Goal: Task Accomplishment & Management: Manage account settings

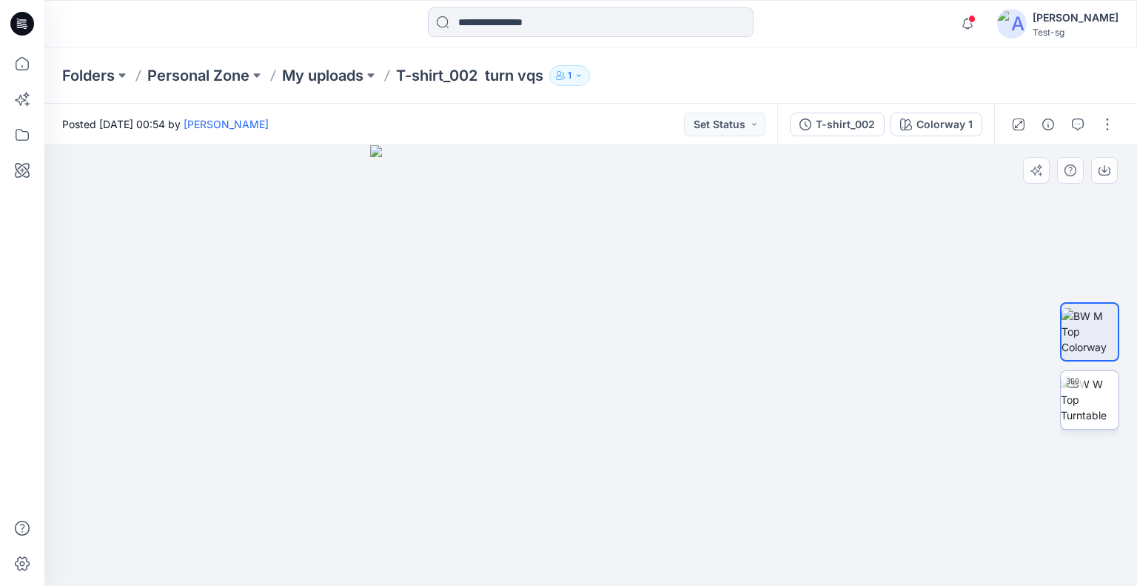
click at [1082, 419] on img at bounding box center [1090, 399] width 58 height 47
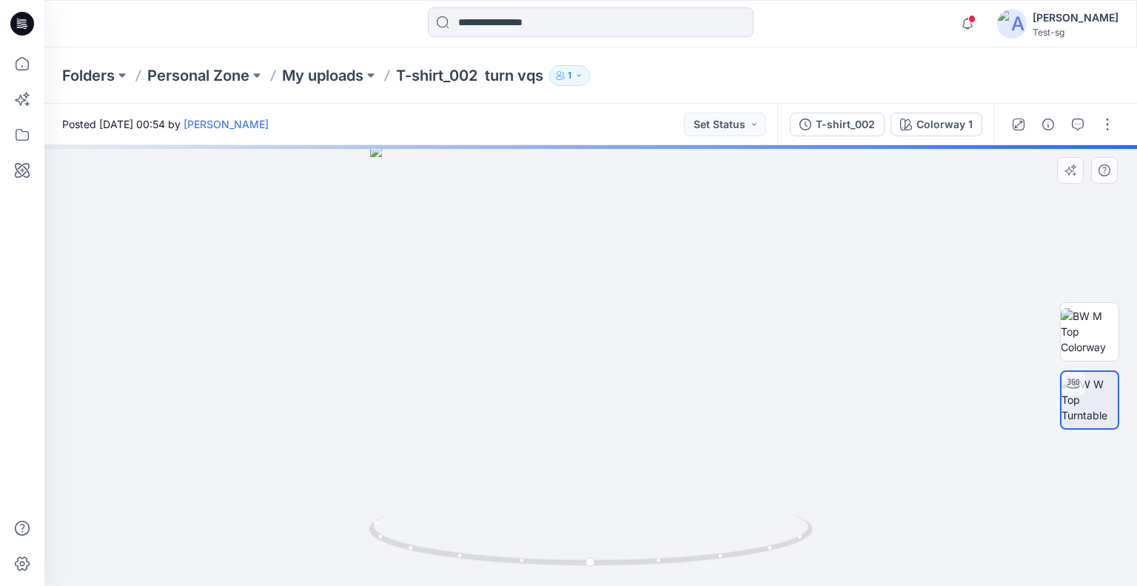
drag, startPoint x: 934, startPoint y: 369, endPoint x: 897, endPoint y: 366, distance: 37.9
click at [896, 366] on div "Colorway 1 Loading... Material Properties Loading..." at bounding box center [590, 365] width 1093 height 441
drag, startPoint x: 946, startPoint y: 365, endPoint x: 313, endPoint y: 360, distance: 633.0
click at [313, 360] on div at bounding box center [590, 365] width 1093 height 441
drag, startPoint x: 816, startPoint y: 373, endPoint x: 367, endPoint y: 87, distance: 532.3
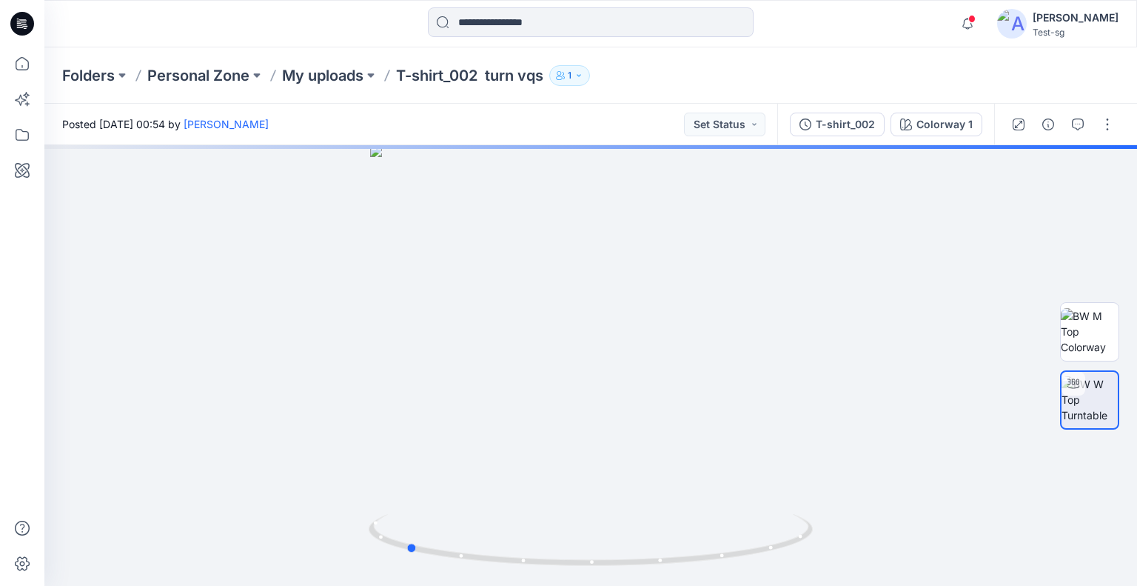
click at [906, 370] on div at bounding box center [590, 365] width 1093 height 441
click at [16, 65] on icon at bounding box center [22, 63] width 13 height 13
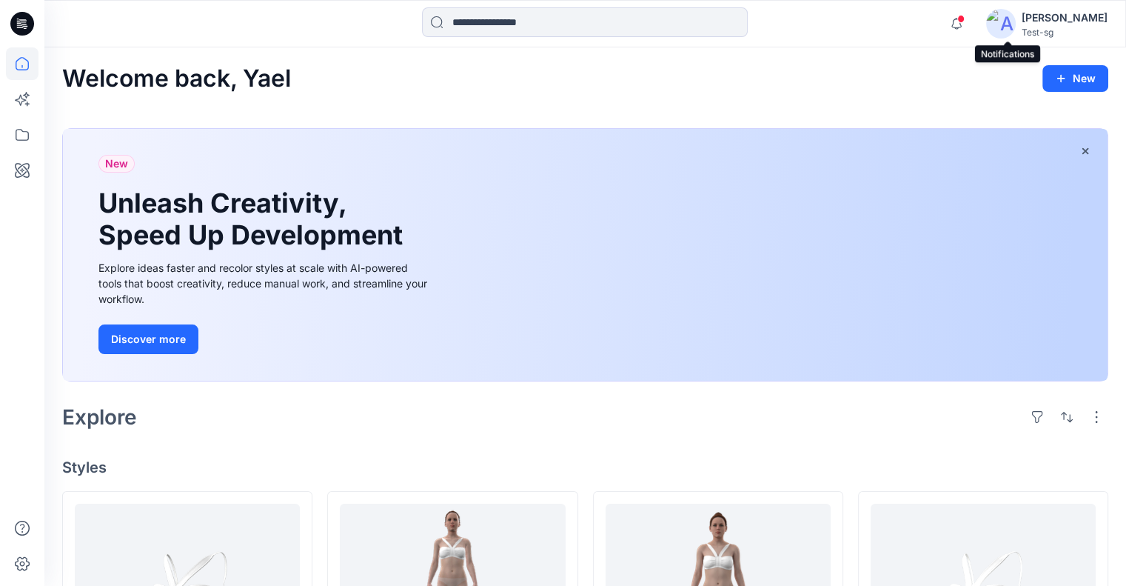
click at [965, 18] on span at bounding box center [960, 19] width 7 height 8
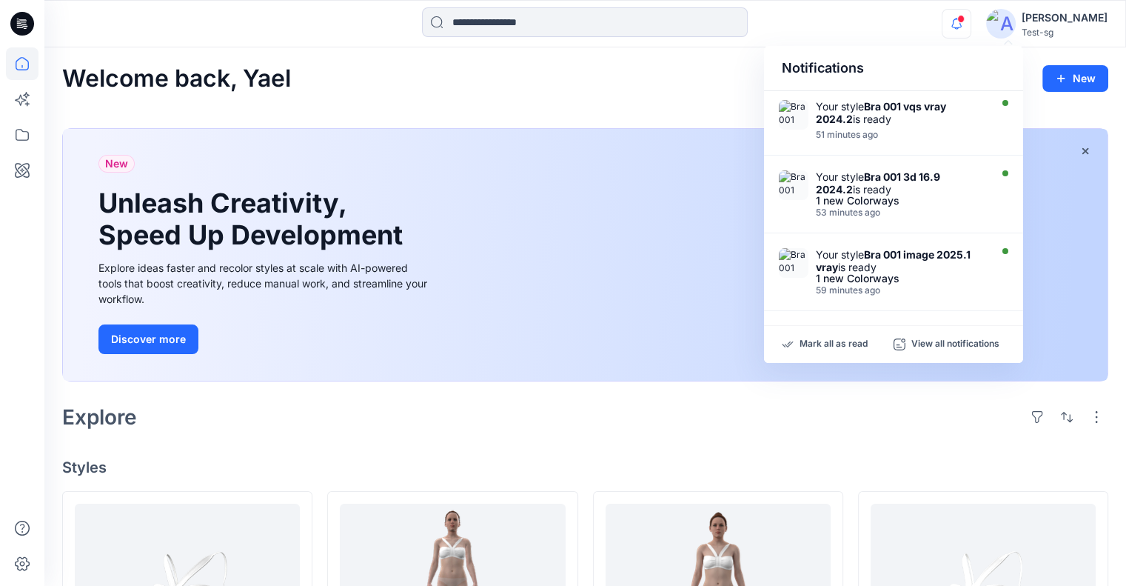
click at [691, 85] on div "Welcome back, Yael New" at bounding box center [585, 78] width 1046 height 27
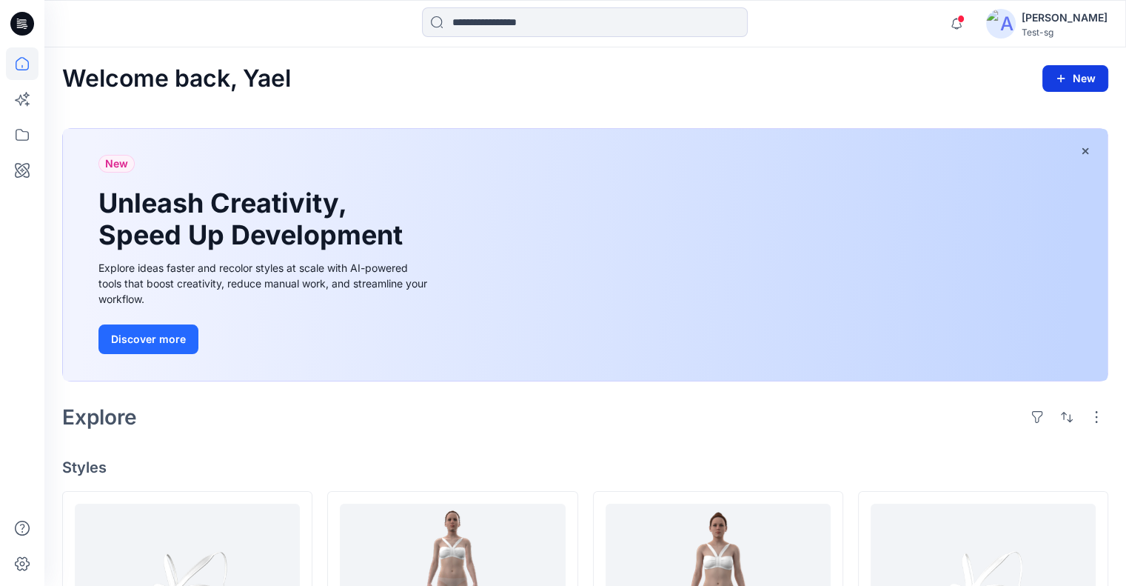
drag, startPoint x: 1085, startPoint y: 76, endPoint x: 1051, endPoint y: 91, distance: 37.1
click at [1087, 76] on button "New" at bounding box center [1075, 78] width 66 height 27
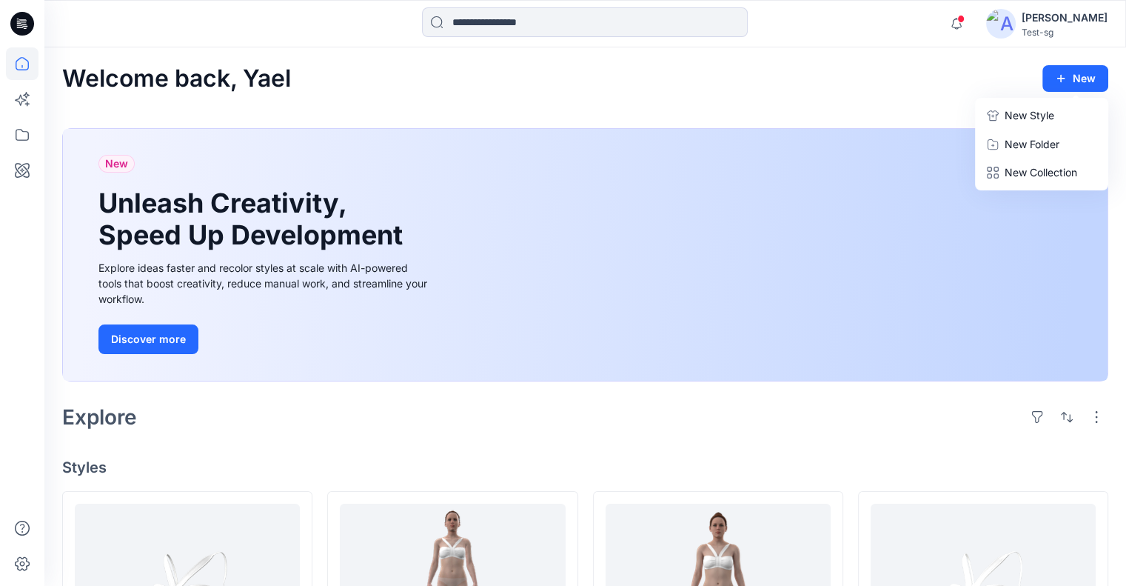
click at [1034, 111] on p "New Style" at bounding box center [1030, 116] width 50 height 18
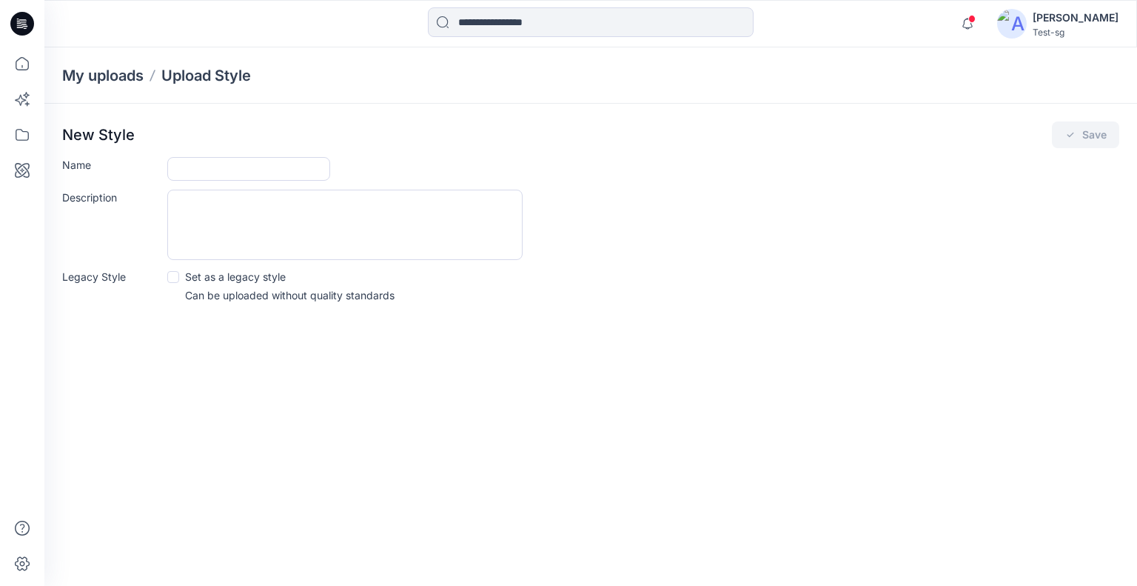
click at [278, 182] on form "Name Description Legacy Style Set as a legacy style Can be uploaded without qua…" at bounding box center [590, 230] width 1057 height 146
click at [282, 175] on input "Name" at bounding box center [248, 169] width 163 height 24
type input "**********"
drag, startPoint x: 358, startPoint y: 227, endPoint x: 318, endPoint y: 223, distance: 41.0
click at [358, 227] on textarea "Description" at bounding box center [344, 225] width 355 height 70
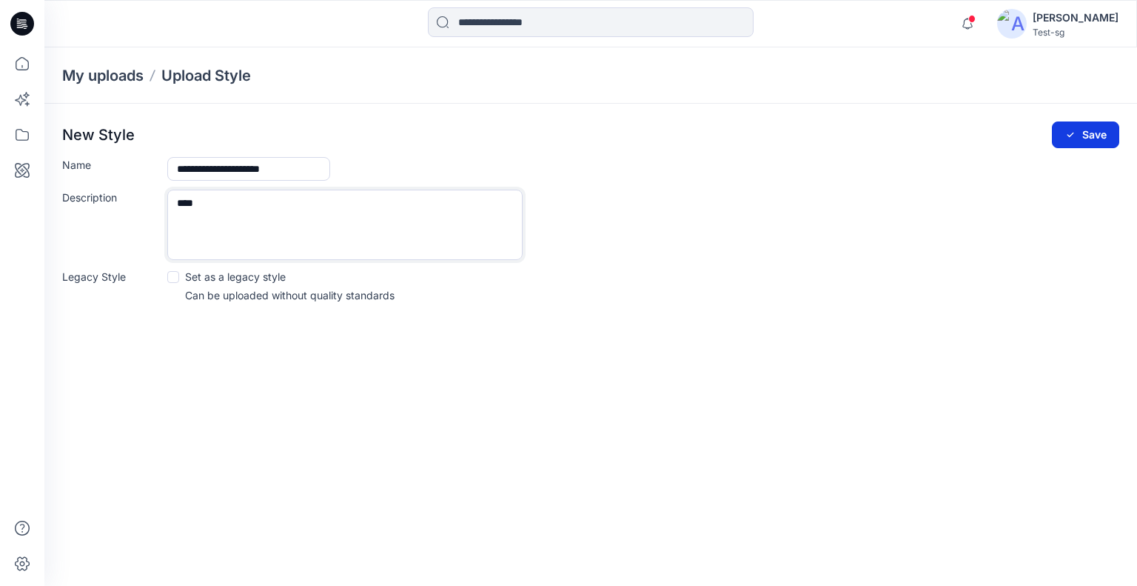
type textarea "****"
click at [1074, 125] on button "Save" at bounding box center [1085, 134] width 67 height 27
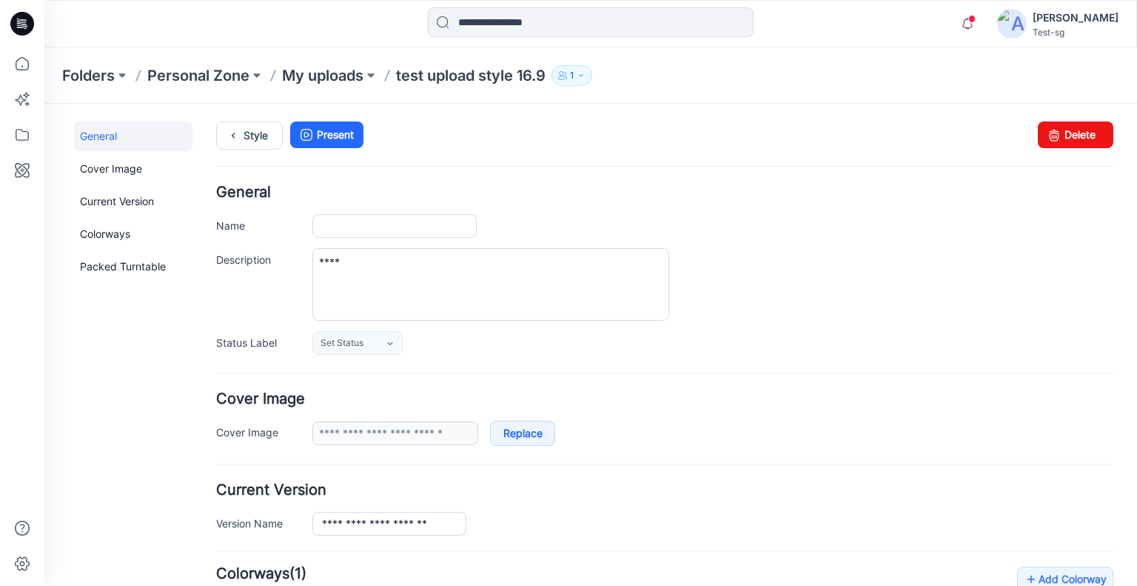
type input "**********"
click at [370, 343] on link "Set Status" at bounding box center [357, 343] width 90 height 24
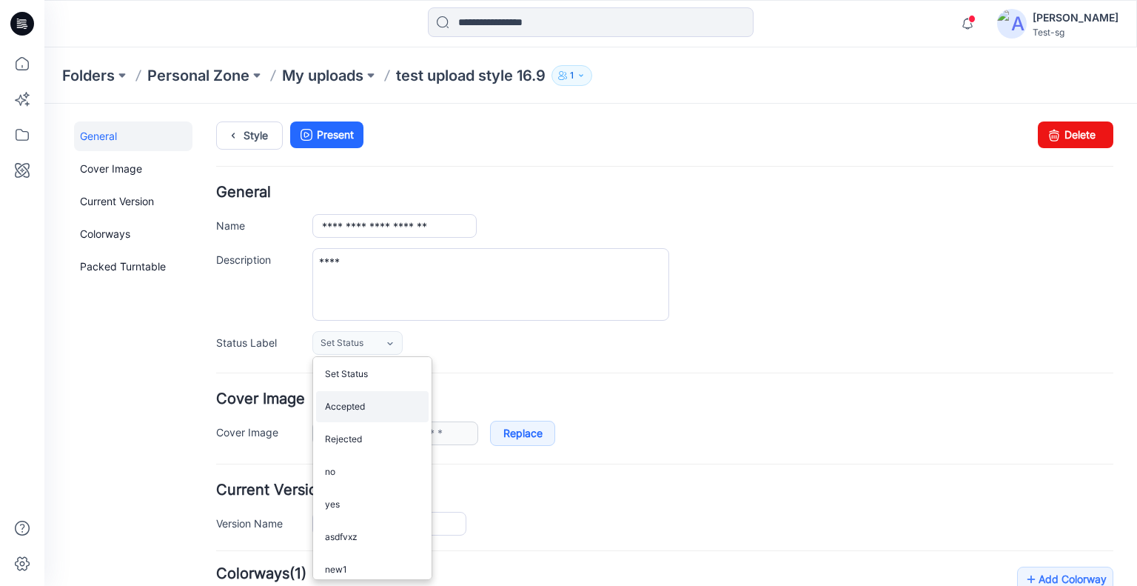
click at [376, 402] on link "Accepted" at bounding box center [372, 406] width 113 height 31
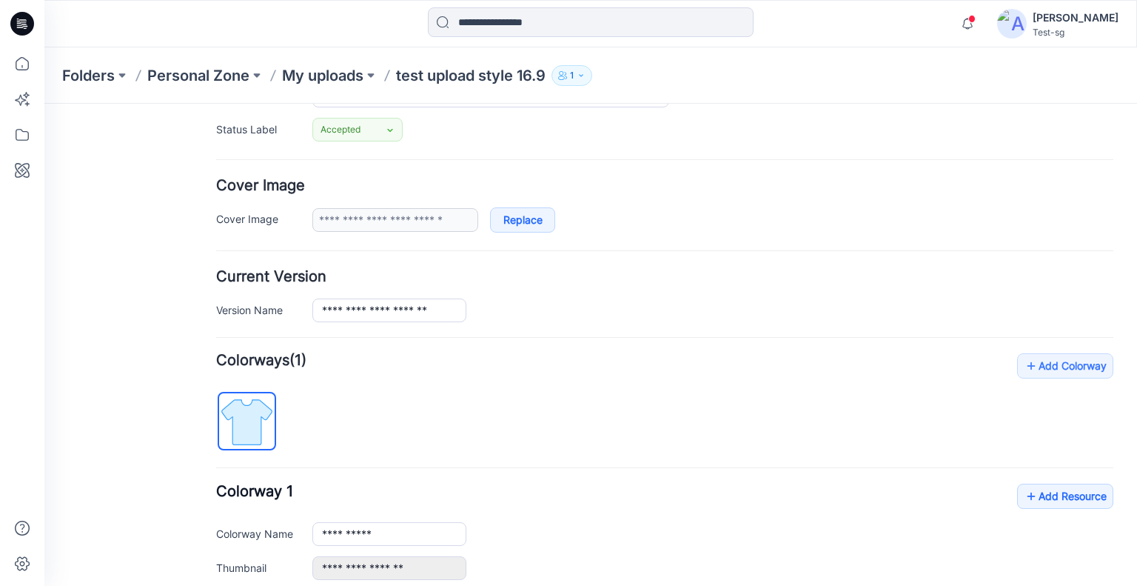
scroll to position [222, 0]
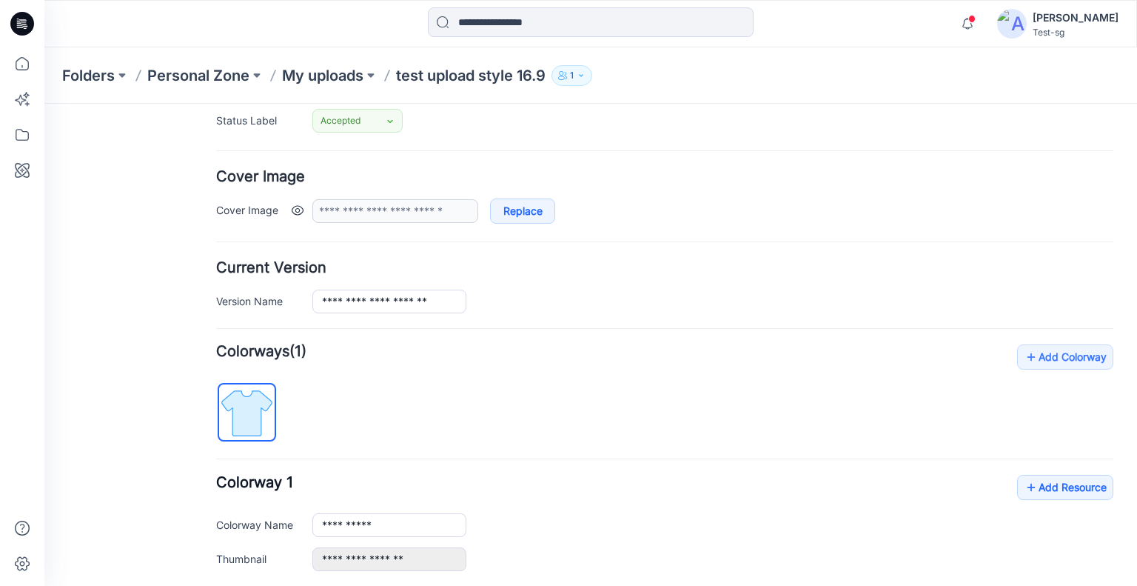
click at [295, 210] on link at bounding box center [298, 210] width 12 height 12
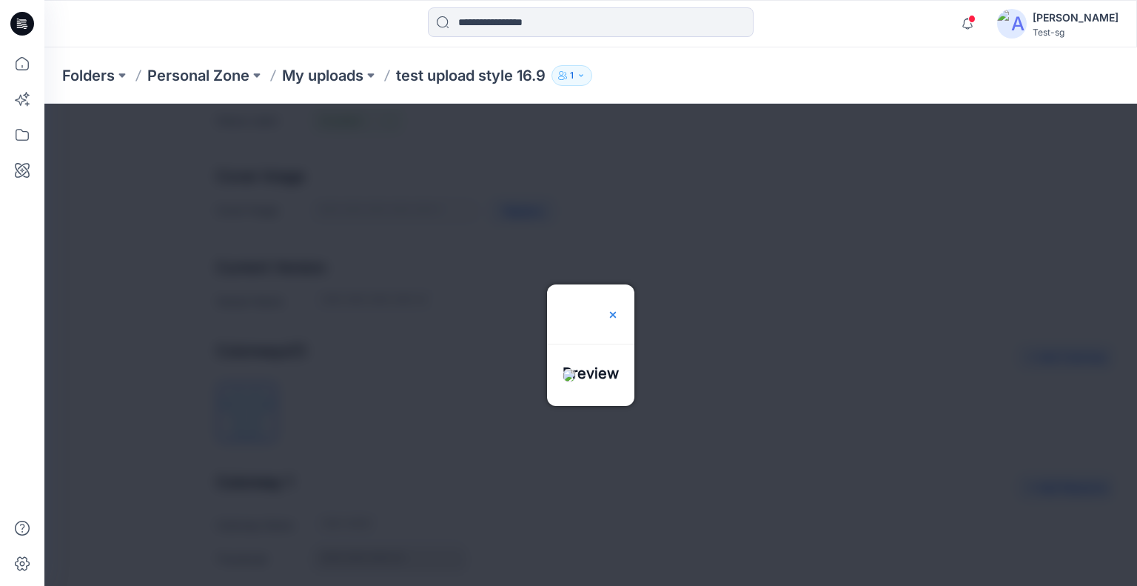
click at [619, 309] on img at bounding box center [613, 315] width 12 height 12
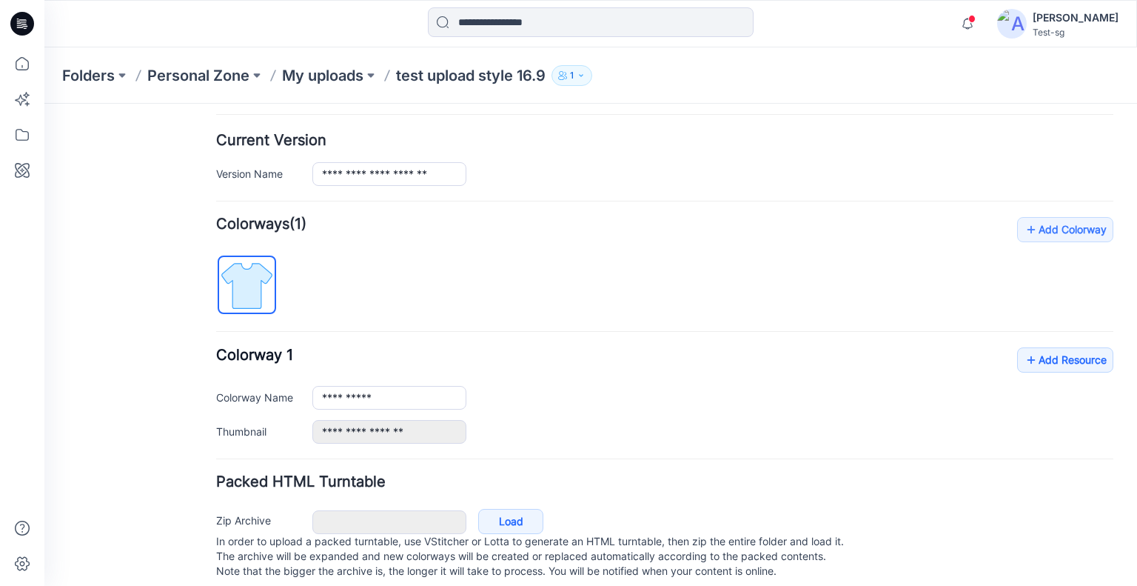
scroll to position [373, 0]
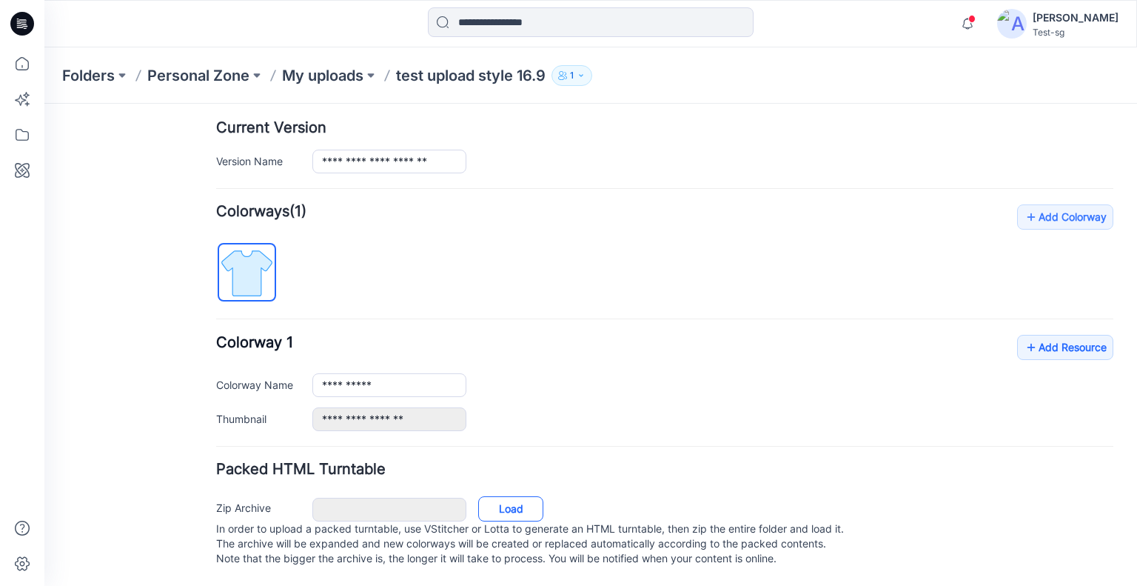
click at [495, 496] on link "Load" at bounding box center [510, 508] width 65 height 25
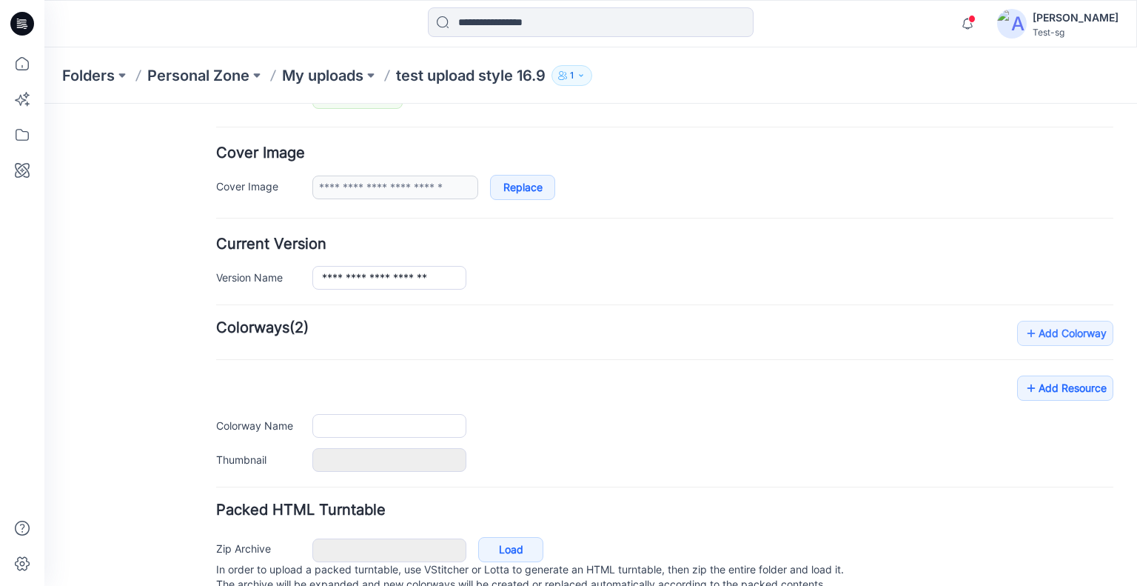
scroll to position [298, 0]
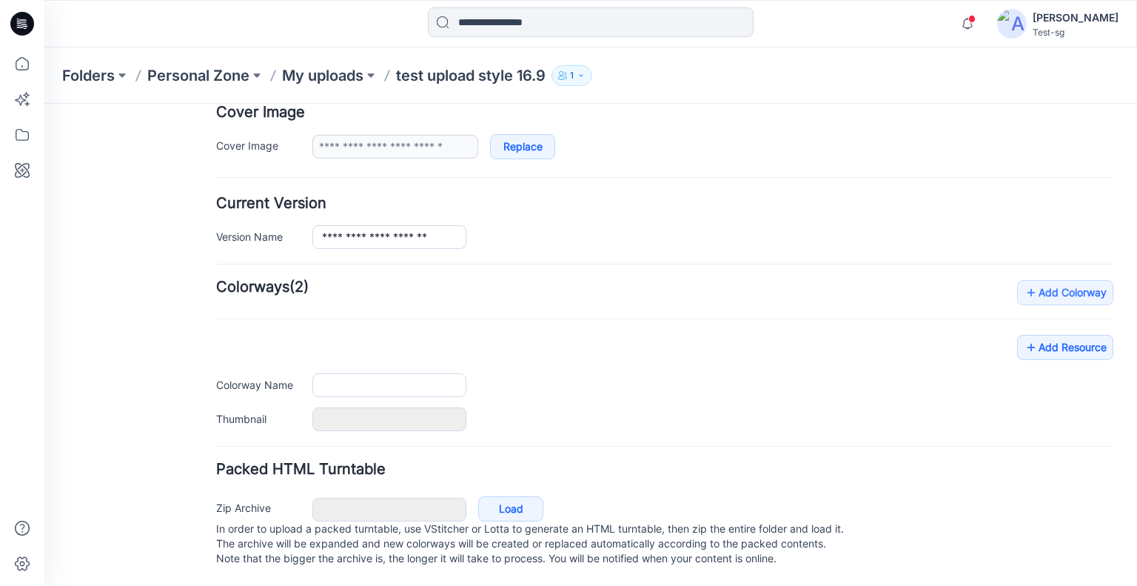
type input "**********"
type input "****"
type input "**********"
type input "****"
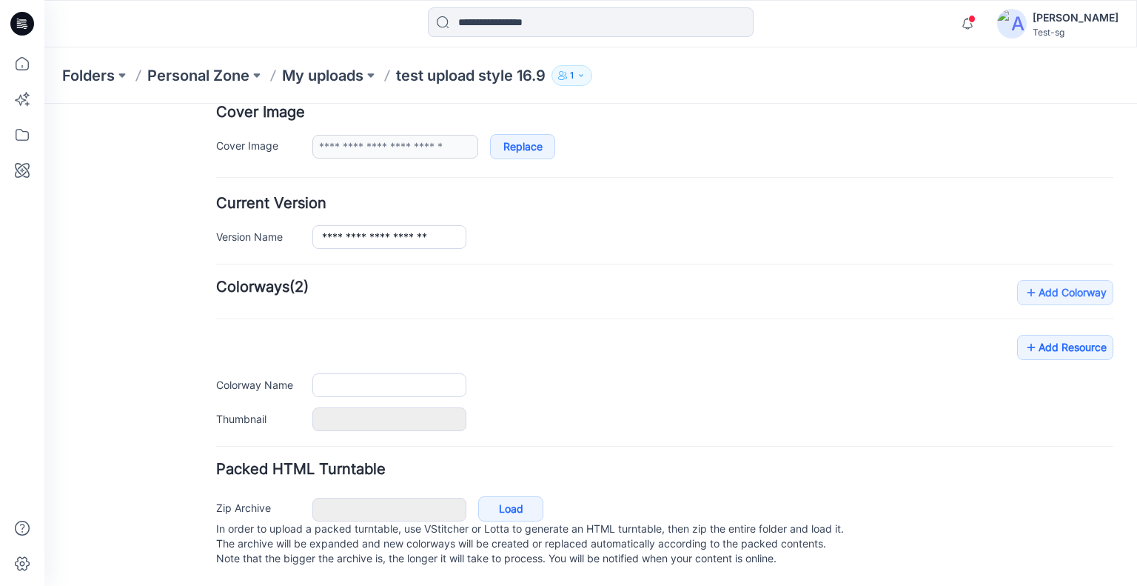
type input "**********"
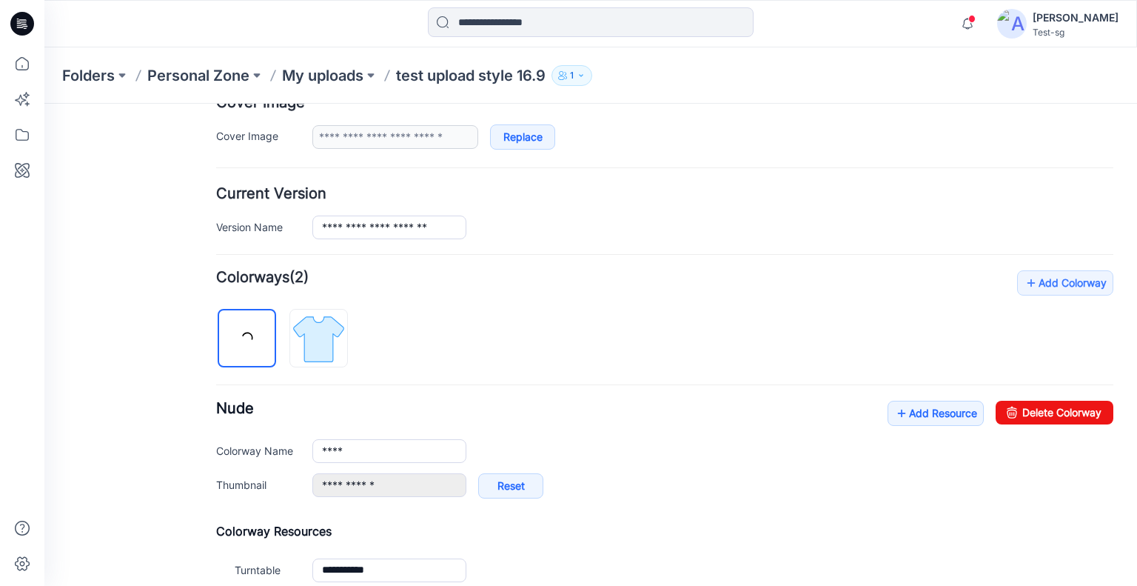
scroll to position [464, 0]
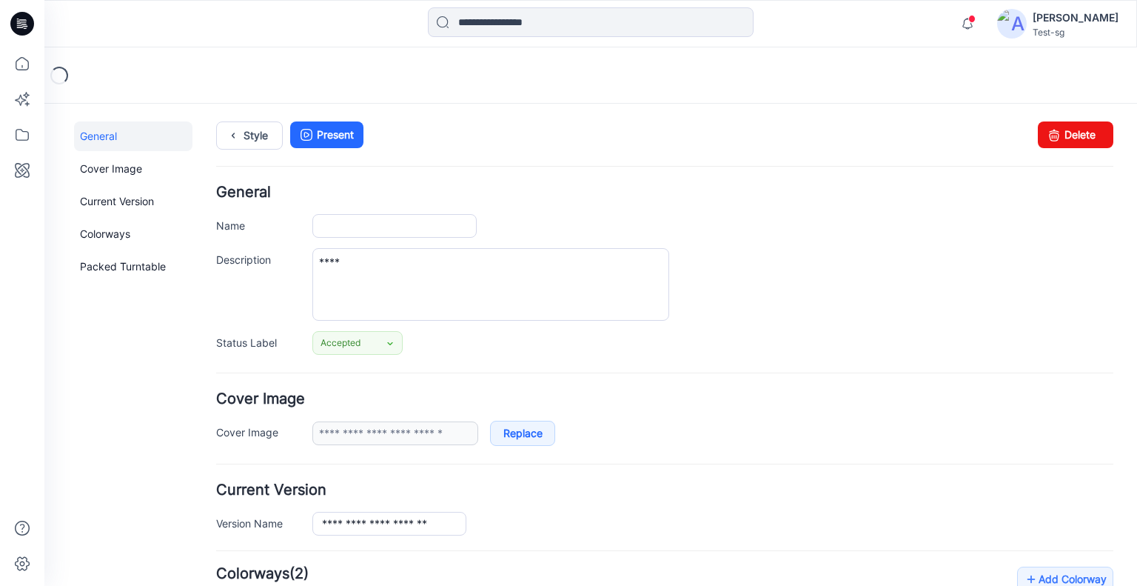
type input "**********"
type input "****"
type input "**********"
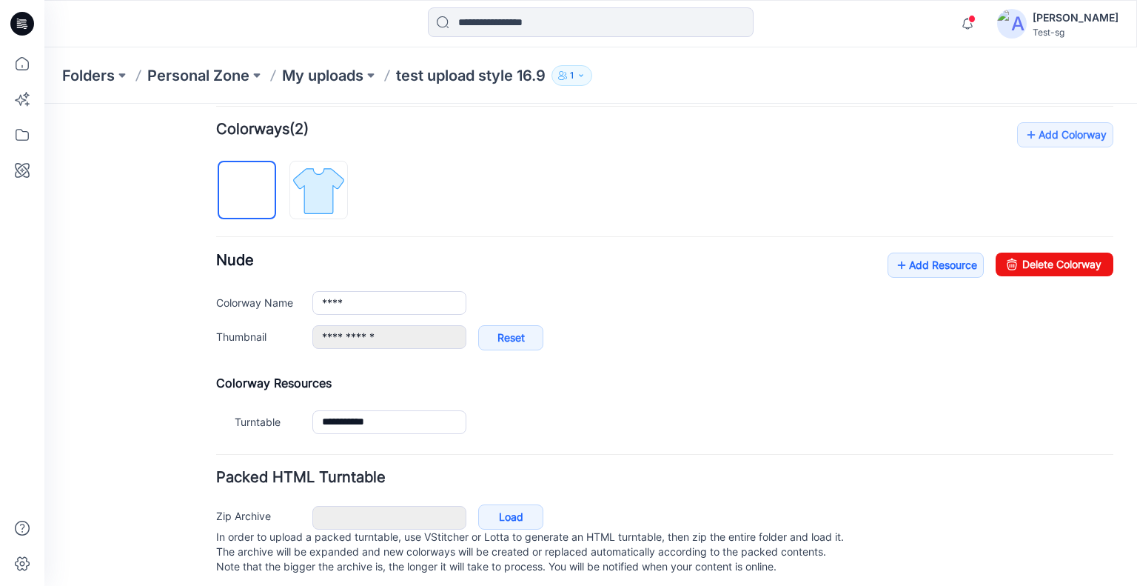
scroll to position [464, 0]
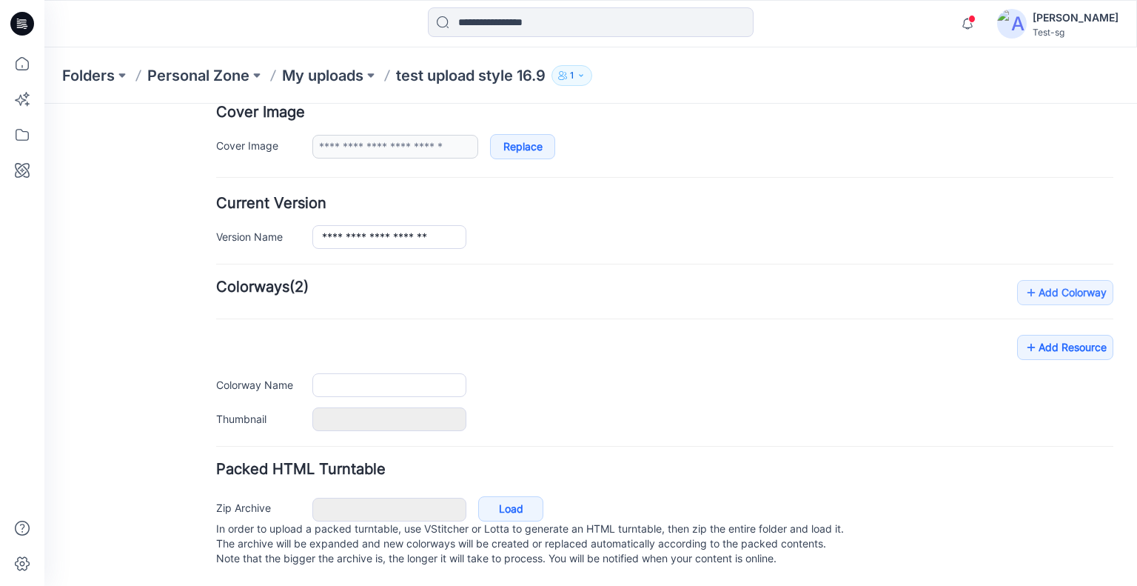
type input "**********"
type input "****"
type input "**********"
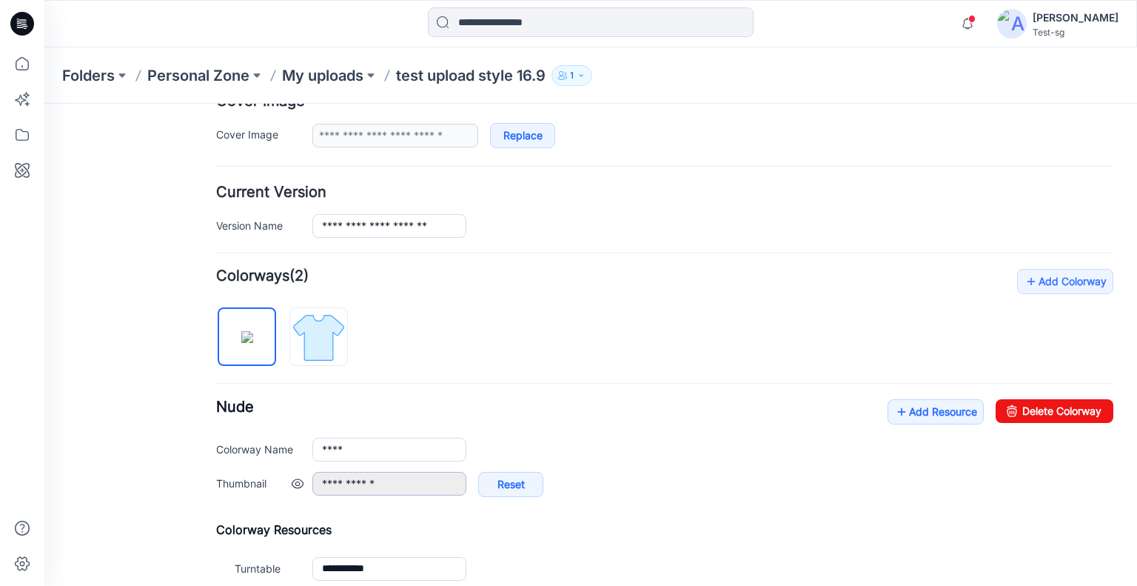
scroll to position [464, 0]
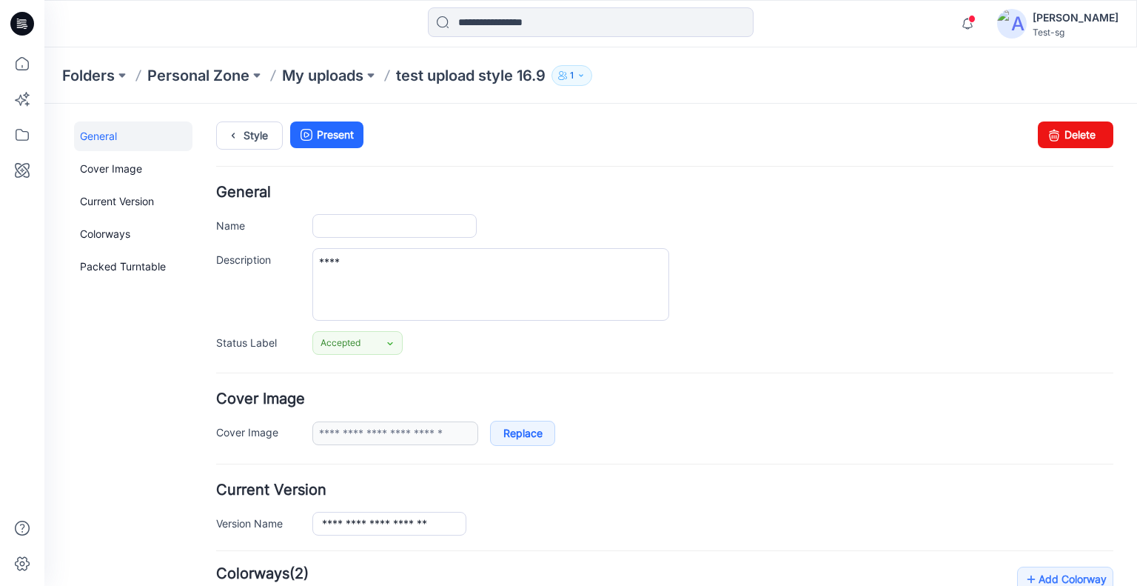
type input "**********"
type input "****"
type input "**********"
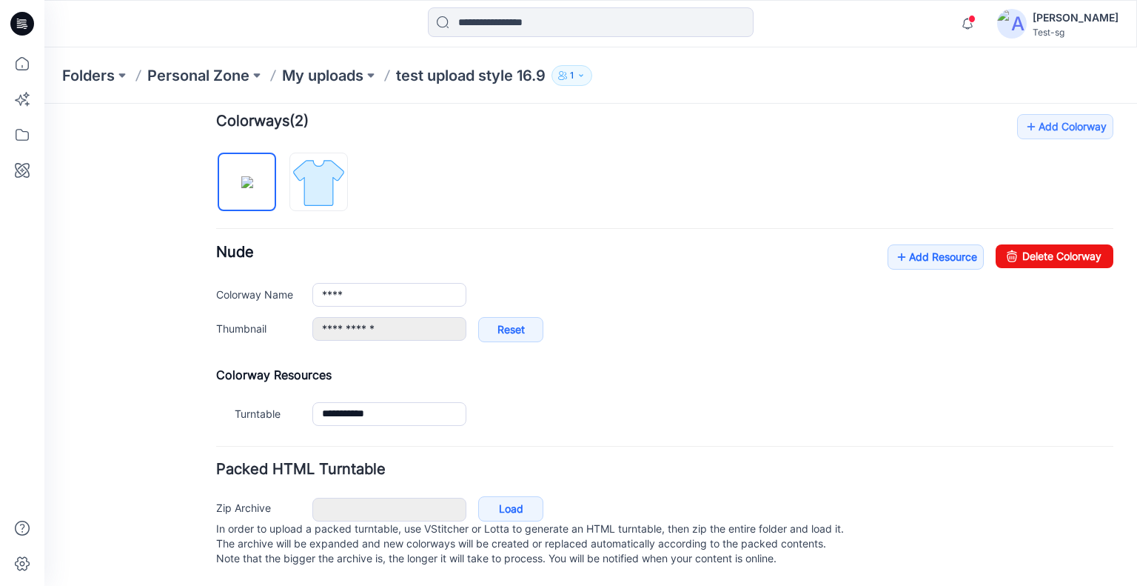
scroll to position [464, 0]
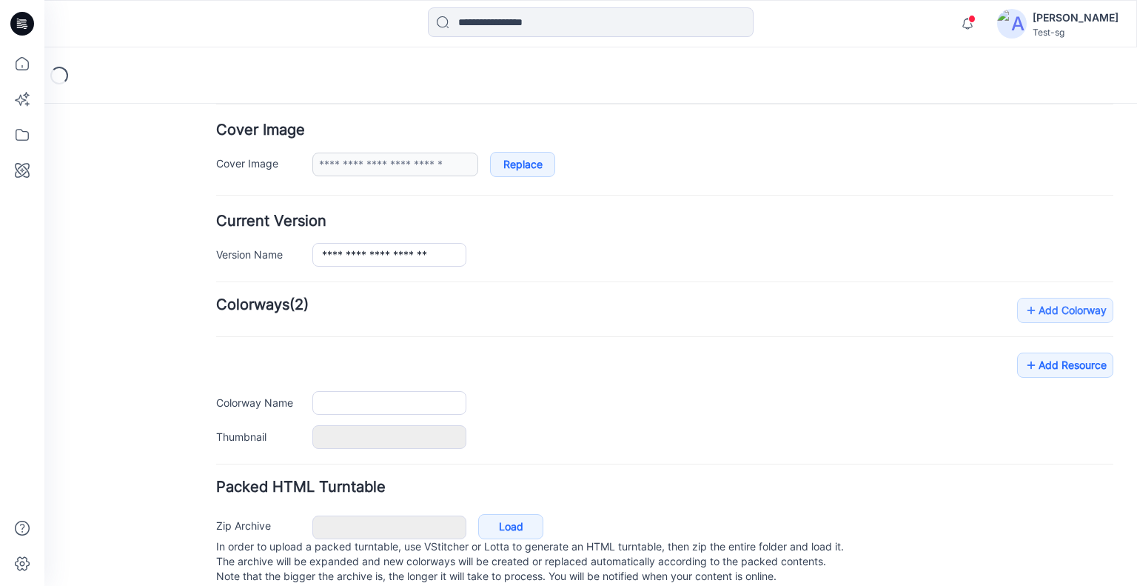
scroll to position [298, 0]
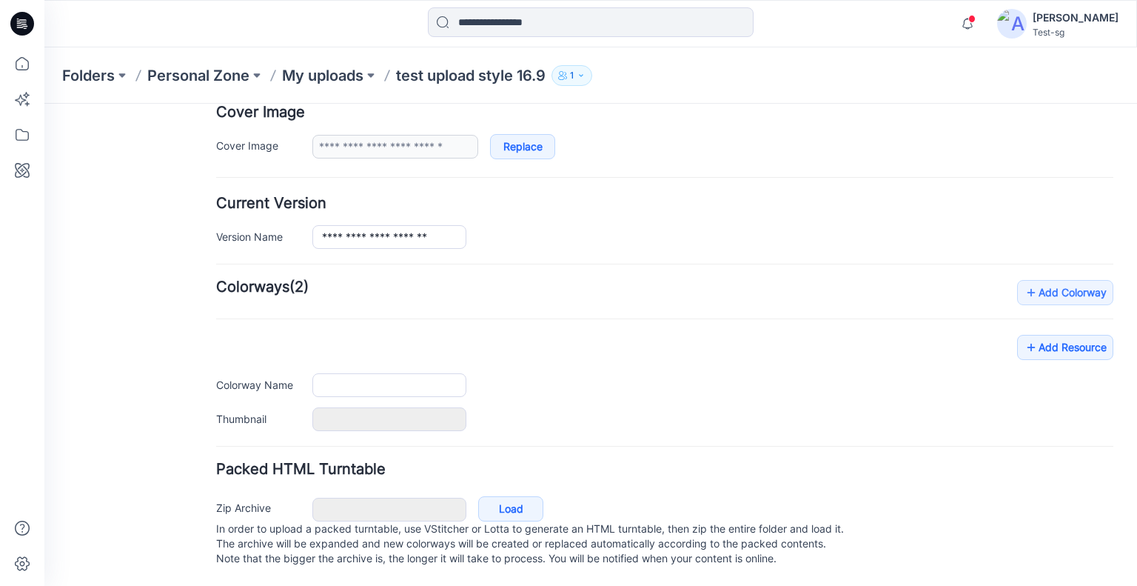
type input "**********"
type input "****"
type input "**********"
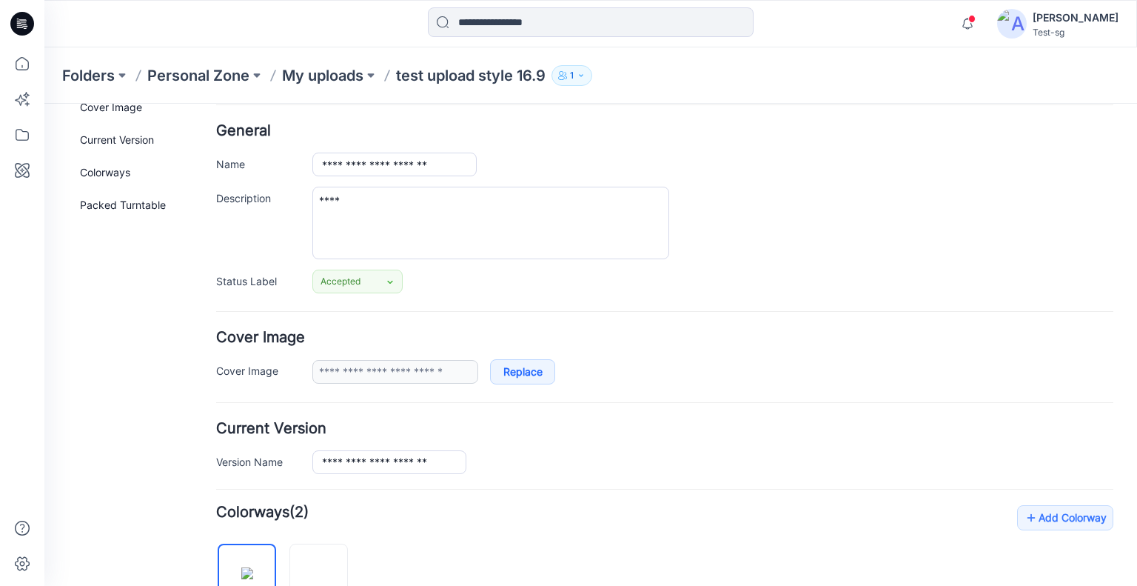
scroll to position [0, 0]
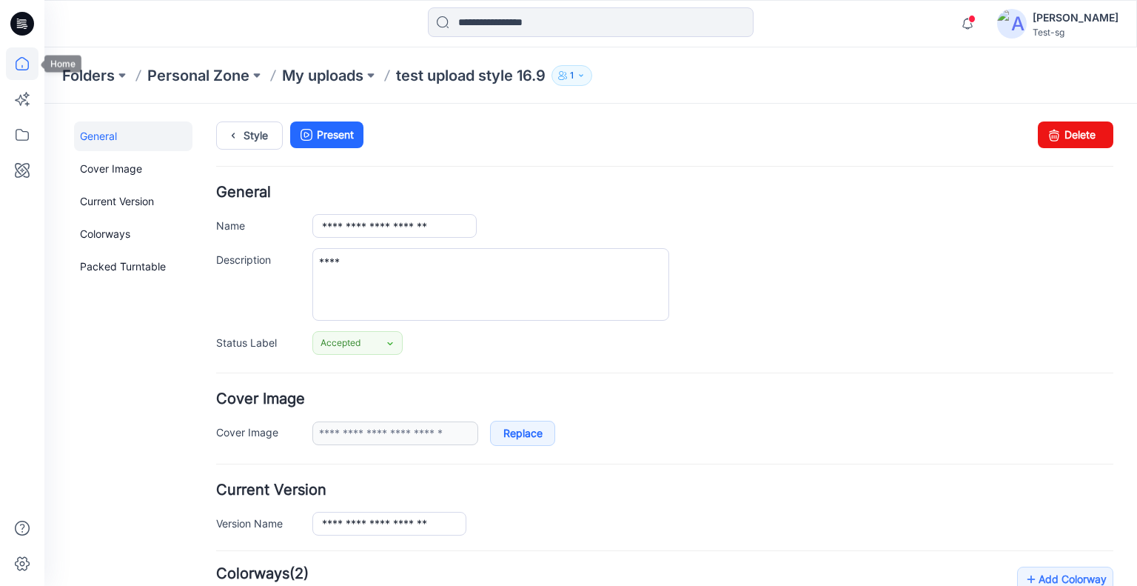
click at [24, 64] on icon at bounding box center [22, 63] width 33 height 33
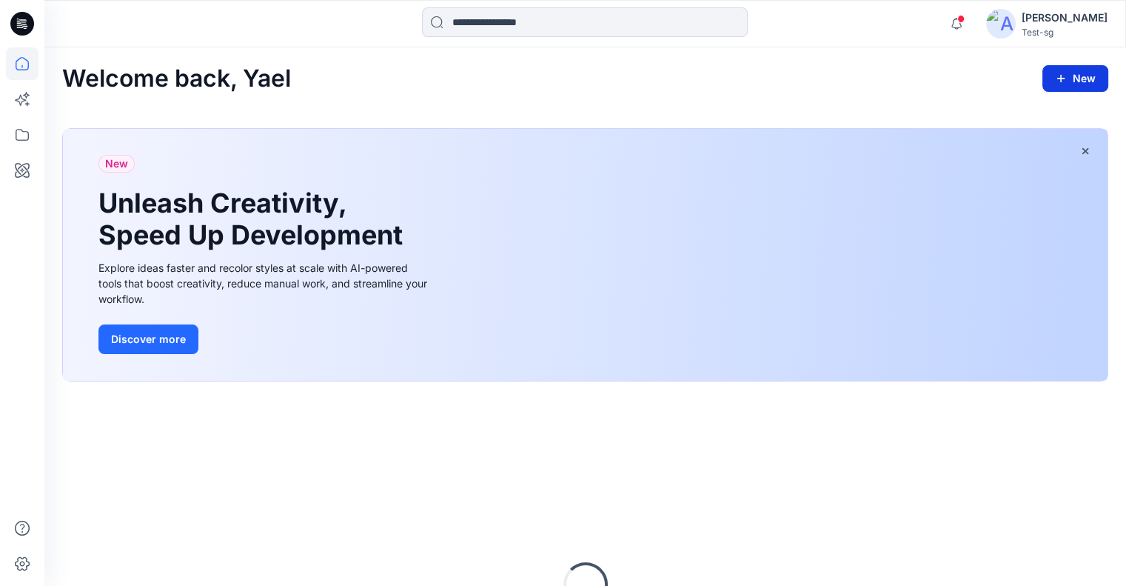
click at [1085, 76] on button "New" at bounding box center [1075, 78] width 66 height 27
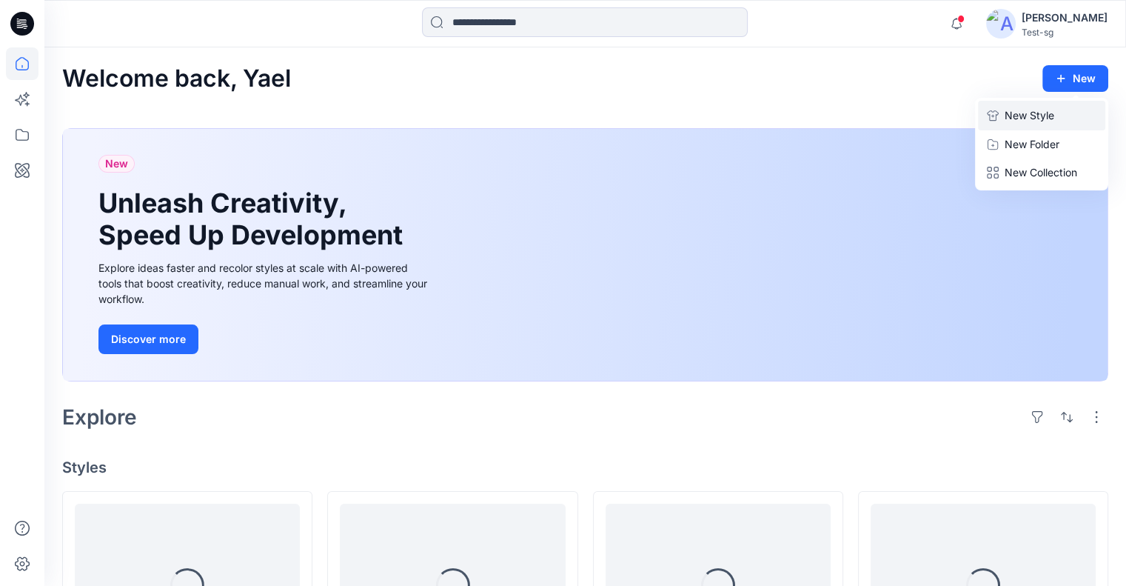
click at [1041, 117] on p "New Style" at bounding box center [1030, 116] width 50 height 18
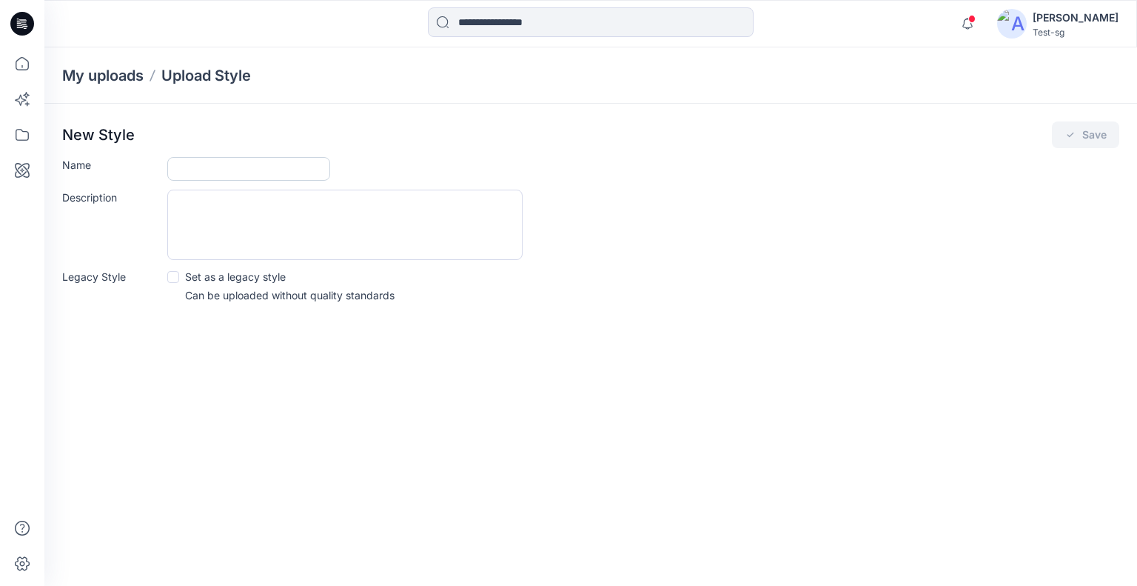
click at [243, 175] on input "Name" at bounding box center [248, 169] width 163 height 24
type input "******"
click at [192, 218] on textarea "Description" at bounding box center [344, 225] width 355 height 70
click at [259, 281] on p "Set as a legacy style" at bounding box center [235, 277] width 101 height 16
click at [1070, 135] on icon "submit" at bounding box center [1071, 135] width 12 height 12
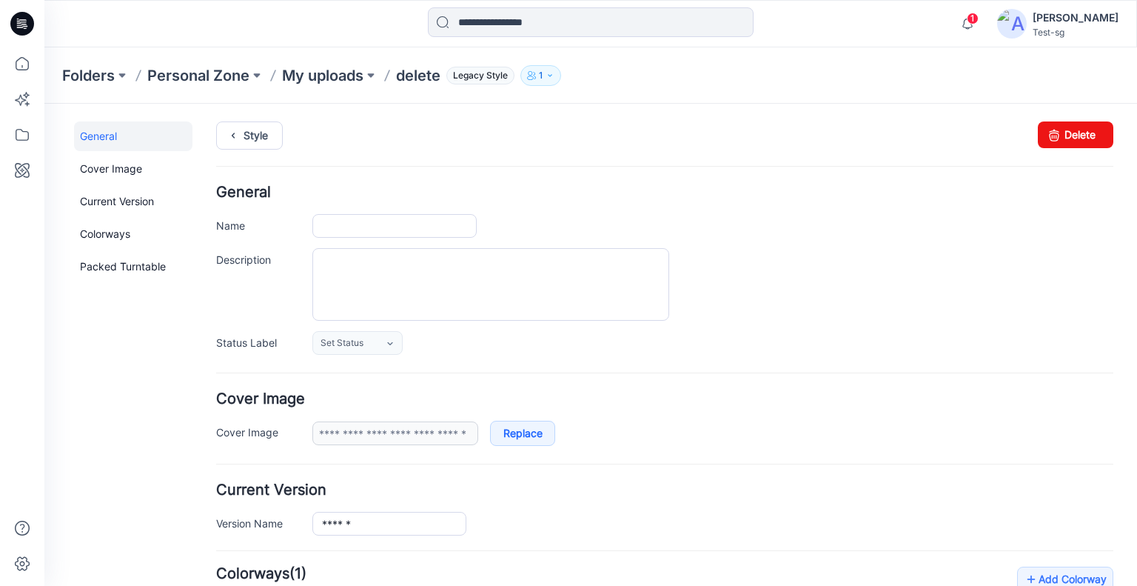
type input "******"
type input "**********"
click at [362, 349] on link "Set Status" at bounding box center [357, 343] width 90 height 24
click at [354, 429] on link "Rejected" at bounding box center [372, 438] width 113 height 31
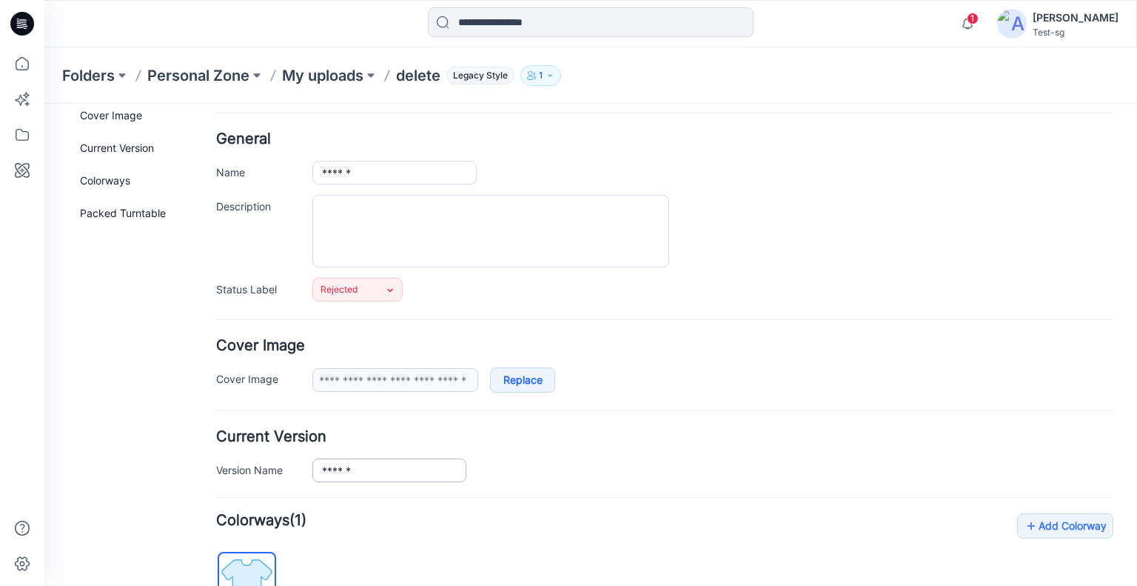
scroll to position [148, 0]
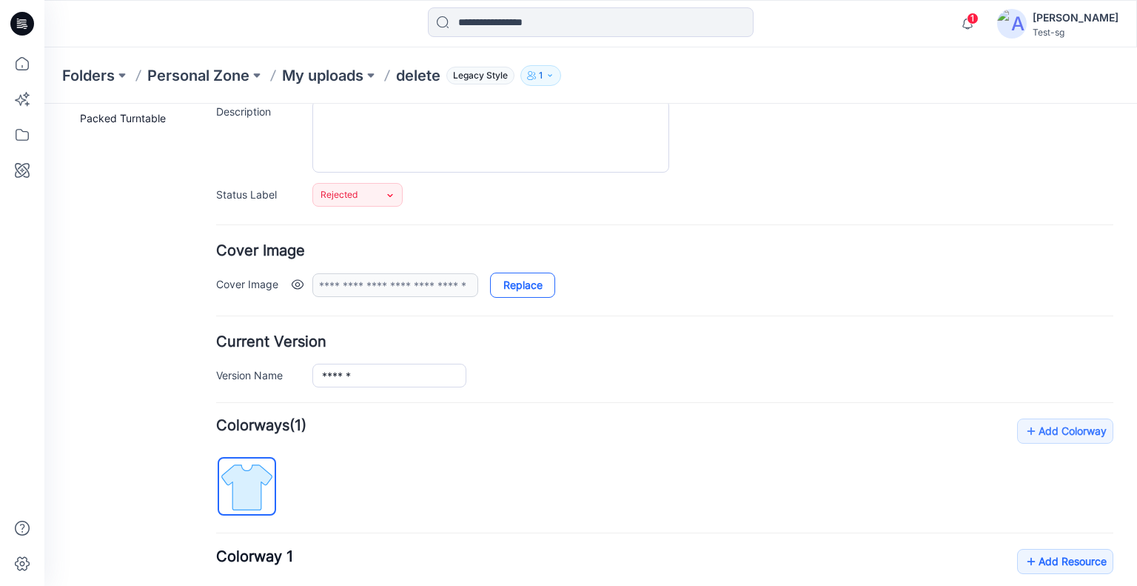
click at [545, 275] on link "Replace" at bounding box center [522, 284] width 65 height 25
type input "********"
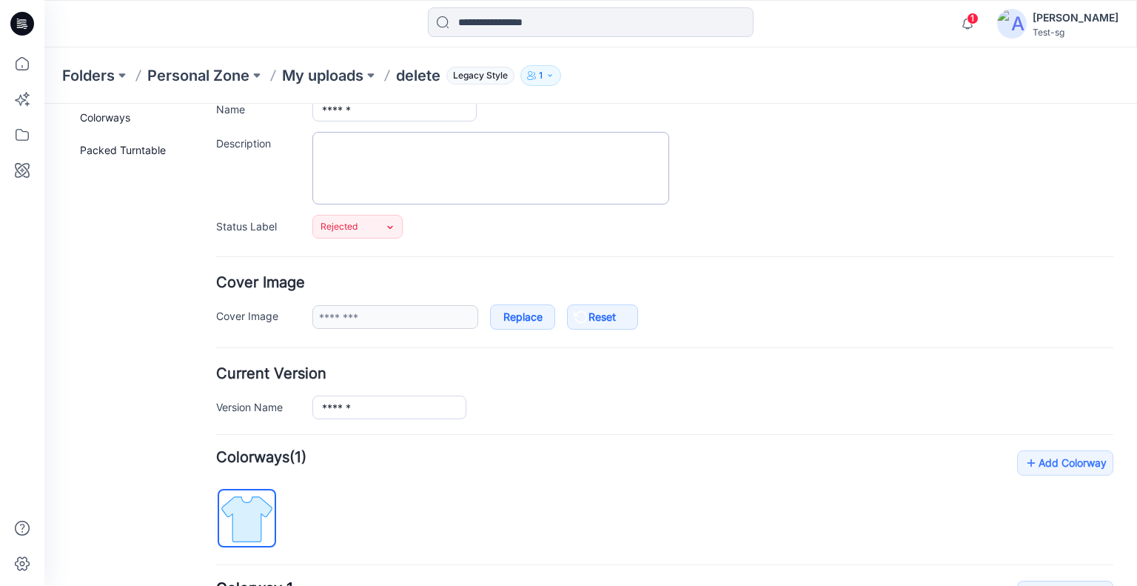
scroll to position [0, 0]
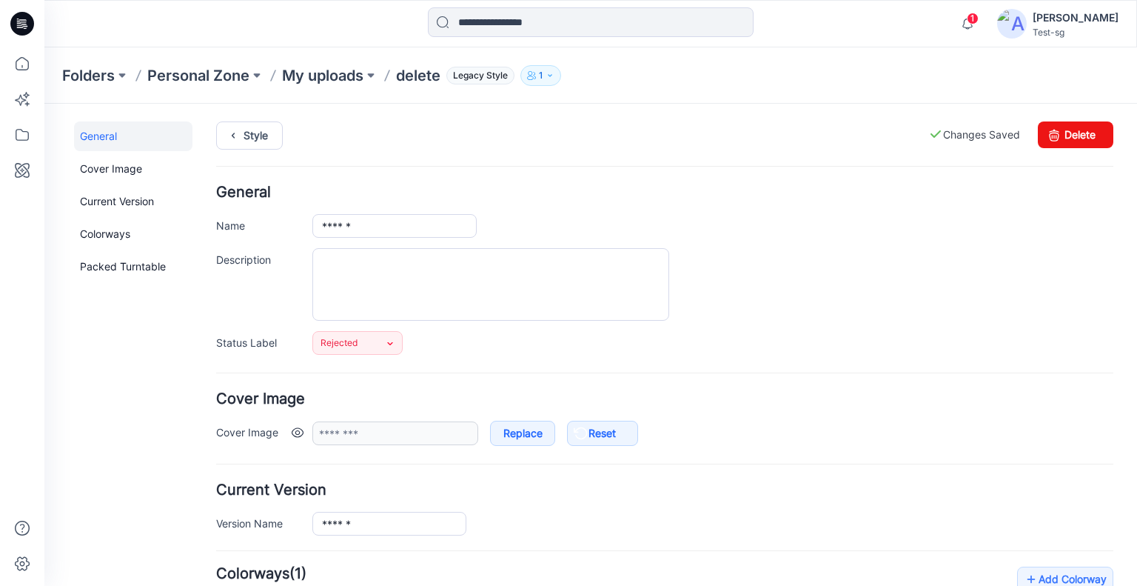
click at [298, 431] on link at bounding box center [298, 432] width 12 height 12
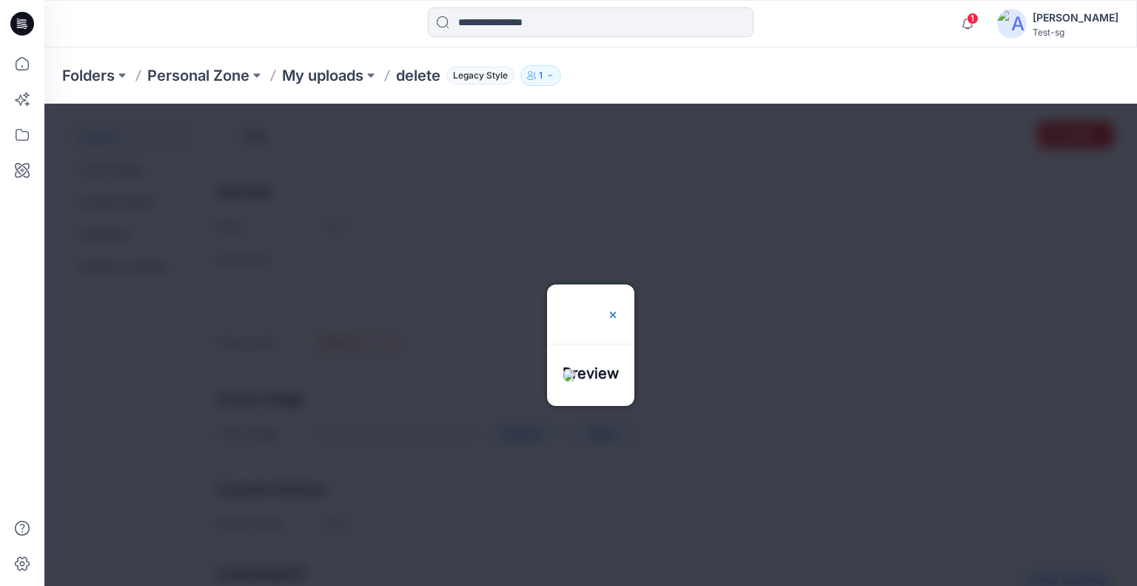
click at [619, 309] on img at bounding box center [613, 315] width 12 height 12
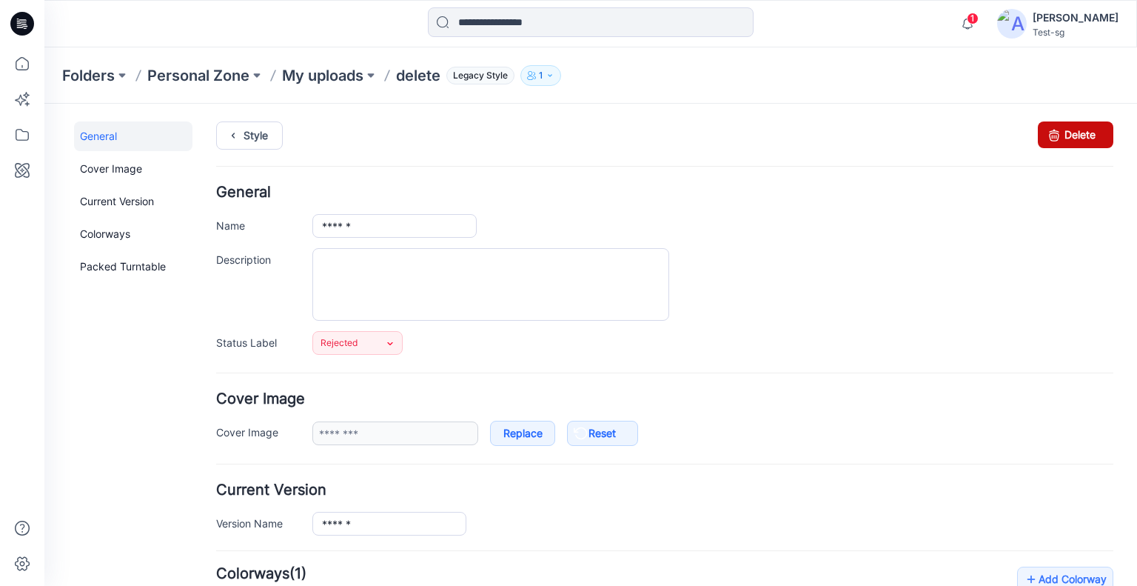
click at [1045, 131] on icon at bounding box center [1054, 134] width 21 height 27
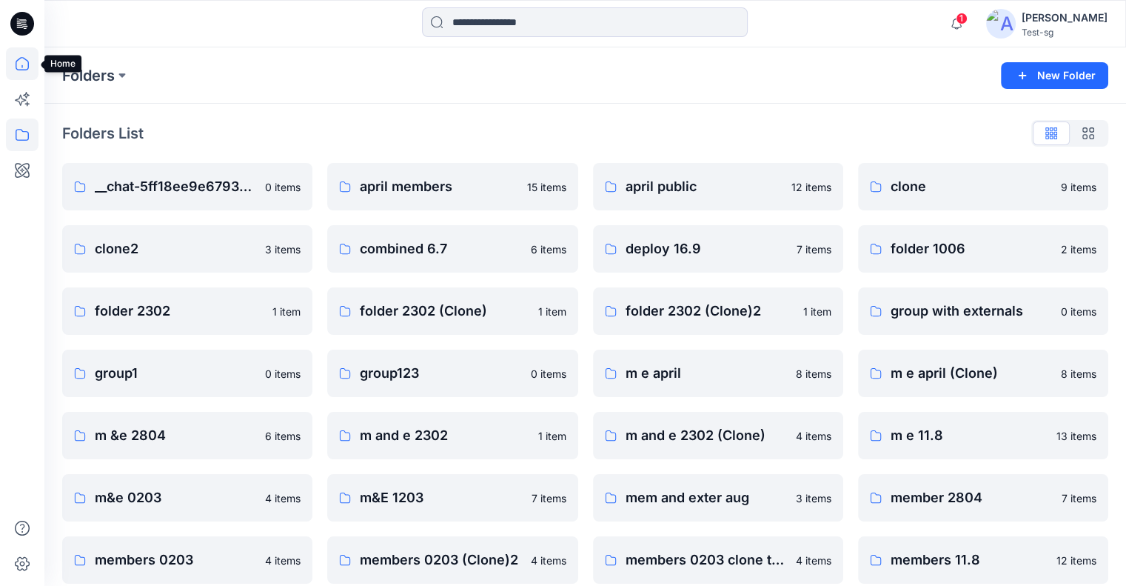
click at [27, 63] on icon at bounding box center [22, 63] width 13 height 13
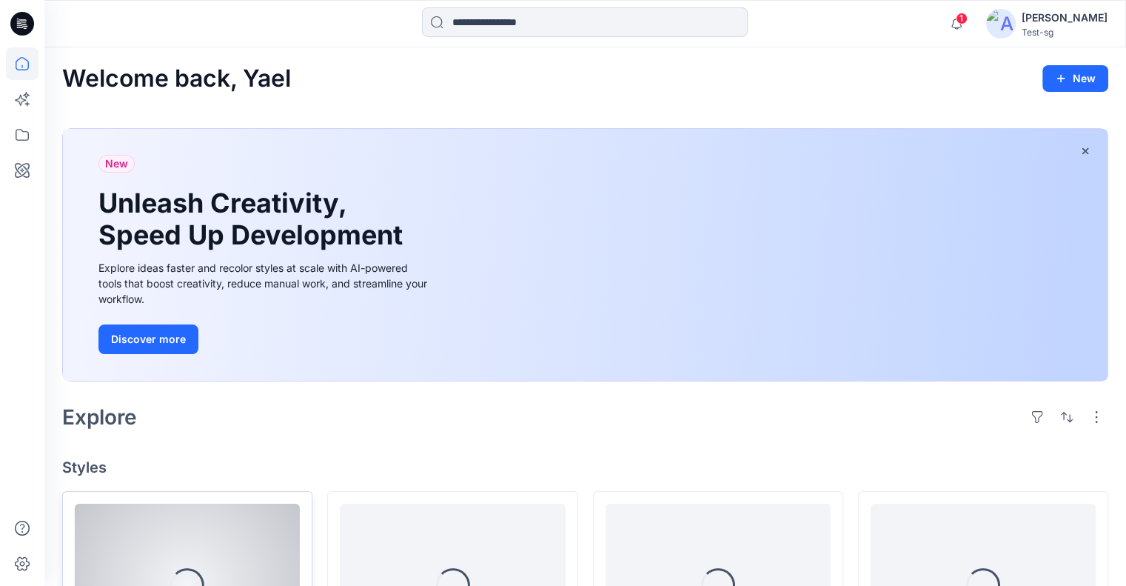
scroll to position [201, 0]
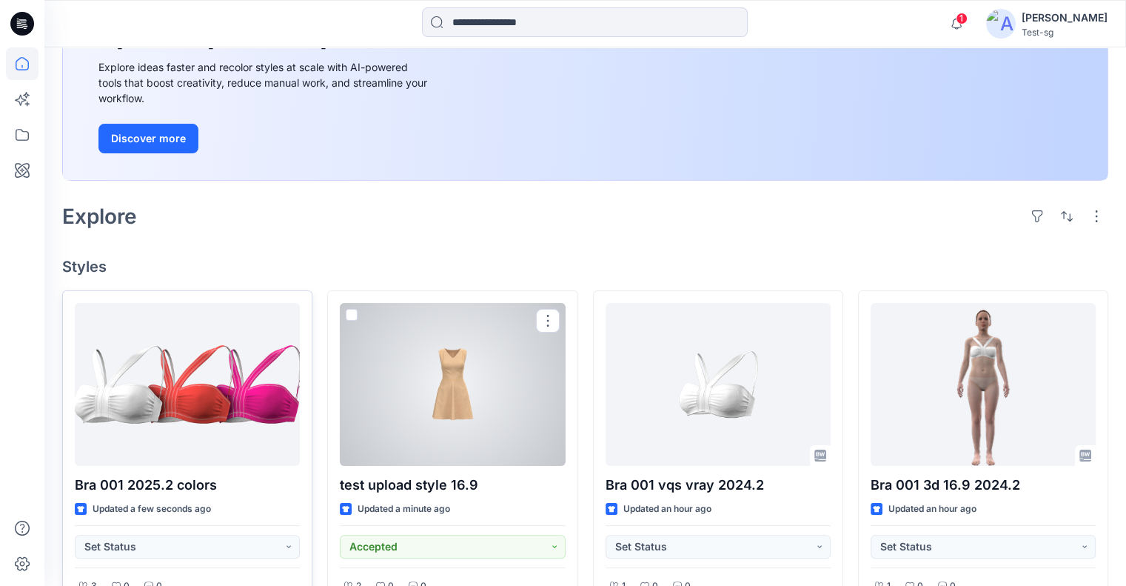
click at [413, 402] on div at bounding box center [452, 384] width 225 height 163
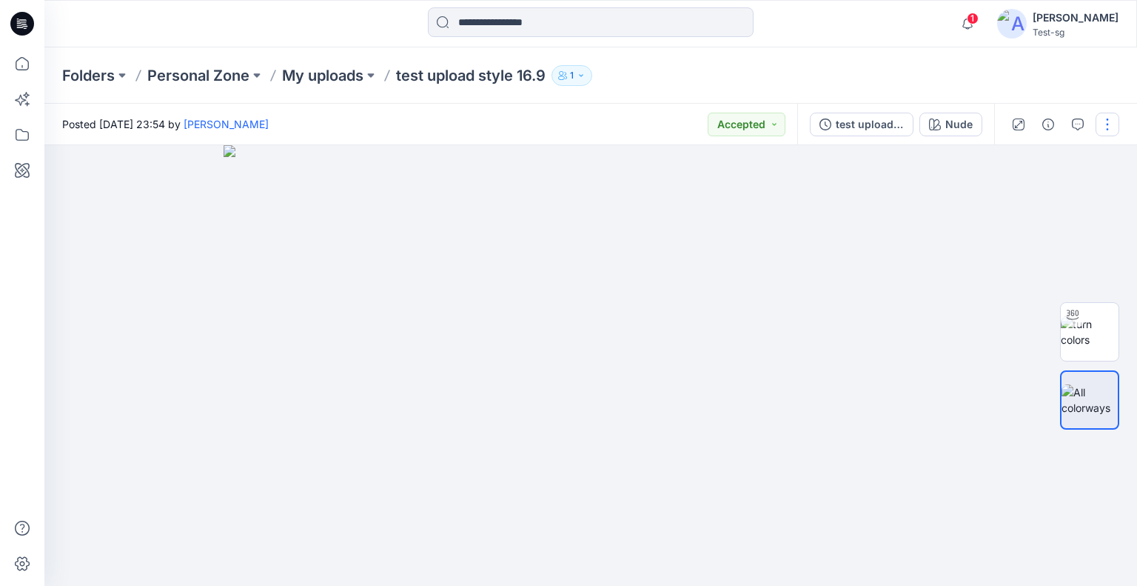
drag, startPoint x: 1108, startPoint y: 121, endPoint x: 1098, endPoint y: 138, distance: 19.6
click at [1109, 121] on button "button" at bounding box center [1108, 125] width 24 height 24
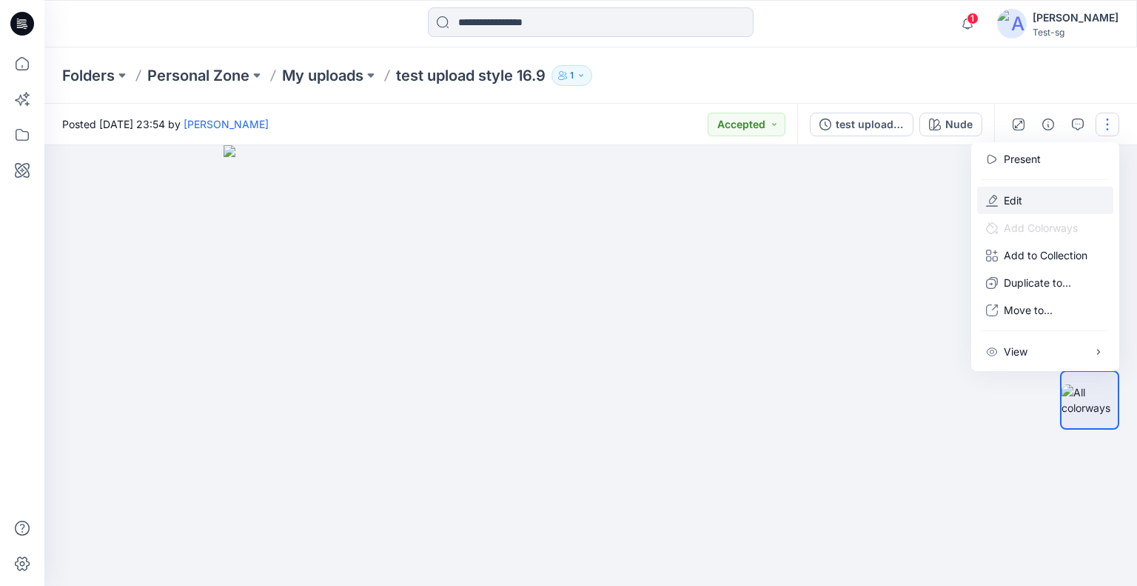
click at [1022, 195] on p "Edit" at bounding box center [1013, 200] width 19 height 16
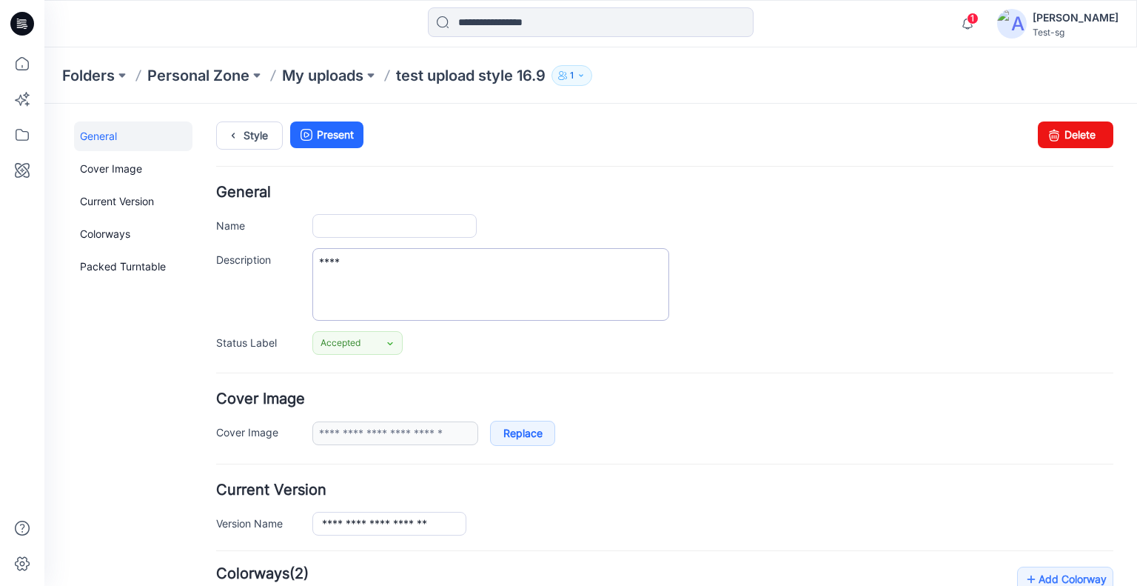
type input "**********"
type input "****"
type input "**********"
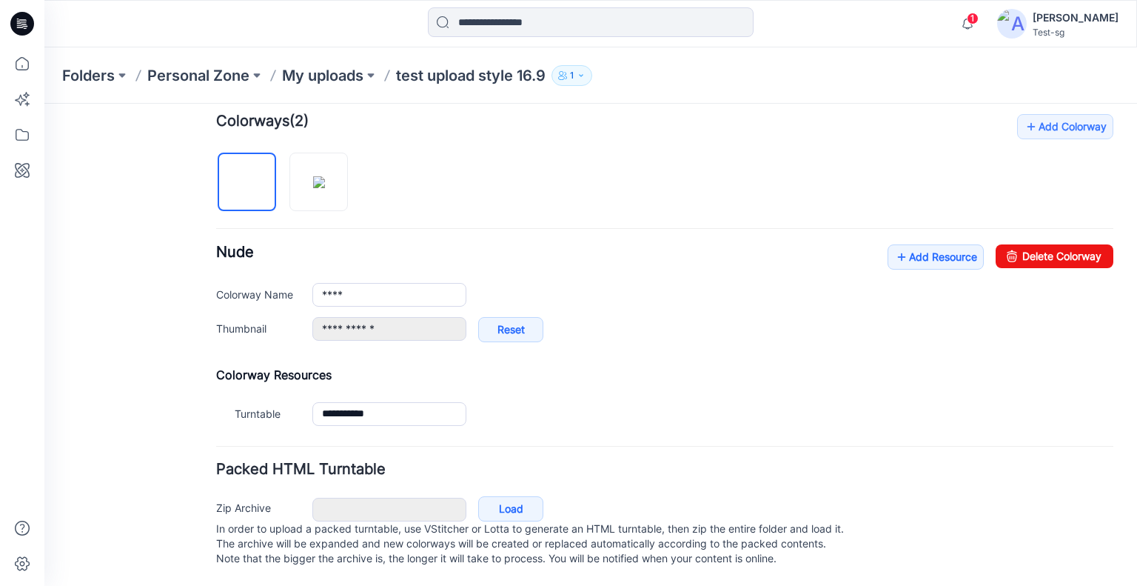
scroll to position [464, 0]
click at [894, 245] on icon at bounding box center [901, 257] width 15 height 24
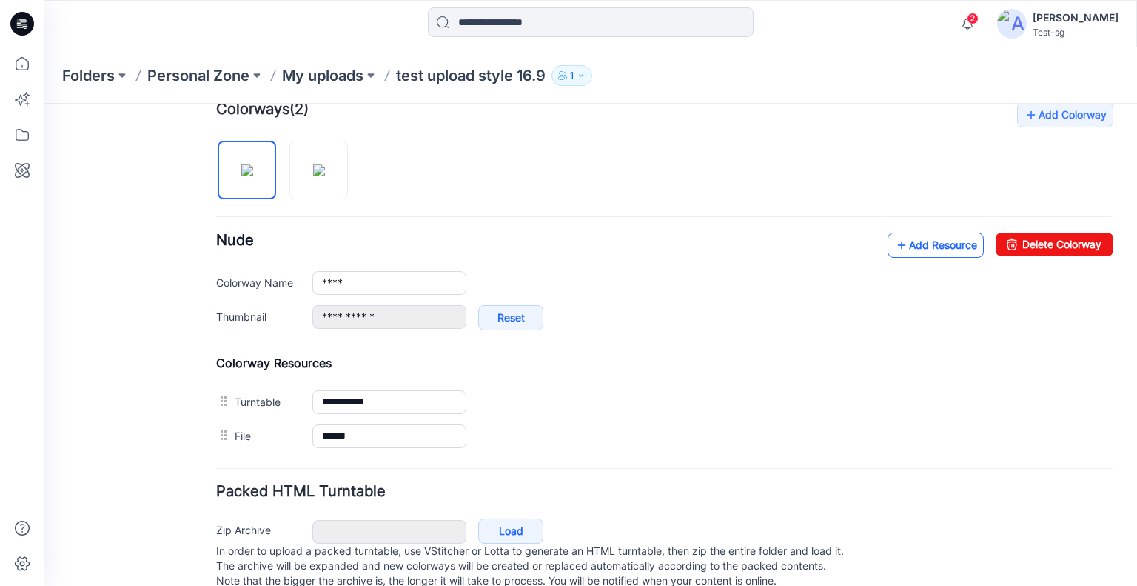
click at [894, 236] on icon at bounding box center [901, 245] width 15 height 24
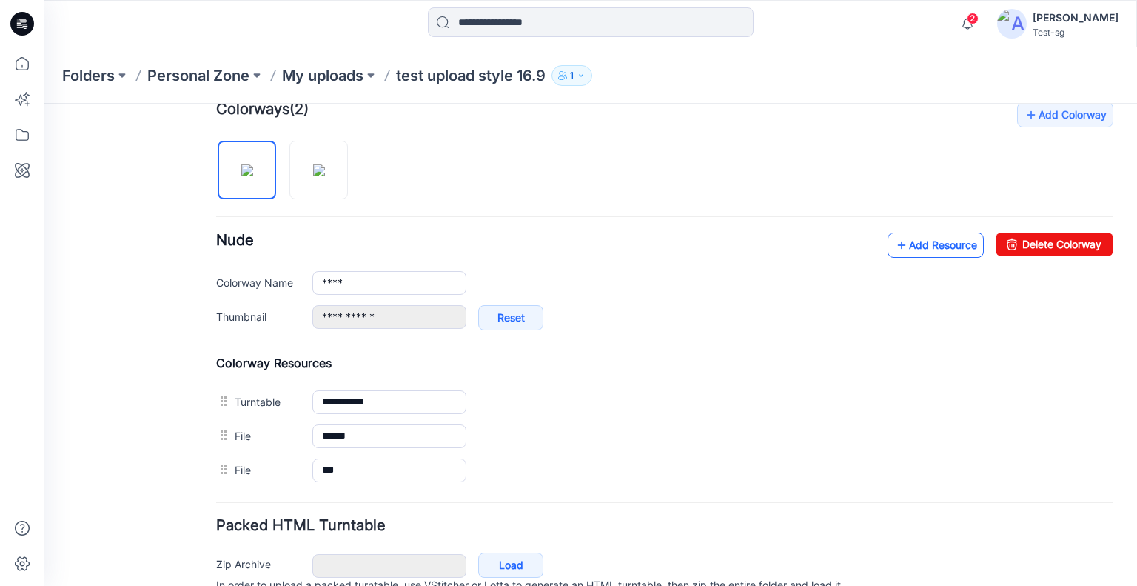
click at [911, 241] on link "Add Resource" at bounding box center [936, 244] width 96 height 25
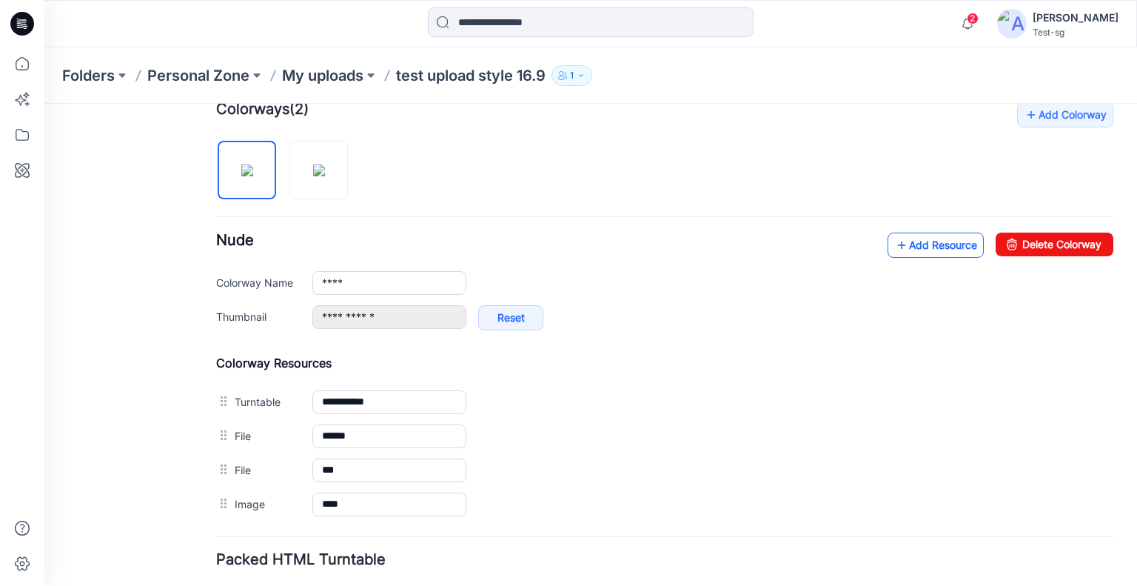
click at [924, 245] on link "Add Resource" at bounding box center [936, 244] width 96 height 25
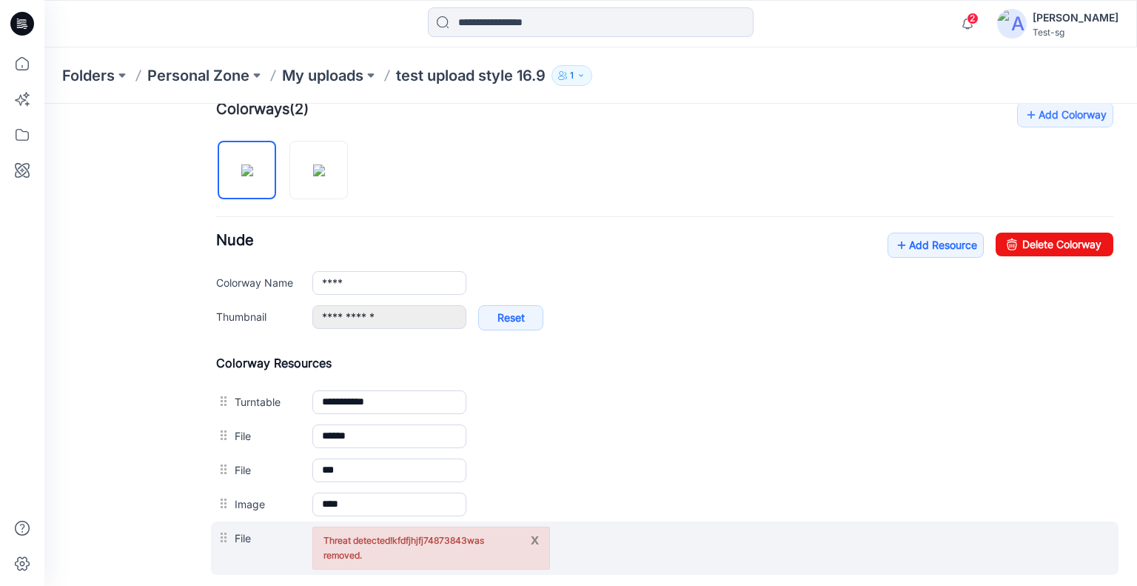
click at [535, 534] on button "x" at bounding box center [535, 539] width 8 height 15
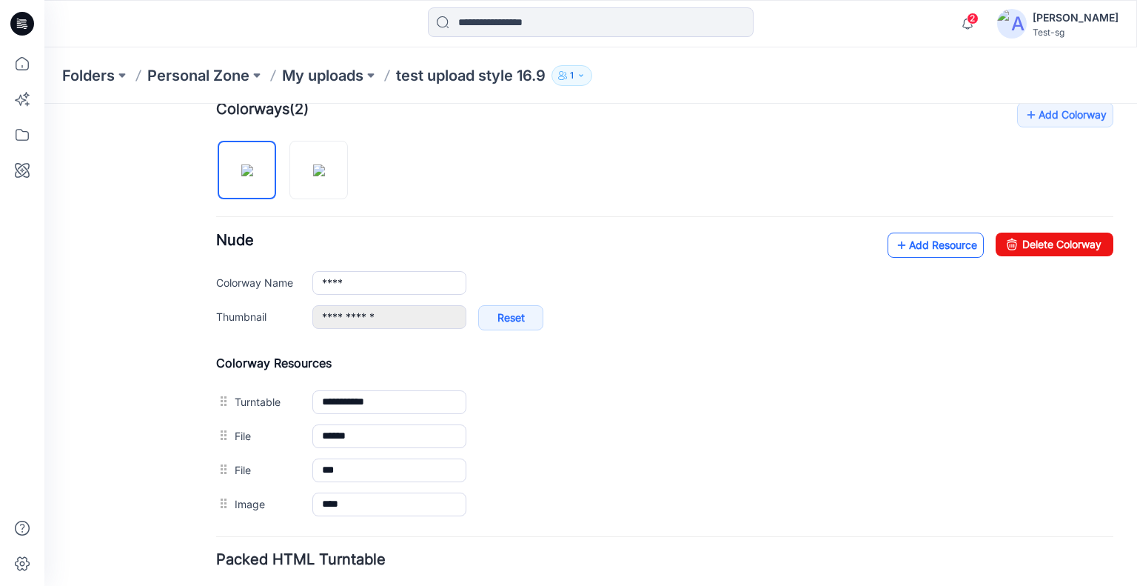
click at [922, 242] on link "Add Resource" at bounding box center [936, 244] width 96 height 25
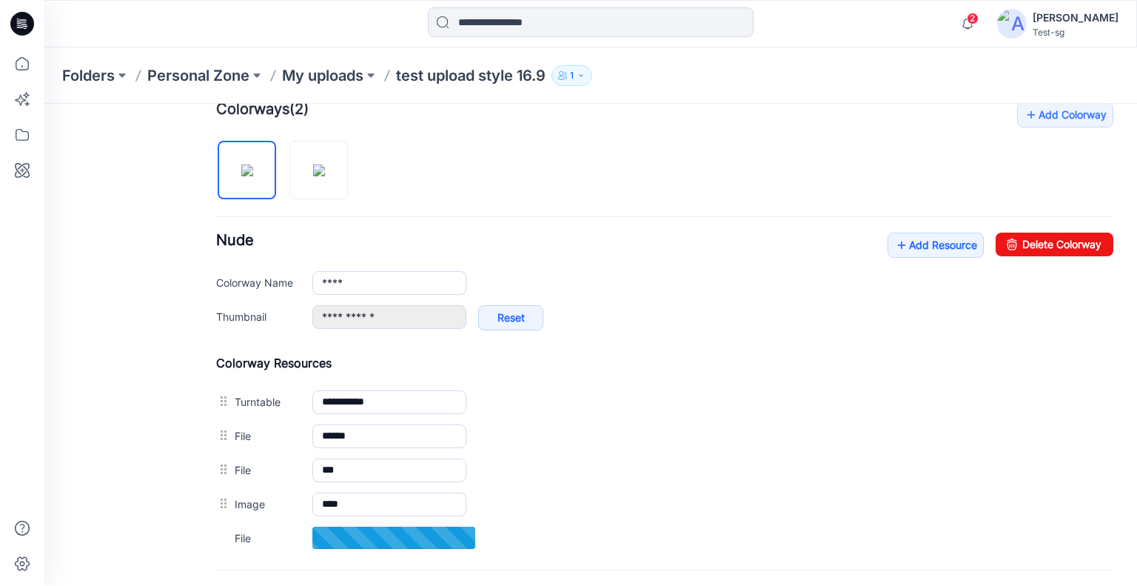
click at [782, 272] on div "****" at bounding box center [712, 283] width 801 height 24
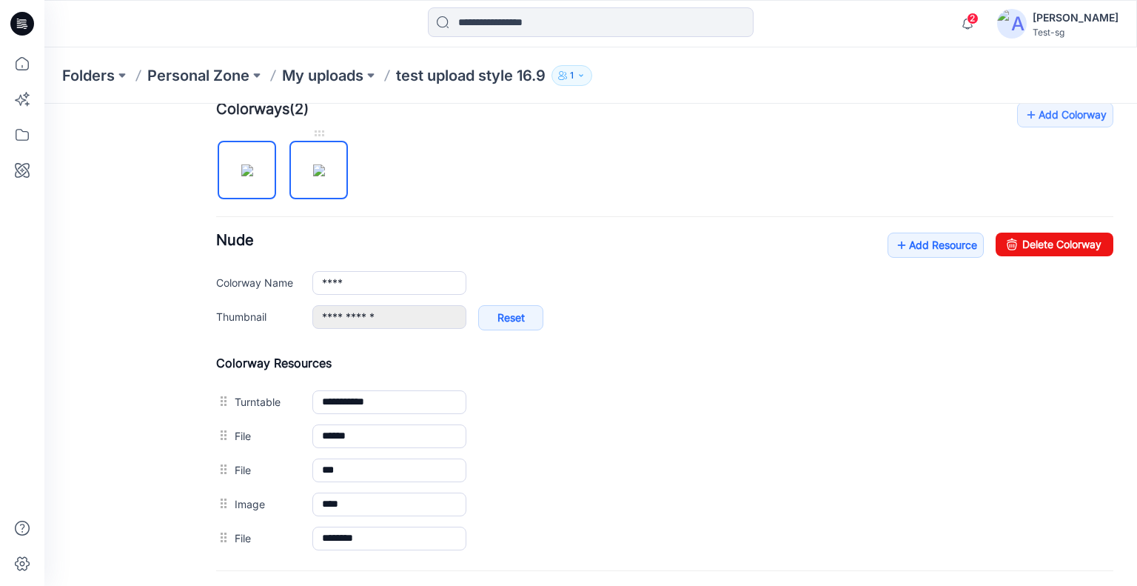
click at [323, 166] on img at bounding box center [319, 170] width 12 height 12
click at [241, 167] on img at bounding box center [247, 170] width 12 height 12
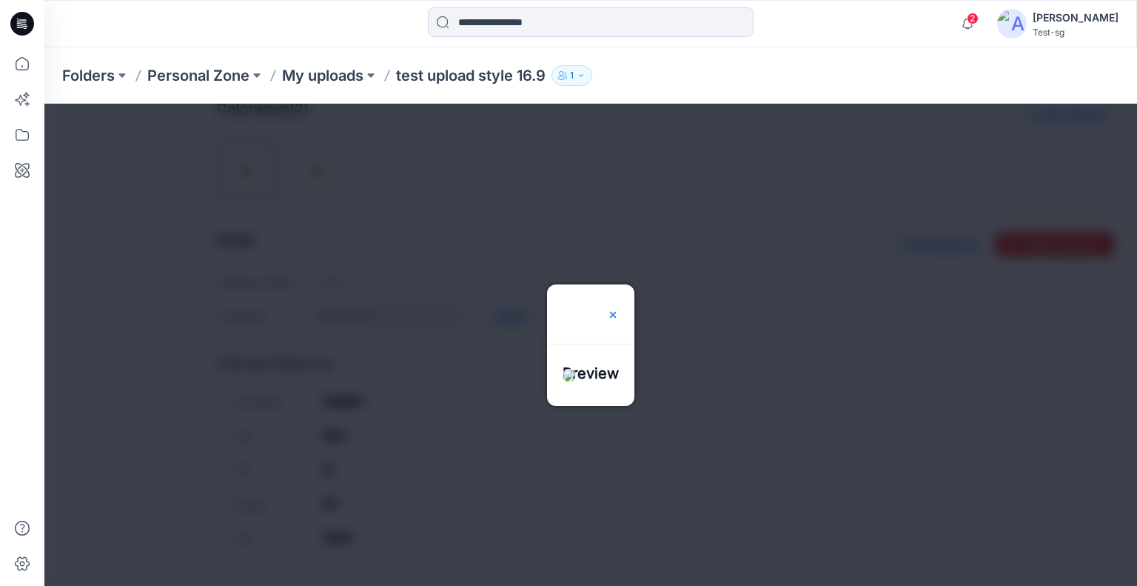
click at [609, 363] on div at bounding box center [590, 384] width 87 height 43
click at [619, 309] on img at bounding box center [613, 315] width 12 height 12
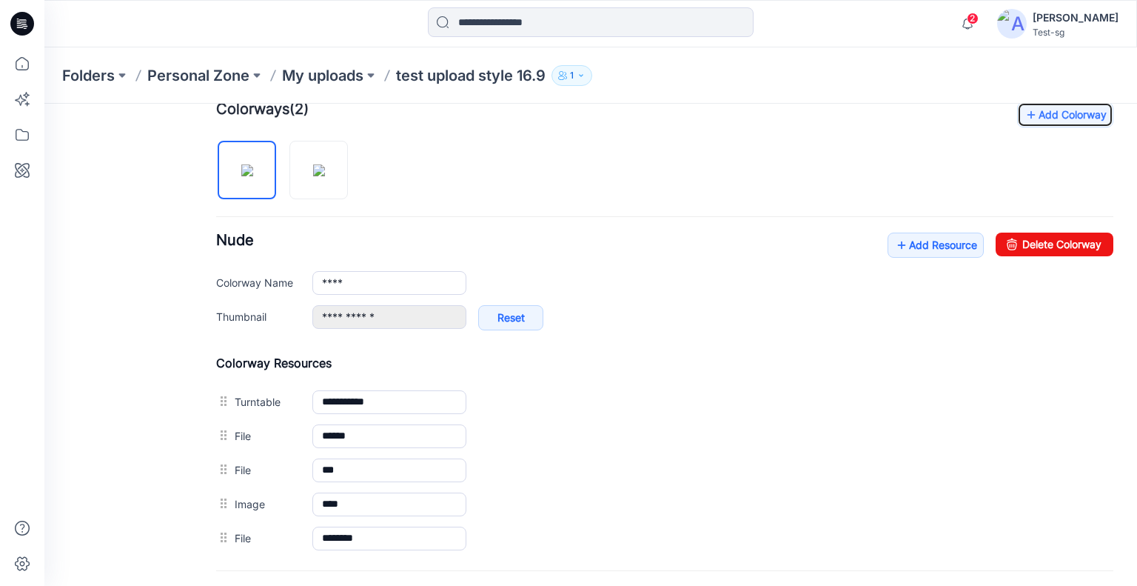
click at [1042, 118] on link "Add Colorway" at bounding box center [1065, 114] width 96 height 25
type input "**********"
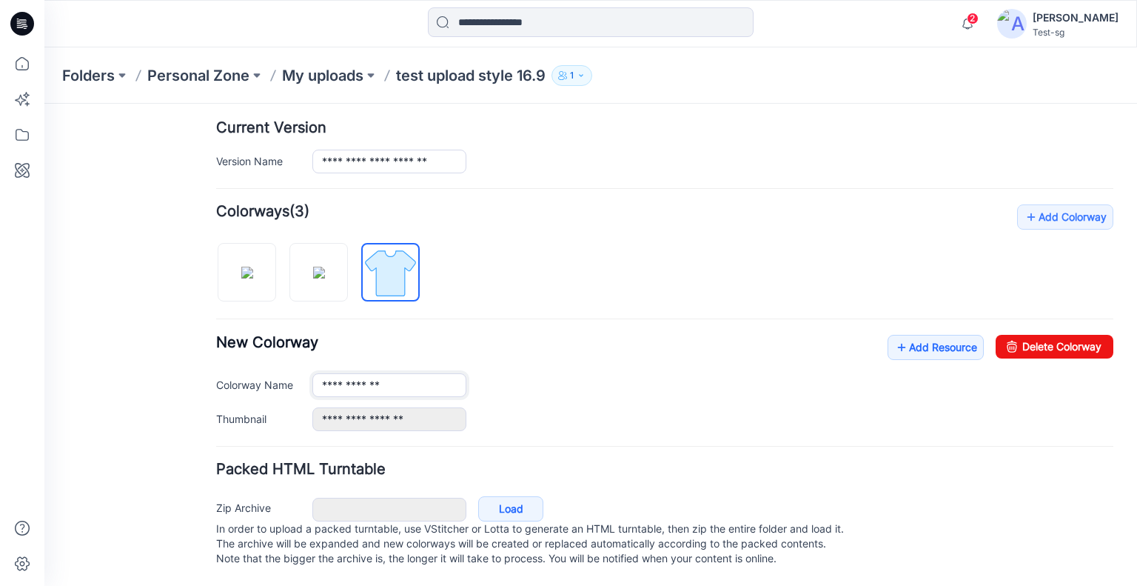
scroll to position [373, 0]
click at [861, 264] on div "**********" at bounding box center [664, 317] width 897 height 227
drag, startPoint x: 1028, startPoint y: 328, endPoint x: 687, endPoint y: 153, distance: 383.4
click at [1028, 335] on link "Delete Colorway" at bounding box center [1055, 347] width 118 height 24
type input "****"
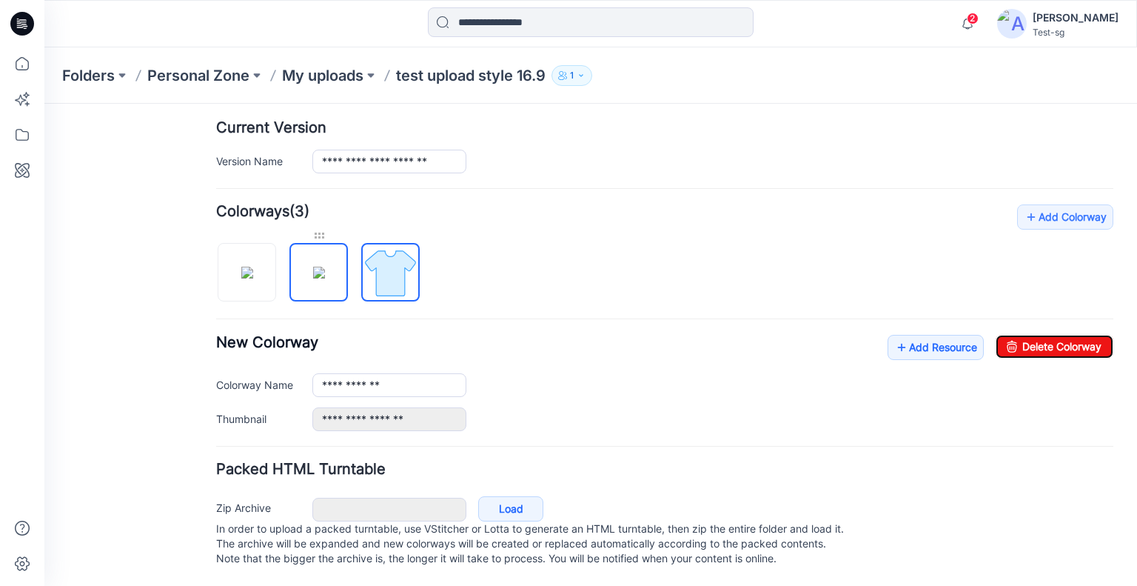
type input "**********"
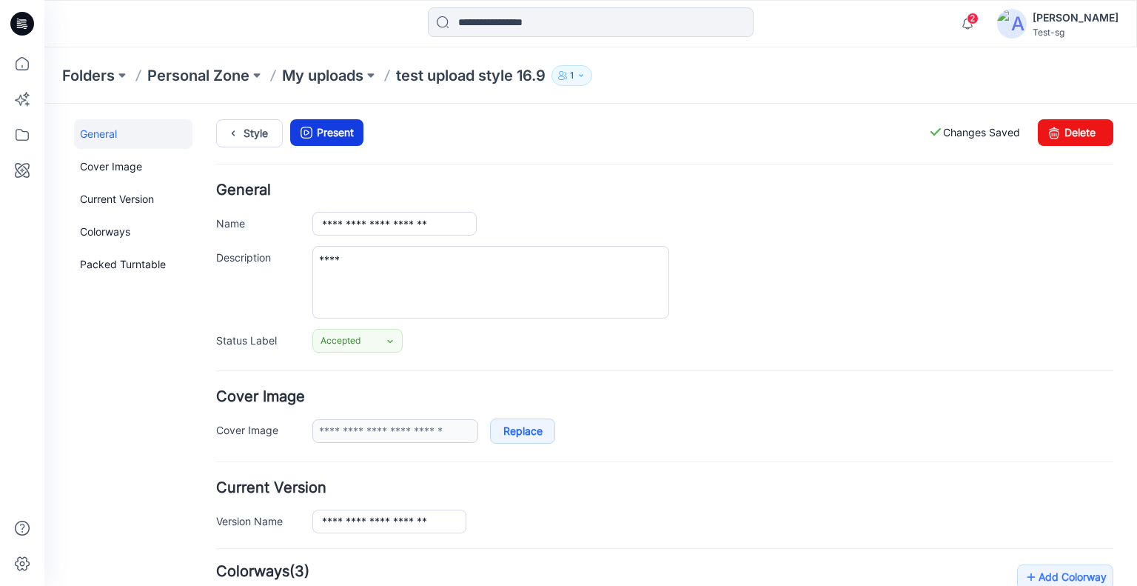
scroll to position [0, 0]
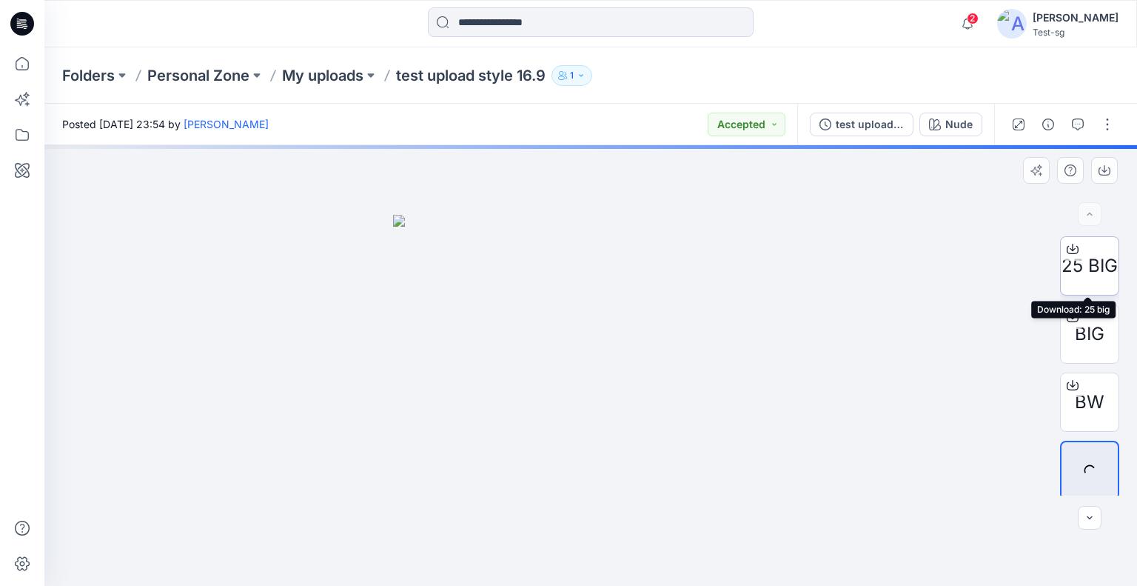
click at [1068, 244] on icon at bounding box center [1073, 249] width 12 height 12
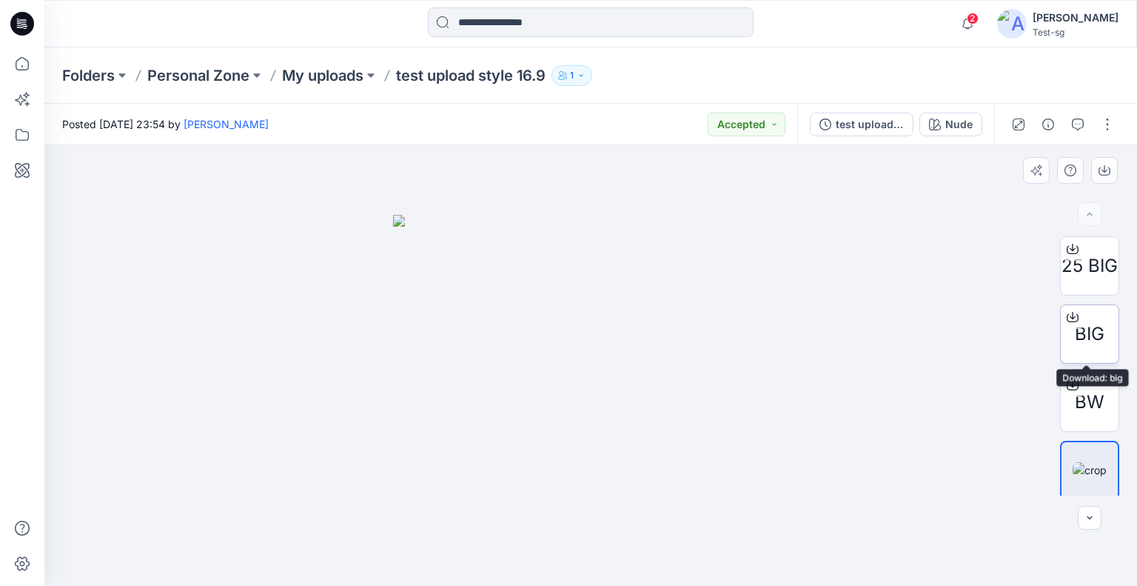
click at [1072, 314] on icon at bounding box center [1073, 317] width 12 height 12
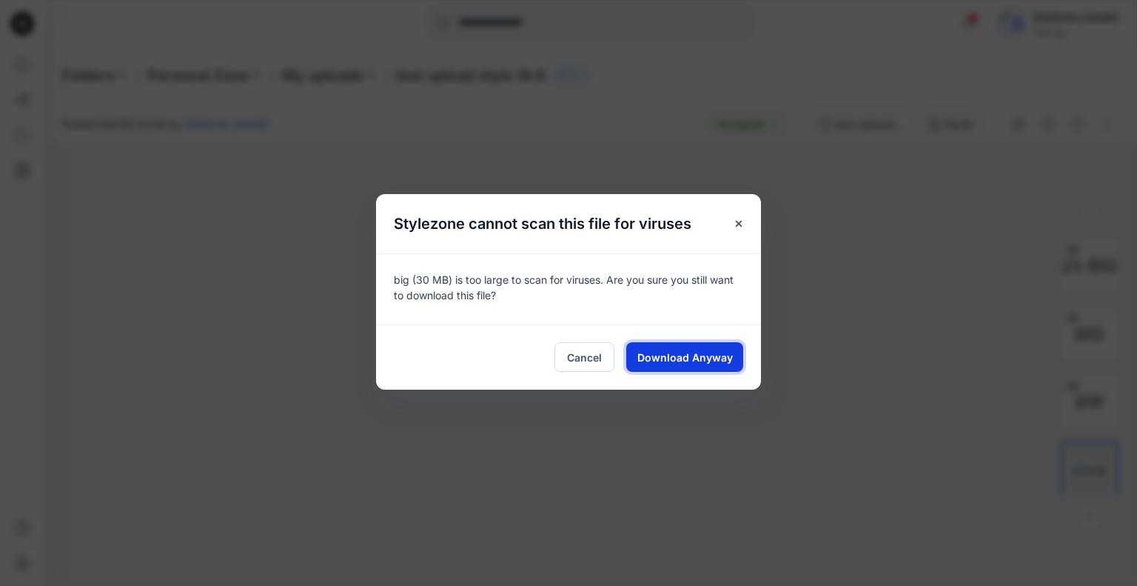
click at [681, 352] on span "Download Anyway" at bounding box center [685, 357] width 96 height 16
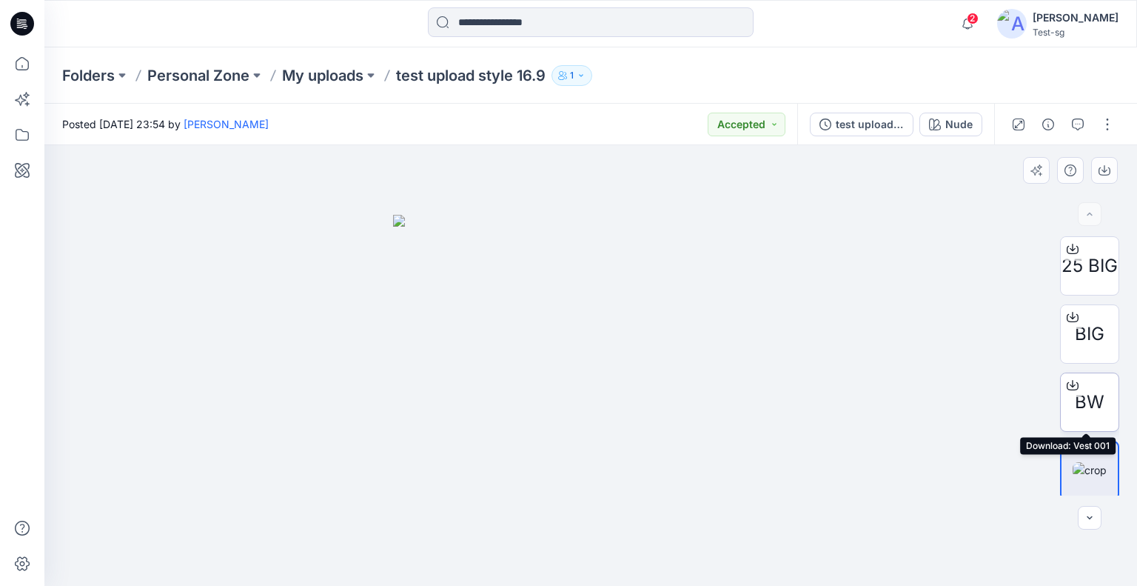
click at [1072, 381] on icon at bounding box center [1073, 385] width 12 height 8
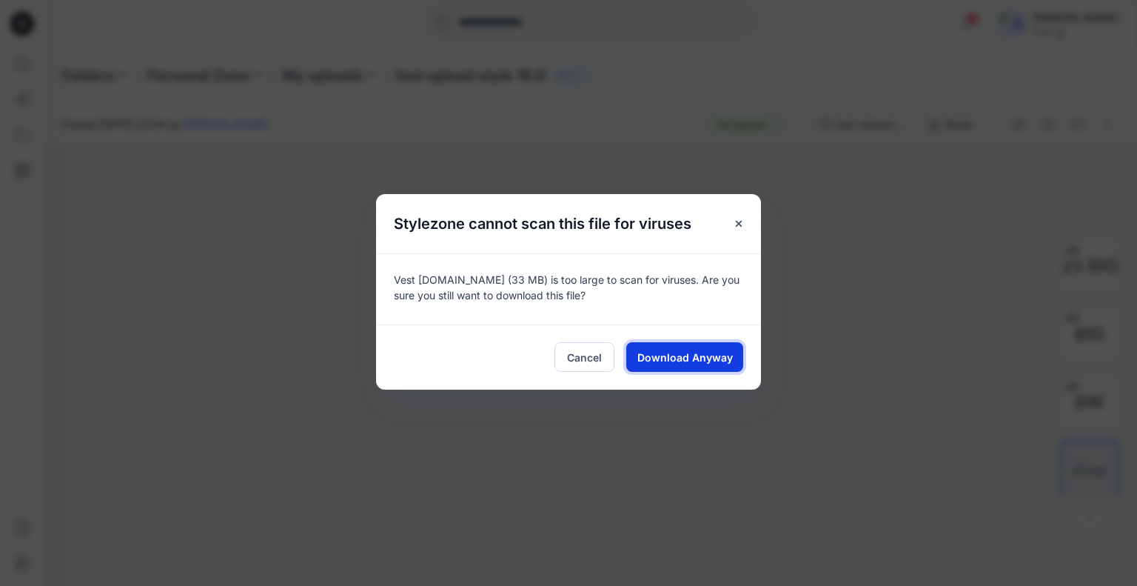
click at [709, 367] on button "Download Anyway" at bounding box center [684, 357] width 117 height 30
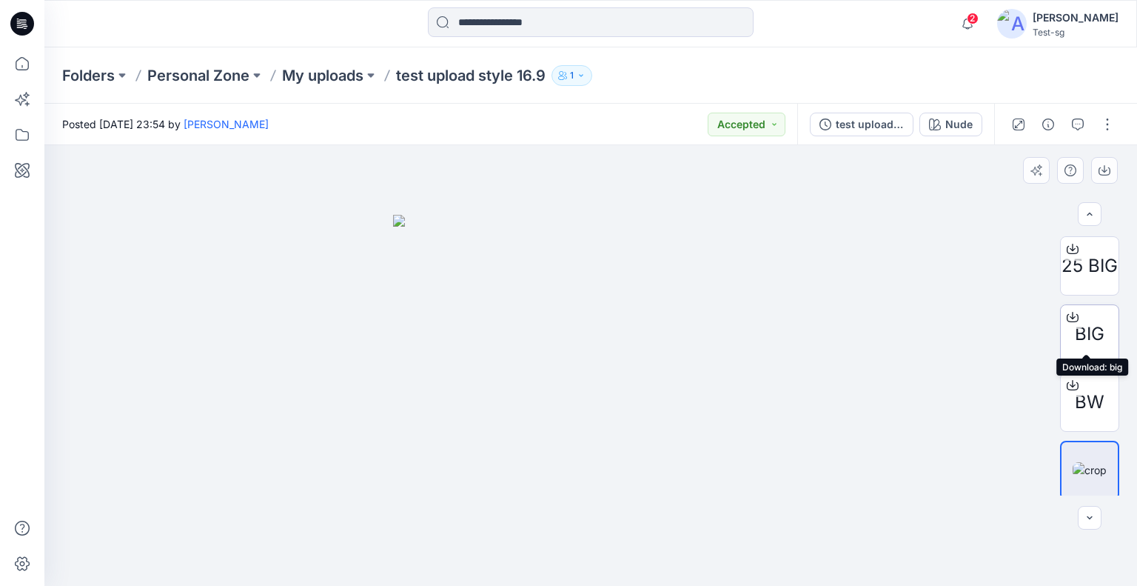
scroll to position [72, 0]
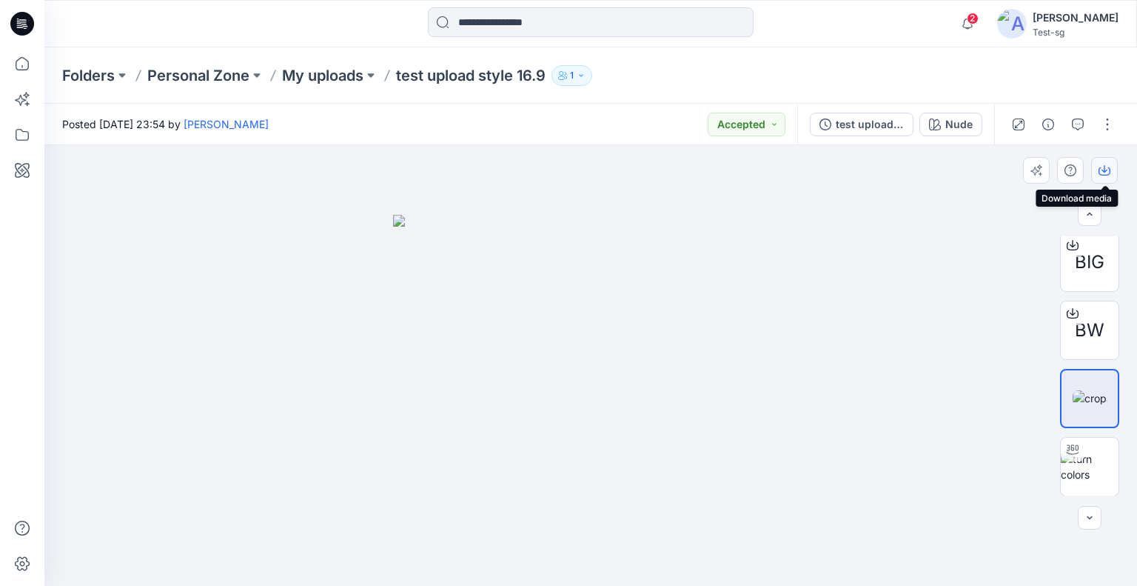
click at [1109, 173] on icon "button" at bounding box center [1105, 171] width 12 height 8
drag, startPoint x: 1079, startPoint y: 452, endPoint x: 1070, endPoint y: 452, distance: 8.9
click at [1081, 452] on div at bounding box center [1089, 466] width 59 height 59
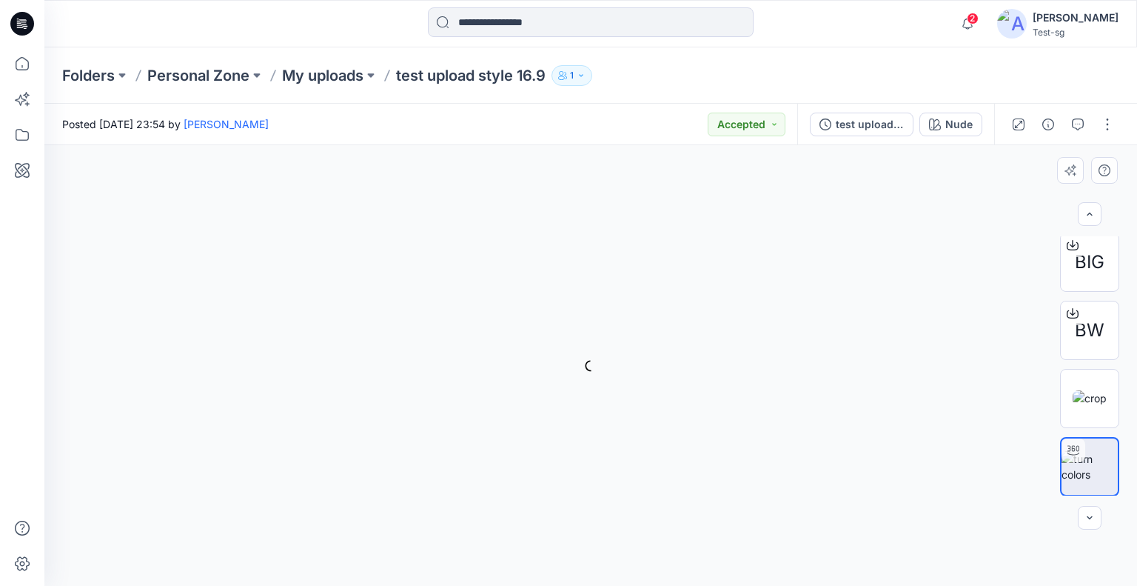
click at [1016, 415] on div "Nude Loading... Material Properties Loading..." at bounding box center [590, 365] width 1093 height 441
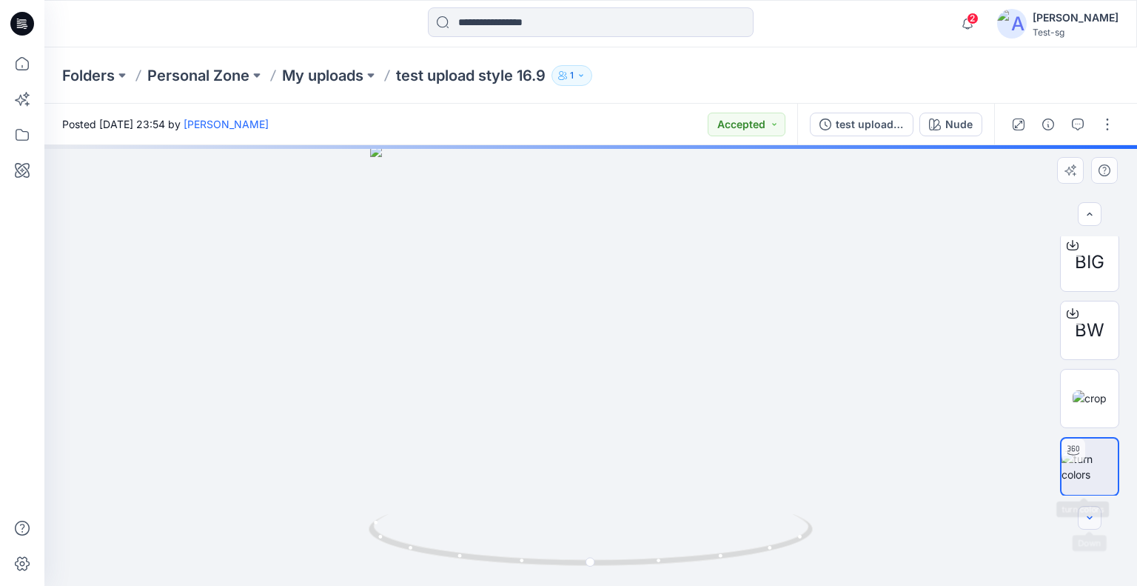
click at [1087, 512] on icon "button" at bounding box center [1090, 518] width 12 height 12
drag, startPoint x: 247, startPoint y: 346, endPoint x: 782, endPoint y: 324, distance: 535.0
click at [817, 334] on div at bounding box center [590, 365] width 1093 height 441
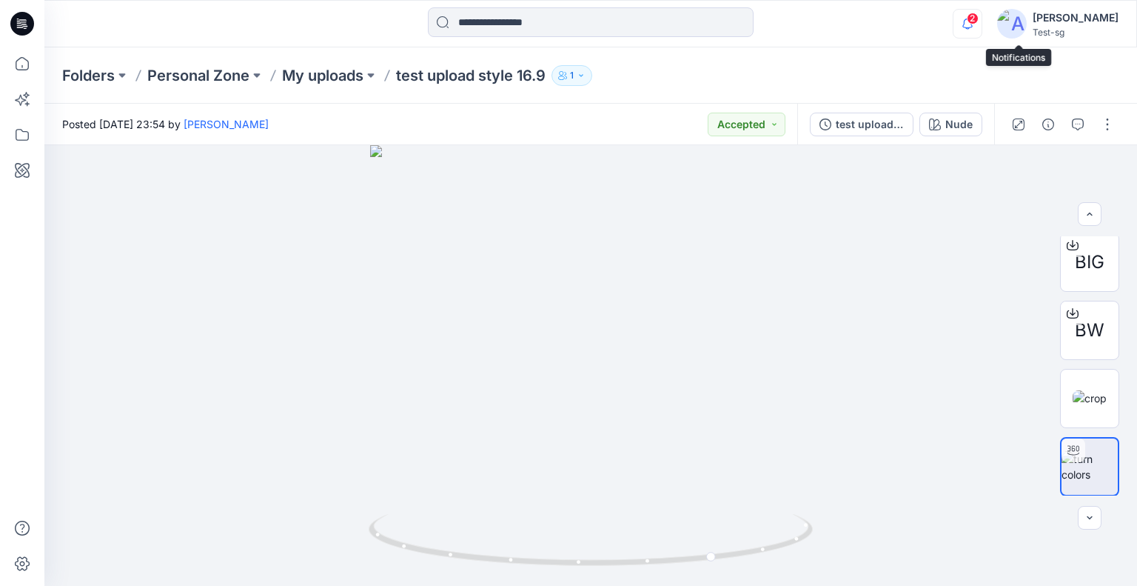
click at [982, 21] on icon "button" at bounding box center [968, 24] width 28 height 30
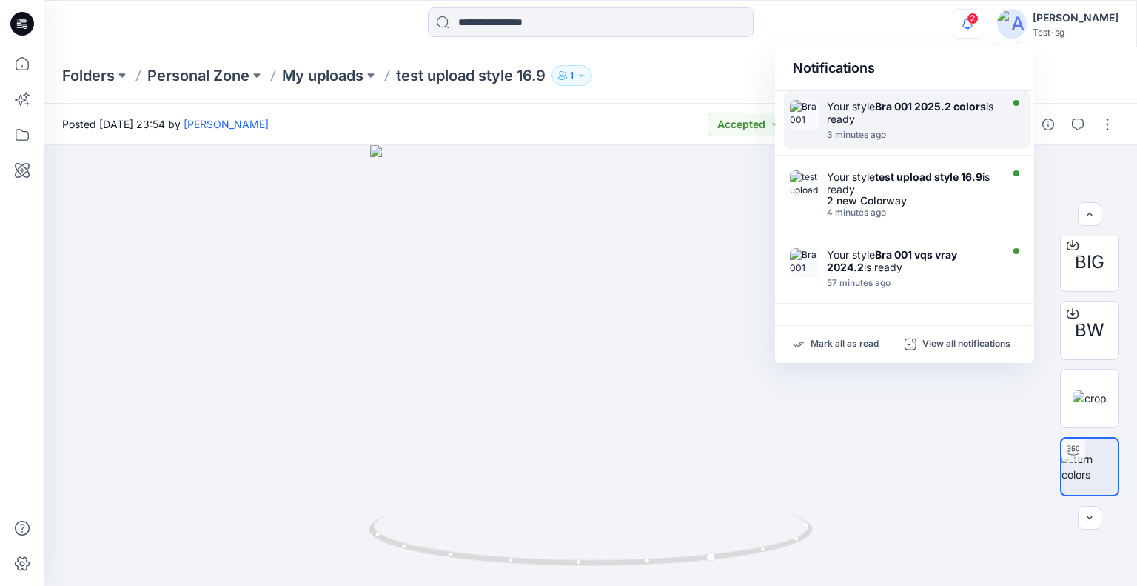
drag, startPoint x: 944, startPoint y: 131, endPoint x: 930, endPoint y: 142, distance: 17.9
click at [944, 130] on div "3 minutes ago" at bounding box center [912, 135] width 170 height 10
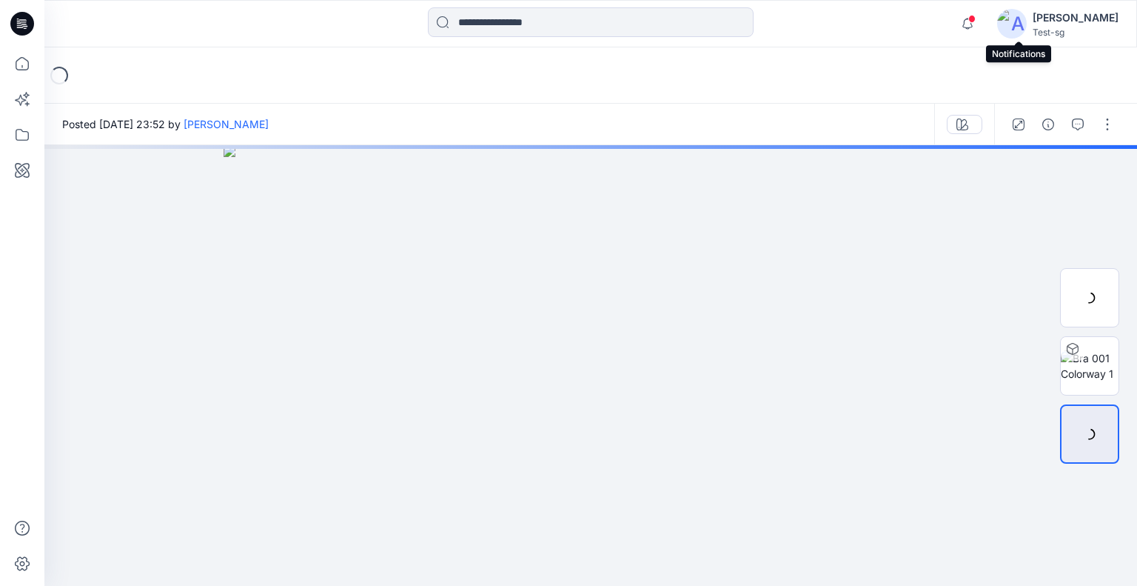
click at [976, 18] on span at bounding box center [971, 19] width 7 height 8
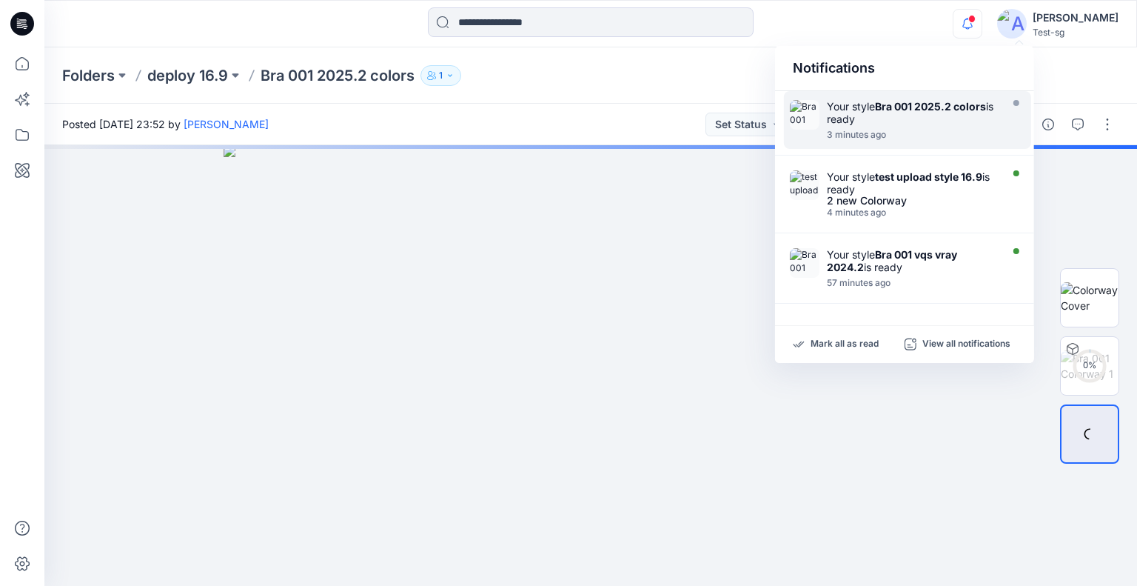
click at [820, 112] on div "Your style Bra 001 2025.2 colors is ready 3 minutes ago" at bounding box center [907, 120] width 247 height 58
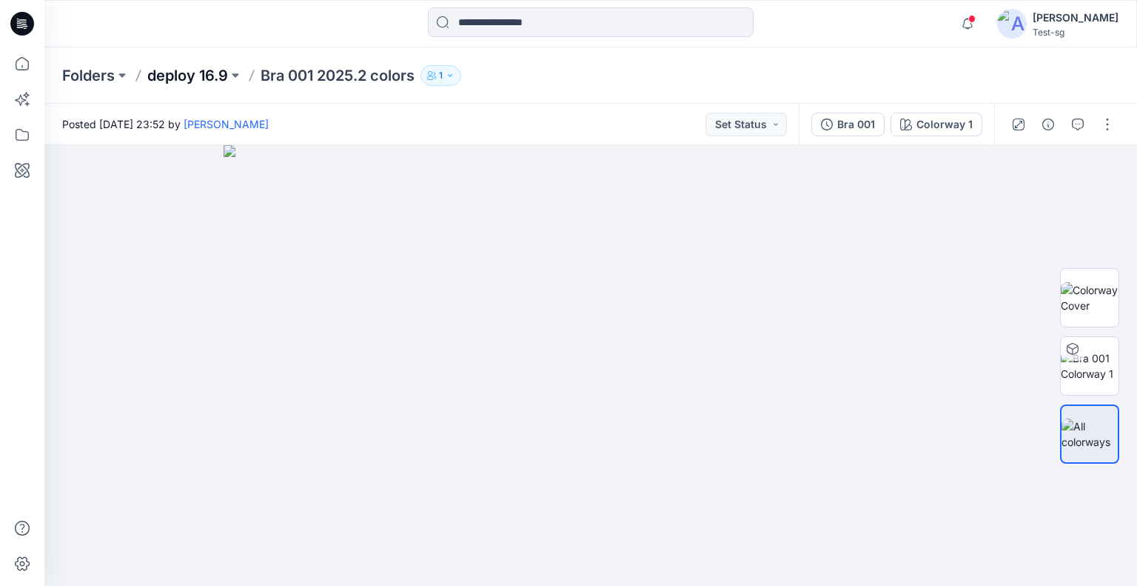
click at [195, 75] on p "deploy 16.9" at bounding box center [187, 75] width 81 height 21
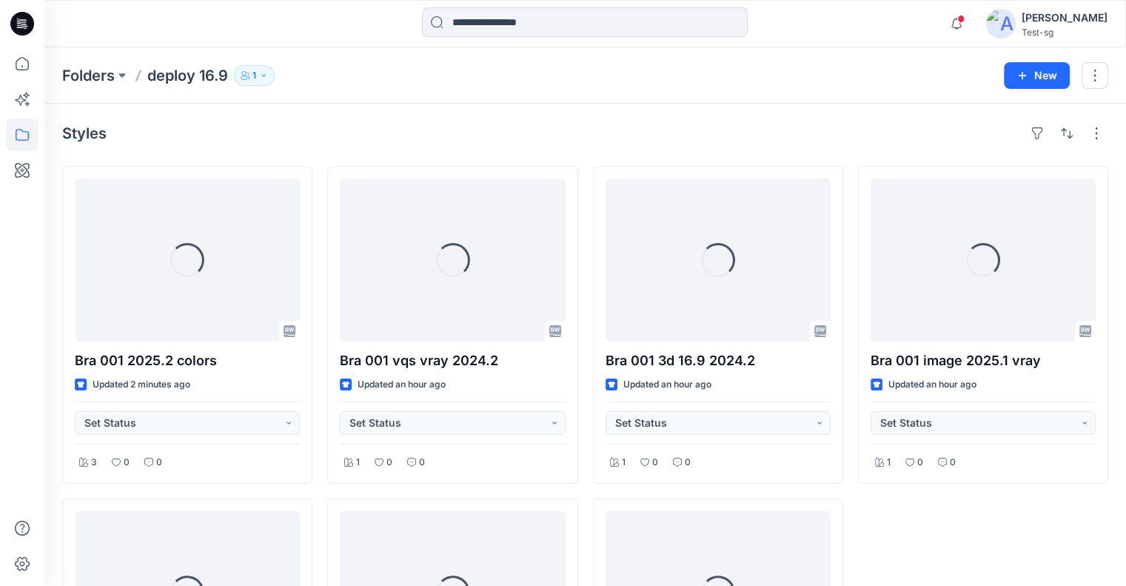
click at [1096, 20] on div "[PERSON_NAME]" at bounding box center [1065, 18] width 86 height 18
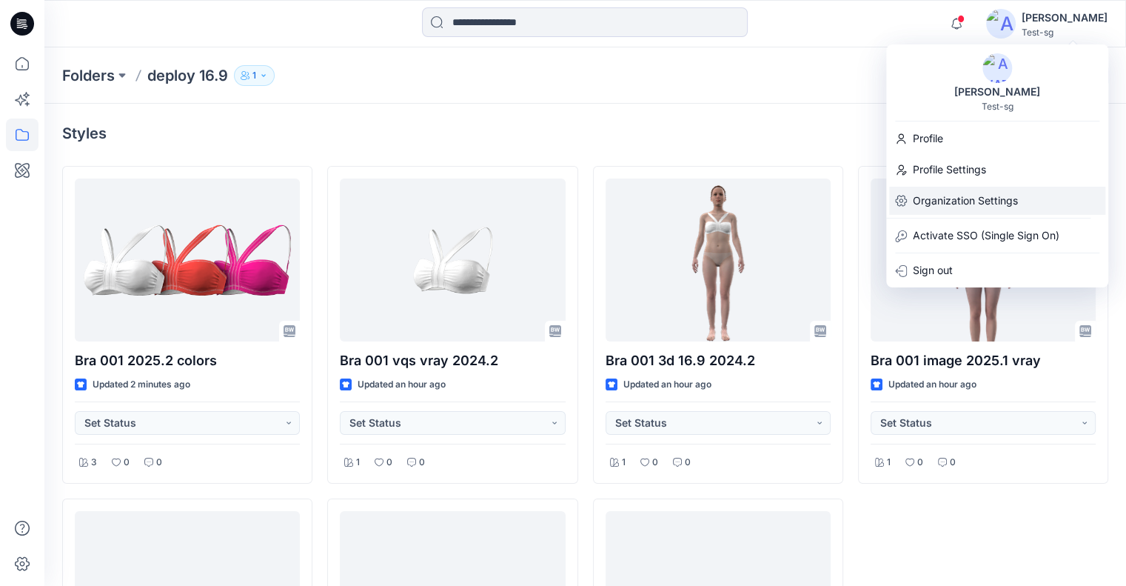
click at [1012, 203] on p "Organization Settings" at bounding box center [965, 201] width 105 height 28
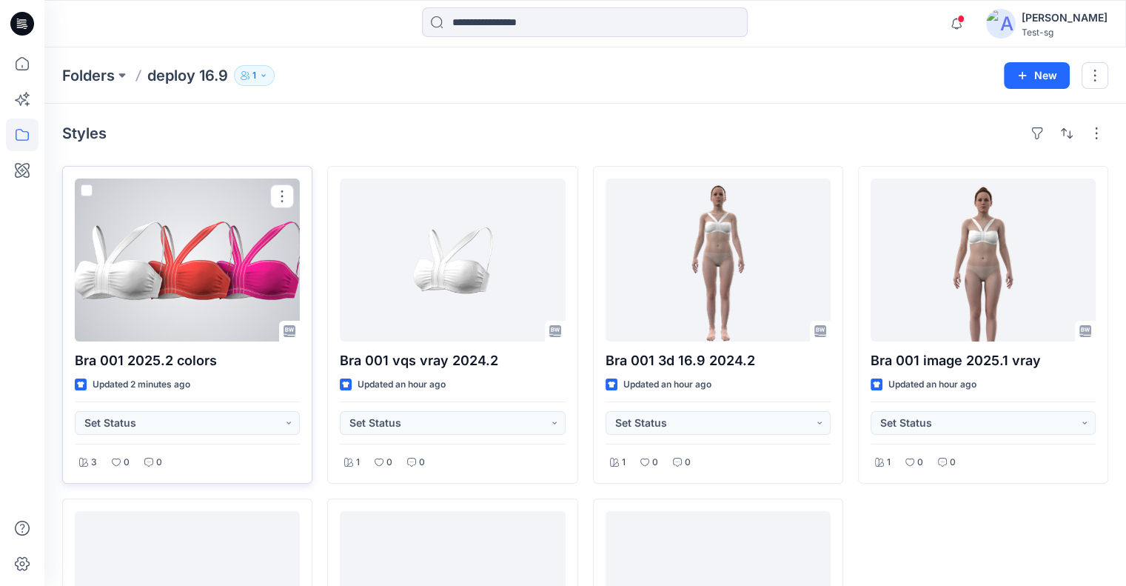
click at [84, 187] on span at bounding box center [87, 190] width 12 height 12
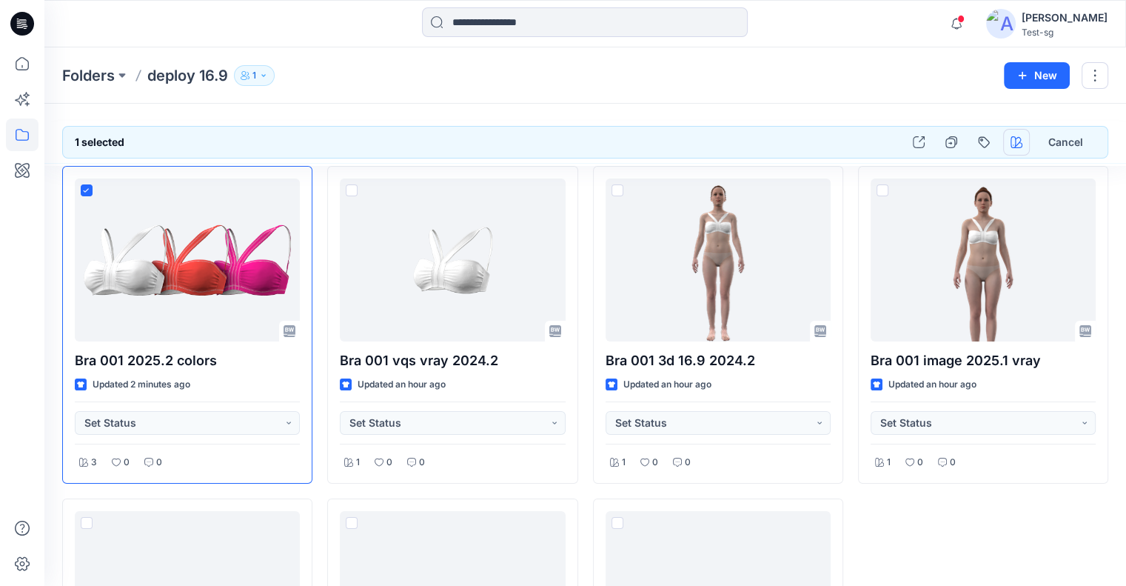
click at [1014, 141] on icon "button" at bounding box center [1017, 142] width 12 height 12
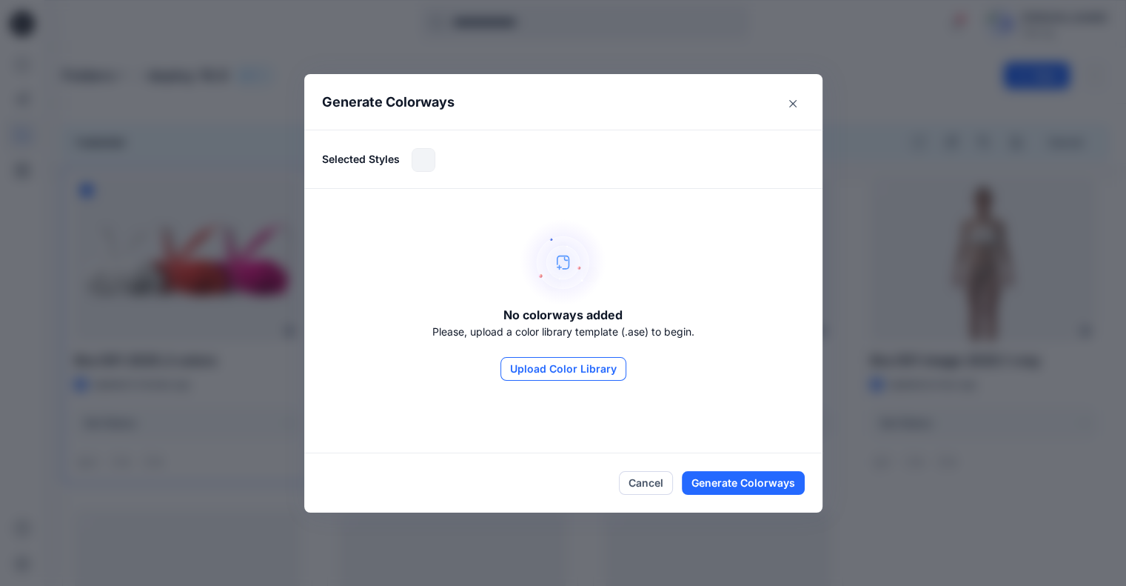
click at [586, 375] on button "Upload Color Library" at bounding box center [563, 369] width 126 height 24
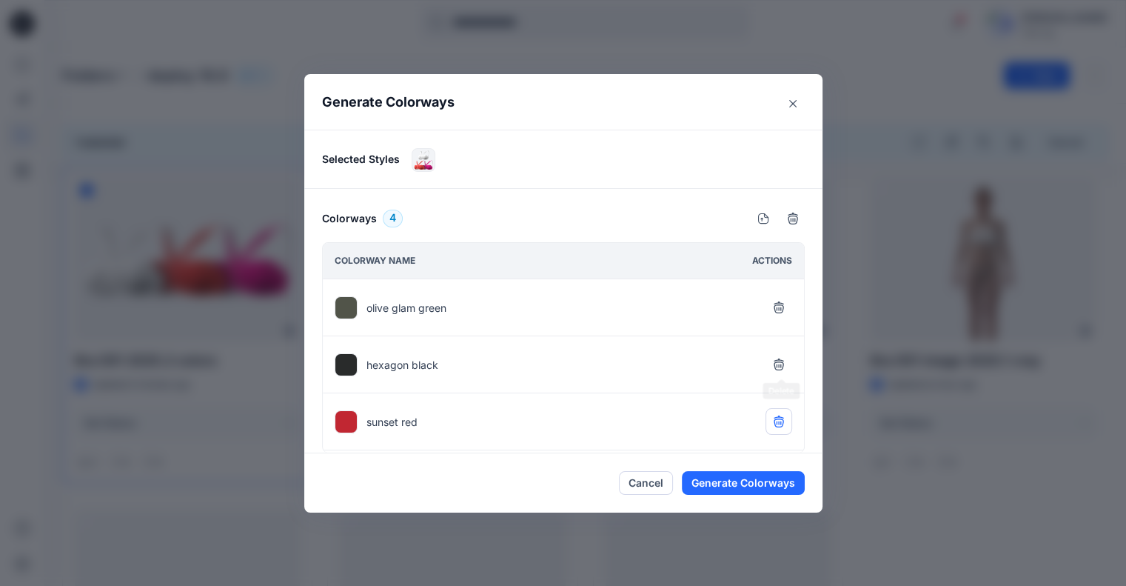
click at [779, 355] on button "button" at bounding box center [779, 364] width 27 height 27
click at [781, 381] on div "sunset red" at bounding box center [563, 364] width 481 height 57
click at [783, 369] on button "button" at bounding box center [779, 364] width 27 height 27
click at [785, 304] on icon "button" at bounding box center [779, 307] width 12 height 12
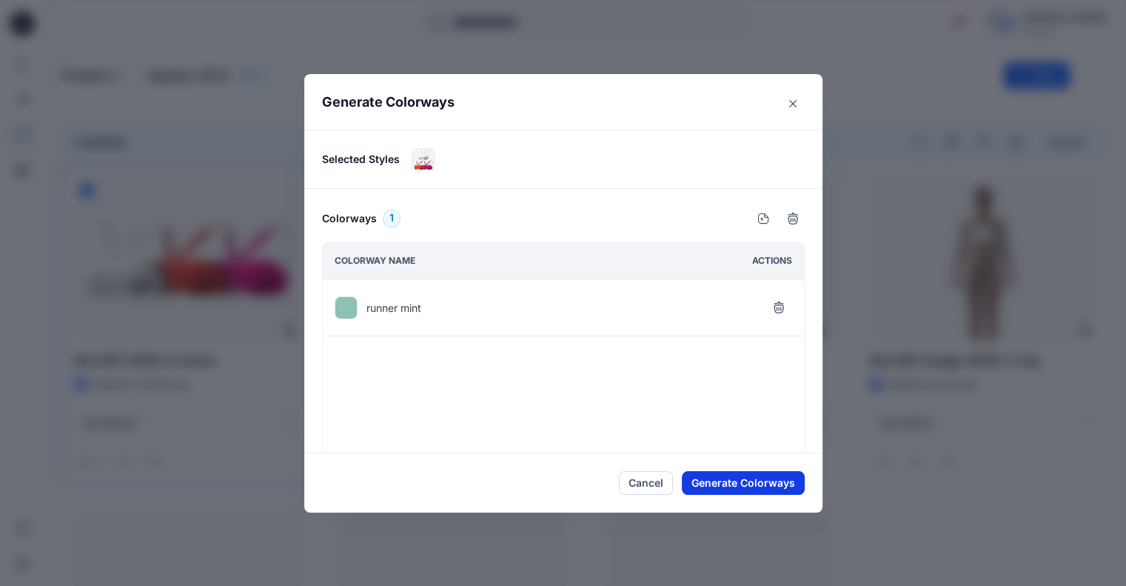
click at [758, 479] on button "Generate Colorways" at bounding box center [743, 483] width 123 height 24
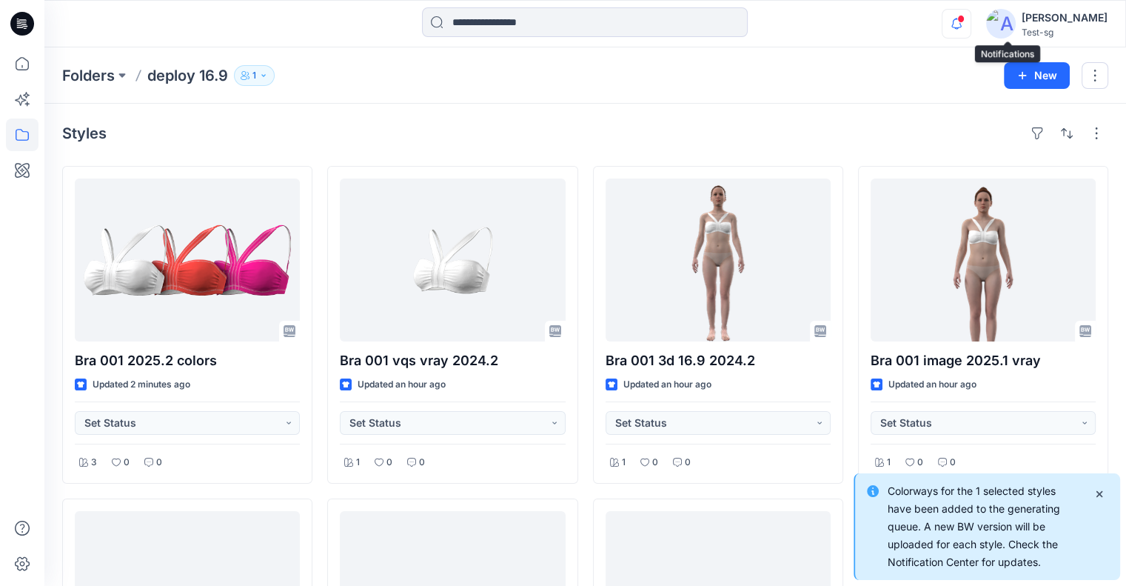
click at [971, 28] on icon "button" at bounding box center [956, 24] width 28 height 30
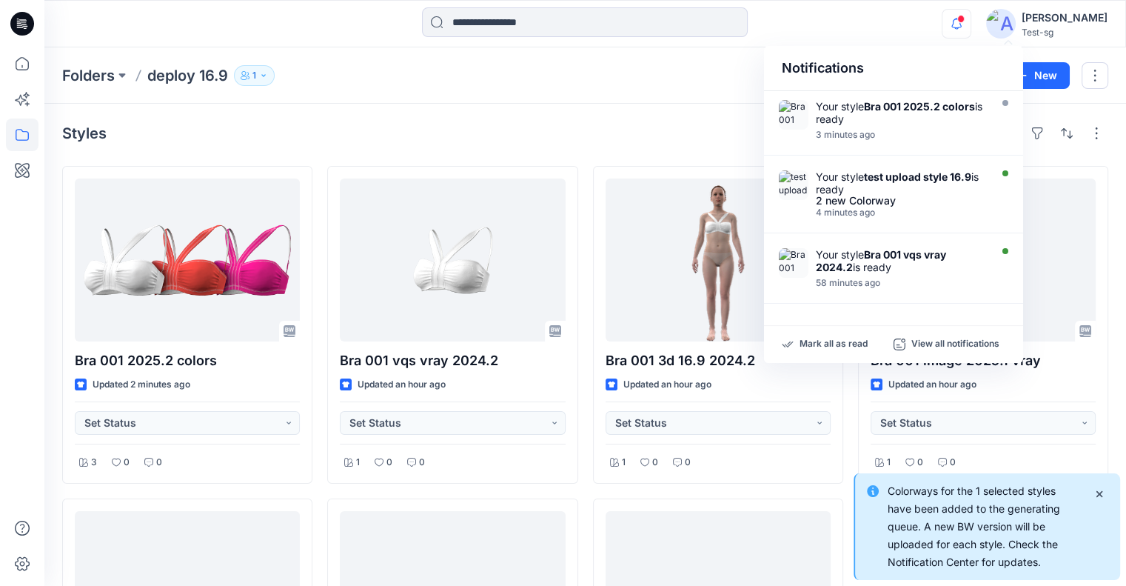
click at [661, 120] on div "Styles Bra 001 2025.2 colors Updated 2 minutes ago Set Status 3 0 0 Bra 001 202…" at bounding box center [585, 469] width 1082 height 730
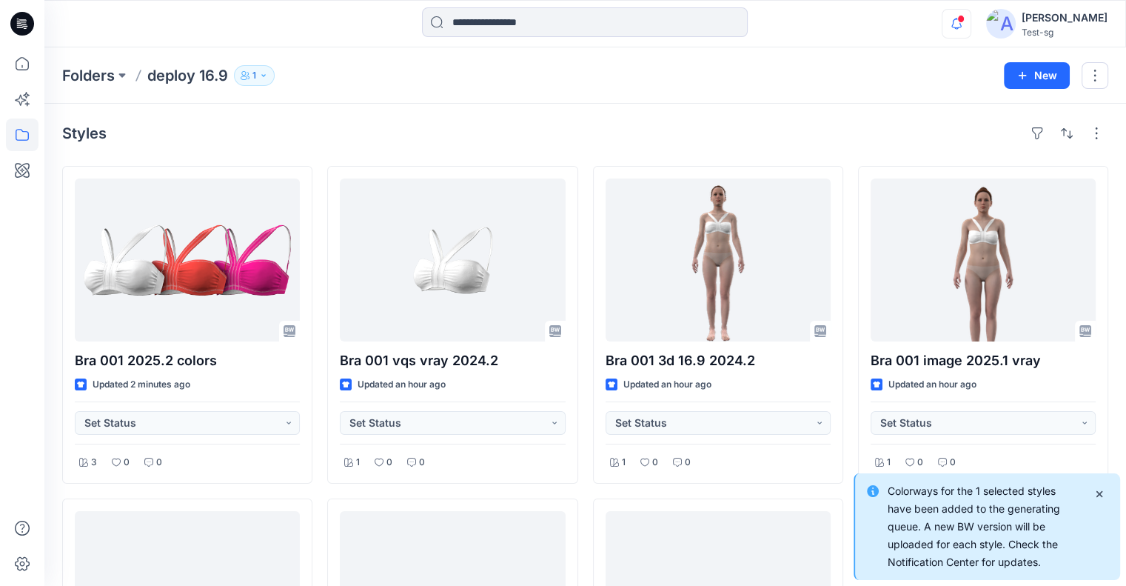
click at [971, 15] on icon "button" at bounding box center [956, 24] width 28 height 30
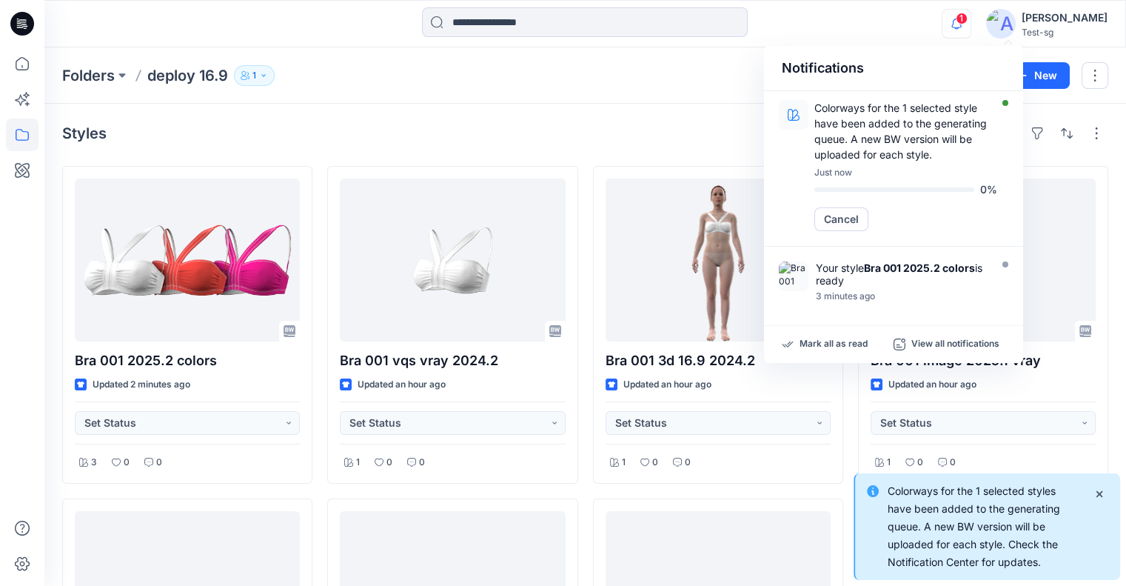
click at [616, 112] on div "Styles Bra 001 2025.2 colors Updated 2 minutes ago Set Status 3 0 0 Bra 001 202…" at bounding box center [585, 469] width 1082 height 730
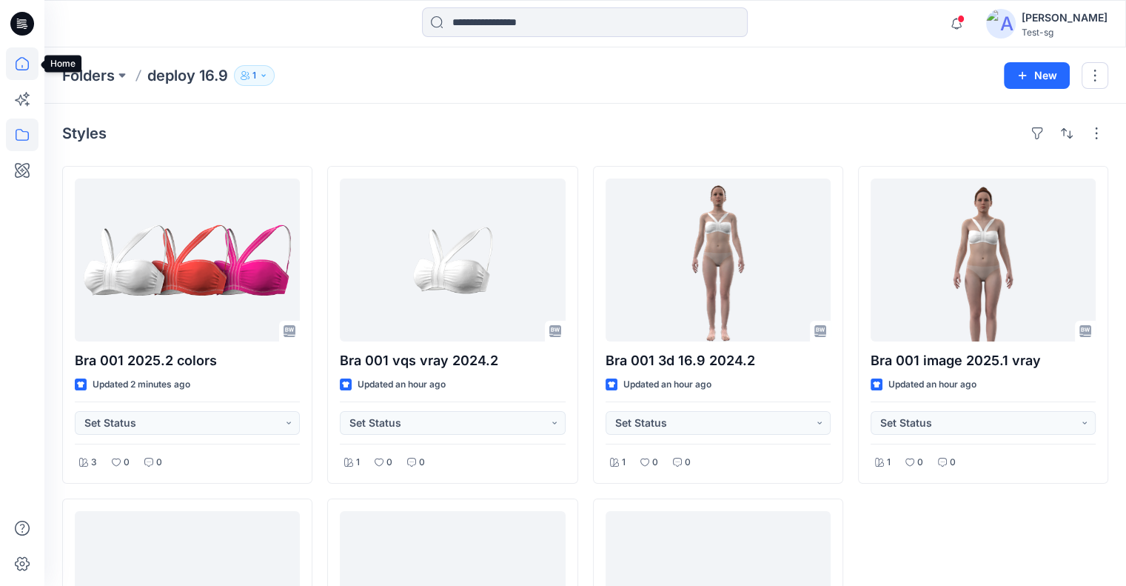
click at [16, 66] on icon at bounding box center [22, 63] width 33 height 33
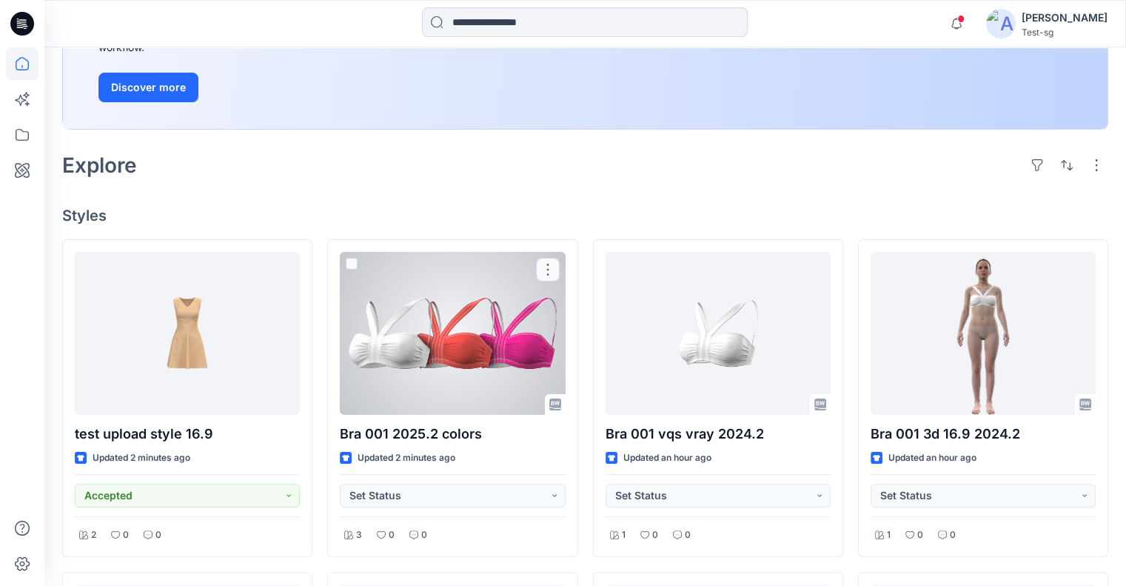
scroll to position [349, 0]
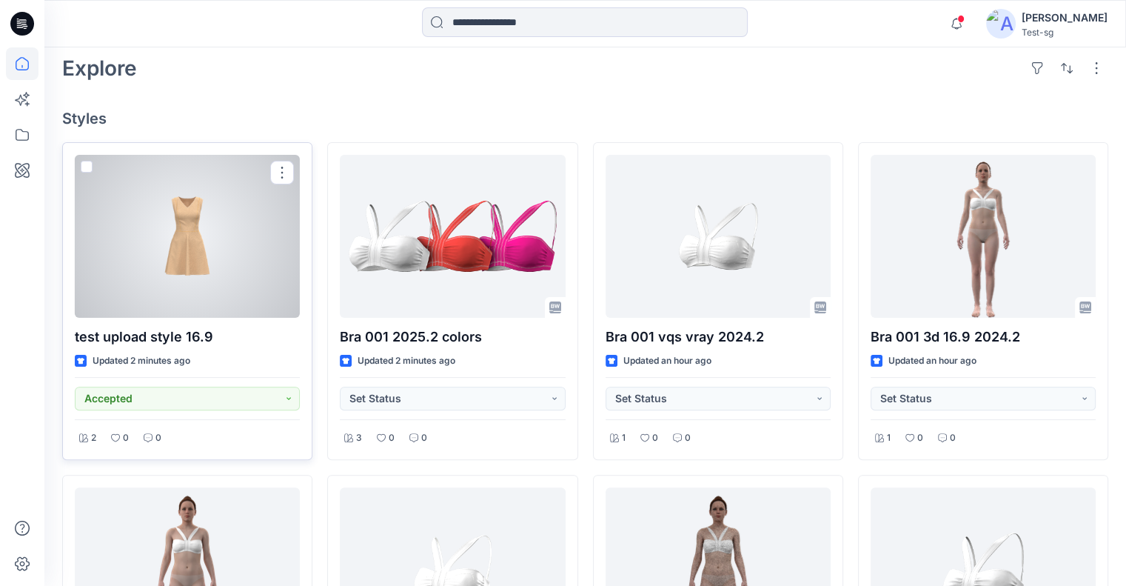
click at [84, 168] on span at bounding box center [87, 167] width 12 height 12
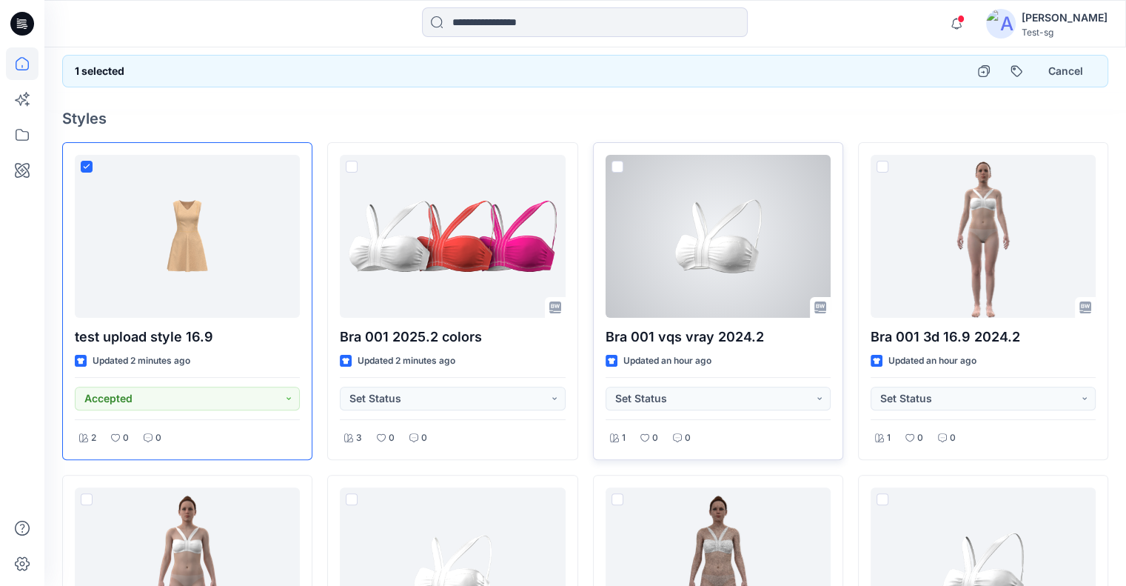
click at [612, 164] on span at bounding box center [618, 167] width 12 height 12
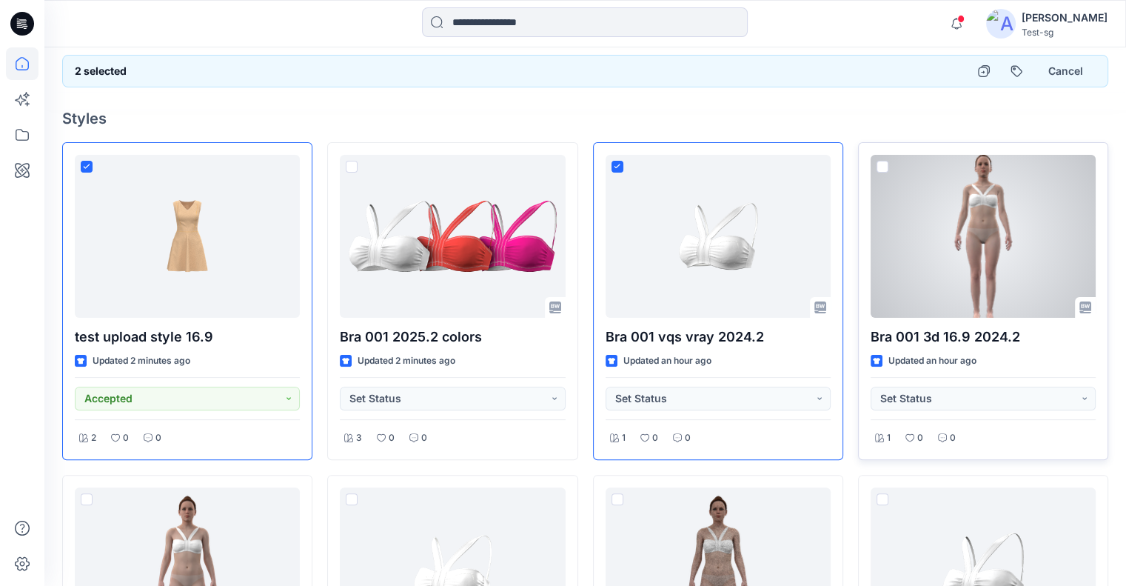
click at [882, 164] on span at bounding box center [883, 167] width 12 height 12
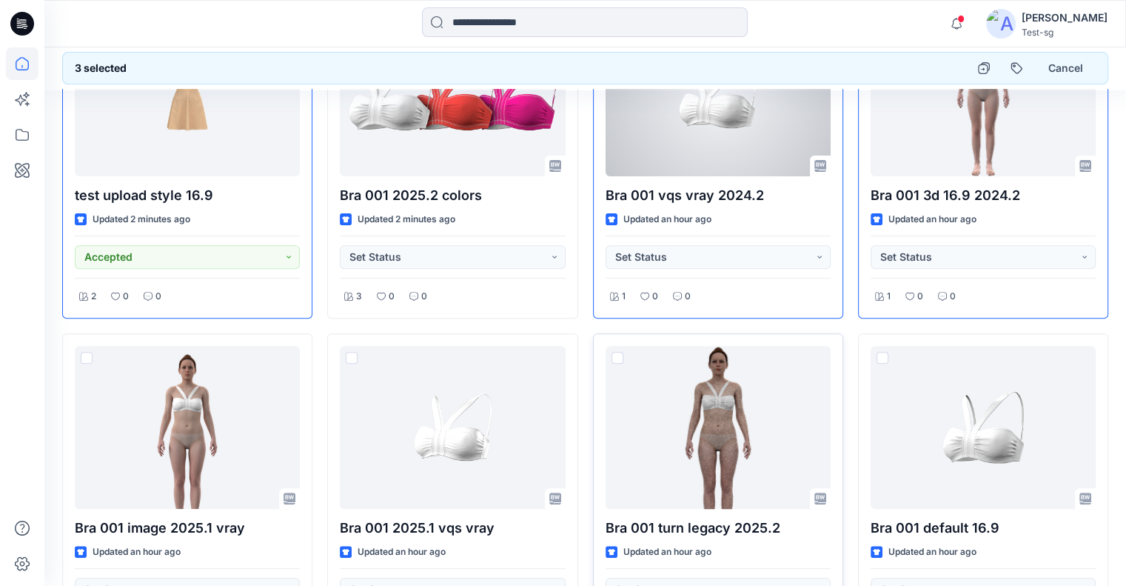
scroll to position [497, 0]
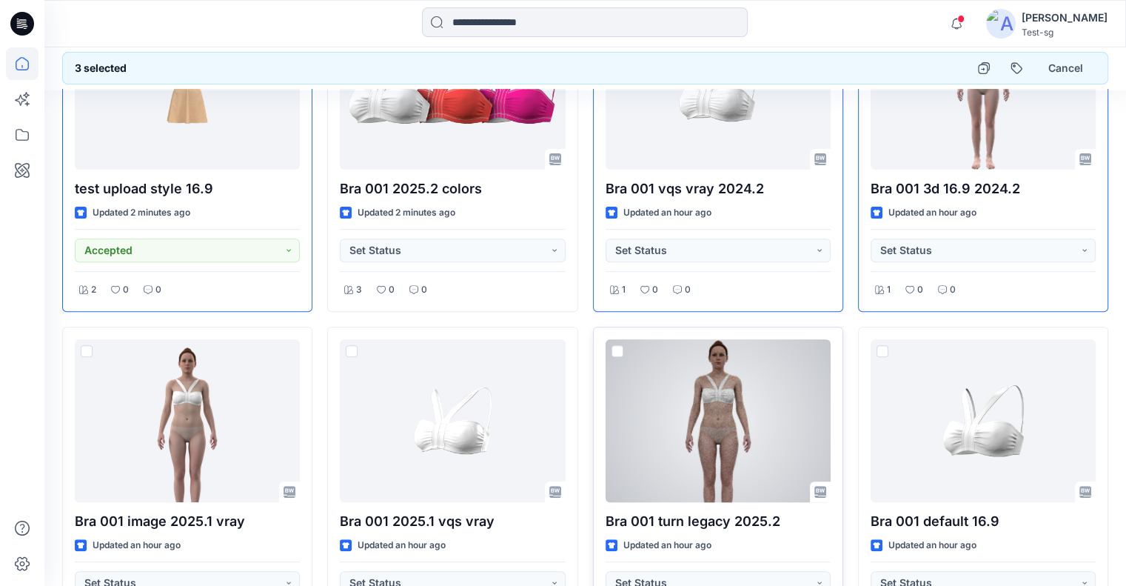
click at [617, 349] on span at bounding box center [618, 351] width 12 height 12
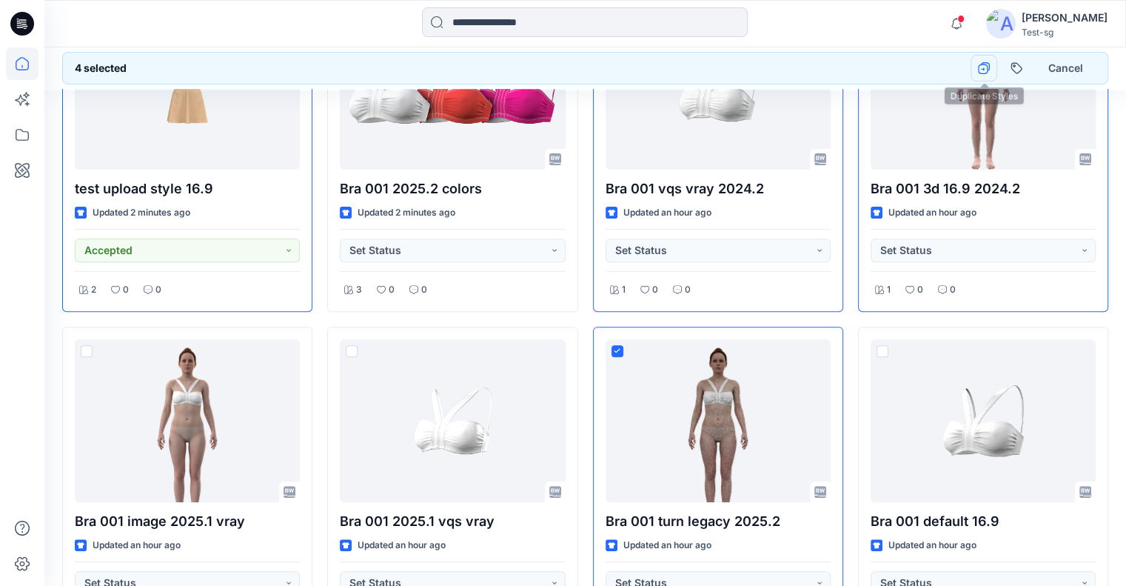
click at [983, 64] on icon "button" at bounding box center [983, 69] width 10 height 10
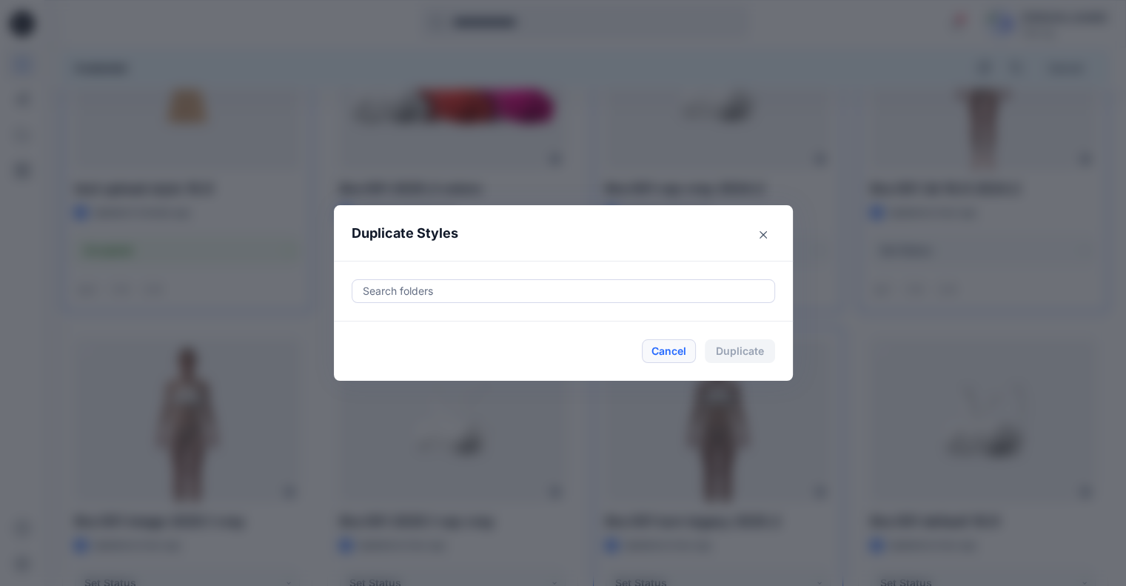
click at [681, 353] on button "Cancel" at bounding box center [669, 351] width 54 height 24
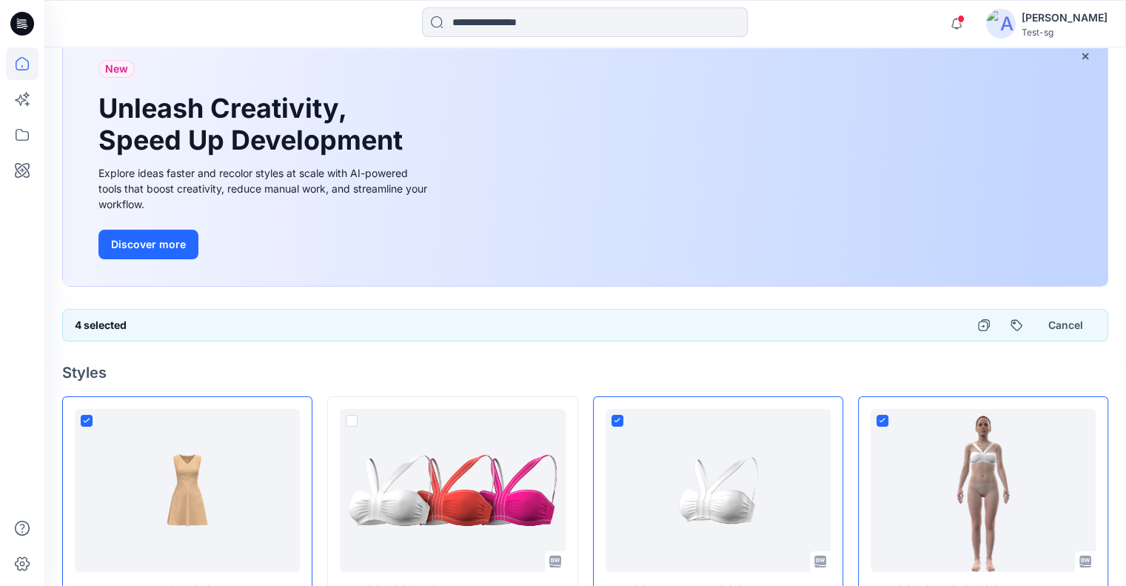
scroll to position [0, 0]
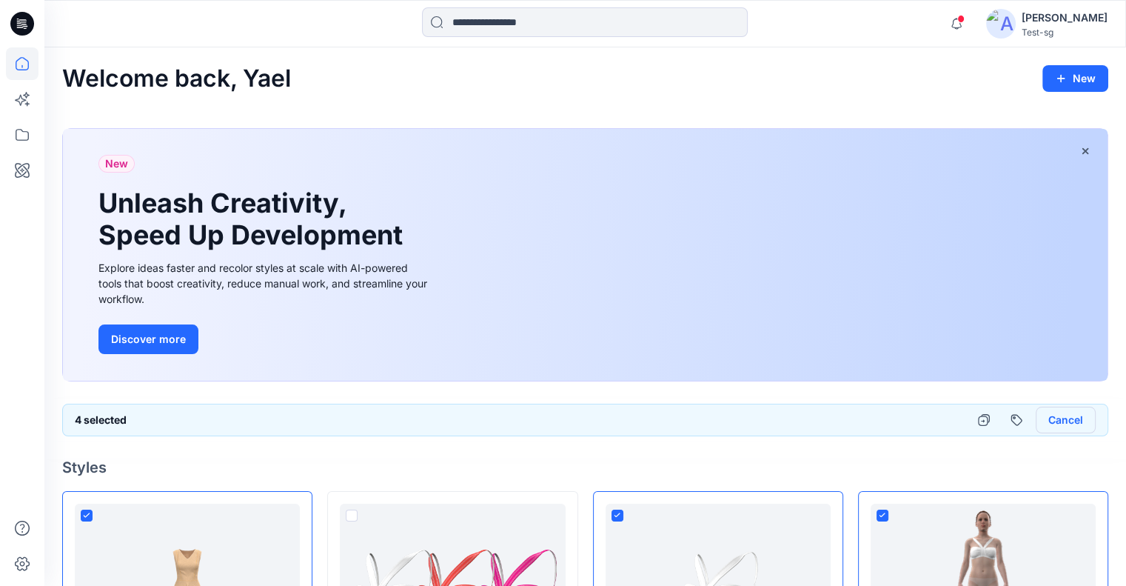
click at [1065, 421] on button "Cancel" at bounding box center [1066, 419] width 60 height 27
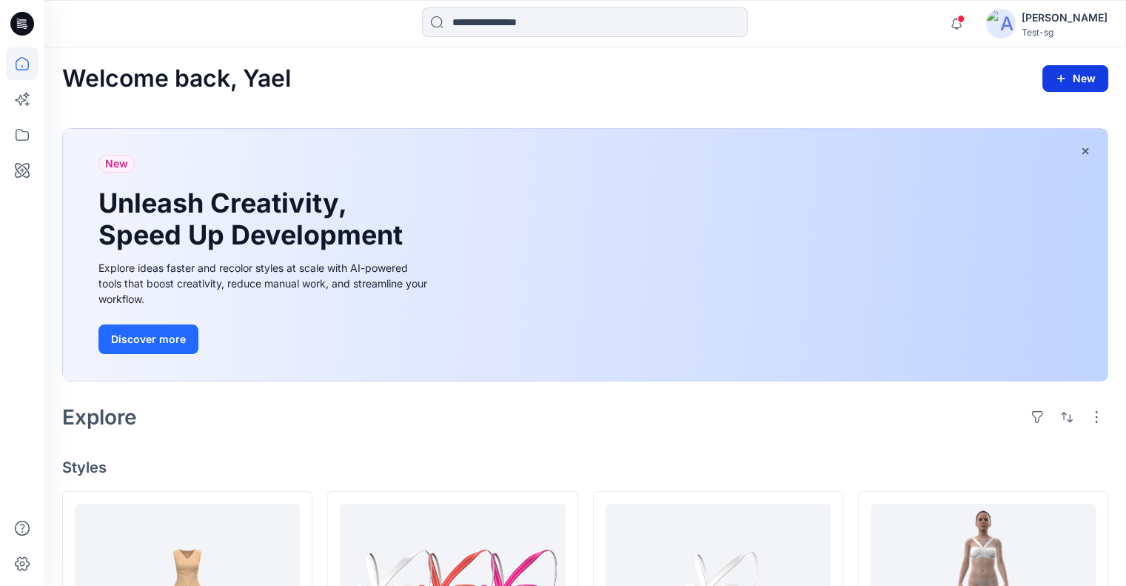
click at [1070, 75] on button "New" at bounding box center [1075, 78] width 66 height 27
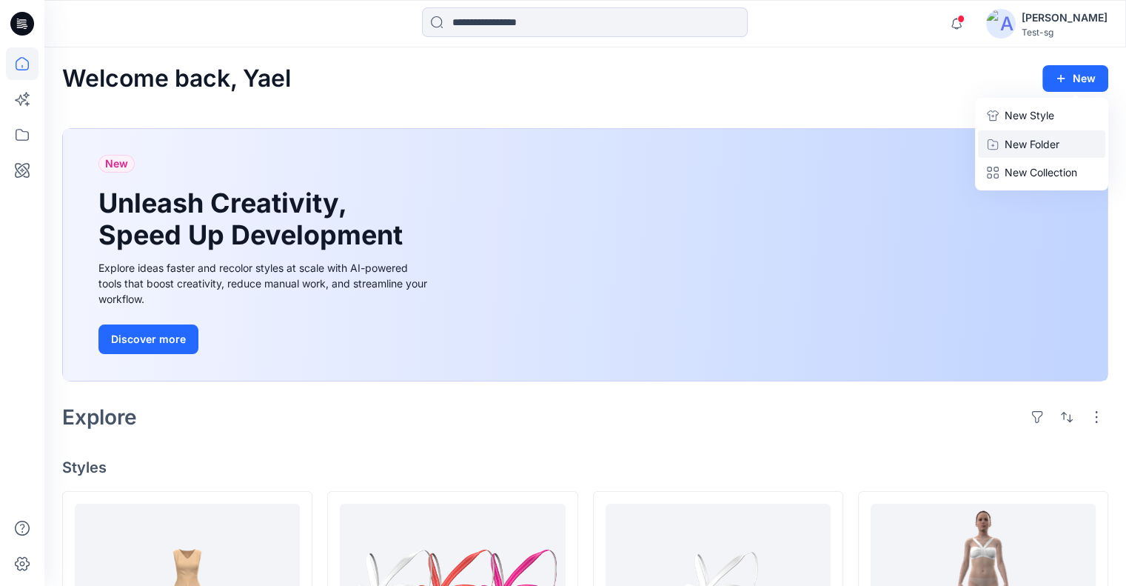
click at [1045, 137] on p "New Folder" at bounding box center [1032, 144] width 55 height 16
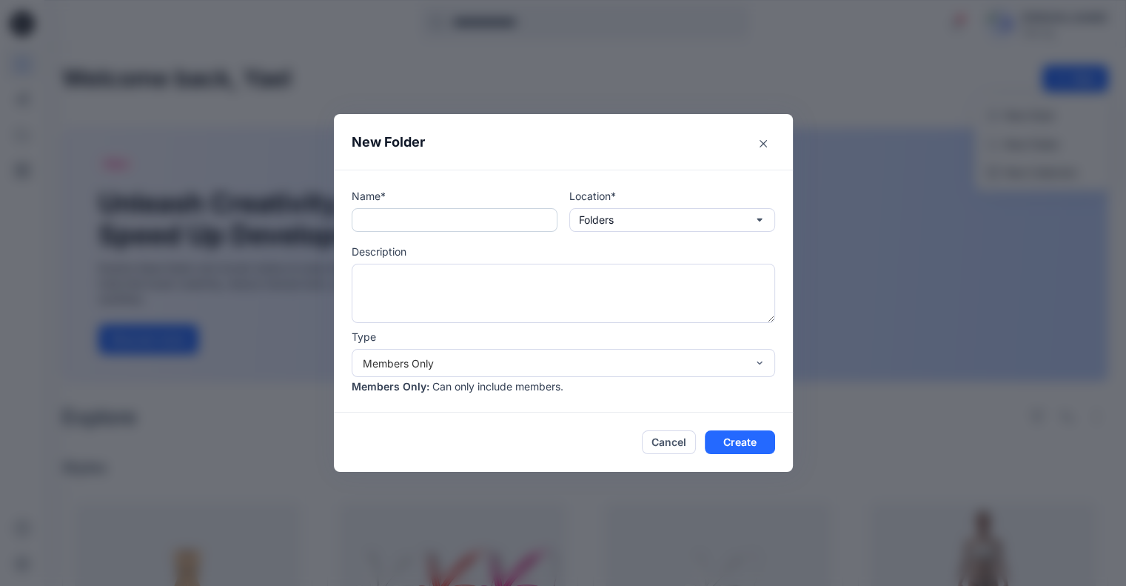
click at [400, 218] on input "text" at bounding box center [455, 220] width 206 height 24
type input "**********"
drag, startPoint x: 492, startPoint y: 356, endPoint x: 488, endPoint y: 369, distance: 14.0
click at [492, 357] on div "Members Only" at bounding box center [555, 363] width 384 height 16
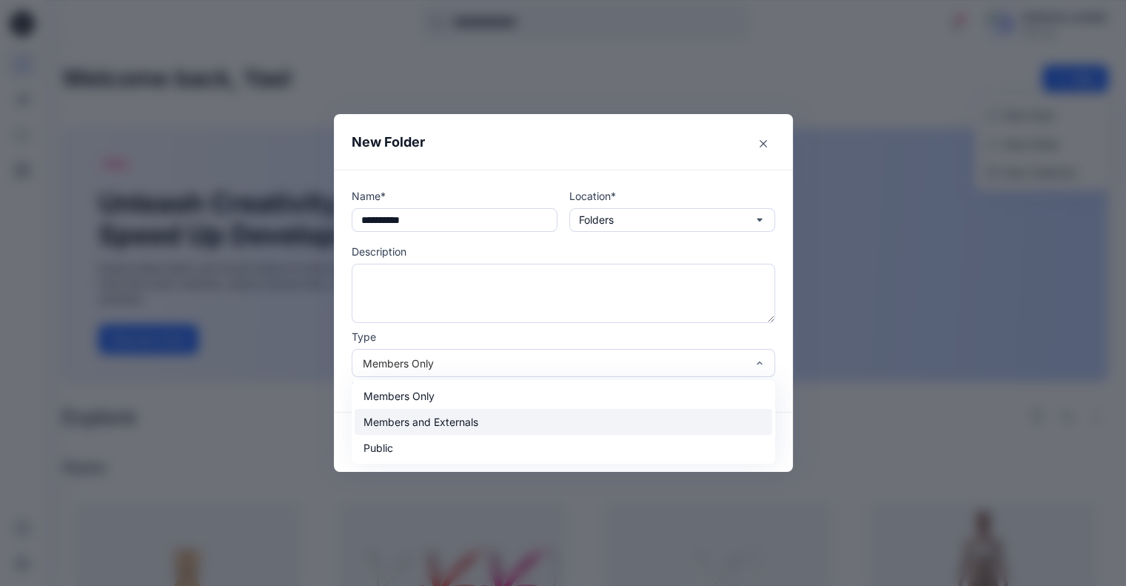
click at [470, 413] on div "Members and Externals" at bounding box center [564, 422] width 418 height 26
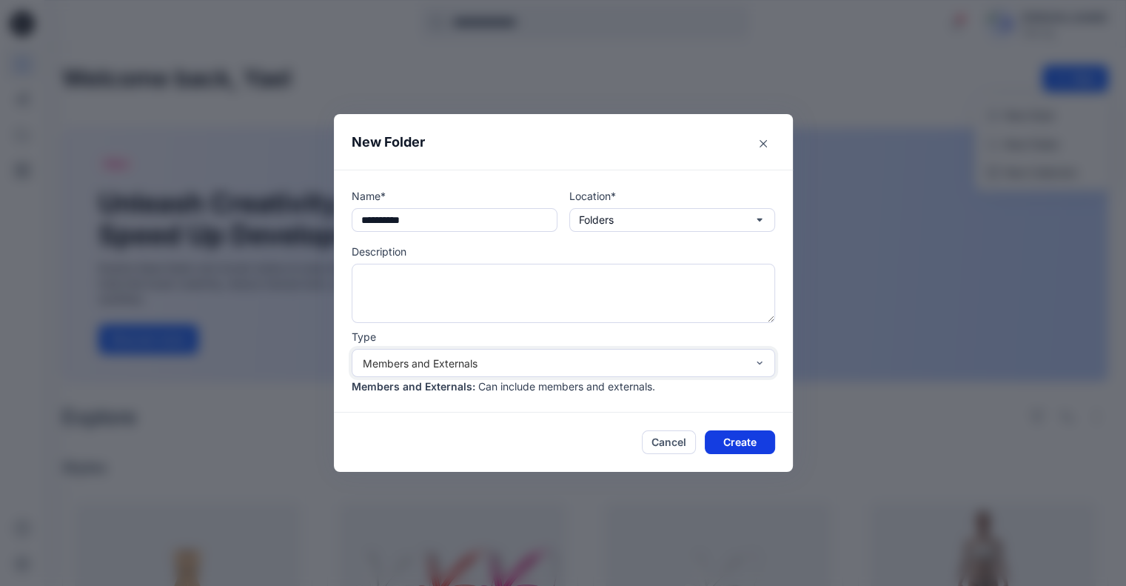
click at [731, 435] on button "Create" at bounding box center [740, 442] width 70 height 24
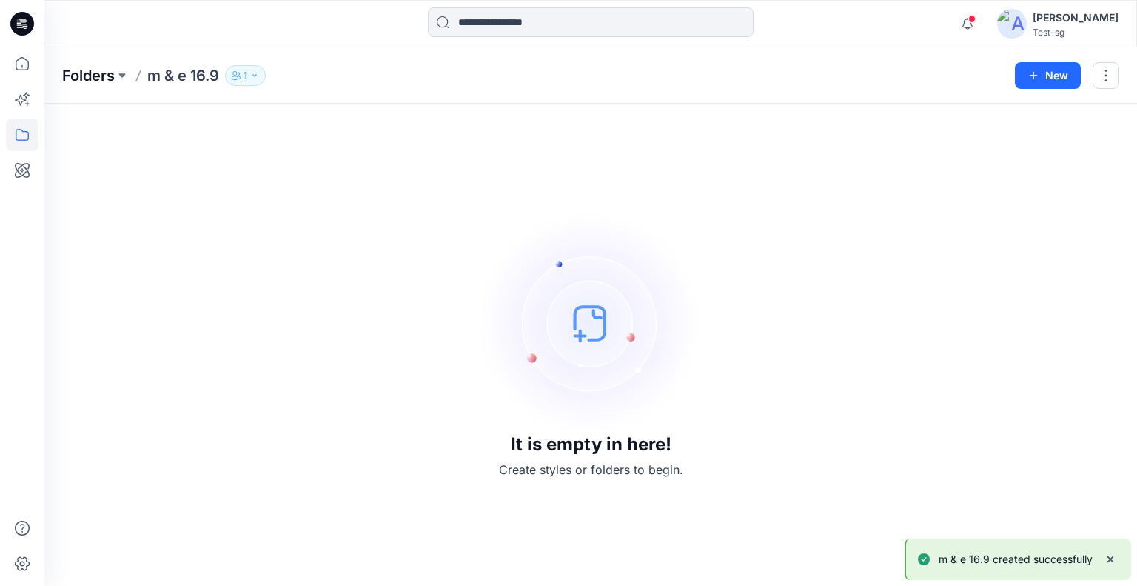
click at [93, 78] on p "Folders" at bounding box center [88, 75] width 53 height 21
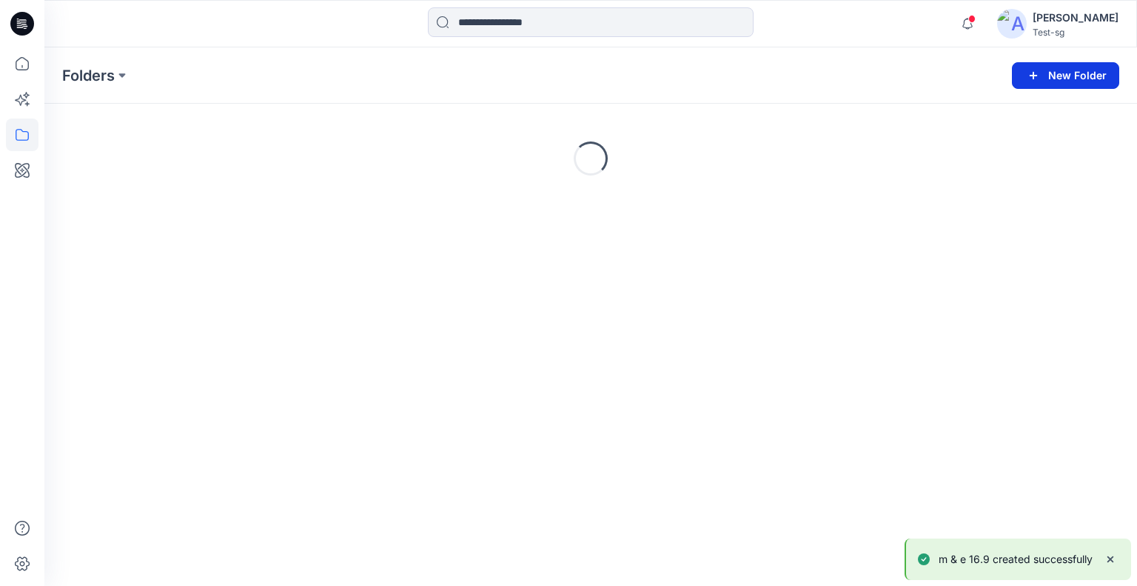
click at [1050, 70] on button "New Folder" at bounding box center [1065, 75] width 107 height 27
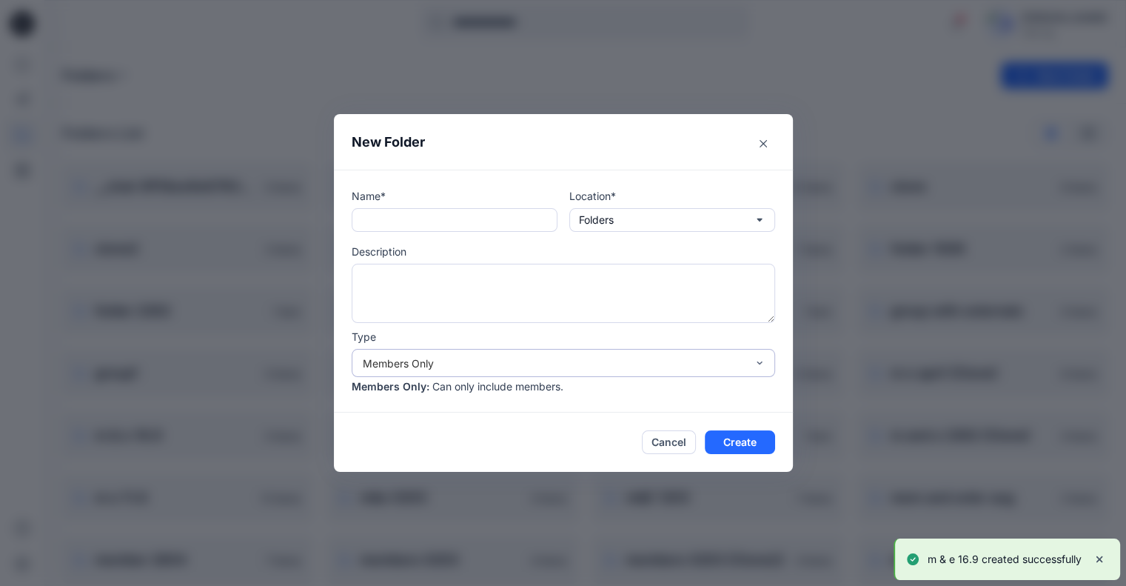
click at [483, 369] on div "Members Only" at bounding box center [555, 363] width 384 height 16
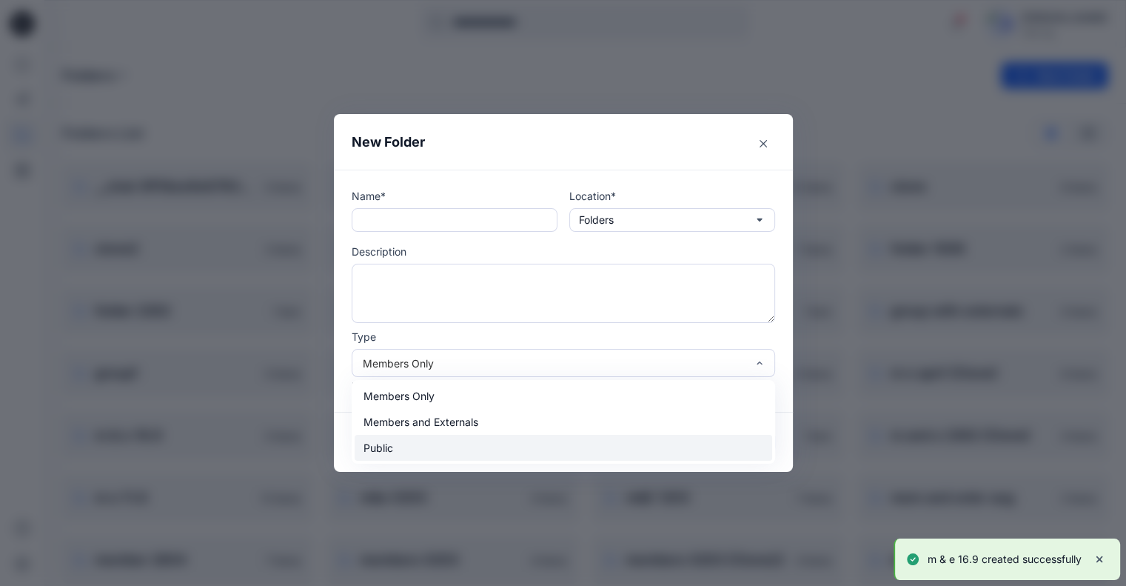
click at [425, 445] on div "Public" at bounding box center [564, 448] width 418 height 26
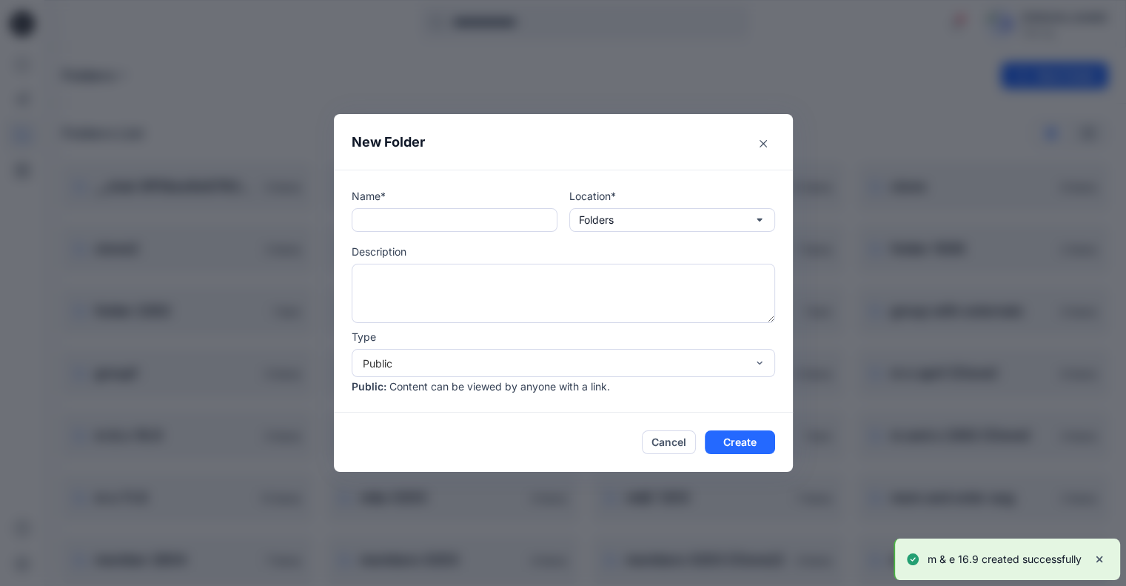
click at [432, 232] on div "Name* Location* Folders Description Type Public Public : Content can be viewed …" at bounding box center [563, 291] width 423 height 206
click at [438, 229] on input "text" at bounding box center [455, 220] width 206 height 24
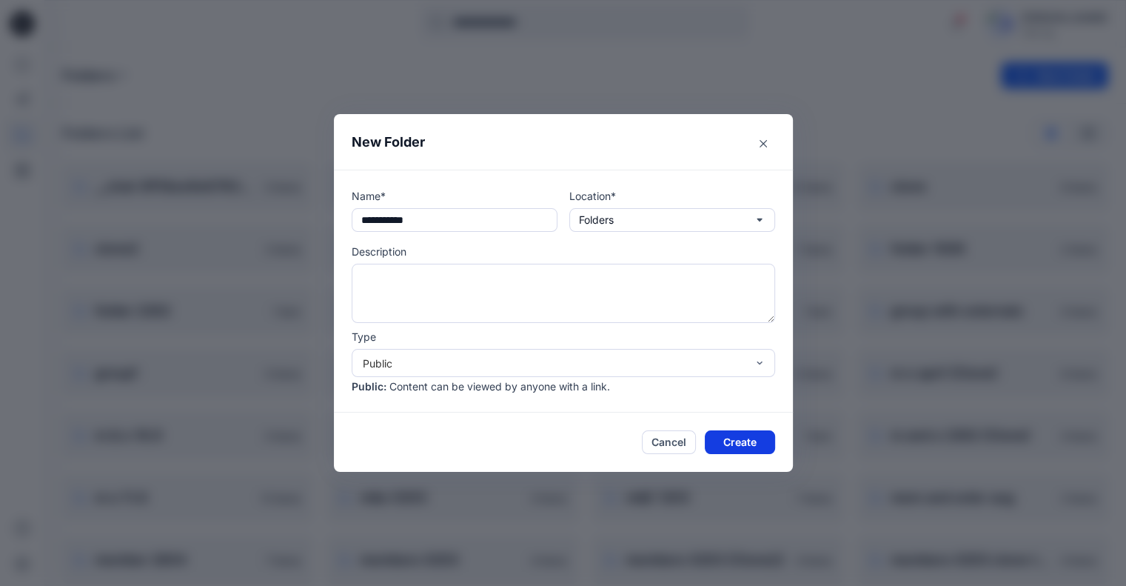
type input "**********"
click at [743, 437] on button "Create" at bounding box center [740, 442] width 70 height 24
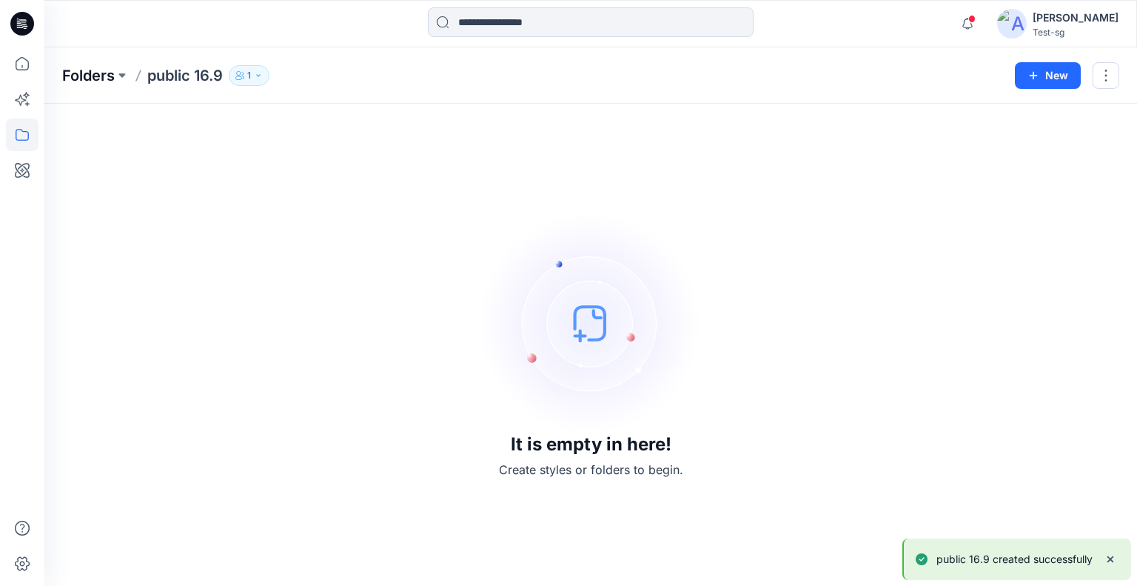
click at [95, 80] on p "Folders" at bounding box center [88, 75] width 53 height 21
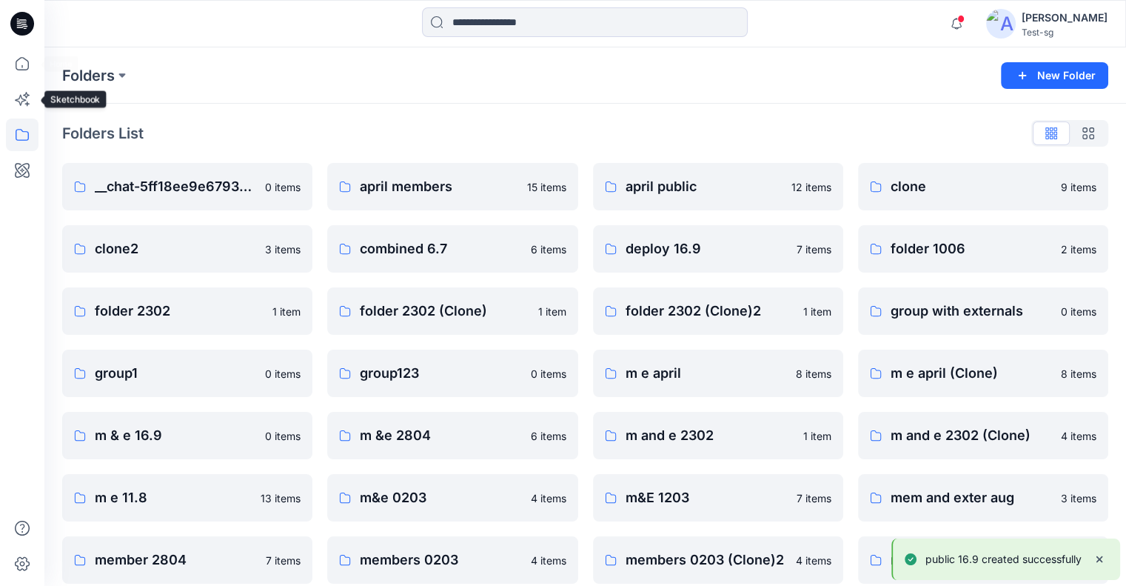
click at [18, 67] on icon at bounding box center [22, 63] width 33 height 33
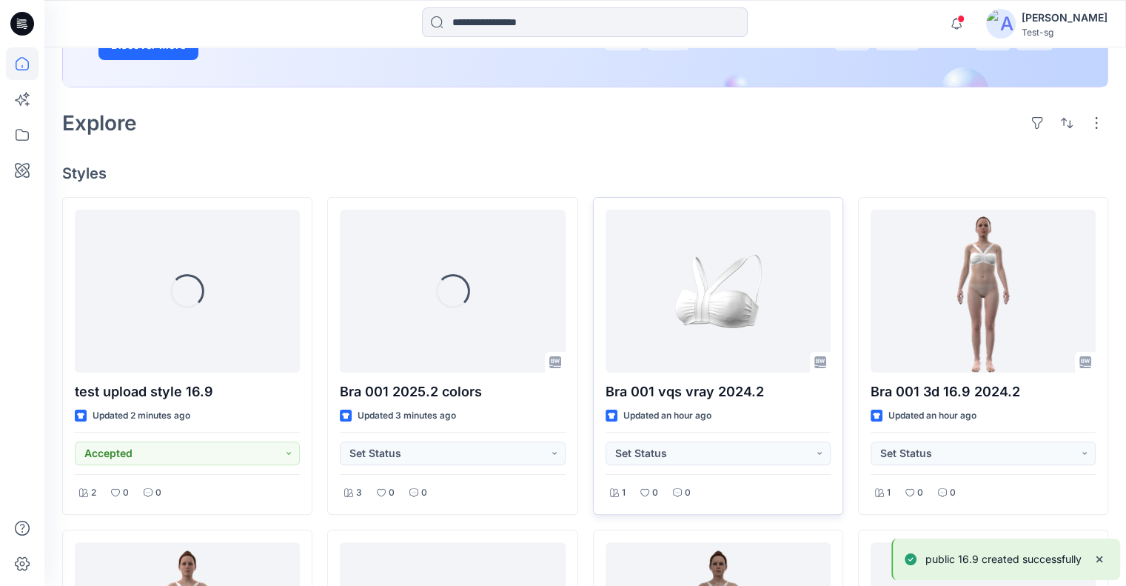
scroll to position [296, 0]
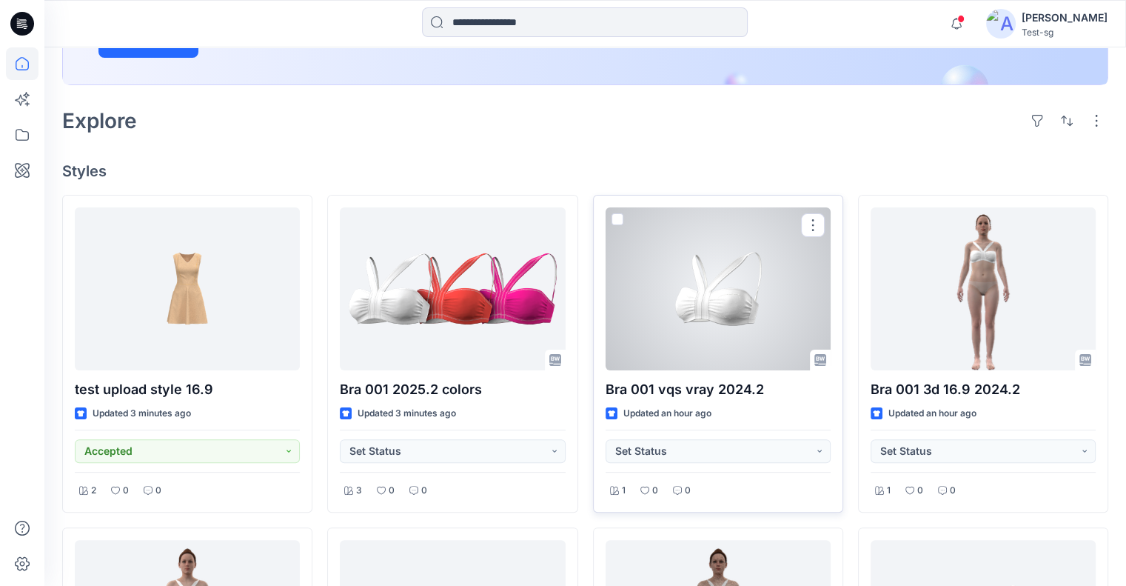
click at [617, 221] on span at bounding box center [618, 219] width 12 height 12
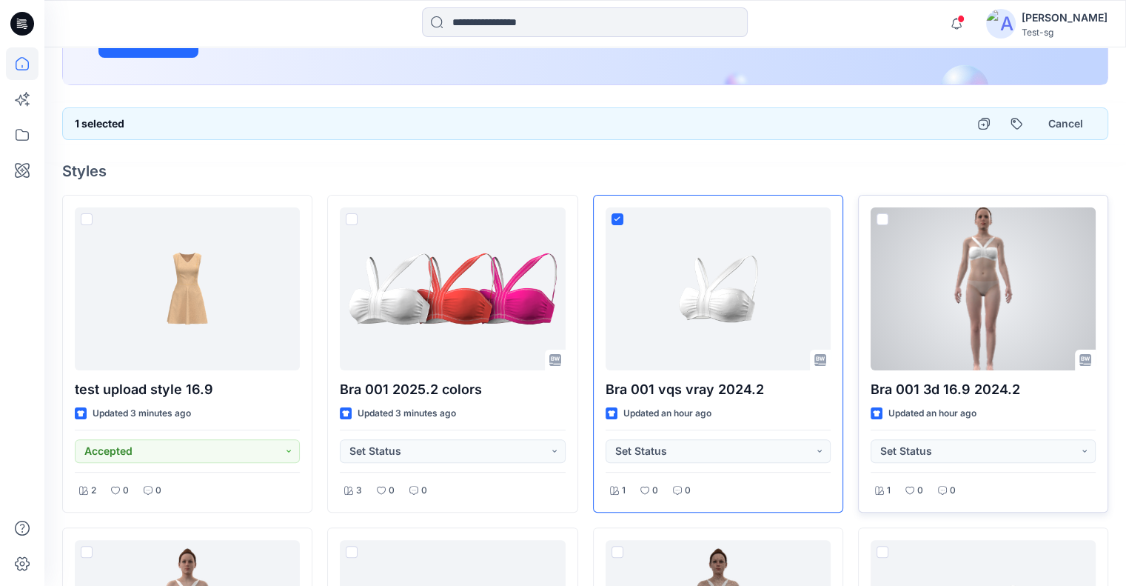
click at [873, 218] on div at bounding box center [983, 288] width 225 height 163
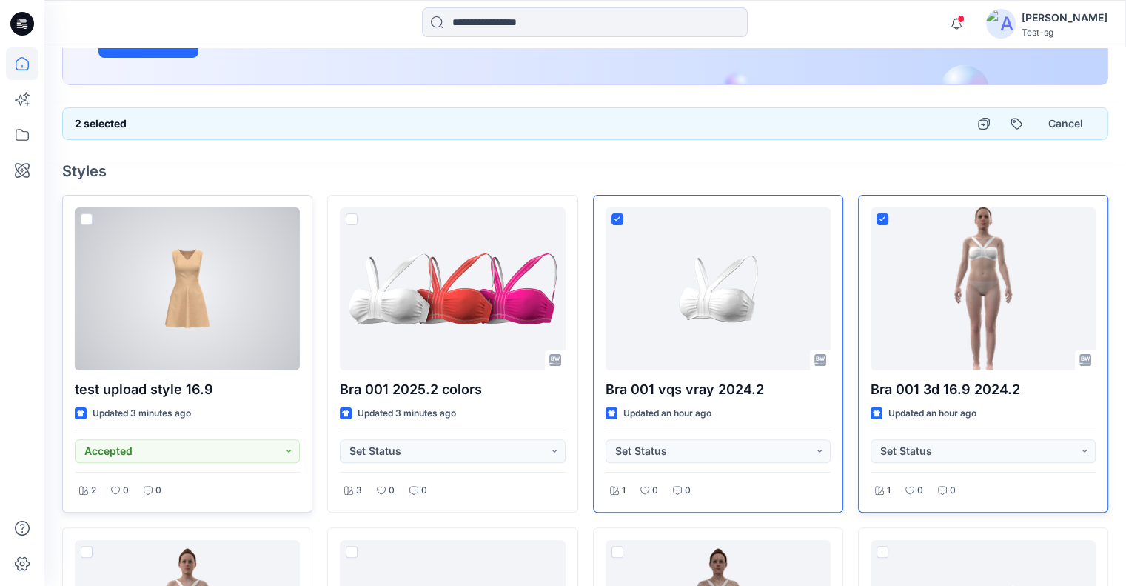
click at [83, 215] on span at bounding box center [87, 219] width 12 height 12
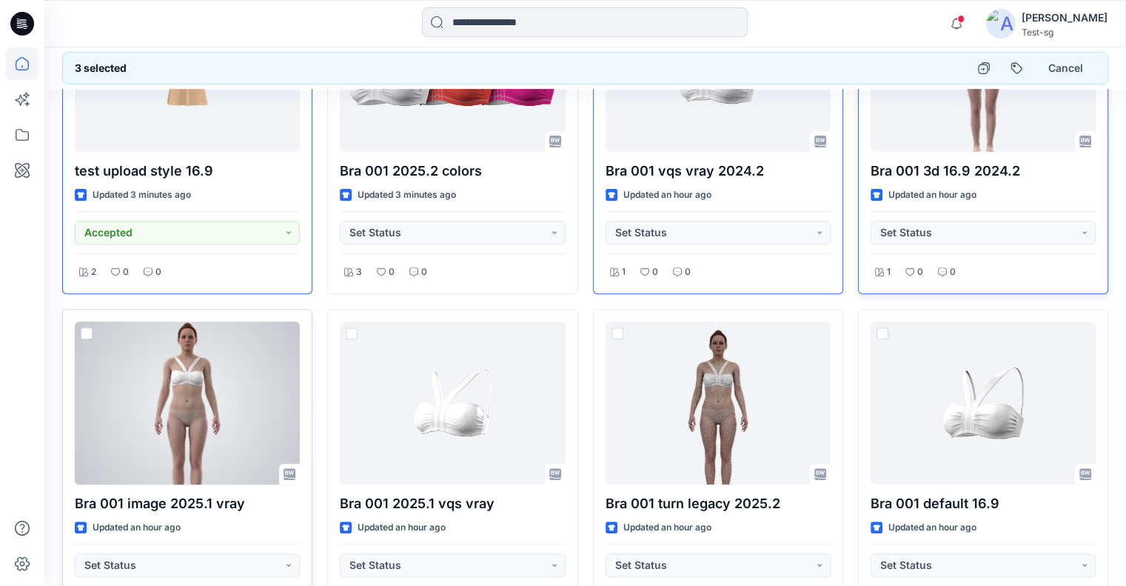
scroll to position [518, 0]
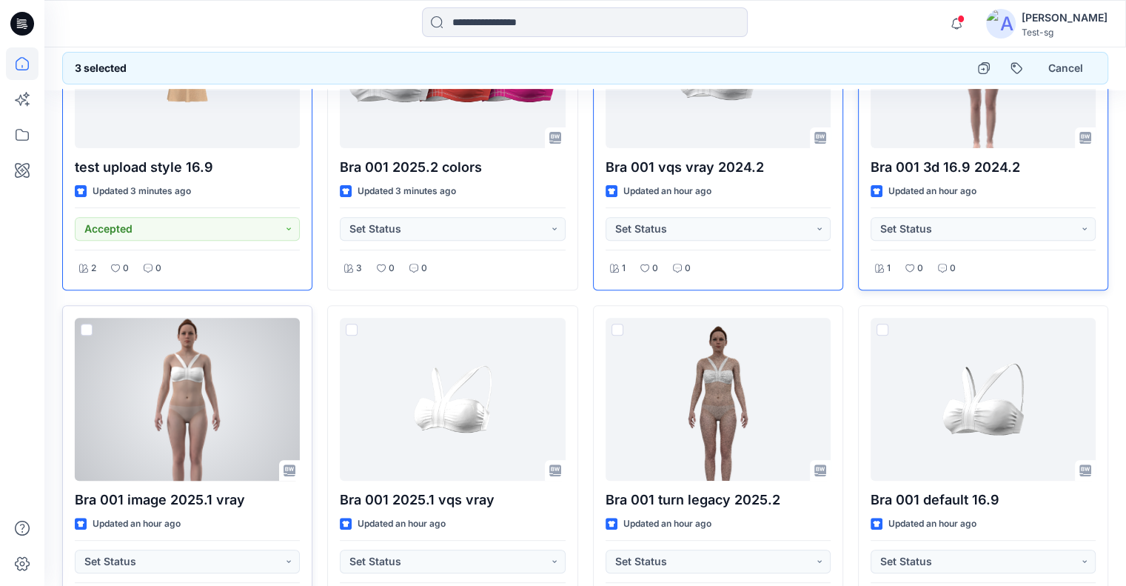
click at [84, 324] on span at bounding box center [87, 330] width 12 height 12
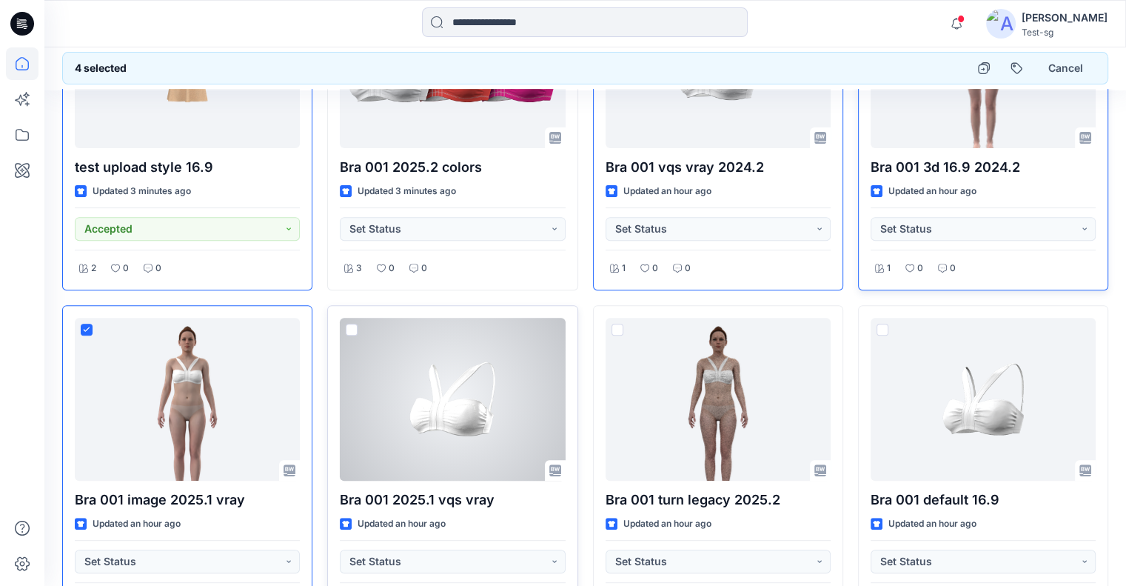
drag, startPoint x: 352, startPoint y: 326, endPoint x: 474, endPoint y: 326, distance: 122.2
click at [352, 326] on span at bounding box center [352, 330] width 12 height 12
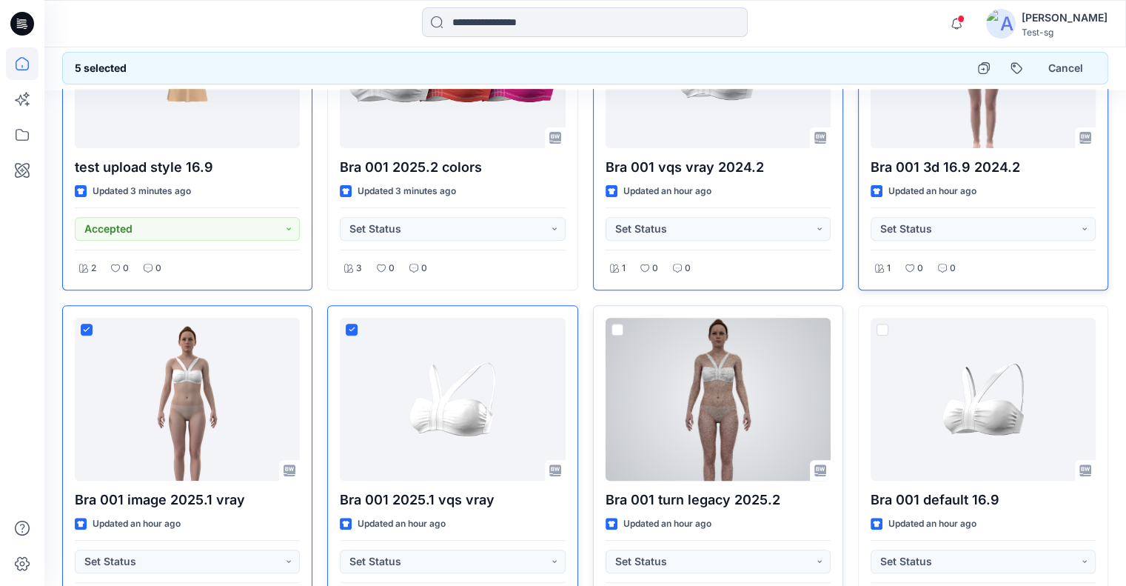
click at [616, 328] on span at bounding box center [618, 330] width 12 height 12
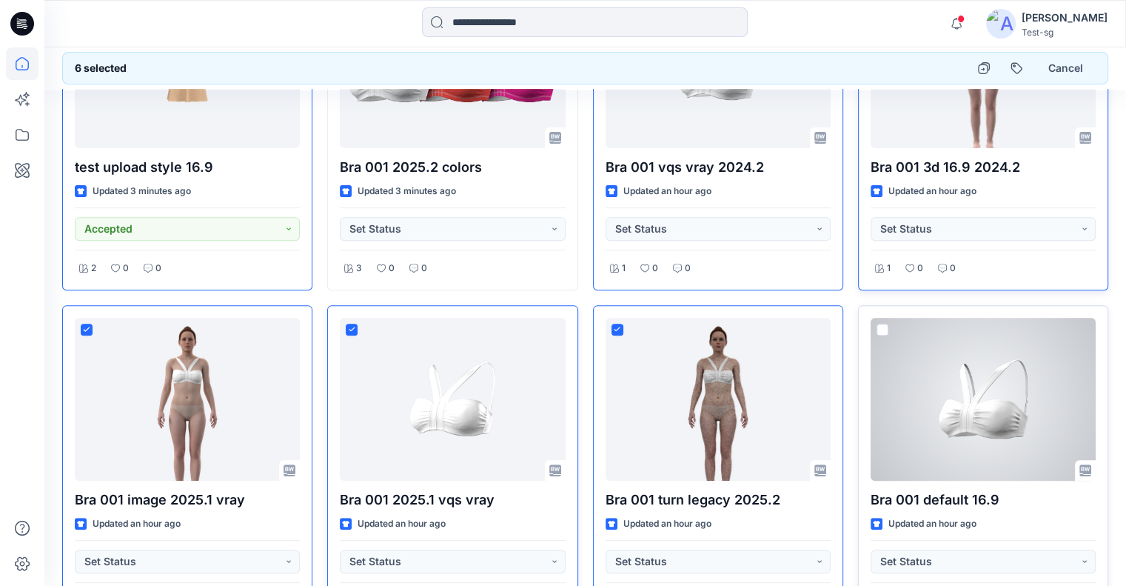
click at [882, 332] on span at bounding box center [883, 330] width 12 height 12
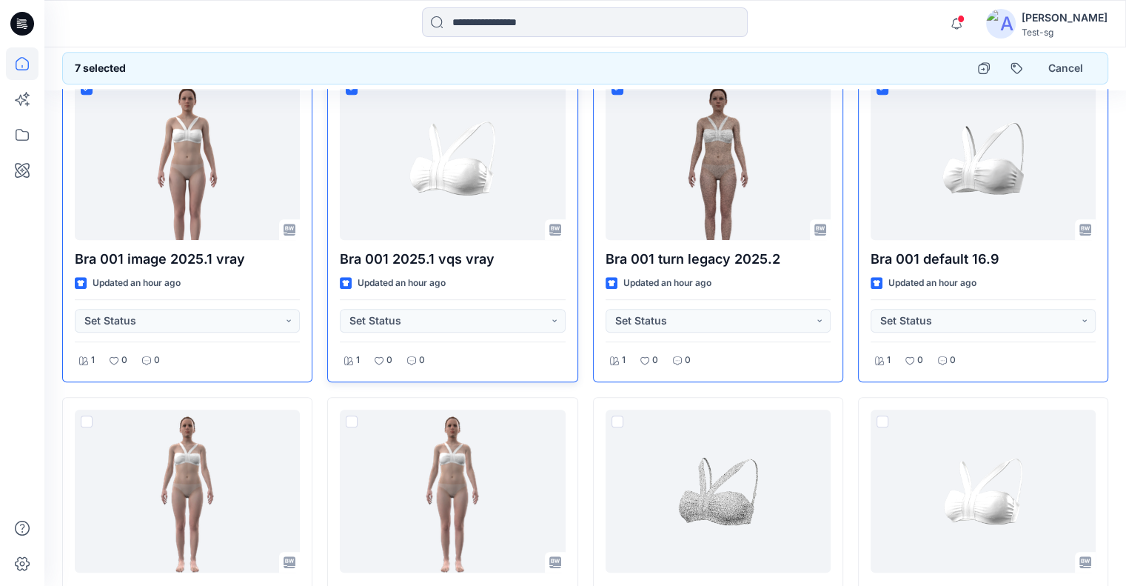
scroll to position [888, 0]
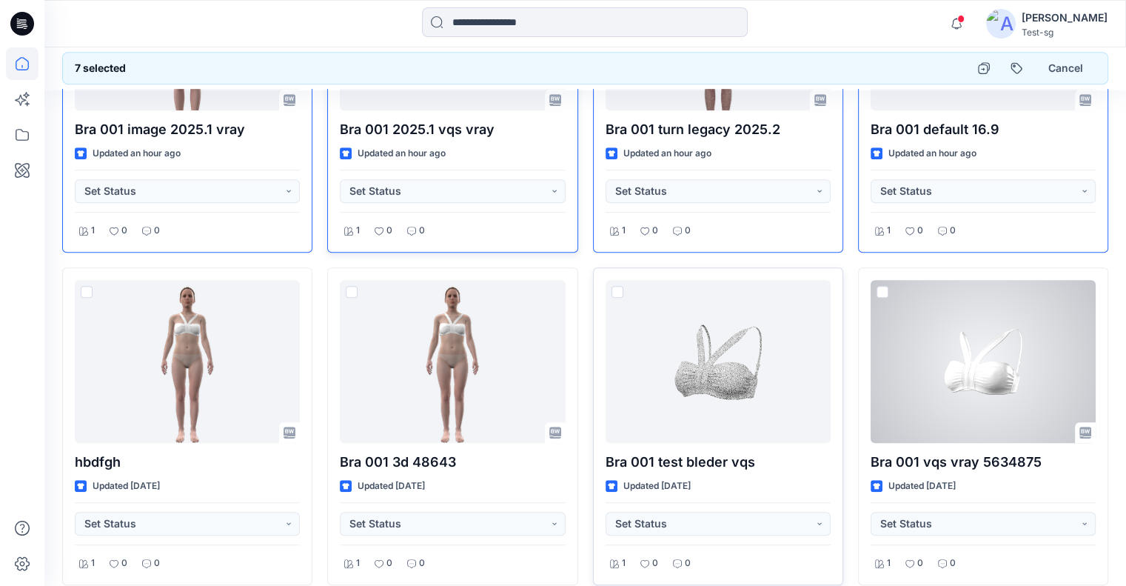
click at [885, 292] on span at bounding box center [883, 292] width 12 height 12
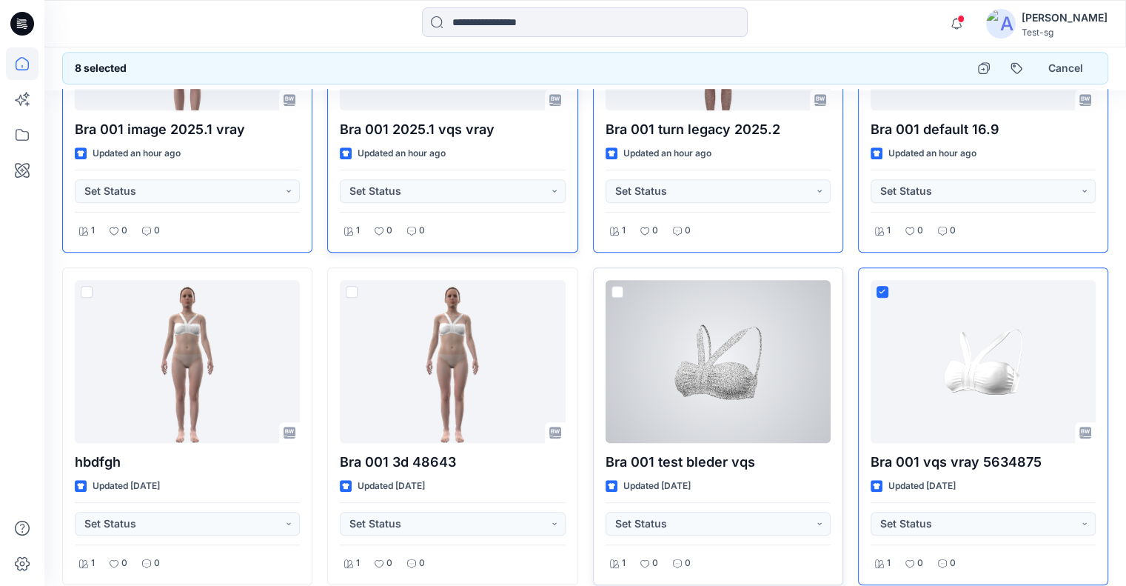
click at [616, 289] on span at bounding box center [618, 292] width 12 height 12
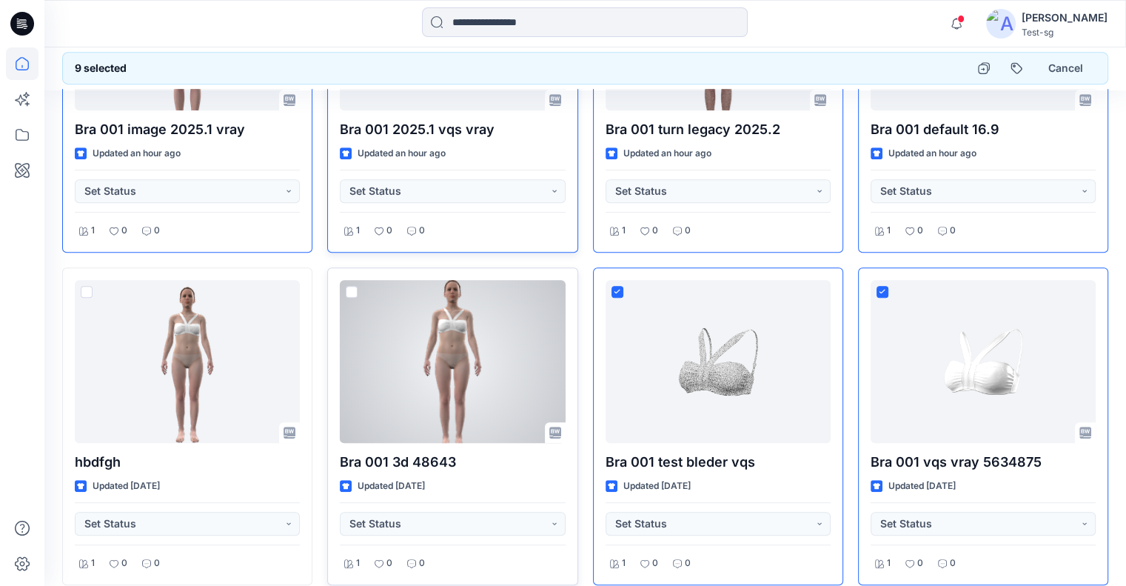
click at [352, 289] on span at bounding box center [352, 292] width 12 height 12
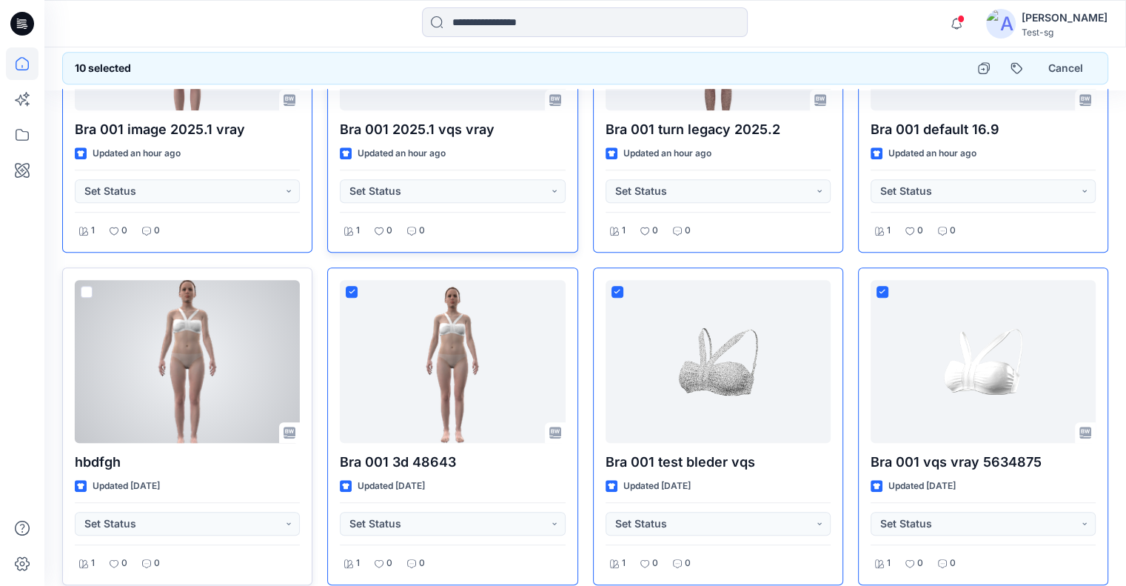
click at [91, 295] on div at bounding box center [87, 295] width 12 height 18
click at [86, 291] on span at bounding box center [87, 292] width 12 height 12
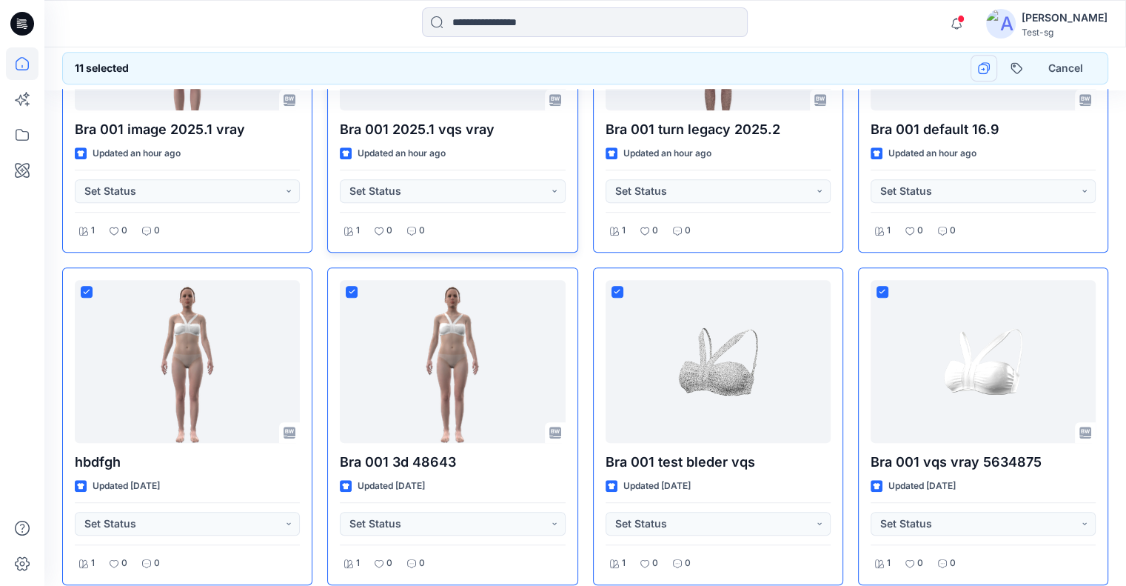
click at [982, 73] on button "button" at bounding box center [984, 68] width 27 height 27
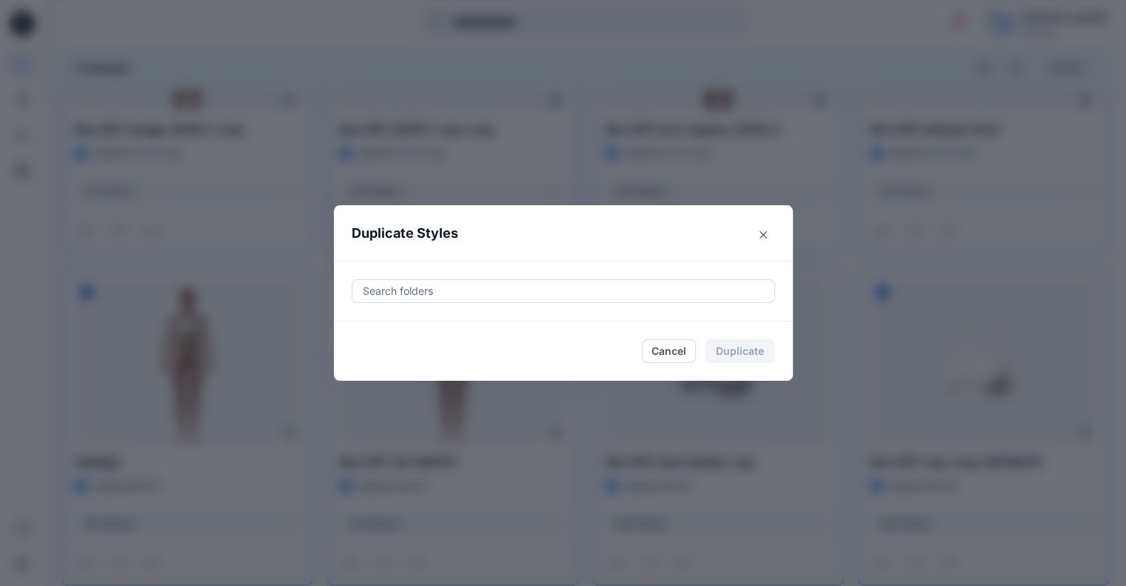
click at [409, 287] on div at bounding box center [563, 291] width 404 height 18
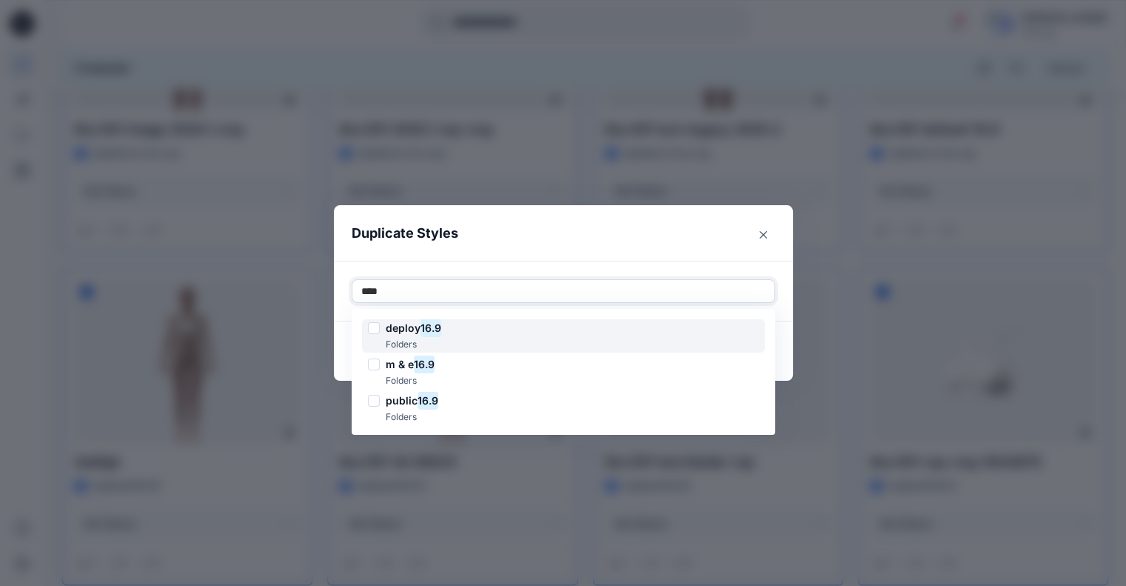
click at [374, 327] on div at bounding box center [374, 328] width 12 height 12
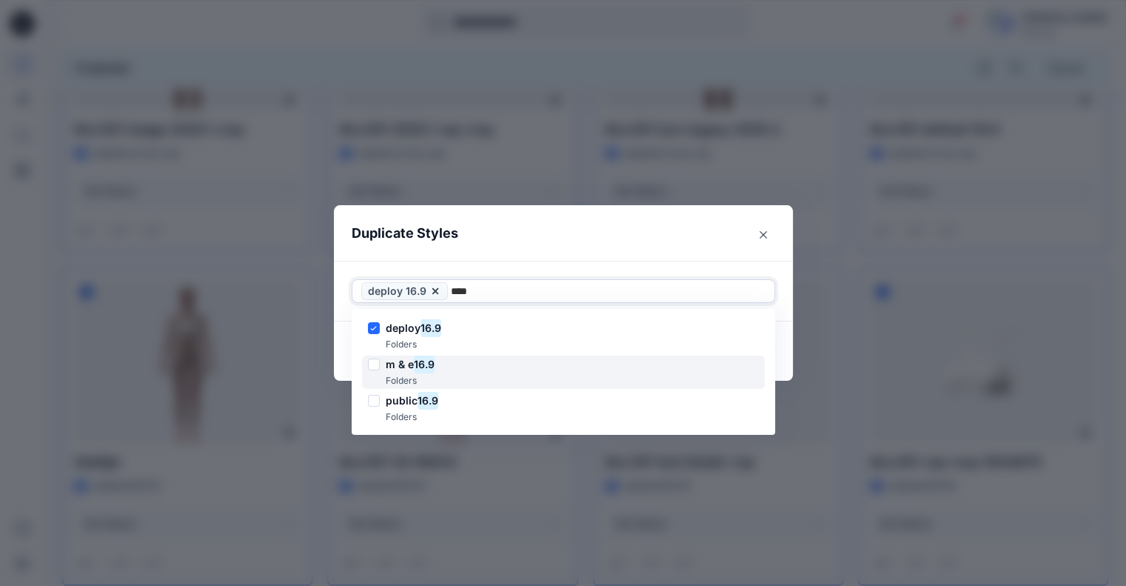
click at [378, 359] on div at bounding box center [374, 364] width 12 height 12
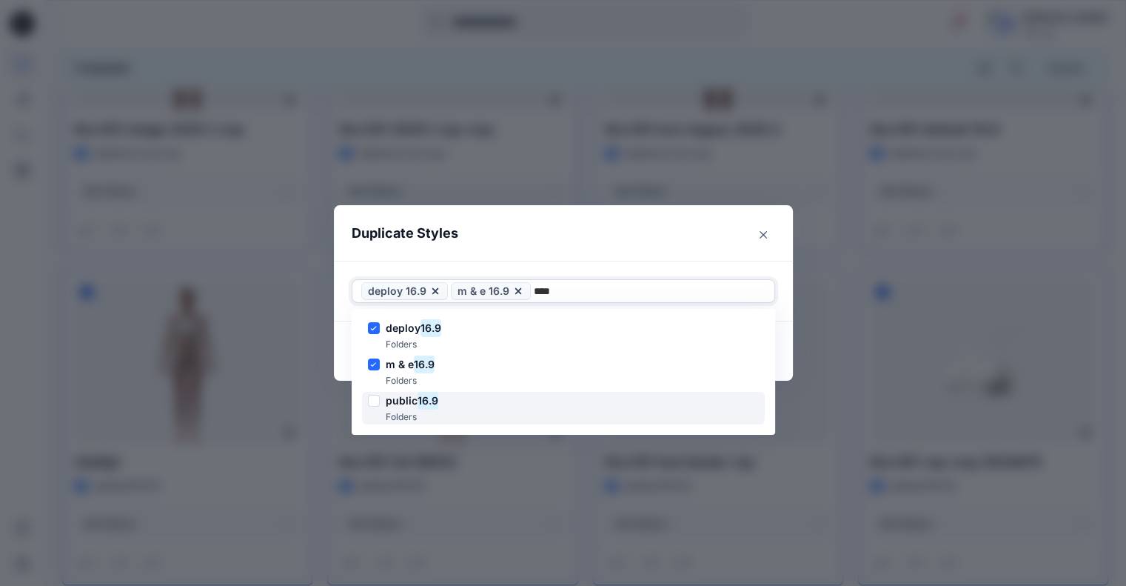
click at [375, 395] on div at bounding box center [374, 401] width 12 height 12
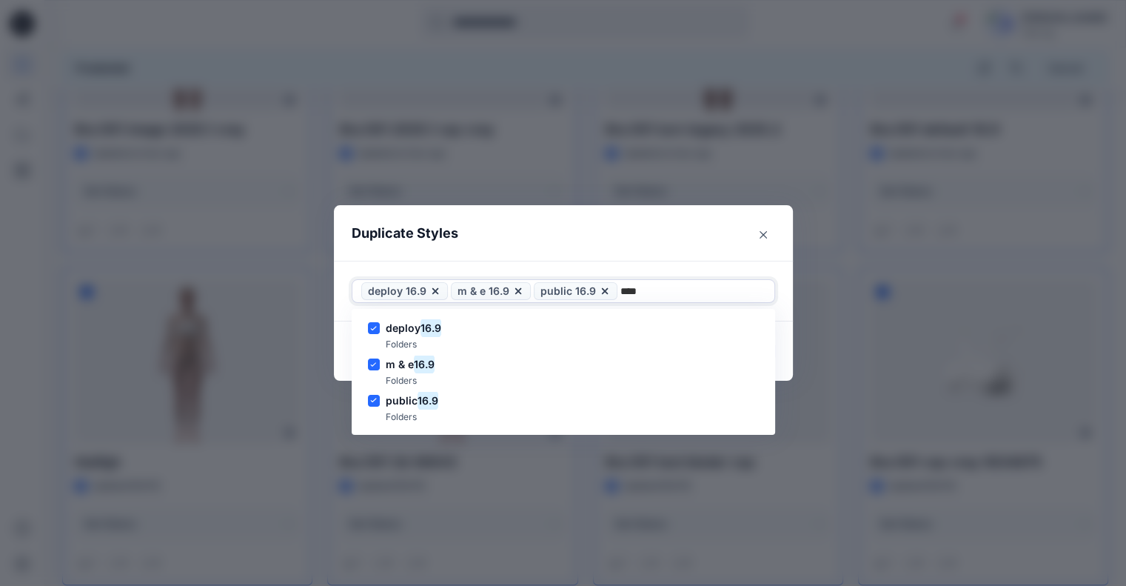
type input "****"
drag, startPoint x: 649, startPoint y: 256, endPoint x: 666, endPoint y: 269, distance: 21.0
click at [649, 255] on header "Duplicate Styles" at bounding box center [548, 233] width 429 height 56
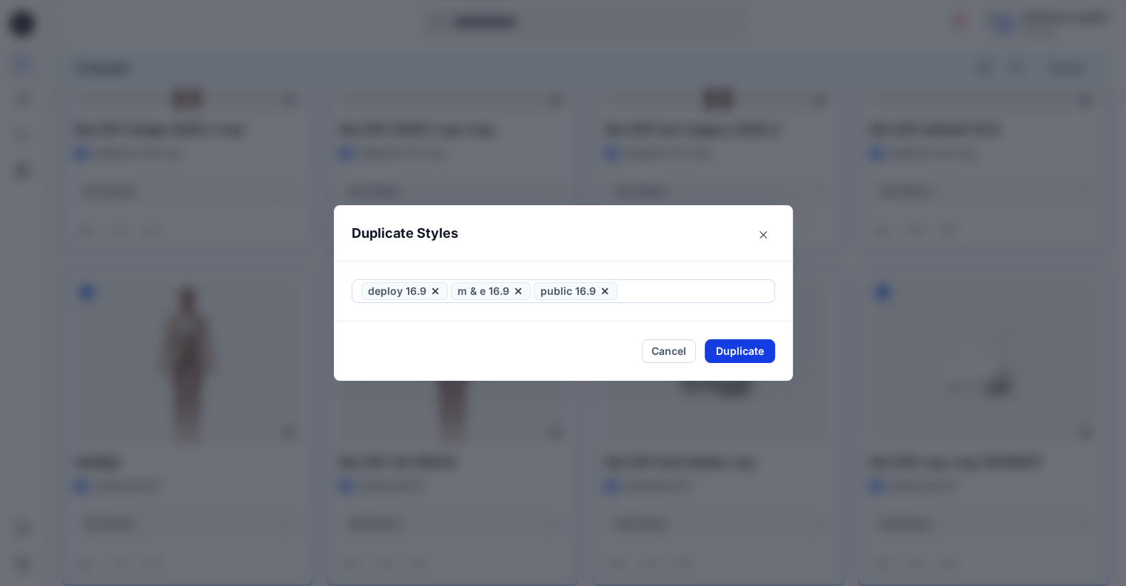
click at [732, 349] on button "Duplicate" at bounding box center [740, 351] width 70 height 24
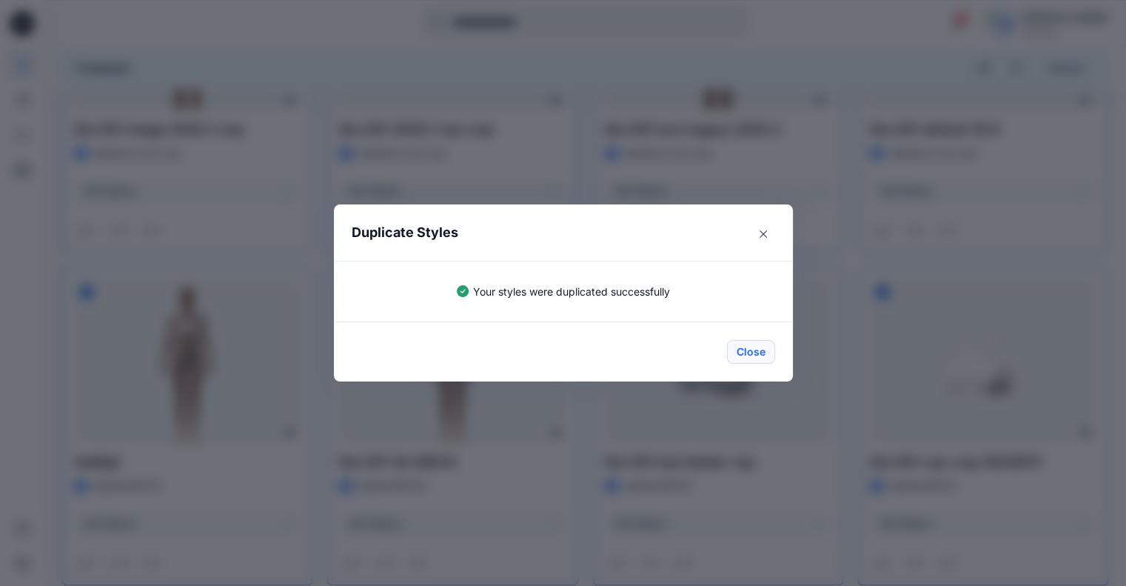
click at [765, 354] on button "Close" at bounding box center [751, 352] width 48 height 24
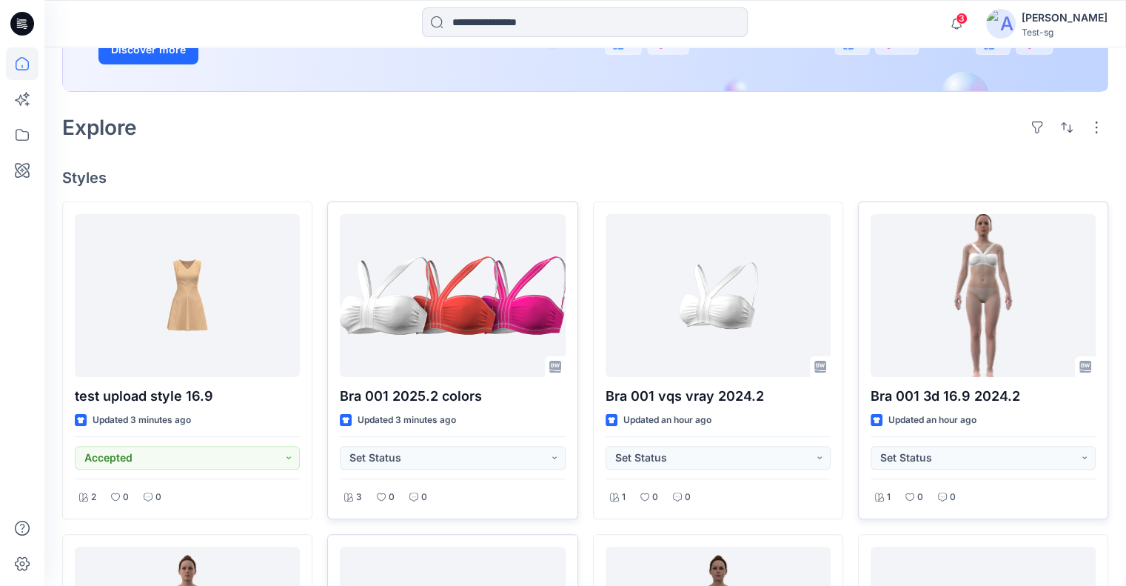
scroll to position [370, 0]
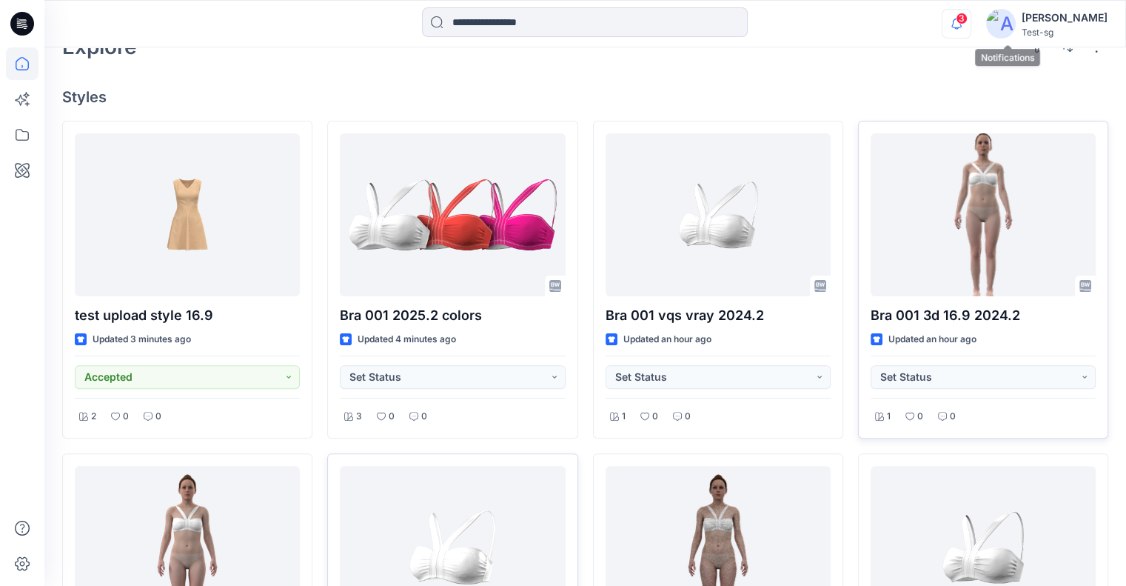
click at [962, 24] on icon "button" at bounding box center [956, 24] width 10 height 10
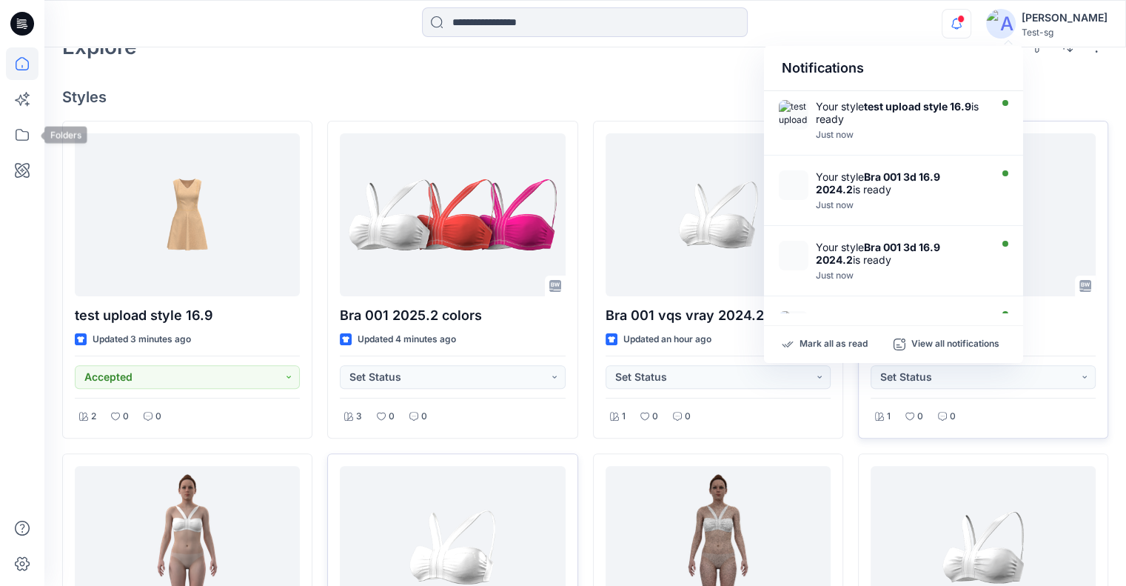
drag, startPoint x: 30, startPoint y: 135, endPoint x: 38, endPoint y: 135, distance: 8.9
click at [30, 135] on icon at bounding box center [22, 134] width 33 height 33
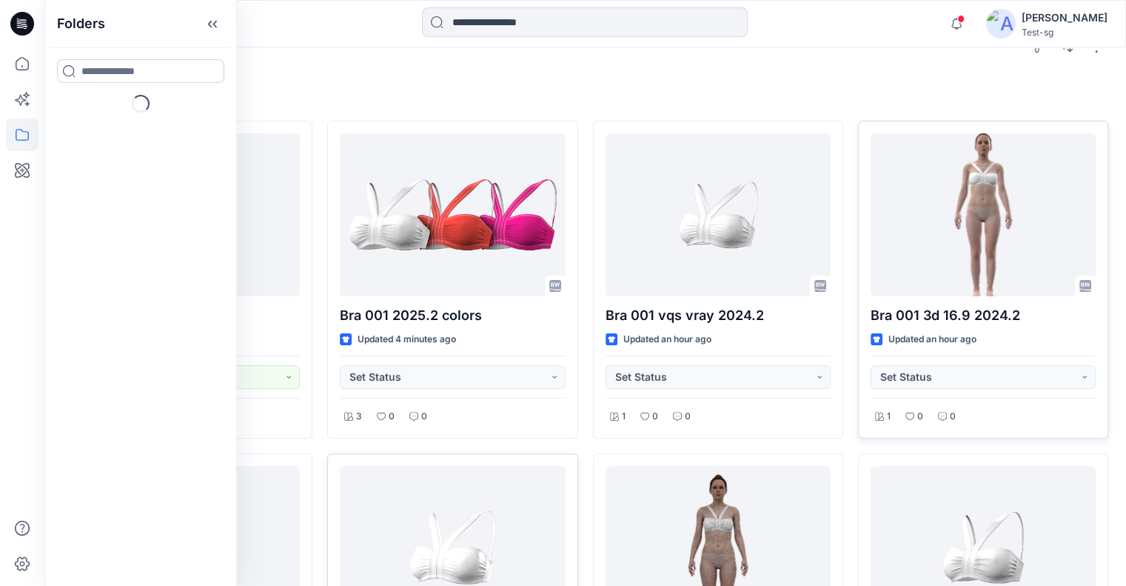
click at [139, 68] on input at bounding box center [140, 71] width 167 height 24
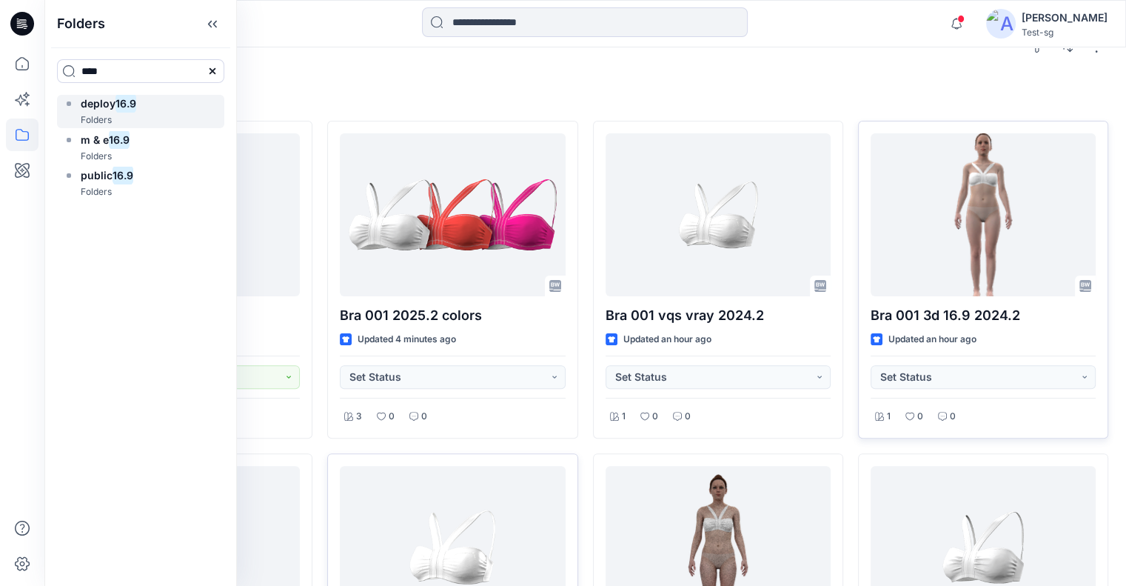
type input "****"
drag, startPoint x: 143, startPoint y: 110, endPoint x: 202, endPoint y: 49, distance: 85.3
click at [145, 109] on div "deploy 16.9 Folders" at bounding box center [140, 111] width 167 height 33
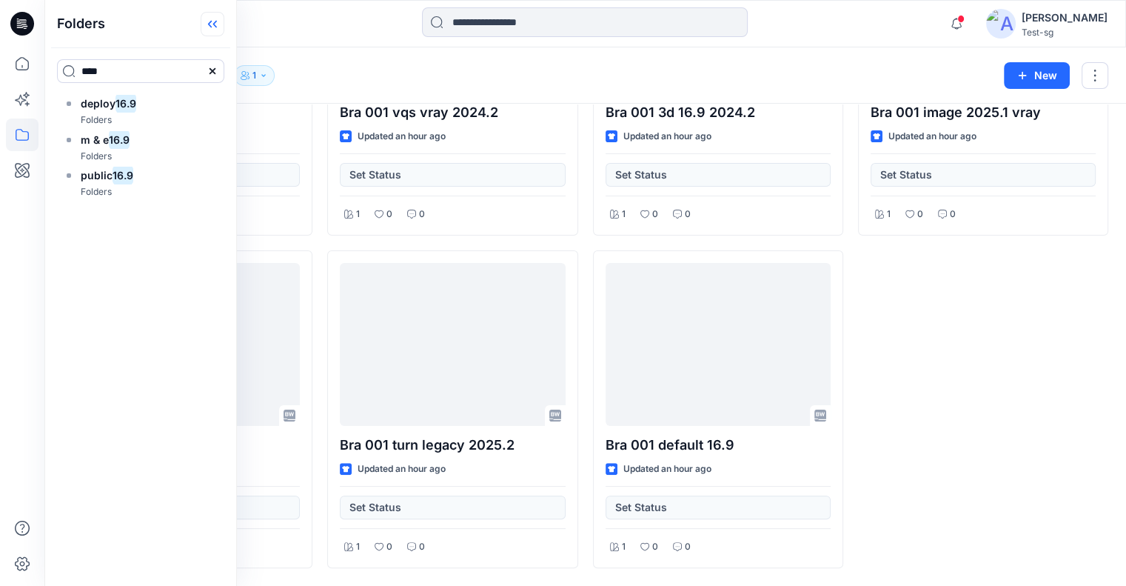
scroll to position [246, 0]
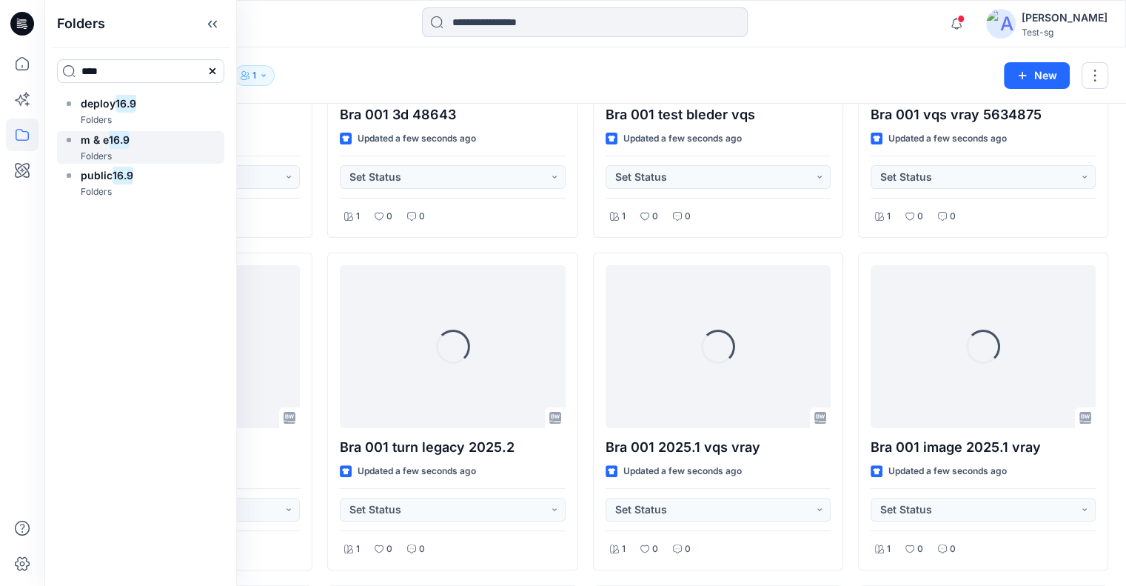
click at [132, 133] on div "m & e 16.9 Folders" at bounding box center [140, 147] width 167 height 33
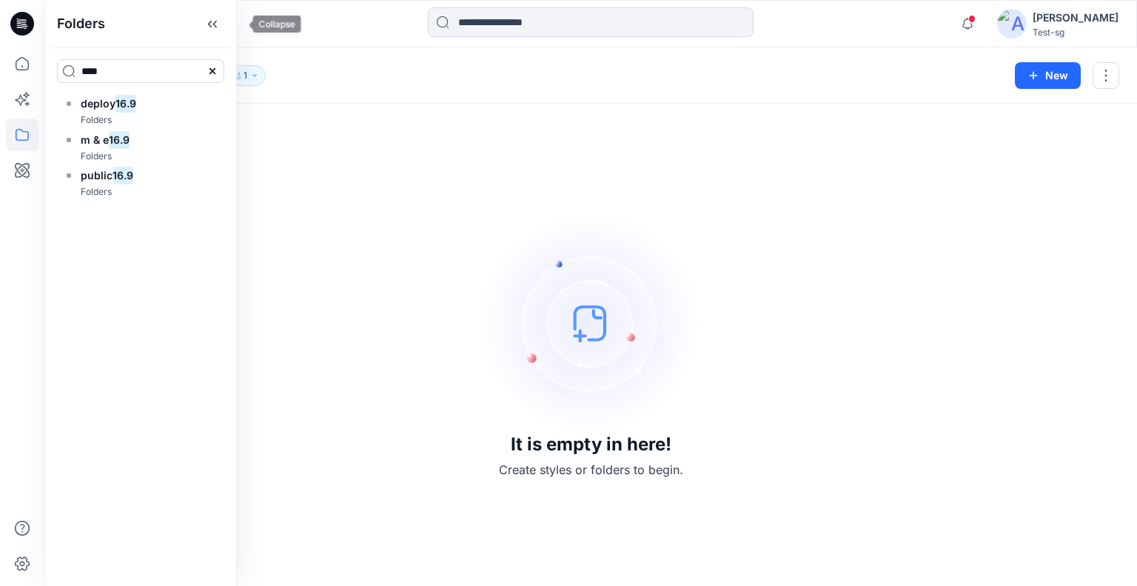
click at [224, 29] on icon at bounding box center [213, 24] width 24 height 24
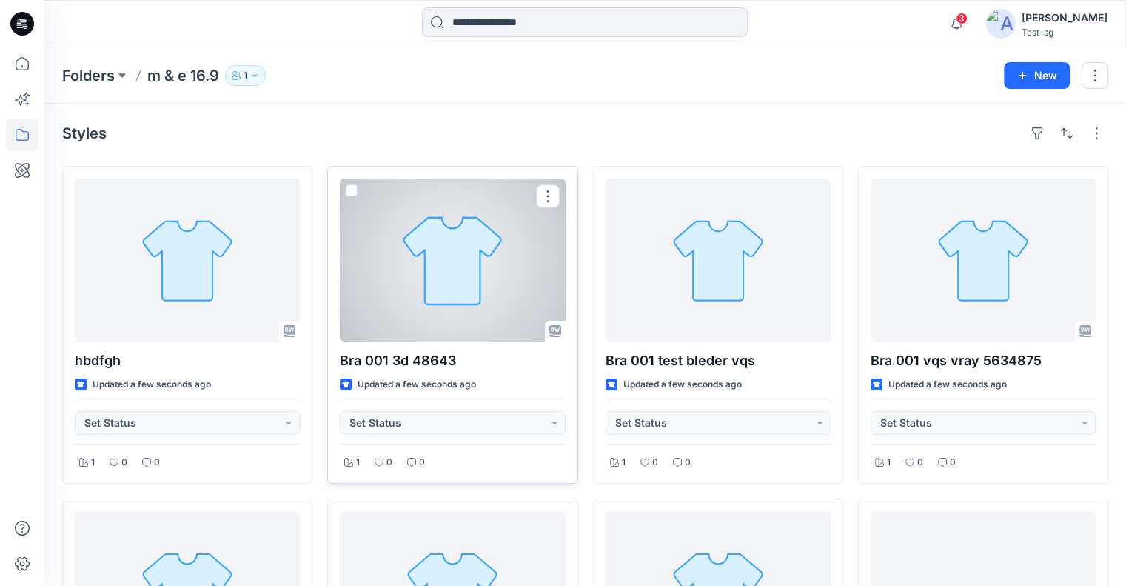
click at [352, 189] on span at bounding box center [352, 190] width 12 height 12
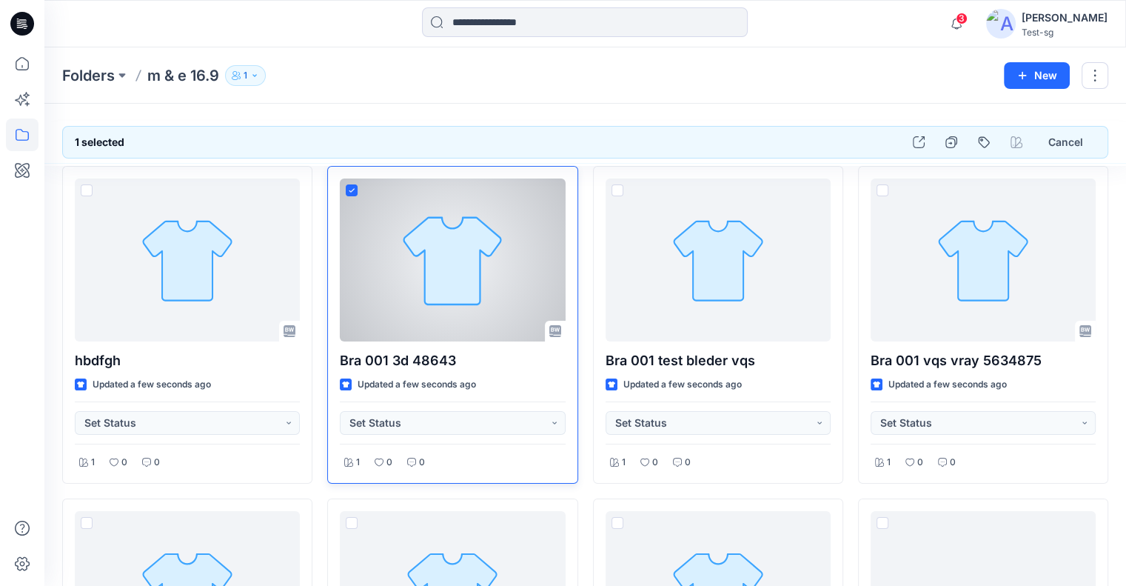
click at [352, 188] on icon at bounding box center [352, 190] width 7 height 5
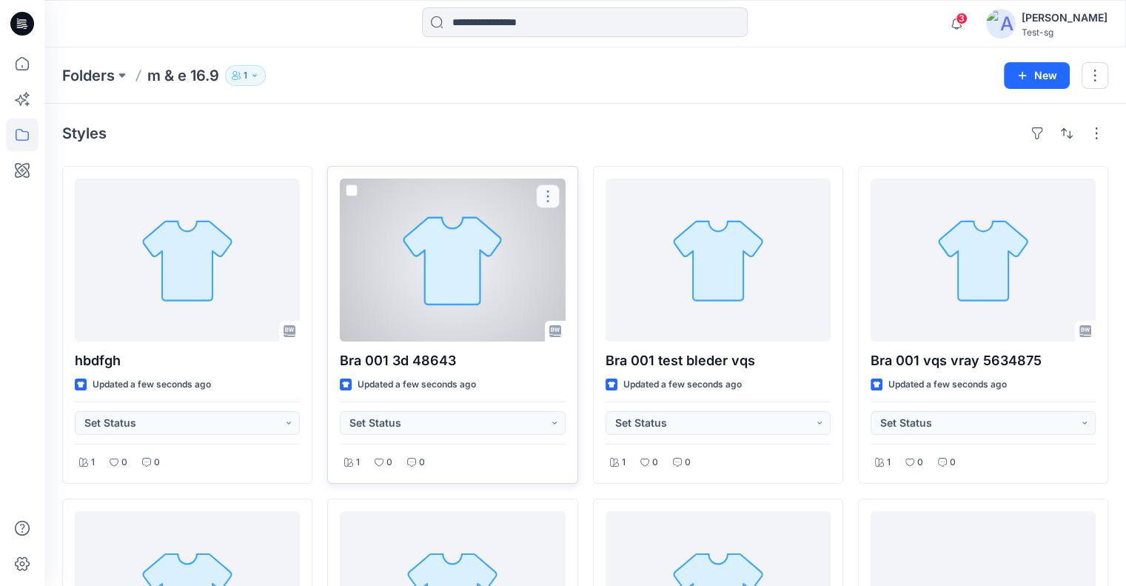
click at [545, 190] on button "button" at bounding box center [548, 196] width 24 height 24
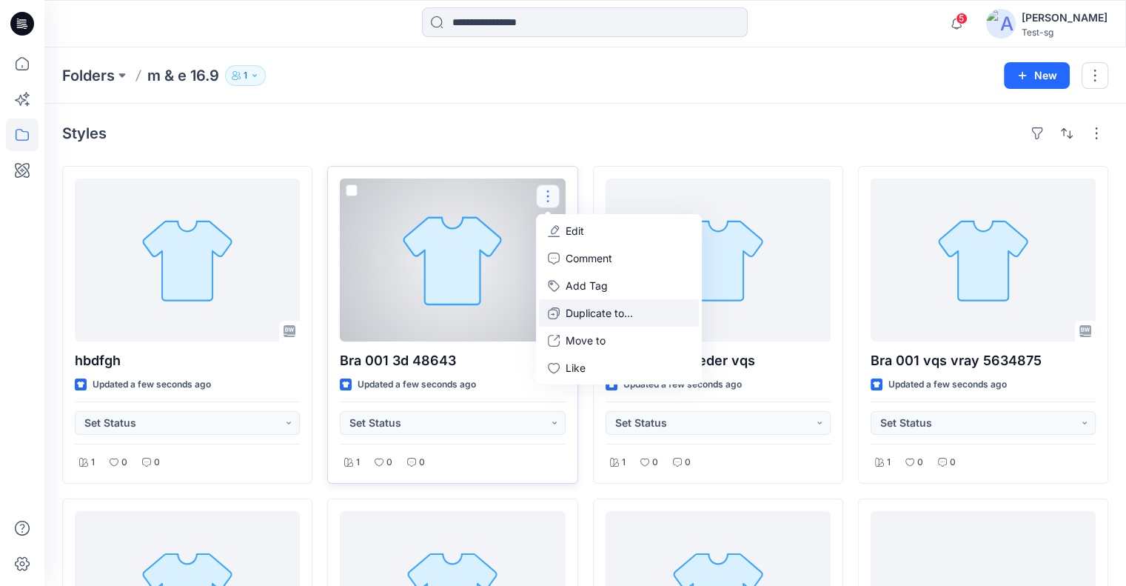
click at [602, 310] on p "Duplicate to..." at bounding box center [599, 313] width 67 height 16
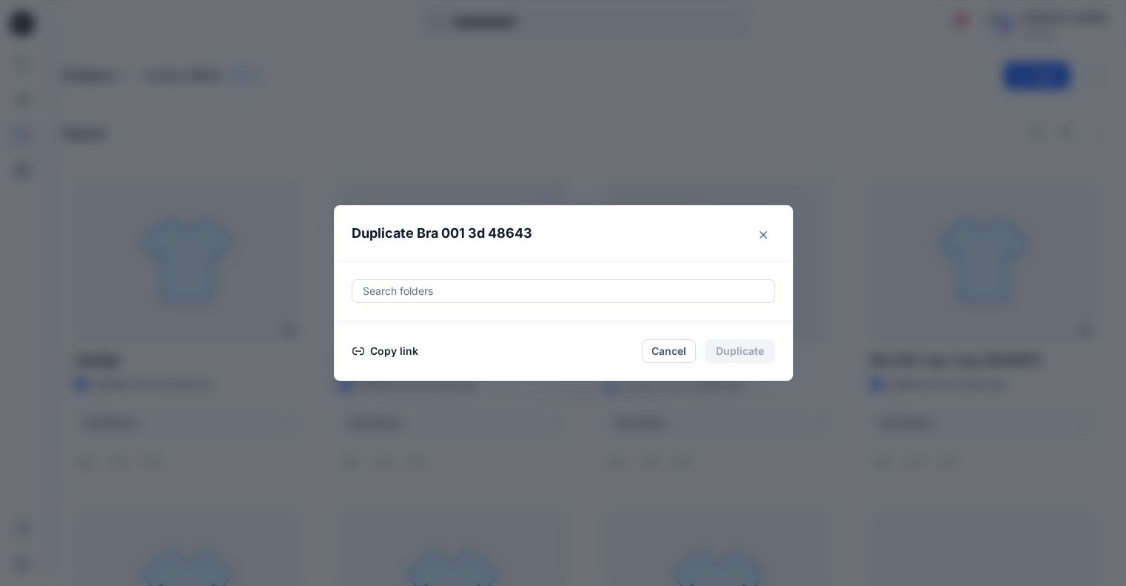
click at [385, 350] on button "Copy link" at bounding box center [385, 351] width 67 height 18
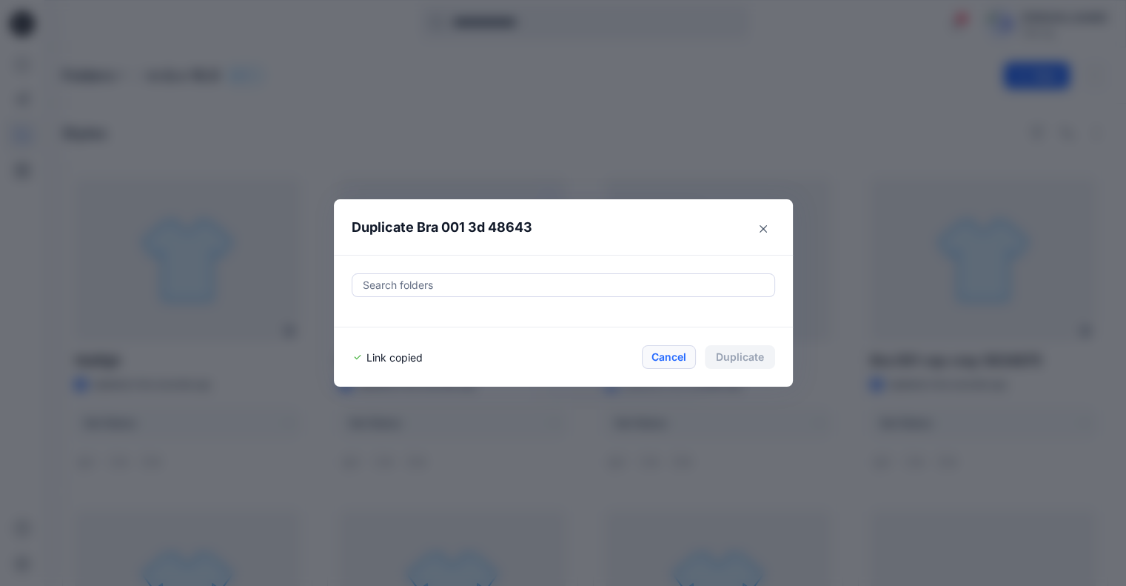
click at [684, 358] on button "Cancel" at bounding box center [669, 357] width 54 height 24
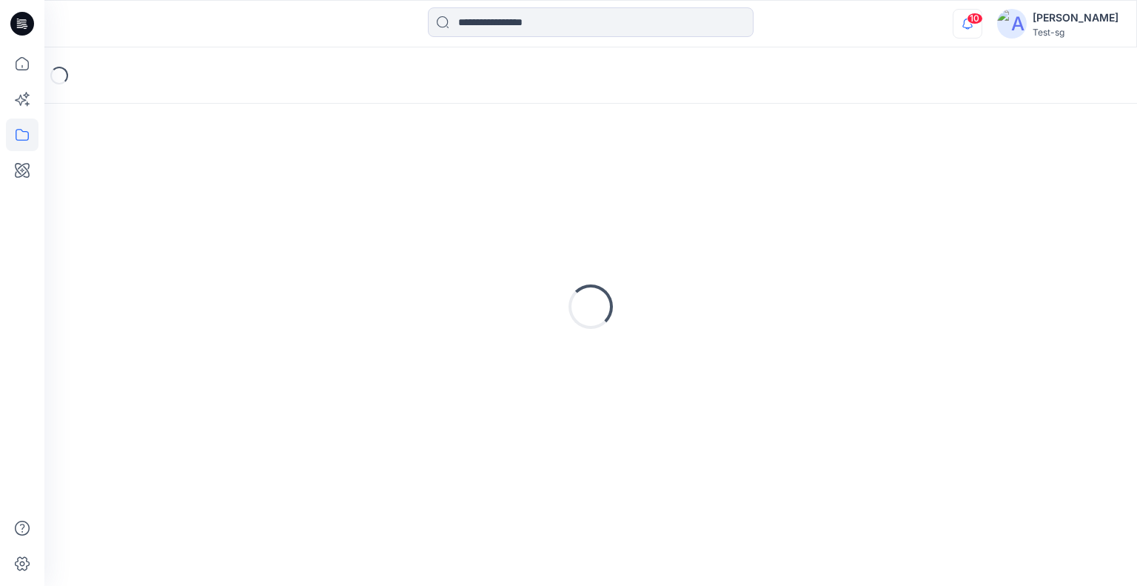
click at [973, 26] on icon "button" at bounding box center [967, 24] width 10 height 10
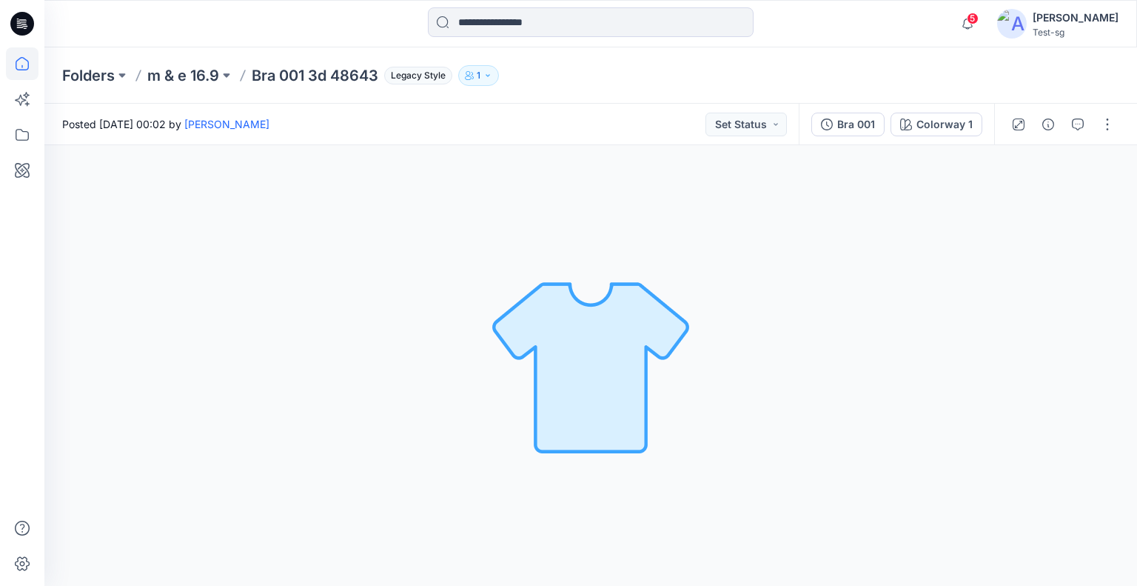
click at [27, 58] on icon at bounding box center [22, 63] width 33 height 33
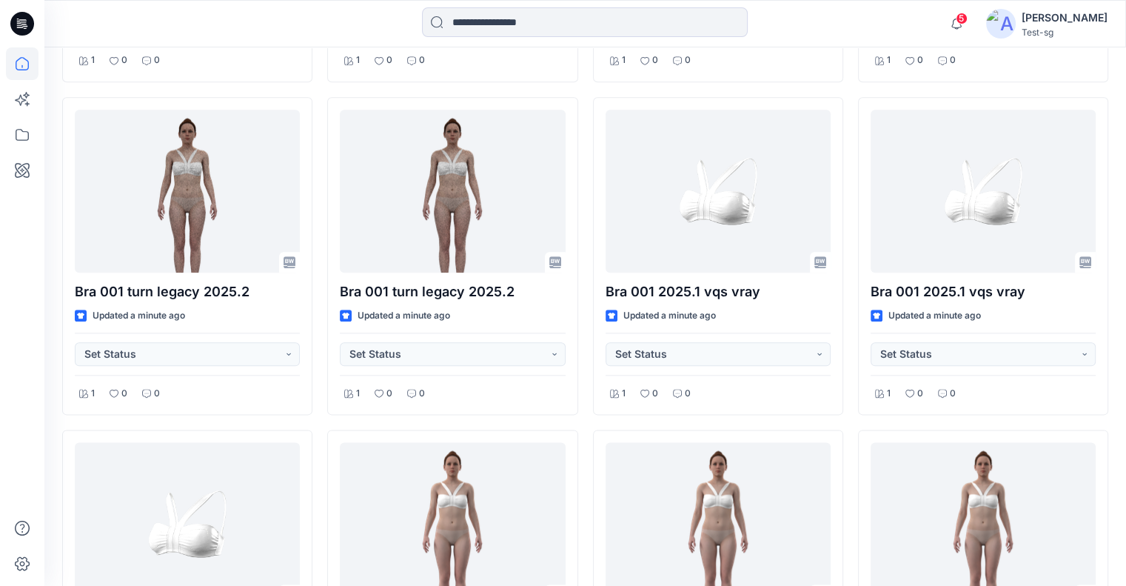
scroll to position [1845, 0]
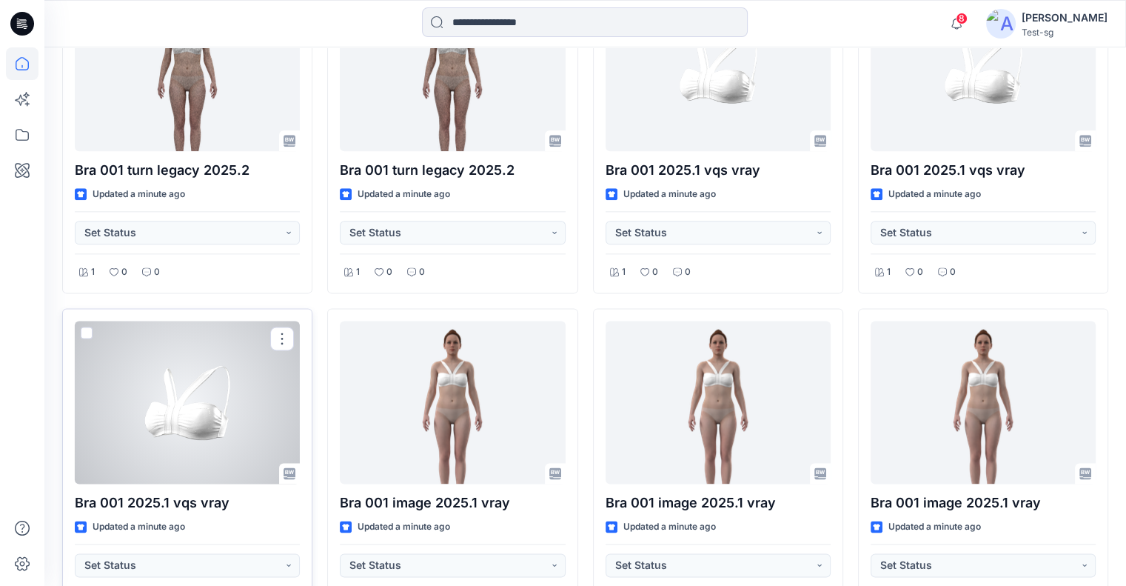
click at [267, 334] on div at bounding box center [187, 402] width 225 height 163
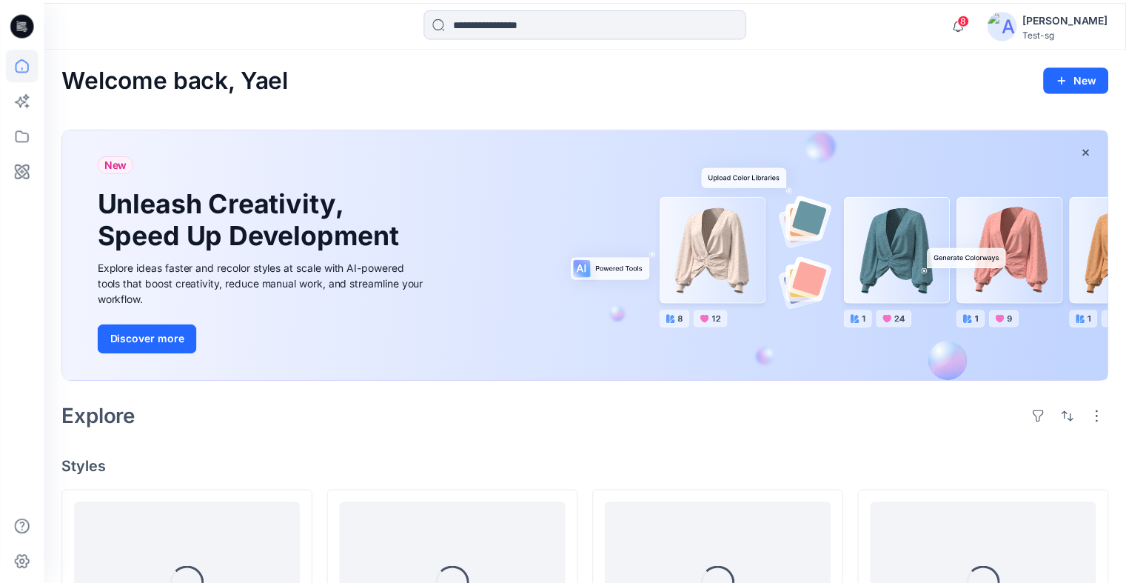
scroll to position [1845, 0]
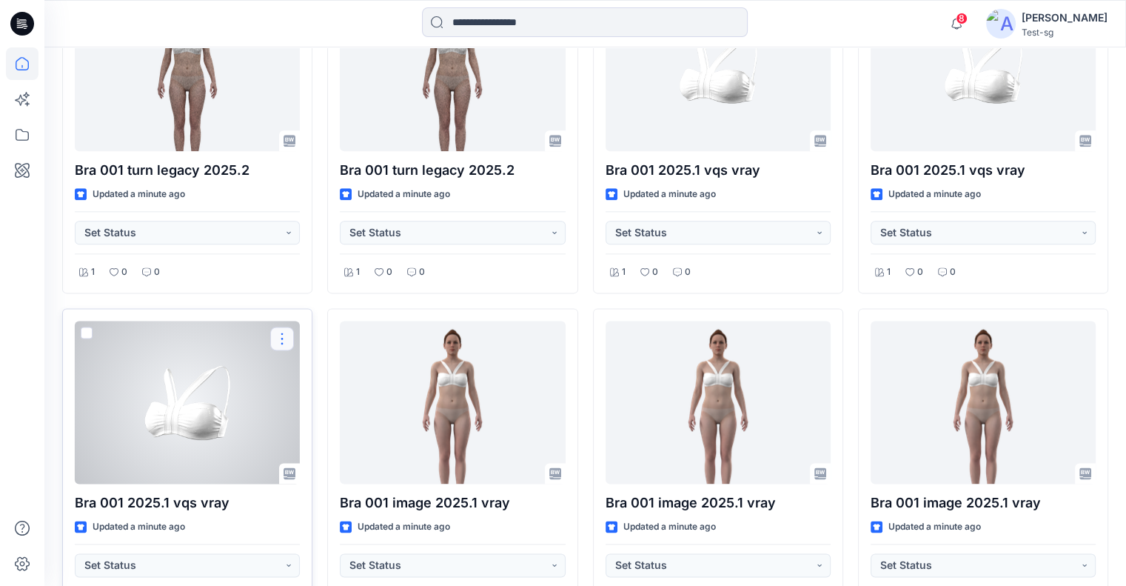
click at [279, 330] on button "button" at bounding box center [282, 338] width 24 height 24
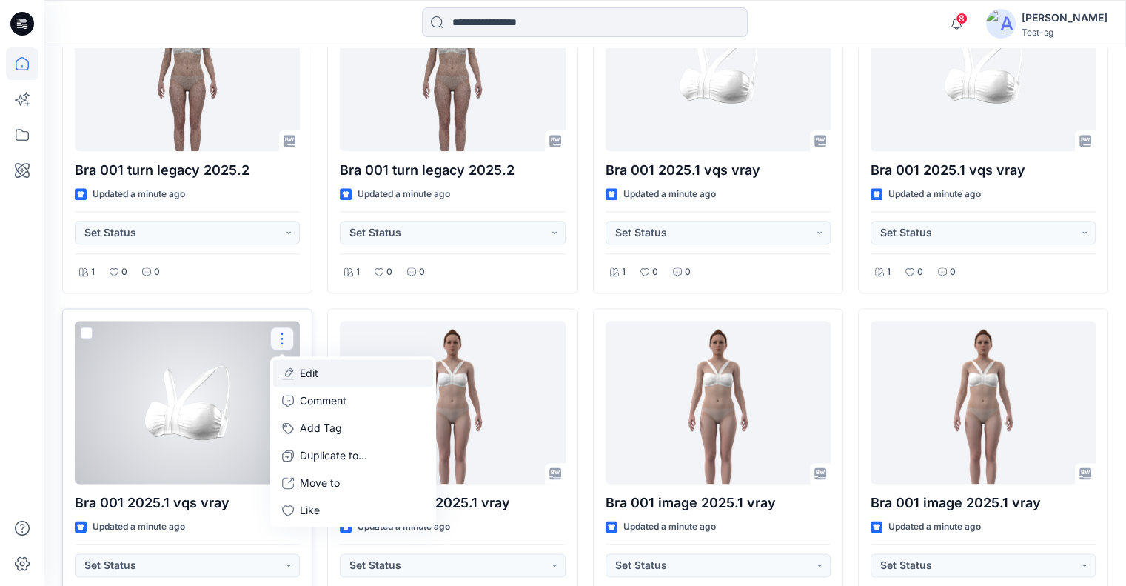
click at [316, 372] on p "Edit" at bounding box center [309, 373] width 19 height 16
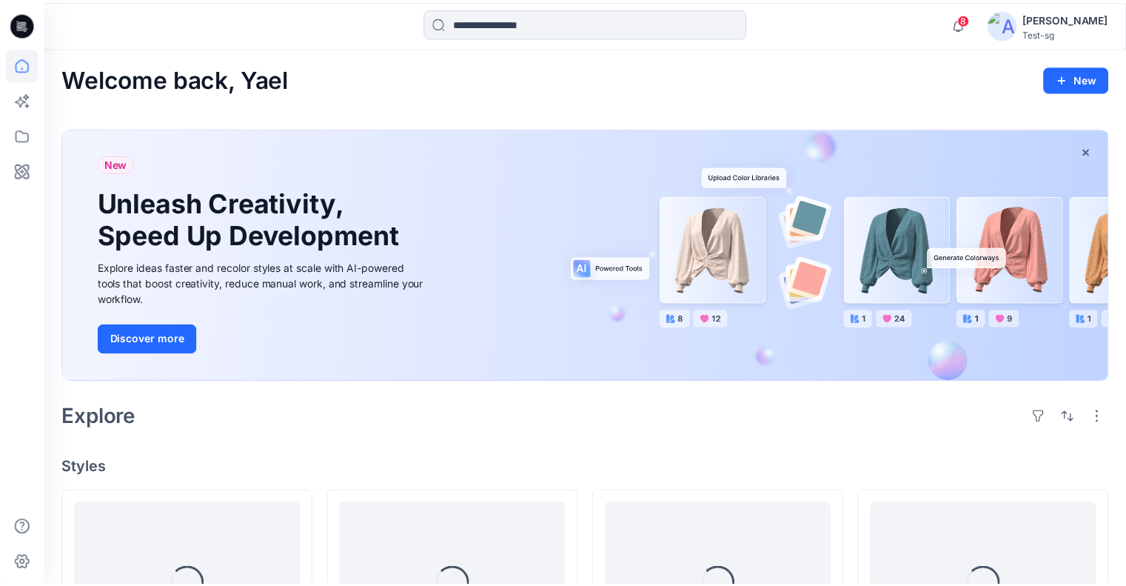
scroll to position [1845, 0]
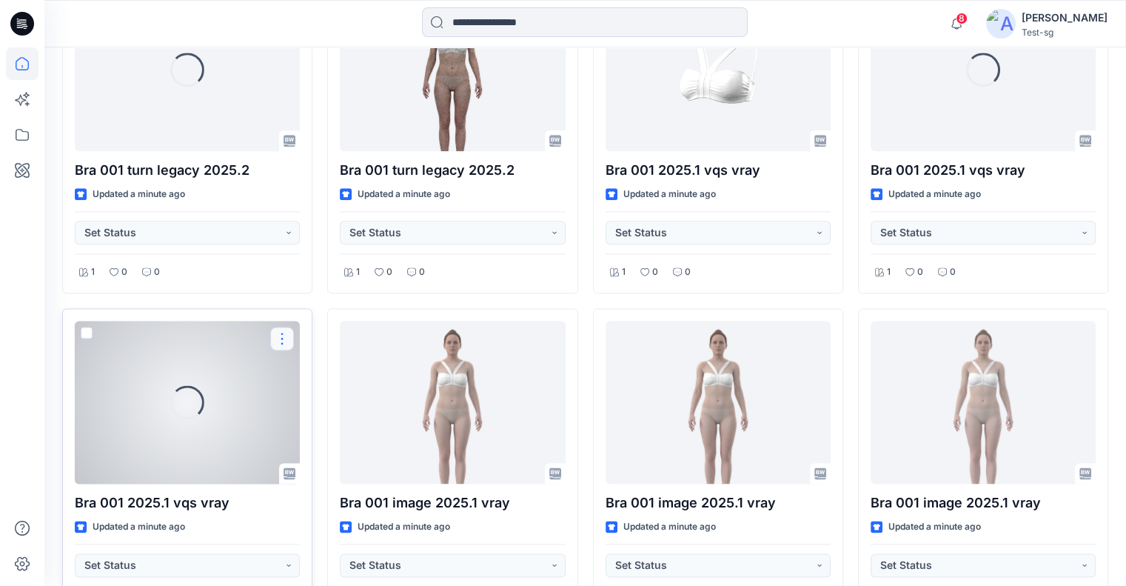
click at [287, 337] on button "button" at bounding box center [282, 338] width 24 height 24
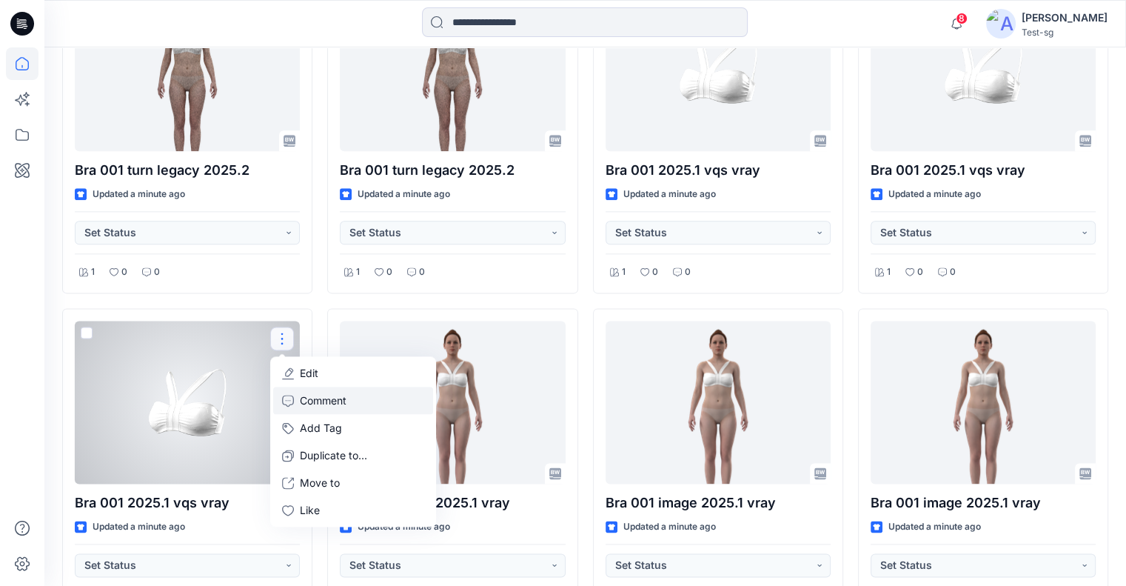
click at [309, 395] on p "Comment" at bounding box center [323, 400] width 47 height 16
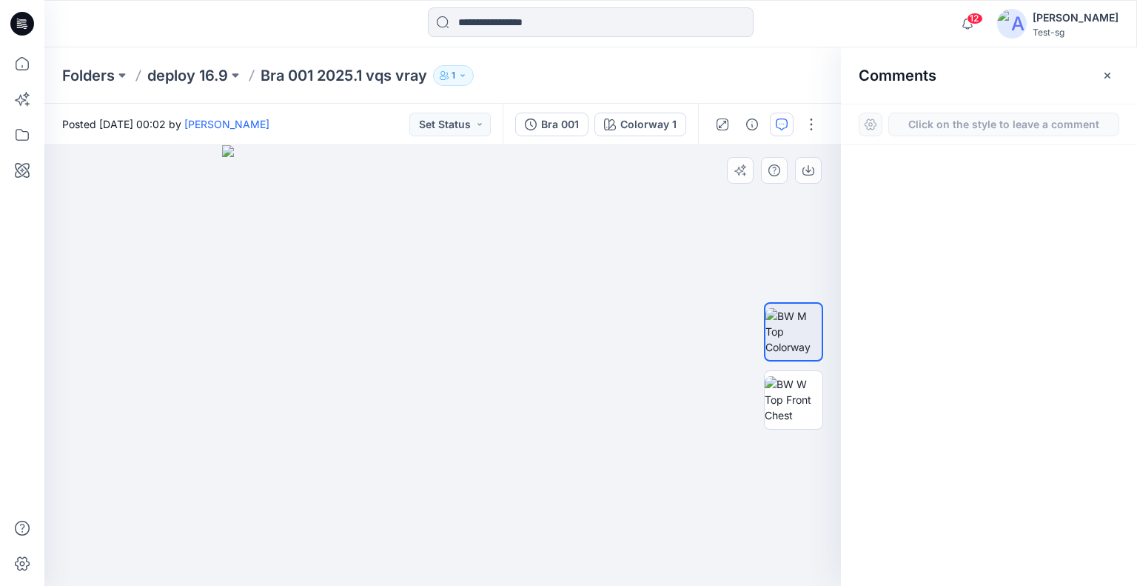
click at [267, 258] on div "1" at bounding box center [442, 365] width 797 height 441
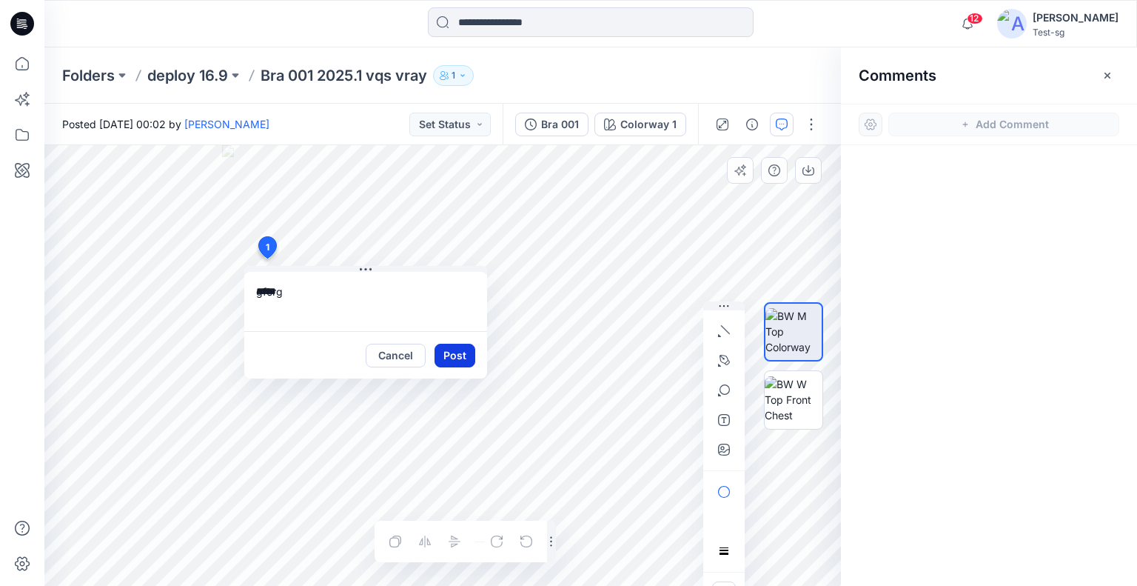
type textarea "*****"
click at [452, 349] on button "Post" at bounding box center [455, 356] width 41 height 24
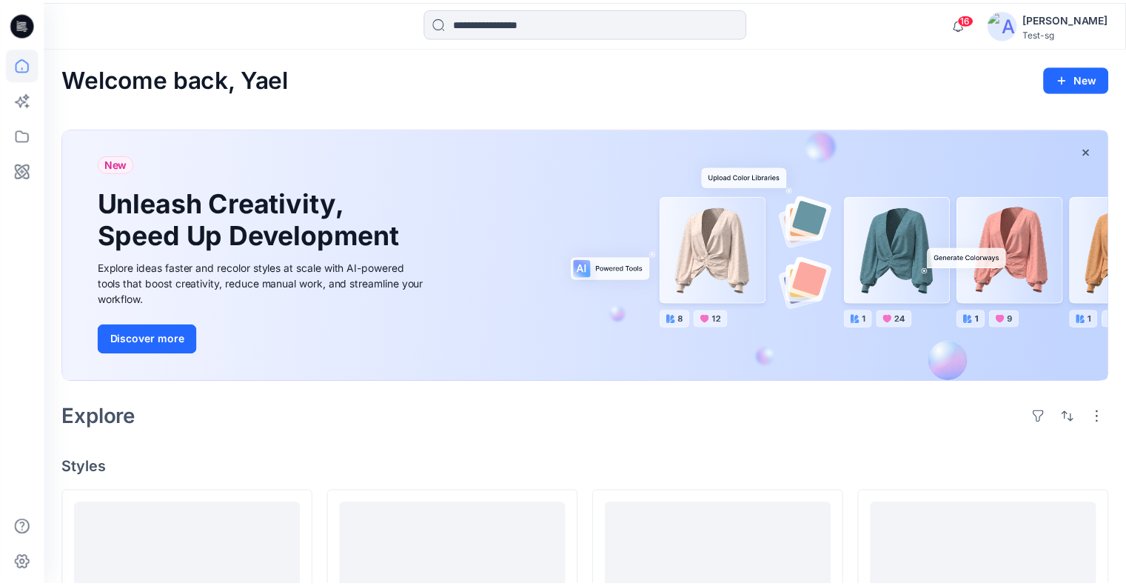
scroll to position [1845, 0]
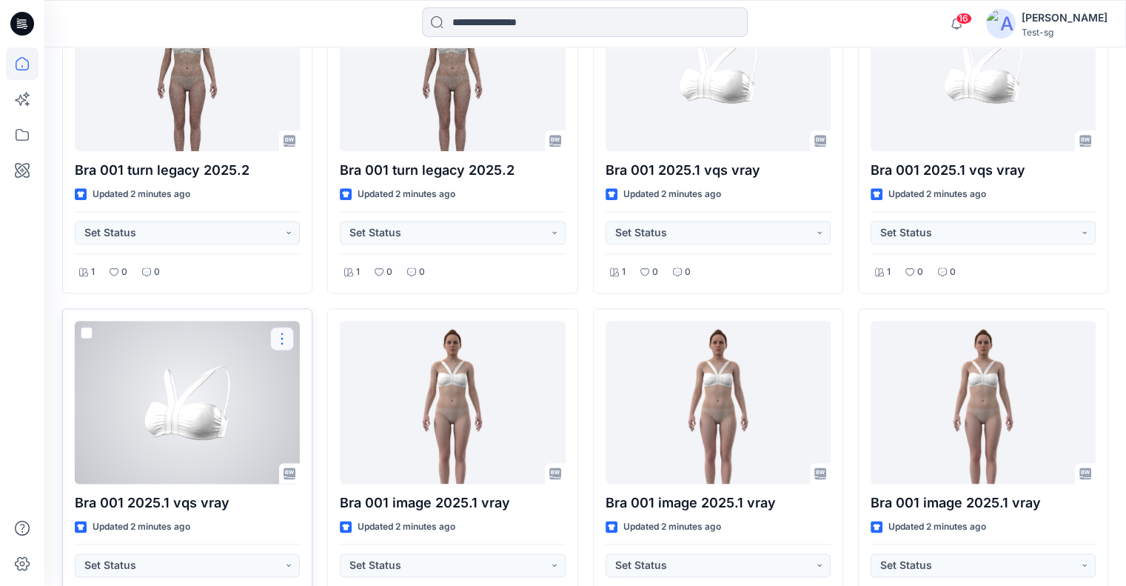
click at [278, 337] on button "button" at bounding box center [282, 338] width 24 height 24
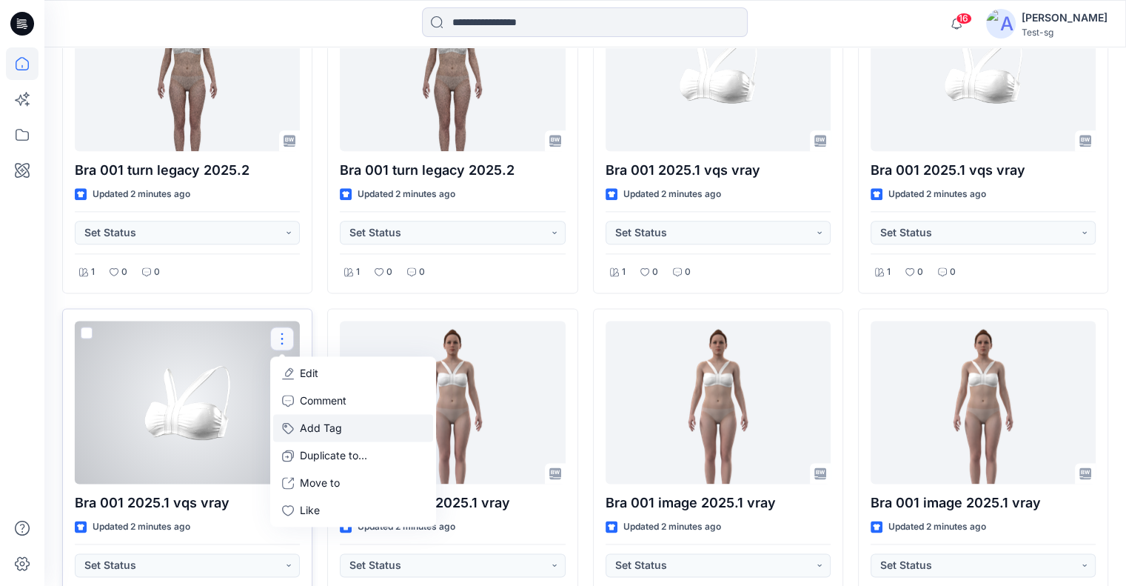
click at [338, 424] on button "Add Tag" at bounding box center [353, 427] width 160 height 27
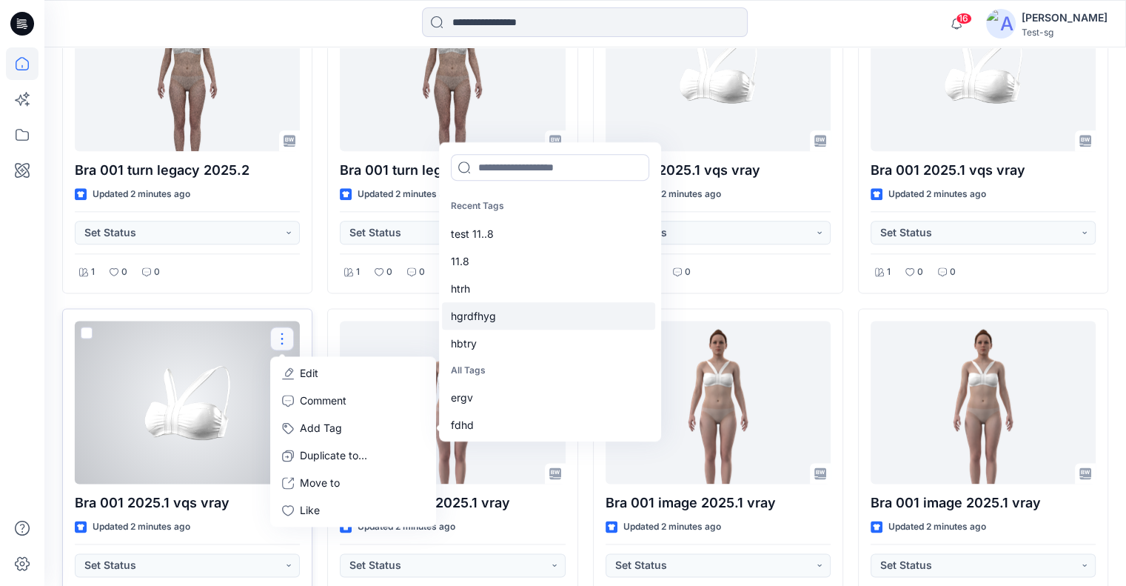
click at [518, 301] on div "hgrdfhyg" at bounding box center [548, 314] width 213 height 27
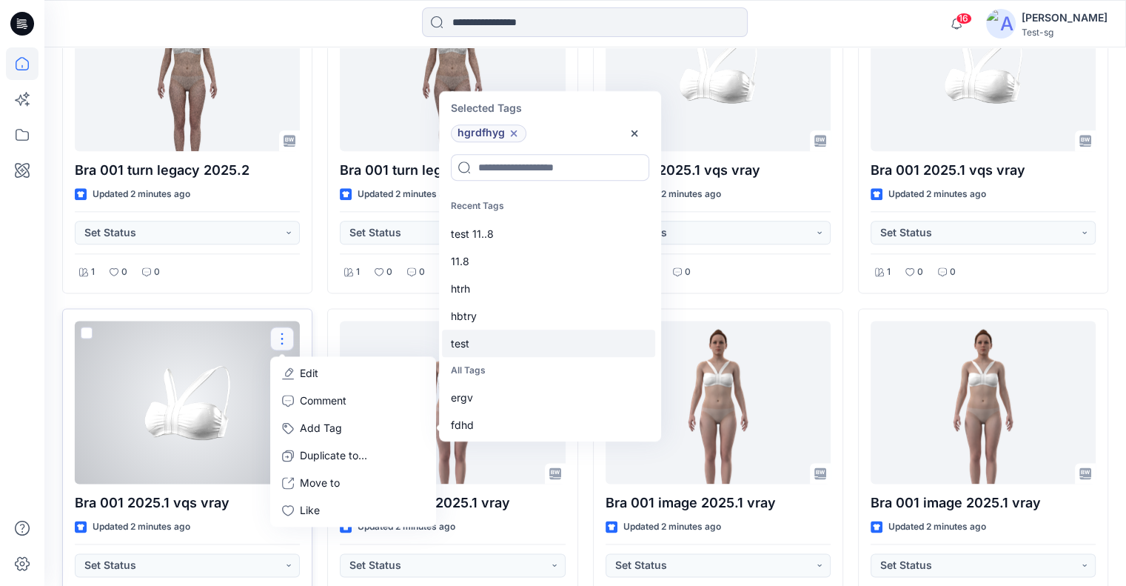
click at [510, 345] on div "test" at bounding box center [548, 342] width 213 height 27
click at [508, 156] on input at bounding box center [550, 167] width 198 height 27
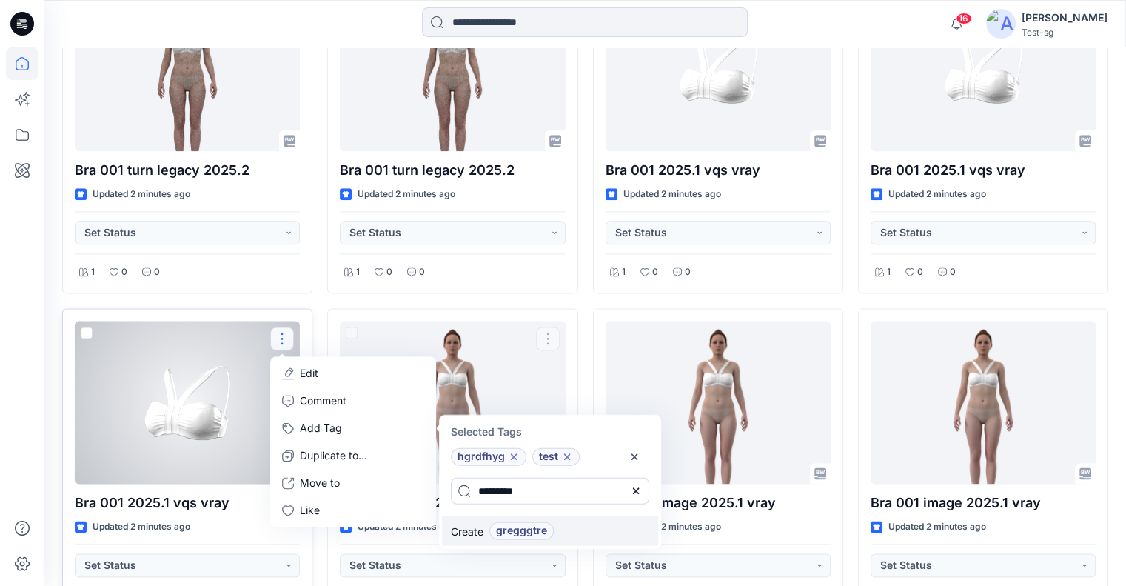
type input "*********"
click at [524, 526] on span "gregggtre" at bounding box center [521, 531] width 51 height 18
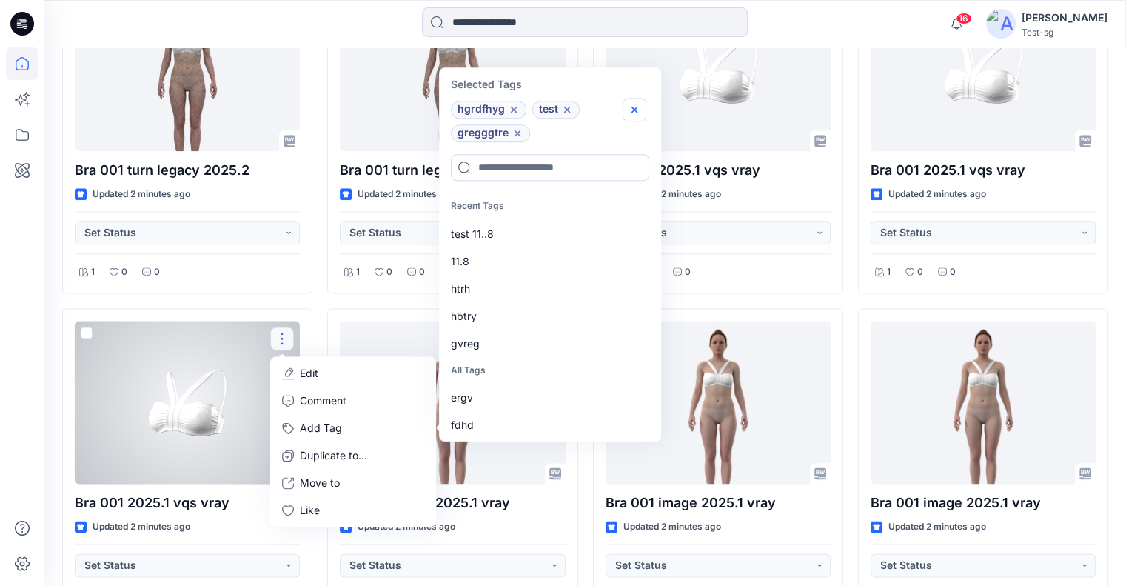
click at [632, 109] on icon "button" at bounding box center [635, 110] width 12 height 12
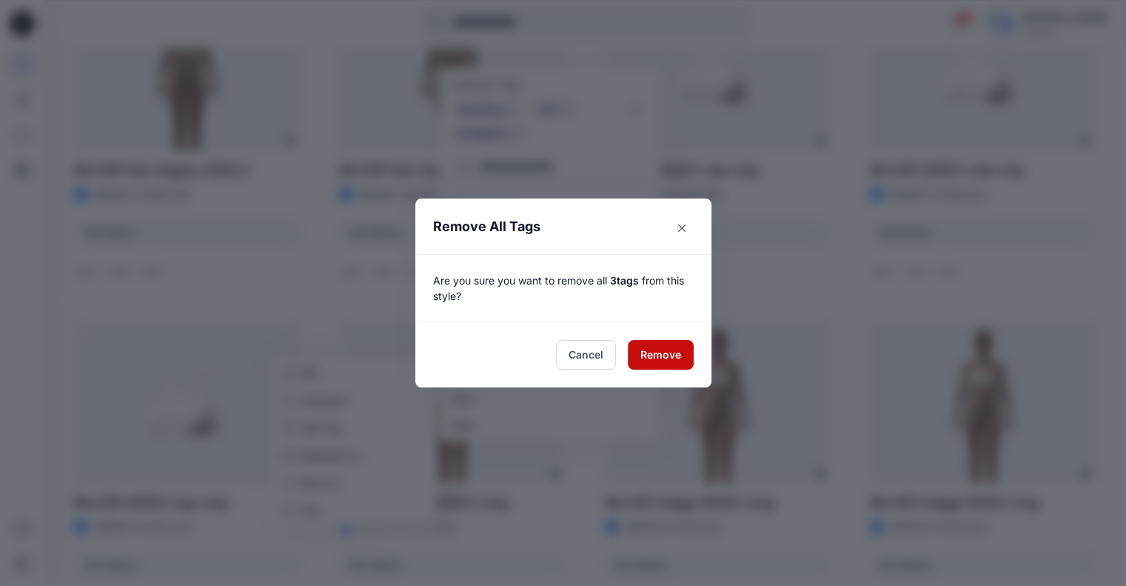
drag, startPoint x: 653, startPoint y: 349, endPoint x: 625, endPoint y: 352, distance: 28.2
click at [654, 349] on button "Remove" at bounding box center [661, 355] width 66 height 30
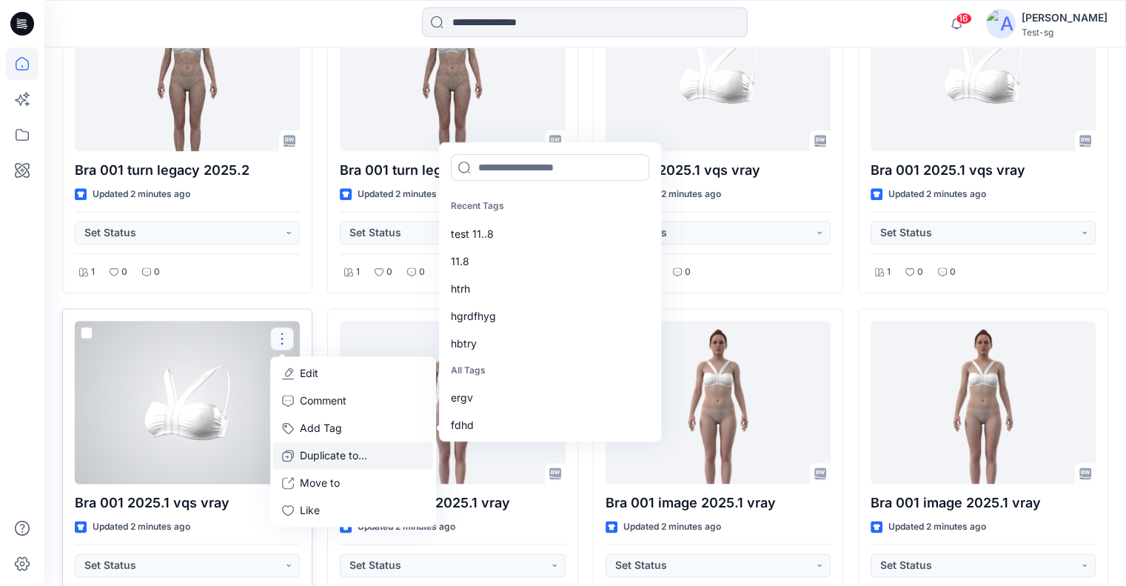
click at [314, 455] on p "Duplicate to..." at bounding box center [333, 455] width 67 height 16
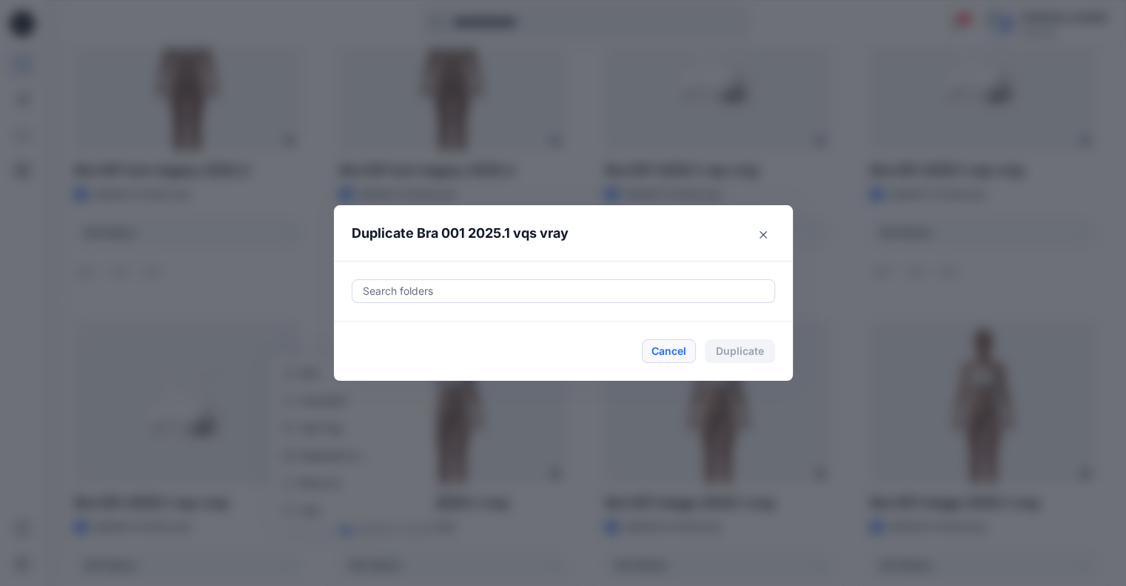
click at [675, 351] on button "Cancel" at bounding box center [669, 351] width 54 height 24
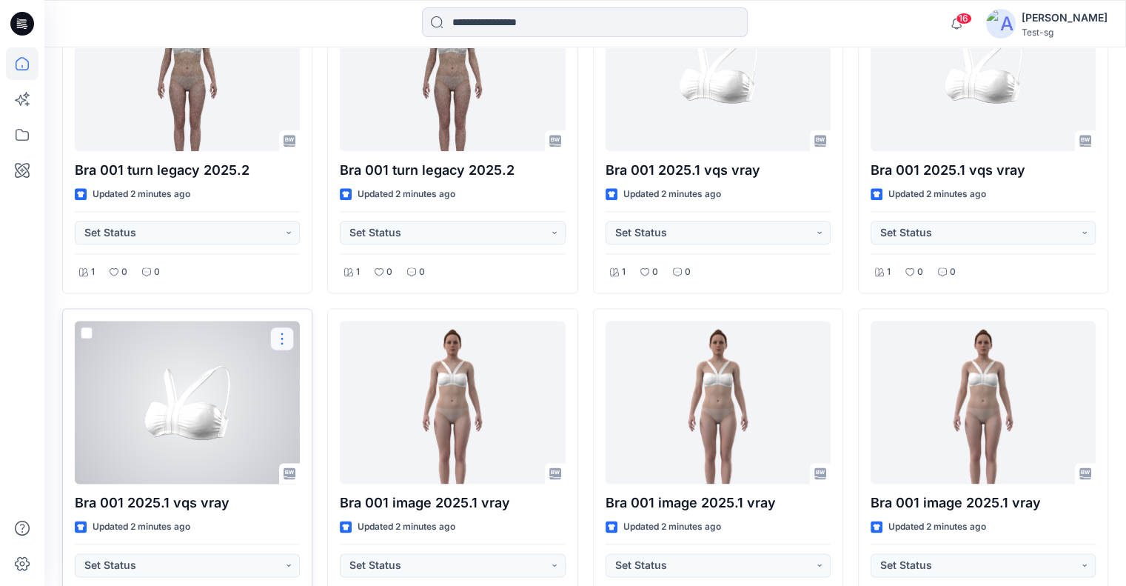
click at [279, 336] on button "button" at bounding box center [282, 338] width 24 height 24
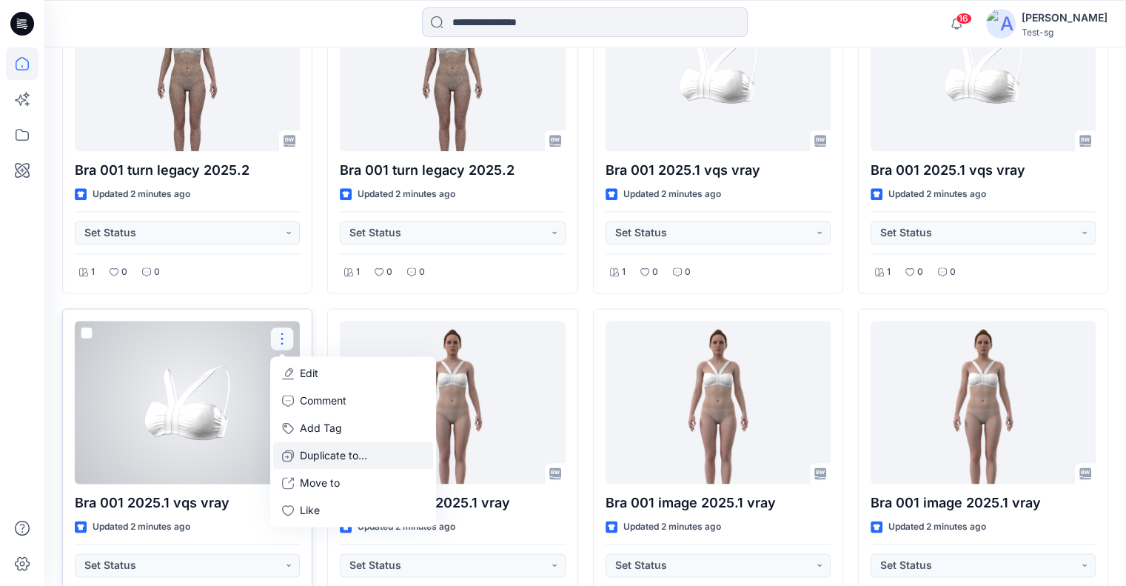
click at [325, 452] on p "Duplicate to..." at bounding box center [333, 455] width 67 height 16
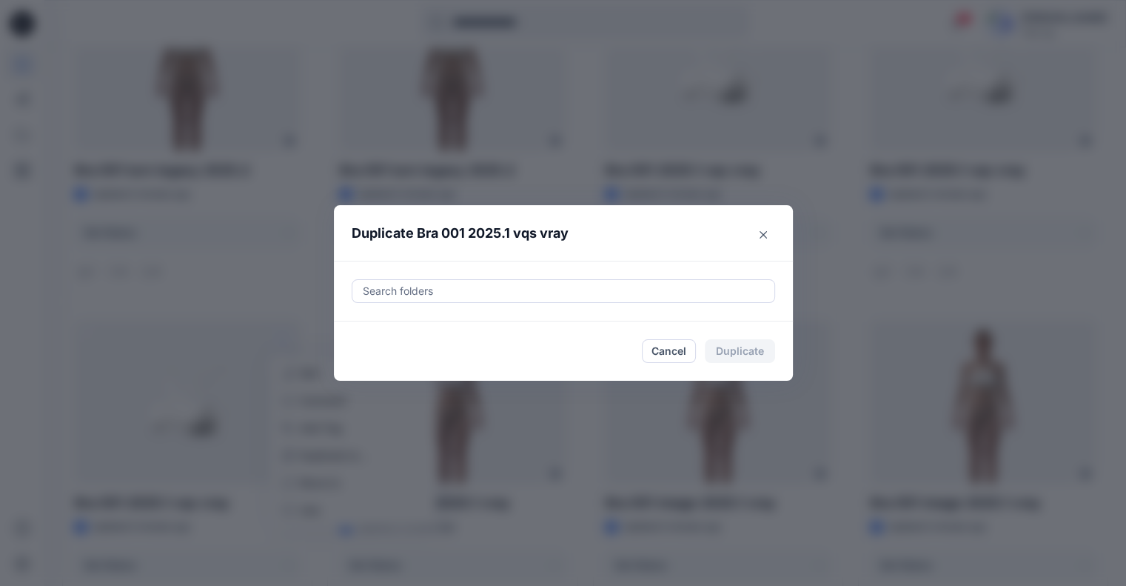
click at [482, 292] on div at bounding box center [563, 291] width 404 height 18
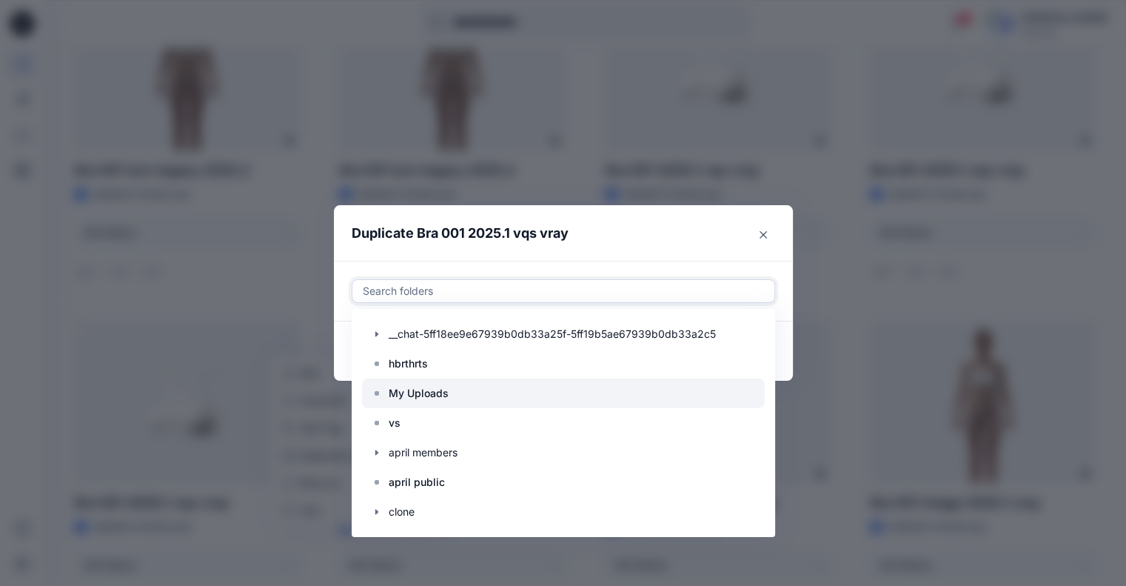
click at [430, 390] on p "My Uploads" at bounding box center [419, 393] width 60 height 18
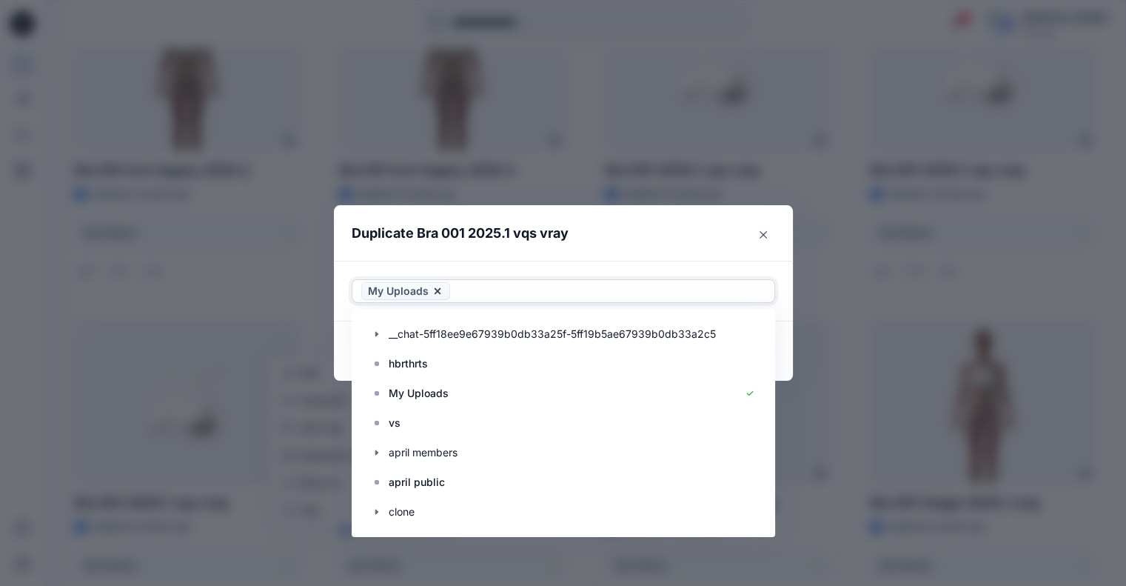
click at [677, 252] on header "Duplicate Bra 001 2025.1 vqs vray" at bounding box center [548, 233] width 429 height 56
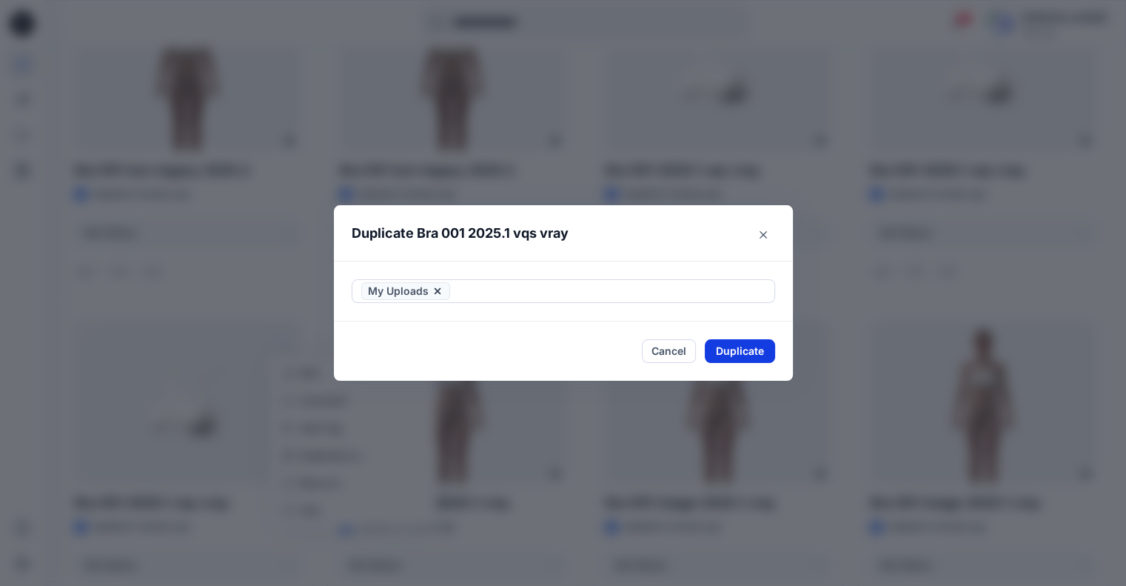
click at [755, 355] on button "Duplicate" at bounding box center [740, 351] width 70 height 24
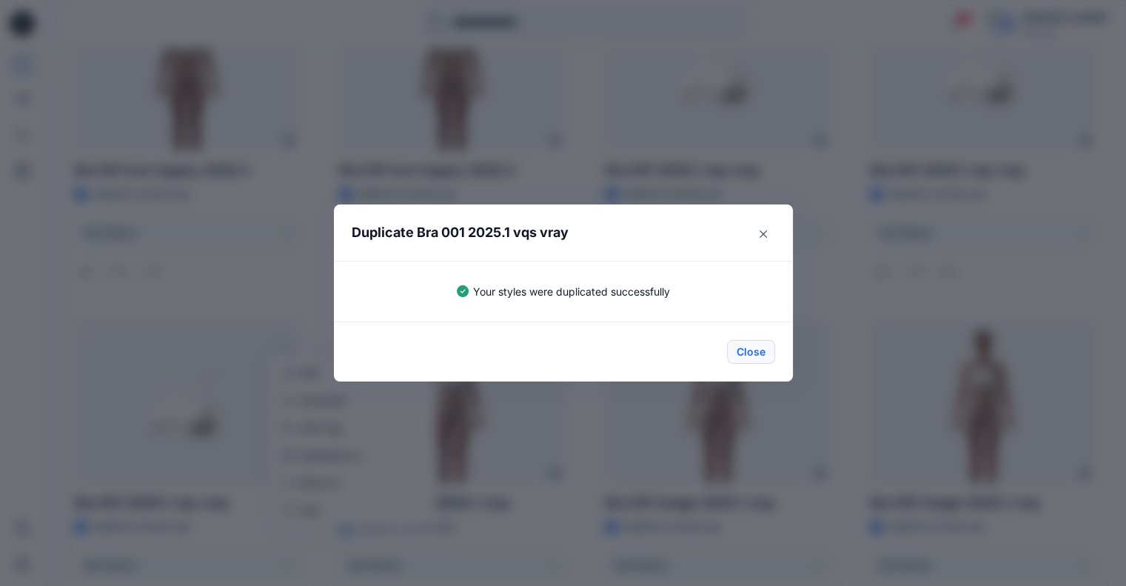
click at [751, 352] on button "Close" at bounding box center [751, 352] width 48 height 24
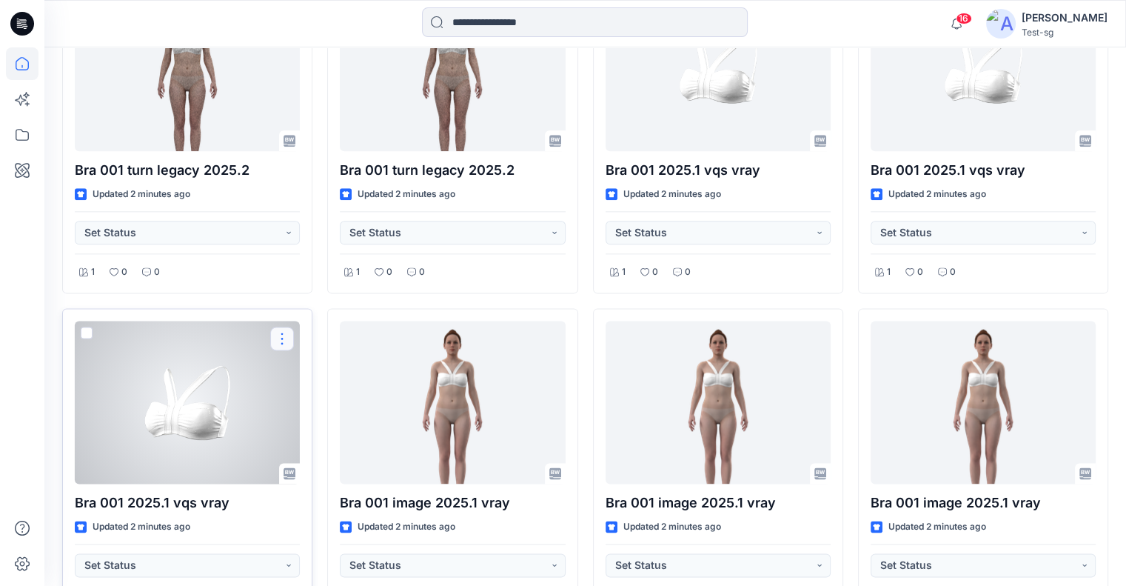
click at [281, 331] on button "button" at bounding box center [282, 338] width 24 height 24
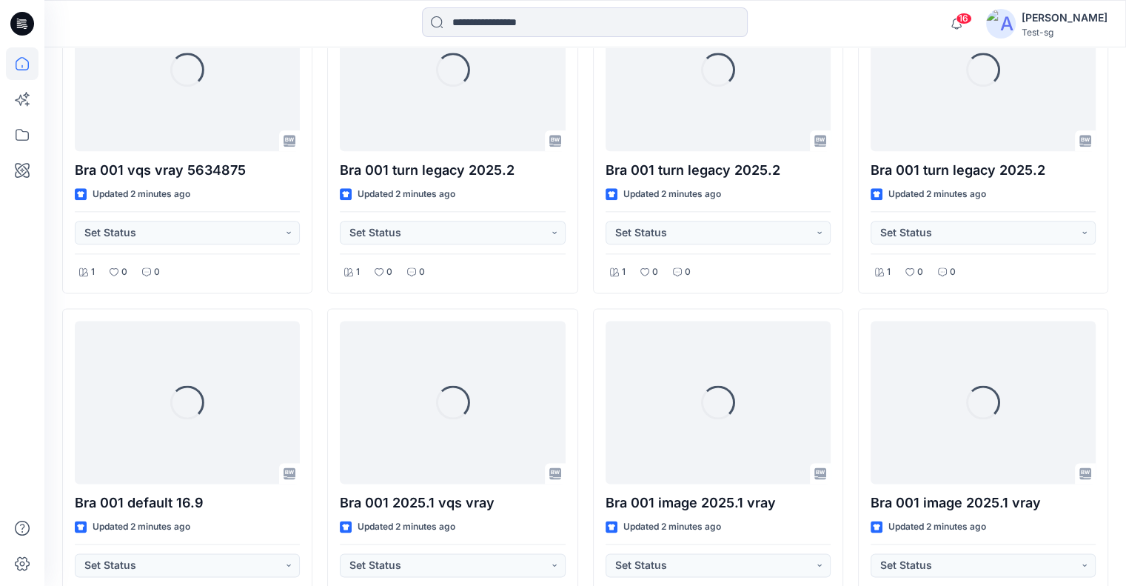
scroll to position [185, 0]
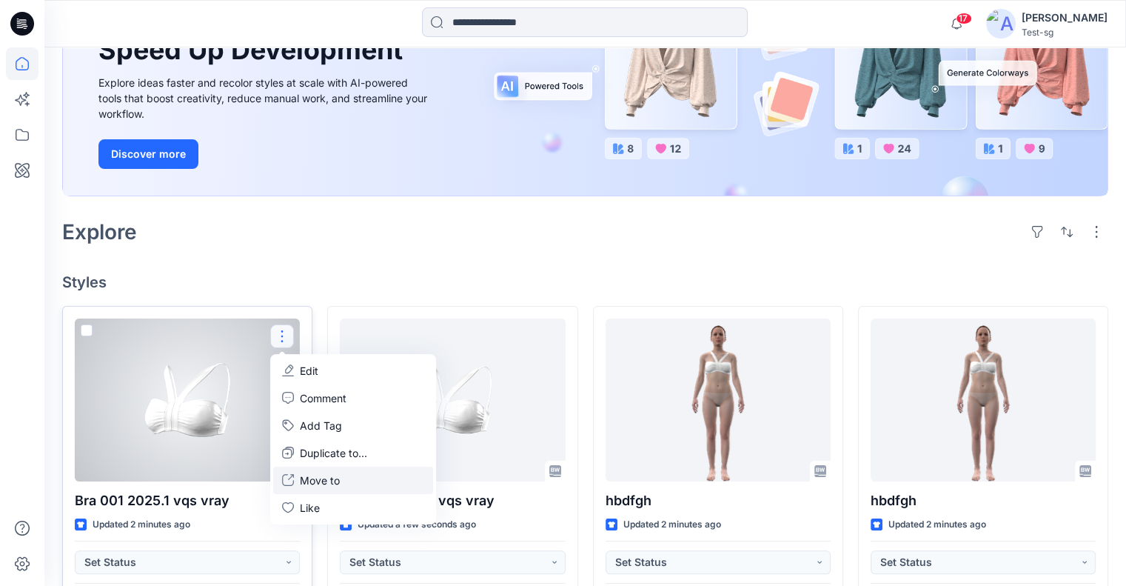
click at [320, 476] on p "Move to" at bounding box center [320, 480] width 40 height 16
click at [310, 479] on p "Move to" at bounding box center [320, 480] width 40 height 16
click at [329, 480] on p "Move to" at bounding box center [320, 480] width 40 height 16
click at [468, 284] on h4 "Styles" at bounding box center [585, 282] width 1046 height 18
click at [291, 273] on h4 "Styles" at bounding box center [585, 282] width 1046 height 18
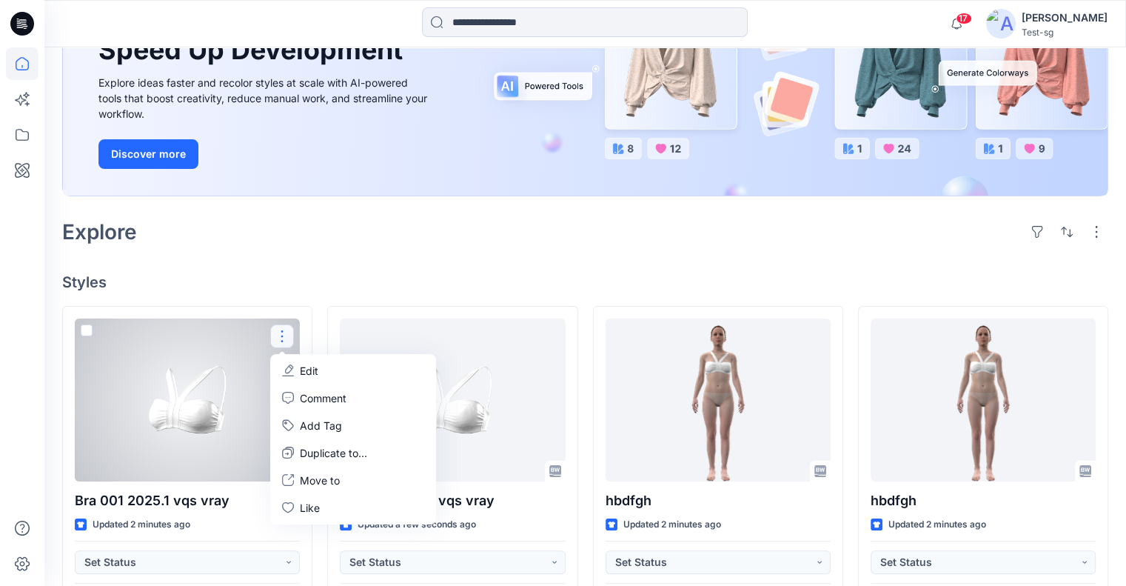
click at [290, 273] on h4 "Styles" at bounding box center [585, 282] width 1046 height 18
drag, startPoint x: 282, startPoint y: 271, endPoint x: 264, endPoint y: 271, distance: 18.5
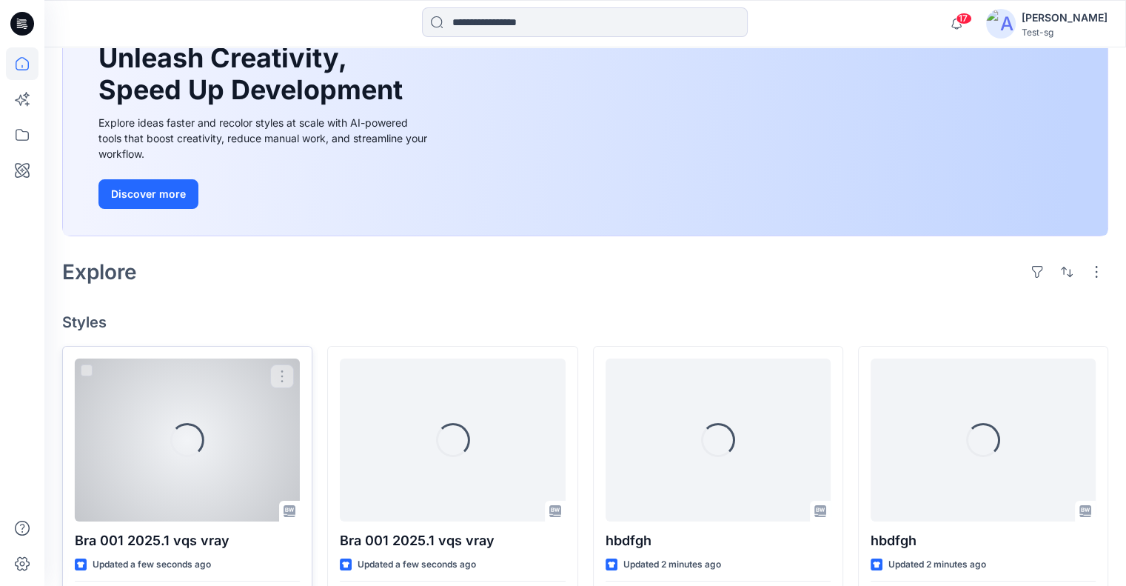
scroll to position [148, 0]
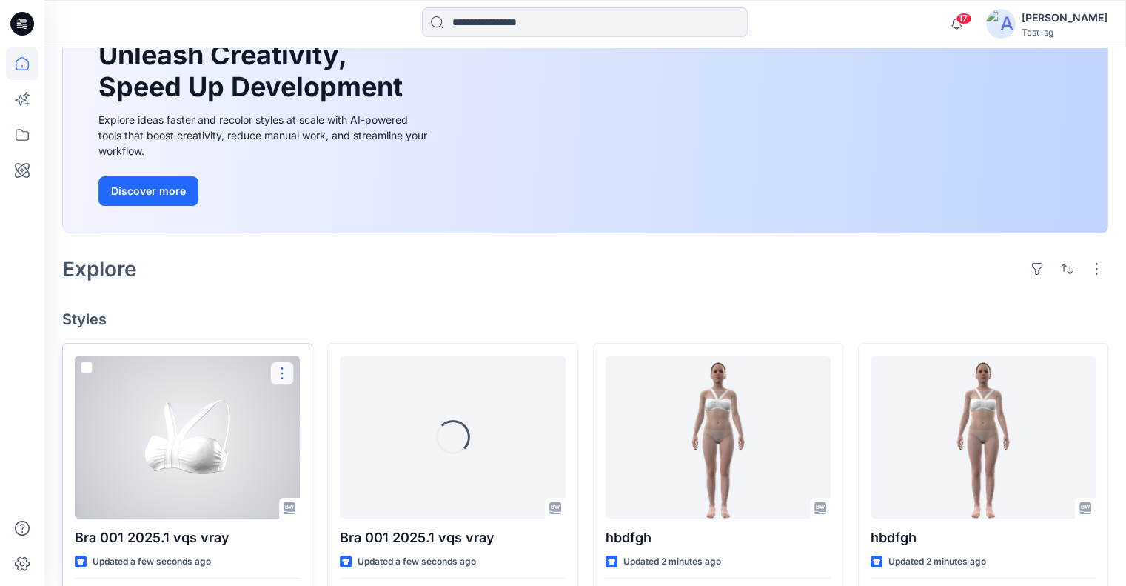
click at [281, 372] on button "button" at bounding box center [282, 373] width 24 height 24
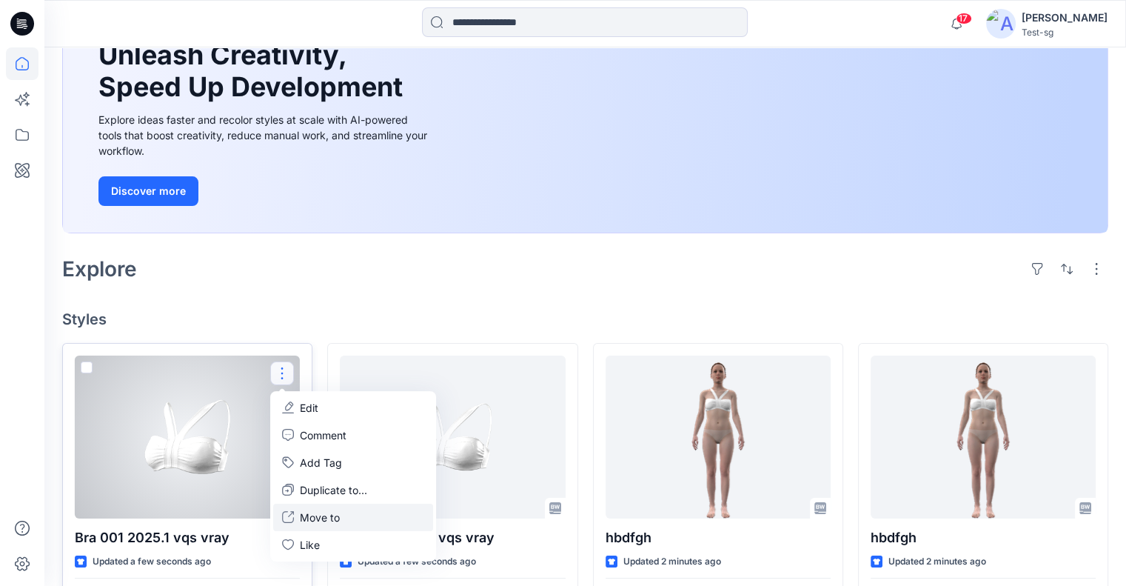
click at [324, 515] on p "Move to" at bounding box center [320, 517] width 40 height 16
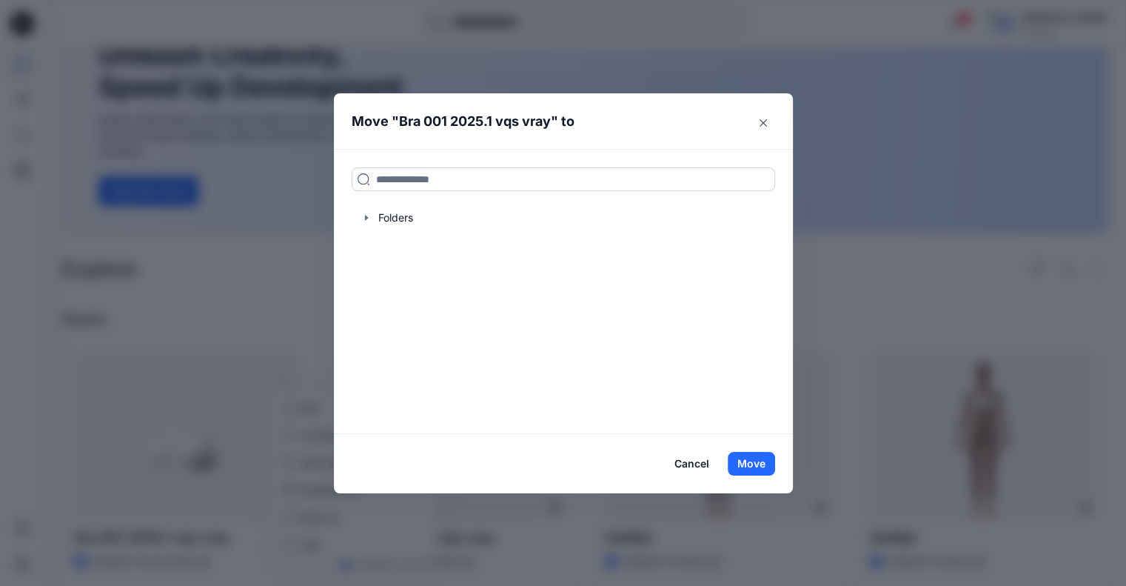
click at [459, 183] on input at bounding box center [563, 179] width 423 height 24
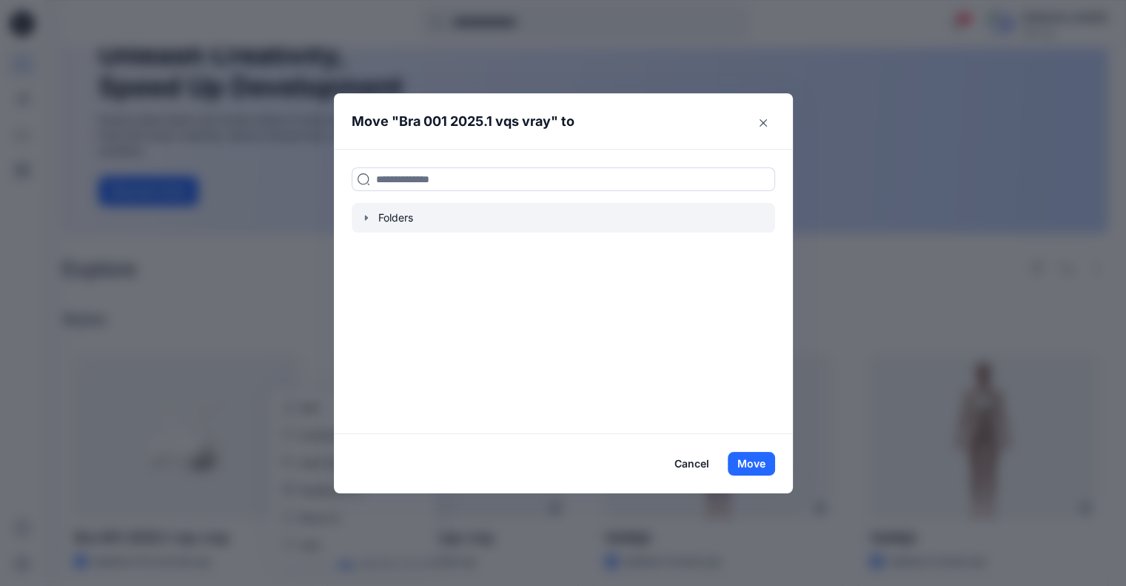
click at [363, 213] on div at bounding box center [563, 218] width 423 height 30
click at [367, 216] on icon "button" at bounding box center [365, 217] width 3 height 5
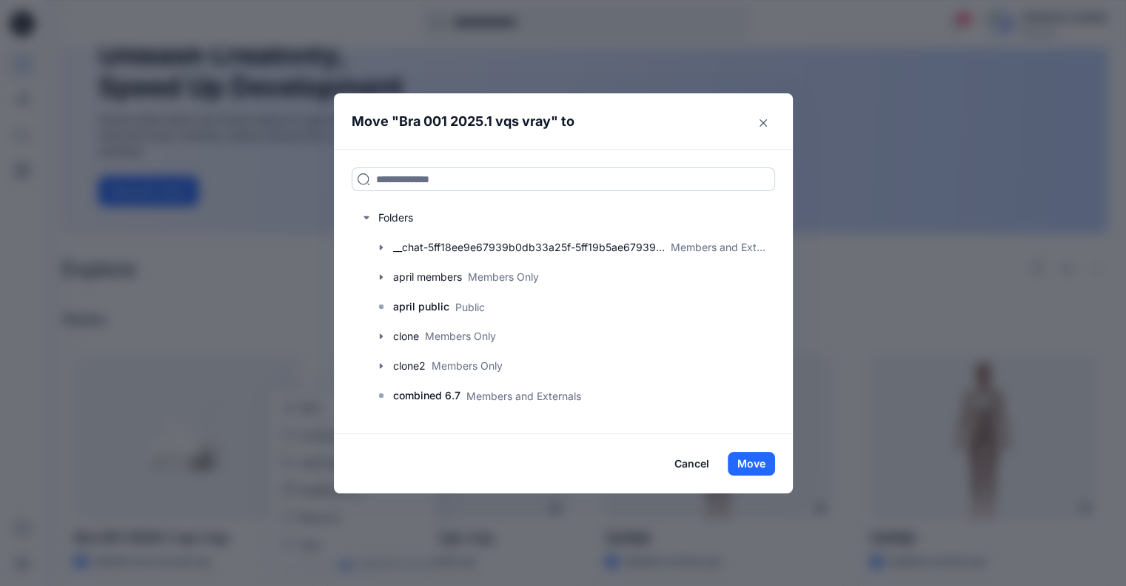
click at [480, 182] on input at bounding box center [563, 179] width 423 height 24
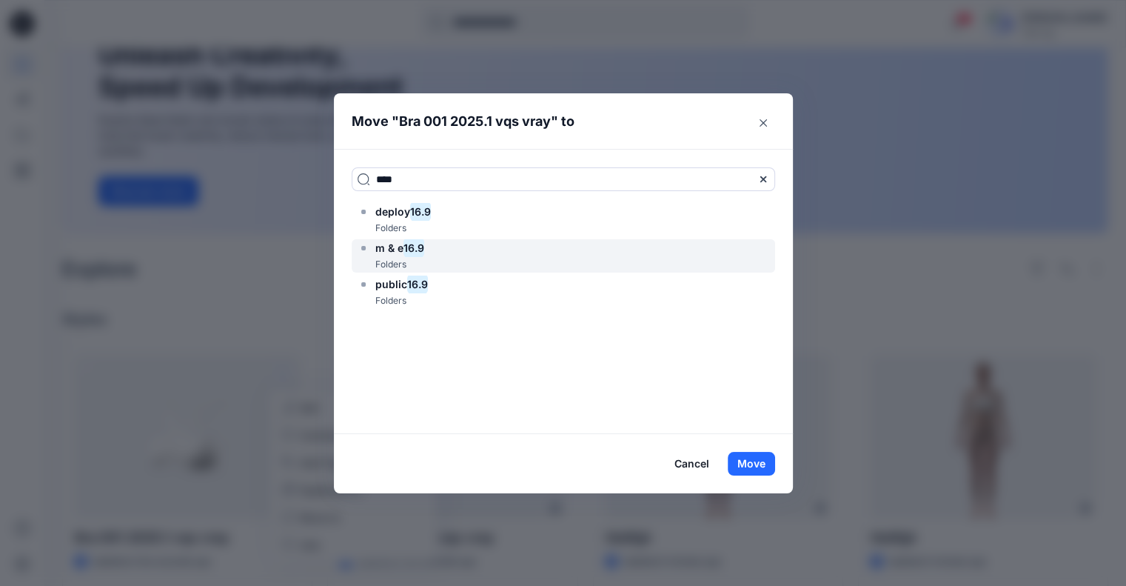
type input "****"
click at [437, 249] on div "m & e 16.9 Folders" at bounding box center [563, 255] width 423 height 33
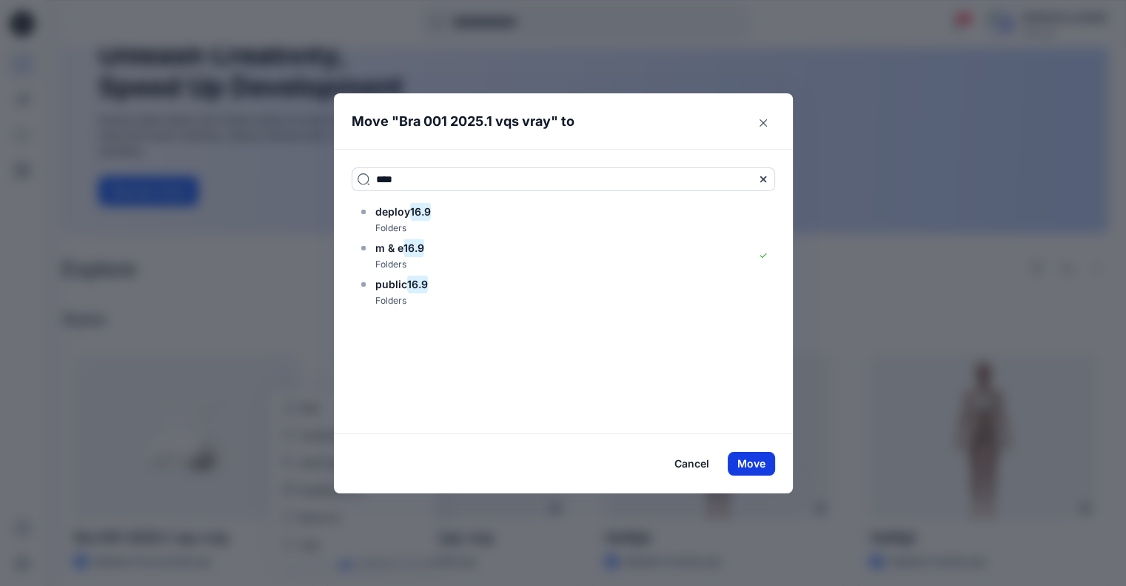
click at [751, 461] on button "Move" at bounding box center [751, 464] width 47 height 24
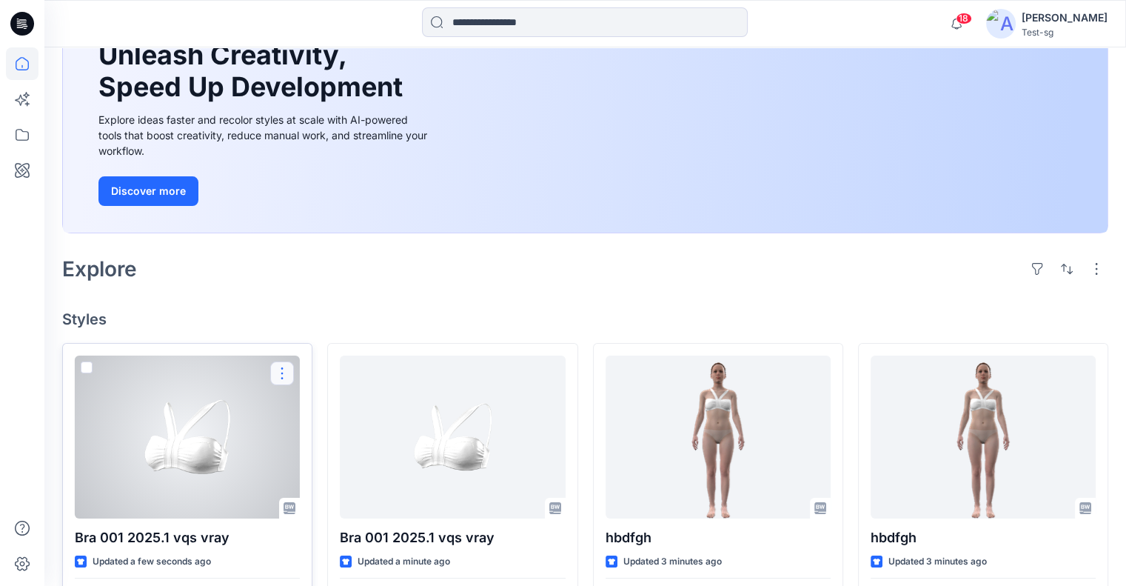
click at [284, 364] on button "button" at bounding box center [282, 373] width 24 height 24
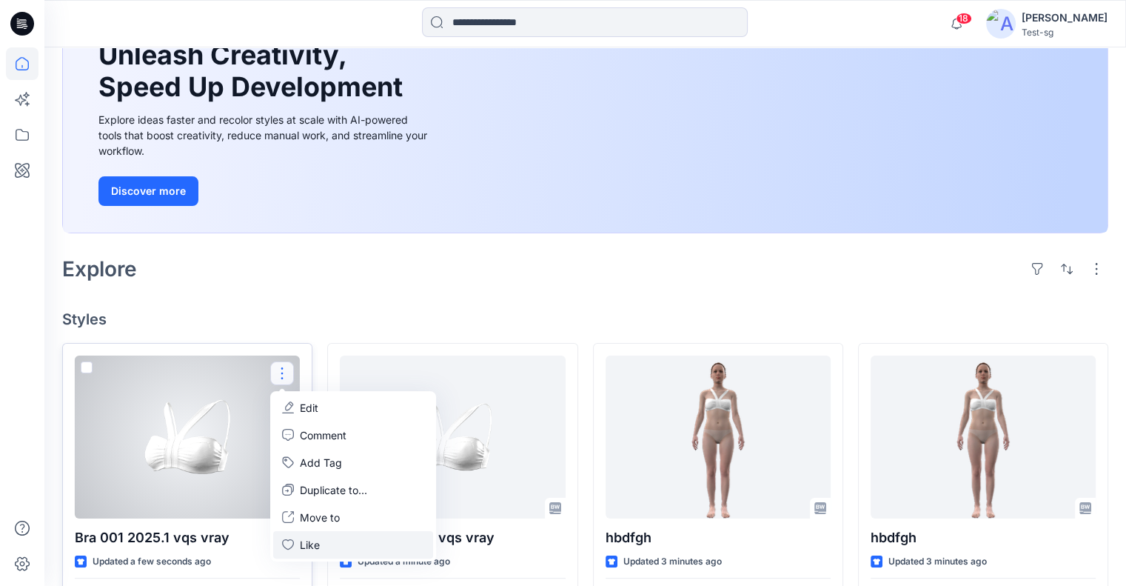
click at [311, 543] on p "Like" at bounding box center [310, 545] width 20 height 16
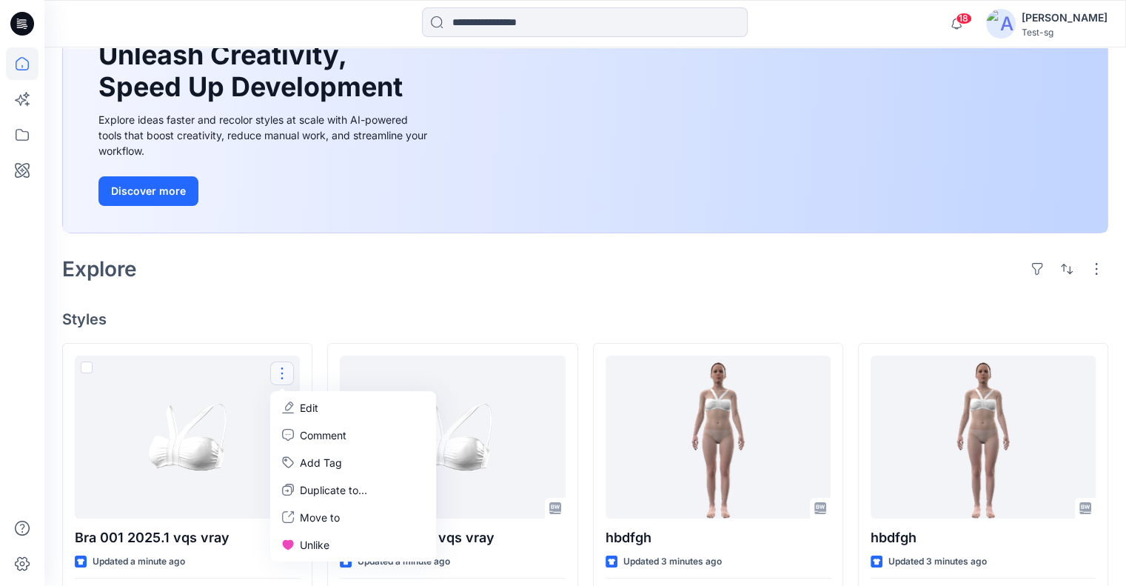
click at [663, 281] on div "Explore" at bounding box center [585, 269] width 1046 height 36
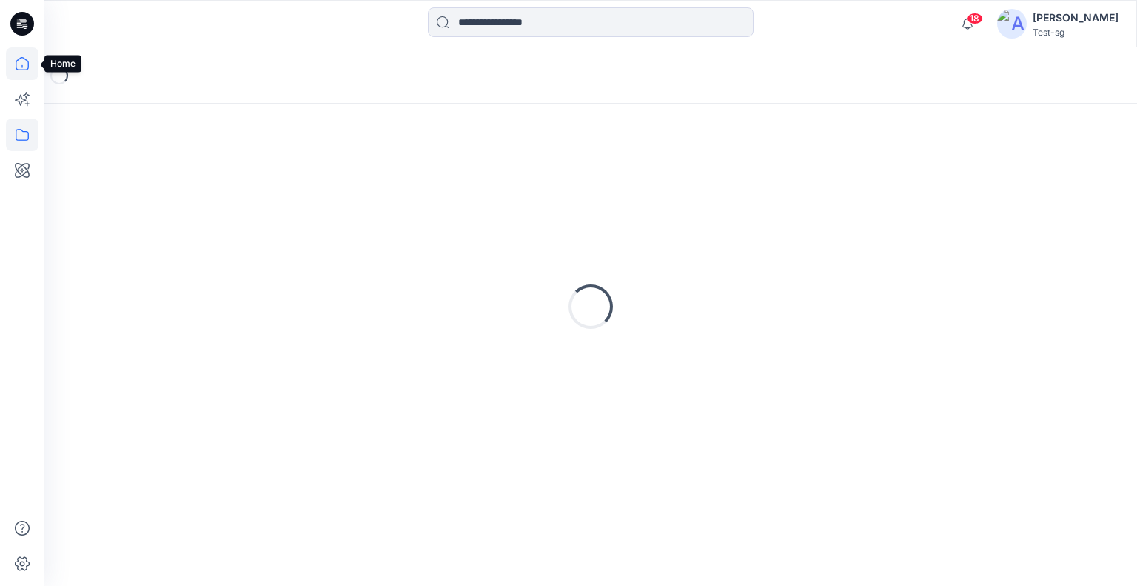
drag, startPoint x: 19, startPoint y: 65, endPoint x: 30, endPoint y: 67, distance: 11.9
click at [19, 65] on icon at bounding box center [22, 63] width 33 height 33
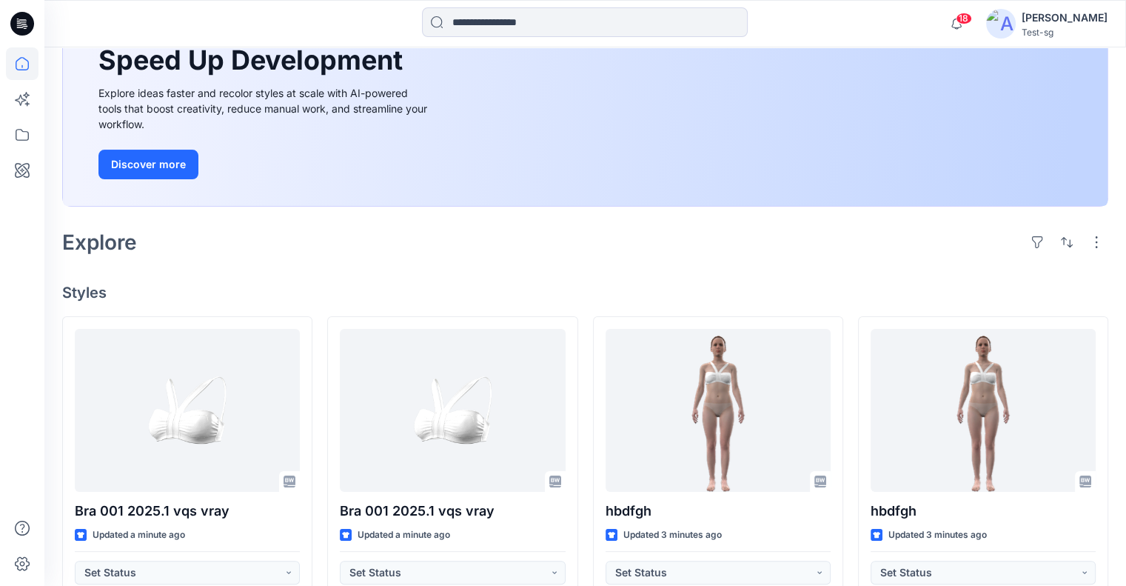
scroll to position [222, 0]
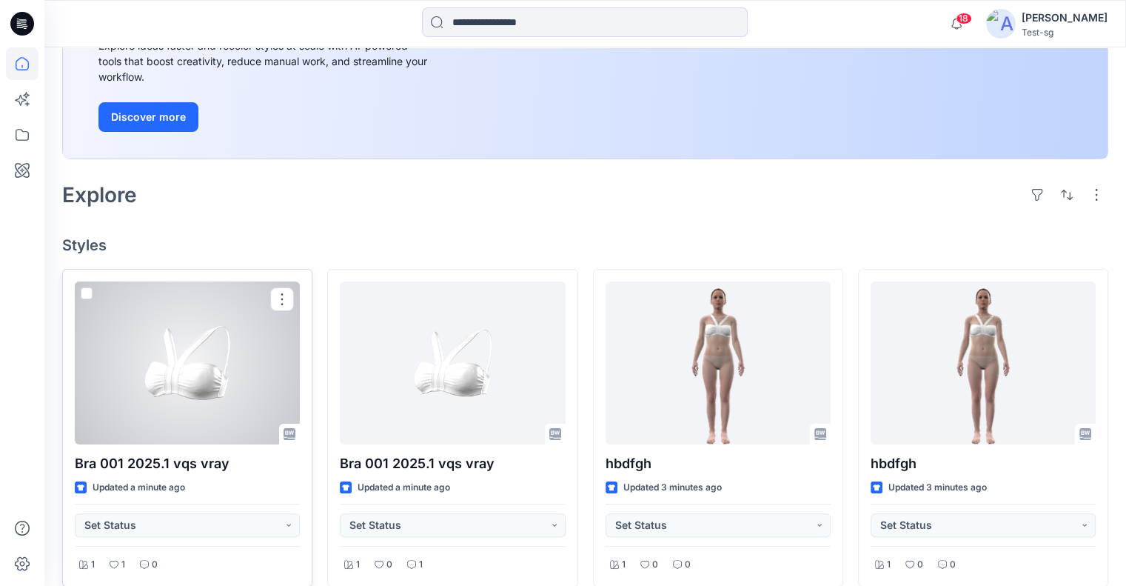
click at [84, 290] on span at bounding box center [87, 293] width 12 height 12
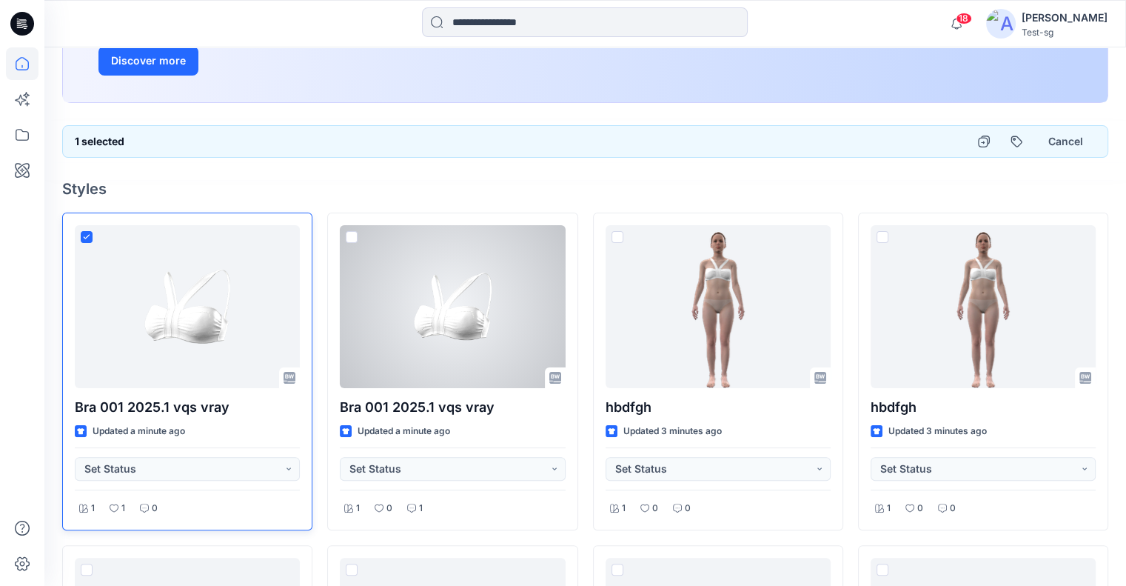
scroll to position [148, 0]
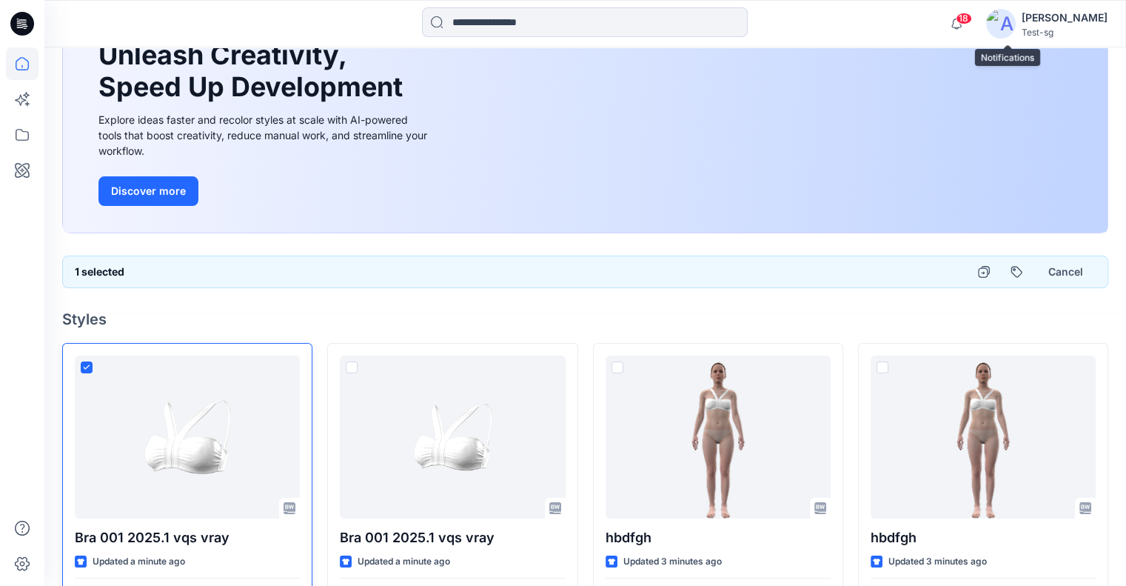
click at [972, 16] on span "18" at bounding box center [964, 19] width 16 height 12
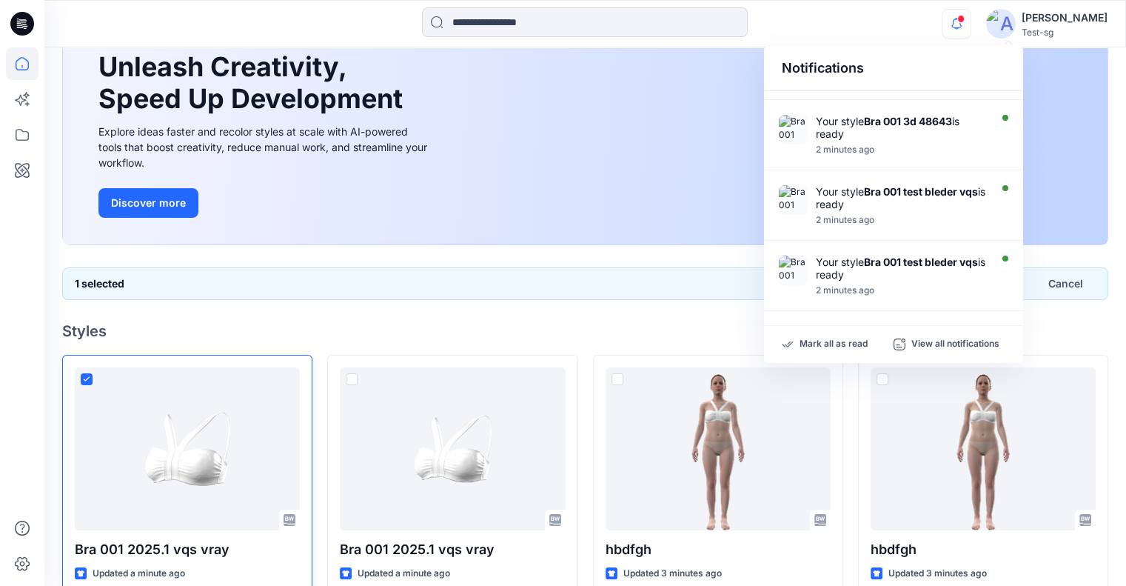
scroll to position [0, 0]
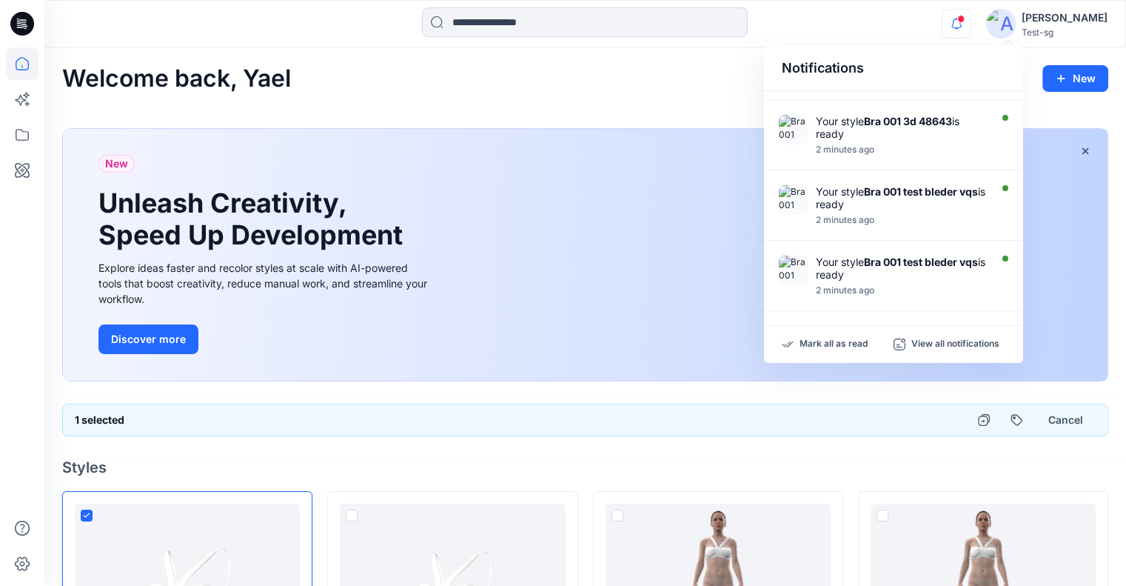
click at [623, 119] on div "New Unleash Creativity, Speed Up Development Explore ideas faster and recolor s…" at bounding box center [585, 257] width 1046 height 283
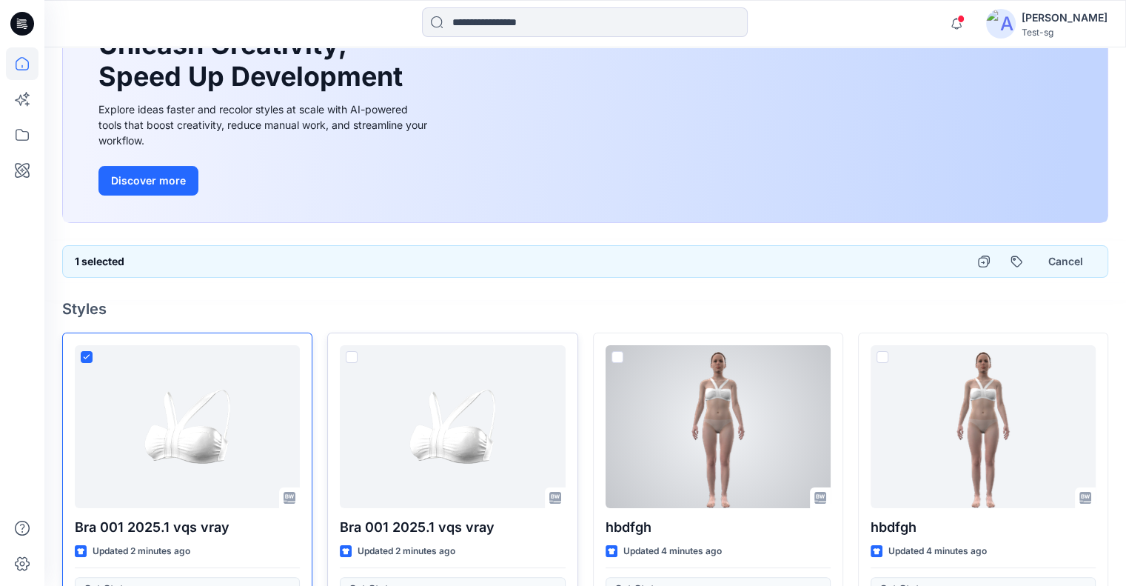
scroll to position [222, 0]
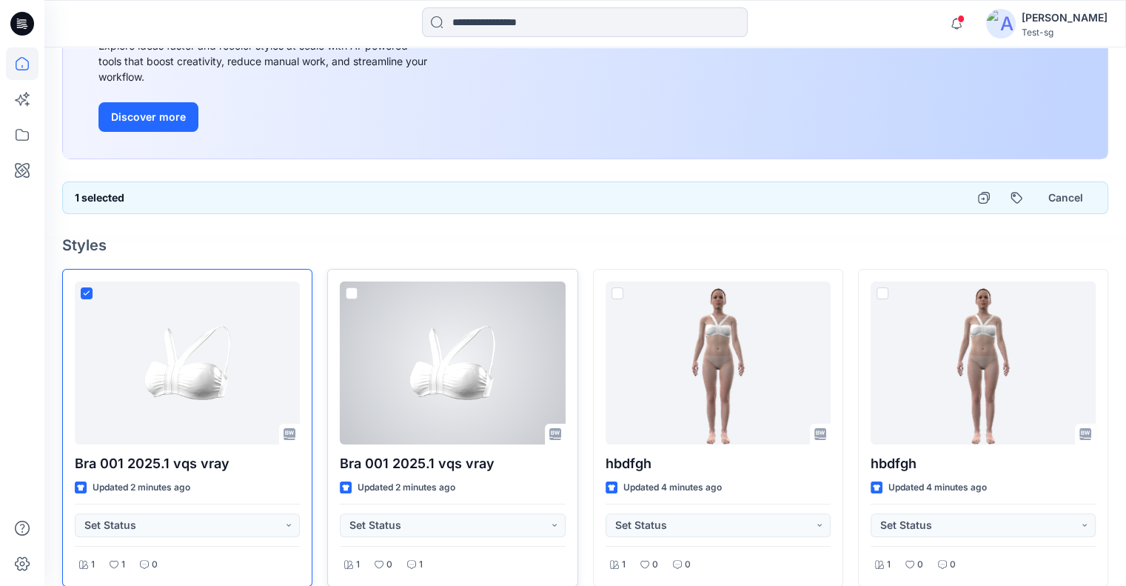
click at [352, 283] on div at bounding box center [452, 362] width 225 height 163
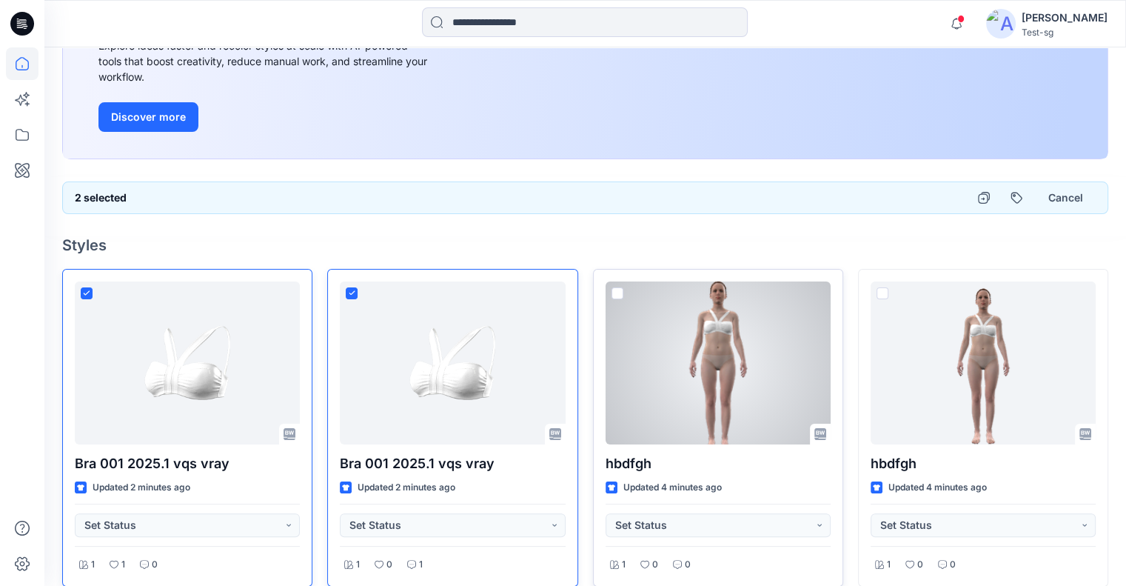
click at [620, 293] on span at bounding box center [618, 293] width 12 height 12
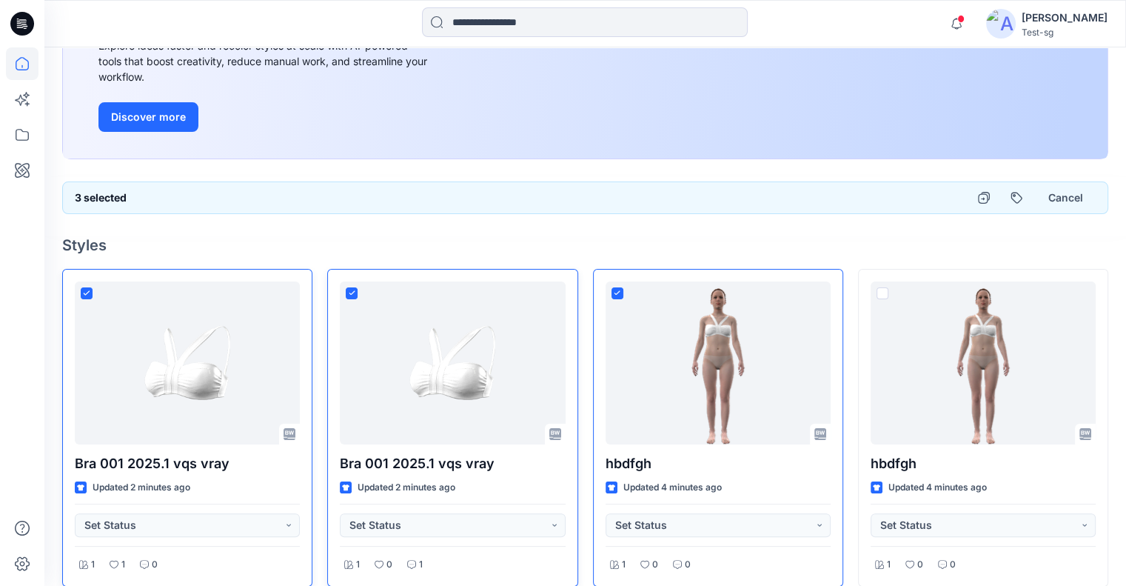
click at [1007, 201] on button "button" at bounding box center [1016, 197] width 27 height 27
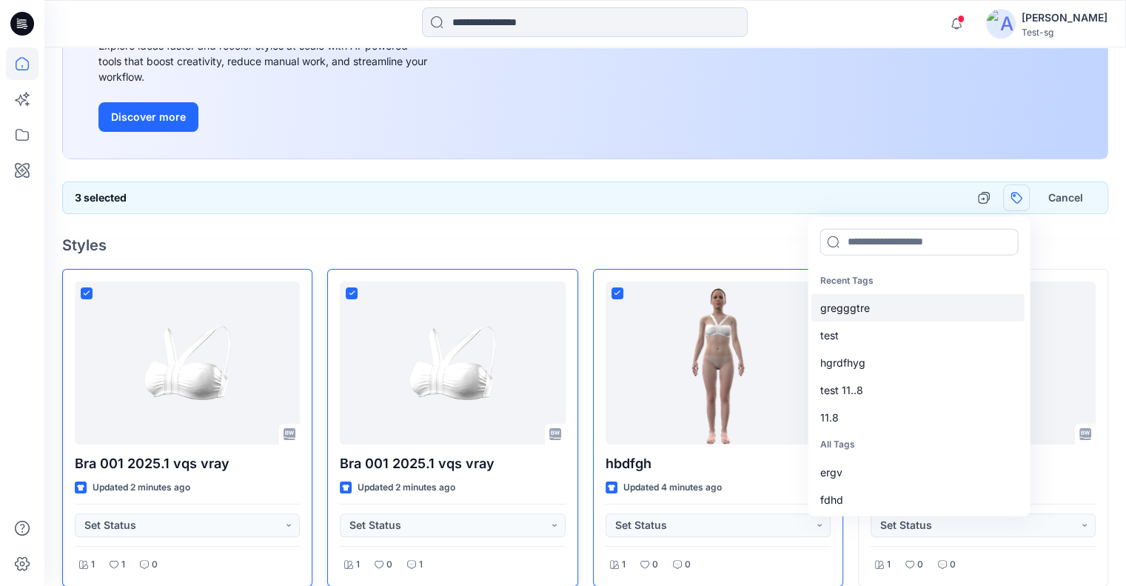
drag, startPoint x: 882, startPoint y: 330, endPoint x: 881, endPoint y: 369, distance: 38.5
click at [882, 329] on div "test" at bounding box center [917, 334] width 213 height 27
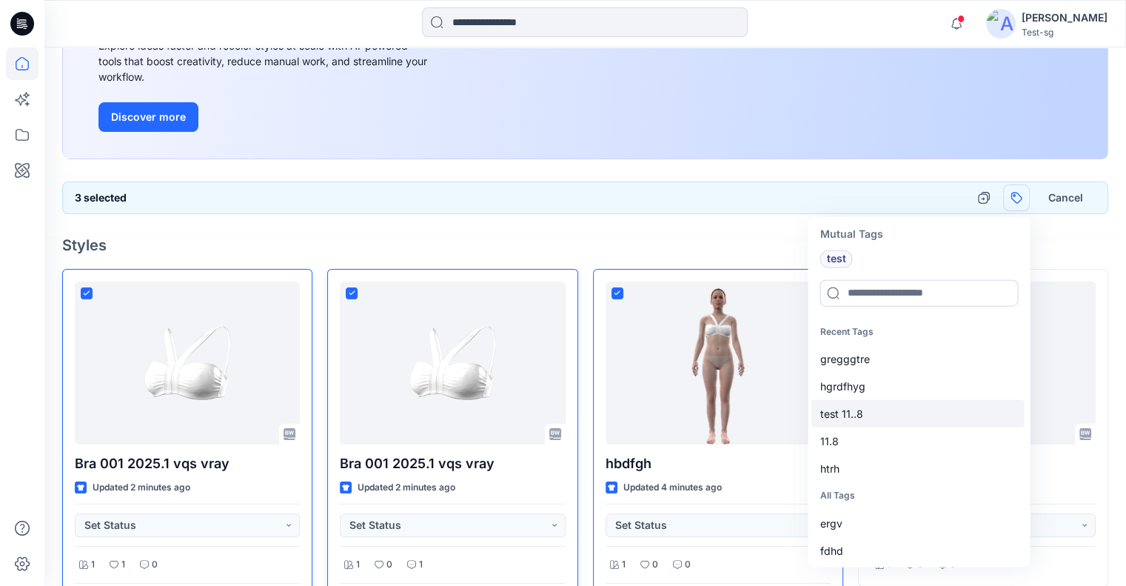
drag, startPoint x: 881, startPoint y: 369, endPoint x: 880, endPoint y: 378, distance: 8.9
click at [882, 369] on div "gregggtre" at bounding box center [917, 358] width 213 height 27
click at [874, 412] on div "11.8" at bounding box center [917, 413] width 213 height 27
click at [907, 282] on input at bounding box center [919, 292] width 198 height 27
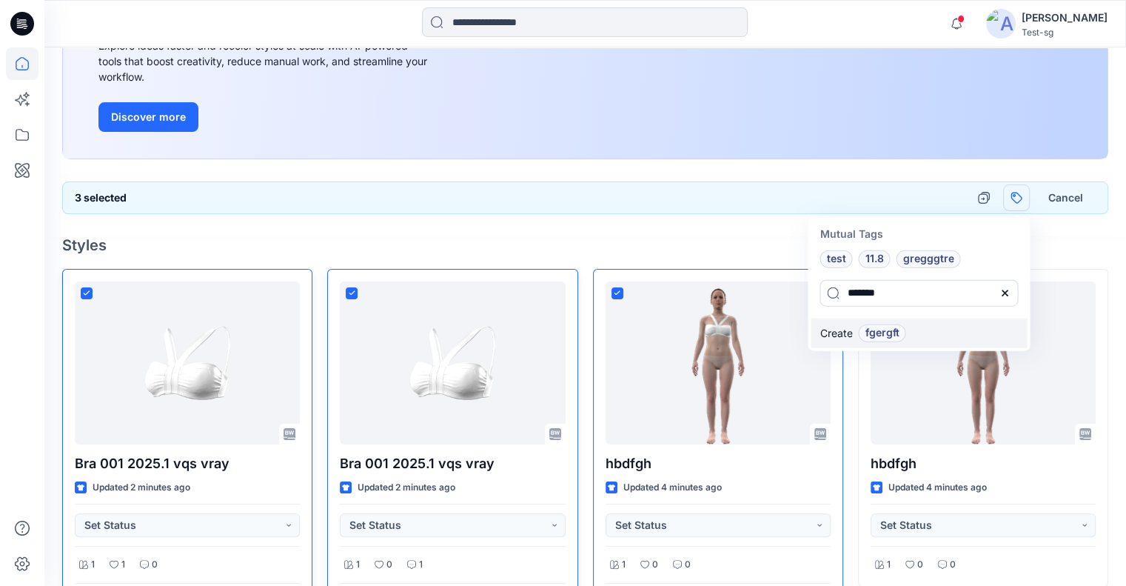
type input "*******"
click at [891, 331] on span "fgergft" at bounding box center [882, 333] width 34 height 18
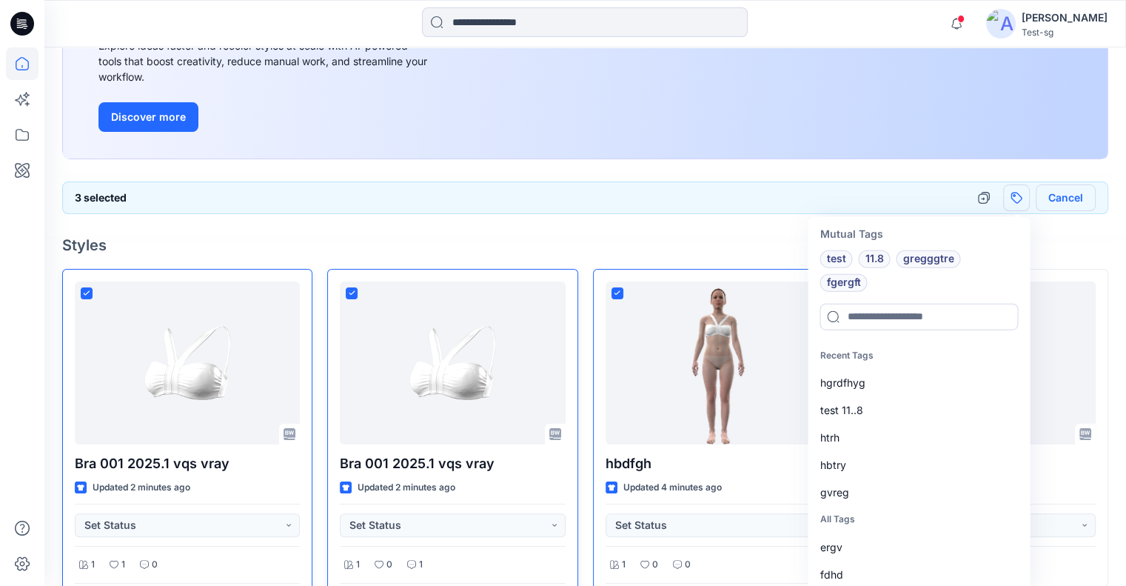
click at [1070, 192] on button "Cancel" at bounding box center [1066, 197] width 60 height 27
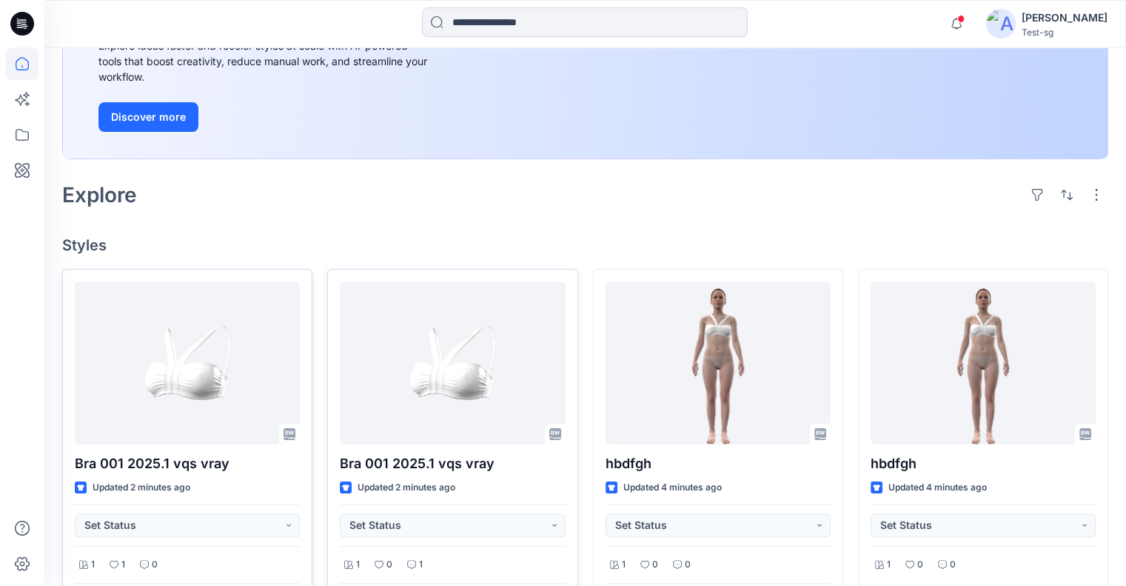
click at [849, 249] on h4 "Styles" at bounding box center [585, 245] width 1046 height 18
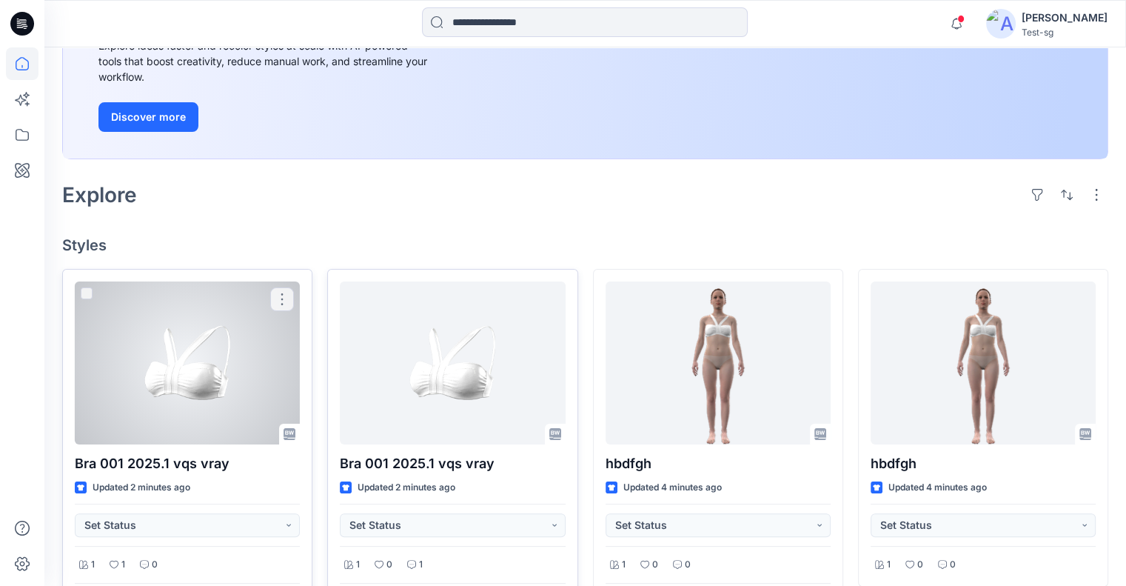
click at [135, 324] on div at bounding box center [187, 362] width 225 height 163
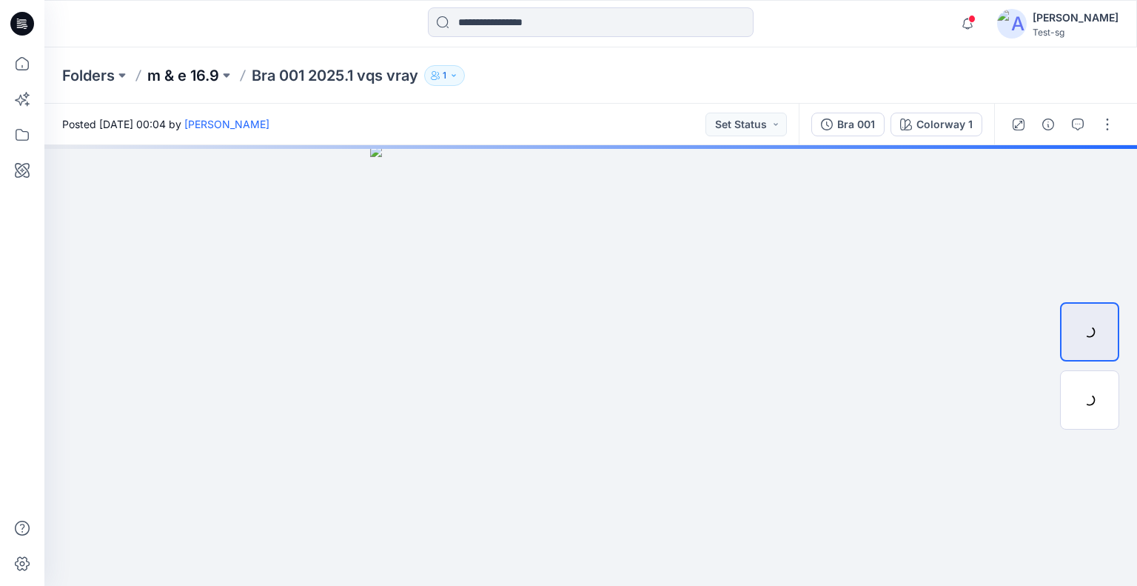
click at [178, 82] on p "m & e 16.9" at bounding box center [183, 75] width 72 height 21
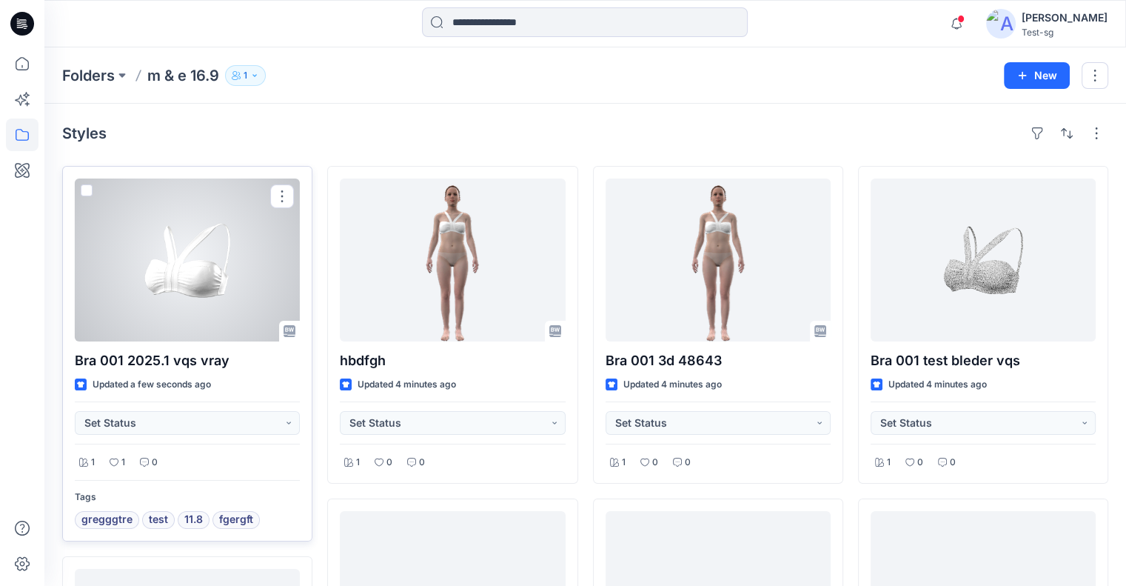
drag, startPoint x: 89, startPoint y: 192, endPoint x: 201, endPoint y: 192, distance: 112.5
click at [89, 190] on span at bounding box center [87, 190] width 12 height 12
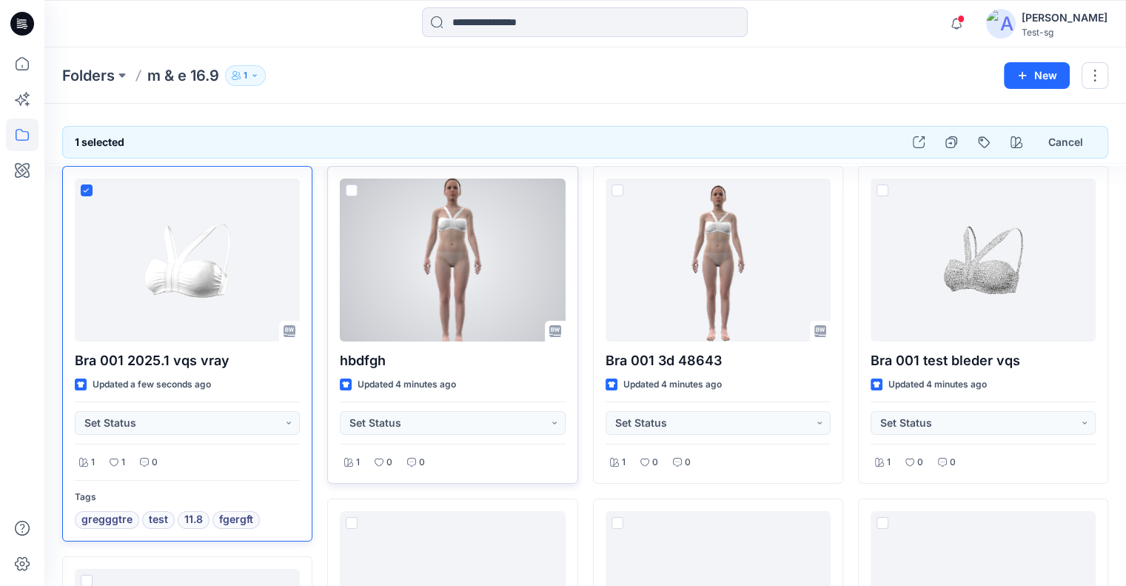
click at [355, 185] on span at bounding box center [352, 190] width 12 height 12
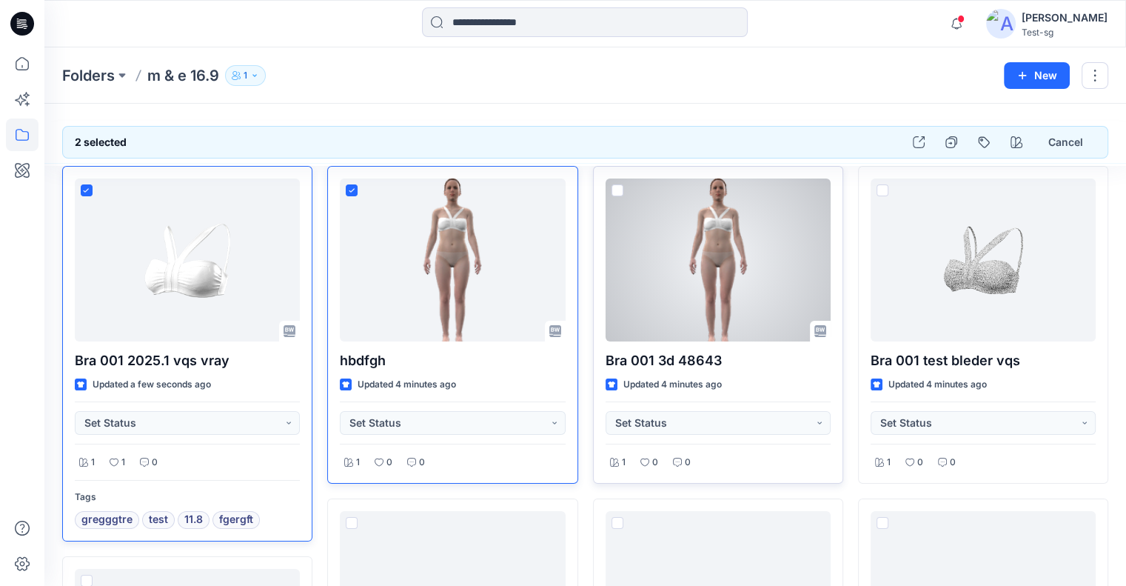
drag, startPoint x: 620, startPoint y: 190, endPoint x: 743, endPoint y: 172, distance: 124.9
click at [620, 190] on span at bounding box center [618, 190] width 12 height 12
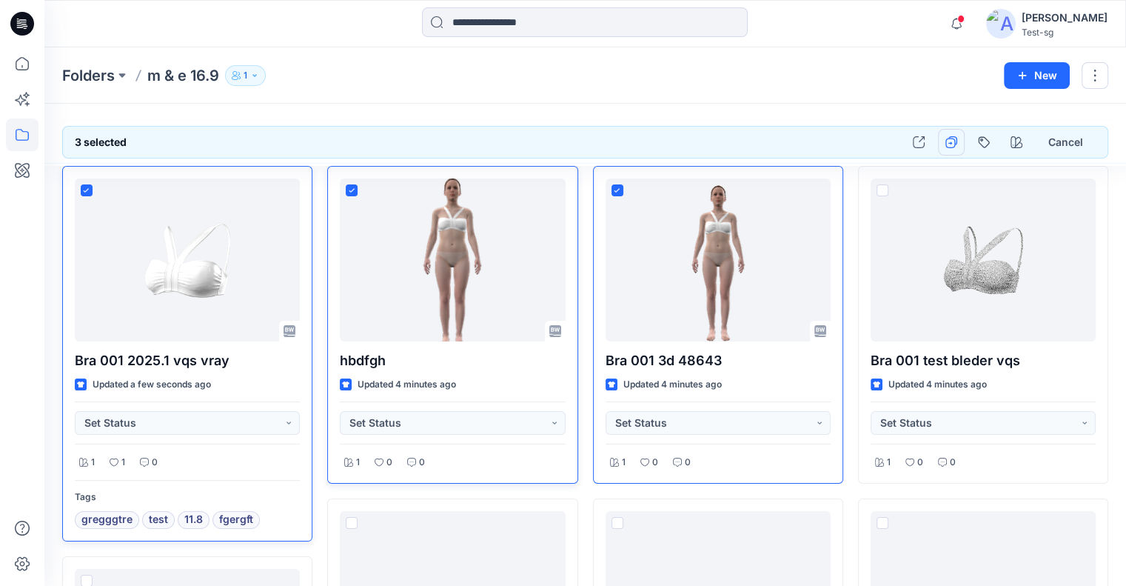
click at [949, 144] on icon "button" at bounding box center [951, 142] width 12 height 12
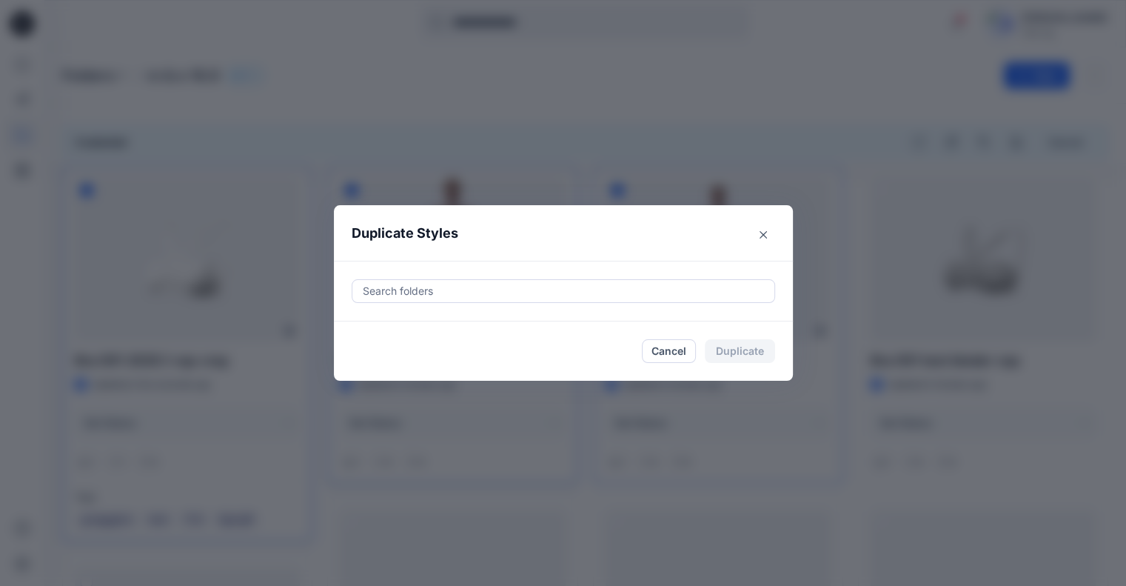
click at [509, 292] on div at bounding box center [563, 291] width 404 height 18
click at [419, 293] on div at bounding box center [563, 291] width 404 height 18
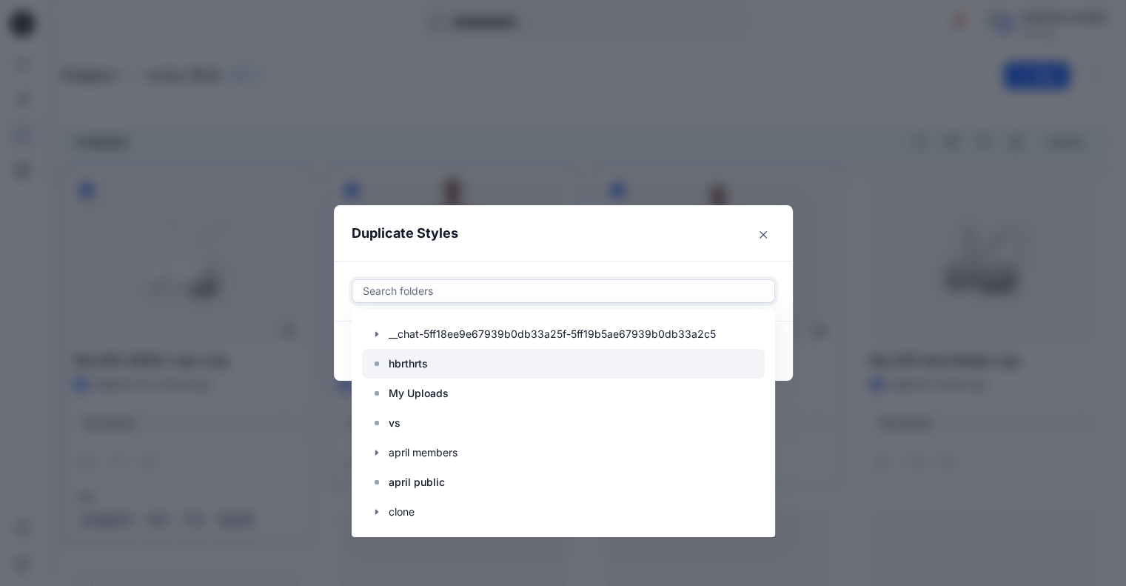
click at [426, 358] on p "hbrthrts" at bounding box center [408, 364] width 39 height 18
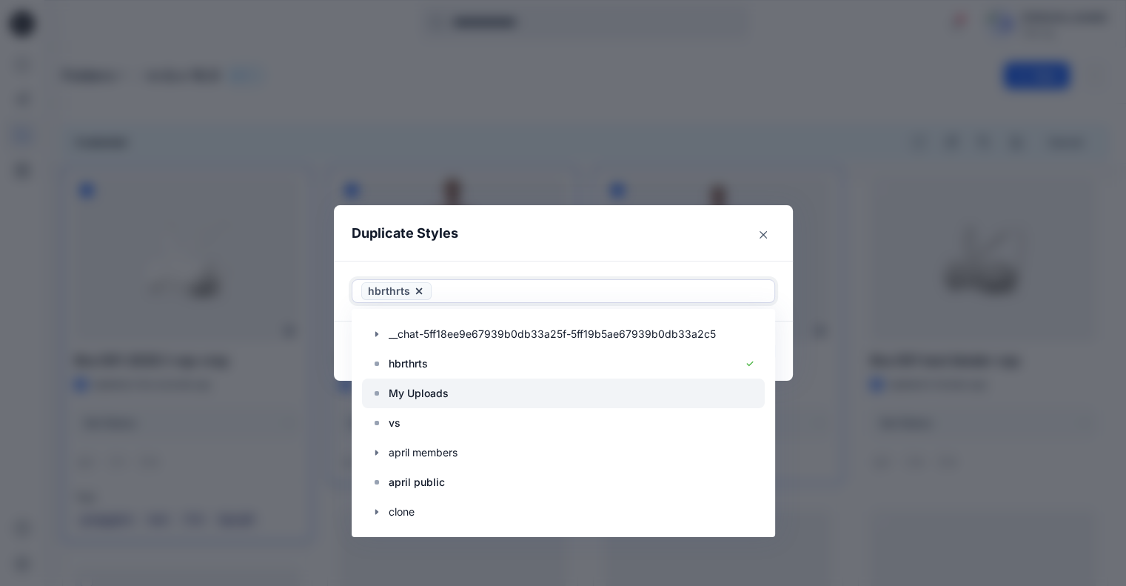
click at [429, 385] on p "My Uploads" at bounding box center [419, 393] width 60 height 18
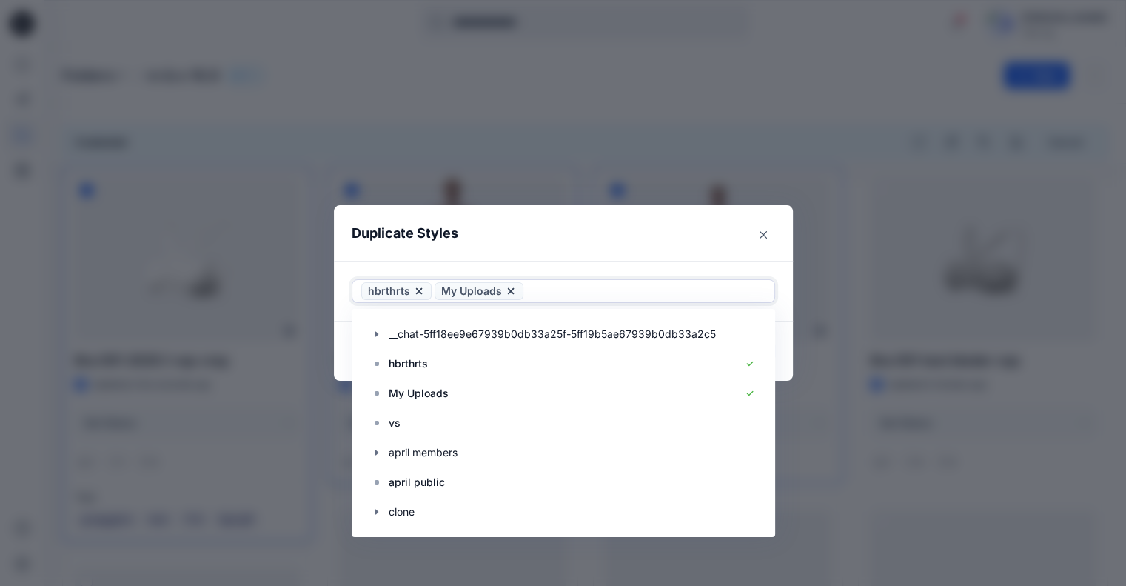
click at [604, 248] on header "Duplicate Styles" at bounding box center [548, 233] width 429 height 56
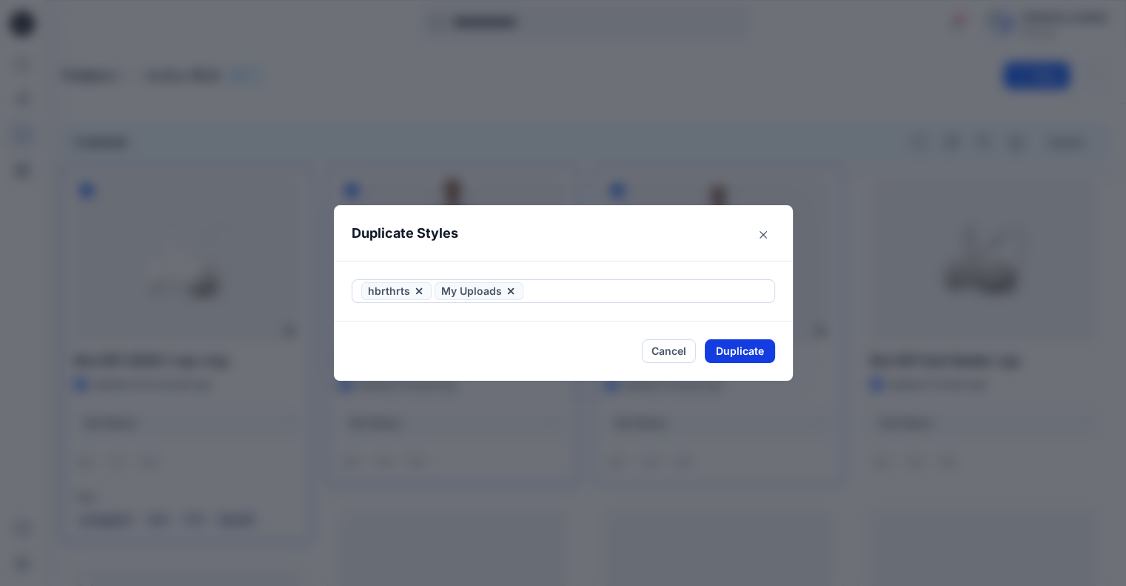
click at [743, 343] on button "Duplicate" at bounding box center [740, 351] width 70 height 24
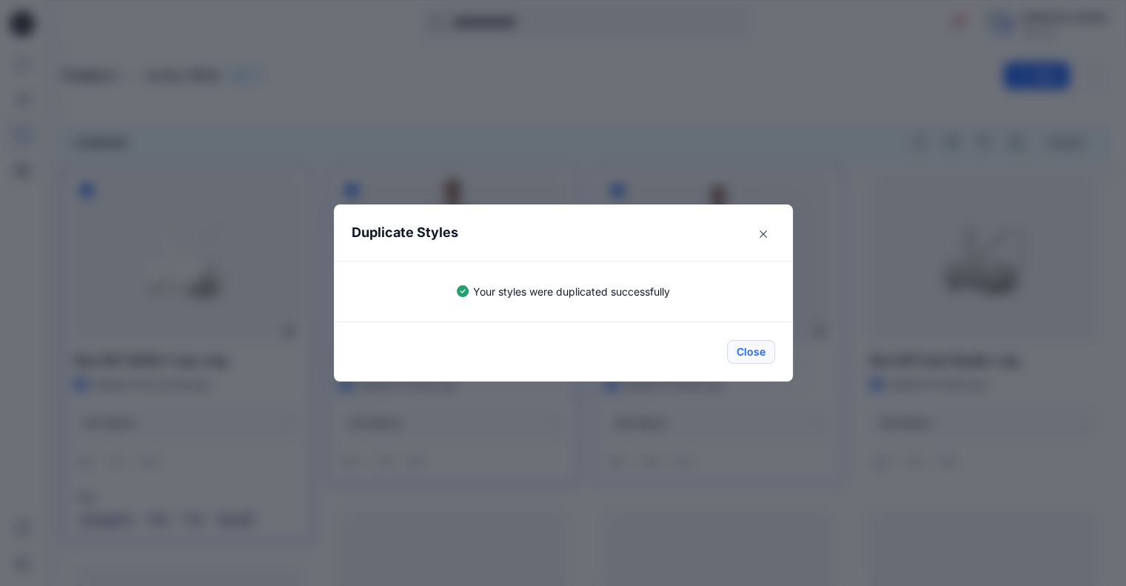
click at [752, 348] on button "Close" at bounding box center [751, 352] width 48 height 24
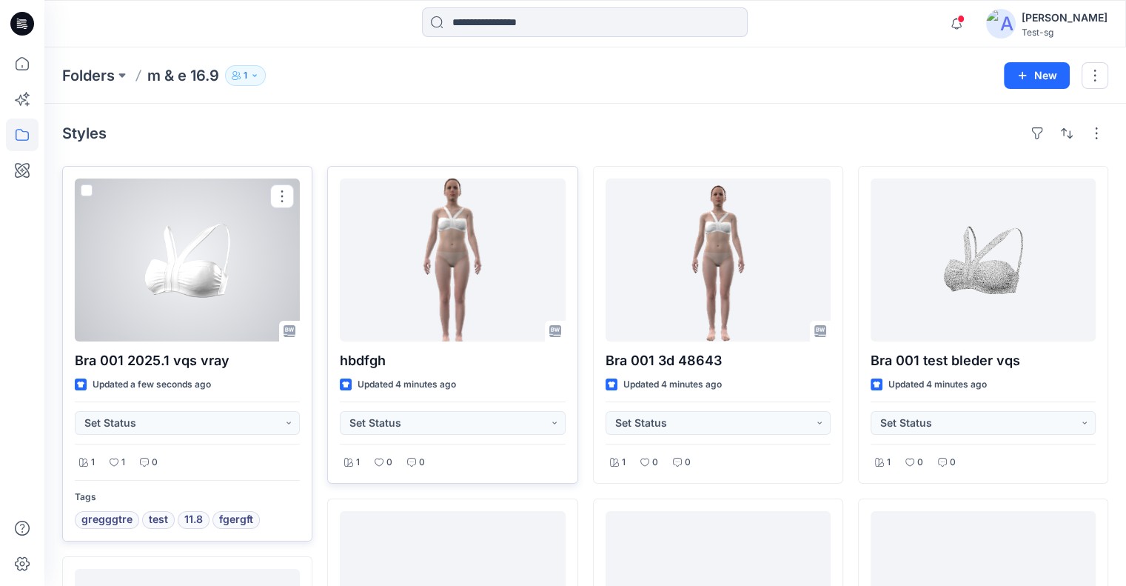
drag, startPoint x: 83, startPoint y: 189, endPoint x: 191, endPoint y: 189, distance: 108.1
click at [83, 189] on span at bounding box center [87, 190] width 12 height 12
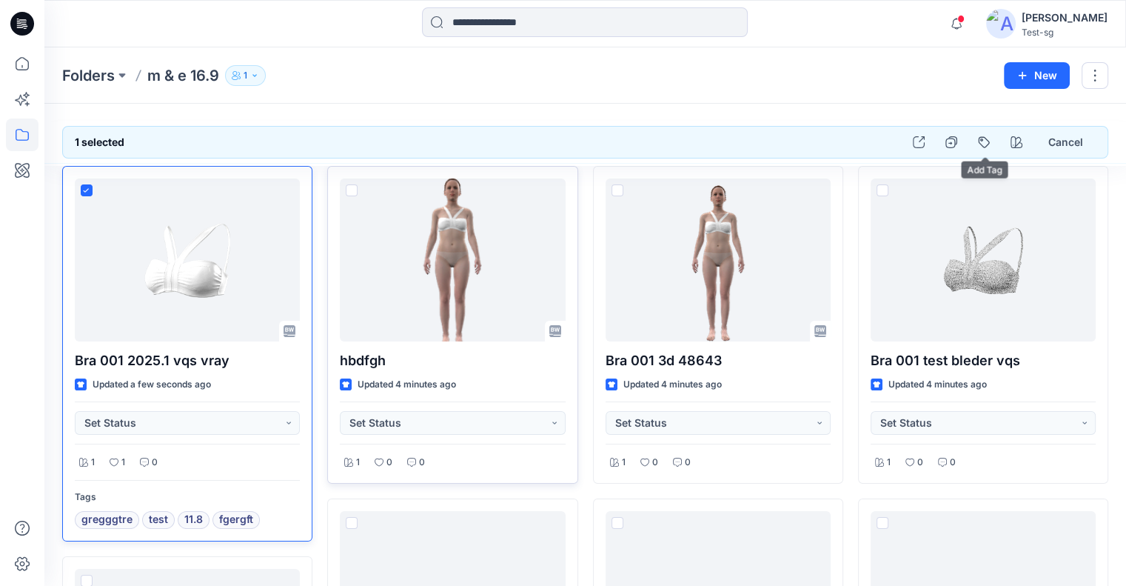
drag, startPoint x: 981, startPoint y: 137, endPoint x: 934, endPoint y: 159, distance: 52.3
click at [982, 137] on button "button" at bounding box center [984, 142] width 27 height 27
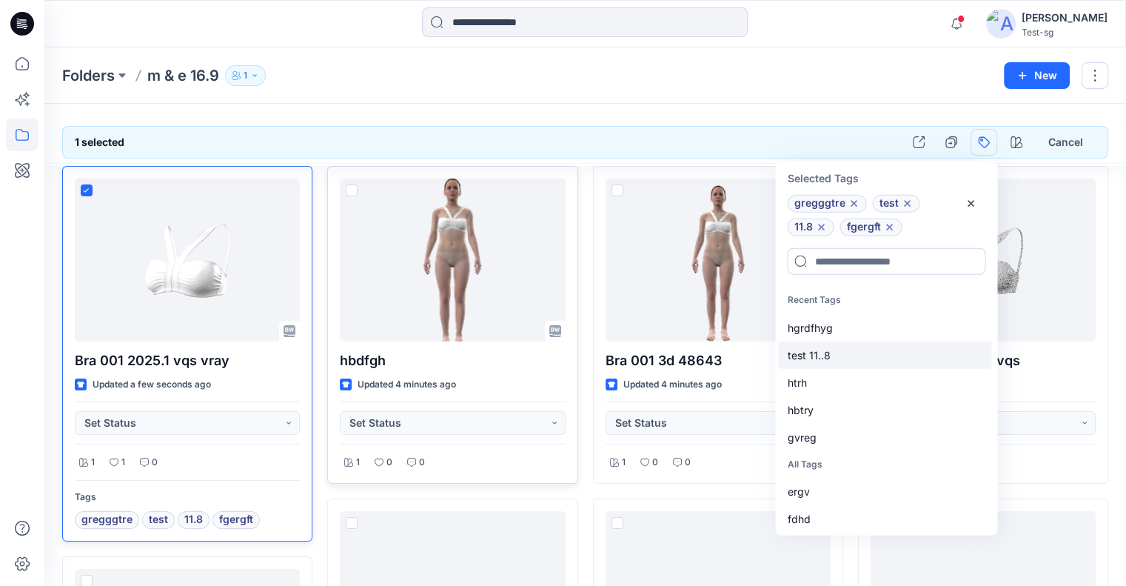
drag, startPoint x: 876, startPoint y: 332, endPoint x: 875, endPoint y: 350, distance: 18.5
click at [877, 332] on div "hgrdfhyg" at bounding box center [884, 326] width 213 height 27
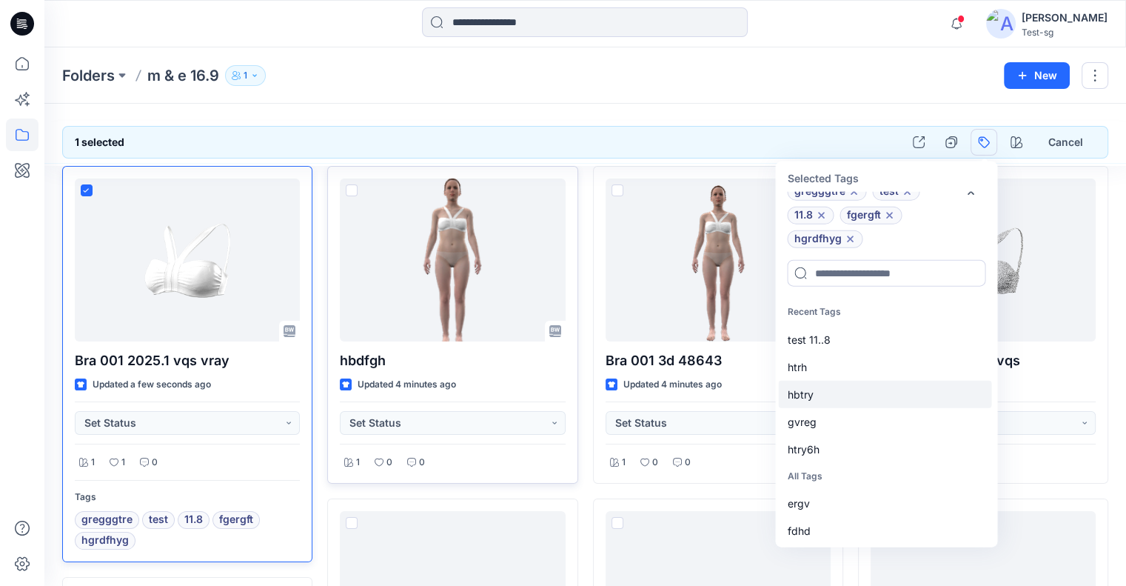
click at [860, 399] on div "hbtry" at bounding box center [884, 393] width 213 height 27
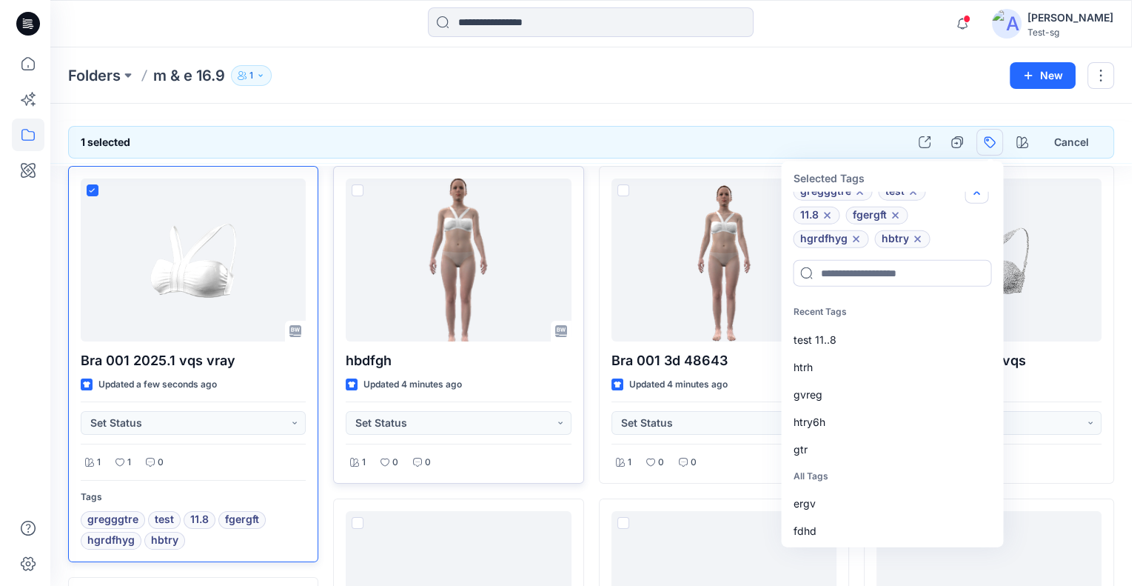
scroll to position [0, 0]
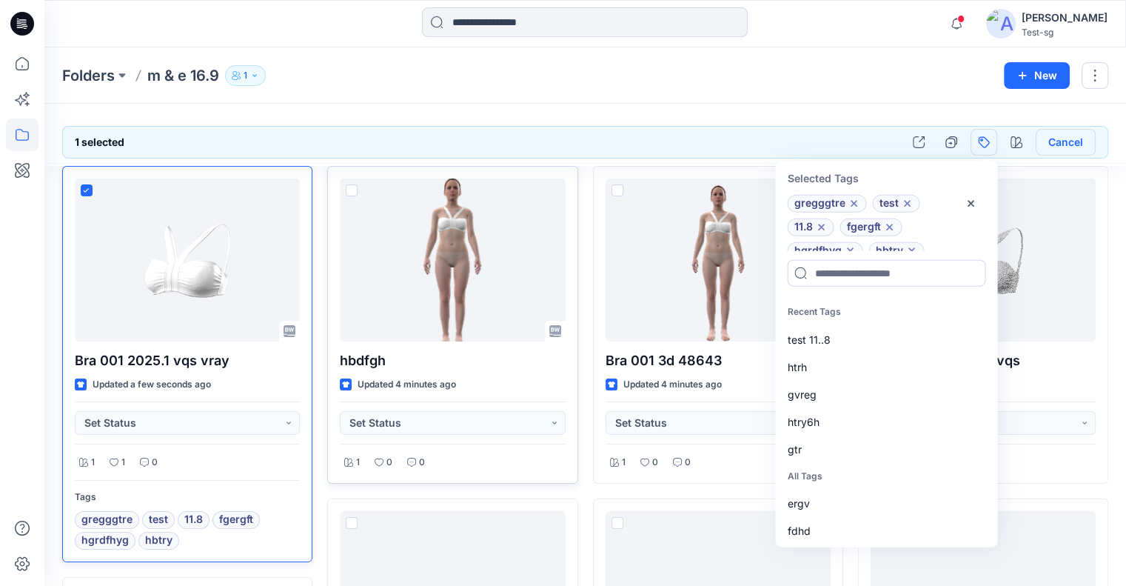
click at [1057, 138] on button "Cancel" at bounding box center [1066, 142] width 60 height 27
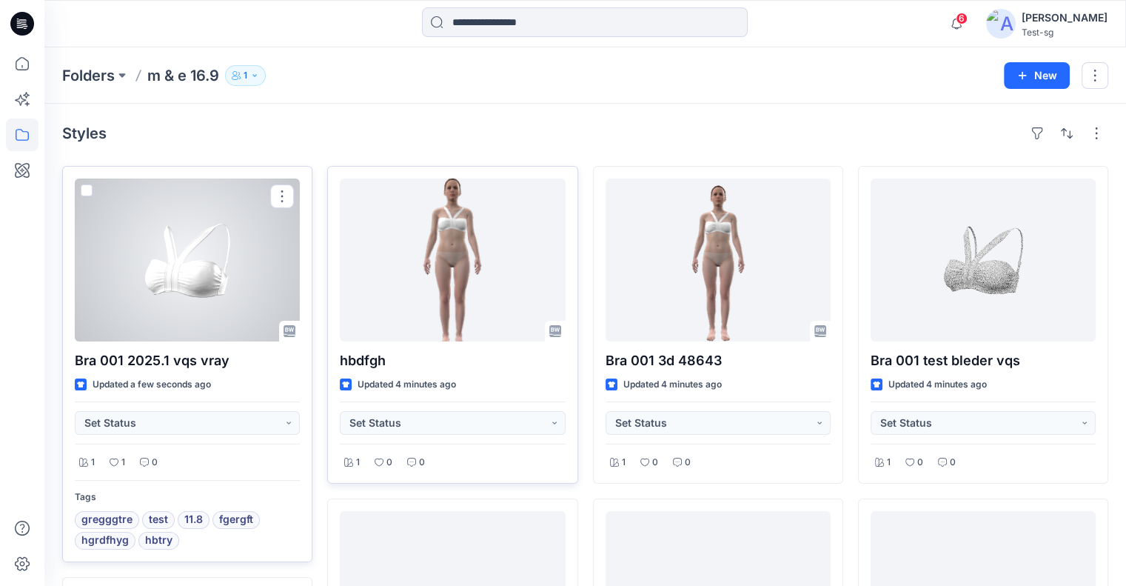
click at [185, 245] on div at bounding box center [187, 259] width 225 height 163
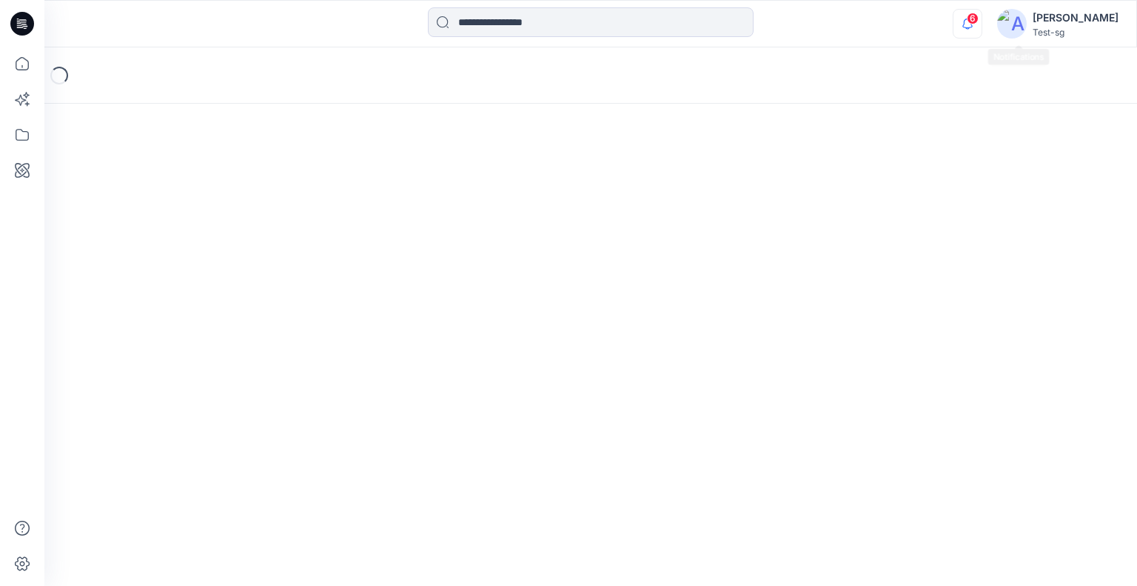
click at [982, 23] on icon "button" at bounding box center [968, 24] width 28 height 30
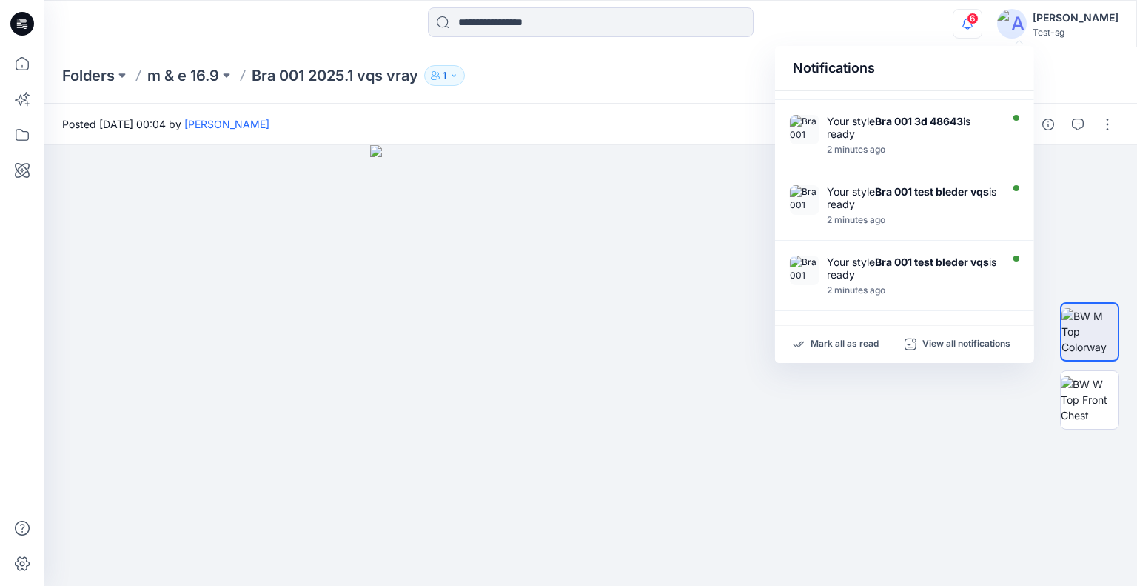
scroll to position [449, 0]
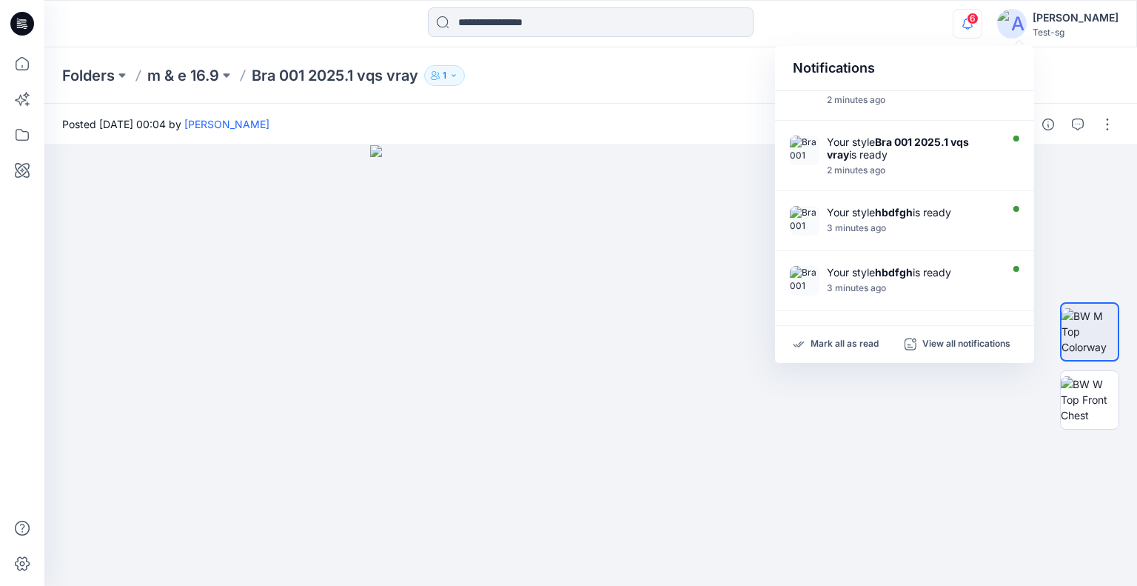
click at [708, 86] on div "Folders m & e 16.9 Bra 001 2025.1 vqs vray 1" at bounding box center [590, 75] width 1093 height 56
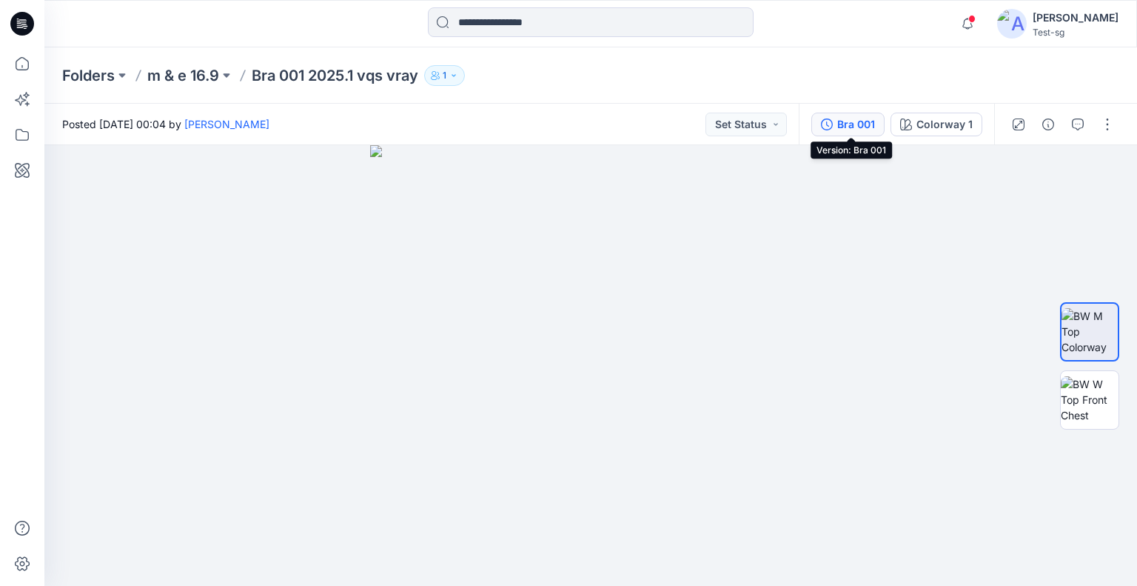
click at [858, 118] on div "Bra 001" at bounding box center [856, 124] width 38 height 16
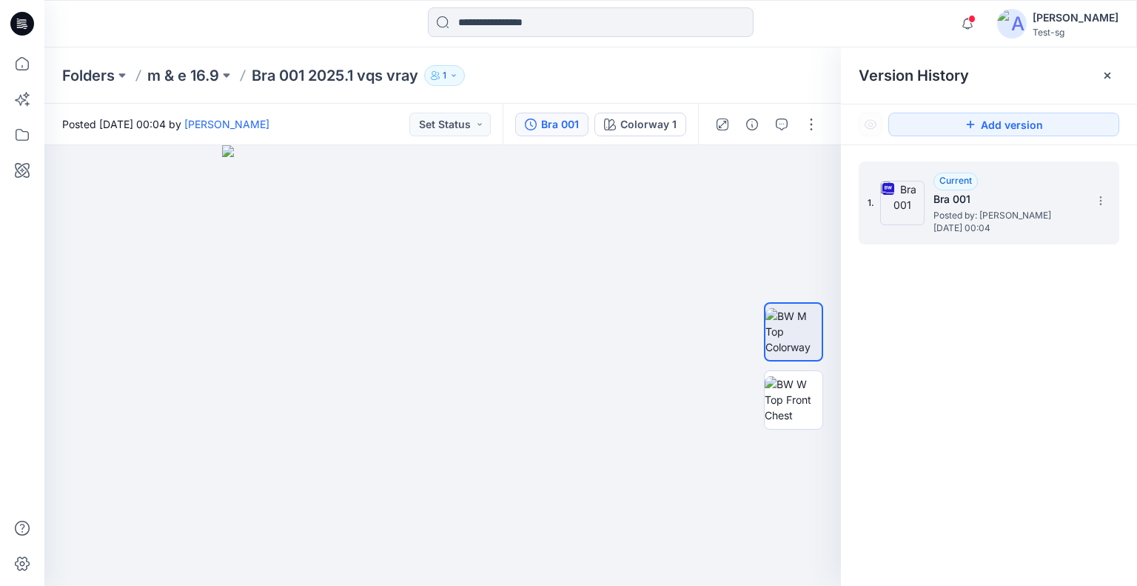
click at [1112, 201] on div "1. Current Bra 001 Posted by: Yael W Tuesday, September 16, 2025 00:04" at bounding box center [989, 202] width 261 height 83
click at [1108, 205] on section at bounding box center [1100, 200] width 24 height 24
click at [1032, 126] on button "Add version" at bounding box center [1003, 125] width 231 height 24
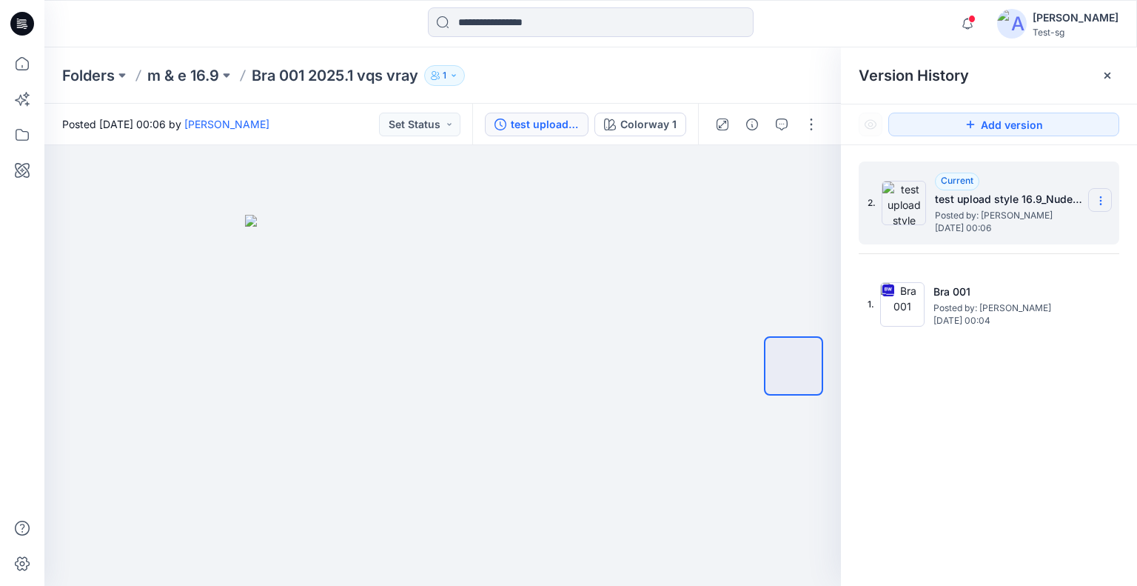
click at [1096, 198] on icon at bounding box center [1101, 201] width 12 height 12
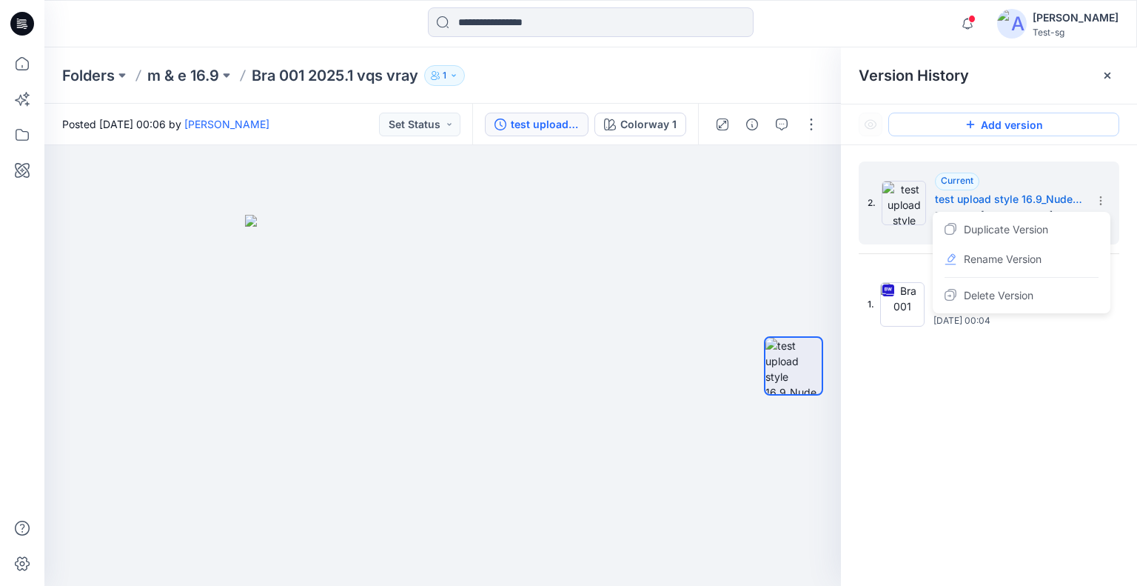
click at [1045, 113] on button "Add version" at bounding box center [1003, 125] width 231 height 24
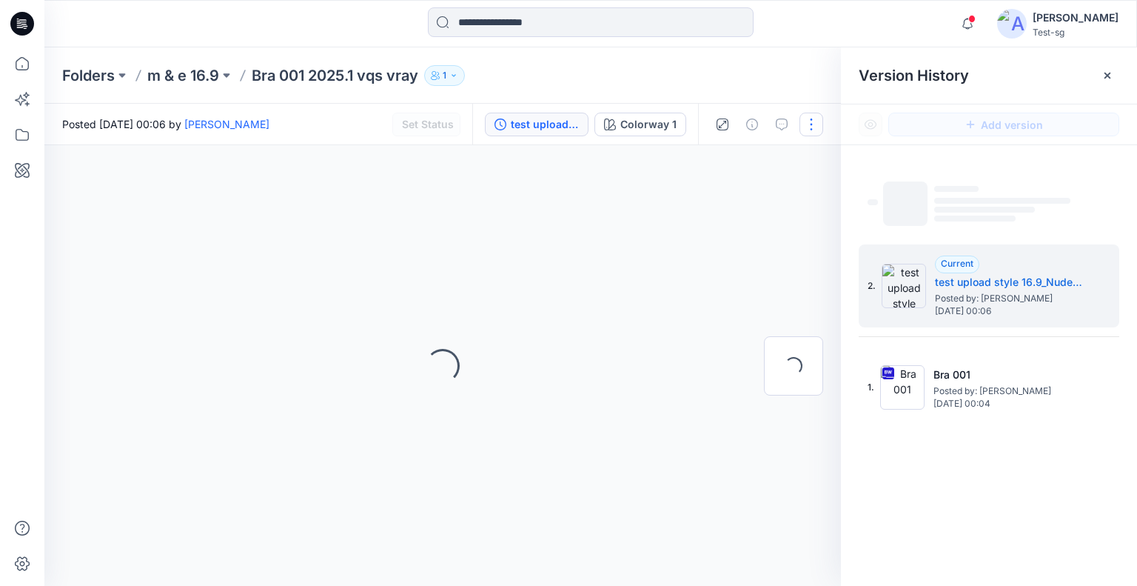
click at [820, 121] on button "button" at bounding box center [812, 125] width 24 height 24
click at [773, 76] on div "Folders m & e 16.9 Bra 001 2025.1 vqs vray 1" at bounding box center [533, 75] width 942 height 21
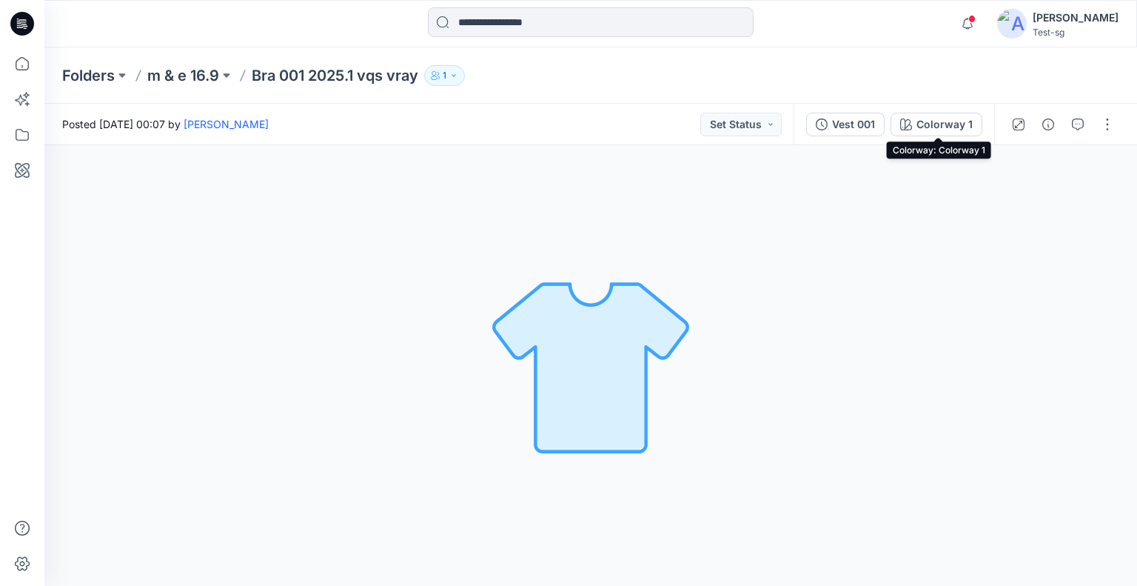
click at [868, 128] on div "Vest 001" at bounding box center [853, 124] width 43 height 16
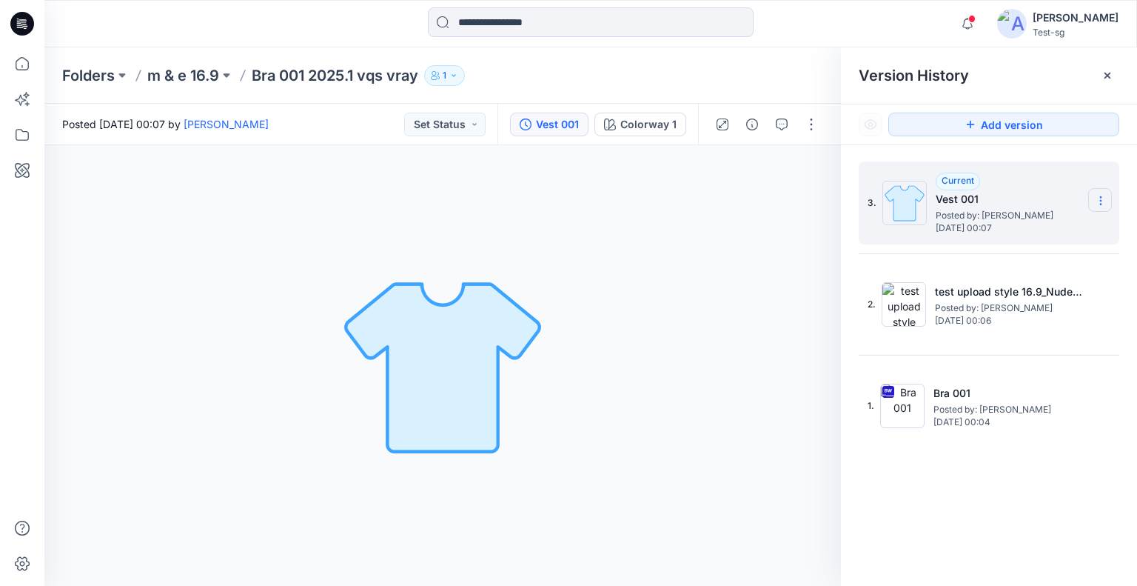
click at [1096, 204] on icon at bounding box center [1101, 201] width 12 height 12
click at [1045, 300] on div "Delete Version" at bounding box center [1022, 296] width 172 height 30
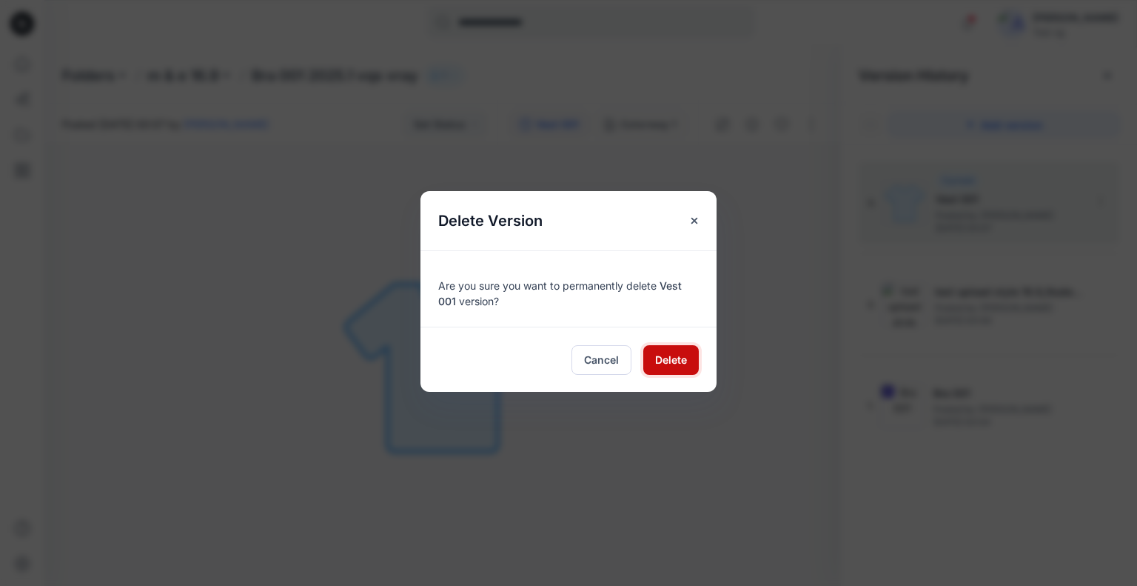
click at [675, 356] on span "Delete" at bounding box center [671, 360] width 32 height 16
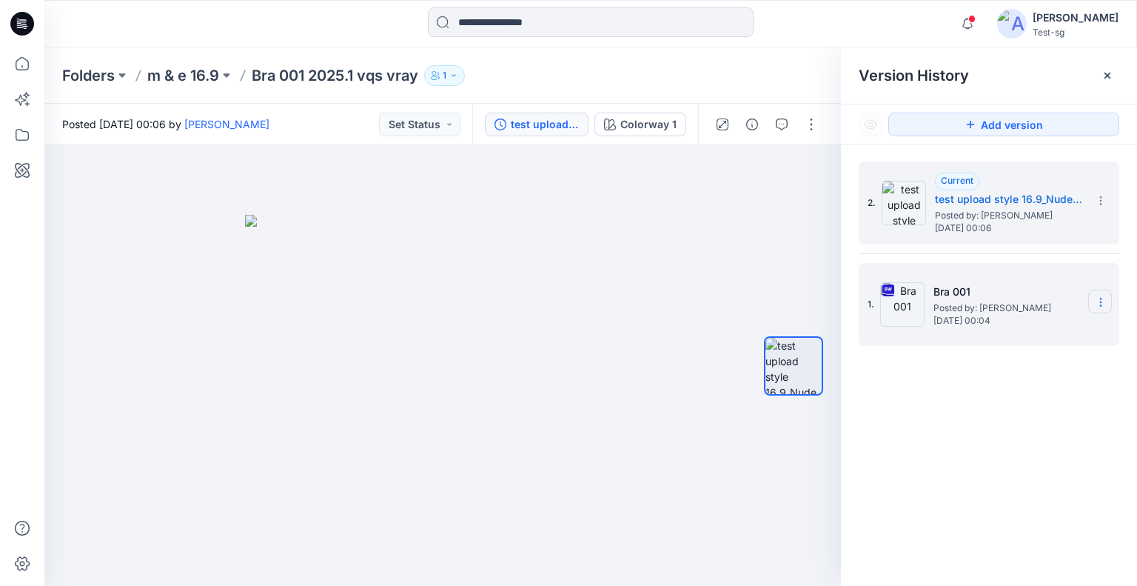
click at [1100, 301] on icon at bounding box center [1101, 302] width 12 height 12
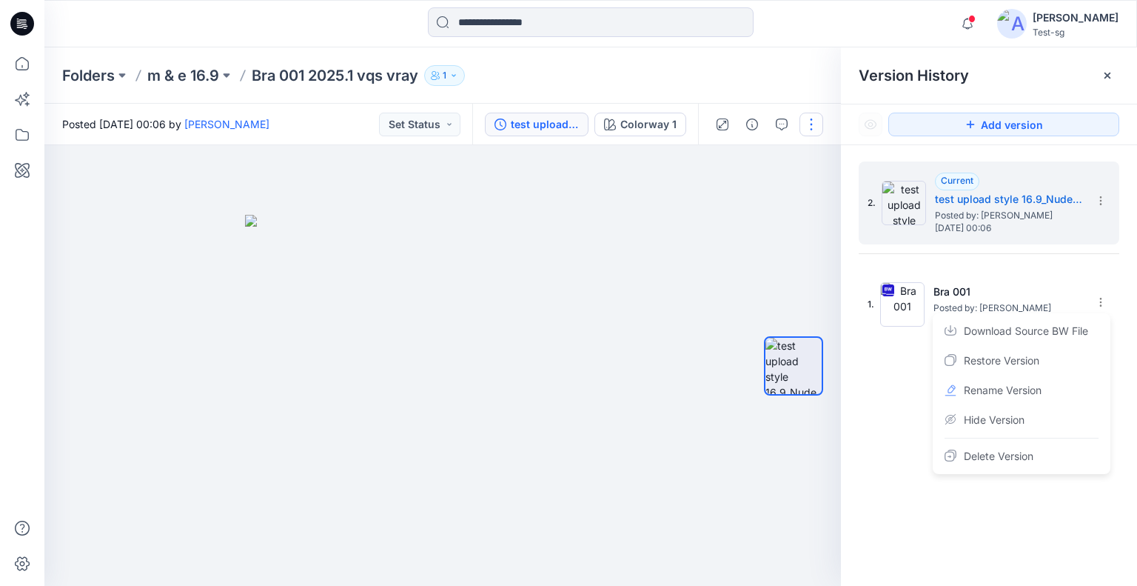
click at [811, 124] on button "button" at bounding box center [812, 125] width 24 height 24
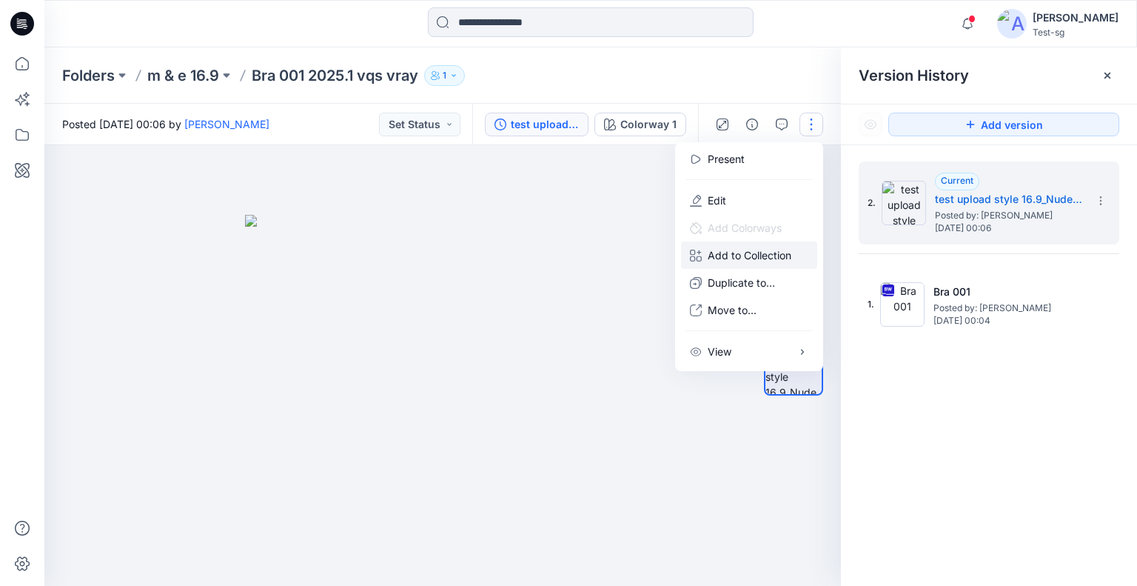
click at [766, 247] on p "Add to Collection" at bounding box center [750, 255] width 84 height 16
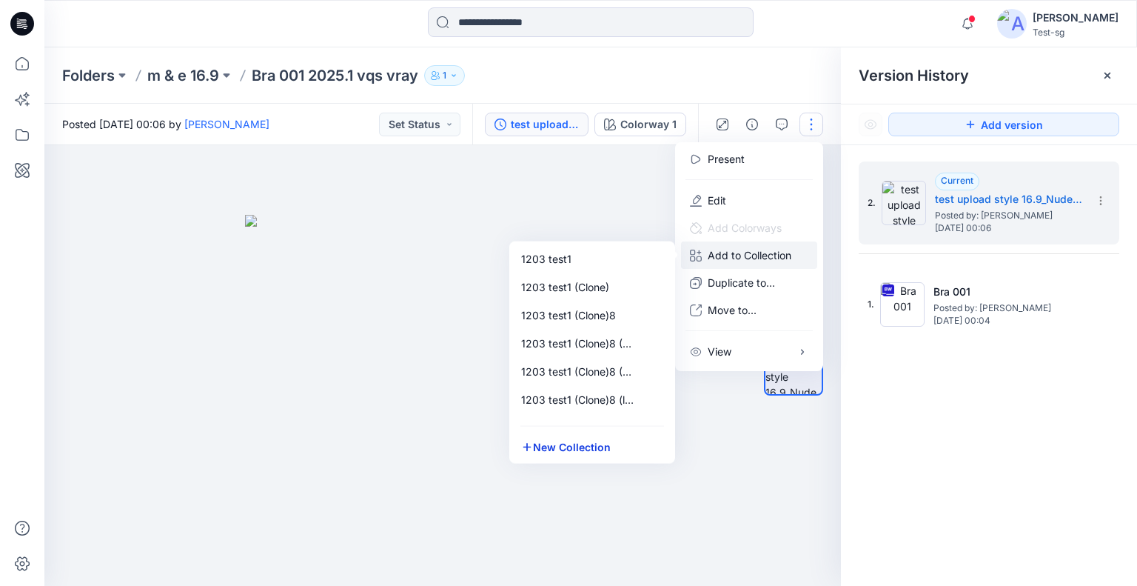
click at [594, 448] on button "New Collection" at bounding box center [592, 446] width 160 height 27
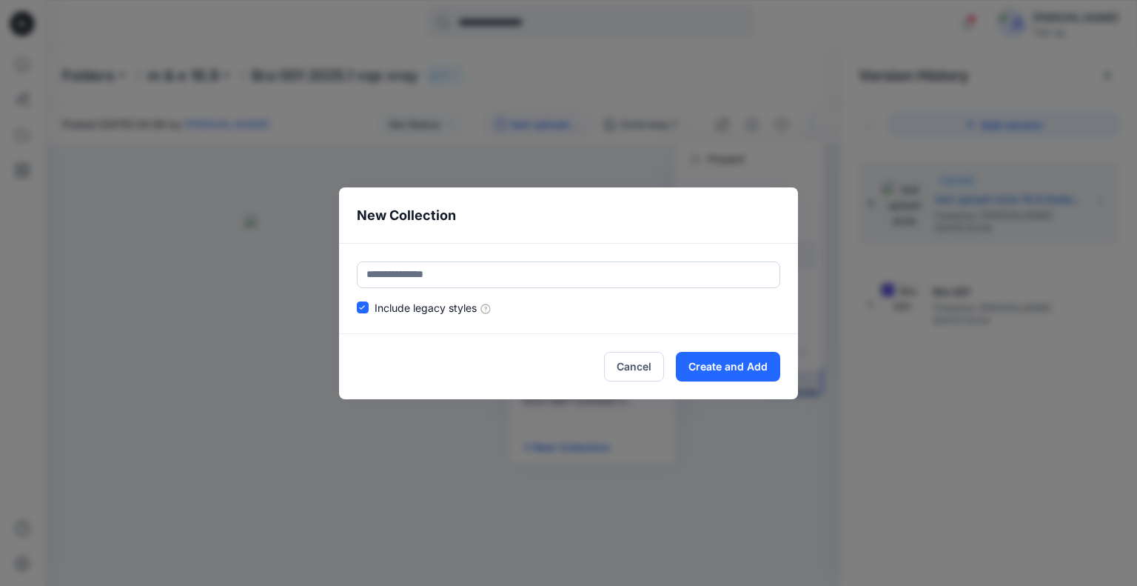
click at [498, 265] on input "text" at bounding box center [568, 274] width 423 height 27
type input "**********"
click at [752, 366] on button "Create and Add" at bounding box center [728, 367] width 104 height 30
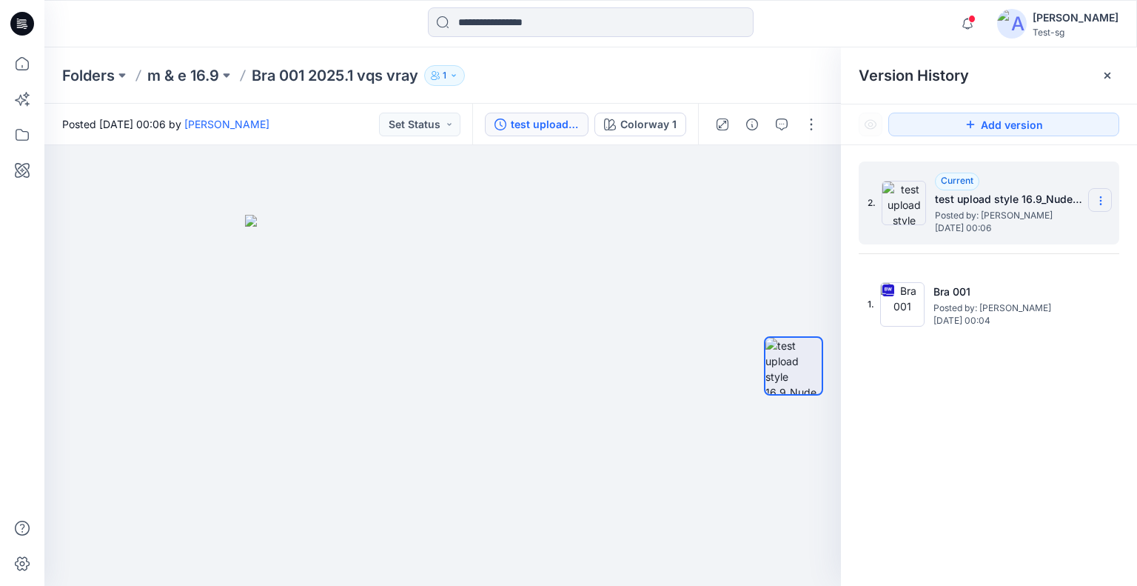
click at [1106, 198] on icon at bounding box center [1101, 201] width 12 height 12
click at [24, 143] on icon at bounding box center [22, 134] width 33 height 33
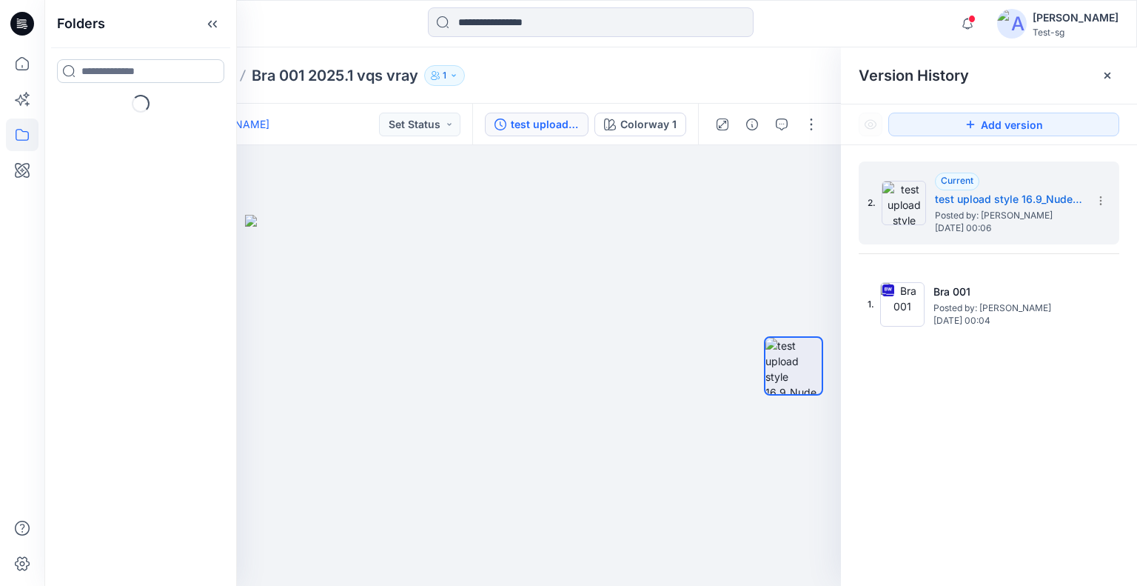
click at [127, 71] on input at bounding box center [140, 71] width 167 height 24
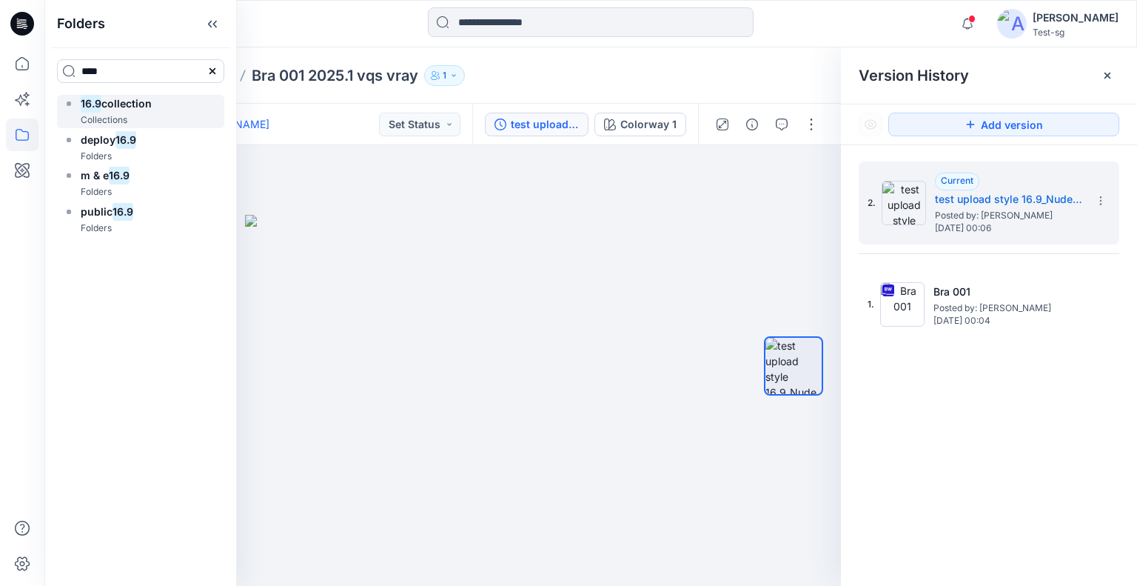
type input "****"
click at [122, 107] on span "collection" at bounding box center [126, 103] width 50 height 13
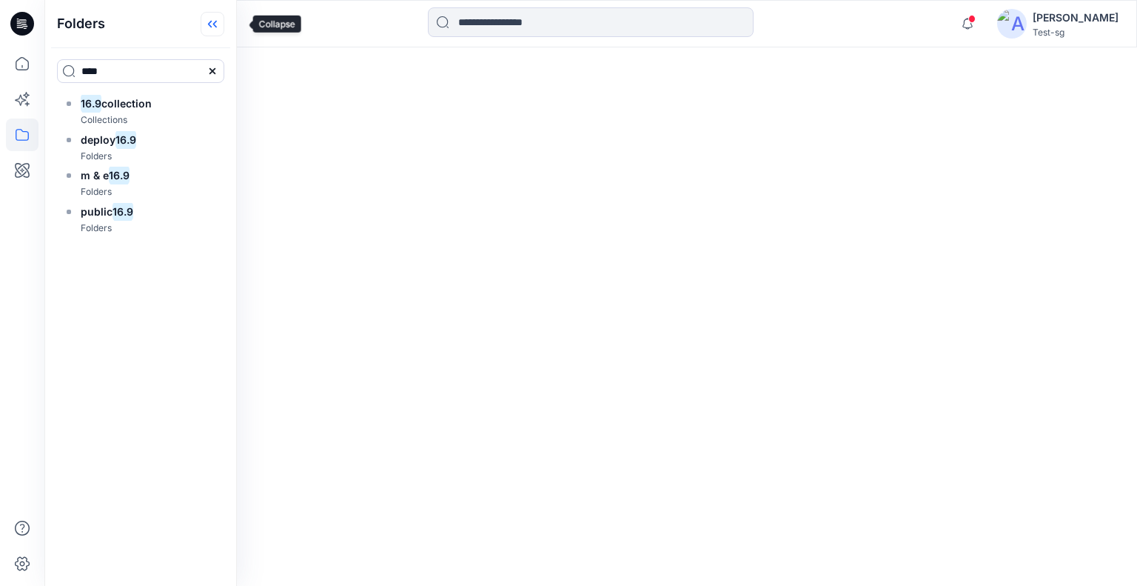
click at [224, 20] on icon at bounding box center [213, 24] width 24 height 24
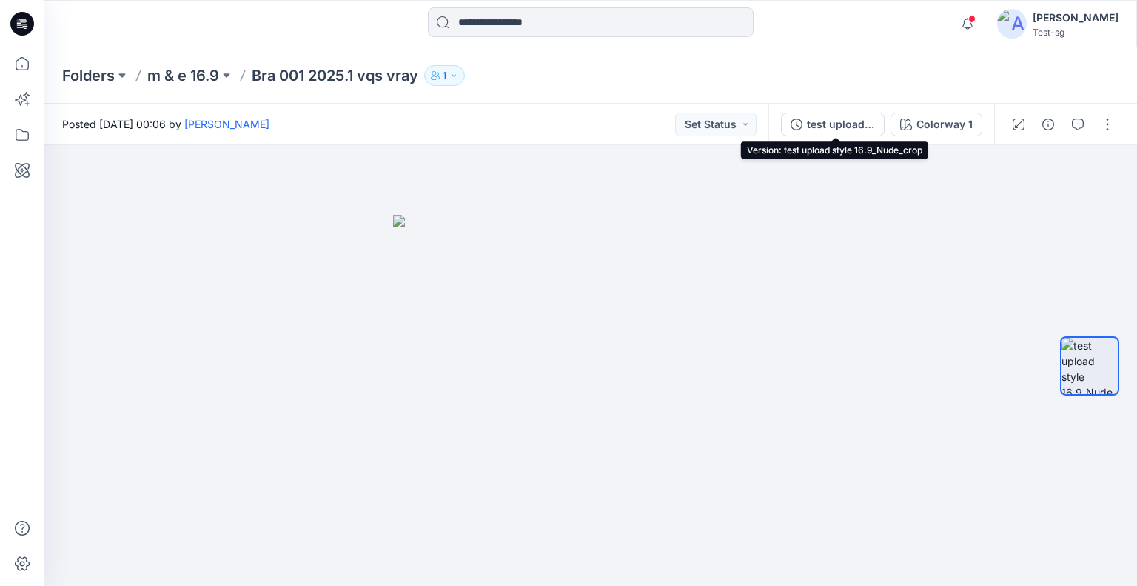
click at [843, 124] on div "test upload style 16.9_Nude_crop" at bounding box center [841, 124] width 68 height 16
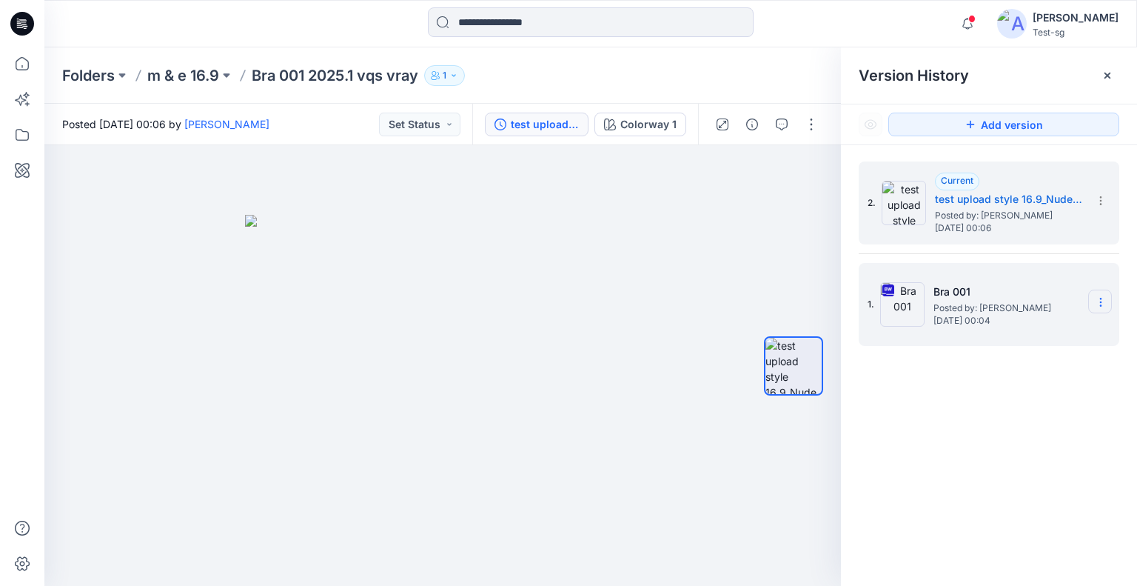
click at [1105, 301] on icon at bounding box center [1101, 302] width 12 height 12
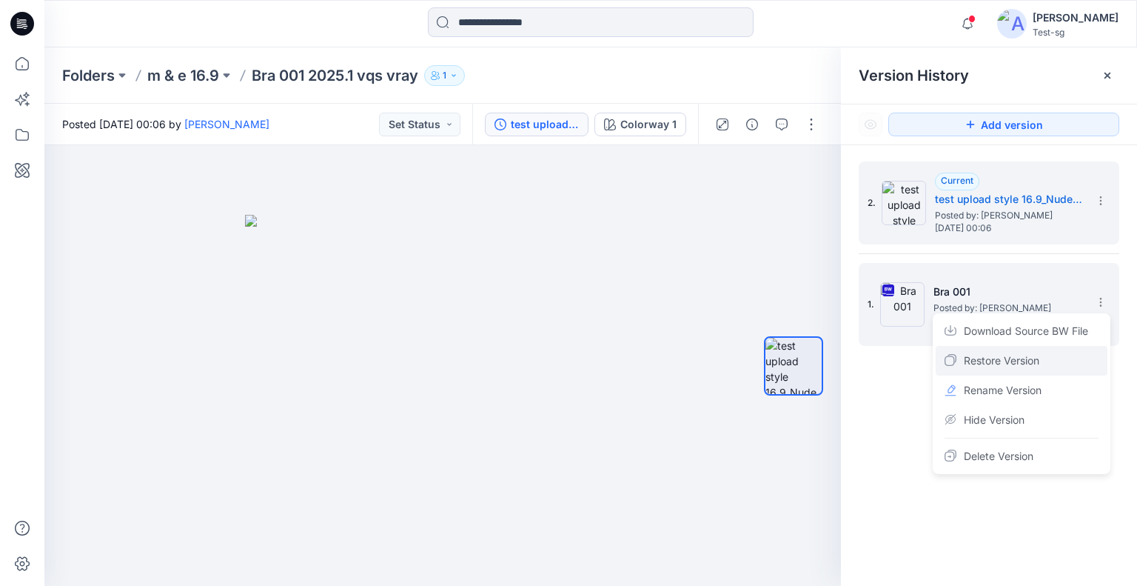
click at [1060, 361] on div "Restore Version" at bounding box center [1022, 361] width 172 height 30
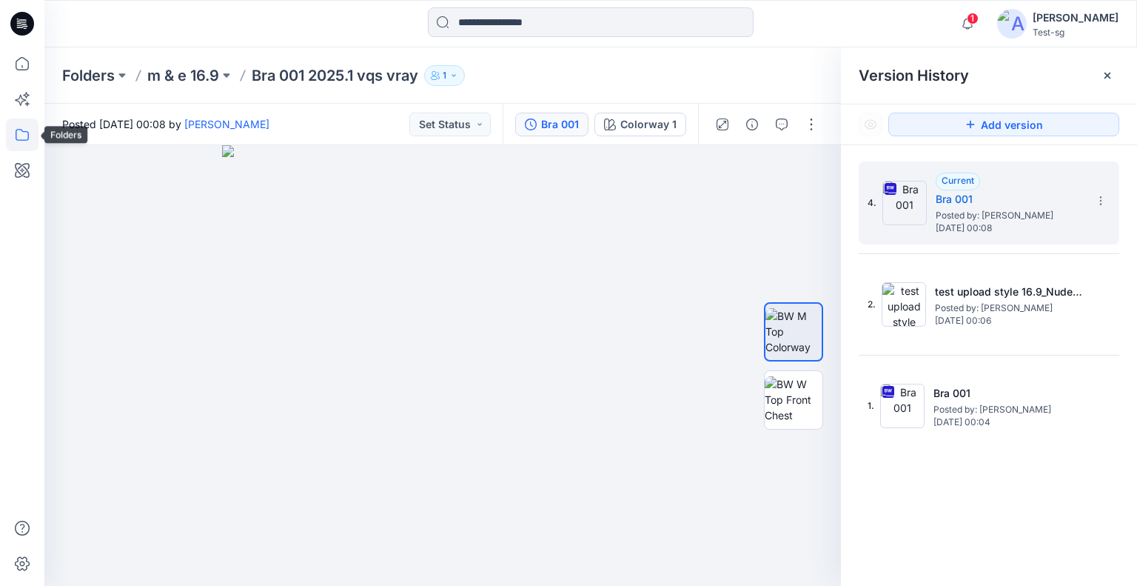
drag, startPoint x: 15, startPoint y: 140, endPoint x: 26, endPoint y: 141, distance: 11.2
click at [15, 140] on icon at bounding box center [22, 134] width 33 height 33
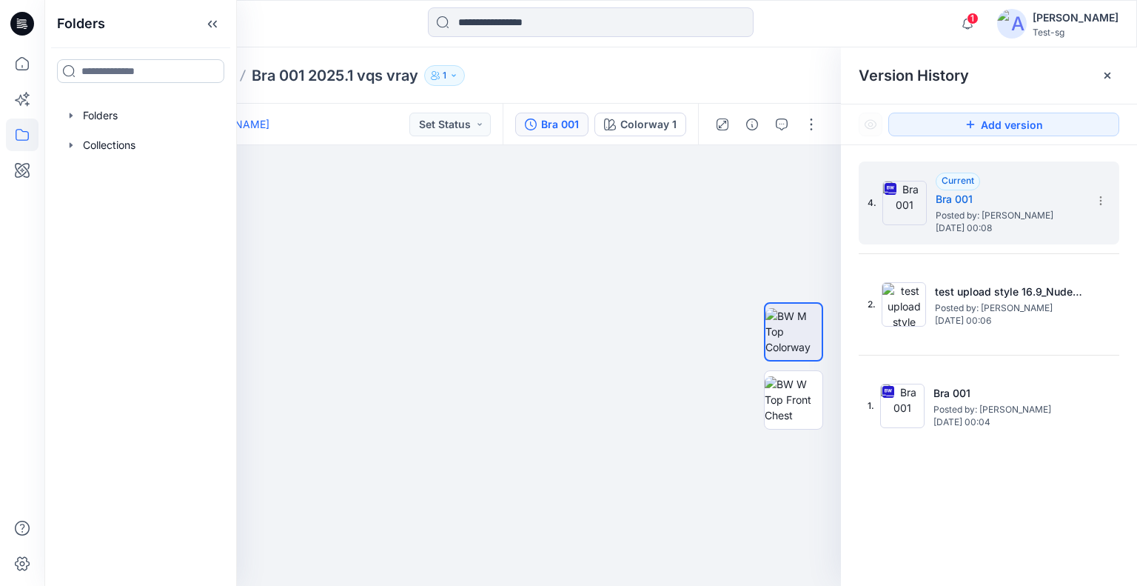
click at [113, 70] on input at bounding box center [140, 71] width 167 height 24
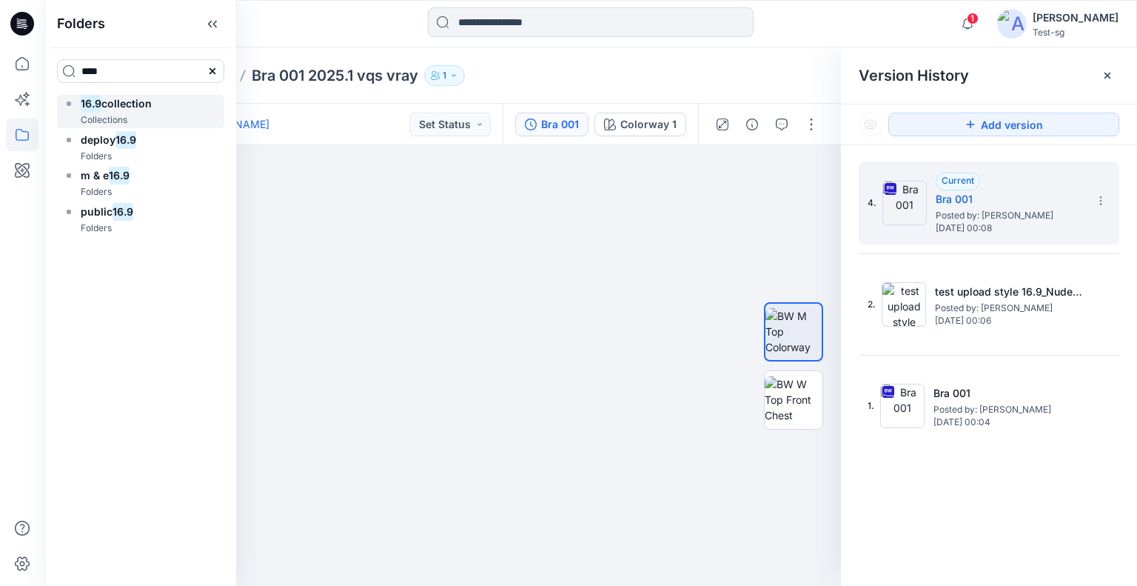
type input "****"
click at [124, 115] on p "Collections" at bounding box center [104, 121] width 47 height 16
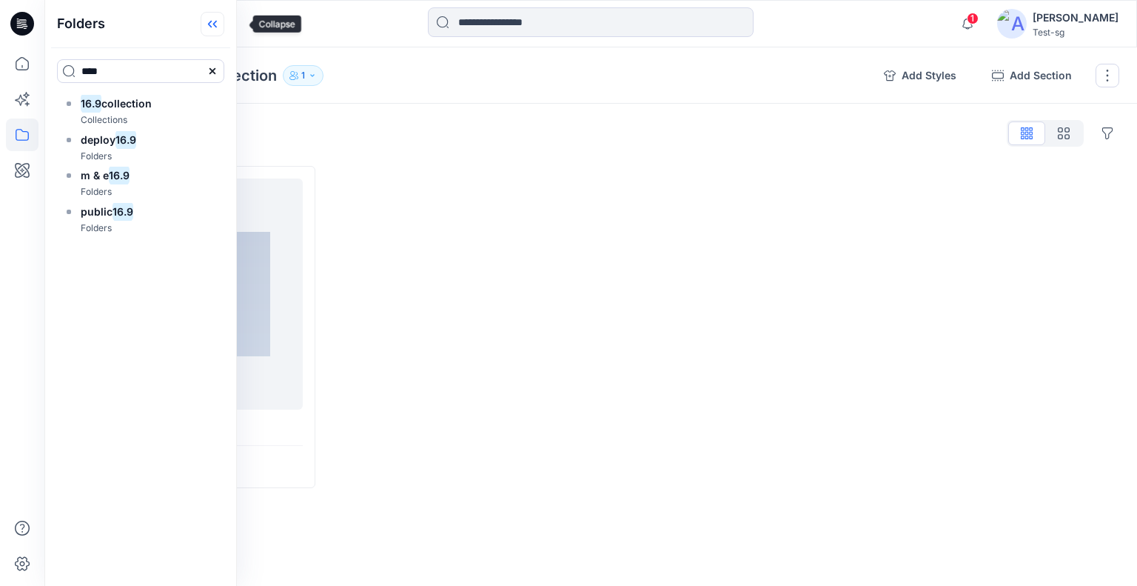
click at [224, 27] on icon at bounding box center [213, 24] width 24 height 24
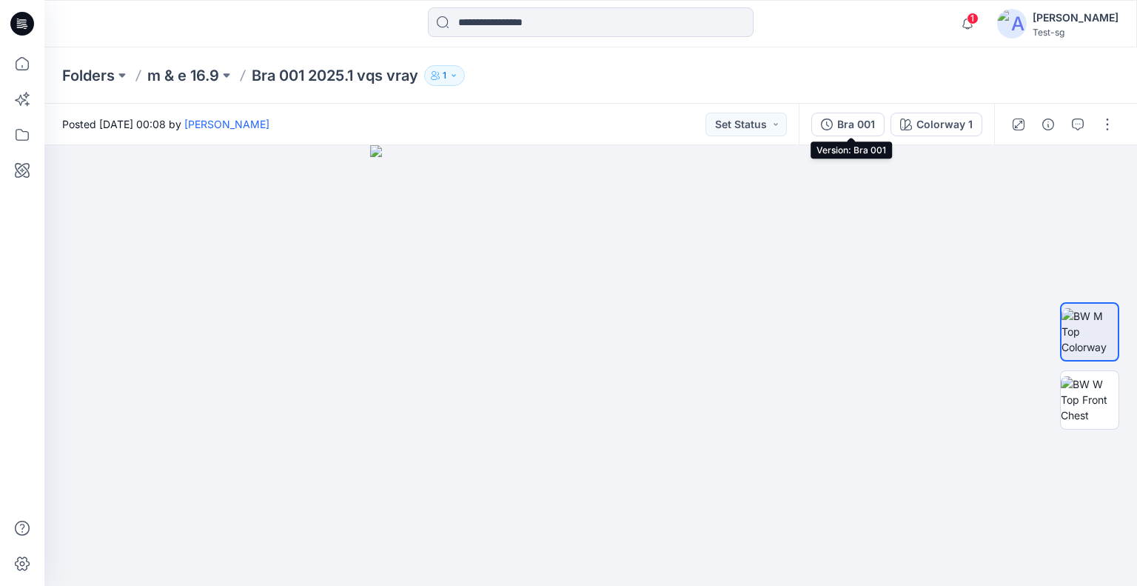
click at [837, 127] on button "Bra 001" at bounding box center [847, 125] width 73 height 24
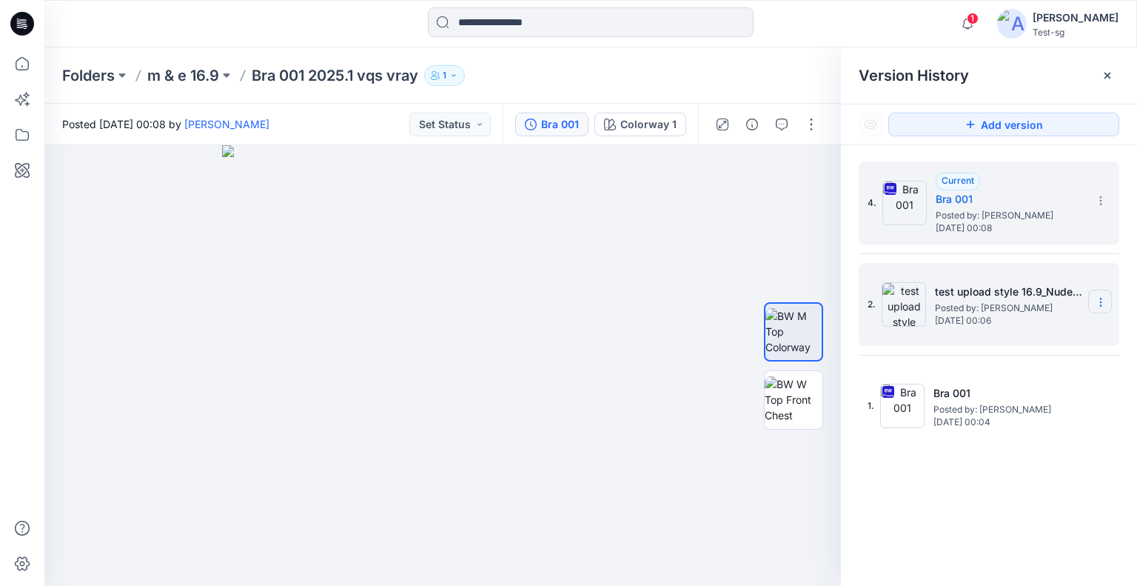
click at [1106, 299] on icon at bounding box center [1101, 302] width 12 height 12
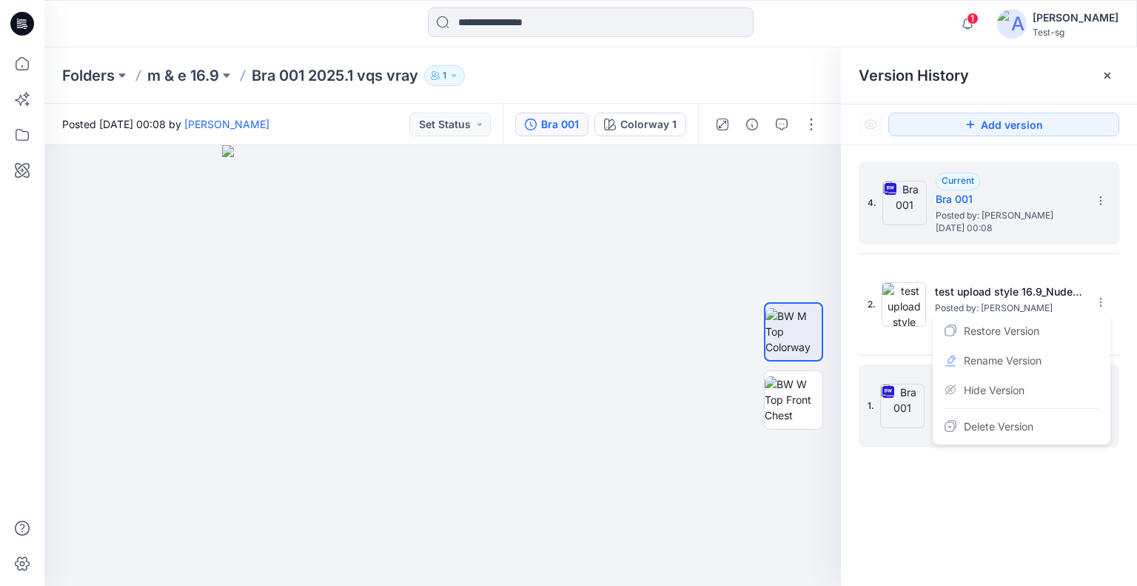
click at [1045, 366] on div "Rename Version" at bounding box center [1022, 361] width 172 height 30
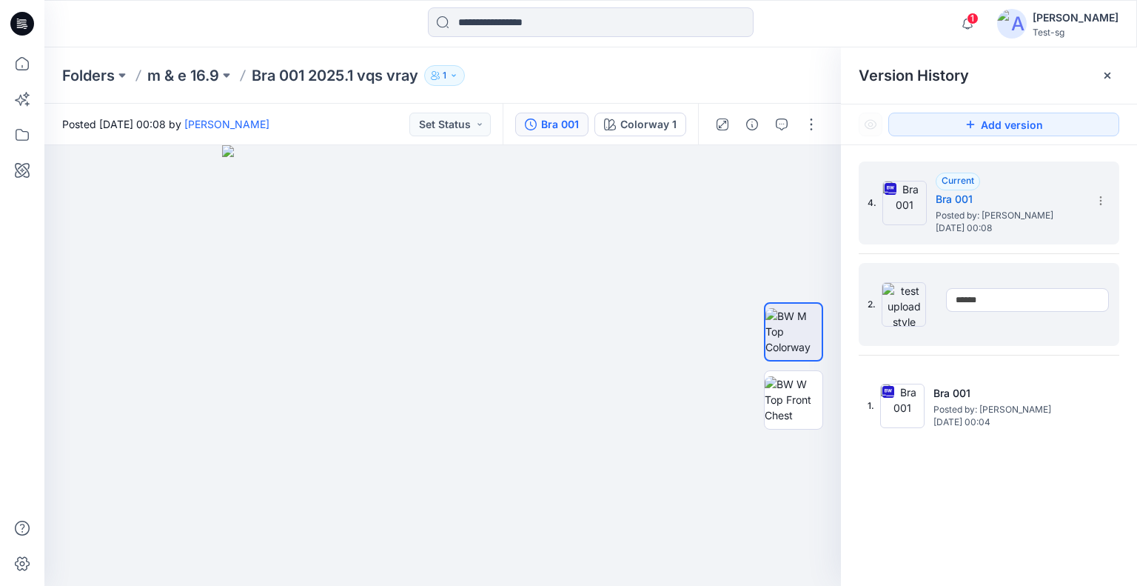
type input "******"
click at [1105, 302] on icon at bounding box center [1101, 302] width 12 height 12
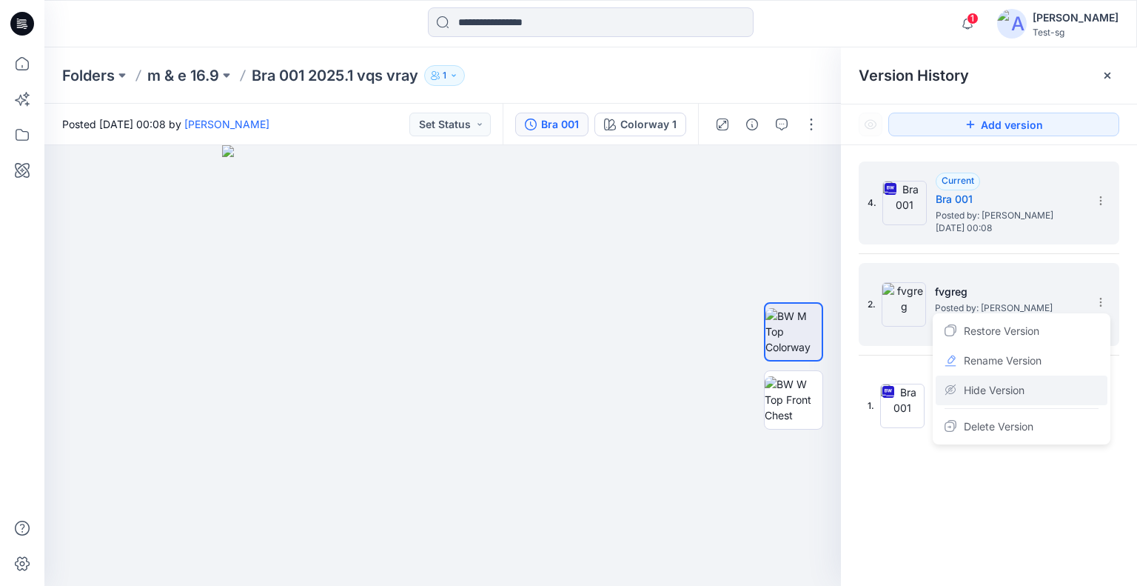
click at [1066, 397] on div "Hide Version" at bounding box center [1022, 390] width 172 height 30
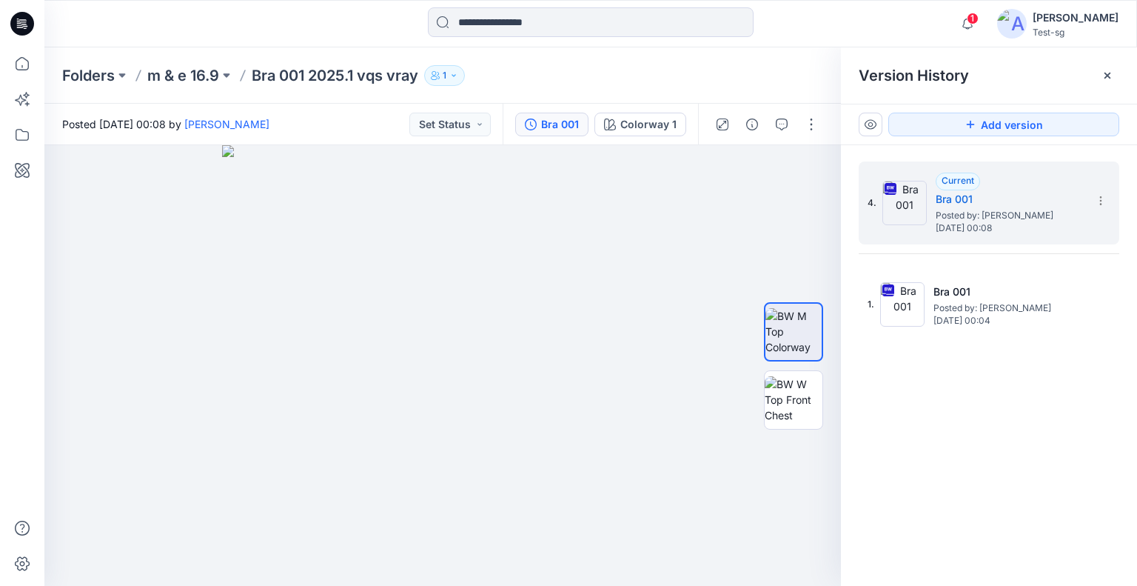
click at [869, 125] on icon at bounding box center [870, 124] width 5 height 4
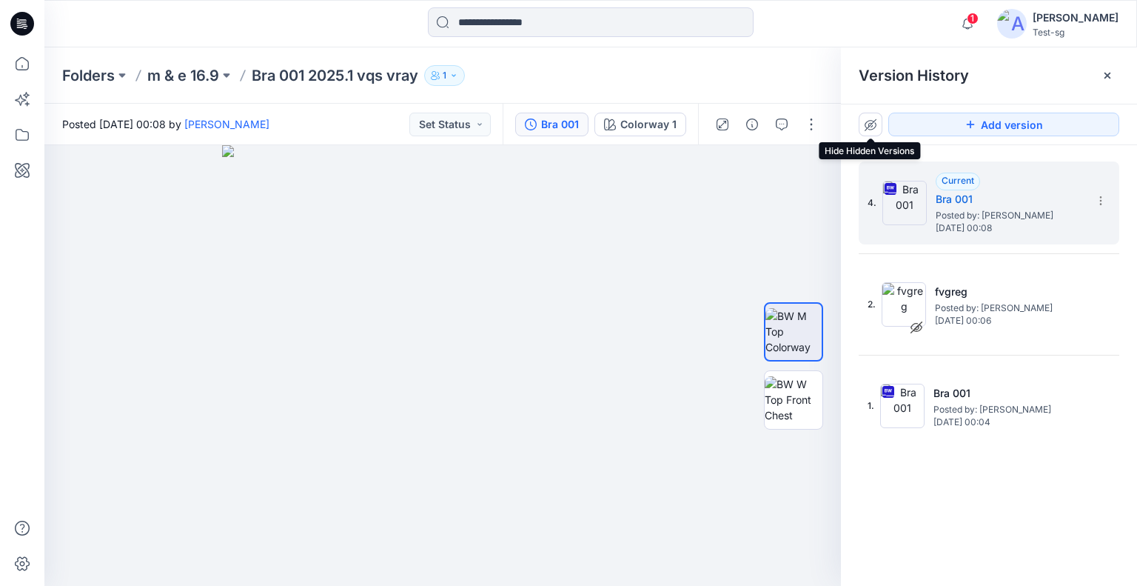
click at [871, 128] on icon at bounding box center [871, 124] width 12 height 13
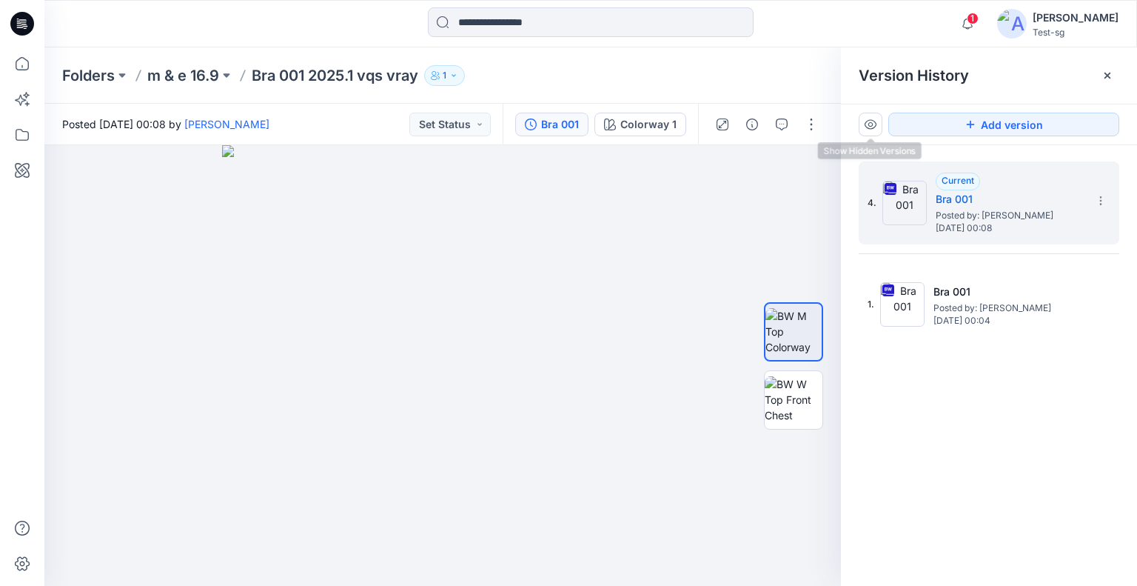
click at [871, 121] on icon at bounding box center [871, 124] width 12 height 12
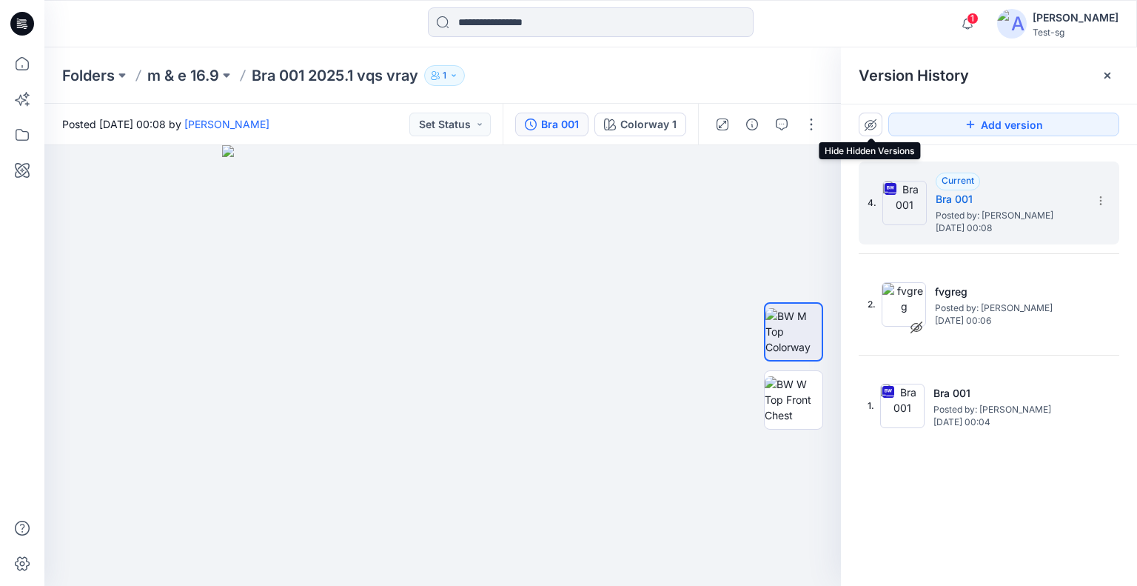
click at [869, 115] on button at bounding box center [871, 125] width 24 height 24
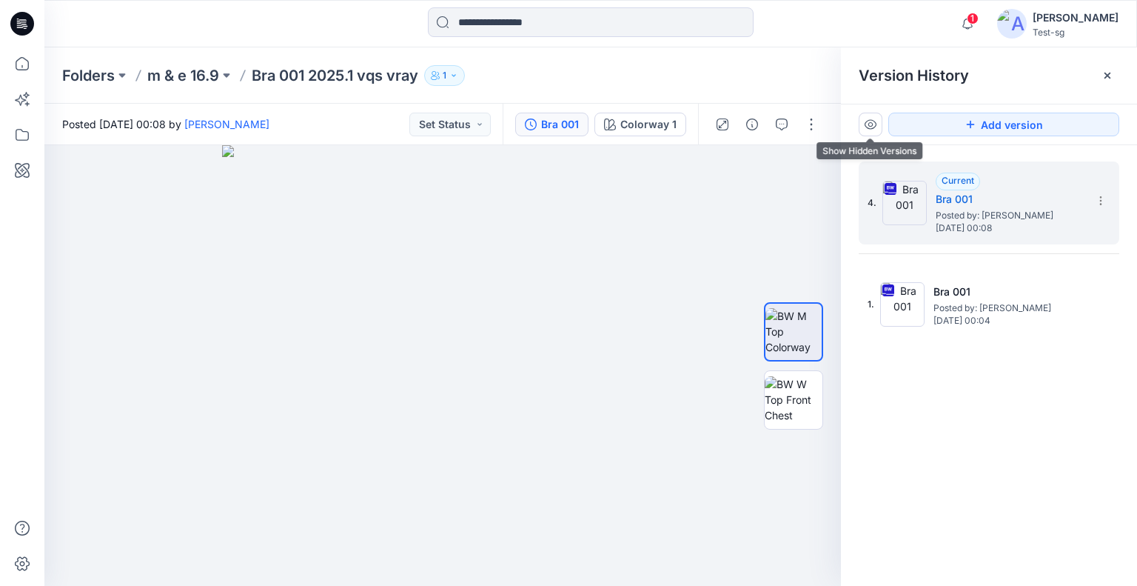
click at [865, 123] on icon at bounding box center [871, 125] width 12 height 10
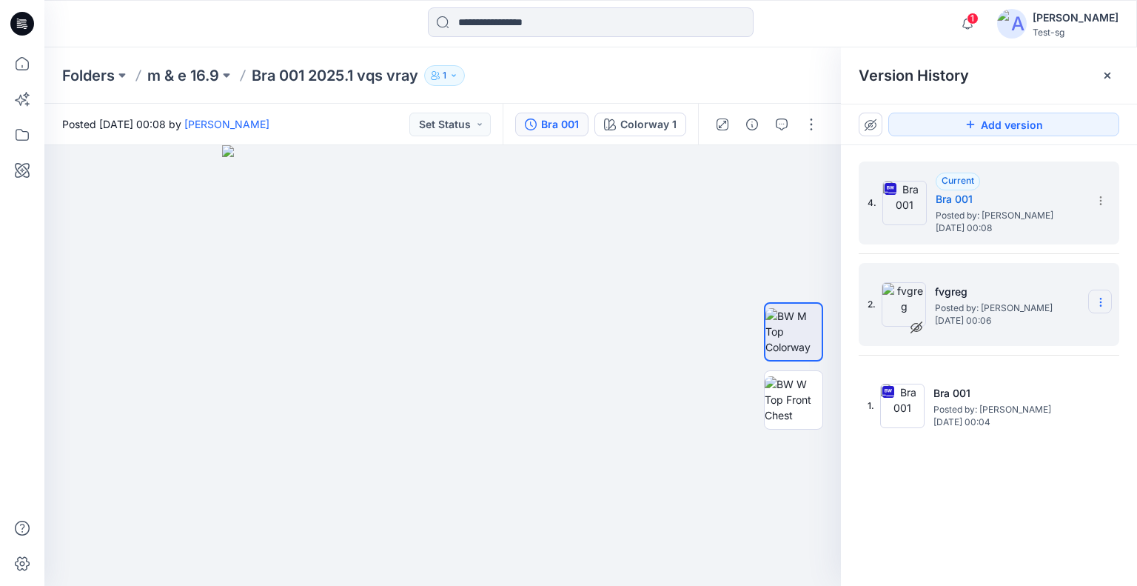
click at [1099, 310] on section at bounding box center [1100, 301] width 24 height 24
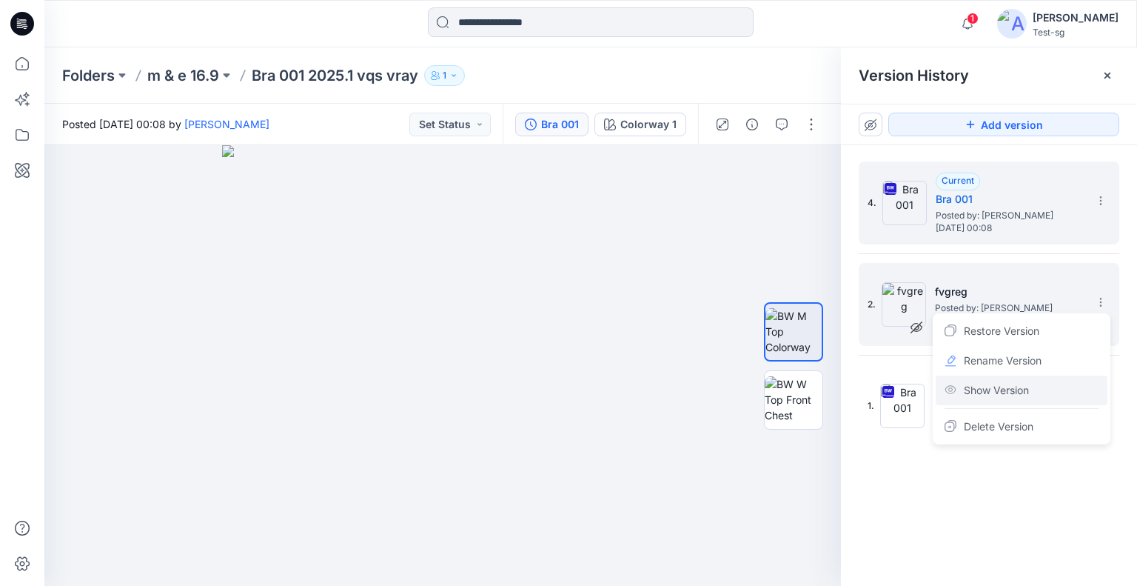
click at [1045, 392] on div "Show Version" at bounding box center [1022, 390] width 172 height 30
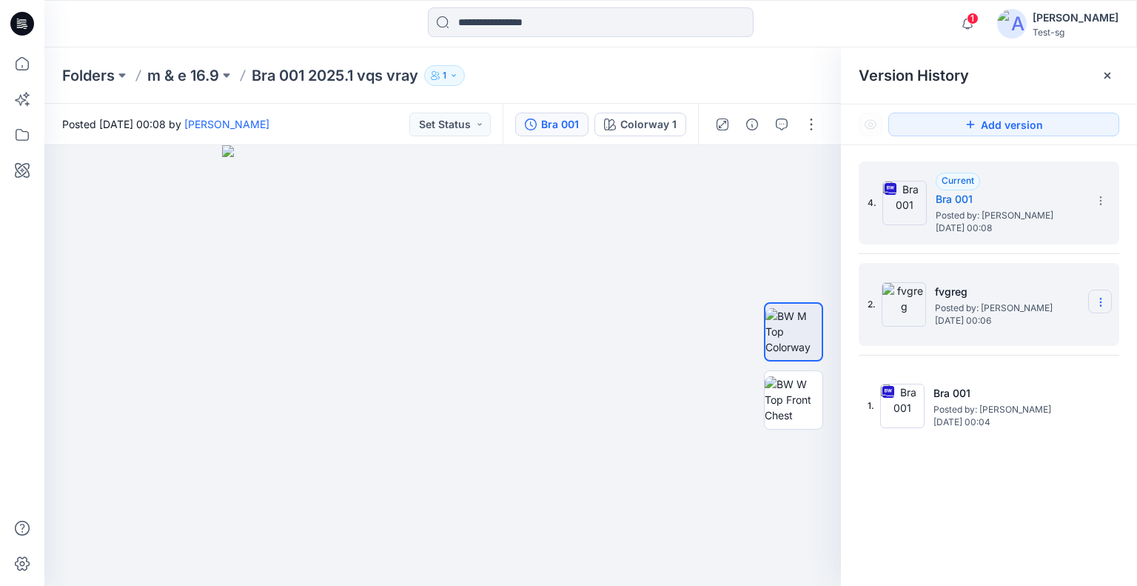
click at [1102, 299] on icon at bounding box center [1101, 302] width 12 height 12
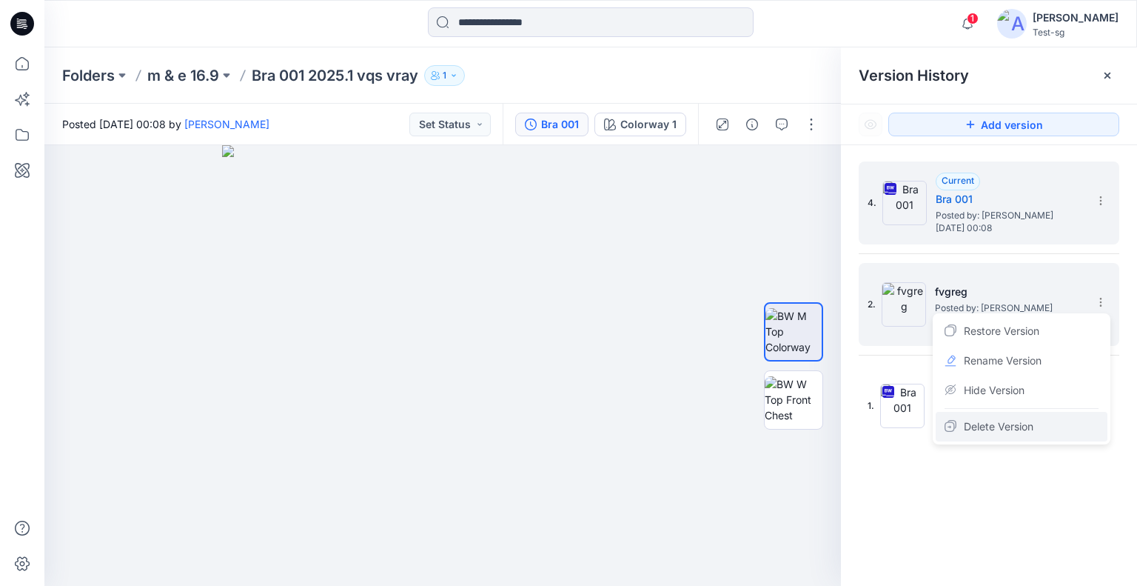
click at [1045, 421] on div "Delete Version" at bounding box center [1022, 427] width 172 height 30
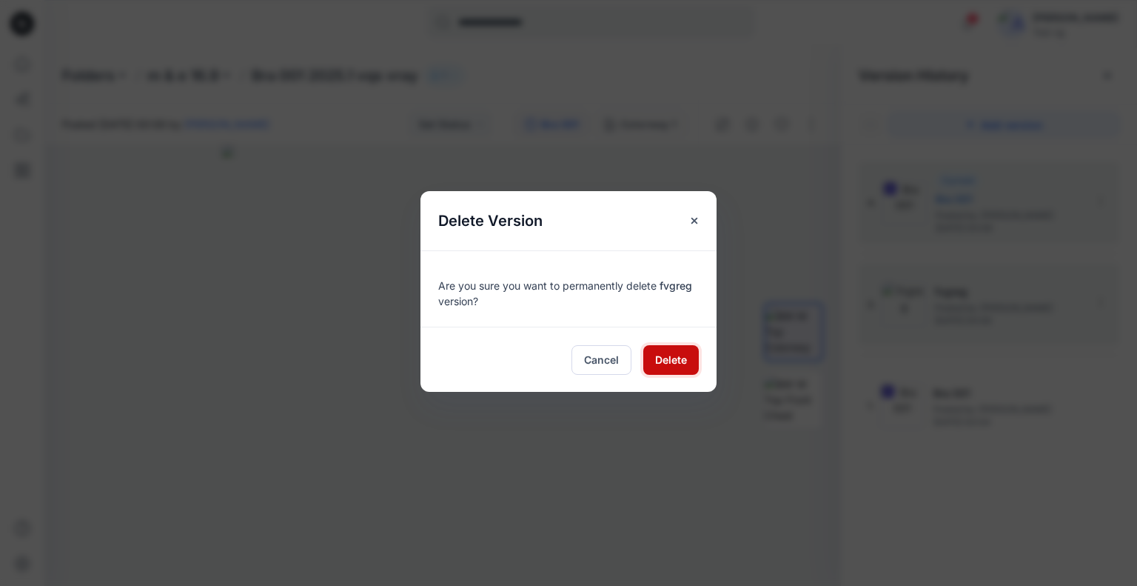
click at [683, 361] on span "Delete" at bounding box center [671, 360] width 32 height 16
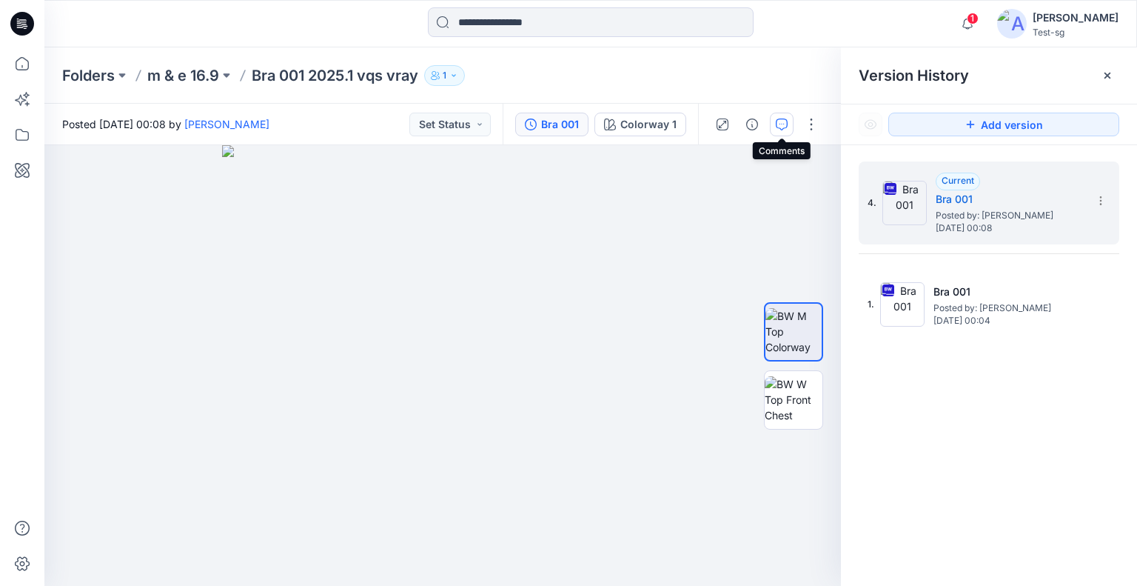
click at [777, 125] on icon "button" at bounding box center [782, 124] width 12 height 12
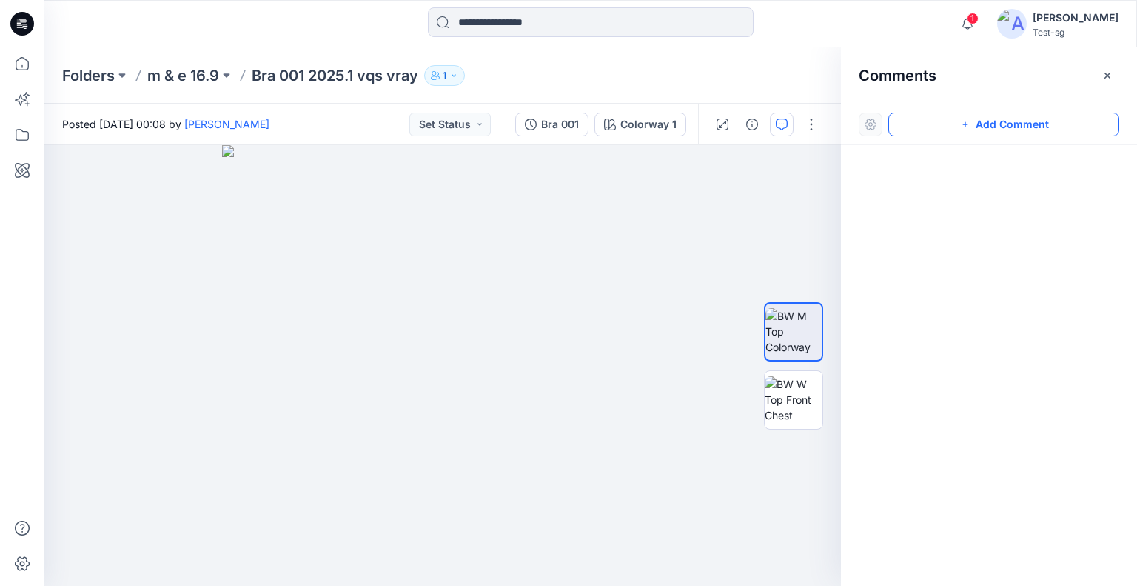
click at [1016, 120] on button "Add Comment" at bounding box center [1003, 125] width 231 height 24
click at [205, 249] on div "1" at bounding box center [442, 365] width 797 height 441
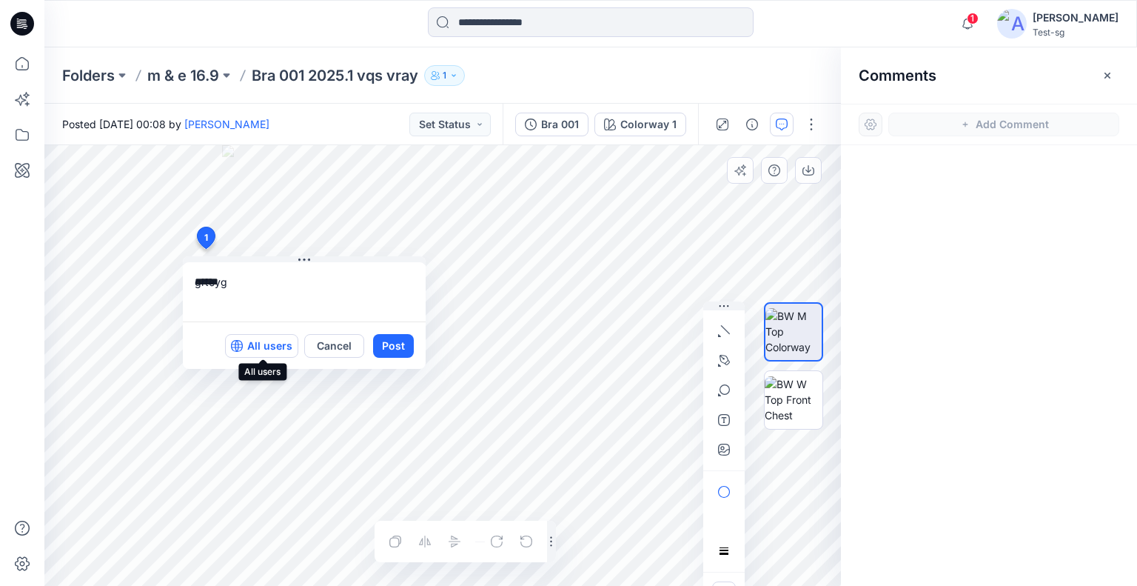
type textarea "******"
click at [276, 343] on p "All users" at bounding box center [269, 346] width 45 height 18
click at [275, 346] on p "Members only" at bounding box center [255, 346] width 73 height 18
drag, startPoint x: 722, startPoint y: 324, endPoint x: 704, endPoint y: 313, distance: 20.6
click at [723, 324] on button "button" at bounding box center [724, 331] width 24 height 24
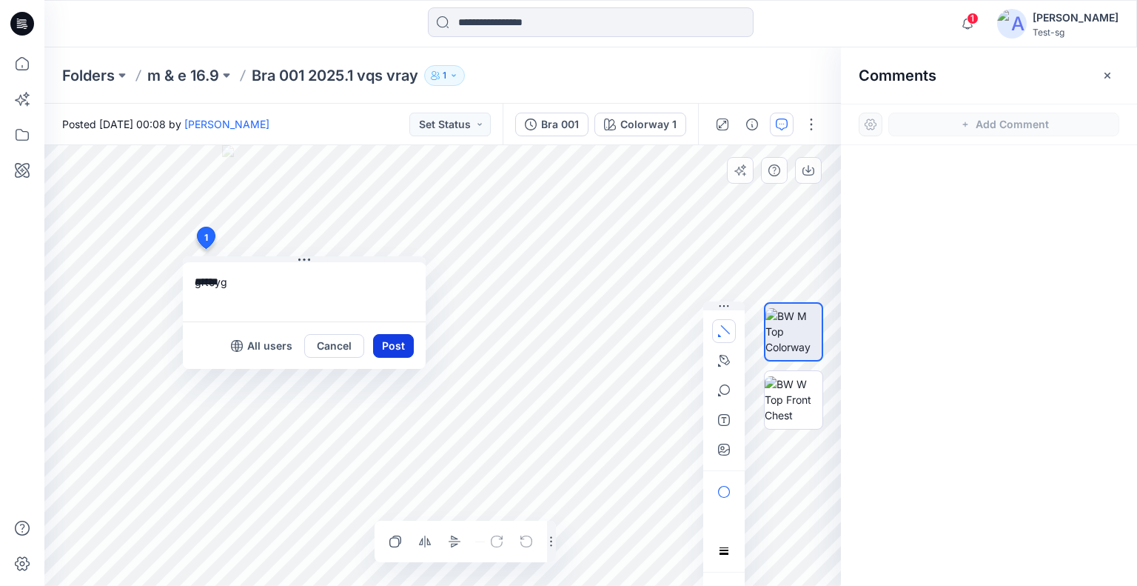
click at [405, 349] on button "Post" at bounding box center [393, 346] width 41 height 24
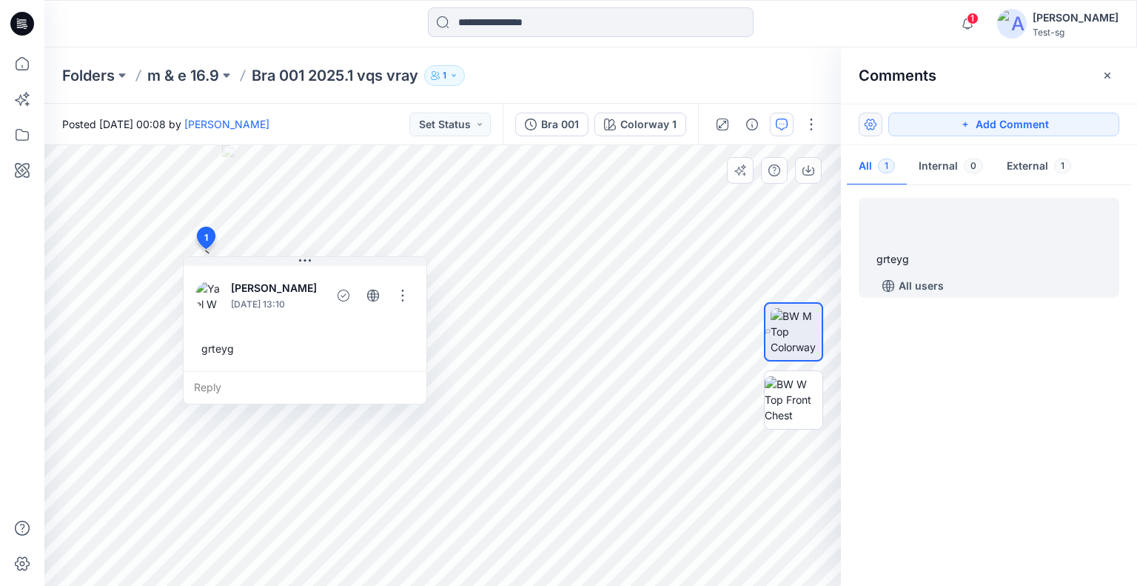
click at [877, 127] on button "button" at bounding box center [871, 125] width 24 height 24
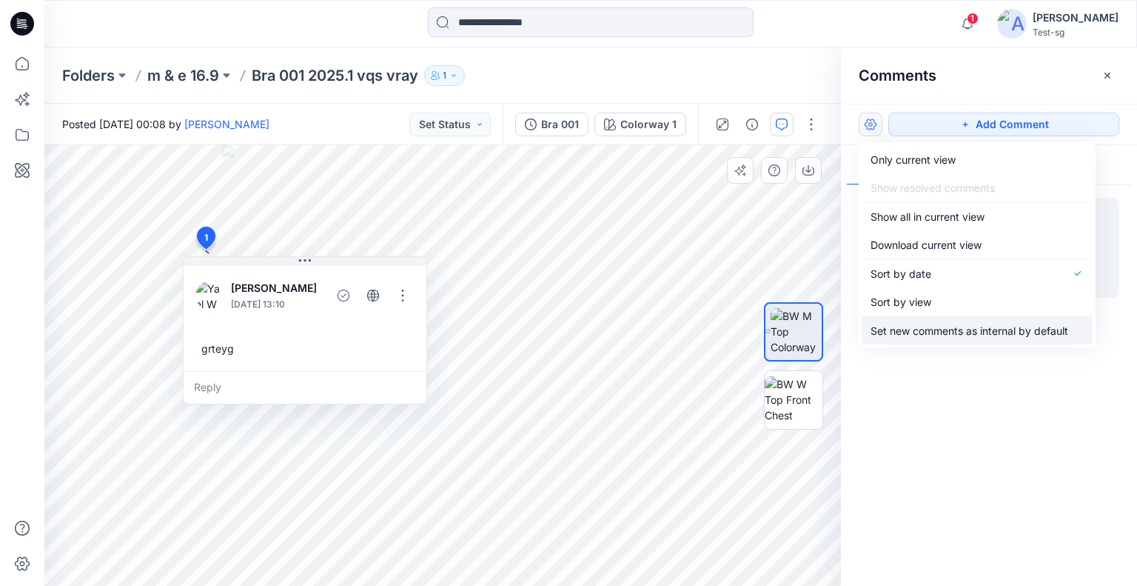
click at [894, 326] on p "Set new comments as internal by default" at bounding box center [970, 331] width 198 height 16
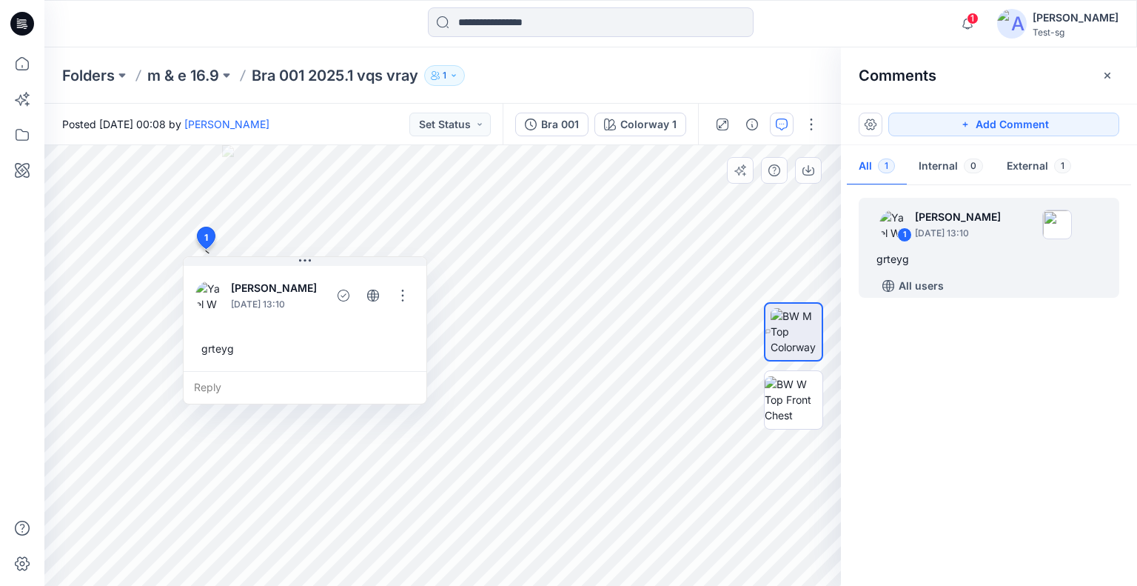
drag, startPoint x: 973, startPoint y: 119, endPoint x: 707, endPoint y: 201, distance: 278.2
click at [973, 118] on button "Add Comment" at bounding box center [1003, 125] width 231 height 24
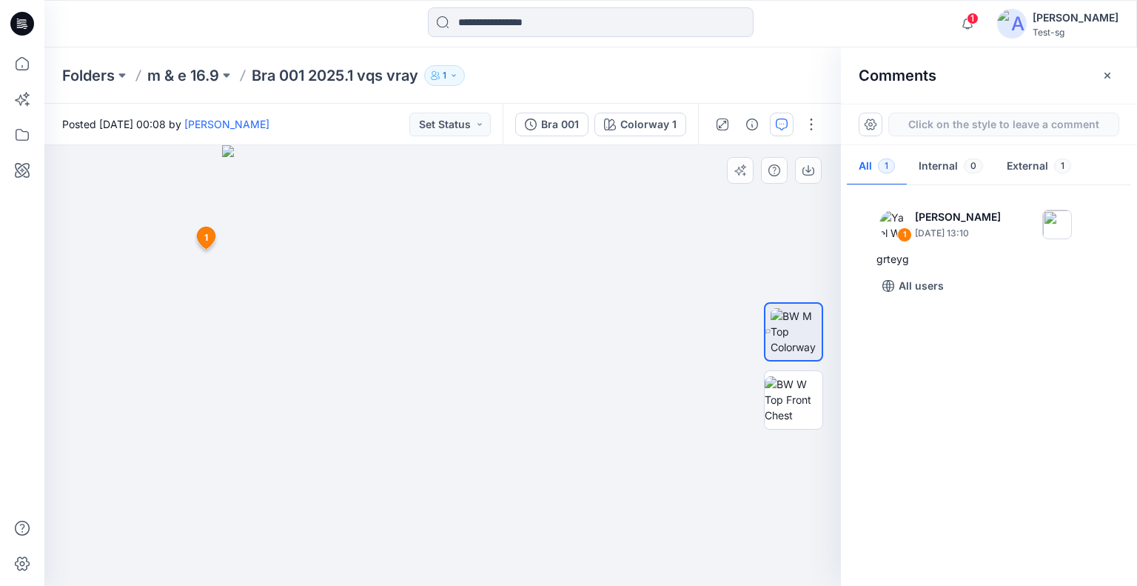
click at [160, 278] on div "2 1 Yael W September 16, 2025 13:10 grteyg Reply" at bounding box center [442, 365] width 797 height 441
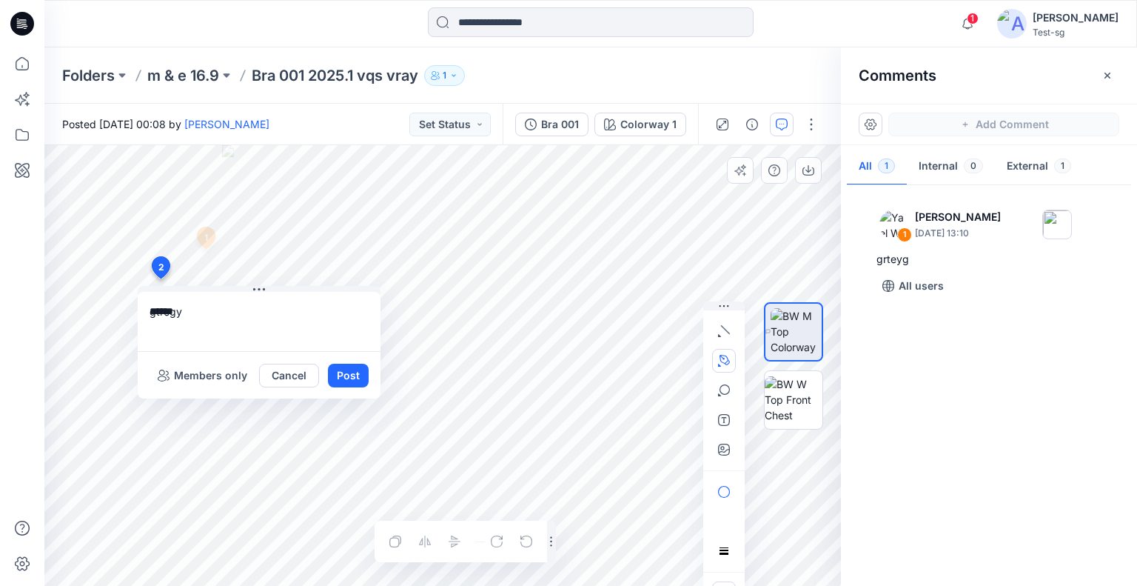
type textarea "******"
click at [714, 358] on button "button" at bounding box center [724, 361] width 24 height 24
click at [332, 238] on icon "Layer 1" at bounding box center [442, 365] width 797 height 441
click at [461, 189] on icon "Layer 1" at bounding box center [442, 365] width 797 height 441
click at [393, 257] on icon "Layer 1" at bounding box center [442, 365] width 797 height 441
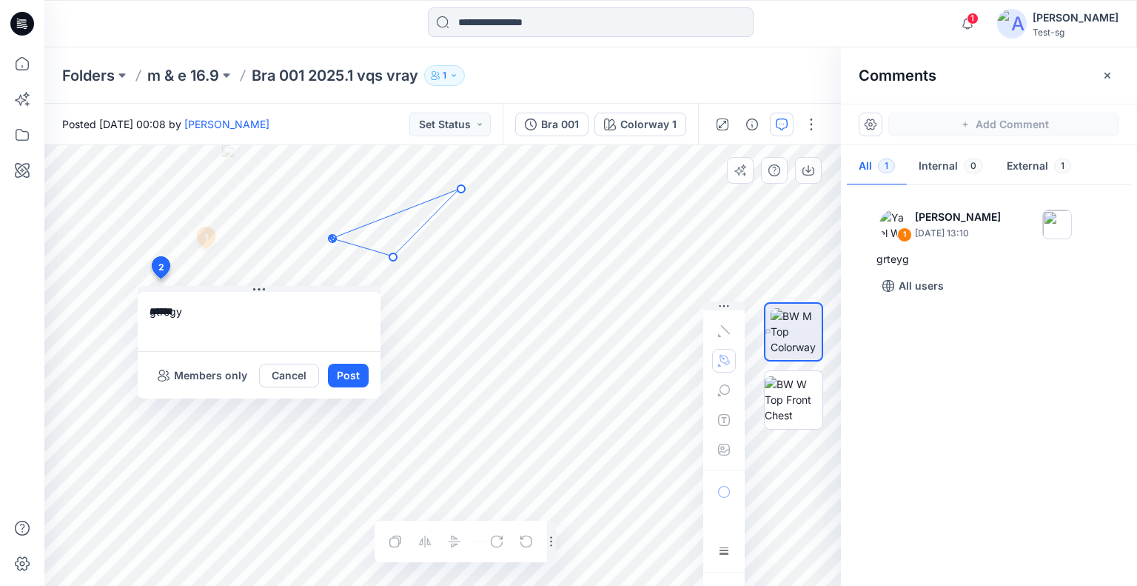
click at [332, 238] on circle at bounding box center [333, 239] width 3 height 3
click at [353, 374] on button "Post" at bounding box center [348, 376] width 41 height 24
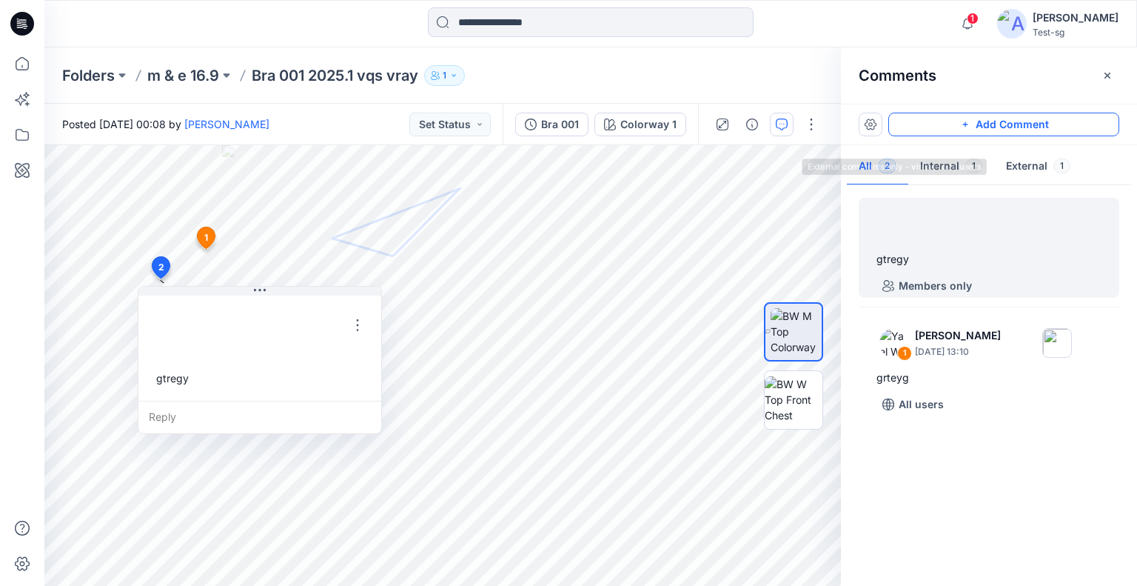
drag, startPoint x: 999, startPoint y: 122, endPoint x: 985, endPoint y: 126, distance: 15.3
click at [999, 121] on button "Add Comment" at bounding box center [1003, 125] width 231 height 24
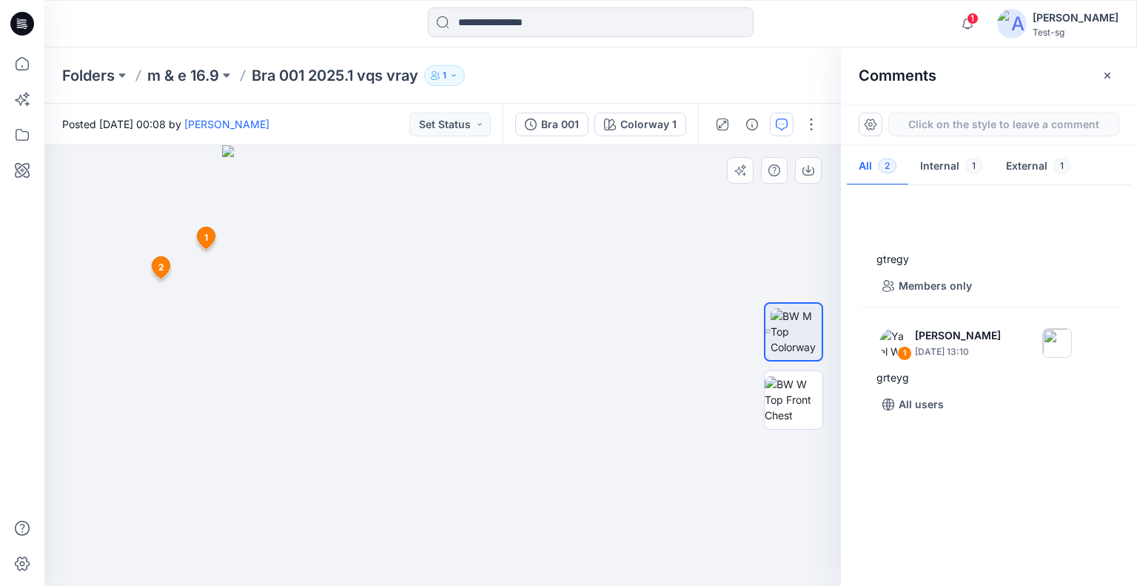
click at [150, 187] on div "3 1 Yael W September 16, 2025 13:10 grteyg Reply 2 Yael W September 16, 2025 13…" at bounding box center [442, 365] width 797 height 441
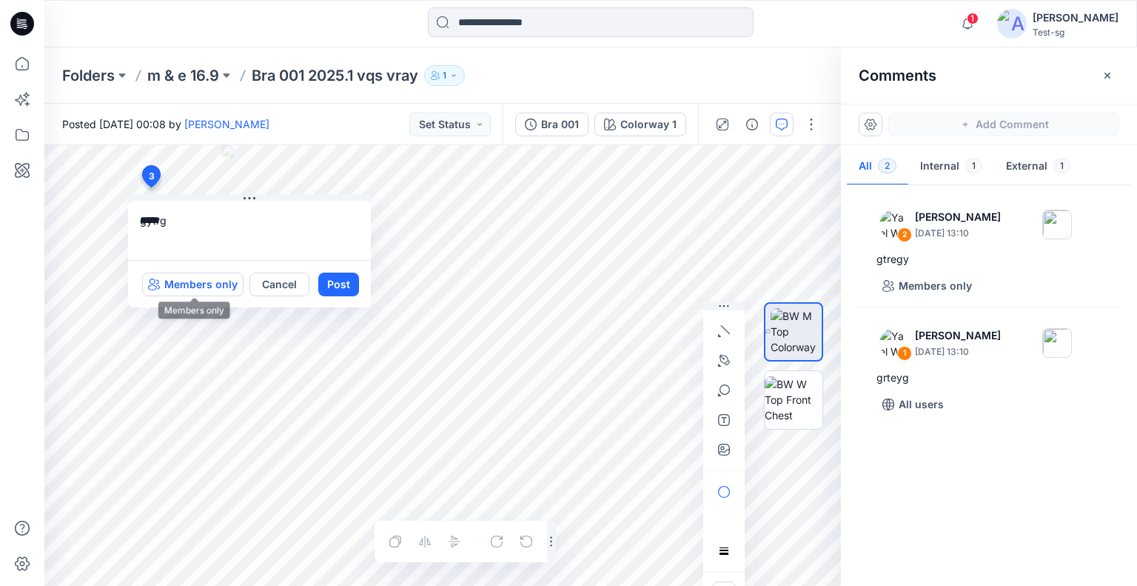
type textarea "*****"
click at [208, 278] on p "Members only" at bounding box center [200, 284] width 73 height 18
drag, startPoint x: 722, startPoint y: 395, endPoint x: 714, endPoint y: 378, distance: 18.2
click at [723, 393] on icon "button" at bounding box center [724, 390] width 12 height 12
click at [722, 492] on icon "button" at bounding box center [724, 492] width 12 height 12
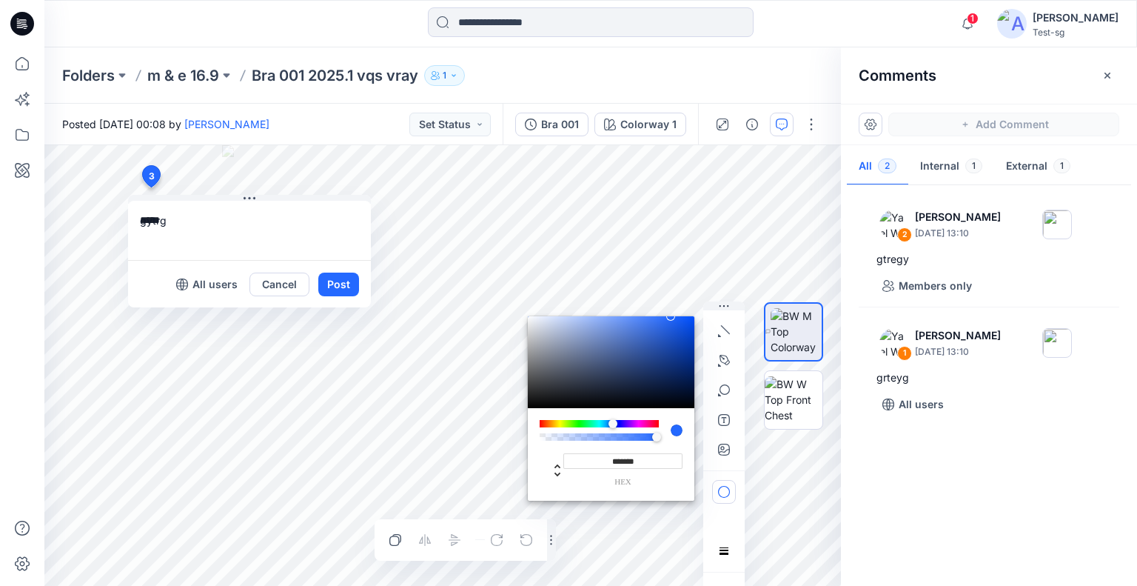
click at [651, 422] on div at bounding box center [599, 423] width 119 height 7
click at [651, 339] on div at bounding box center [611, 362] width 167 height 92
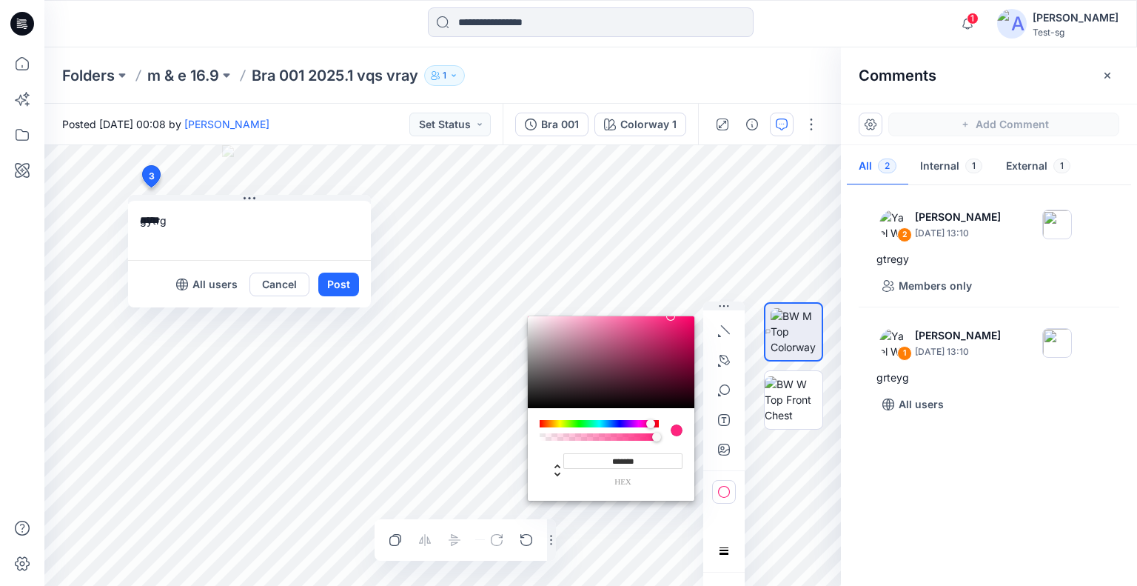
type input "*******"
click at [329, 280] on button "Post" at bounding box center [338, 284] width 41 height 24
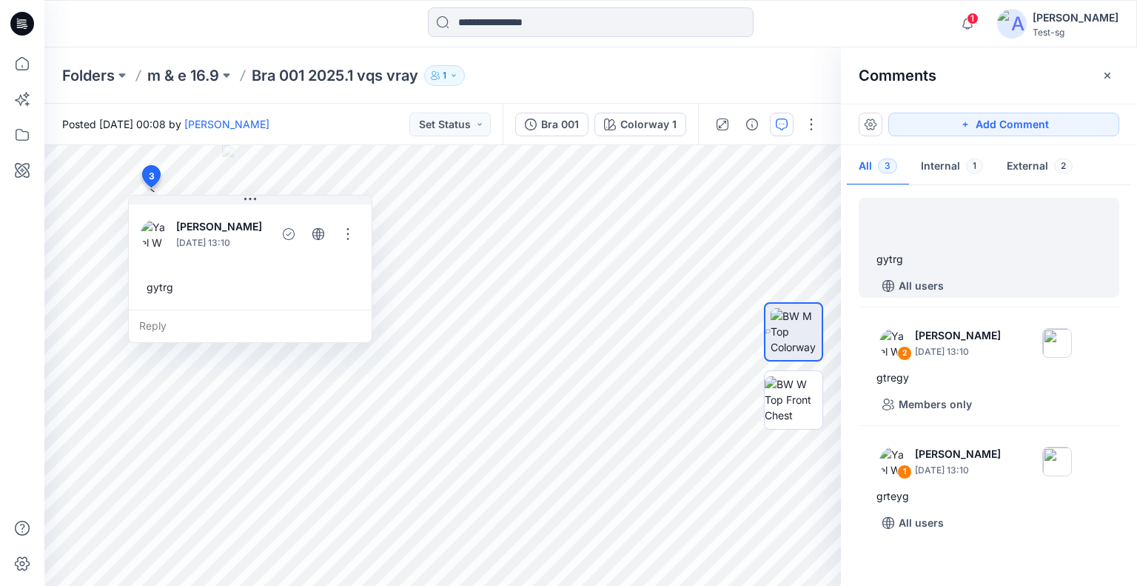
click at [1029, 122] on button "Add Comment" at bounding box center [1003, 125] width 231 height 24
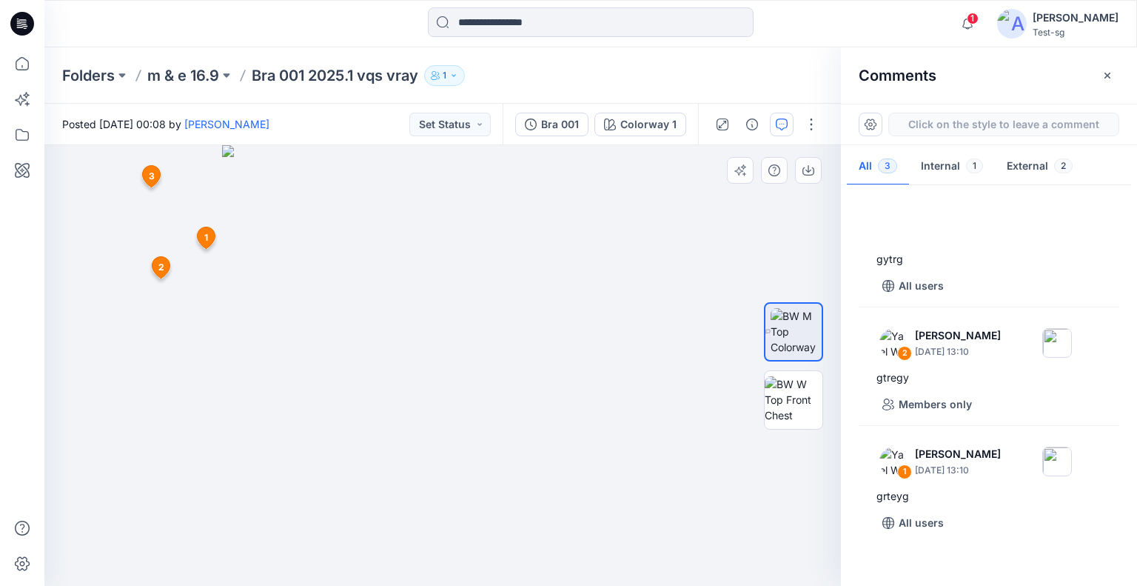
click at [141, 425] on div "4 1 Yael W September 16, 2025 13:10 grteyg Reply 2 Yael W September 16, 2025 13…" at bounding box center [442, 365] width 797 height 441
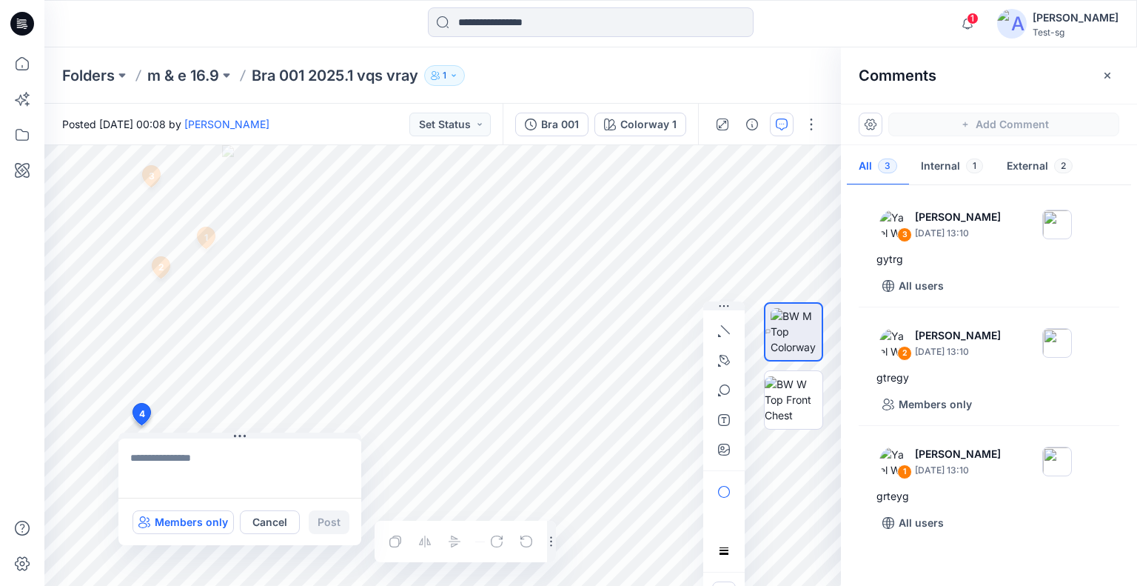
click at [185, 524] on p "Members only" at bounding box center [191, 522] width 73 height 18
click at [215, 475] on textarea at bounding box center [239, 467] width 243 height 59
type textarea "****"
click at [723, 452] on icon "button" at bounding box center [724, 449] width 12 height 12
type input"] "**********"
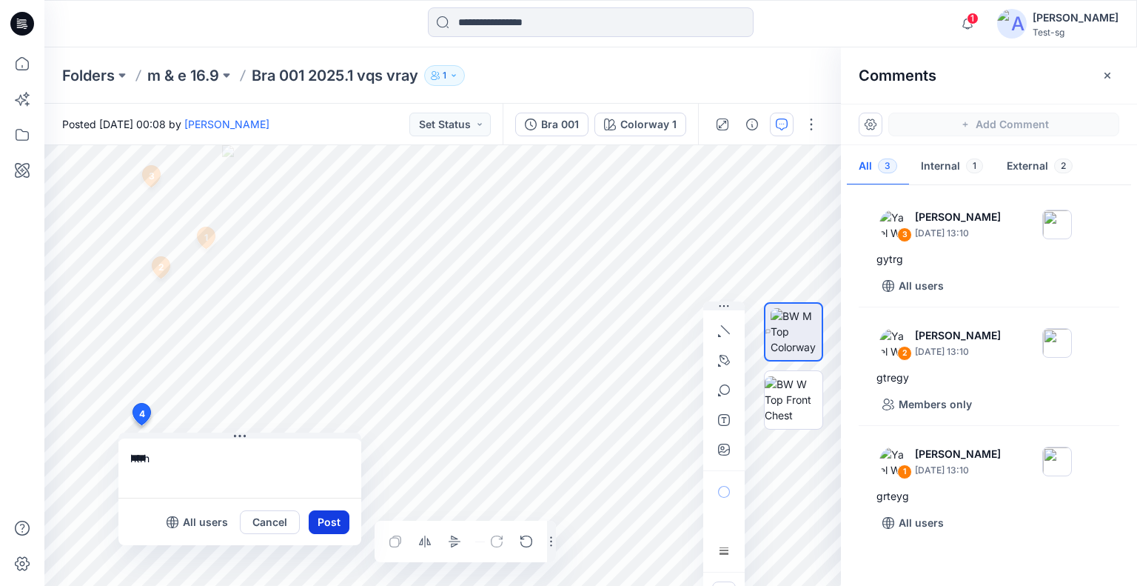
click at [329, 520] on button "Post" at bounding box center [329, 522] width 41 height 24
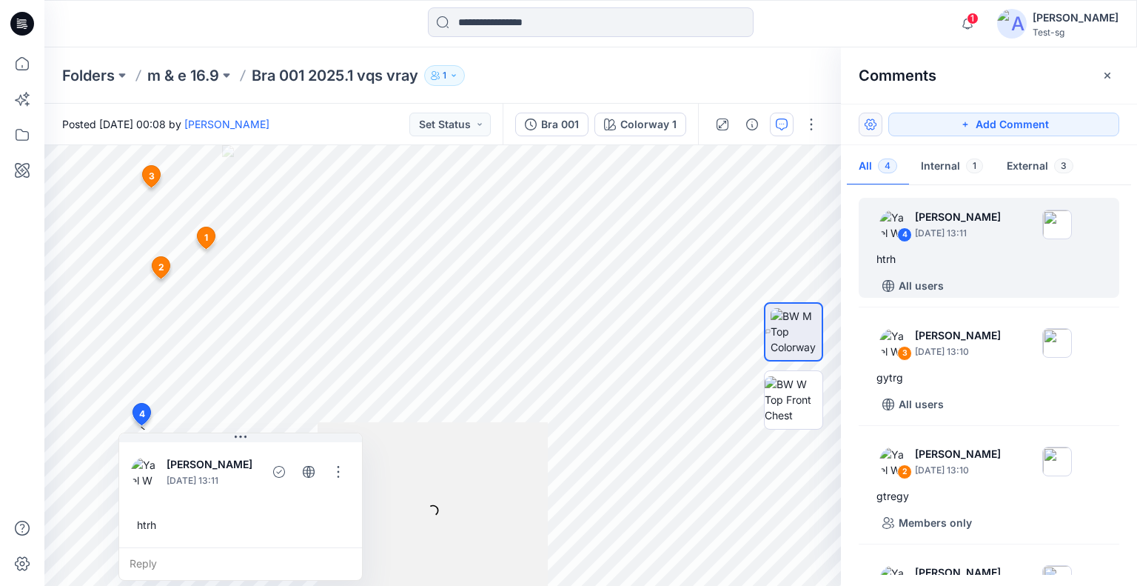
click at [872, 124] on button "button" at bounding box center [871, 125] width 24 height 24
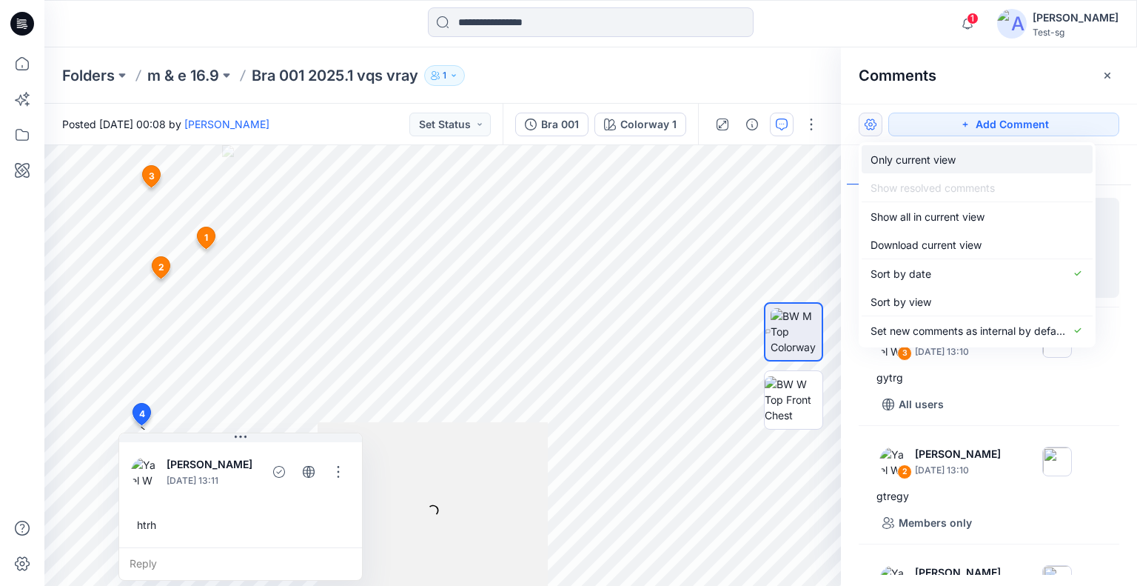
click at [926, 164] on p "Only current view" at bounding box center [913, 160] width 85 height 16
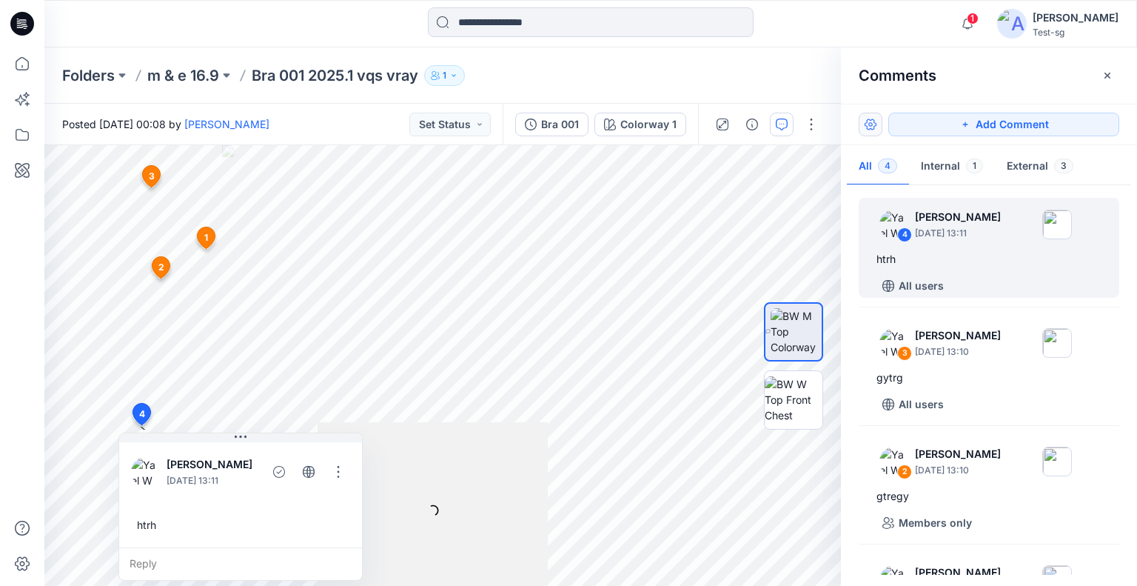
click at [874, 127] on button "button" at bounding box center [871, 125] width 24 height 24
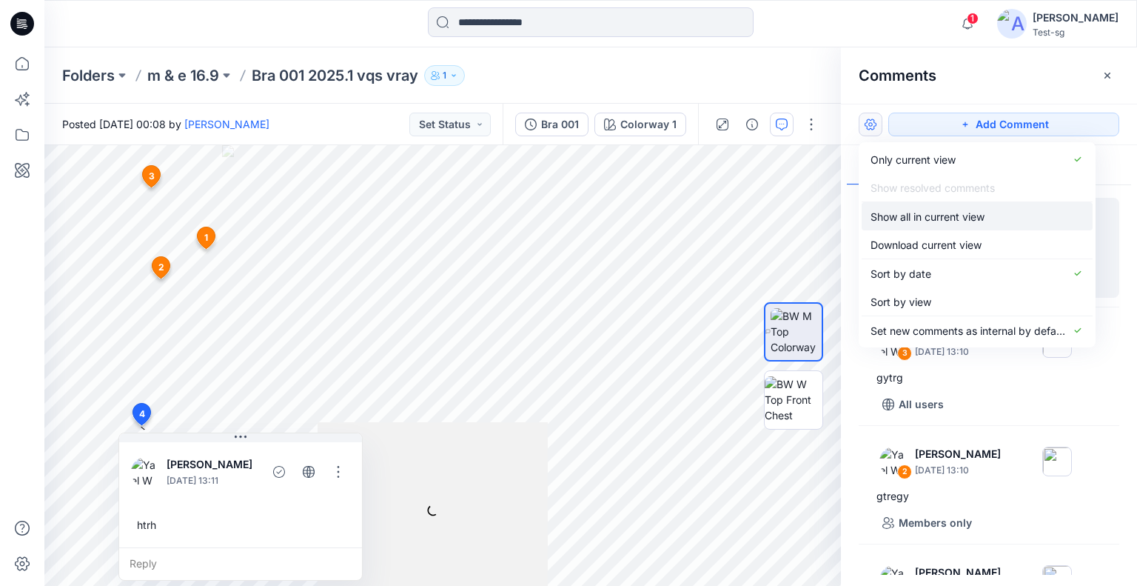
click at [890, 217] on p "Show all in current view" at bounding box center [928, 217] width 114 height 16
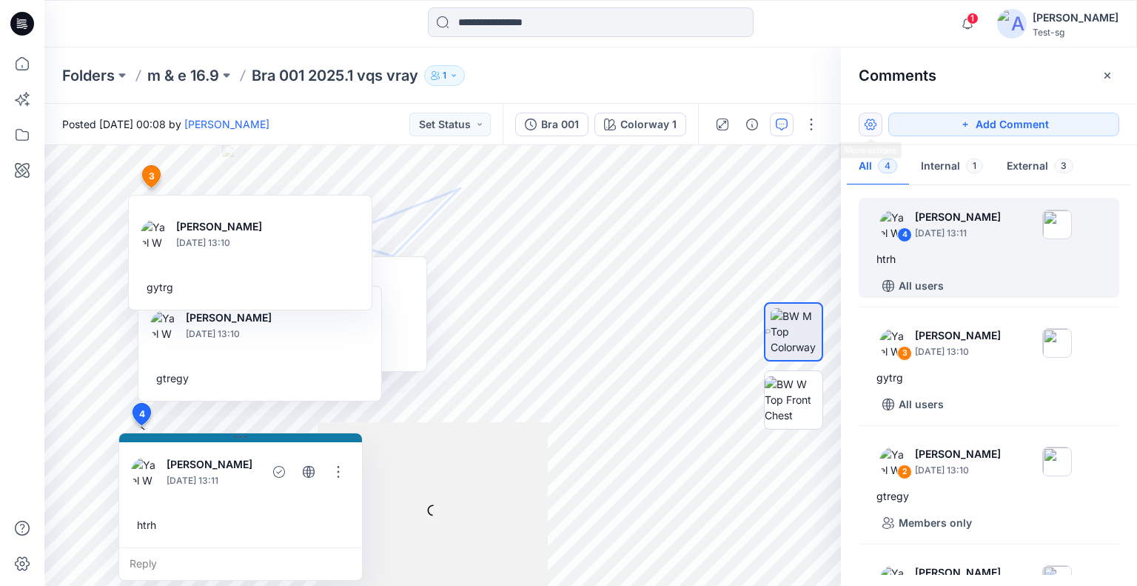
click at [874, 128] on button "button" at bounding box center [871, 125] width 24 height 24
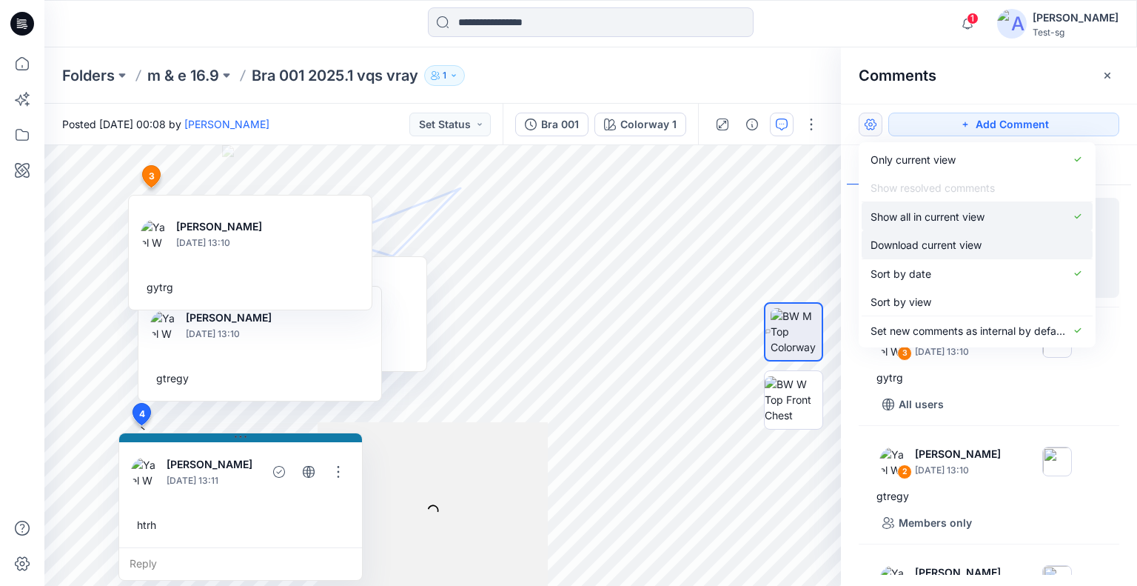
drag, startPoint x: 909, startPoint y: 209, endPoint x: 915, endPoint y: 227, distance: 19.4
click at [910, 209] on p "Show all in current view" at bounding box center [928, 217] width 114 height 16
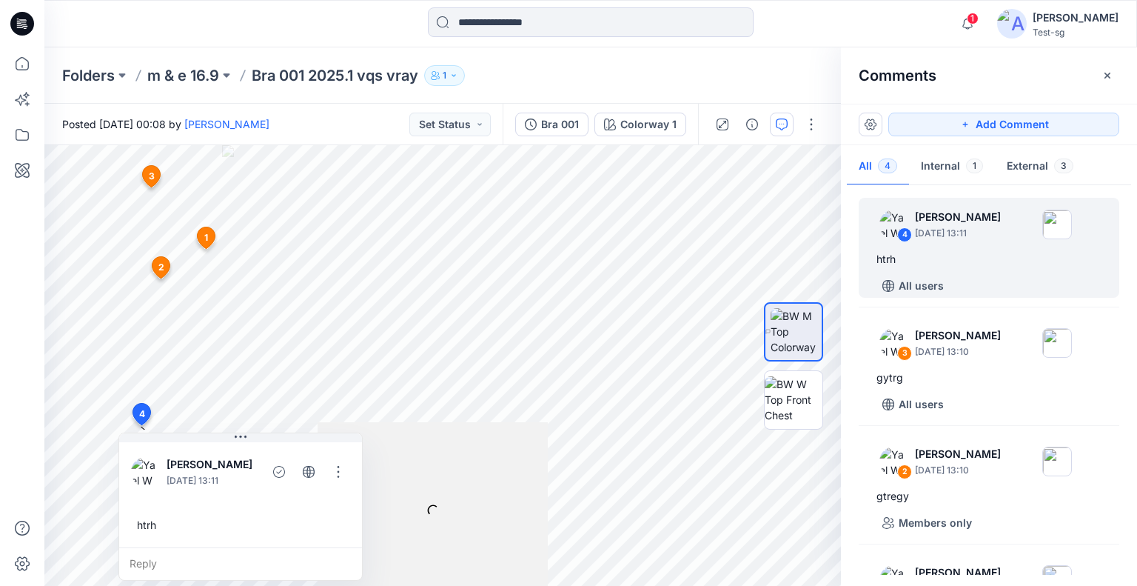
drag, startPoint x: 880, startPoint y: 118, endPoint x: 885, endPoint y: 135, distance: 18.0
click at [879, 120] on button "button" at bounding box center [871, 125] width 24 height 24
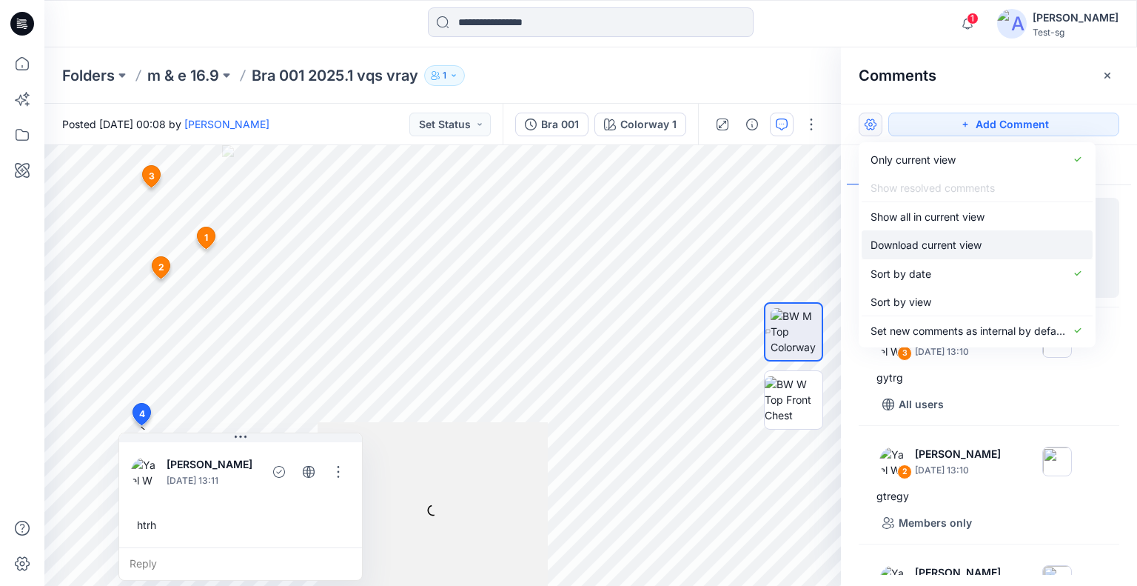
click at [917, 250] on p "Download current view" at bounding box center [926, 245] width 111 height 16
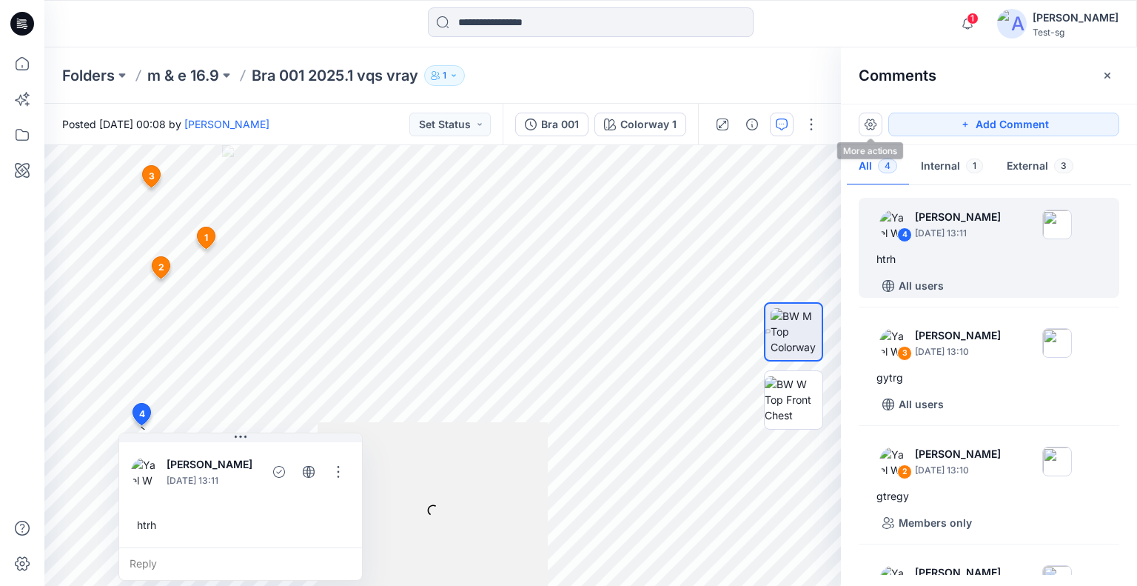
drag, startPoint x: 874, startPoint y: 127, endPoint x: 893, endPoint y: 177, distance: 52.9
click at [874, 127] on button "button" at bounding box center [871, 125] width 24 height 24
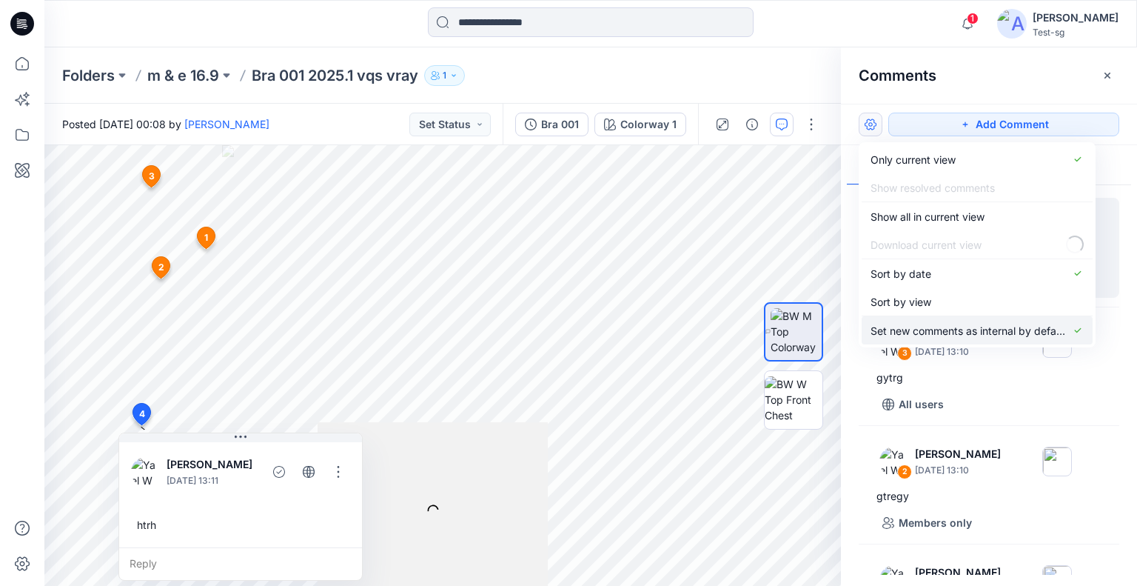
click at [937, 331] on p "Set new comments as internal by default" at bounding box center [968, 331] width 195 height 16
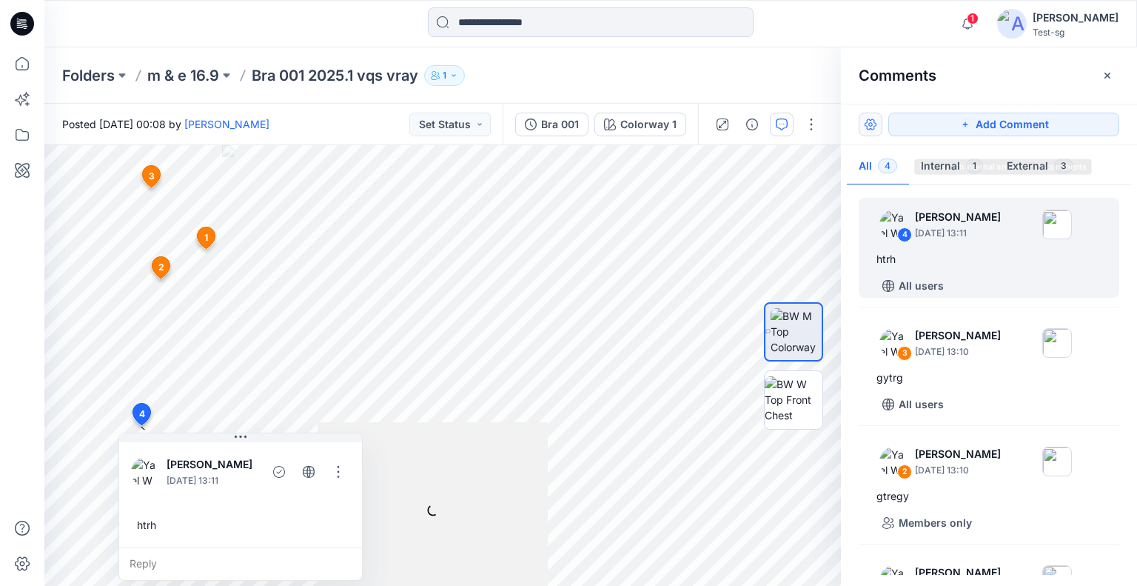
click at [871, 121] on button "button" at bounding box center [871, 125] width 24 height 24
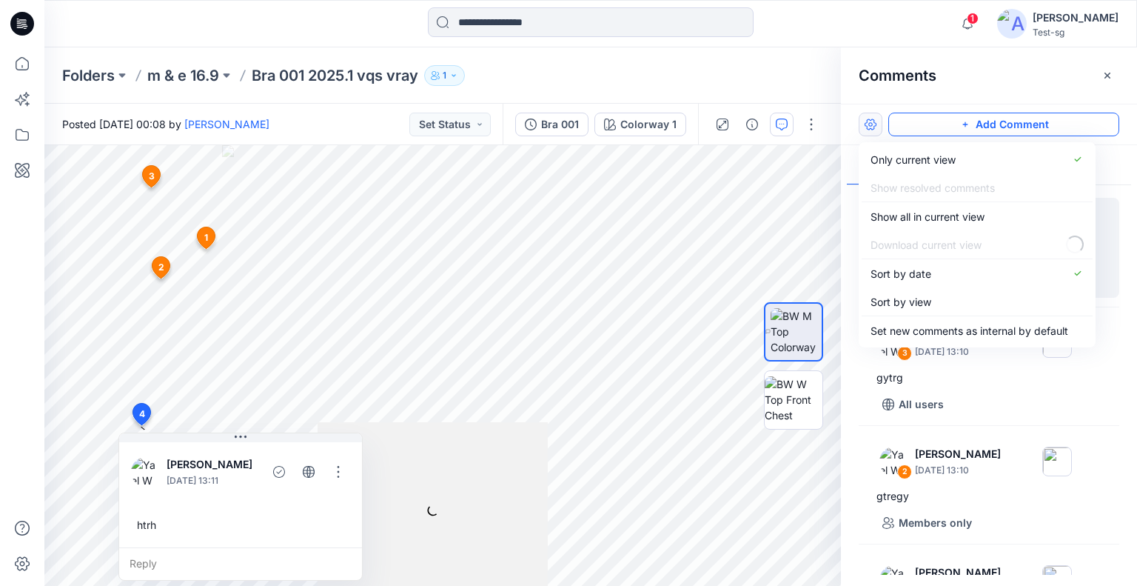
click at [954, 118] on button "Add Comment" at bounding box center [1003, 125] width 231 height 24
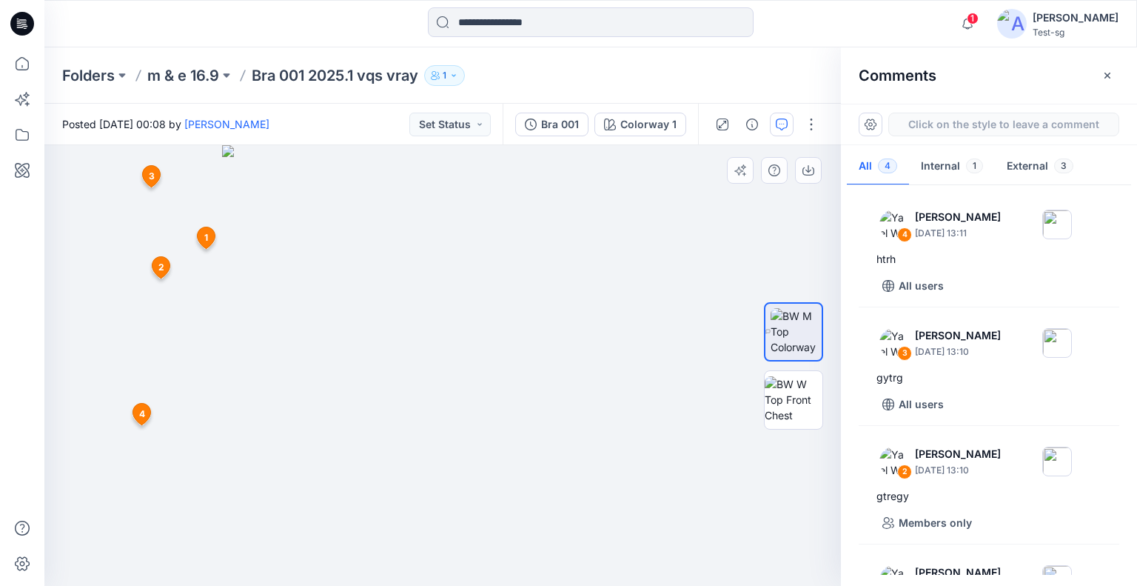
click at [342, 311] on div "5 1 Yael W September 16, 2025 13:10 grteyg Reply 2 Yael W September 16, 2025 13…" at bounding box center [442, 365] width 797 height 441
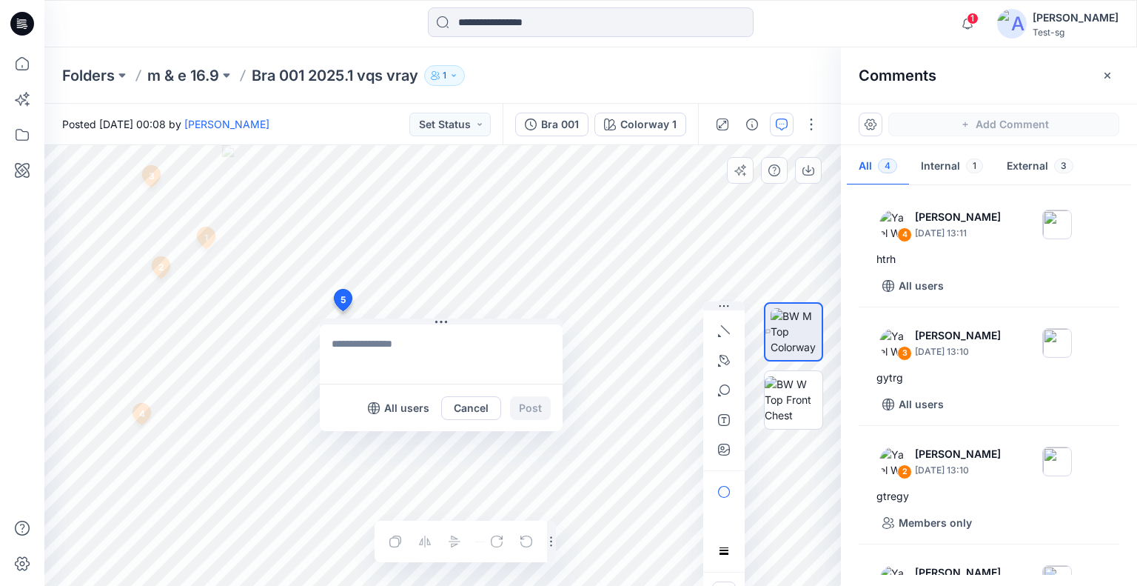
click at [475, 407] on button "Cancel" at bounding box center [471, 408] width 60 height 24
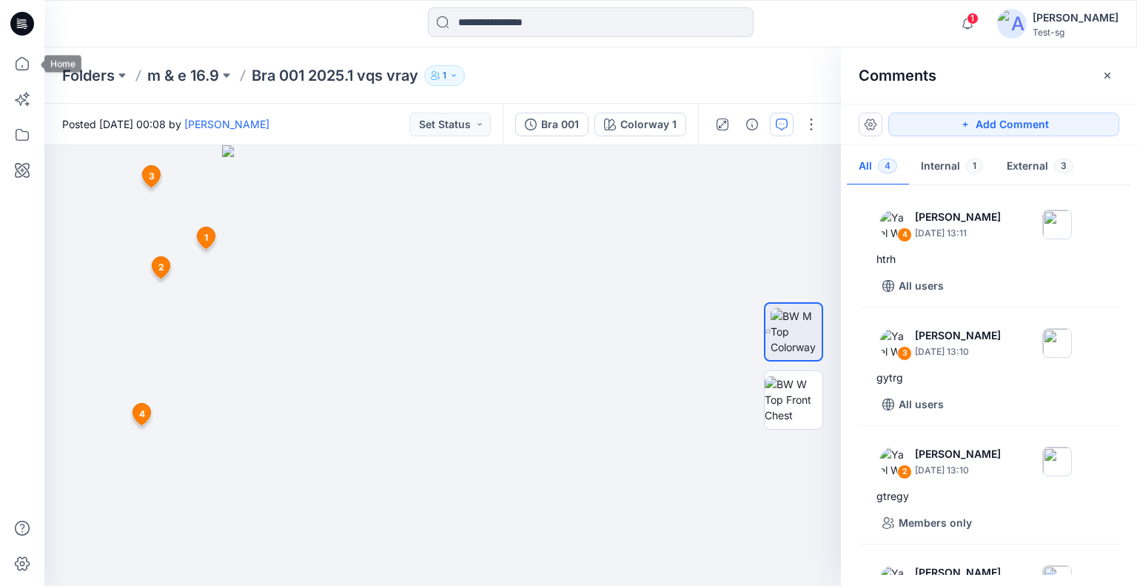
drag, startPoint x: 28, startPoint y: 78, endPoint x: 44, endPoint y: 80, distance: 15.6
click at [28, 78] on icon at bounding box center [22, 63] width 33 height 33
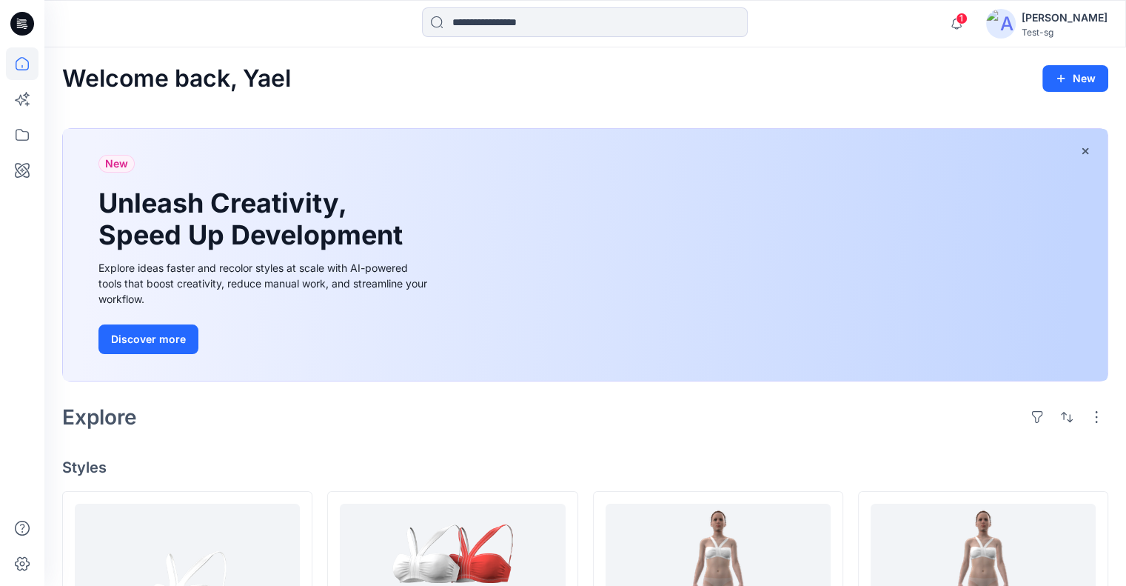
click at [1098, 27] on div "Test-sg" at bounding box center [1065, 32] width 86 height 11
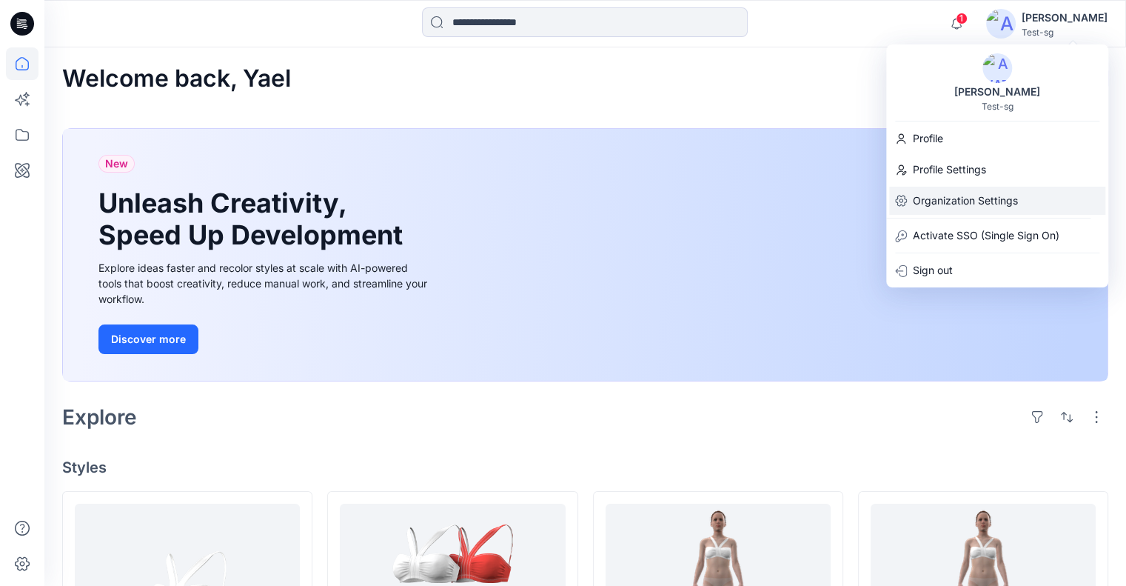
click at [985, 202] on p "Organization Settings" at bounding box center [965, 201] width 105 height 28
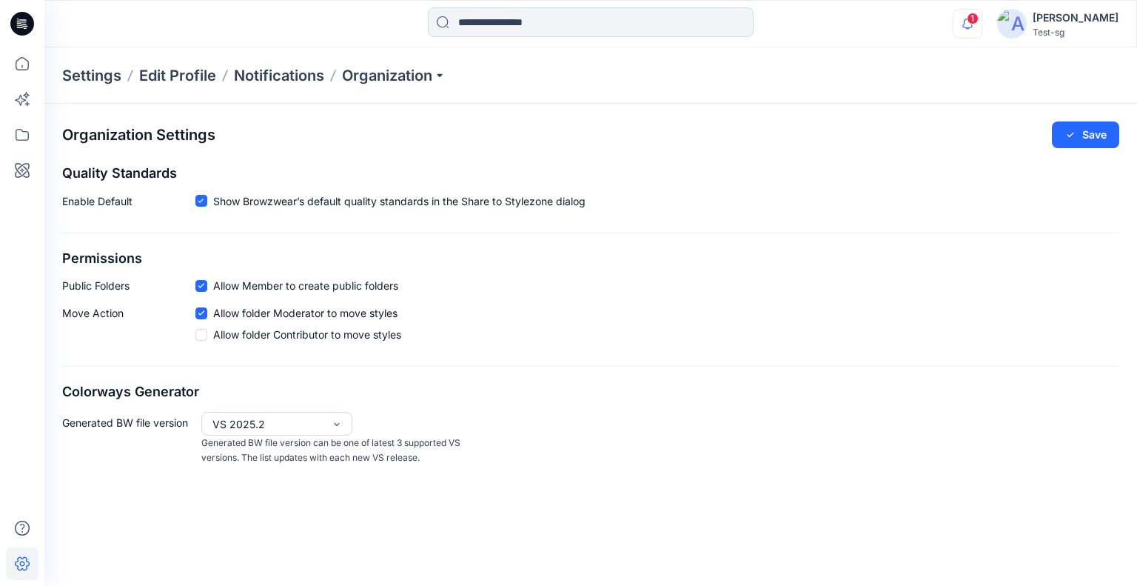
click at [973, 26] on icon "button" at bounding box center [967, 24] width 10 height 10
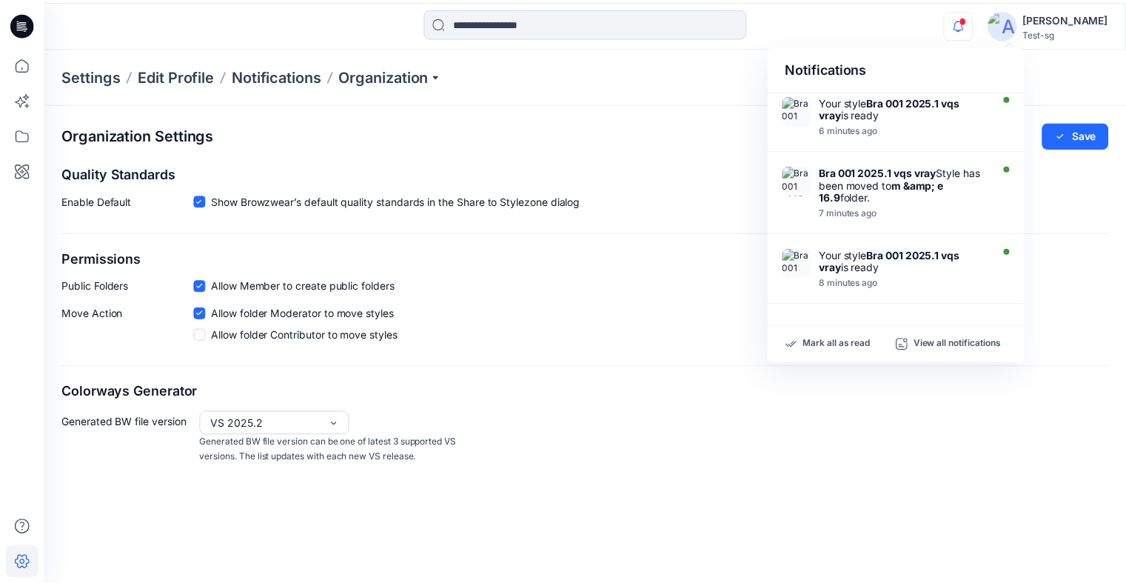
scroll to position [471, 0]
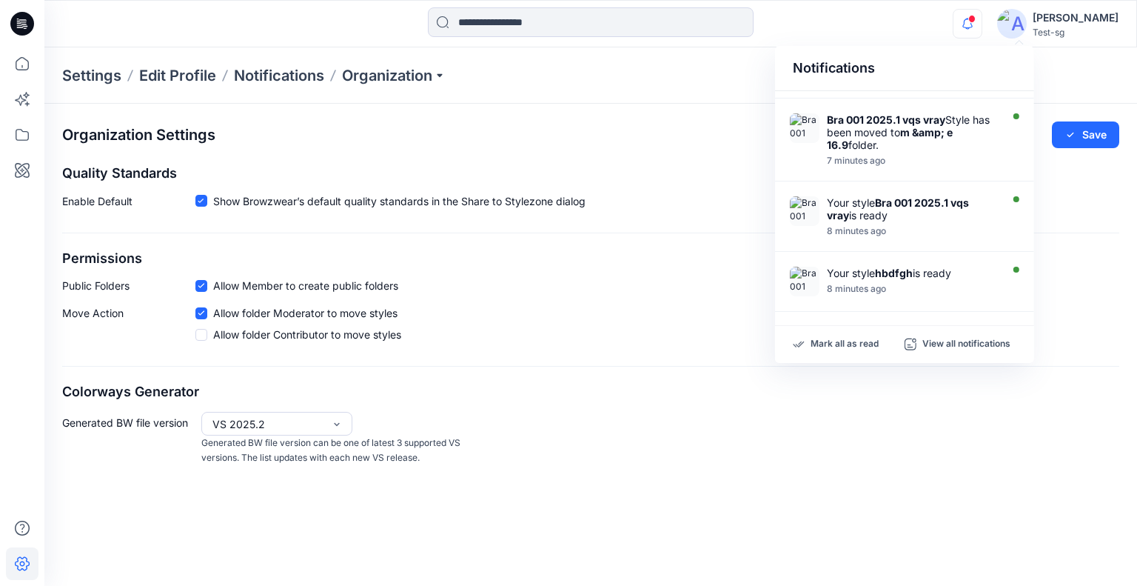
click at [709, 136] on div "Organization Settings Save" at bounding box center [590, 134] width 1057 height 27
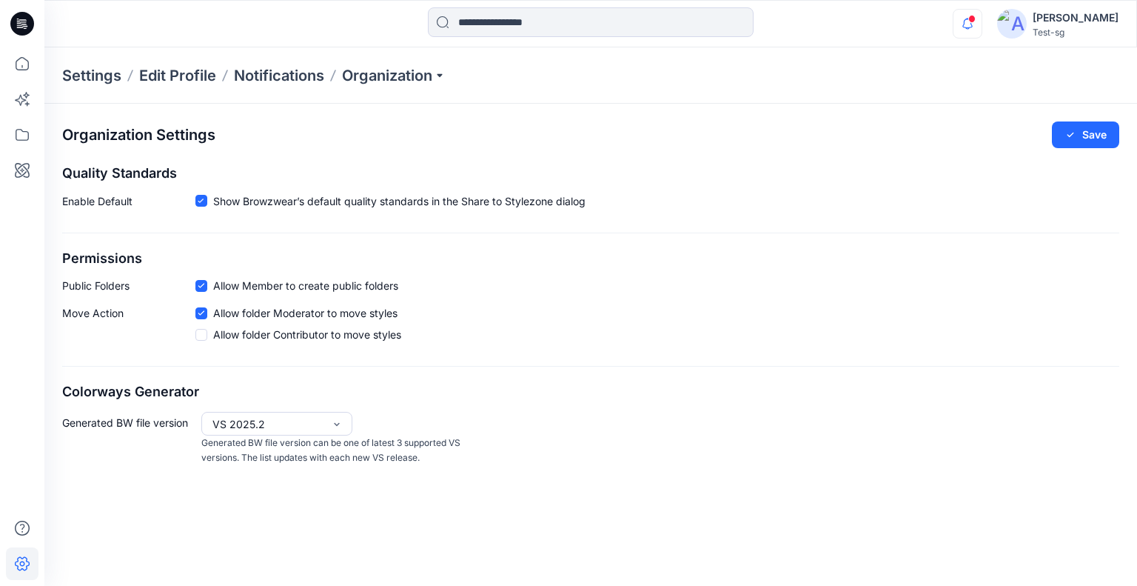
click at [973, 24] on icon "button" at bounding box center [967, 24] width 10 height 10
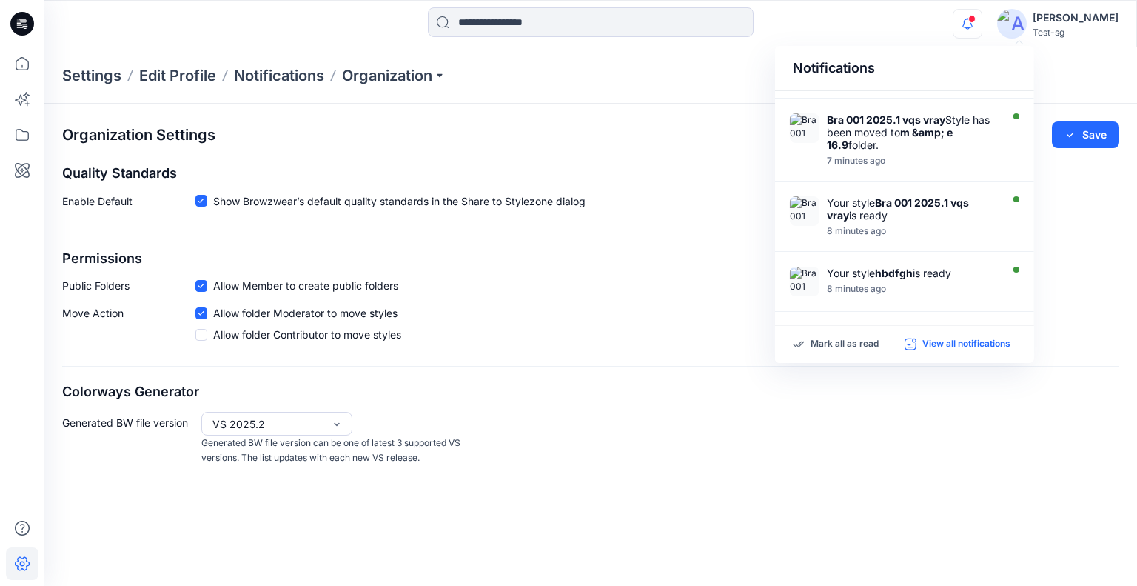
click at [974, 346] on p "View all notifications" at bounding box center [966, 344] width 88 height 13
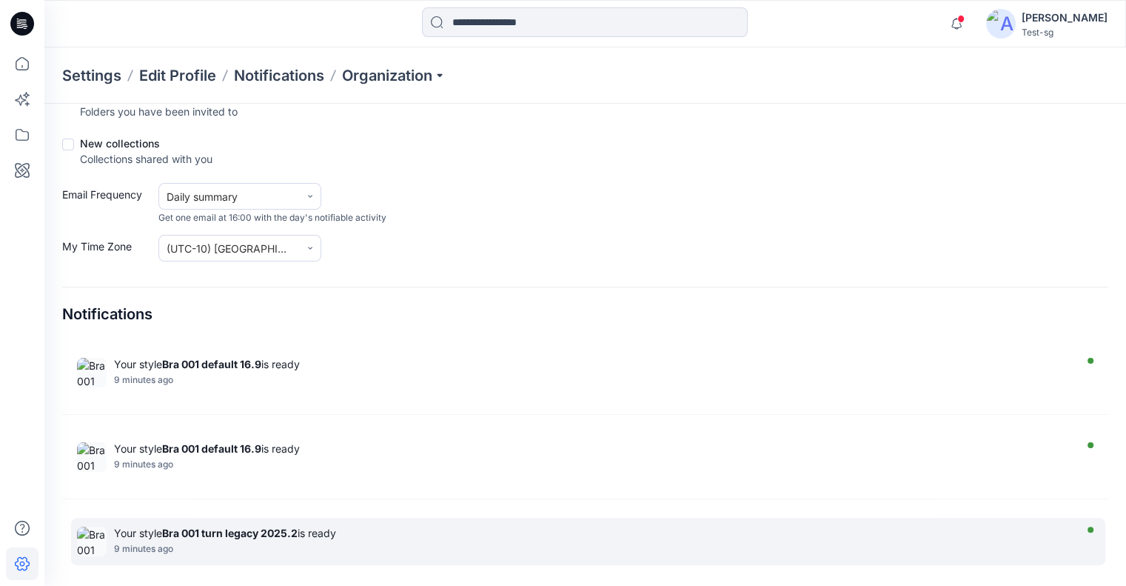
scroll to position [1925, 0]
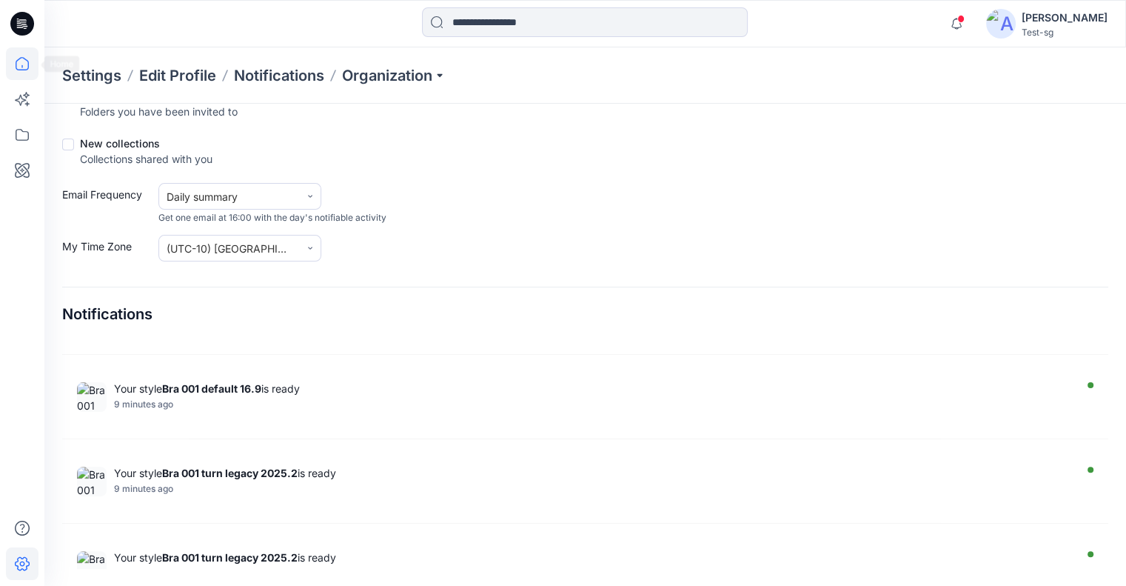
click at [21, 68] on icon at bounding box center [22, 63] width 33 height 33
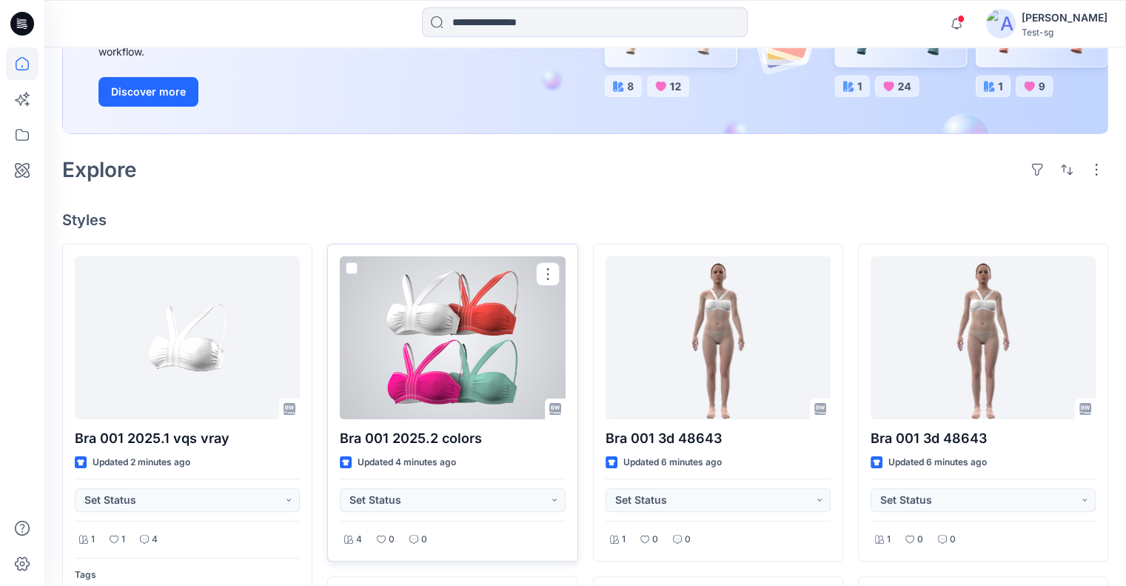
click at [449, 373] on div at bounding box center [452, 337] width 225 height 163
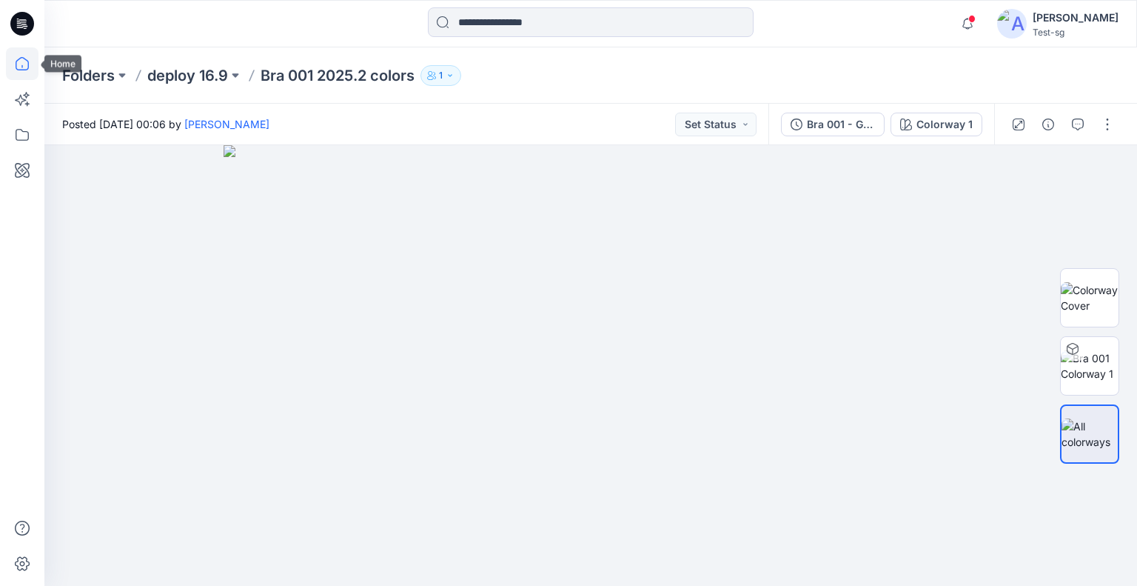
click at [21, 67] on icon at bounding box center [22, 63] width 33 height 33
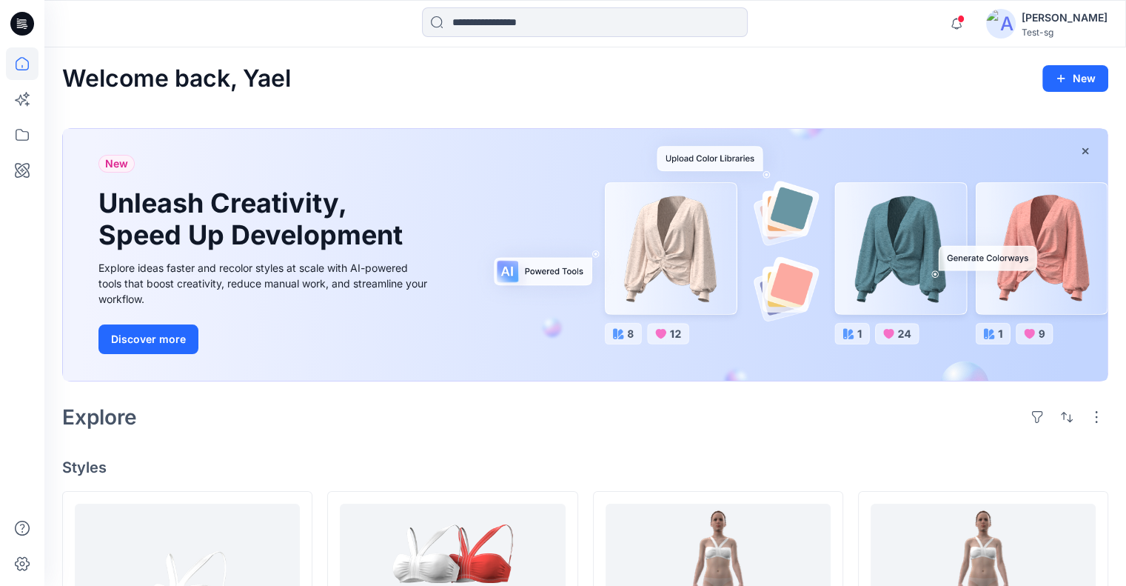
click at [1087, 30] on div "Test-sg" at bounding box center [1065, 32] width 86 height 11
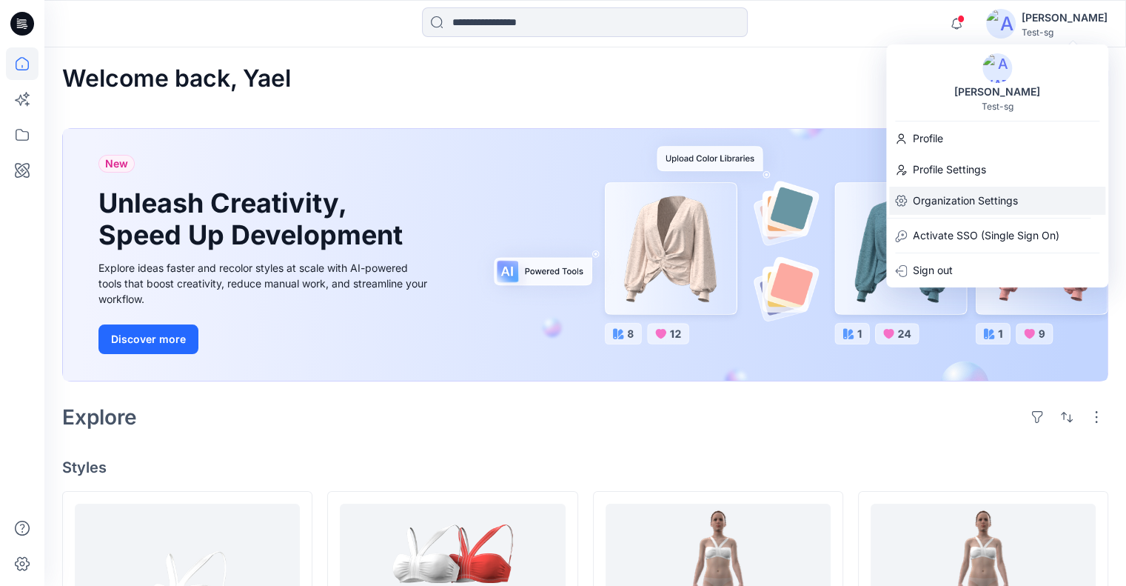
drag, startPoint x: 1007, startPoint y: 201, endPoint x: 930, endPoint y: 200, distance: 77.0
click at [1007, 200] on p "Organization Settings" at bounding box center [965, 201] width 105 height 28
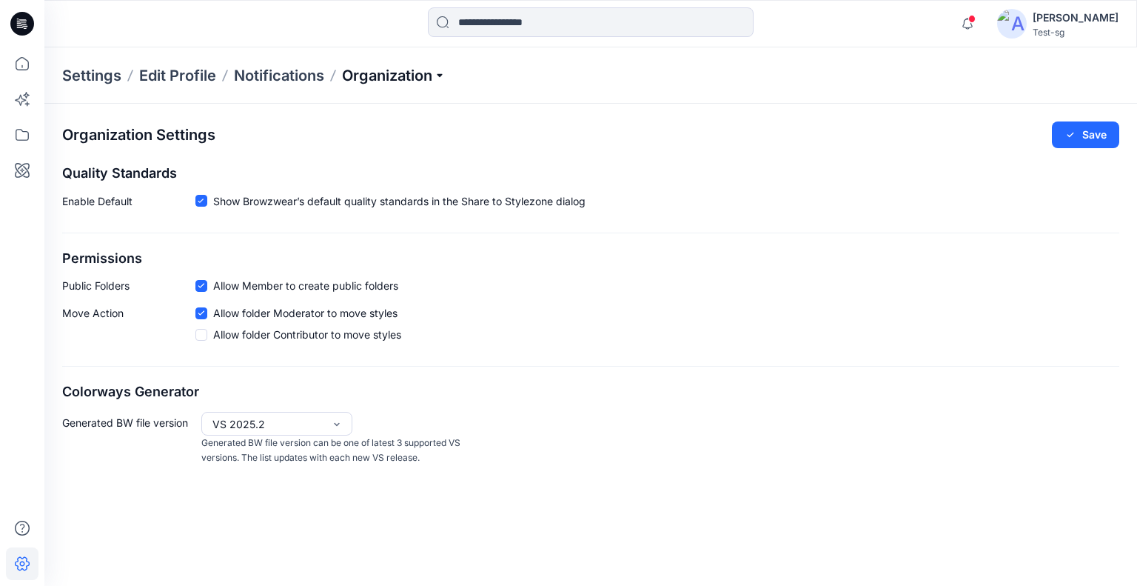
click at [385, 70] on p "Organization" at bounding box center [394, 75] width 104 height 21
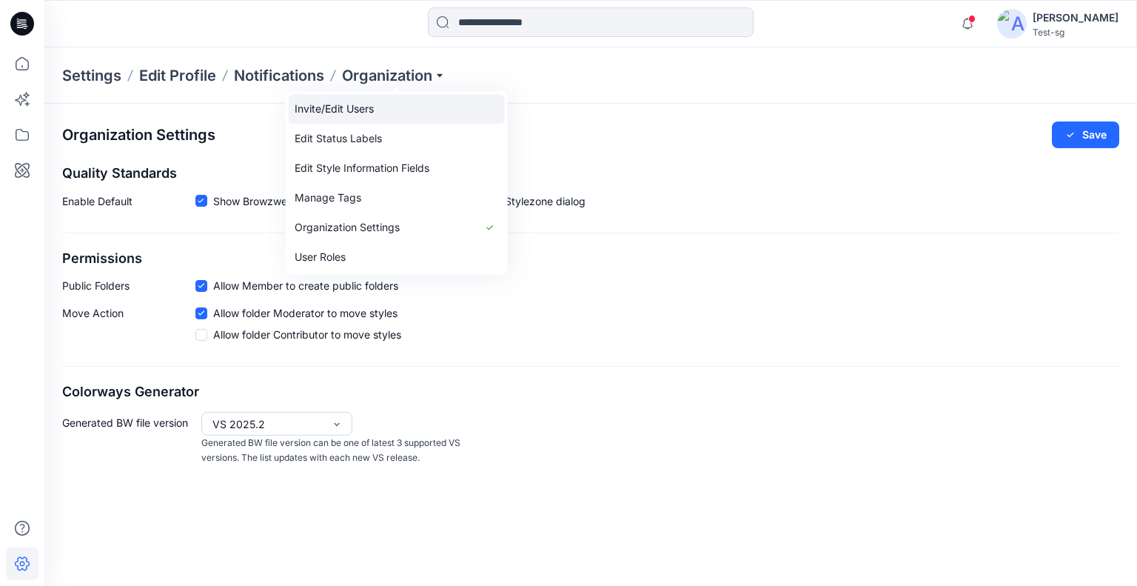
click at [387, 112] on link "Invite/Edit Users" at bounding box center [397, 109] width 216 height 30
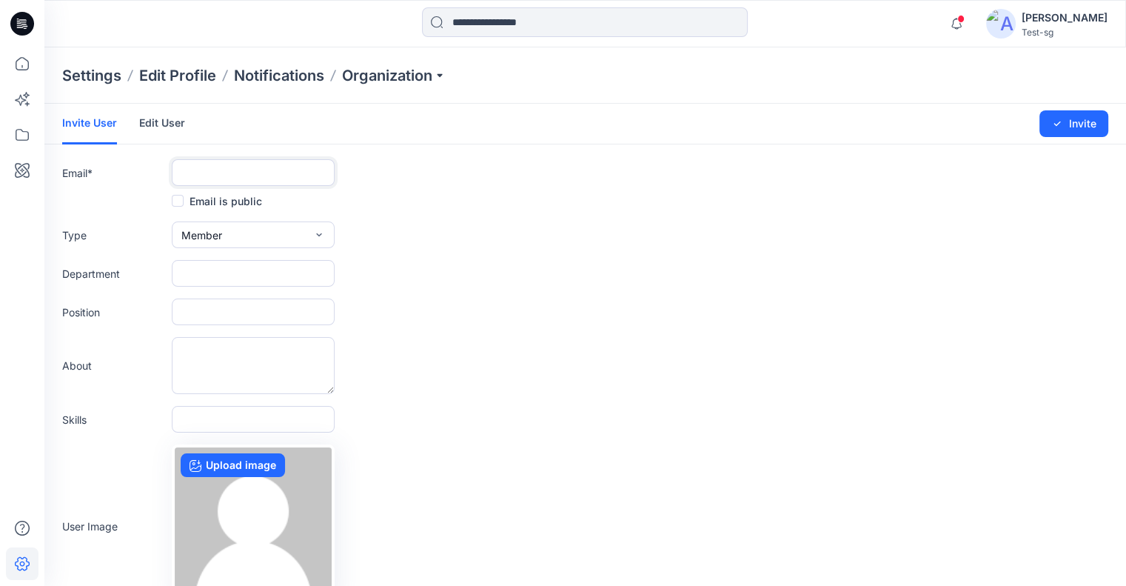
click at [221, 173] on input "text" at bounding box center [253, 172] width 163 height 27
paste input "**********"
type input "**********"
click at [232, 235] on button "Member" at bounding box center [253, 234] width 163 height 27
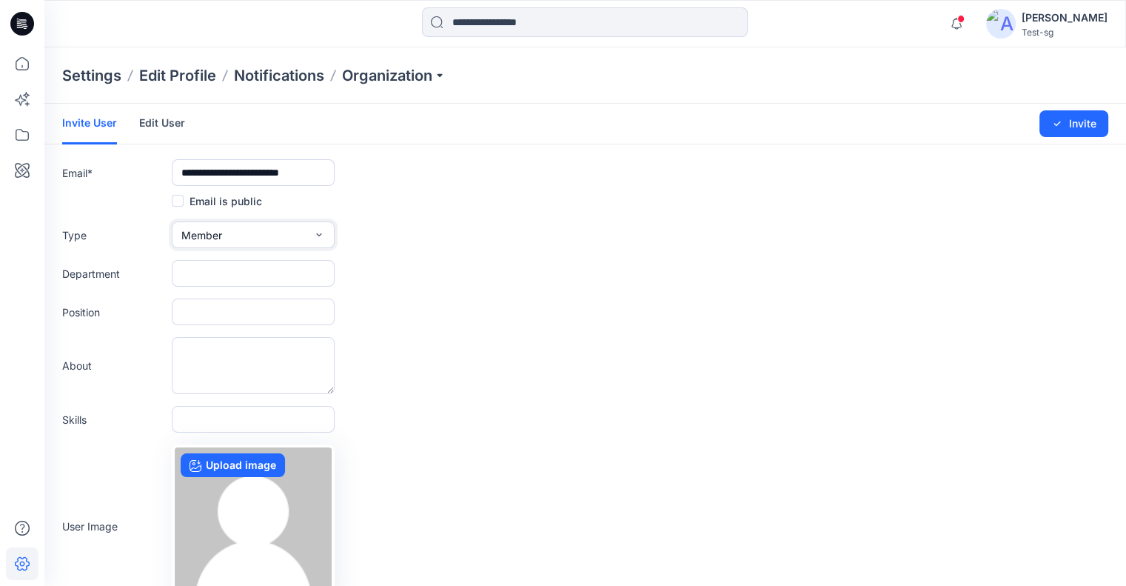
scroll to position [0, 0]
click at [232, 324] on button "Admin" at bounding box center [253, 328] width 157 height 30
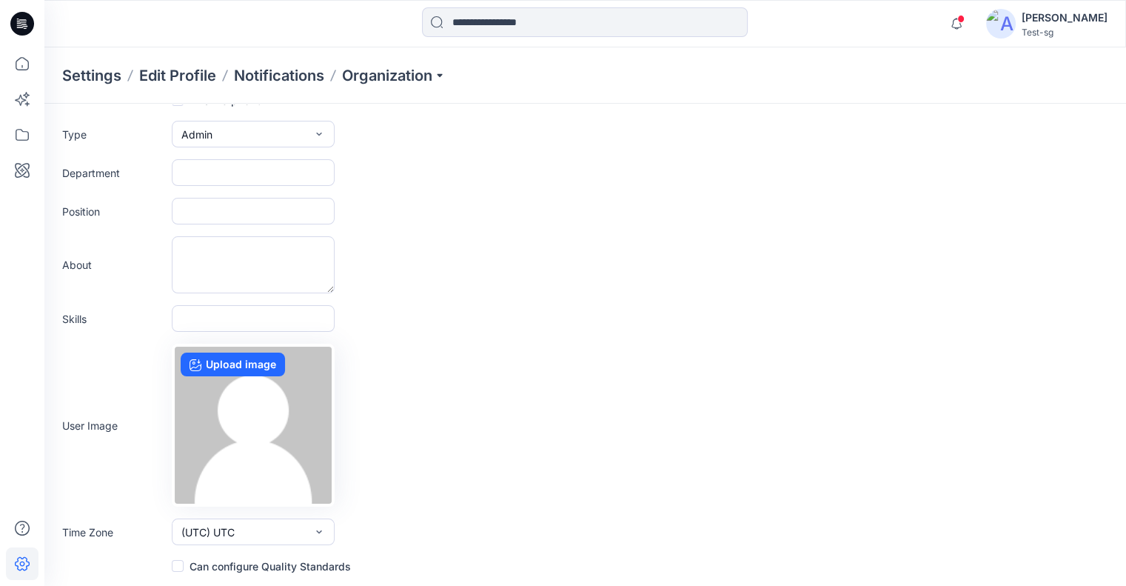
click at [255, 563] on label "Can configure Quality Standards" at bounding box center [261, 566] width 179 height 18
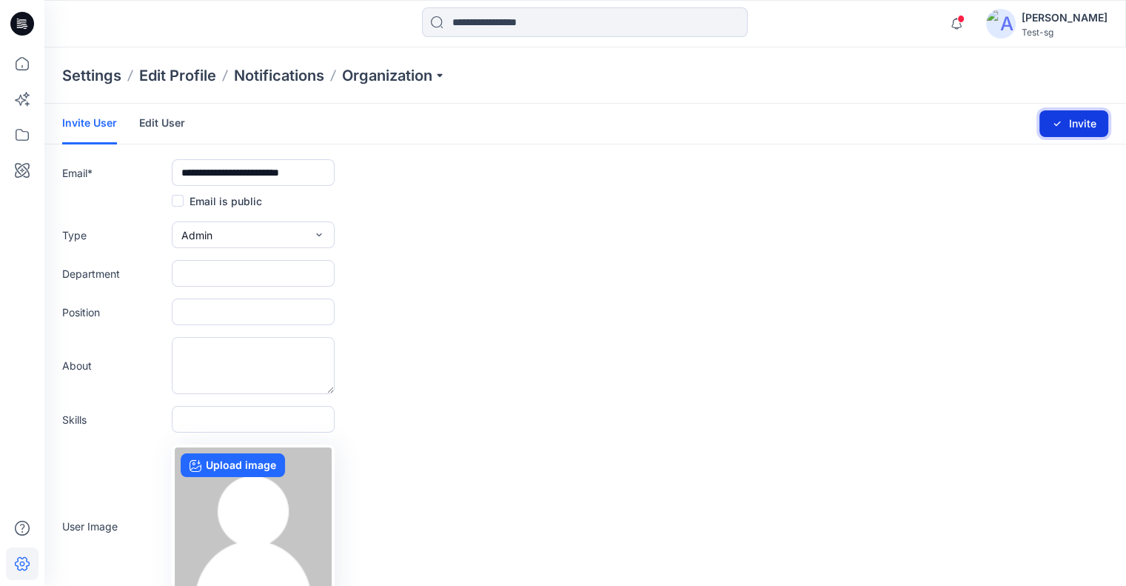
click at [1063, 127] on button "Invite" at bounding box center [1073, 123] width 69 height 27
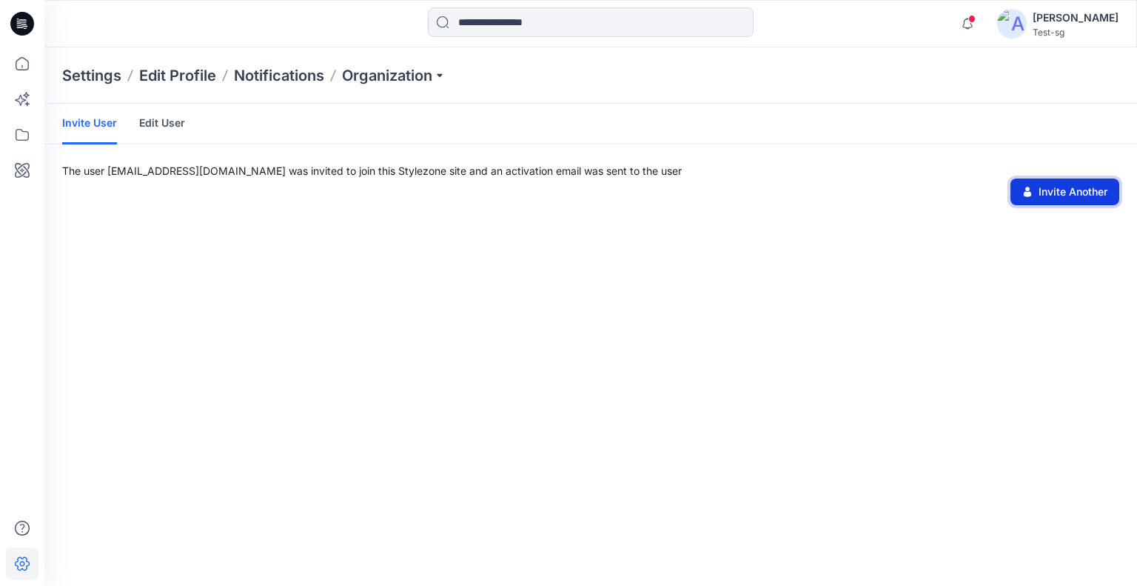
click at [1057, 197] on button "Invite Another" at bounding box center [1065, 191] width 109 height 27
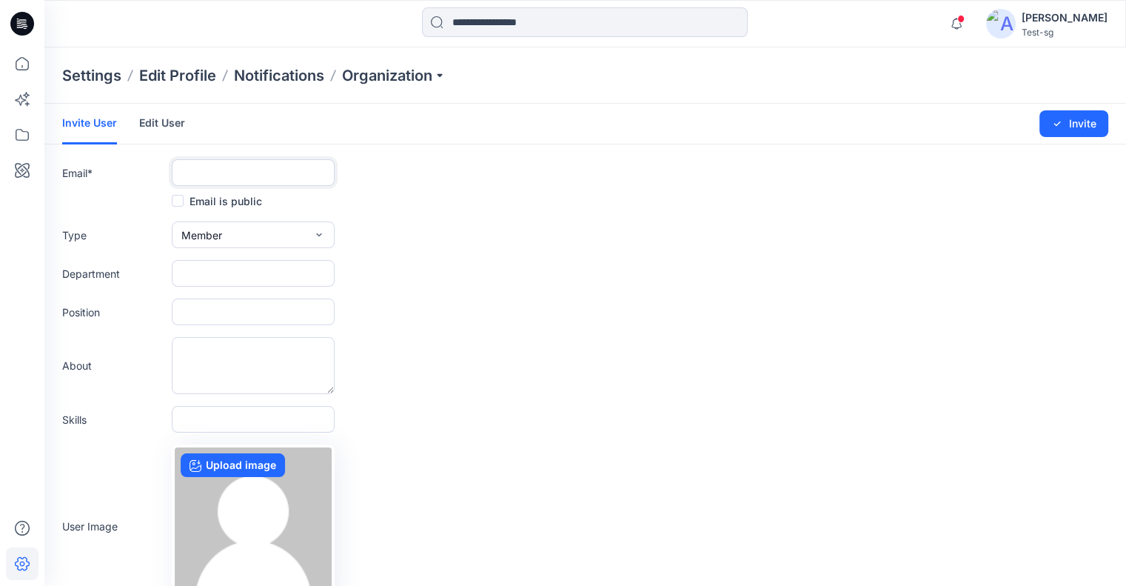
click at [249, 178] on input "text" at bounding box center [253, 172] width 163 height 27
paste input "**********"
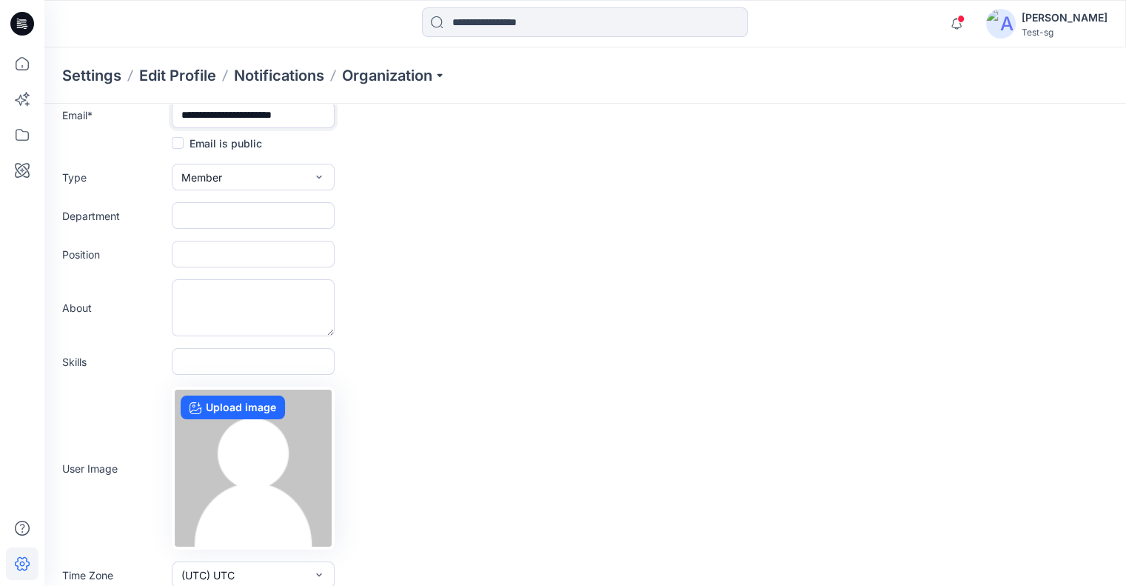
scroll to position [101, 0]
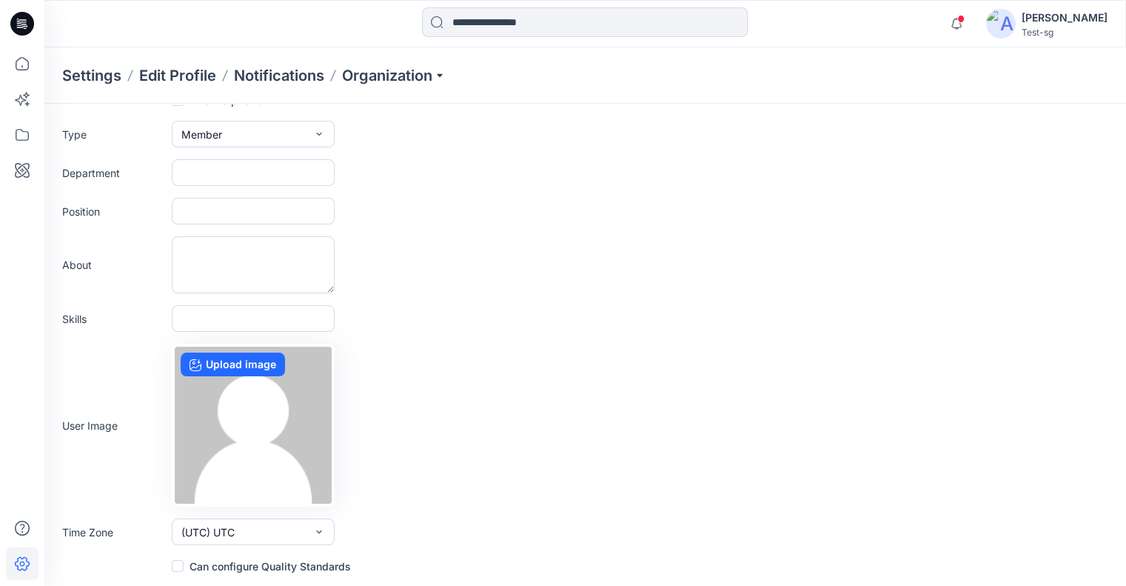
type input "**********"
click at [266, 558] on label "Can configure Quality Standards" at bounding box center [261, 566] width 179 height 18
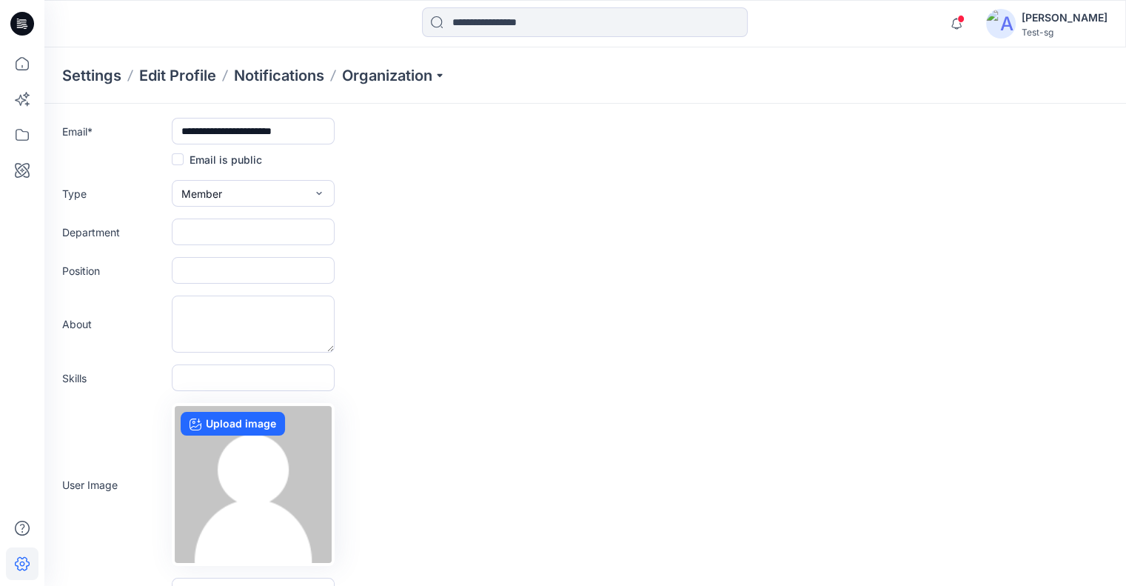
scroll to position [0, 0]
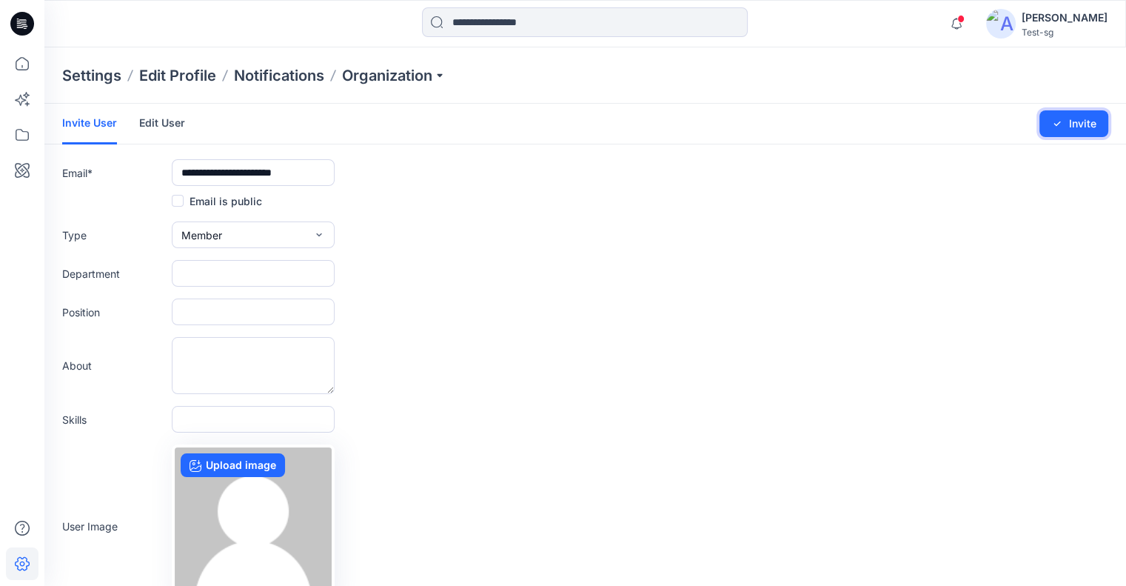
click at [1079, 120] on button "Invite" at bounding box center [1073, 123] width 69 height 27
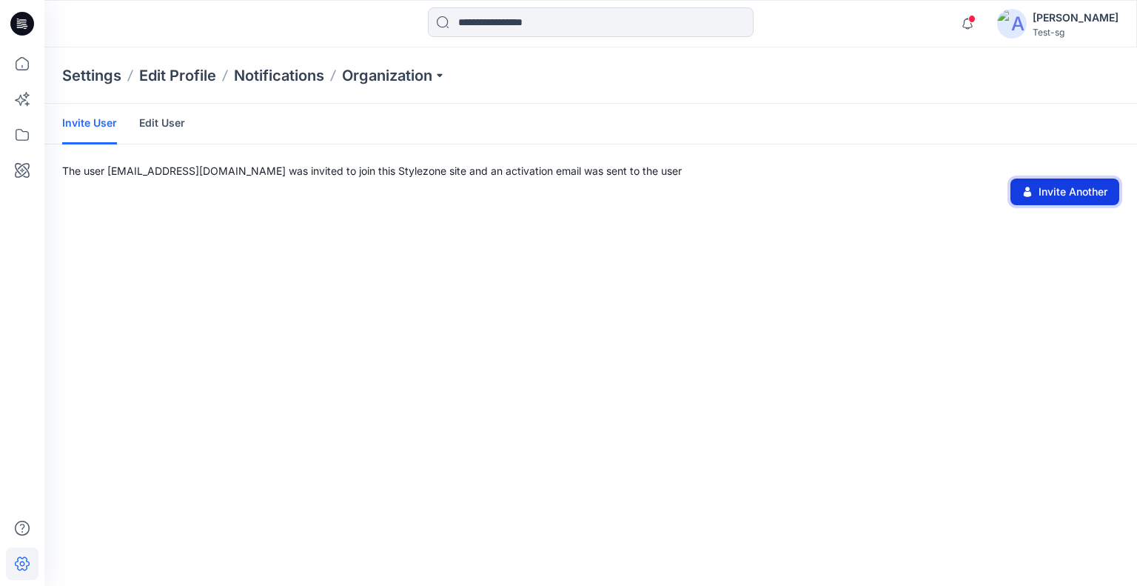
click at [1069, 193] on button "Invite Another" at bounding box center [1065, 191] width 109 height 27
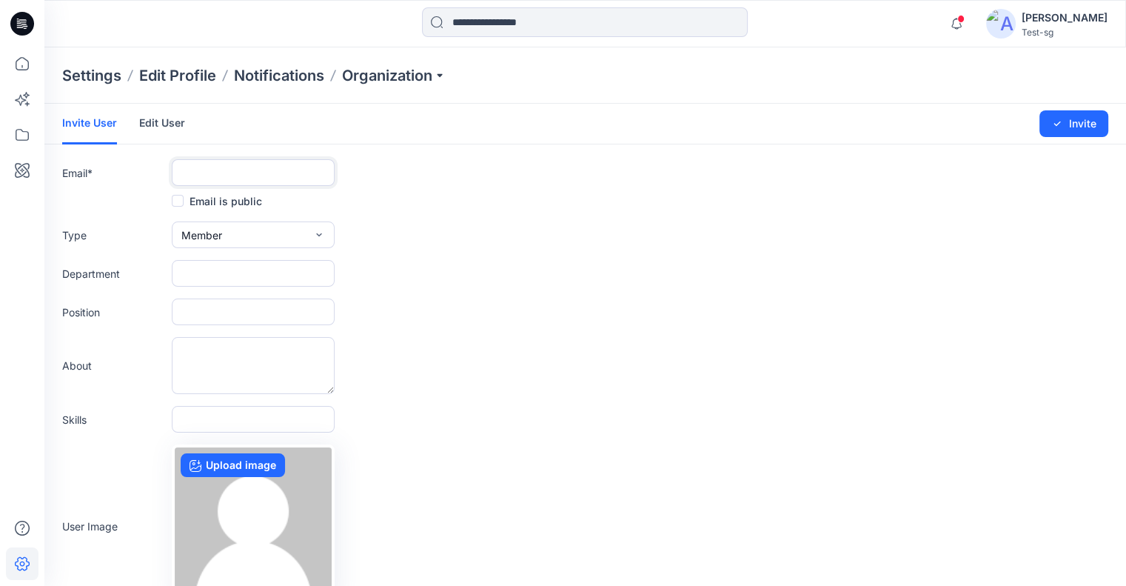
click at [248, 165] on input "text" at bounding box center [253, 172] width 163 height 27
paste input "**********"
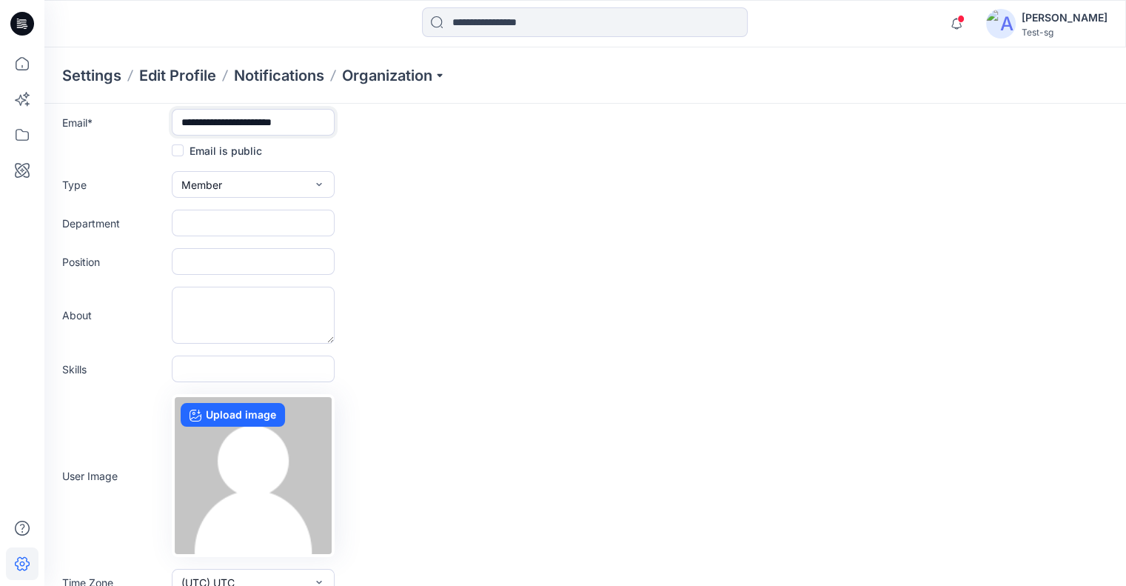
type input "**********"
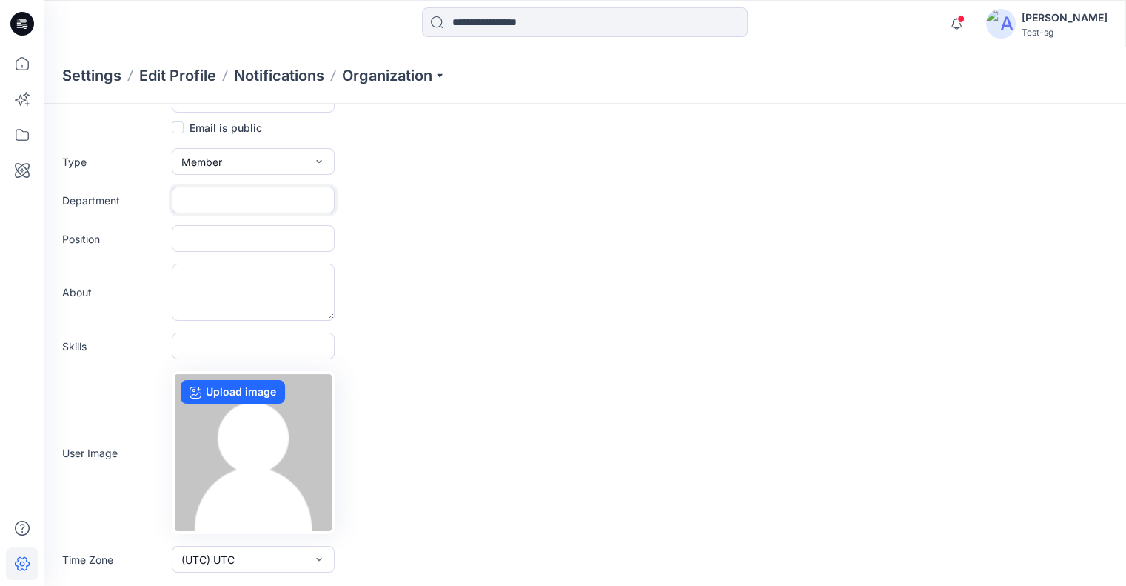
click at [258, 218] on form "**********" at bounding box center [585, 316] width 1082 height 572
click at [260, 162] on button "Member" at bounding box center [253, 160] width 163 height 27
click at [252, 198] on button "External" at bounding box center [253, 195] width 157 height 30
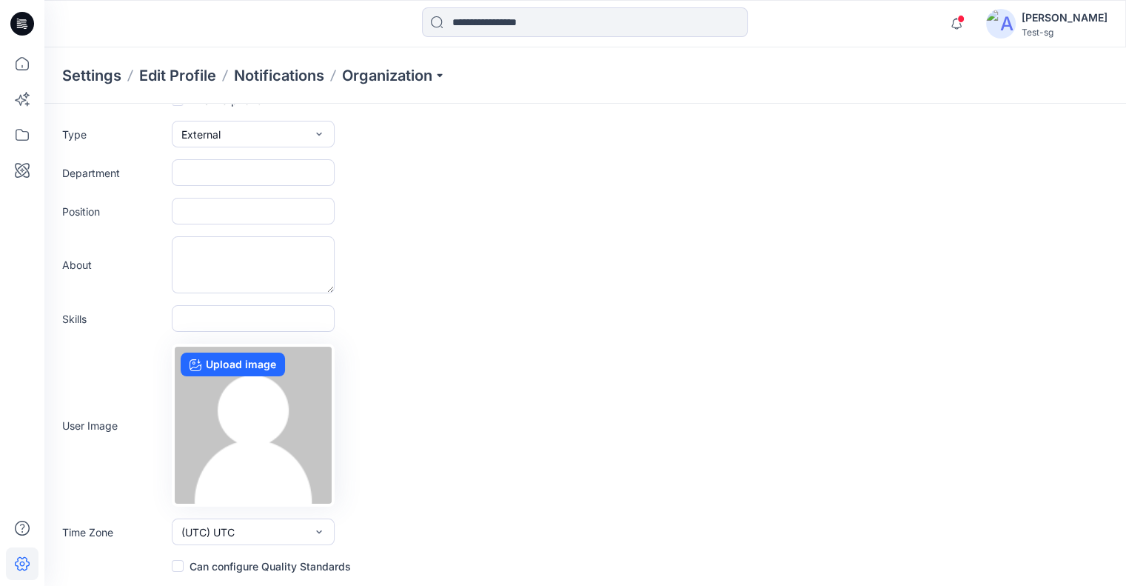
click at [234, 565] on label "Can configure Quality Standards" at bounding box center [261, 566] width 179 height 18
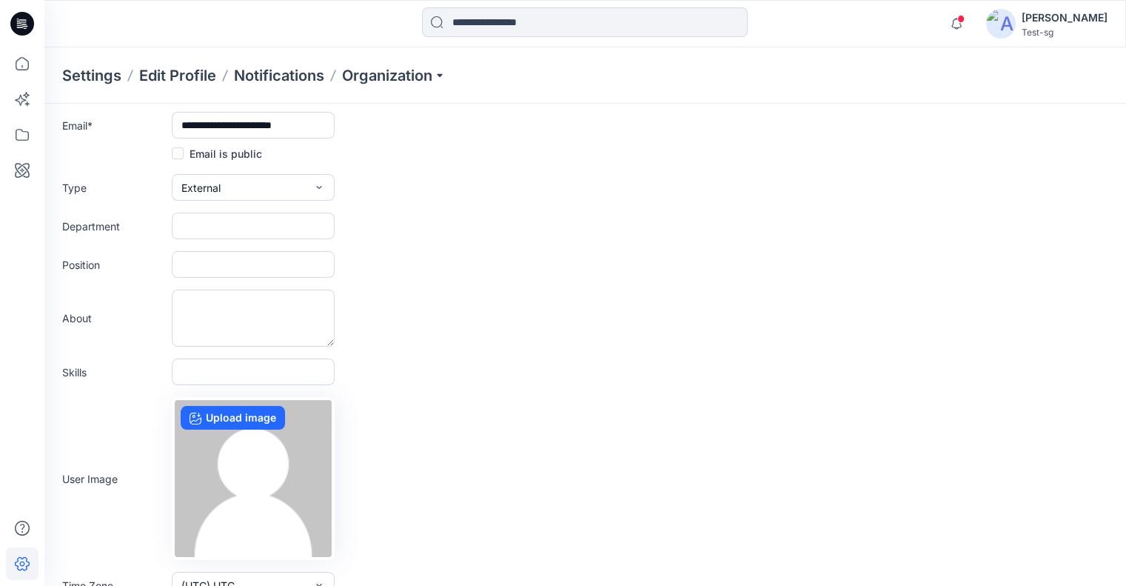
scroll to position [0, 0]
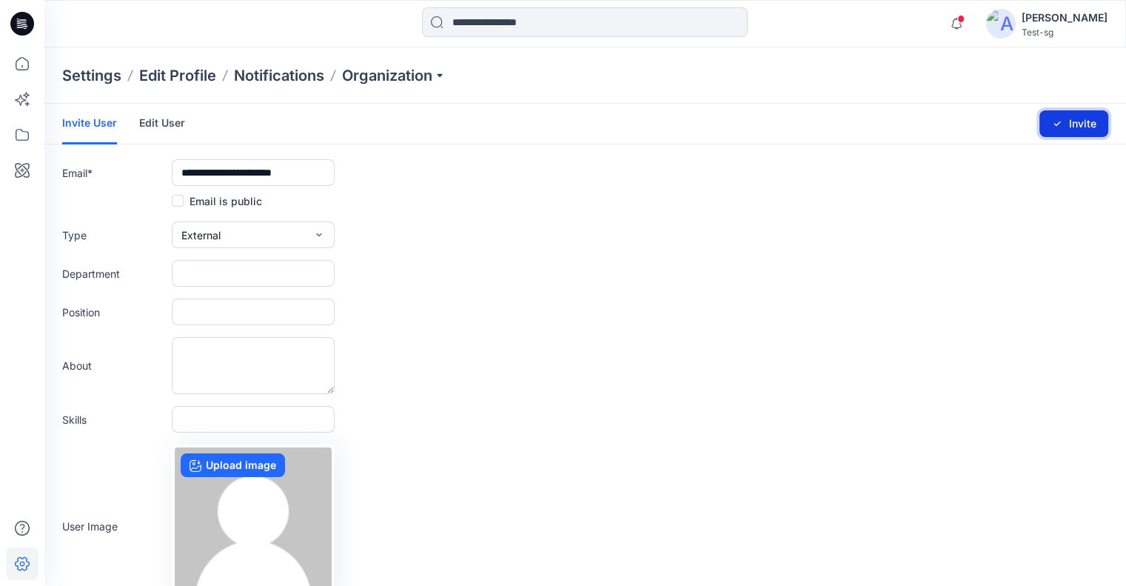
click at [1048, 122] on button "Invite" at bounding box center [1073, 123] width 69 height 27
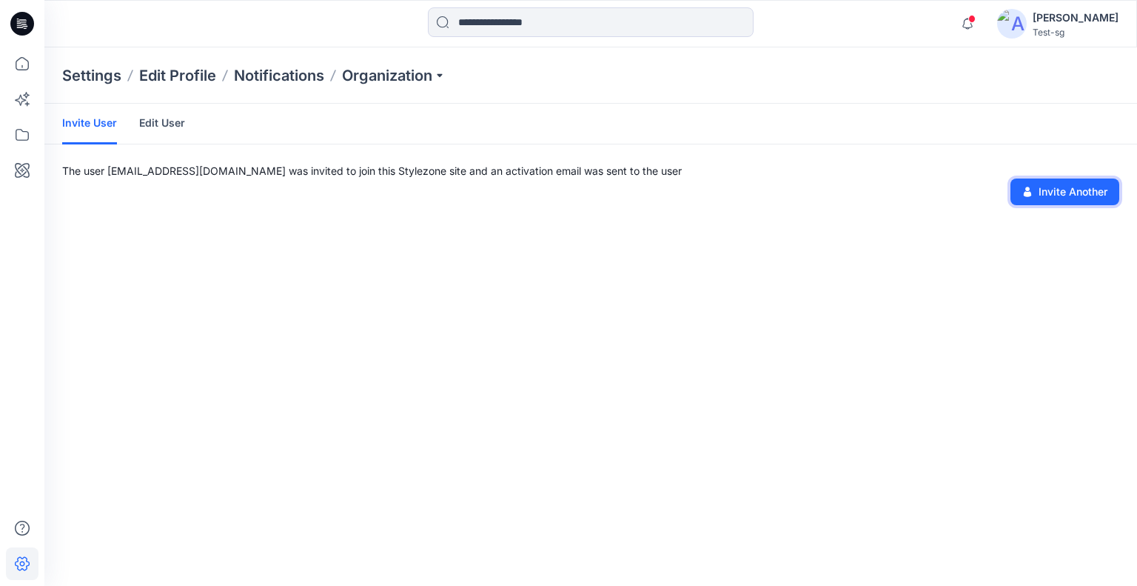
drag, startPoint x: 1038, startPoint y: 190, endPoint x: 1031, endPoint y: 190, distance: 7.4
click at [1038, 190] on button "Invite Another" at bounding box center [1065, 191] width 109 height 27
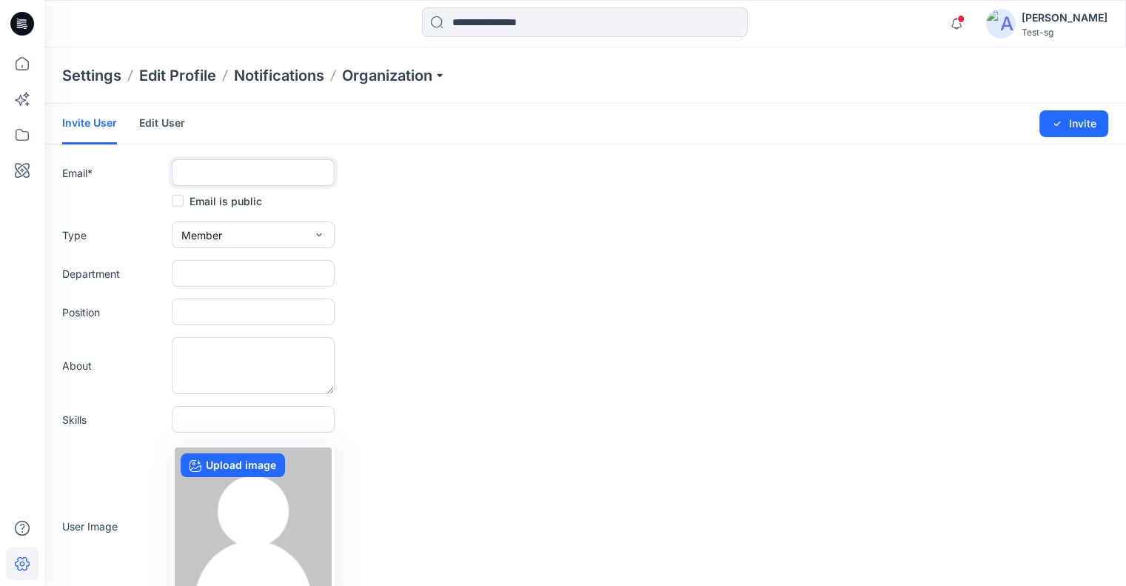
click at [235, 175] on input "text" at bounding box center [253, 172] width 163 height 27
paste input "**********"
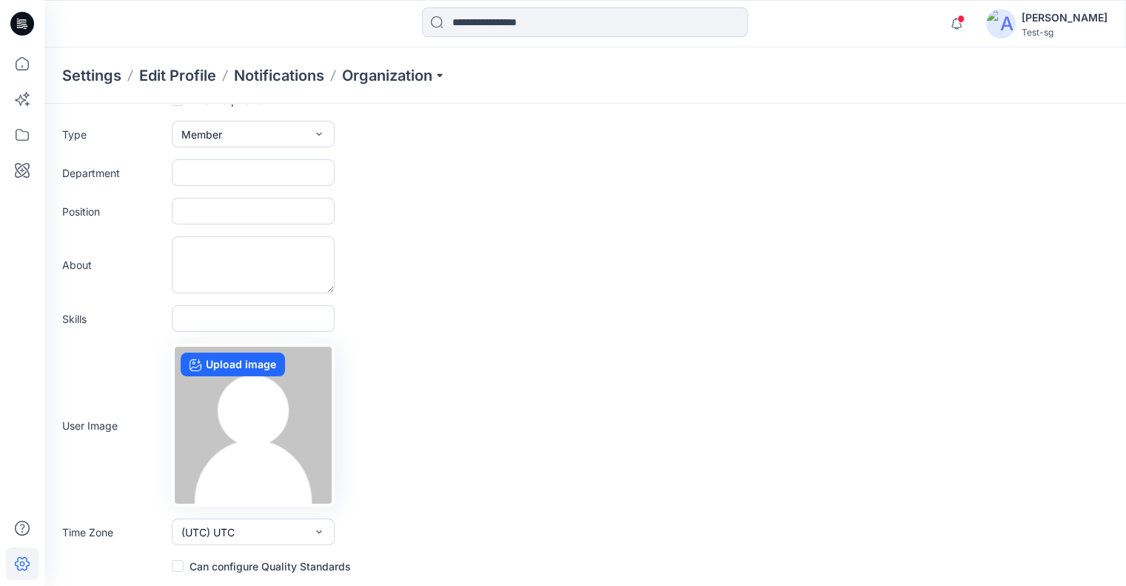
type input "**********"
drag, startPoint x: 268, startPoint y: 562, endPoint x: 274, endPoint y: 556, distance: 8.4
click at [268, 561] on label "Can configure Quality Standards" at bounding box center [261, 566] width 179 height 18
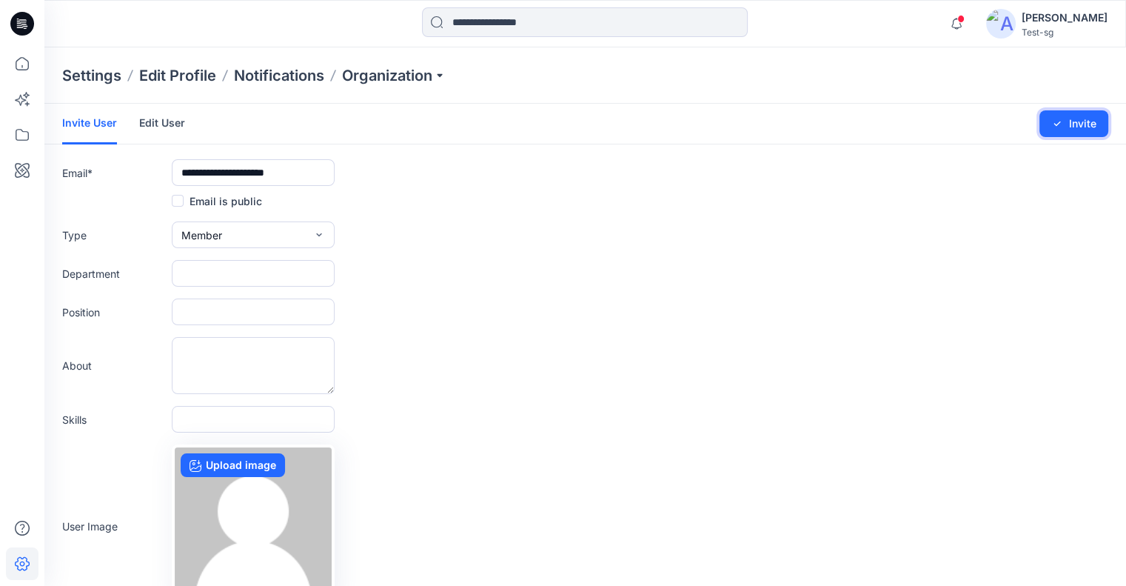
click at [1089, 122] on button "Invite" at bounding box center [1073, 123] width 69 height 27
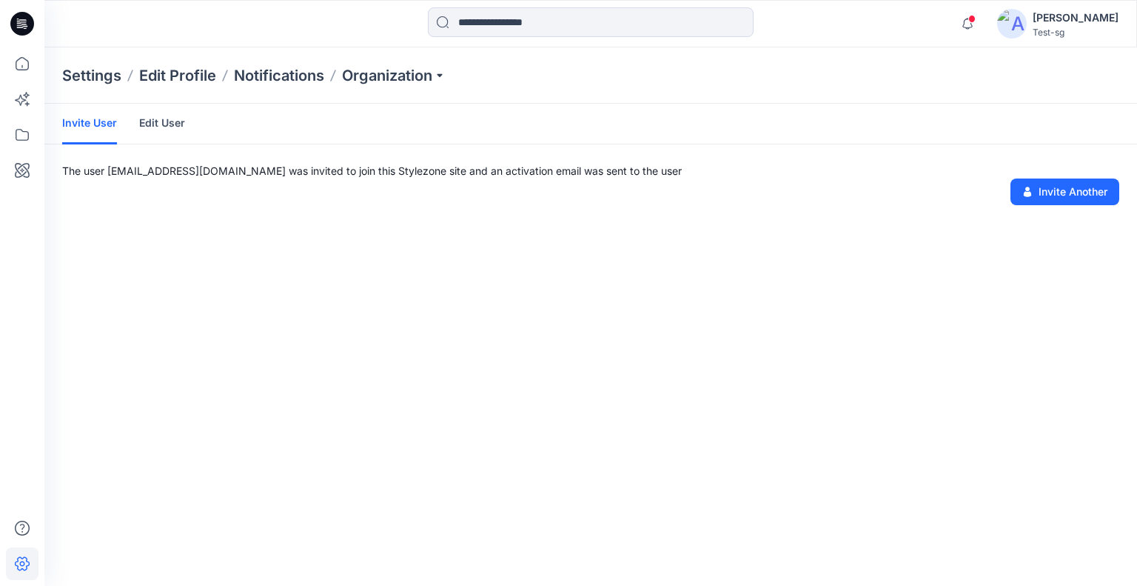
click at [166, 124] on link "Edit User" at bounding box center [162, 123] width 46 height 38
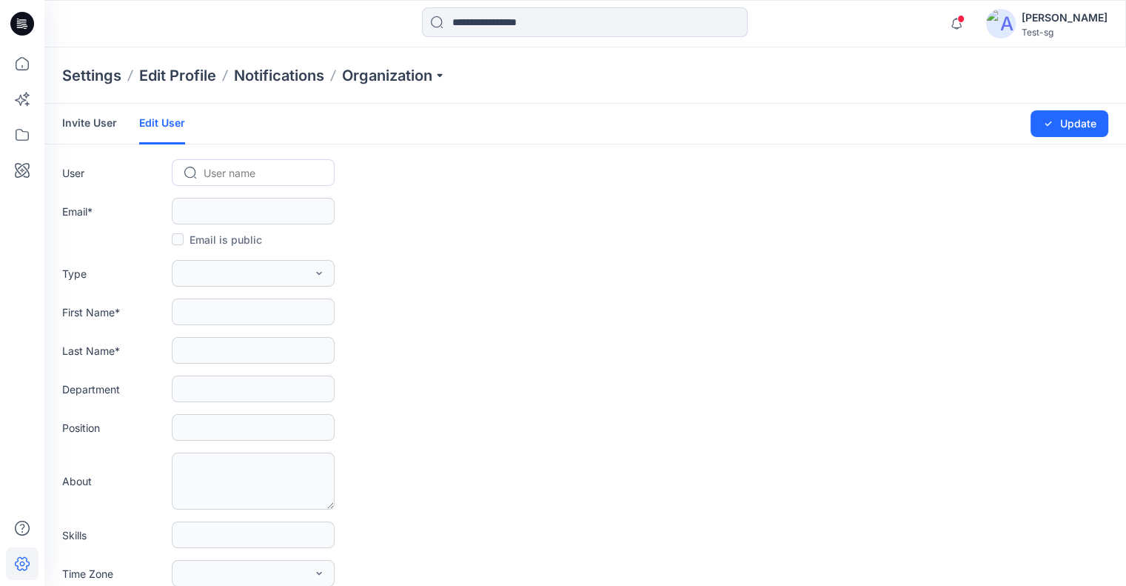
click at [204, 171] on input "text" at bounding box center [205, 173] width 3 height 16
paste input "**********"
type input "**********"
click at [237, 204] on span "delete1609@yopmail.com" at bounding box center [266, 204] width 120 height 16
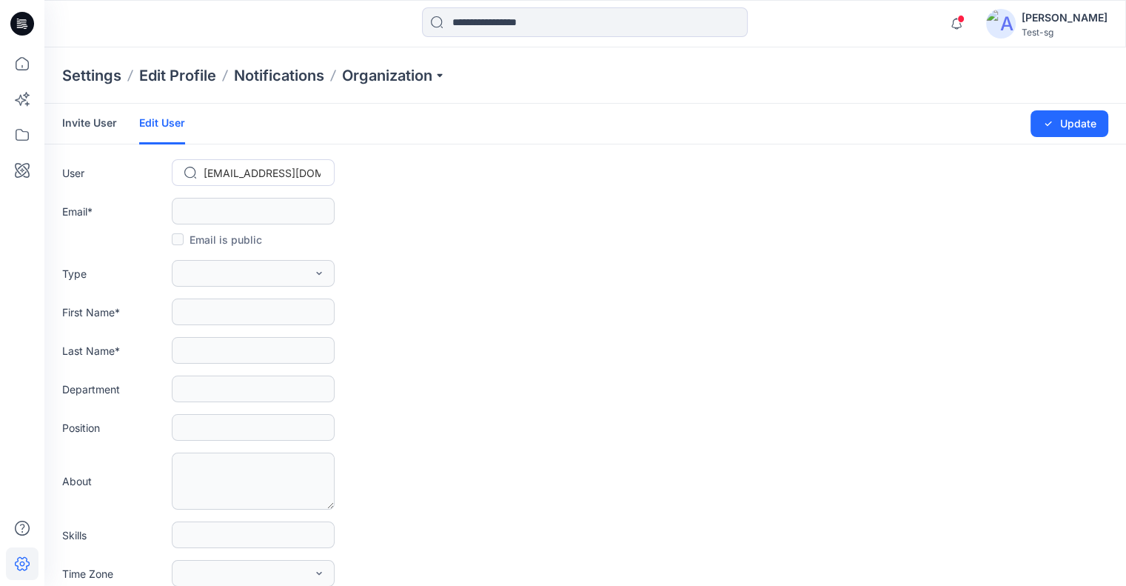
scroll to position [0, 0]
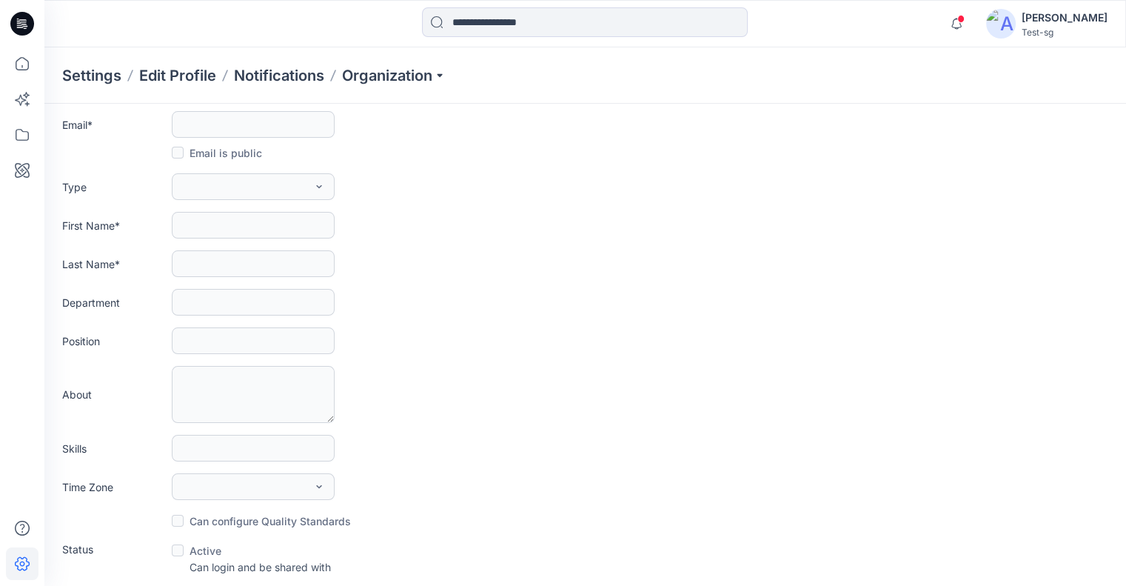
type input "**********"
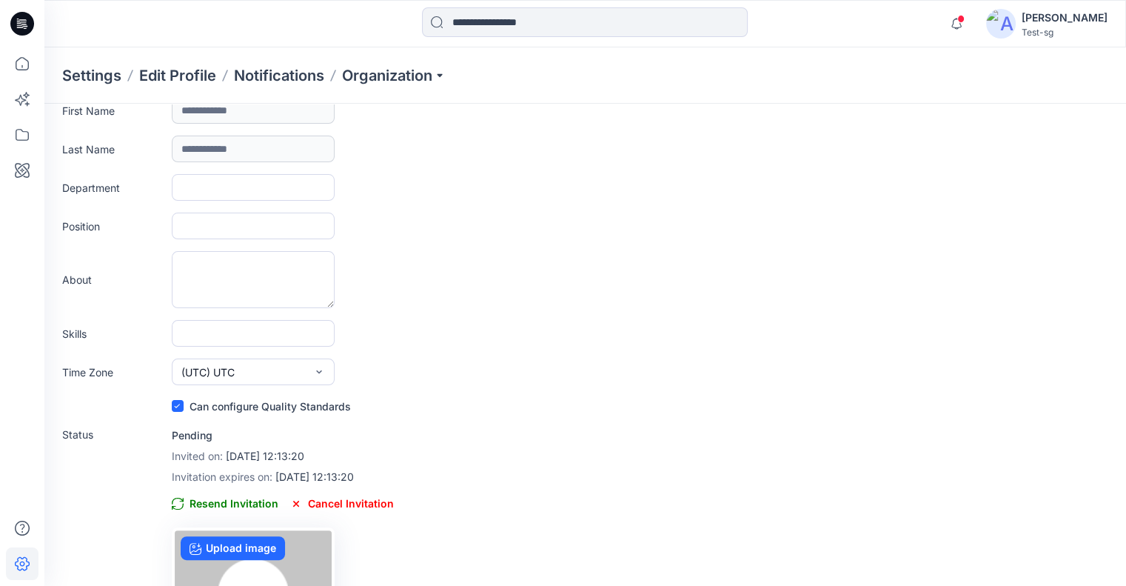
scroll to position [317, 0]
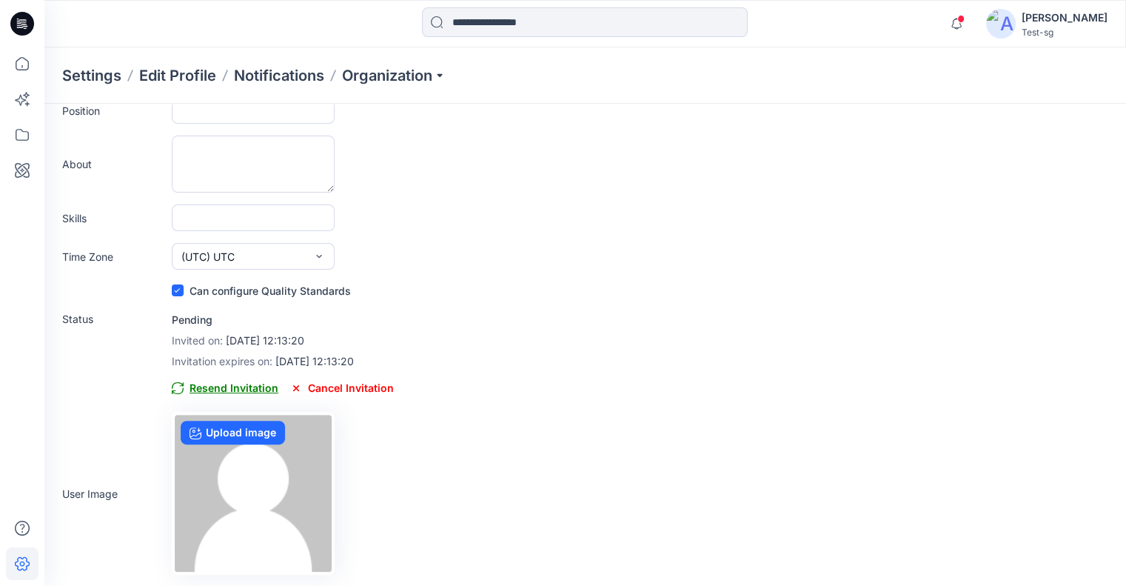
click at [246, 383] on span "Resend Invitation" at bounding box center [225, 388] width 107 height 18
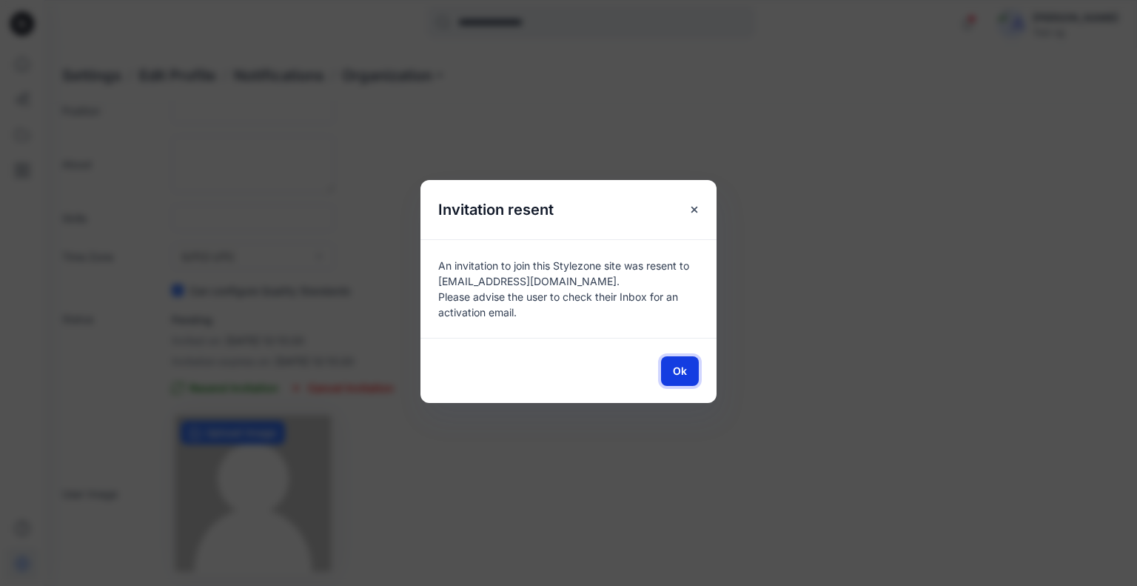
click at [677, 372] on span "Ok" at bounding box center [680, 371] width 14 height 16
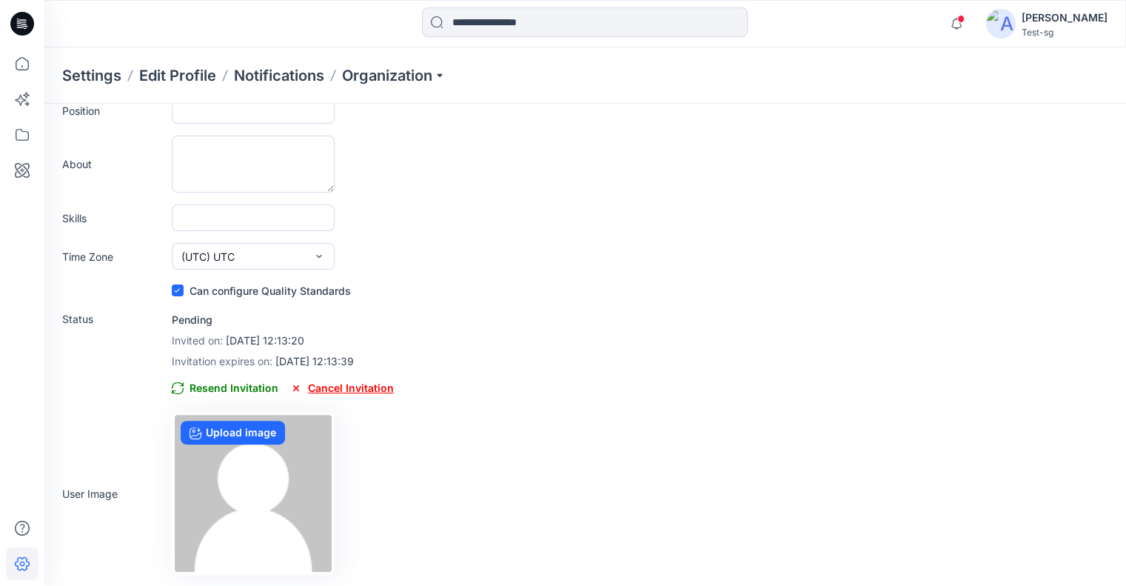
click at [353, 384] on span "Cancel Invitation" at bounding box center [342, 388] width 104 height 18
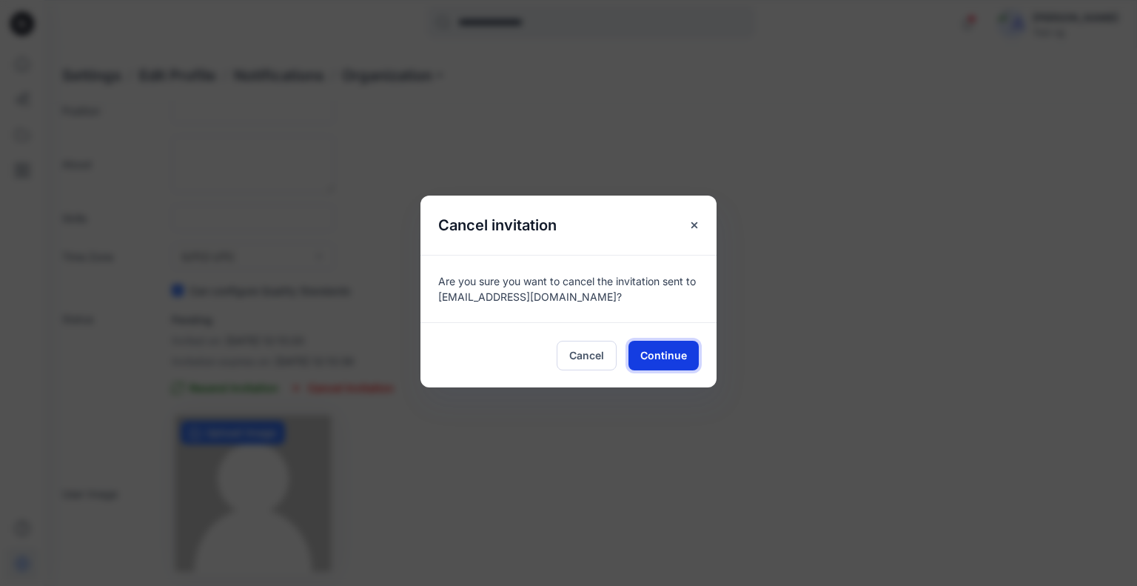
click at [671, 352] on span "Continue" at bounding box center [663, 355] width 47 height 16
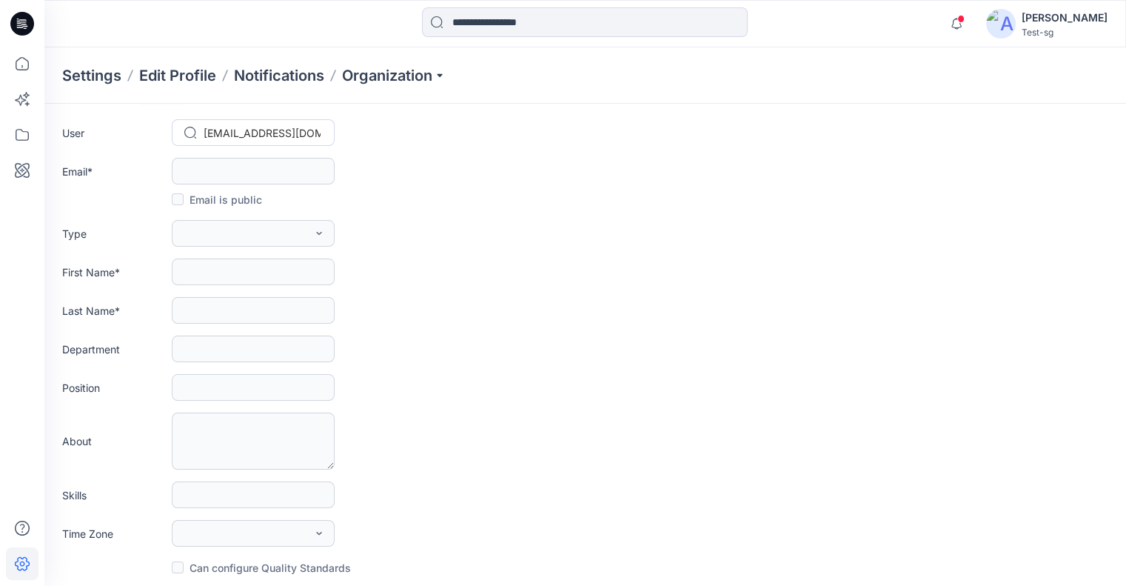
scroll to position [0, 0]
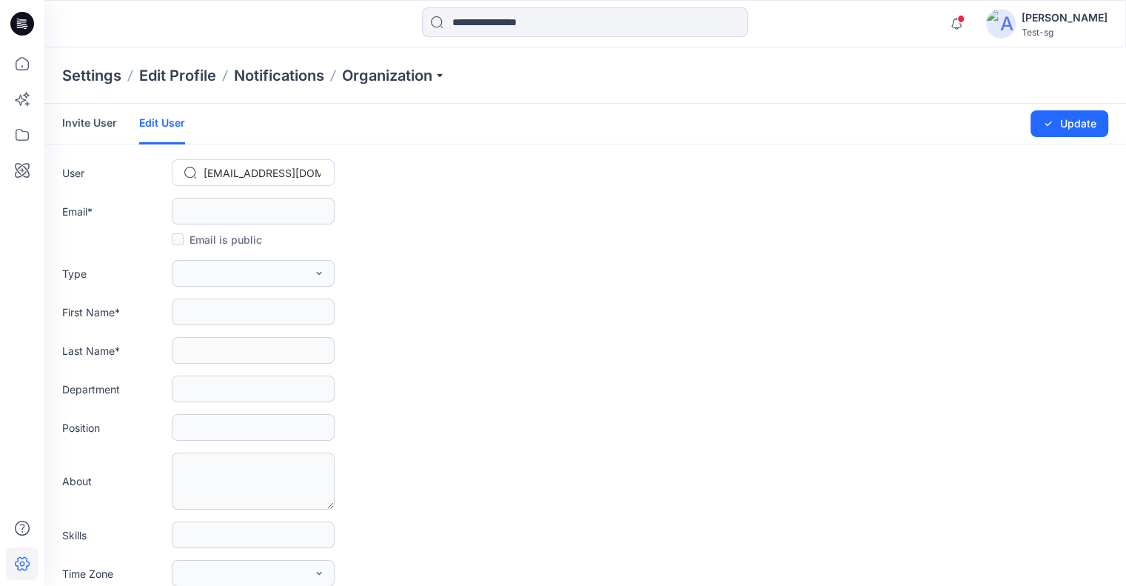
click at [114, 120] on link "Invite User" at bounding box center [89, 123] width 55 height 38
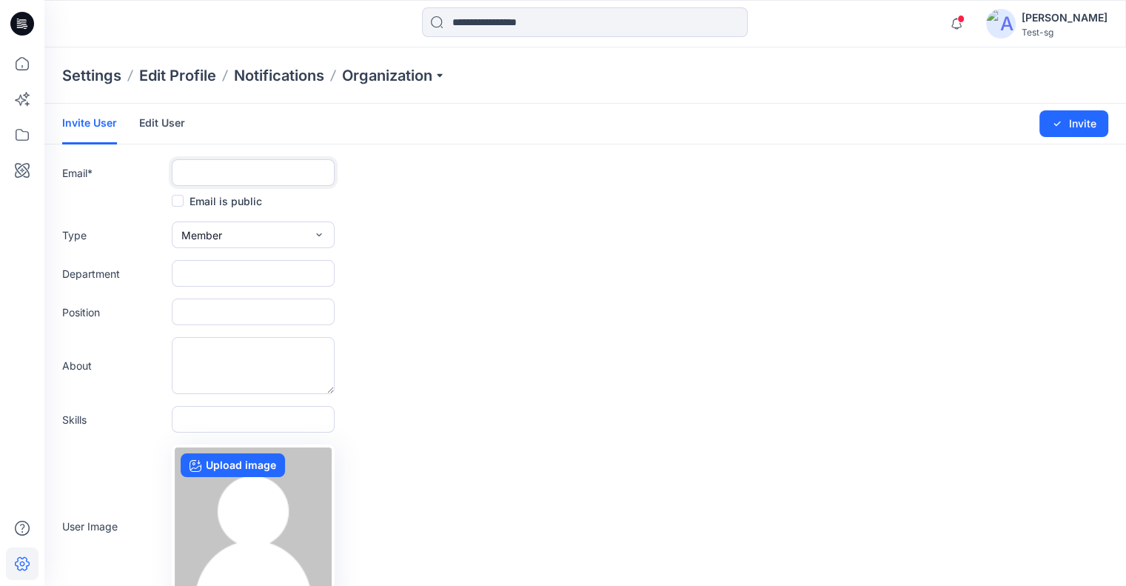
click at [251, 167] on input "text" at bounding box center [253, 172] width 163 height 27
paste input "**********"
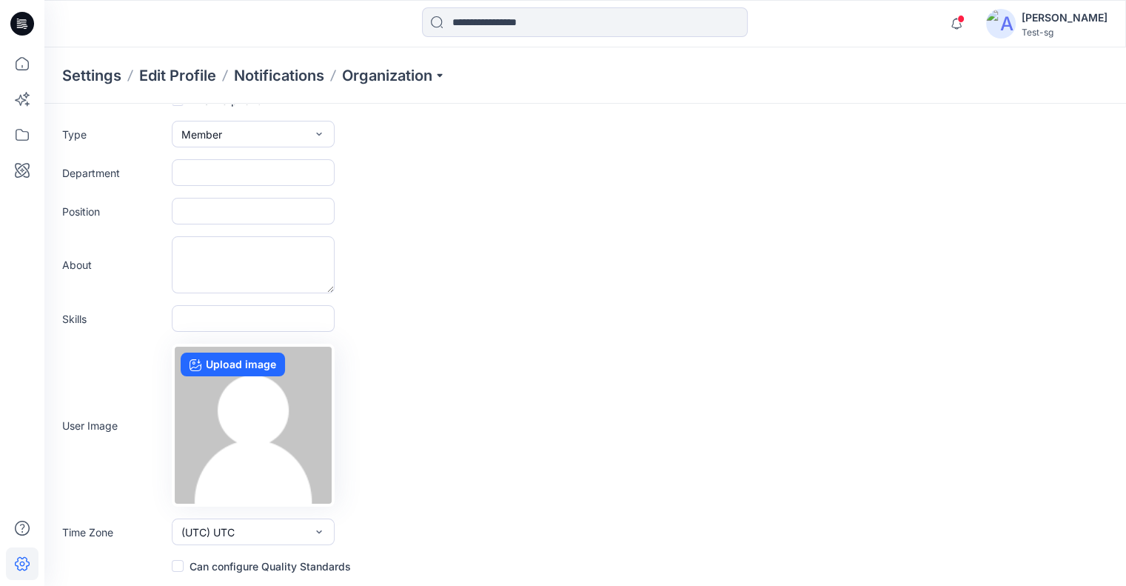
type input "**********"
click at [249, 563] on label "Can configure Quality Standards" at bounding box center [261, 566] width 179 height 18
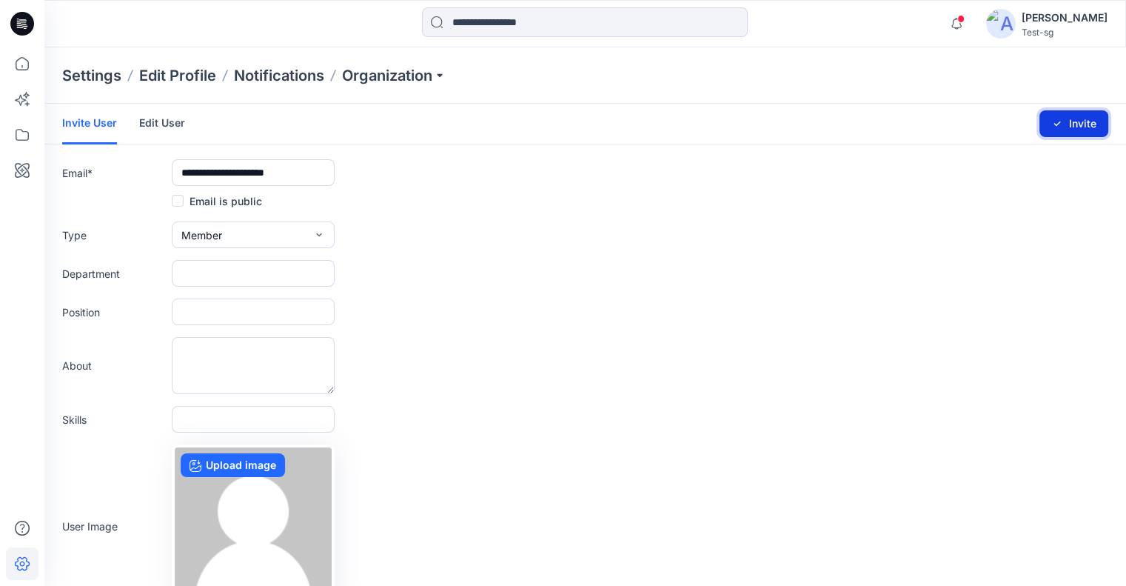
click at [1076, 121] on button "Invite" at bounding box center [1073, 123] width 69 height 27
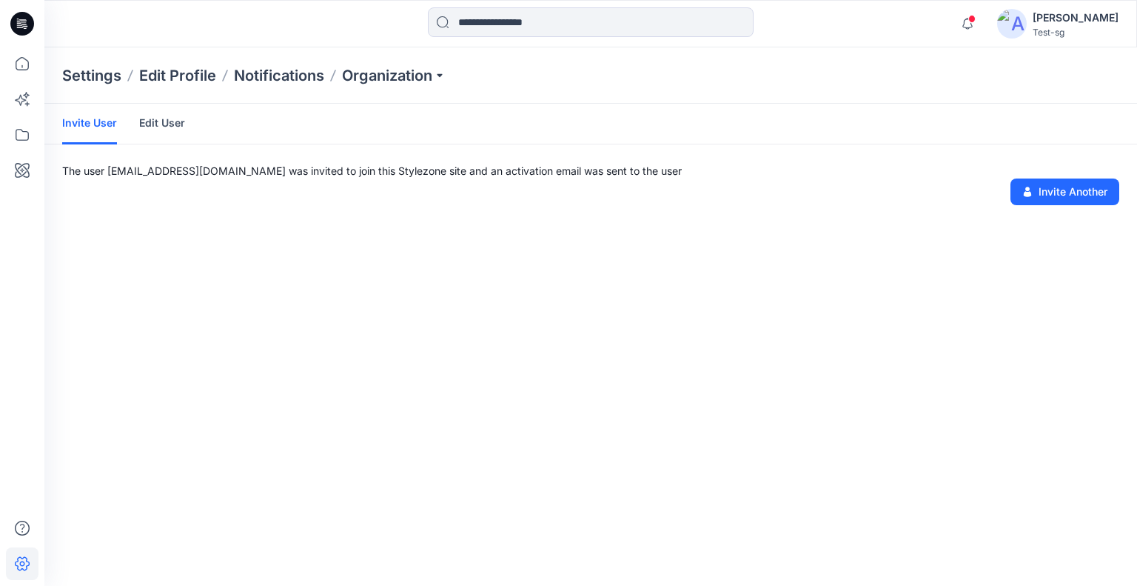
click at [175, 123] on link "Edit User" at bounding box center [162, 123] width 46 height 38
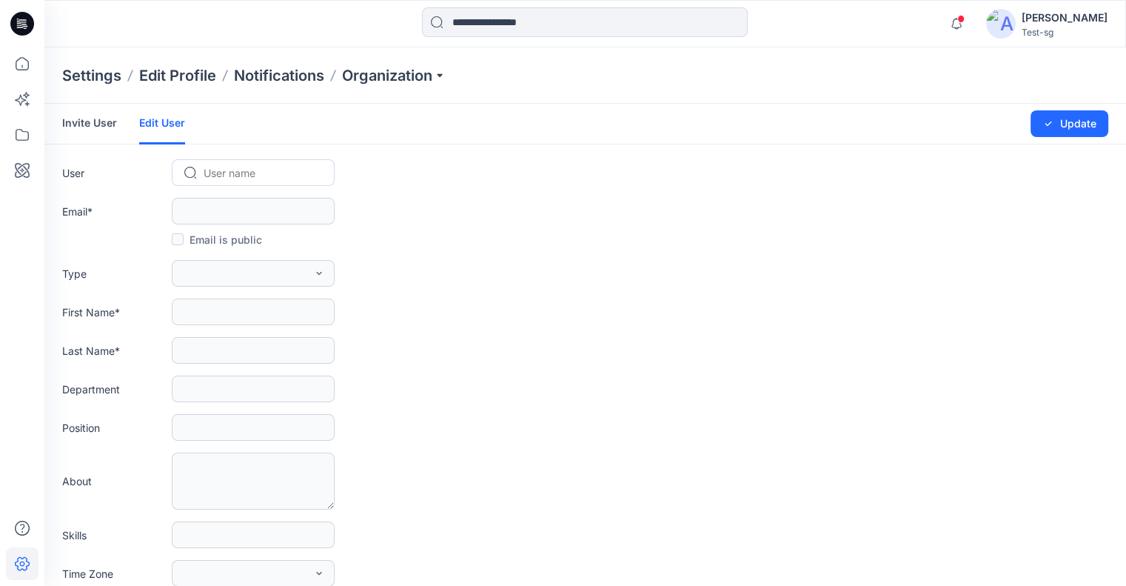
click at [252, 168] on div at bounding box center [262, 173] width 117 height 19
paste input "**********"
type input "**********"
click at [204, 206] on div "DC delete1609@yopmail.com" at bounding box center [253, 204] width 163 height 33
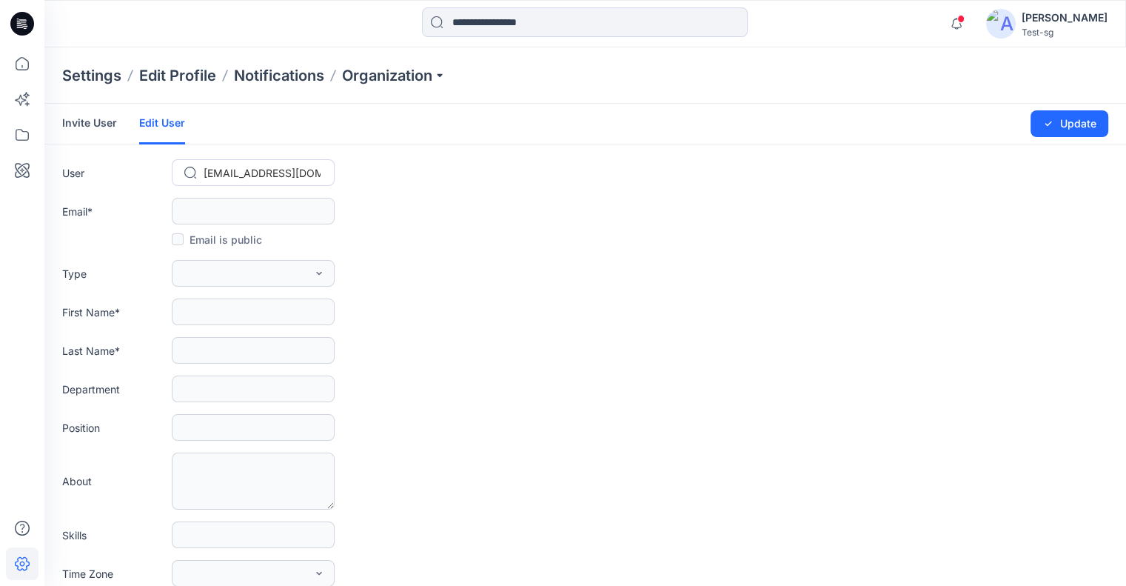
scroll to position [0, 0]
type input "**********"
click at [221, 282] on button "Member" at bounding box center [253, 273] width 163 height 27
click at [232, 361] on button "Admin" at bounding box center [253, 367] width 157 height 30
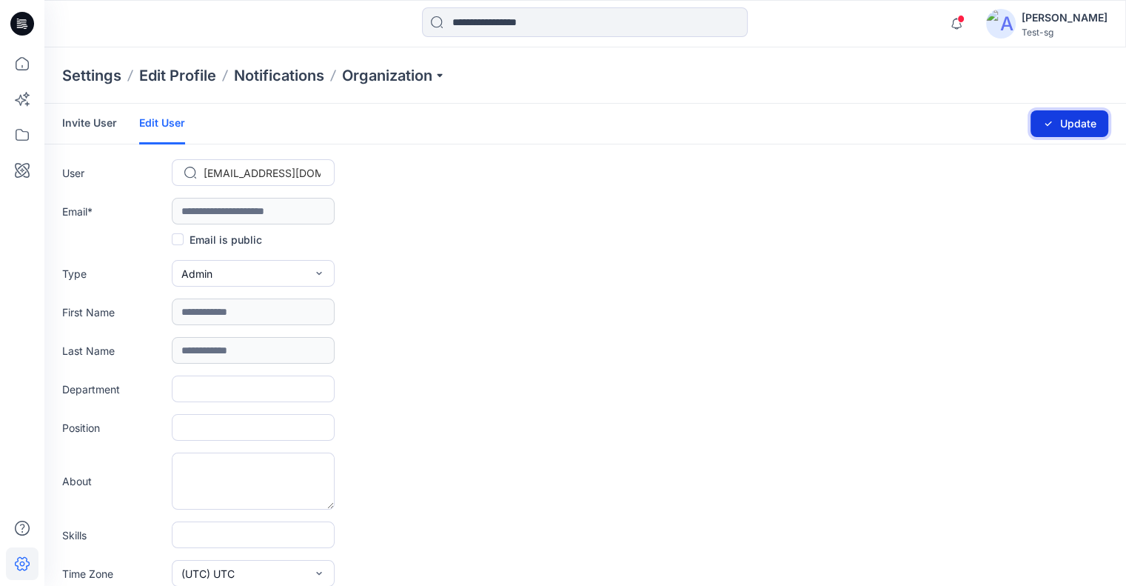
click at [1042, 128] on icon "submit" at bounding box center [1048, 124] width 12 height 12
click at [261, 272] on button "Admin" at bounding box center [253, 273] width 163 height 27
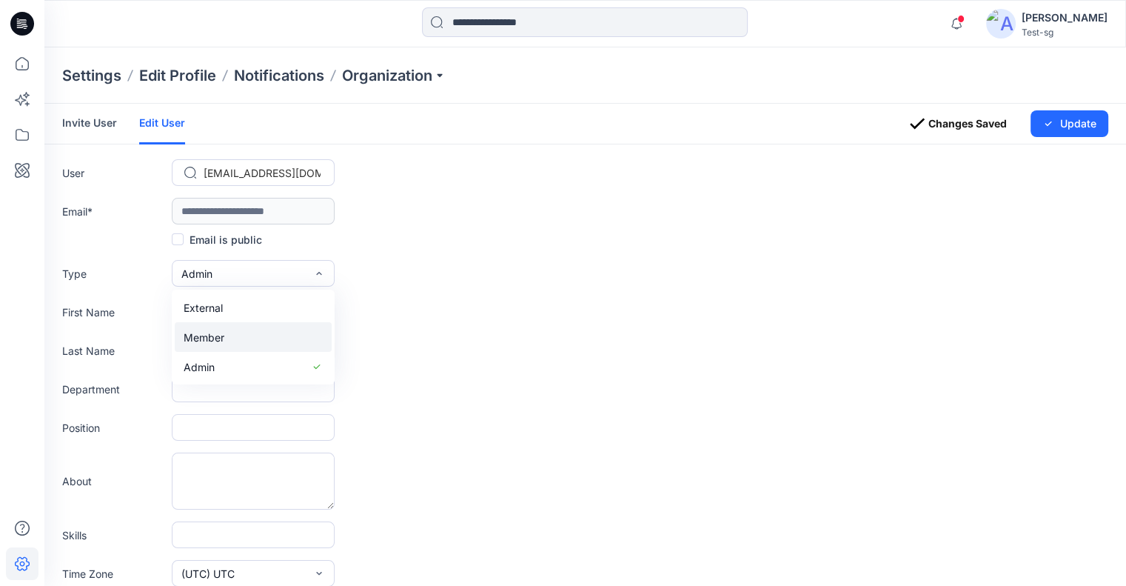
click at [240, 331] on button "Member" at bounding box center [253, 337] width 157 height 30
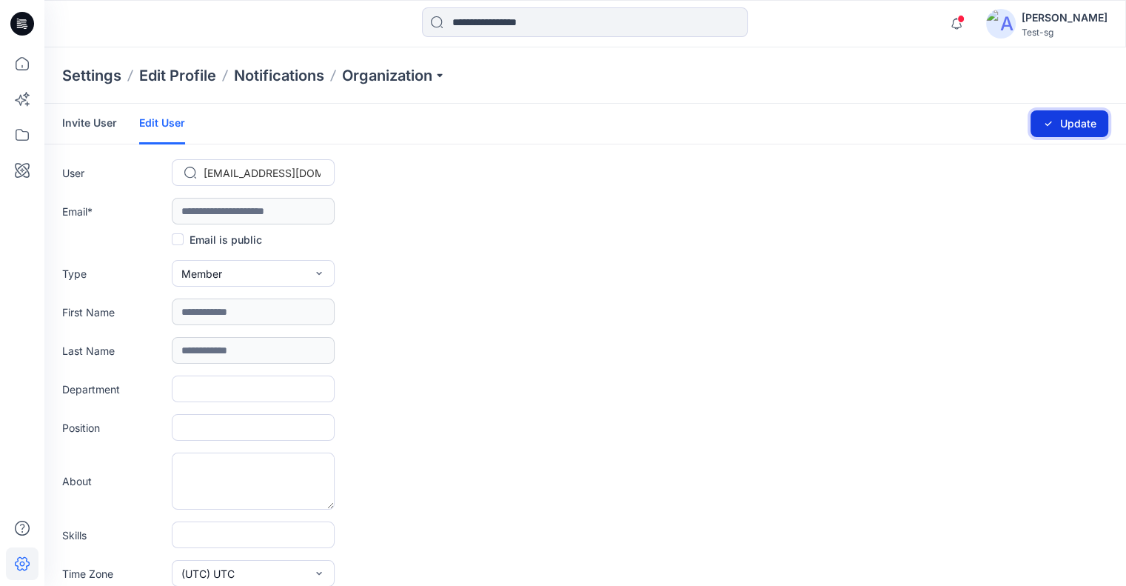
click at [1055, 117] on button "Update" at bounding box center [1070, 123] width 78 height 27
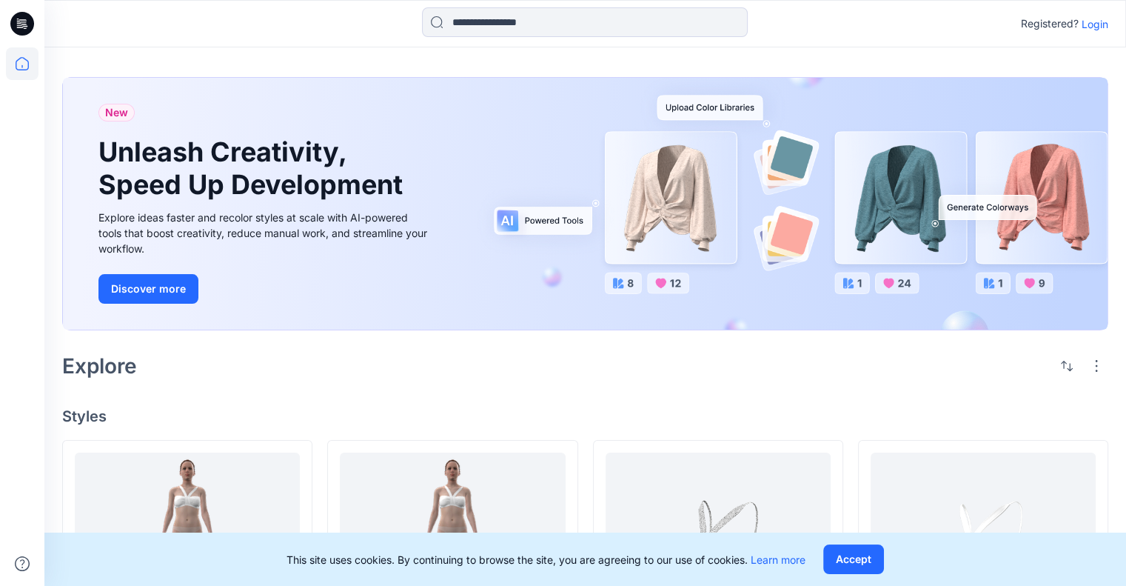
click at [1102, 19] on p "Login" at bounding box center [1095, 24] width 27 height 16
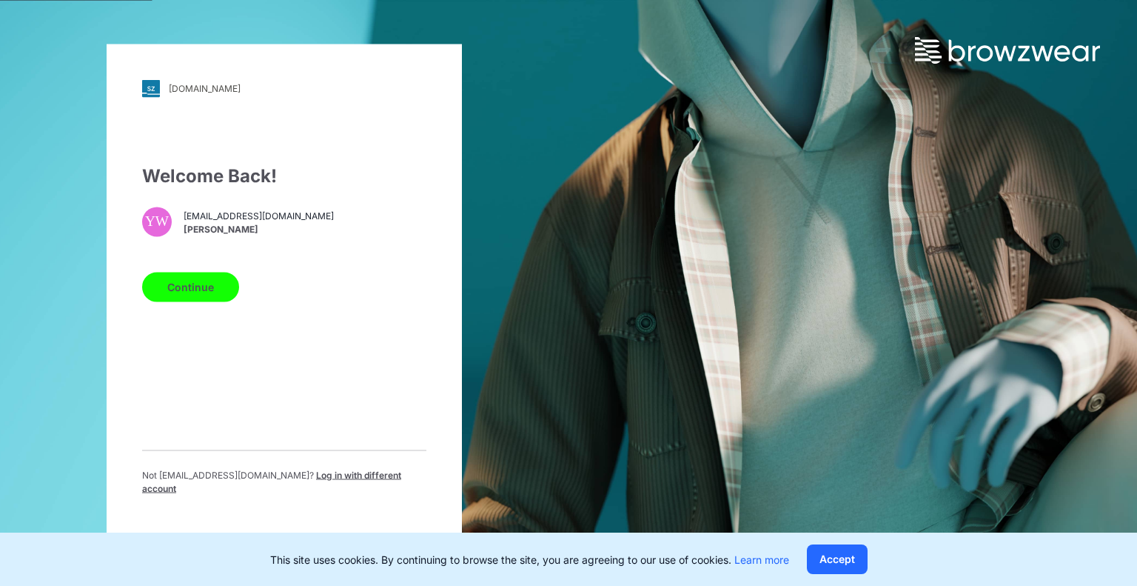
click at [200, 291] on button "Continue" at bounding box center [190, 287] width 97 height 30
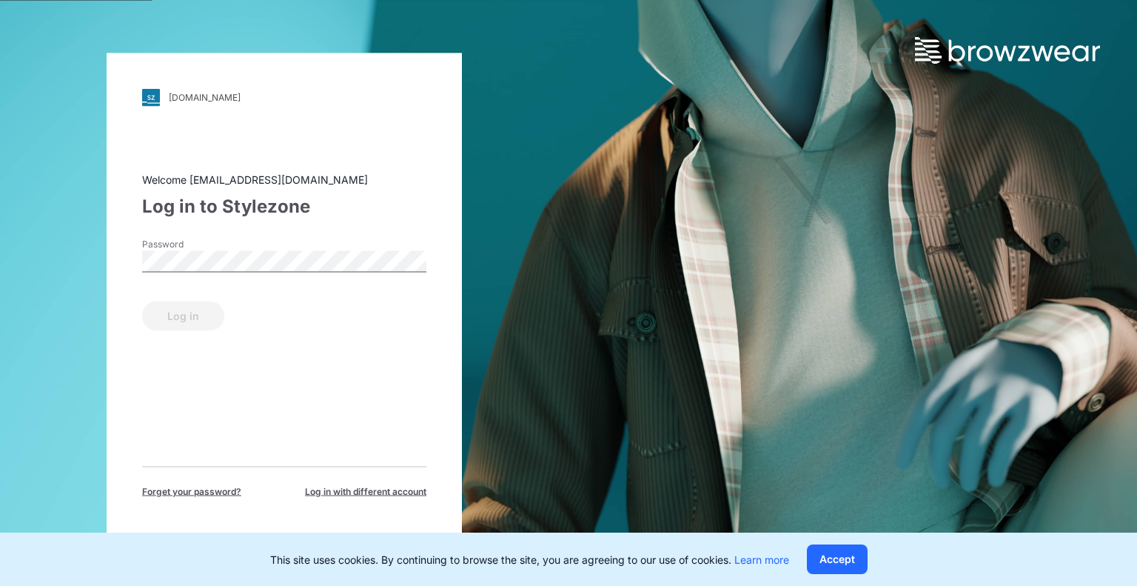
click at [342, 273] on div "Password" at bounding box center [284, 259] width 284 height 44
click at [142, 301] on button "Log in" at bounding box center [183, 316] width 82 height 30
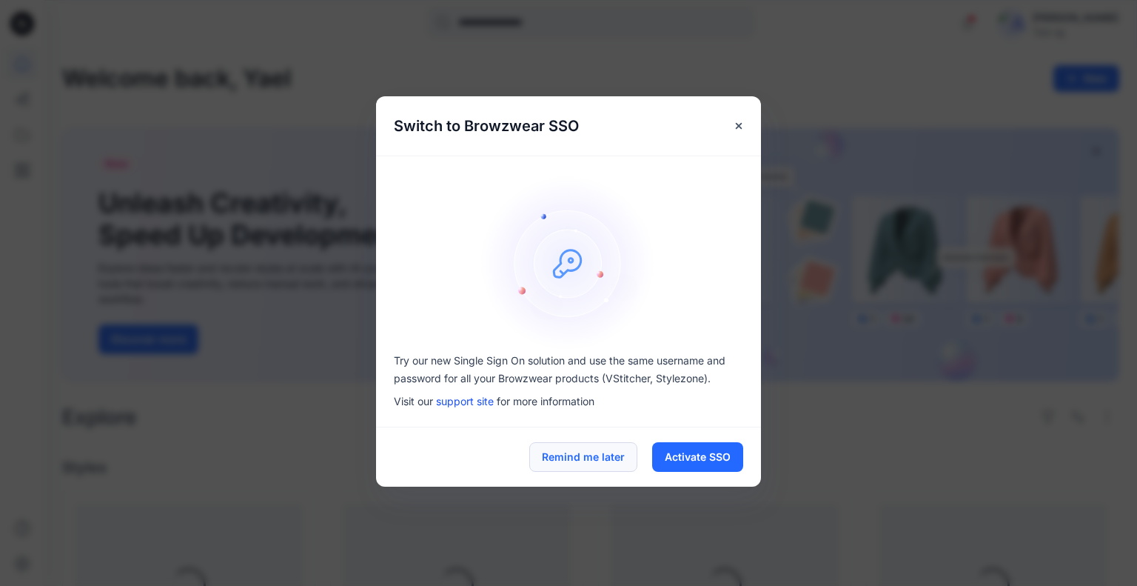
click at [582, 465] on button "Remind me later" at bounding box center [583, 457] width 108 height 30
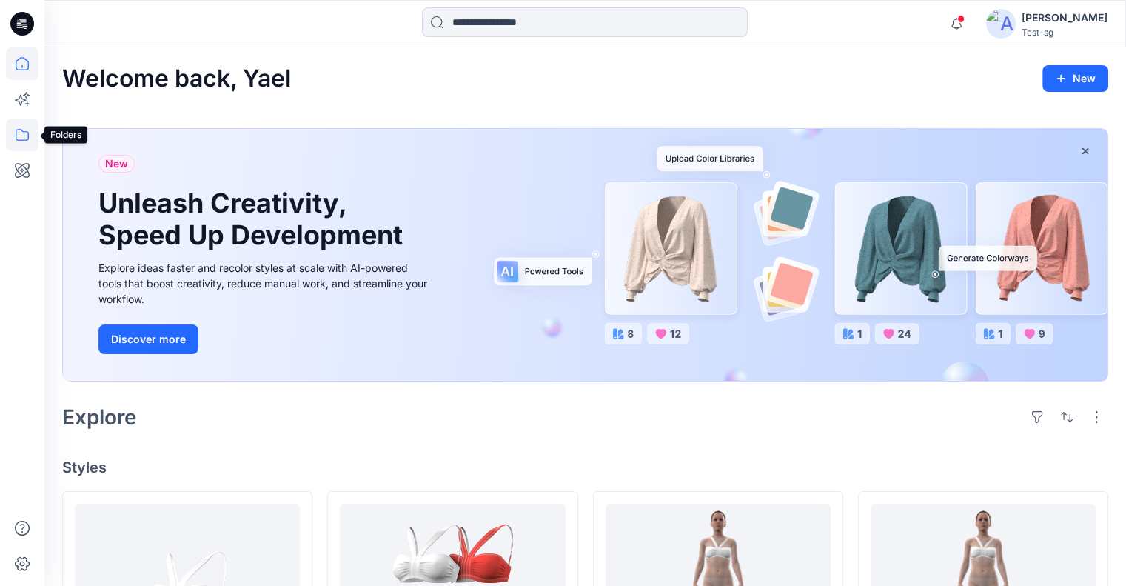
click at [17, 138] on icon at bounding box center [22, 134] width 33 height 33
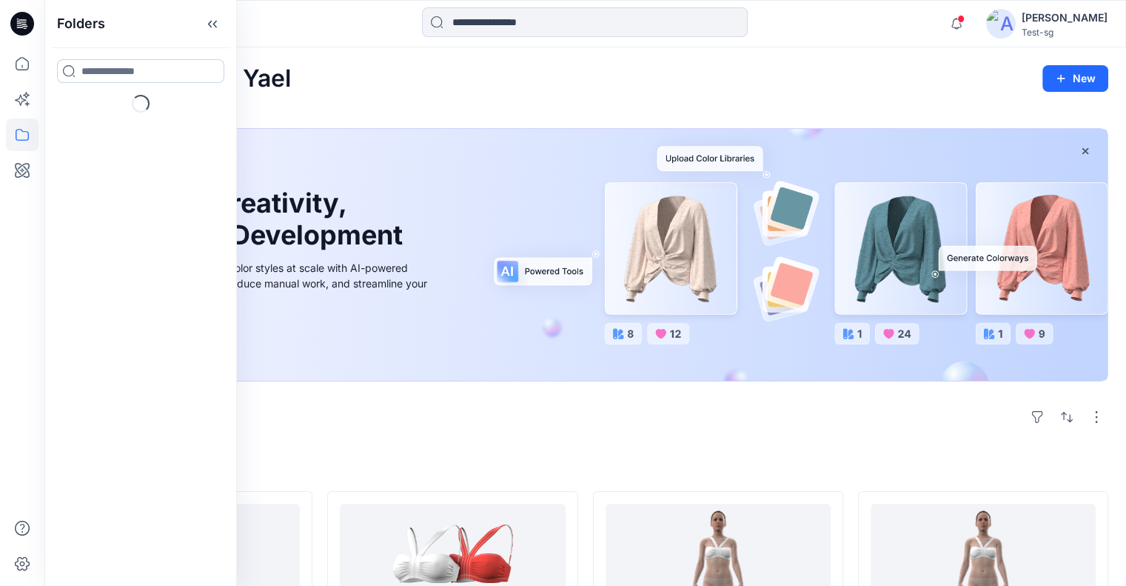
click at [142, 65] on input at bounding box center [140, 71] width 167 height 24
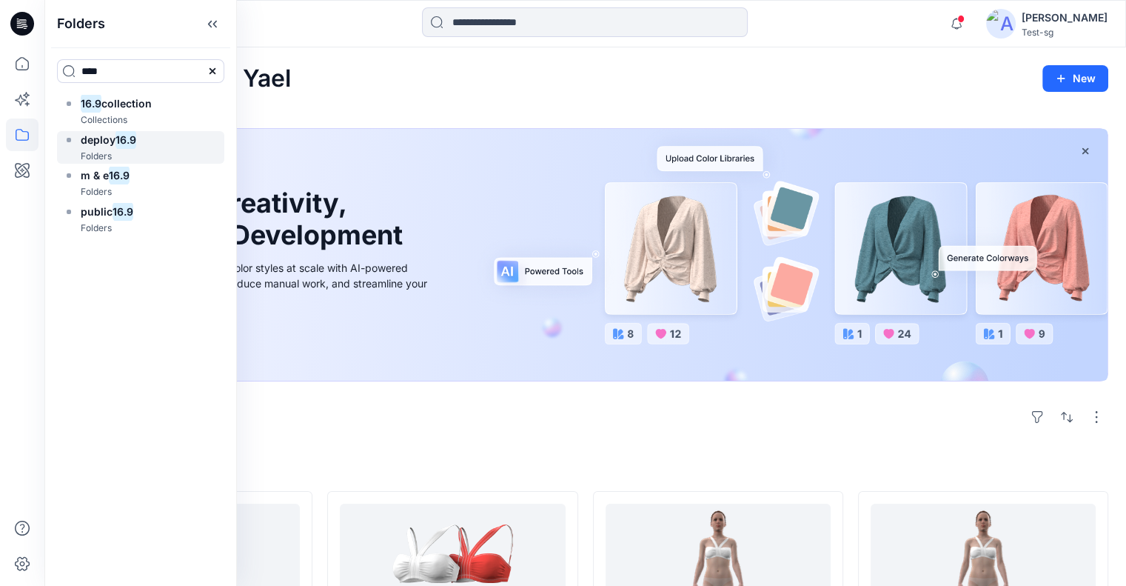
type input "****"
click at [140, 144] on div "deploy 16.9 Folders" at bounding box center [140, 147] width 167 height 33
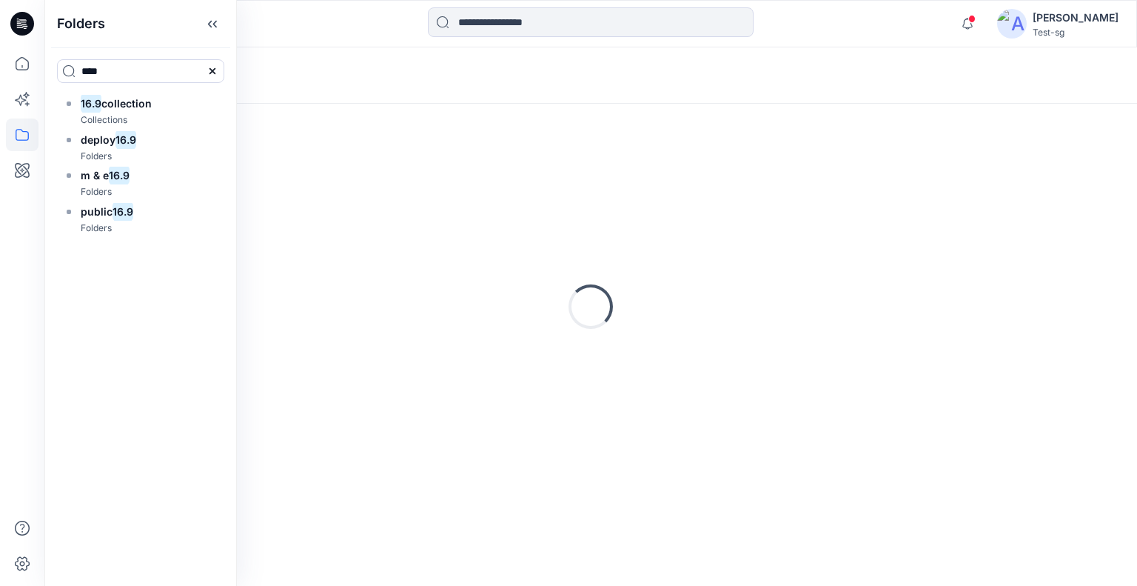
click at [224, 24] on icon at bounding box center [213, 24] width 24 height 24
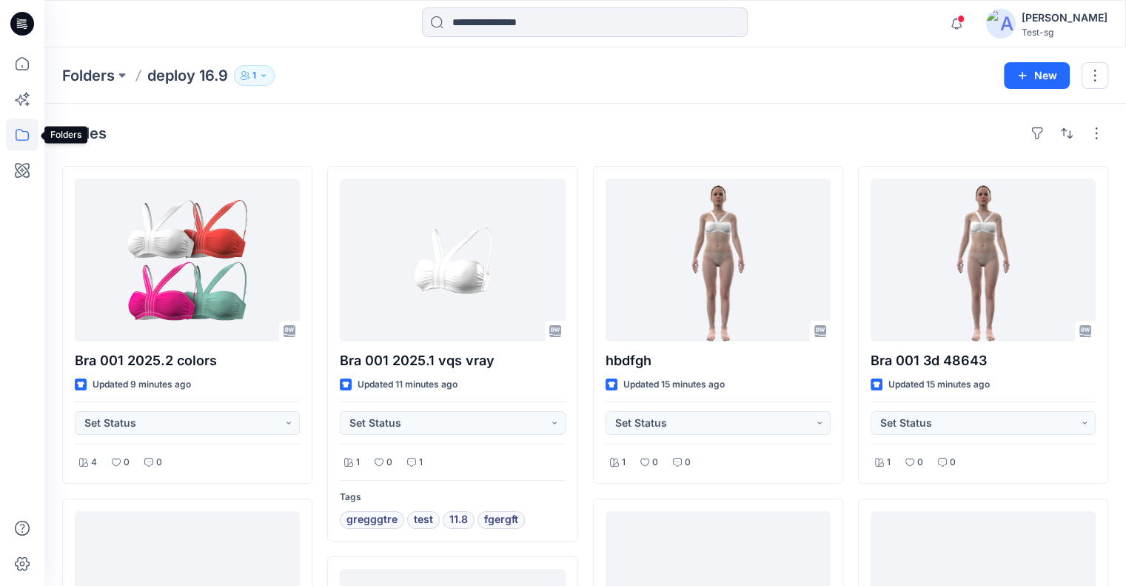
click at [16, 132] on icon at bounding box center [22, 134] width 33 height 33
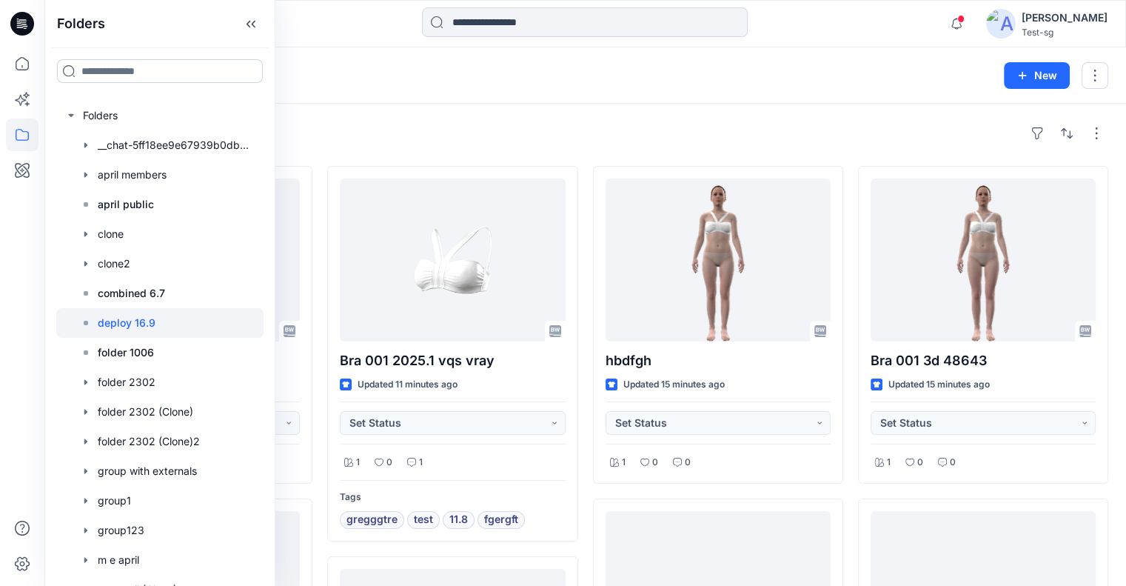
click at [123, 69] on input at bounding box center [160, 71] width 206 height 24
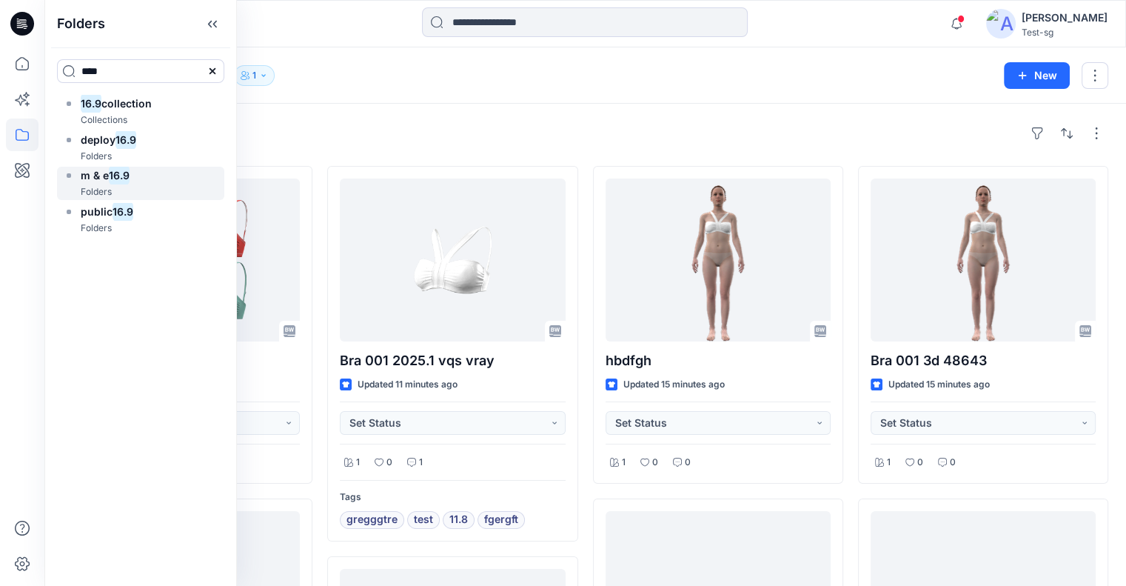
type input "****"
click at [133, 170] on div "m & e 16.9 Folders" at bounding box center [140, 183] width 167 height 33
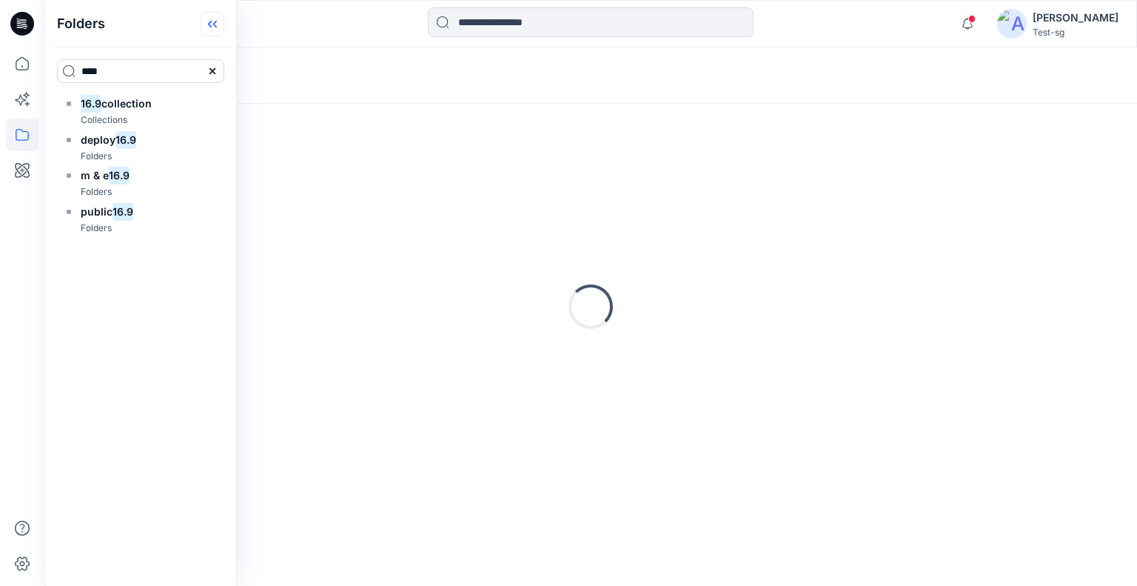
click at [224, 24] on icon at bounding box center [213, 24] width 24 height 24
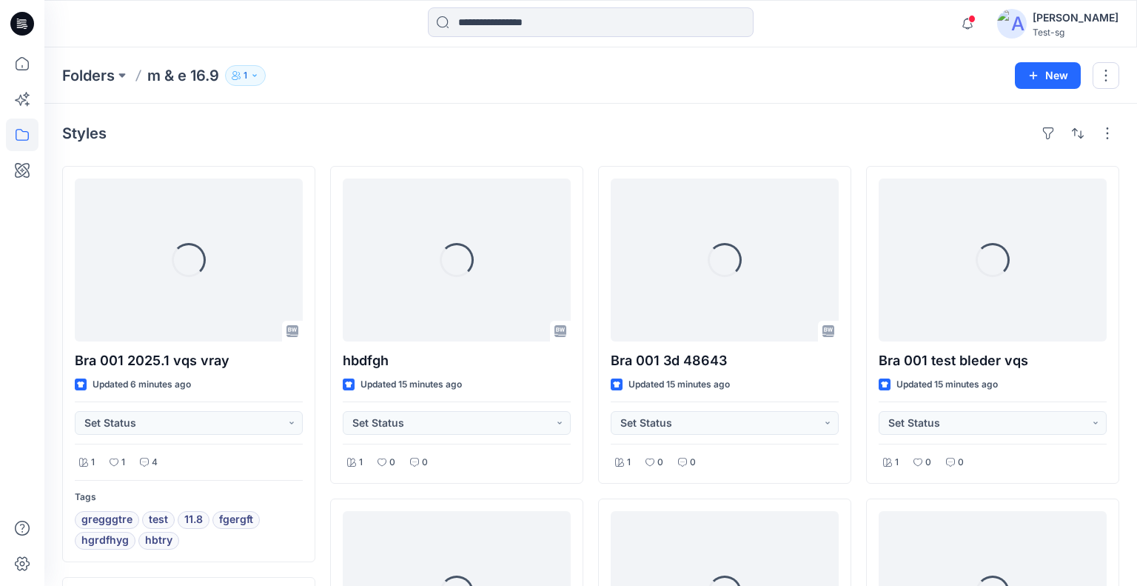
drag, startPoint x: 247, startPoint y: 71, endPoint x: 290, endPoint y: 87, distance: 45.9
click at [247, 70] on p "1" at bounding box center [246, 75] width 4 height 16
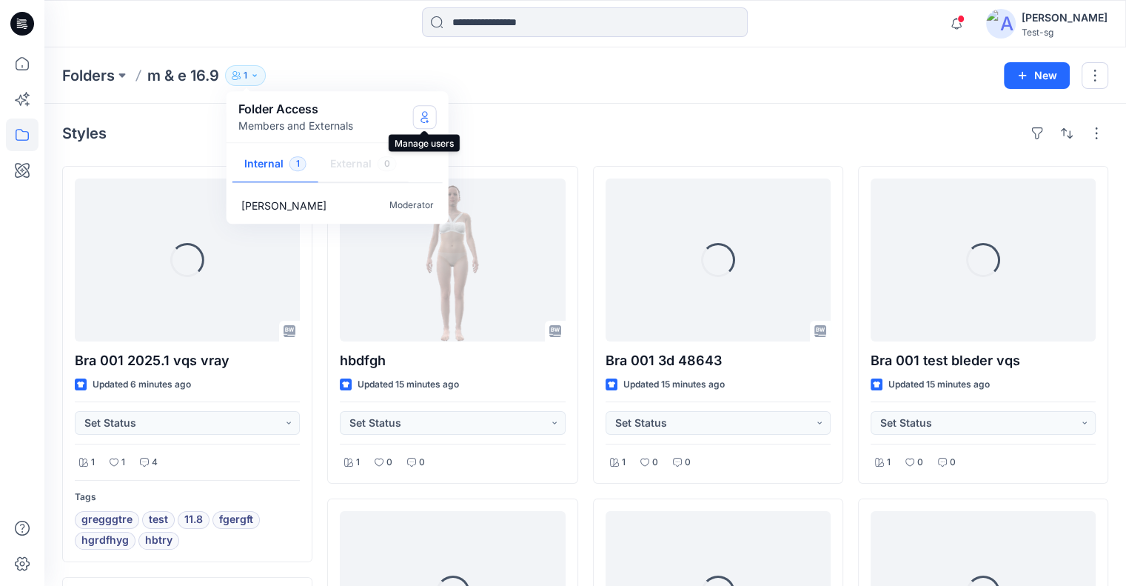
click at [432, 115] on button "Manage Users" at bounding box center [425, 117] width 24 height 24
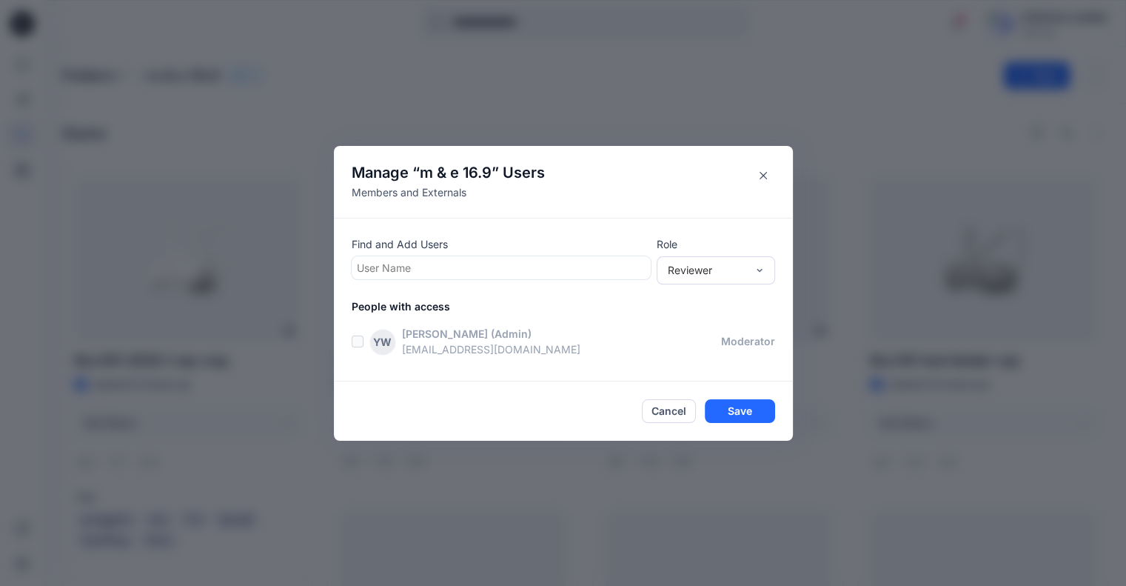
click at [456, 269] on div at bounding box center [501, 267] width 289 height 19
type input "******"
click at [463, 333] on div "D1 Delete 16.9" at bounding box center [501, 336] width 281 height 21
click at [607, 226] on div "Find and Add Users option Delete 16.9, selected. Delete 16.9 Role Reviewer Peop…" at bounding box center [563, 299] width 459 height 164
click at [737, 280] on div "Reviewer" at bounding box center [716, 269] width 118 height 28
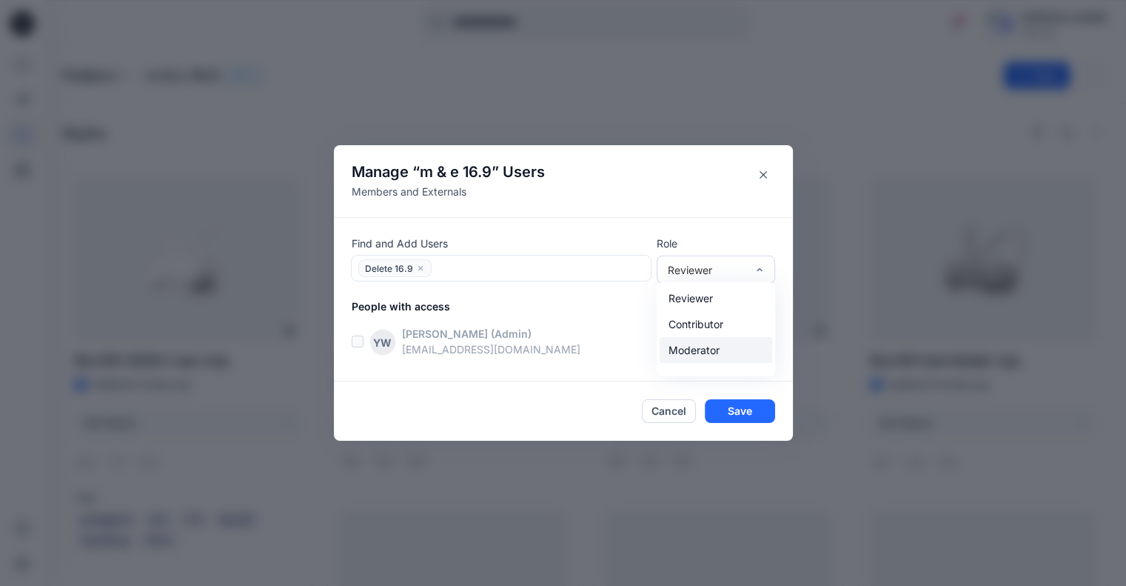
click at [711, 344] on div "Moderator" at bounding box center [716, 350] width 113 height 26
click at [734, 407] on button "Save" at bounding box center [740, 411] width 70 height 24
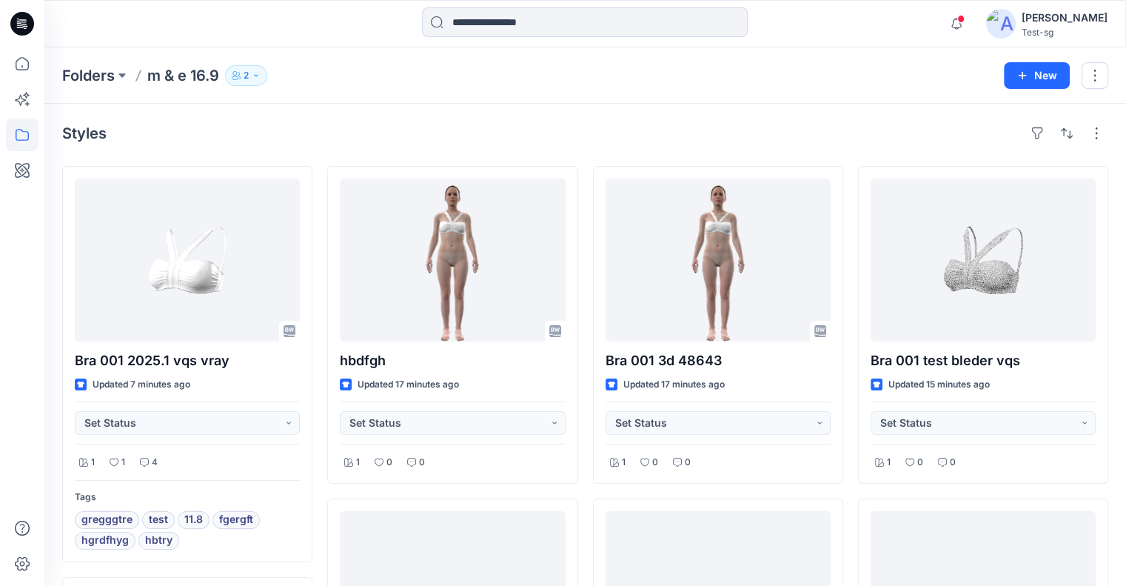
click at [247, 76] on p "2" at bounding box center [246, 75] width 5 height 16
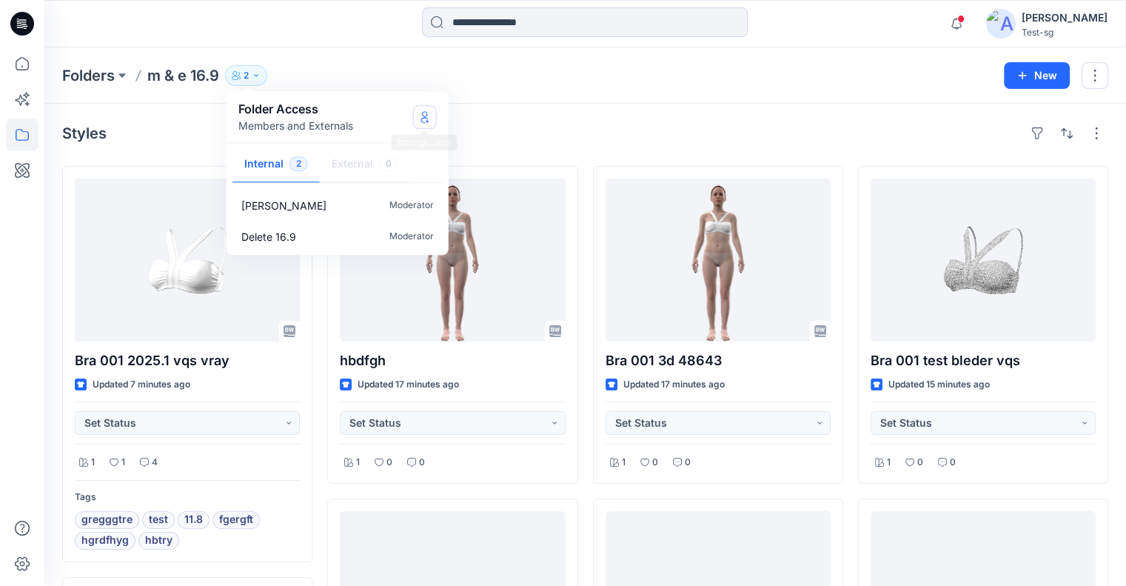
click at [420, 118] on icon "Manage Users" at bounding box center [425, 117] width 12 height 12
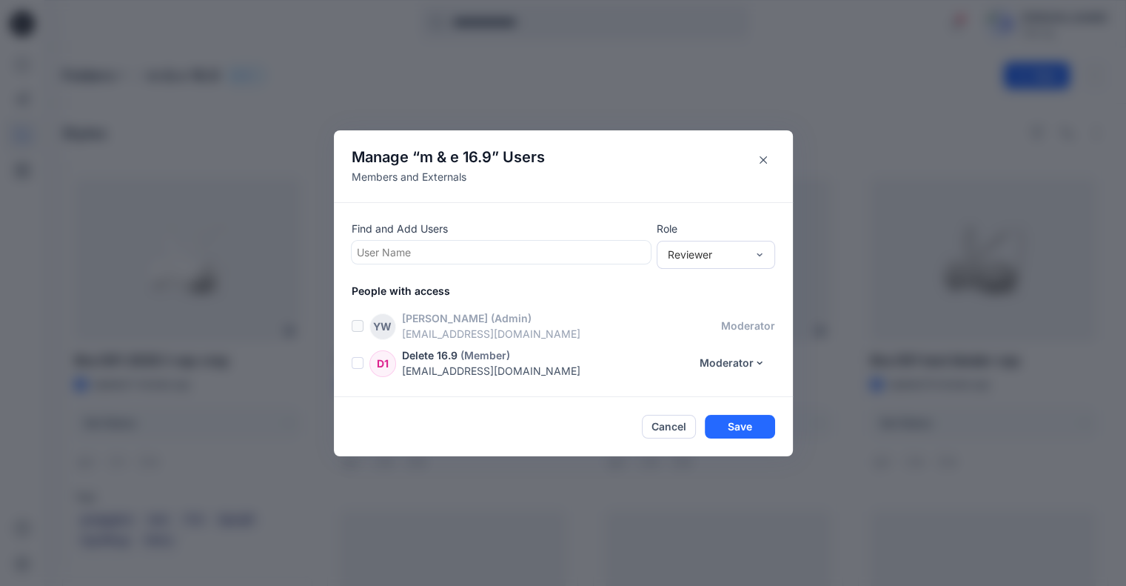
click at [523, 252] on div at bounding box center [501, 252] width 289 height 19
type input "****"
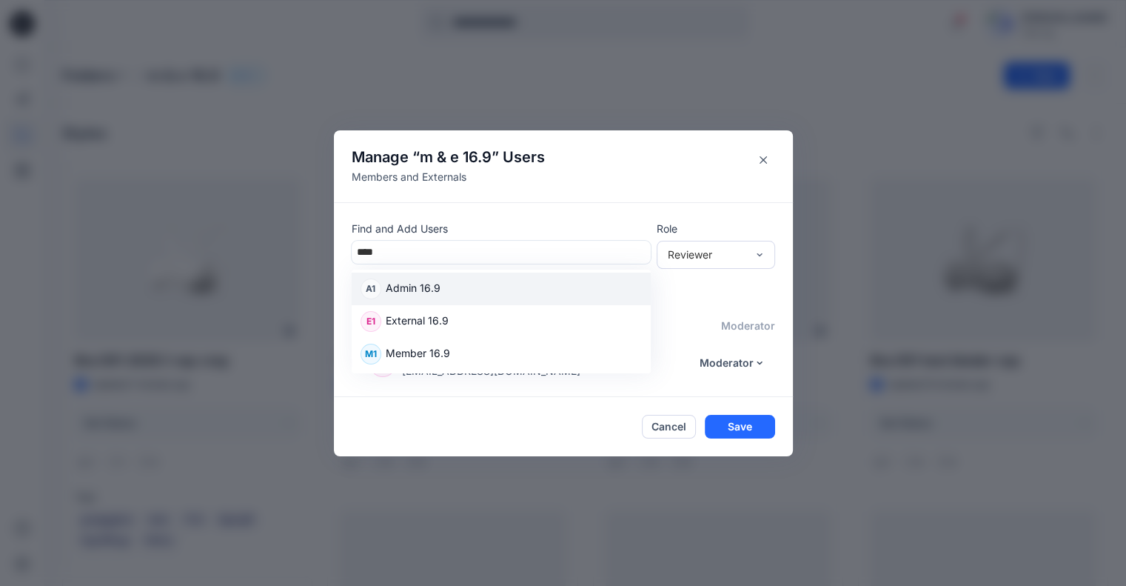
click at [483, 293] on div "A1 Admin 16.9" at bounding box center [501, 288] width 281 height 21
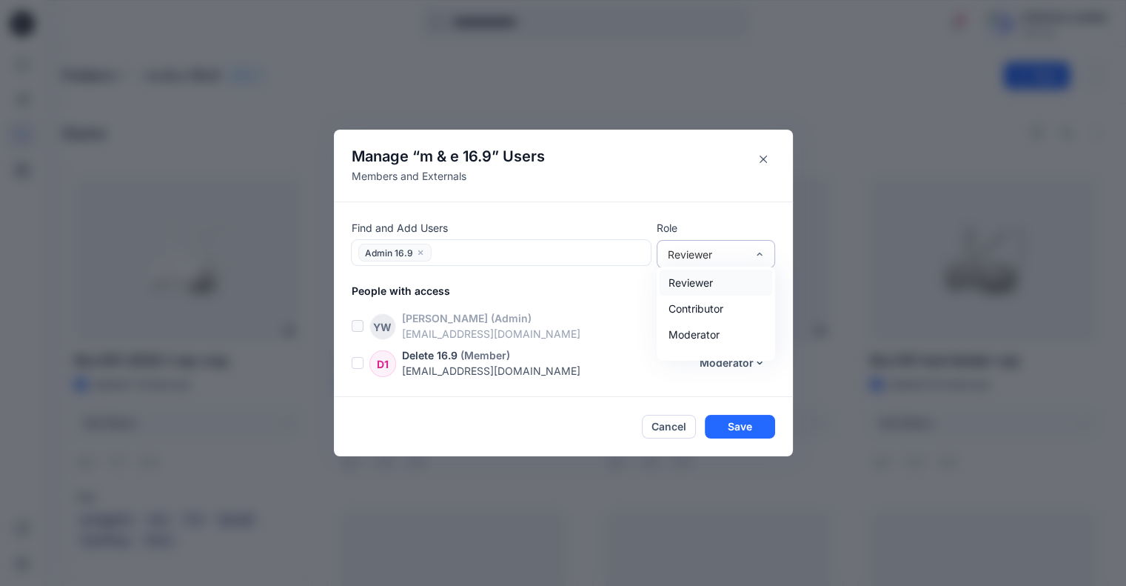
click at [707, 251] on div "Reviewer" at bounding box center [707, 255] width 78 height 16
click at [705, 328] on div "Moderator" at bounding box center [716, 334] width 113 height 26
click at [535, 257] on div at bounding box center [541, 253] width 210 height 19
type input "****"
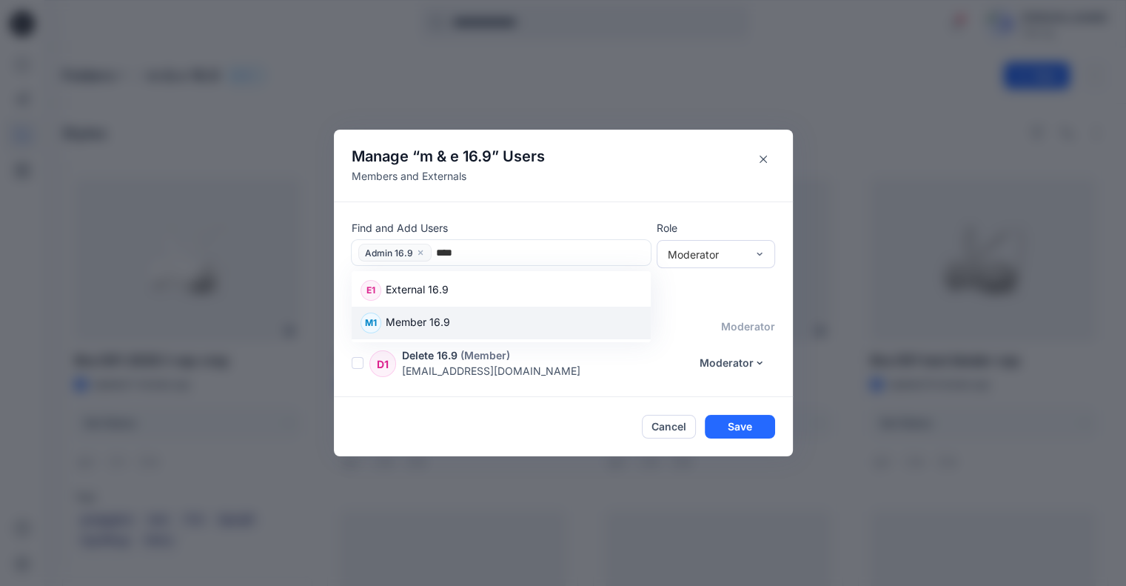
click at [469, 315] on div "M1 Member 16.9" at bounding box center [501, 322] width 281 height 21
click at [591, 251] on div at bounding box center [584, 253] width 122 height 19
type input "****"
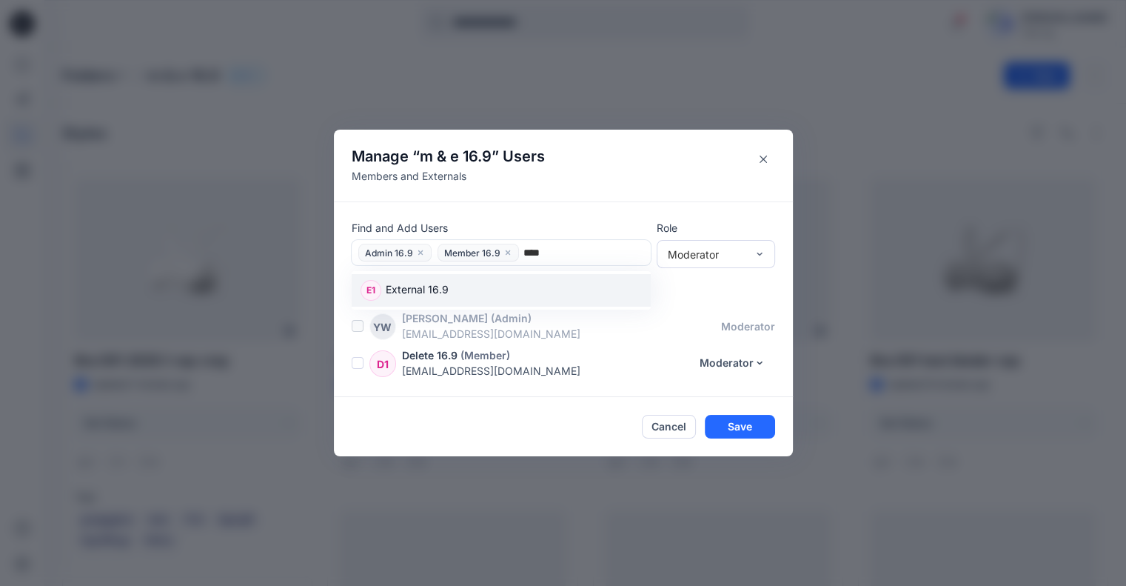
click at [474, 289] on div "E1 External 16.9" at bounding box center [501, 290] width 281 height 21
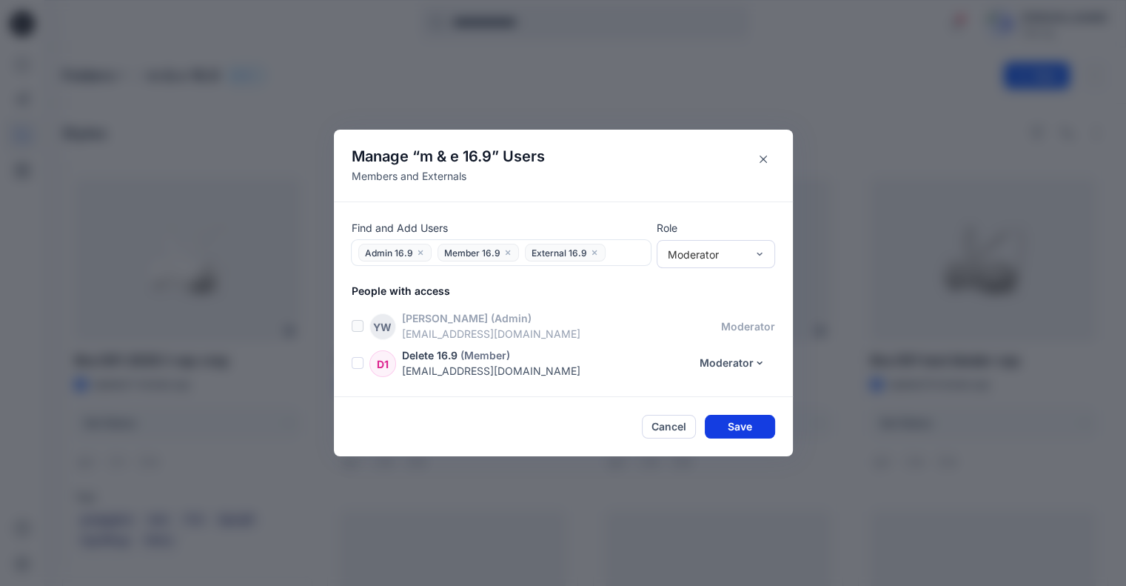
click at [737, 424] on button "Save" at bounding box center [740, 427] width 70 height 24
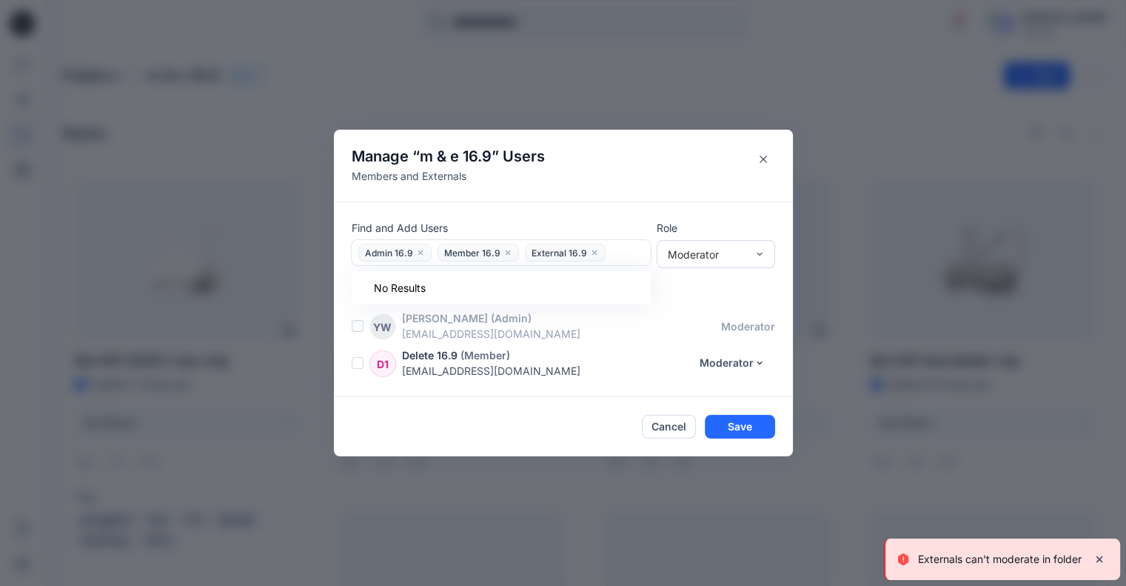
click at [595, 253] on icon "close" at bounding box center [594, 252] width 4 height 4
click at [746, 422] on button "Save" at bounding box center [740, 427] width 70 height 24
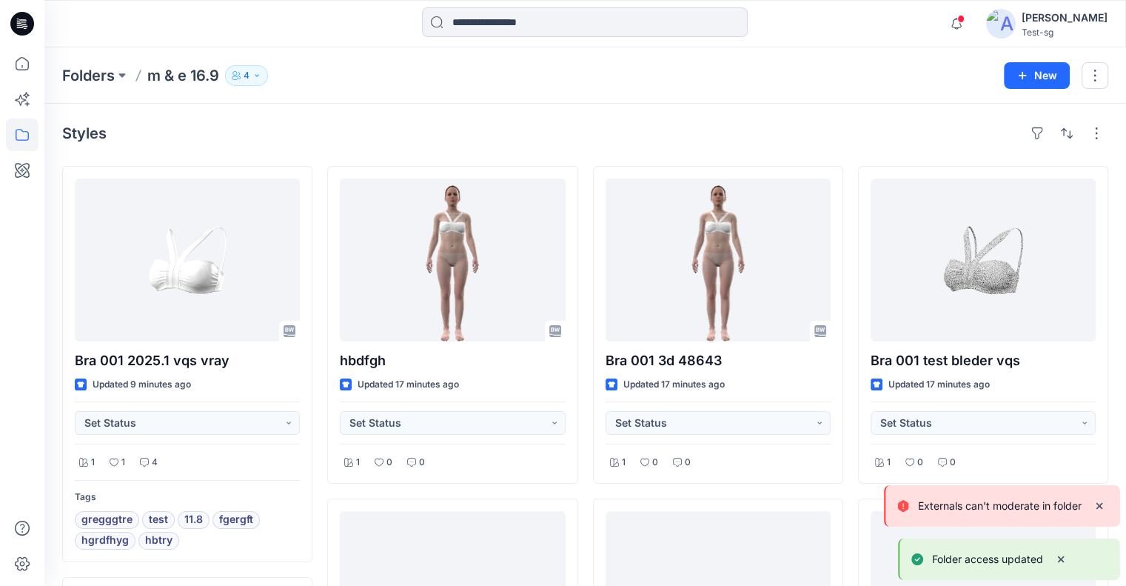
drag, startPoint x: 248, startPoint y: 76, endPoint x: 282, endPoint y: 91, distance: 37.4
click at [248, 76] on p "4" at bounding box center [247, 75] width 6 height 16
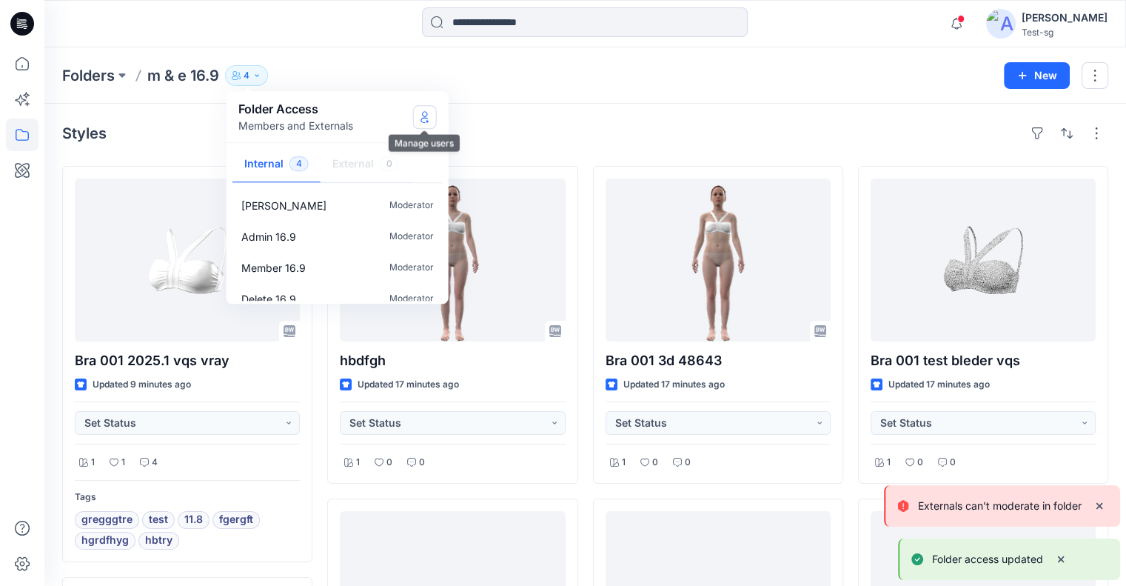
click at [424, 123] on button "Manage Users" at bounding box center [425, 117] width 24 height 24
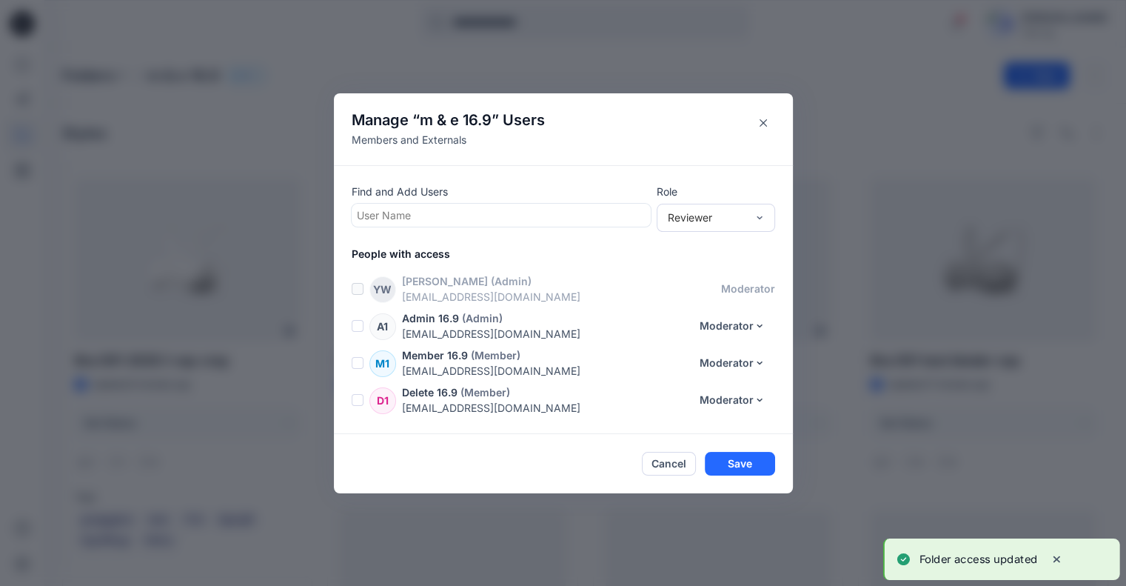
click at [460, 216] on div at bounding box center [501, 215] width 289 height 19
type input "****"
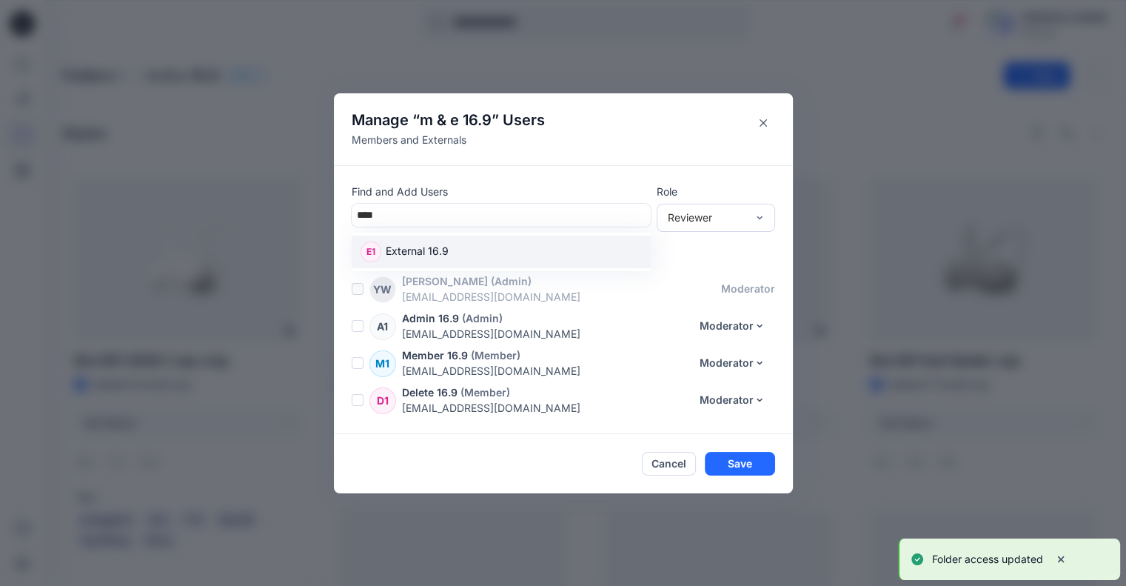
click at [457, 253] on div "E1 External 16.9" at bounding box center [501, 251] width 281 height 21
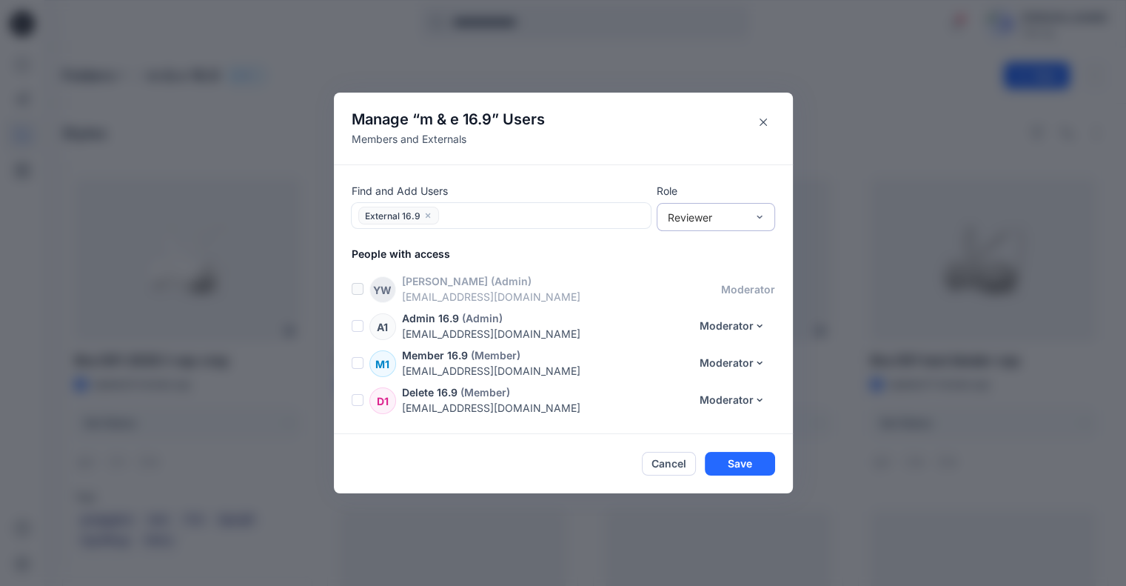
click at [691, 217] on div "Reviewer" at bounding box center [707, 218] width 78 height 16
click at [706, 272] on div "Contributor" at bounding box center [716, 271] width 113 height 26
click at [752, 459] on button "Save" at bounding box center [740, 464] width 70 height 24
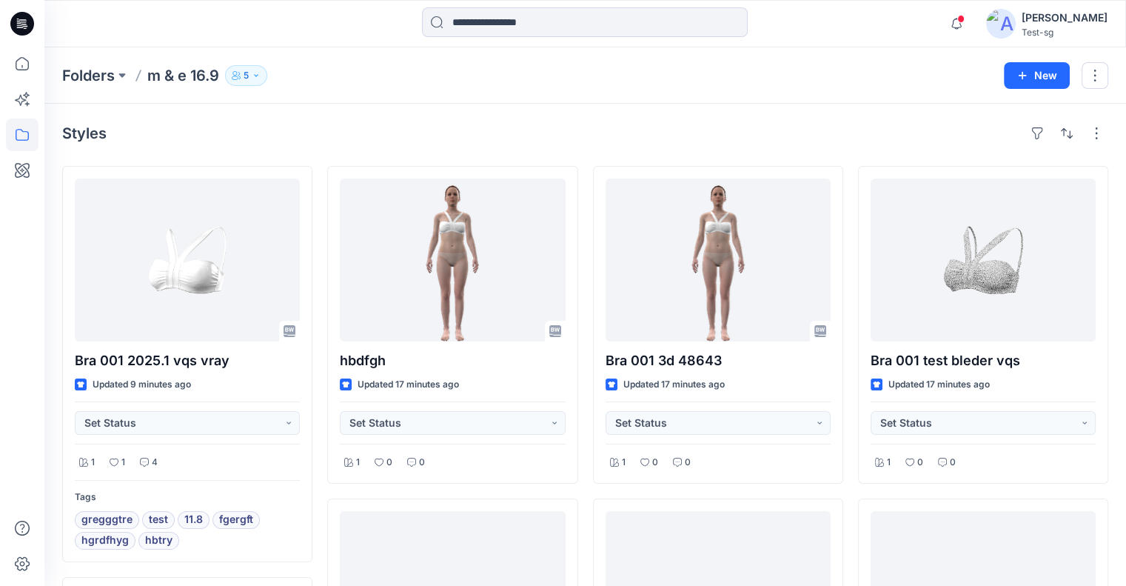
click at [1088, 20] on div "[PERSON_NAME]" at bounding box center [1065, 18] width 86 height 18
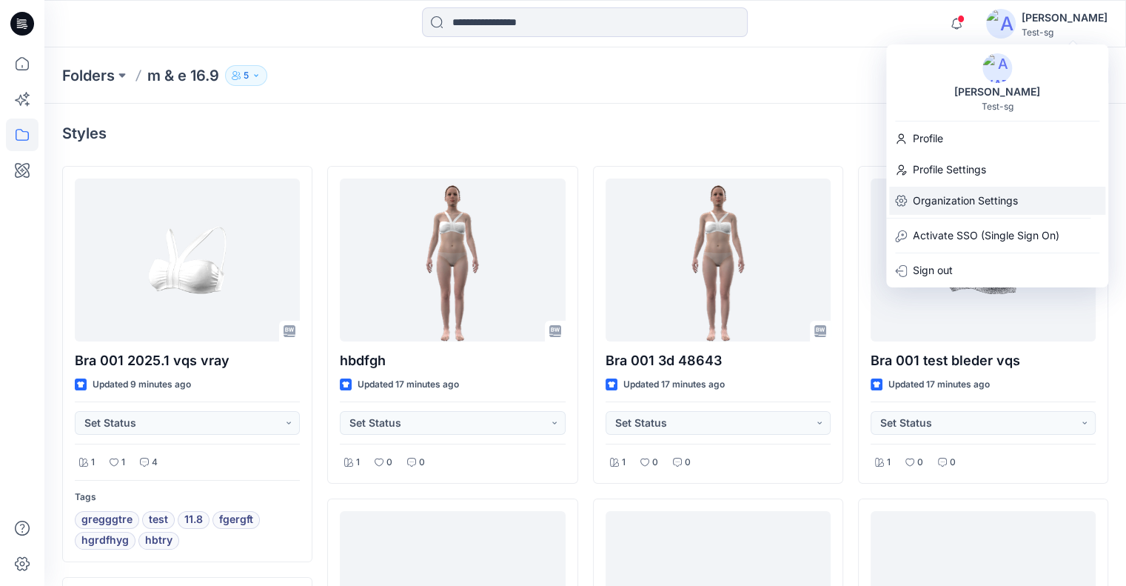
click at [978, 199] on p "Organization Settings" at bounding box center [965, 201] width 105 height 28
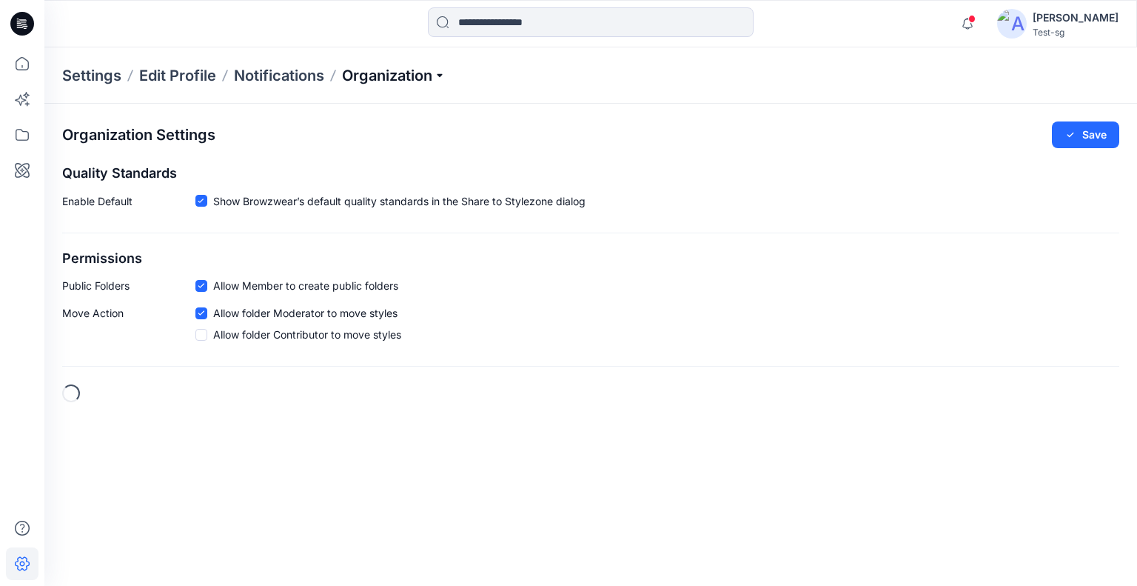
click at [373, 84] on p "Organization" at bounding box center [394, 75] width 104 height 21
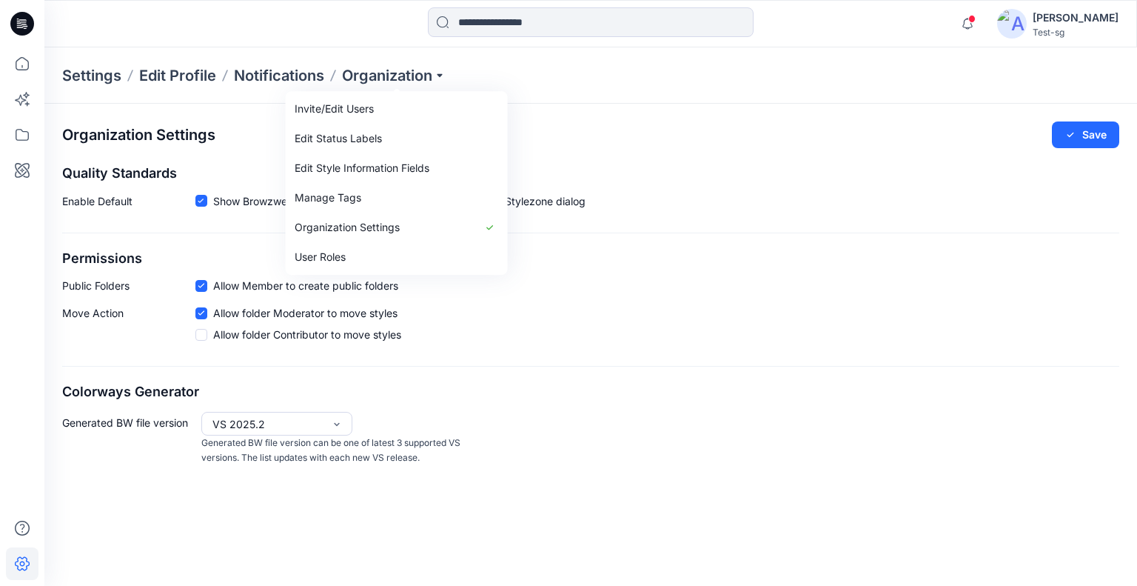
drag, startPoint x: 390, startPoint y: 110, endPoint x: 320, endPoint y: 132, distance: 73.8
click at [390, 109] on link "Invite/Edit Users" at bounding box center [397, 109] width 216 height 30
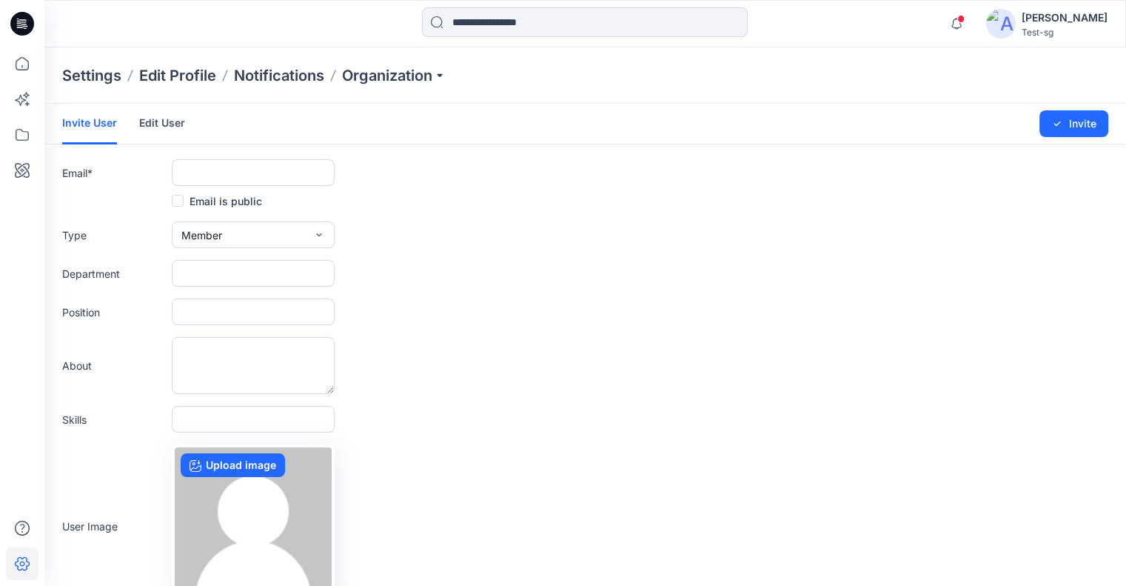
click at [173, 124] on link "Edit User" at bounding box center [162, 123] width 46 height 38
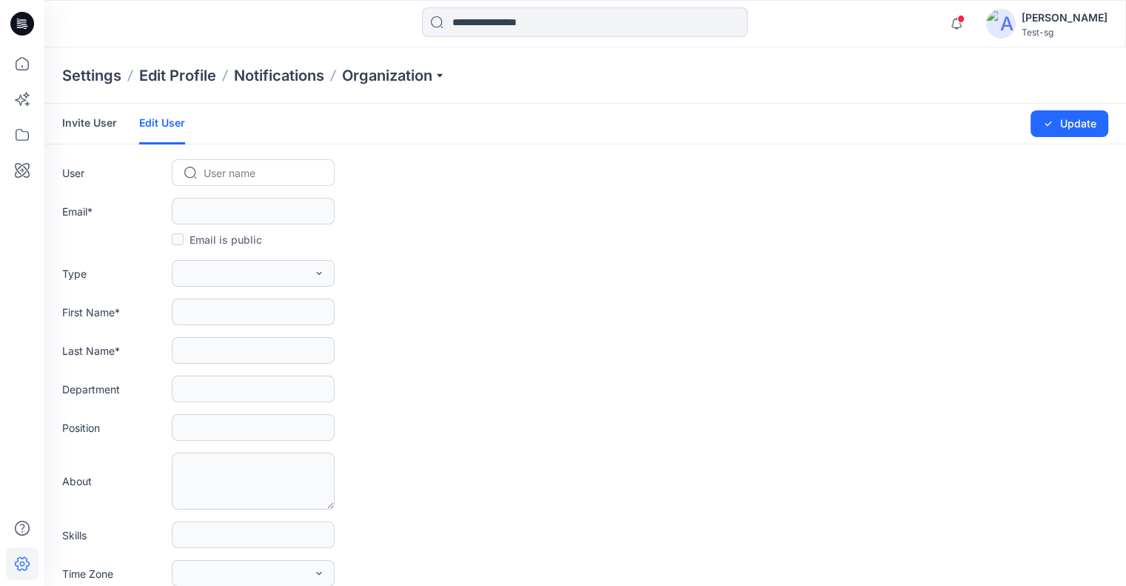
click at [232, 161] on div "User name" at bounding box center [253, 172] width 163 height 27
click at [225, 160] on div "User name" at bounding box center [253, 172] width 163 height 27
click at [228, 175] on div at bounding box center [262, 173] width 117 height 19
paste input "**********"
type input "**********"
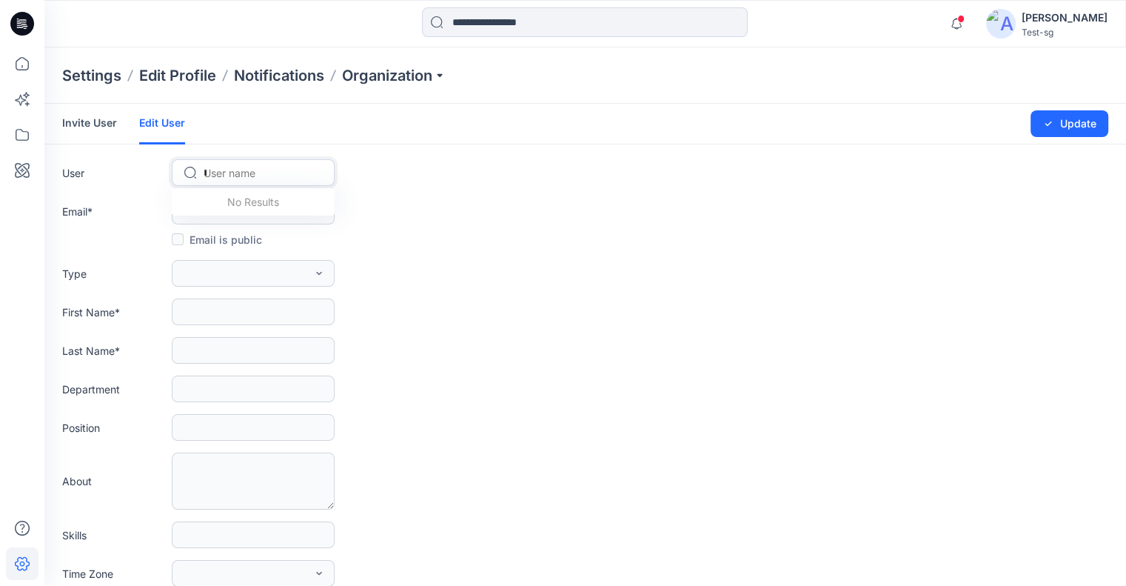
scroll to position [0, 7]
click at [236, 198] on span "Delete 16.9" at bounding box center [233, 204] width 55 height 16
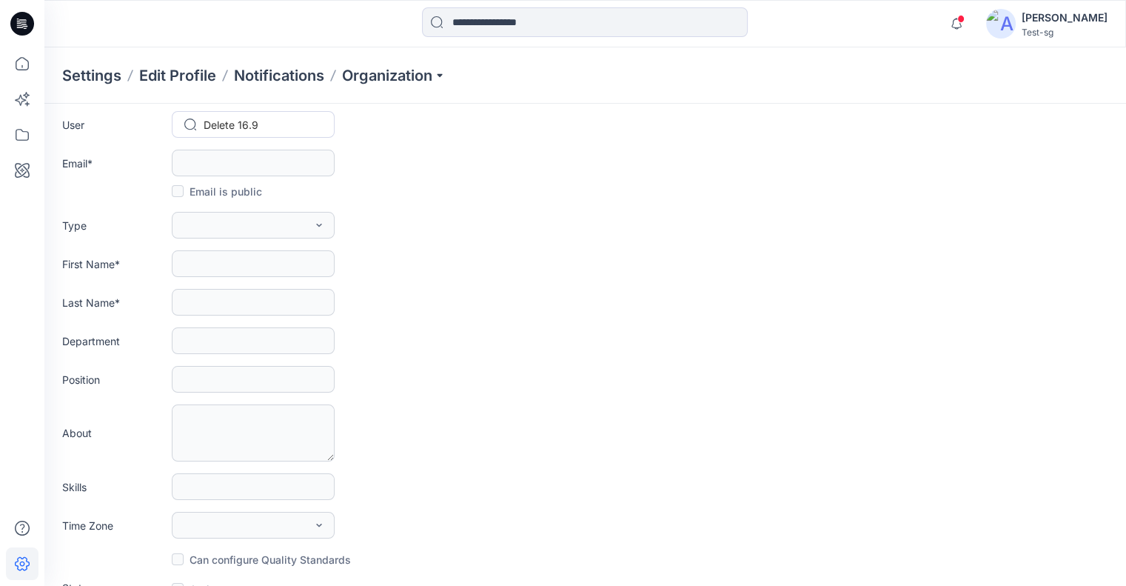
scroll to position [87, 0]
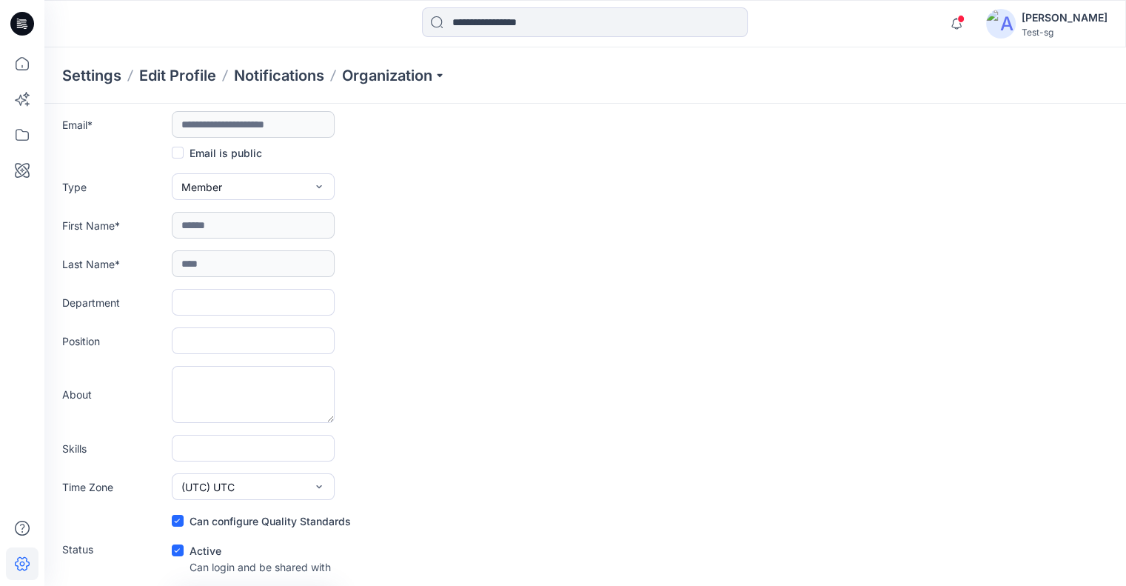
type input "**********"
type input "******"
type input "****"
click at [181, 544] on span at bounding box center [178, 550] width 12 height 12
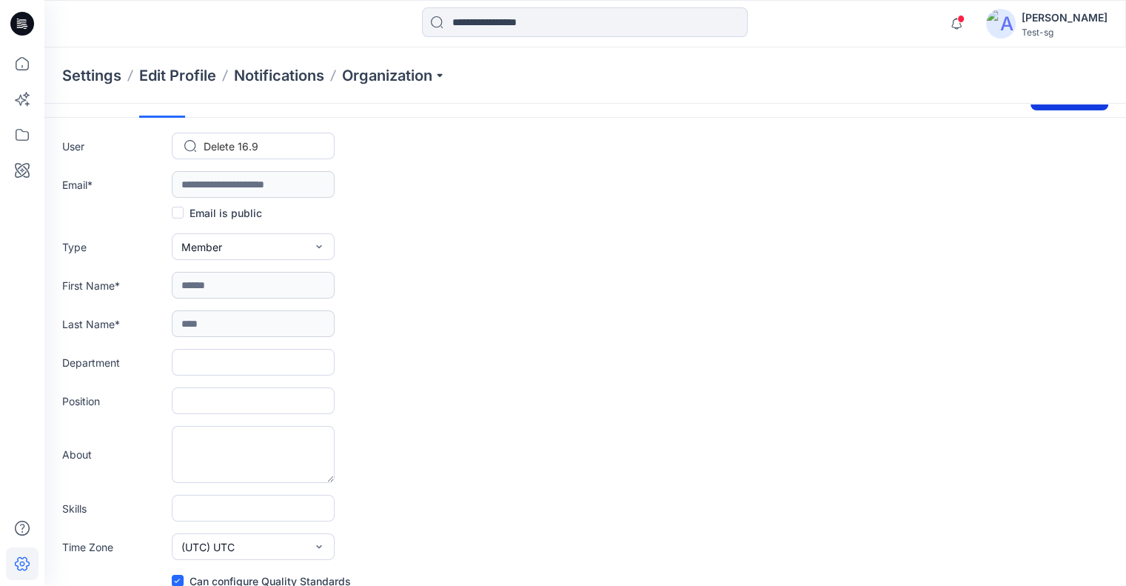
scroll to position [0, 0]
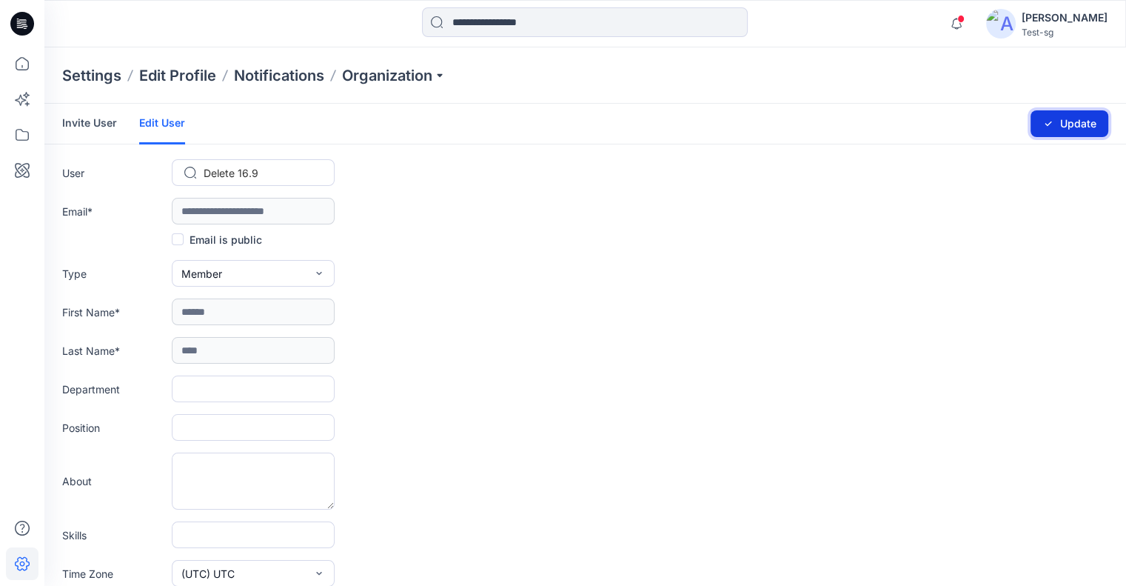
click at [1054, 113] on button "Update" at bounding box center [1070, 123] width 78 height 27
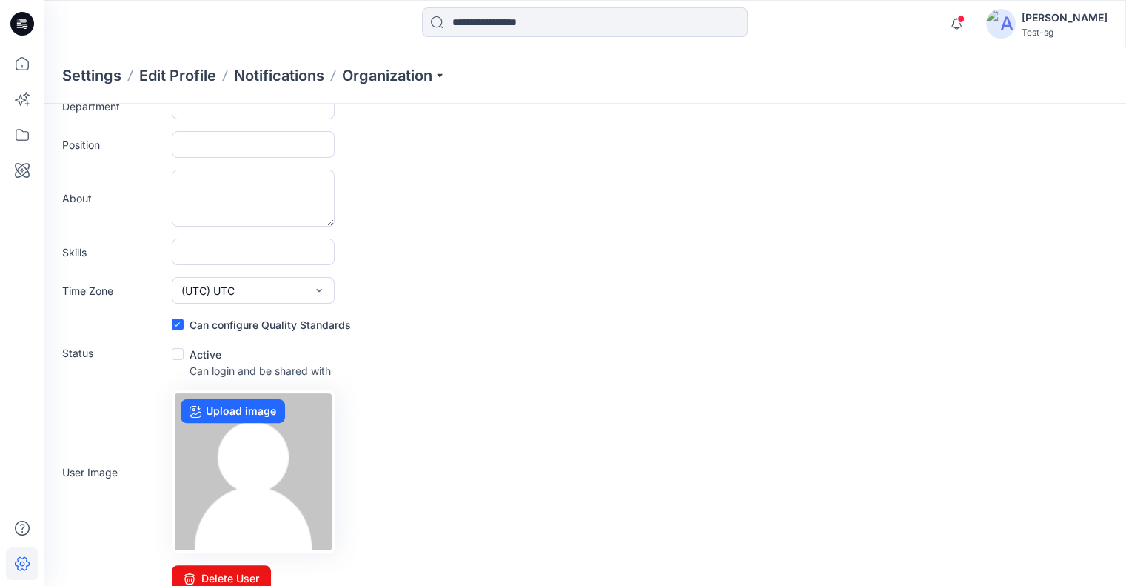
scroll to position [300, 0]
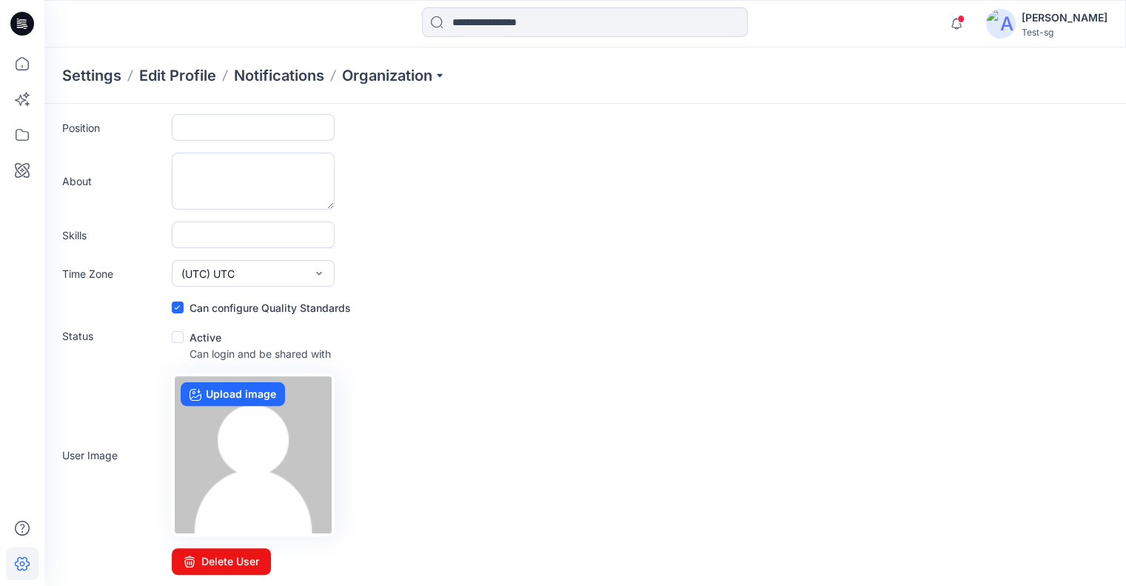
click at [182, 339] on span at bounding box center [178, 337] width 12 height 12
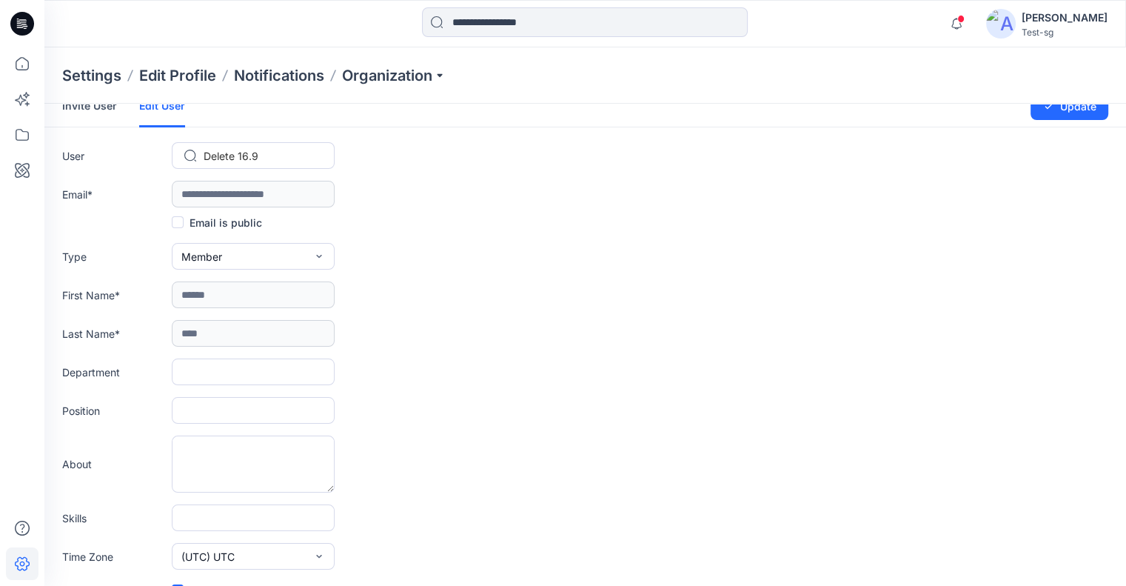
scroll to position [0, 0]
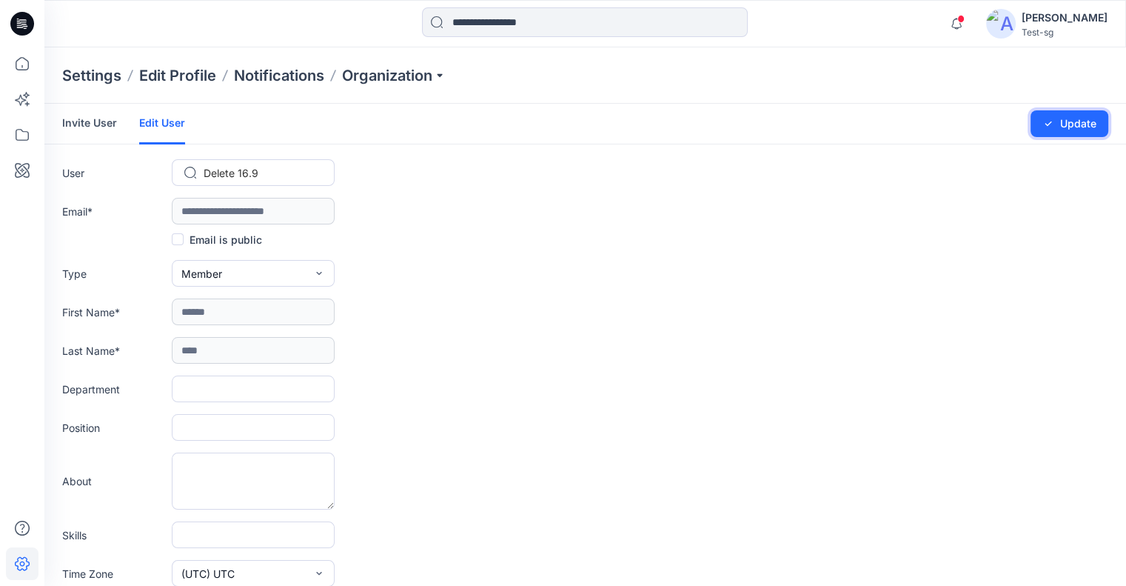
click at [1064, 124] on button "Update" at bounding box center [1070, 123] width 78 height 27
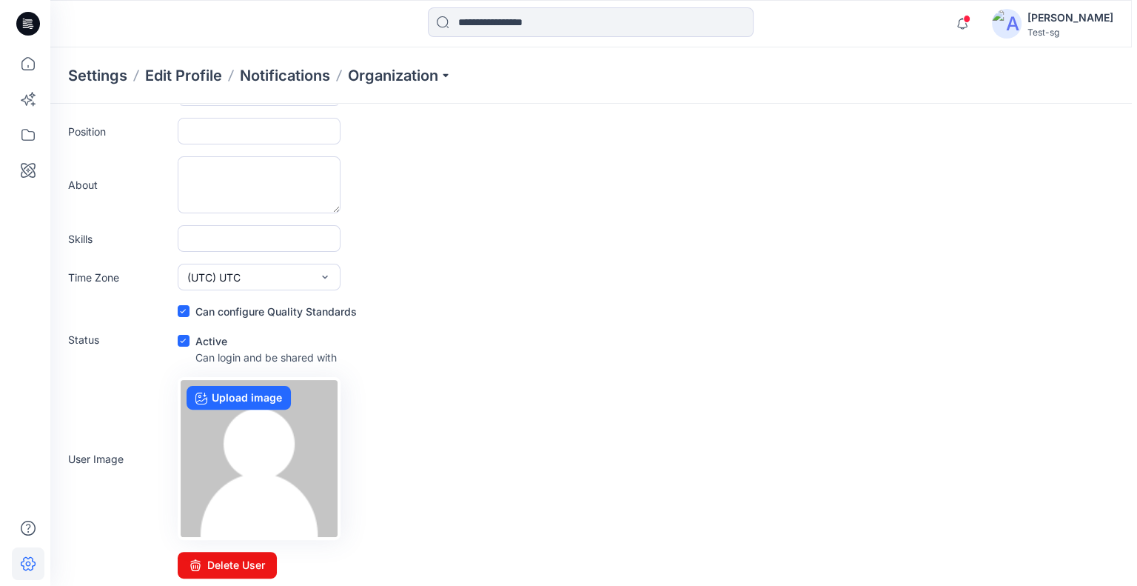
scroll to position [300, 0]
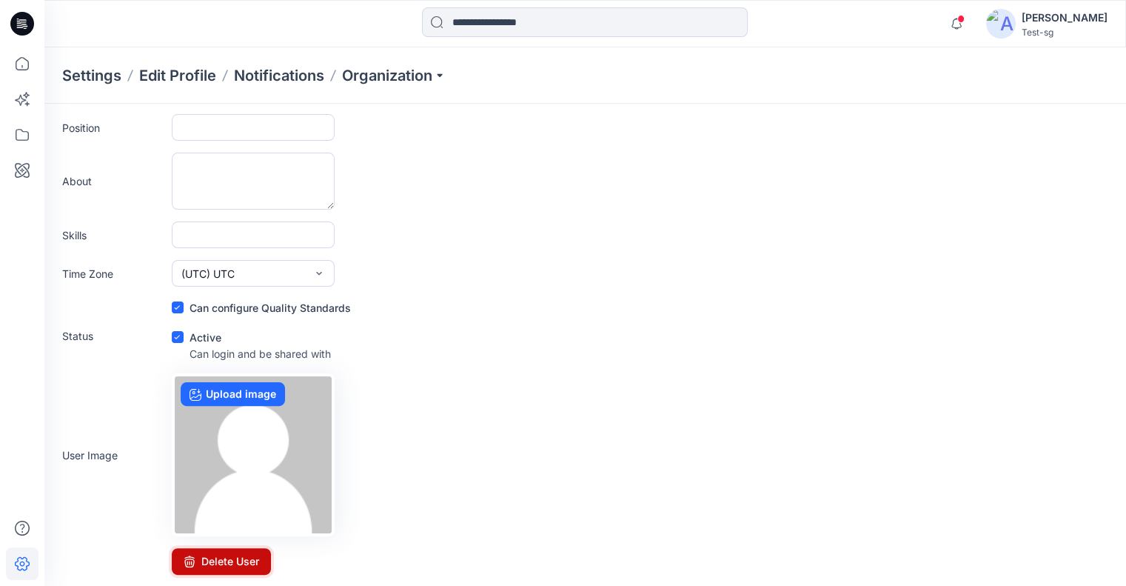
click at [224, 560] on button "Delete User" at bounding box center [221, 561] width 99 height 27
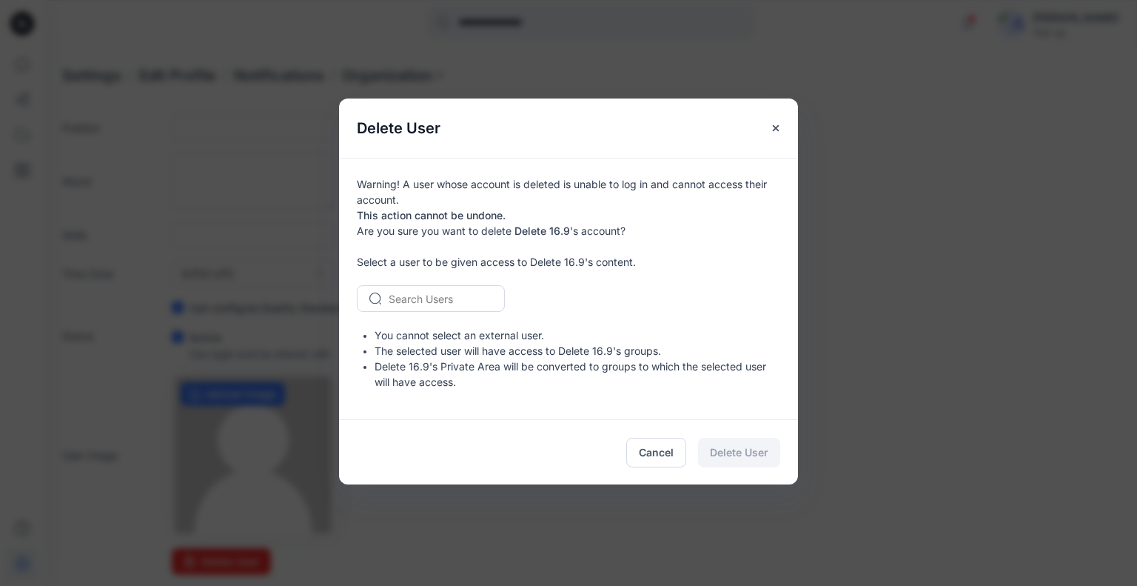
click at [426, 301] on div at bounding box center [440, 298] width 102 height 19
type input "****"
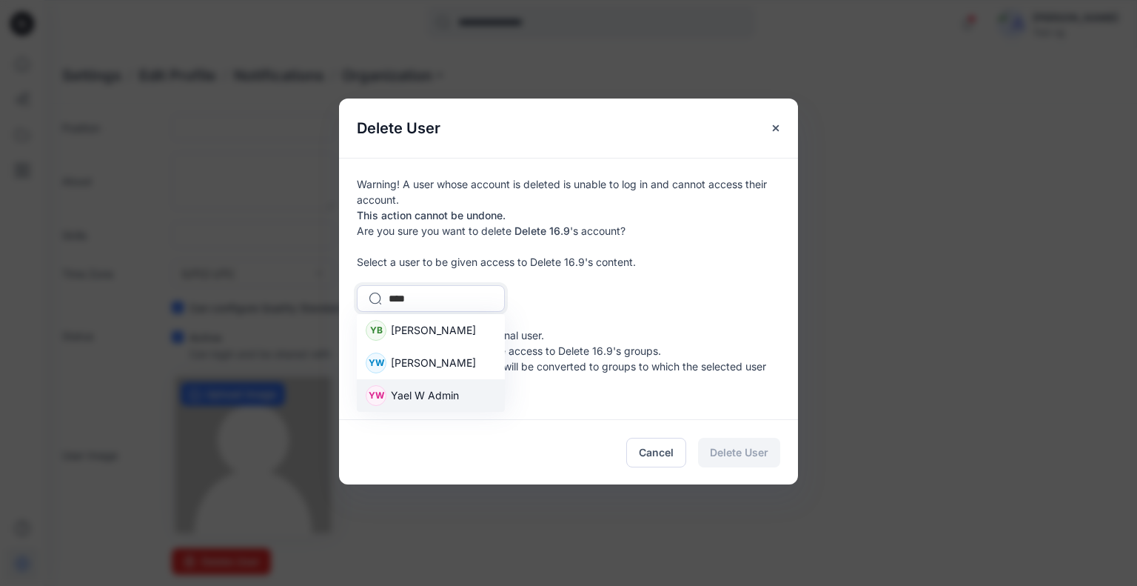
click at [446, 397] on span "Yael W Admin" at bounding box center [425, 395] width 68 height 16
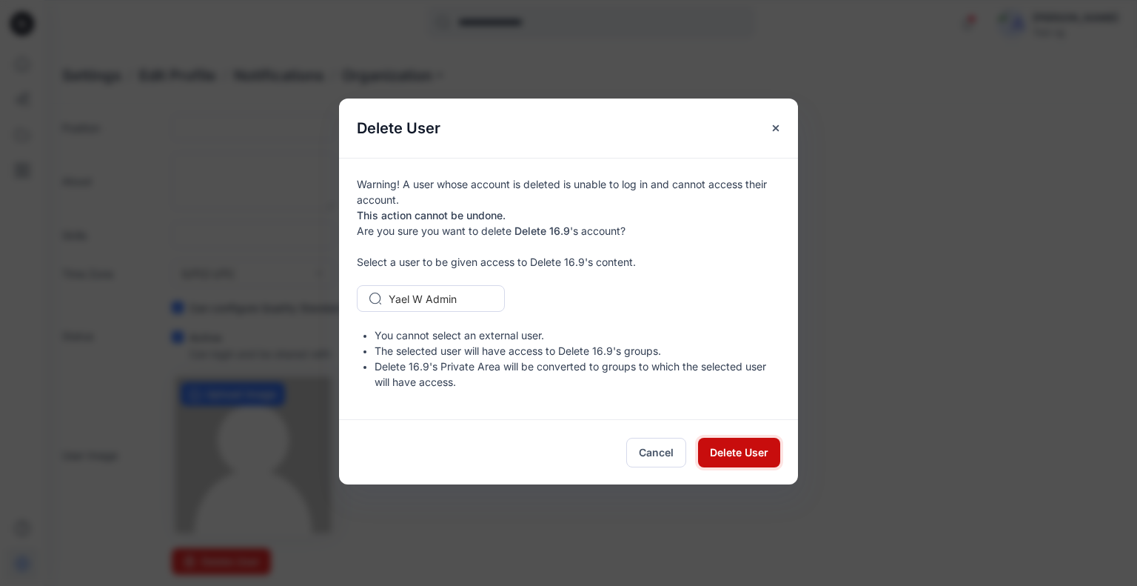
click at [743, 447] on span "Delete User" at bounding box center [739, 452] width 58 height 16
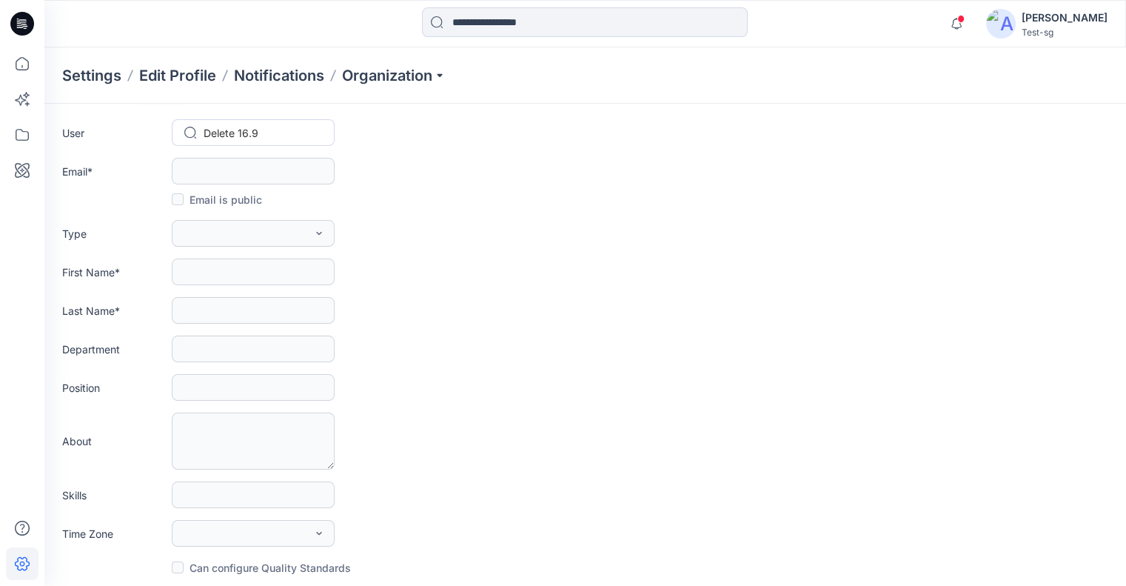
scroll to position [0, 0]
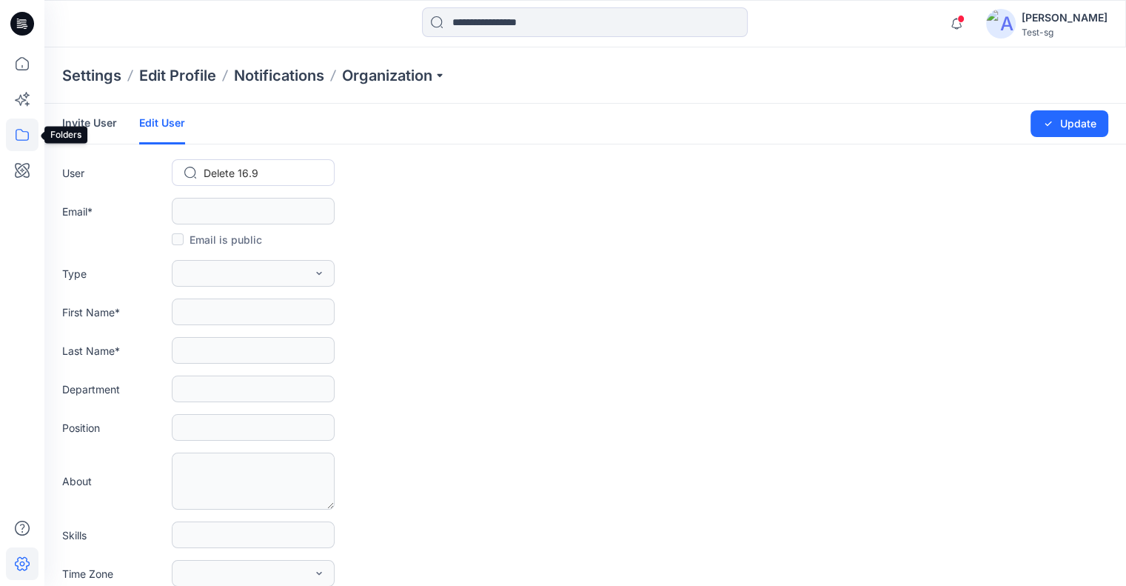
click at [14, 132] on icon at bounding box center [22, 134] width 33 height 33
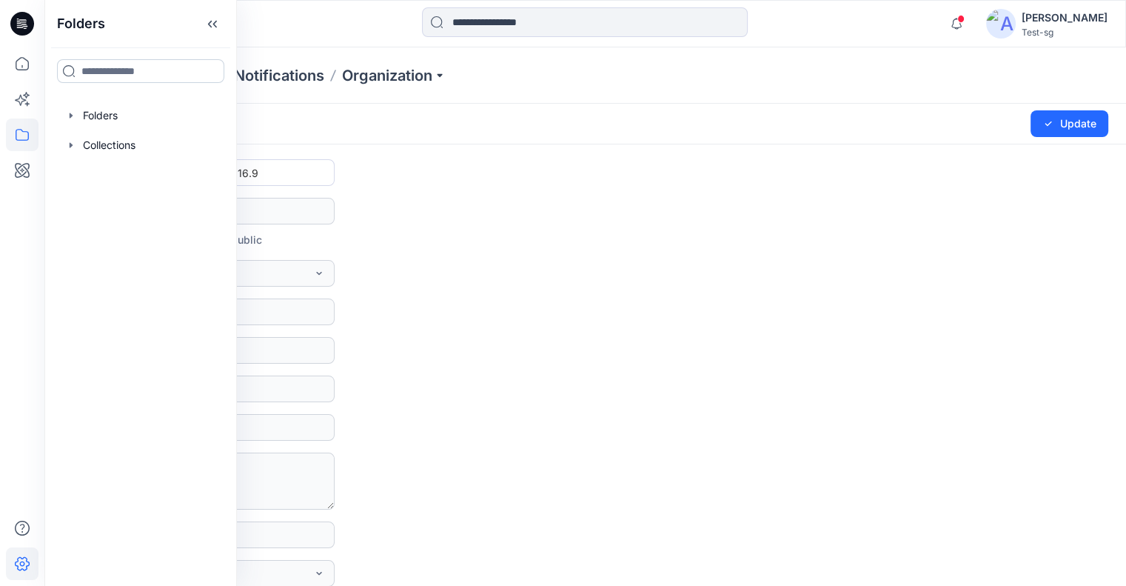
click at [136, 64] on input at bounding box center [140, 71] width 167 height 24
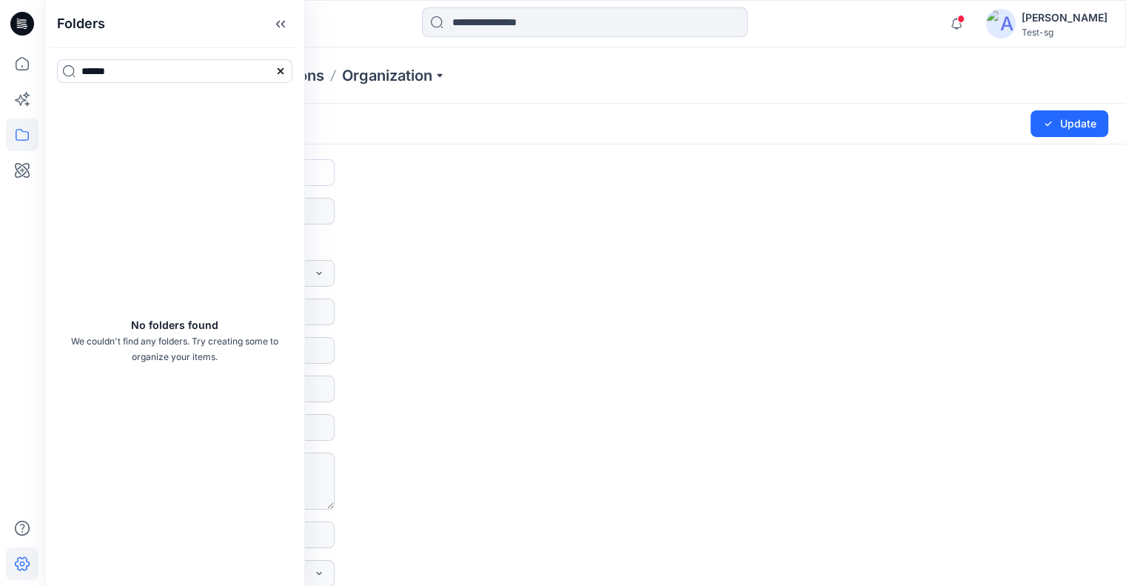
type input "******"
drag, startPoint x: 284, startPoint y: 69, endPoint x: 238, endPoint y: 73, distance: 46.1
click at [284, 69] on icon at bounding box center [281, 71] width 12 height 12
click at [213, 71] on input at bounding box center [174, 71] width 235 height 24
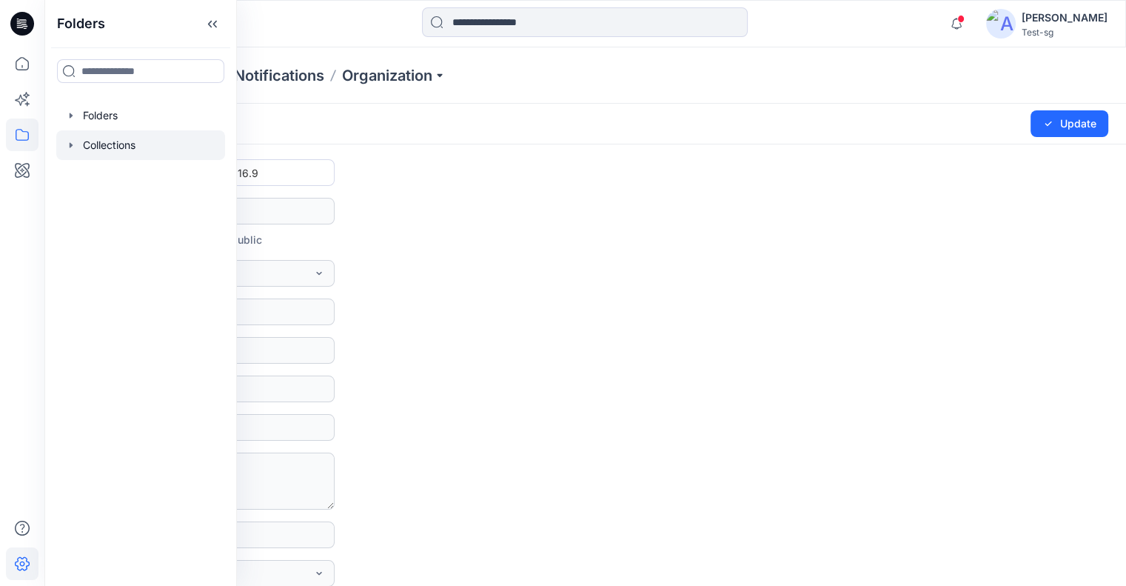
drag, startPoint x: 96, startPoint y: 184, endPoint x: 73, endPoint y: 135, distance: 54.0
click at [96, 183] on div "Folders Folders Collections" at bounding box center [140, 293] width 192 height 586
click at [70, 110] on icon "button" at bounding box center [71, 116] width 12 height 12
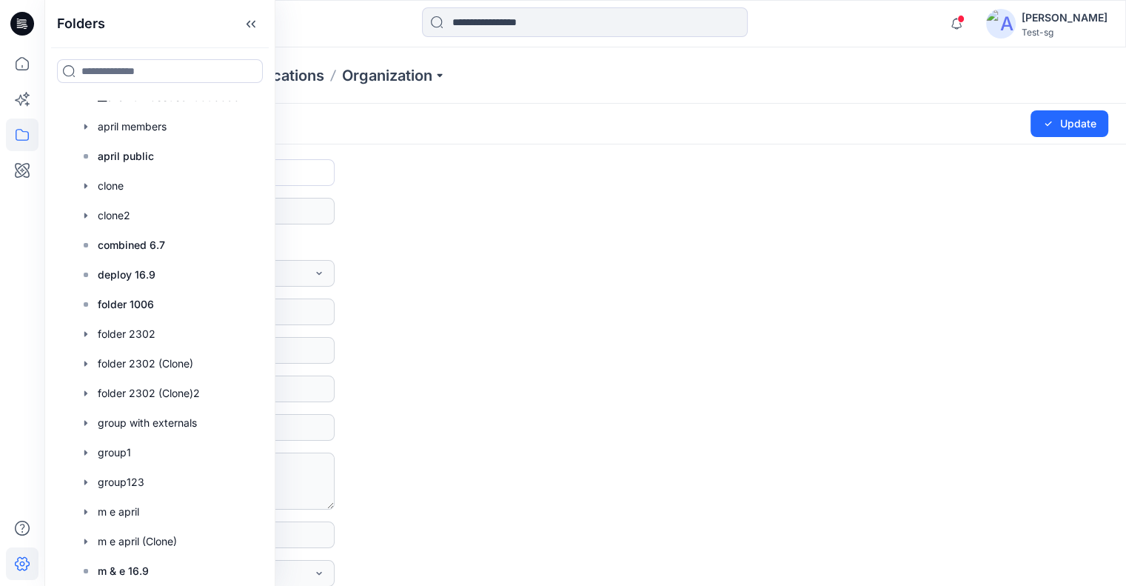
scroll to position [74, 0]
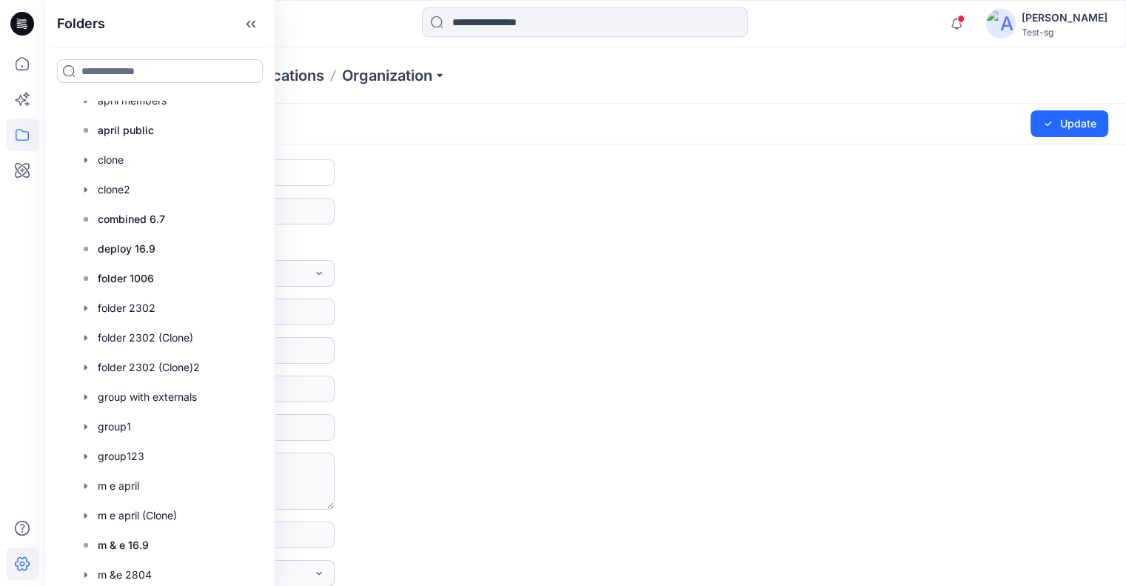
click at [161, 79] on input at bounding box center [160, 71] width 206 height 24
type input "*"
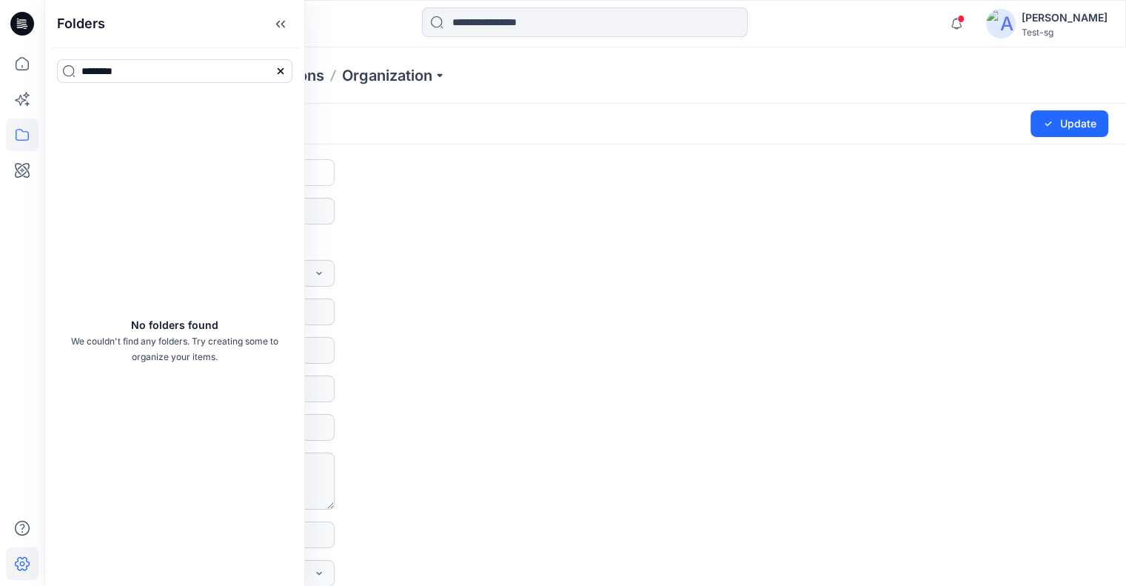
type input "********"
click at [278, 70] on icon at bounding box center [281, 71] width 12 height 12
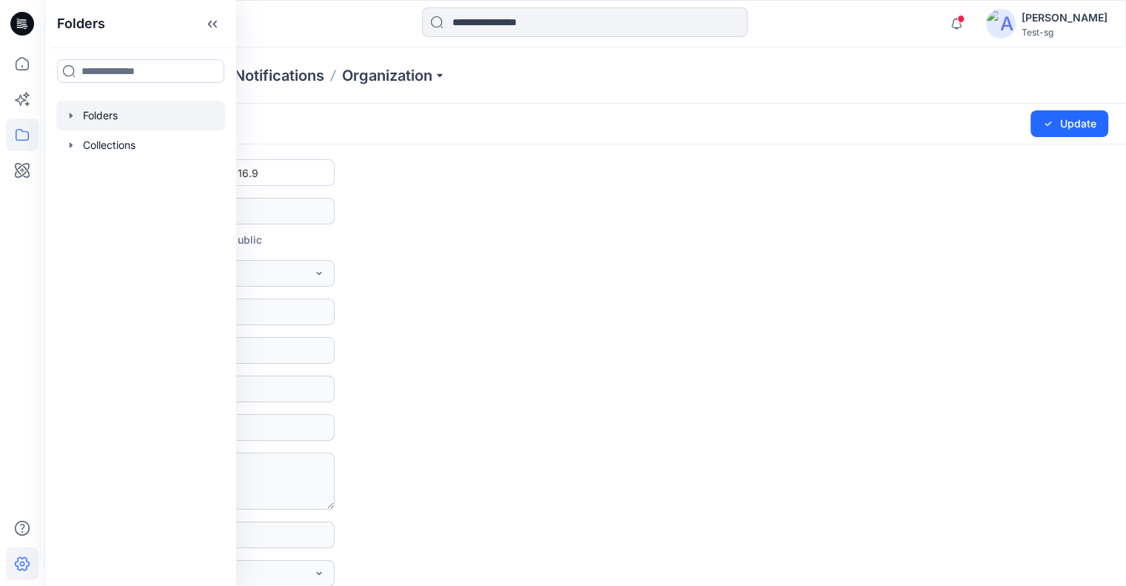
click at [70, 113] on icon "button" at bounding box center [71, 116] width 12 height 12
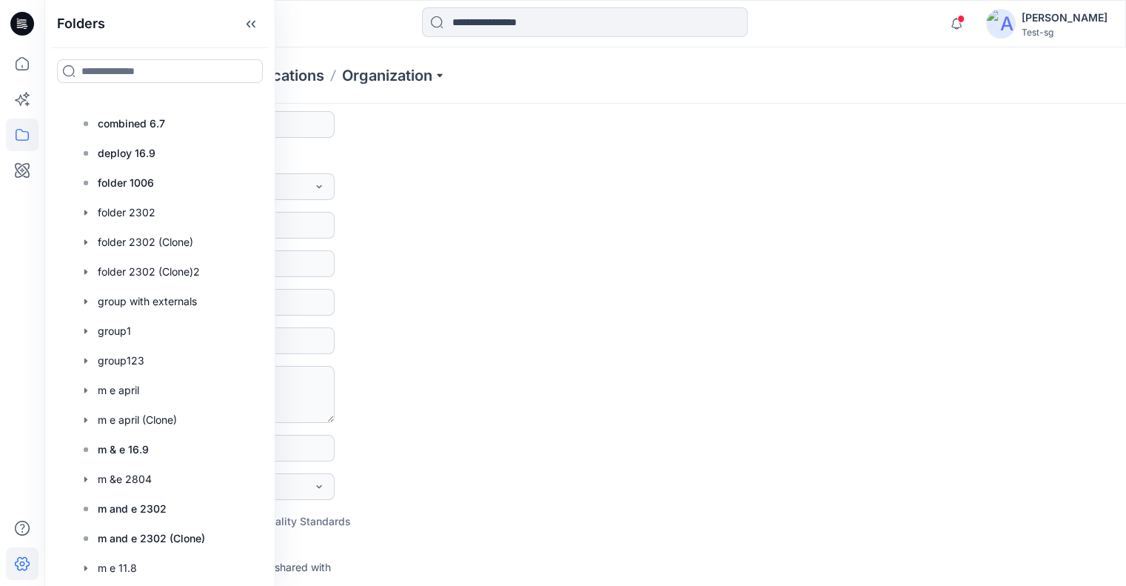
scroll to position [77, 0]
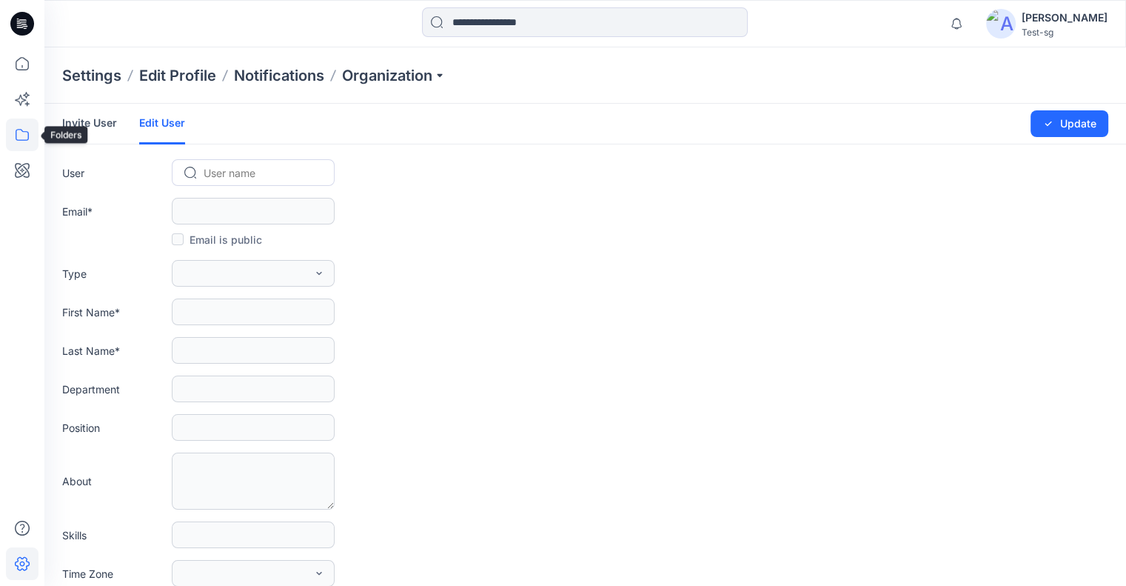
drag, startPoint x: 26, startPoint y: 130, endPoint x: 41, endPoint y: 142, distance: 19.4
click at [26, 130] on icon at bounding box center [22, 134] width 33 height 33
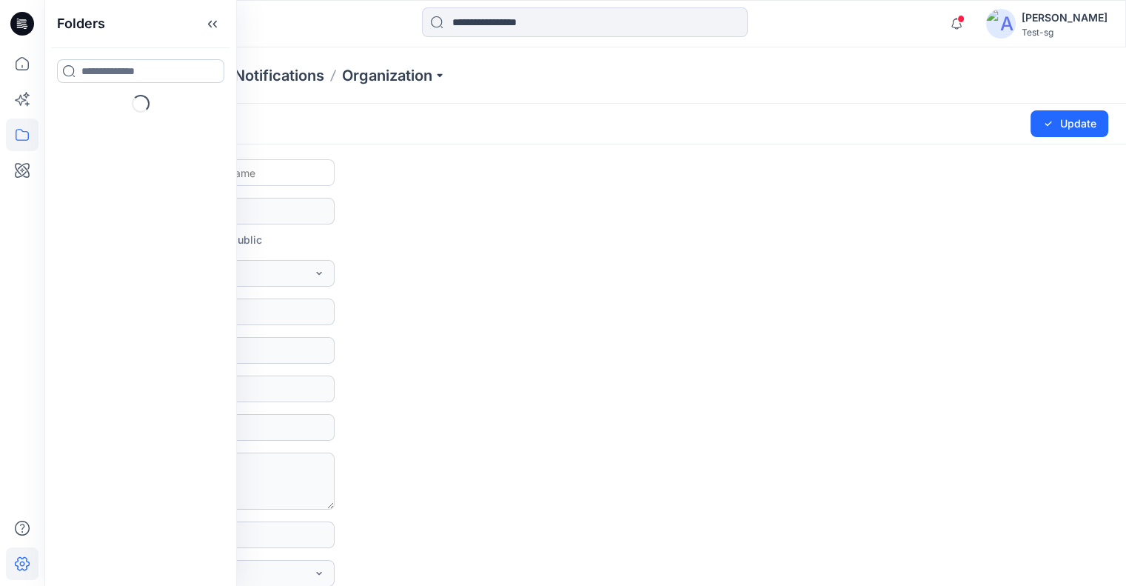
click at [147, 74] on input at bounding box center [140, 71] width 167 height 24
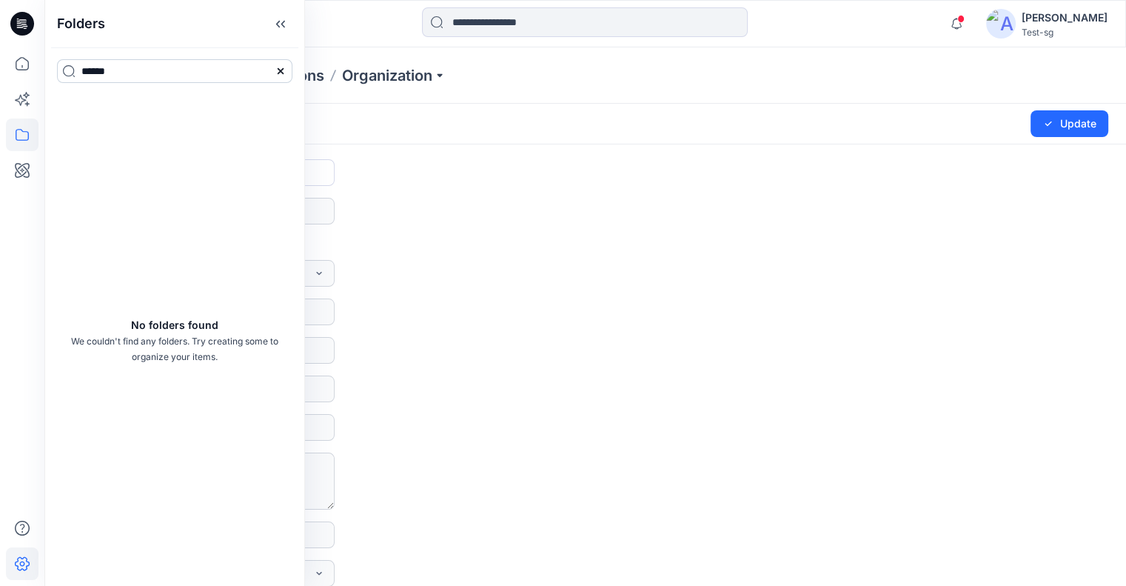
drag, startPoint x: 129, startPoint y: 70, endPoint x: 67, endPoint y: 74, distance: 62.3
click at [67, 74] on input "******" at bounding box center [174, 71] width 235 height 24
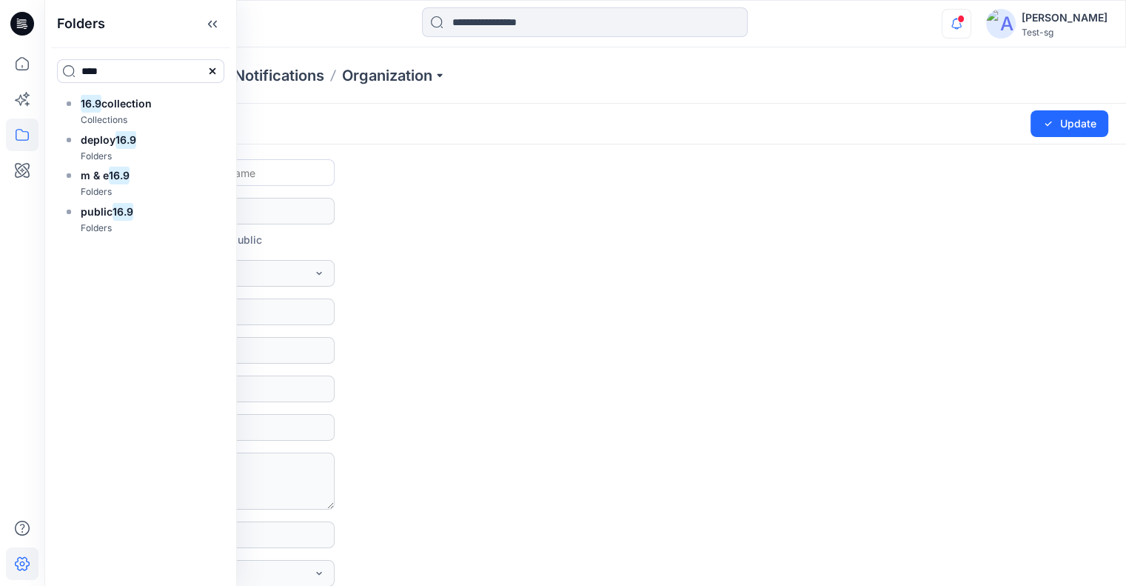
type input "****"
click at [971, 23] on icon "button" at bounding box center [956, 24] width 28 height 30
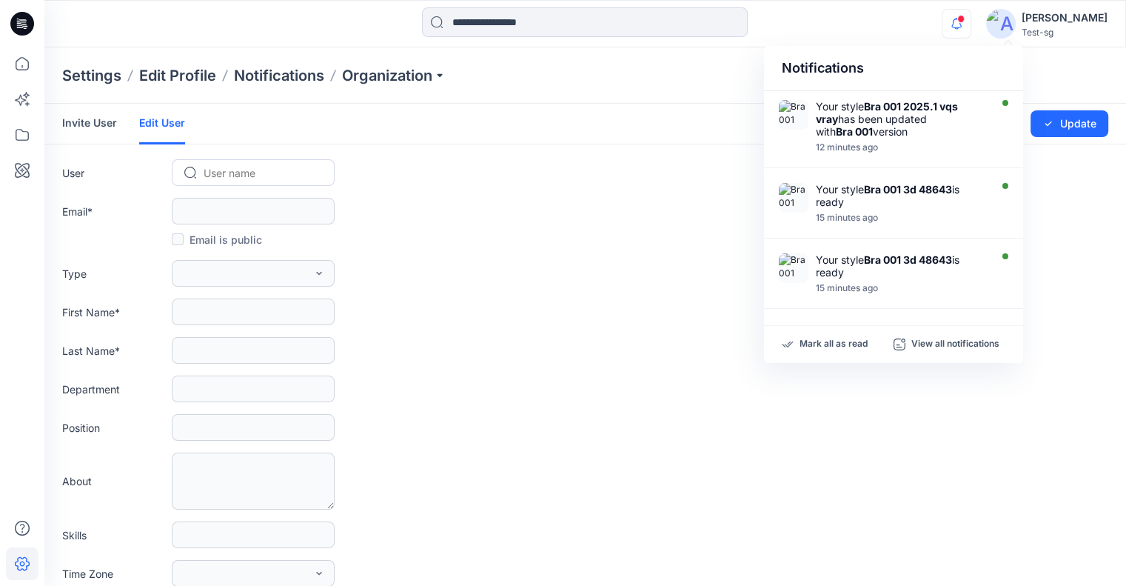
click at [674, 175] on div "User User name" at bounding box center [585, 172] width 1046 height 27
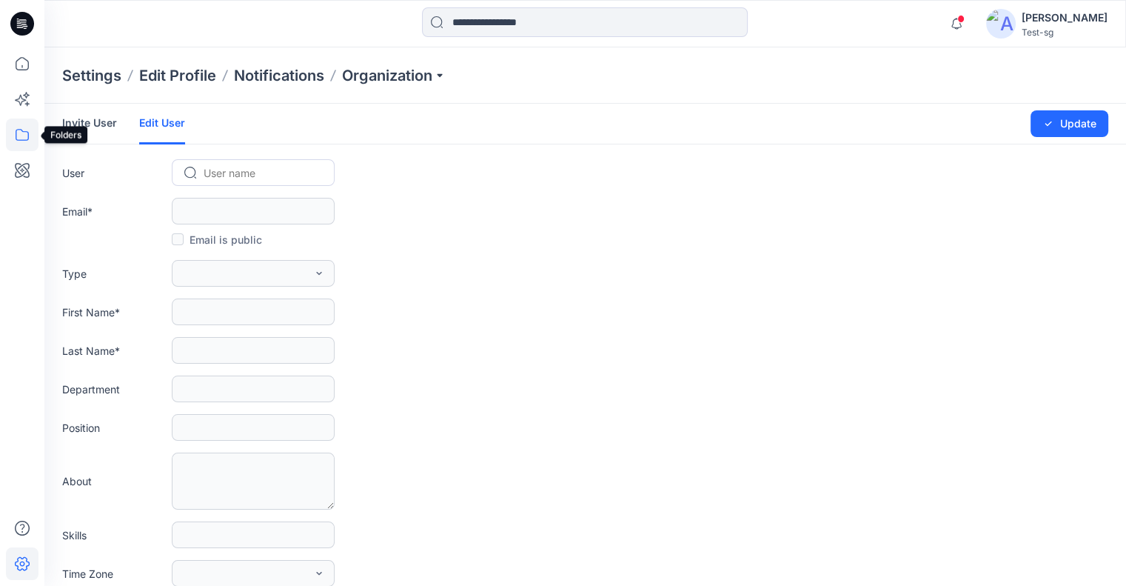
click at [24, 141] on icon at bounding box center [22, 134] width 33 height 33
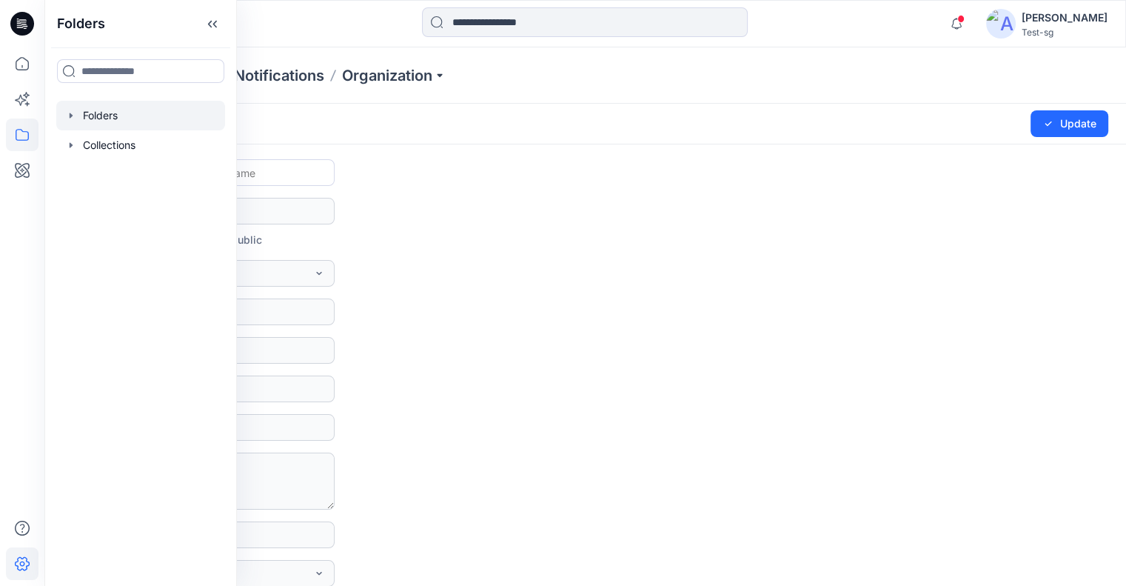
click at [79, 121] on div at bounding box center [140, 116] width 169 height 30
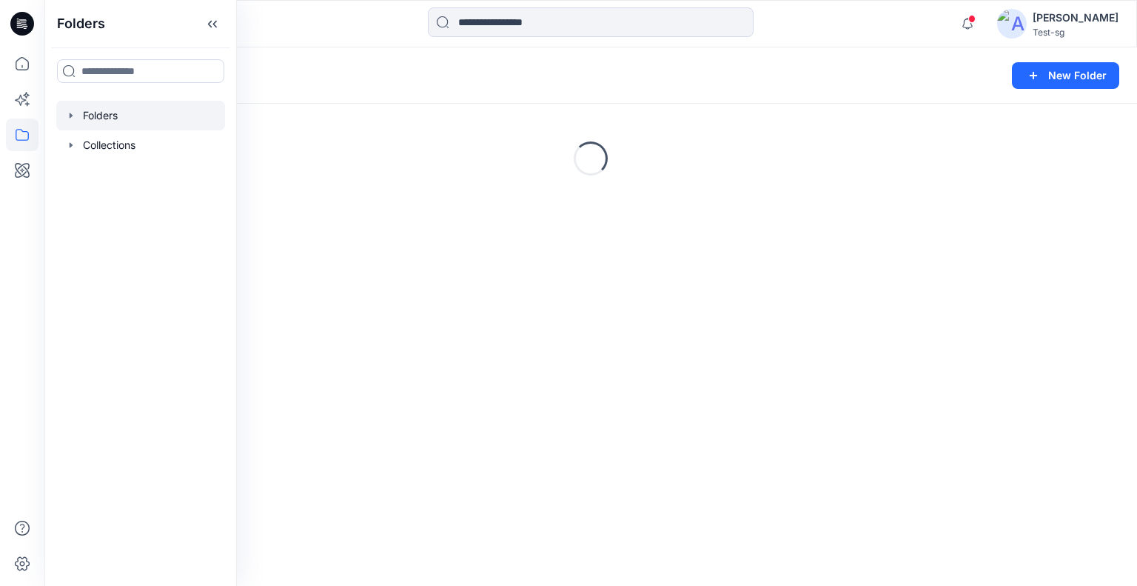
click at [73, 118] on icon "button" at bounding box center [71, 116] width 12 height 12
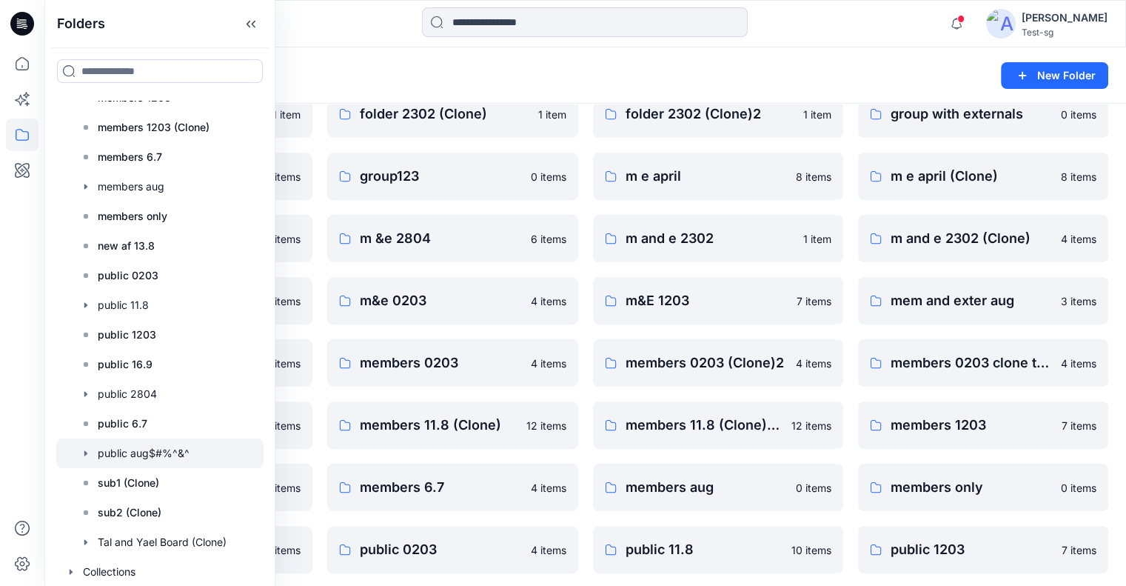
scroll to position [222, 0]
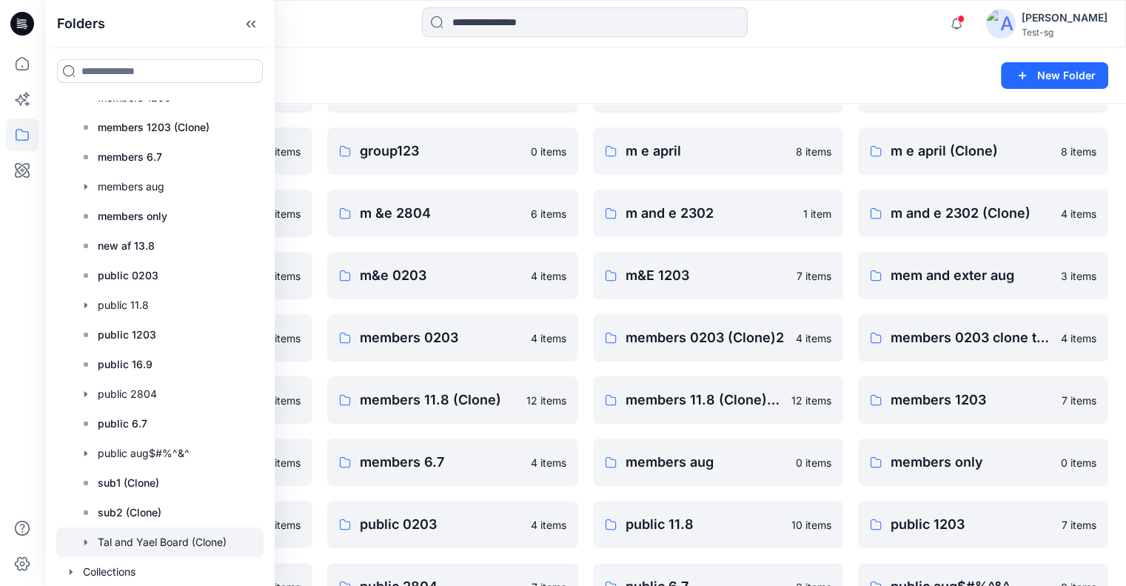
click at [85, 545] on icon "button" at bounding box center [86, 542] width 12 height 12
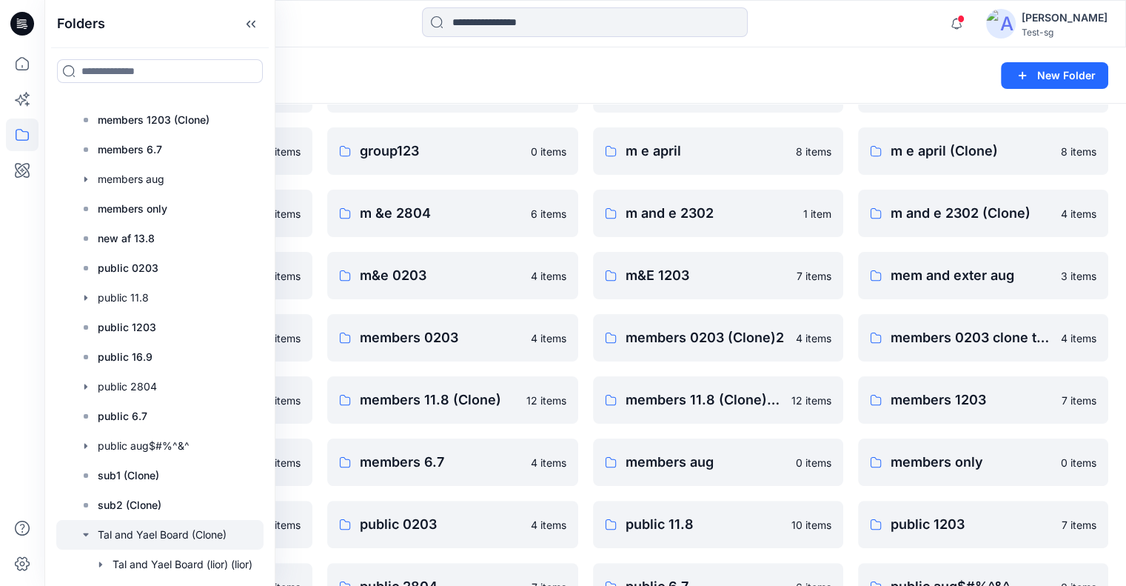
scroll to position [995, 0]
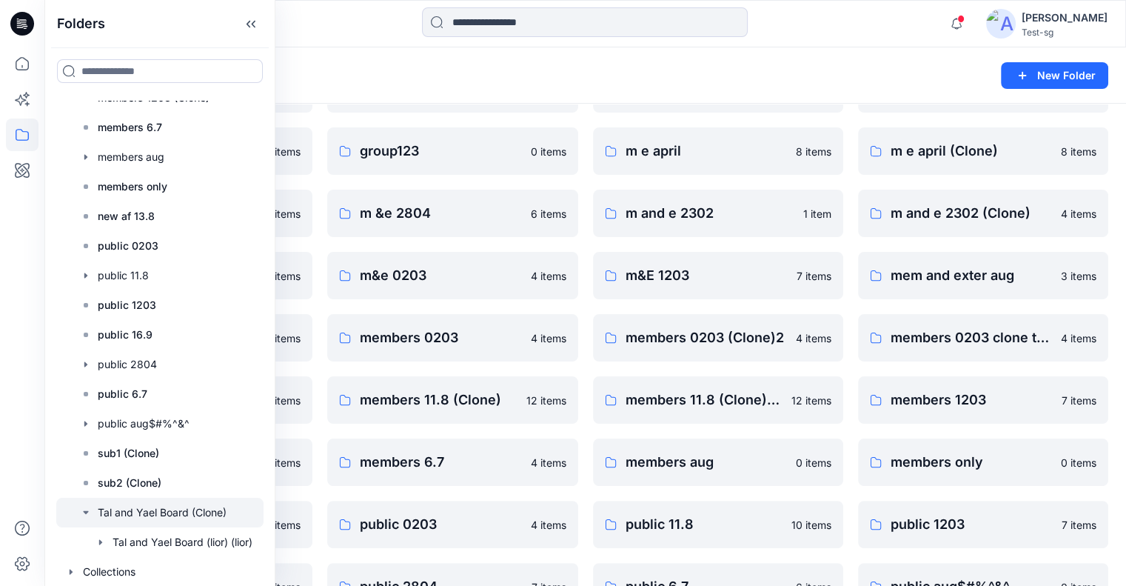
click at [86, 511] on icon "button" at bounding box center [85, 512] width 5 height 3
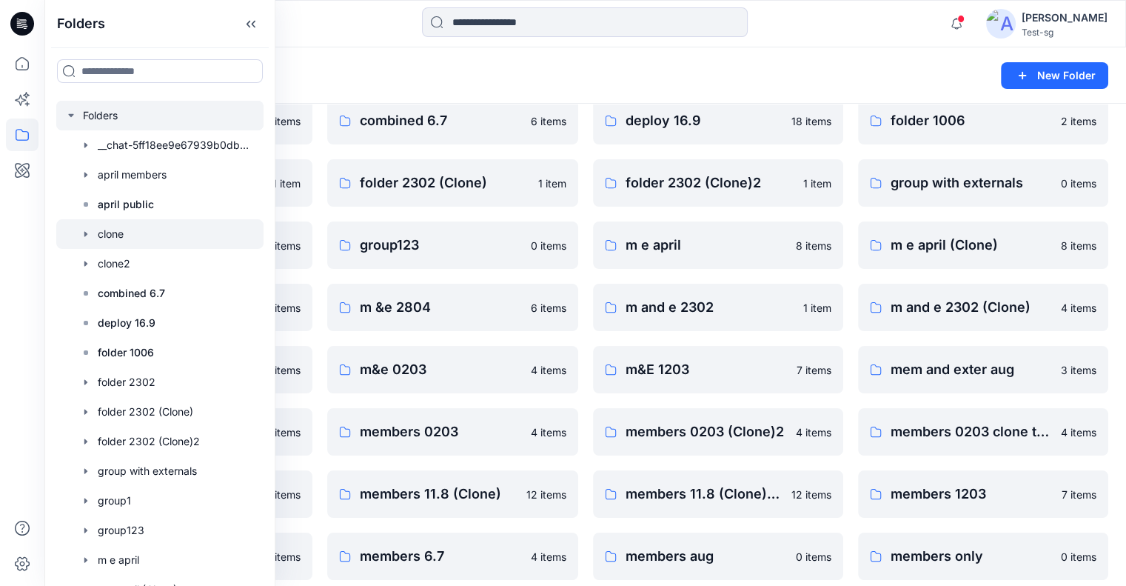
scroll to position [0, 0]
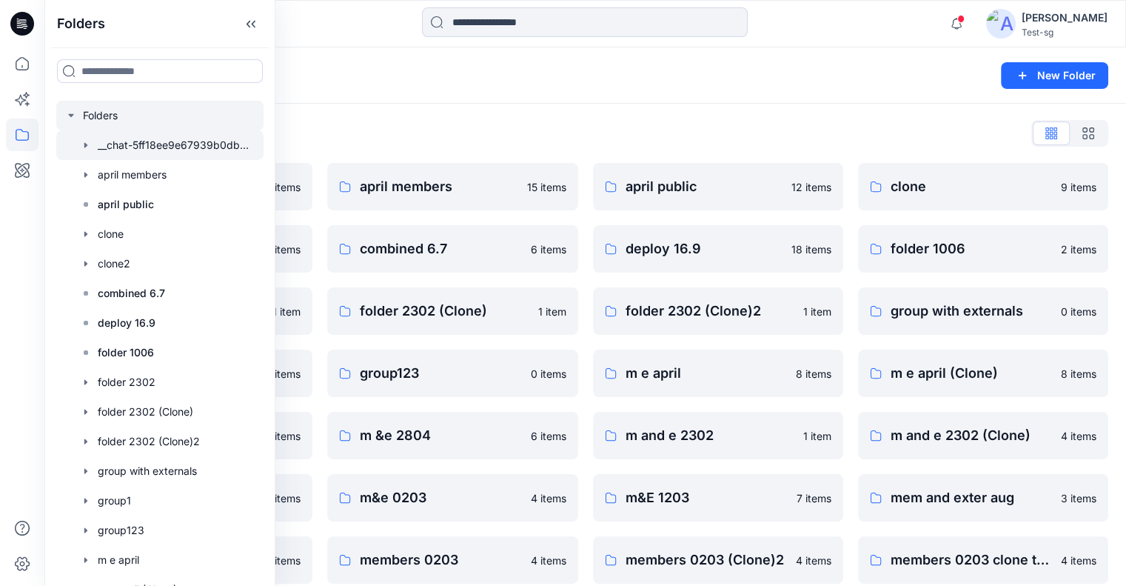
click at [70, 138] on div at bounding box center [159, 145] width 207 height 30
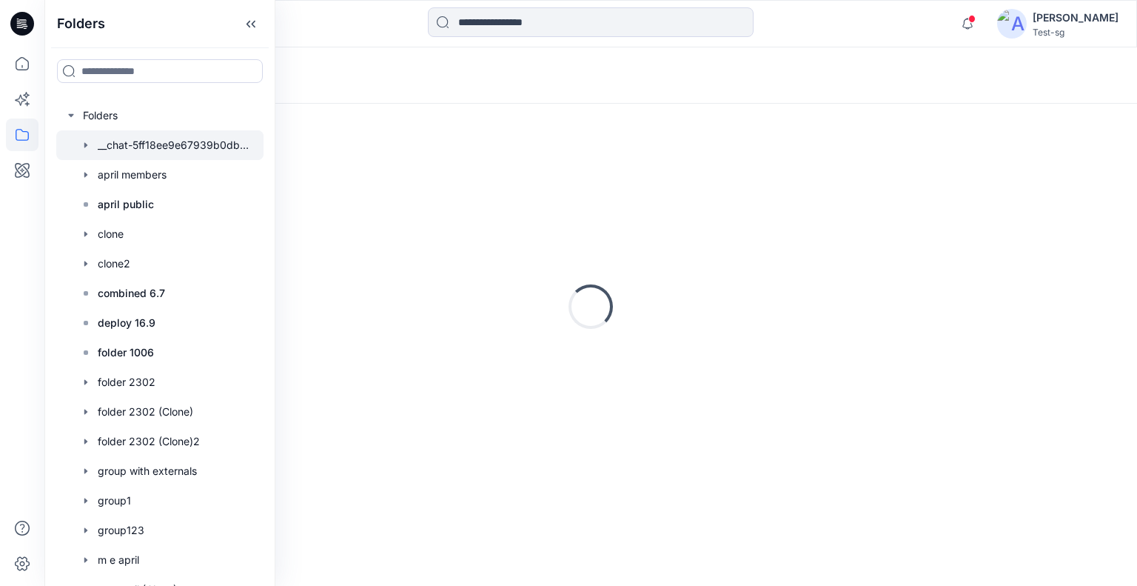
click at [83, 144] on icon "button" at bounding box center [86, 145] width 12 height 12
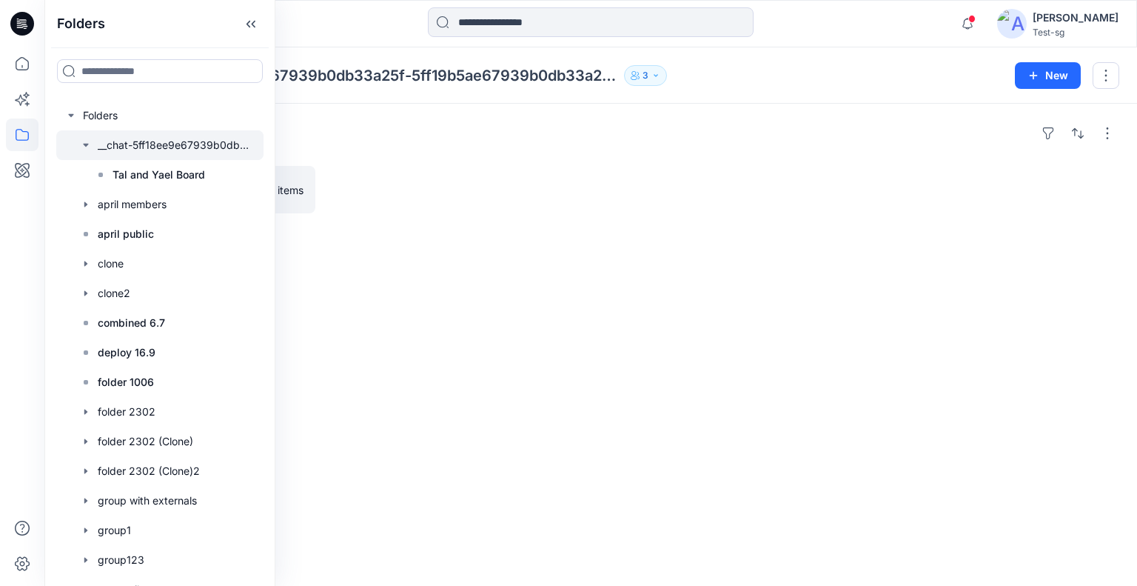
click at [1106, 13] on div "[PERSON_NAME]" at bounding box center [1076, 18] width 86 height 18
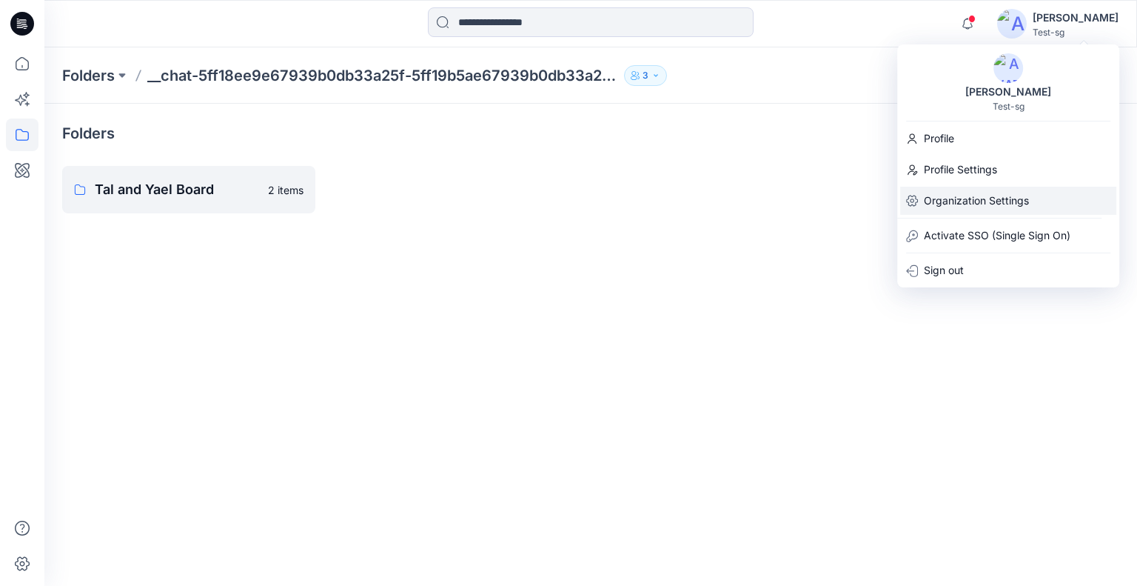
click at [995, 206] on p "Organization Settings" at bounding box center [976, 201] width 105 height 28
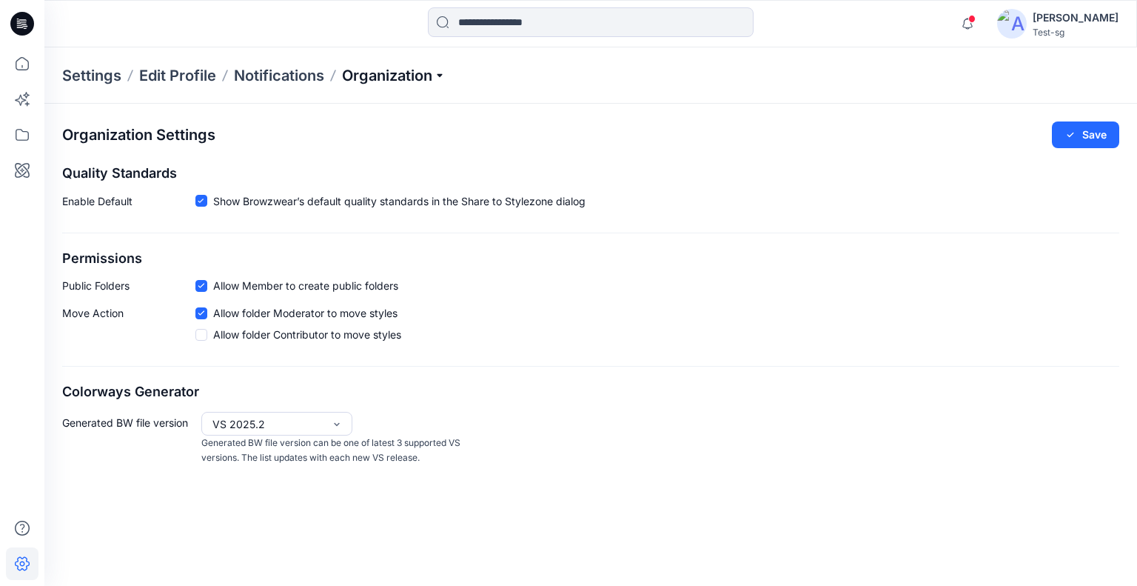
click at [418, 84] on p "Organization" at bounding box center [394, 75] width 104 height 21
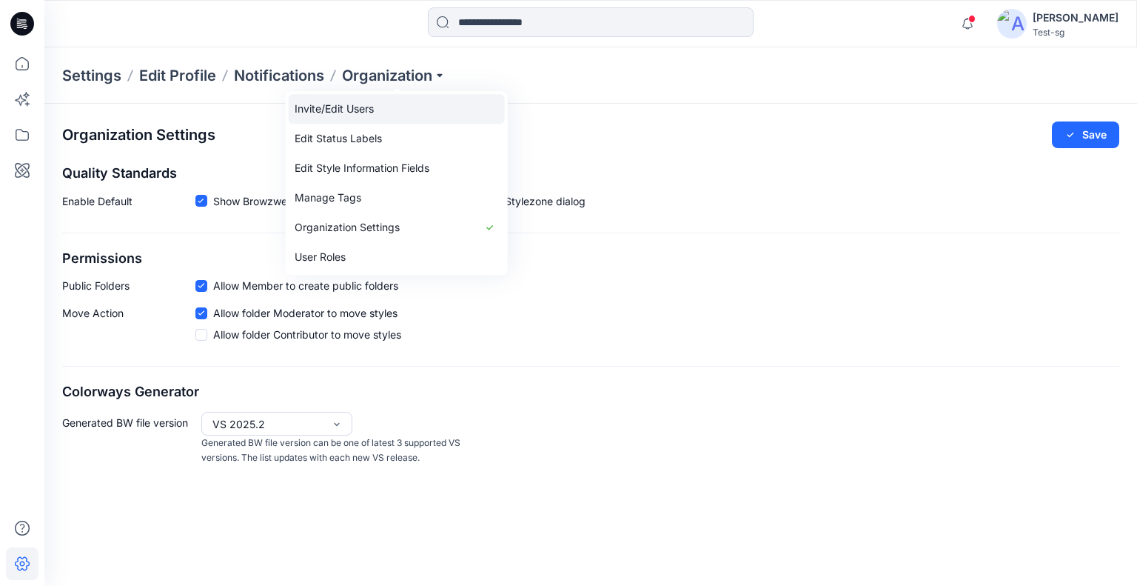
click at [391, 115] on link "Invite/Edit Users" at bounding box center [397, 109] width 216 height 30
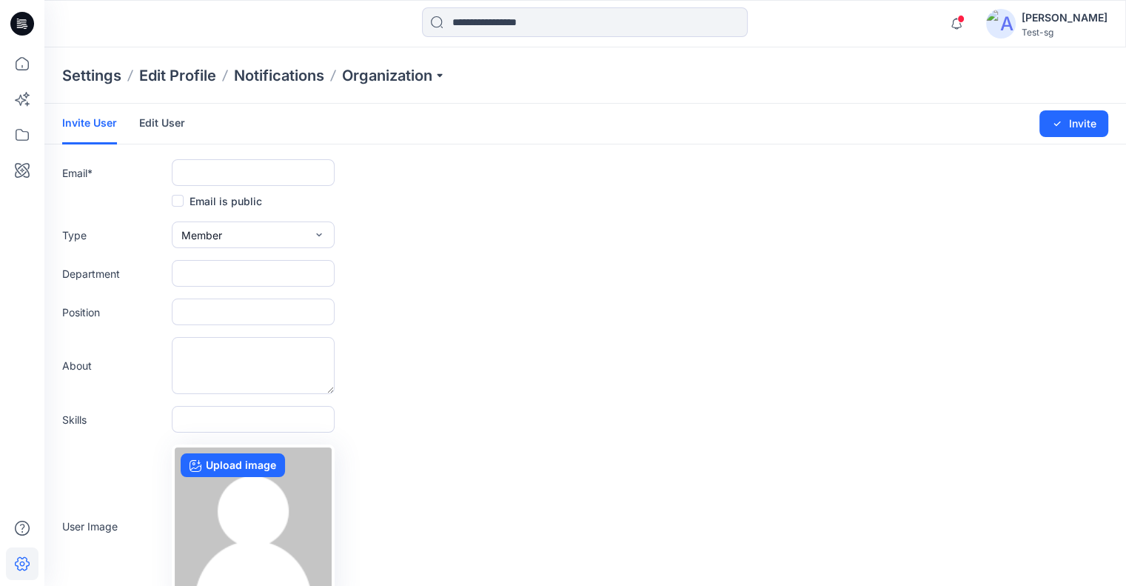
click at [155, 126] on link "Edit User" at bounding box center [162, 123] width 46 height 38
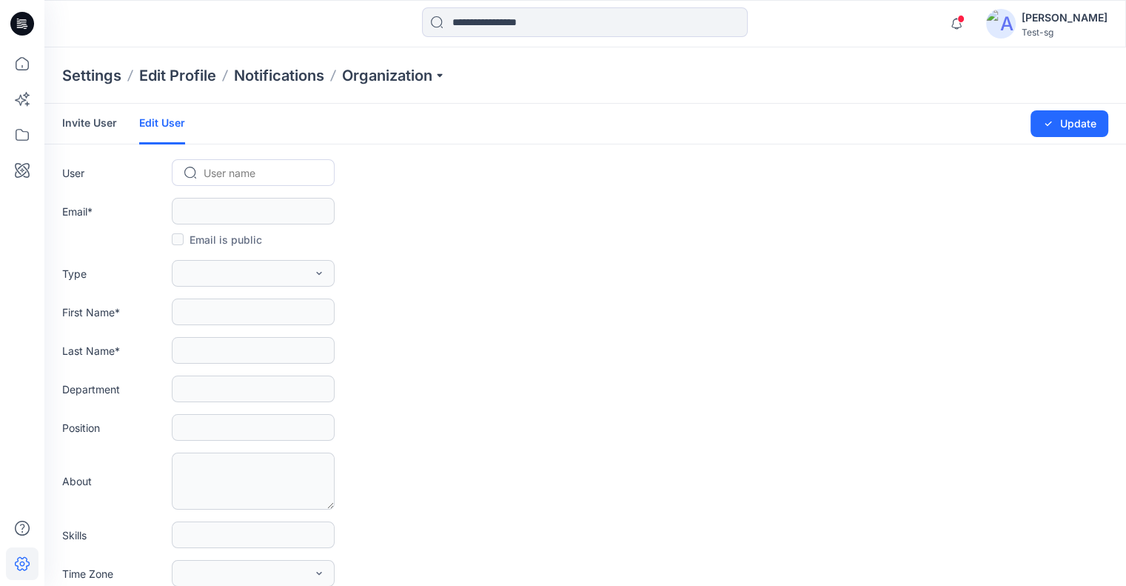
click at [216, 164] on div at bounding box center [262, 173] width 117 height 19
type input "****"
click at [241, 264] on span "Yael W Admin" at bounding box center [240, 269] width 68 height 16
type input "**********"
type input "****"
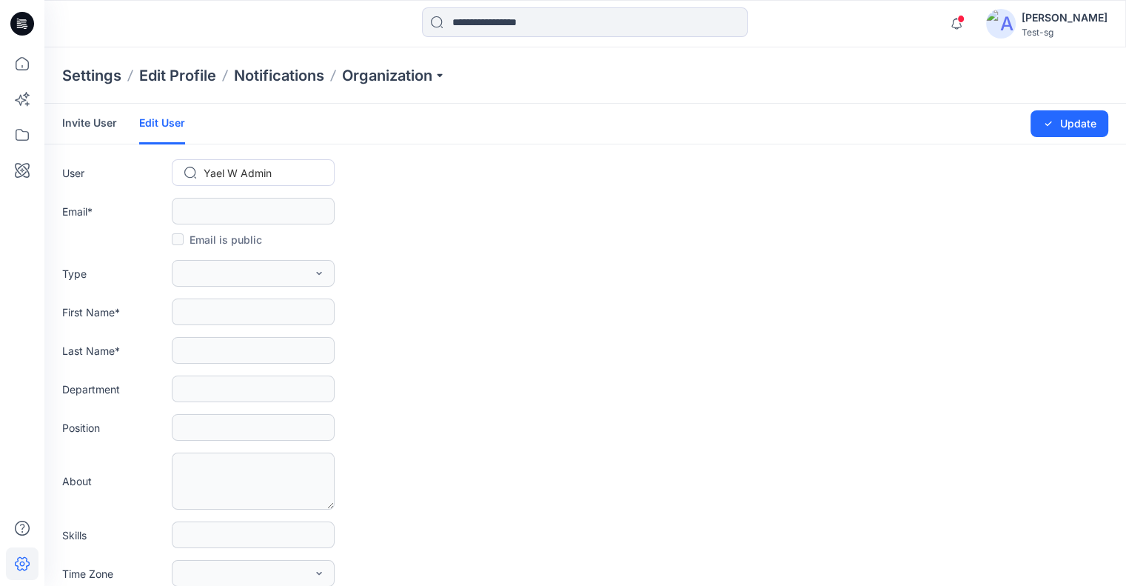
type input "*******"
click at [1103, 18] on div "[PERSON_NAME]" at bounding box center [1065, 18] width 86 height 18
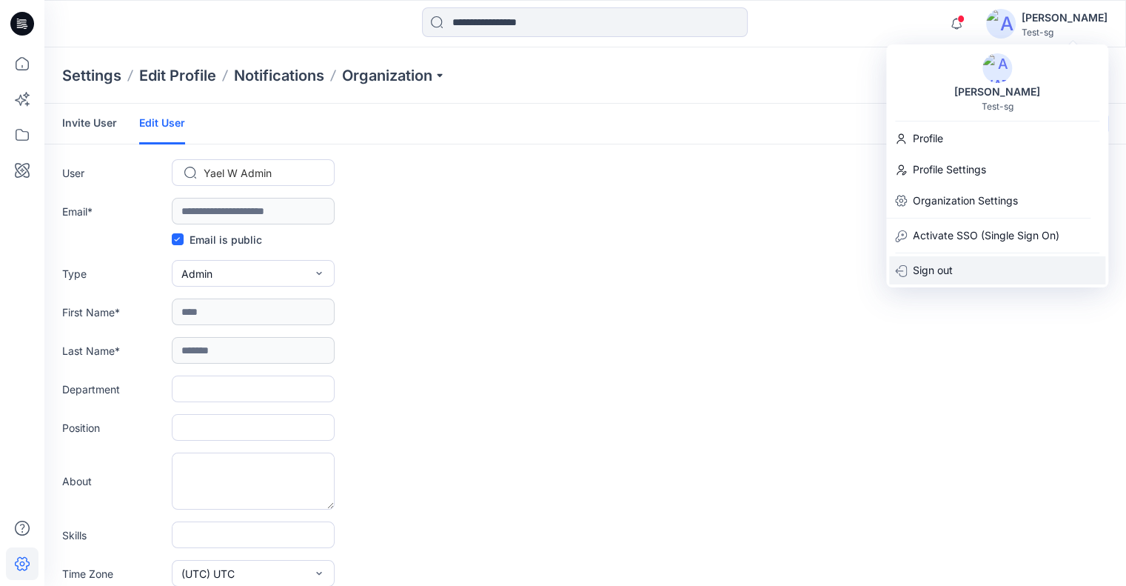
click at [955, 284] on div "Yael W Test-sg Profile Profile Settings Organization Settings Activate SSO (Sin…" at bounding box center [997, 165] width 222 height 243
click at [962, 273] on div "Sign out" at bounding box center [997, 270] width 216 height 28
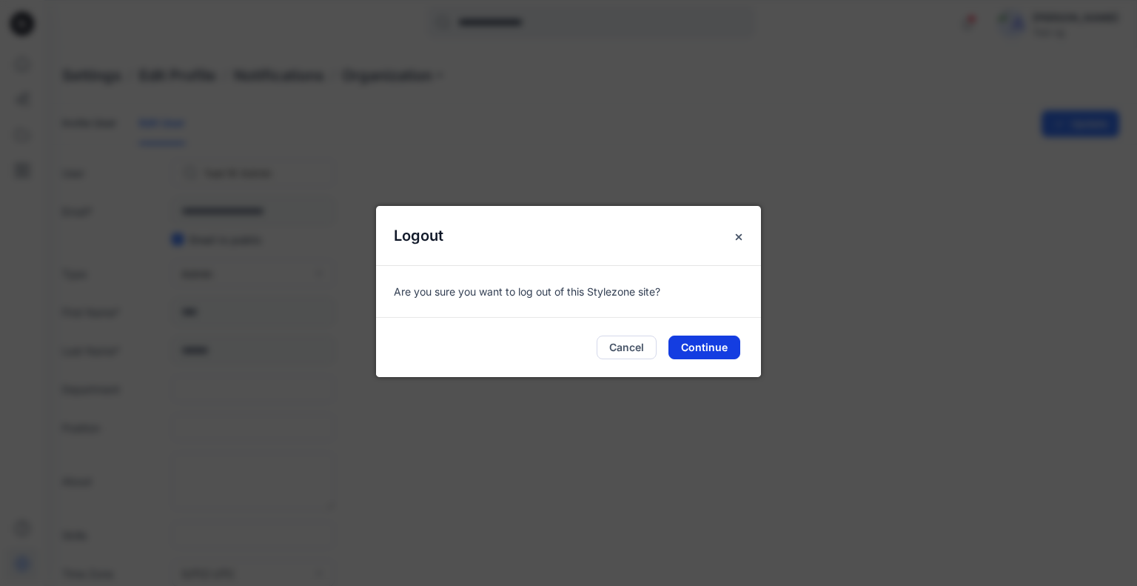
click at [714, 346] on button "Continue" at bounding box center [705, 347] width 72 height 24
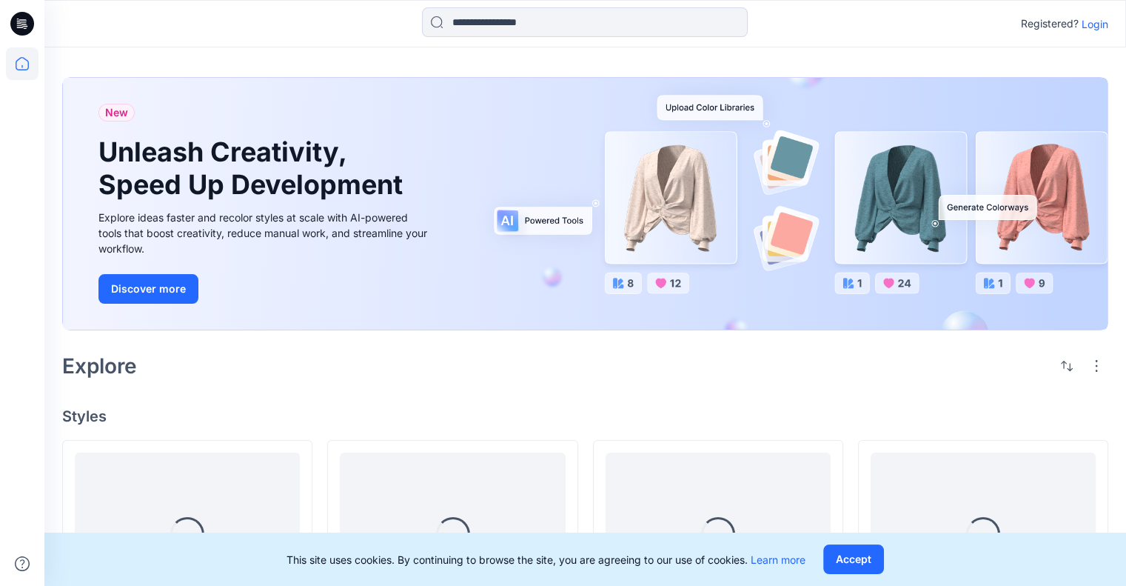
click at [1095, 20] on p "Login" at bounding box center [1095, 24] width 27 height 16
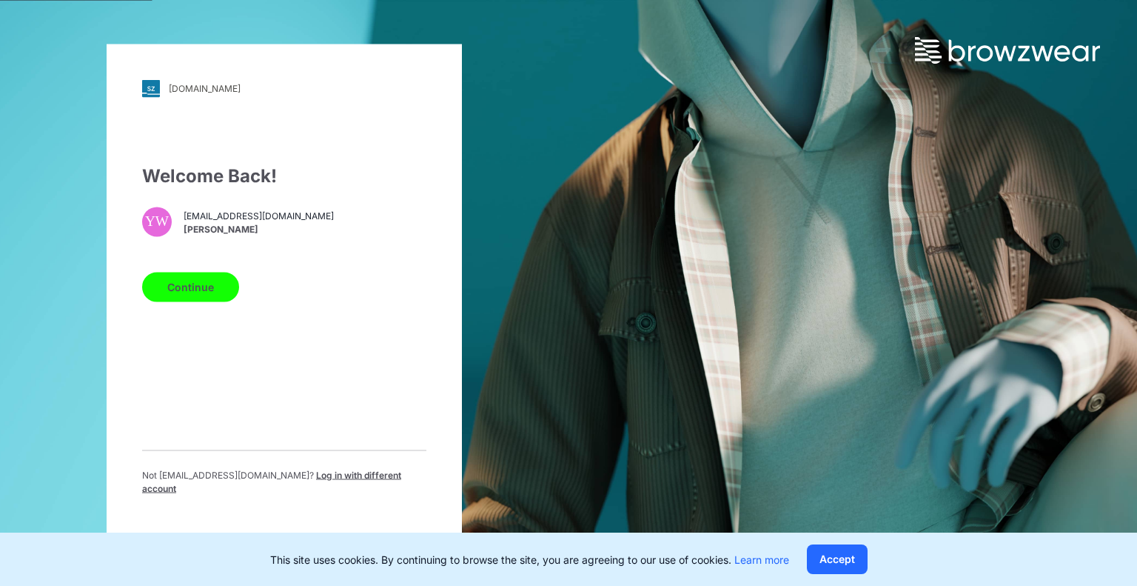
click at [307, 479] on span "Log in with different account" at bounding box center [271, 481] width 259 height 24
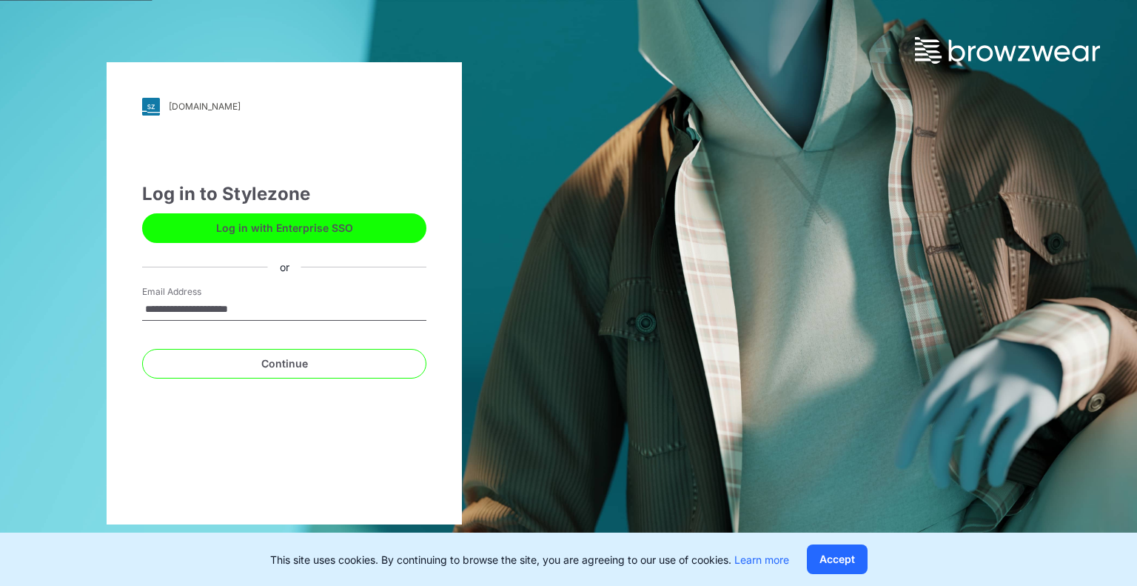
type input "**********"
click at [142, 349] on button "Continue" at bounding box center [284, 364] width 284 height 30
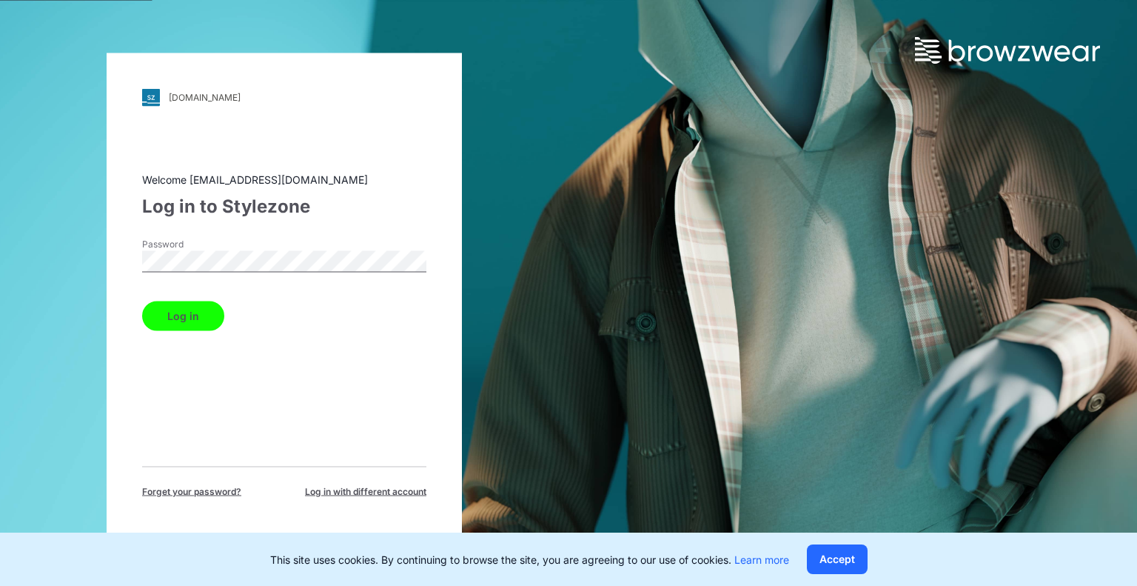
click at [142, 301] on button "Log in" at bounding box center [183, 316] width 82 height 30
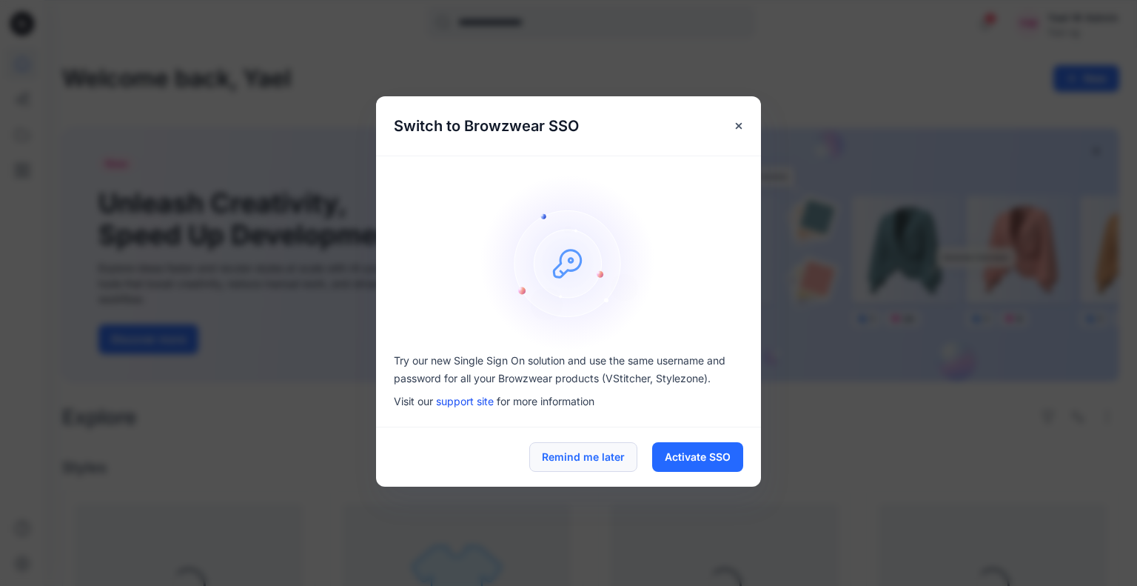
click at [571, 467] on button "Remind me later" at bounding box center [583, 457] width 108 height 30
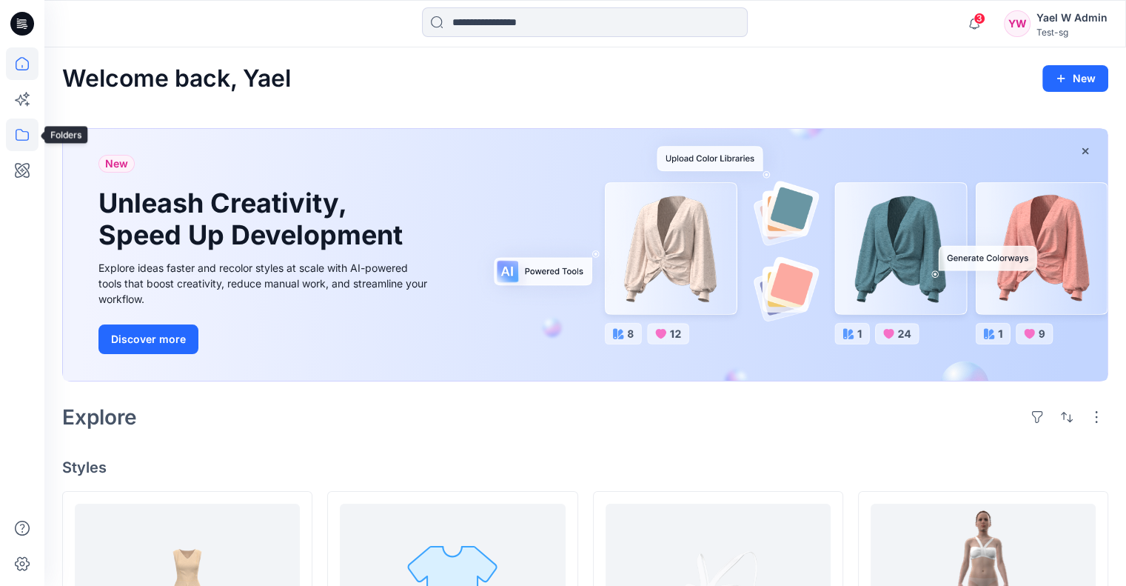
click at [12, 142] on icon at bounding box center [22, 134] width 33 height 33
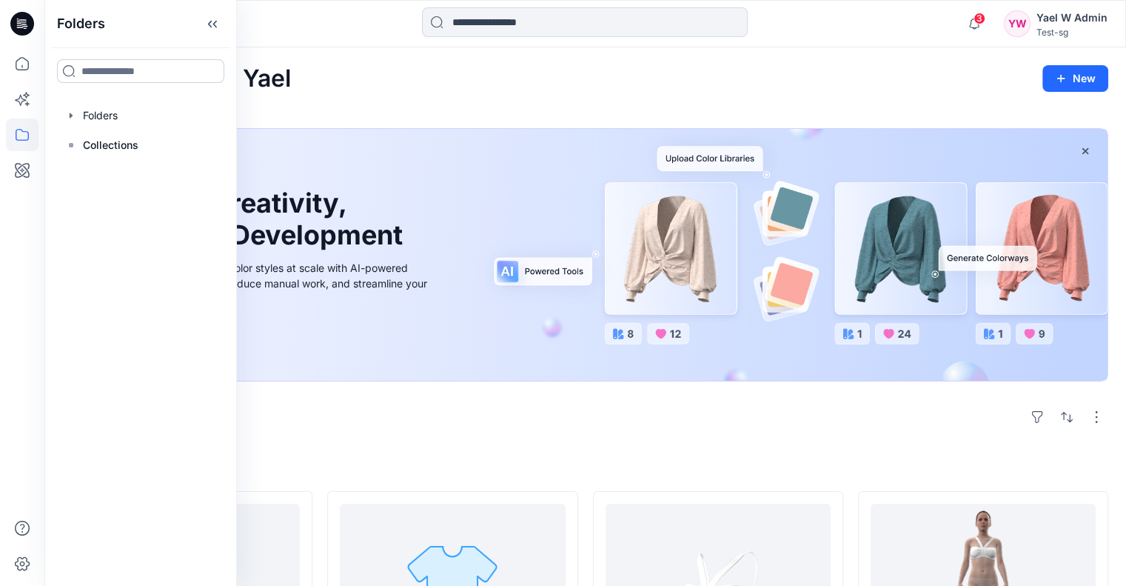
click at [137, 73] on input at bounding box center [140, 71] width 167 height 24
type input "****"
click at [145, 115] on div "Folders" at bounding box center [141, 121] width 157 height 16
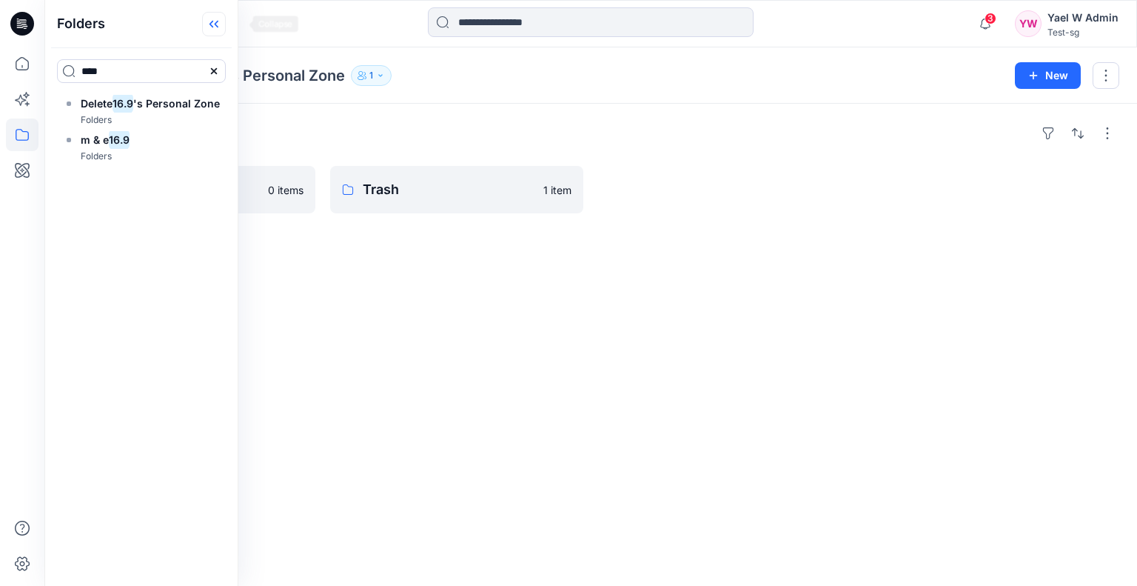
click at [226, 24] on icon at bounding box center [214, 24] width 24 height 24
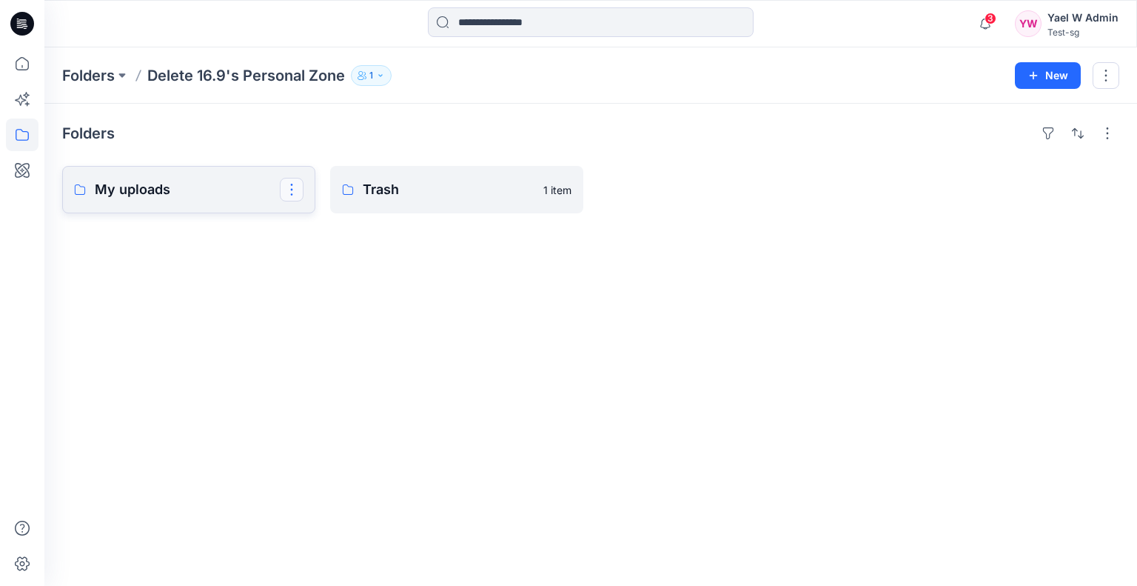
drag, startPoint x: 294, startPoint y: 185, endPoint x: 297, endPoint y: 196, distance: 11.5
click at [294, 185] on button "button" at bounding box center [292, 190] width 24 height 24
click at [354, 287] on p "[PERSON_NAME]" at bounding box center [352, 285] width 85 height 16
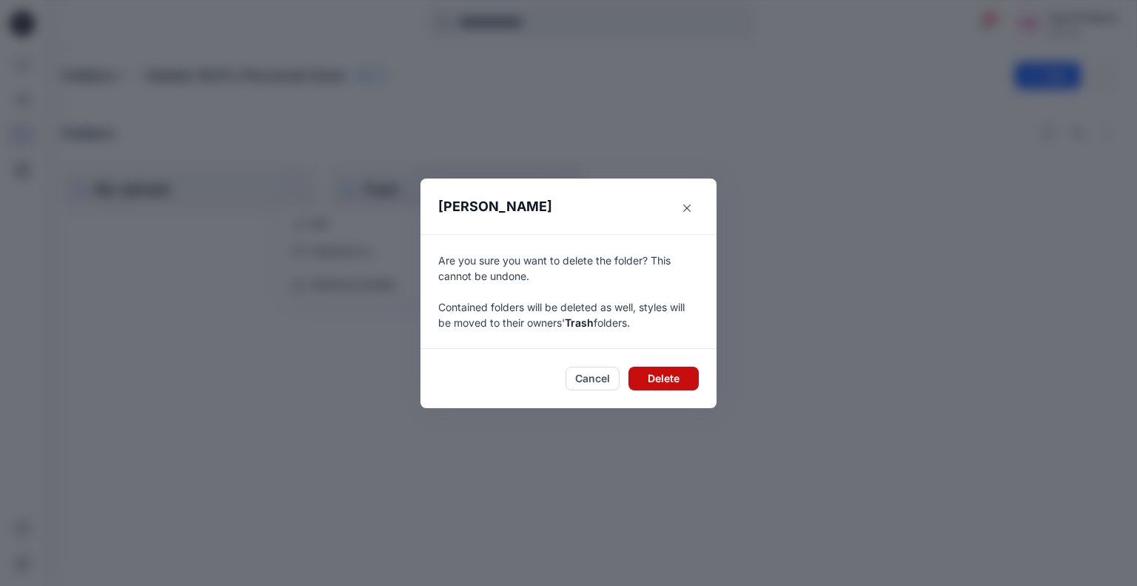
click at [671, 377] on button "Delete" at bounding box center [664, 378] width 70 height 24
click at [674, 378] on button "Delete" at bounding box center [664, 378] width 70 height 24
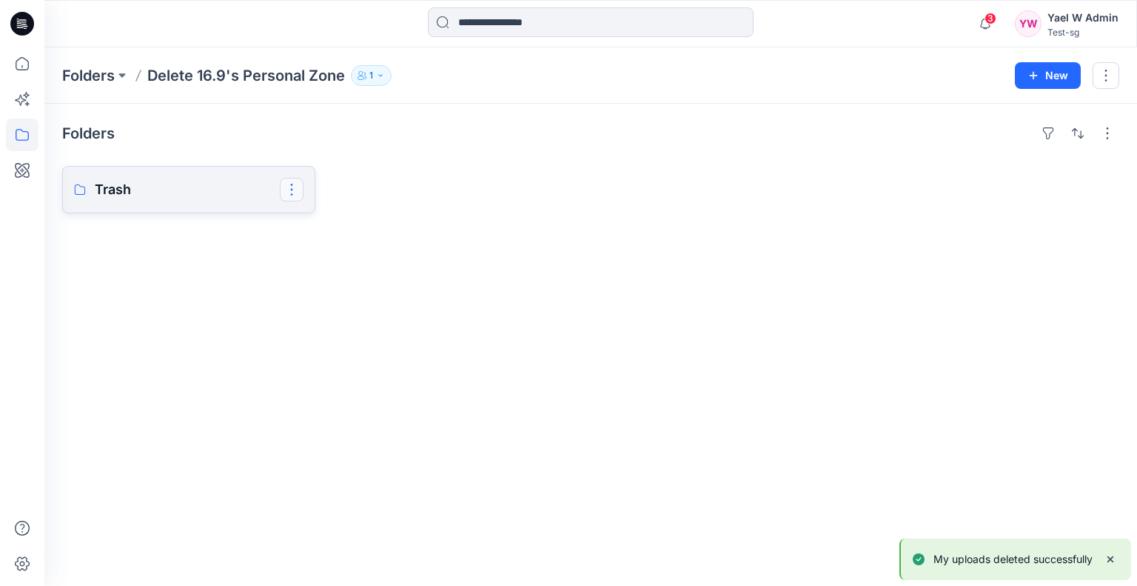
click at [292, 189] on button "button" at bounding box center [292, 190] width 24 height 24
click at [774, 215] on div "Folders Trash Edit Duplicate to... Delete Folder" at bounding box center [590, 345] width 1093 height 482
click at [1113, 76] on button "button" at bounding box center [1106, 75] width 27 height 27
click at [1015, 199] on p "[PERSON_NAME]" at bounding box center [1025, 200] width 85 height 16
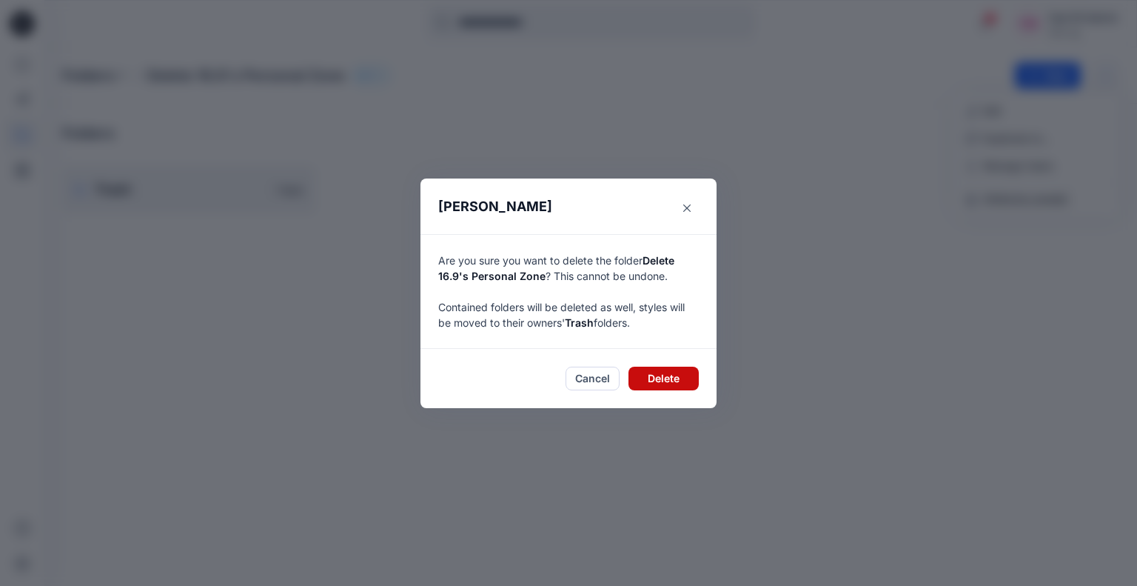
click at [649, 369] on button "Delete" at bounding box center [664, 378] width 70 height 24
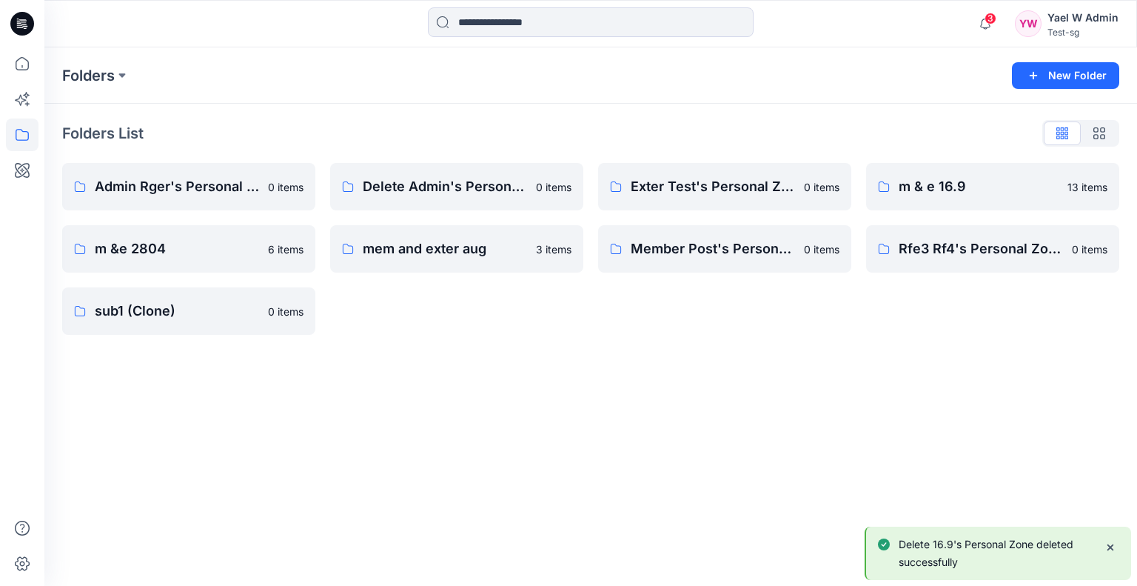
click at [1085, 26] on div "Yael W Admin" at bounding box center [1083, 18] width 71 height 18
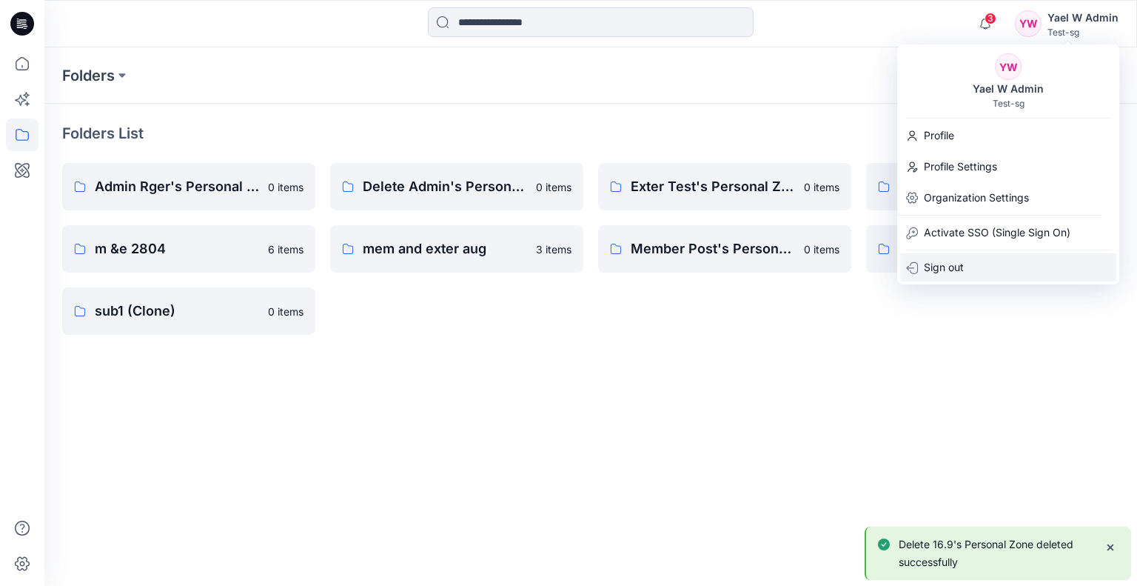
click at [981, 268] on div "Sign out" at bounding box center [1008, 267] width 216 height 28
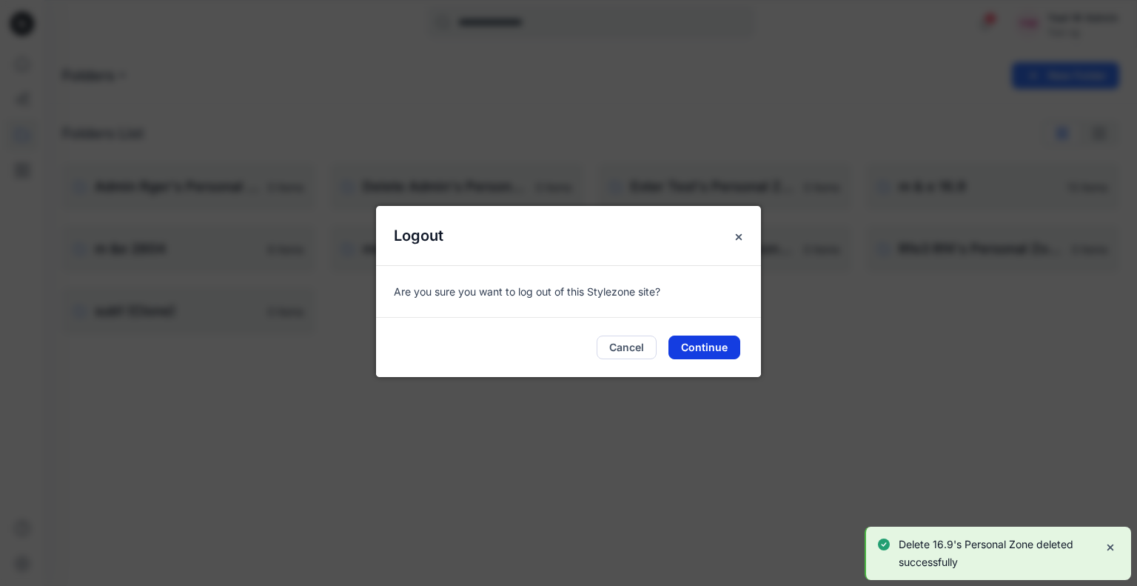
click at [722, 347] on button "Continue" at bounding box center [705, 347] width 72 height 24
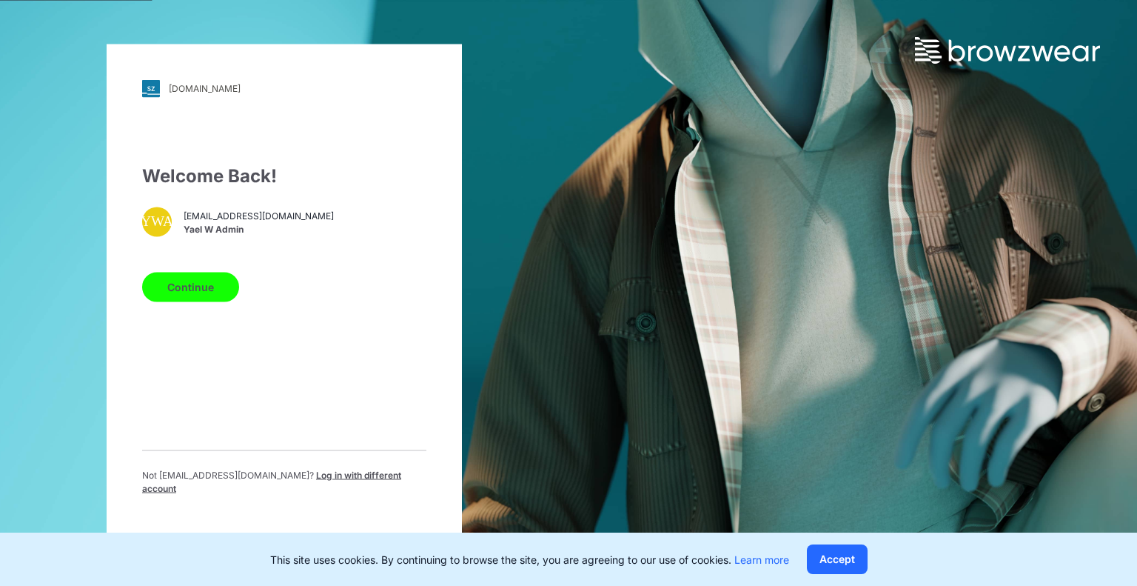
click at [341, 469] on div "Not [EMAIL_ADDRESS][DOMAIN_NAME] ? Log in with different account" at bounding box center [284, 477] width 284 height 57
click at [338, 489] on div "Not [EMAIL_ADDRESS][DOMAIN_NAME] ? Log in with different account" at bounding box center [284, 487] width 284 height 38
click at [340, 481] on span "Log in with different account" at bounding box center [271, 481] width 259 height 24
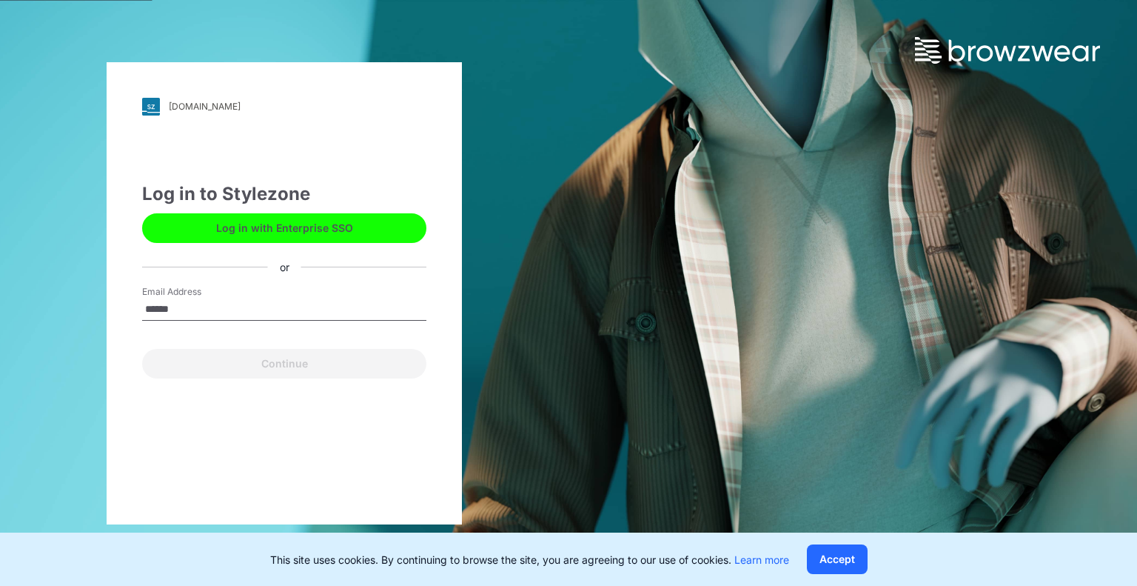
type input "**********"
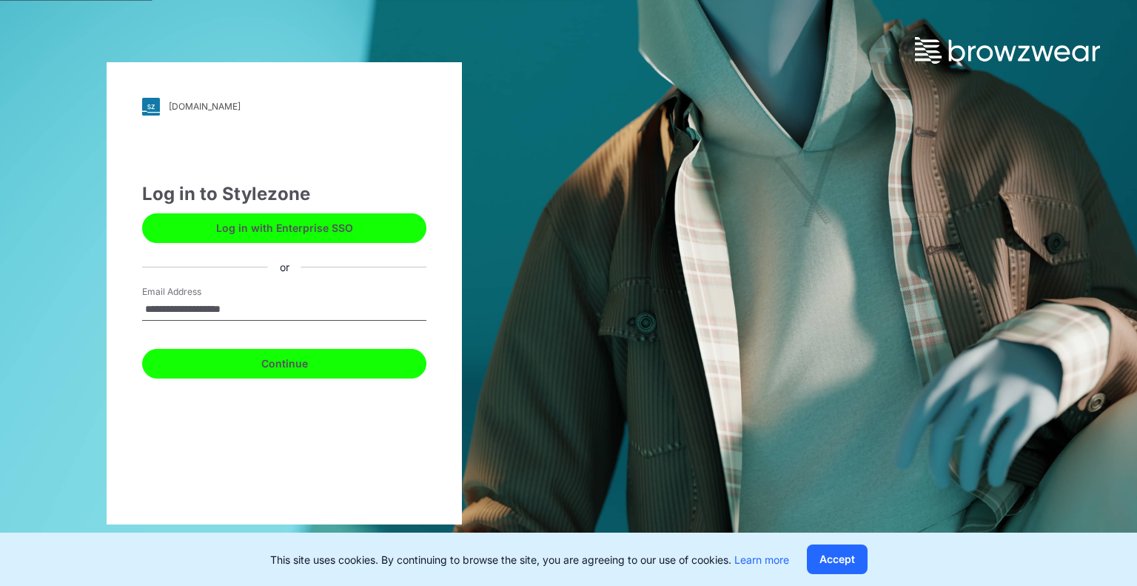
click at [255, 362] on button "Continue" at bounding box center [284, 364] width 284 height 30
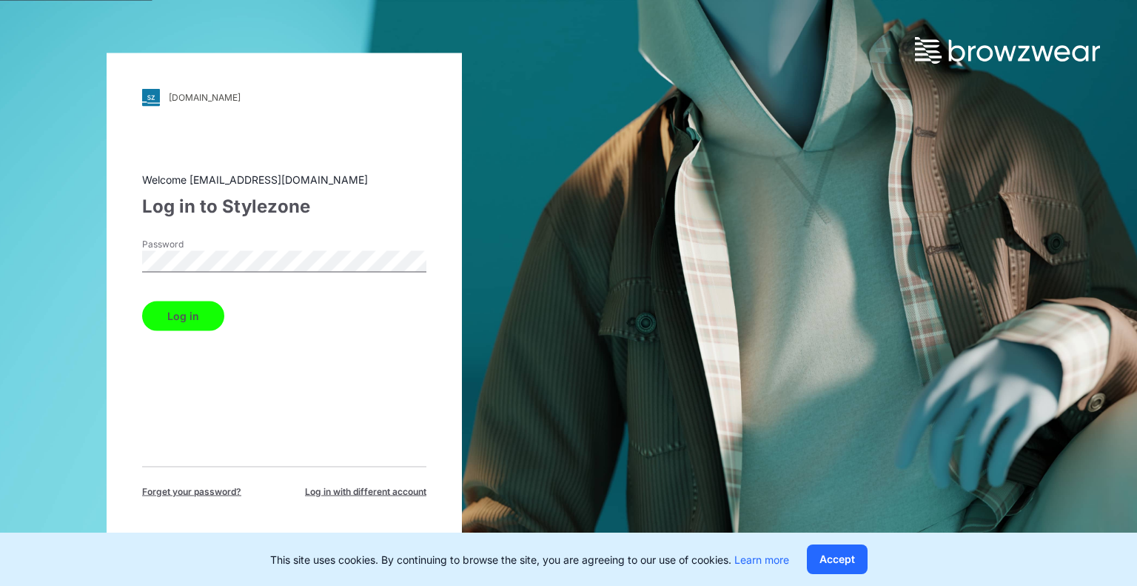
click at [142, 301] on button "Log in" at bounding box center [183, 316] width 82 height 30
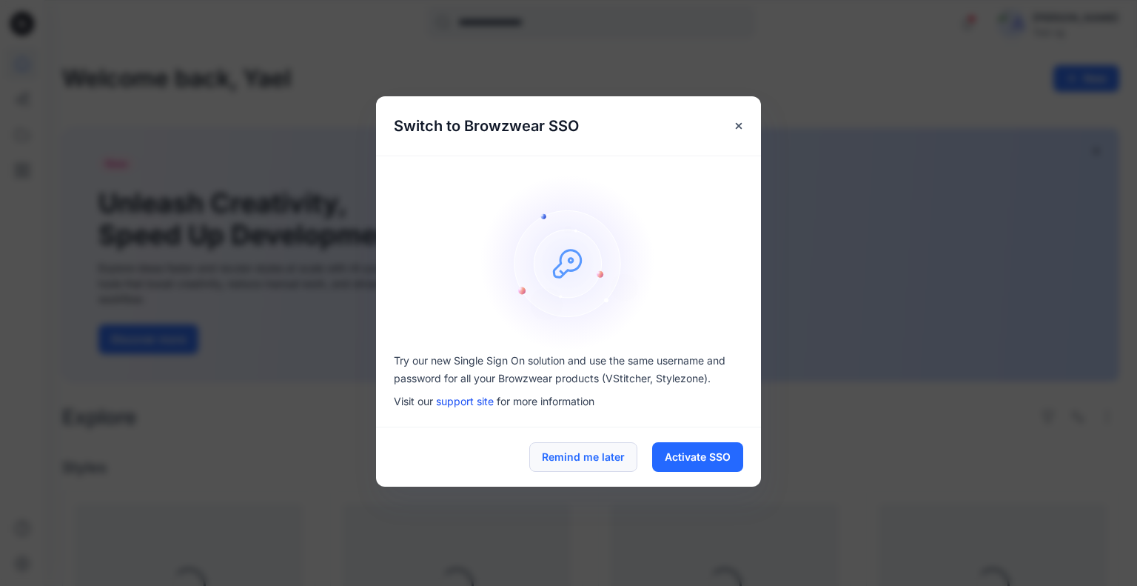
click at [628, 457] on button "Remind me later" at bounding box center [583, 457] width 108 height 30
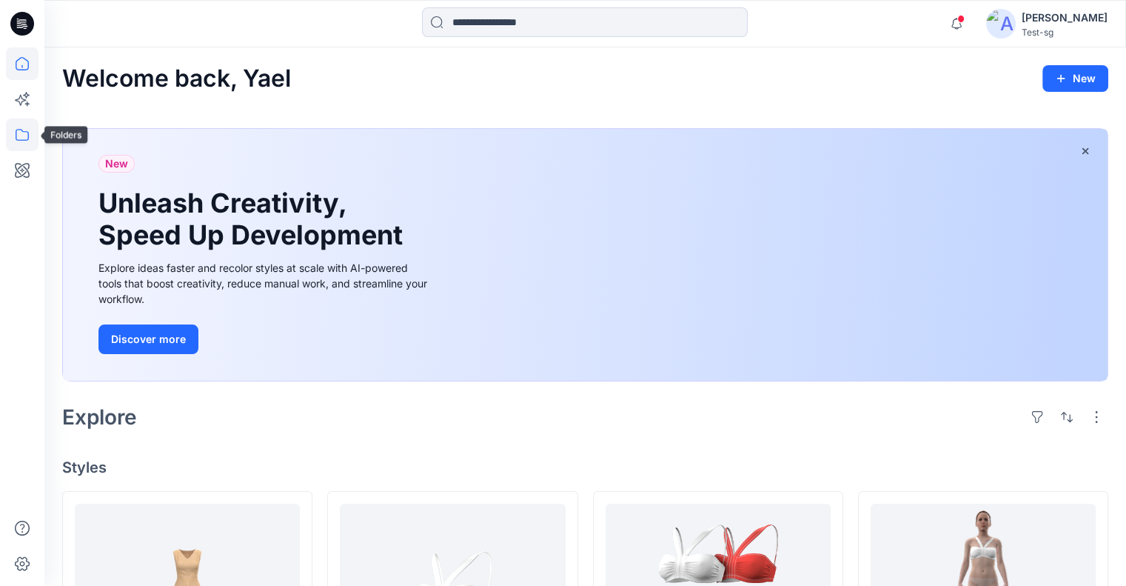
click at [30, 133] on icon at bounding box center [22, 134] width 33 height 33
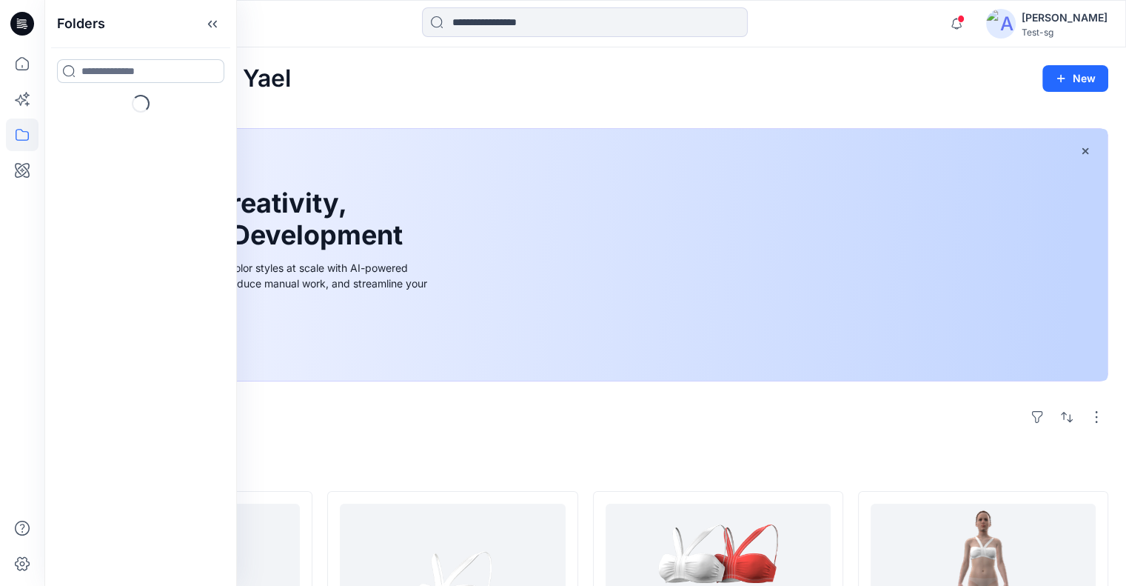
click at [130, 64] on input at bounding box center [140, 71] width 167 height 24
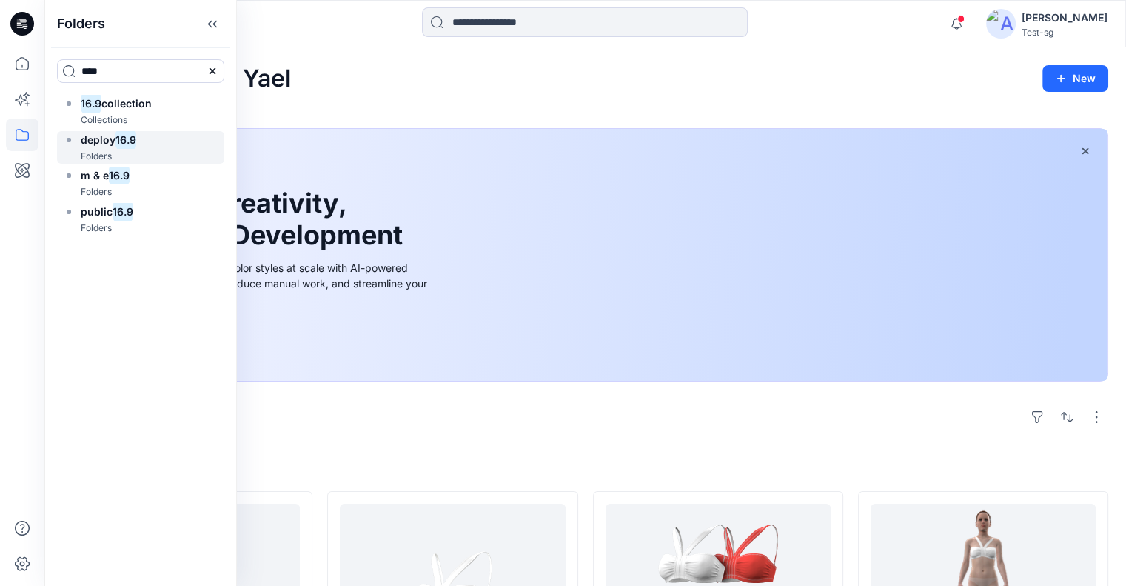
type input "****"
click at [148, 138] on div "deploy 16.9 Folders" at bounding box center [140, 147] width 167 height 33
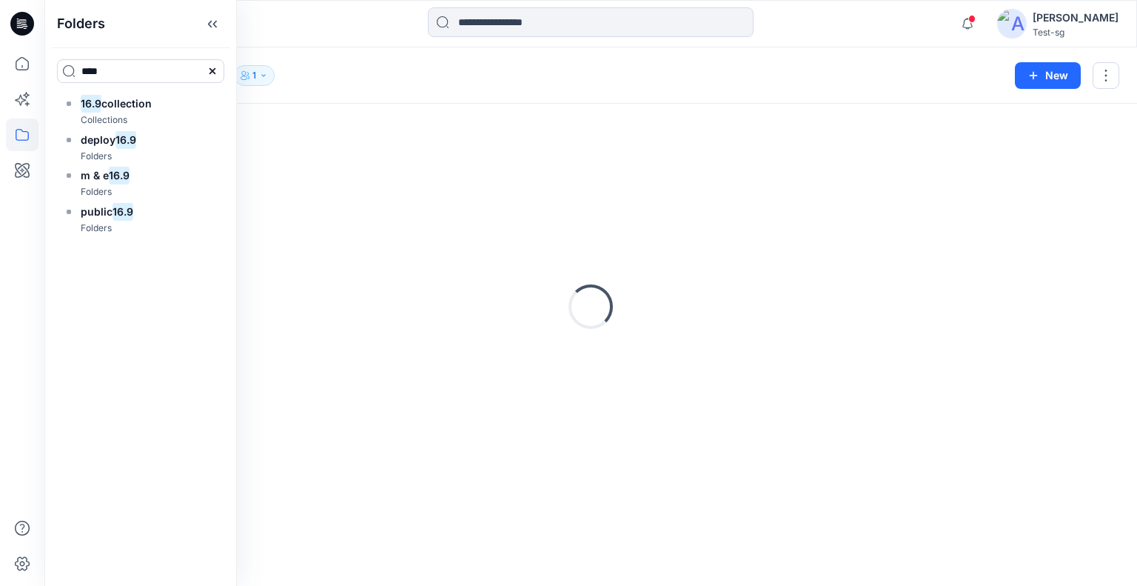
click at [224, 30] on icon at bounding box center [213, 24] width 24 height 24
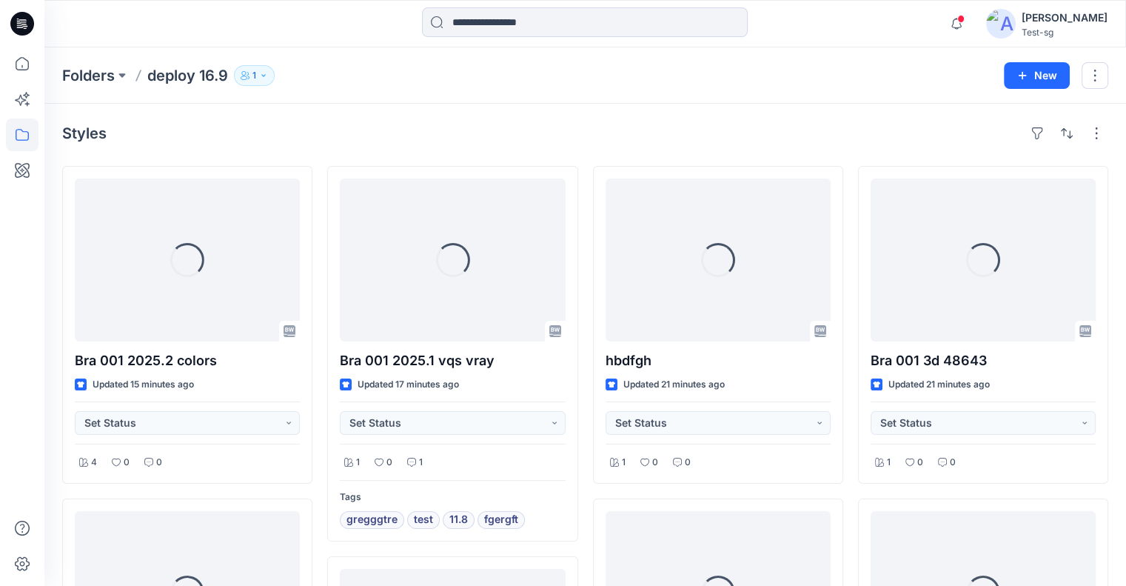
click at [264, 76] on icon "button" at bounding box center [263, 75] width 9 height 9
click at [432, 121] on icon "Manage Users" at bounding box center [434, 117] width 12 height 12
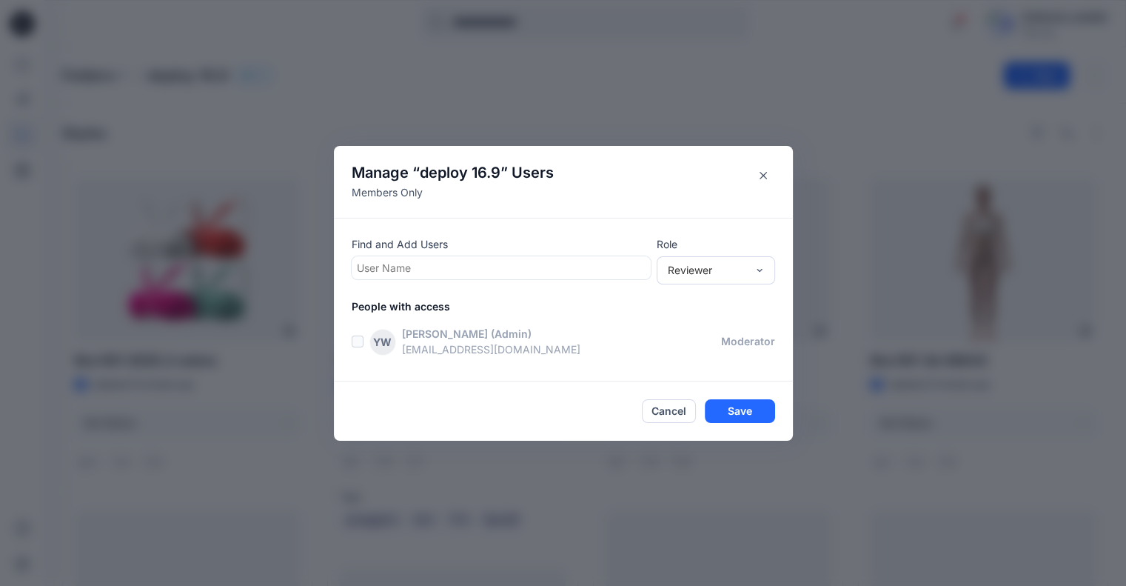
click at [459, 274] on div at bounding box center [501, 267] width 289 height 19
type input "****"
drag, startPoint x: 442, startPoint y: 332, endPoint x: 608, endPoint y: 272, distance: 176.6
click at [442, 331] on p "External 16.9" at bounding box center [417, 337] width 63 height 19
click at [726, 275] on div "Reviewer" at bounding box center [707, 270] width 78 height 16
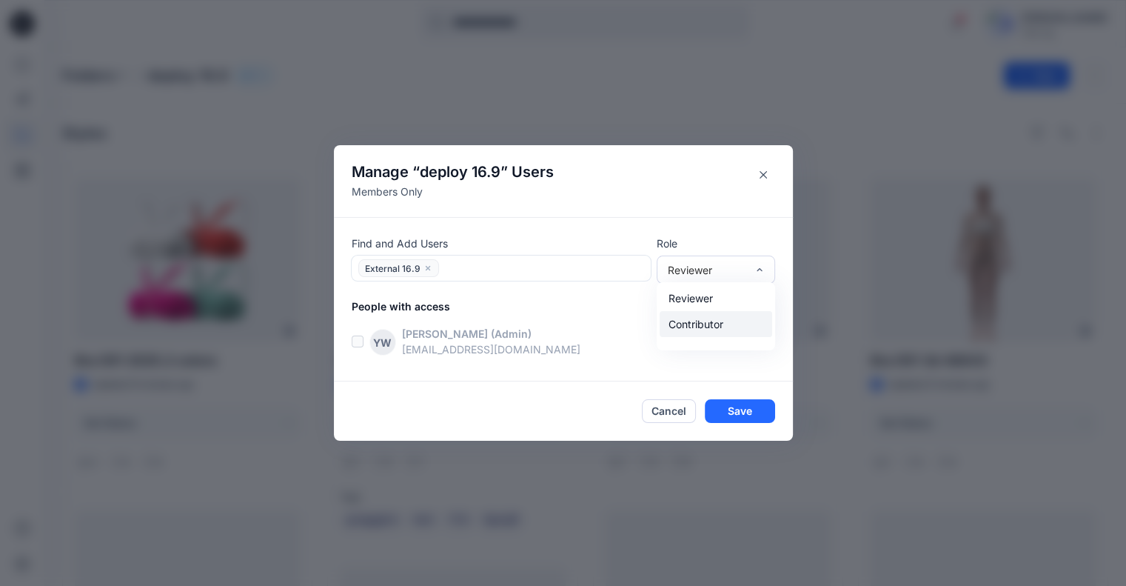
click at [717, 327] on div "Contributor" at bounding box center [716, 324] width 113 height 26
click at [748, 415] on button "Save" at bounding box center [740, 411] width 70 height 24
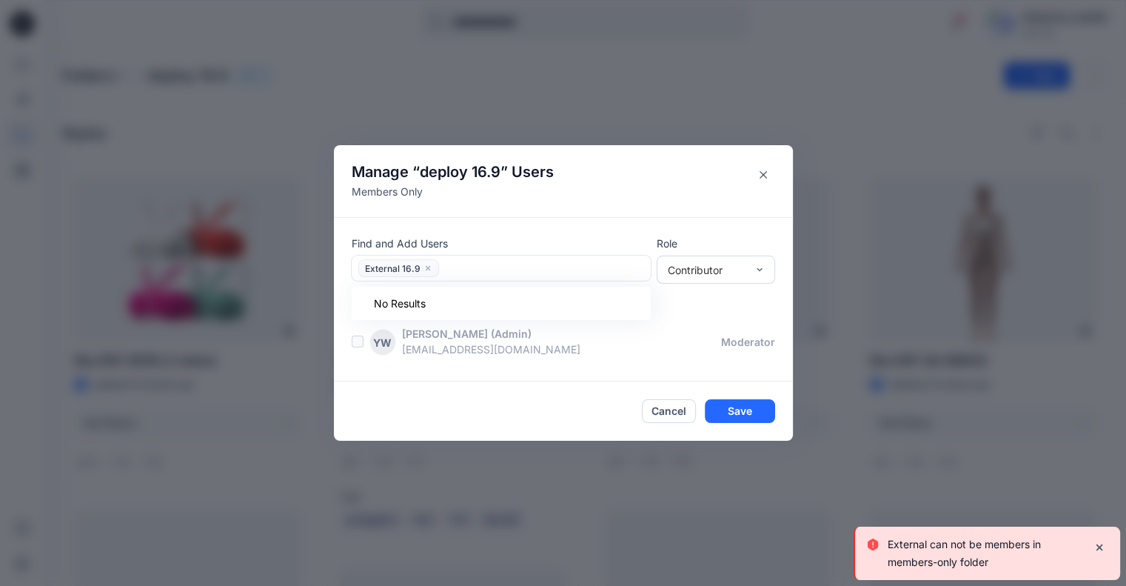
click at [426, 266] on span "External 16.9" at bounding box center [398, 268] width 81 height 18
click at [429, 267] on icon "close" at bounding box center [427, 268] width 9 height 9
click at [433, 265] on div at bounding box center [501, 267] width 289 height 19
type input "****"
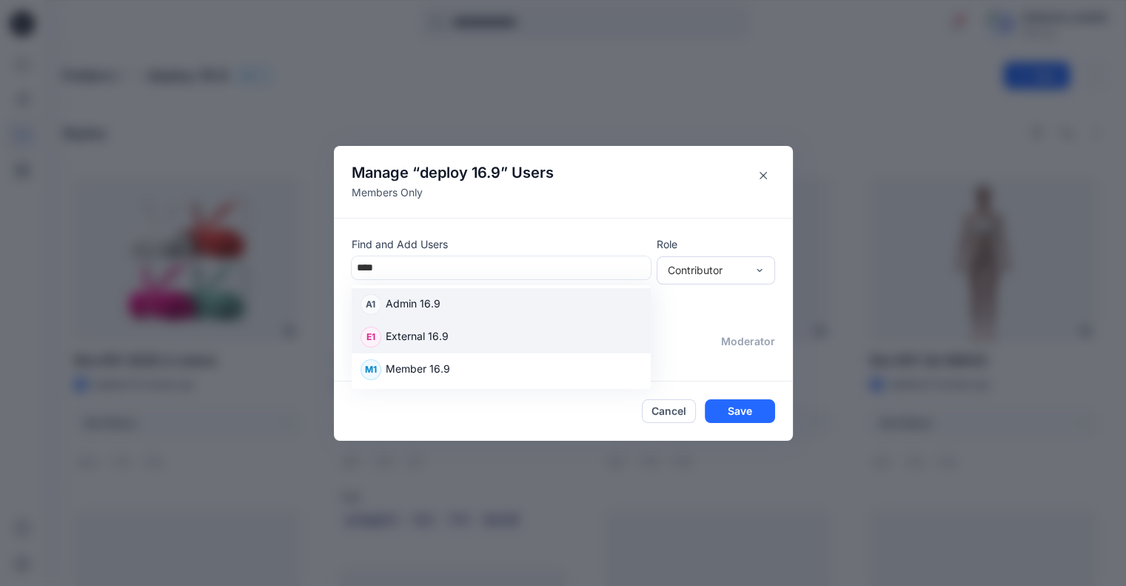
click at [441, 301] on p "Admin 16.9" at bounding box center [413, 304] width 55 height 19
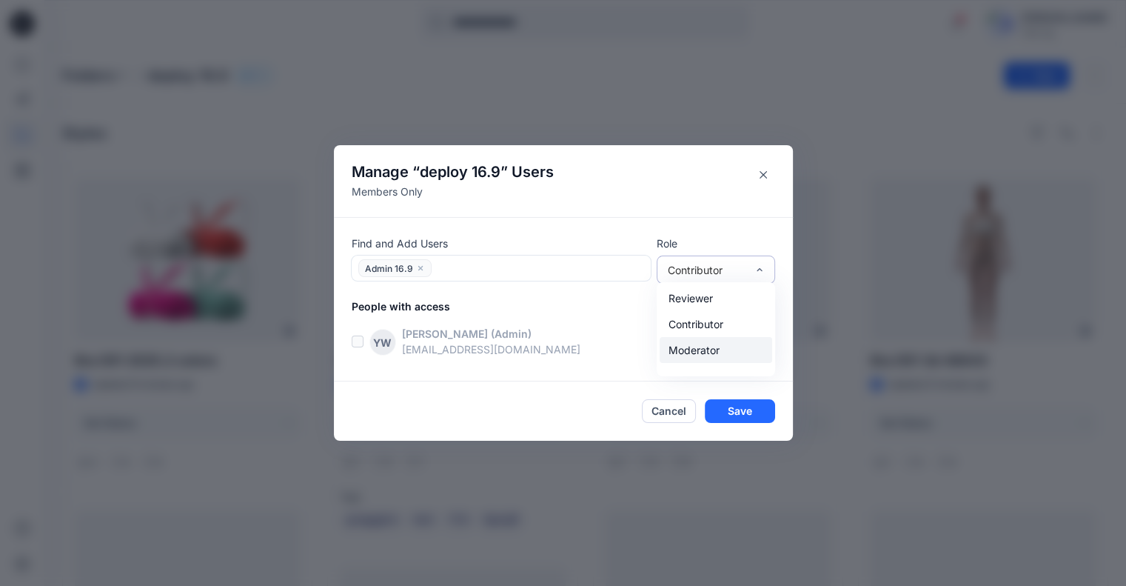
click at [708, 357] on div "Moderator" at bounding box center [716, 350] width 113 height 26
click at [509, 272] on div at bounding box center [541, 268] width 210 height 19
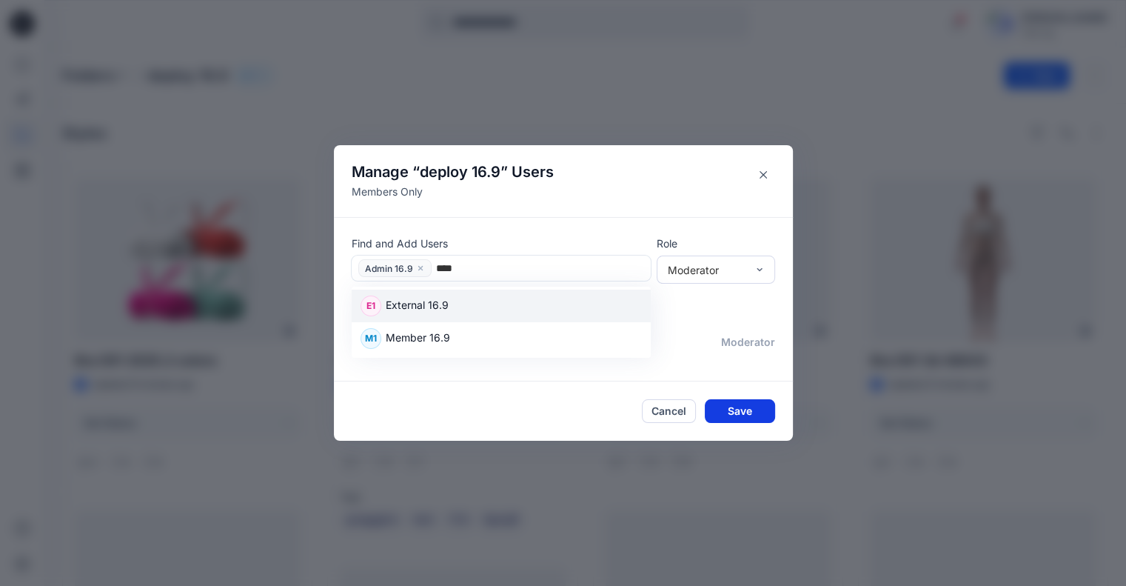
type input "****"
click at [744, 410] on button "Save" at bounding box center [740, 411] width 70 height 24
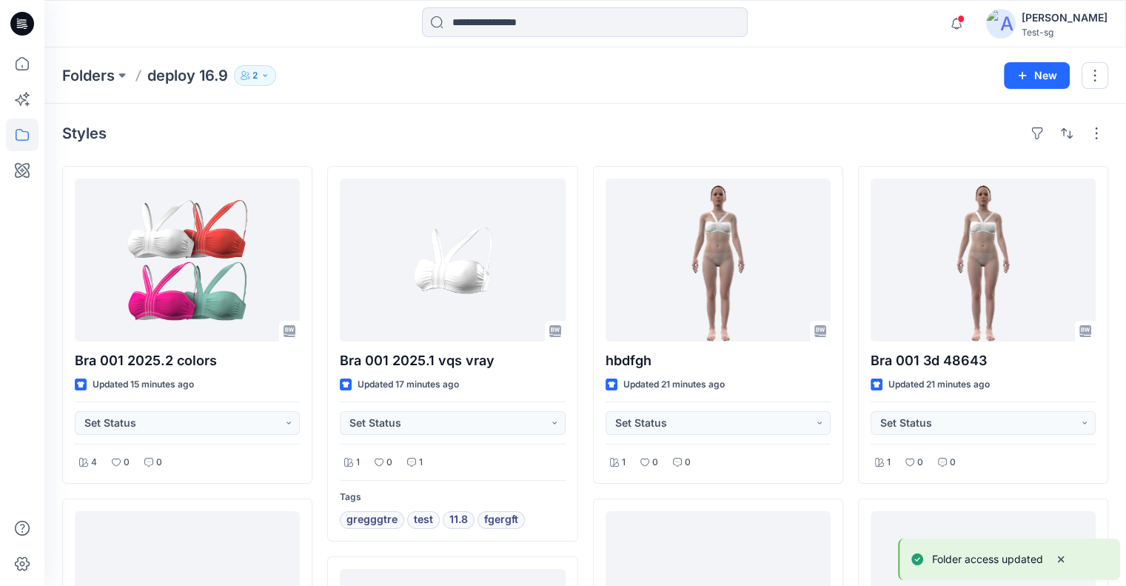
drag, startPoint x: 259, startPoint y: 70, endPoint x: 353, endPoint y: 142, distance: 118.8
click at [259, 70] on button "2" at bounding box center [255, 75] width 42 height 21
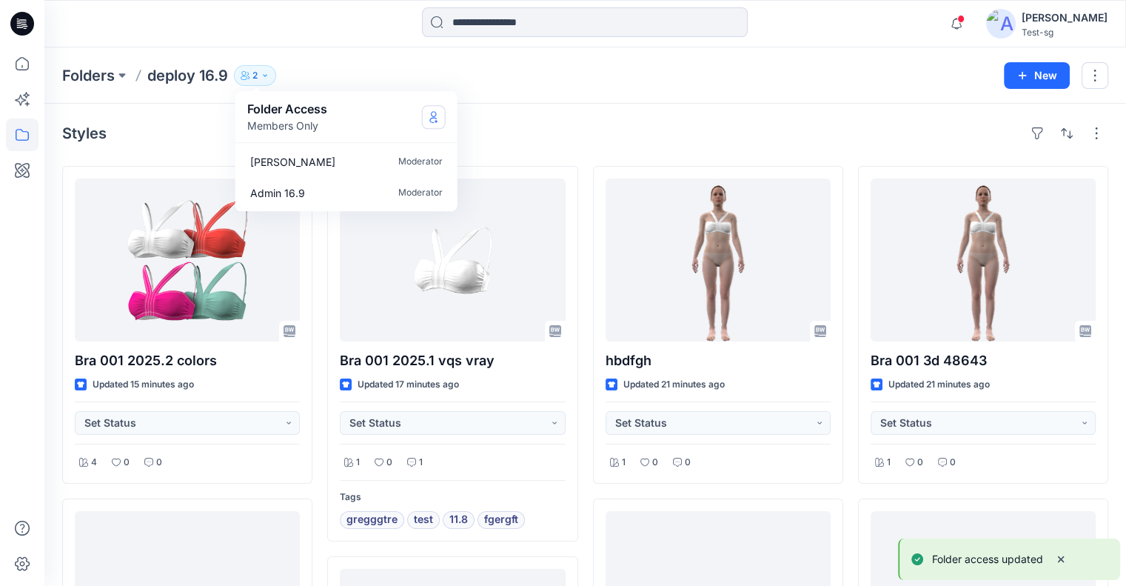
click at [438, 118] on icon "Manage Users" at bounding box center [434, 117] width 12 height 12
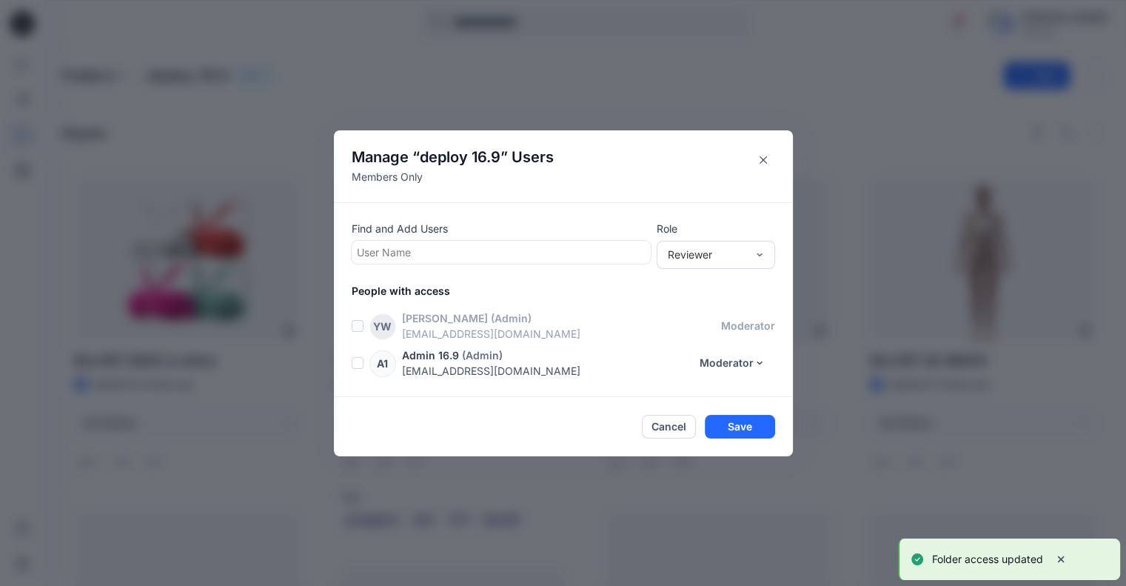
click at [515, 248] on div at bounding box center [501, 252] width 289 height 19
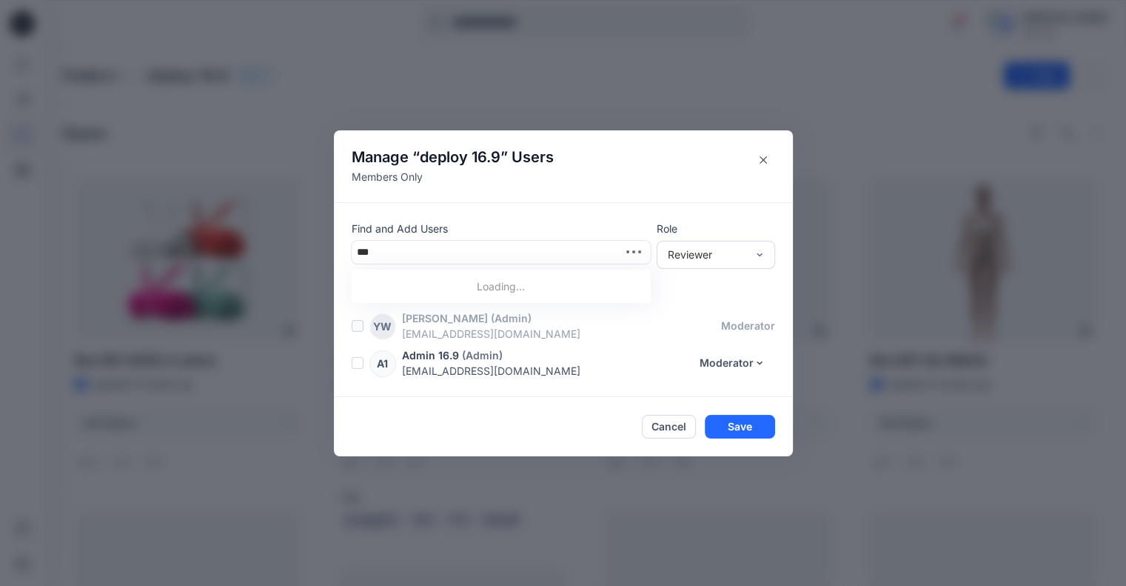
type input "****"
click at [492, 318] on div "M1 Member 16.9" at bounding box center [501, 321] width 281 height 21
click at [737, 252] on div "Reviewer" at bounding box center [707, 255] width 78 height 16
click at [711, 332] on div "Moderator" at bounding box center [716, 334] width 113 height 26
click at [734, 429] on button "Save" at bounding box center [740, 427] width 70 height 24
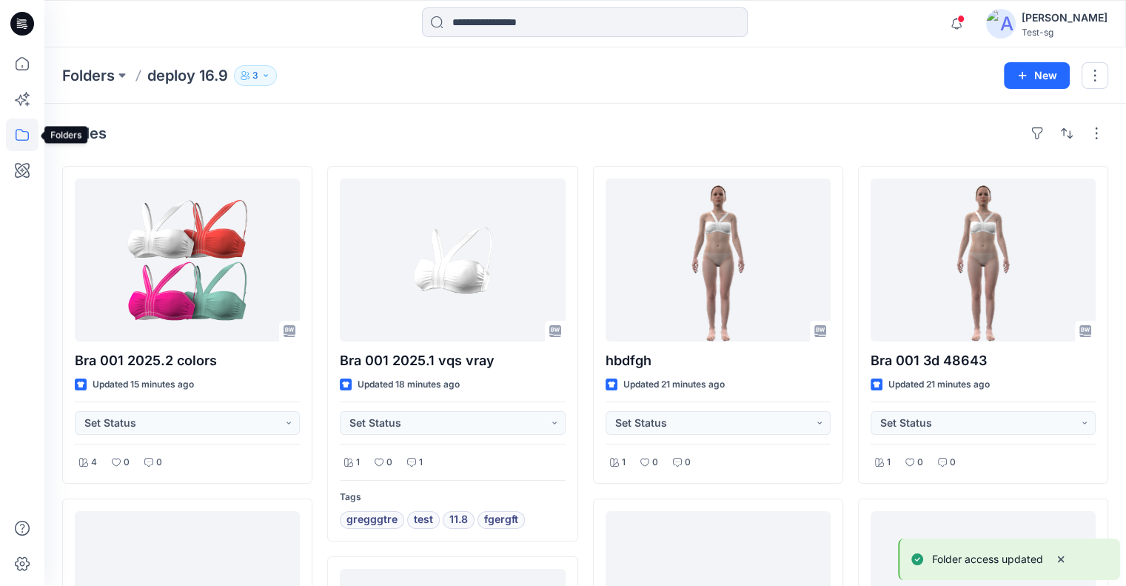
click at [29, 133] on icon at bounding box center [22, 134] width 33 height 33
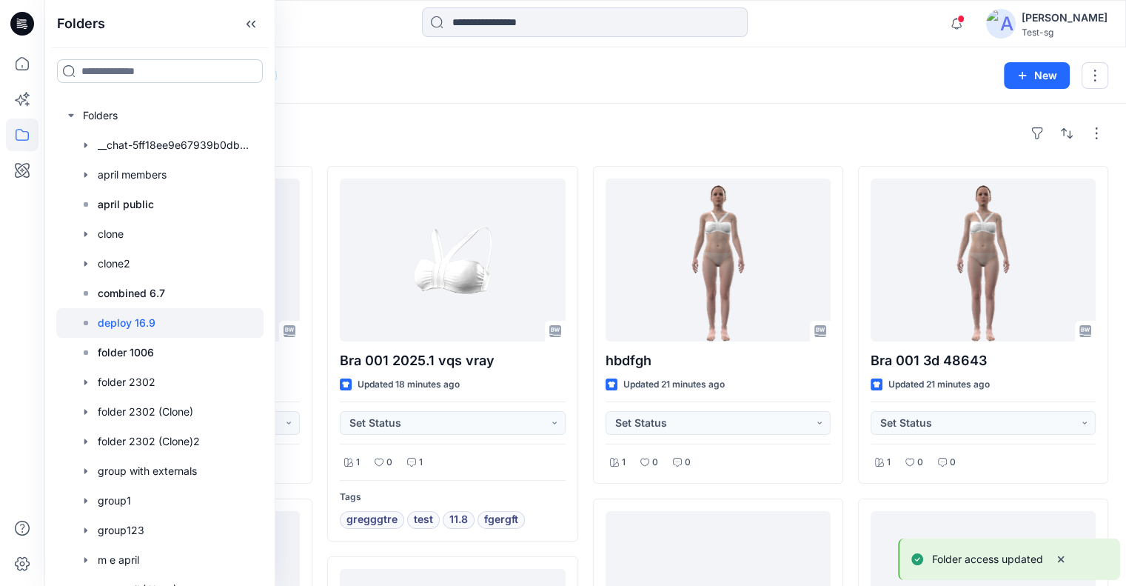
click at [147, 67] on input at bounding box center [160, 71] width 206 height 24
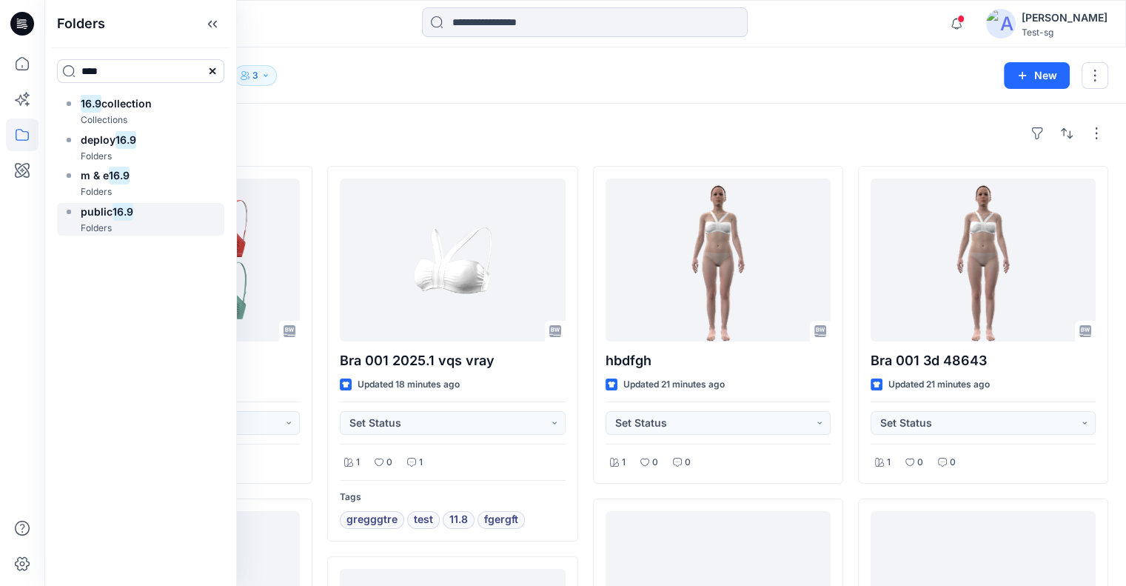
type input "****"
click at [118, 212] on mark "16.9" at bounding box center [123, 211] width 21 height 20
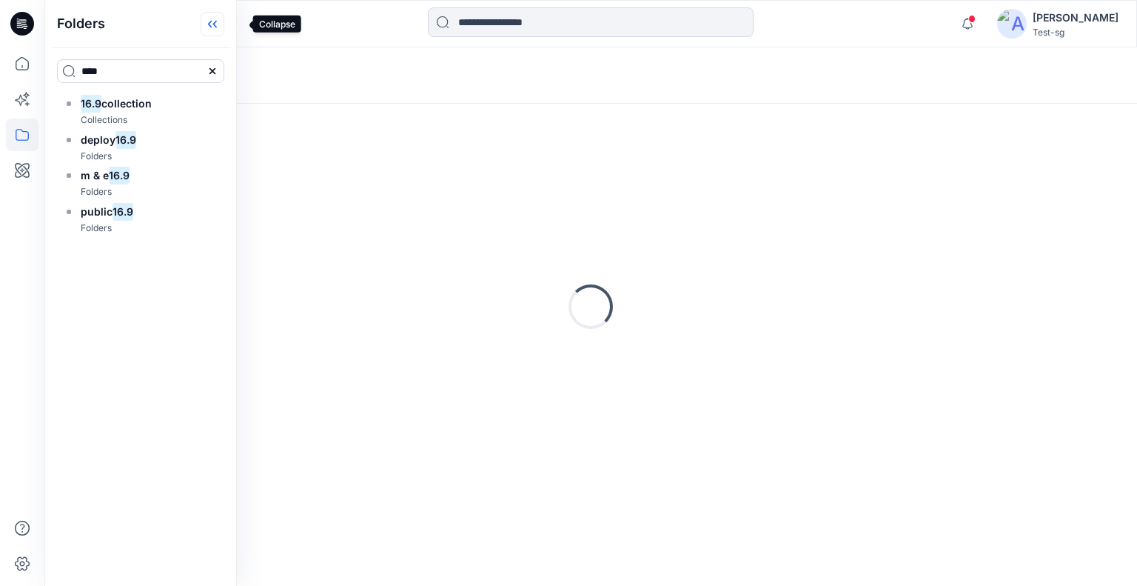
click at [224, 19] on icon at bounding box center [213, 24] width 24 height 24
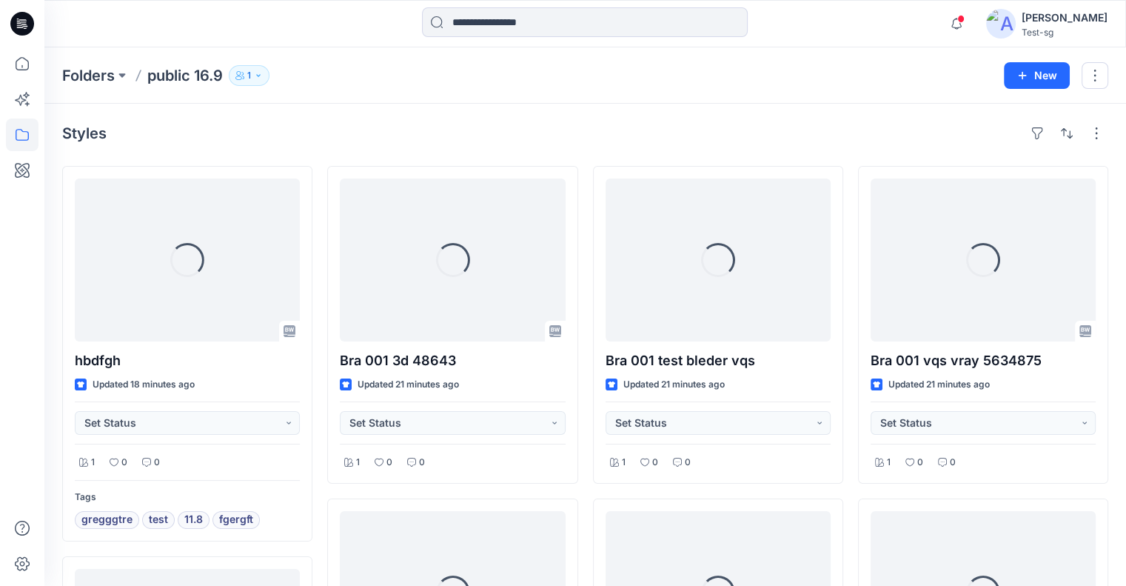
click at [249, 72] on p "1" at bounding box center [249, 75] width 4 height 16
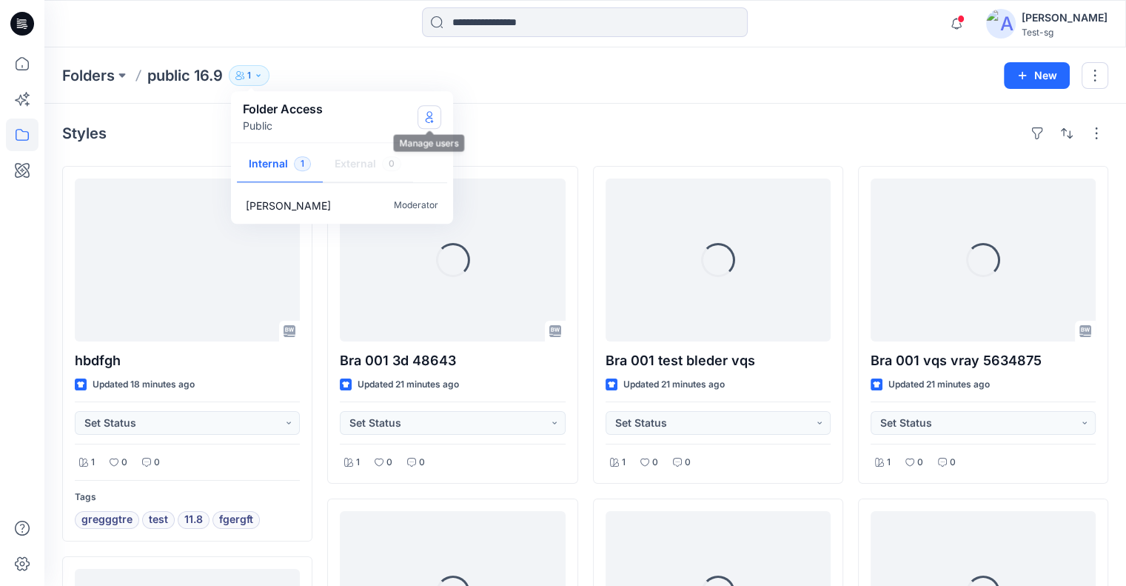
click at [430, 115] on icon "Manage Users" at bounding box center [429, 117] width 12 height 12
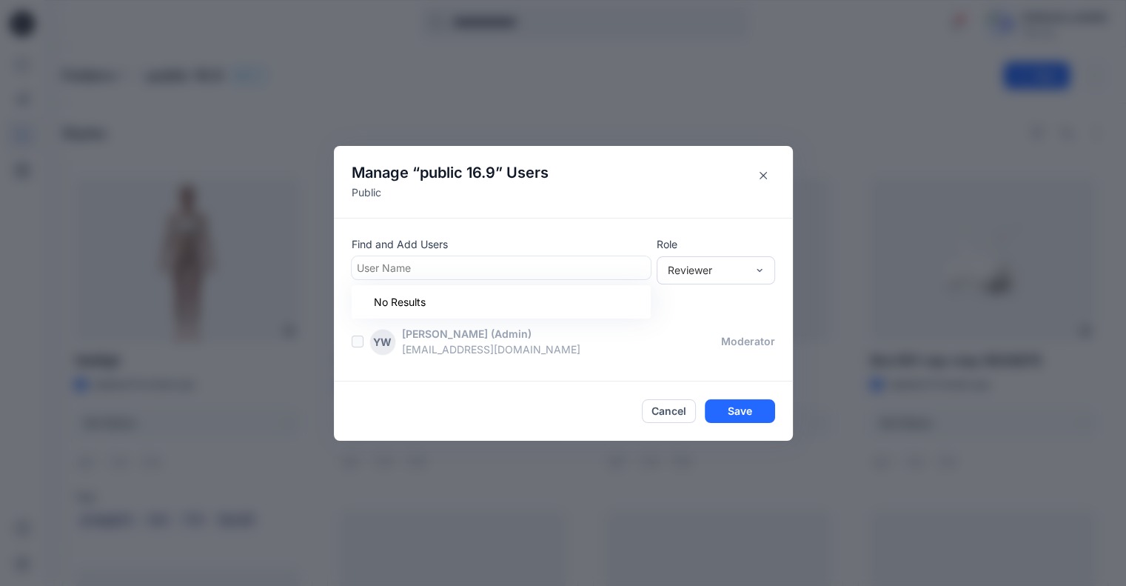
click at [449, 260] on div at bounding box center [501, 267] width 289 height 19
type input "****"
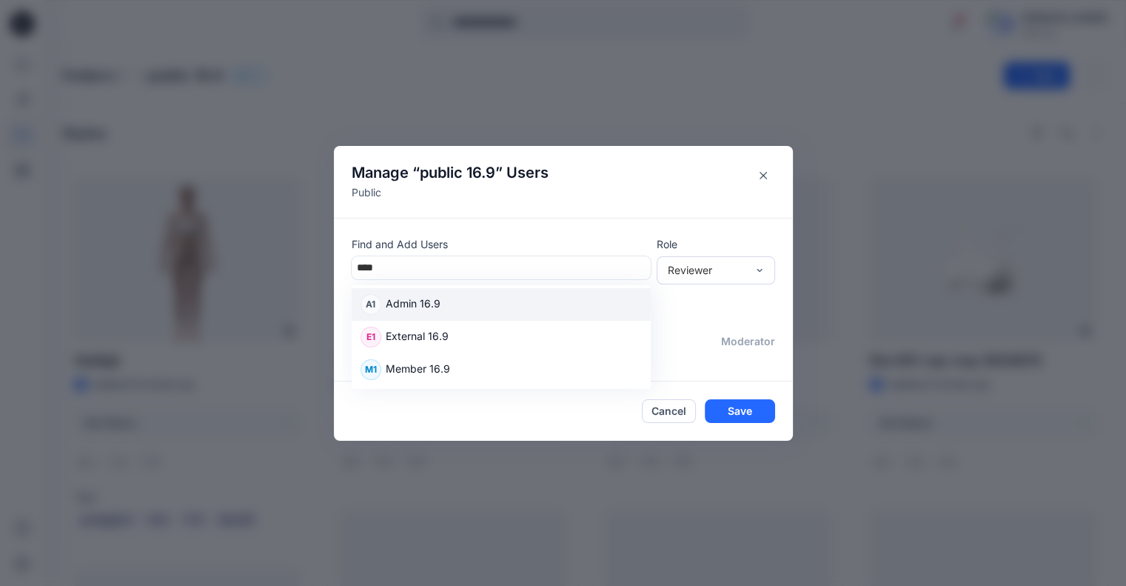
click at [446, 313] on div "A1 Admin 16.9" at bounding box center [501, 304] width 281 height 21
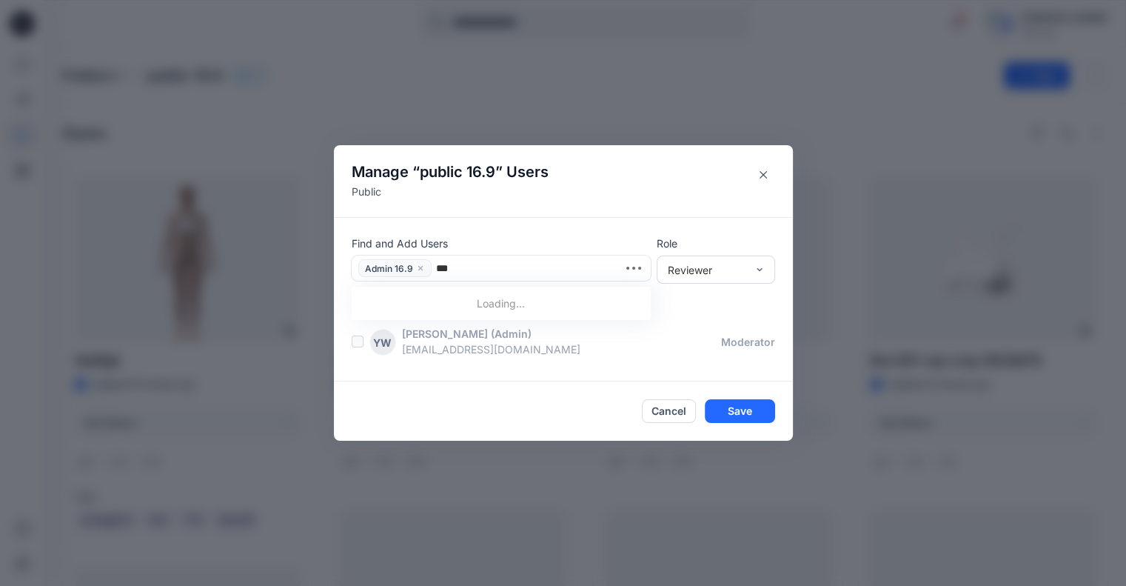
type input "****"
click at [472, 334] on div "M1 Member 16.9" at bounding box center [501, 338] width 281 height 21
click at [706, 266] on div "Reviewer" at bounding box center [707, 270] width 78 height 16
click at [687, 351] on div "Moderator" at bounding box center [716, 350] width 113 height 26
click at [577, 269] on div at bounding box center [584, 268] width 122 height 19
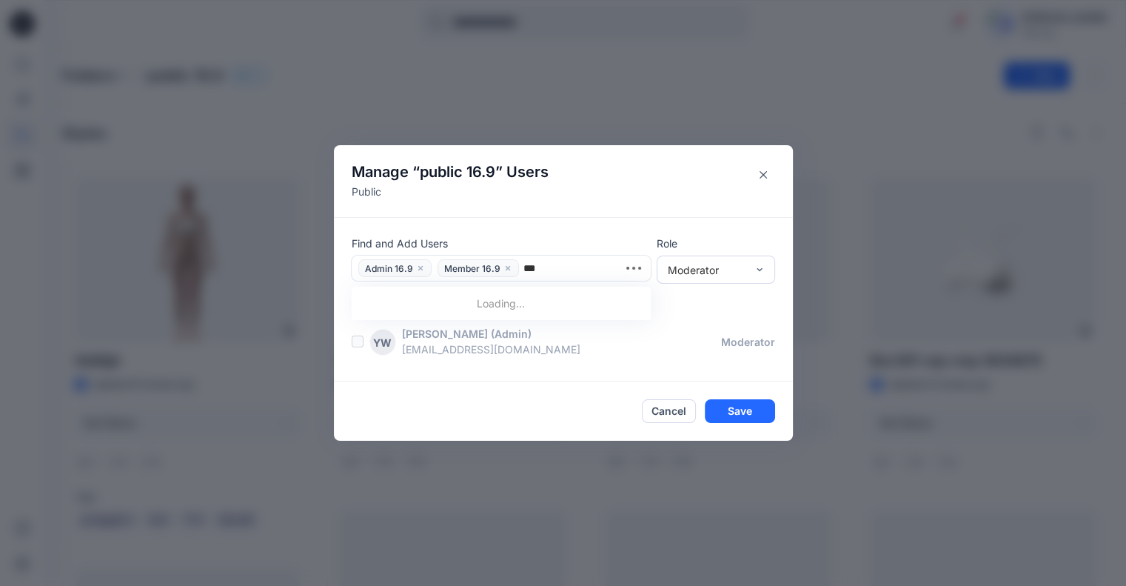
type input "****"
click at [548, 302] on div "E1 External 16.9" at bounding box center [501, 305] width 281 height 21
click at [752, 405] on button "Save" at bounding box center [740, 411] width 70 height 24
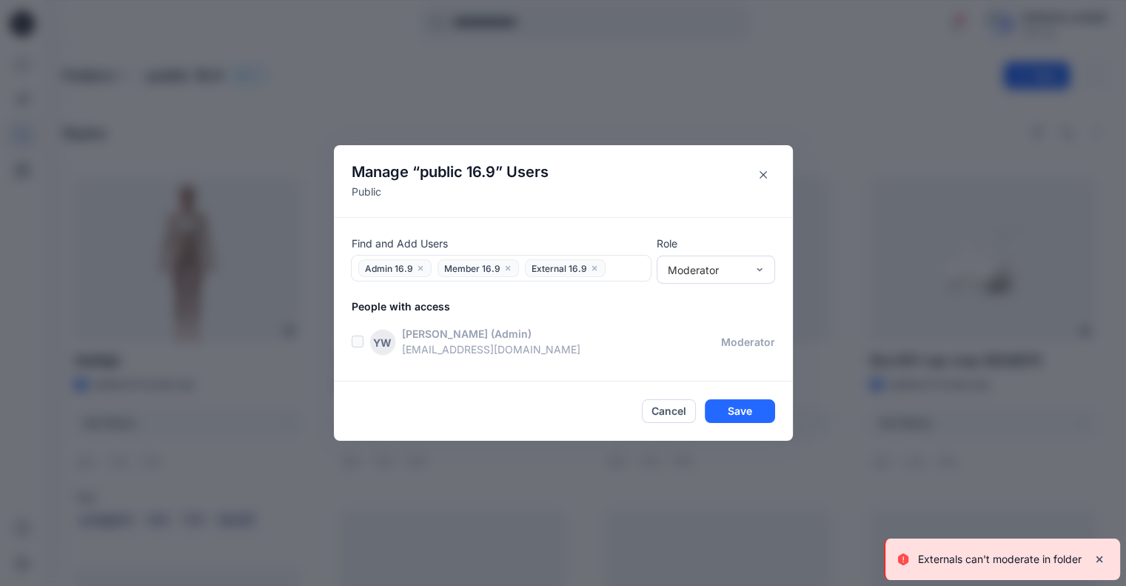
click at [595, 267] on icon "close" at bounding box center [594, 268] width 4 height 4
click at [745, 412] on button "Save" at bounding box center [740, 411] width 70 height 24
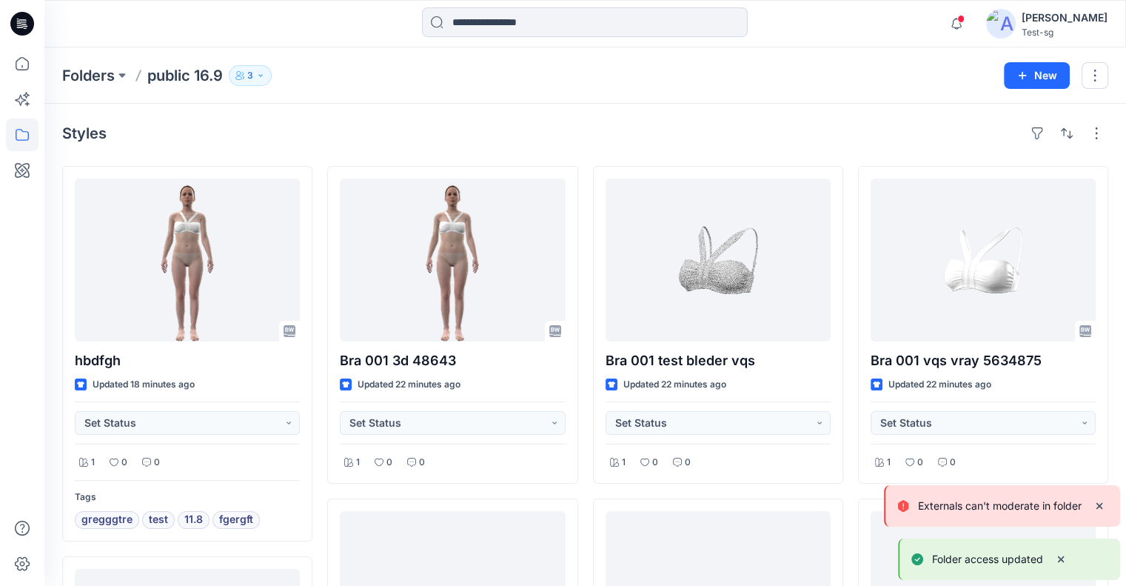
click at [255, 78] on button "3" at bounding box center [250, 75] width 43 height 21
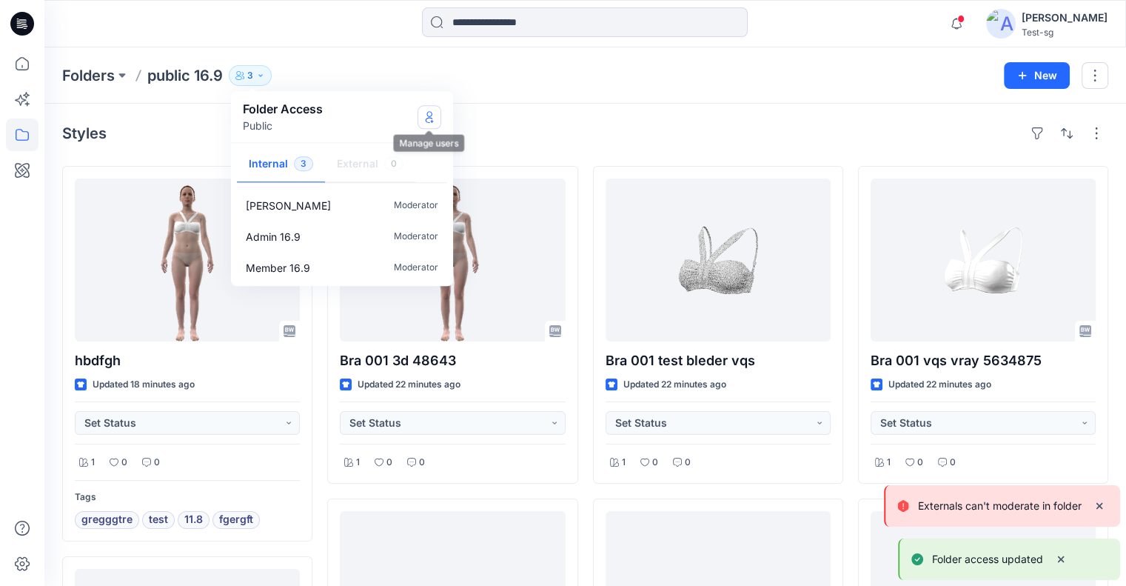
click at [429, 115] on icon "Manage Users" at bounding box center [429, 117] width 6 height 12
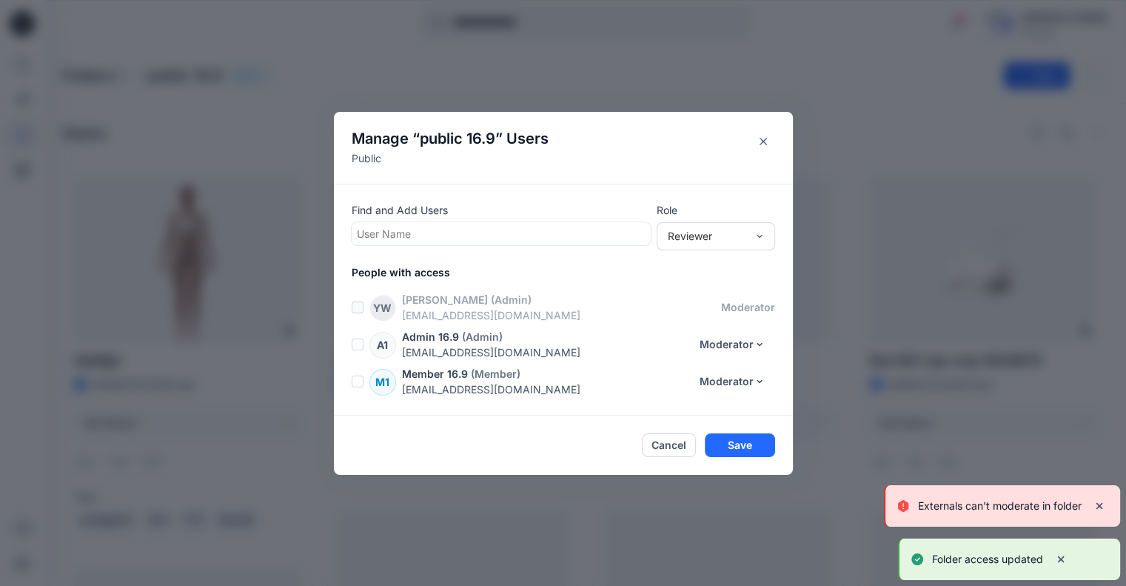
click at [486, 239] on div at bounding box center [501, 233] width 289 height 19
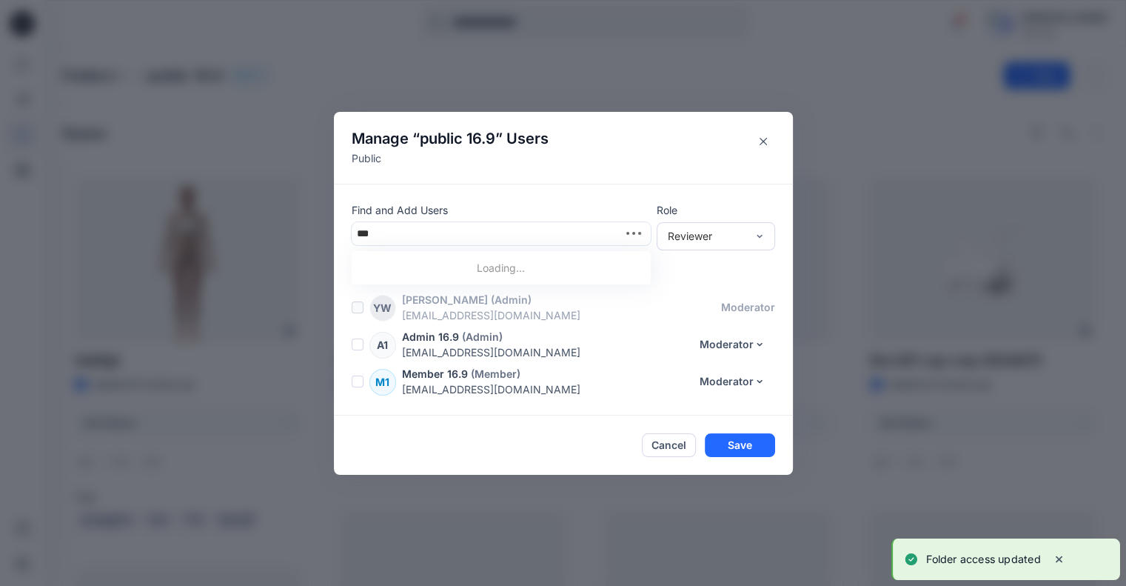
type input "****"
click at [486, 265] on div "E1 External 16.9" at bounding box center [501, 270] width 281 height 21
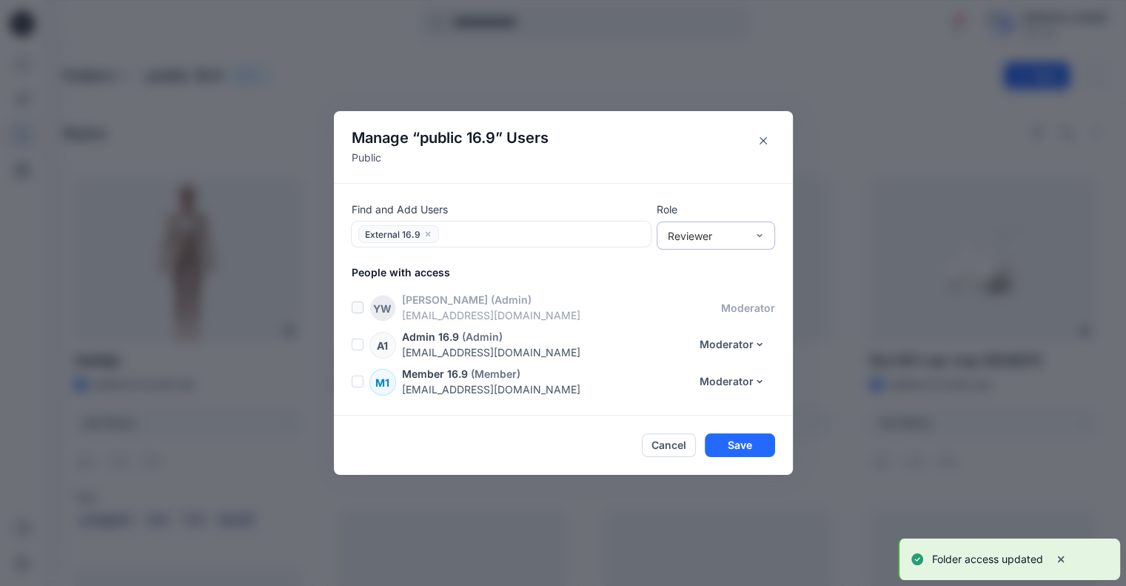
click at [726, 232] on div "Reviewer" at bounding box center [707, 236] width 78 height 16
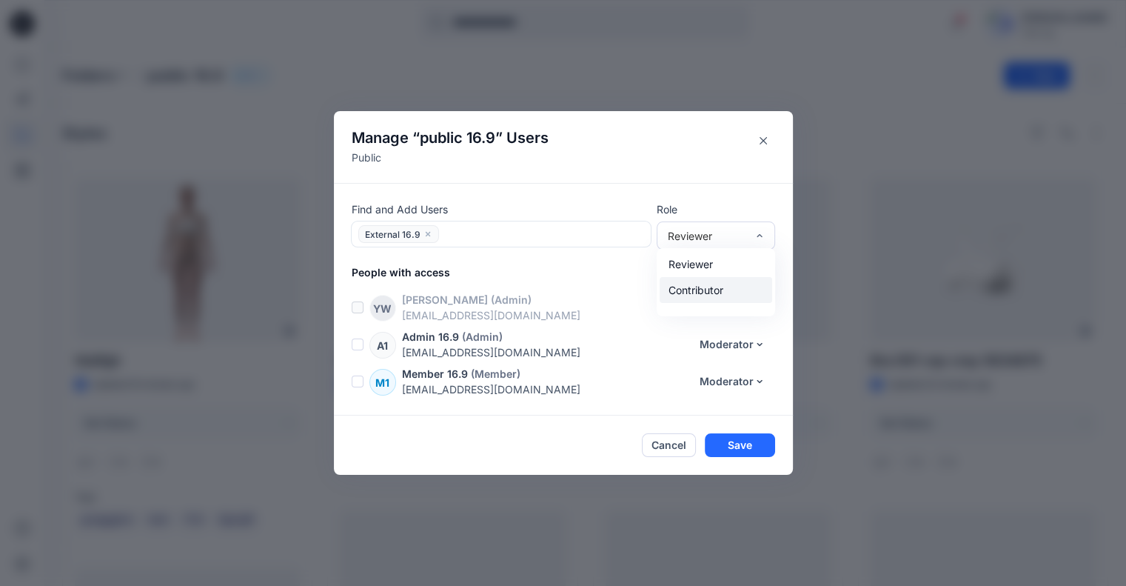
click at [714, 290] on div "Contributor" at bounding box center [716, 290] width 113 height 26
click at [760, 443] on button "Save" at bounding box center [740, 445] width 70 height 24
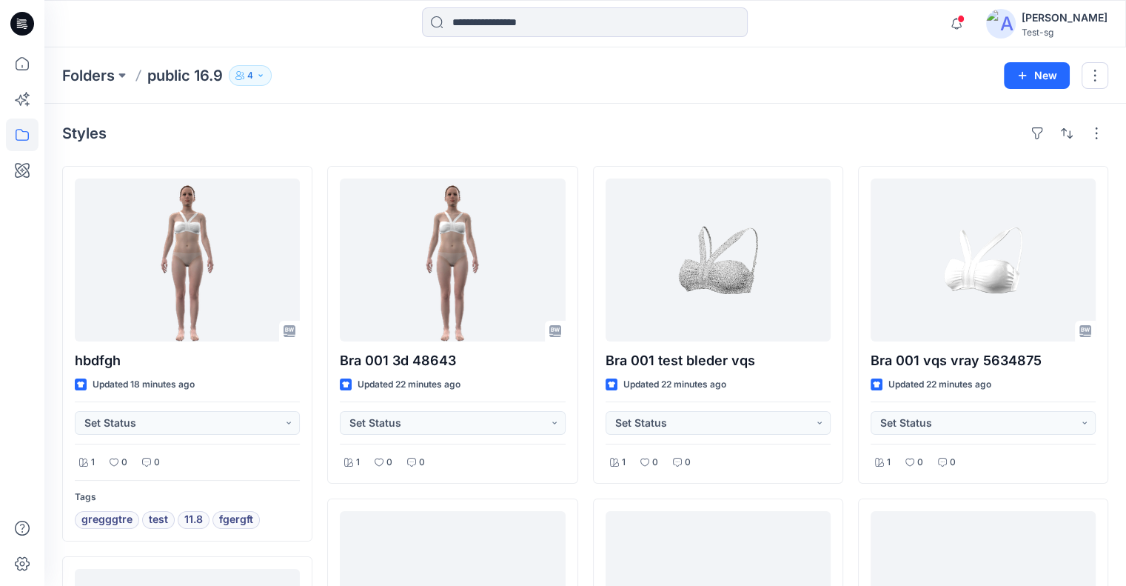
click at [76, 82] on p "Folders" at bounding box center [88, 75] width 53 height 21
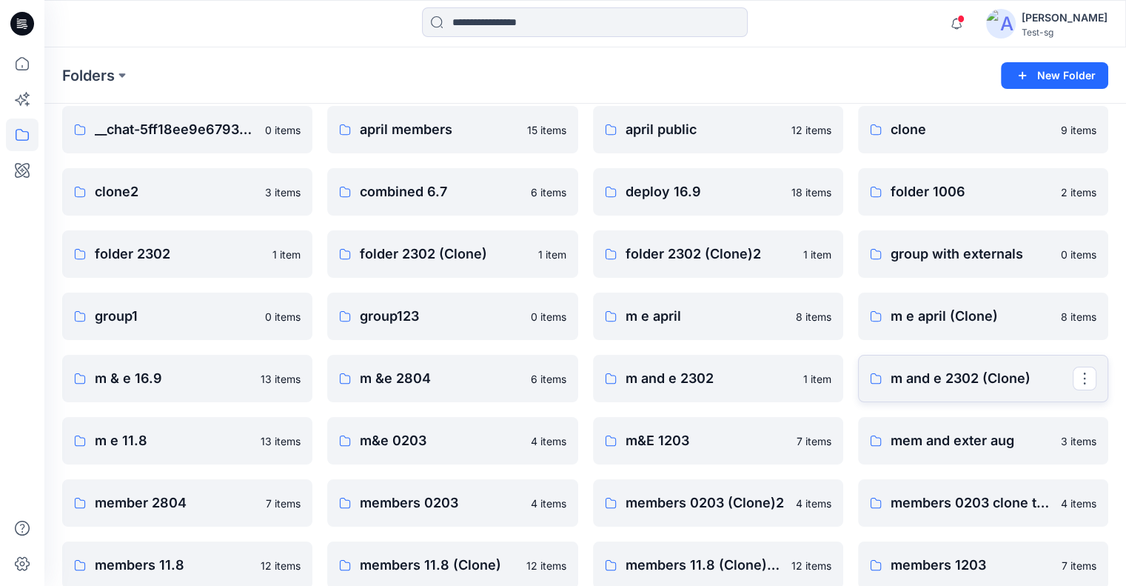
scroll to position [30, 0]
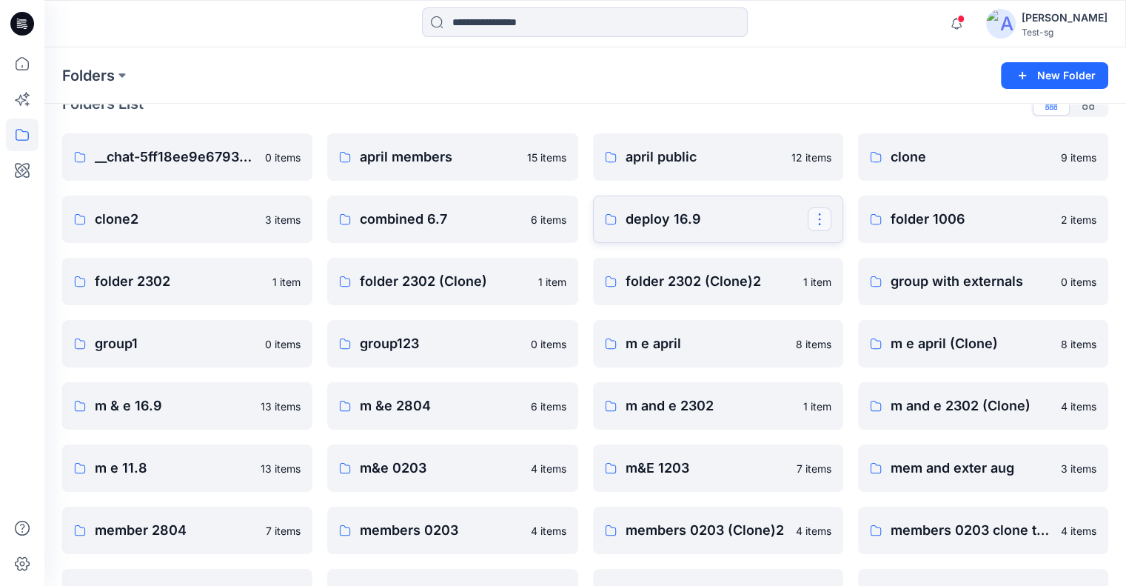
click at [818, 217] on button "button" at bounding box center [820, 219] width 24 height 24
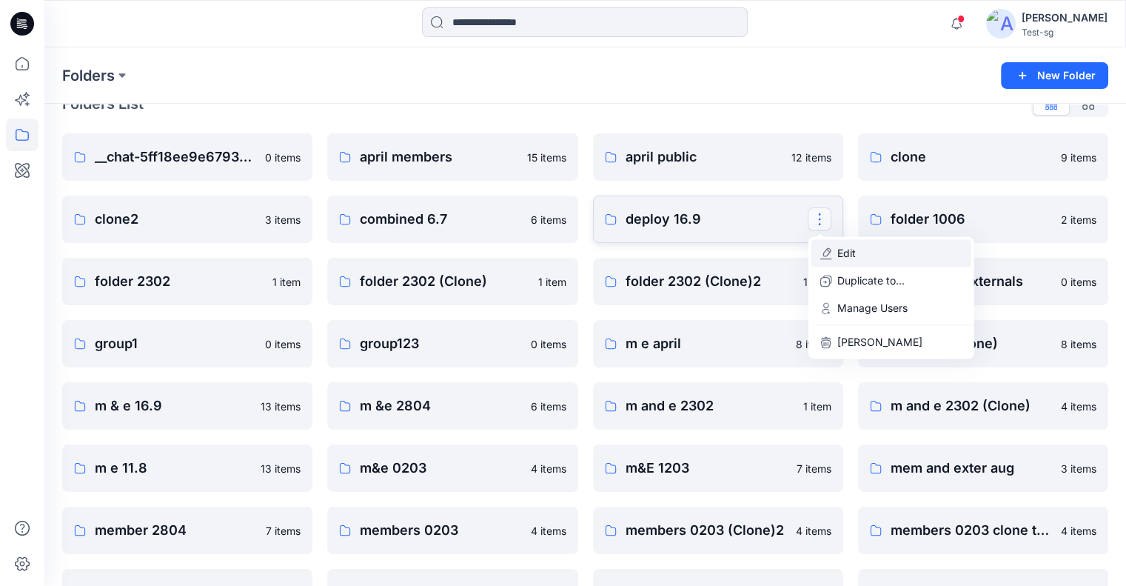
click at [857, 251] on button "Edit" at bounding box center [891, 252] width 160 height 27
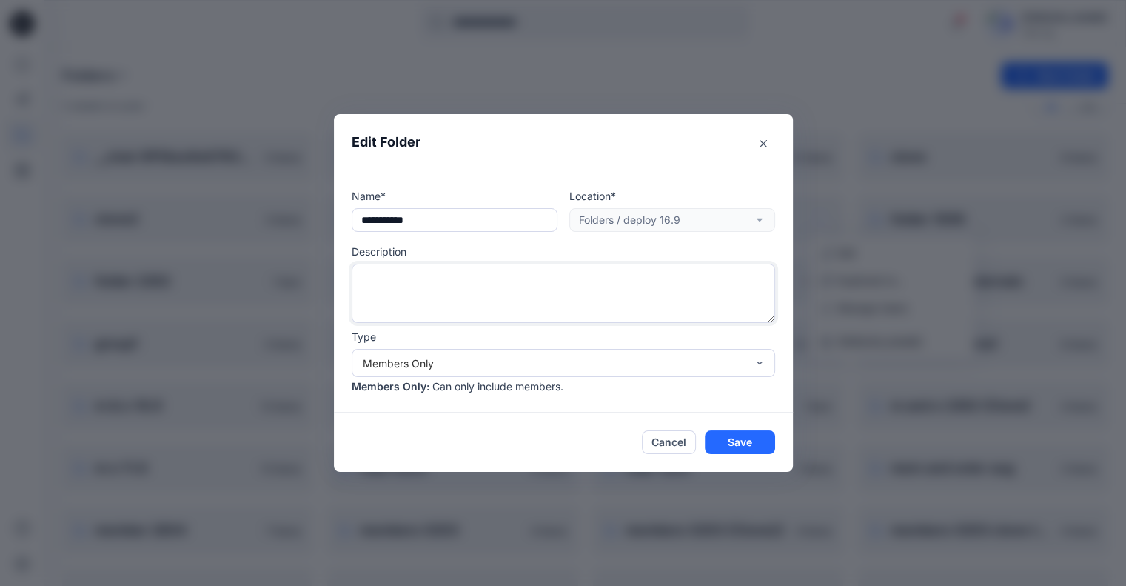
click at [380, 292] on textarea at bounding box center [563, 293] width 423 height 59
type textarea "****"
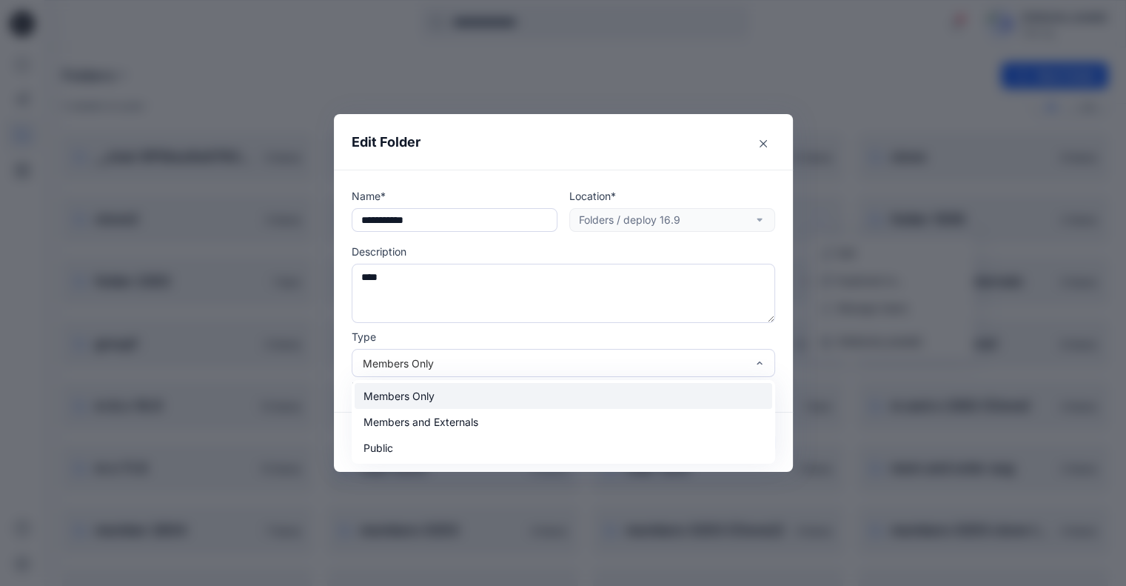
drag, startPoint x: 551, startPoint y: 361, endPoint x: 517, endPoint y: 392, distance: 46.6
click at [551, 361] on div "Members Only" at bounding box center [555, 363] width 384 height 16
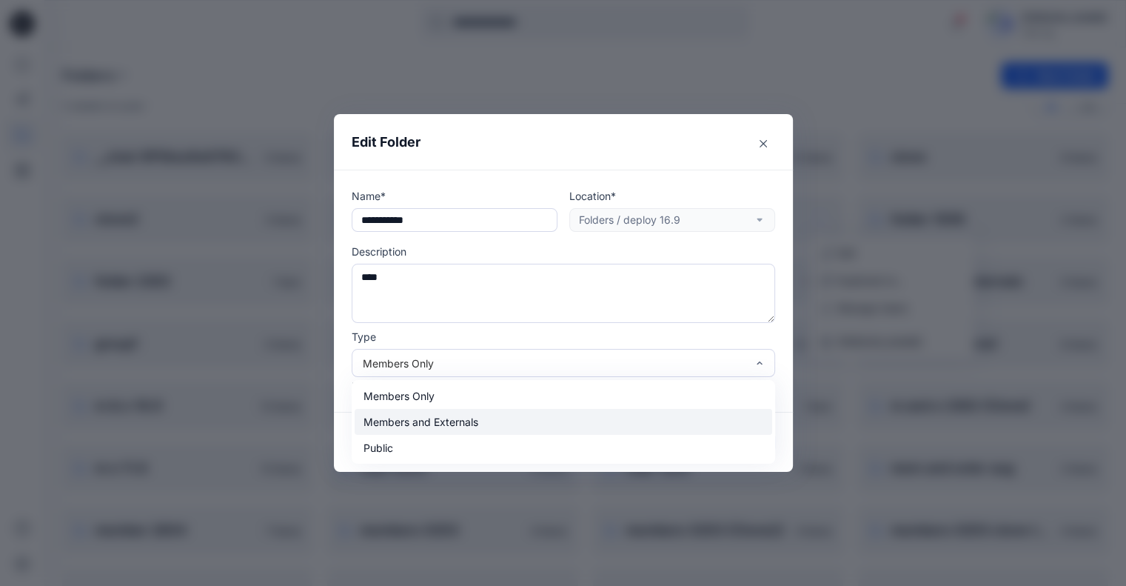
click at [486, 422] on div "Members and Externals" at bounding box center [564, 422] width 418 height 26
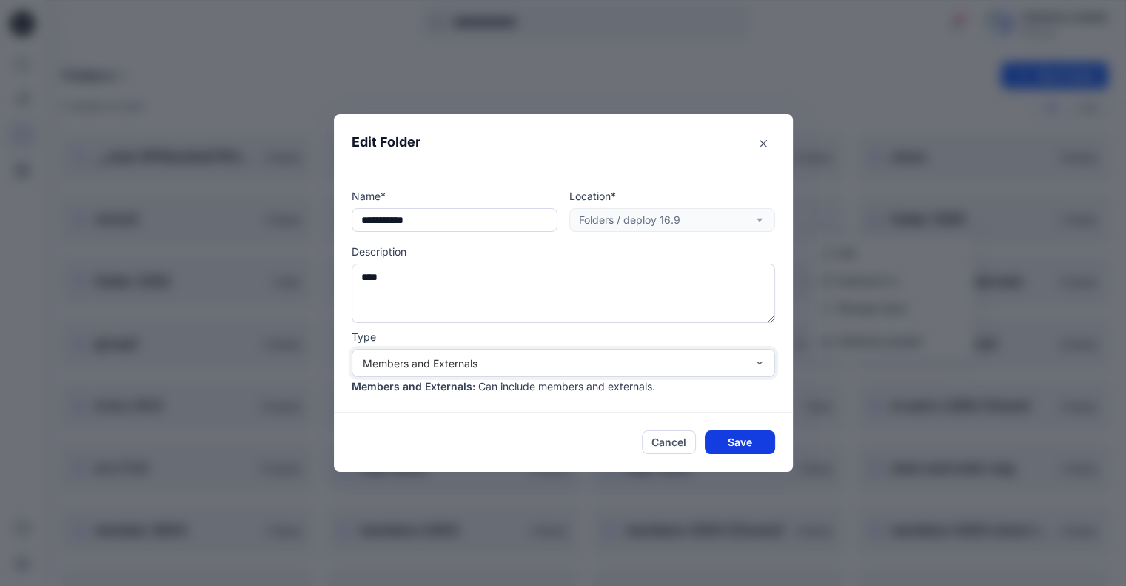
click at [764, 438] on button "Save" at bounding box center [740, 442] width 70 height 24
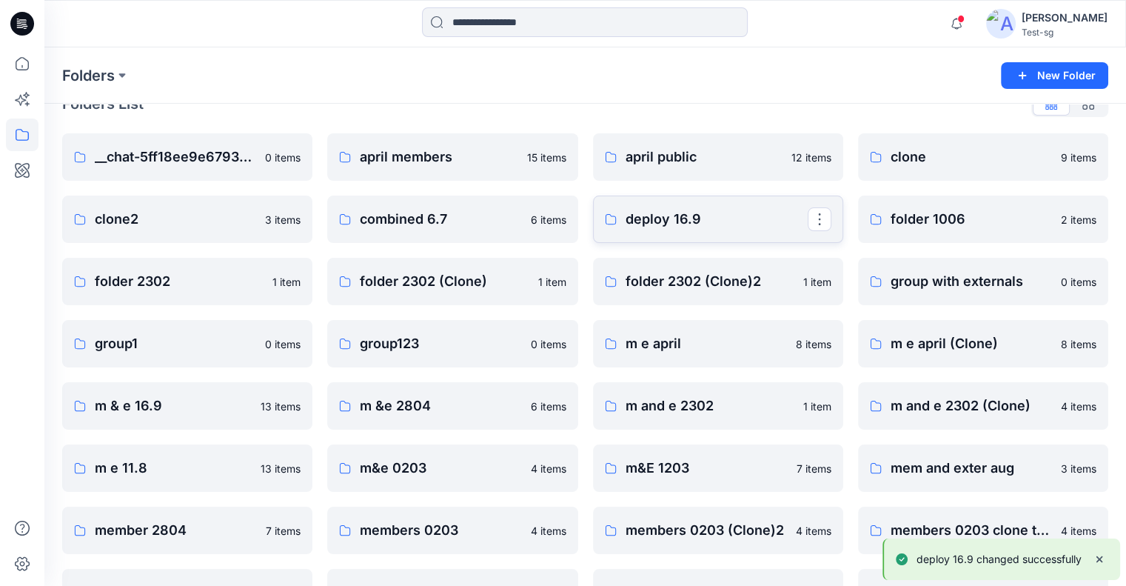
click at [776, 216] on p "deploy 16.9" at bounding box center [717, 219] width 182 height 21
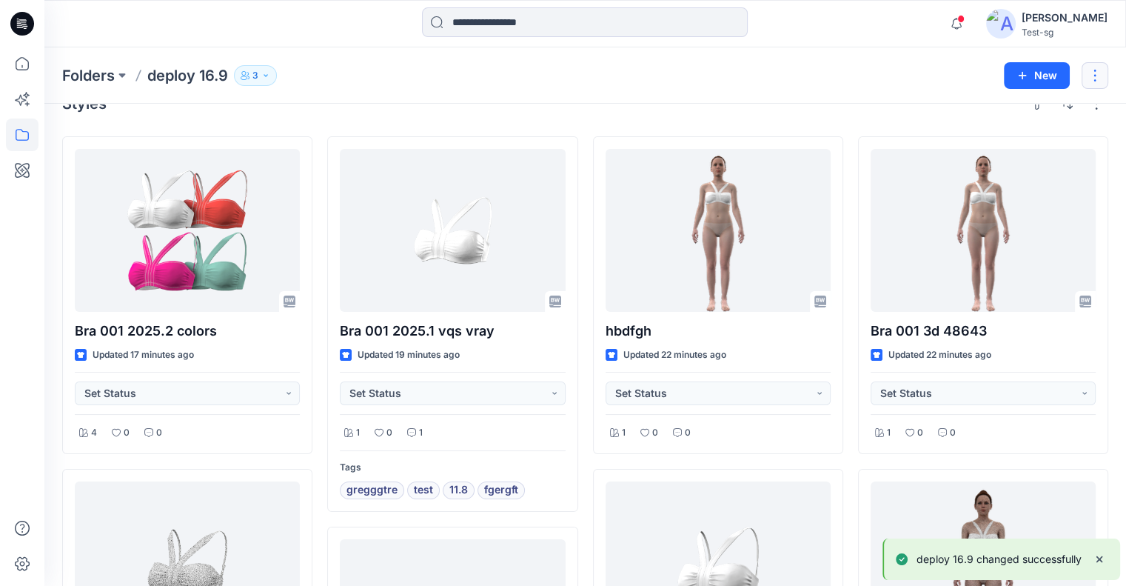
click at [1096, 72] on button "button" at bounding box center [1095, 75] width 27 height 27
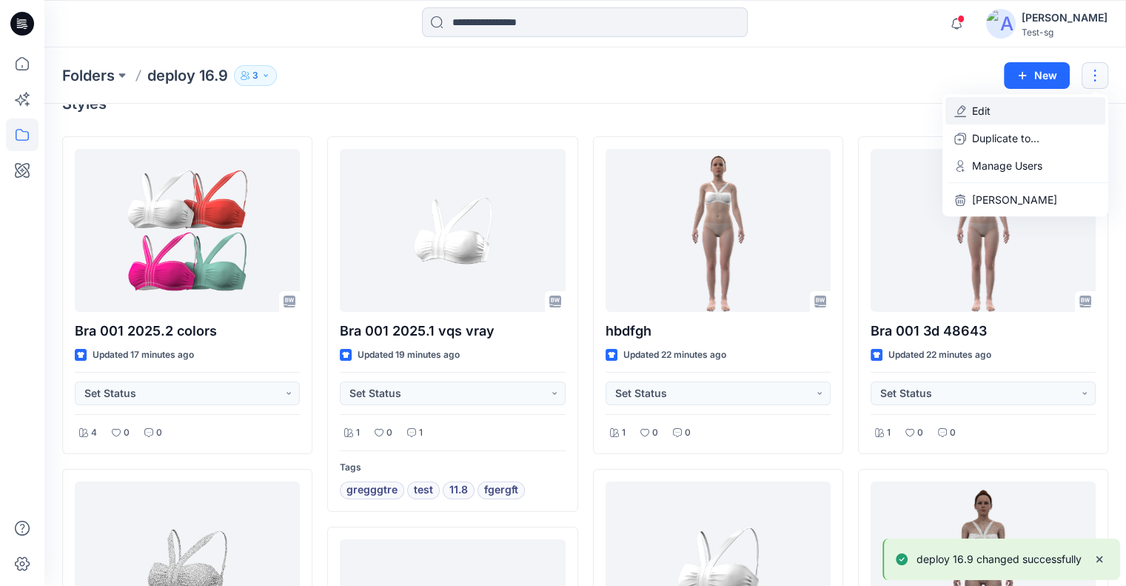
click at [1015, 116] on button "Edit" at bounding box center [1025, 110] width 160 height 27
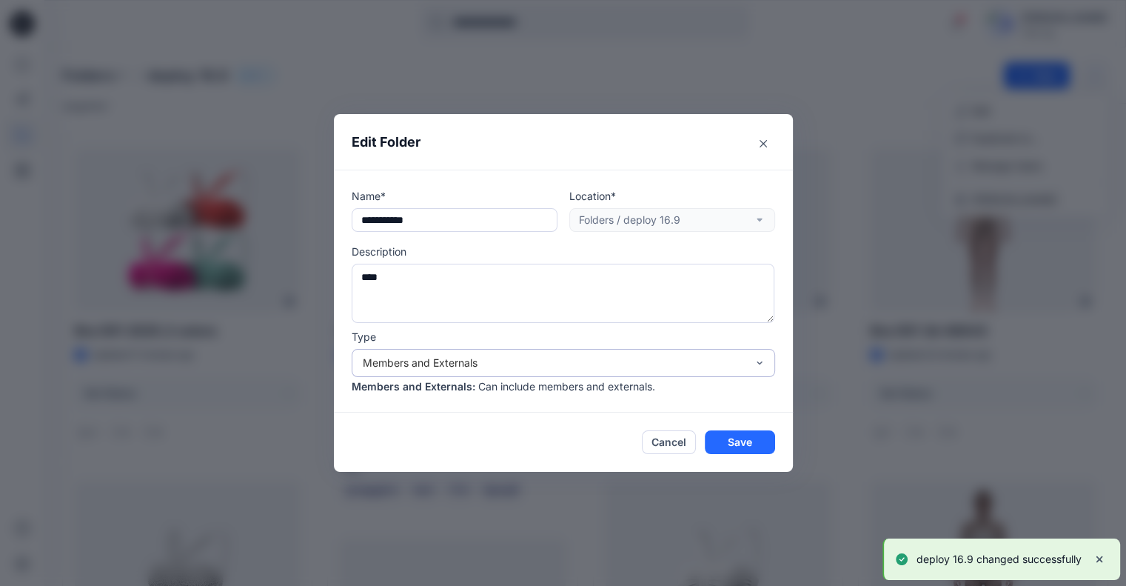
click at [423, 366] on div "Members and Externals" at bounding box center [555, 363] width 384 height 16
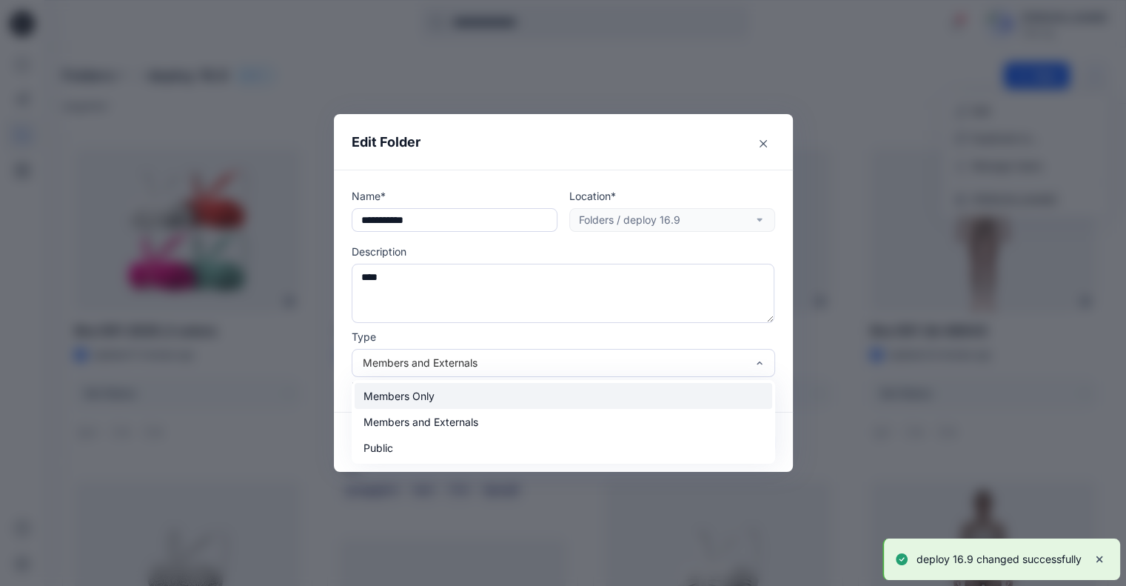
click at [435, 393] on div "Members Only" at bounding box center [564, 396] width 418 height 26
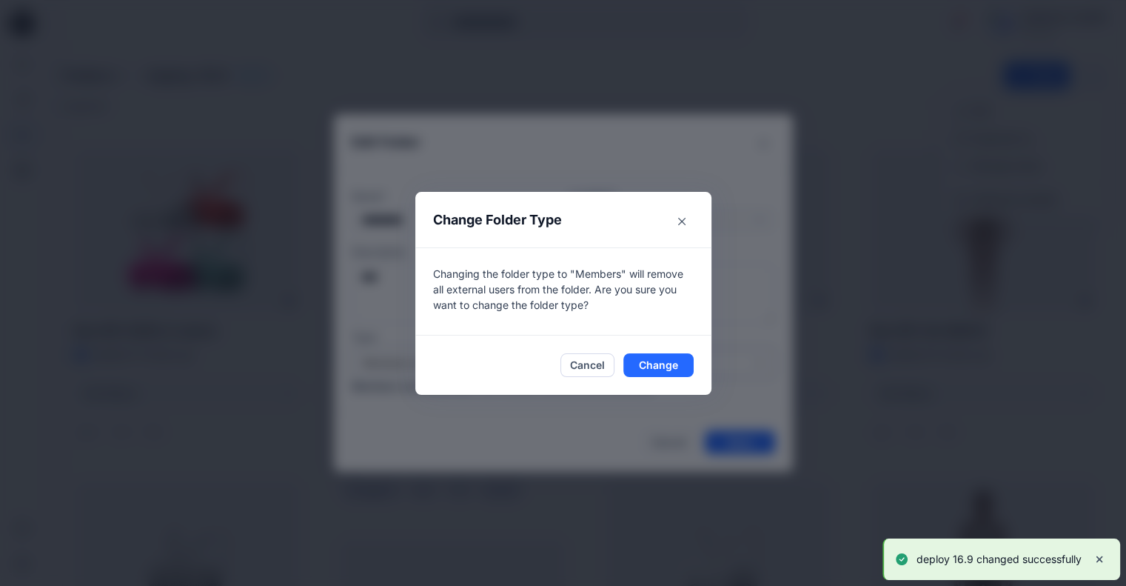
click at [661, 352] on footer "Cancel Change" at bounding box center [563, 364] width 296 height 59
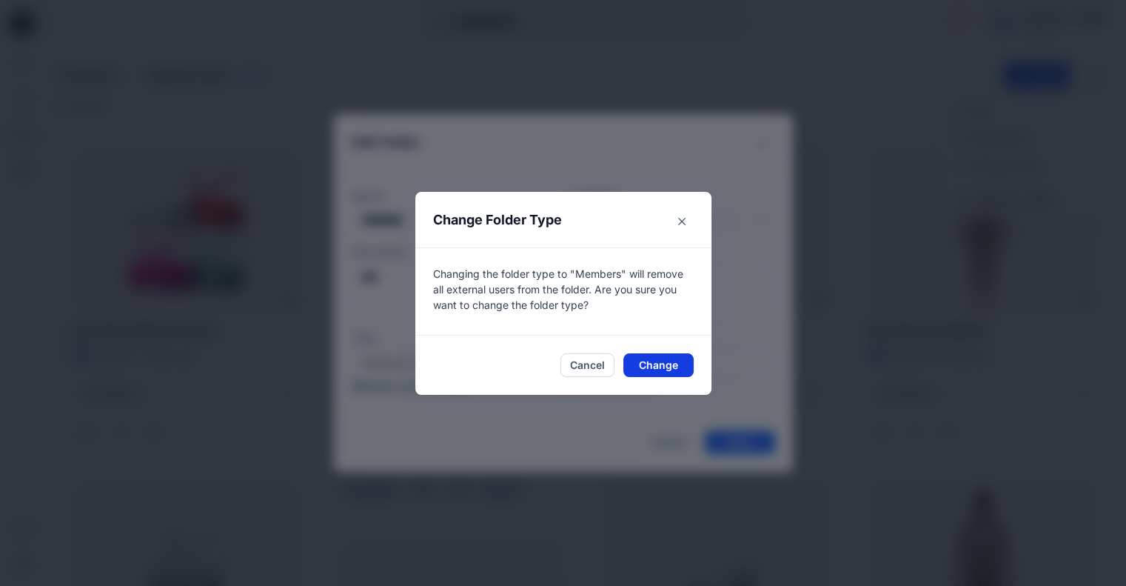
click at [668, 363] on button "Change" at bounding box center [658, 365] width 70 height 24
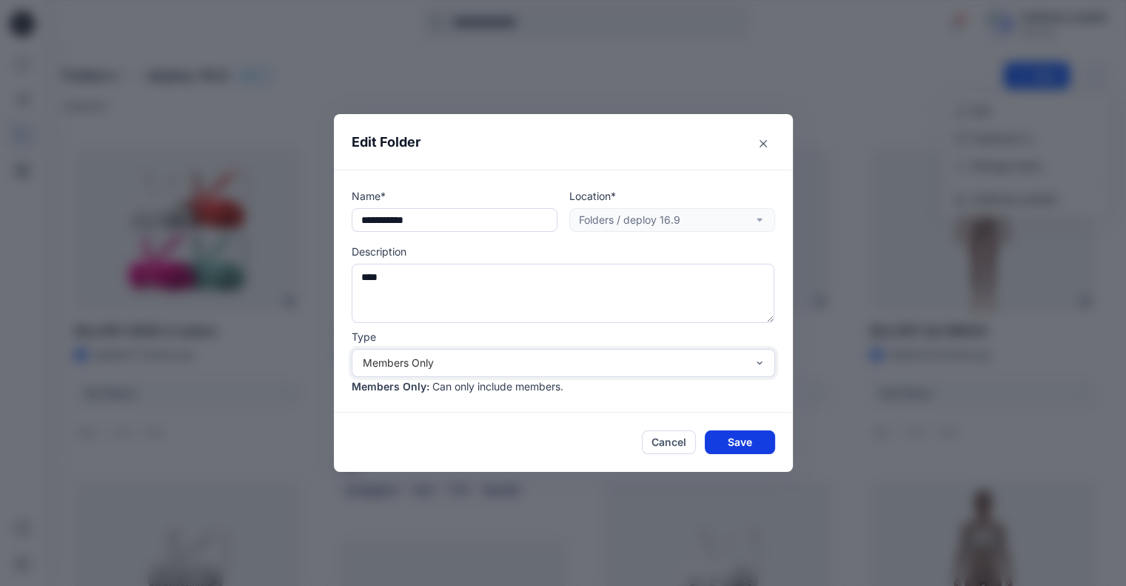
click at [750, 441] on button "Save" at bounding box center [740, 442] width 70 height 24
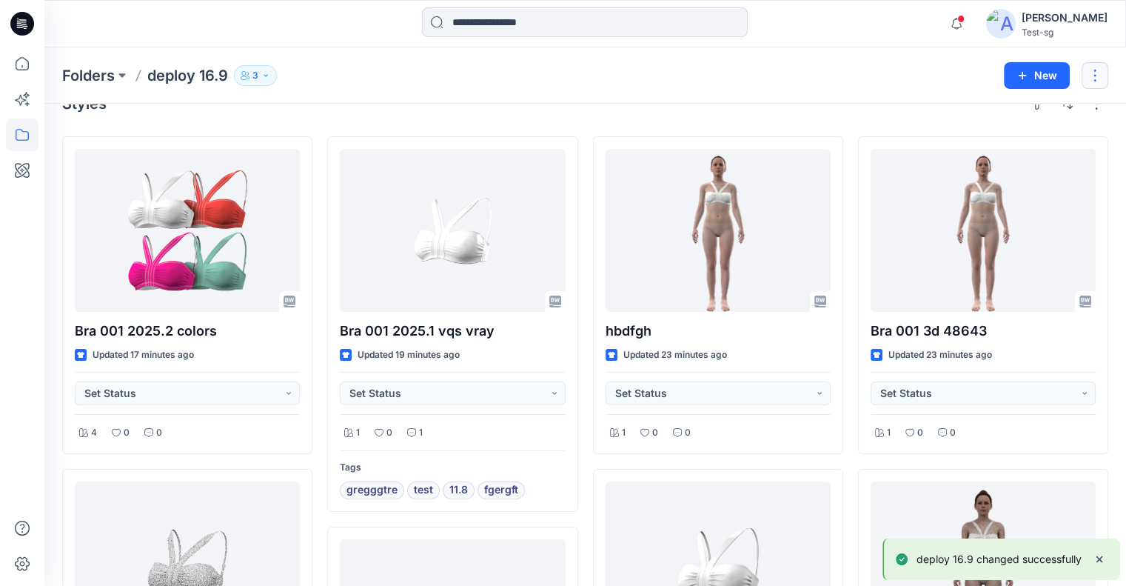
click at [1102, 74] on button "button" at bounding box center [1095, 75] width 27 height 27
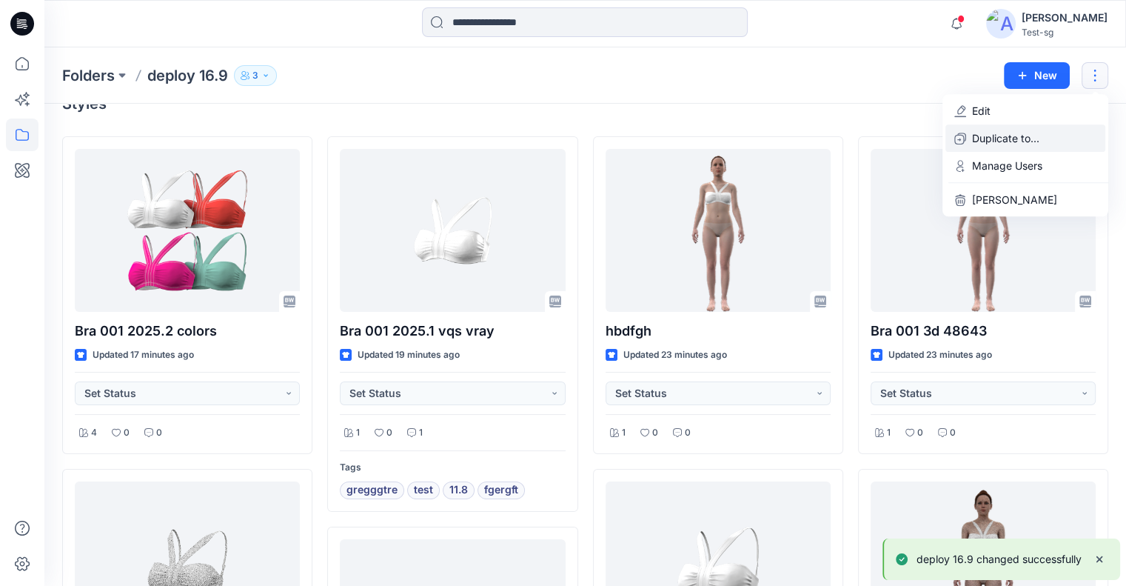
click at [1053, 141] on button "Duplicate to..." at bounding box center [1025, 137] width 160 height 27
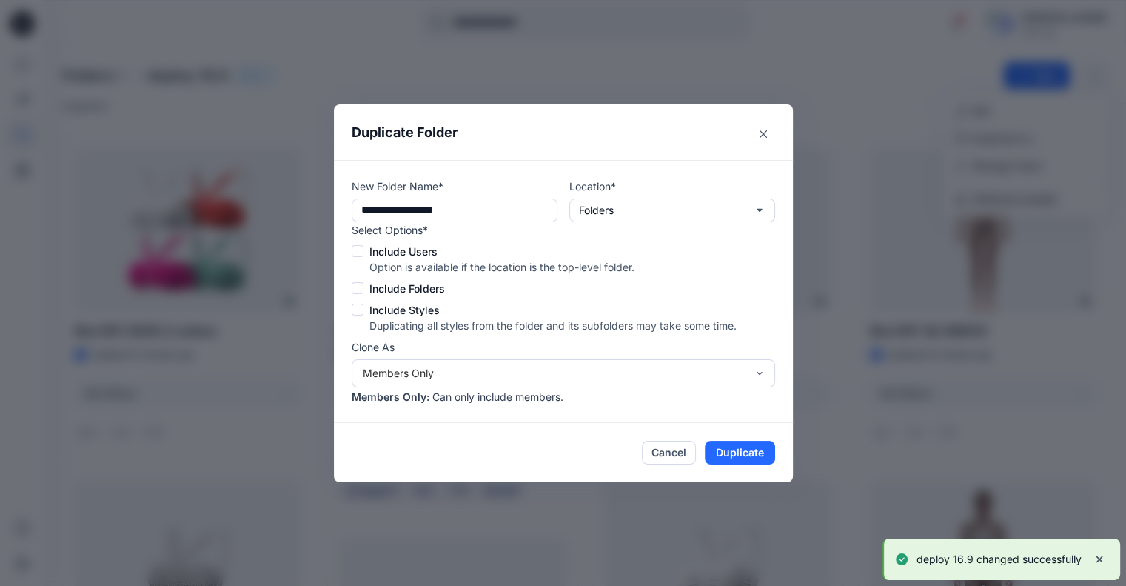
click at [364, 246] on span at bounding box center [358, 251] width 12 height 12
click at [364, 284] on span at bounding box center [358, 288] width 12 height 12
click at [359, 319] on div "Select Options* Include Users Option is available if the location is the top-le…" at bounding box center [544, 277] width 385 height 111
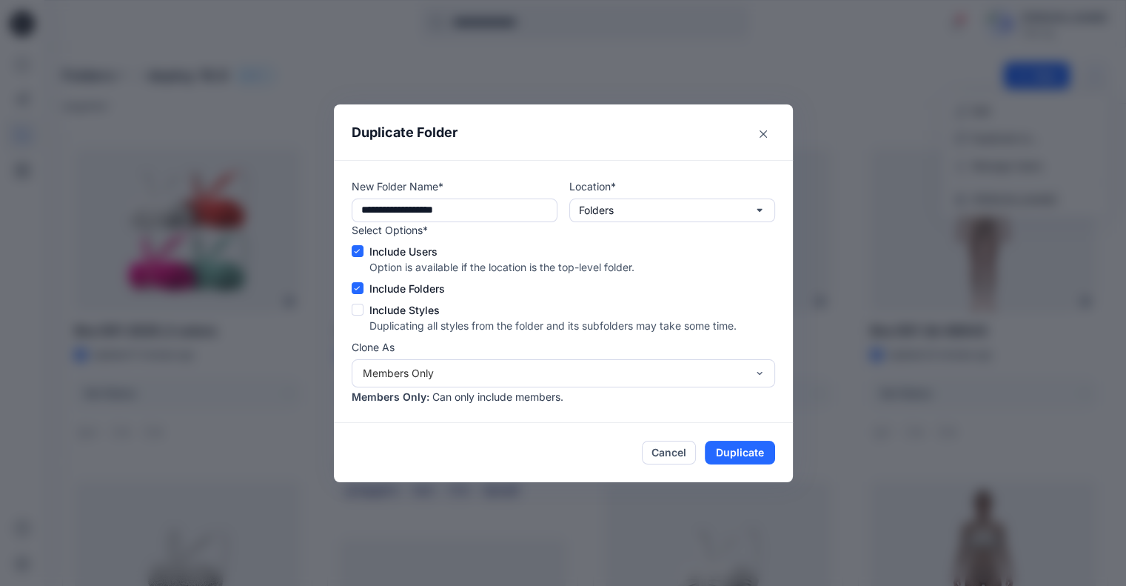
click at [364, 308] on span at bounding box center [358, 310] width 12 height 12
click at [698, 377] on div "Members Only" at bounding box center [555, 373] width 384 height 16
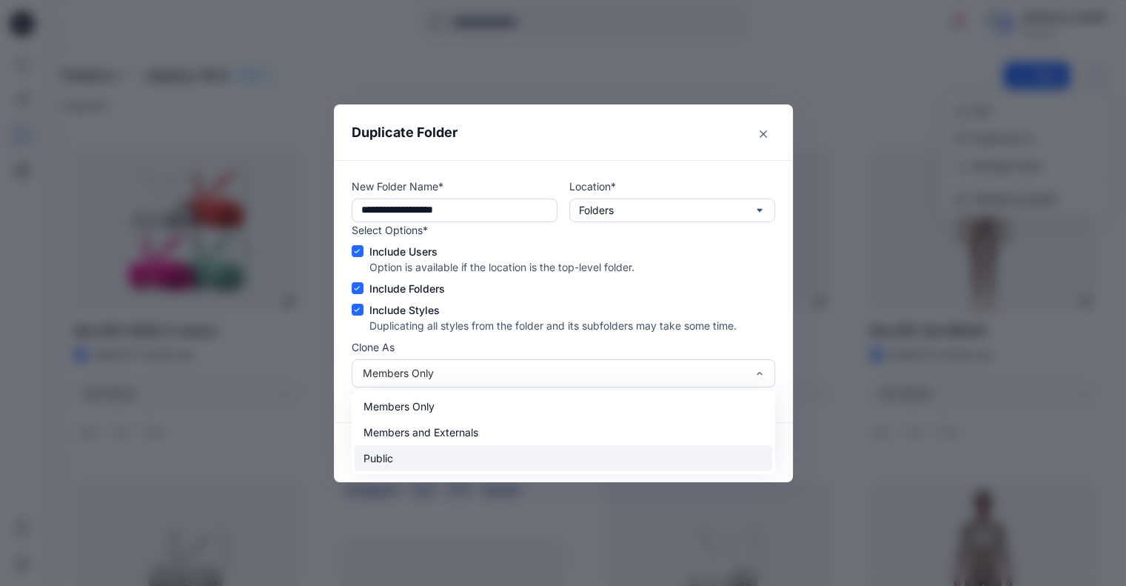
click at [623, 450] on div "Public" at bounding box center [564, 458] width 418 height 26
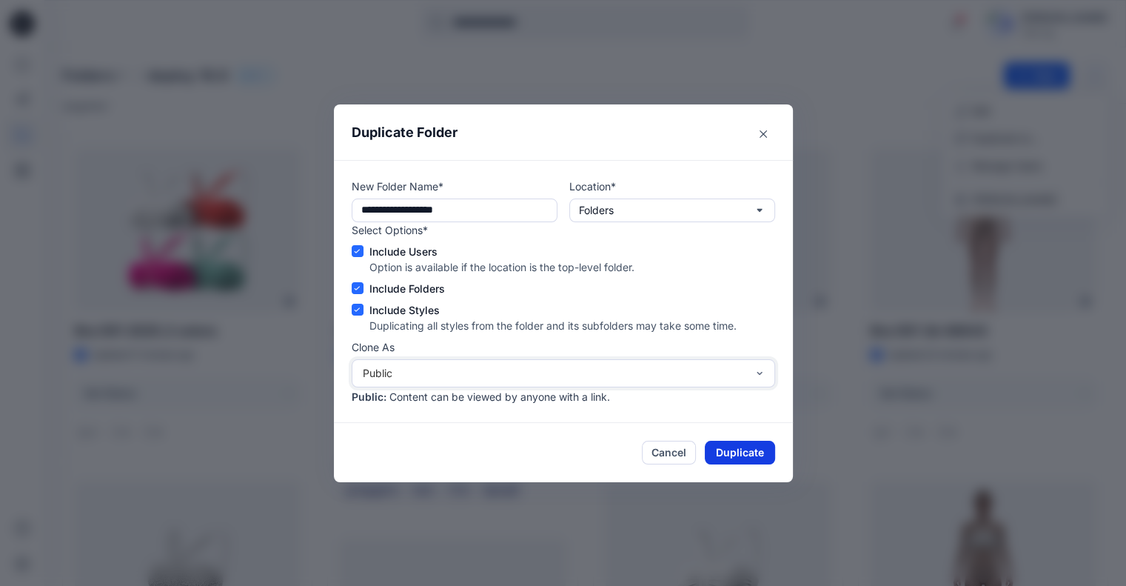
click at [740, 448] on button "Duplicate" at bounding box center [740, 453] width 70 height 24
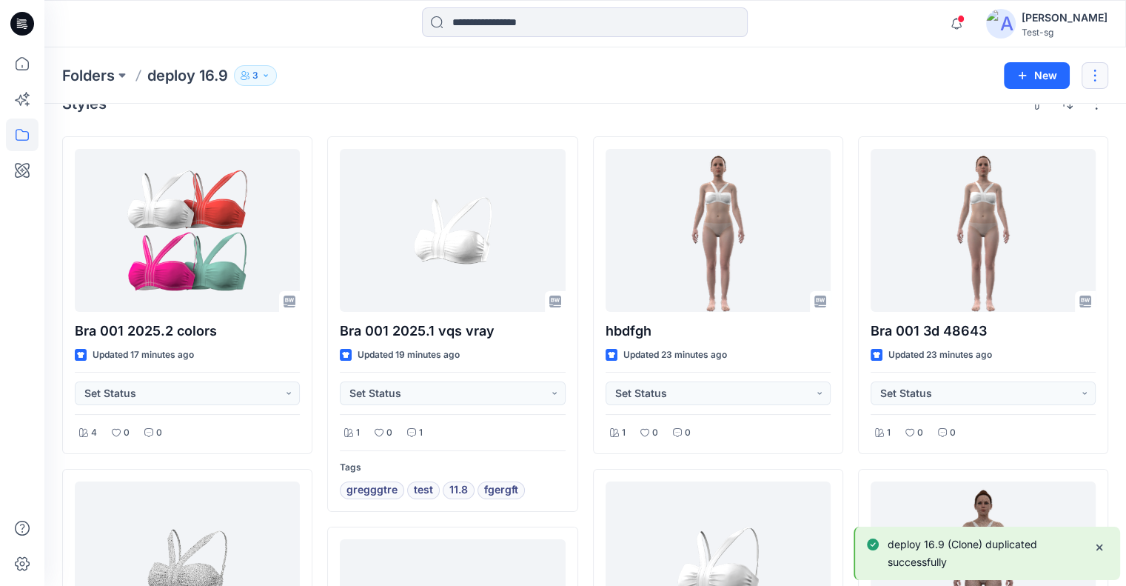
click at [1087, 76] on button "button" at bounding box center [1095, 75] width 27 height 27
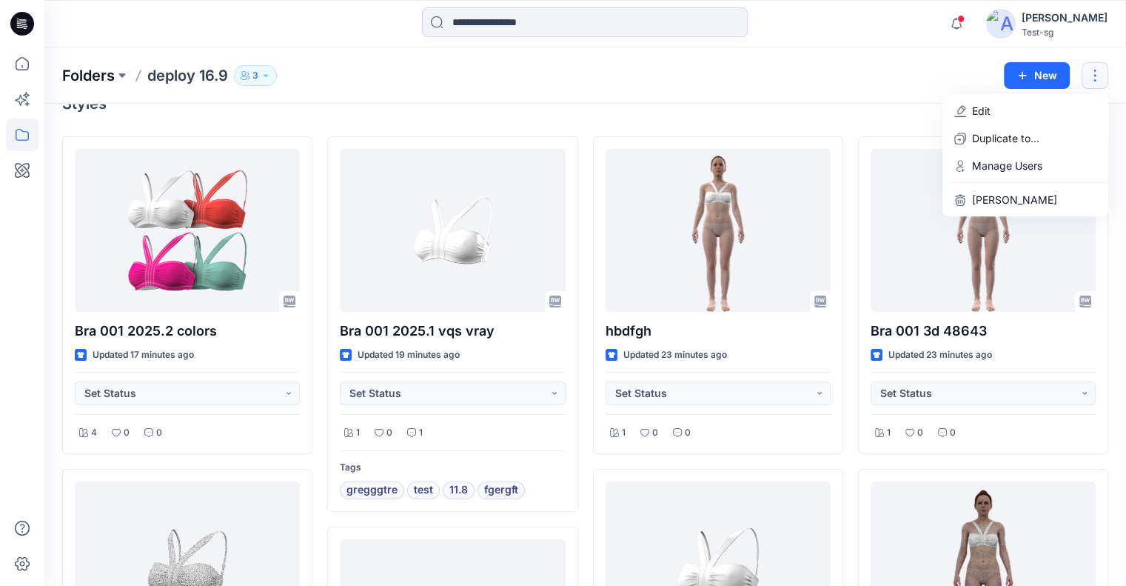
click at [94, 76] on p "Folders" at bounding box center [88, 75] width 53 height 21
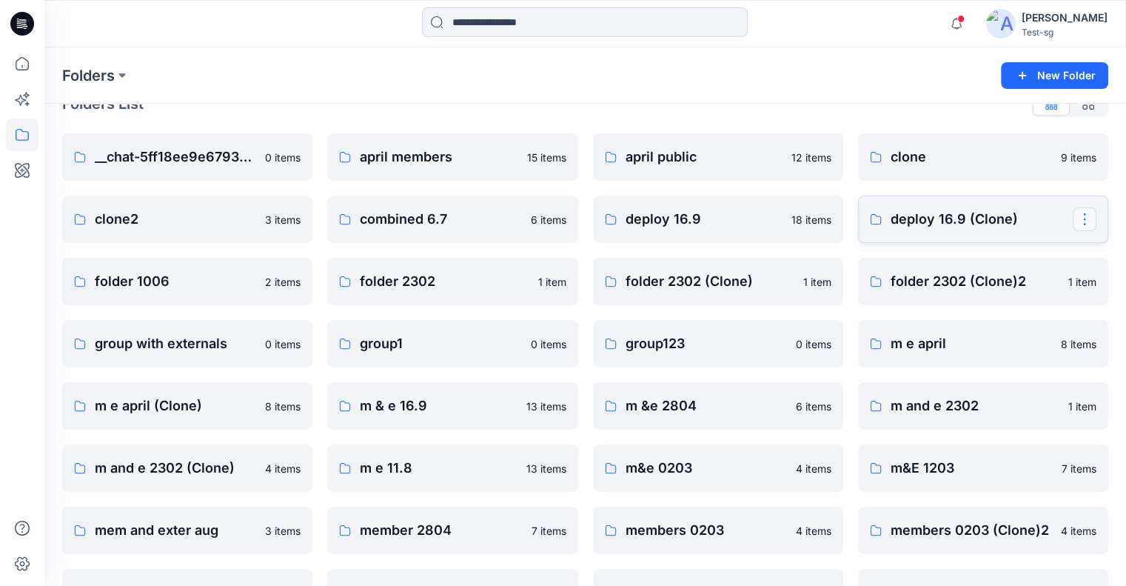
click at [1083, 218] on button "button" at bounding box center [1085, 219] width 24 height 24
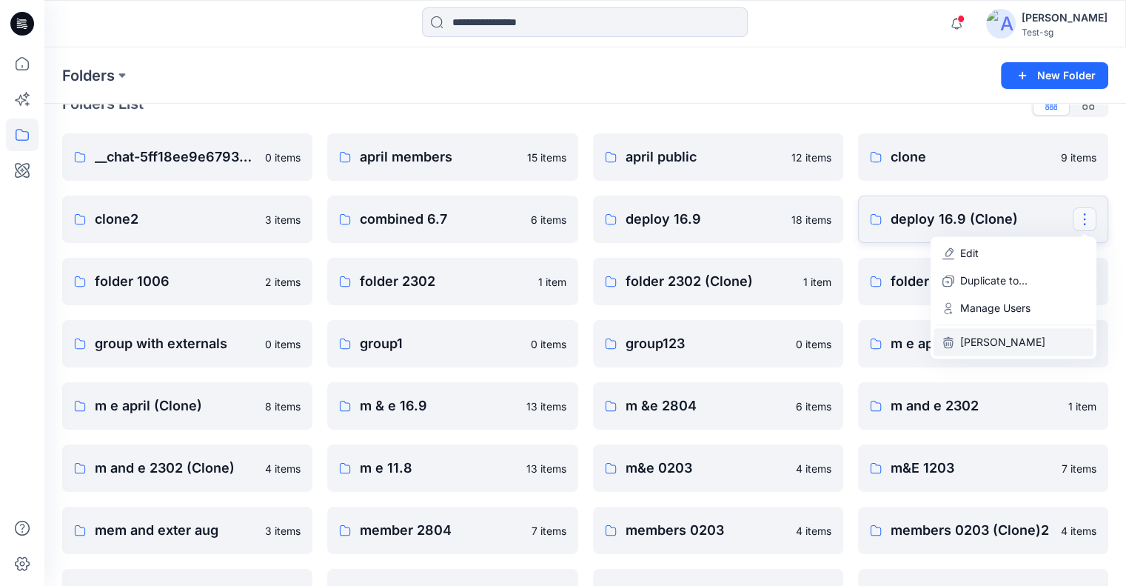
click at [1013, 338] on p "[PERSON_NAME]" at bounding box center [1002, 342] width 85 height 16
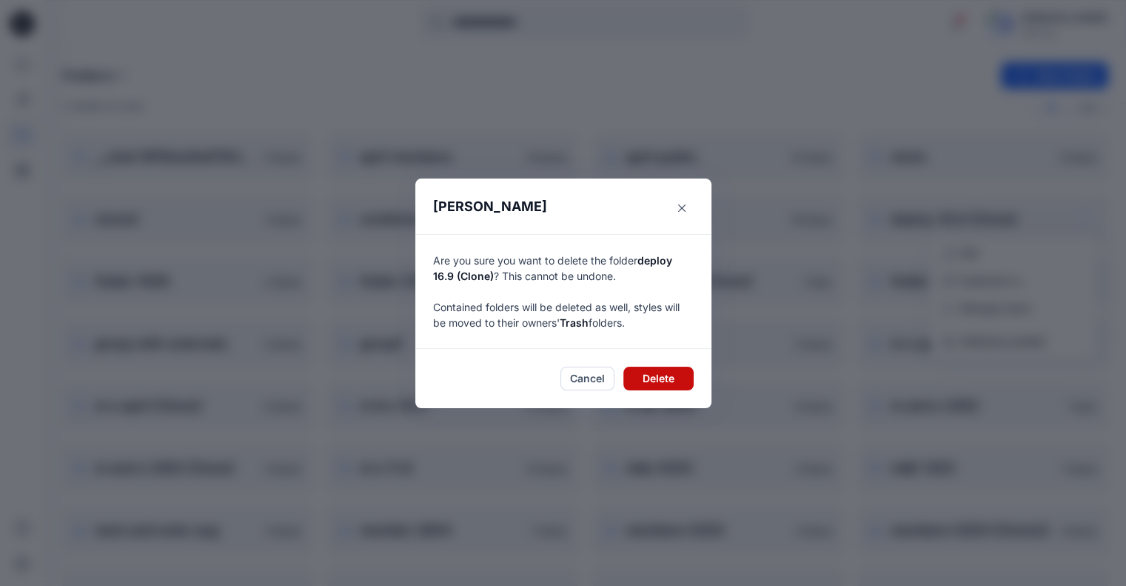
click at [677, 372] on button "Delete" at bounding box center [658, 378] width 70 height 24
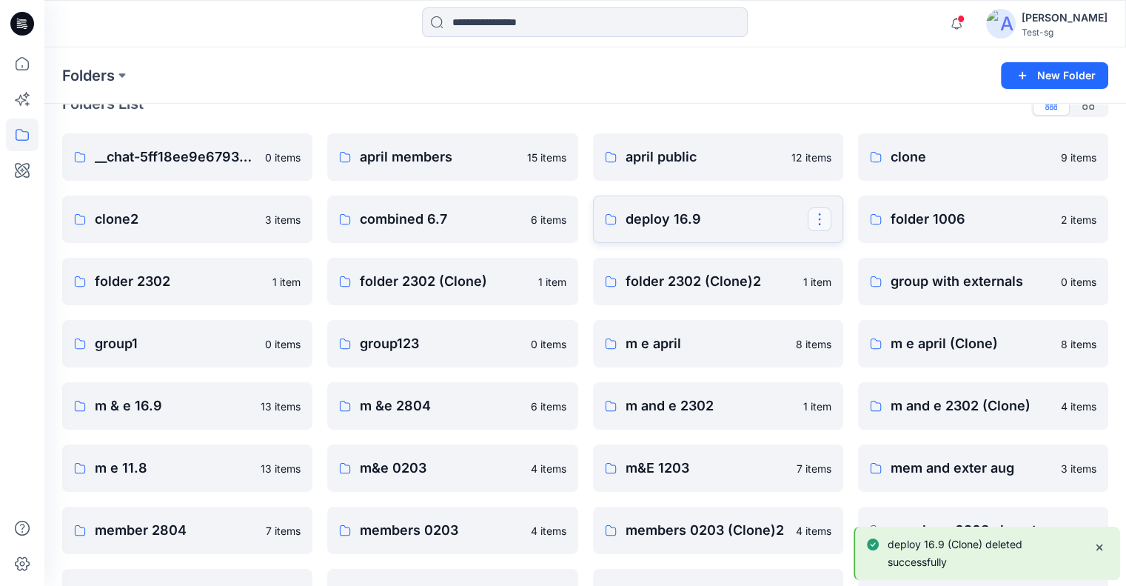
click at [820, 221] on button "button" at bounding box center [820, 219] width 24 height 24
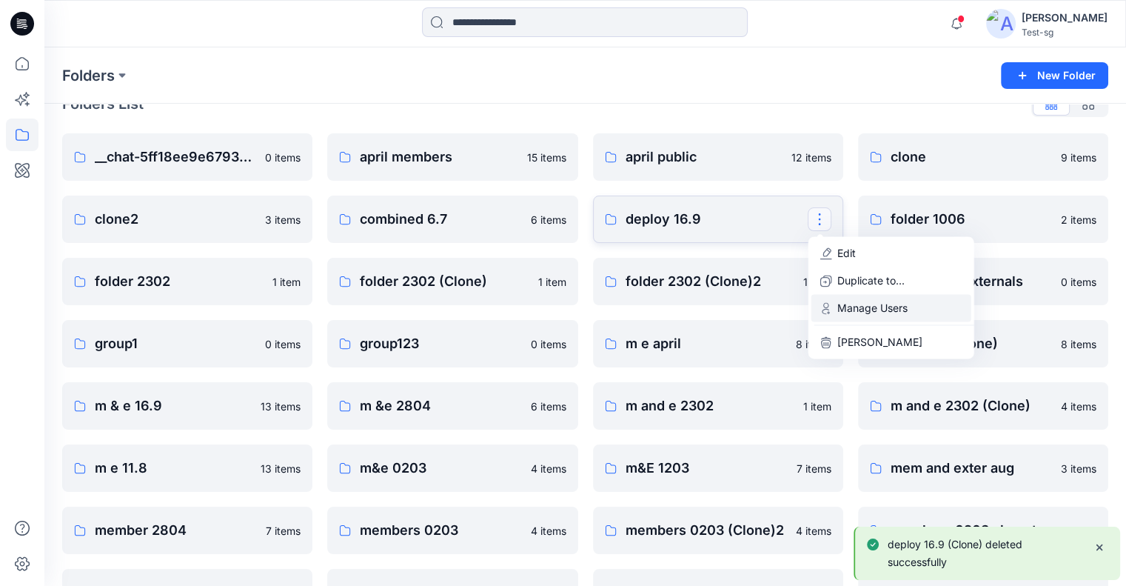
click at [861, 307] on p "Manage Users" at bounding box center [872, 308] width 70 height 16
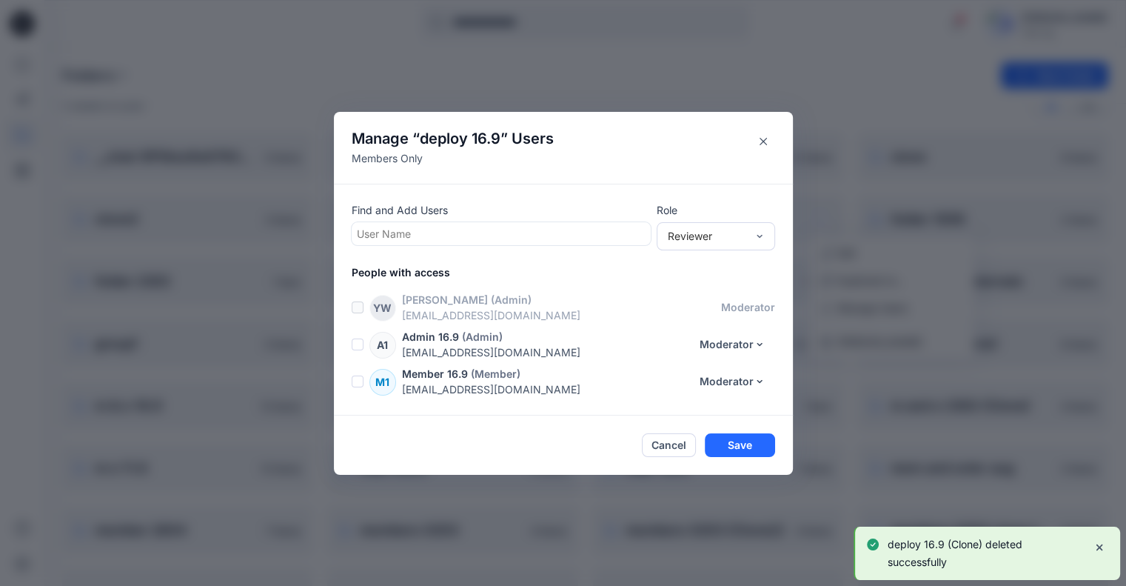
click at [507, 235] on div at bounding box center [501, 233] width 289 height 19
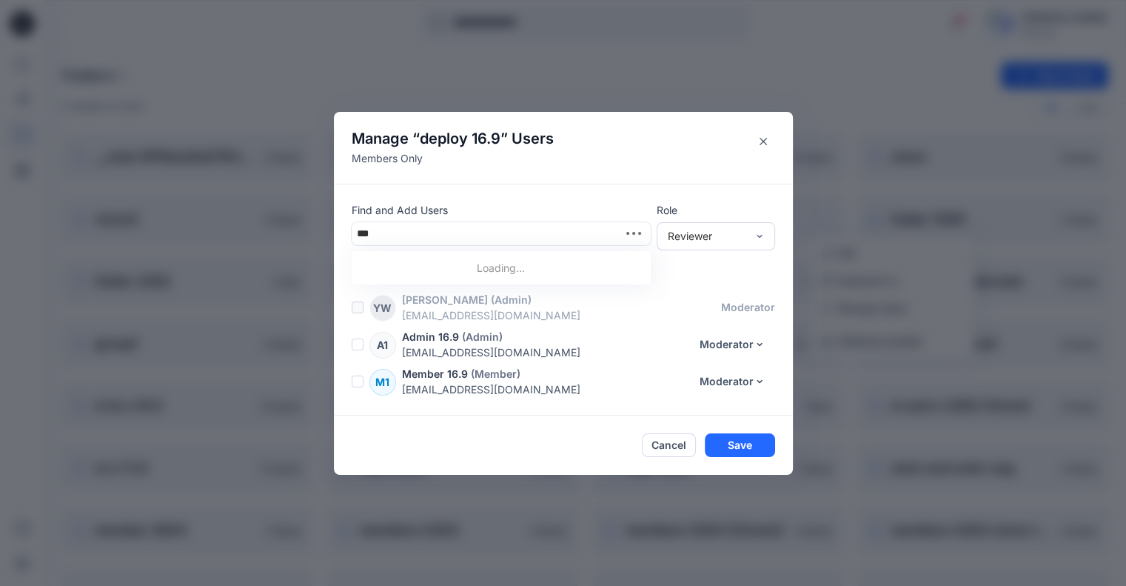
type input "****"
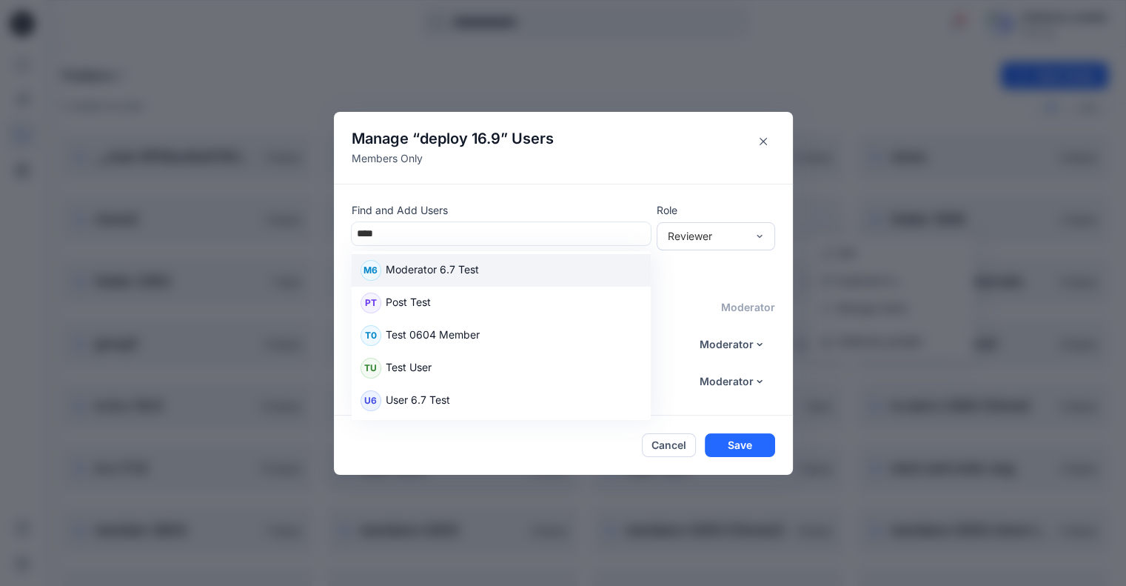
click at [460, 272] on p "Moderator 6.7 Test" at bounding box center [432, 270] width 93 height 19
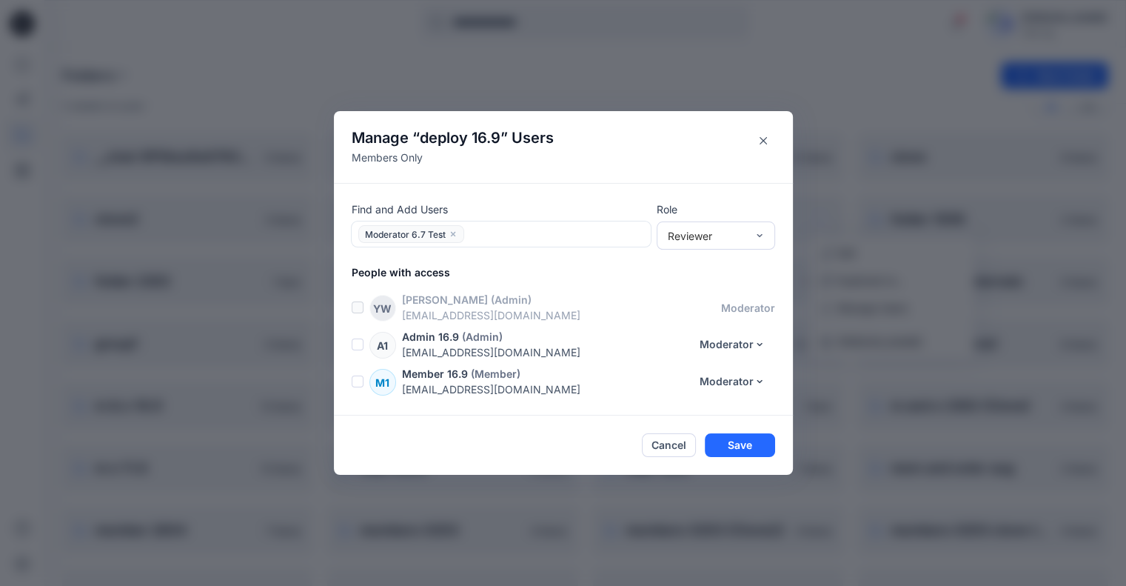
drag, startPoint x: 754, startPoint y: 445, endPoint x: 761, endPoint y: 416, distance: 29.6
click at [754, 444] on button "Save" at bounding box center [740, 445] width 70 height 24
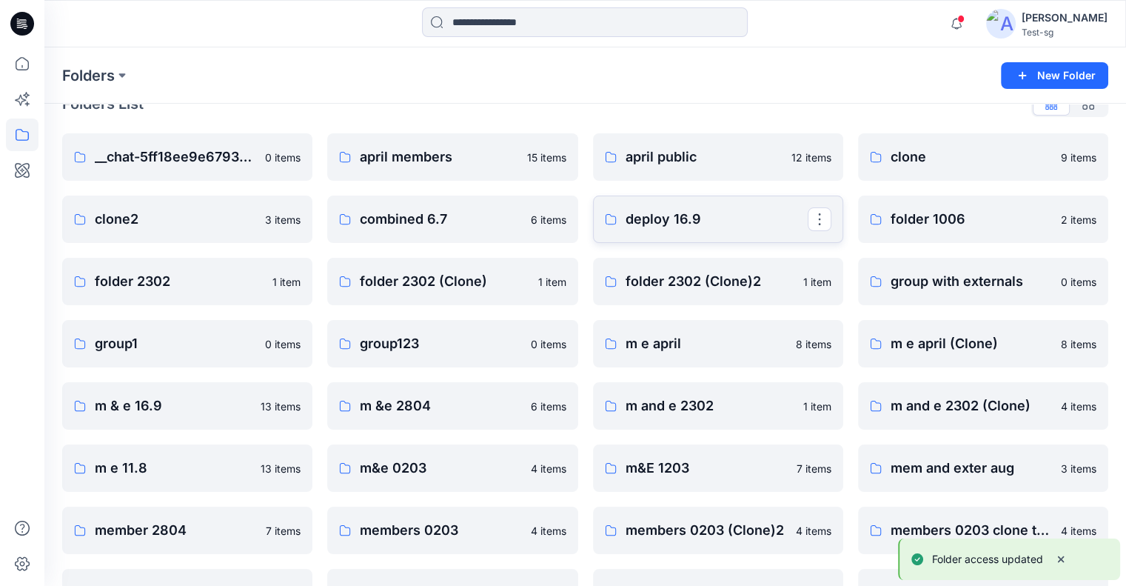
click at [735, 222] on p "deploy 16.9" at bounding box center [717, 219] width 182 height 21
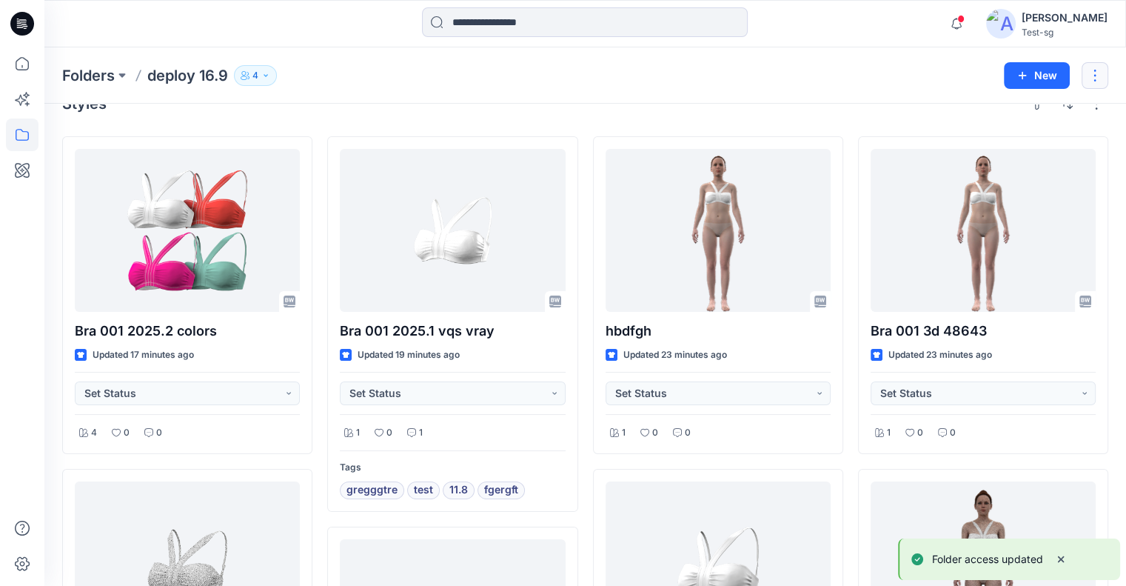
click at [1102, 67] on button "button" at bounding box center [1095, 75] width 27 height 27
click at [1028, 164] on p "Manage Users" at bounding box center [1007, 166] width 70 height 16
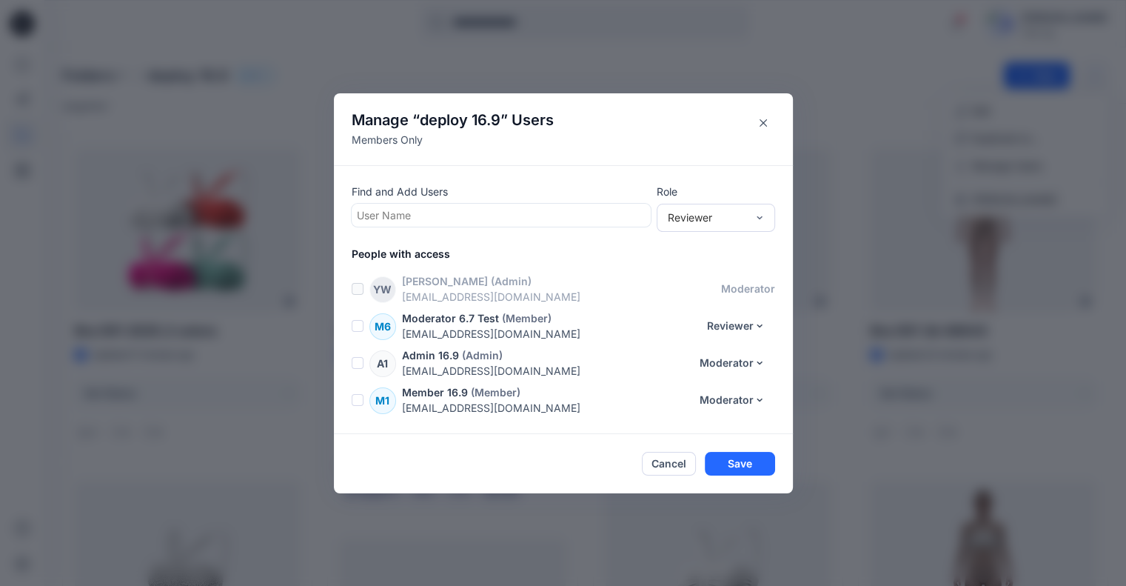
click at [364, 326] on span at bounding box center [358, 326] width 12 height 12
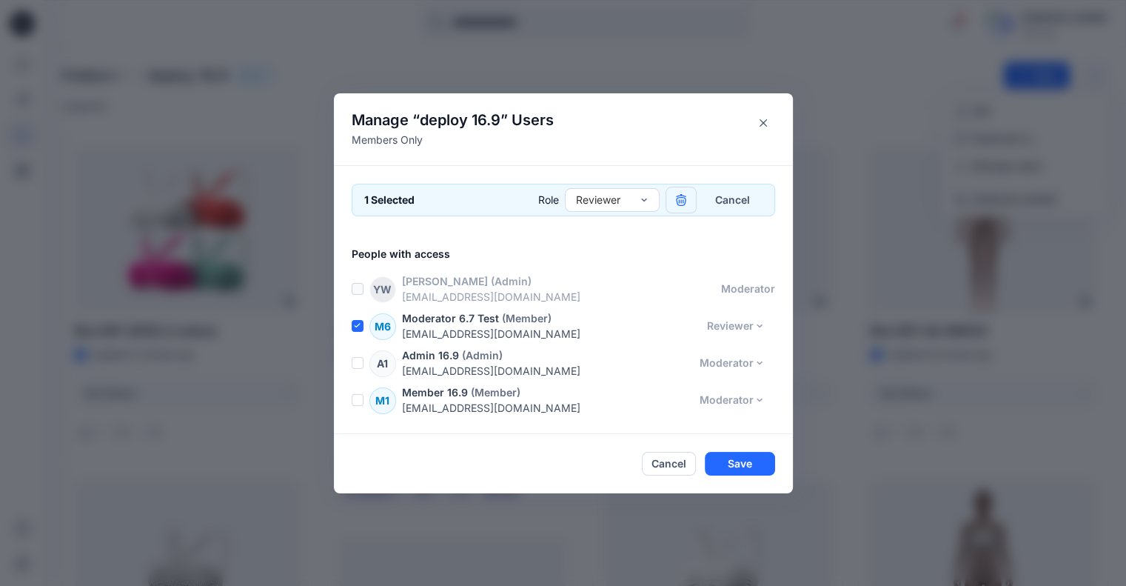
click at [687, 201] on icon "button" at bounding box center [681, 200] width 12 height 12
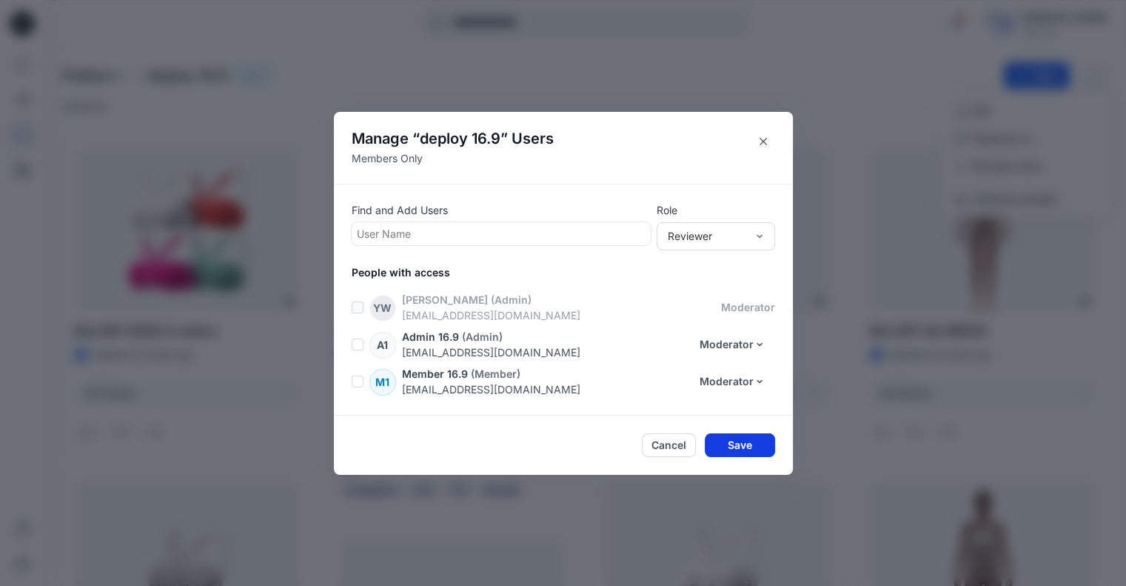
click at [744, 435] on button "Save" at bounding box center [740, 445] width 70 height 24
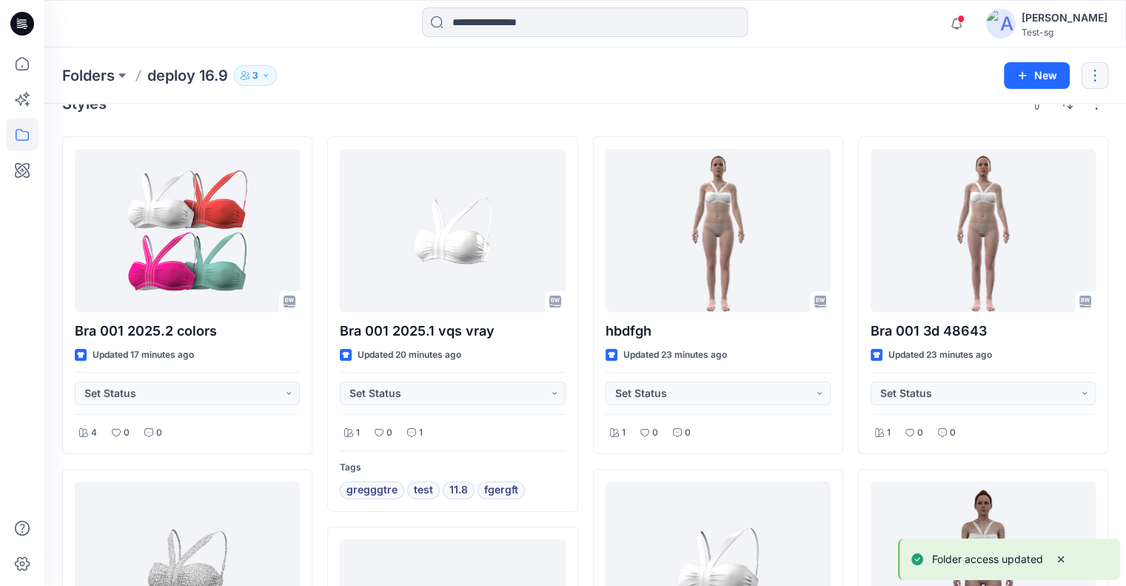
click at [1093, 71] on button "button" at bounding box center [1095, 75] width 27 height 27
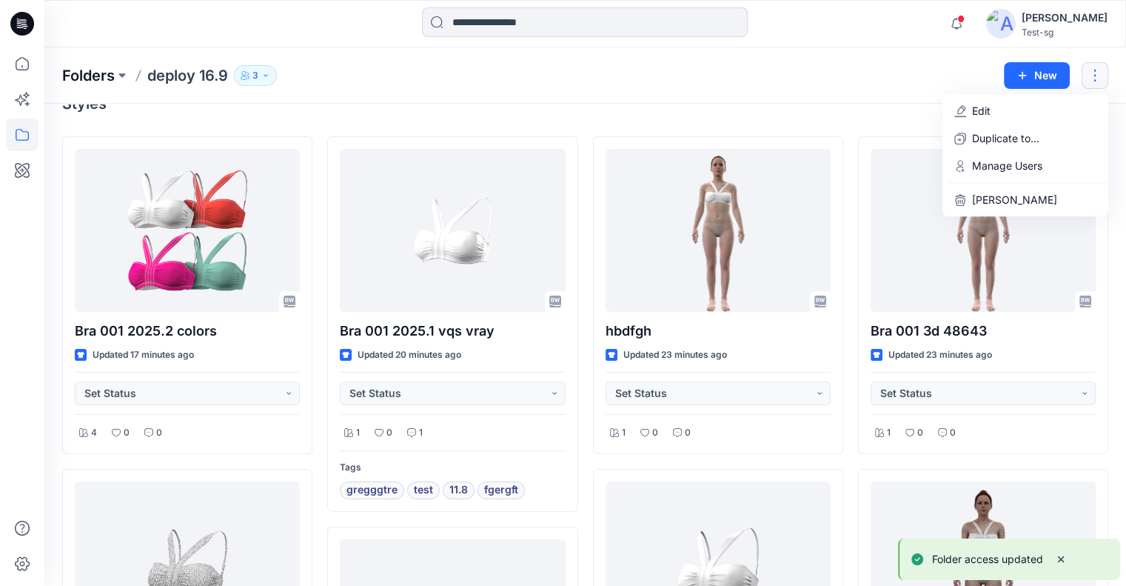
click at [81, 76] on p "Folders" at bounding box center [88, 75] width 53 height 21
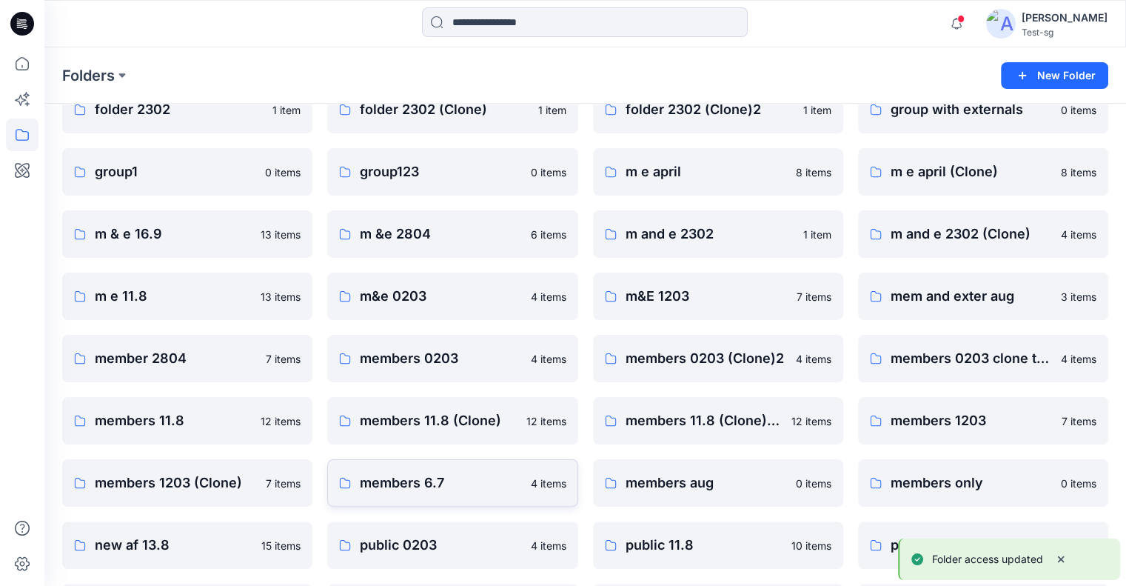
scroll to position [326, 0]
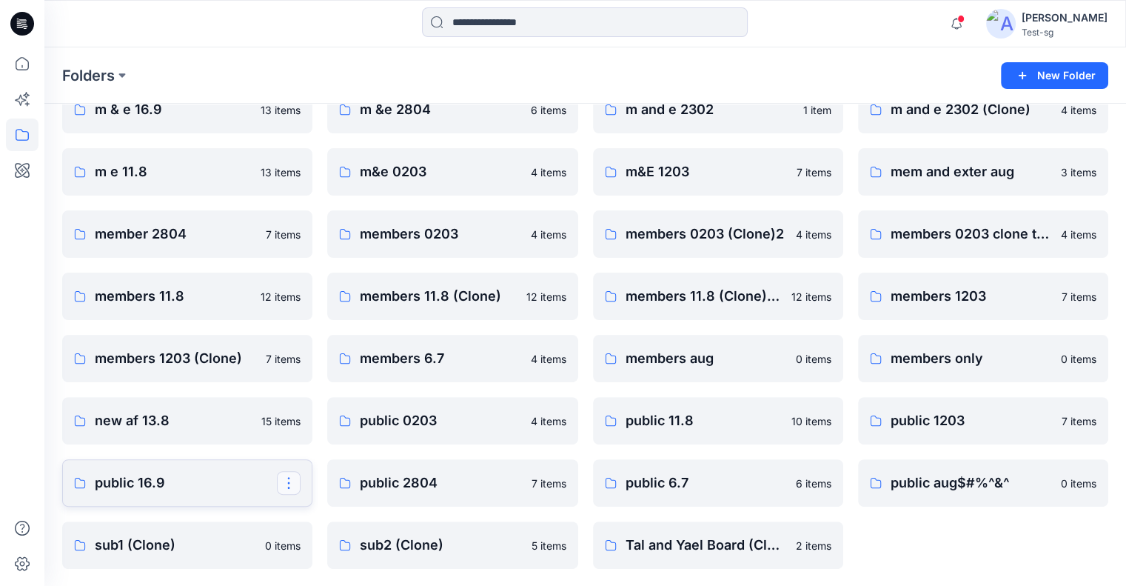
click at [288, 479] on button "button" at bounding box center [289, 483] width 24 height 24
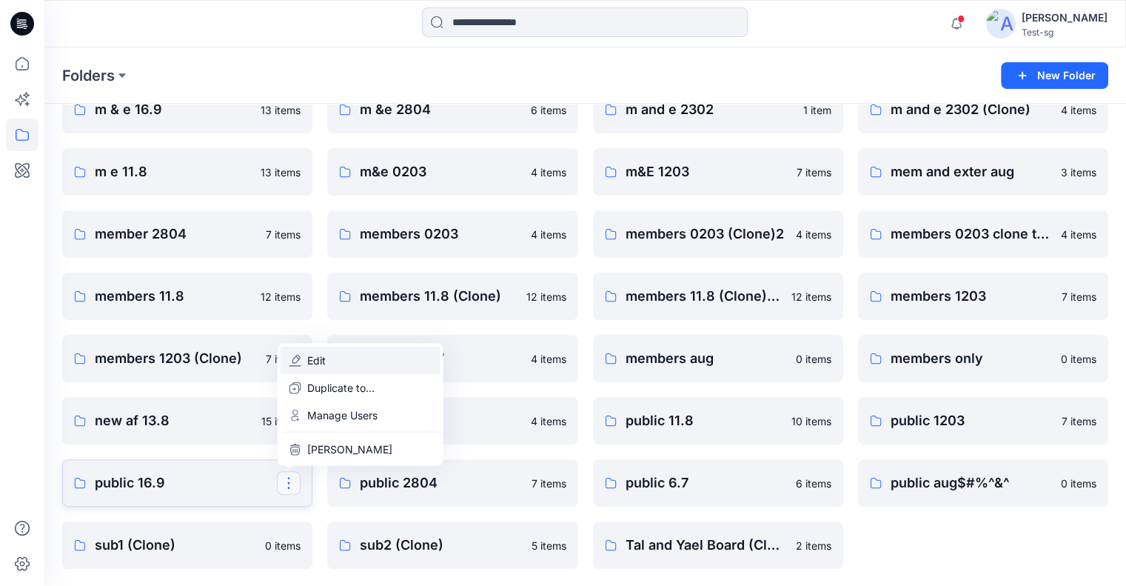
click at [362, 363] on button "Edit" at bounding box center [361, 359] width 160 height 27
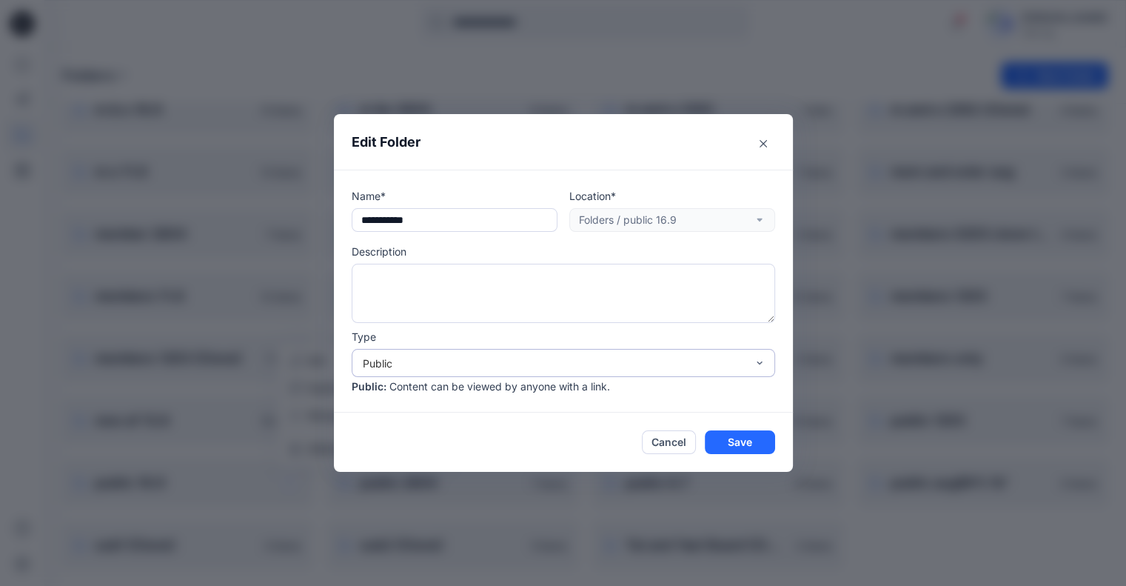
click at [470, 363] on div "Public" at bounding box center [555, 363] width 384 height 16
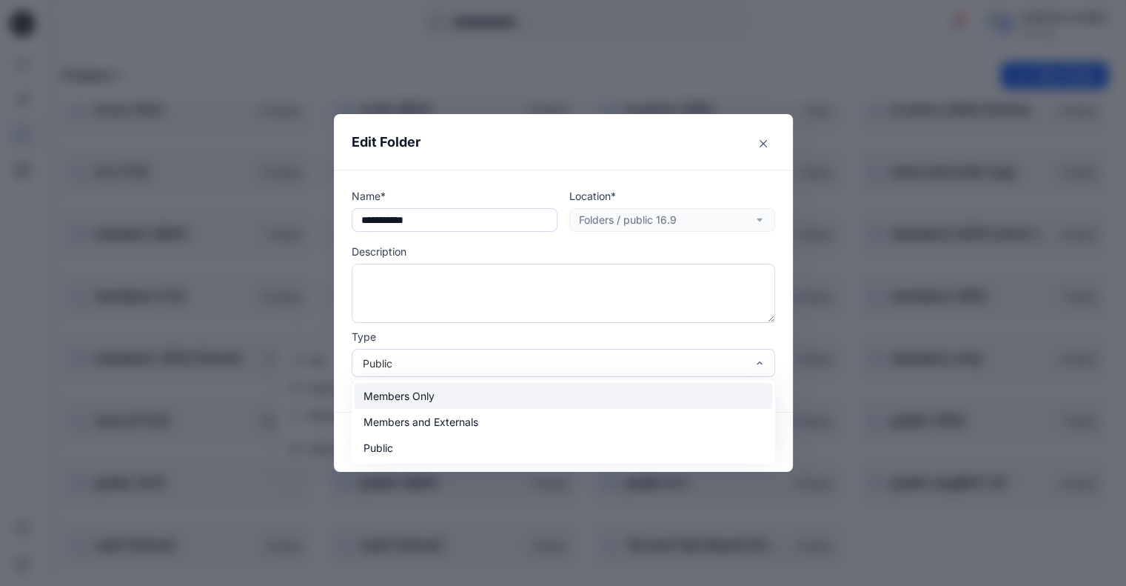
click at [456, 398] on div "Members Only" at bounding box center [564, 396] width 418 height 26
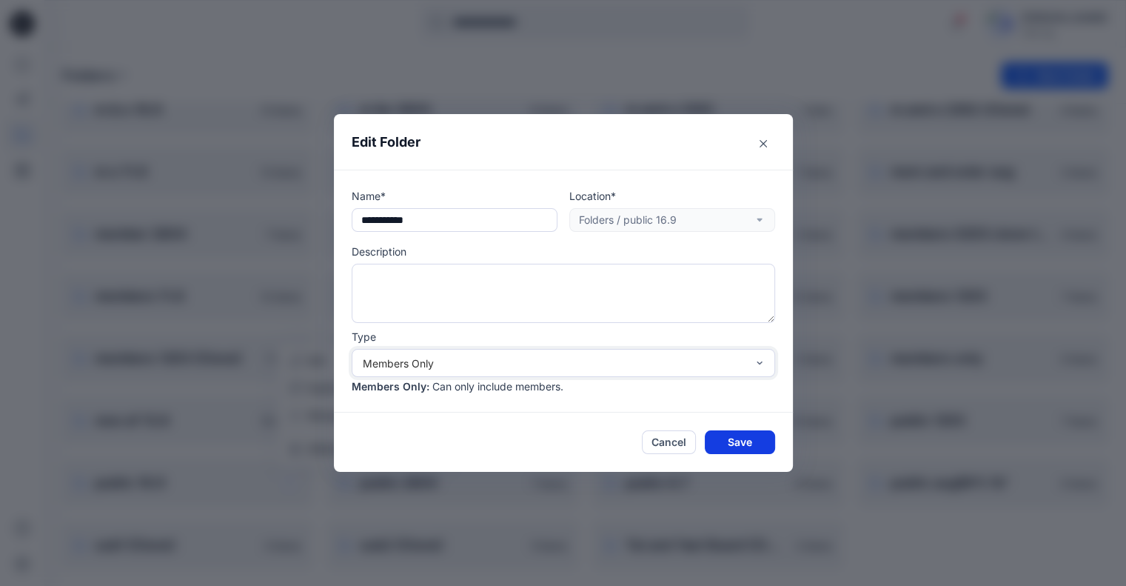
click at [733, 440] on button "Save" at bounding box center [740, 442] width 70 height 24
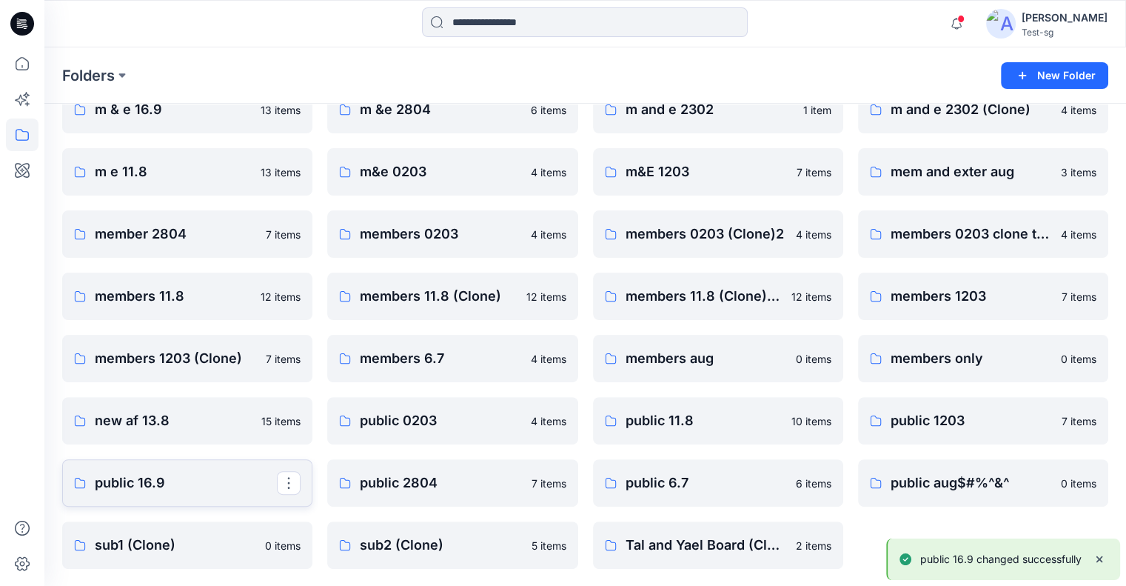
click at [198, 482] on p "public 16.9" at bounding box center [186, 482] width 182 height 21
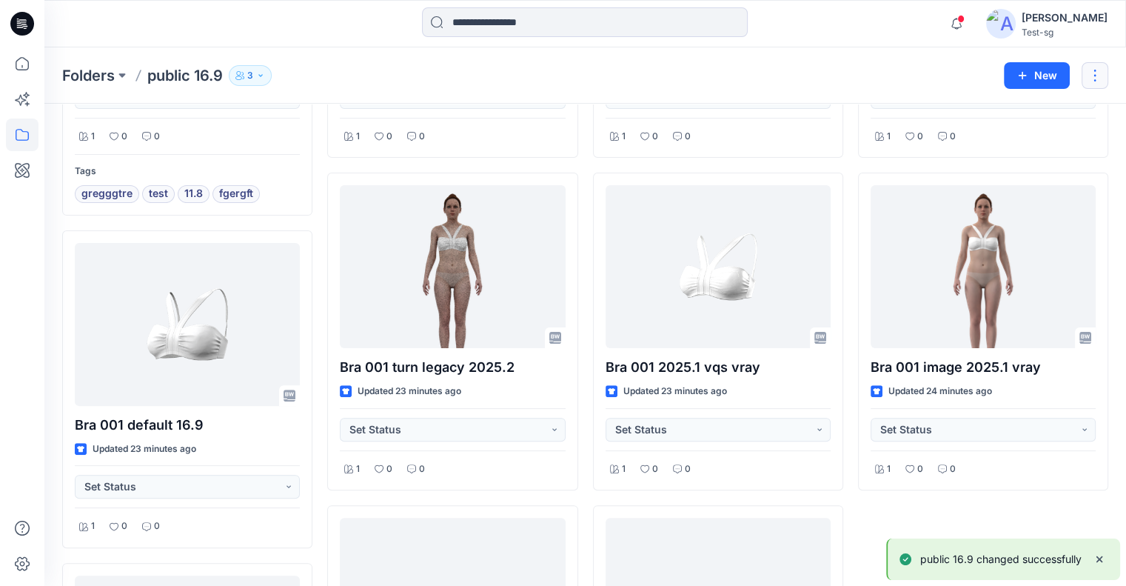
click at [1086, 67] on button "button" at bounding box center [1095, 75] width 27 height 27
click at [1025, 117] on button "Edit" at bounding box center [1025, 110] width 160 height 27
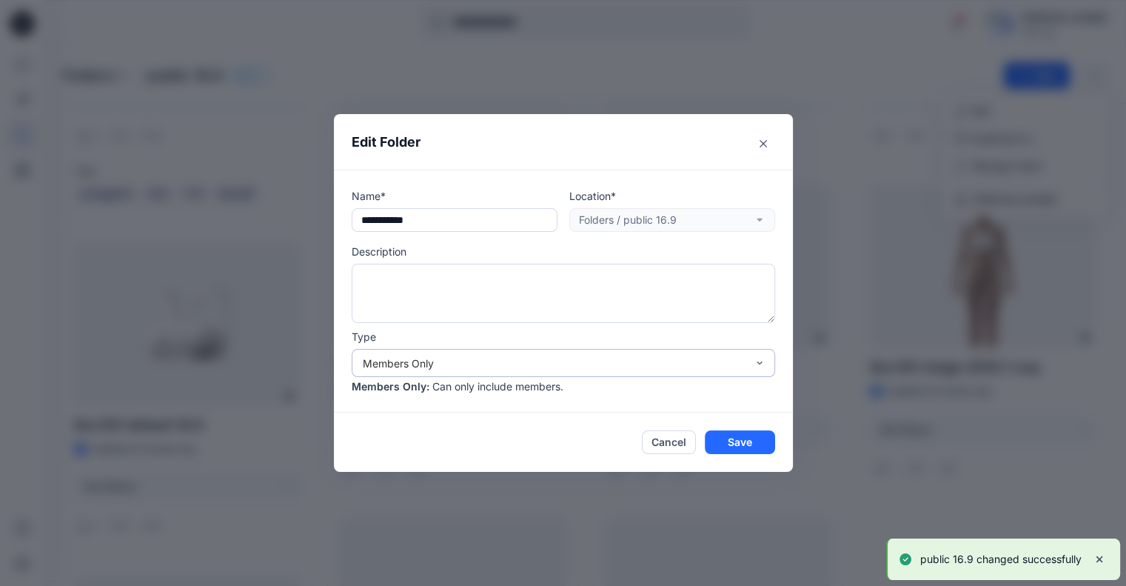
click at [418, 366] on div "Members Only" at bounding box center [555, 363] width 384 height 16
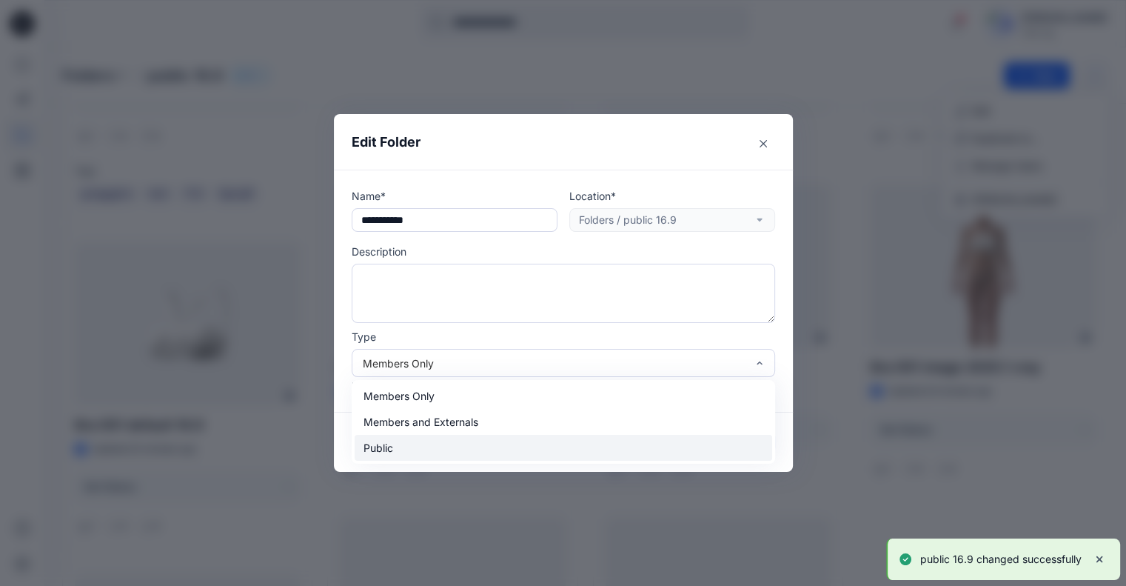
click at [432, 447] on div "Public" at bounding box center [564, 448] width 418 height 26
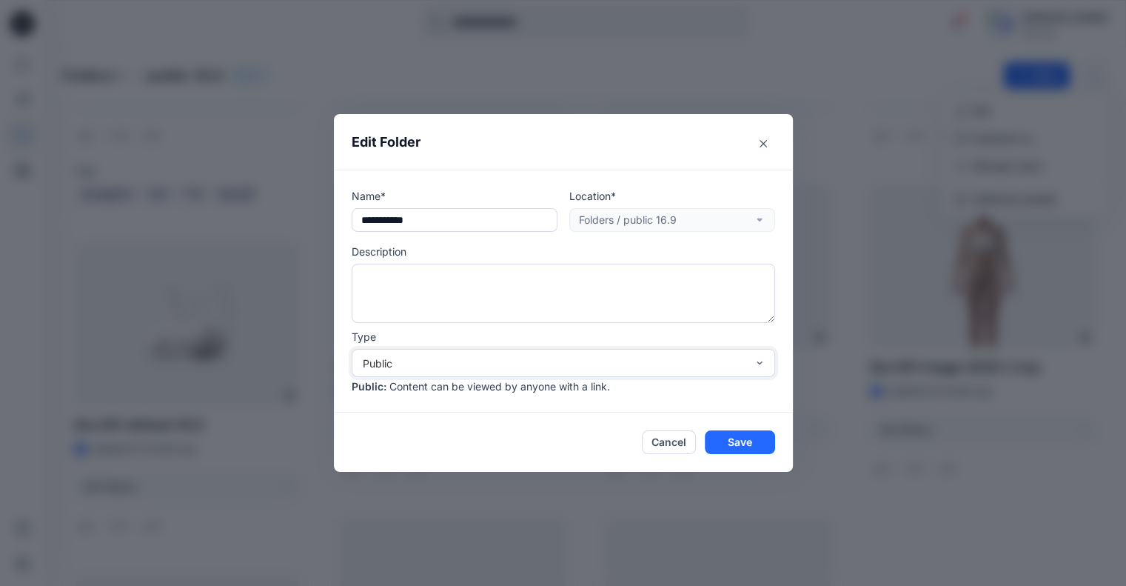
drag, startPoint x: 749, startPoint y: 445, endPoint x: 723, endPoint y: 408, distance: 45.2
click at [750, 445] on button "Save" at bounding box center [740, 442] width 70 height 24
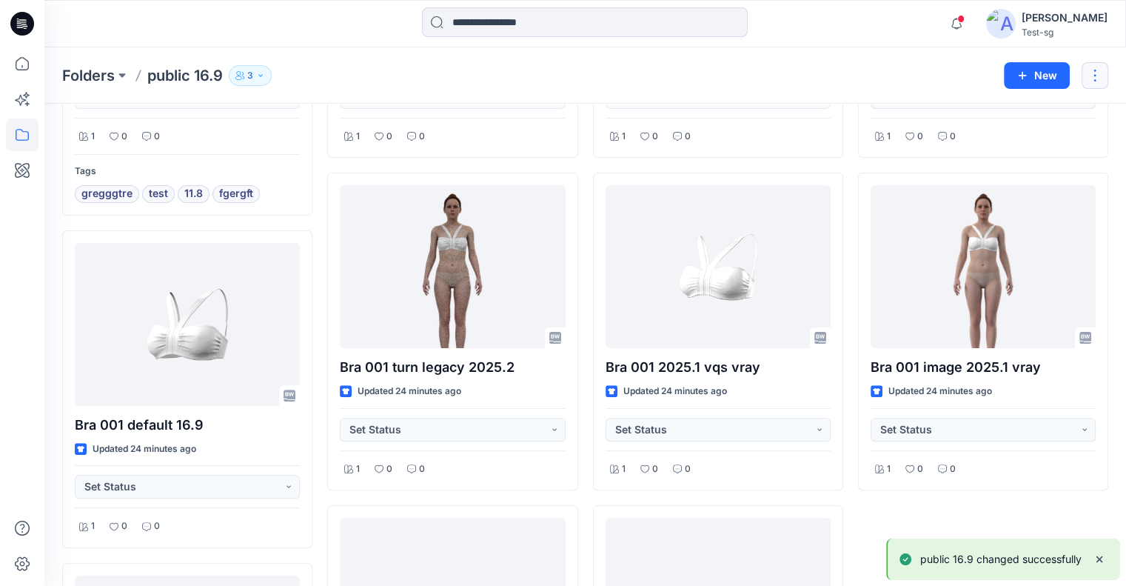
click at [1087, 72] on button "button" at bounding box center [1095, 75] width 27 height 27
click at [1037, 162] on p "Manage Users" at bounding box center [1007, 166] width 70 height 16
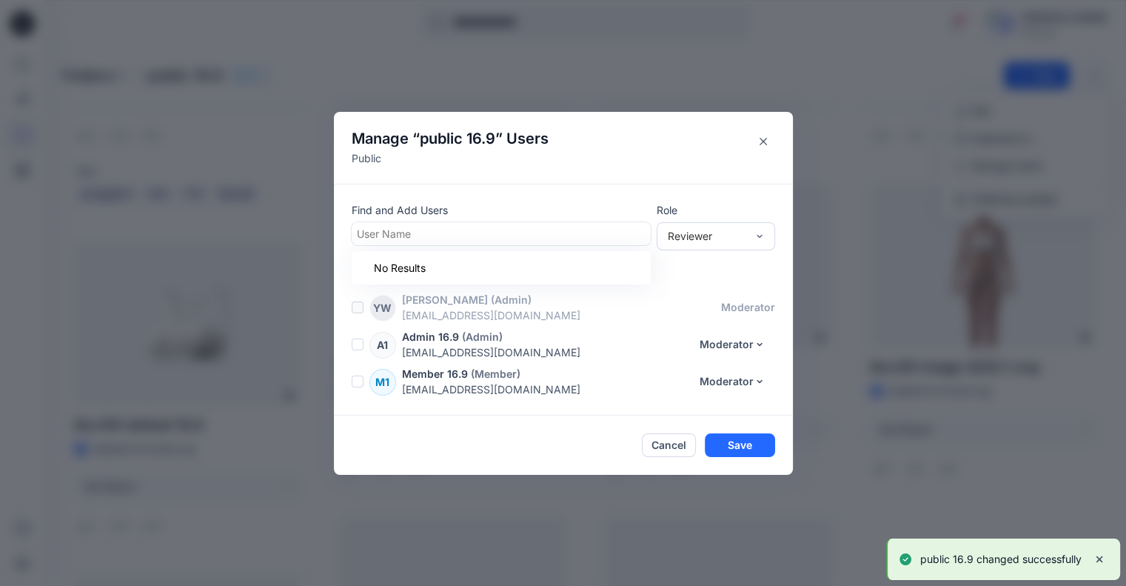
click at [446, 235] on div at bounding box center [501, 233] width 289 height 19
type input "****"
click at [442, 272] on p "External 16.9" at bounding box center [417, 270] width 63 height 19
click at [703, 235] on div "Reviewer" at bounding box center [707, 236] width 78 height 16
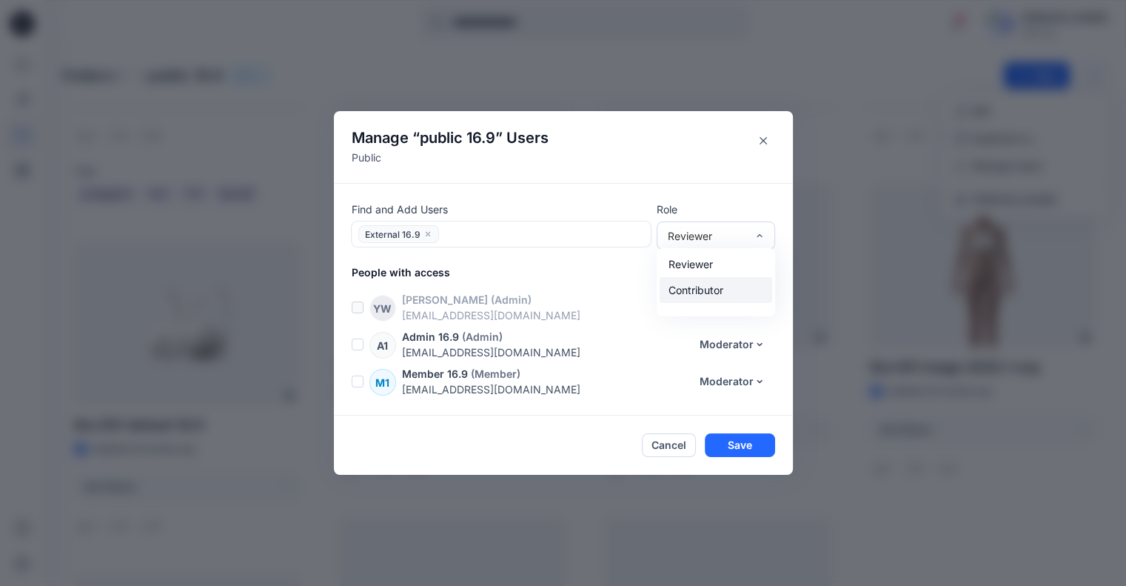
click at [706, 292] on div "Contributor" at bounding box center [716, 290] width 113 height 26
click at [735, 450] on button "Save" at bounding box center [740, 445] width 70 height 24
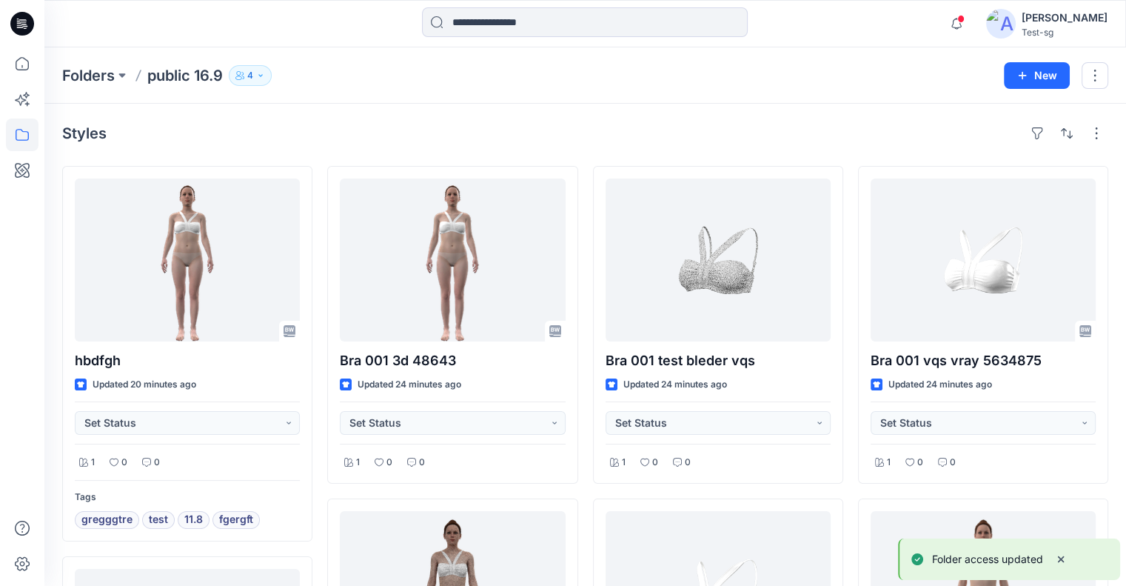
drag, startPoint x: 1031, startPoint y: 74, endPoint x: 1021, endPoint y: 93, distance: 20.9
click at [1031, 74] on button "New" at bounding box center [1037, 75] width 66 height 27
click at [988, 131] on button "New Folder" at bounding box center [1003, 140] width 127 height 27
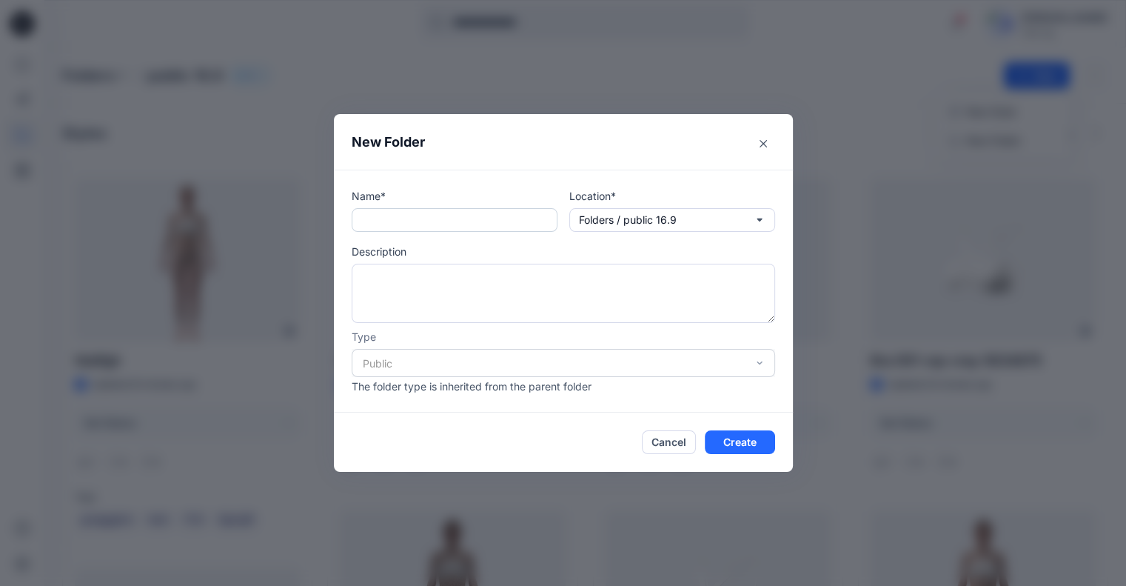
click at [455, 217] on input "text" at bounding box center [455, 220] width 206 height 24
type input "*"
drag, startPoint x: 397, startPoint y: 221, endPoint x: 344, endPoint y: 218, distance: 52.6
click at [344, 218] on div "**********" at bounding box center [563, 291] width 459 height 243
type input "********"
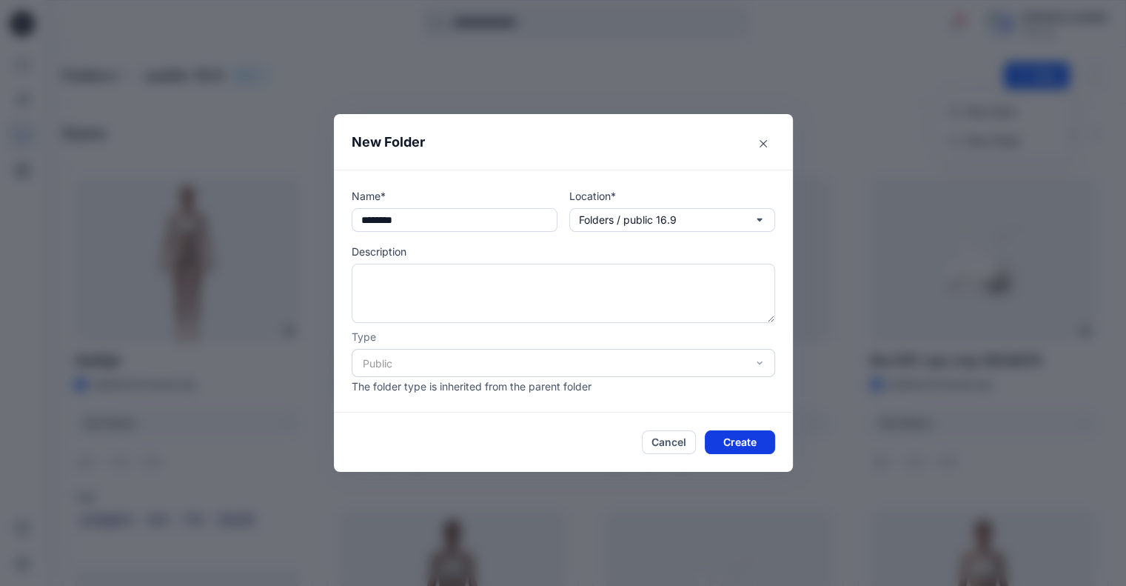
click at [740, 437] on button "Create" at bounding box center [740, 442] width 70 height 24
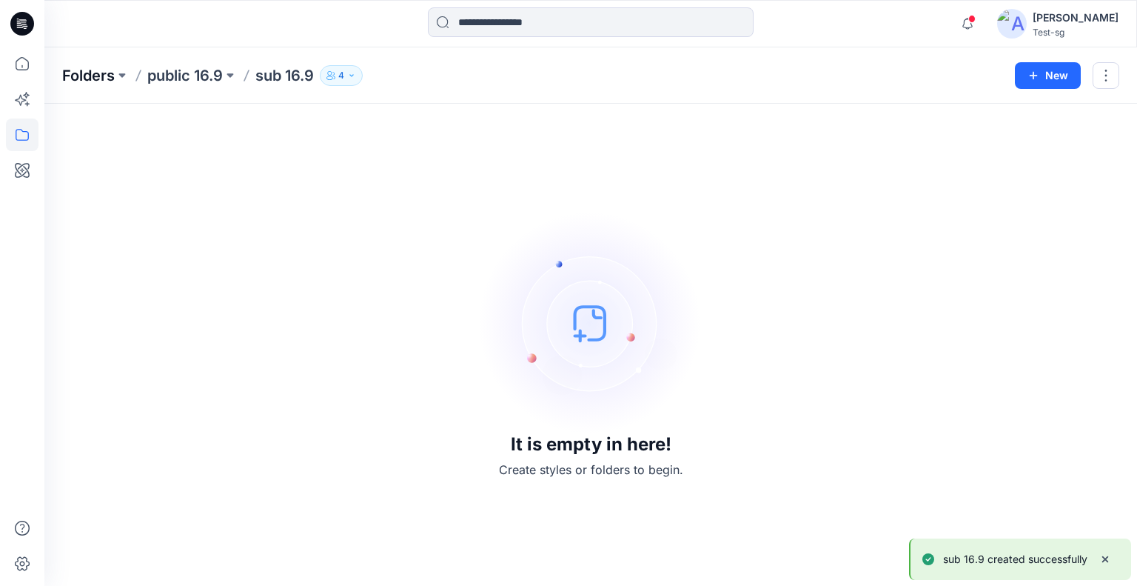
click at [83, 73] on p "Folders" at bounding box center [88, 75] width 53 height 21
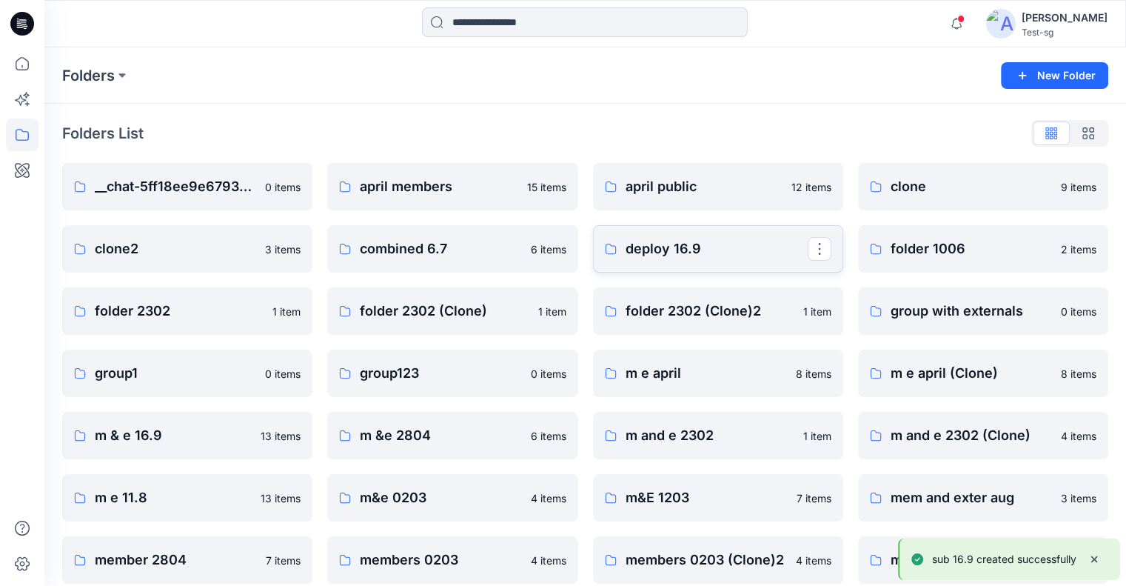
click at [684, 249] on p "deploy 16.9" at bounding box center [717, 248] width 182 height 21
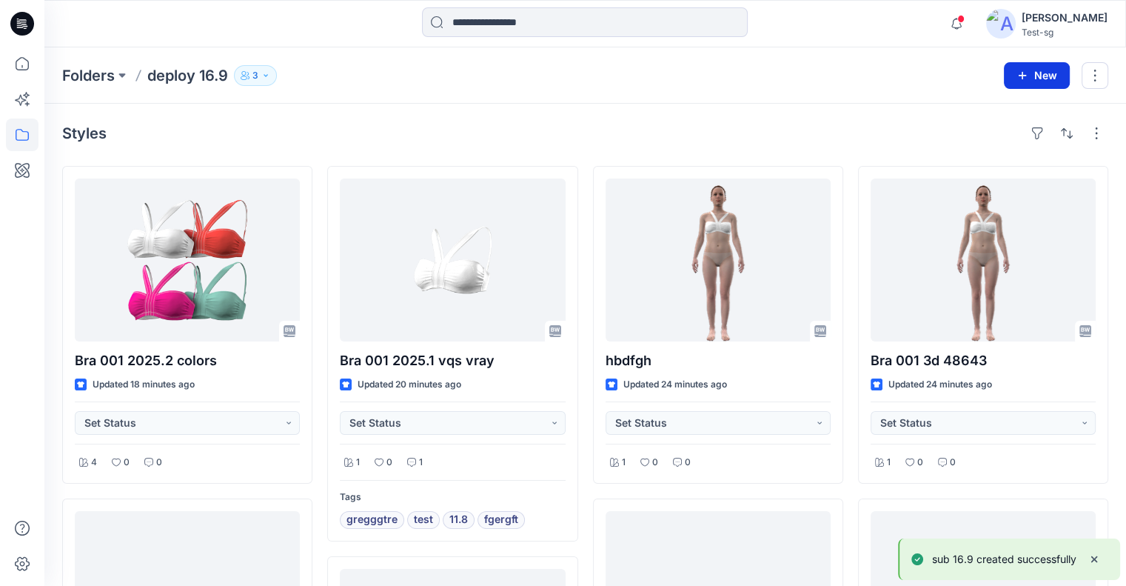
drag, startPoint x: 1056, startPoint y: 85, endPoint x: 1048, endPoint y: 78, distance: 10.5
click at [1056, 85] on button "New" at bounding box center [1037, 75] width 66 height 27
click at [1048, 76] on button "New" at bounding box center [1037, 75] width 66 height 27
click at [1042, 78] on button "New" at bounding box center [1037, 75] width 66 height 27
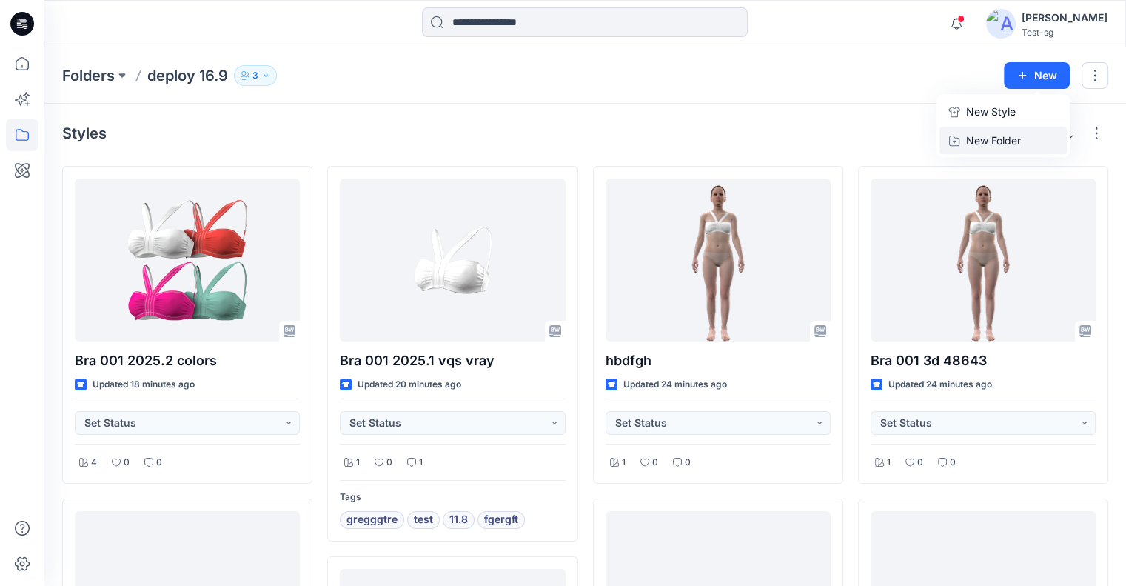
click at [1010, 138] on p "New Folder" at bounding box center [993, 141] width 55 height 16
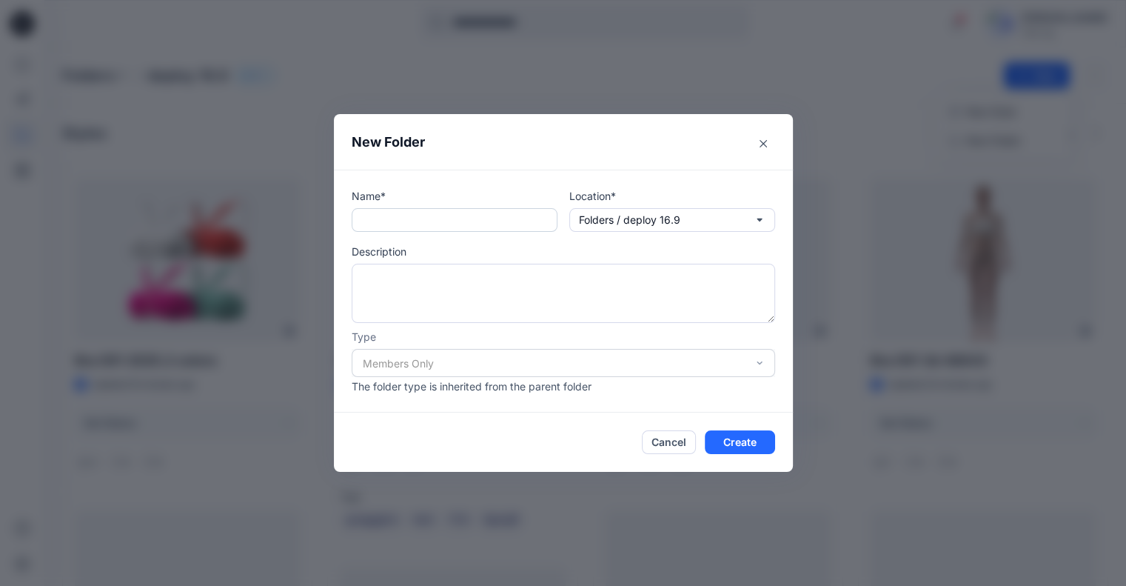
click at [403, 215] on input "text" at bounding box center [455, 220] width 206 height 24
click at [384, 218] on input "********" at bounding box center [455, 220] width 206 height 24
type input "**********"
click at [737, 442] on button "Create" at bounding box center [740, 442] width 70 height 24
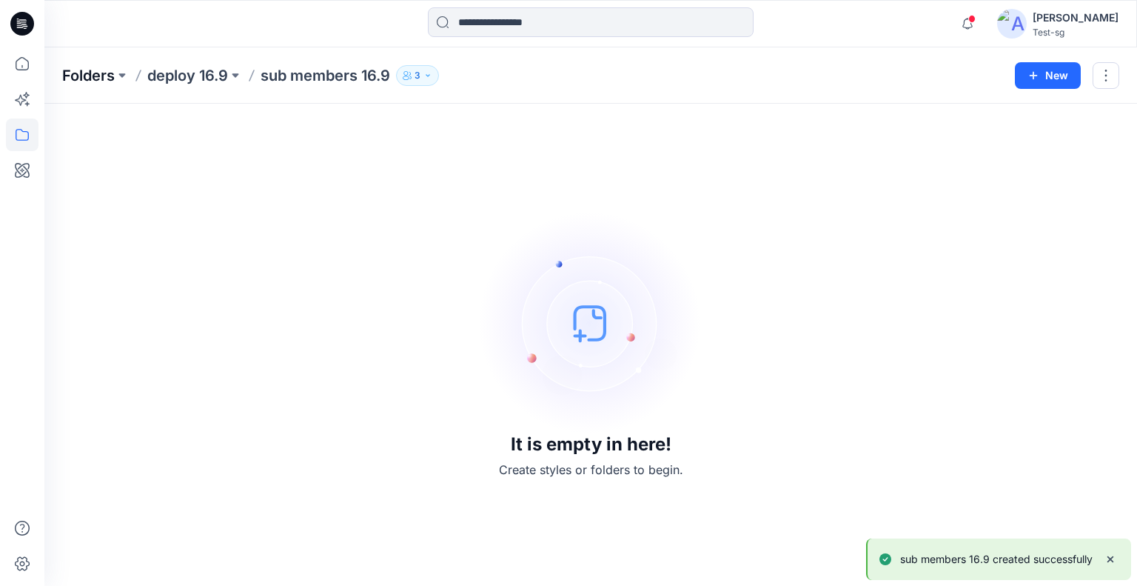
click at [90, 78] on p "Folders" at bounding box center [88, 75] width 53 height 21
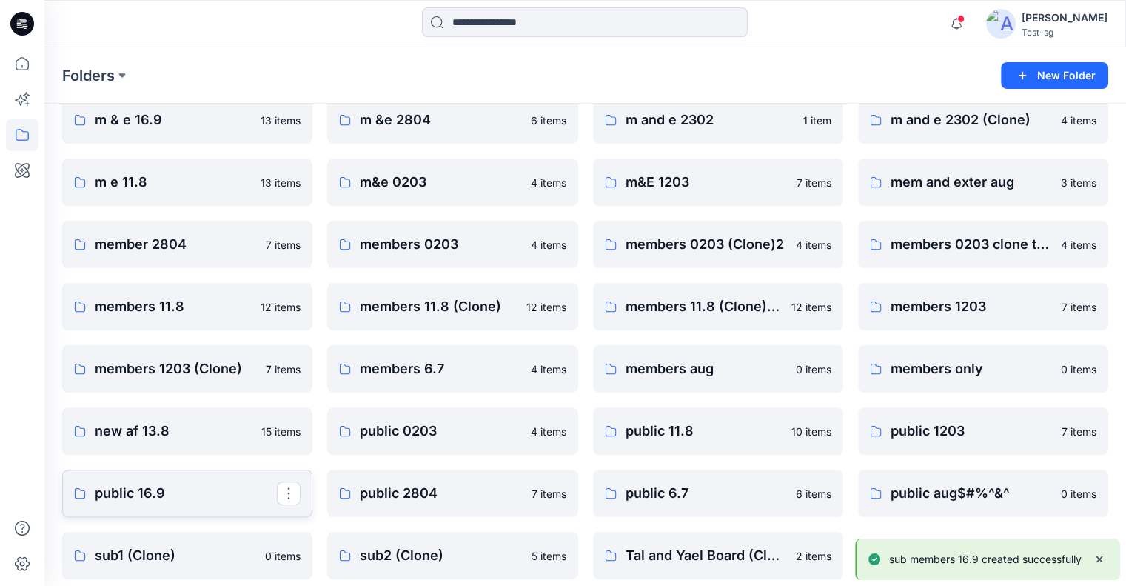
scroll to position [326, 0]
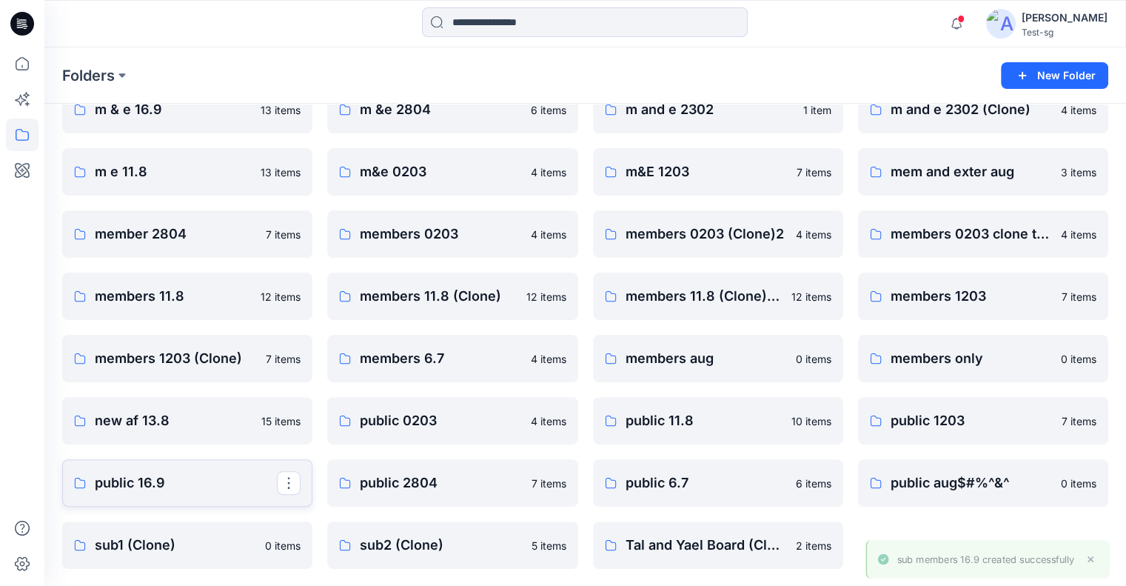
click at [172, 484] on p "public 16.9" at bounding box center [186, 482] width 182 height 21
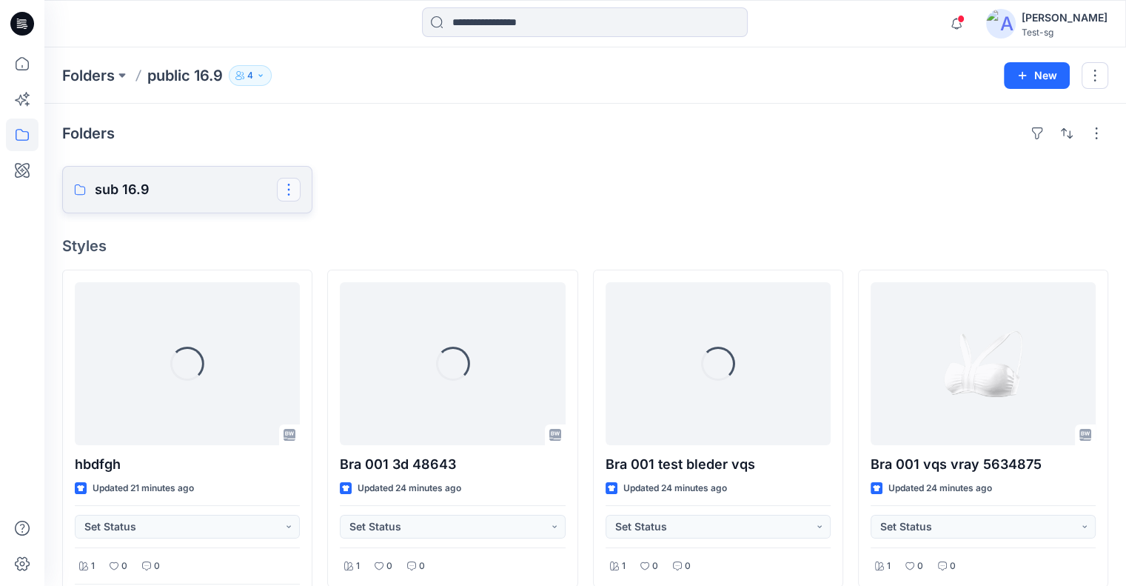
drag, startPoint x: 284, startPoint y: 191, endPoint x: 292, endPoint y: 201, distance: 12.1
click at [285, 190] on button "button" at bounding box center [289, 190] width 24 height 24
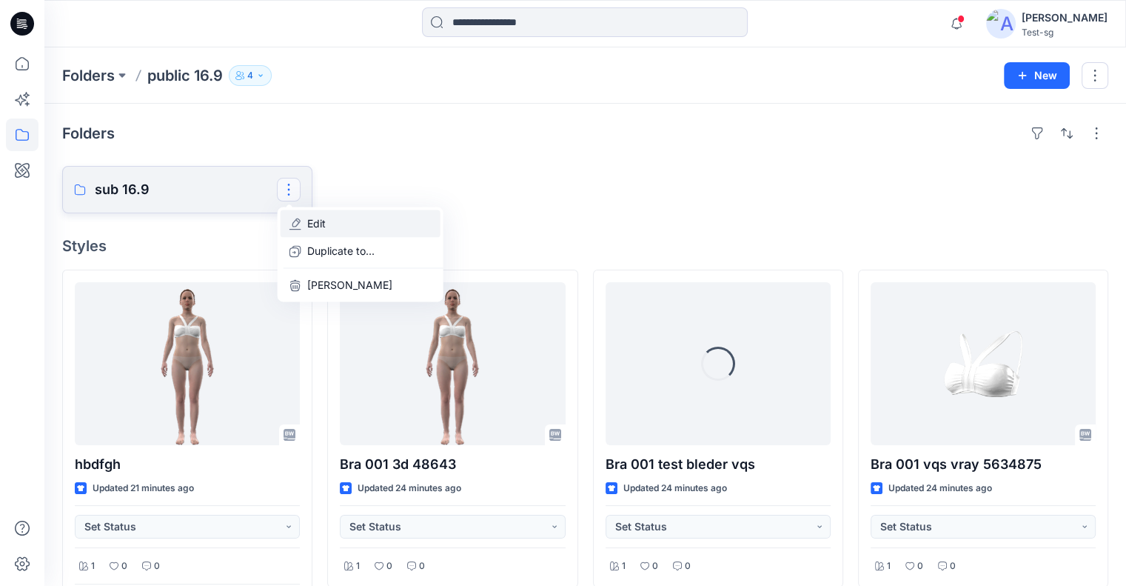
click at [315, 224] on p "Edit" at bounding box center [316, 223] width 19 height 16
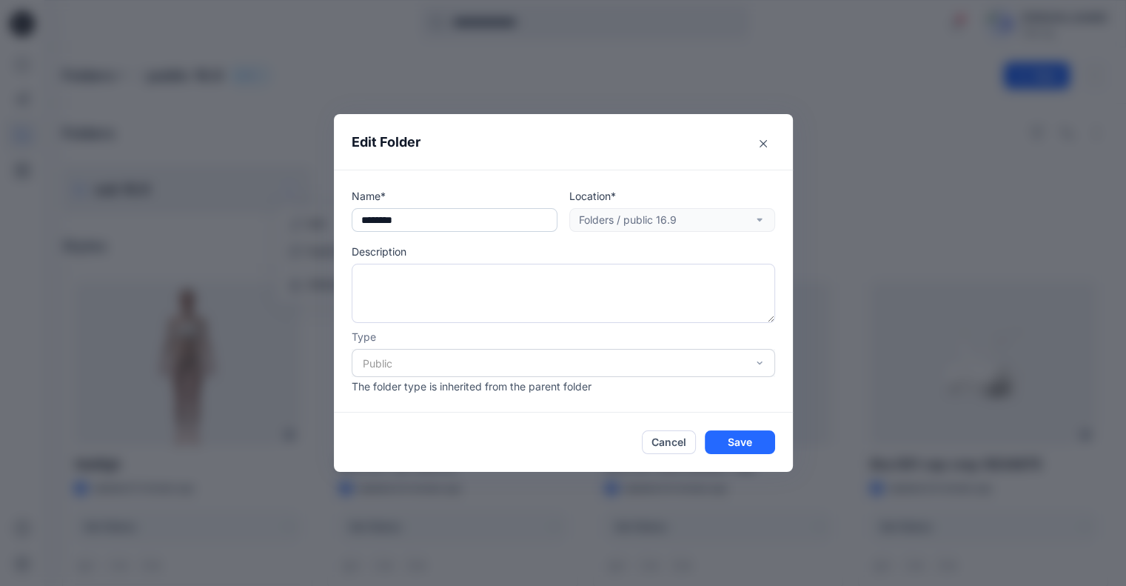
drag, startPoint x: 383, startPoint y: 221, endPoint x: 415, endPoint y: 220, distance: 31.9
click at [383, 221] on input "text" at bounding box center [455, 220] width 206 height 24
type input "**********"
drag, startPoint x: 734, startPoint y: 441, endPoint x: 622, endPoint y: 372, distance: 131.9
click at [734, 441] on button "Save" at bounding box center [740, 442] width 70 height 24
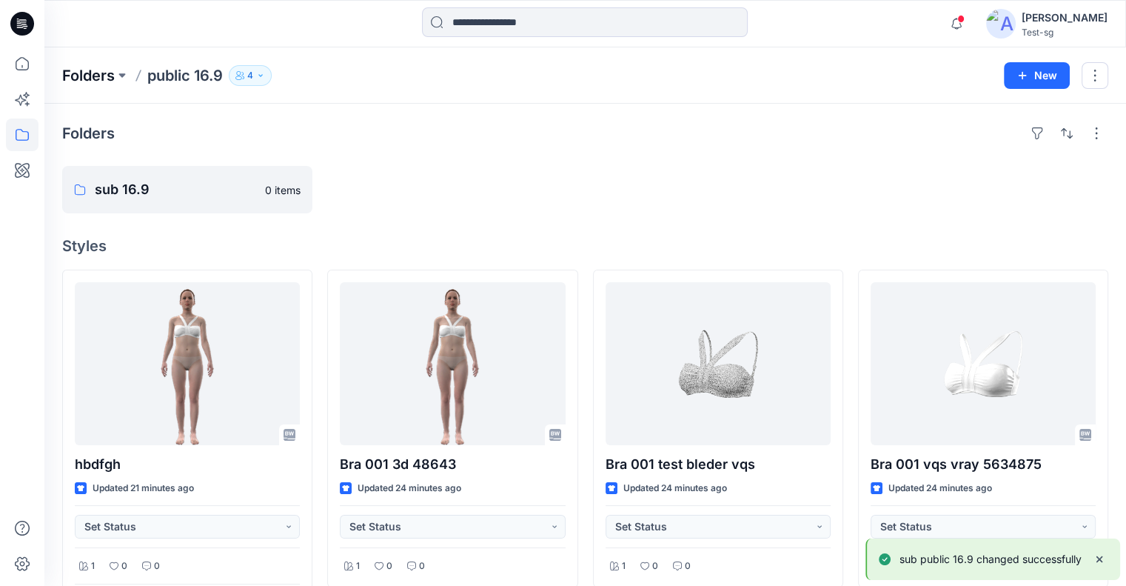
click at [93, 73] on p "Folders" at bounding box center [88, 75] width 53 height 21
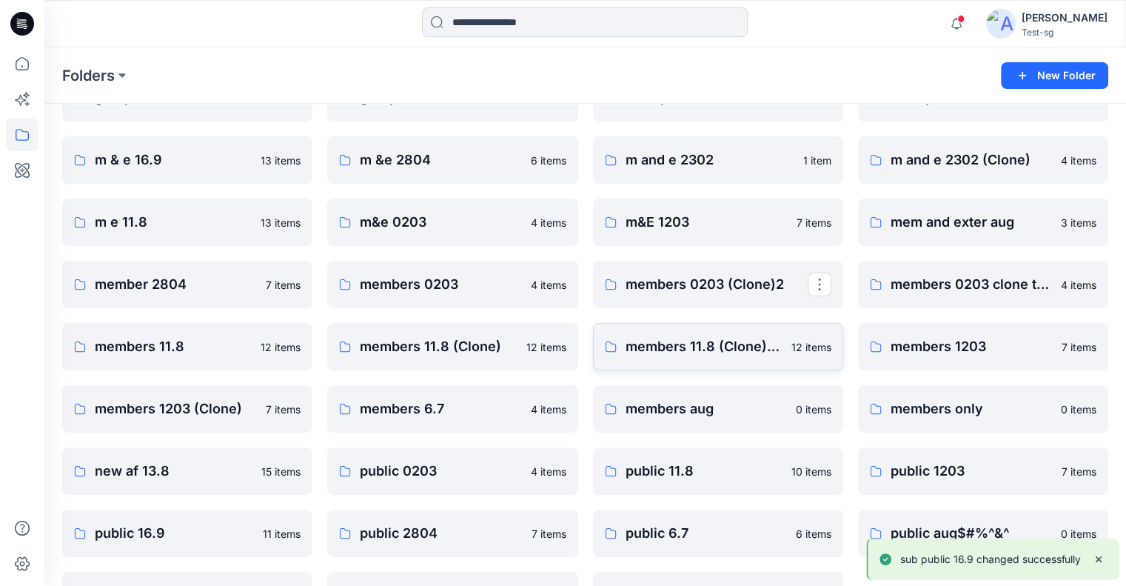
scroll to position [252, 0]
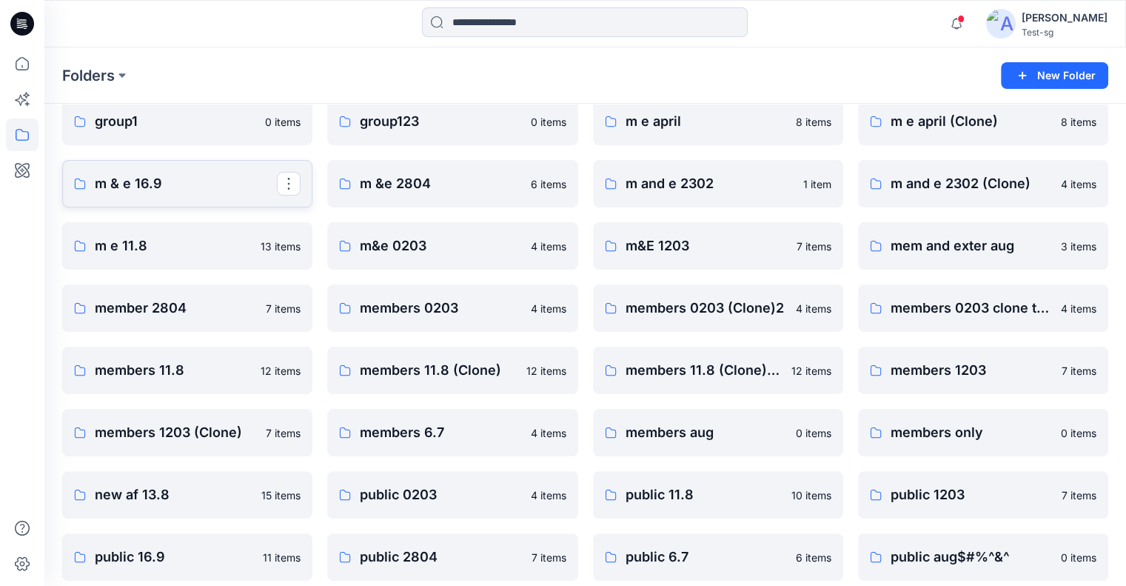
click at [153, 185] on p "m & e 16.9" at bounding box center [186, 183] width 182 height 21
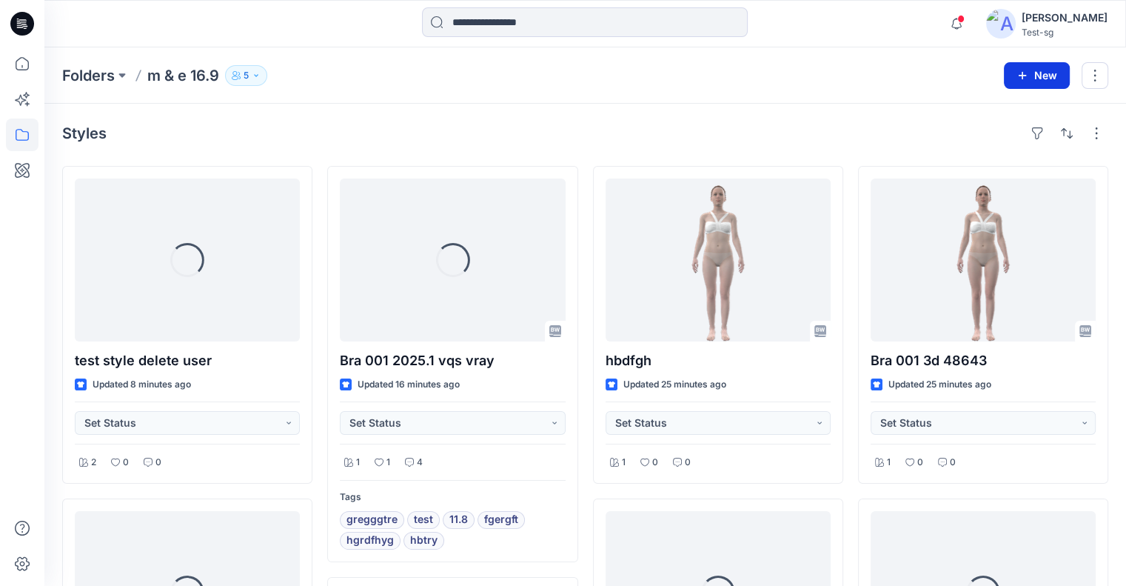
click at [1031, 69] on button "New" at bounding box center [1037, 75] width 66 height 27
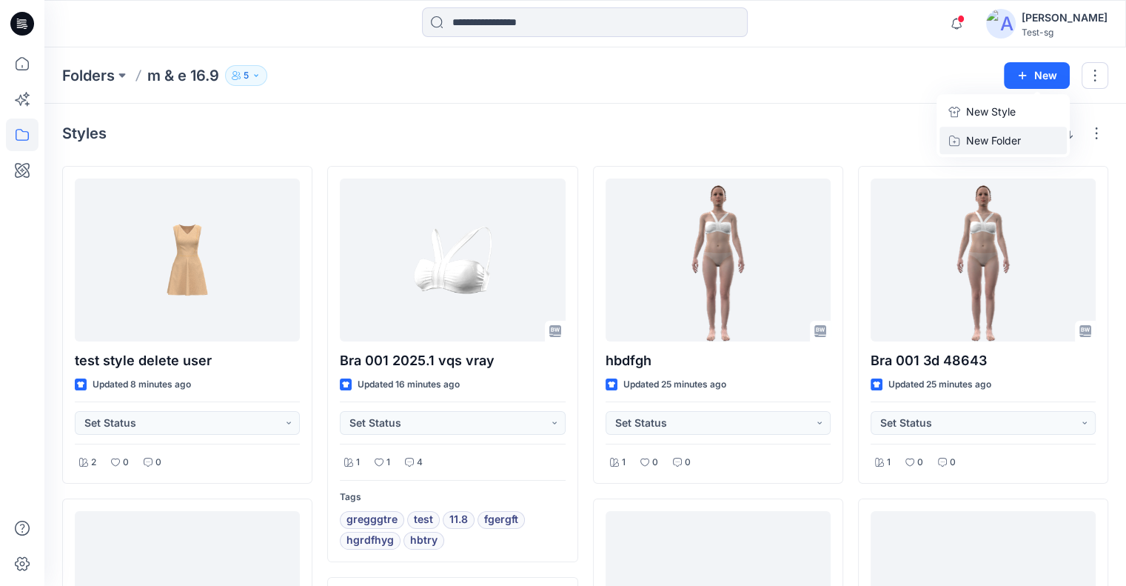
click at [994, 138] on p "New Folder" at bounding box center [993, 141] width 55 height 16
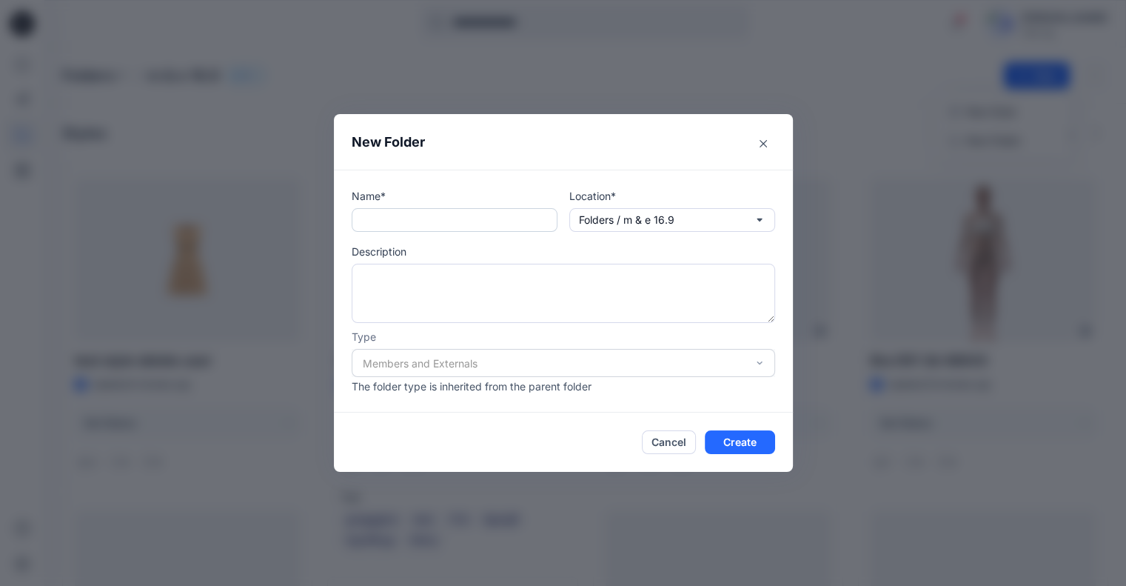
click at [364, 222] on input "text" at bounding box center [455, 220] width 206 height 24
click at [382, 218] on input "*******" at bounding box center [455, 220] width 206 height 24
type input "**********"
click at [723, 441] on button "Create" at bounding box center [740, 442] width 70 height 24
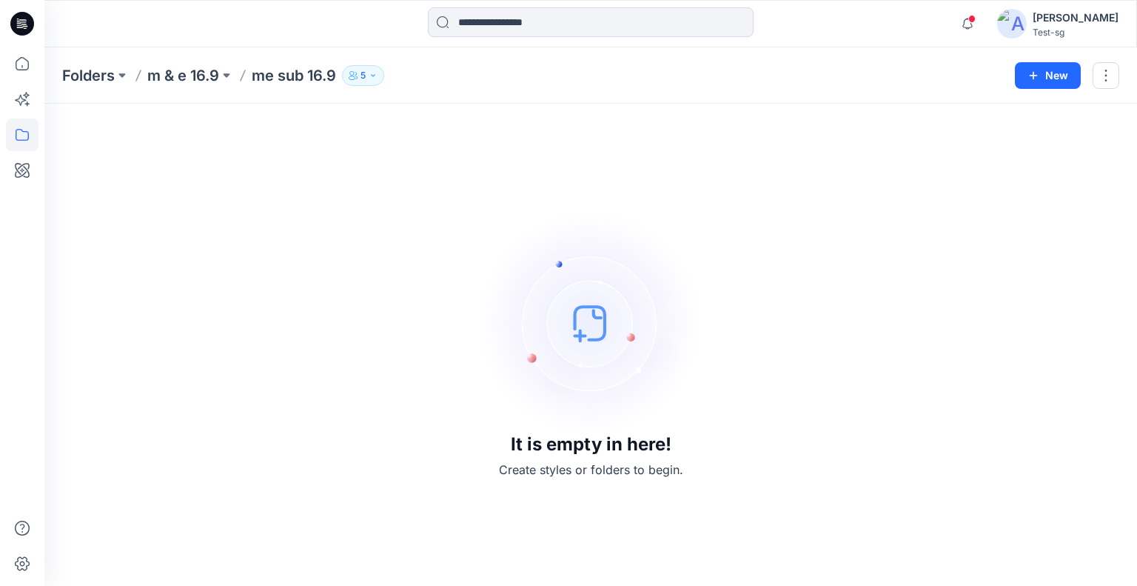
drag, startPoint x: 182, startPoint y: 75, endPoint x: 195, endPoint y: 115, distance: 42.1
click at [182, 75] on p "m & e 16.9" at bounding box center [183, 75] width 72 height 21
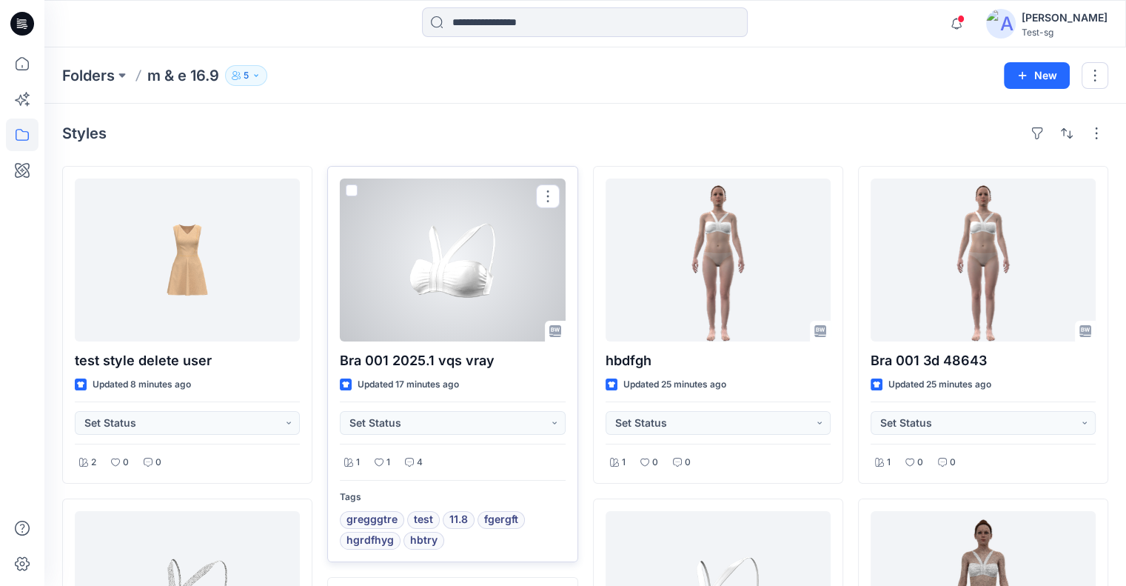
click at [351, 187] on span at bounding box center [352, 190] width 12 height 12
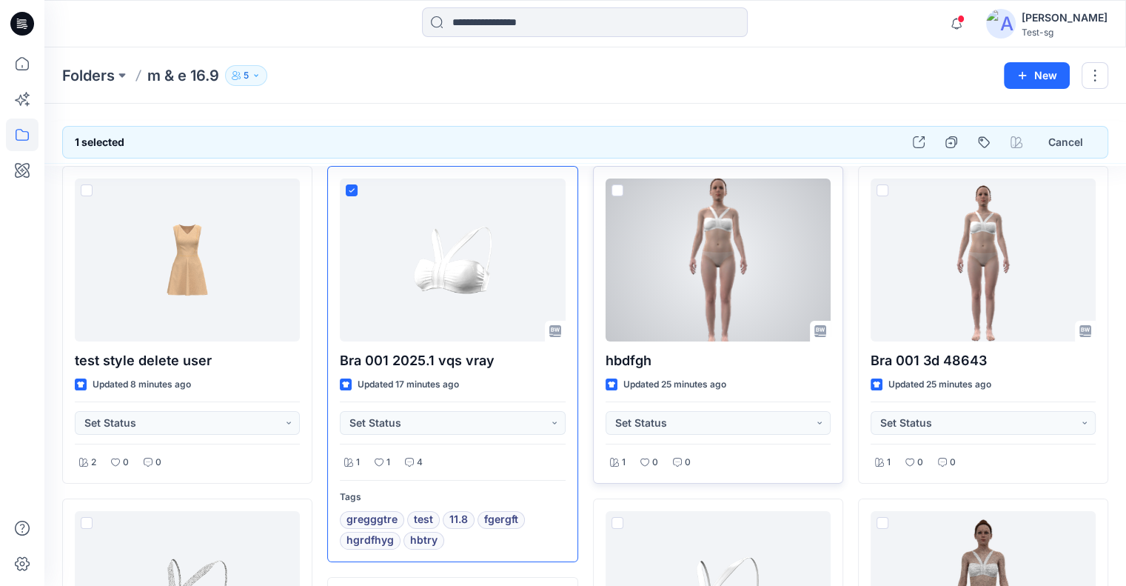
click at [614, 189] on span at bounding box center [618, 190] width 12 height 12
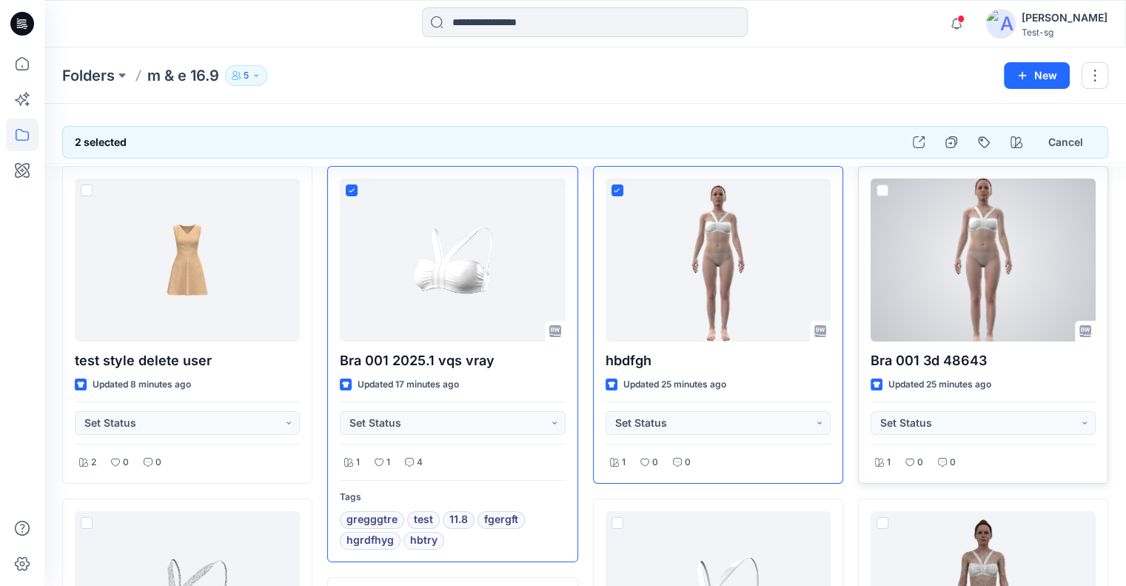
click at [881, 189] on span at bounding box center [883, 190] width 12 height 12
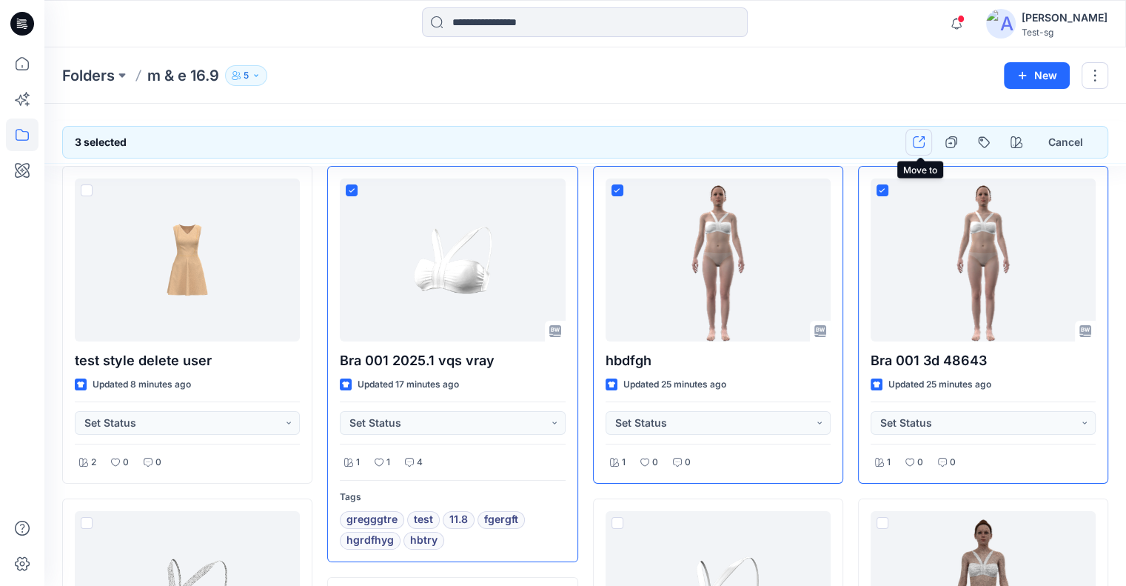
click at [922, 146] on icon "button" at bounding box center [919, 142] width 12 height 12
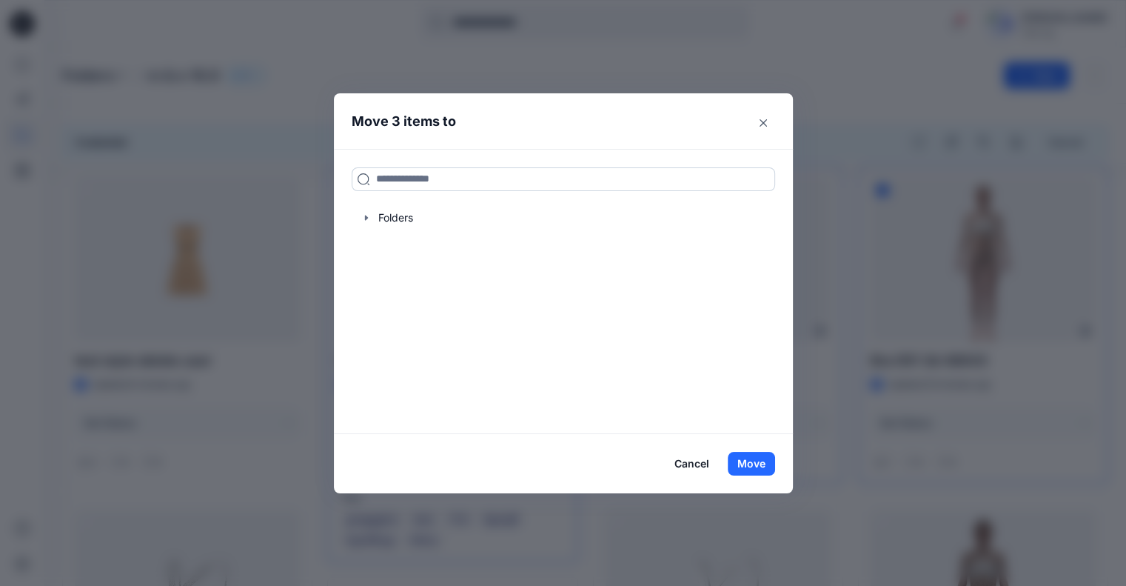
click at [447, 183] on input at bounding box center [563, 179] width 423 height 24
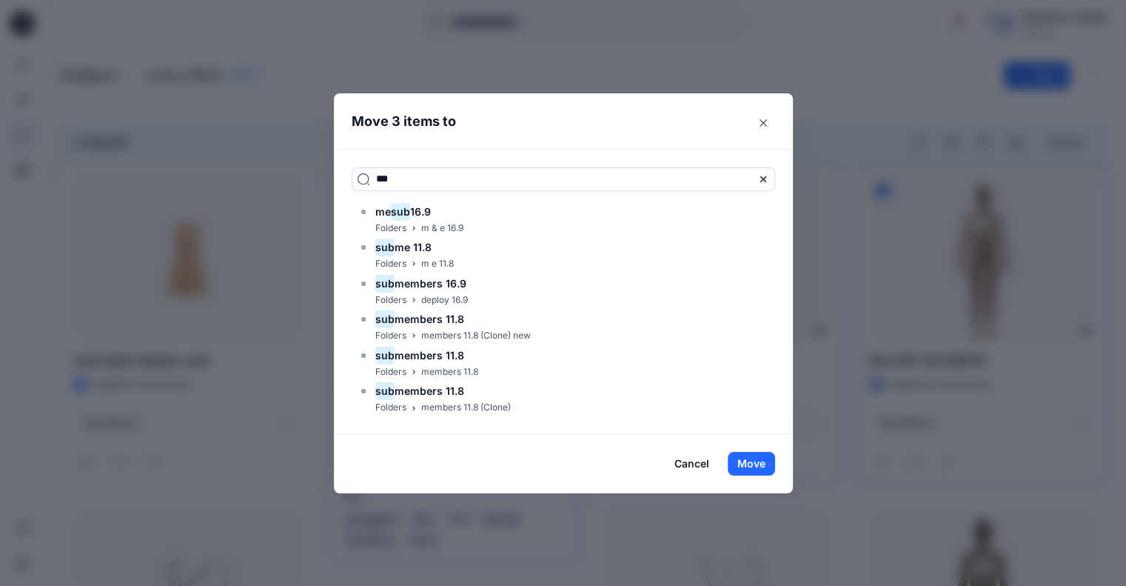
drag, startPoint x: 557, startPoint y: 133, endPoint x: 548, endPoint y: 139, distance: 11.1
click at [557, 133] on header "Move 3 items to" at bounding box center [552, 121] width 436 height 56
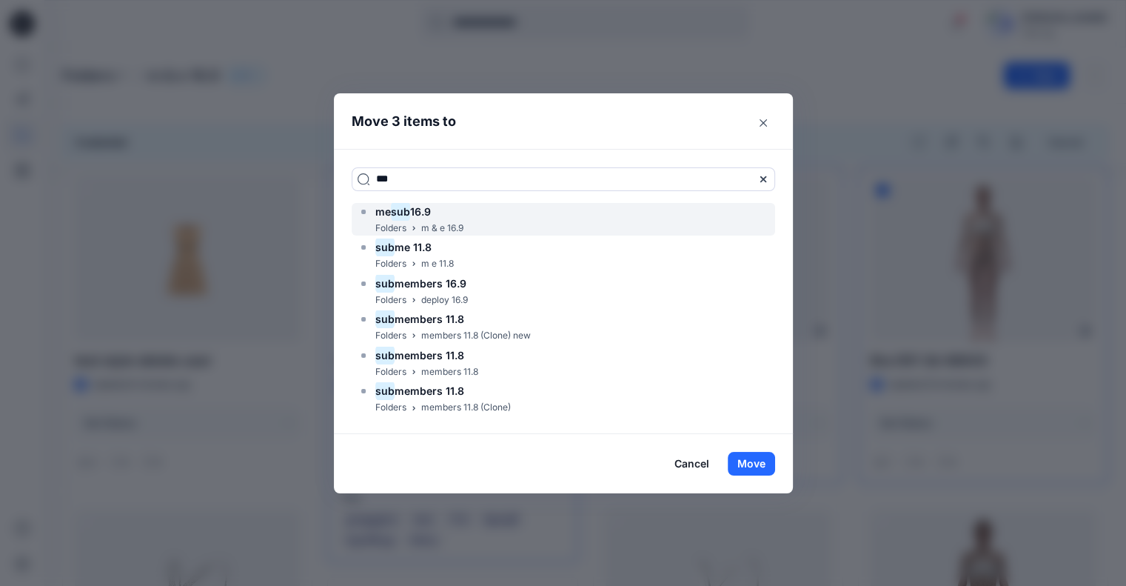
click at [479, 218] on div "me sub 16.9 Folders m & e 16.9" at bounding box center [563, 219] width 423 height 33
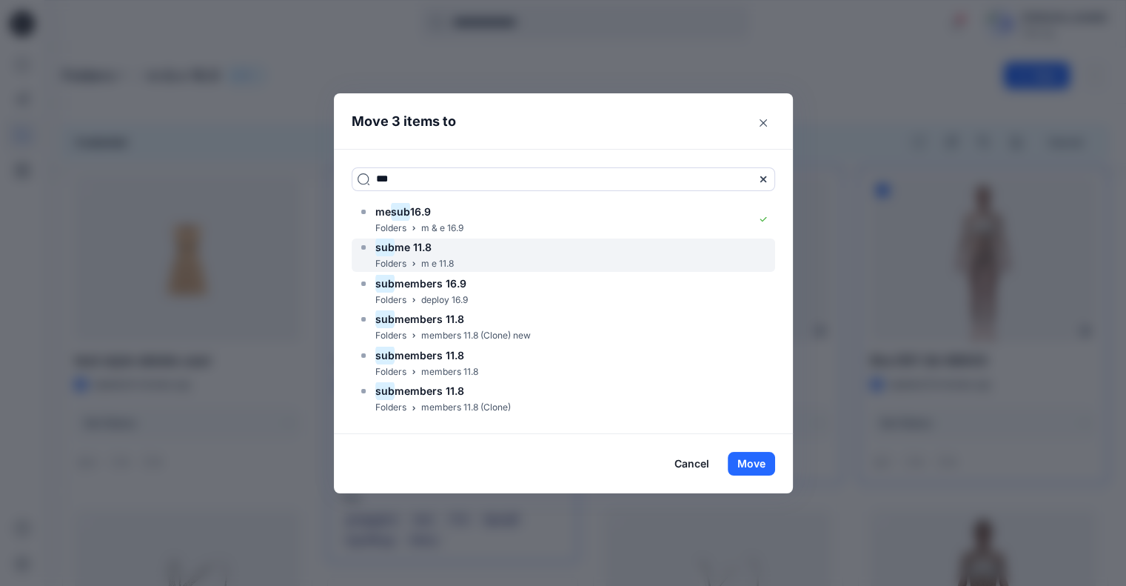
click at [472, 249] on div "sub me 11.8 Folders m e 11.8" at bounding box center [563, 254] width 423 height 33
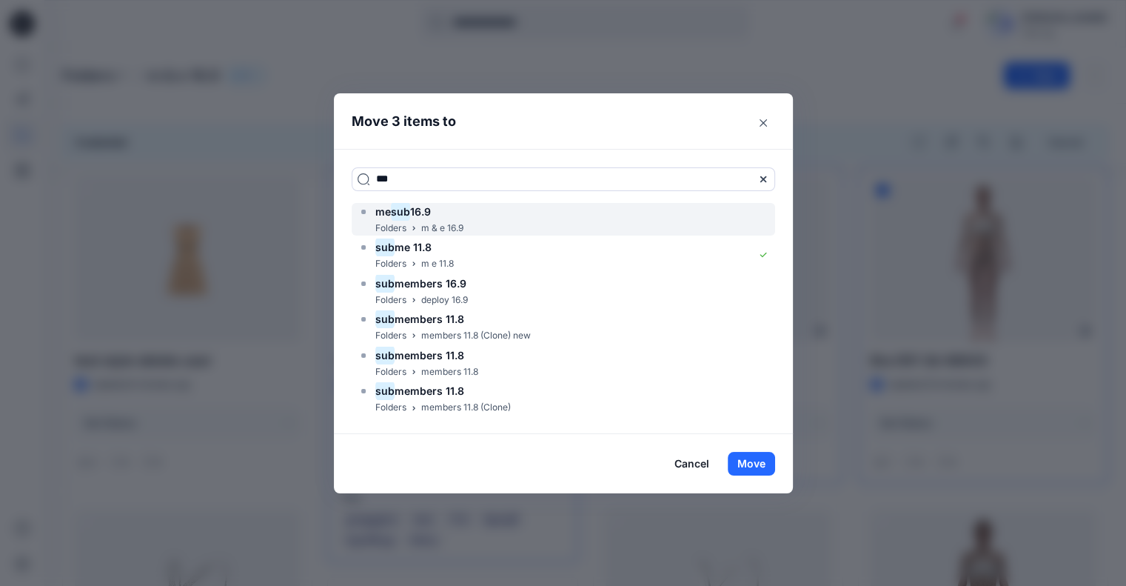
click at [495, 218] on div "me sub 16.9 Folders m & e 16.9" at bounding box center [563, 219] width 423 height 33
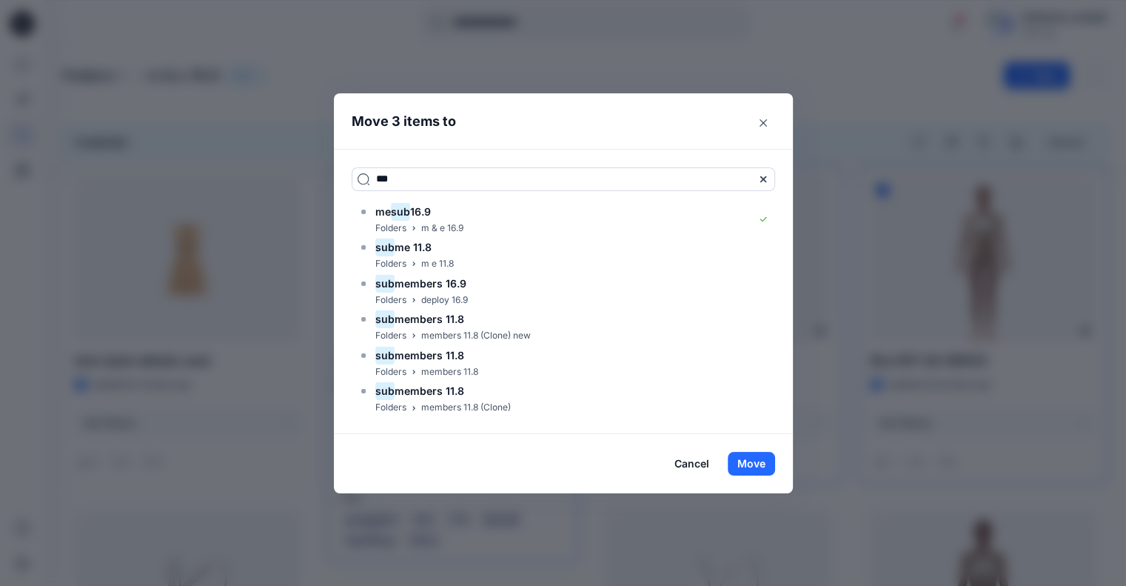
drag, startPoint x: 293, startPoint y: 181, endPoint x: 261, endPoint y: 179, distance: 32.6
click at [261, 179] on div "Move 3 items to *** me sub 16.9 Folders m & e 16.9 sub me 11.8 Folders m e 11.8…" at bounding box center [563, 293] width 1126 height 586
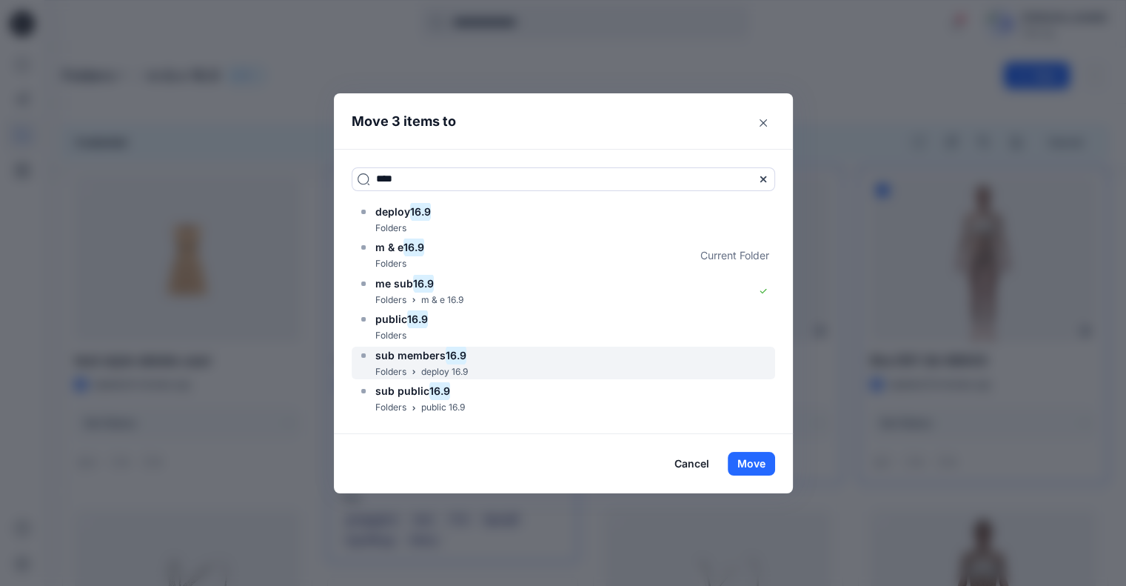
type input "****"
click at [466, 360] on mark "16.9" at bounding box center [456, 355] width 21 height 20
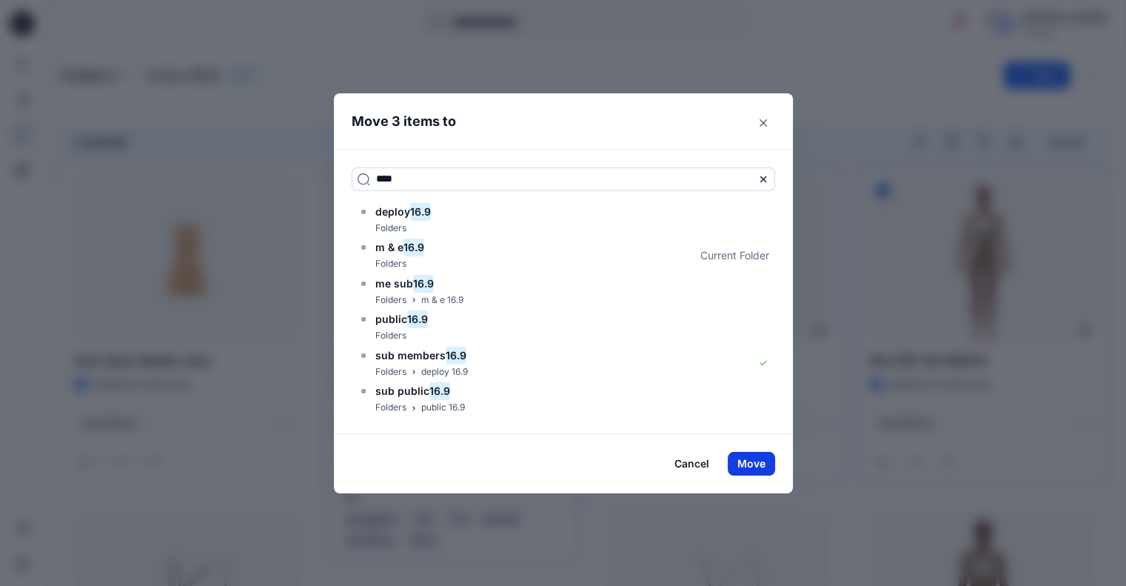
drag, startPoint x: 767, startPoint y: 467, endPoint x: 762, endPoint y: 458, distance: 10.3
click at [767, 467] on button "Move" at bounding box center [751, 464] width 47 height 24
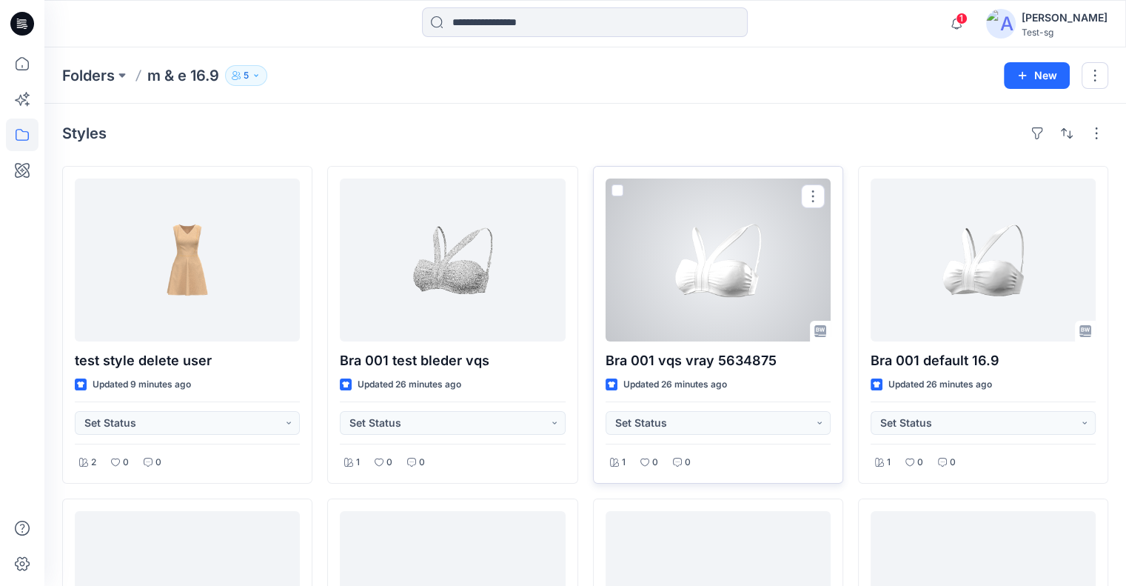
drag, startPoint x: 621, startPoint y: 191, endPoint x: 702, endPoint y: 174, distance: 82.5
click at [621, 191] on span at bounding box center [618, 190] width 12 height 12
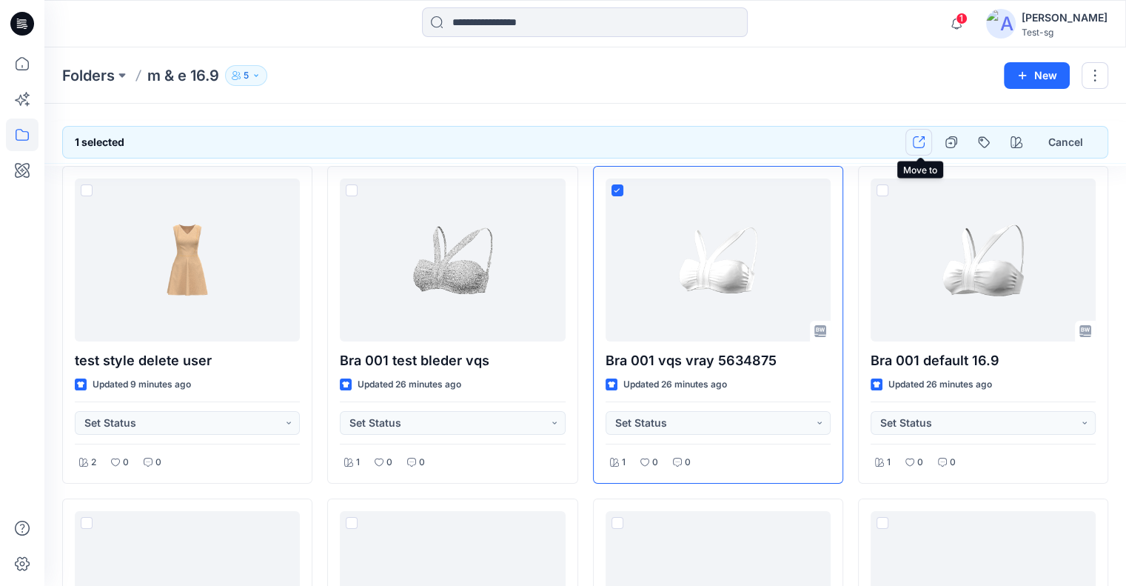
click at [917, 145] on icon "button" at bounding box center [919, 142] width 12 height 12
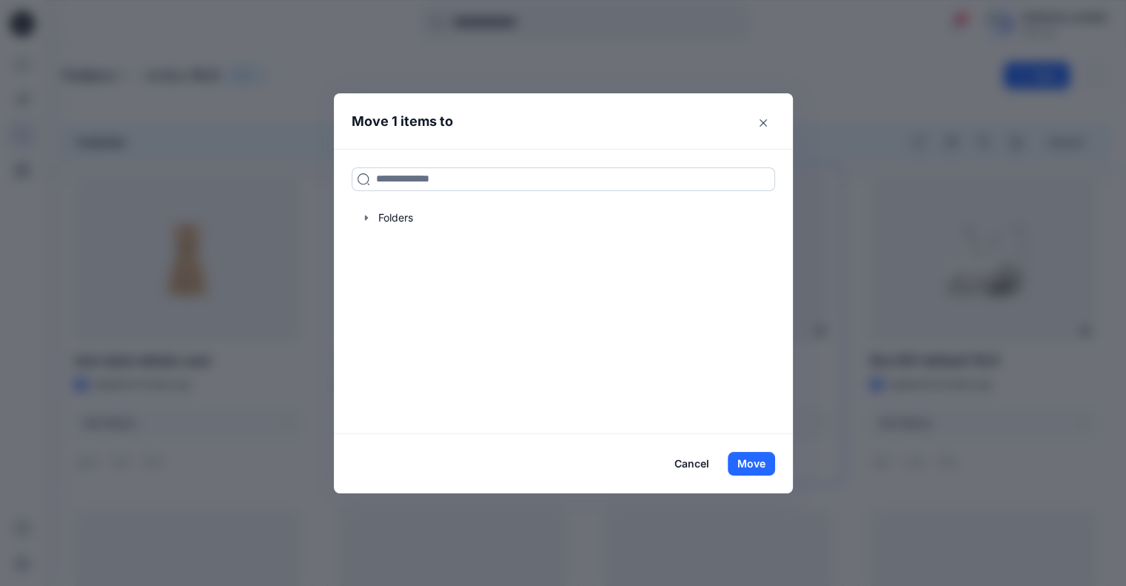
click at [521, 177] on input at bounding box center [563, 179] width 423 height 24
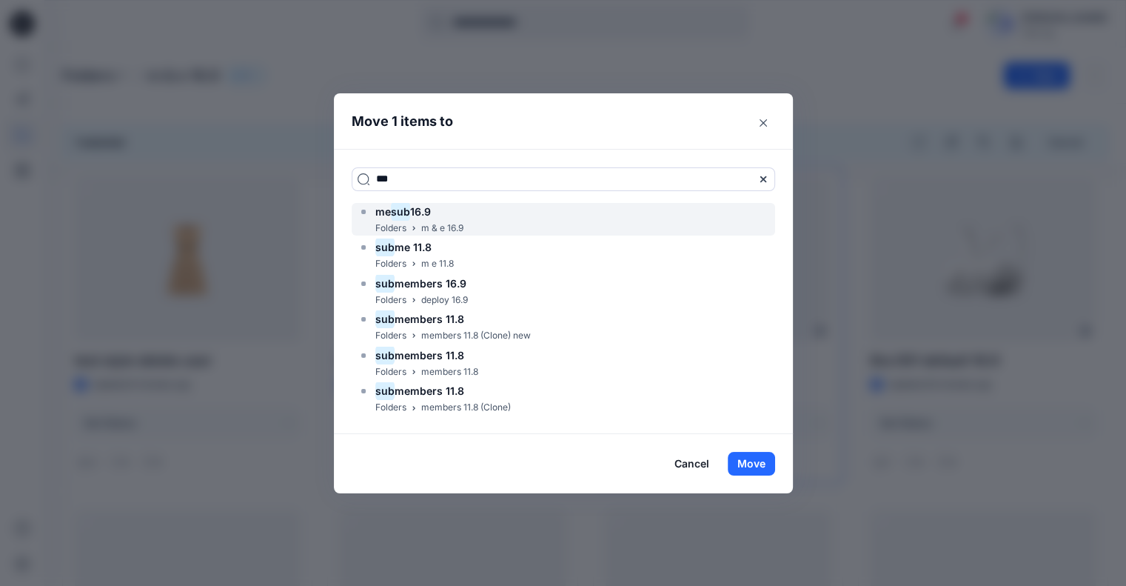
type input "***"
click at [391, 212] on span "me" at bounding box center [383, 211] width 16 height 13
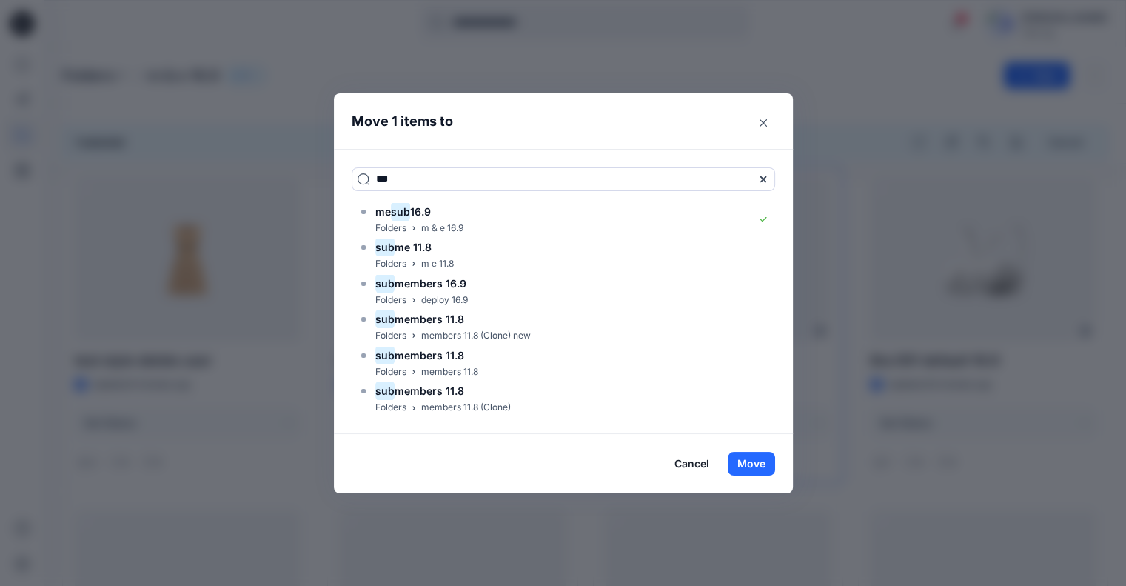
drag, startPoint x: 754, startPoint y: 466, endPoint x: 714, endPoint y: 432, distance: 52.4
click at [754, 466] on button "Move" at bounding box center [751, 464] width 47 height 24
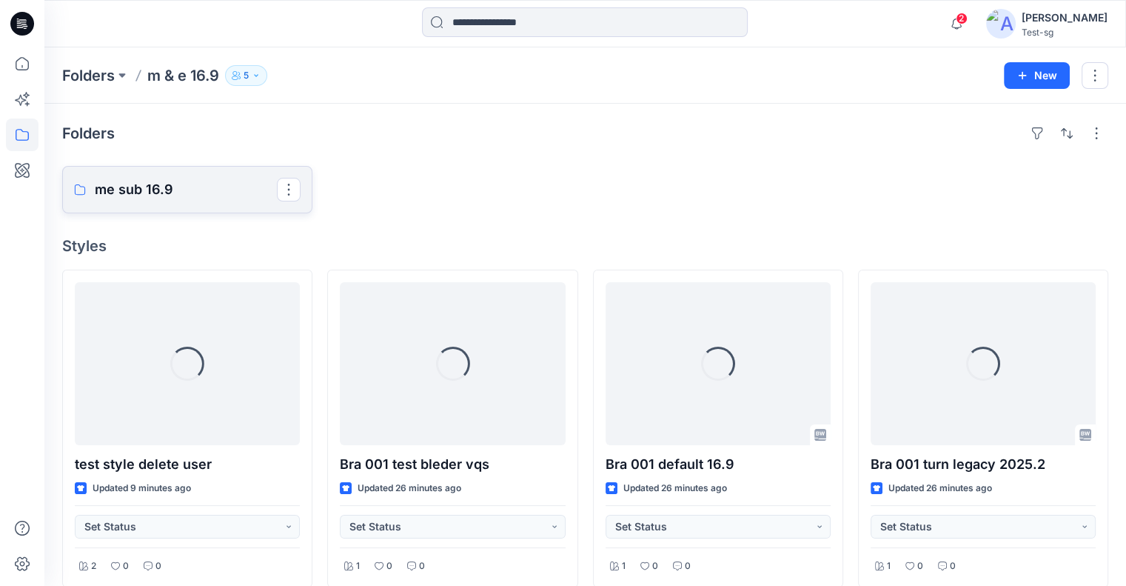
click at [179, 187] on p "me sub 16.9" at bounding box center [186, 189] width 182 height 21
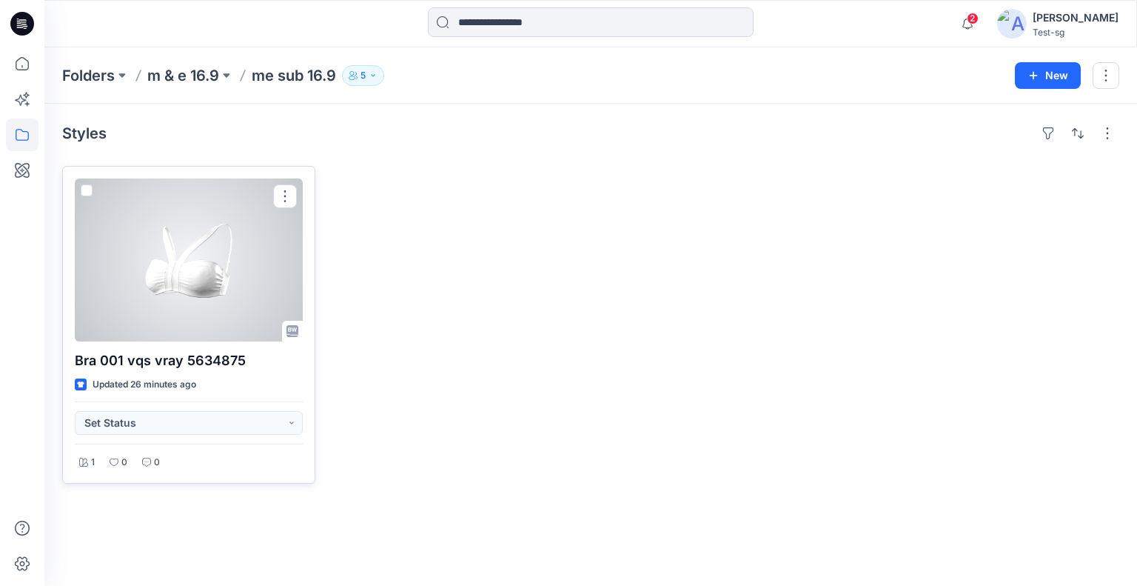
click at [86, 189] on span at bounding box center [87, 190] width 12 height 12
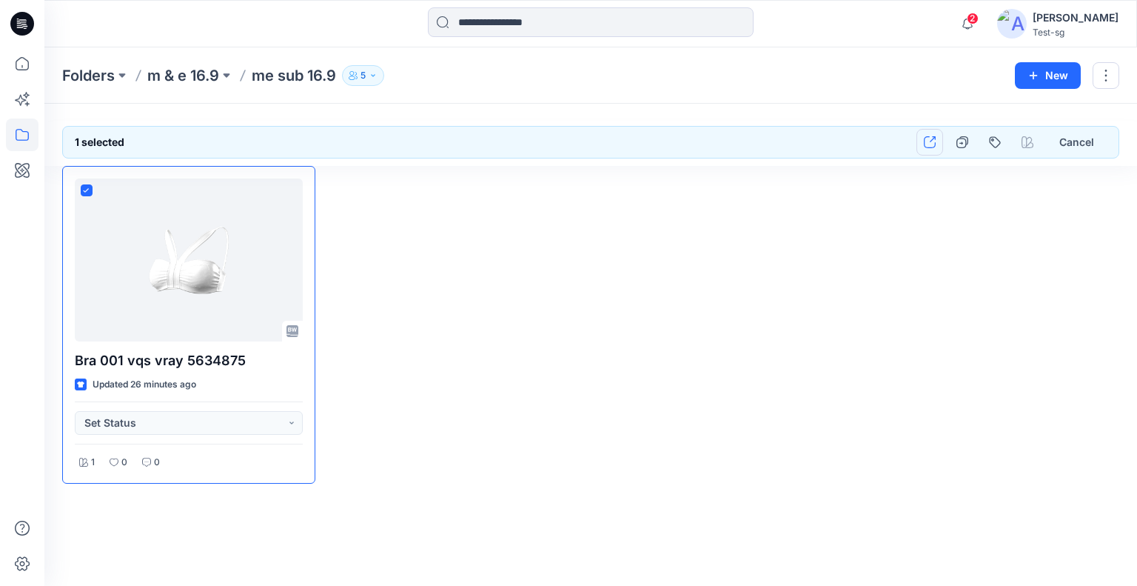
click at [928, 139] on icon "button" at bounding box center [930, 142] width 12 height 12
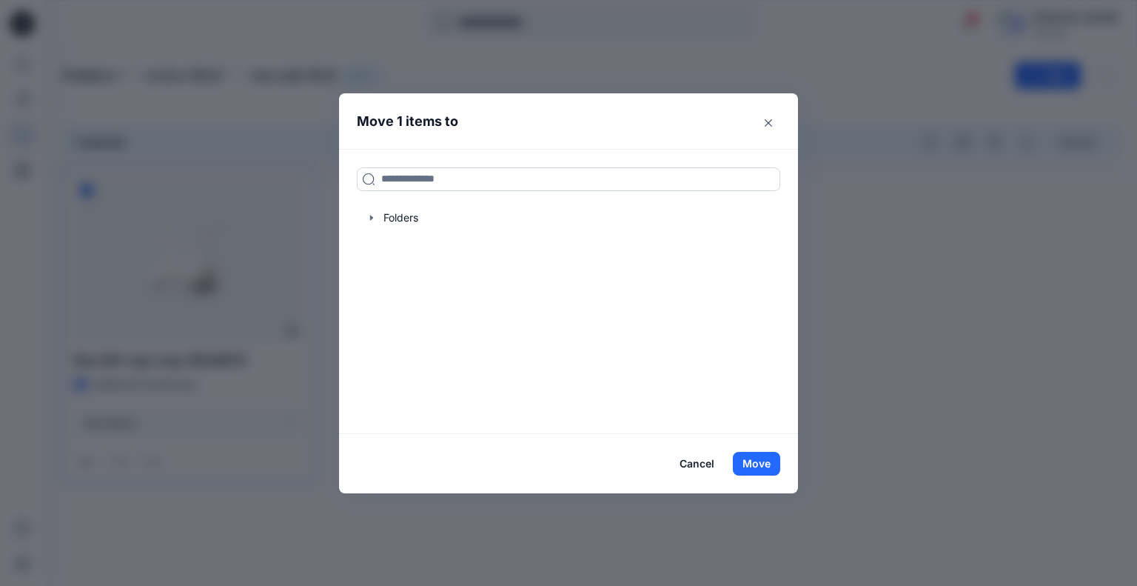
click at [453, 180] on input at bounding box center [568, 179] width 423 height 24
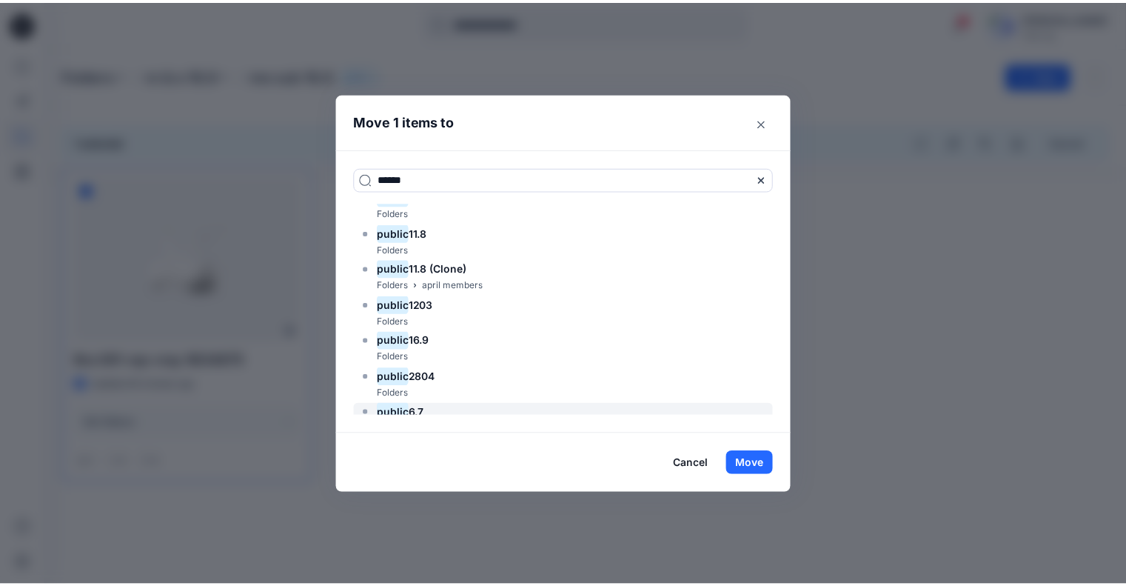
scroll to position [74, 0]
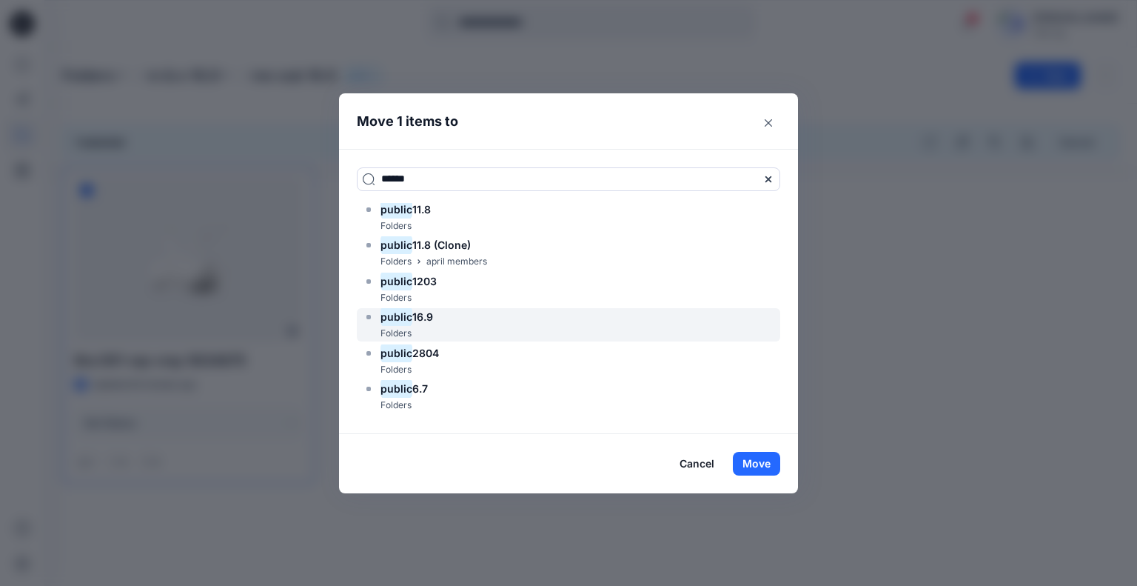
type input "******"
click at [440, 325] on div "public 16.9 Folders" at bounding box center [568, 324] width 423 height 33
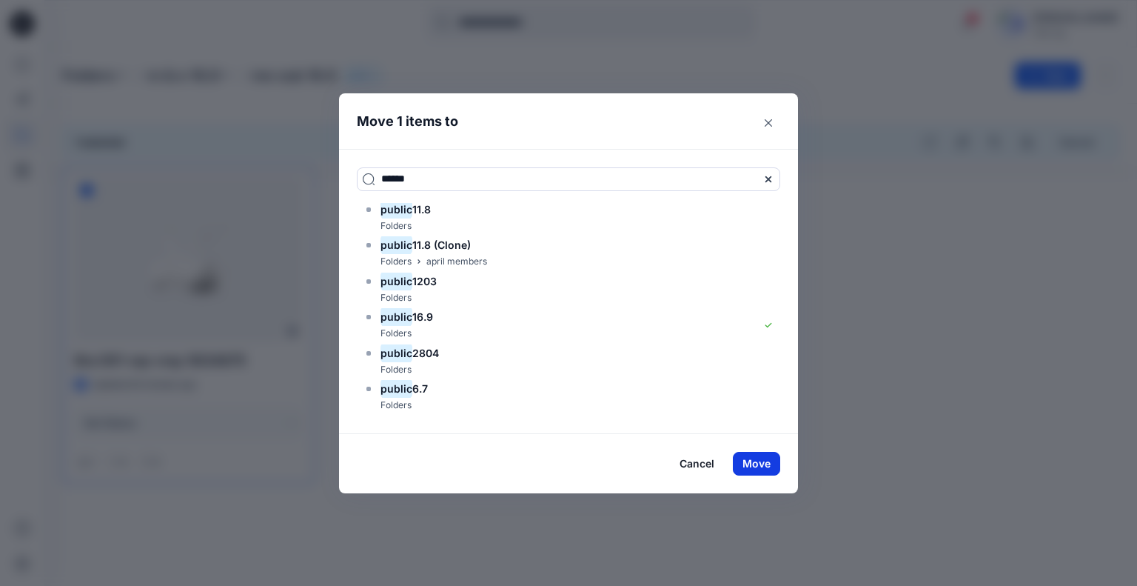
click at [750, 467] on button "Move" at bounding box center [756, 464] width 47 height 24
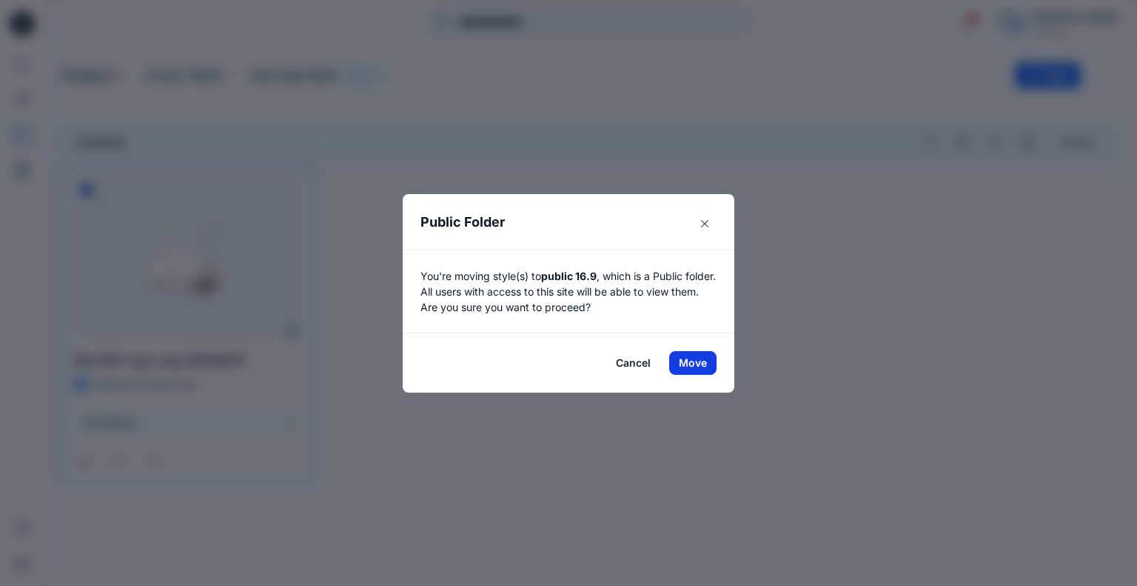
click at [700, 363] on button "Move" at bounding box center [692, 363] width 47 height 24
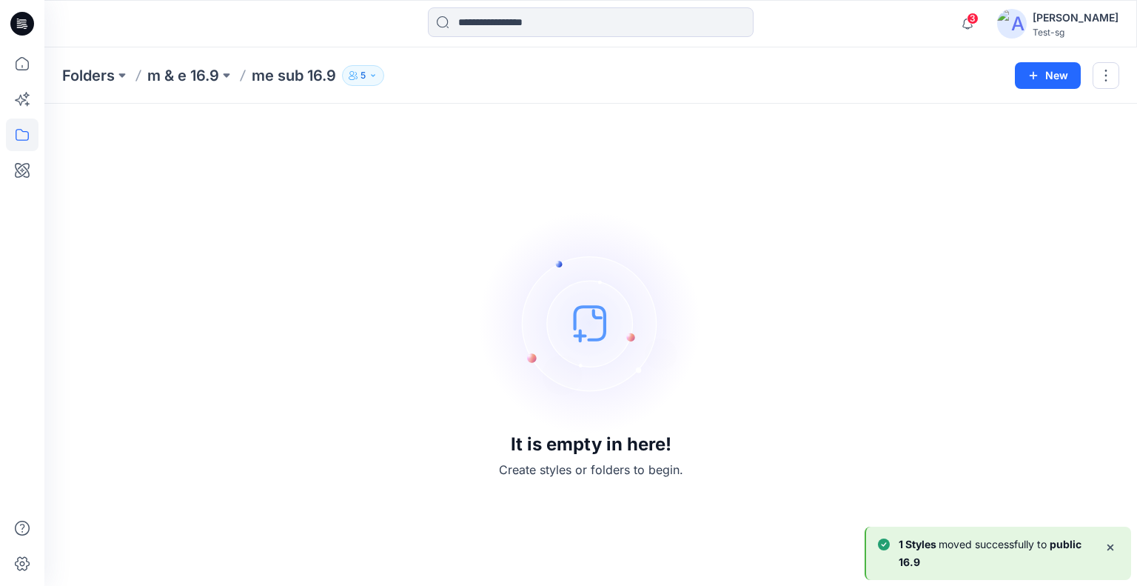
drag, startPoint x: 184, startPoint y: 81, endPoint x: 190, endPoint y: 106, distance: 25.9
click at [184, 81] on p "m & e 16.9" at bounding box center [183, 75] width 72 height 21
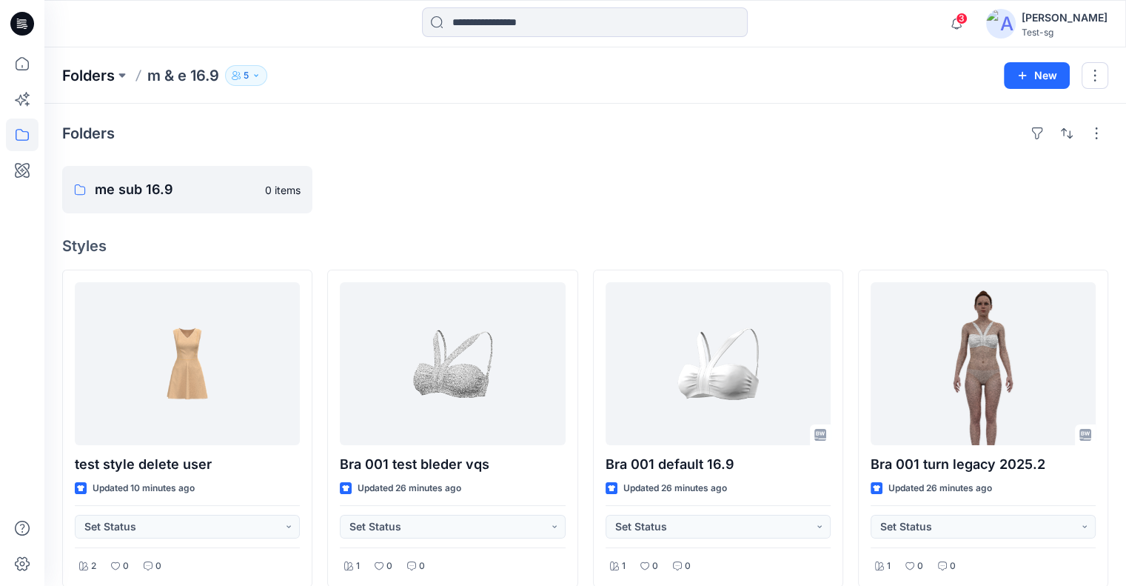
click at [95, 73] on p "Folders" at bounding box center [88, 75] width 53 height 21
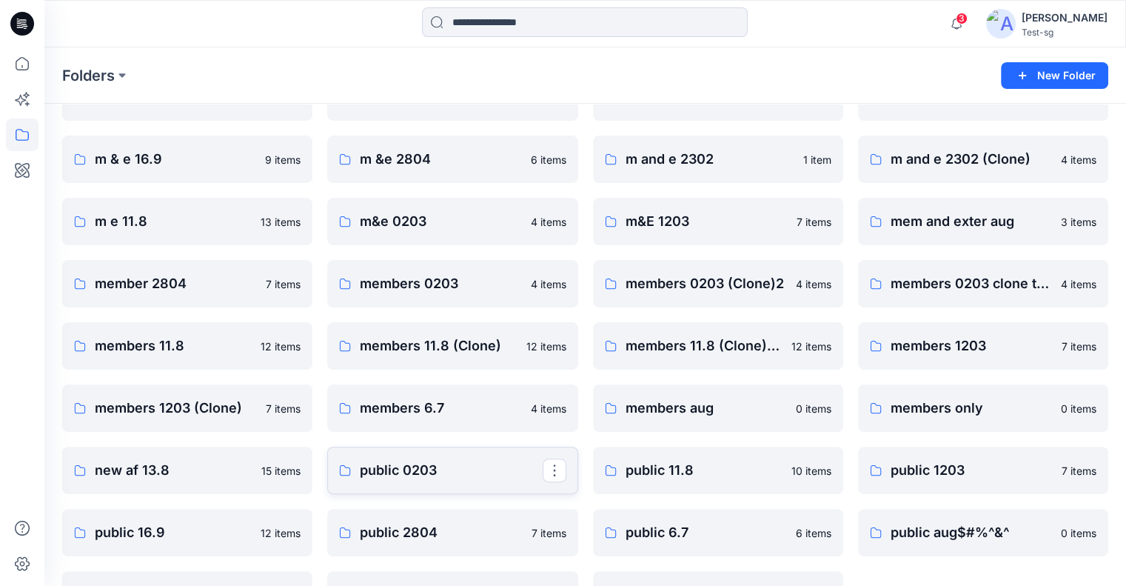
scroll to position [326, 0]
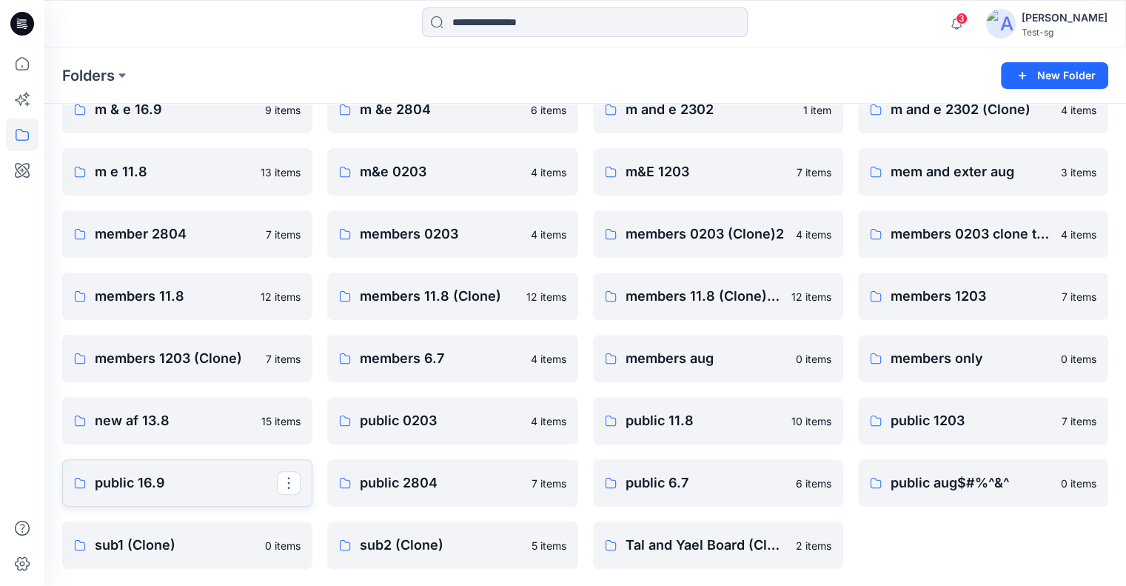
click at [139, 480] on p "public 16.9" at bounding box center [186, 482] width 182 height 21
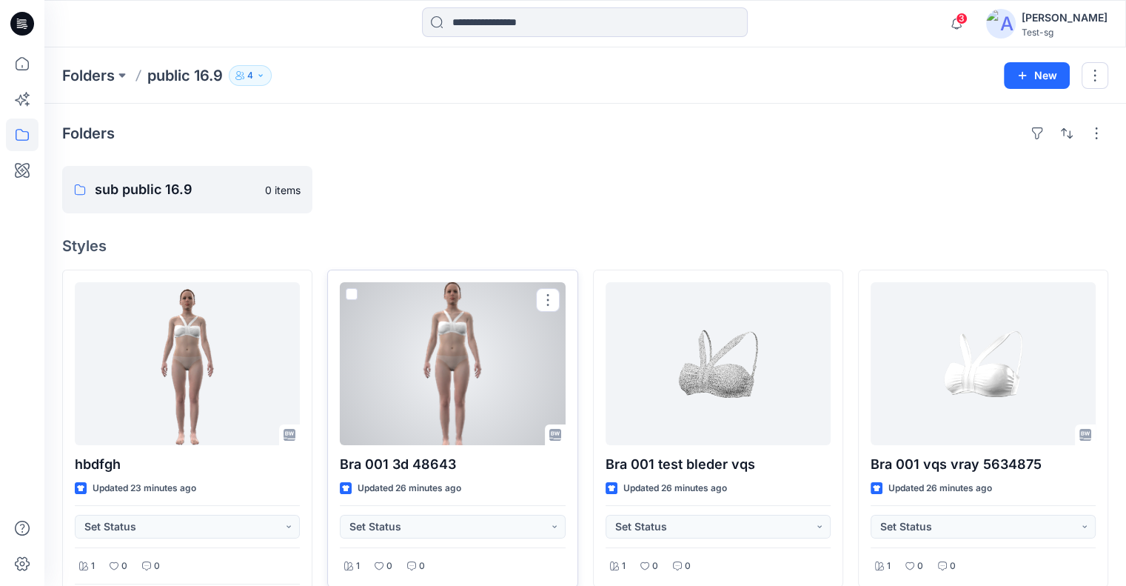
click at [350, 295] on span at bounding box center [352, 294] width 12 height 12
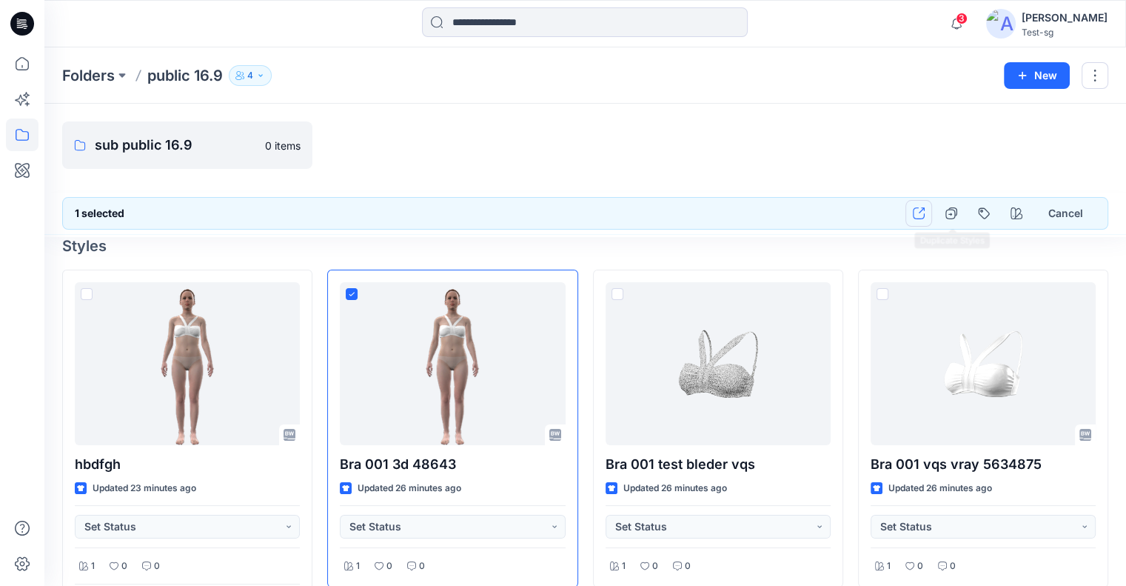
click at [920, 215] on icon "button" at bounding box center [919, 213] width 12 height 12
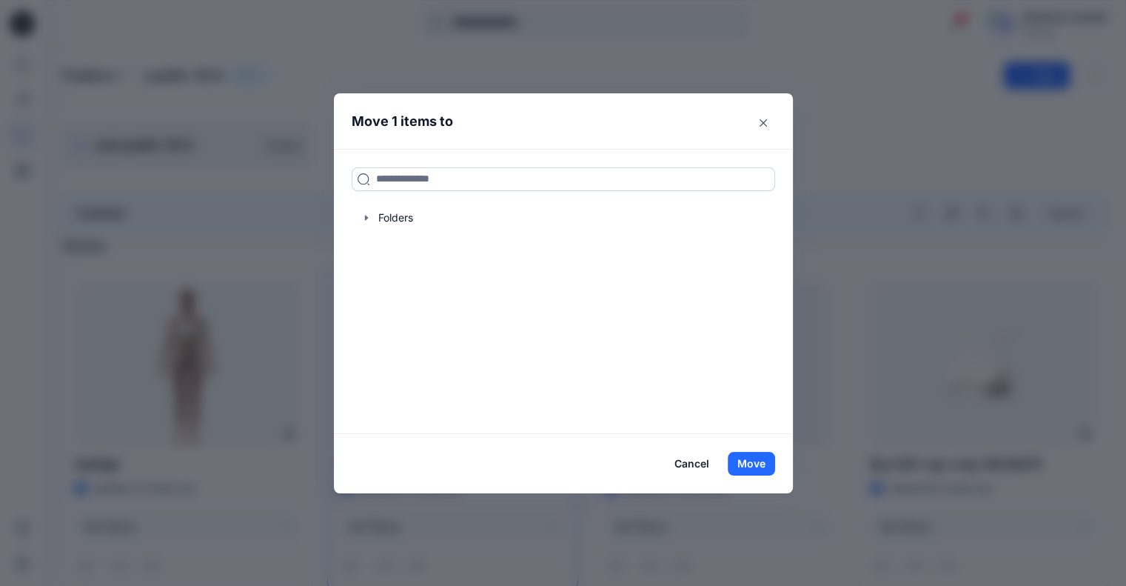
click at [449, 183] on input at bounding box center [563, 179] width 423 height 24
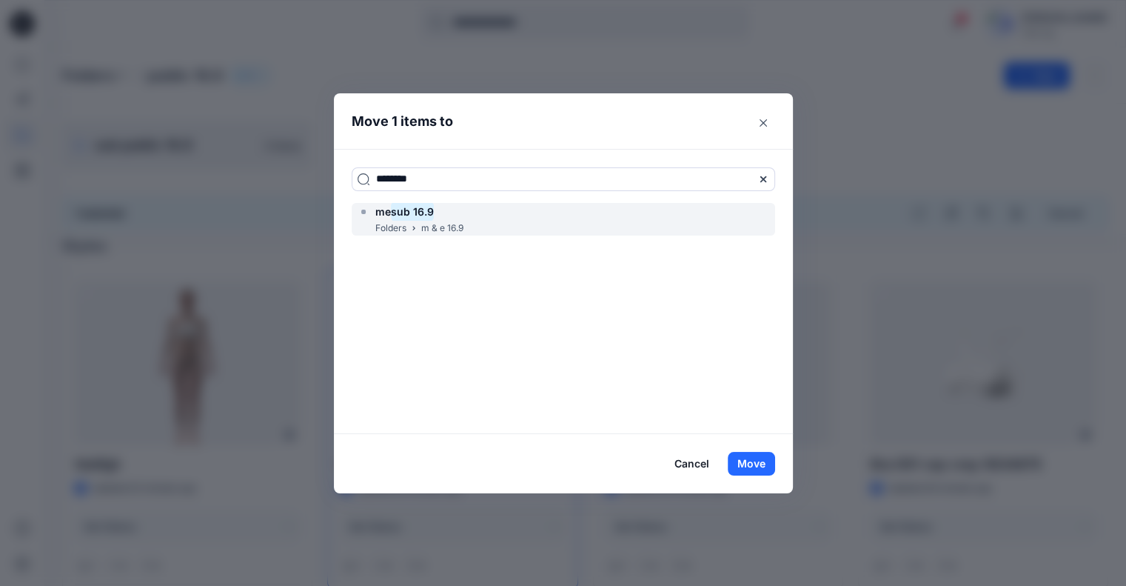
type input "********"
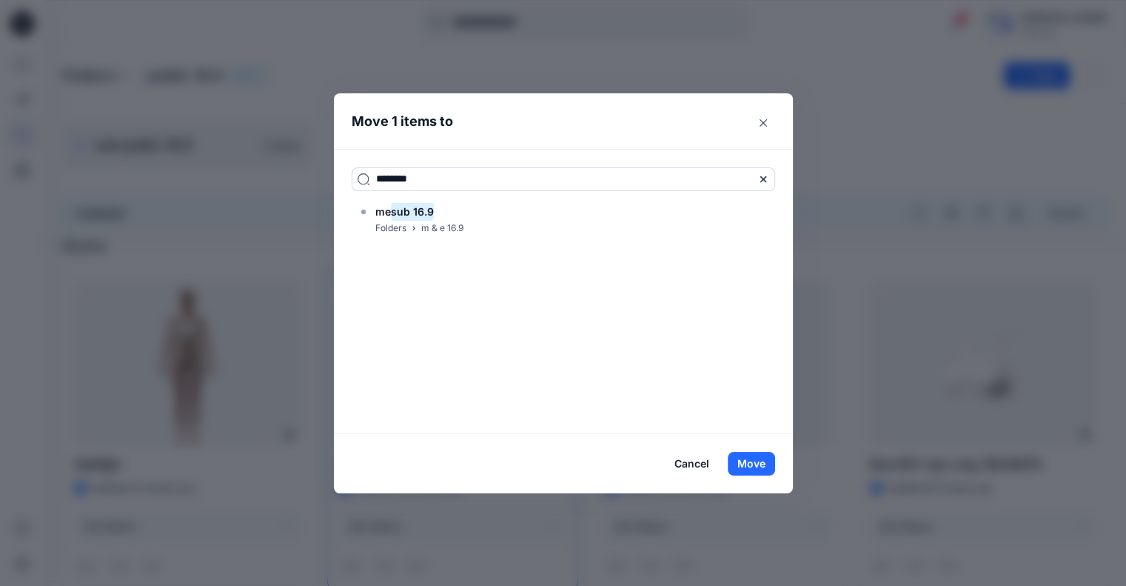
drag, startPoint x: 493, startPoint y: 218, endPoint x: 535, endPoint y: 239, distance: 47.0
click at [493, 218] on div "me sub 16.9 Folders m & e 16.9" at bounding box center [563, 219] width 423 height 33
click at [752, 465] on button "Move" at bounding box center [751, 464] width 47 height 24
click at [753, 465] on button "Move" at bounding box center [751, 464] width 47 height 24
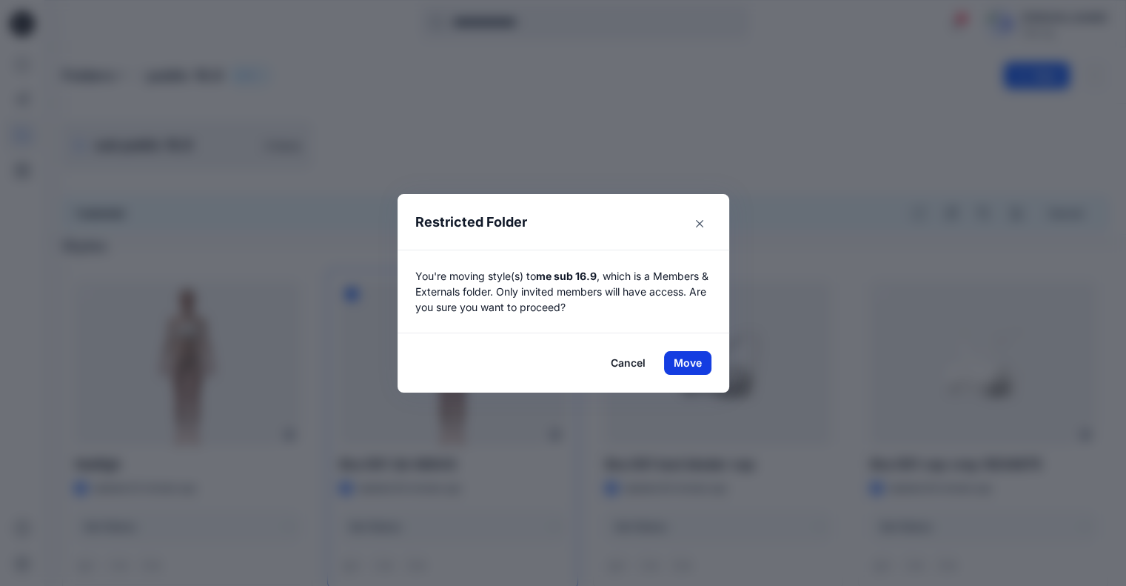
click at [686, 366] on button "Move" at bounding box center [687, 363] width 47 height 24
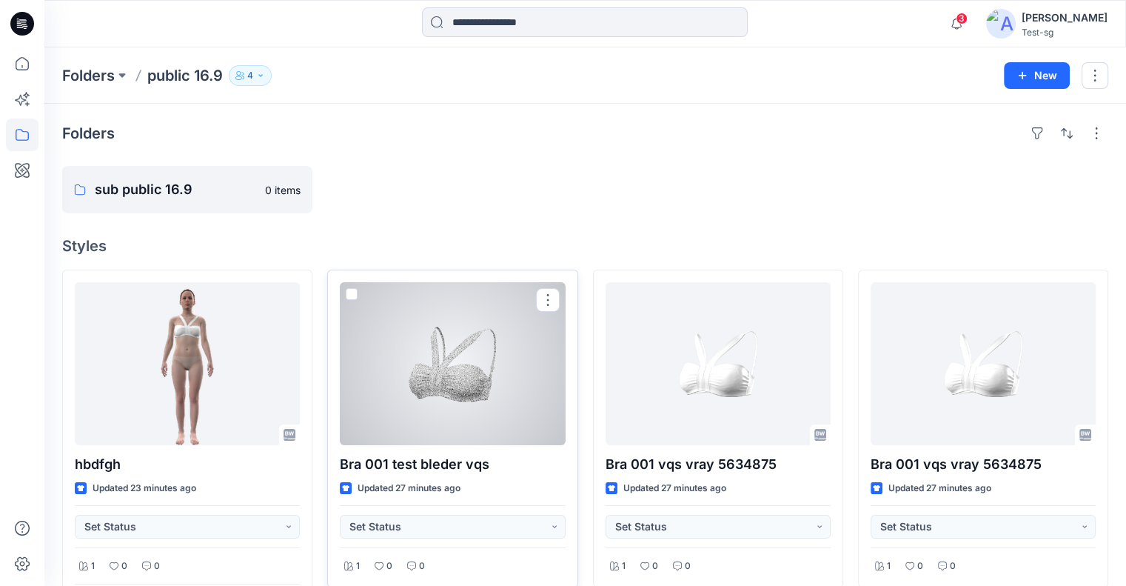
drag, startPoint x: 352, startPoint y: 292, endPoint x: 403, endPoint y: 292, distance: 50.3
click at [352, 292] on span at bounding box center [352, 294] width 12 height 12
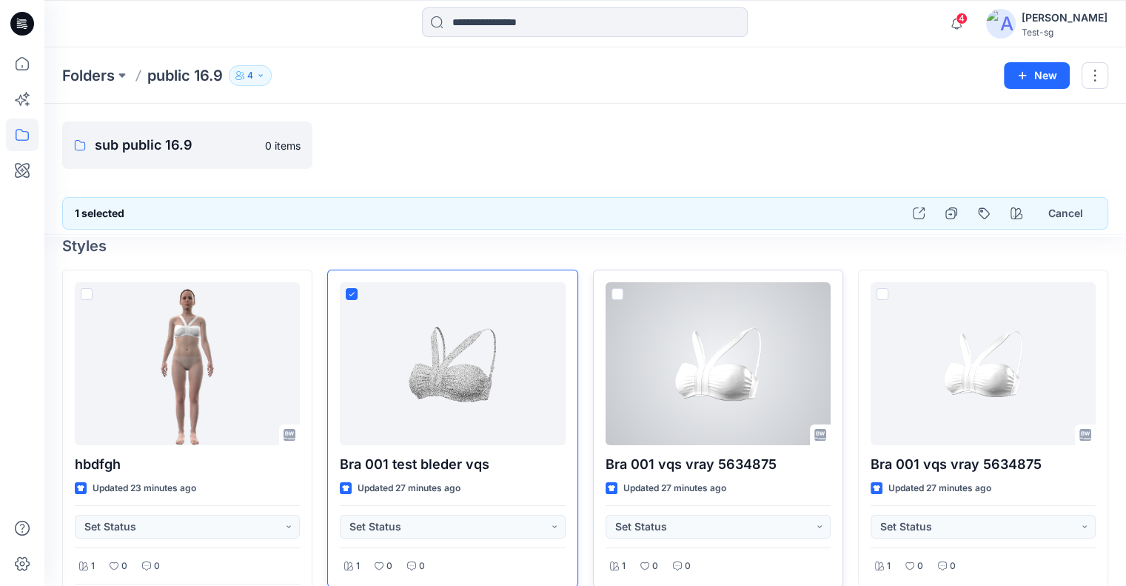
click at [619, 294] on span at bounding box center [618, 294] width 12 height 12
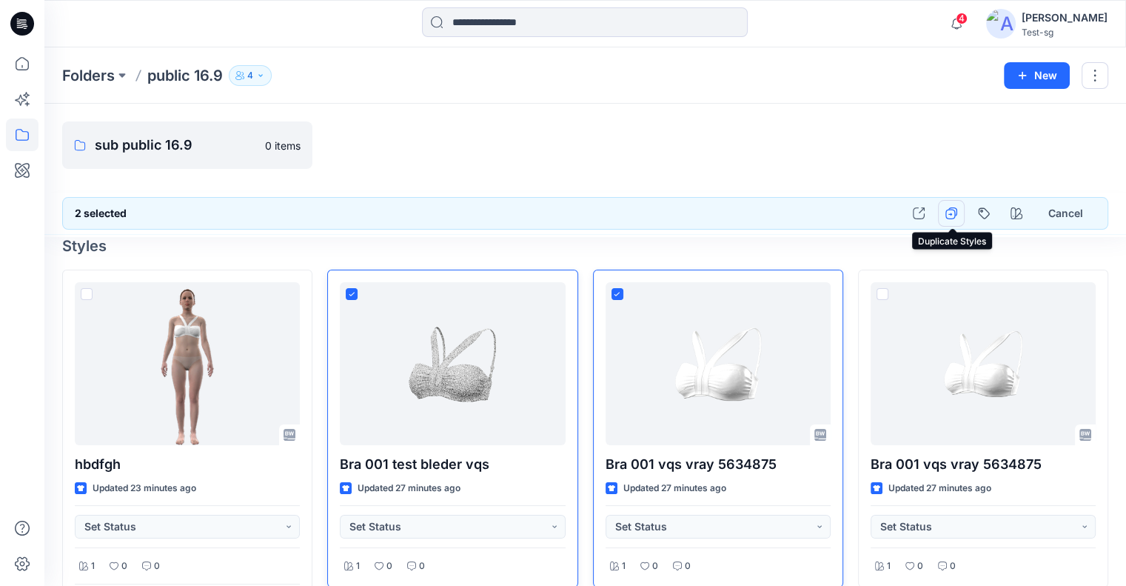
click at [951, 212] on icon "button" at bounding box center [951, 213] width 12 height 12
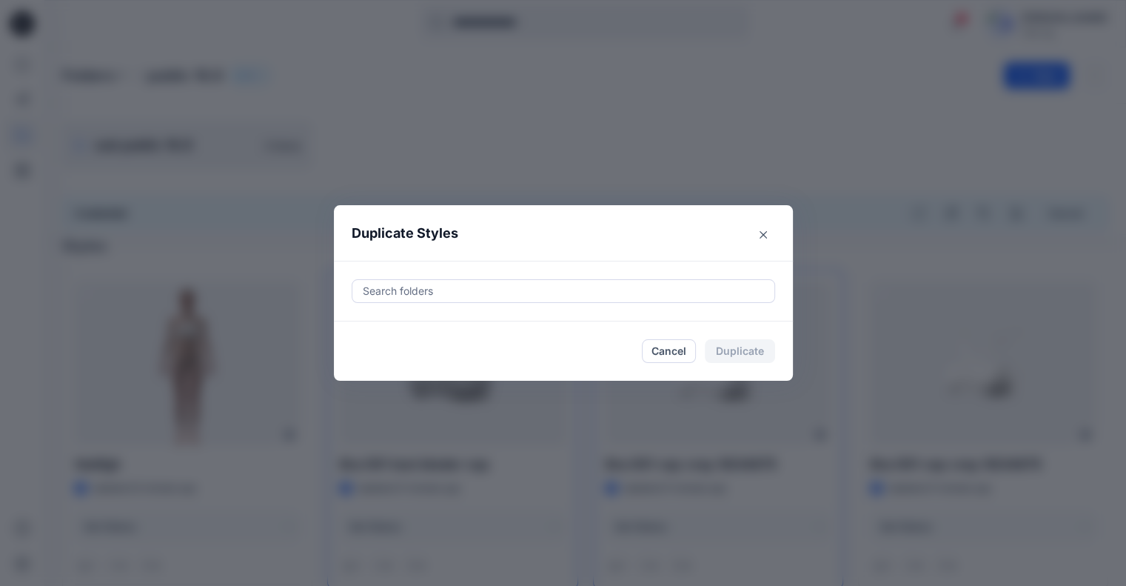
click at [521, 298] on div at bounding box center [563, 291] width 404 height 18
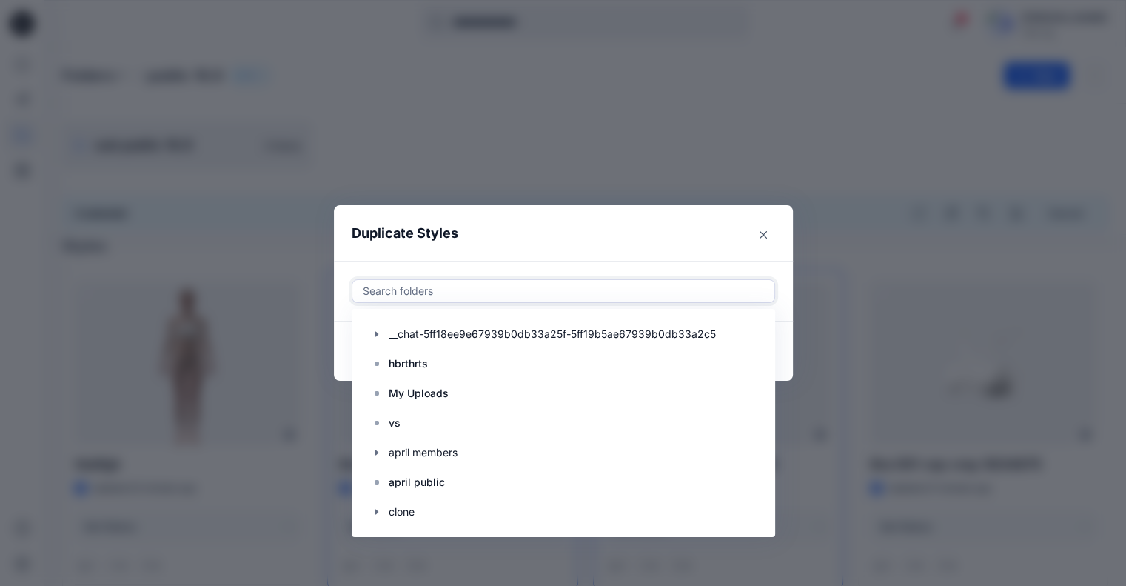
drag, startPoint x: 430, startPoint y: 372, endPoint x: 518, endPoint y: 296, distance: 116.5
click at [428, 372] on p "hbrthrts" at bounding box center [408, 364] width 39 height 18
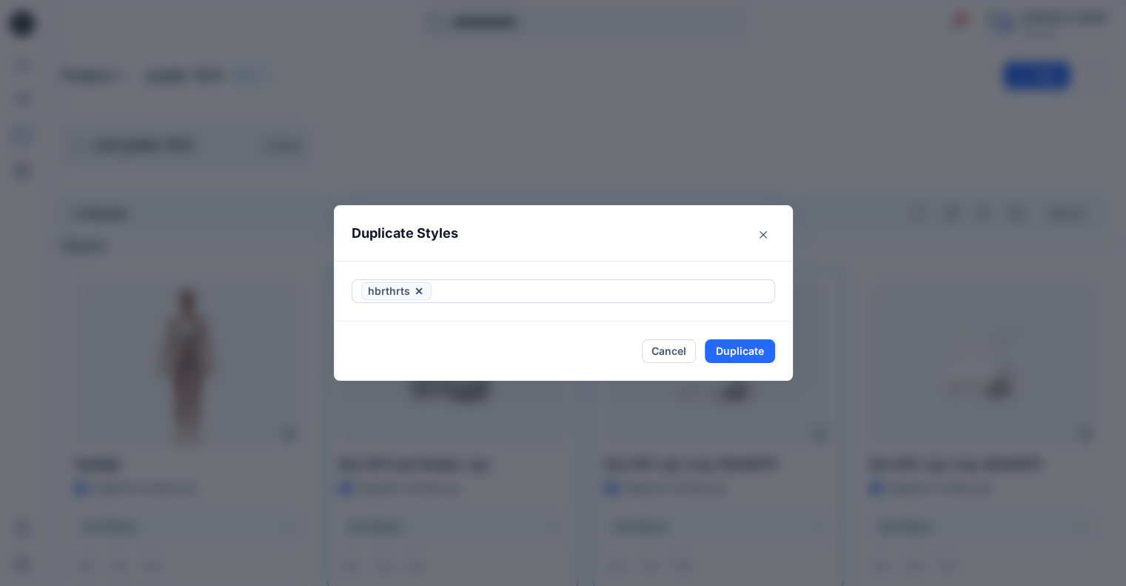
click at [593, 241] on header "Duplicate Styles" at bounding box center [548, 233] width 429 height 56
click at [518, 286] on div at bounding box center [600, 291] width 331 height 18
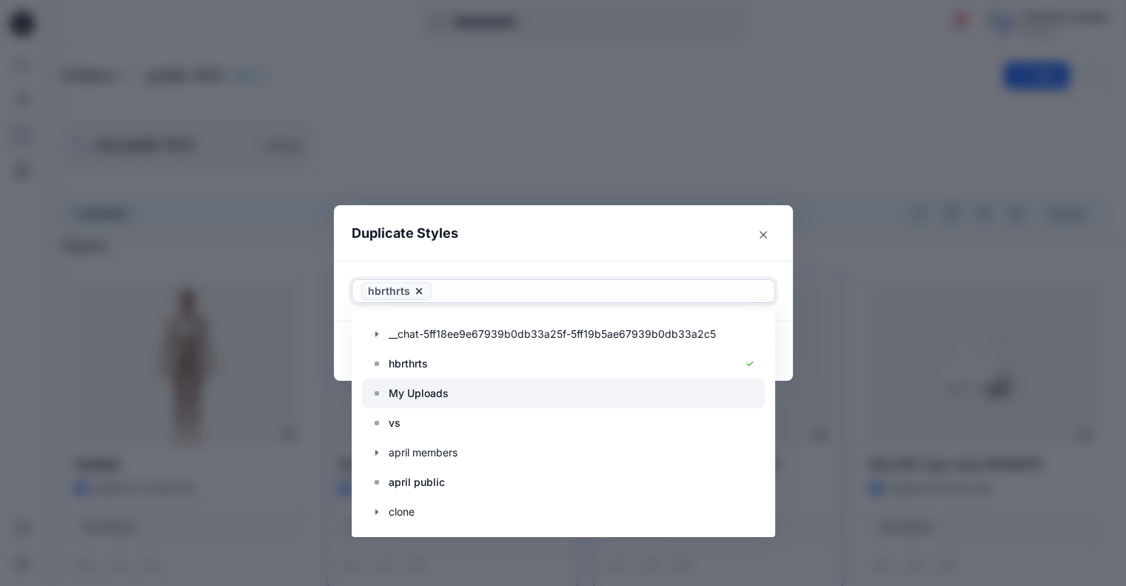
click at [459, 384] on div at bounding box center [563, 393] width 403 height 30
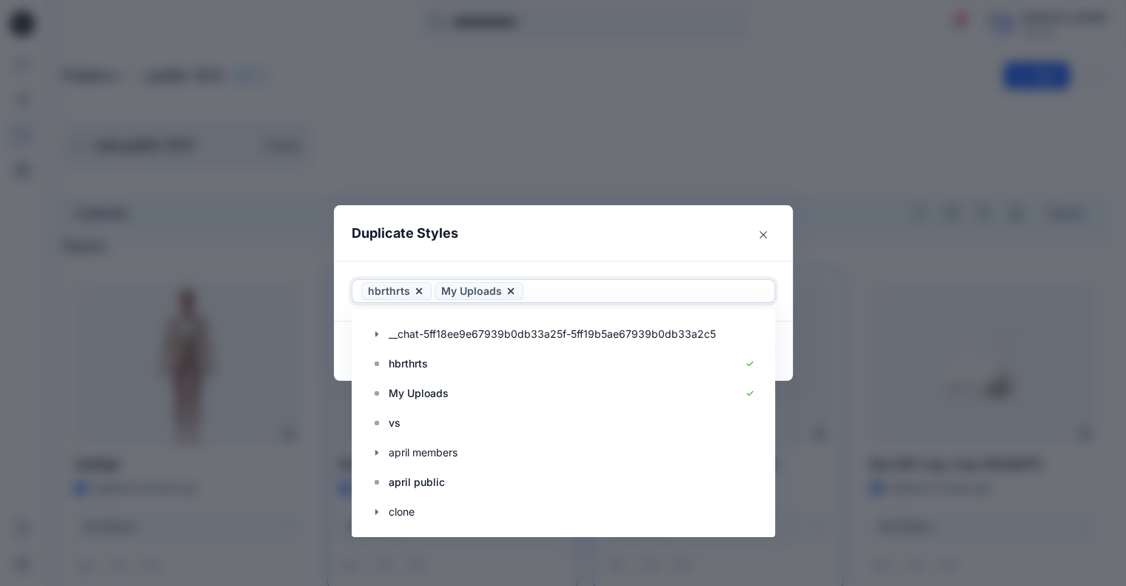
click at [640, 245] on header "Duplicate Styles" at bounding box center [548, 233] width 429 height 56
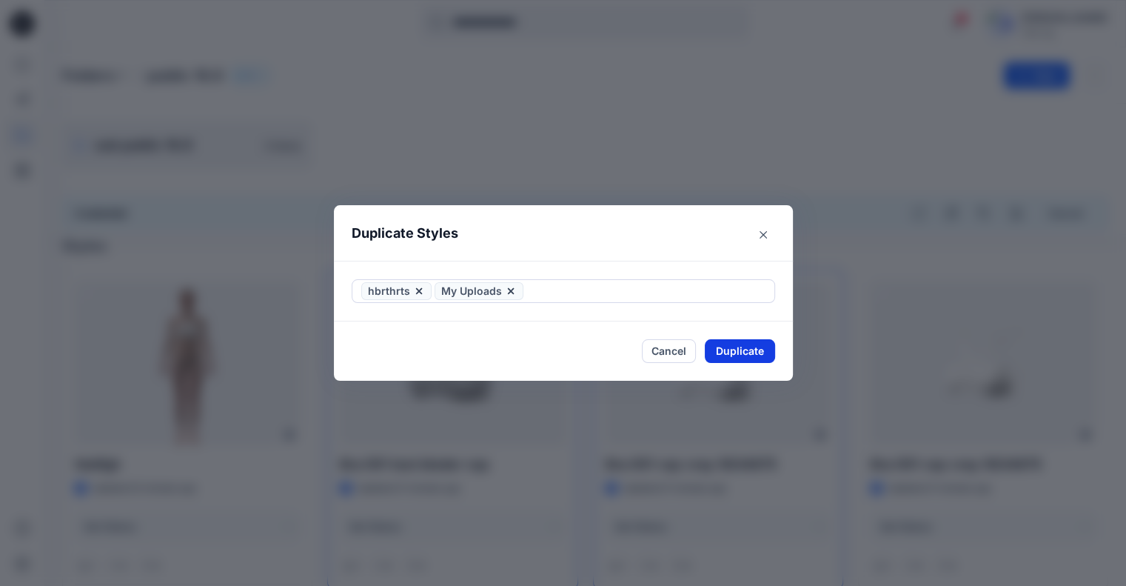
click at [740, 344] on button "Duplicate" at bounding box center [740, 351] width 70 height 24
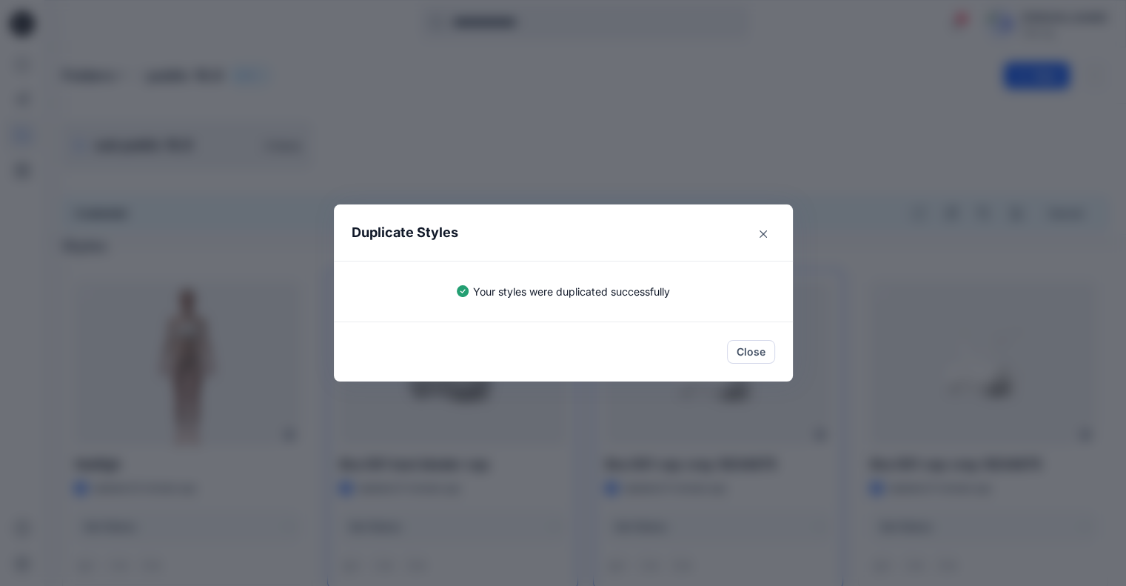
drag, startPoint x: 769, startPoint y: 346, endPoint x: 807, endPoint y: 322, distance: 44.6
click at [768, 346] on button "Close" at bounding box center [751, 352] width 48 height 24
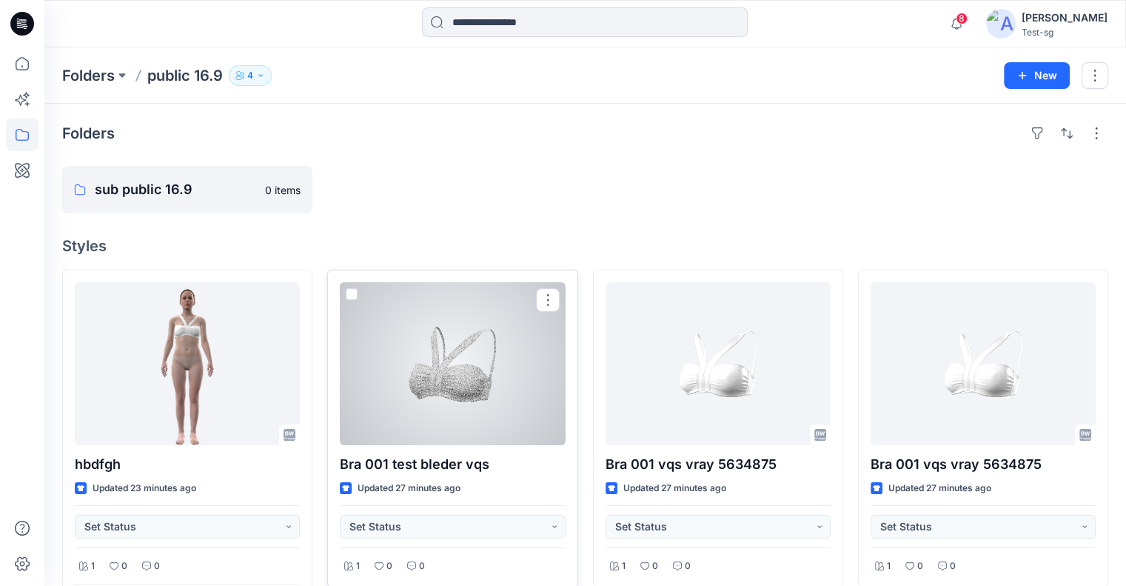
drag, startPoint x: 352, startPoint y: 293, endPoint x: 386, endPoint y: 289, distance: 33.5
click at [352, 293] on span at bounding box center [352, 294] width 12 height 12
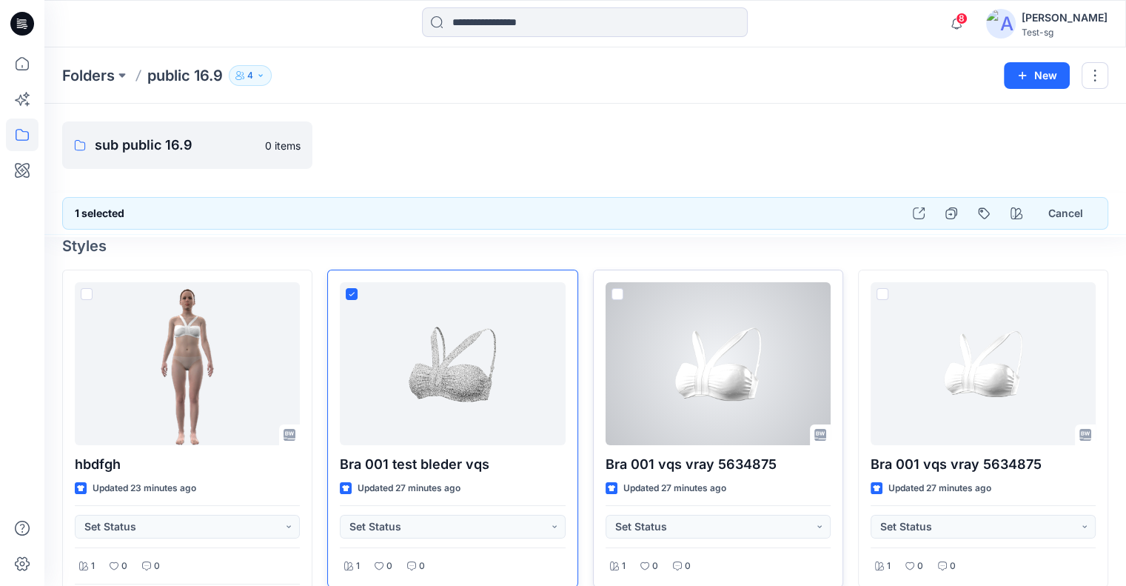
drag, startPoint x: 616, startPoint y: 286, endPoint x: 722, endPoint y: 277, distance: 106.2
click at [616, 286] on div at bounding box center [718, 363] width 225 height 163
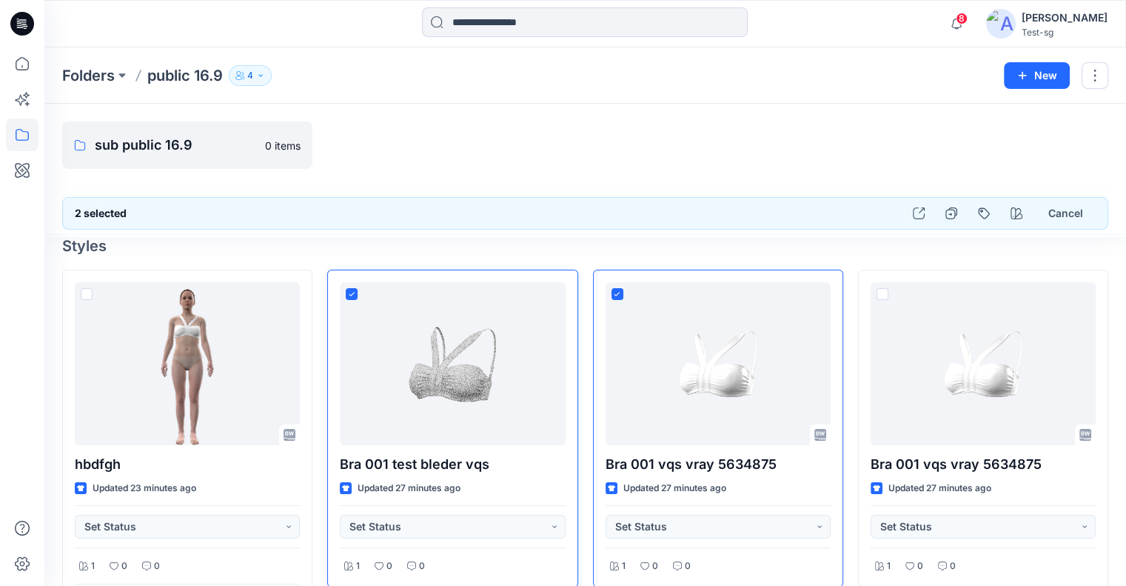
drag, startPoint x: 985, startPoint y: 209, endPoint x: 940, endPoint y: 230, distance: 49.3
click at [985, 208] on button "button" at bounding box center [984, 213] width 27 height 27
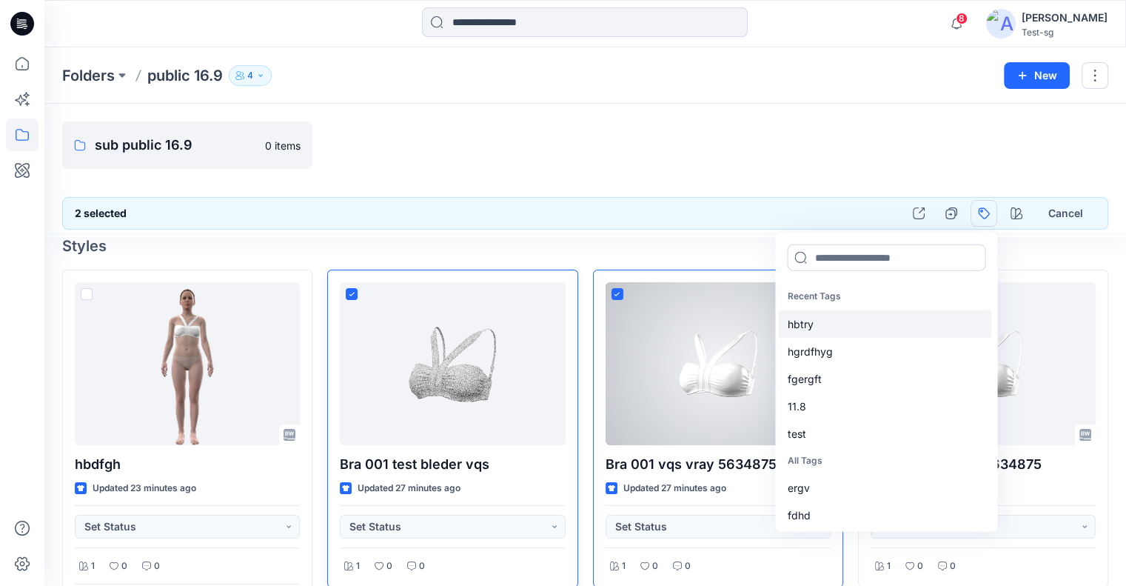
click at [847, 335] on div "hbtry" at bounding box center [884, 322] width 213 height 27
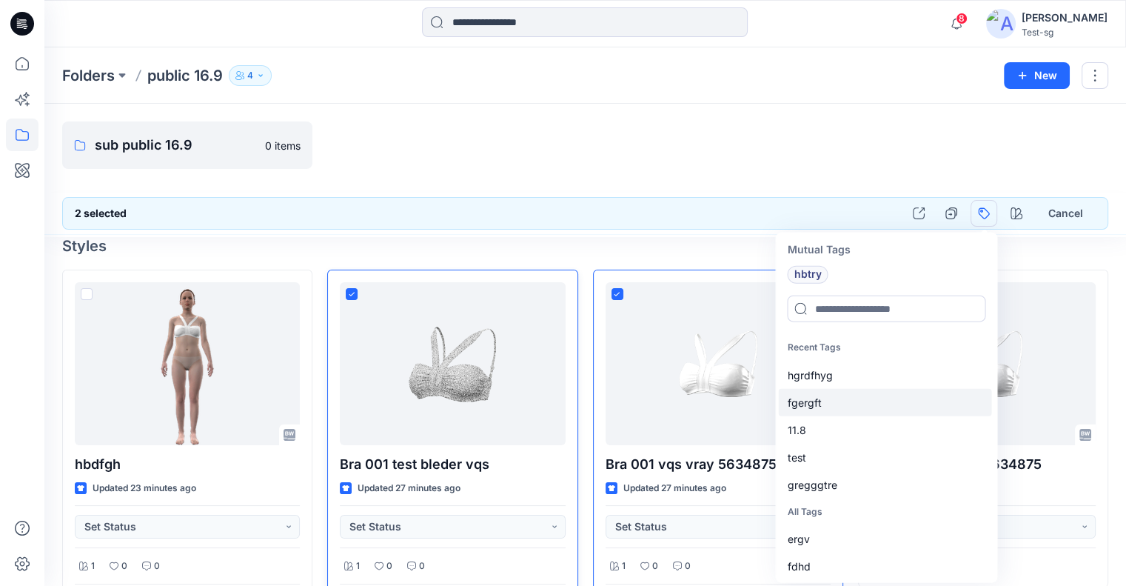
click at [836, 406] on div "fgergft" at bounding box center [884, 401] width 213 height 27
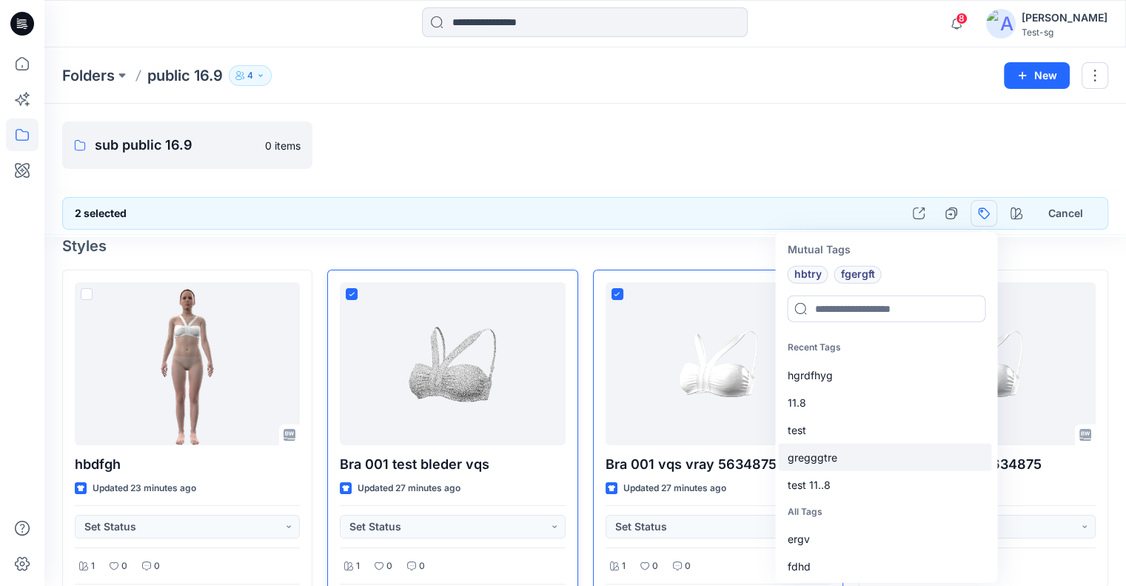
click at [837, 441] on div "test" at bounding box center [884, 428] width 213 height 27
click at [874, 309] on input at bounding box center [886, 308] width 198 height 27
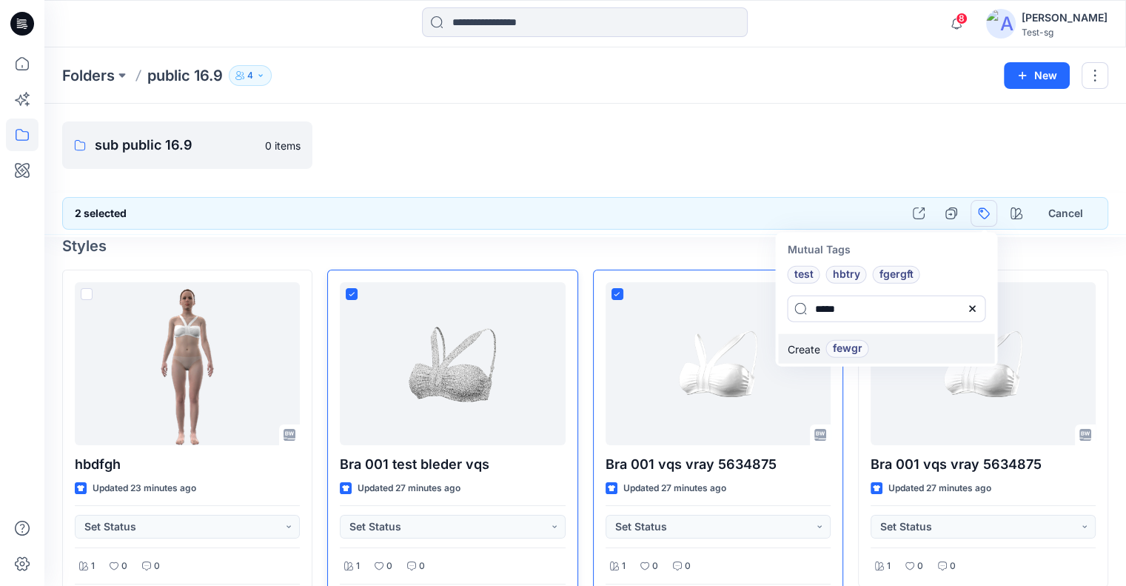
type input "*****"
click at [852, 354] on span "fewgr" at bounding box center [847, 349] width 30 height 18
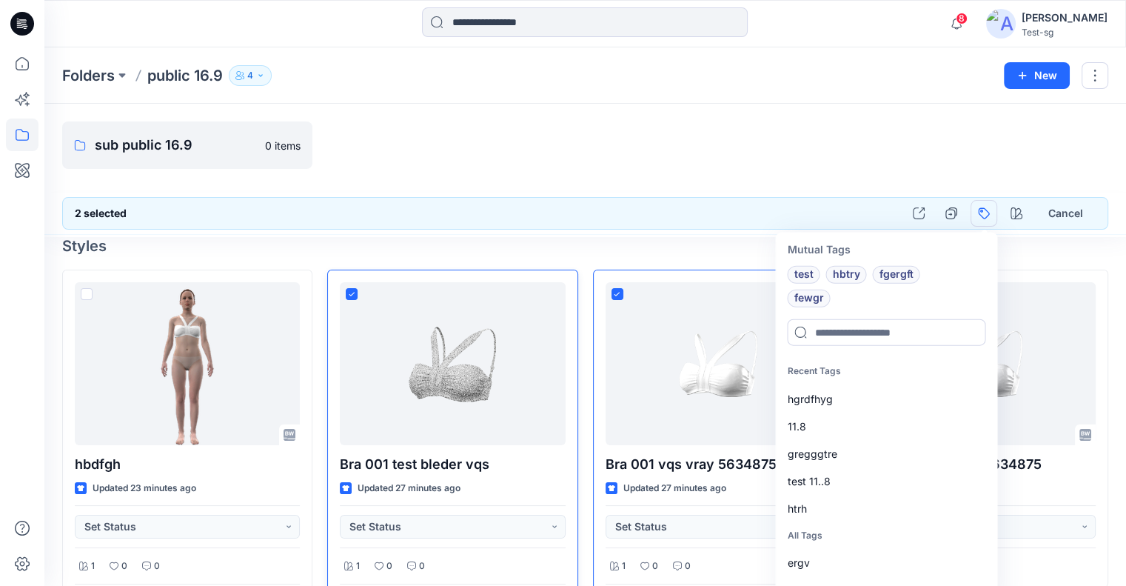
click at [851, 135] on div "sub public 16.9 0 items" at bounding box center [585, 144] width 1046 height 47
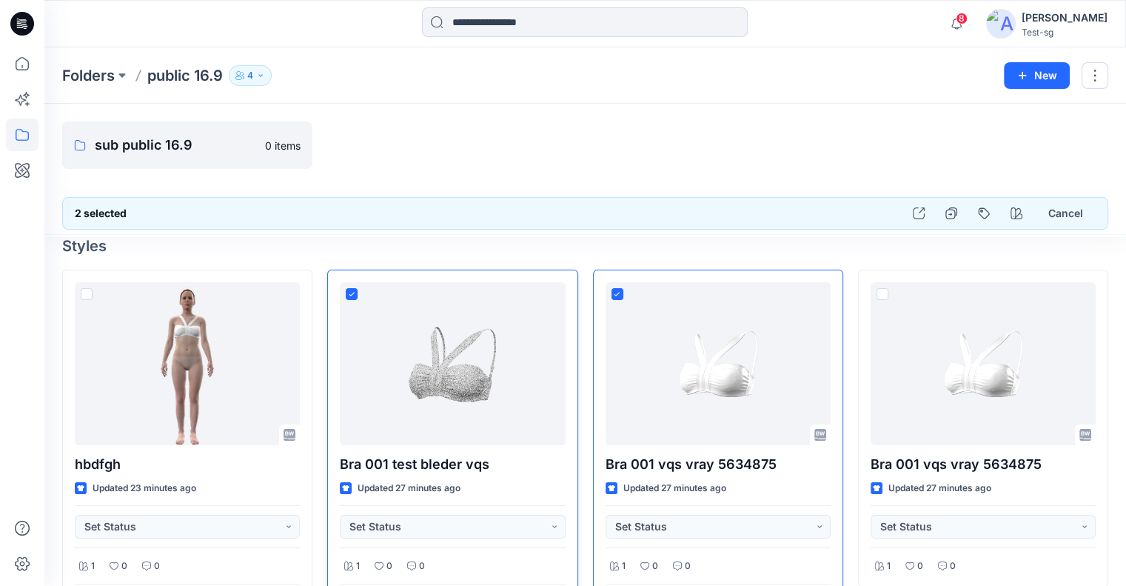
drag, startPoint x: 1071, startPoint y: 207, endPoint x: 912, endPoint y: 260, distance: 167.2
click at [1071, 206] on button "Cancel" at bounding box center [1066, 213] width 60 height 27
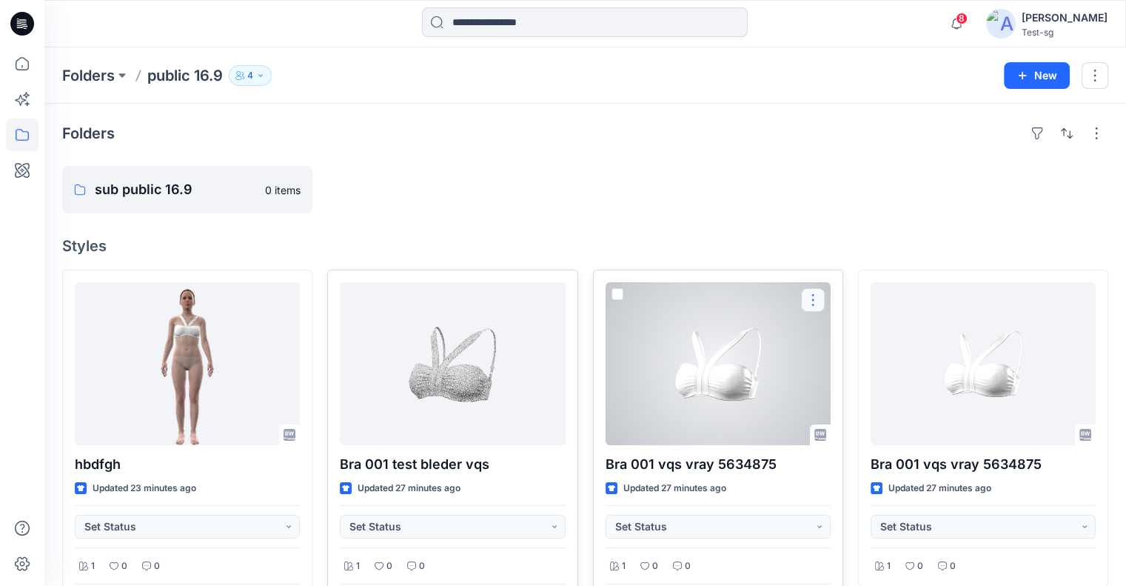
click at [813, 299] on button "button" at bounding box center [813, 300] width 24 height 24
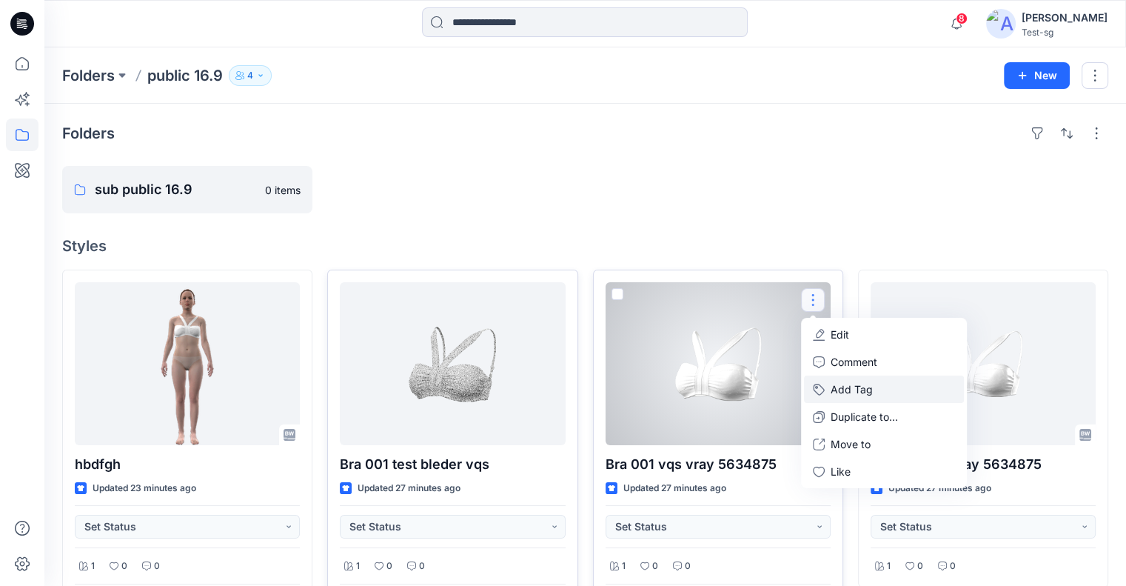
click at [855, 397] on button "Add Tag" at bounding box center [884, 388] width 160 height 27
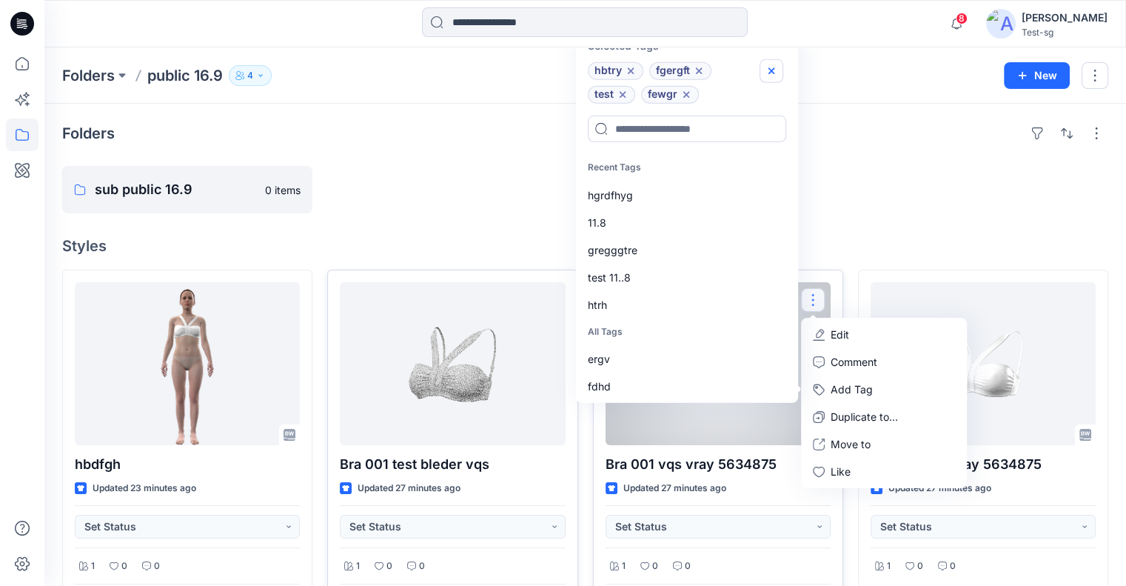
click at [768, 70] on icon "button" at bounding box center [772, 71] width 12 height 12
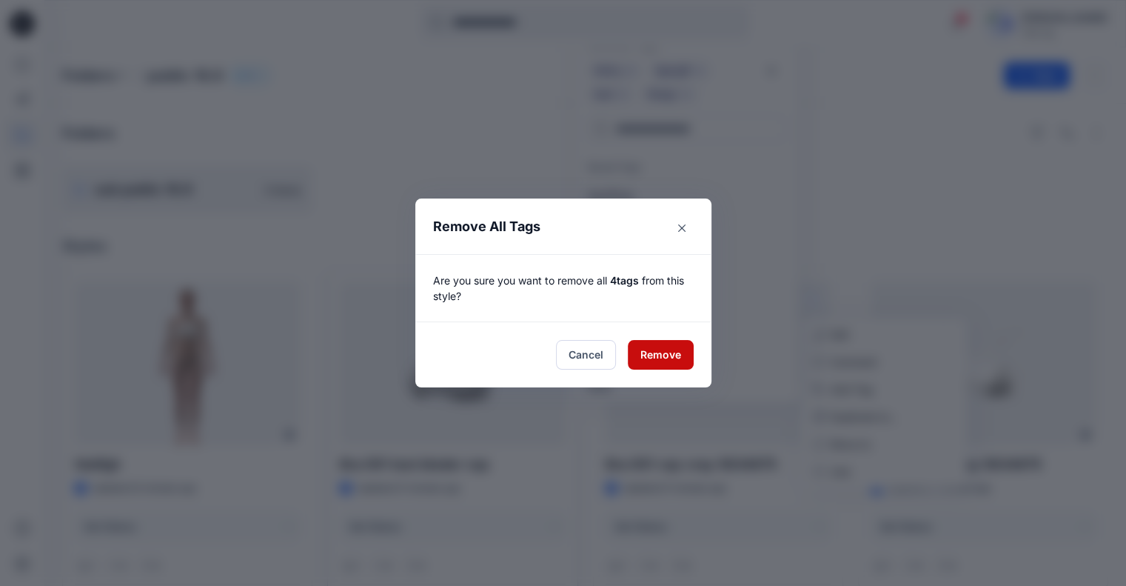
click at [656, 352] on button "Remove" at bounding box center [661, 355] width 66 height 30
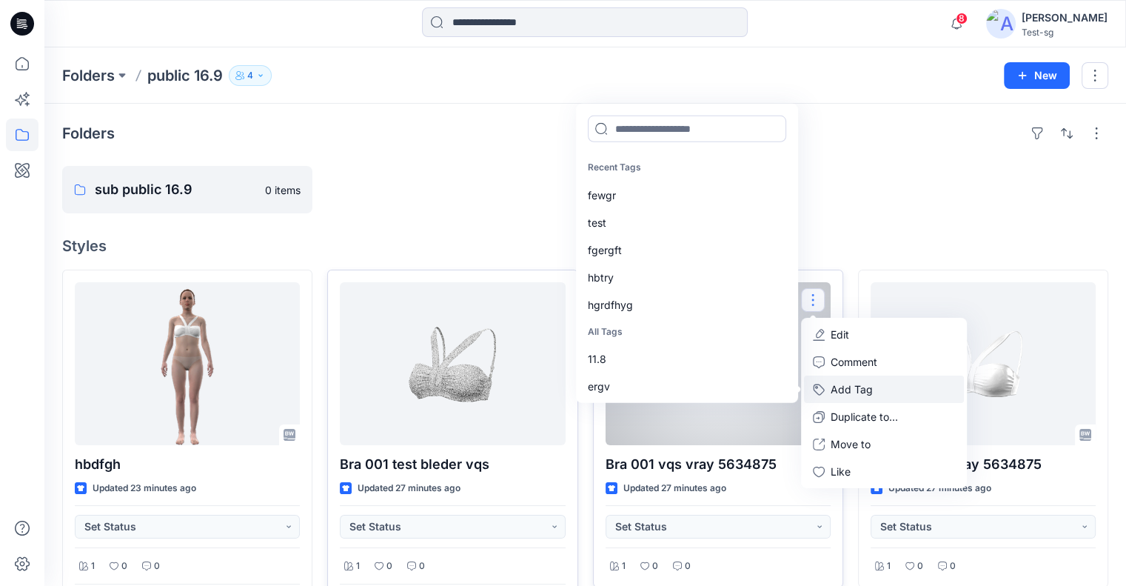
click at [865, 392] on button "Add Tag" at bounding box center [884, 388] width 160 height 27
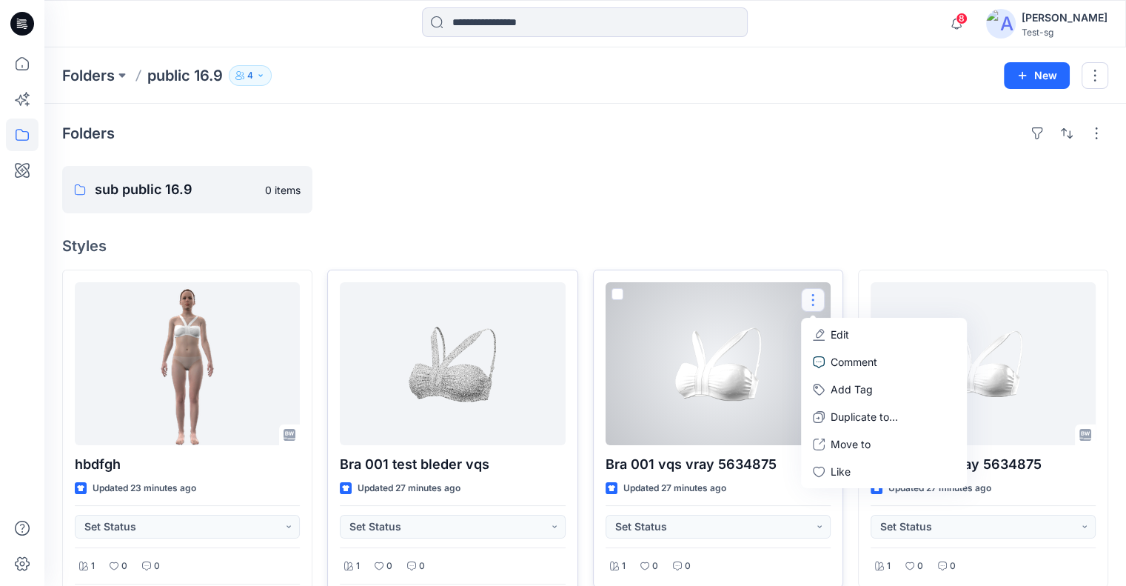
drag, startPoint x: 838, startPoint y: 385, endPoint x: 831, endPoint y: 357, distance: 29.1
click at [839, 385] on button "Add Tag" at bounding box center [884, 388] width 160 height 27
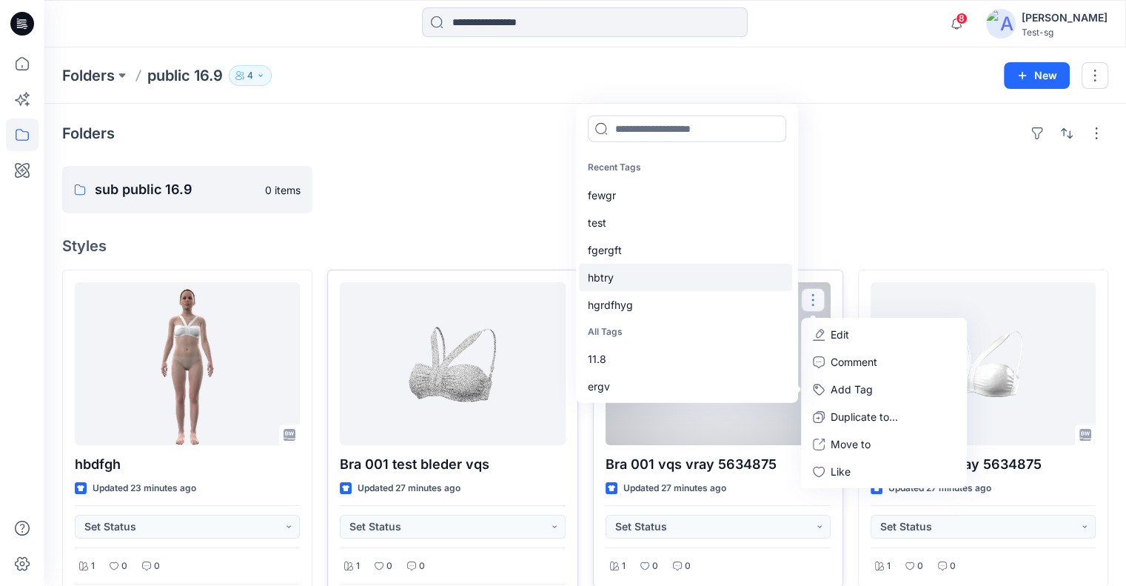
click at [624, 238] on div "fgergft" at bounding box center [685, 248] width 213 height 27
drag, startPoint x: 629, startPoint y: 287, endPoint x: 629, endPoint y: 269, distance: 18.5
click at [629, 287] on div "hgrdfhyg" at bounding box center [685, 276] width 213 height 27
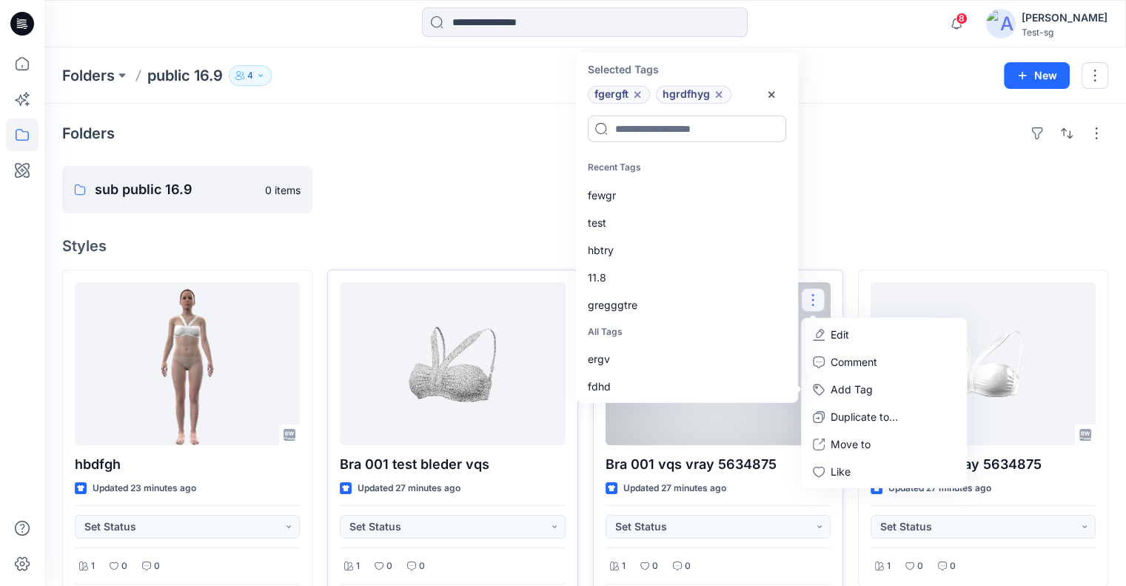
click at [661, 122] on input at bounding box center [687, 128] width 198 height 27
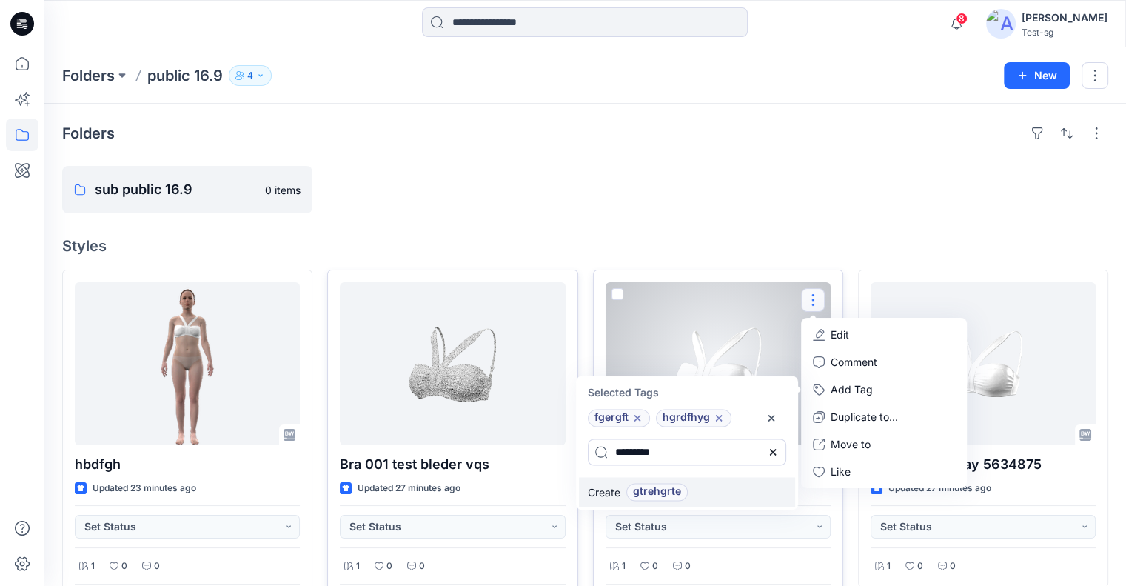
type input "*********"
click at [678, 488] on span "gtrehgrte" at bounding box center [657, 492] width 48 height 18
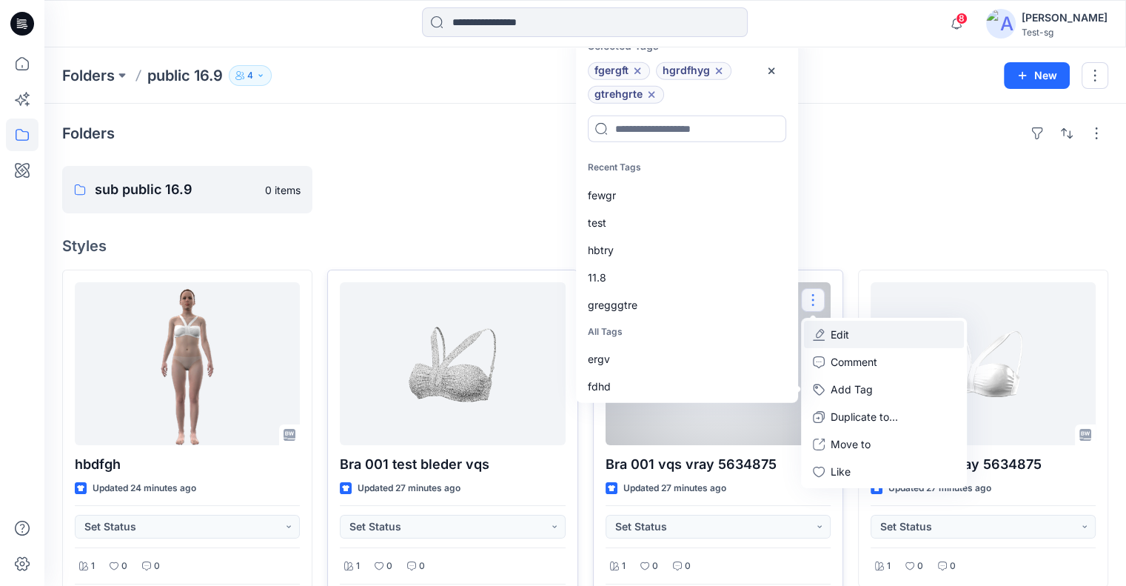
click at [846, 328] on p "Edit" at bounding box center [840, 334] width 19 height 16
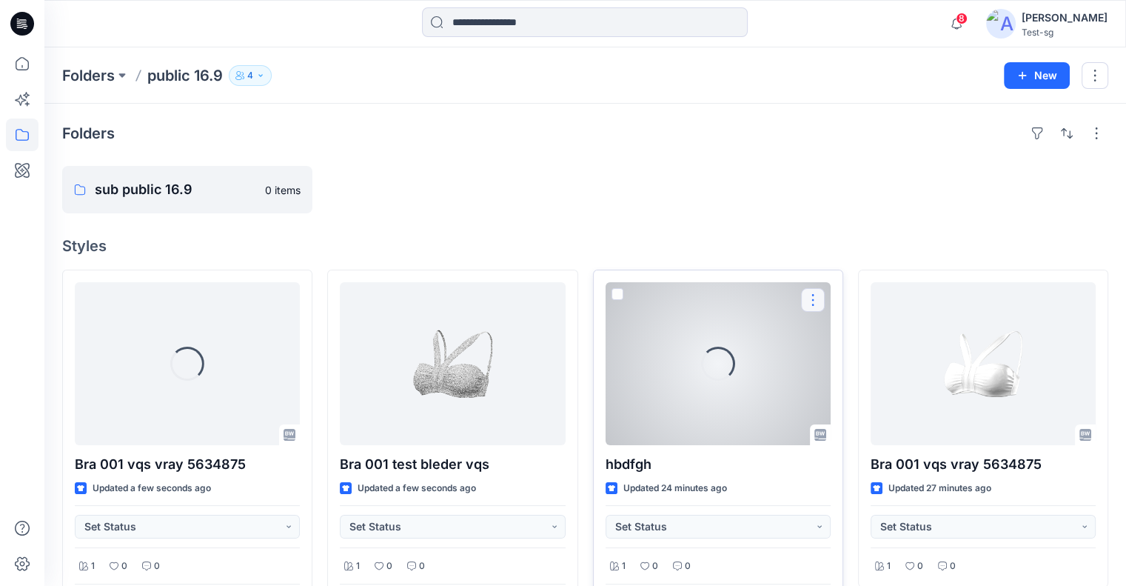
click at [814, 296] on button "button" at bounding box center [813, 300] width 24 height 24
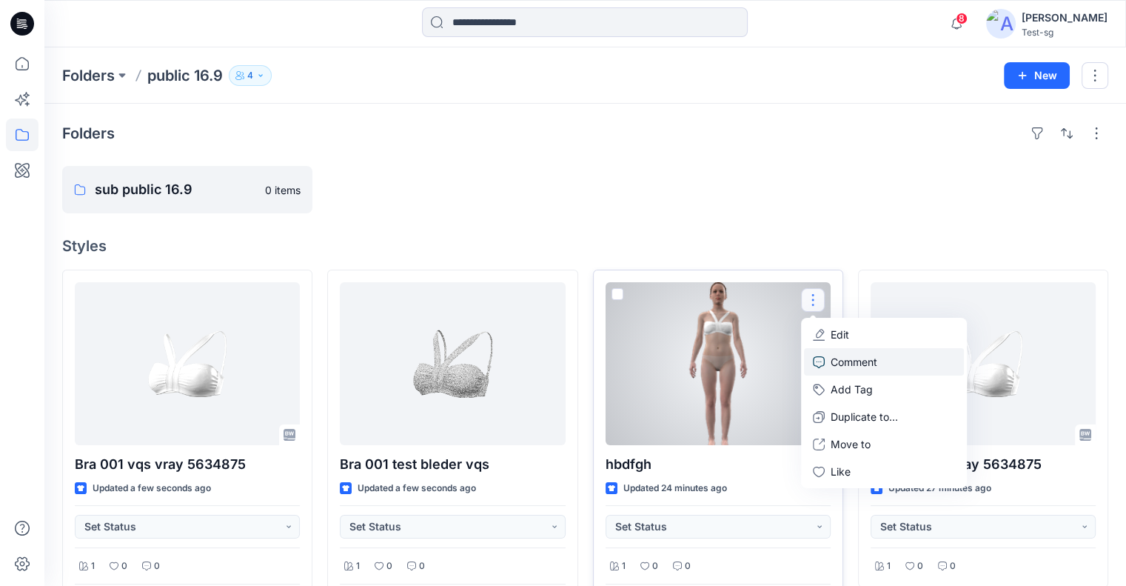
click at [865, 366] on p "Comment" at bounding box center [854, 362] width 47 height 16
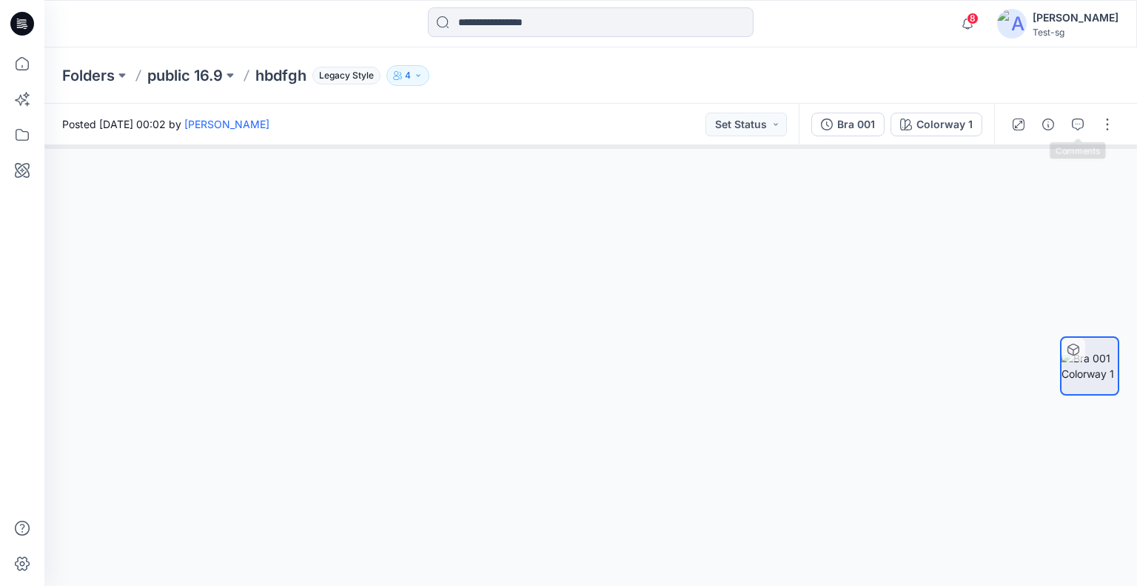
click at [1074, 126] on icon "button" at bounding box center [1078, 124] width 12 height 12
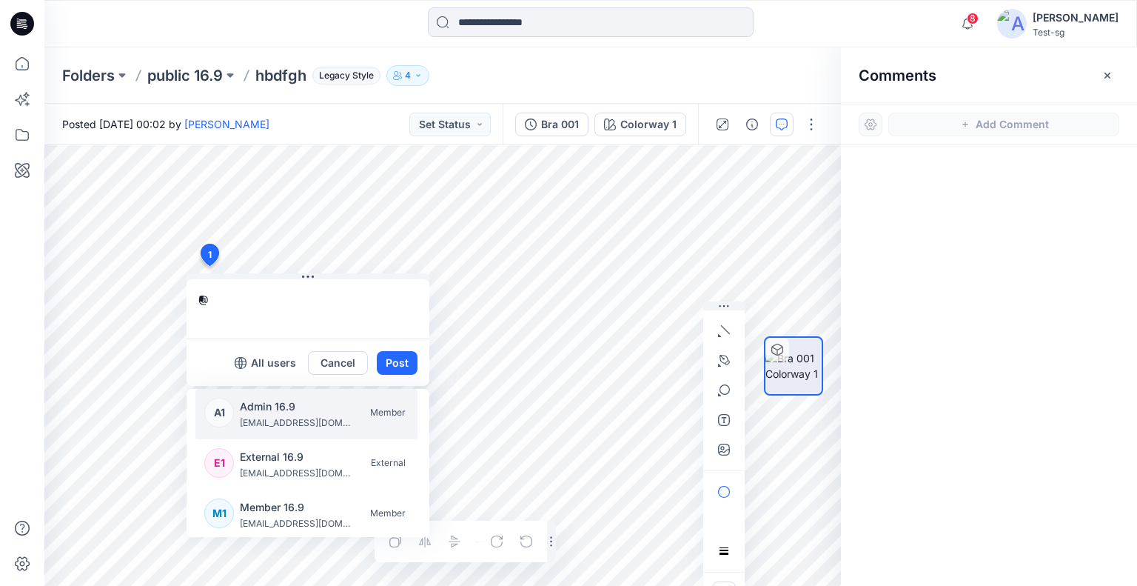
click at [290, 423] on p "deployadmin169@yopmail.com" at bounding box center [295, 422] width 111 height 15
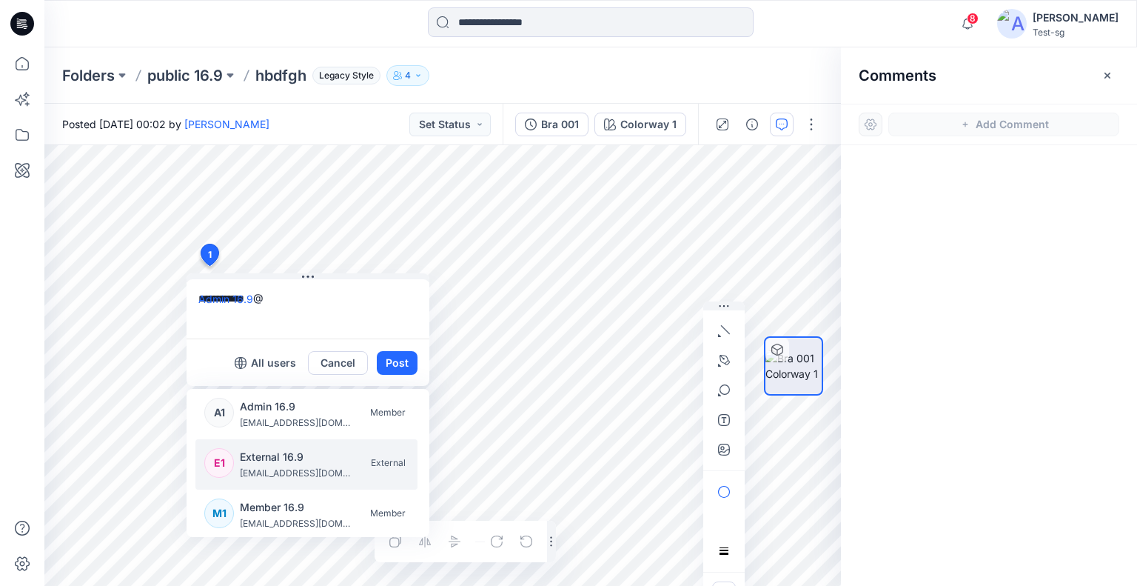
click at [243, 458] on p "External 16.9" at bounding box center [295, 457] width 111 height 18
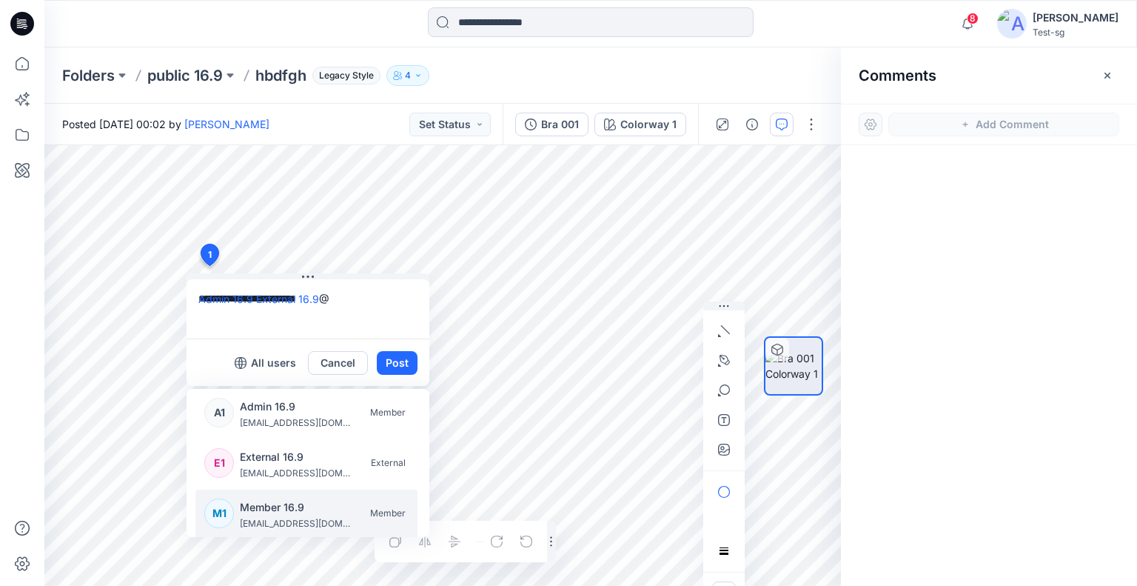
click at [276, 519] on p "deploymem169@yopmail.com" at bounding box center [295, 523] width 111 height 15
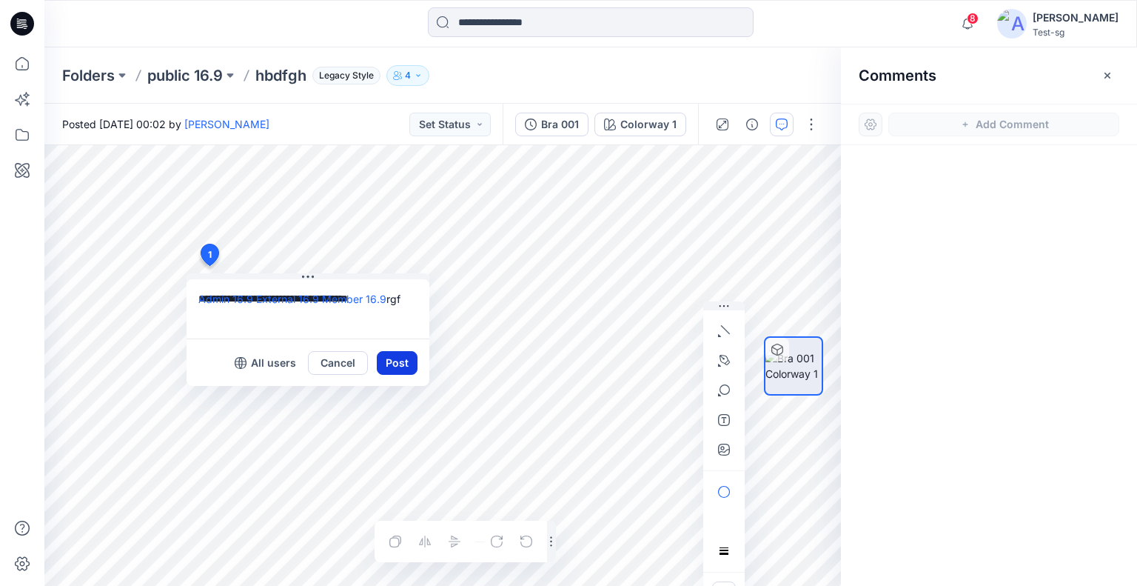
type textarea "**********"
click at [385, 358] on button "Post" at bounding box center [397, 363] width 41 height 24
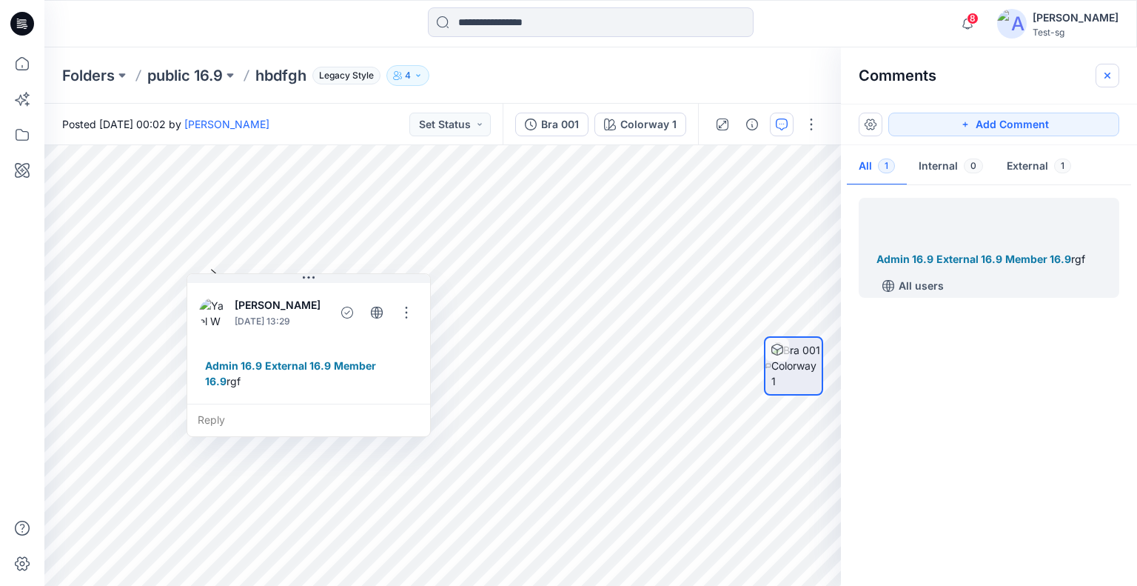
drag, startPoint x: 1104, startPoint y: 73, endPoint x: 1096, endPoint y: 74, distance: 8.3
click at [1105, 73] on icon "button" at bounding box center [1108, 76] width 12 height 12
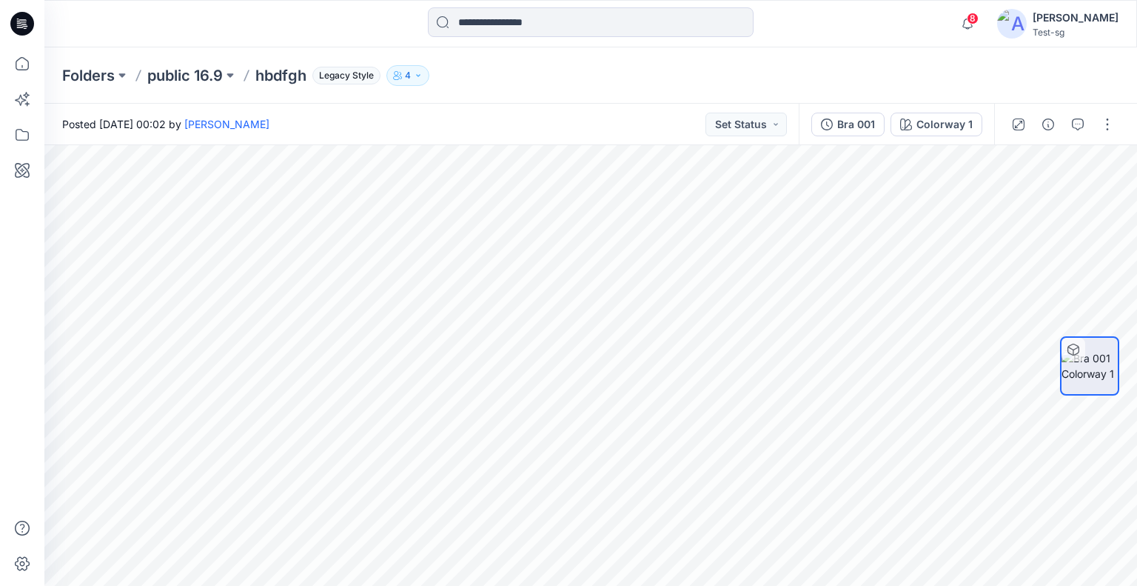
click at [1093, 20] on div "Yael W" at bounding box center [1076, 18] width 86 height 18
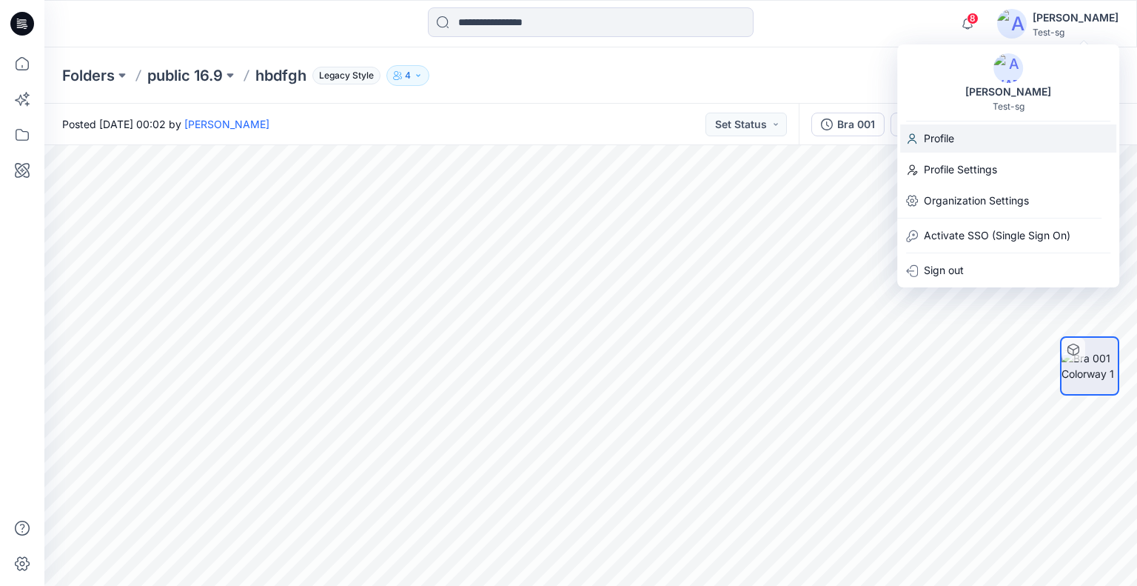
drag, startPoint x: 977, startPoint y: 141, endPoint x: 969, endPoint y: 140, distance: 8.3
click at [977, 141] on div "Profile" at bounding box center [1008, 138] width 216 height 28
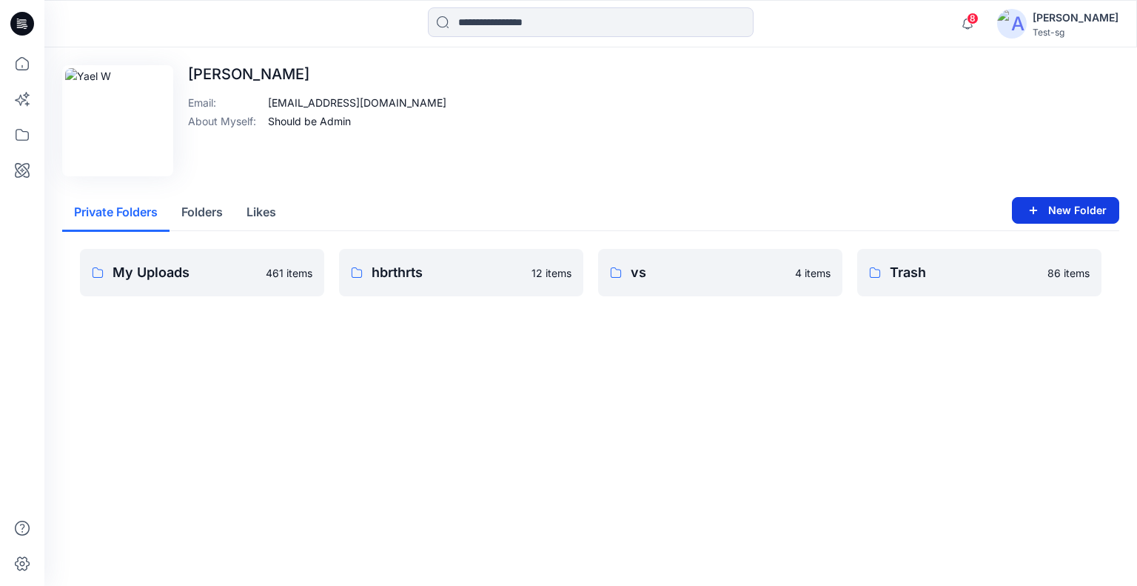
click at [1091, 206] on button "New Folder" at bounding box center [1065, 210] width 107 height 27
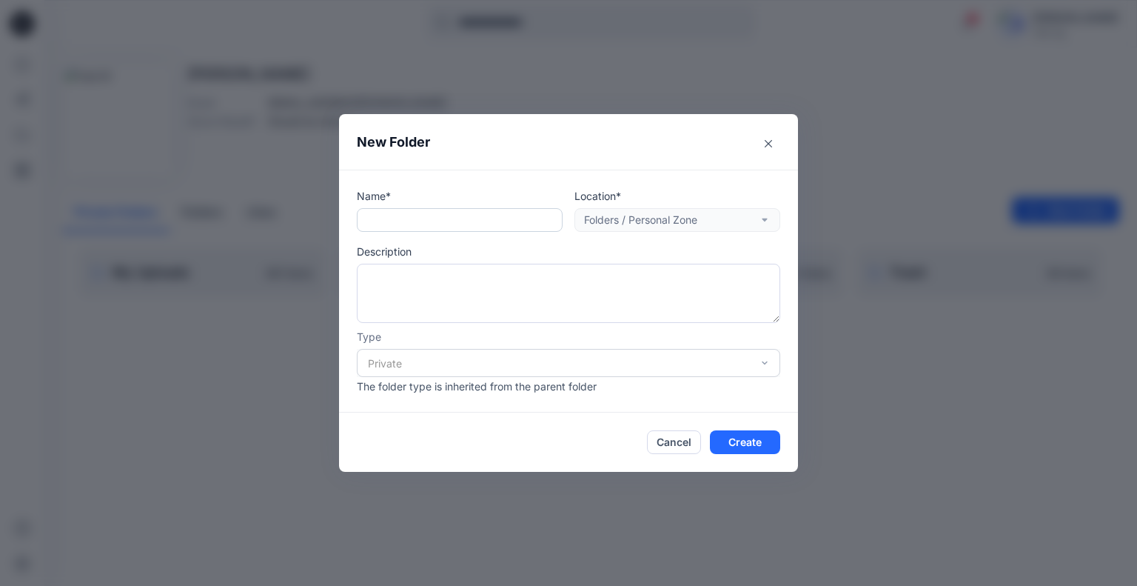
click at [417, 224] on input "text" at bounding box center [460, 220] width 206 height 24
type input "*******"
click at [766, 438] on button "Create" at bounding box center [745, 442] width 70 height 24
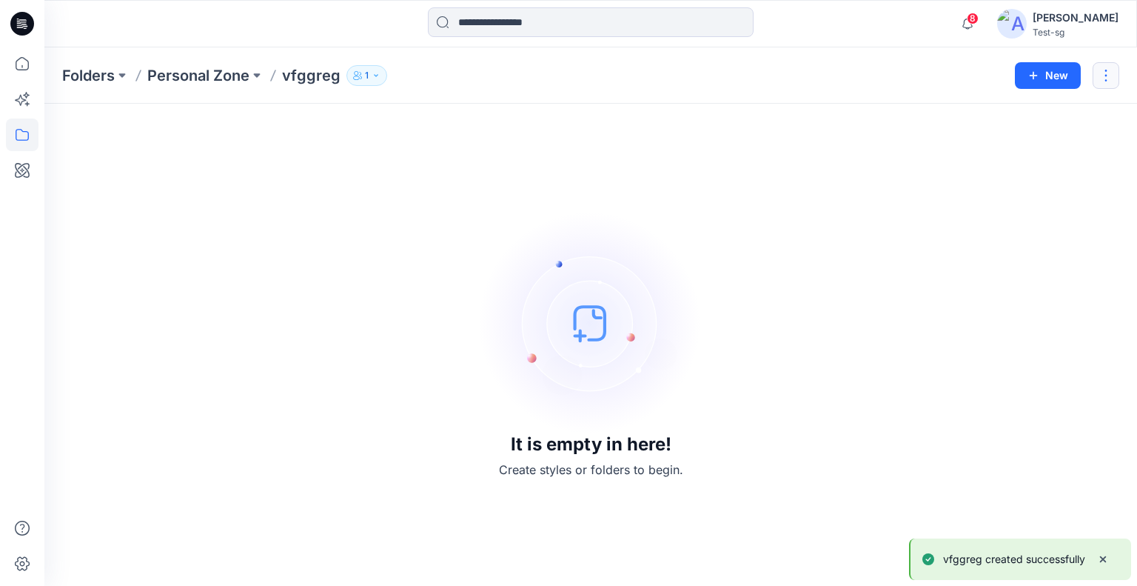
click at [1114, 85] on button "button" at bounding box center [1106, 75] width 27 height 27
click at [1051, 174] on button "Delete Folder" at bounding box center [1037, 171] width 160 height 27
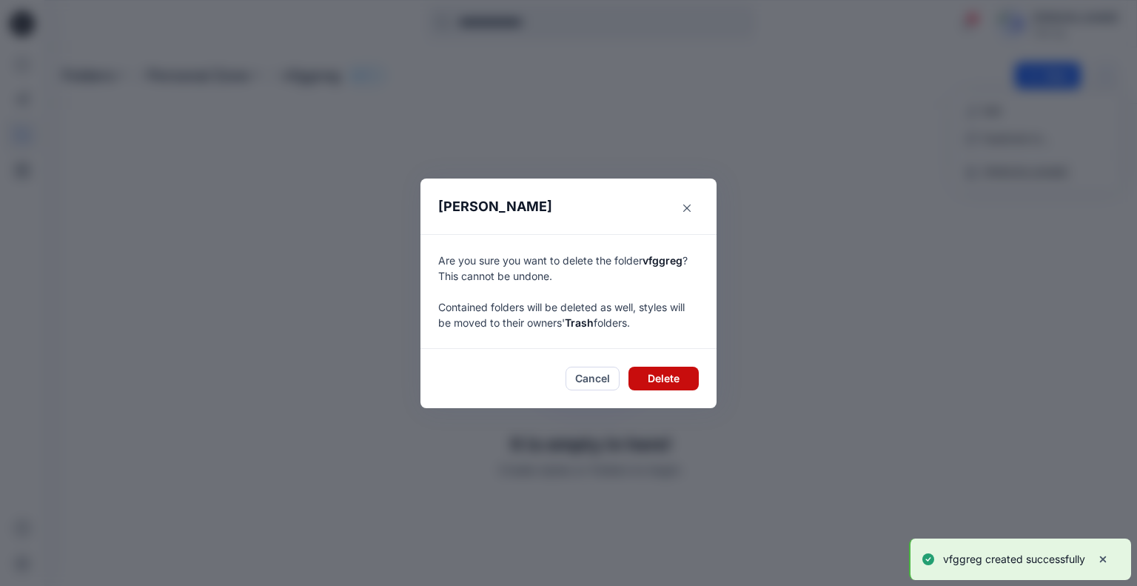
click at [652, 371] on button "Delete" at bounding box center [664, 378] width 70 height 24
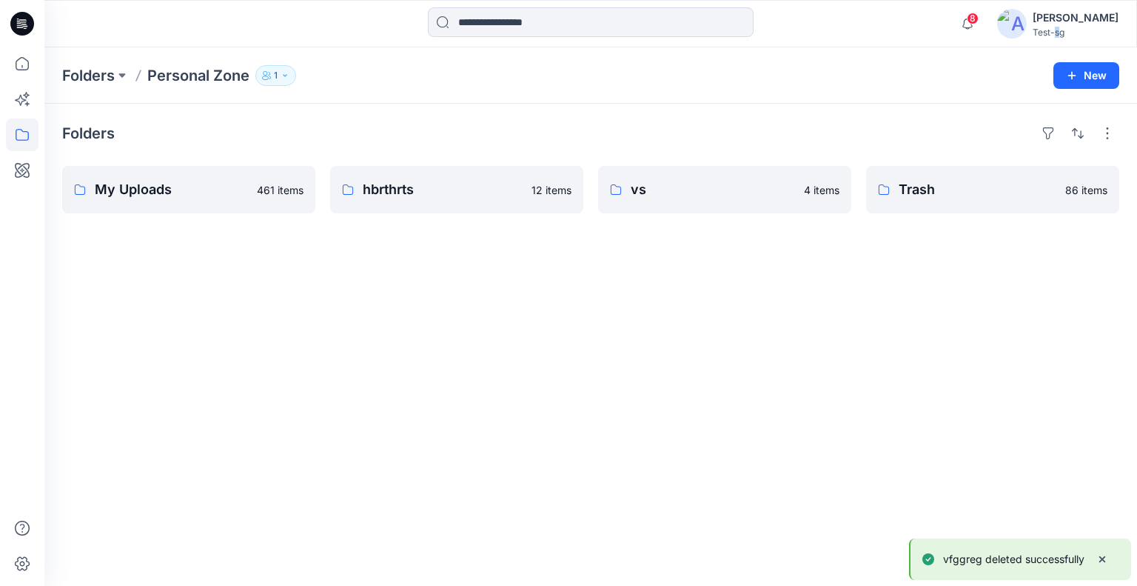
click at [1109, 27] on div "Test-sg" at bounding box center [1076, 32] width 86 height 11
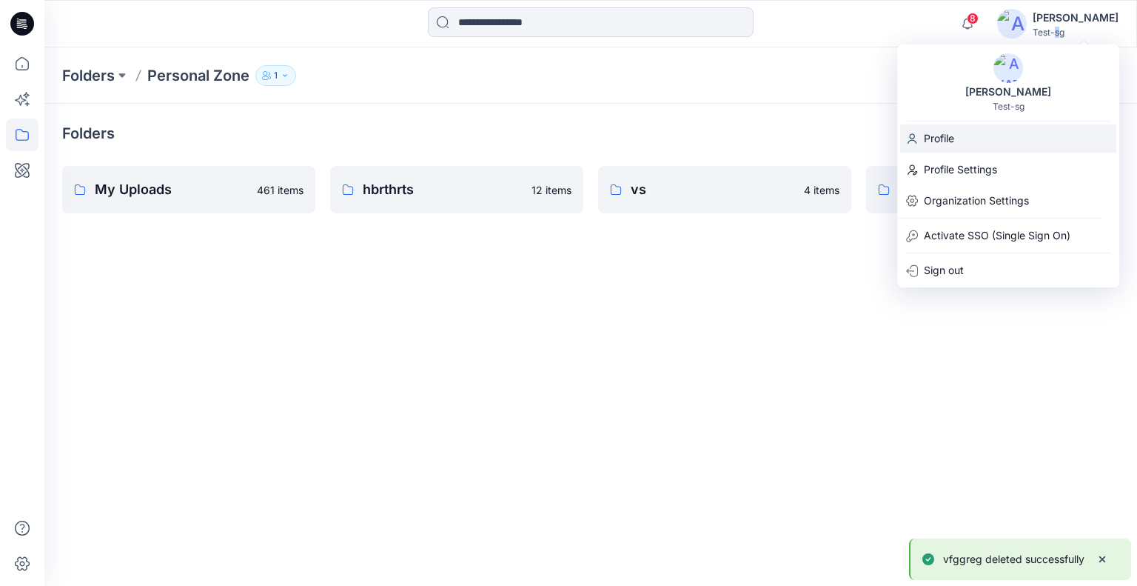
drag, startPoint x: 998, startPoint y: 138, endPoint x: 940, endPoint y: 142, distance: 57.9
click at [998, 137] on div "Profile" at bounding box center [1008, 138] width 216 height 28
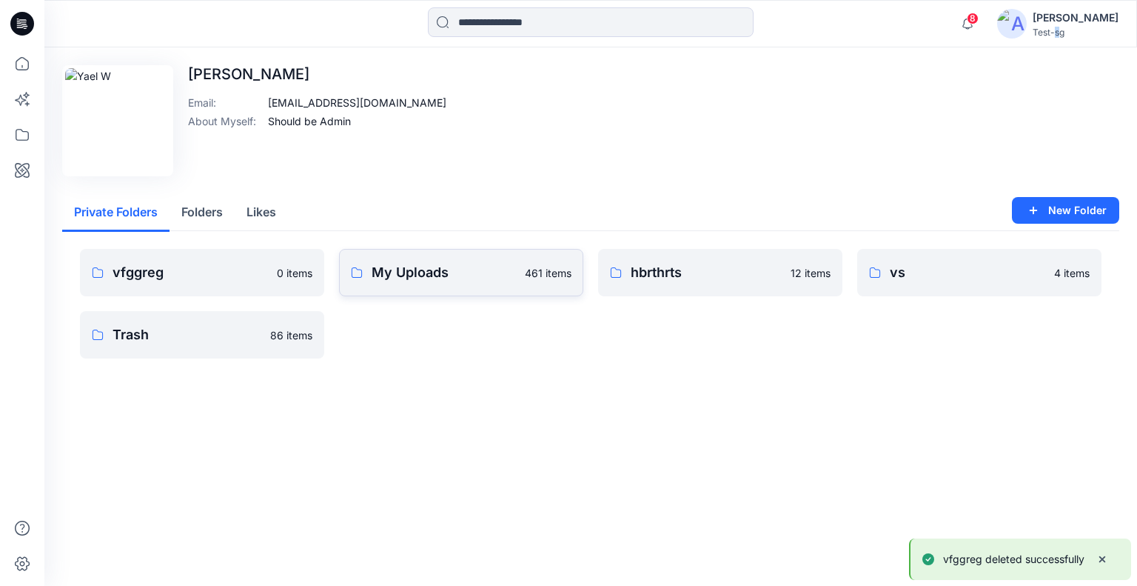
click at [423, 274] on p "My Uploads" at bounding box center [444, 272] width 144 height 21
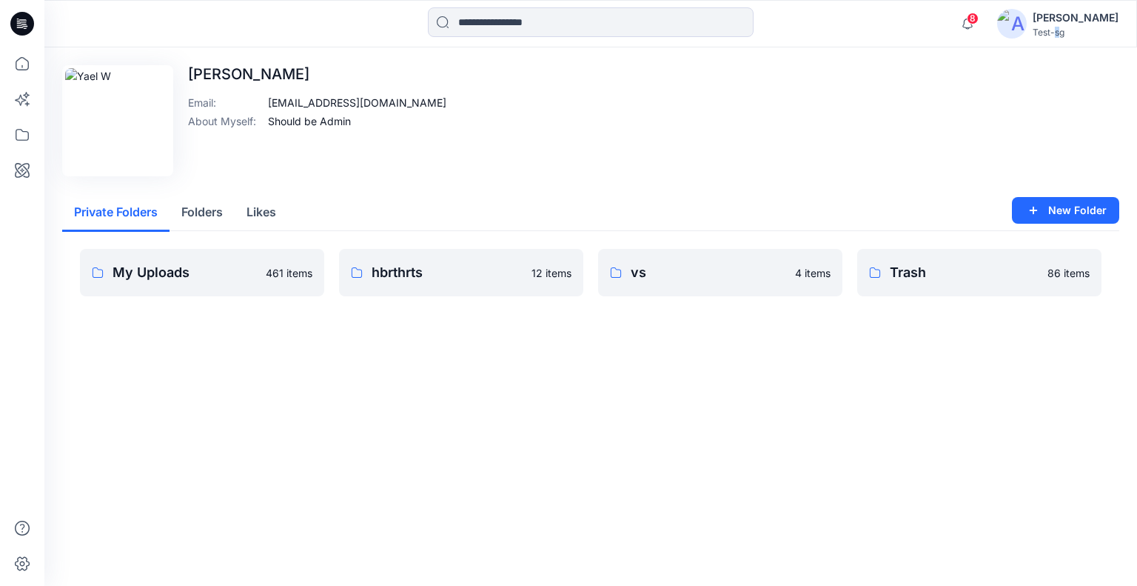
click at [191, 206] on button "Folders" at bounding box center [202, 213] width 65 height 38
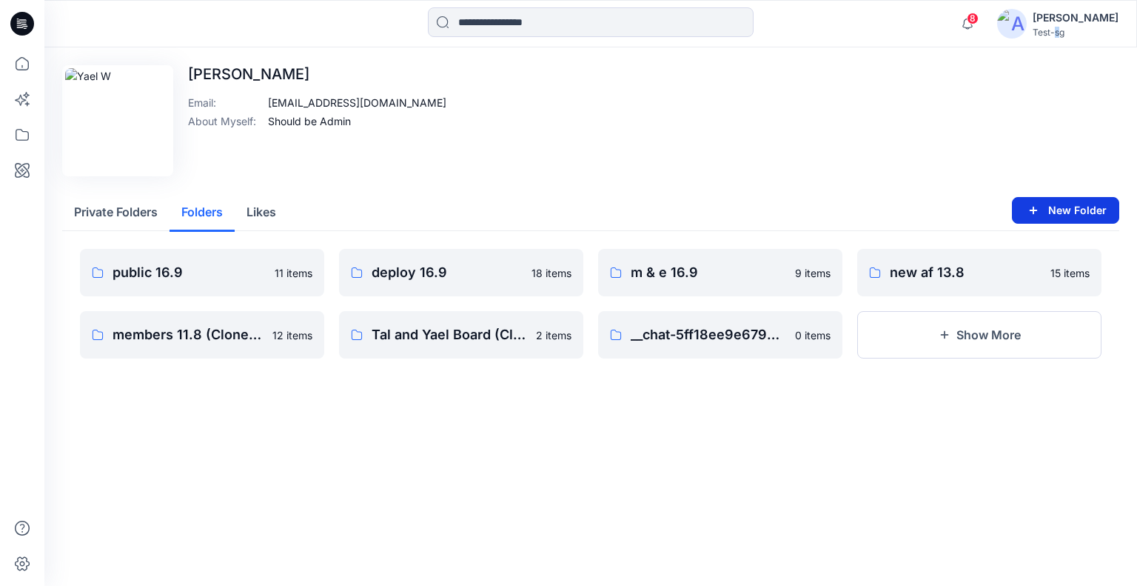
click at [1036, 210] on icon "button" at bounding box center [1034, 211] width 8 height 8
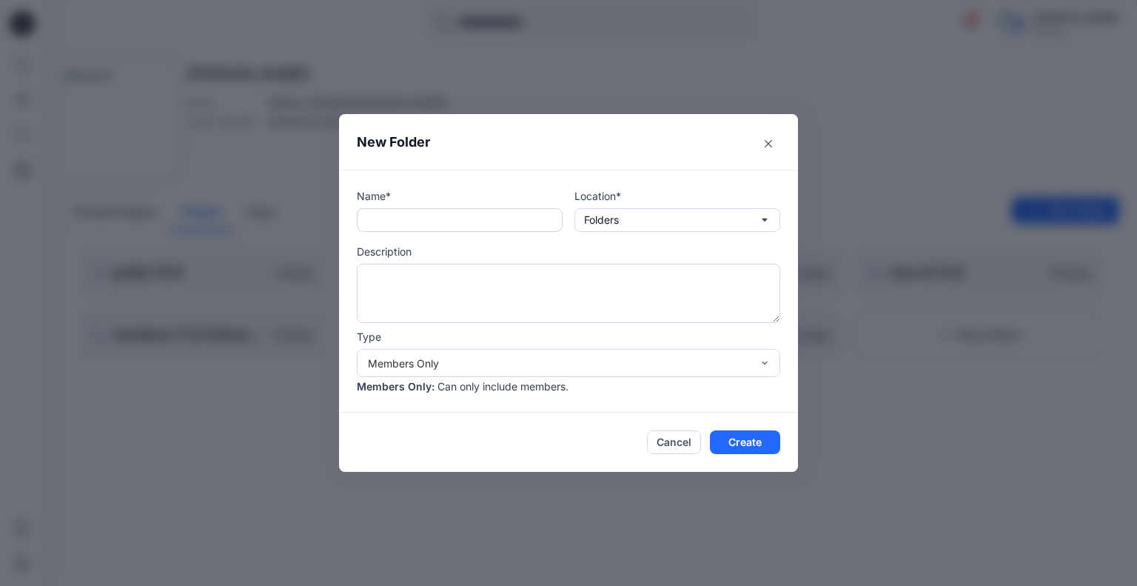
click at [430, 230] on input "text" at bounding box center [460, 220] width 206 height 24
click at [437, 219] on input "*" at bounding box center [460, 220] width 206 height 24
type input "*******"
click at [745, 444] on button "Create" at bounding box center [745, 442] width 70 height 24
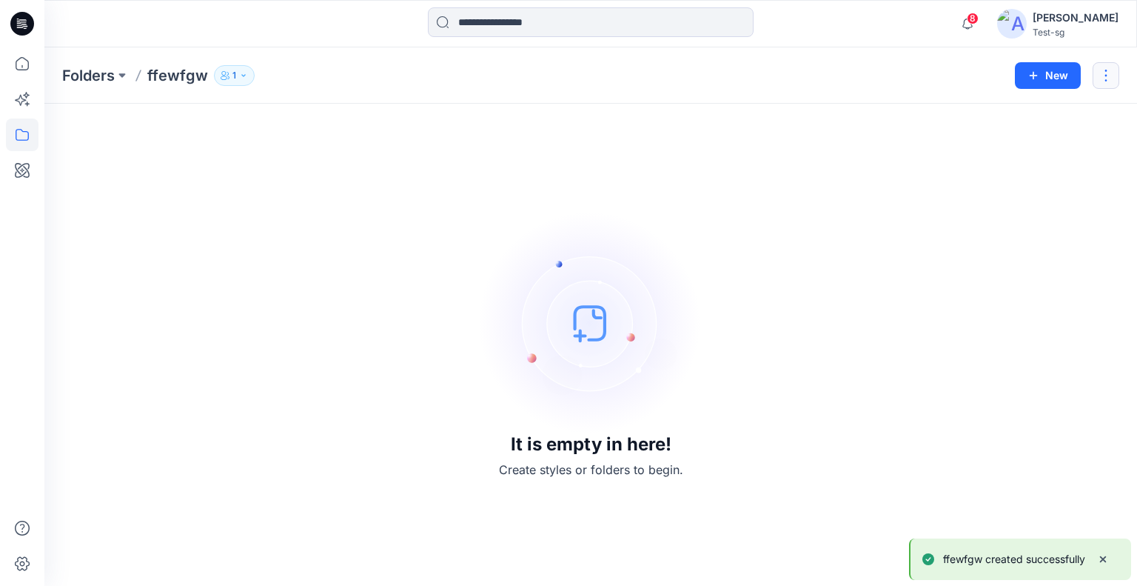
click at [1111, 81] on button "button" at bounding box center [1106, 75] width 27 height 27
click at [1028, 195] on p "Delete Folder" at bounding box center [1025, 200] width 85 height 16
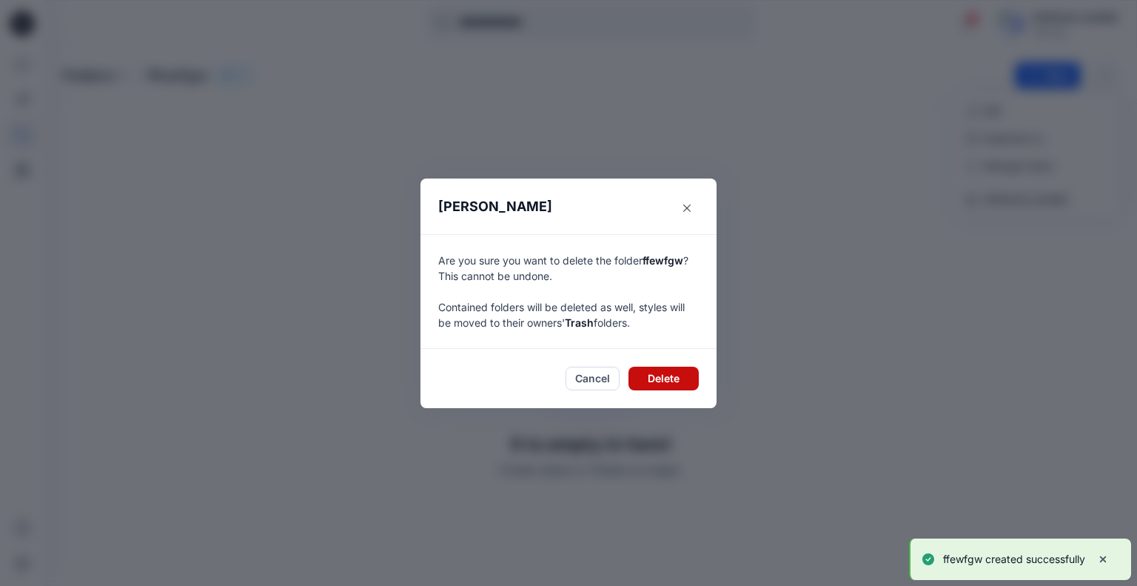
click at [672, 381] on button "Delete" at bounding box center [664, 378] width 70 height 24
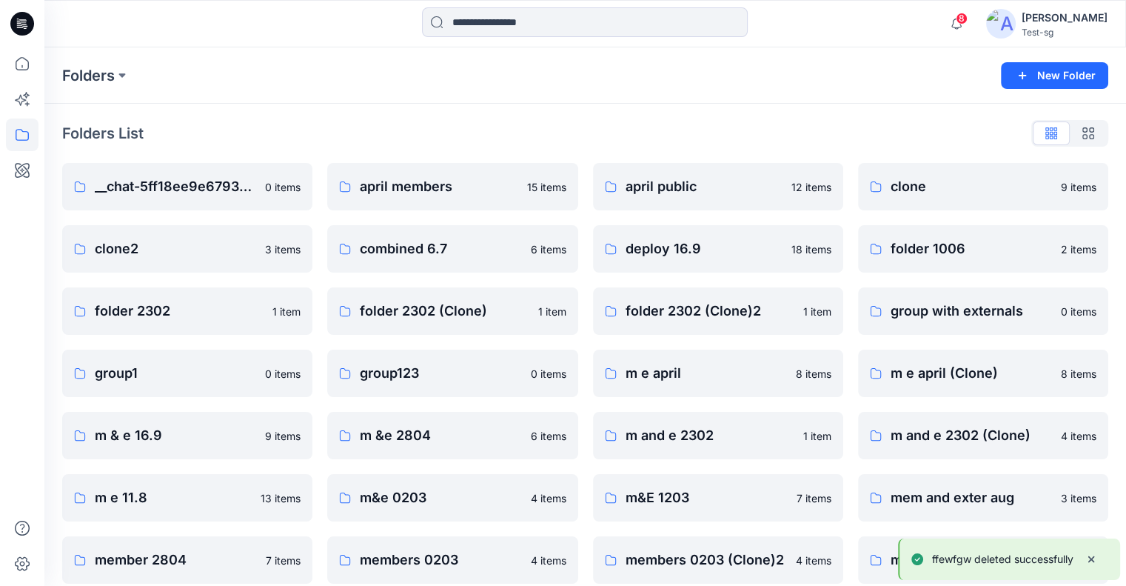
click at [1102, 20] on div "Yael W" at bounding box center [1065, 18] width 86 height 18
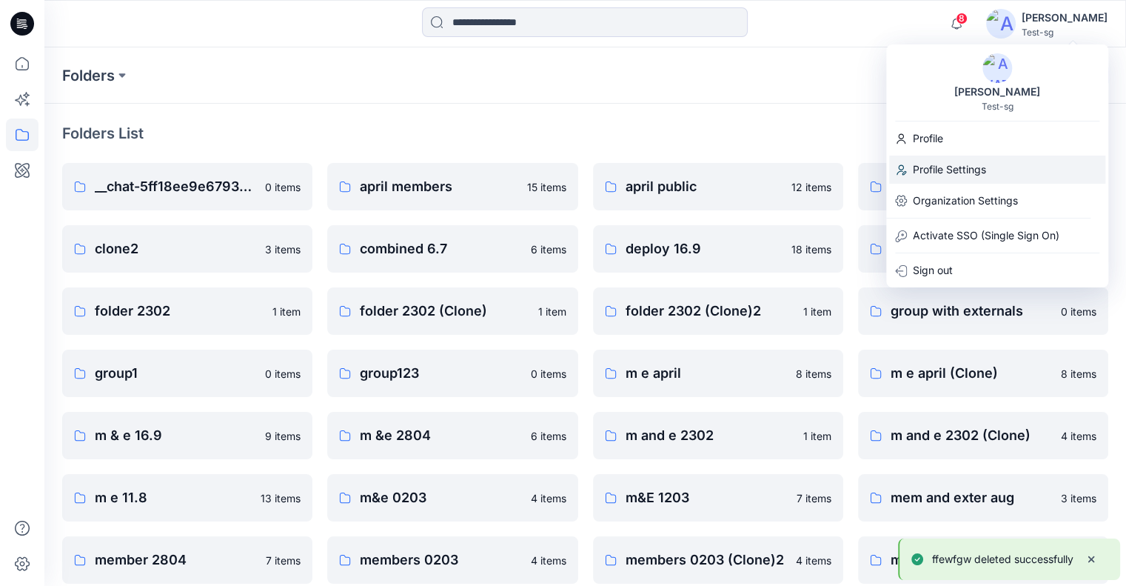
click at [962, 171] on p "Profile Settings" at bounding box center [949, 169] width 73 height 28
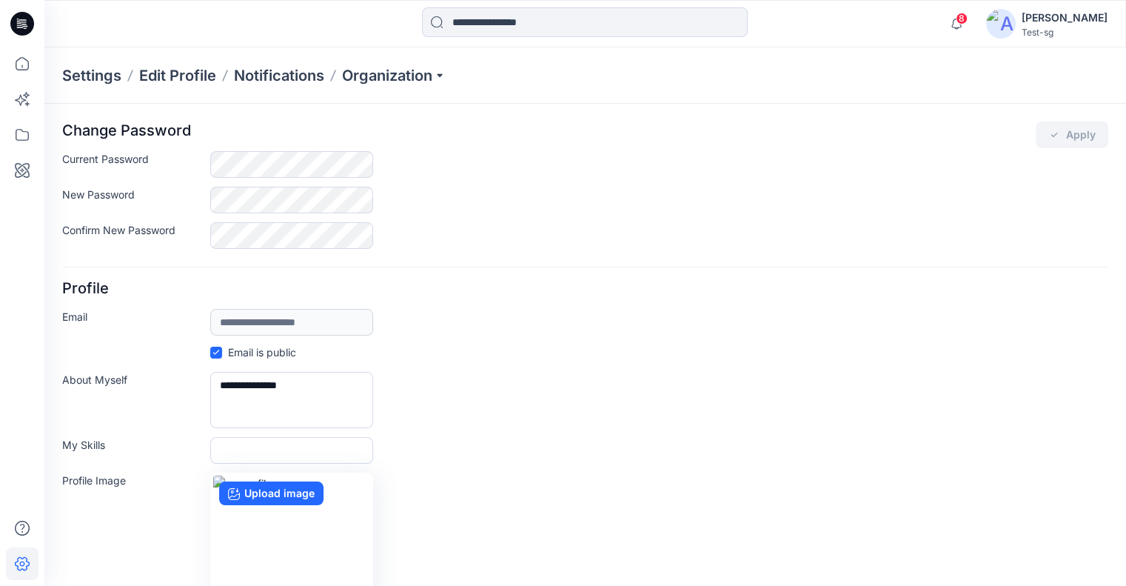
scroll to position [160, 0]
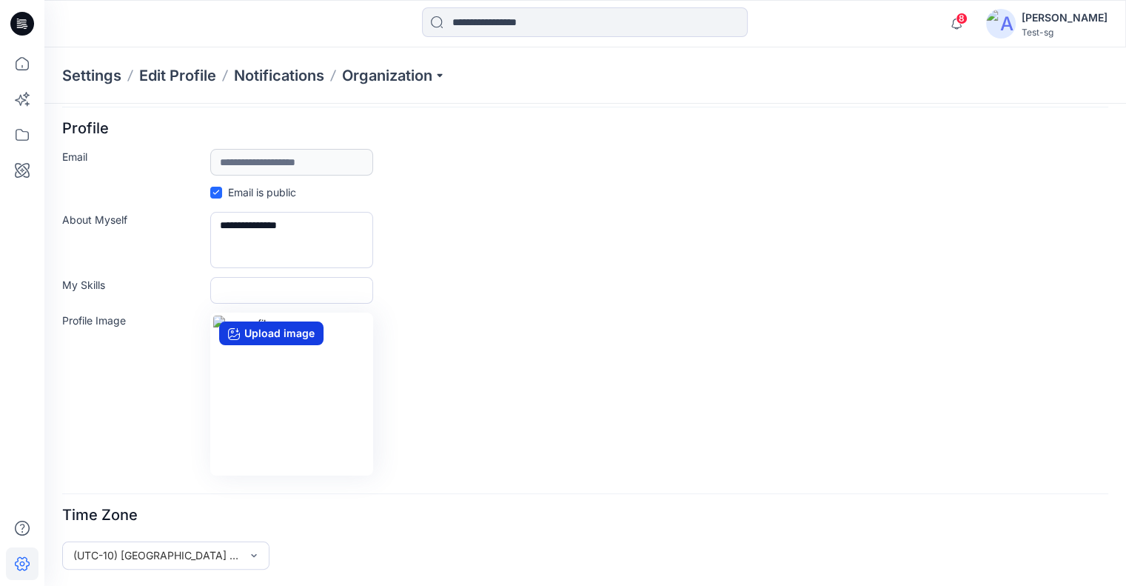
click at [278, 327] on label "Upload image" at bounding box center [271, 333] width 104 height 24
click at [0, 0] on input "Upload image" at bounding box center [0, 0] width 0 height 0
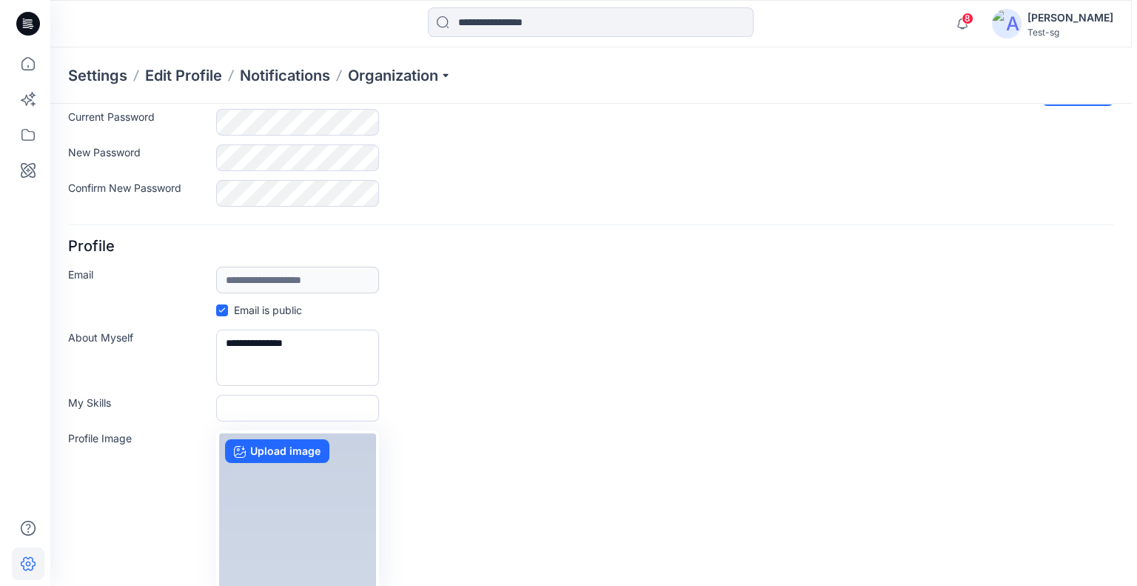
scroll to position [0, 0]
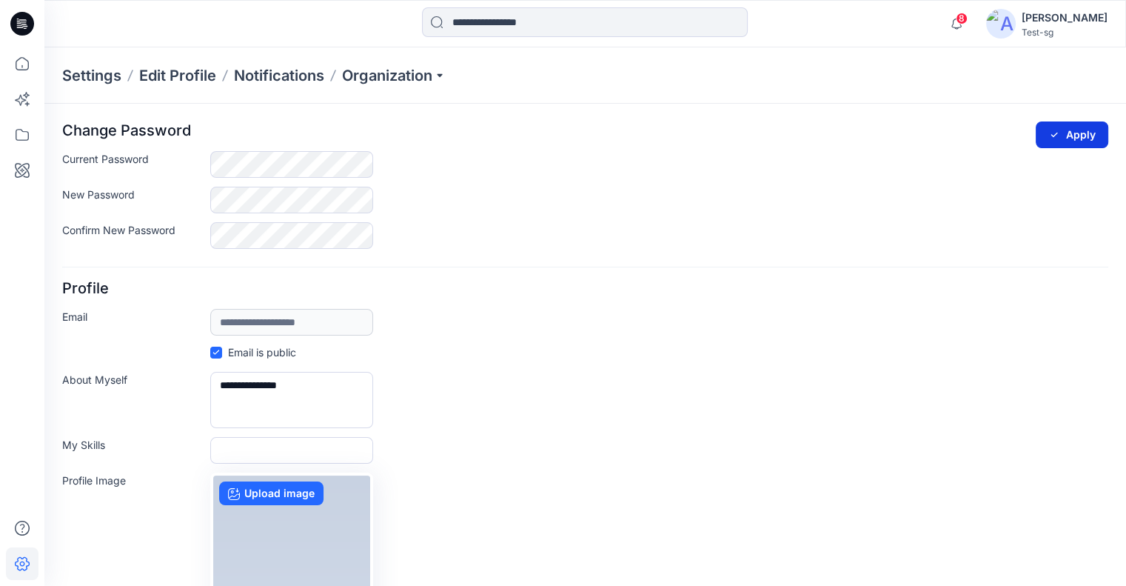
click at [1050, 133] on icon "submit" at bounding box center [1054, 135] width 12 height 12
click at [1088, 24] on div "Yael W" at bounding box center [1065, 18] width 86 height 18
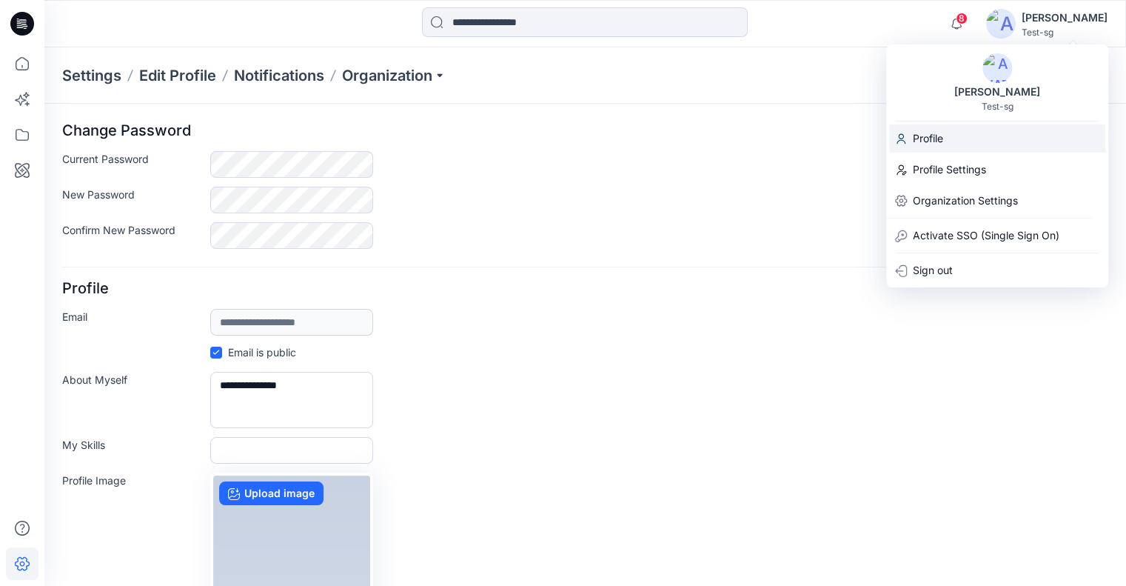
click at [958, 146] on div "Profile" at bounding box center [997, 138] width 216 height 28
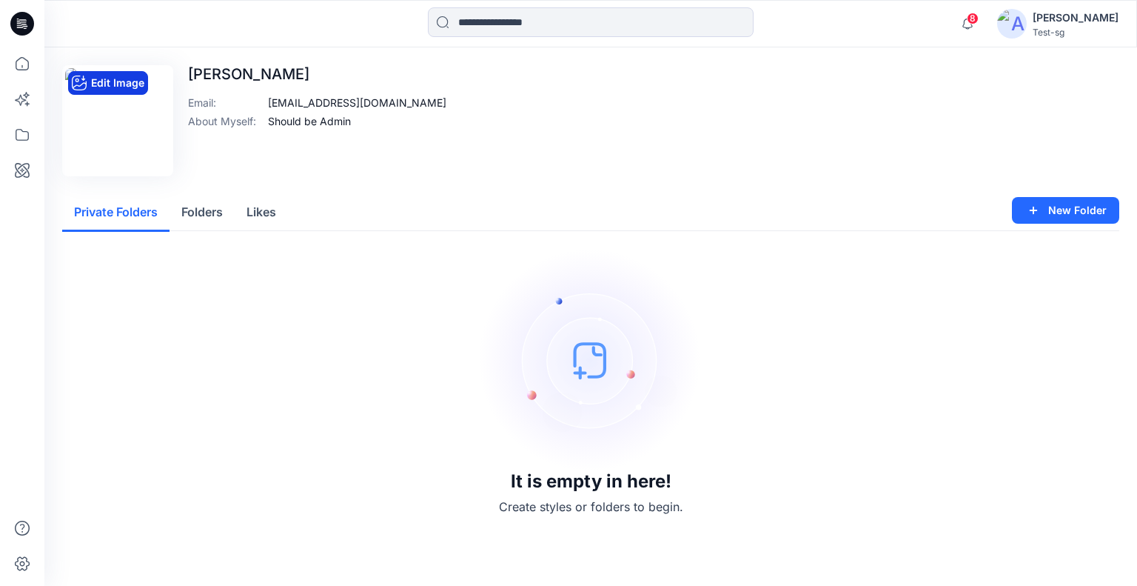
click at [98, 80] on button "Edit Image" at bounding box center [108, 83] width 80 height 24
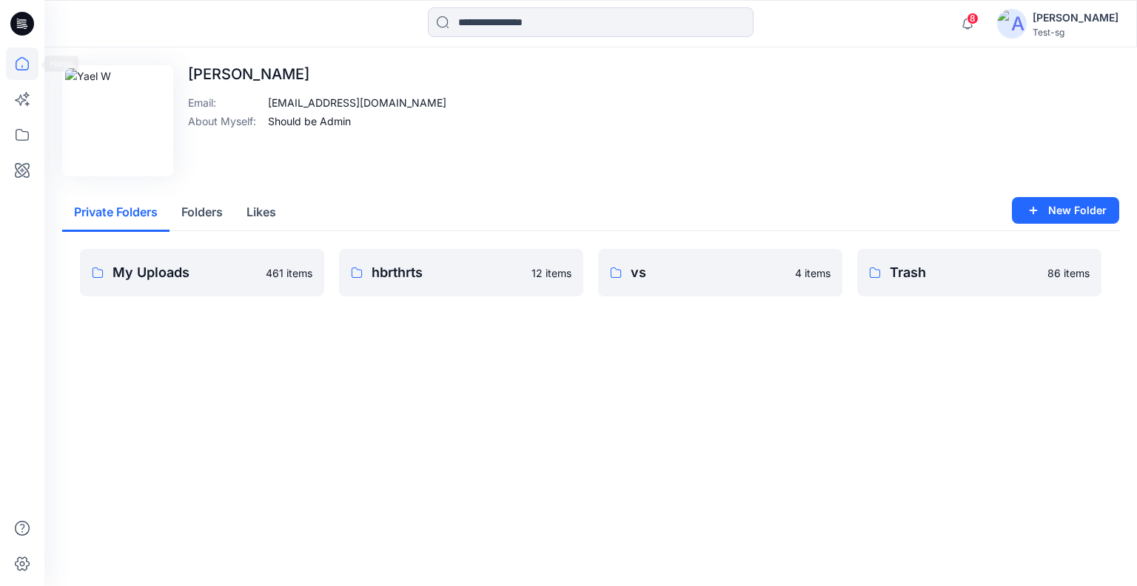
click at [24, 58] on icon at bounding box center [22, 63] width 33 height 33
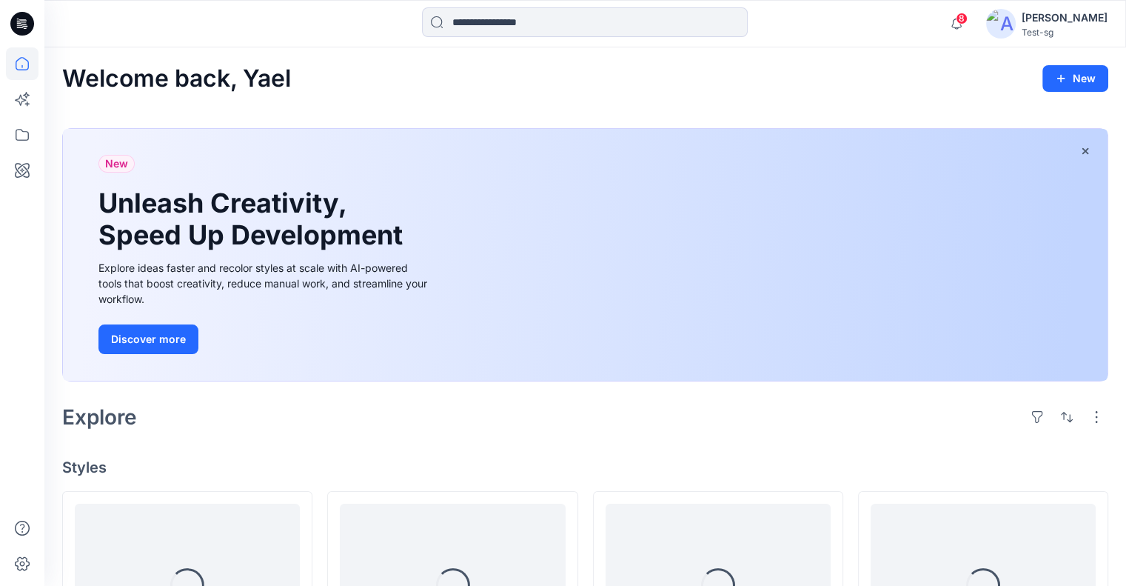
scroll to position [296, 0]
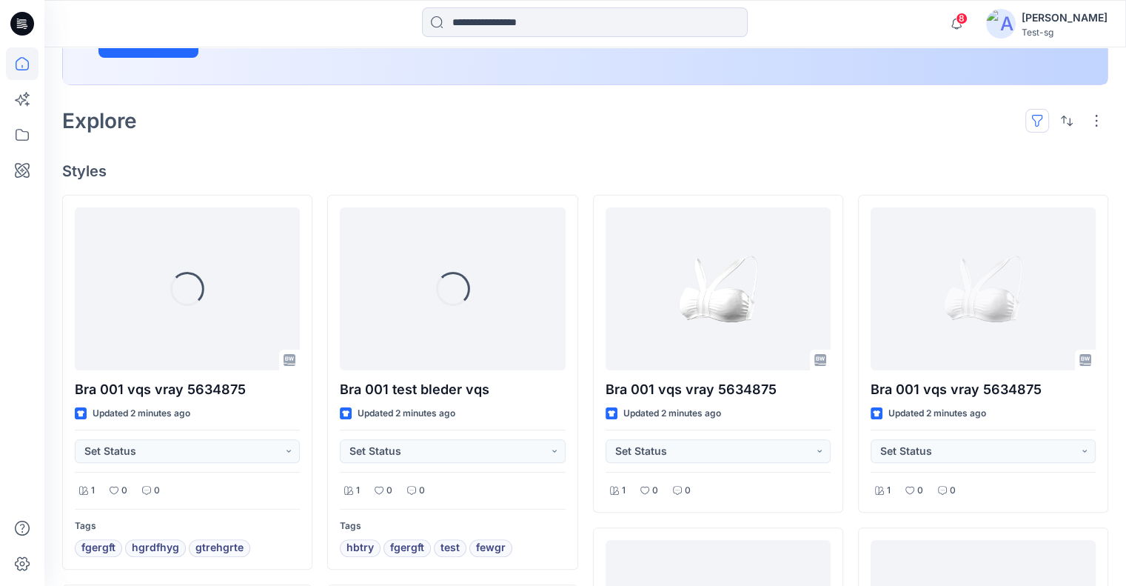
click at [1045, 117] on button "button" at bounding box center [1037, 121] width 24 height 24
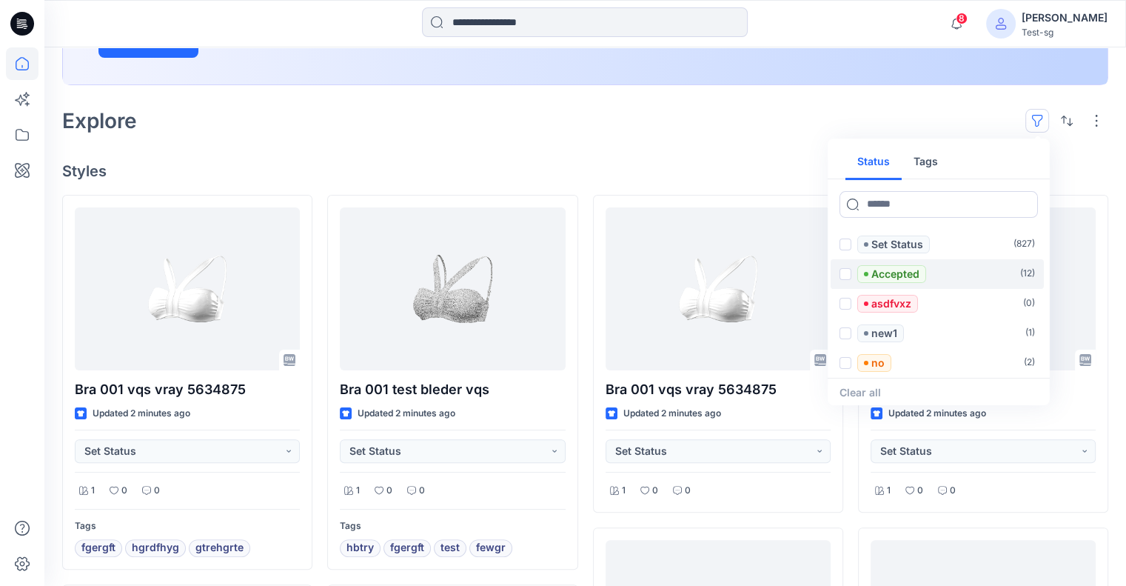
click at [933, 270] on label "Accepted ( 12 )" at bounding box center [937, 274] width 213 height 30
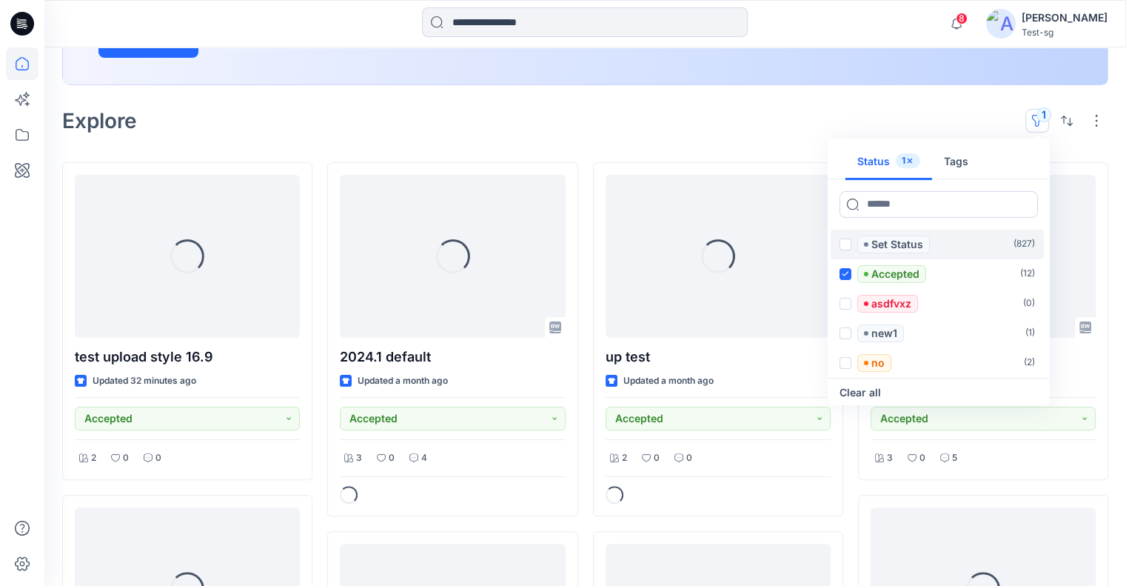
drag, startPoint x: 846, startPoint y: 272, endPoint x: 866, endPoint y: 245, distance: 33.3
click at [846, 271] on icon at bounding box center [845, 273] width 7 height 5
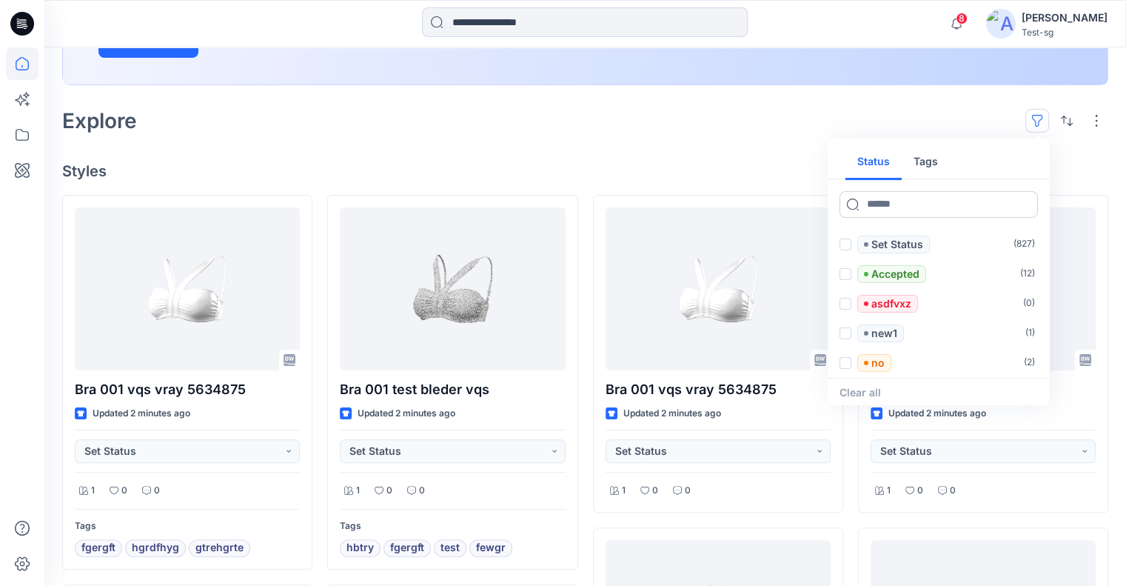
click at [894, 205] on input at bounding box center [939, 204] width 198 height 27
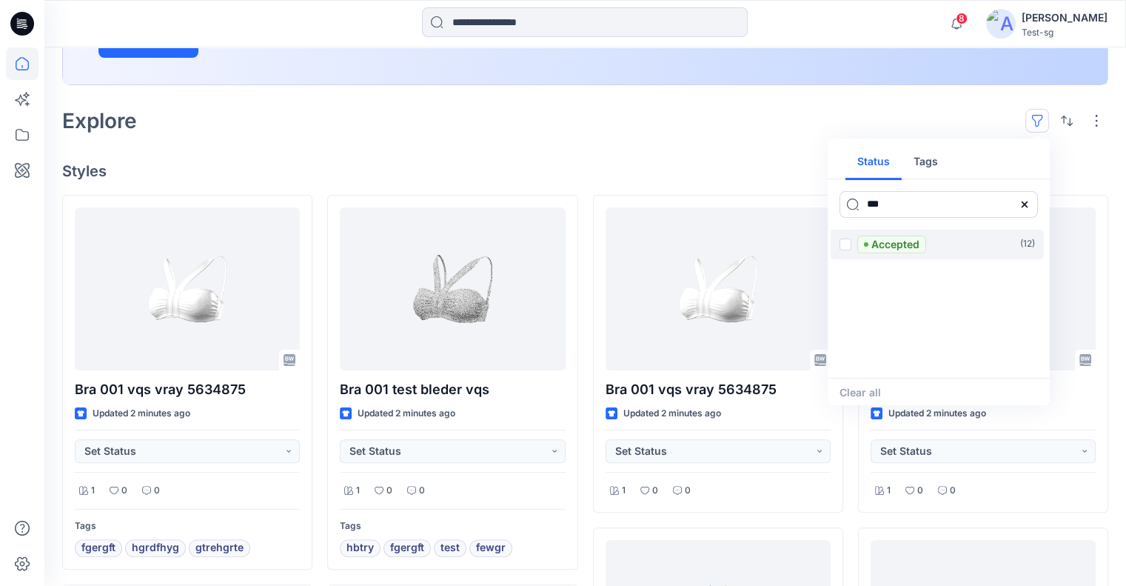
type input "***"
drag, startPoint x: 845, startPoint y: 240, endPoint x: 862, endPoint y: 240, distance: 16.3
click at [845, 240] on span at bounding box center [846, 244] width 12 height 12
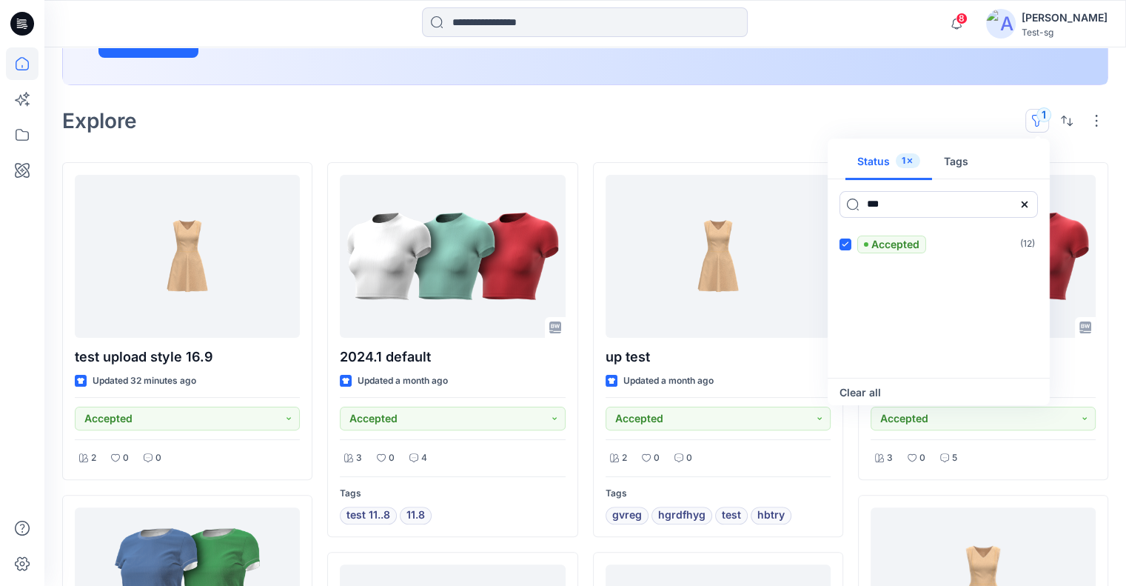
click at [862, 390] on button "Clear all" at bounding box center [860, 393] width 41 height 18
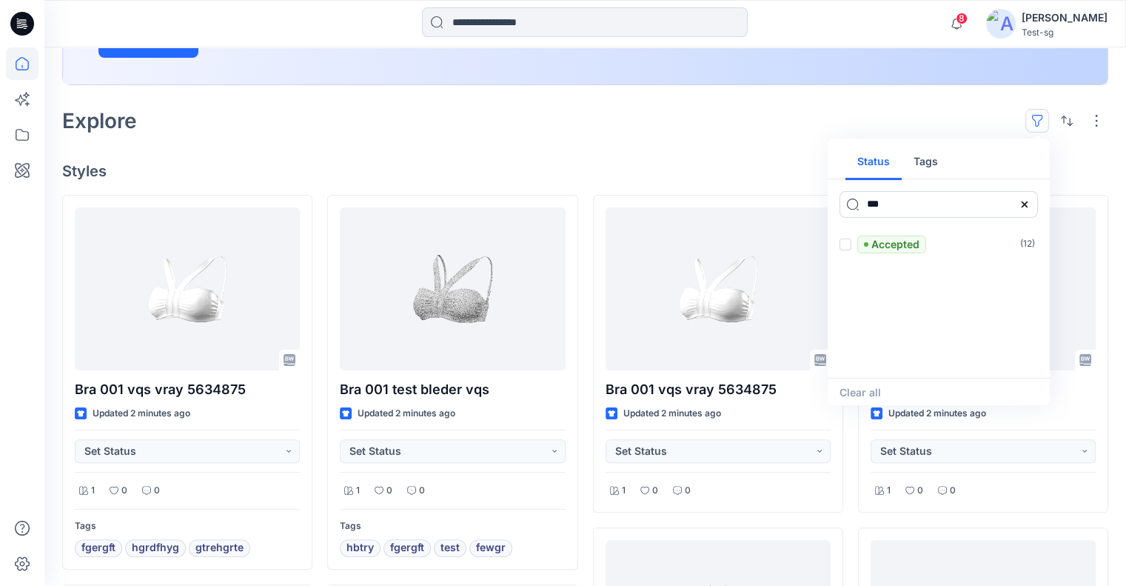
click at [1028, 202] on icon at bounding box center [1025, 204] width 12 height 12
click at [915, 164] on button "Tags" at bounding box center [926, 162] width 48 height 36
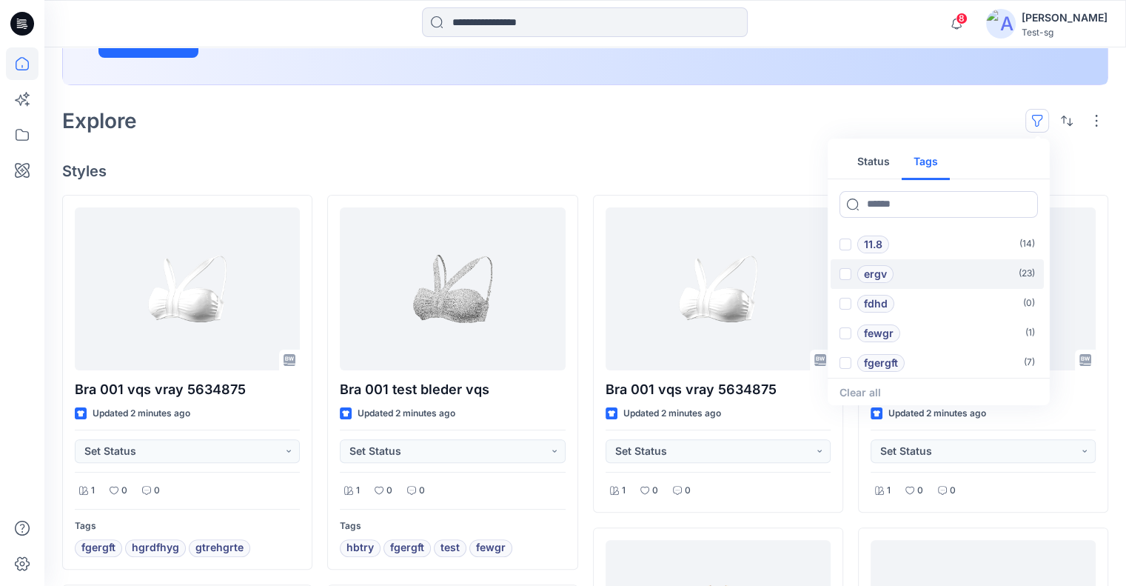
click at [843, 269] on span at bounding box center [846, 274] width 12 height 12
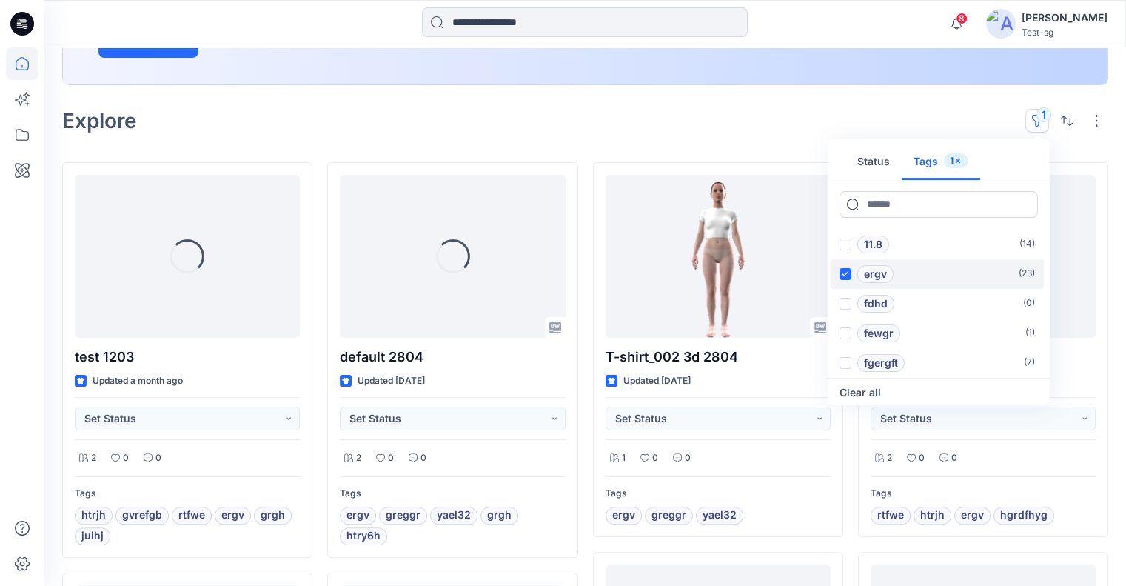
click at [851, 386] on button "Clear all" at bounding box center [860, 393] width 41 height 18
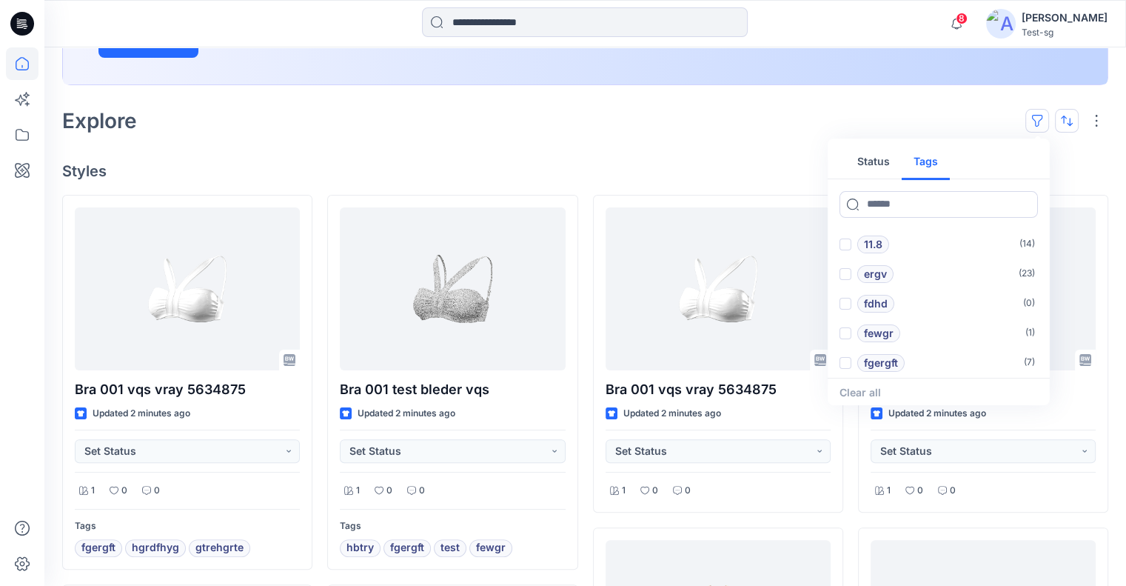
click at [1059, 114] on button "button" at bounding box center [1067, 121] width 24 height 24
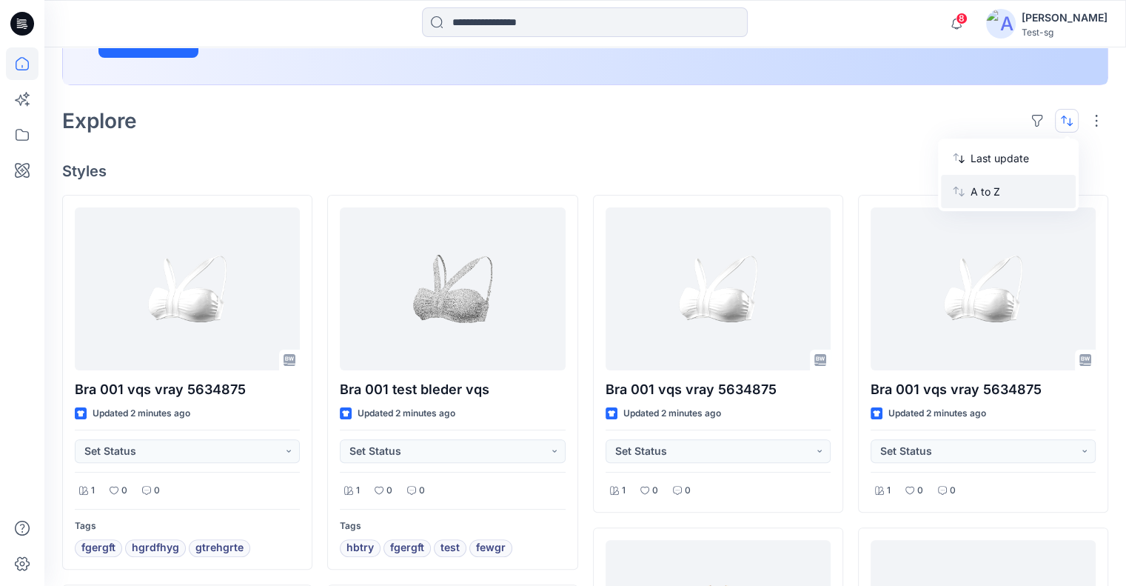
click at [1004, 198] on p "A to Z" at bounding box center [1017, 192] width 93 height 16
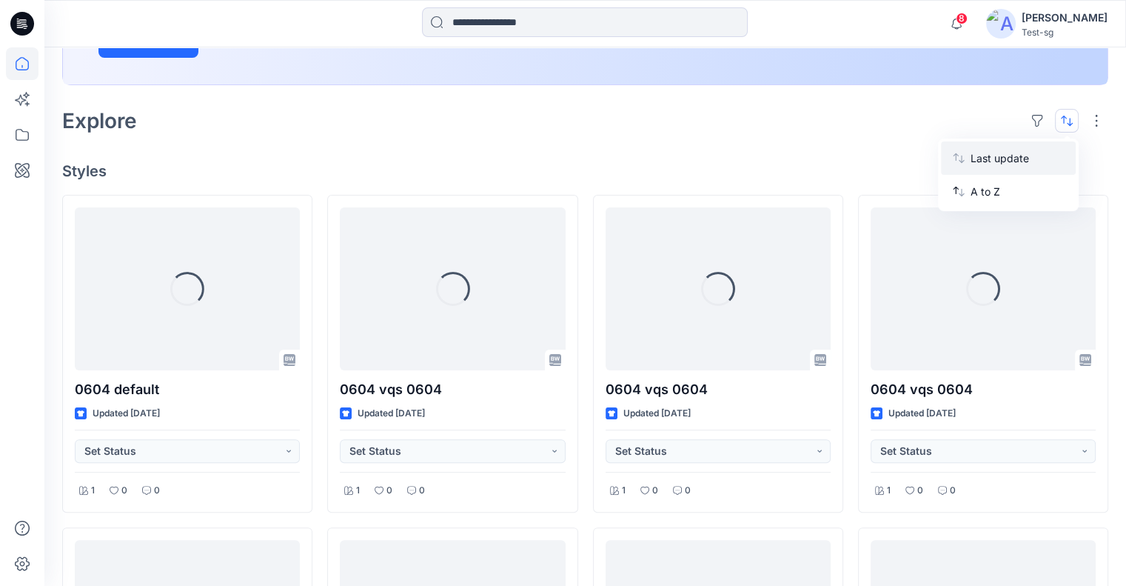
click at [1031, 158] on p "Last update" at bounding box center [1017, 158] width 93 height 16
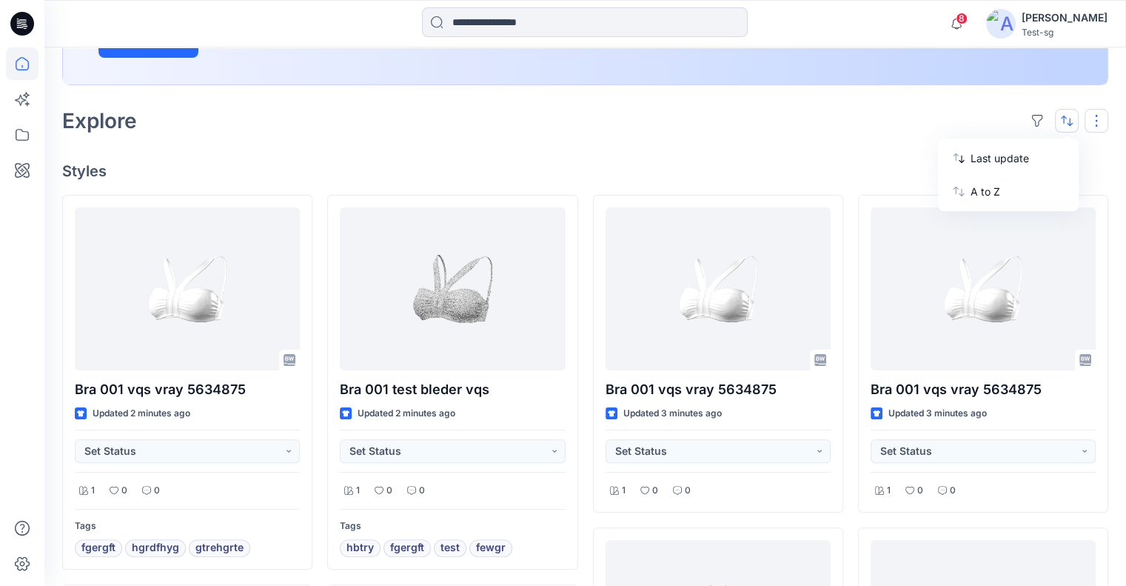
click at [1093, 120] on button "button" at bounding box center [1097, 121] width 24 height 24
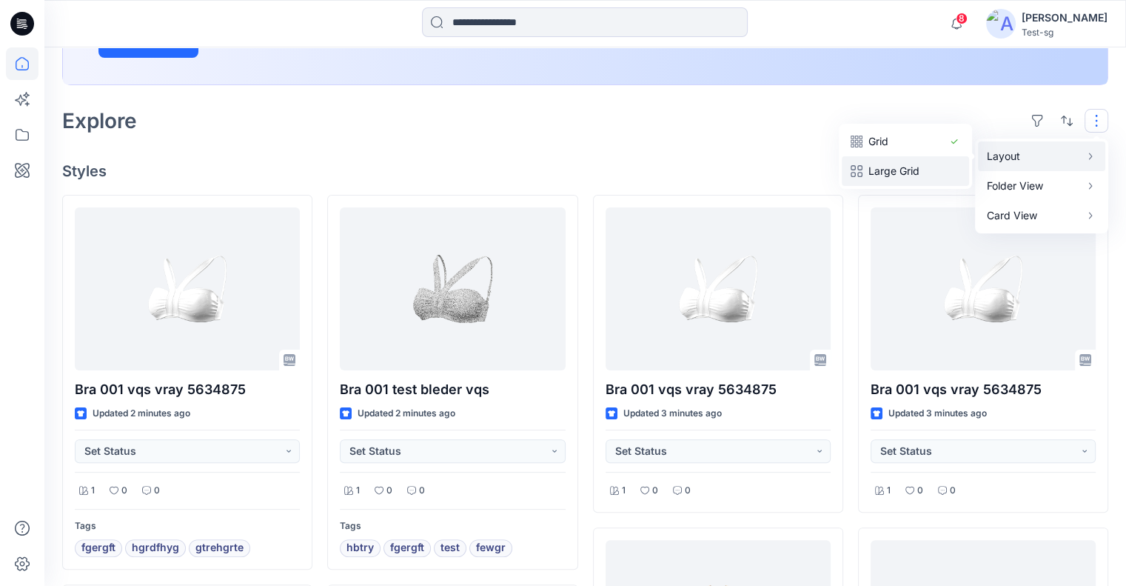
click at [934, 167] on p "Large Grid" at bounding box center [905, 171] width 74 height 18
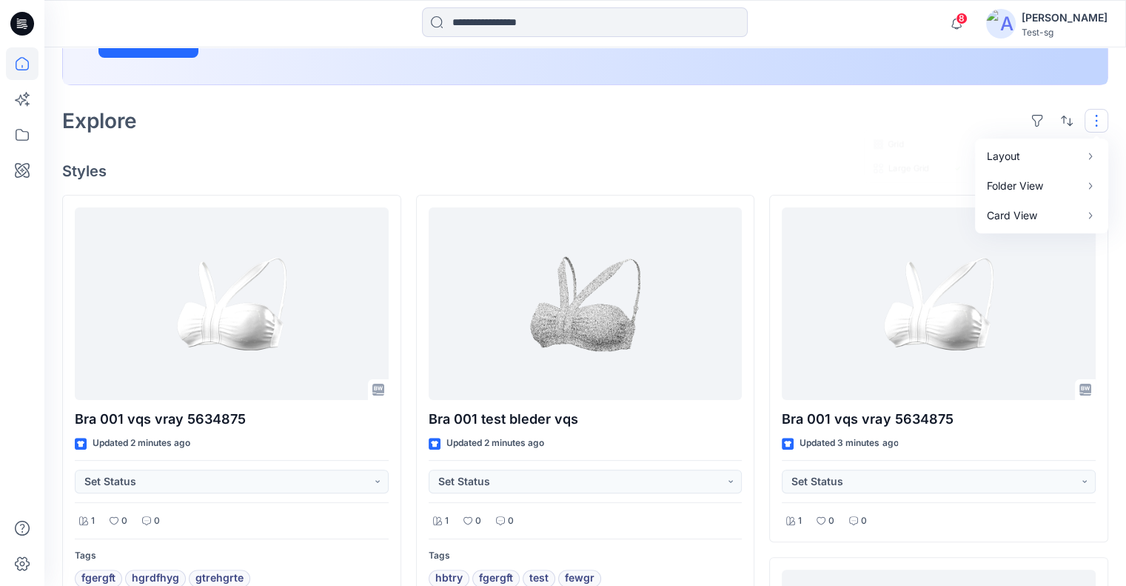
click at [1089, 123] on button "button" at bounding box center [1097, 121] width 24 height 24
click at [930, 138] on p "Grid" at bounding box center [905, 142] width 74 height 18
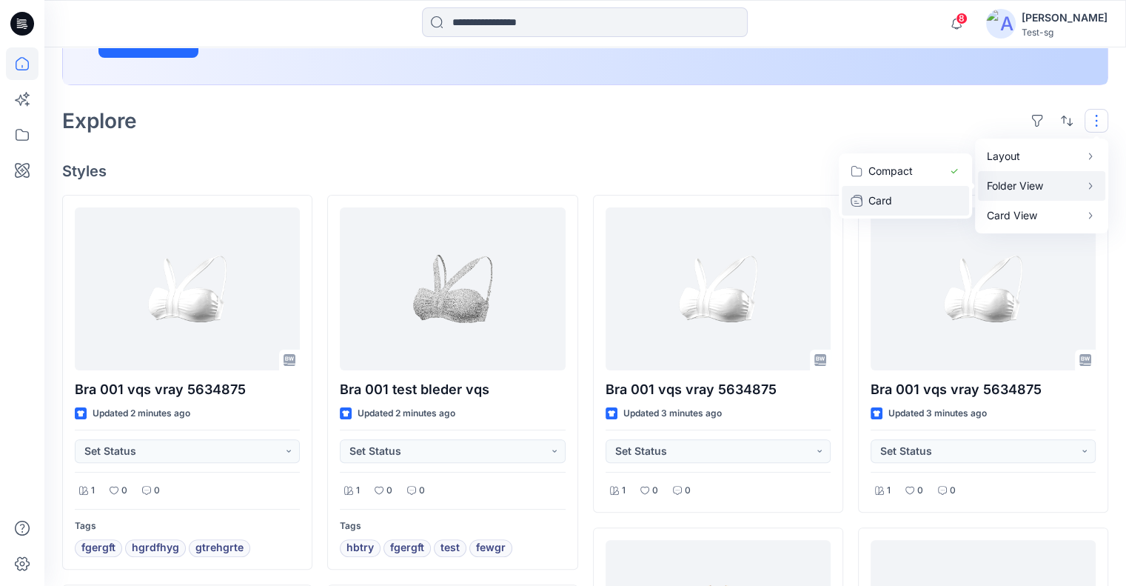
click at [922, 199] on p "Card" at bounding box center [905, 201] width 74 height 18
click at [923, 176] on p "Compact" at bounding box center [905, 171] width 74 height 18
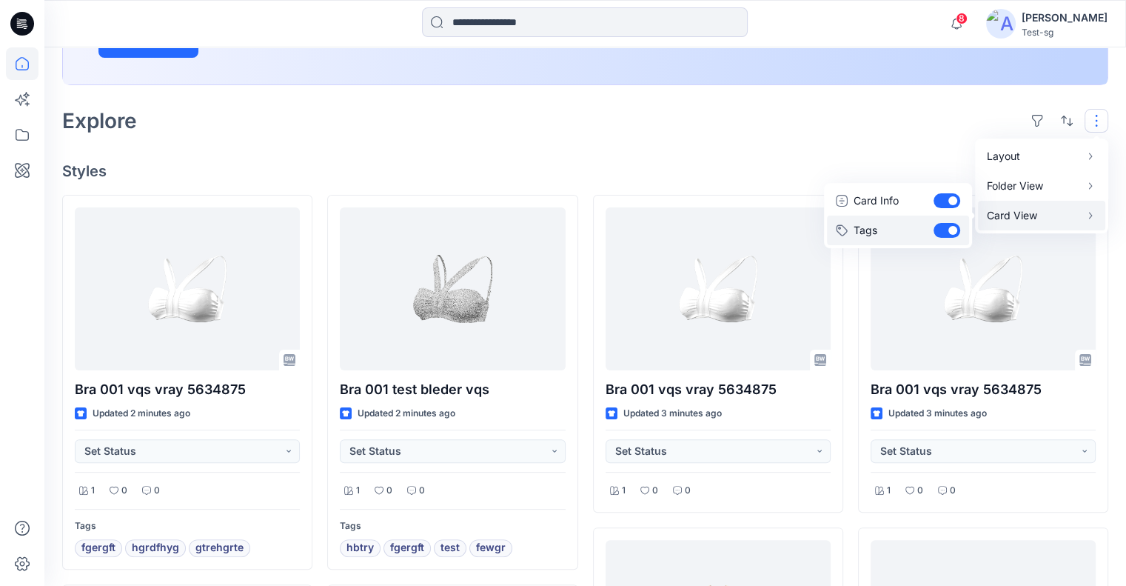
click at [940, 224] on button "Tags" at bounding box center [898, 230] width 142 height 30
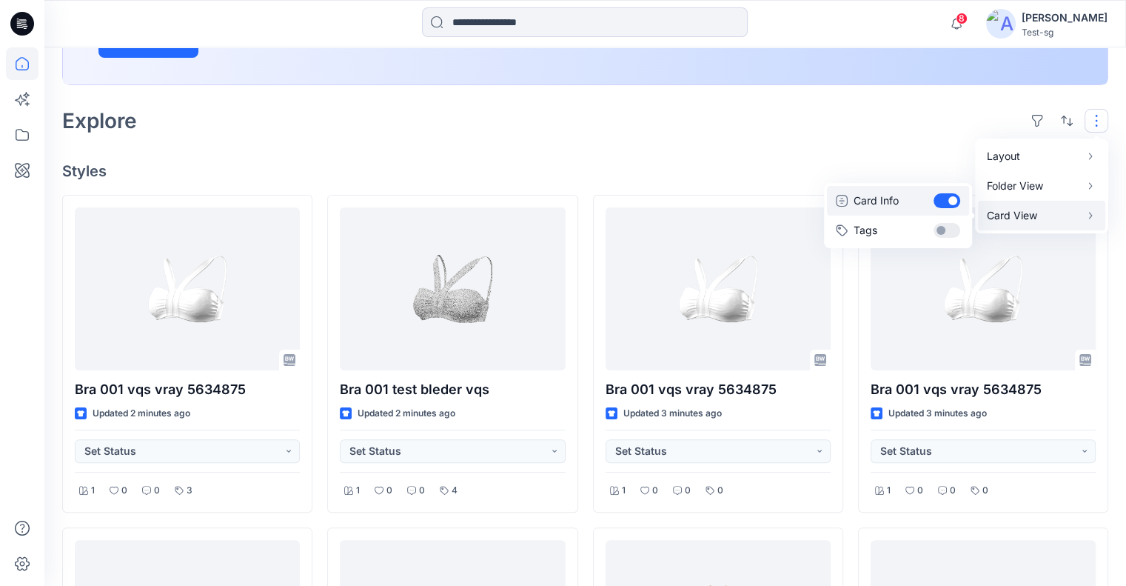
click at [945, 199] on button "Card Info" at bounding box center [898, 201] width 142 height 30
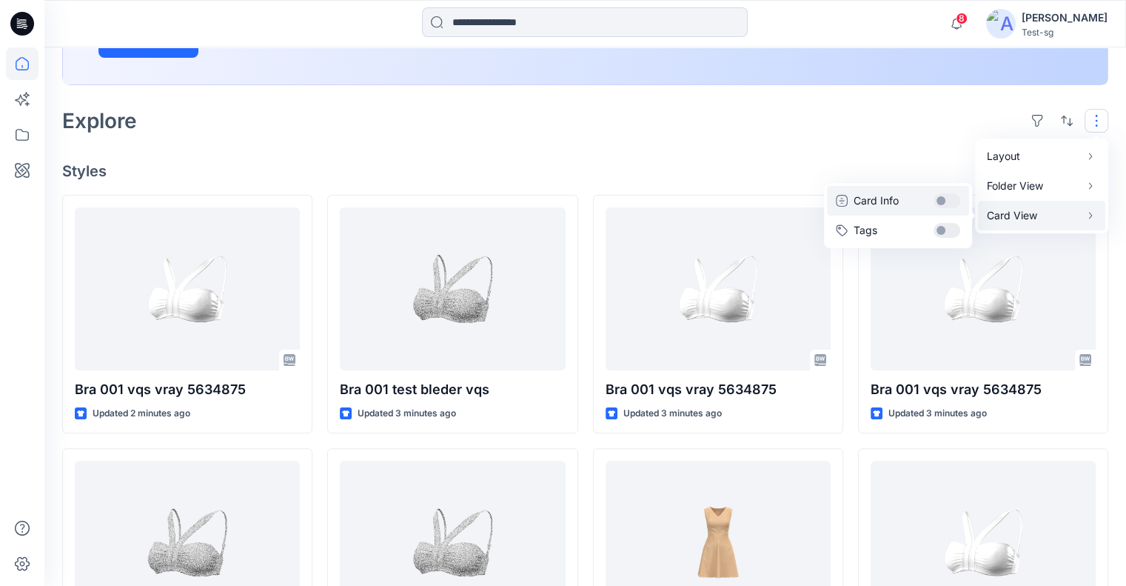
click at [947, 197] on button "Card Info" at bounding box center [898, 201] width 142 height 30
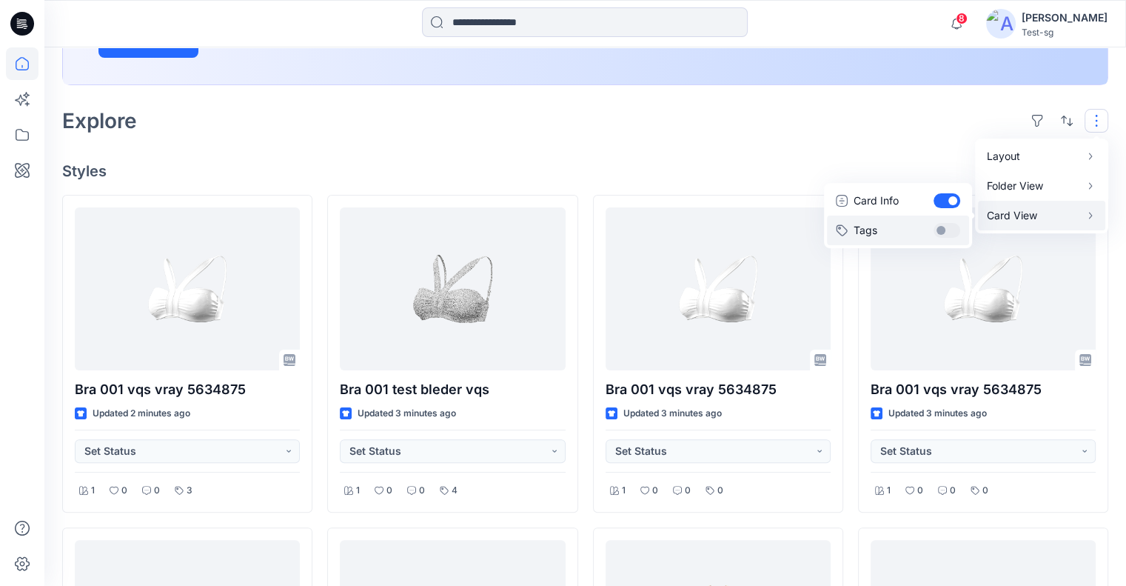
click at [948, 230] on button "Tags" at bounding box center [898, 230] width 142 height 30
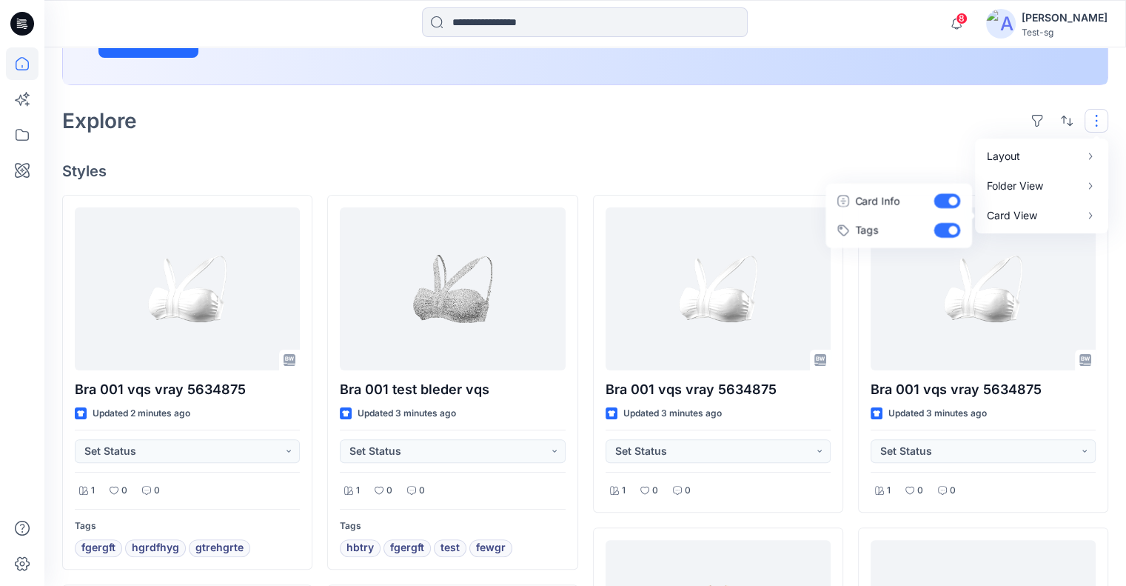
click at [671, 140] on div "Welcome back, Yael New New Unleash Creativity, Speed Up Development Explore ide…" at bounding box center [585, 538] width 1082 height 1575
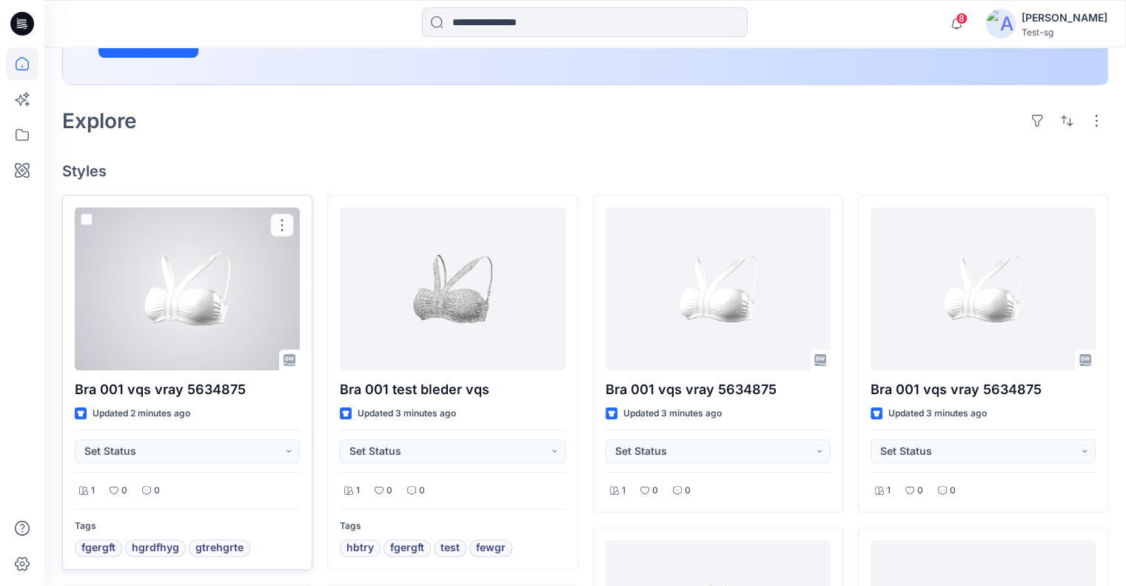
click at [123, 288] on div at bounding box center [187, 288] width 225 height 163
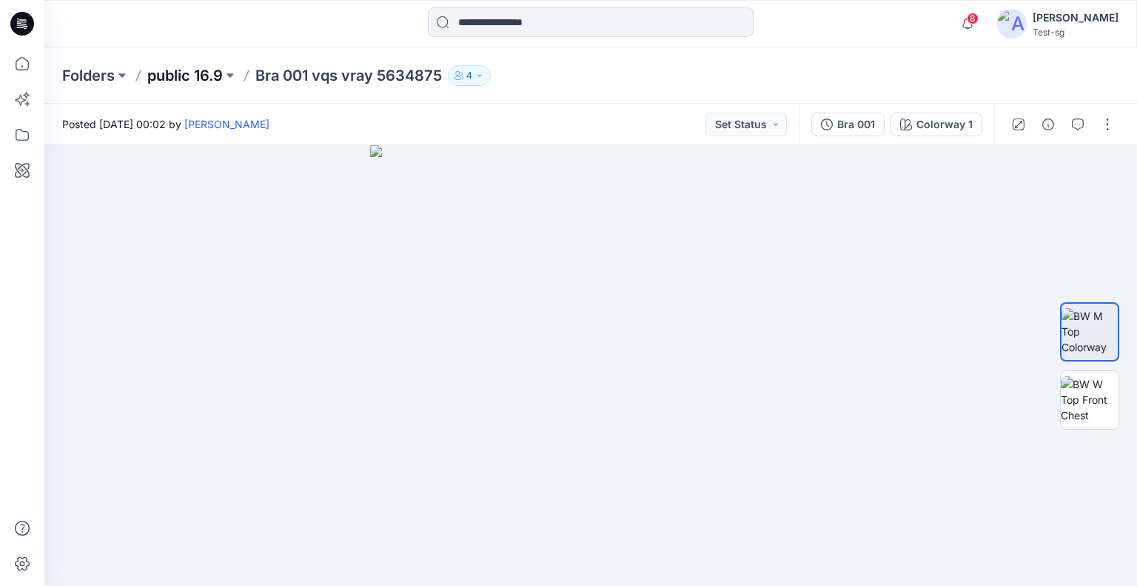
click at [181, 69] on p "public 16.9" at bounding box center [185, 75] width 76 height 21
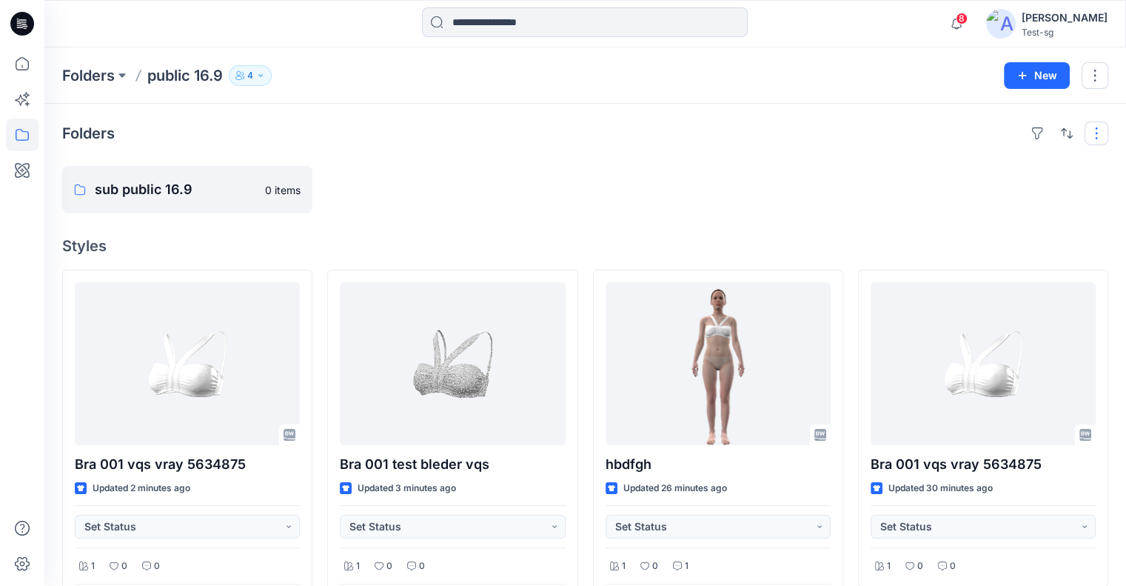
click at [1103, 130] on button "button" at bounding box center [1097, 133] width 24 height 24
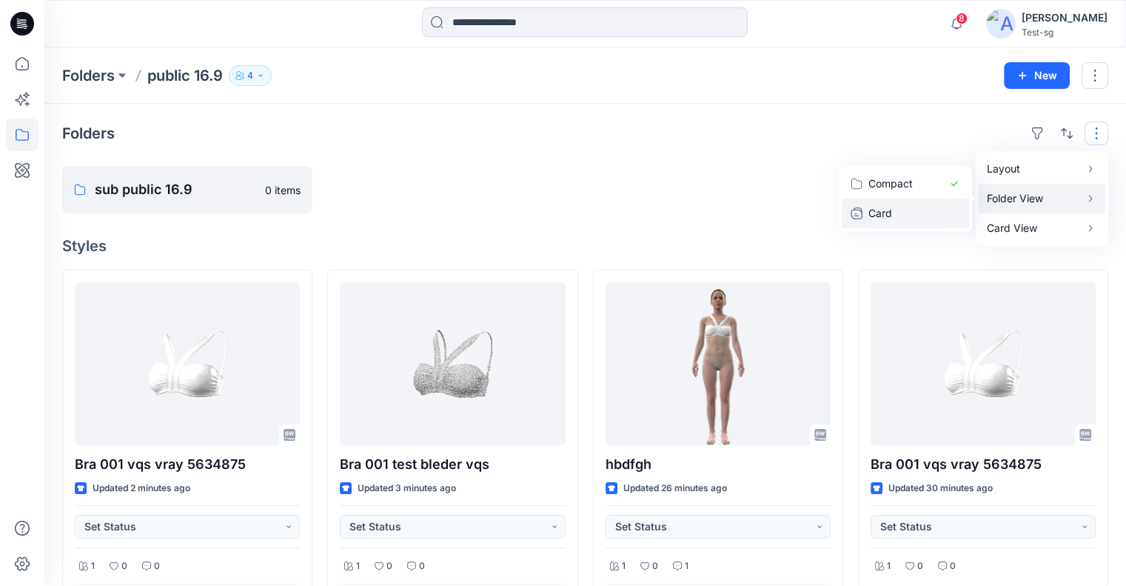
click at [903, 211] on p "Card" at bounding box center [905, 213] width 74 height 18
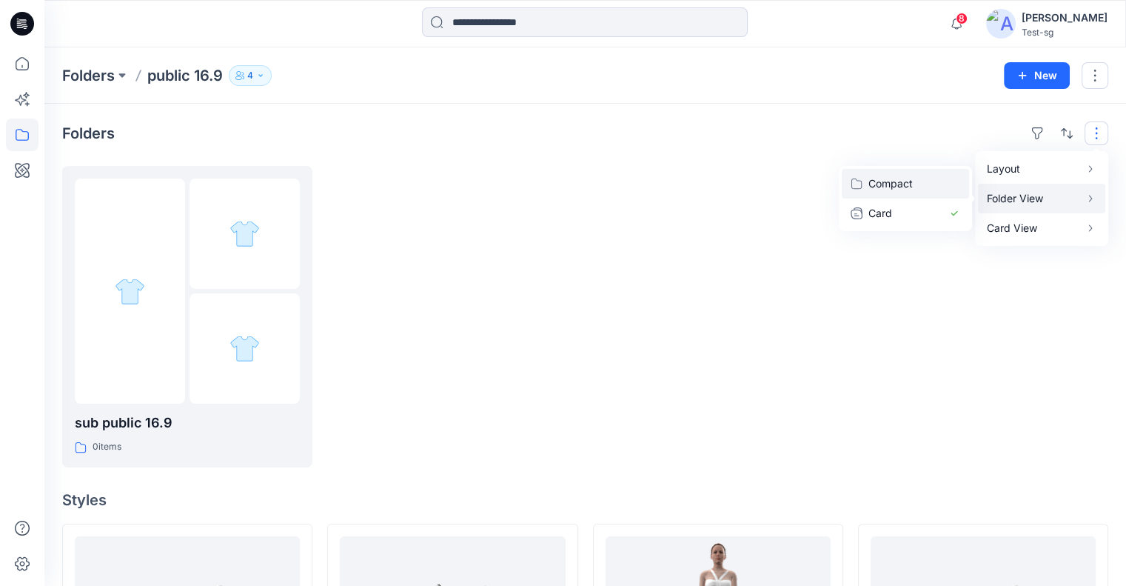
click at [926, 184] on p "Compact" at bounding box center [905, 184] width 74 height 18
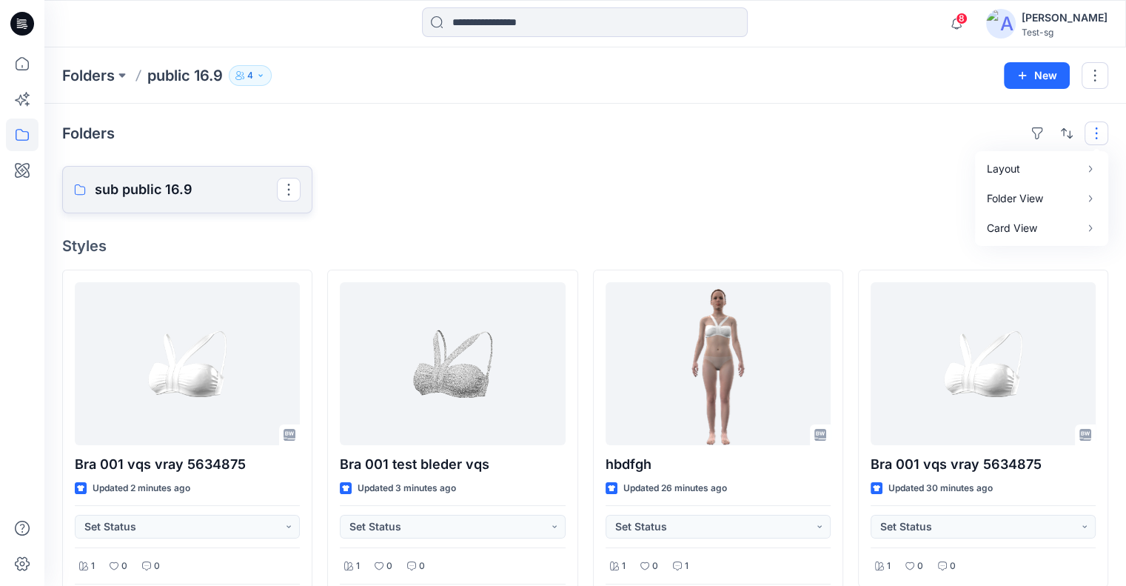
click at [173, 188] on p "sub public 16.9" at bounding box center [186, 189] width 182 height 21
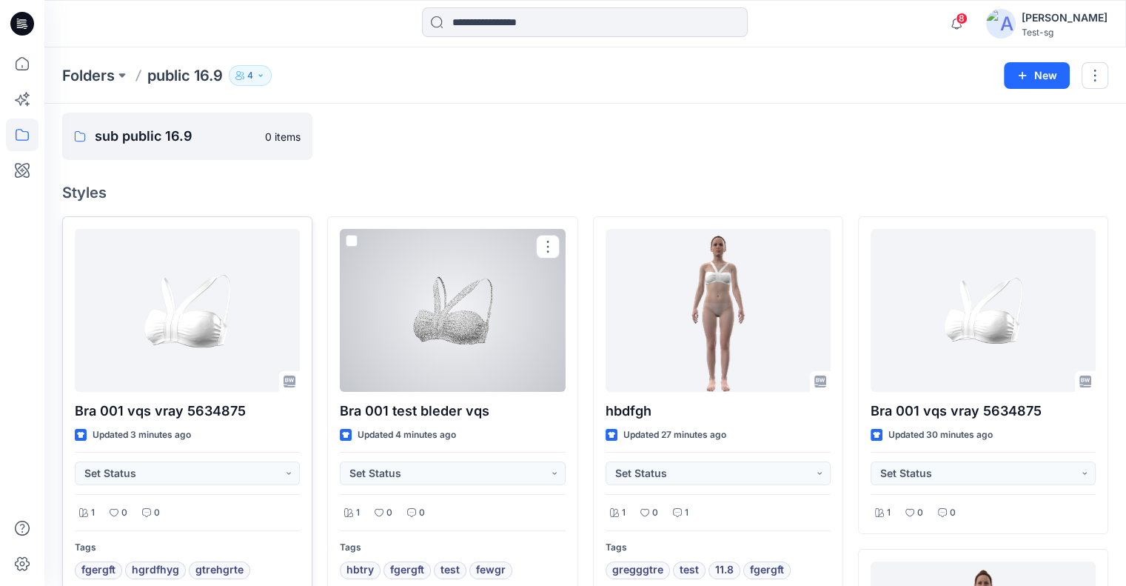
scroll to position [148, 0]
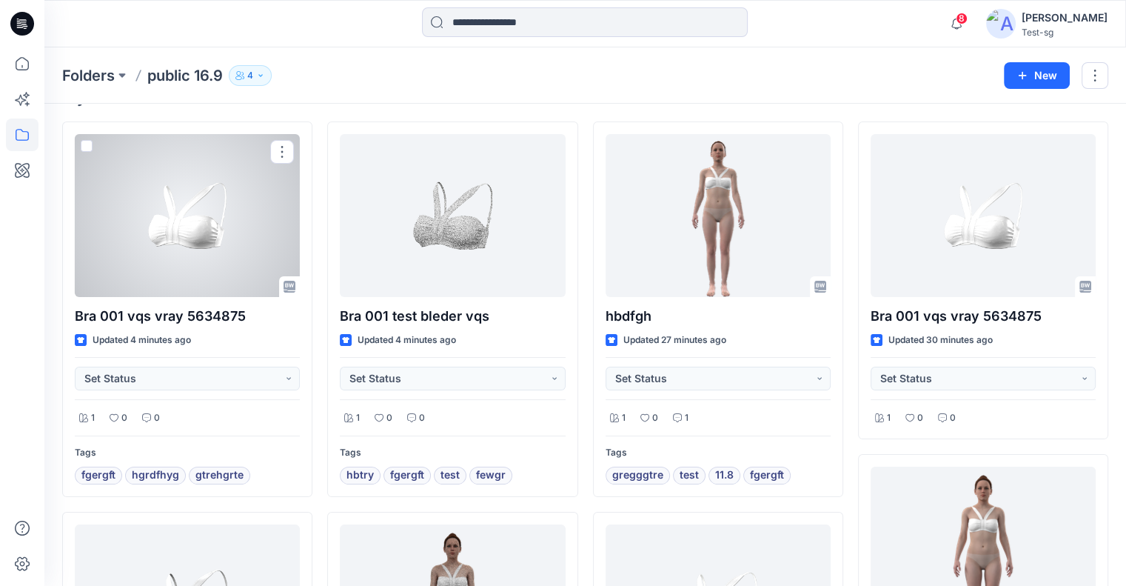
drag, startPoint x: 192, startPoint y: 218, endPoint x: 212, endPoint y: 215, distance: 20.1
click at [192, 218] on div at bounding box center [187, 215] width 225 height 163
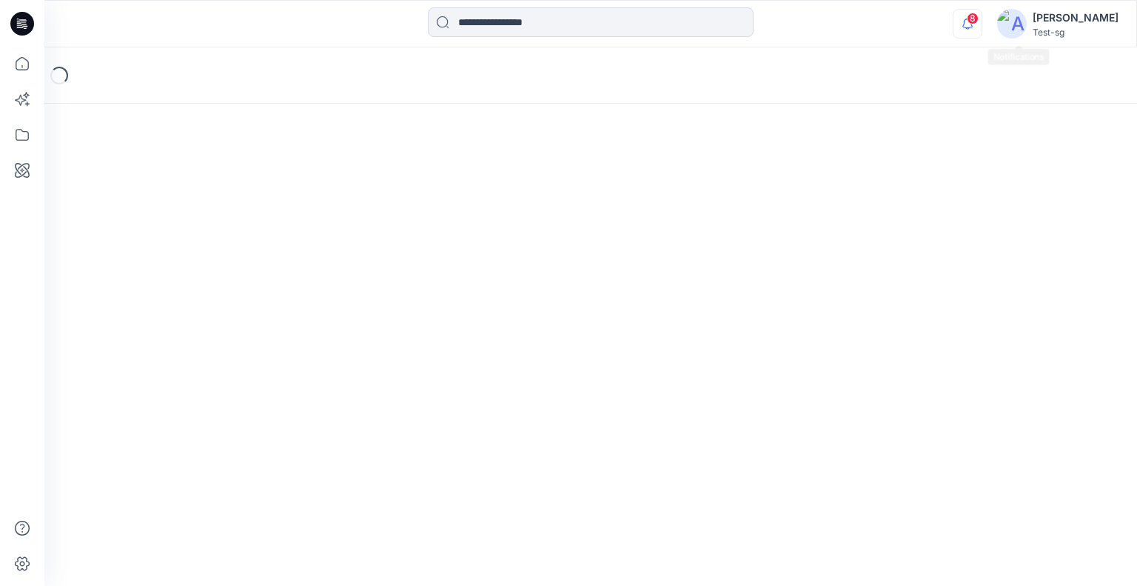
click at [982, 24] on icon "button" at bounding box center [968, 24] width 28 height 30
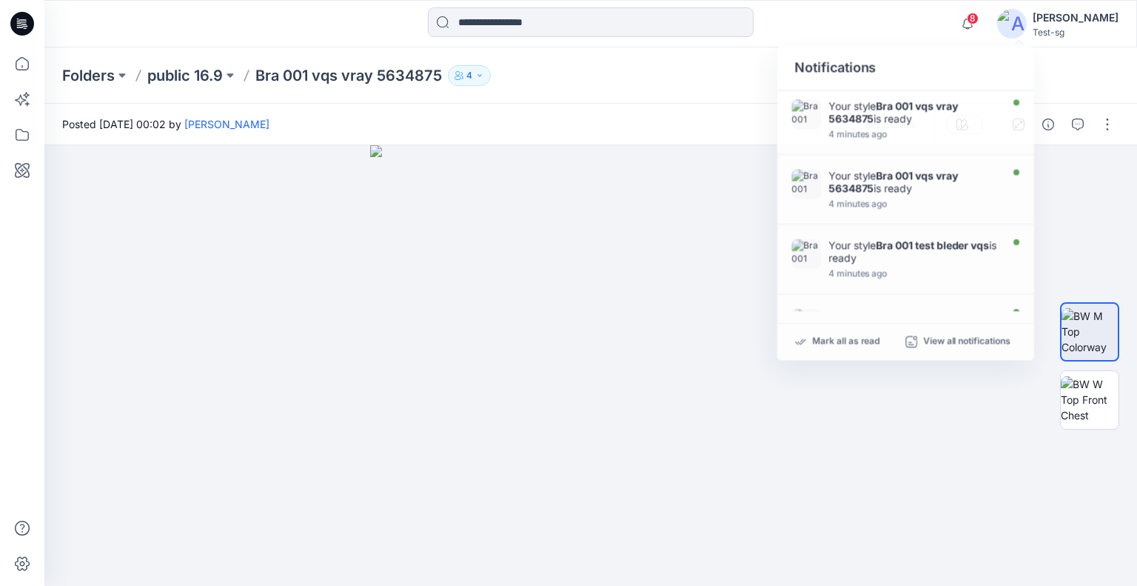
click at [847, 35] on div at bounding box center [591, 23] width 546 height 33
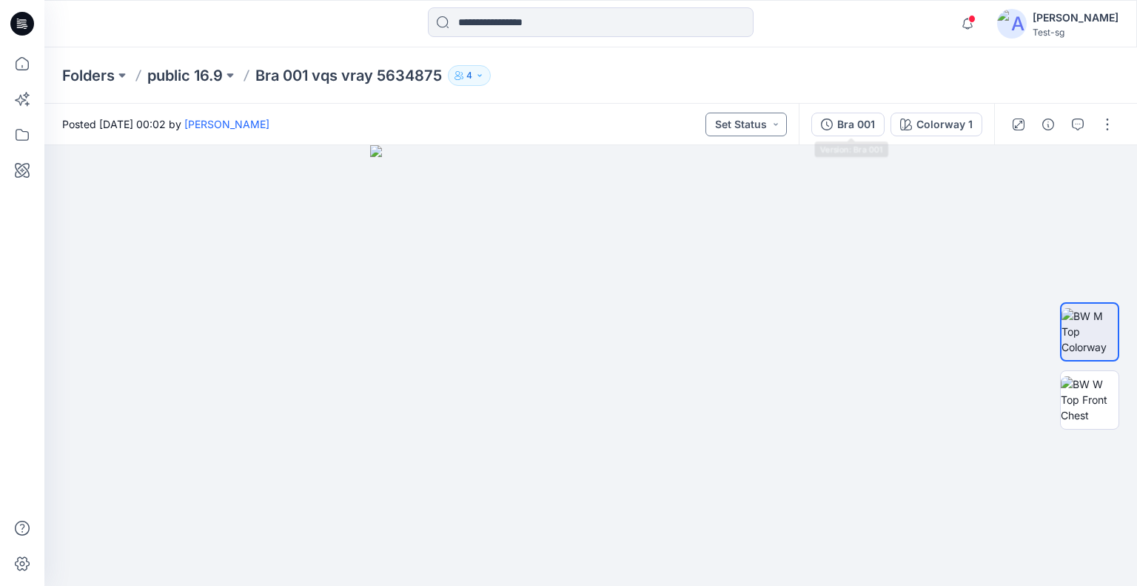
click at [753, 130] on button "Set Status" at bounding box center [746, 125] width 81 height 24
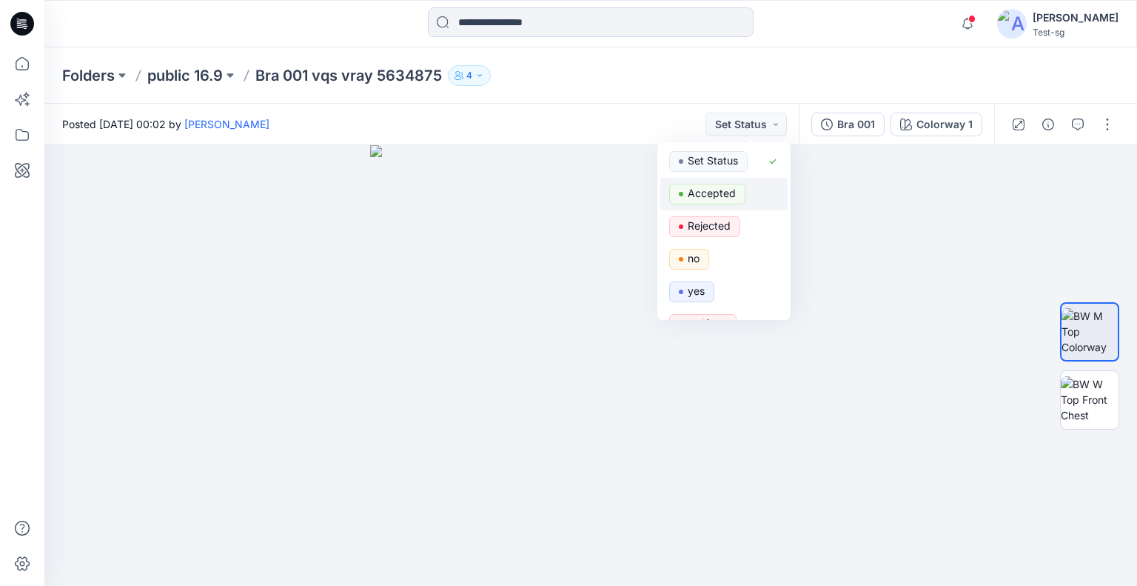
click at [758, 195] on div "Accepted" at bounding box center [724, 194] width 110 height 21
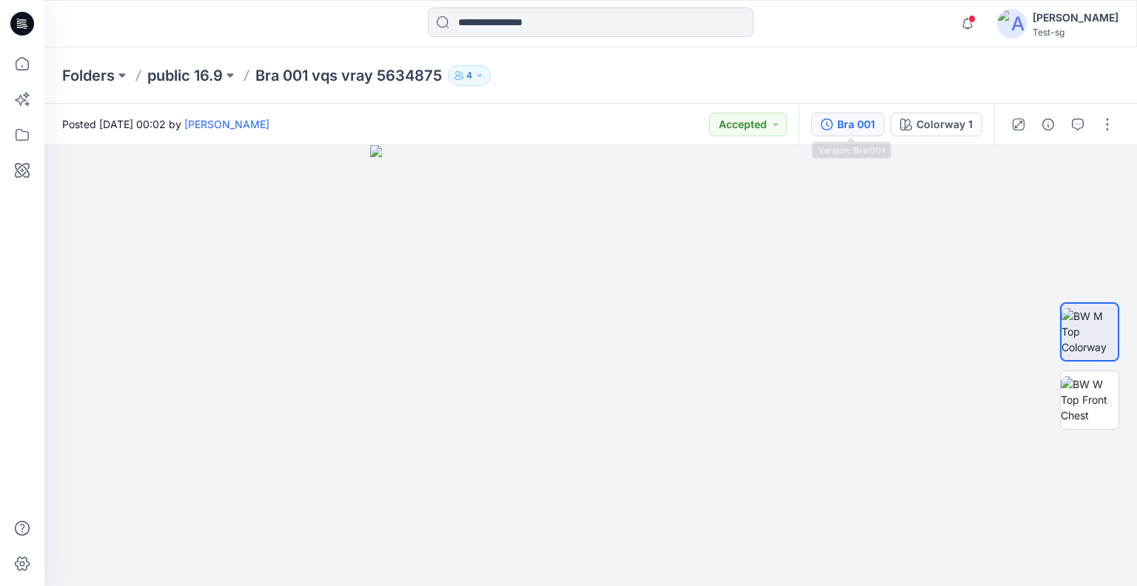
click at [846, 125] on div "Bra 001" at bounding box center [856, 124] width 38 height 16
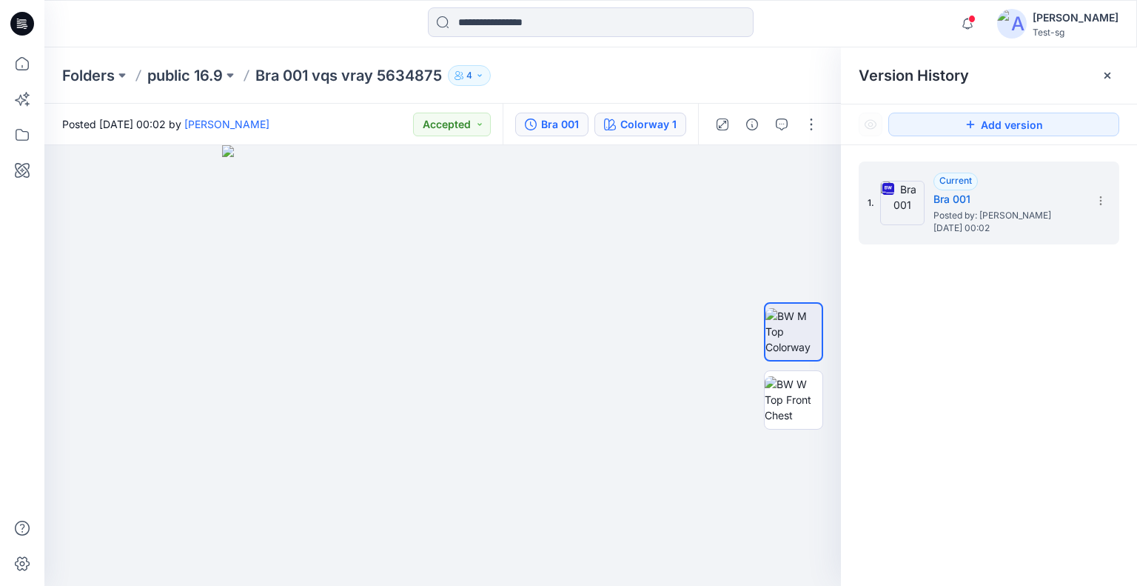
click at [677, 130] on div "Colorway 1" at bounding box center [648, 124] width 56 height 16
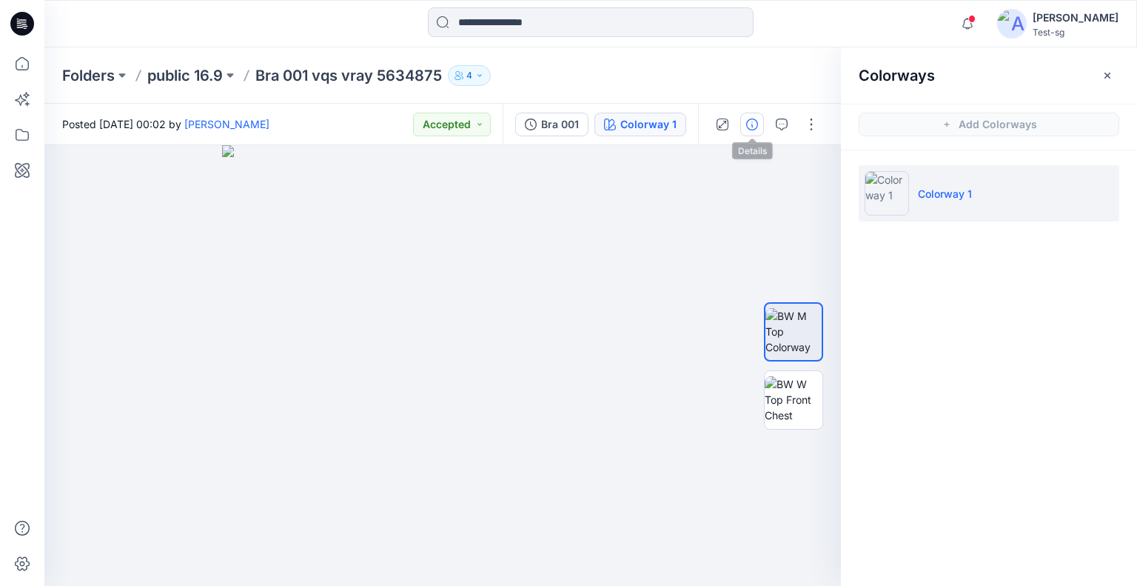
click at [751, 129] on icon "button" at bounding box center [752, 124] width 12 height 12
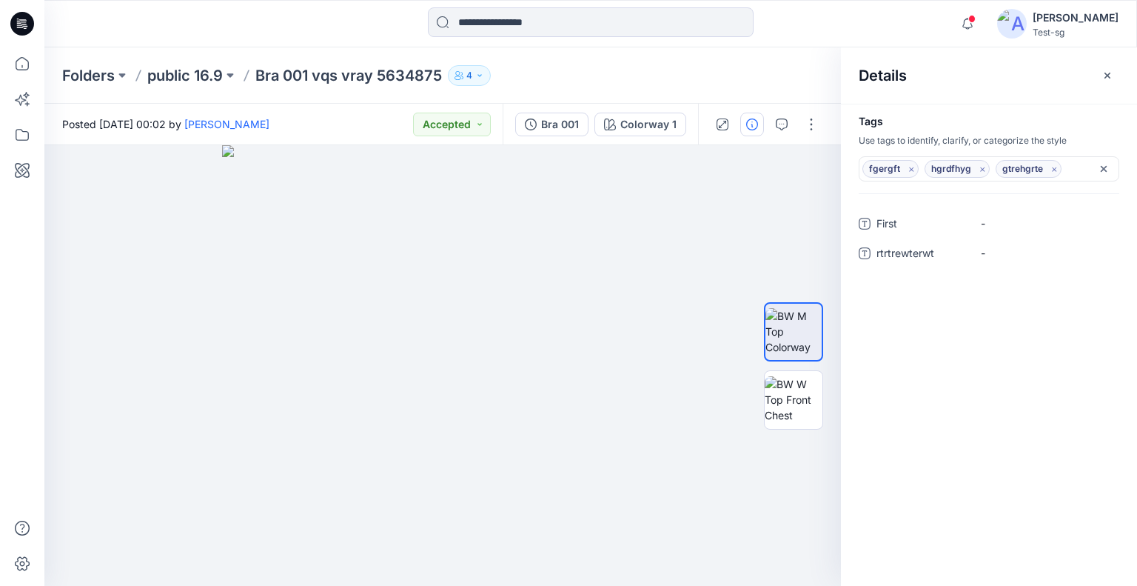
click at [907, 165] on icon "Remove tag" at bounding box center [911, 169] width 13 height 13
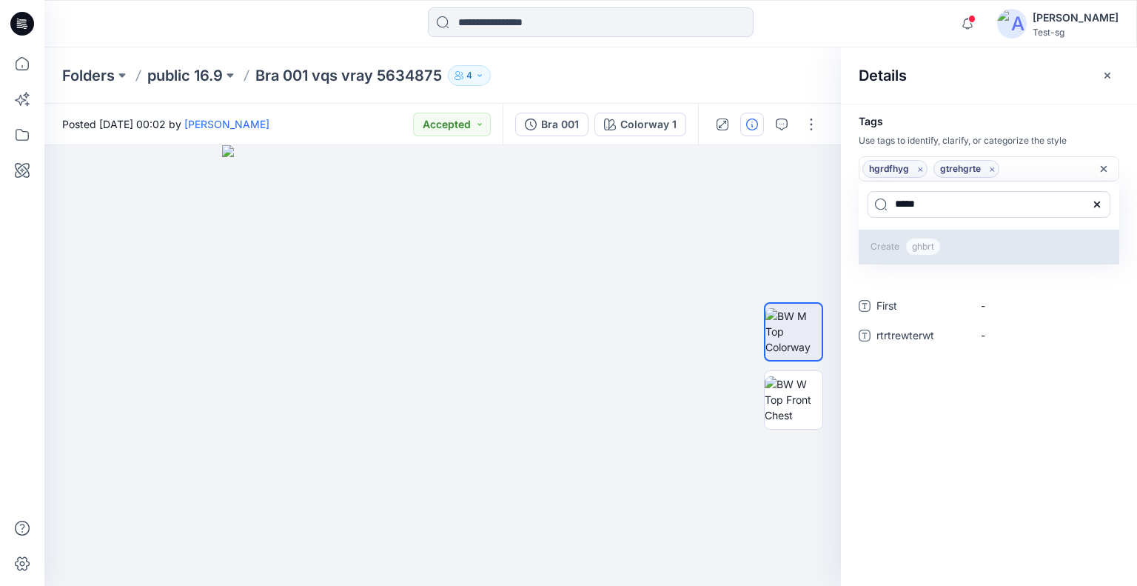
type input "*****"
click at [927, 243] on span "ghbrt" at bounding box center [923, 247] width 36 height 18
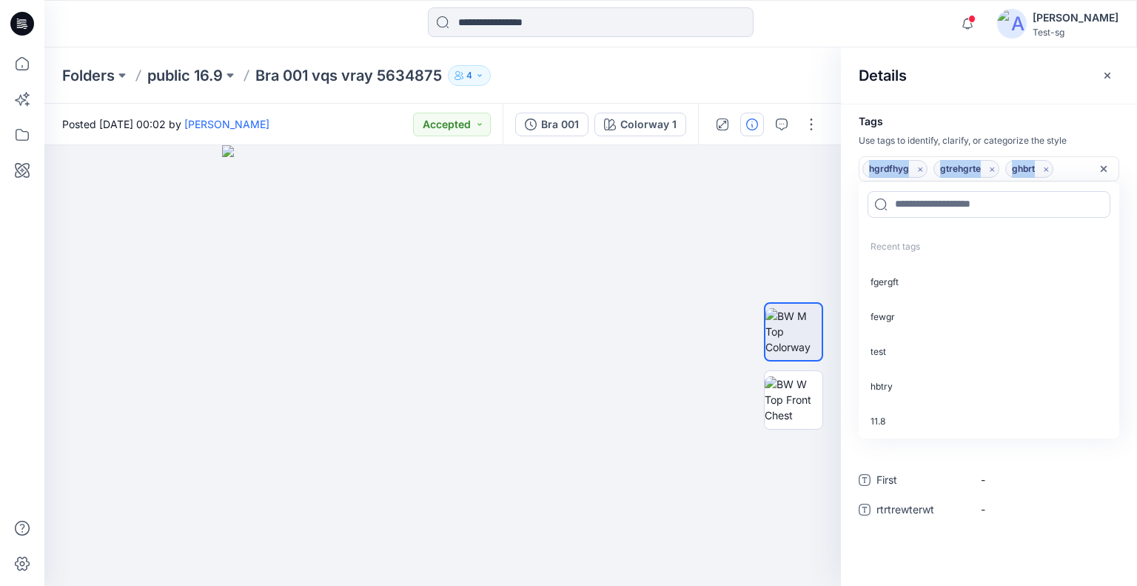
click at [1111, 171] on div "hgrdfhyg gtrehgrte ghbrt" at bounding box center [989, 168] width 261 height 25
click at [1108, 164] on icon "Remove all tags" at bounding box center [1104, 169] width 12 height 12
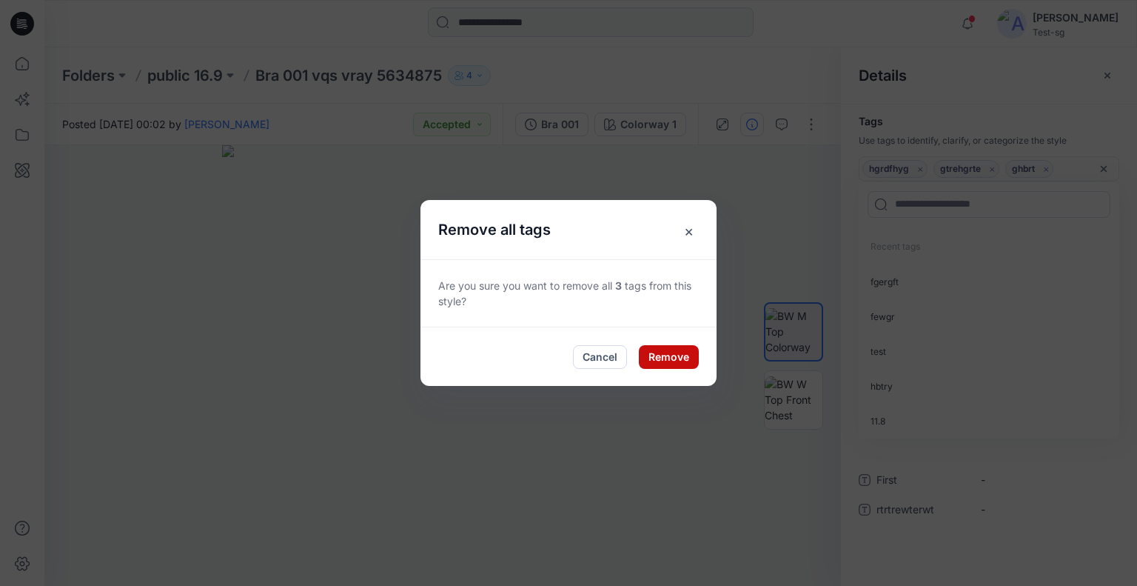
click at [678, 355] on button "Remove" at bounding box center [669, 357] width 60 height 24
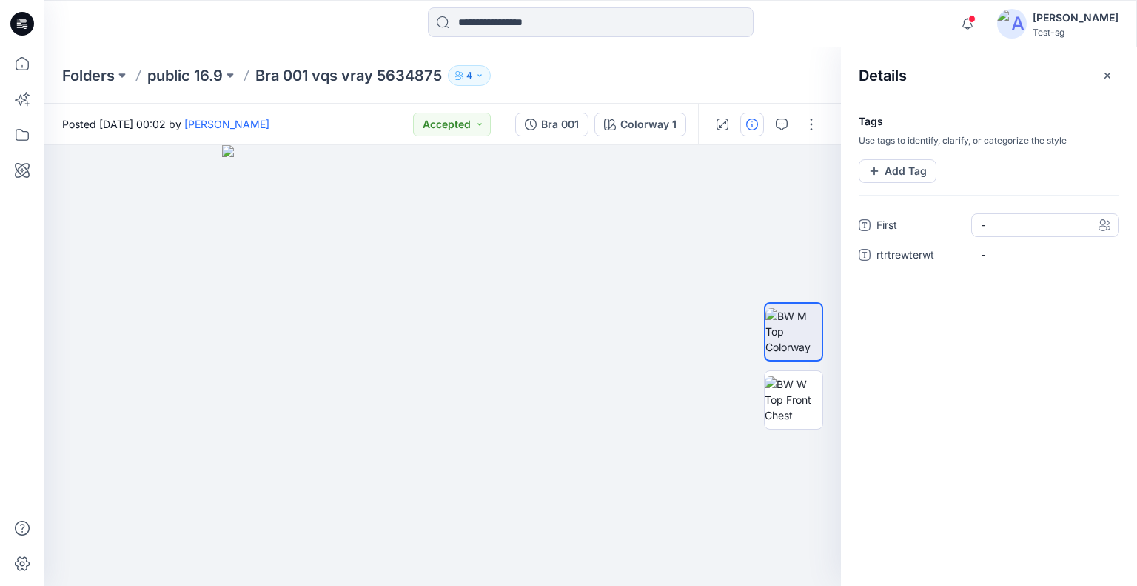
click at [989, 217] on span "-" at bounding box center [1045, 225] width 129 height 16
type textarea "****"
click at [1002, 250] on span "-" at bounding box center [1045, 255] width 129 height 16
type textarea "*"
click at [999, 304] on div "Tags Use tags to identify, clarify, or categorize the style Add Tag First test …" at bounding box center [989, 345] width 296 height 482
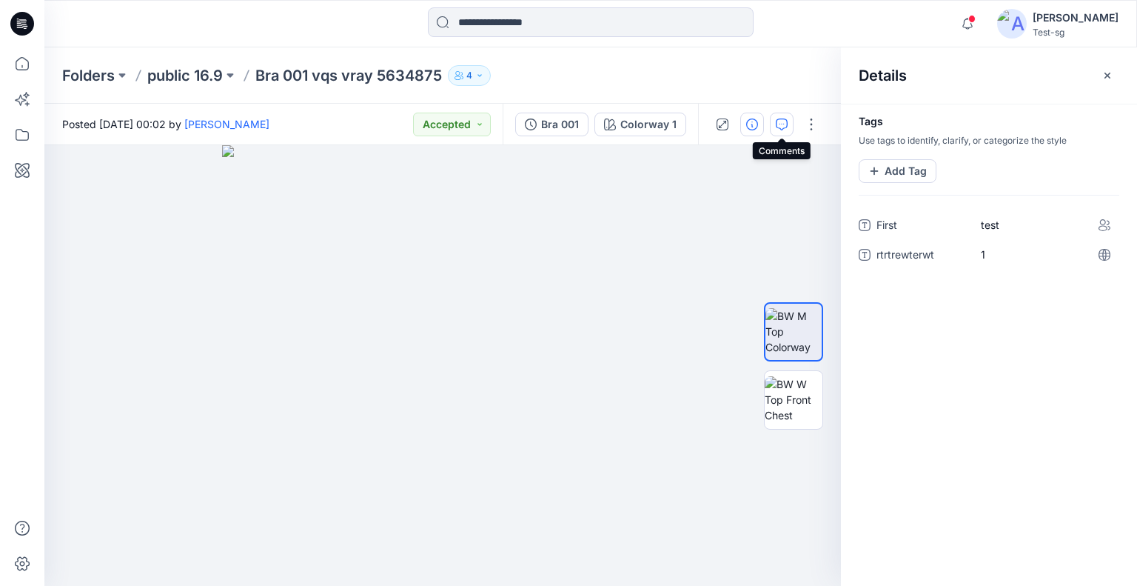
click at [783, 130] on icon "button" at bounding box center [782, 124] width 12 height 12
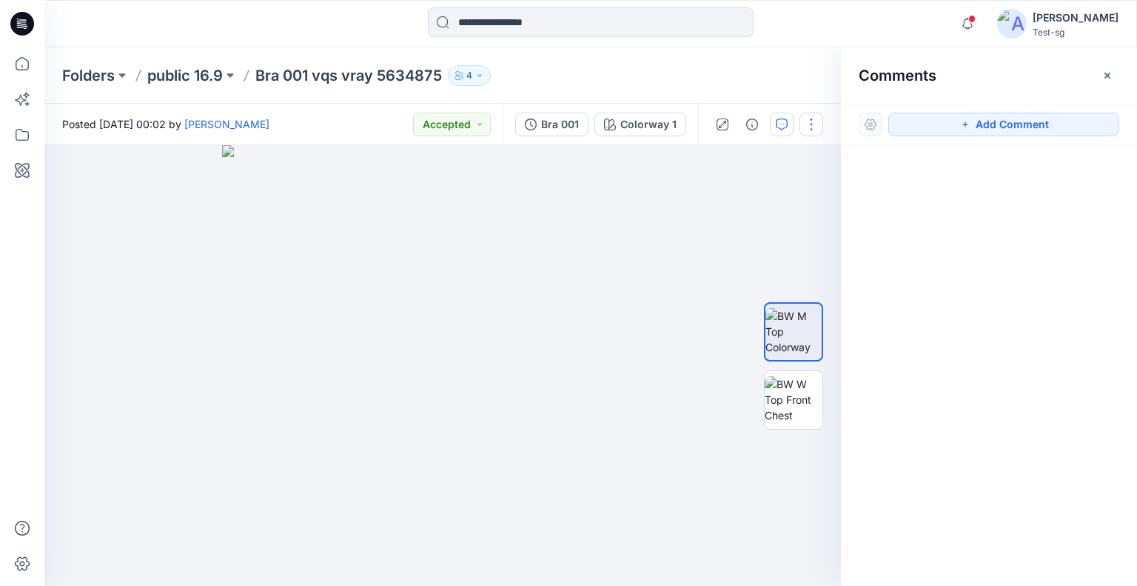
click at [817, 127] on button "button" at bounding box center [812, 125] width 24 height 24
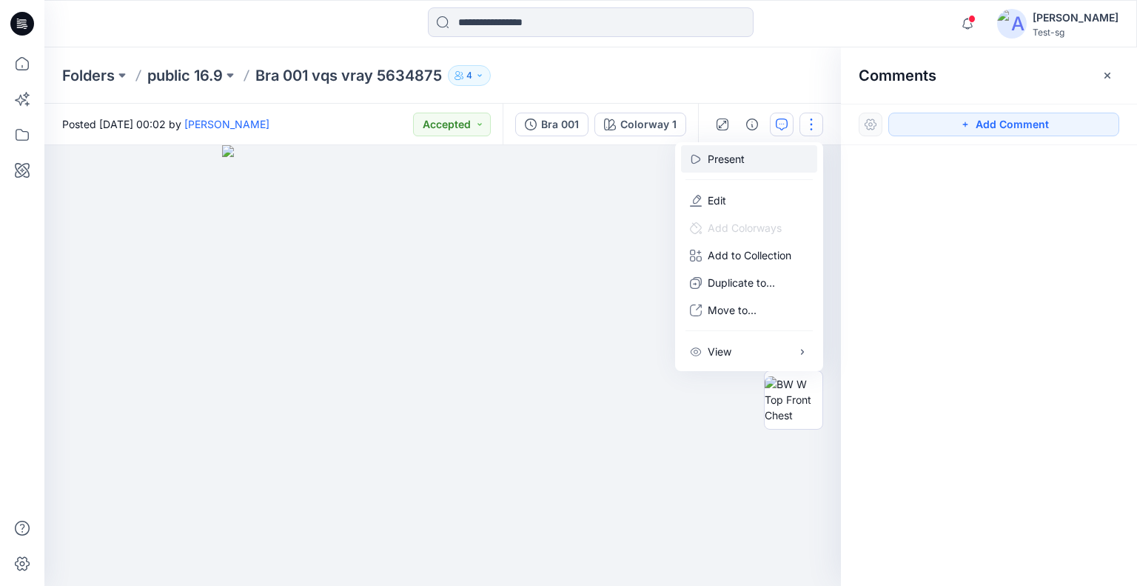
click at [783, 162] on button "Present" at bounding box center [749, 158] width 136 height 27
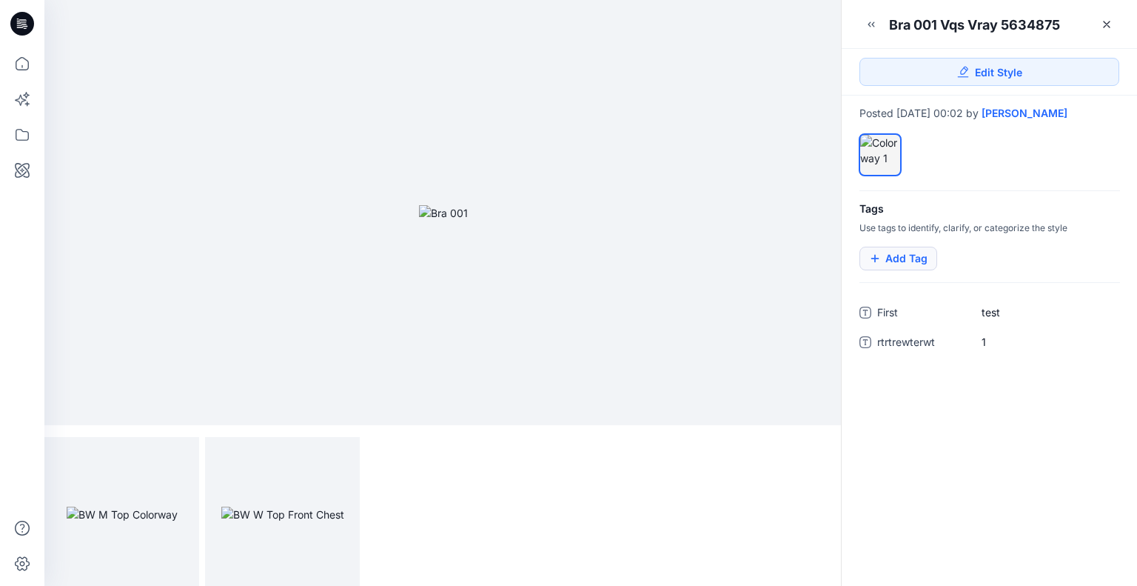
click at [922, 261] on button "Add Tag" at bounding box center [899, 259] width 78 height 24
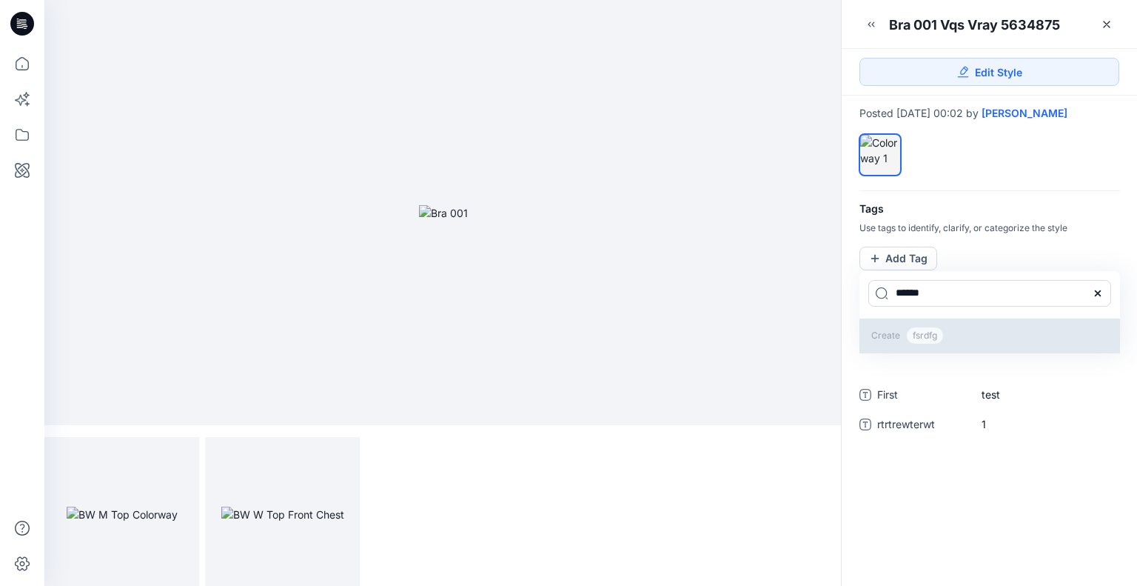
type input "******"
click at [930, 331] on span "fsrdfg" at bounding box center [925, 335] width 38 height 18
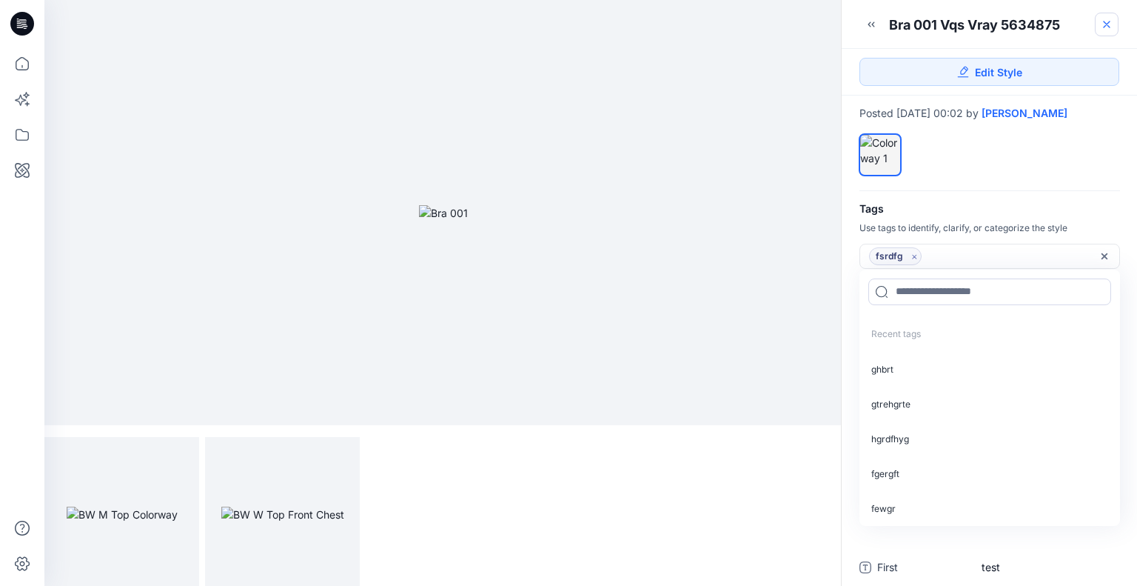
click at [1111, 21] on icon at bounding box center [1107, 25] width 12 height 12
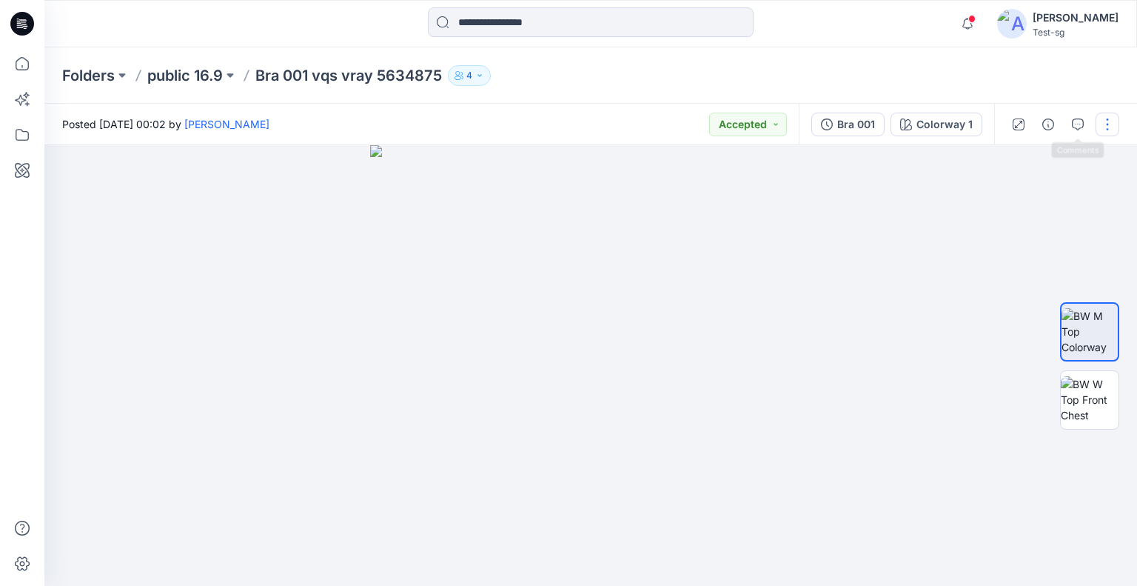
click at [1101, 124] on button "button" at bounding box center [1108, 125] width 24 height 24
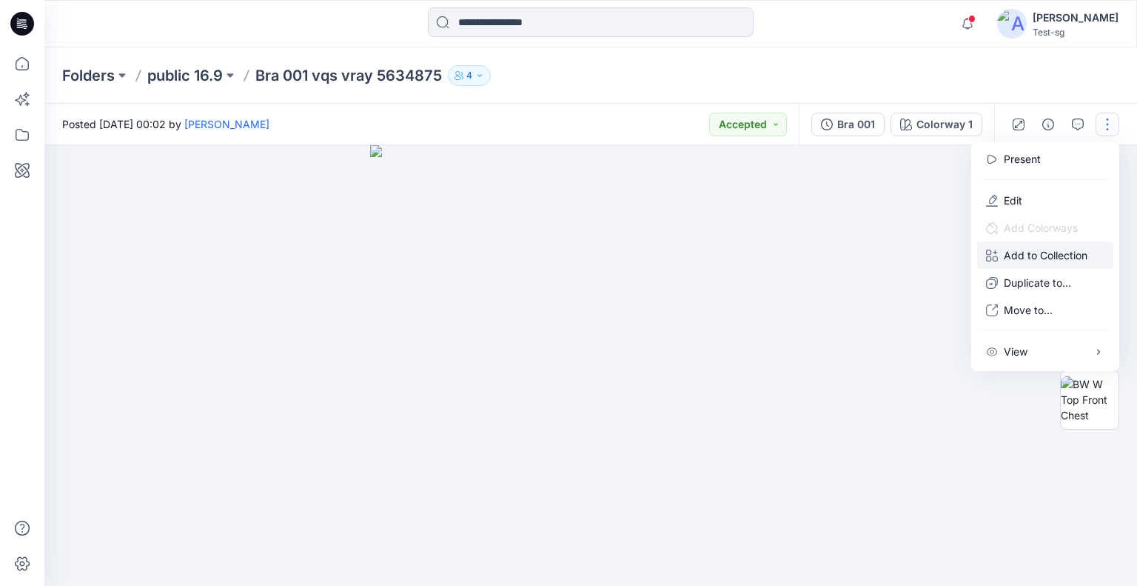
click at [1059, 261] on button "Add to Collection" at bounding box center [1045, 254] width 136 height 27
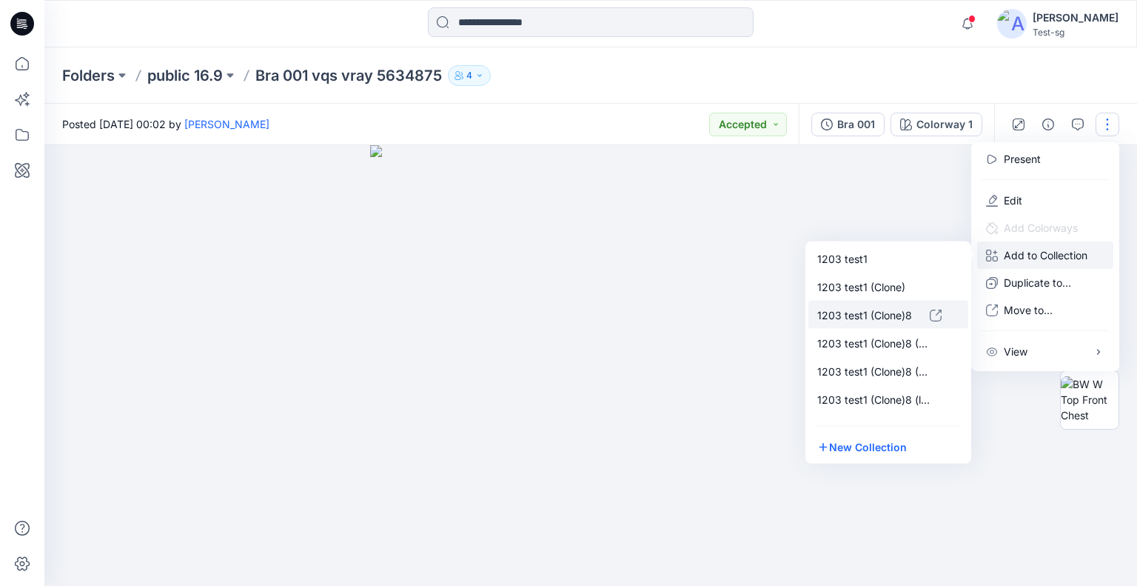
drag, startPoint x: 882, startPoint y: 313, endPoint x: 918, endPoint y: 309, distance: 35.8
click at [882, 313] on p "1203 test1 (Clone)8" at bounding box center [873, 315] width 113 height 16
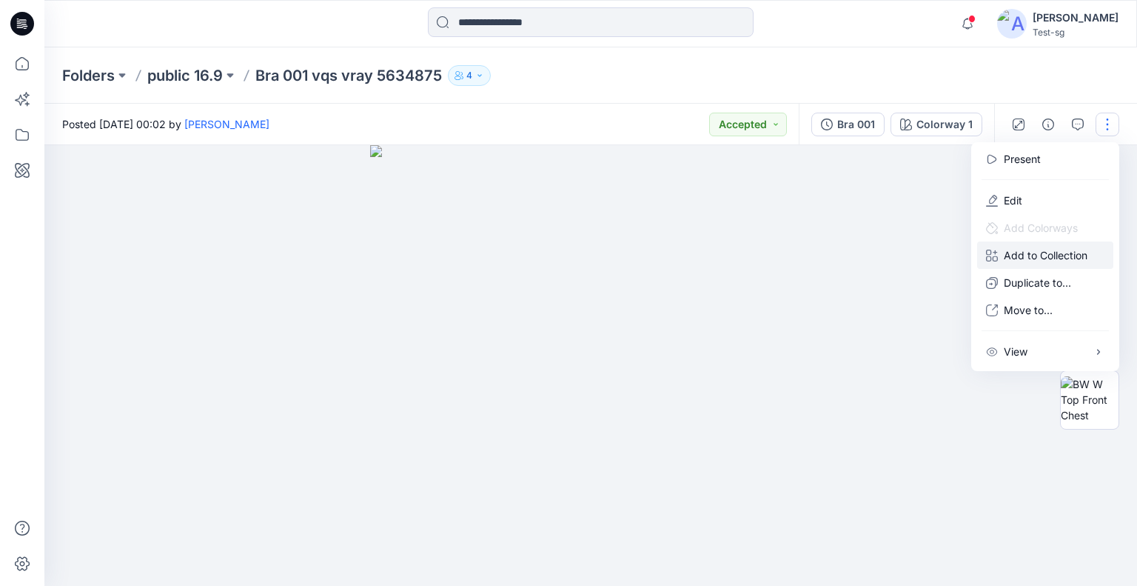
click at [1056, 254] on p "Add to Collection" at bounding box center [1046, 255] width 84 height 16
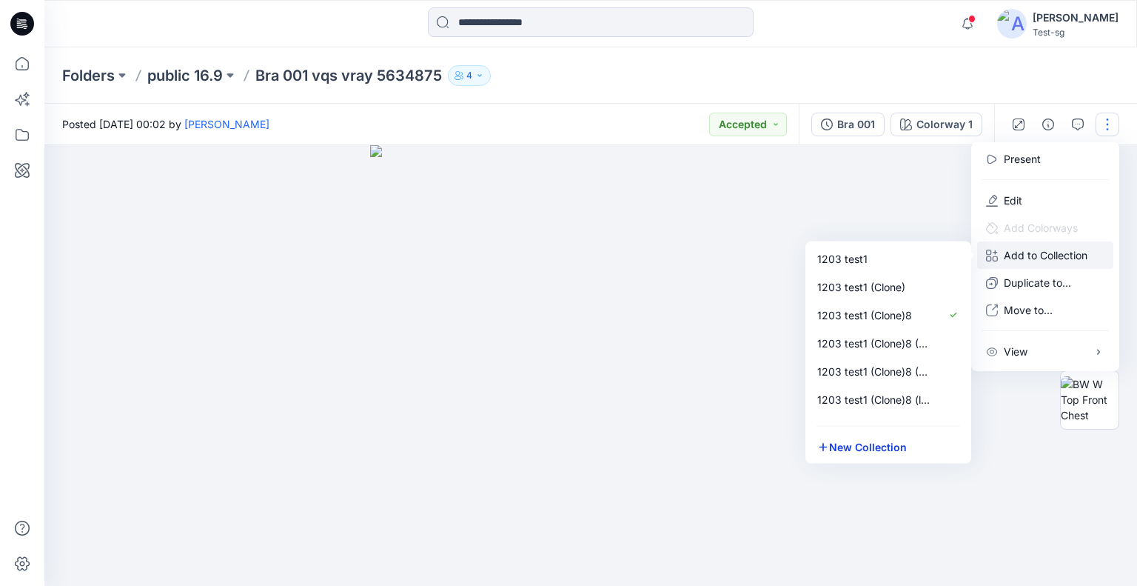
click at [874, 448] on button "New Collection" at bounding box center [888, 446] width 160 height 27
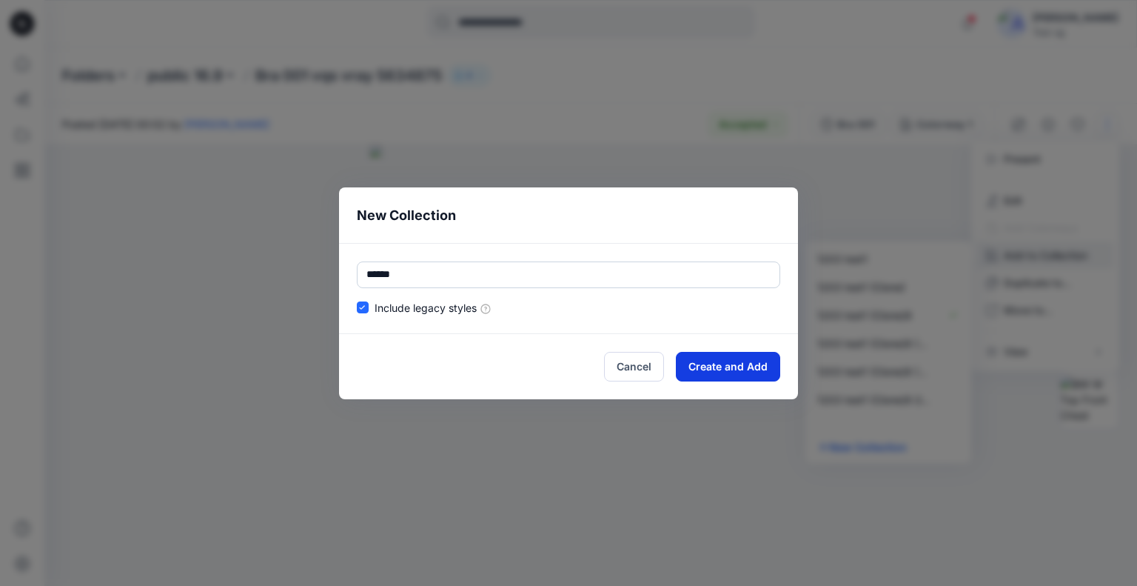
type input "******"
click at [749, 364] on button "Create and Add" at bounding box center [728, 367] width 104 height 30
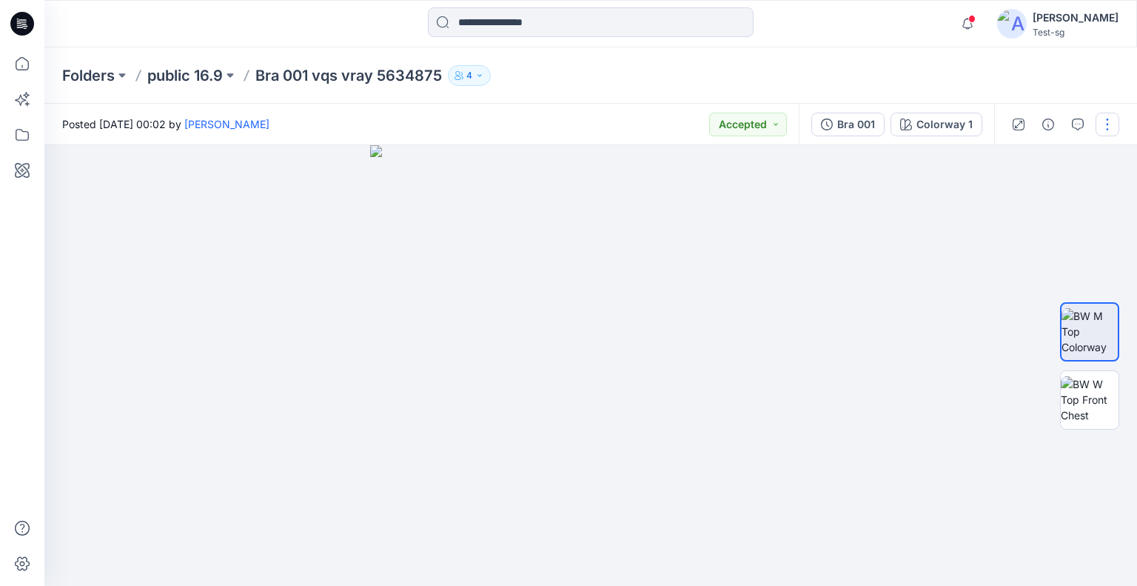
click at [1099, 130] on button "button" at bounding box center [1108, 125] width 24 height 24
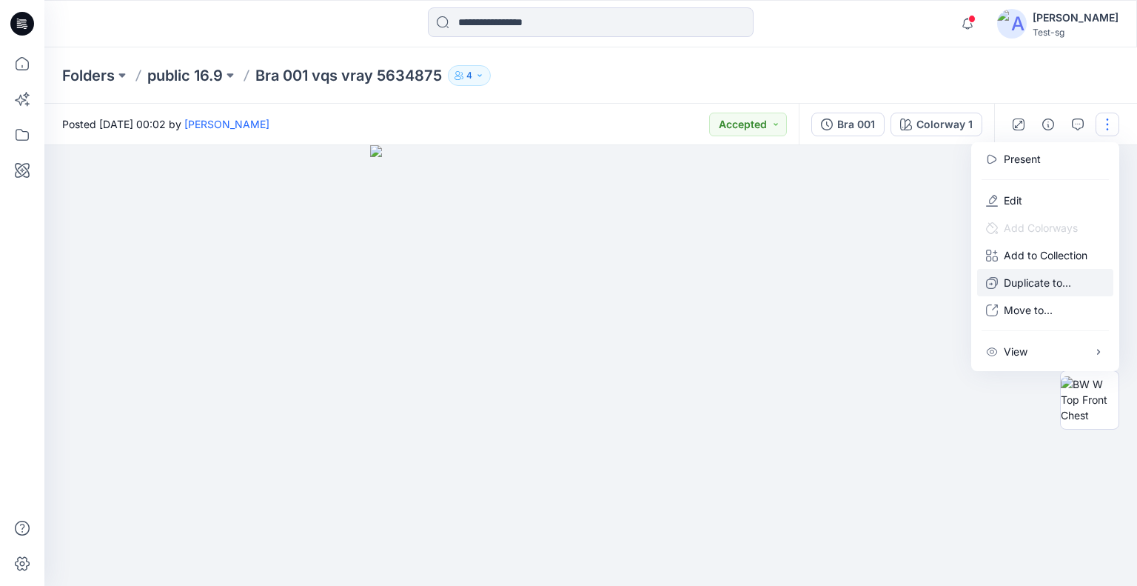
click at [1043, 284] on p "Duplicate to..." at bounding box center [1037, 283] width 67 height 16
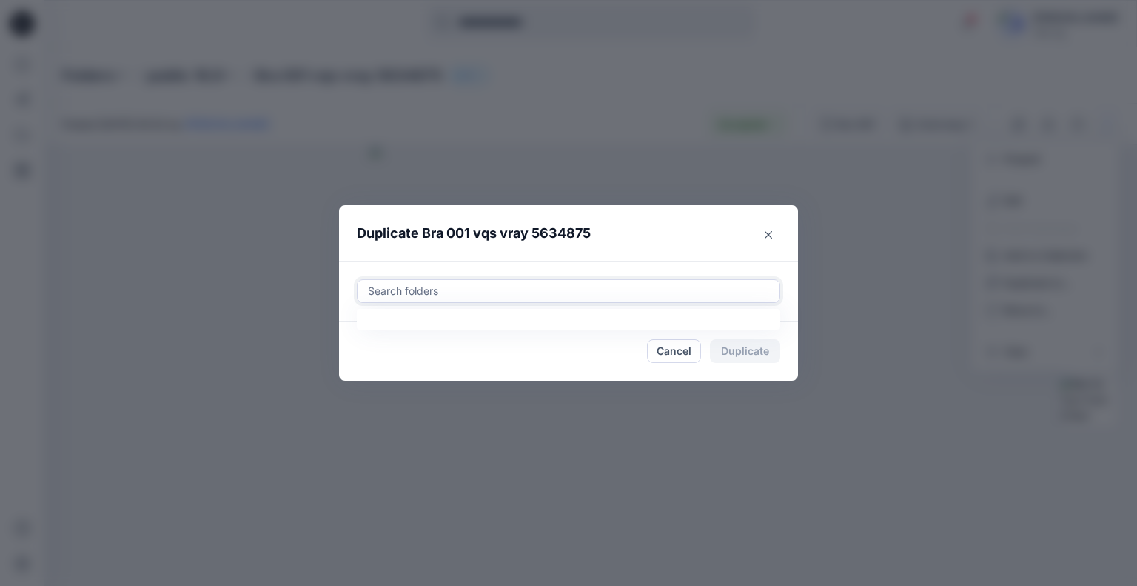
click at [429, 282] on div at bounding box center [568, 291] width 404 height 18
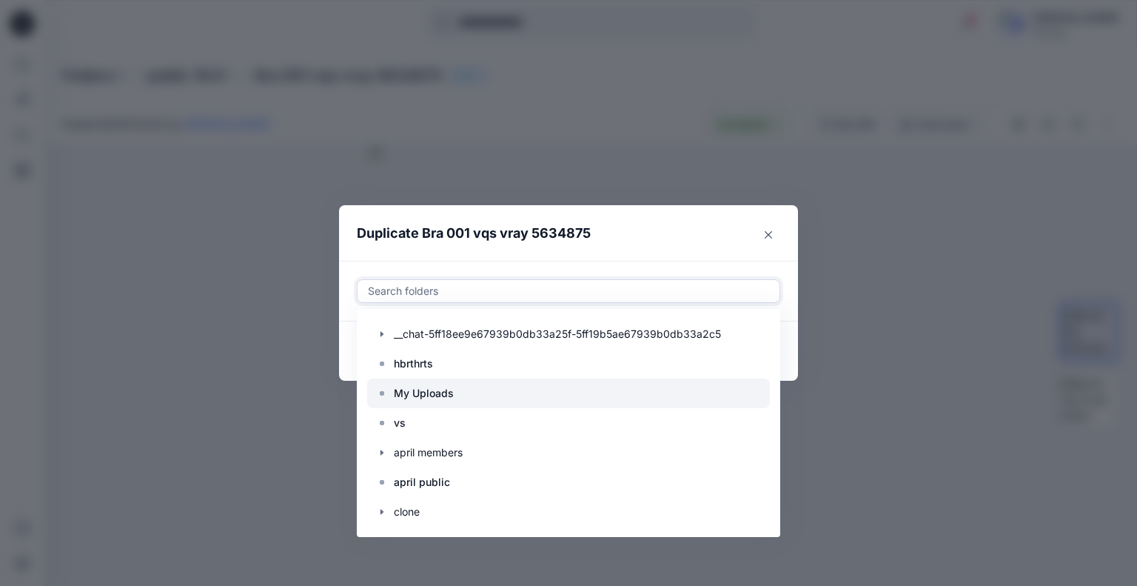
click at [425, 390] on p "My Uploads" at bounding box center [424, 393] width 60 height 18
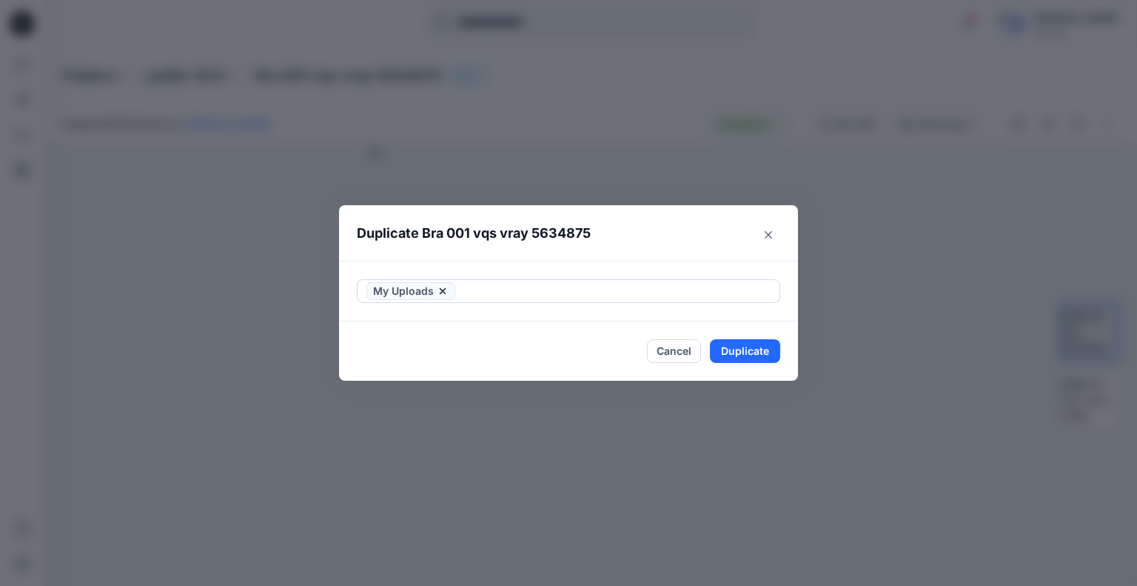
click at [651, 242] on header "Duplicate Bra 001 vqs vray 5634875" at bounding box center [553, 233] width 429 height 56
click at [738, 343] on button "Duplicate" at bounding box center [745, 351] width 70 height 24
drag, startPoint x: 766, startPoint y: 234, endPoint x: 820, endPoint y: 221, distance: 55.5
click at [766, 233] on icon "Close" at bounding box center [768, 233] width 7 height 7
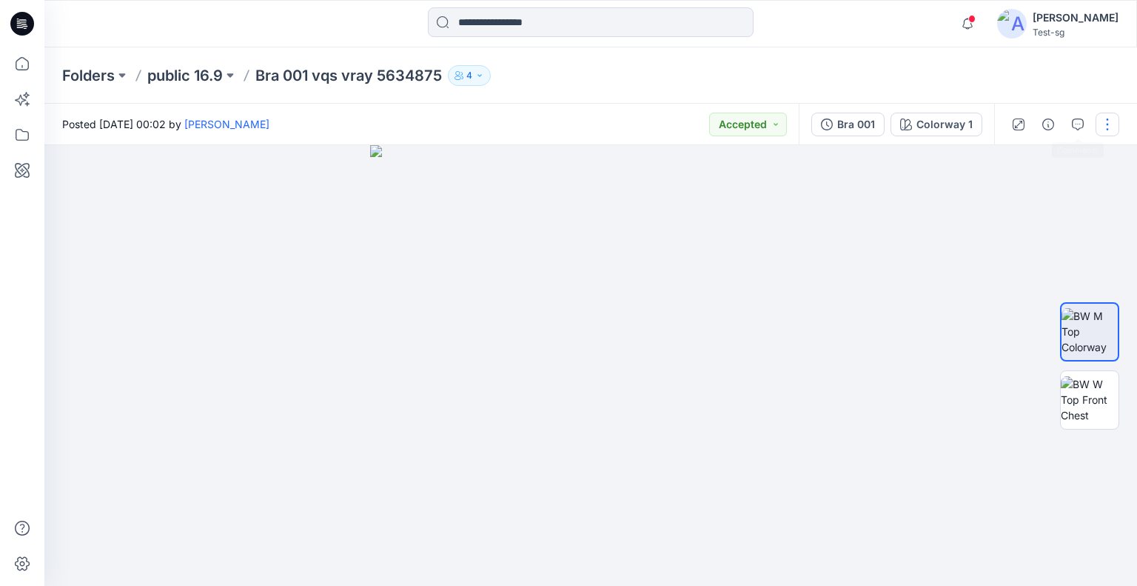
click at [1103, 119] on button "button" at bounding box center [1108, 125] width 24 height 24
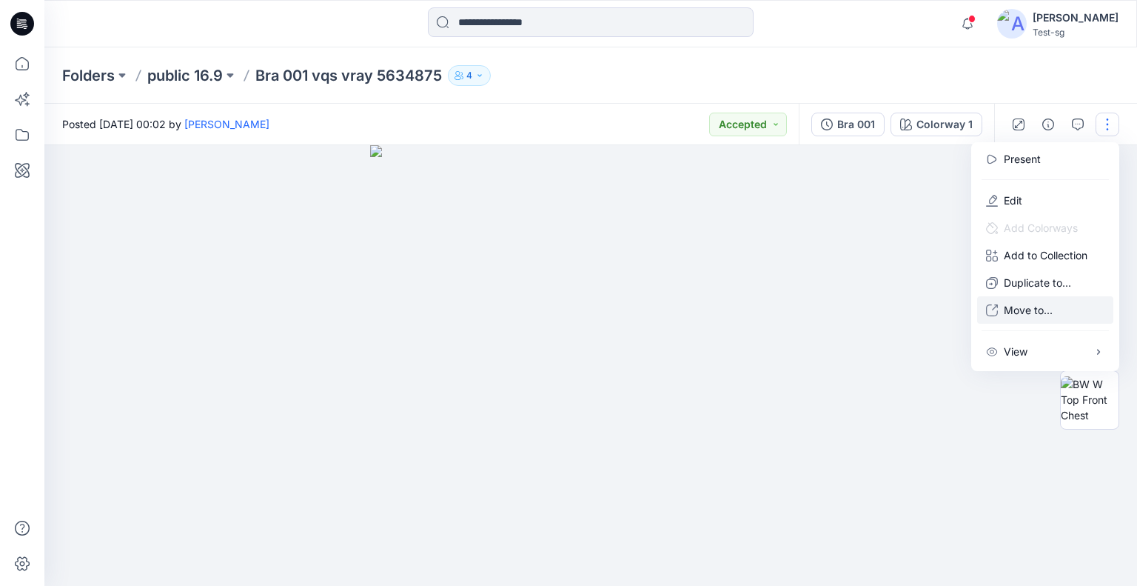
click at [1025, 307] on p "Move to..." at bounding box center [1028, 310] width 49 height 16
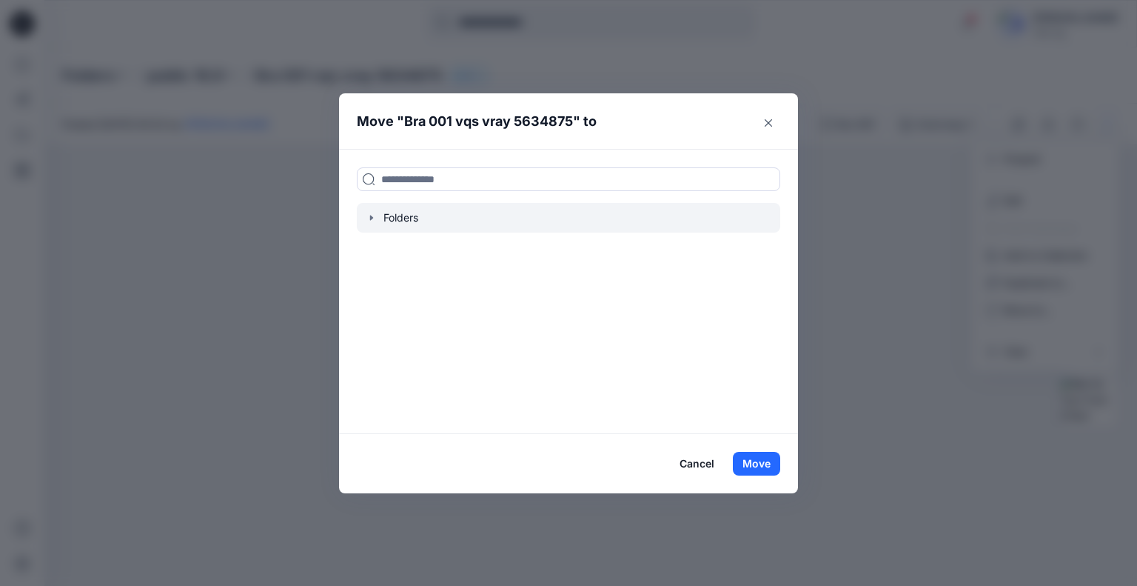
click at [374, 218] on icon "button" at bounding box center [372, 218] width 12 height 12
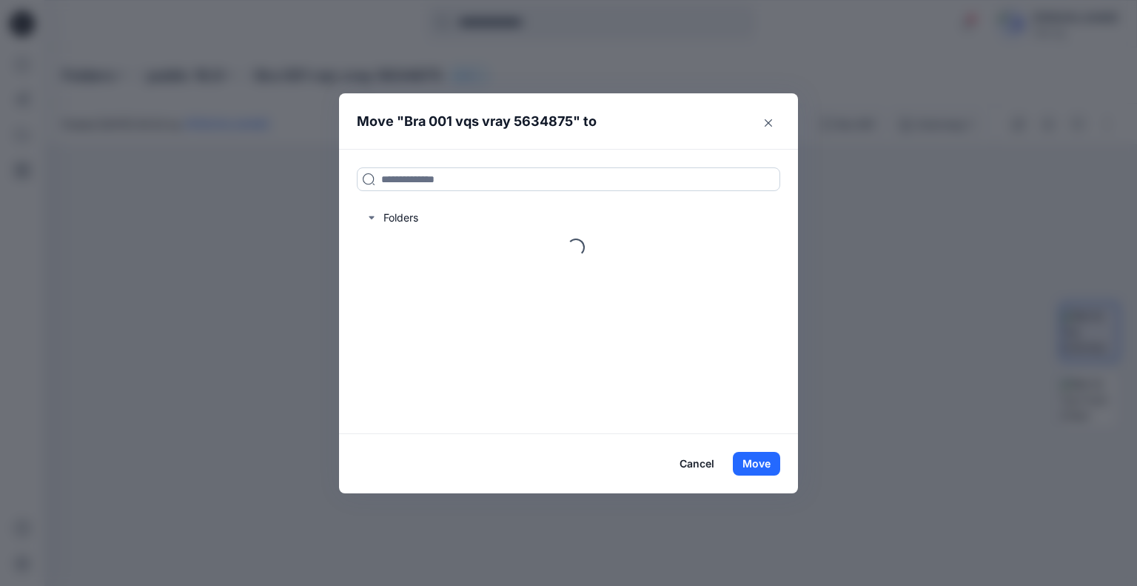
click at [472, 186] on input at bounding box center [568, 179] width 423 height 24
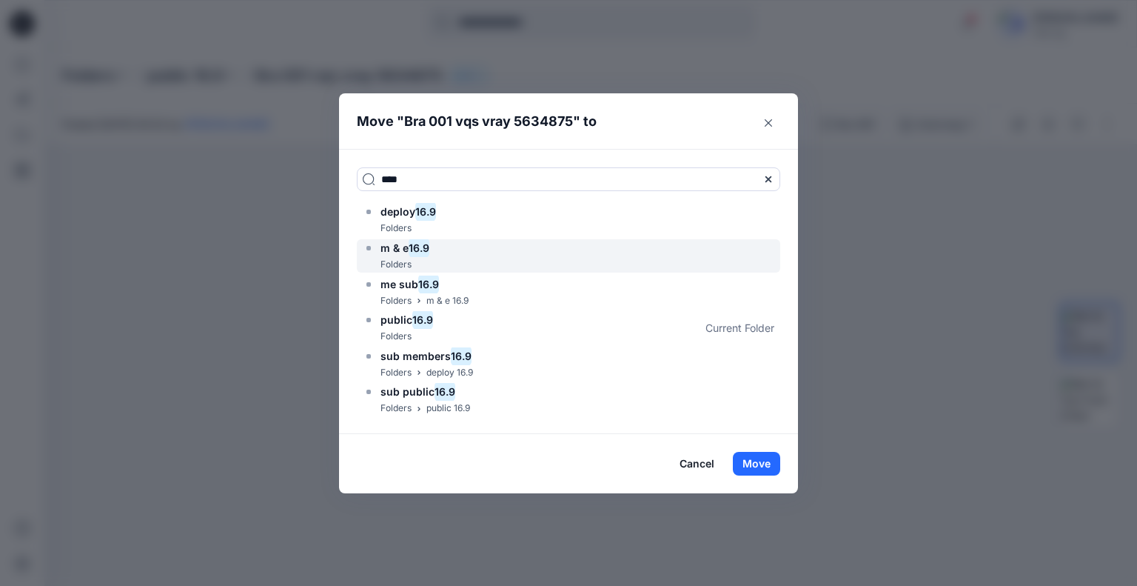
type input "****"
click at [435, 242] on div "m & e 16.9 Folders" at bounding box center [568, 255] width 423 height 33
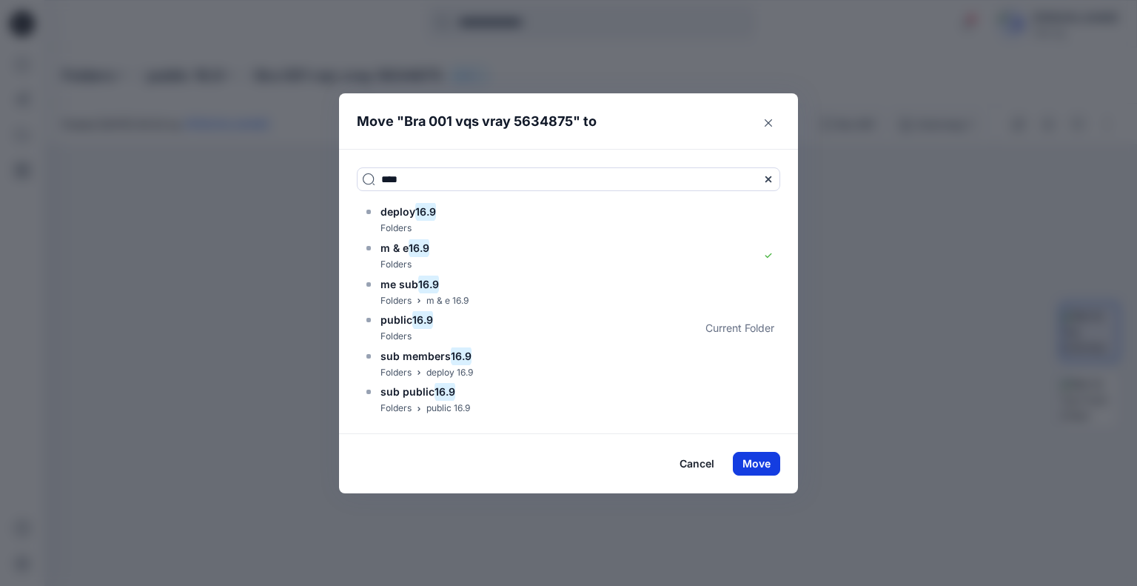
click at [759, 469] on button "Move" at bounding box center [756, 464] width 47 height 24
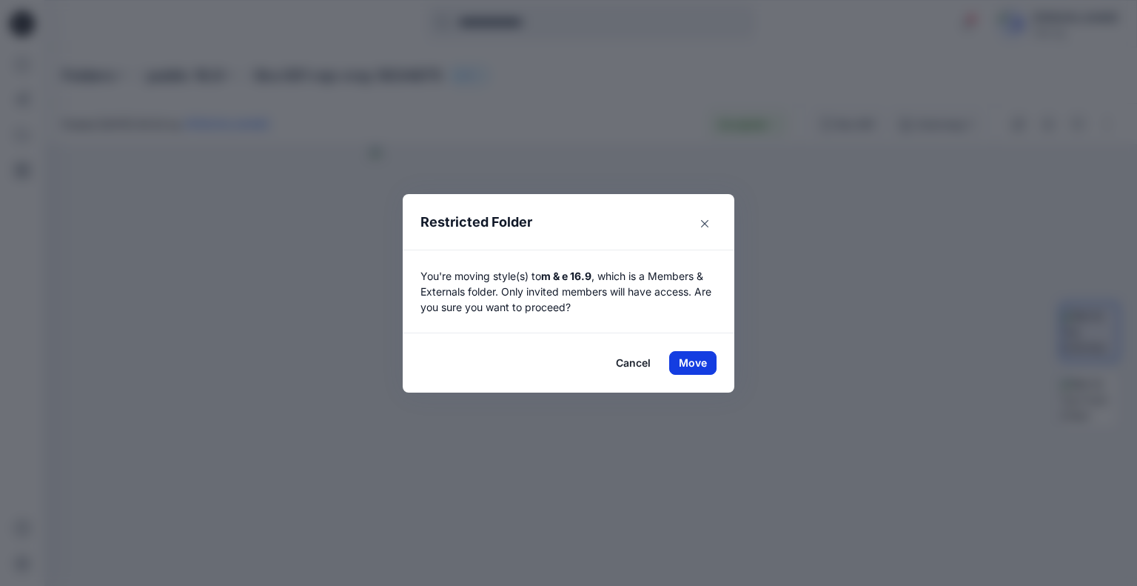
click at [694, 358] on button "Move" at bounding box center [692, 363] width 47 height 24
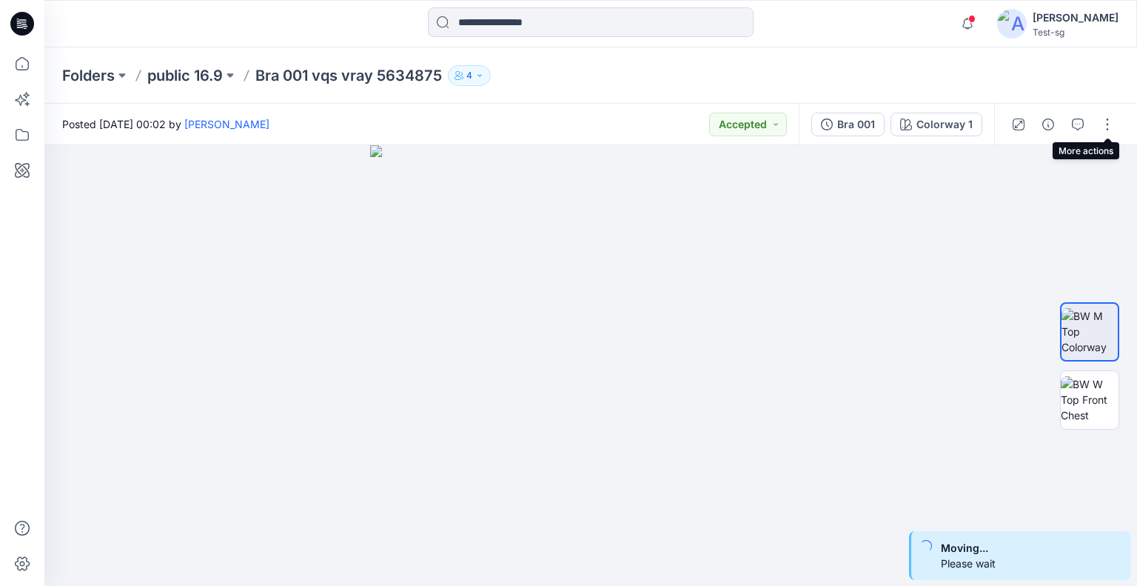
drag, startPoint x: 1108, startPoint y: 124, endPoint x: 1102, endPoint y: 143, distance: 20.1
click at [1108, 124] on button "button" at bounding box center [1108, 125] width 24 height 24
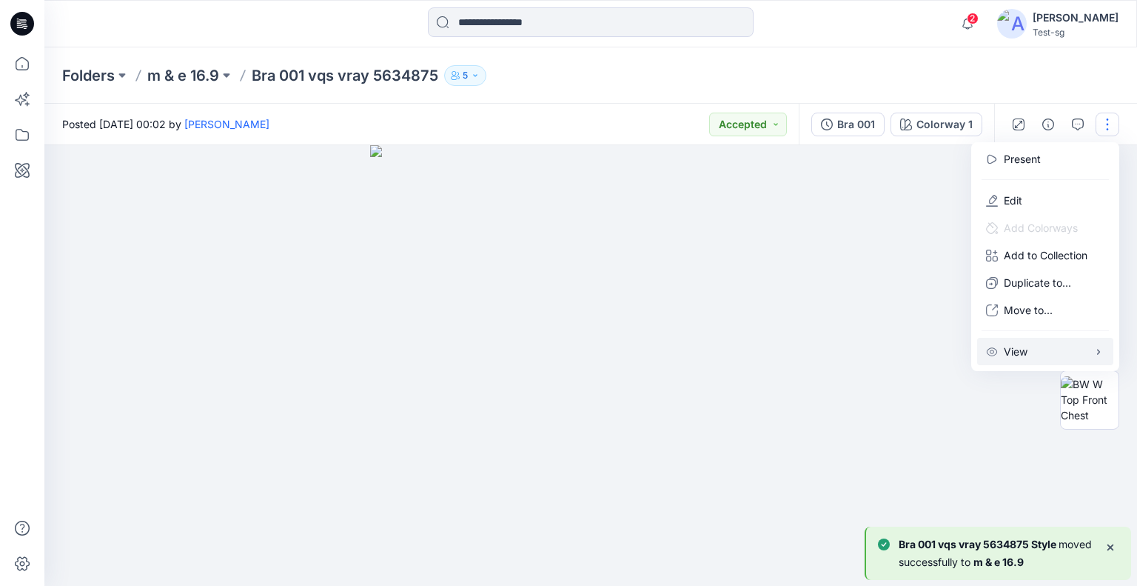
click at [1025, 353] on p "View" at bounding box center [1016, 352] width 24 height 16
click at [948, 390] on span "button" at bounding box center [946, 383] width 27 height 15
click at [952, 359] on span "button" at bounding box center [952, 355] width 9 height 9
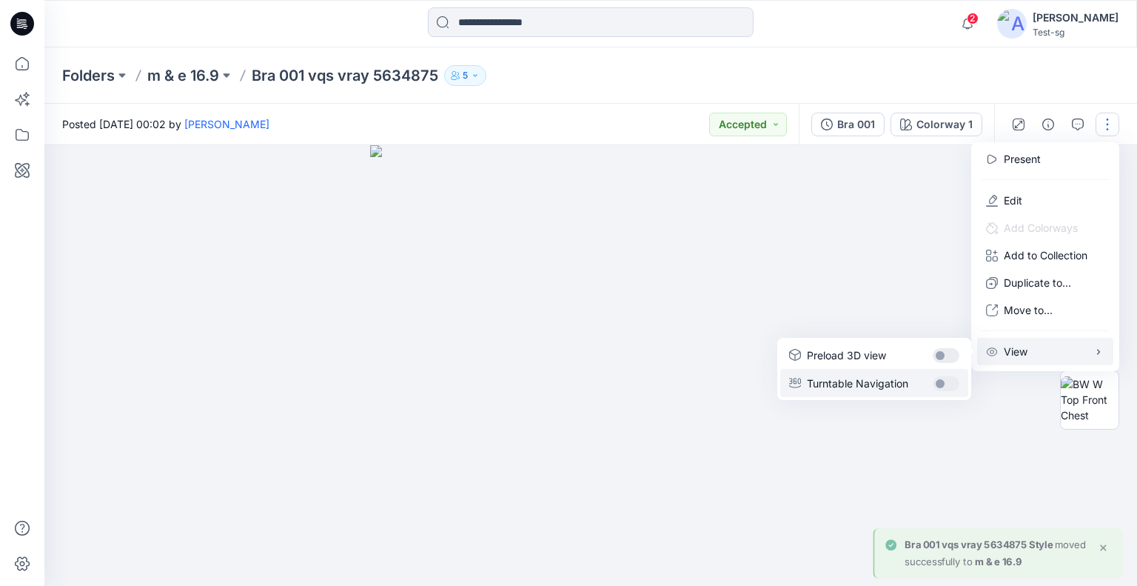
click at [947, 383] on span "button" at bounding box center [946, 383] width 27 height 15
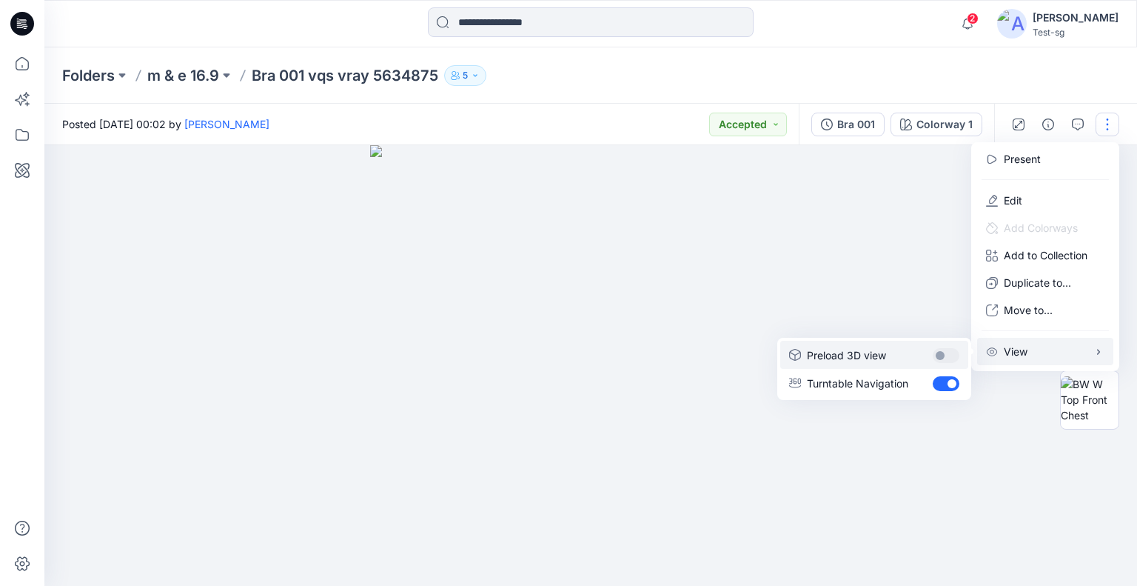
click at [948, 353] on span "button" at bounding box center [946, 355] width 27 height 15
click at [169, 76] on p "m & e 16.9" at bounding box center [183, 75] width 72 height 21
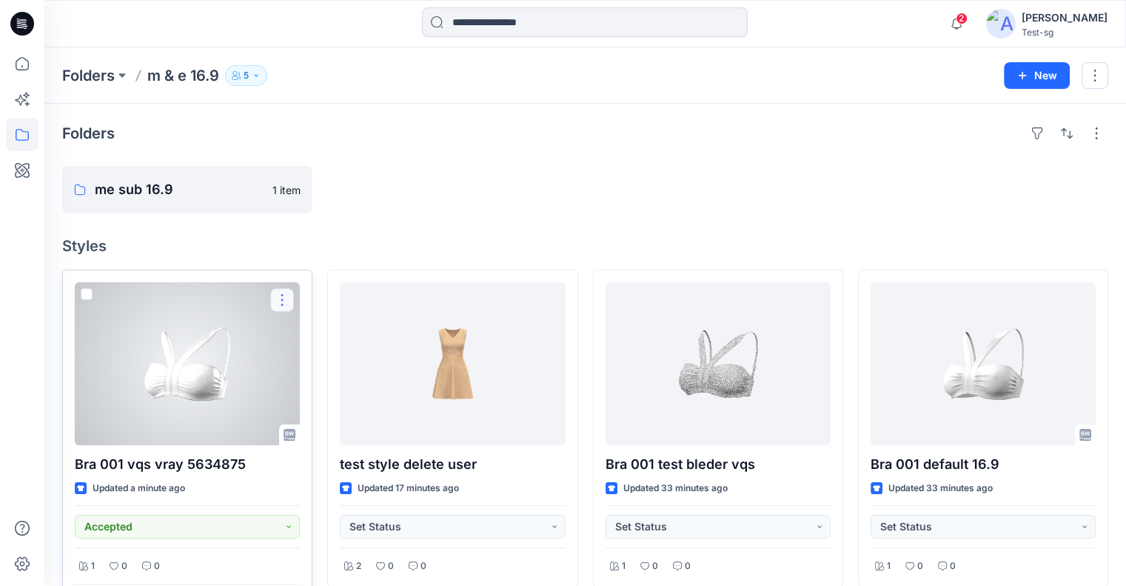
click at [278, 301] on button "button" at bounding box center [282, 300] width 24 height 24
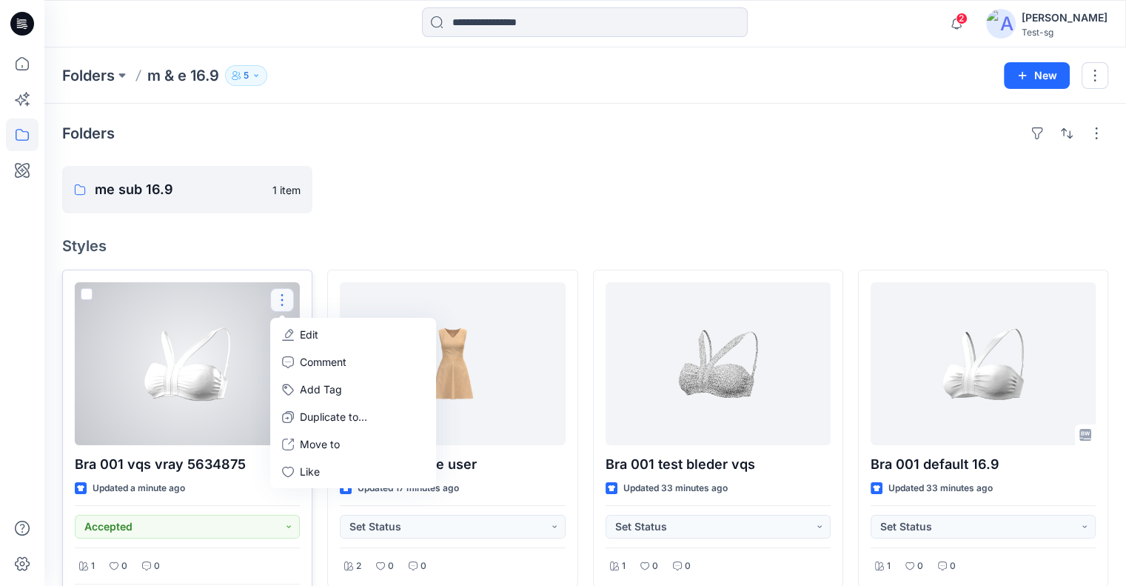
click at [234, 351] on div at bounding box center [187, 363] width 225 height 163
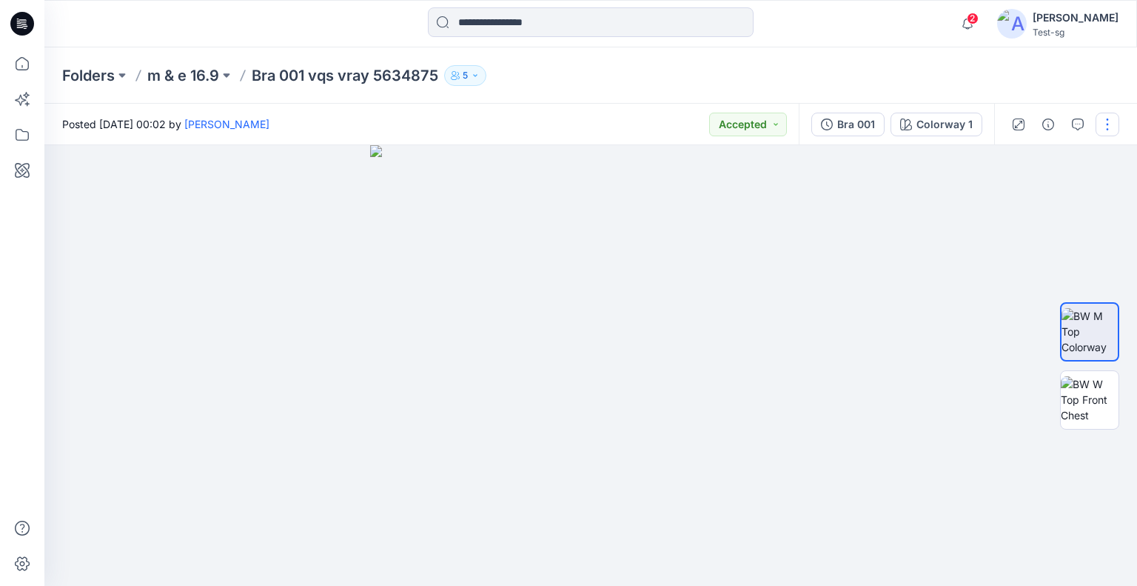
click at [1116, 127] on button "button" at bounding box center [1108, 125] width 24 height 24
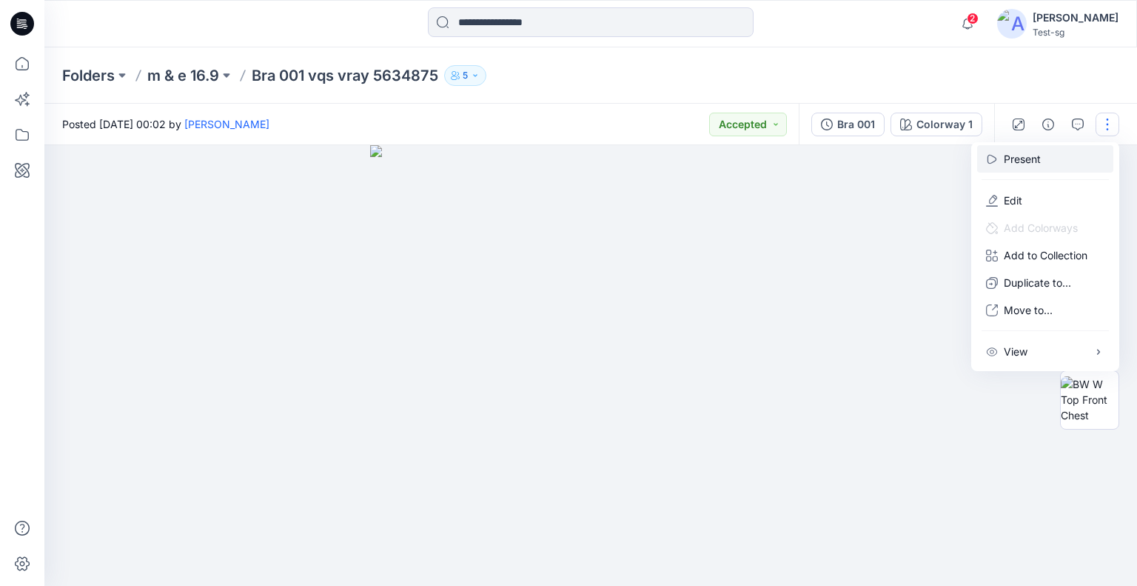
click at [1050, 153] on button "Present" at bounding box center [1045, 158] width 136 height 27
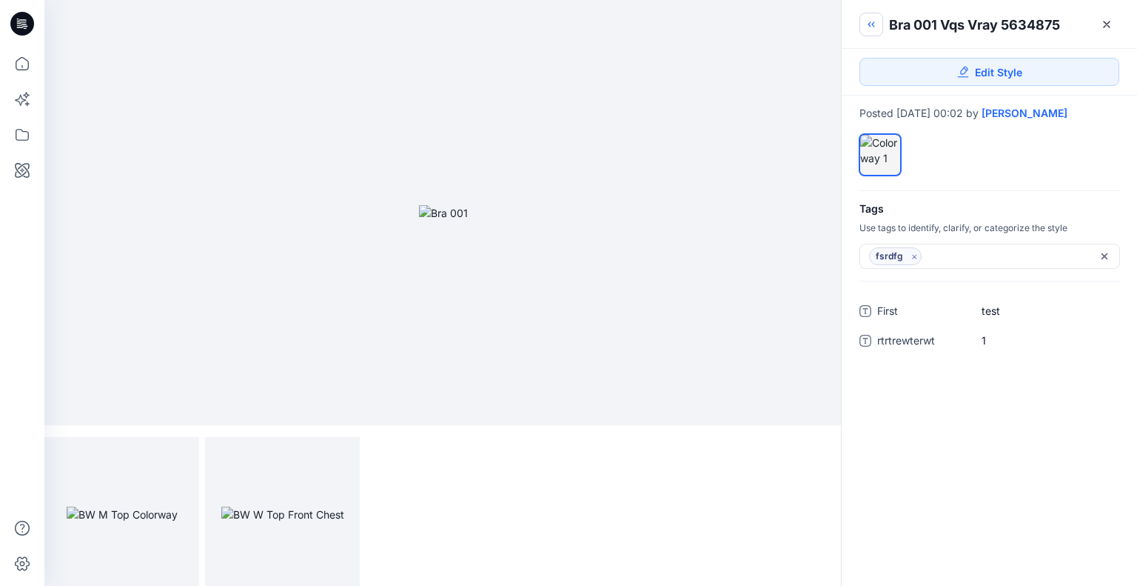
click at [873, 22] on icon "button" at bounding box center [871, 25] width 12 height 12
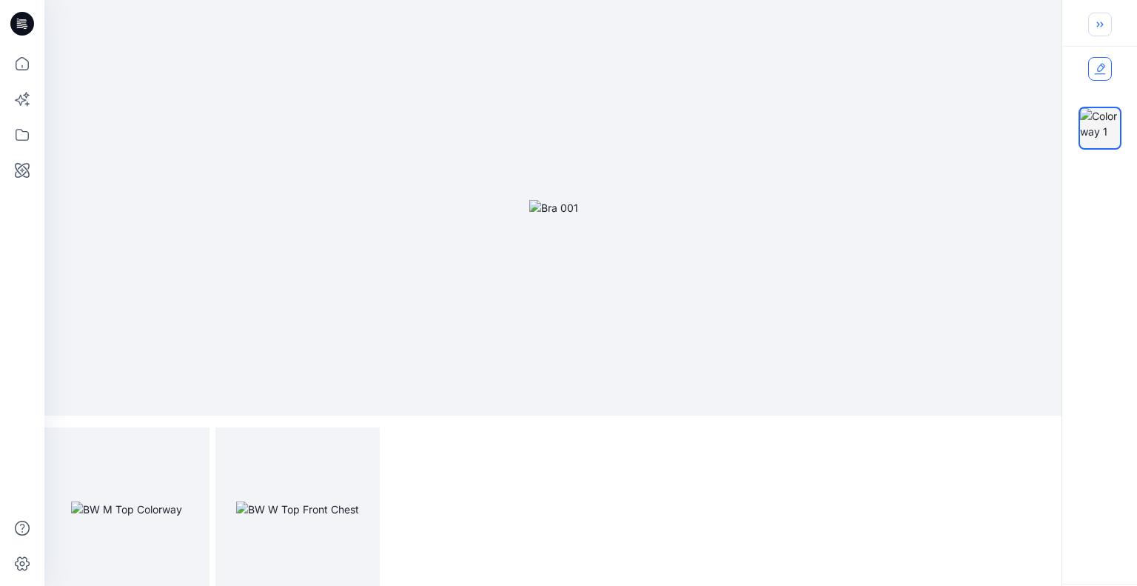
click at [1096, 64] on icon at bounding box center [1100, 69] width 12 height 12
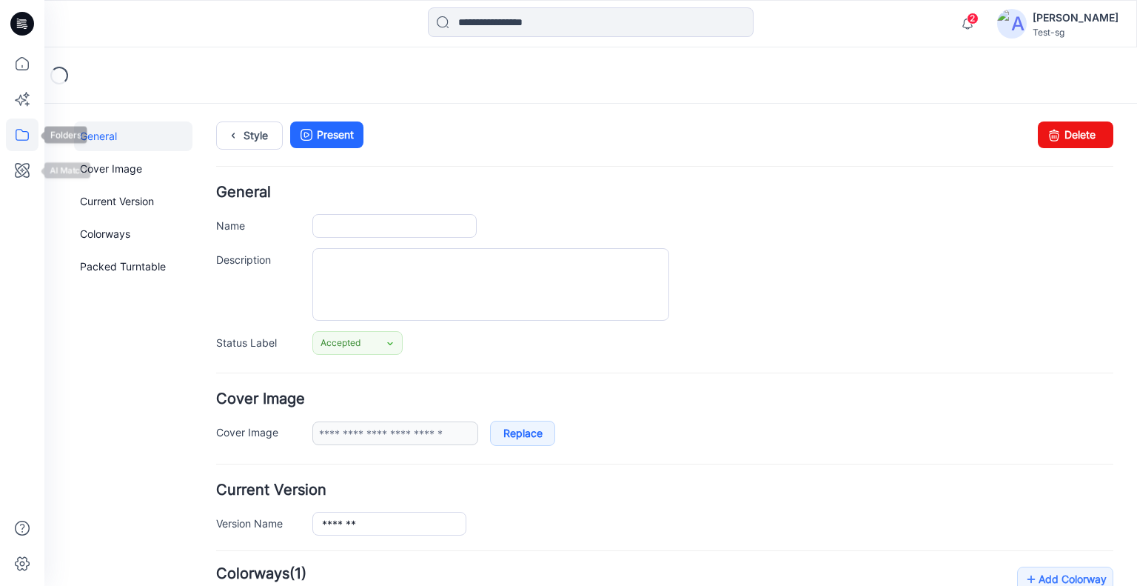
click at [21, 143] on icon at bounding box center [22, 134] width 33 height 33
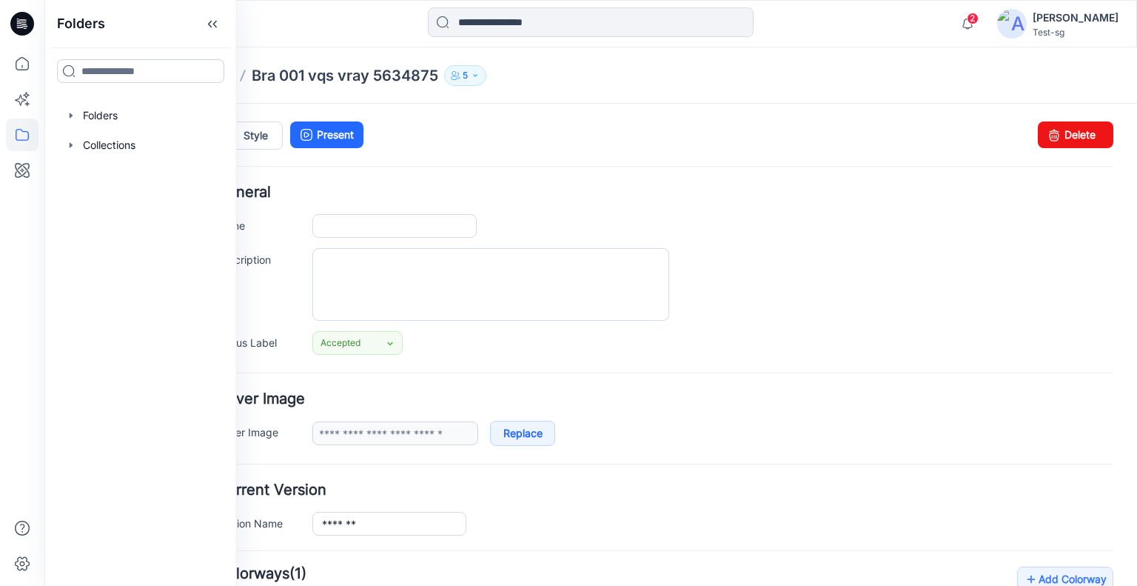
click at [138, 75] on input at bounding box center [140, 71] width 167 height 24
type input "**********"
click at [116, 137] on div at bounding box center [140, 145] width 169 height 30
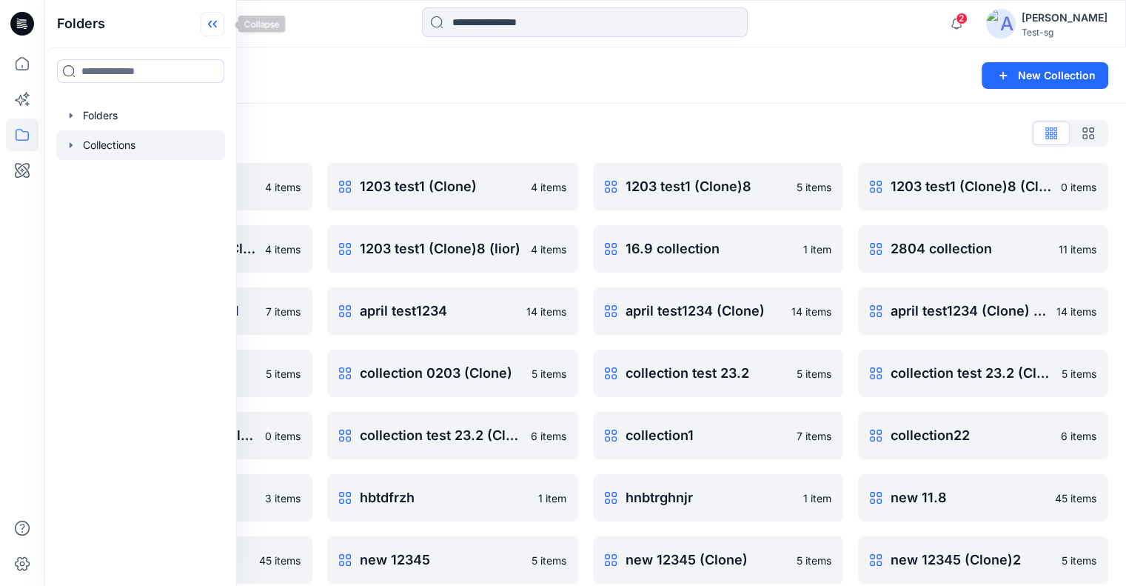
click at [218, 20] on icon at bounding box center [213, 24] width 24 height 24
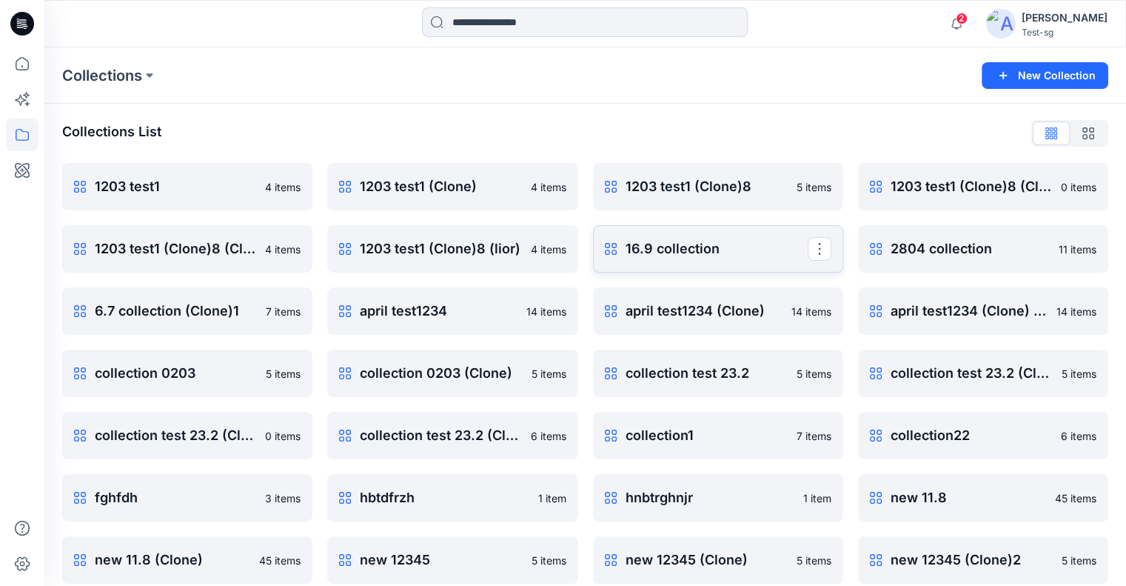
click at [687, 245] on p "16.9 collection" at bounding box center [717, 248] width 182 height 21
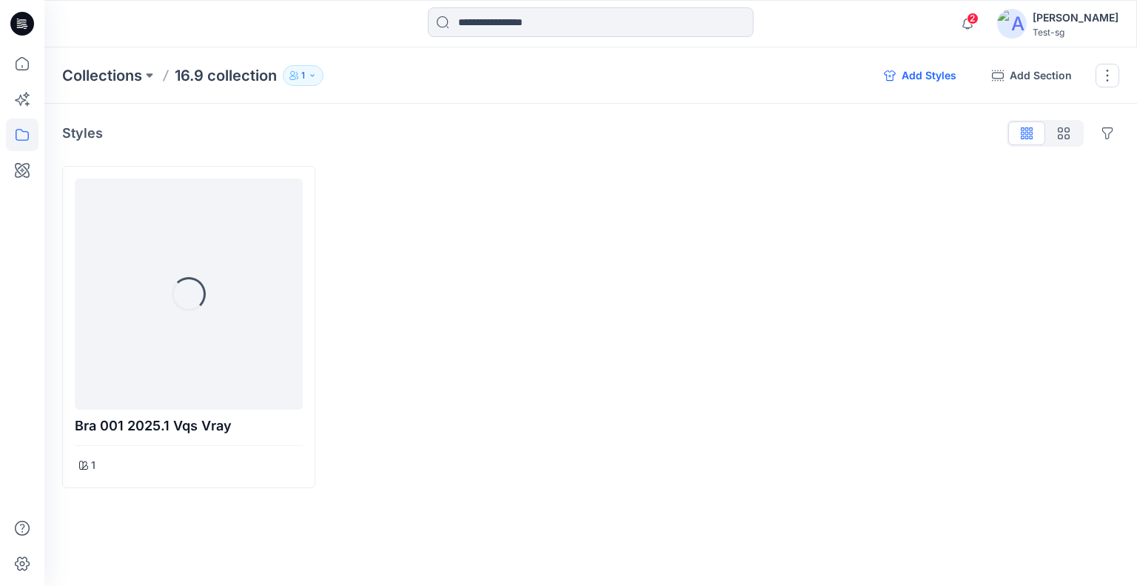
click at [928, 73] on button "Add Styles" at bounding box center [920, 76] width 96 height 24
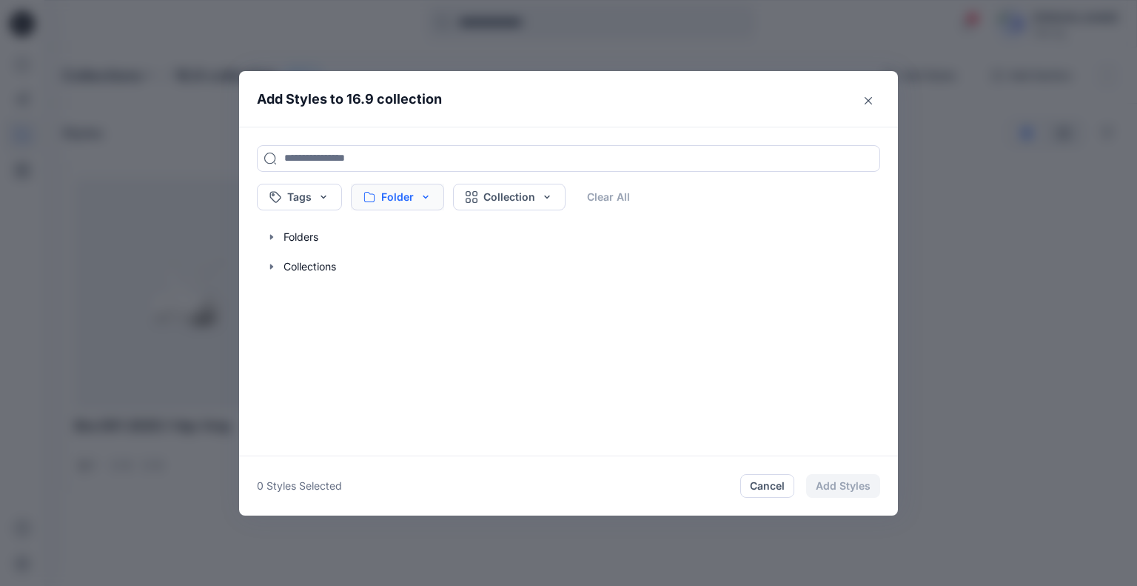
click at [400, 197] on button "Folder" at bounding box center [397, 197] width 93 height 27
click at [438, 225] on input at bounding box center [461, 237] width 204 height 30
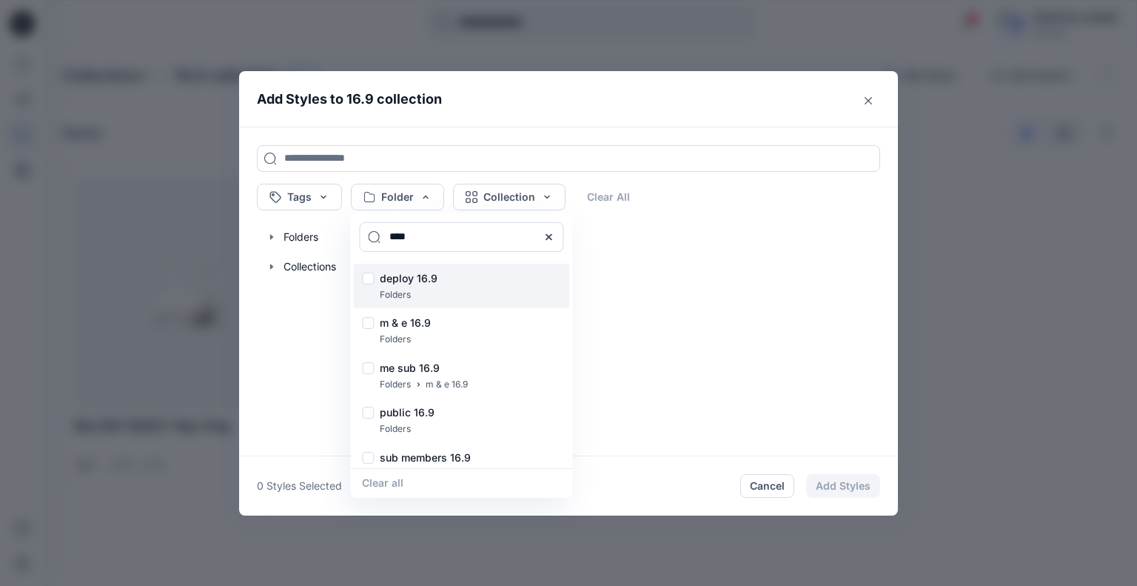
type input "****"
click at [432, 275] on p "deploy 16.9" at bounding box center [409, 278] width 58 height 18
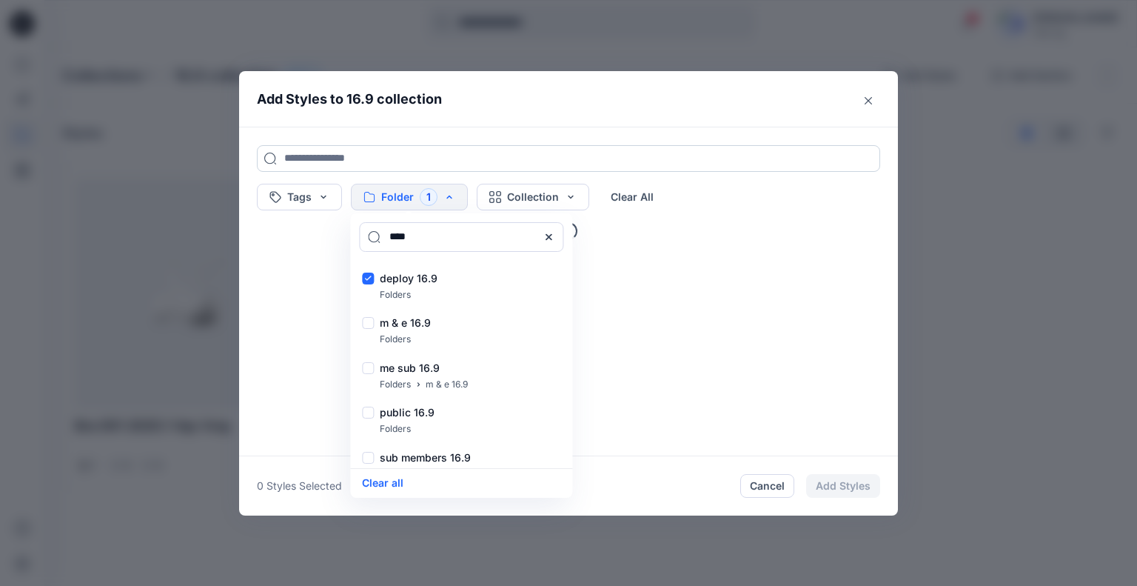
click at [575, 147] on input at bounding box center [568, 158] width 623 height 27
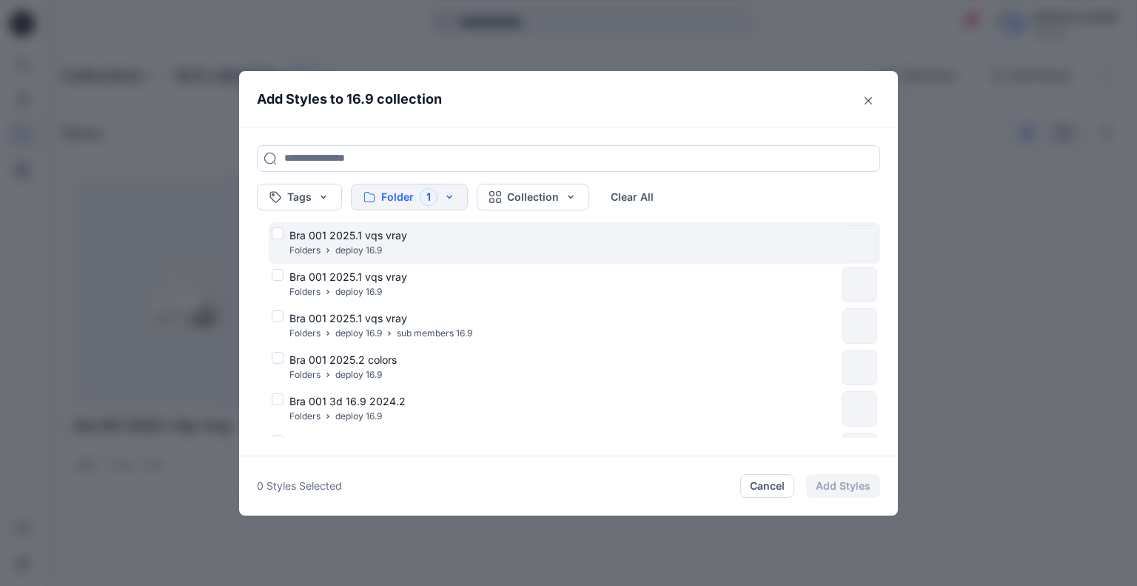
click at [278, 233] on div "Bra 001 2025.1 vqs vray Folders deploy 16.9" at bounding box center [554, 242] width 564 height 31
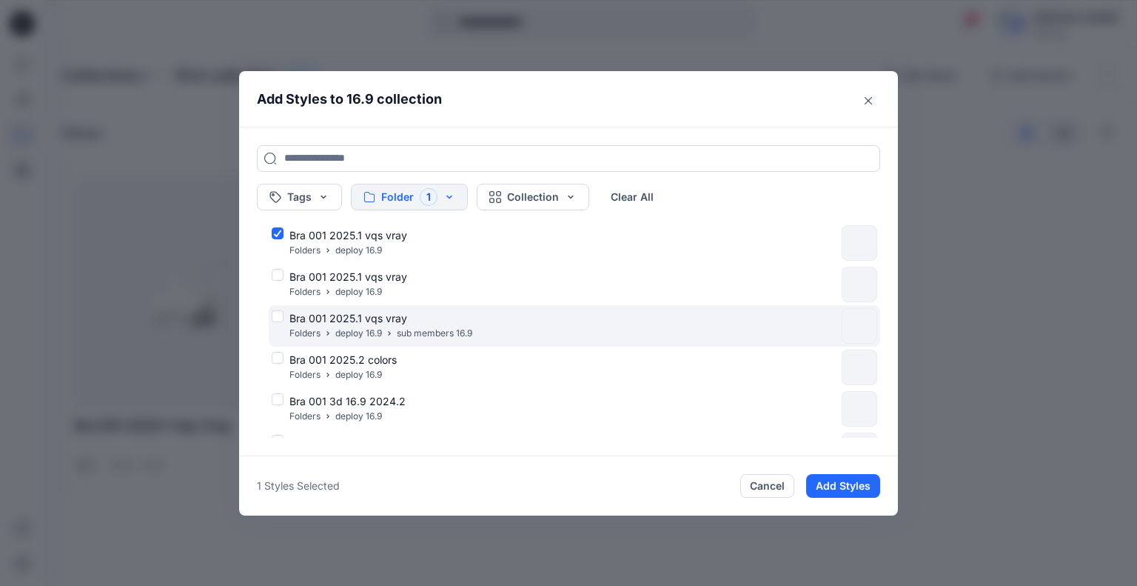
click at [278, 314] on div "Bra 001 2025.1 vqs vray Folders deploy 16.9 sub members 16.9" at bounding box center [554, 325] width 564 height 31
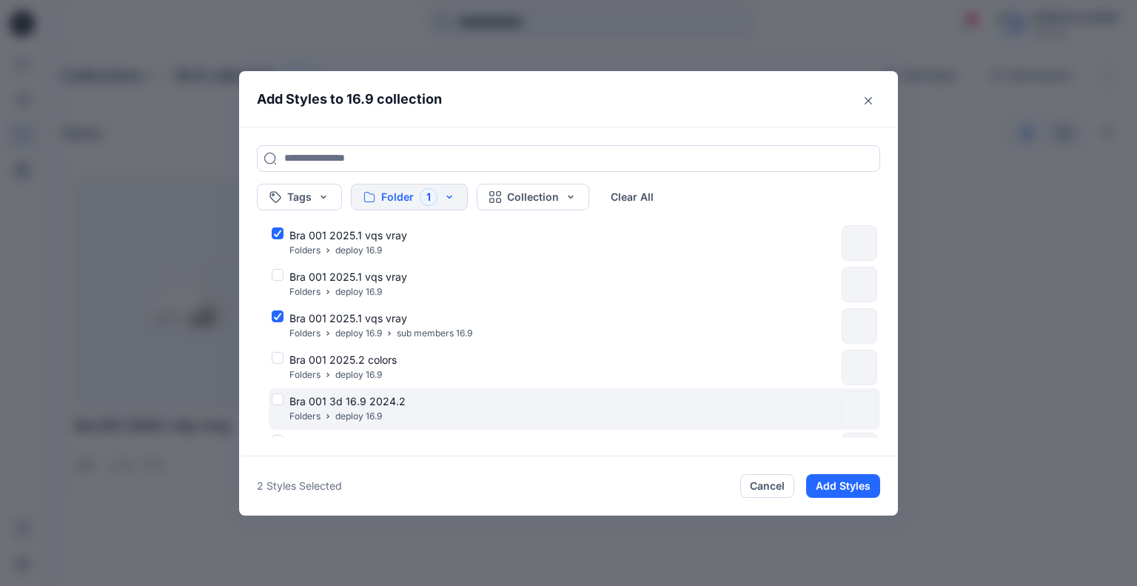
click at [279, 401] on div "Bra 001 3d 16.9 2024.2 Folders deploy 16.9" at bounding box center [554, 408] width 564 height 31
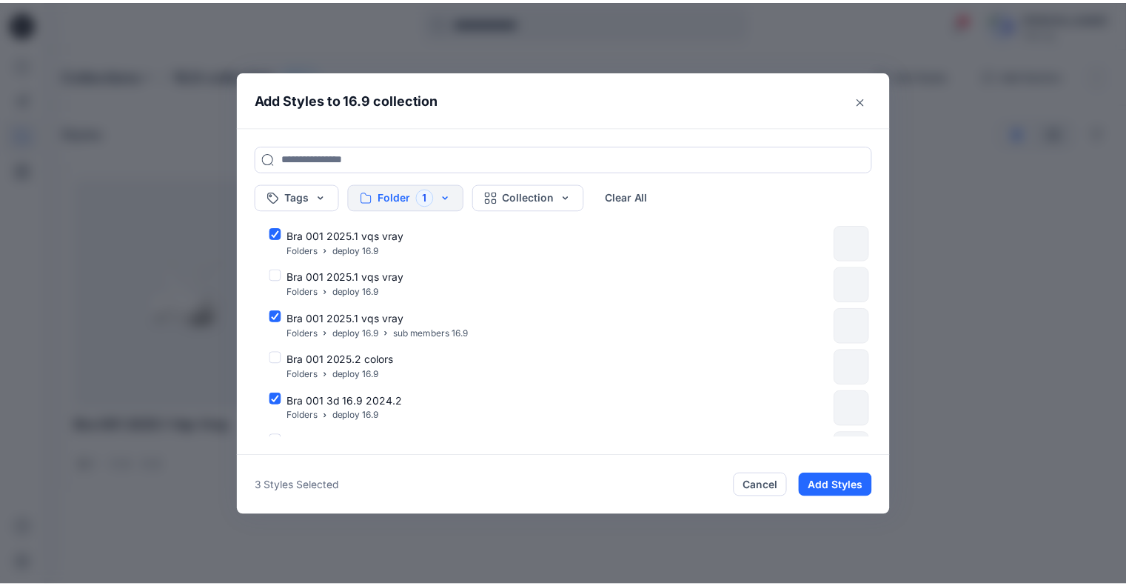
scroll to position [296, 0]
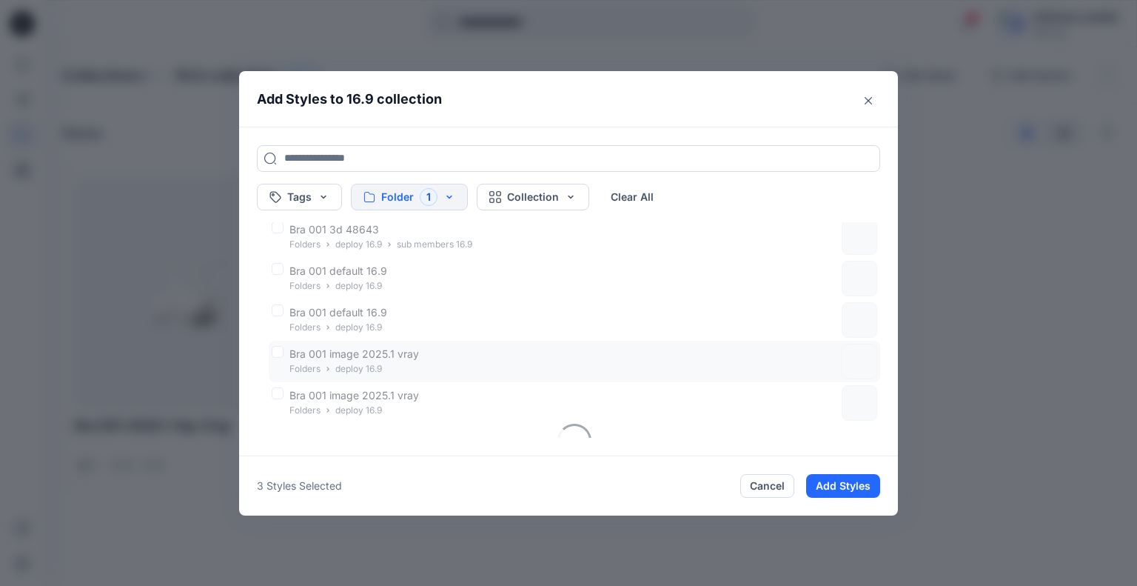
click at [278, 352] on div "Bra 001 image 2025.1 vray Folders deploy 16.9" at bounding box center [554, 361] width 564 height 31
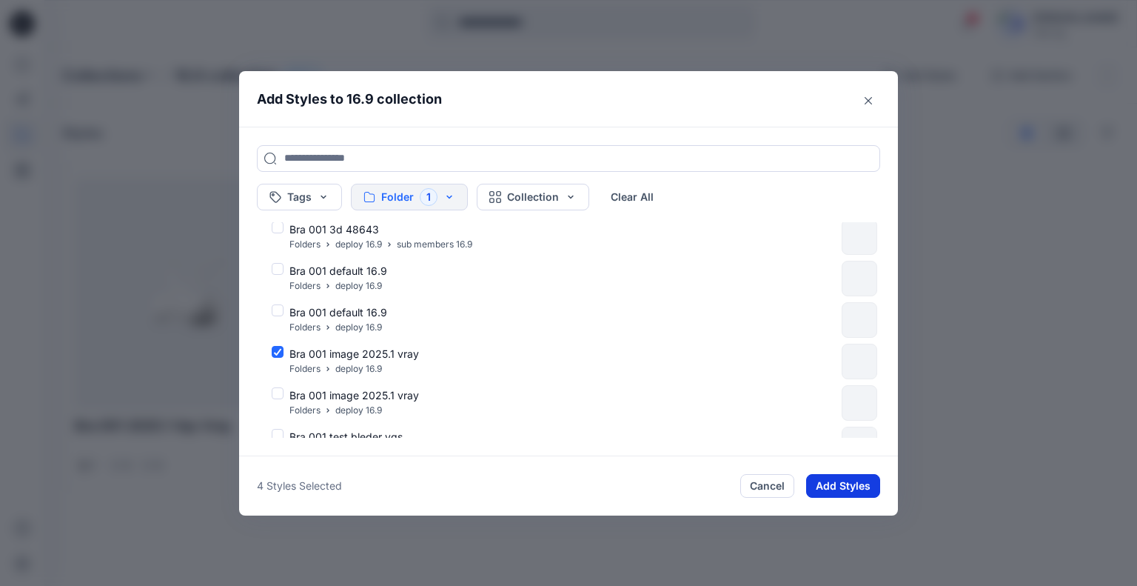
click at [835, 475] on button "Add Styles" at bounding box center [843, 486] width 74 height 24
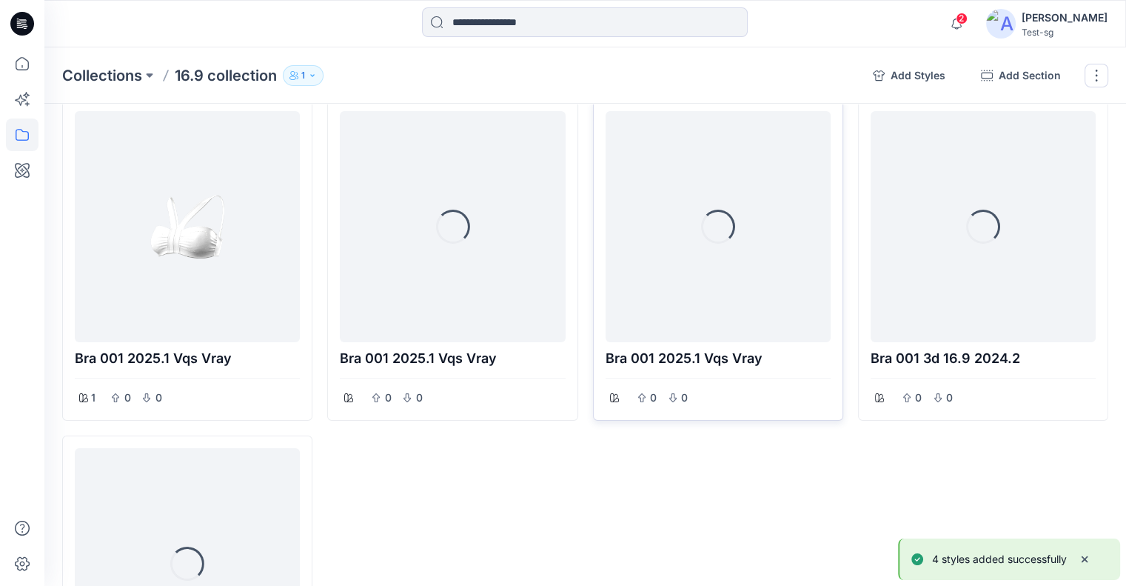
scroll to position [16, 0]
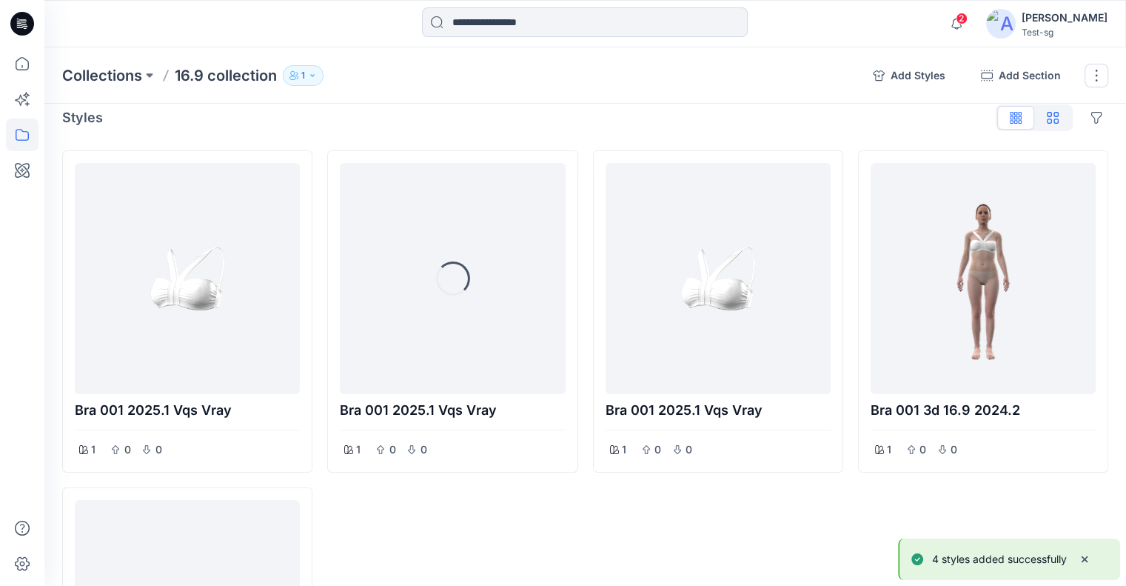
click at [1054, 110] on button "button" at bounding box center [1052, 118] width 37 height 24
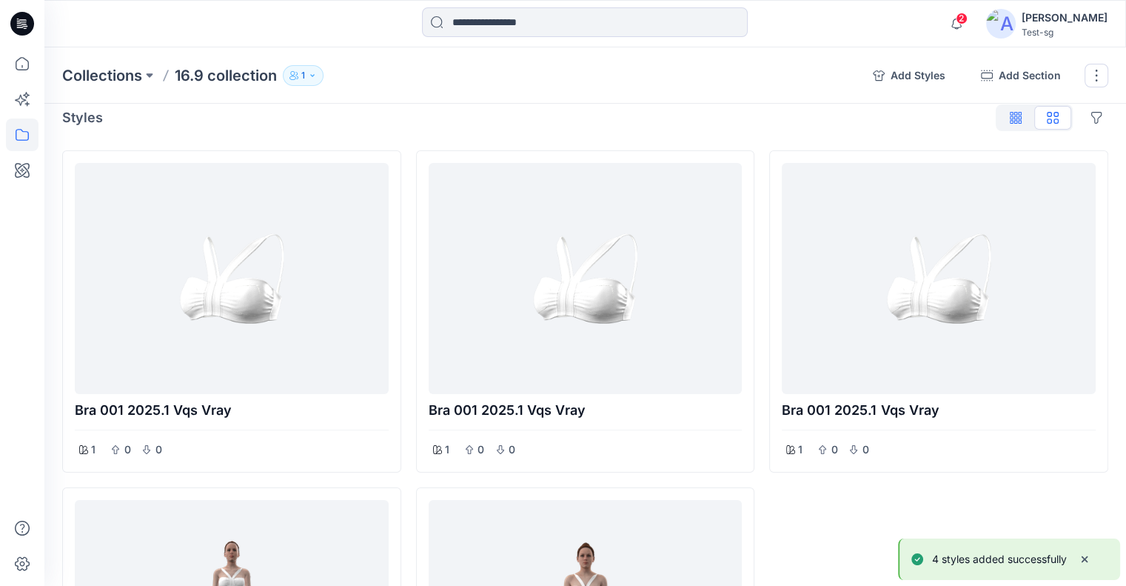
click at [1027, 119] on button "button" at bounding box center [1015, 118] width 37 height 24
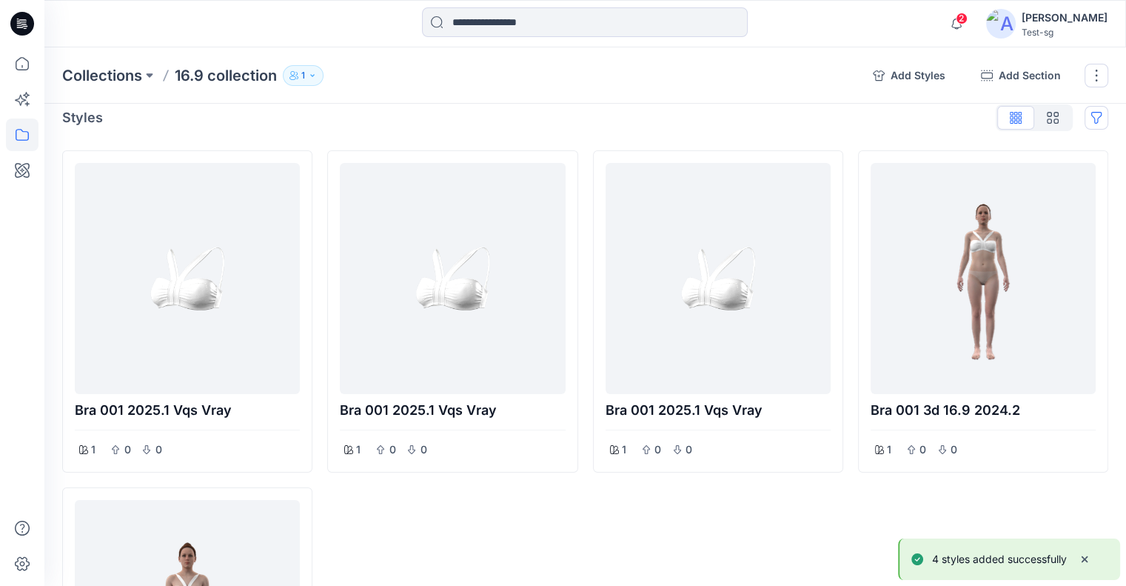
click at [1099, 113] on button "Options" at bounding box center [1097, 118] width 24 height 24
click at [1068, 148] on button "Hide Legacy Styles" at bounding box center [1025, 151] width 160 height 27
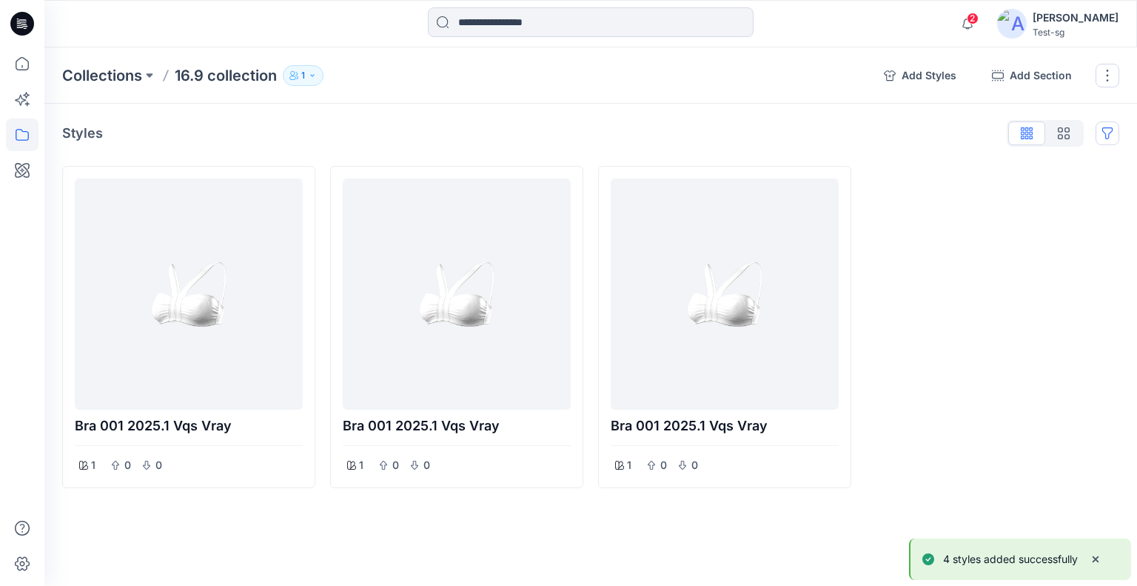
click at [1098, 127] on button "Options" at bounding box center [1108, 133] width 24 height 24
click at [1069, 160] on button "Hide Legacy Styles" at bounding box center [1037, 167] width 160 height 27
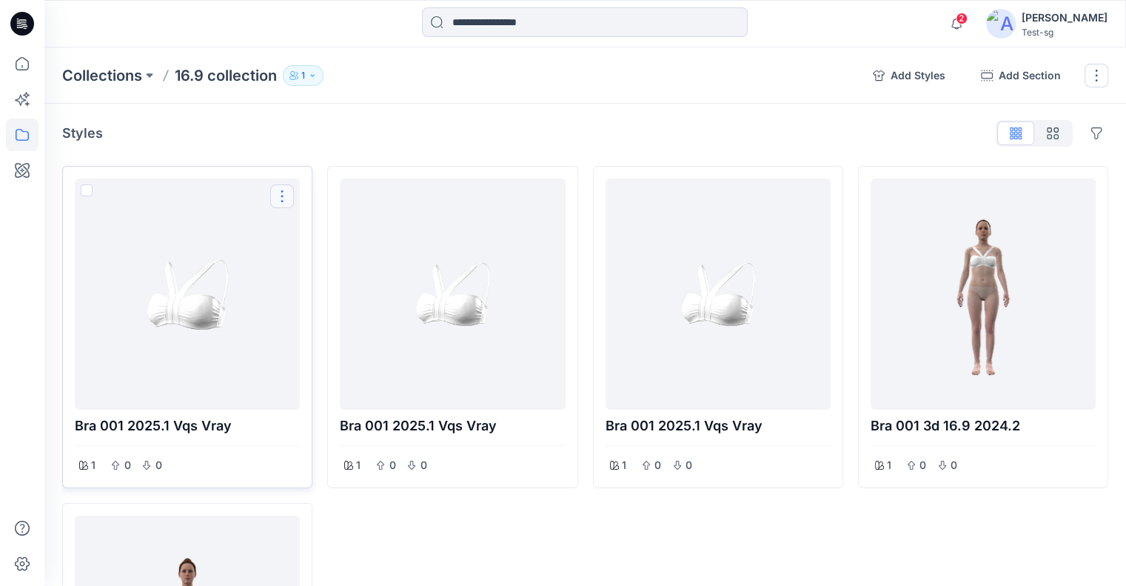
click at [278, 192] on button "Options" at bounding box center [282, 196] width 24 height 24
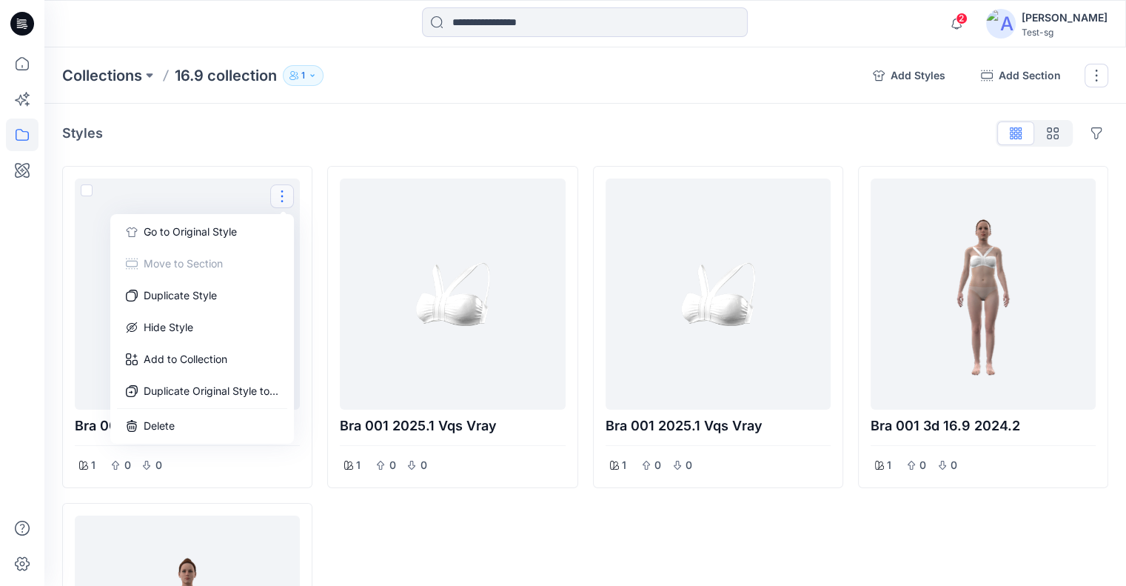
drag, startPoint x: 225, startPoint y: 227, endPoint x: 255, endPoint y: 213, distance: 33.5
click at [225, 227] on button "Go to Original Style" at bounding box center [202, 232] width 178 height 30
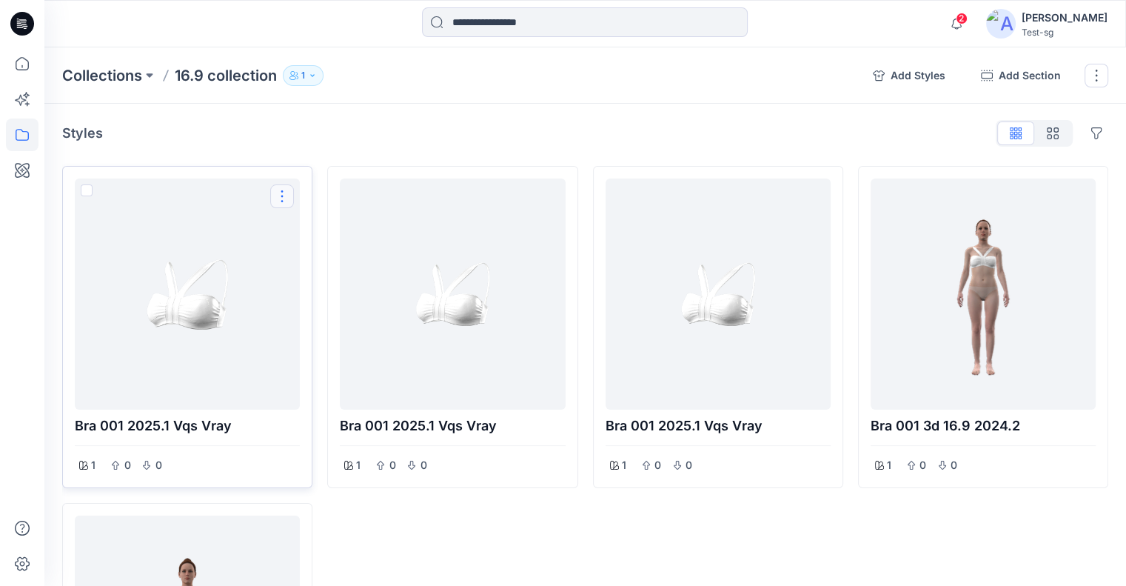
click at [278, 195] on button "Options" at bounding box center [282, 196] width 24 height 24
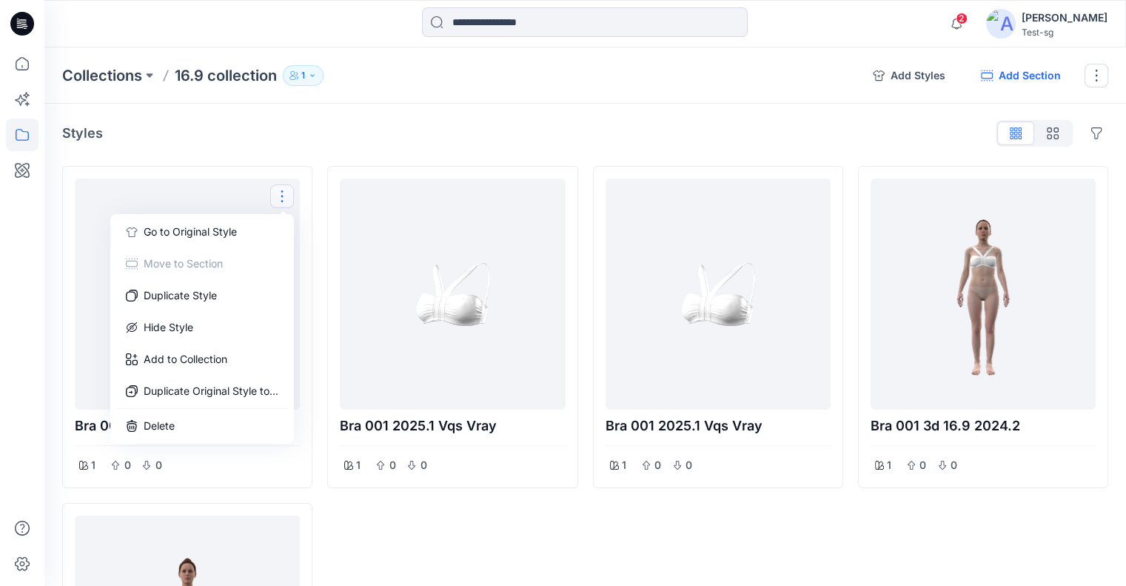
click at [1001, 70] on button "Add Section" at bounding box center [1021, 76] width 104 height 24
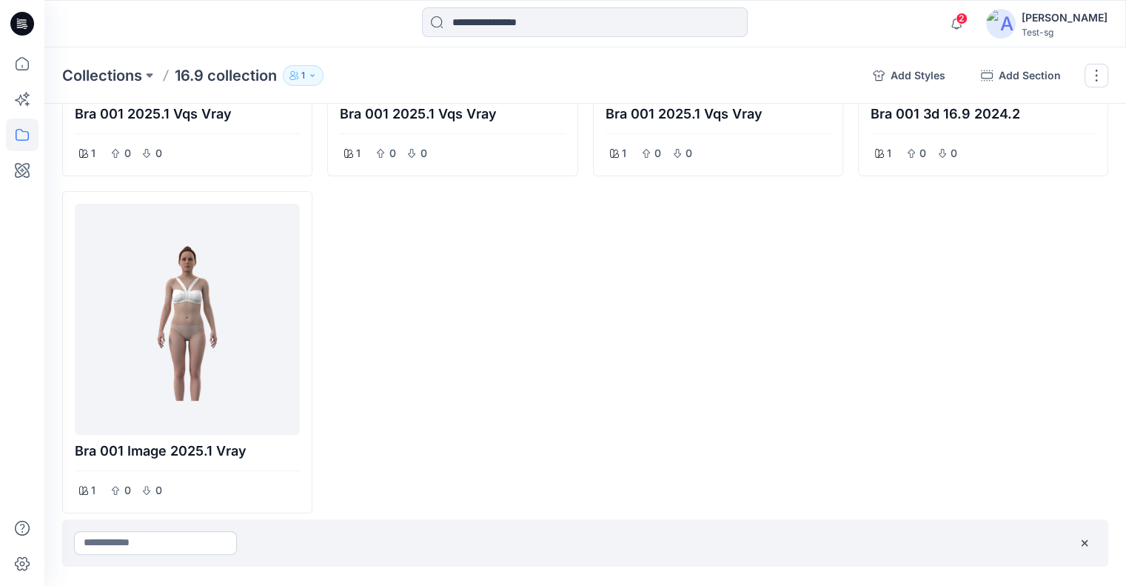
click at [148, 542] on input at bounding box center [155, 543] width 163 height 24
type input "****"
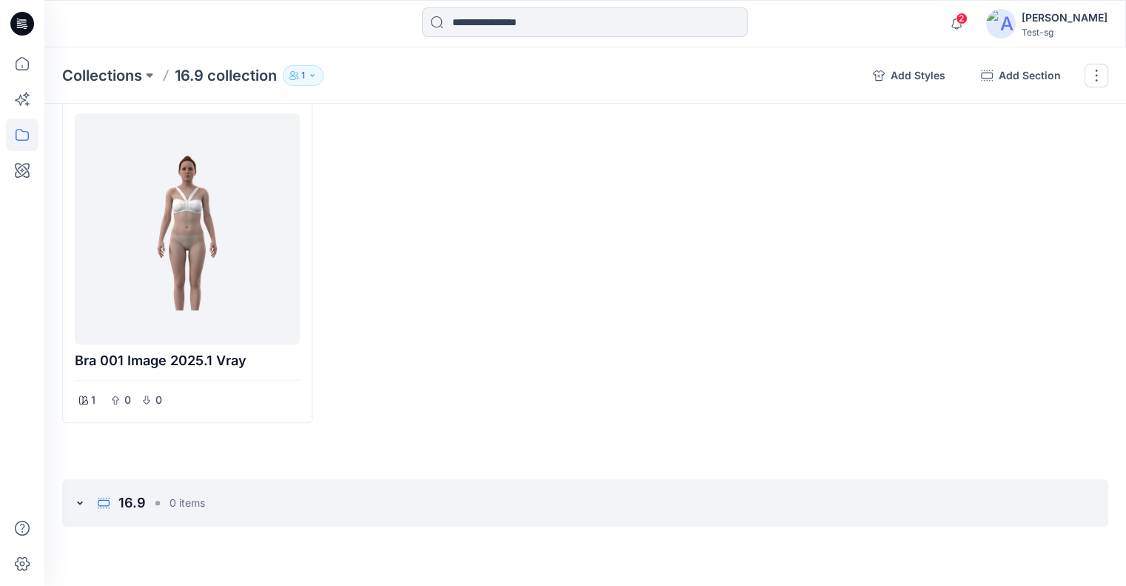
scroll to position [424, 0]
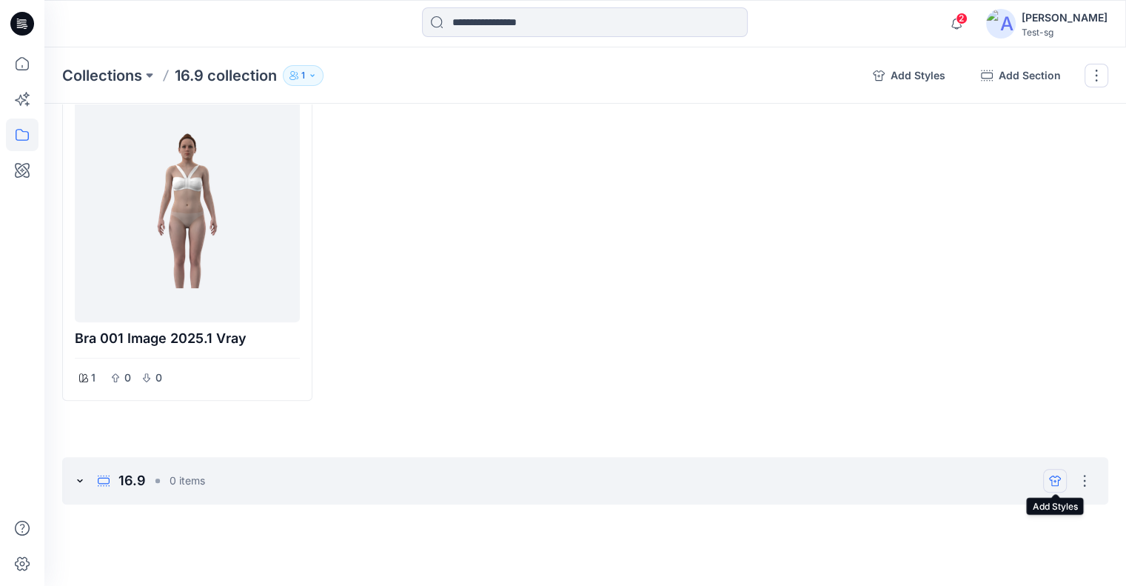
click at [1051, 483] on icon "add styles" at bounding box center [1055, 480] width 12 height 10
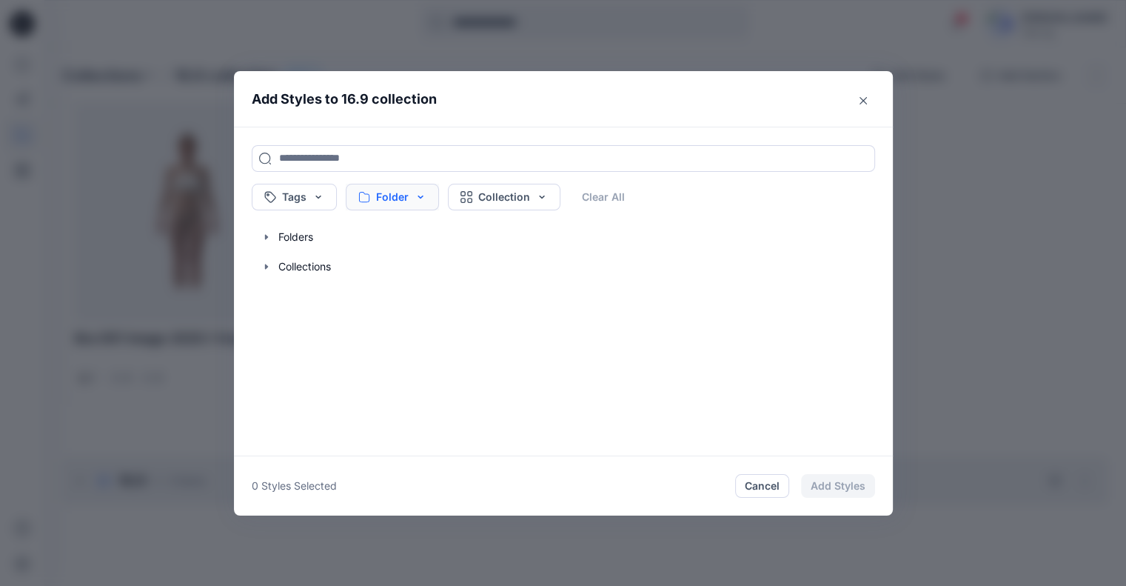
click at [408, 201] on button "Folder" at bounding box center [392, 197] width 93 height 27
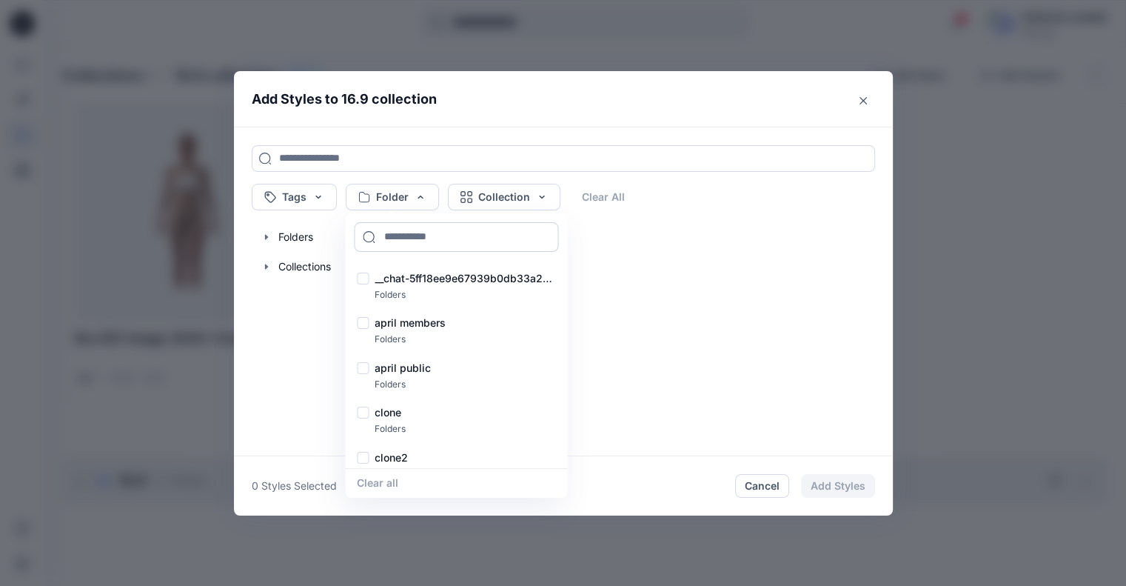
click at [415, 241] on input at bounding box center [456, 237] width 204 height 30
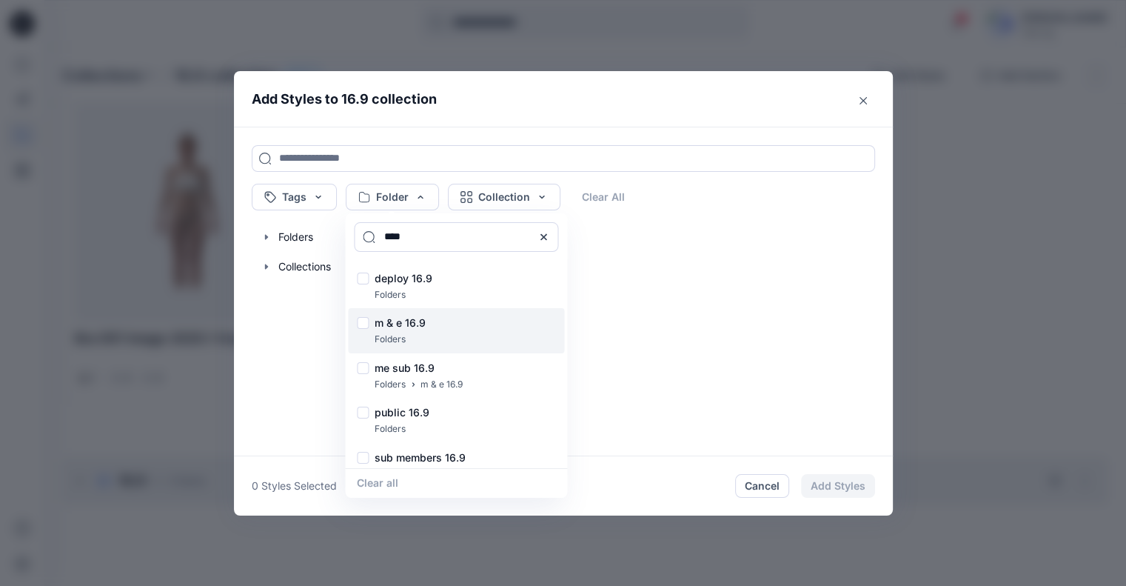
type input "****"
click at [369, 323] on div at bounding box center [363, 325] width 12 height 16
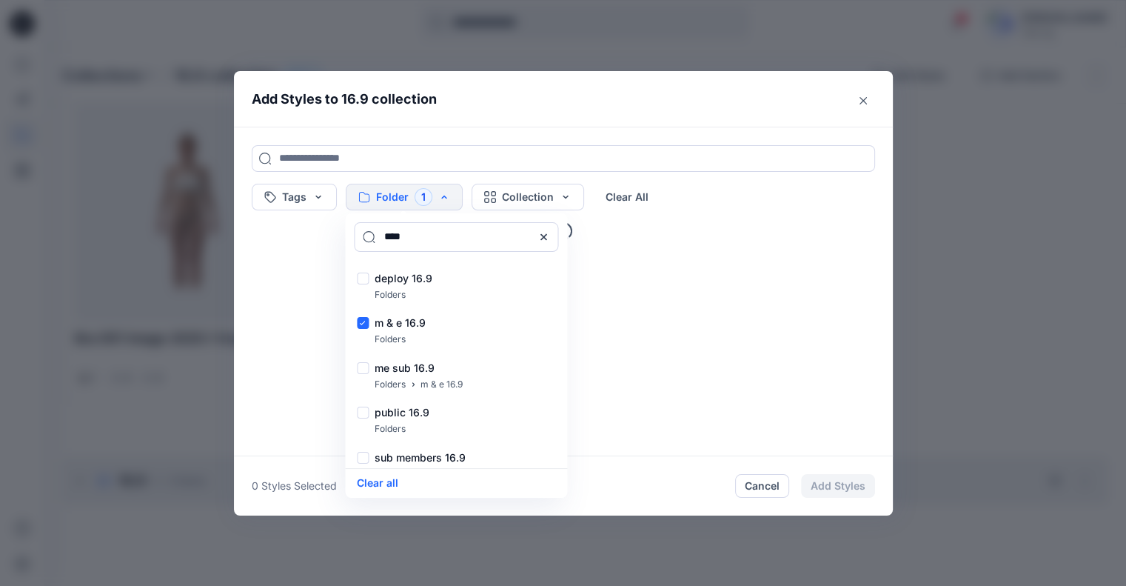
click at [530, 110] on header "Add Styles to 16.9 collection" at bounding box center [563, 99] width 659 height 56
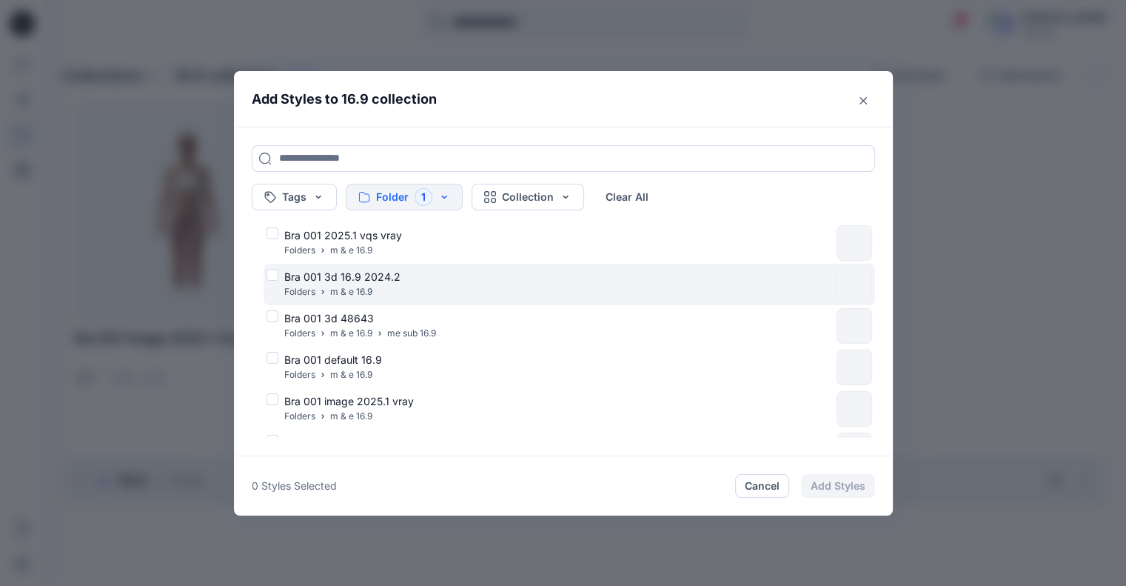
click at [281, 275] on div "Bra 001 3d 16.9 2024.2 Folders m & e 16.9" at bounding box center [549, 284] width 564 height 31
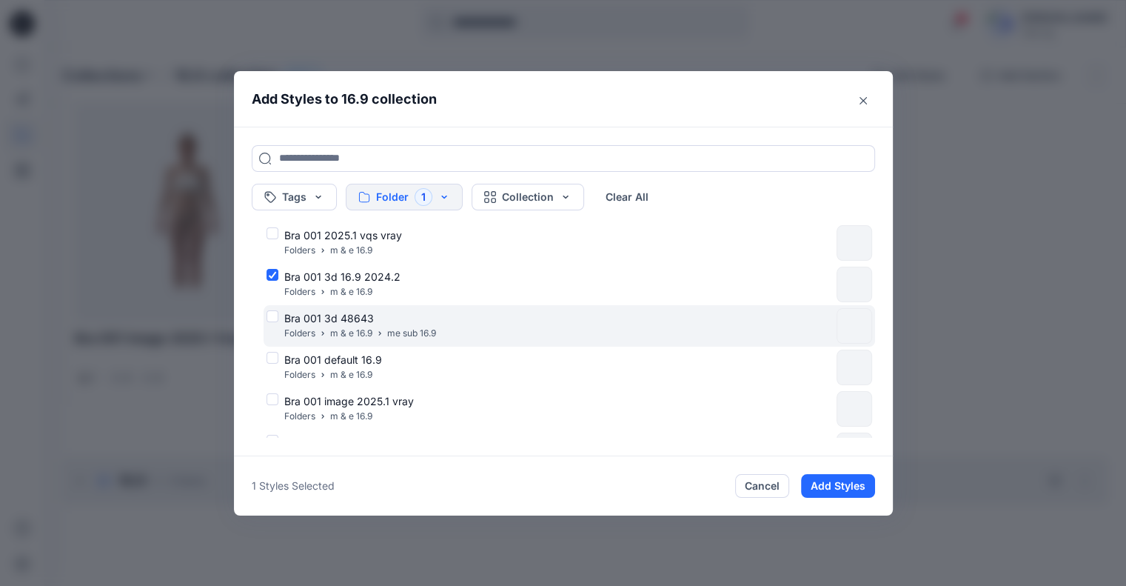
click at [275, 345] on div "Bra 001 3d 48643 Folders m & e 16.9 me sub 16.9" at bounding box center [570, 325] width 612 height 41
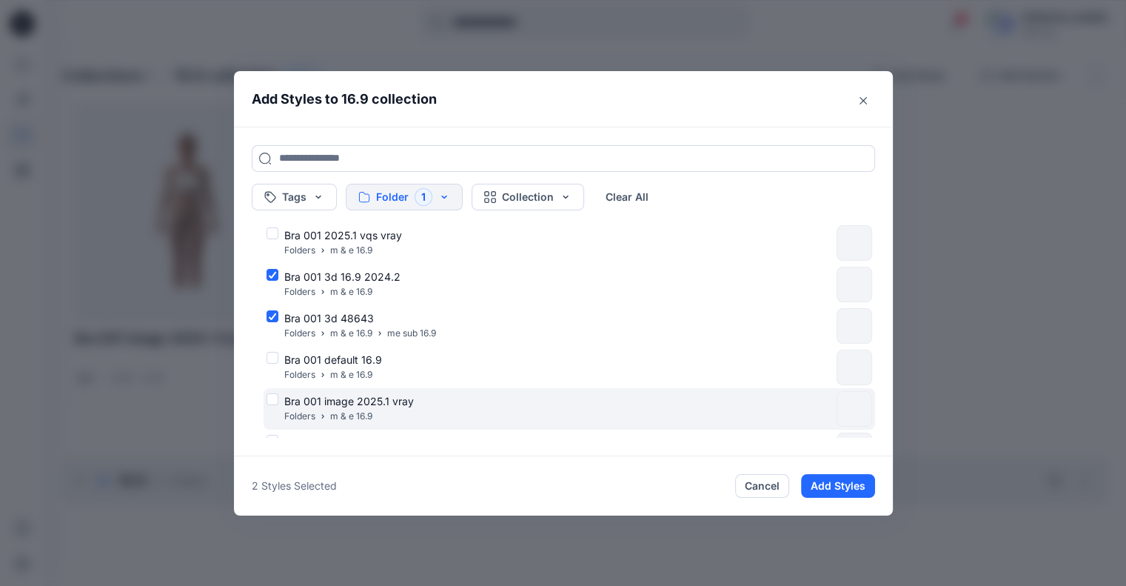
click at [281, 404] on div "Bra 001 image 2025.1 vray Folders m & e 16.9" at bounding box center [549, 408] width 564 height 31
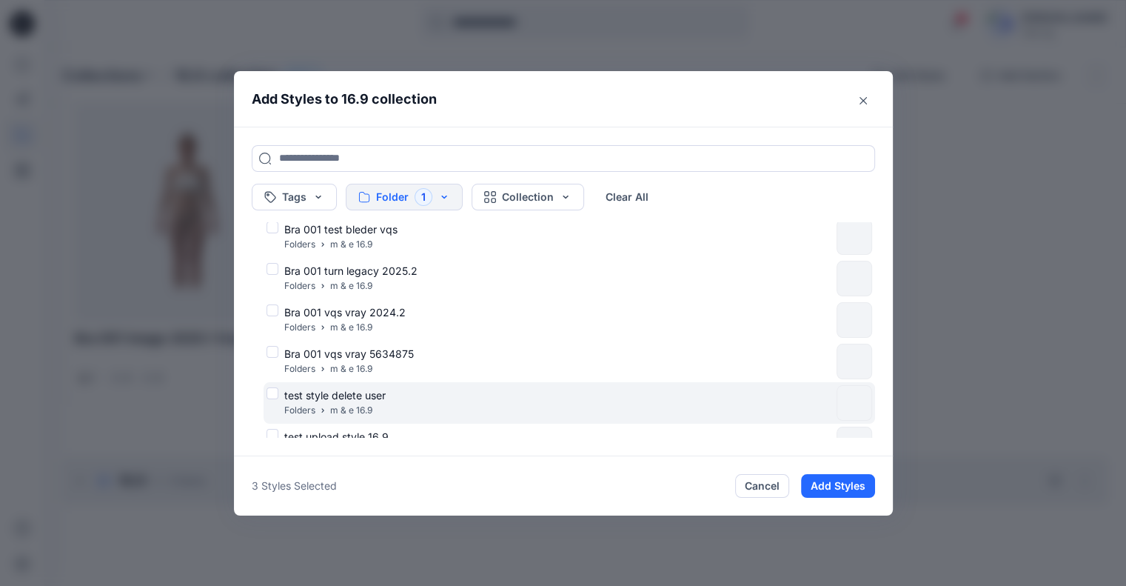
scroll to position [240, 0]
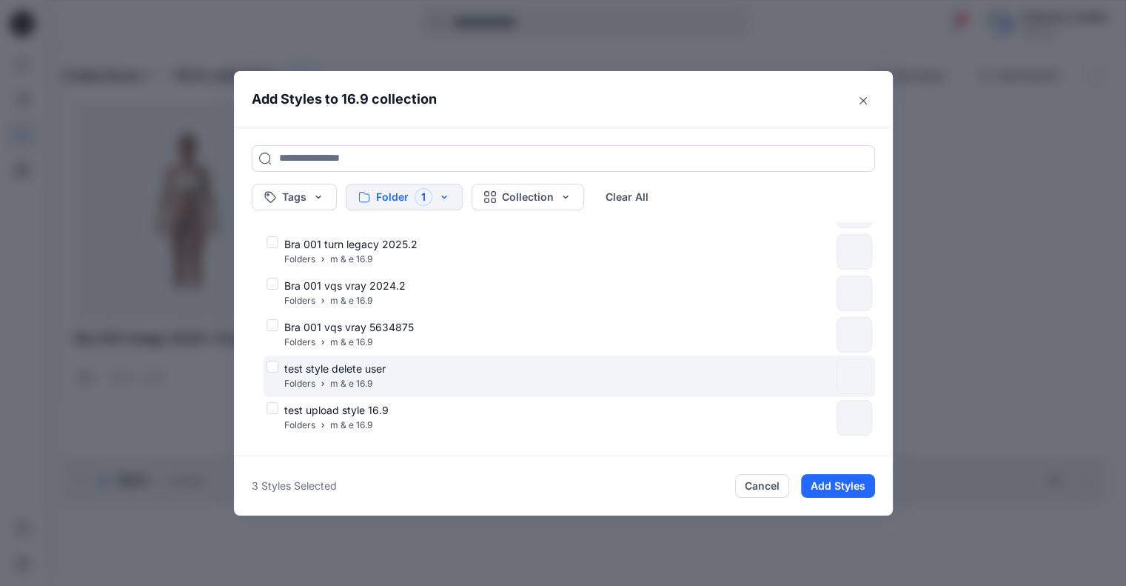
click at [282, 366] on div "test style delete user Folders m & e 16.9" at bounding box center [549, 376] width 564 height 31
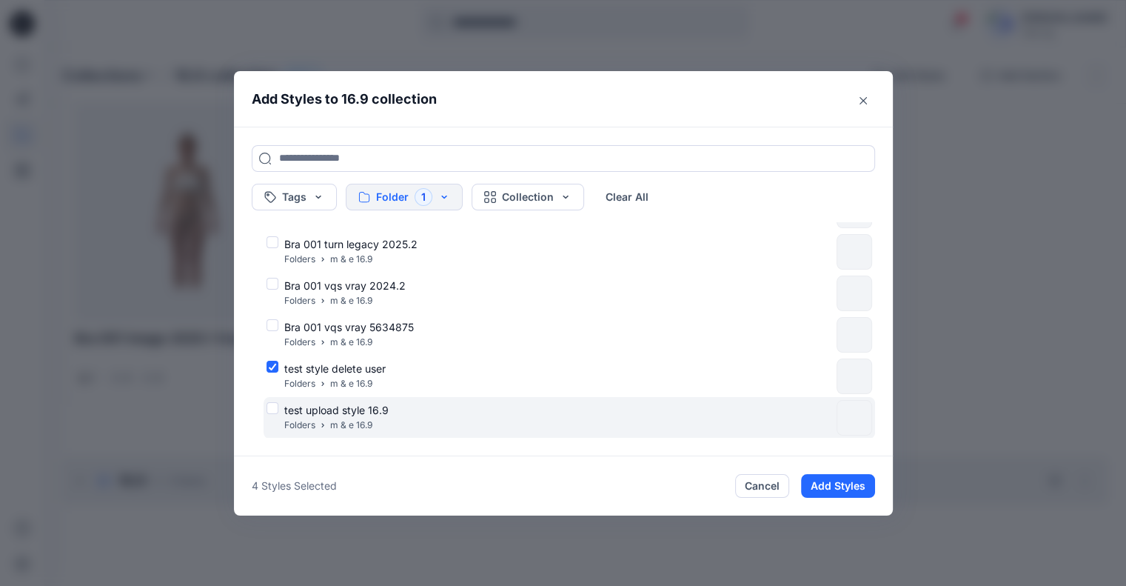
click at [281, 410] on div "test upload style 16.9 Folders m & e 16.9" at bounding box center [549, 417] width 564 height 31
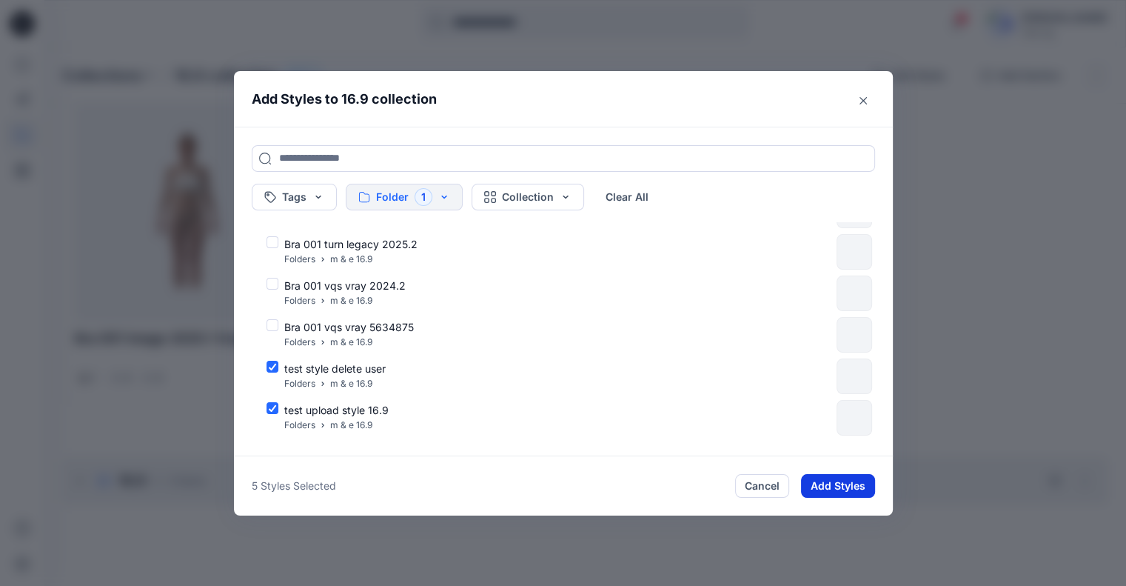
click at [852, 489] on button "Add Styles" at bounding box center [838, 486] width 74 height 24
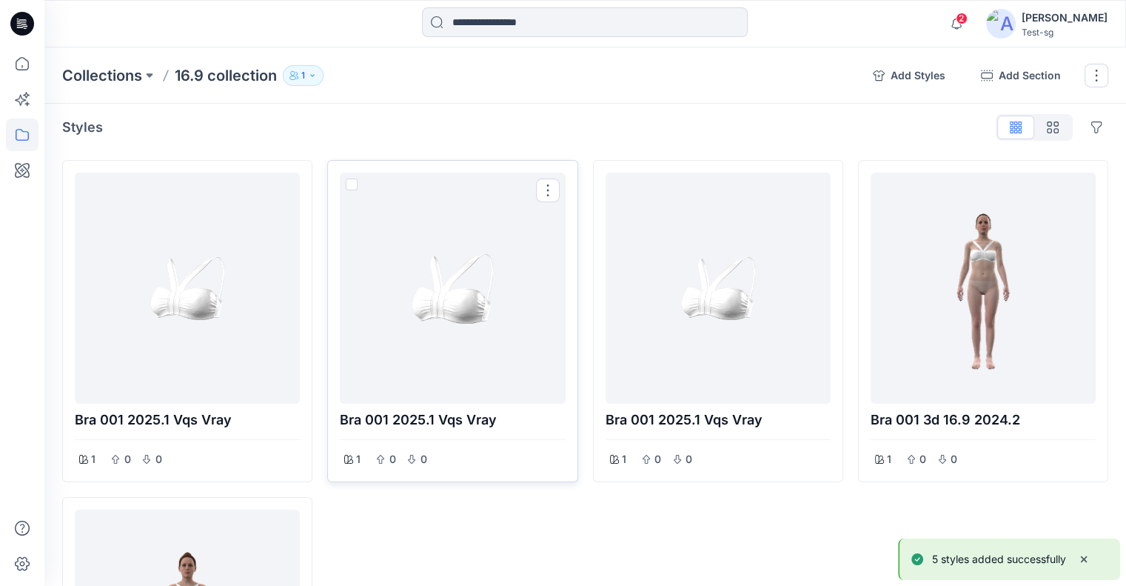
scroll to position [0, 0]
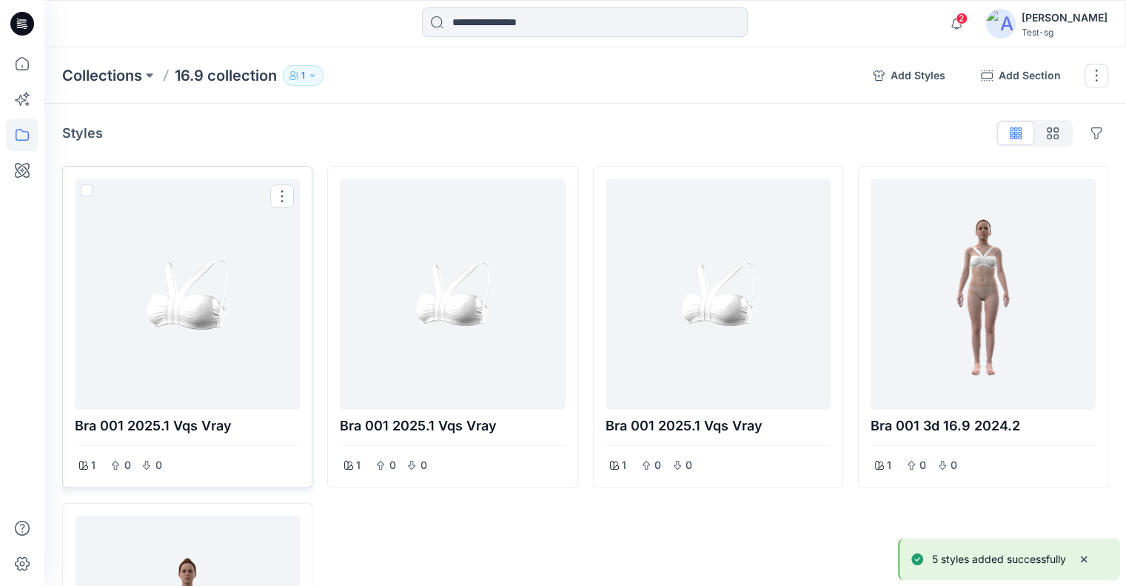
click at [91, 191] on span at bounding box center [87, 190] width 12 height 12
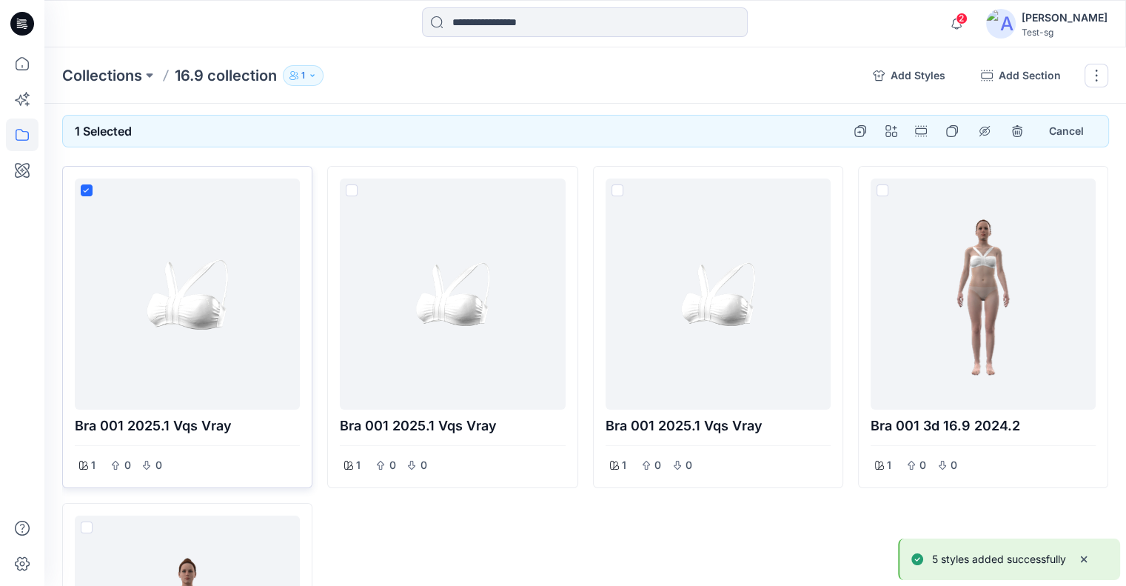
click at [92, 187] on div at bounding box center [187, 293] width 213 height 219
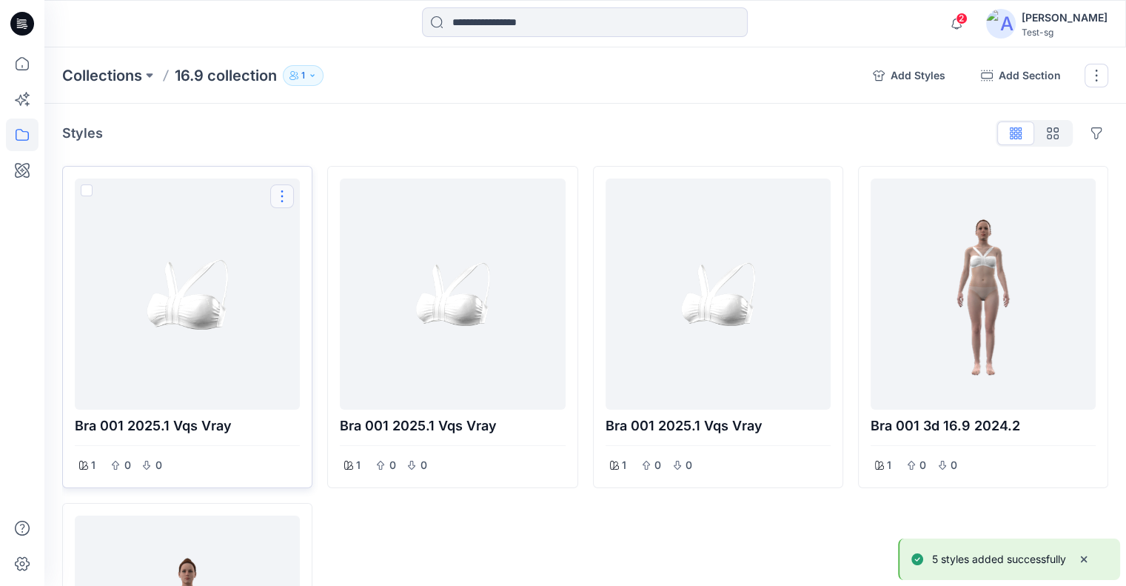
click at [282, 198] on button "Options" at bounding box center [282, 196] width 24 height 24
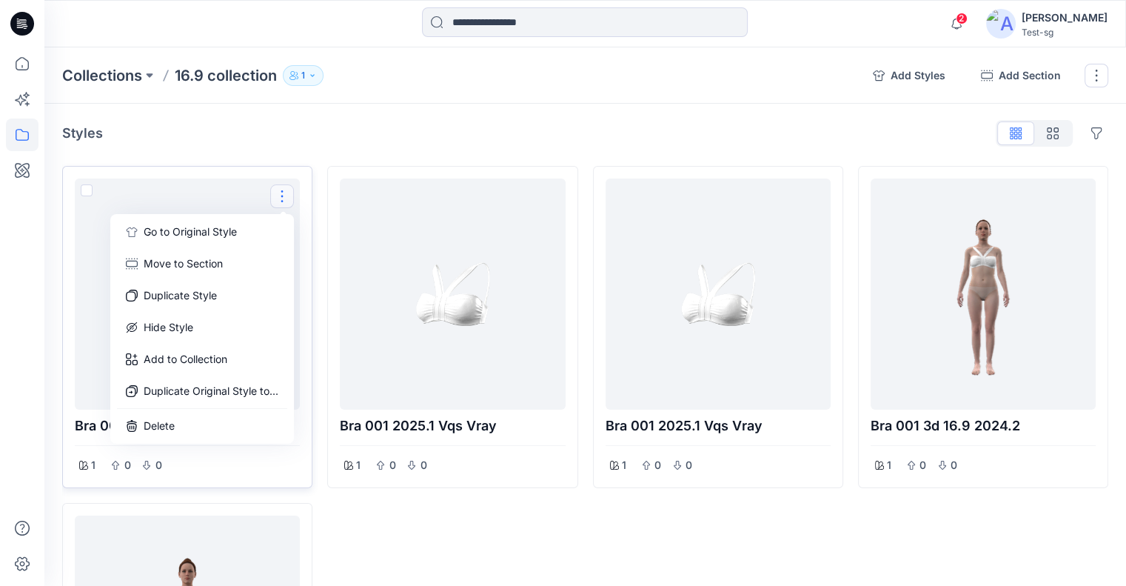
click at [251, 268] on button "Move to Section" at bounding box center [202, 264] width 178 height 30
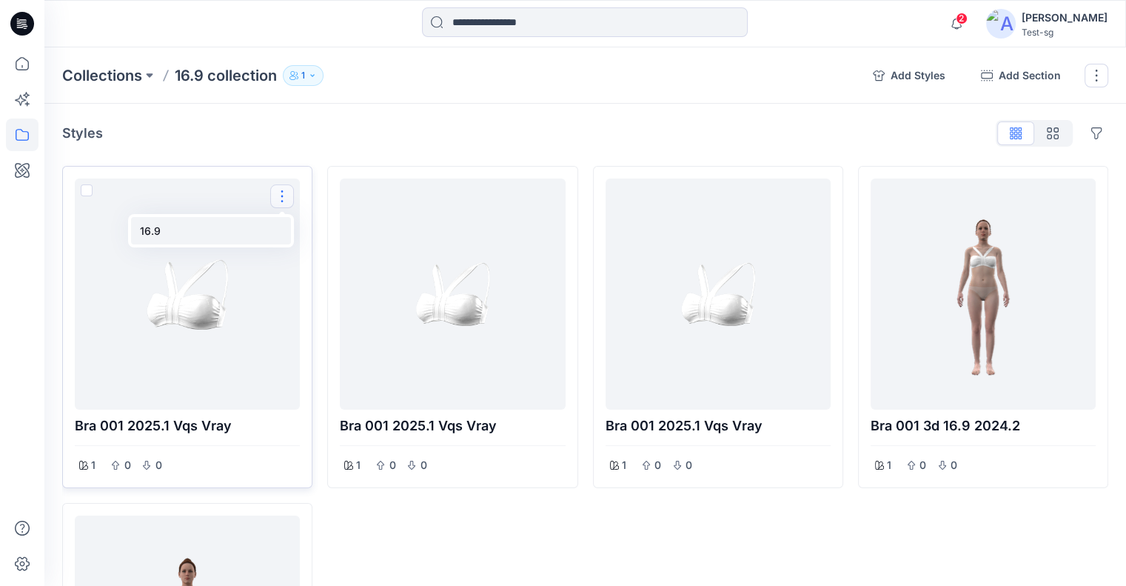
click at [218, 228] on button "16.9" at bounding box center [211, 230] width 160 height 27
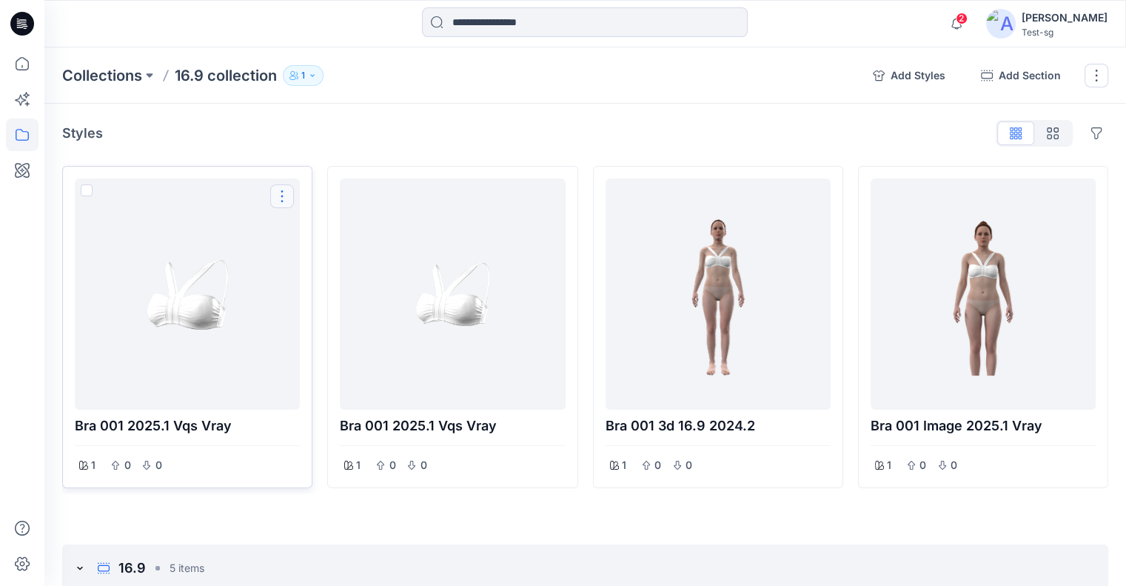
click at [275, 196] on button "Options" at bounding box center [282, 196] width 24 height 24
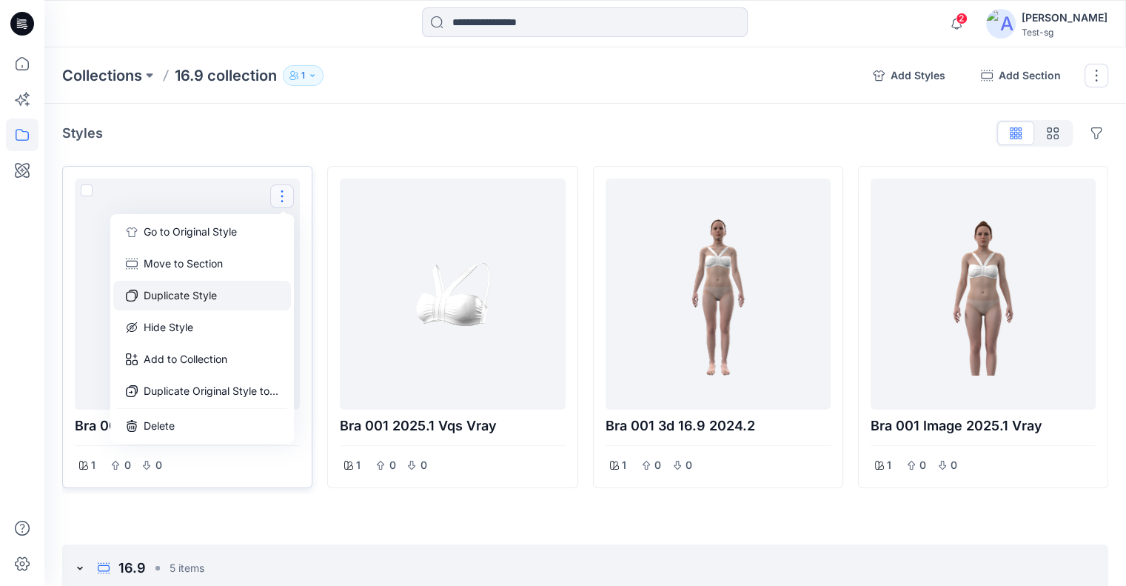
click at [243, 286] on button "Duplicate Style" at bounding box center [202, 296] width 178 height 30
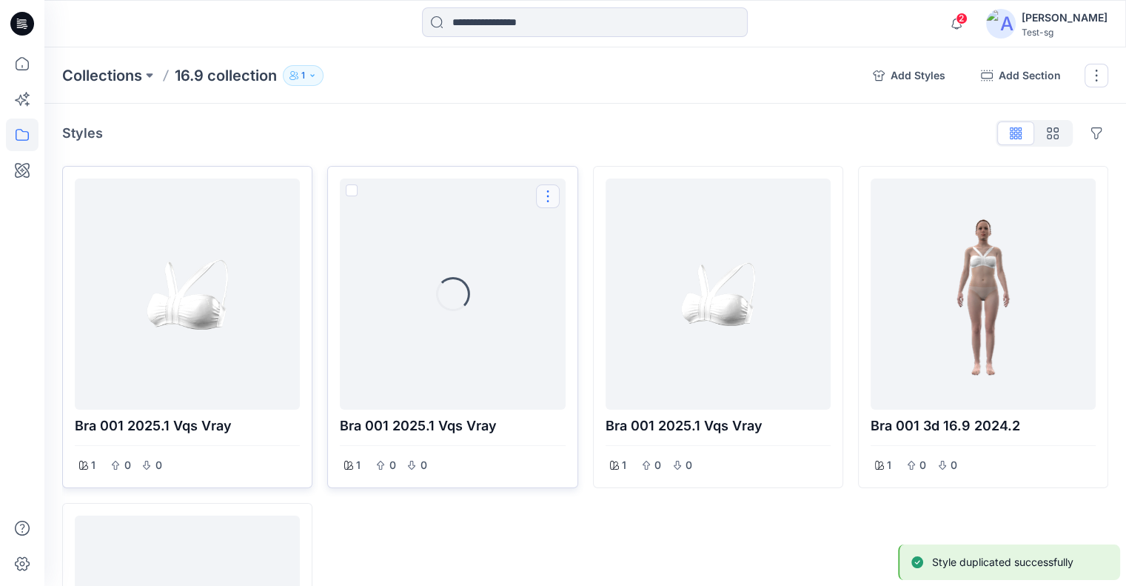
click at [547, 197] on button "Options" at bounding box center [548, 196] width 24 height 24
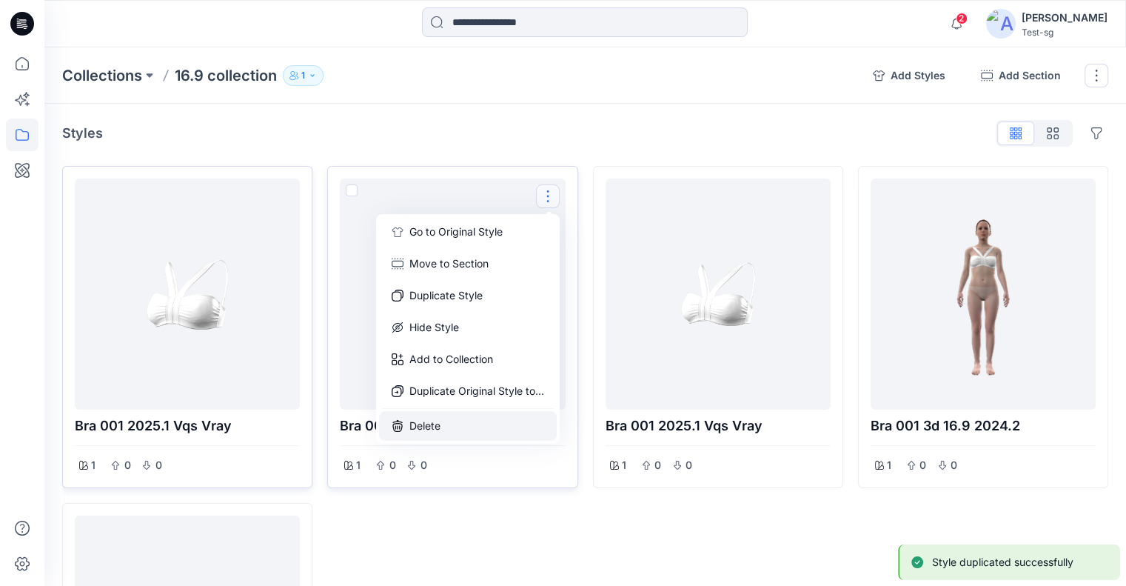
click at [432, 423] on button "Delete" at bounding box center [468, 426] width 178 height 30
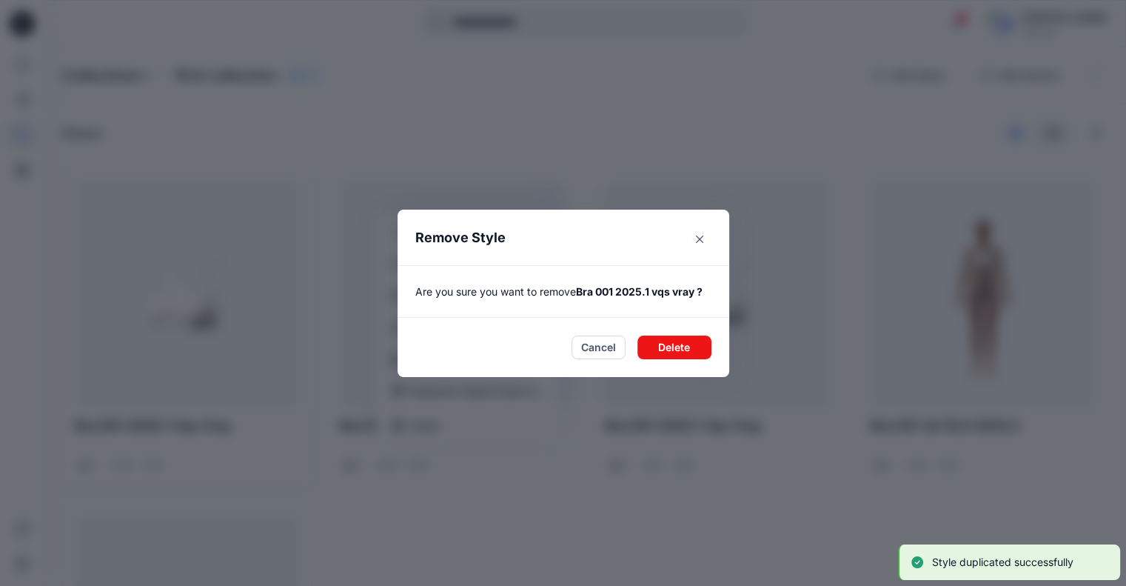
click at [671, 341] on button "Delete" at bounding box center [674, 347] width 74 height 24
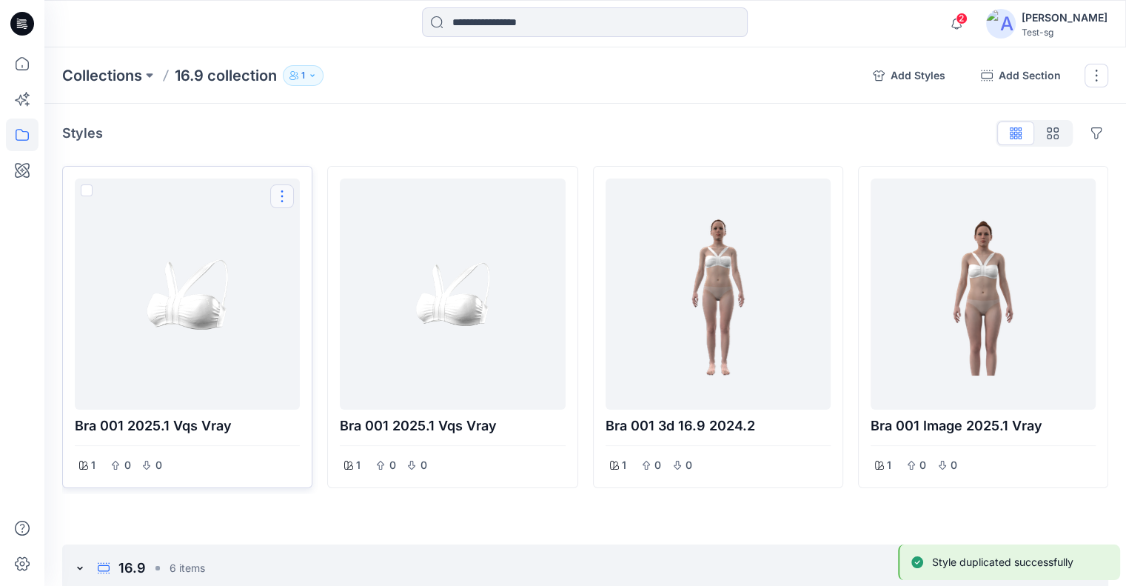
click at [279, 192] on button "Options" at bounding box center [282, 196] width 24 height 24
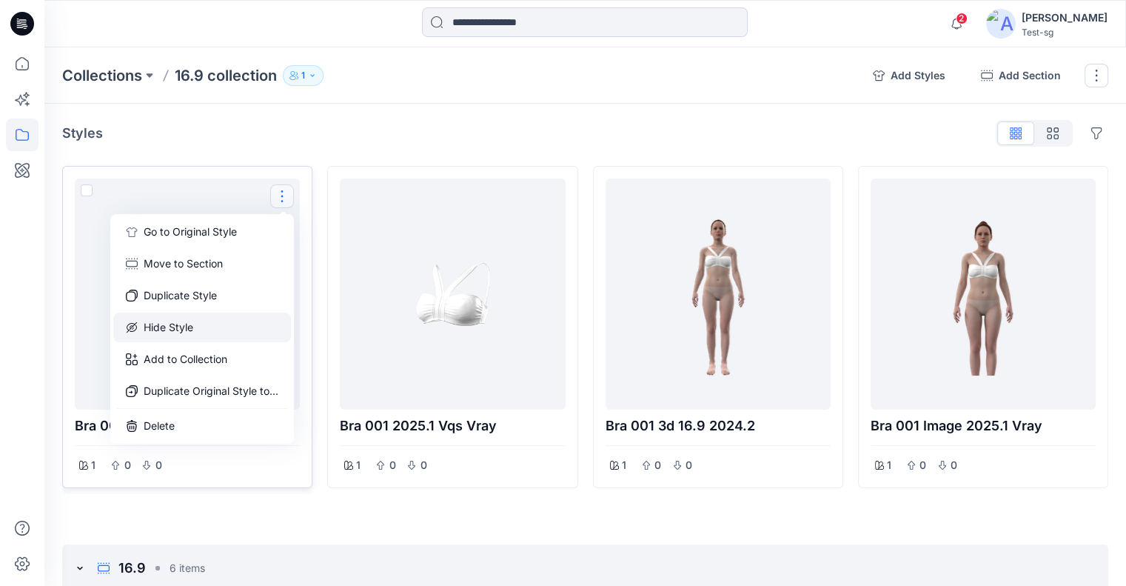
click at [246, 325] on button "Hide Style" at bounding box center [202, 327] width 178 height 30
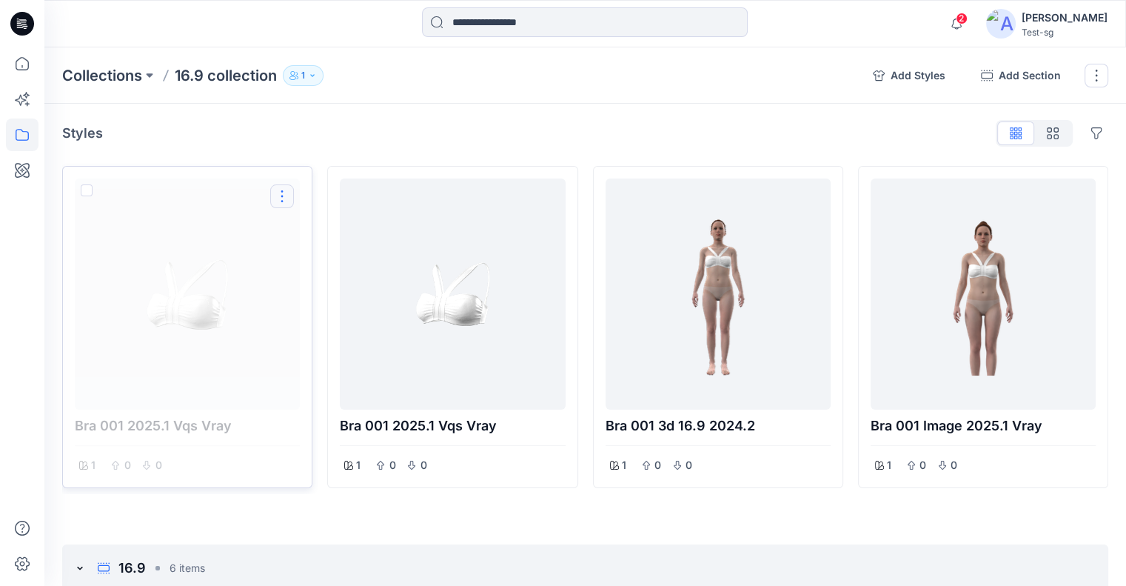
click at [289, 198] on button "Options" at bounding box center [282, 196] width 24 height 24
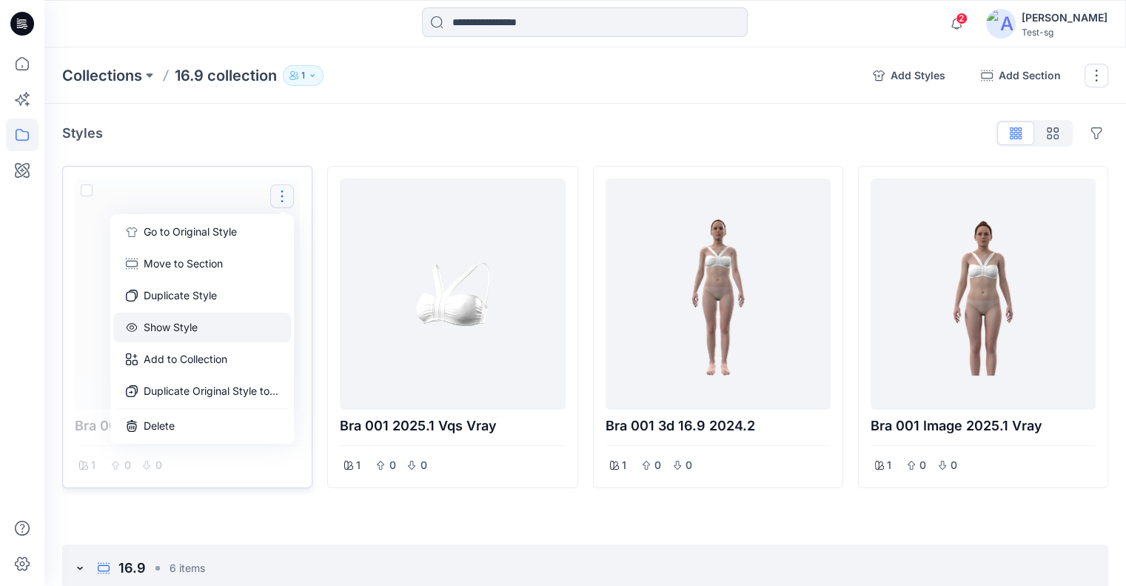
click at [192, 327] on button "Show Style" at bounding box center [202, 327] width 178 height 30
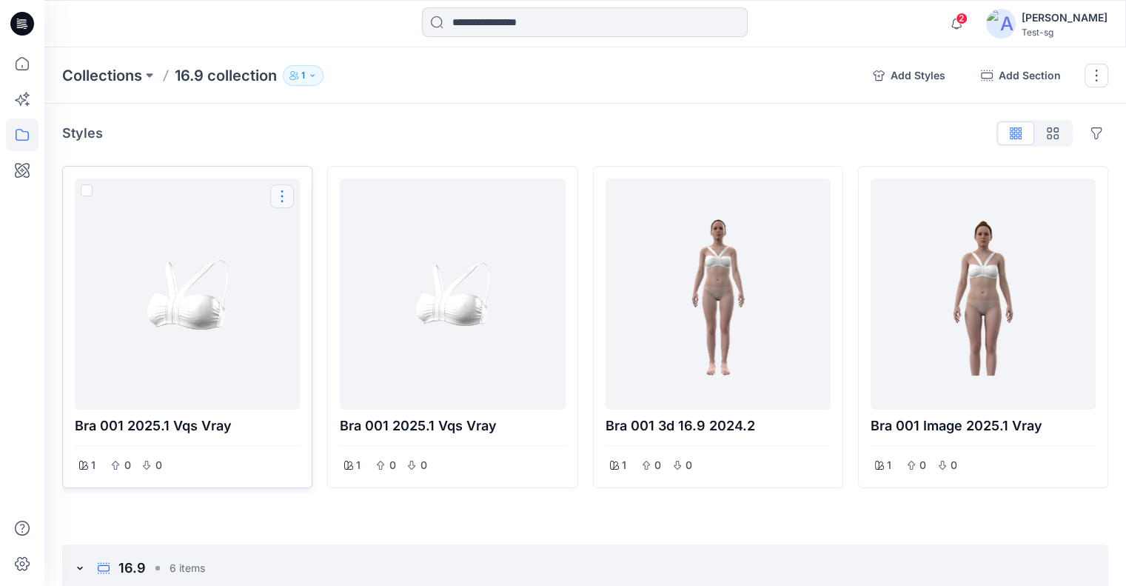
click at [280, 199] on button "Options" at bounding box center [282, 196] width 24 height 24
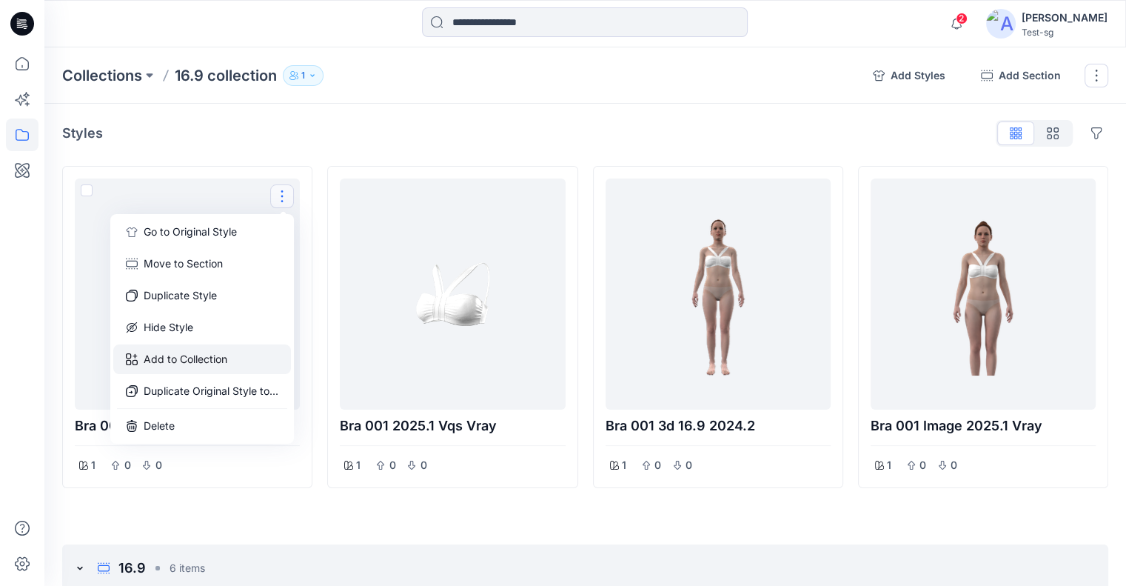
click at [221, 357] on button "Add to Collection" at bounding box center [202, 359] width 178 height 30
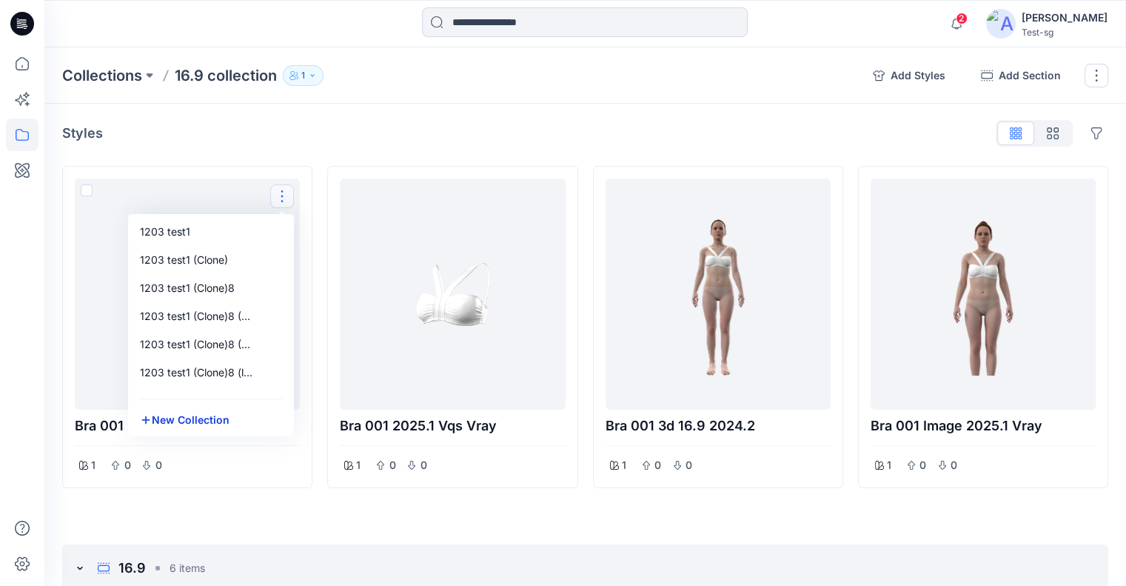
click at [214, 429] on button "New Collection" at bounding box center [211, 419] width 160 height 27
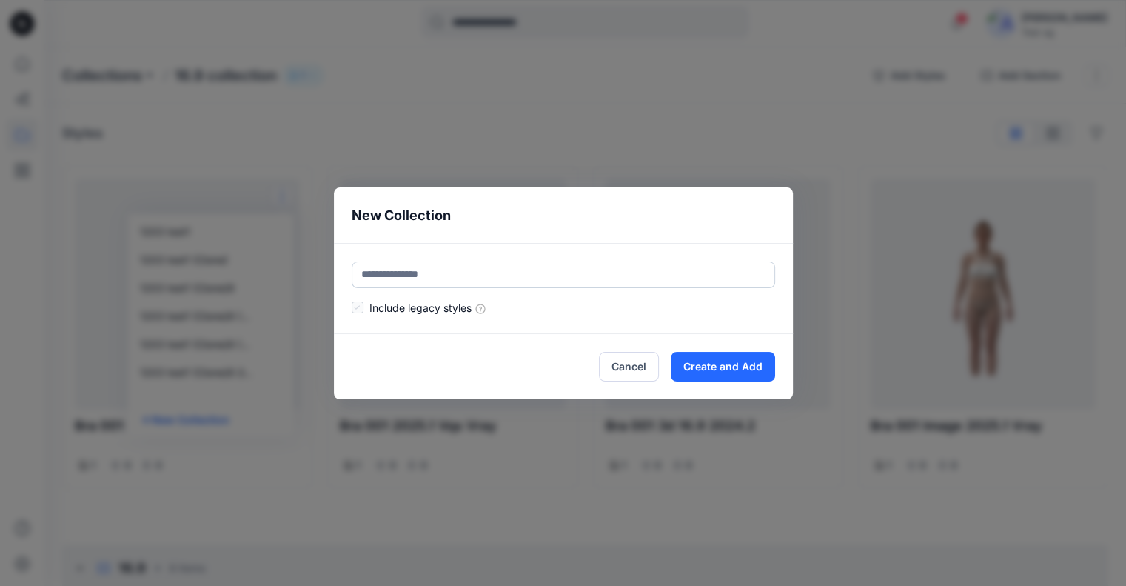
drag, startPoint x: 495, startPoint y: 273, endPoint x: 515, endPoint y: 278, distance: 20.7
click at [495, 273] on input "text" at bounding box center [563, 274] width 423 height 27
type input "*******"
click at [755, 361] on button "Create and Add" at bounding box center [723, 367] width 104 height 30
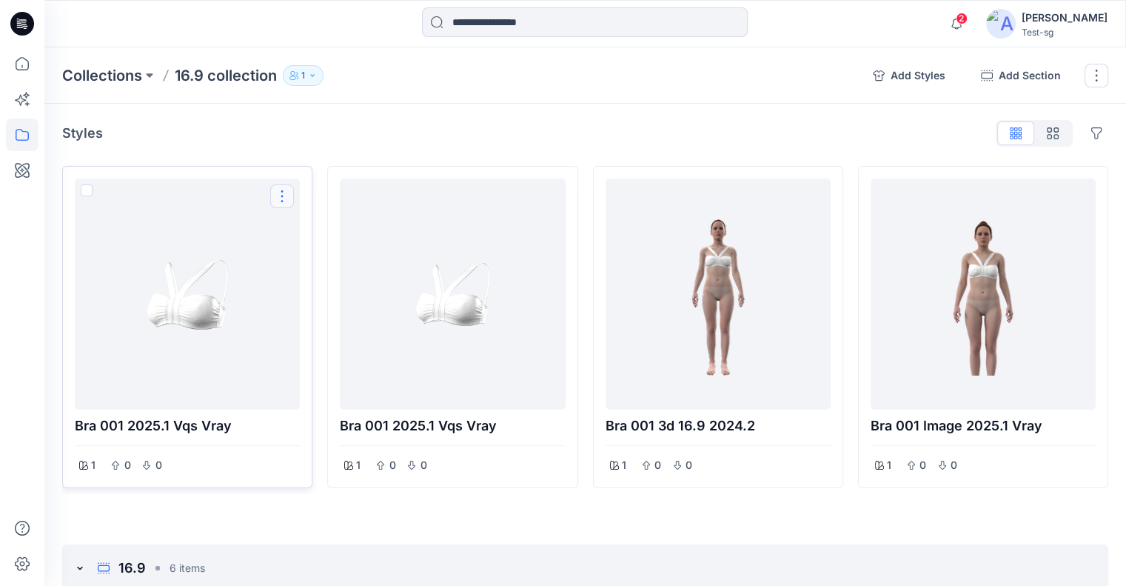
click at [287, 195] on button "Options" at bounding box center [282, 196] width 24 height 24
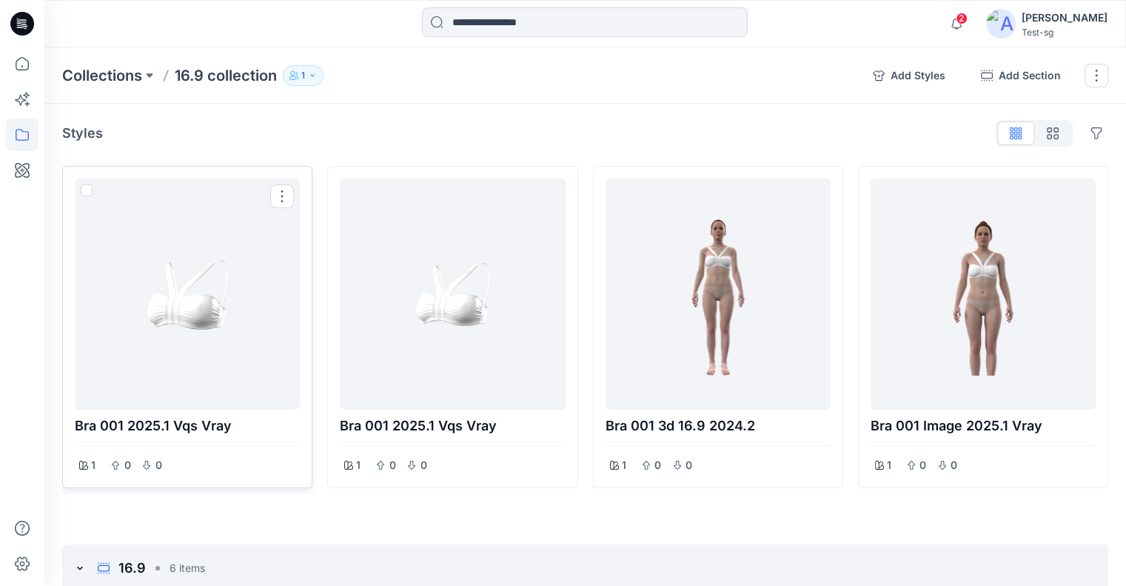
click at [83, 187] on span at bounding box center [87, 190] width 12 height 12
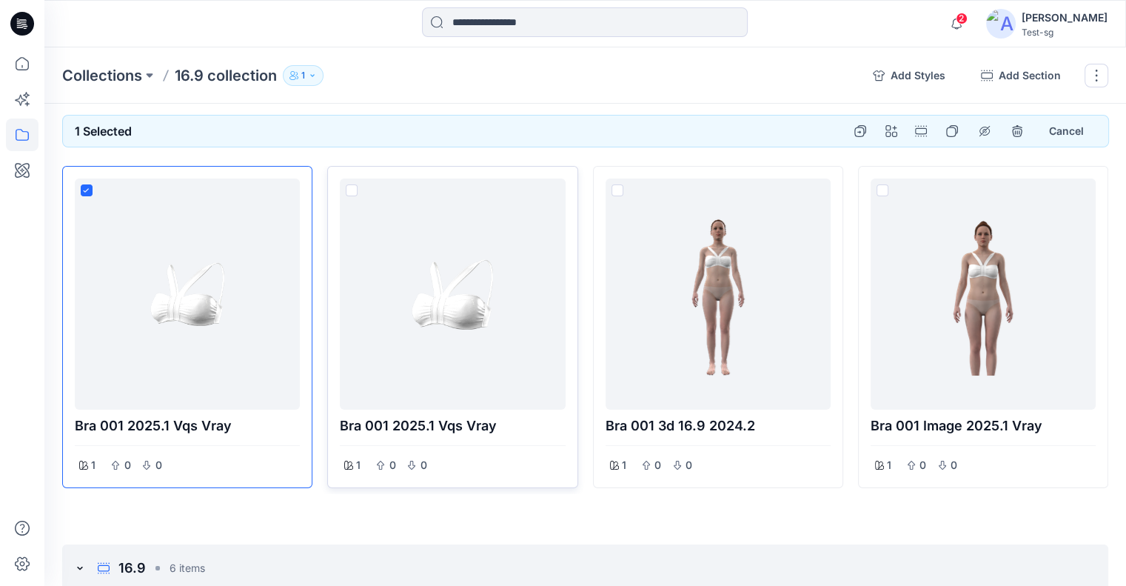
click at [353, 192] on span at bounding box center [352, 190] width 12 height 12
click at [871, 137] on button "Duplicate Original Style to…" at bounding box center [860, 131] width 27 height 27
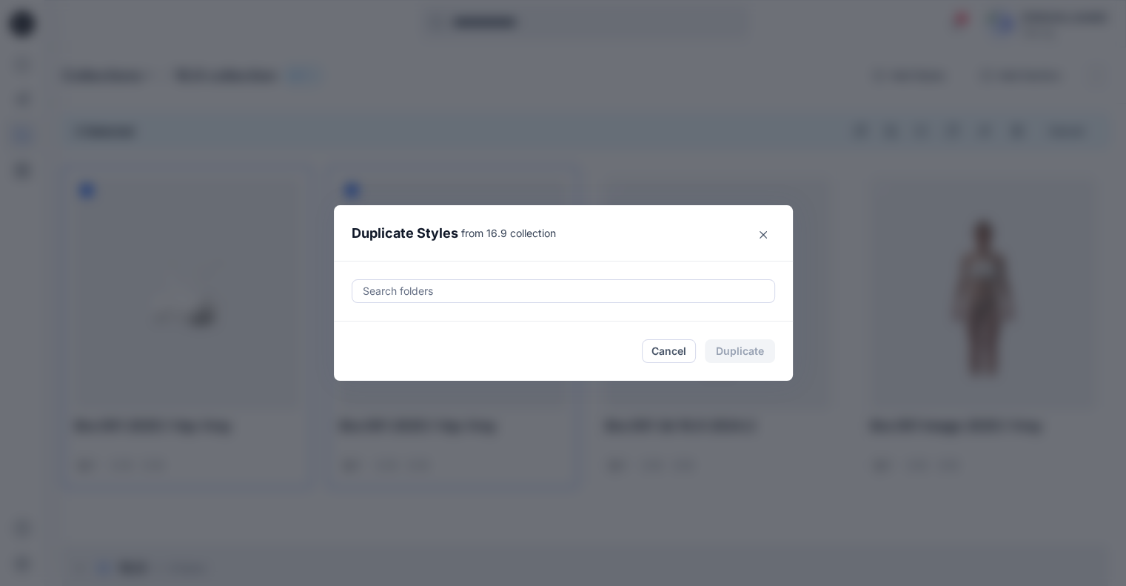
click at [480, 300] on div at bounding box center [563, 291] width 404 height 18
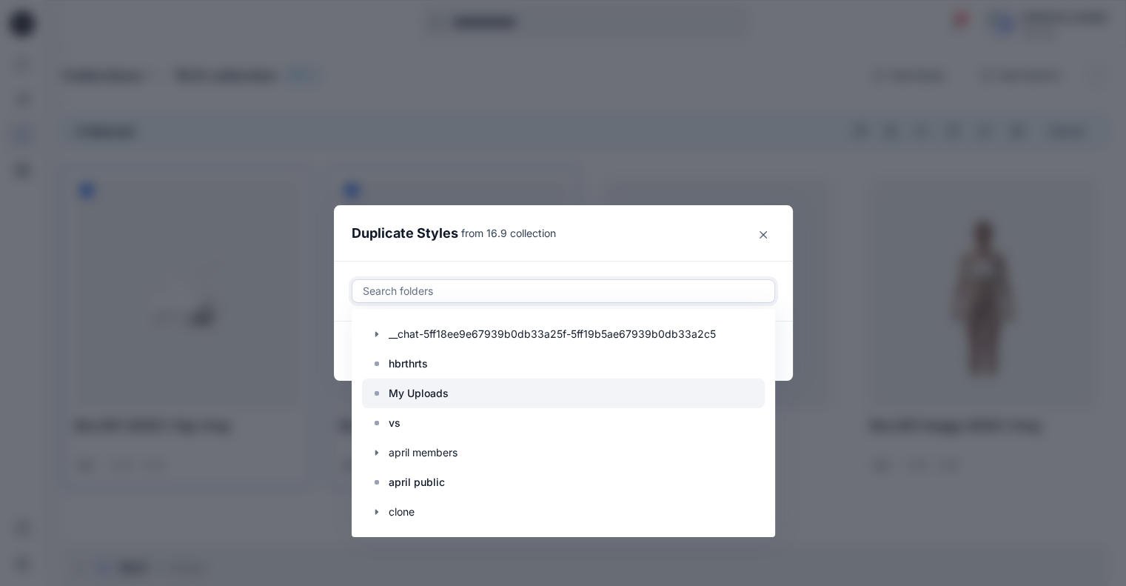
click at [429, 392] on p "My Uploads" at bounding box center [419, 393] width 60 height 18
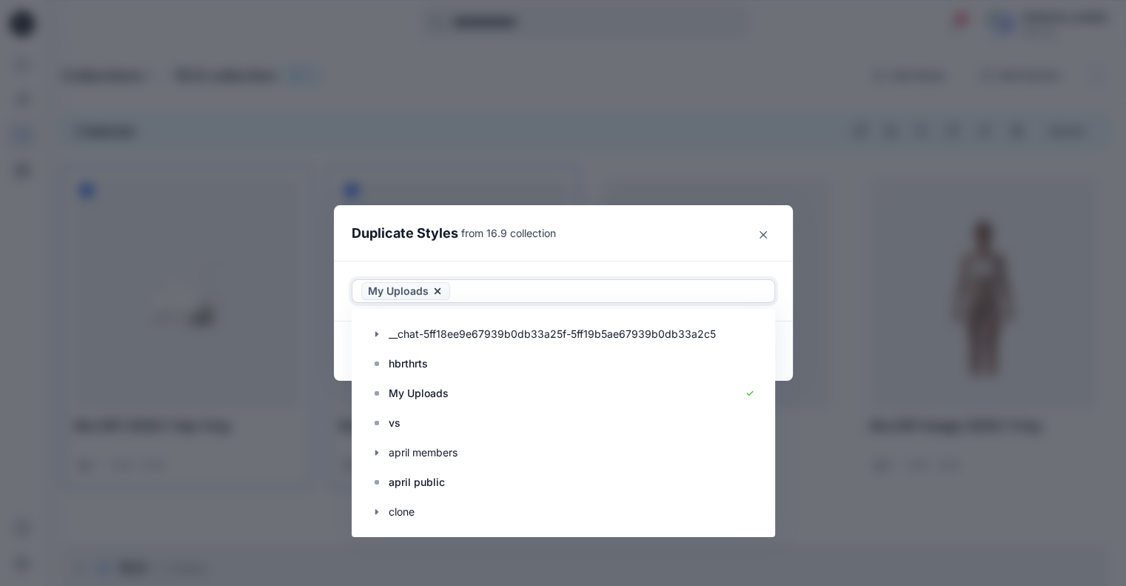
click at [601, 230] on header "Duplicate Styles from 16.9 collection" at bounding box center [548, 233] width 429 height 56
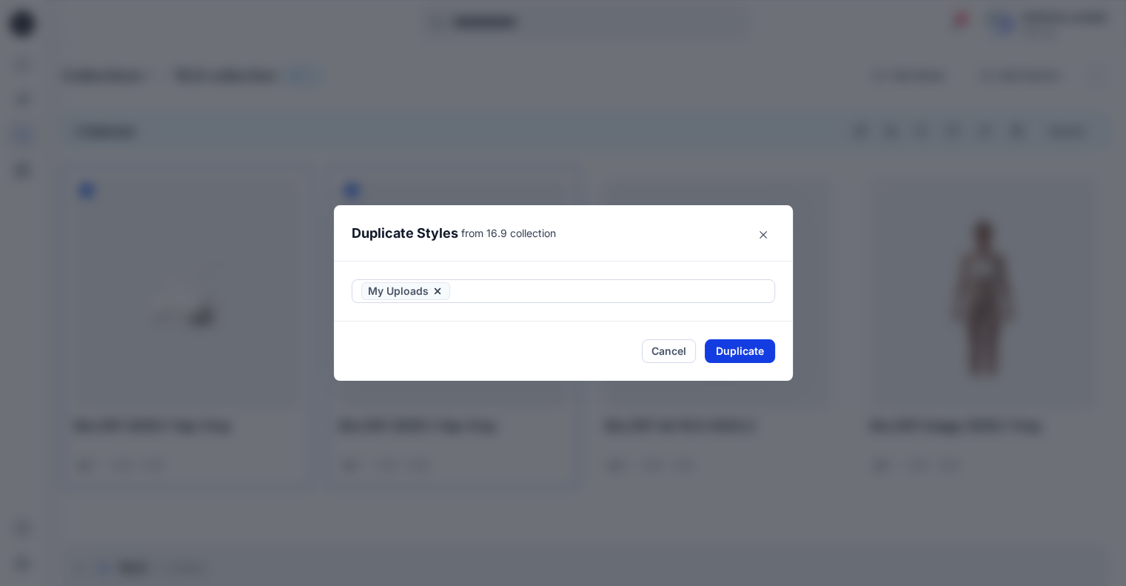
click at [771, 346] on button "Duplicate" at bounding box center [740, 351] width 70 height 24
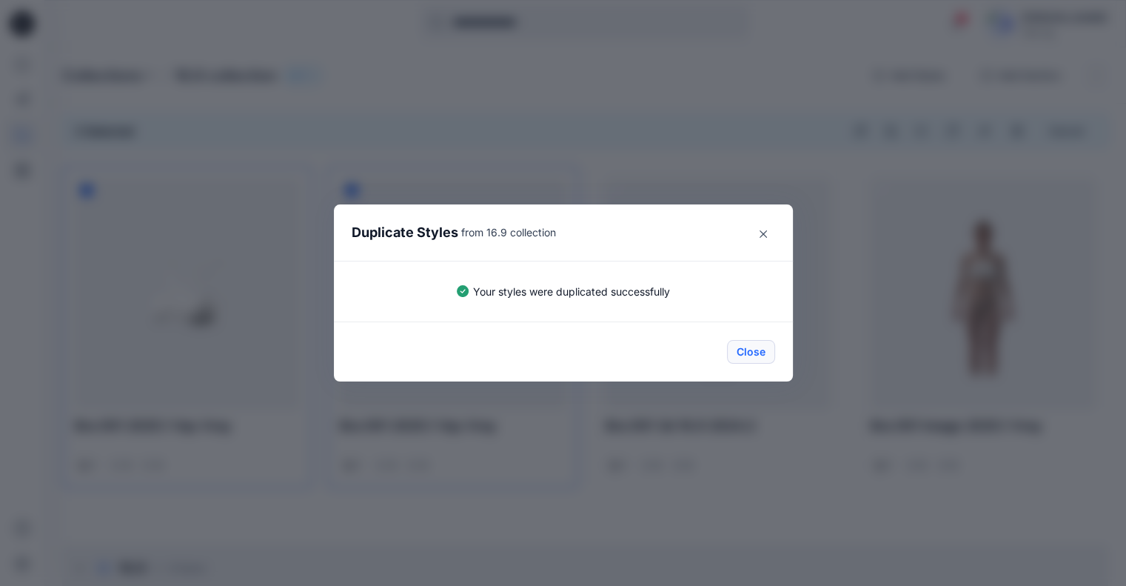
click at [757, 349] on button "Close" at bounding box center [751, 352] width 48 height 24
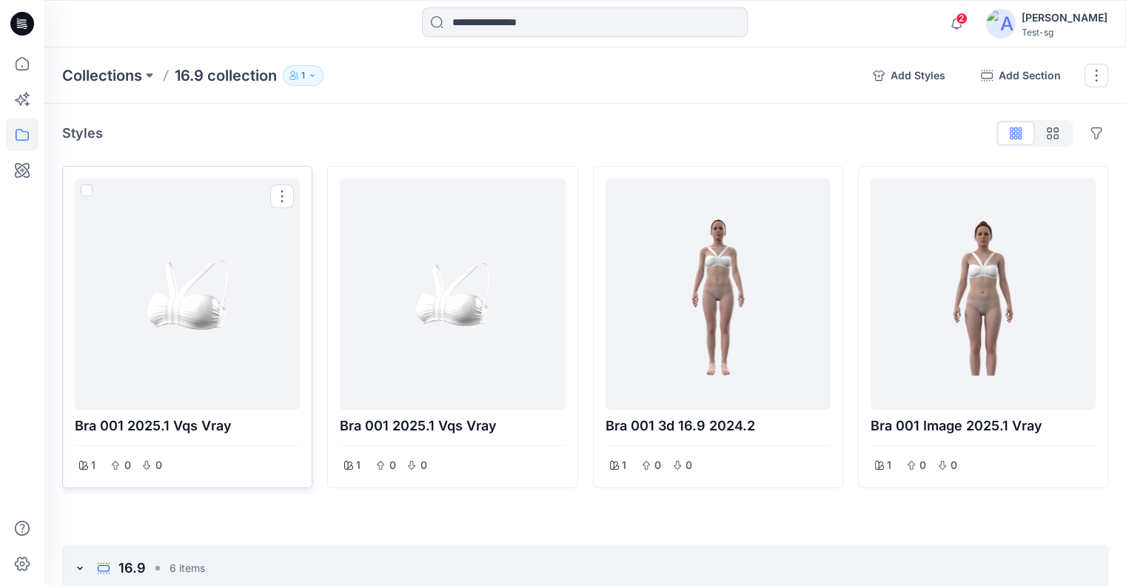
click at [89, 192] on span at bounding box center [87, 190] width 12 height 12
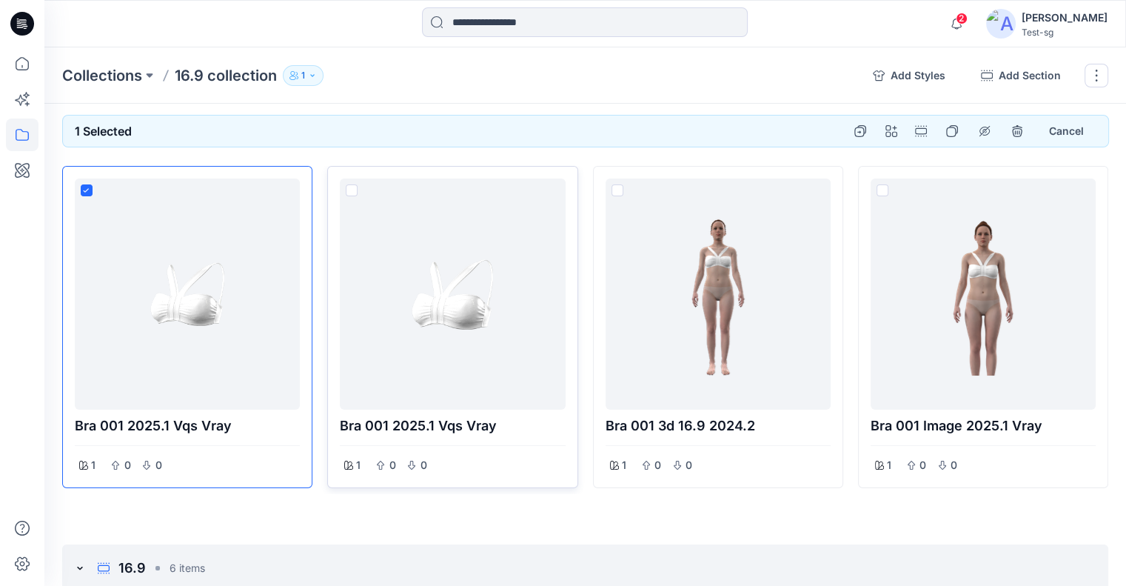
click at [355, 189] on span at bounding box center [352, 190] width 12 height 12
click at [888, 131] on button "button" at bounding box center [892, 131] width 24 height 24
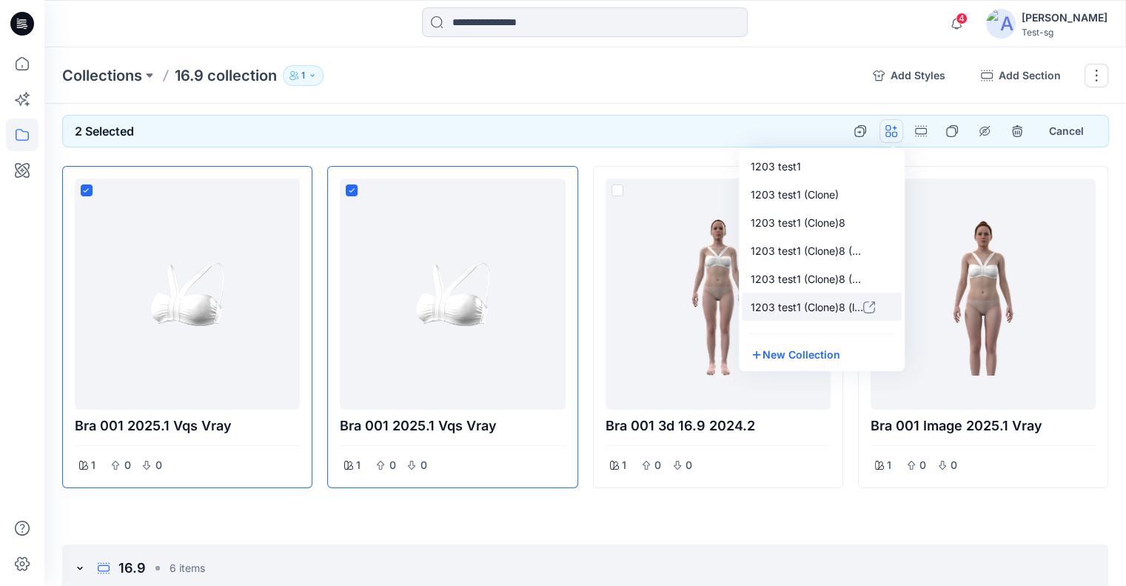
click at [826, 309] on p "1203 test1 (Clone)8 (lior)" at bounding box center [807, 307] width 113 height 16
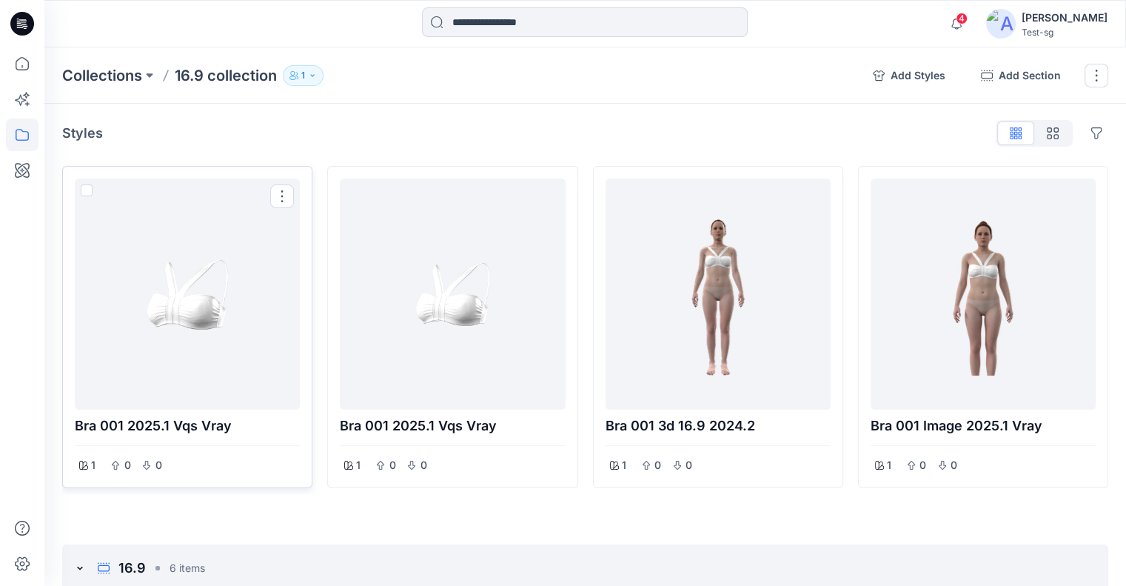
click at [84, 184] on span at bounding box center [87, 190] width 12 height 12
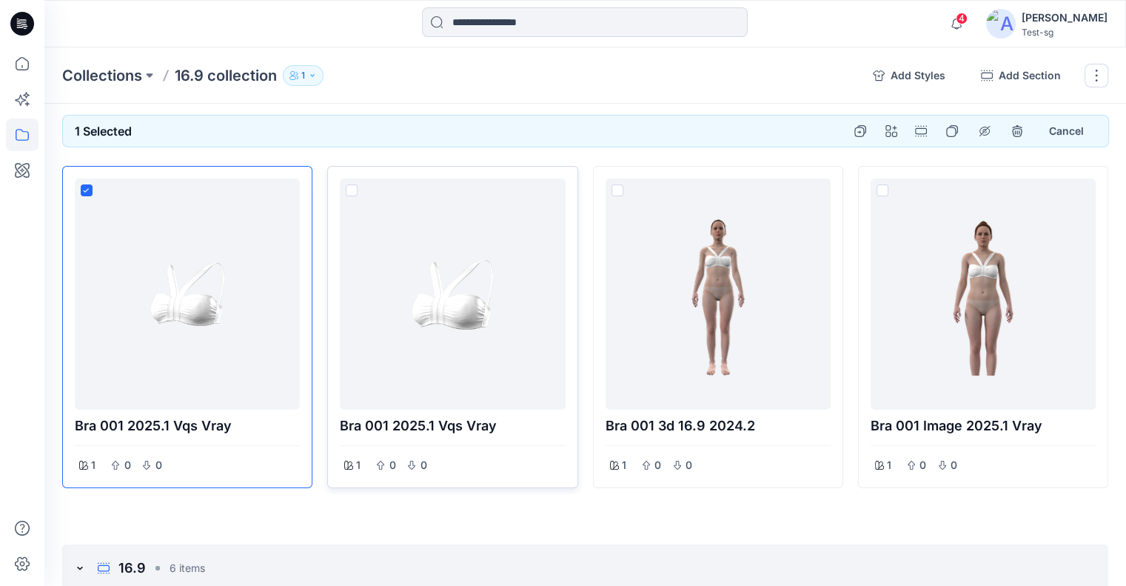
click at [358, 188] on div at bounding box center [452, 293] width 213 height 219
click at [929, 135] on button "Options" at bounding box center [921, 131] width 24 height 24
click at [865, 166] on button "16.9" at bounding box center [851, 165] width 160 height 27
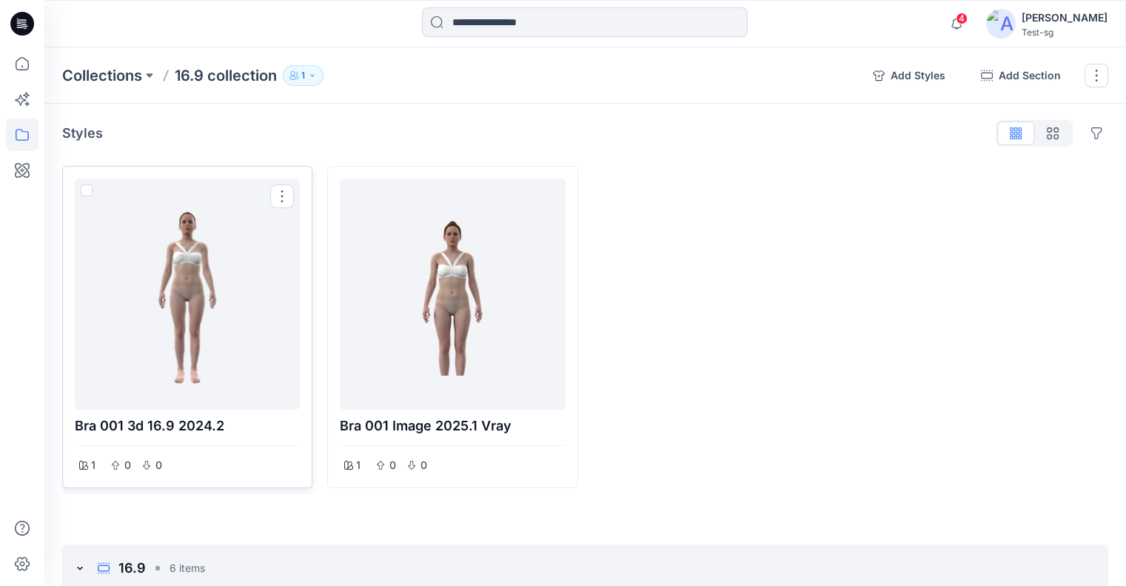
click at [83, 189] on span at bounding box center [87, 190] width 12 height 12
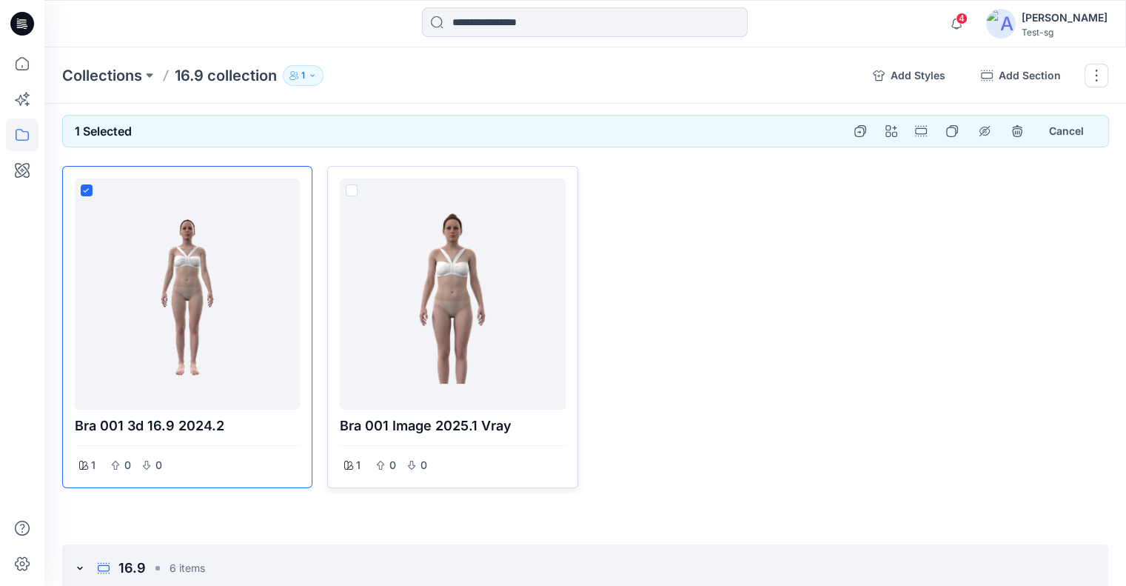
click at [346, 188] on span at bounding box center [352, 190] width 12 height 12
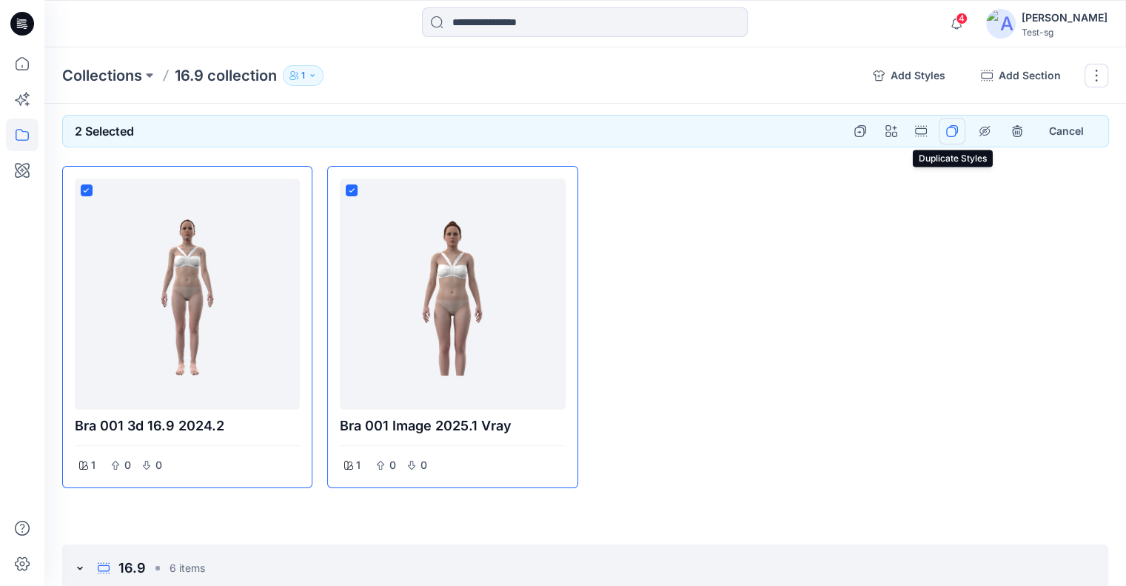
click at [947, 131] on icon "duplicate styles" at bounding box center [952, 131] width 12 height 12
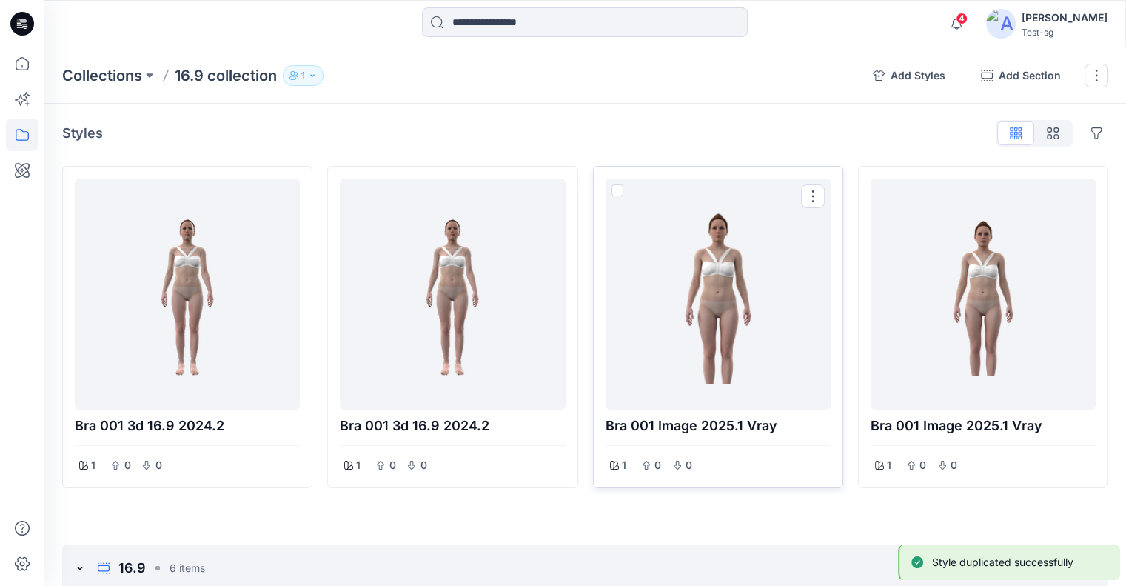
click at [618, 190] on span at bounding box center [618, 190] width 12 height 12
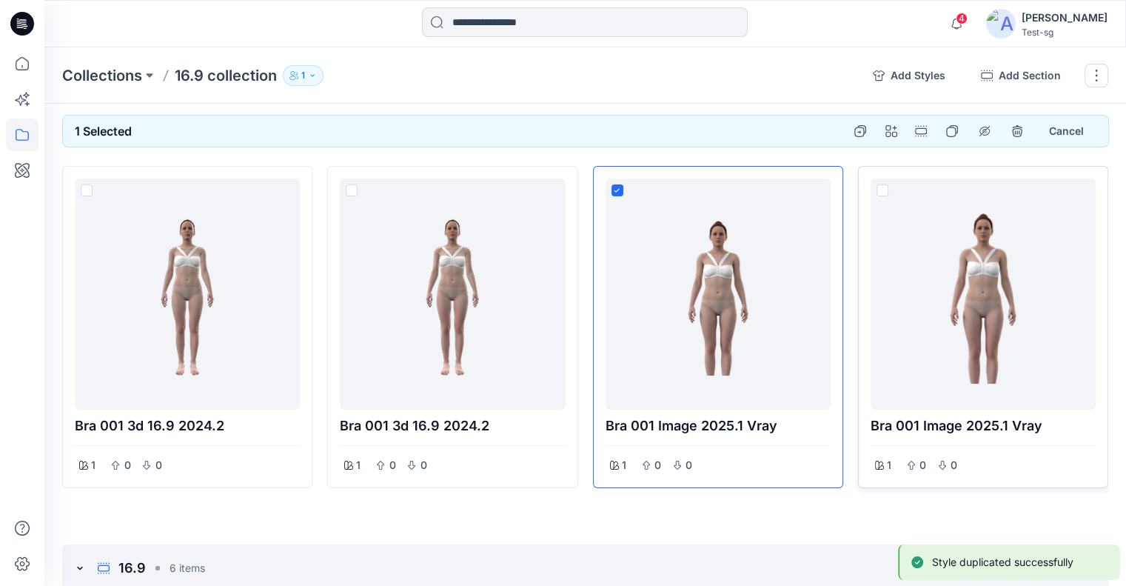
click at [875, 192] on div at bounding box center [983, 293] width 225 height 231
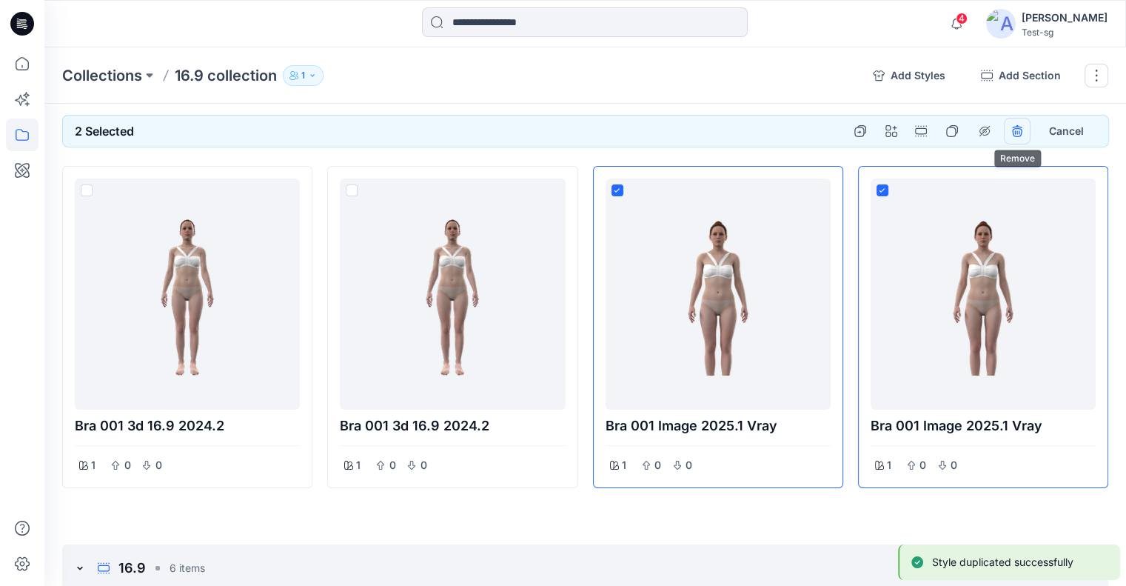
click at [1015, 130] on icon "remove styles" at bounding box center [1017, 131] width 12 height 12
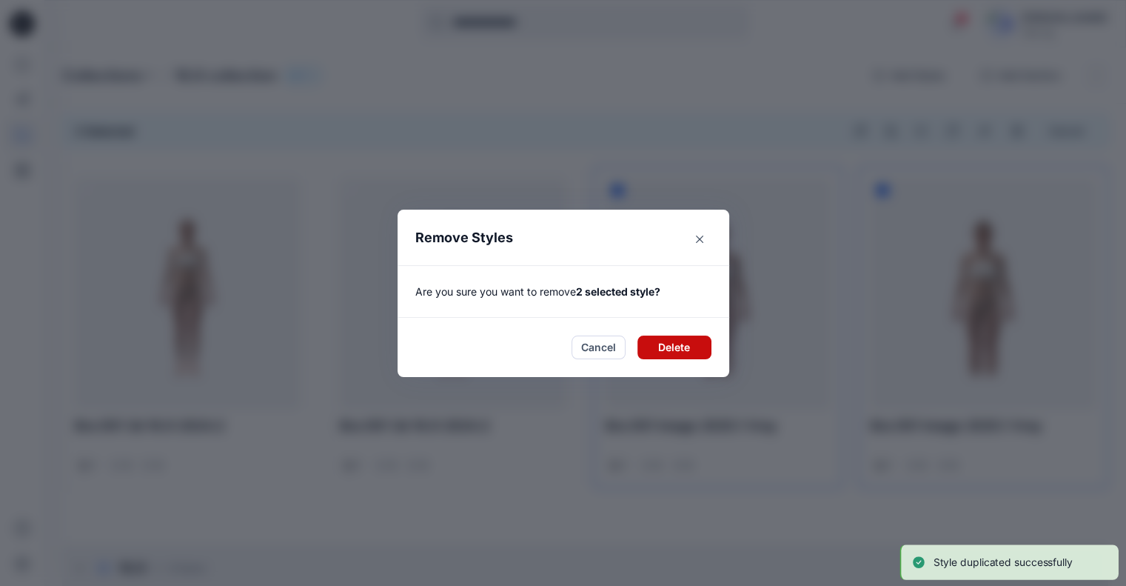
click at [698, 348] on button "Delete" at bounding box center [674, 347] width 74 height 24
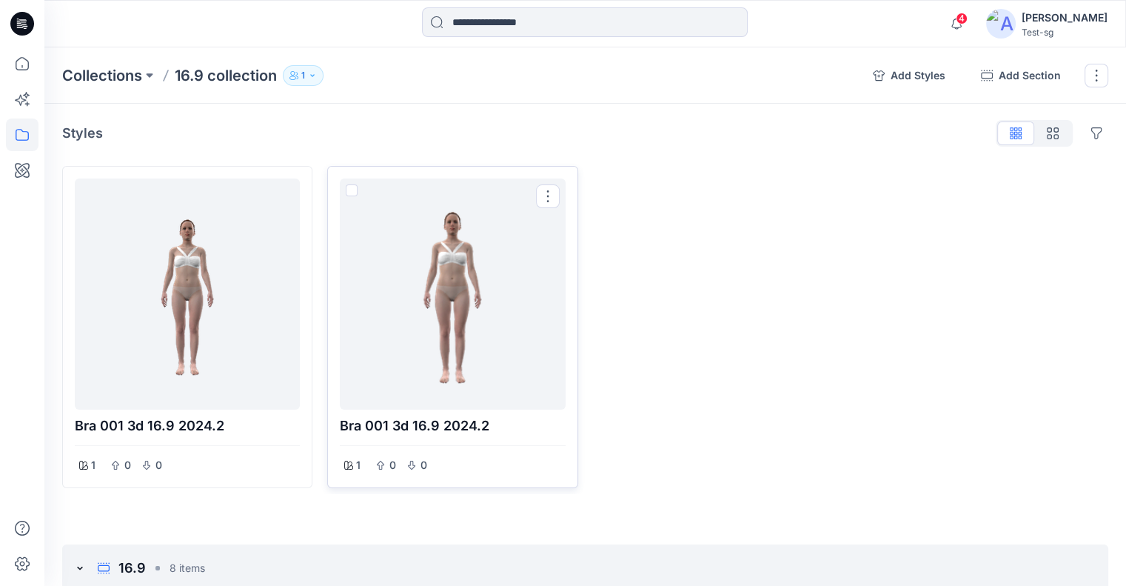
click at [351, 190] on span at bounding box center [352, 190] width 12 height 12
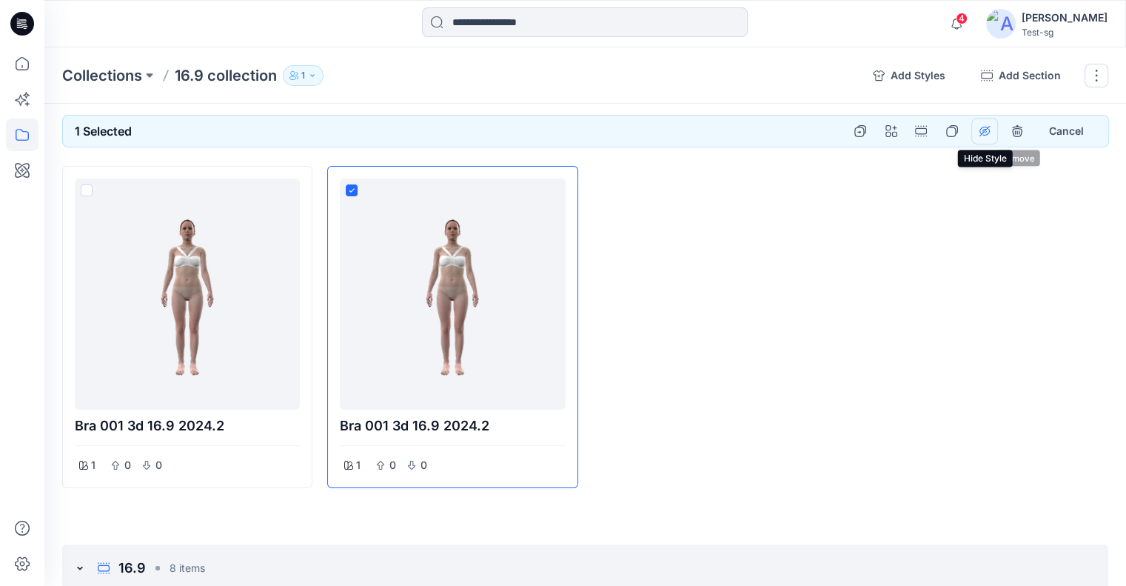
click at [991, 135] on icon "hide show styles" at bounding box center [985, 131] width 12 height 12
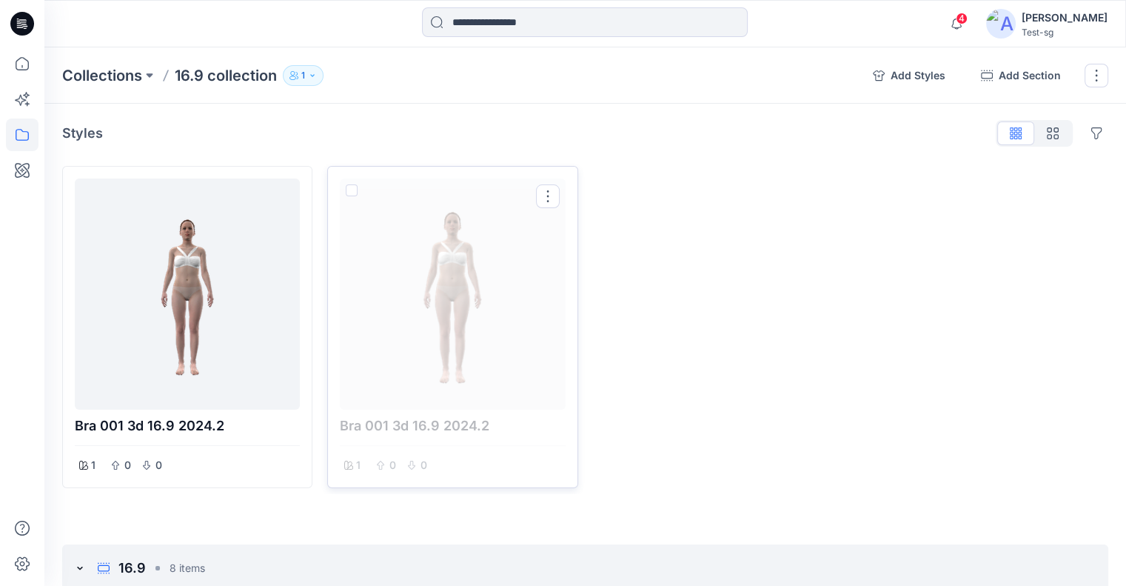
click at [350, 189] on span at bounding box center [352, 190] width 12 height 12
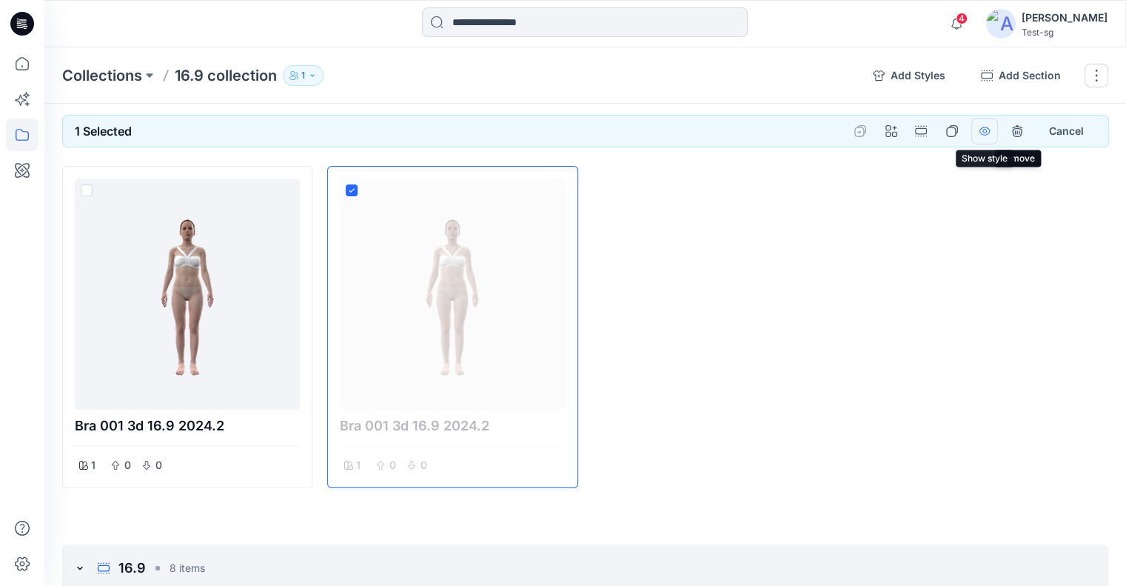
click at [982, 138] on button "hide show styles" at bounding box center [984, 131] width 27 height 27
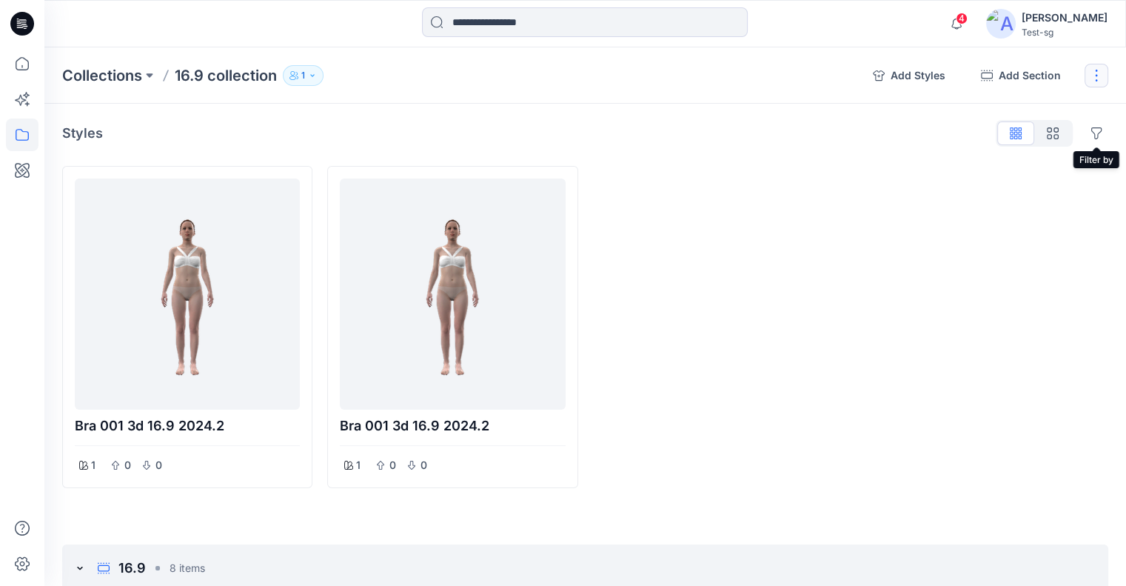
click at [1096, 77] on button "button" at bounding box center [1097, 76] width 24 height 24
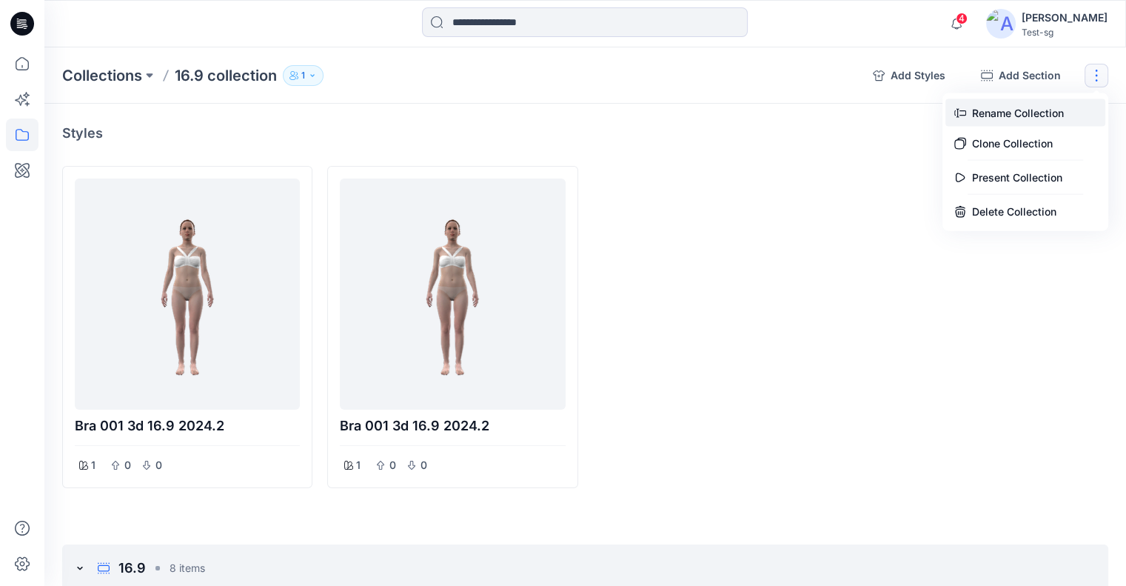
click at [1042, 110] on button "Rename Collection" at bounding box center [1025, 112] width 160 height 27
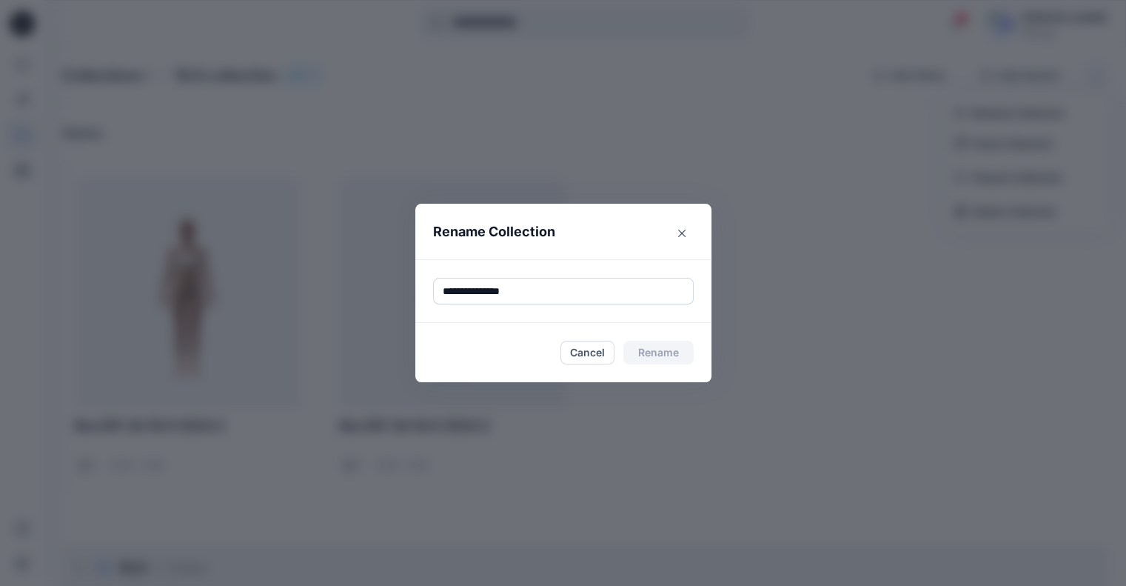
click at [528, 299] on input "**********" at bounding box center [563, 291] width 261 height 27
type input "**********"
click at [654, 353] on button "Rename" at bounding box center [658, 353] width 70 height 24
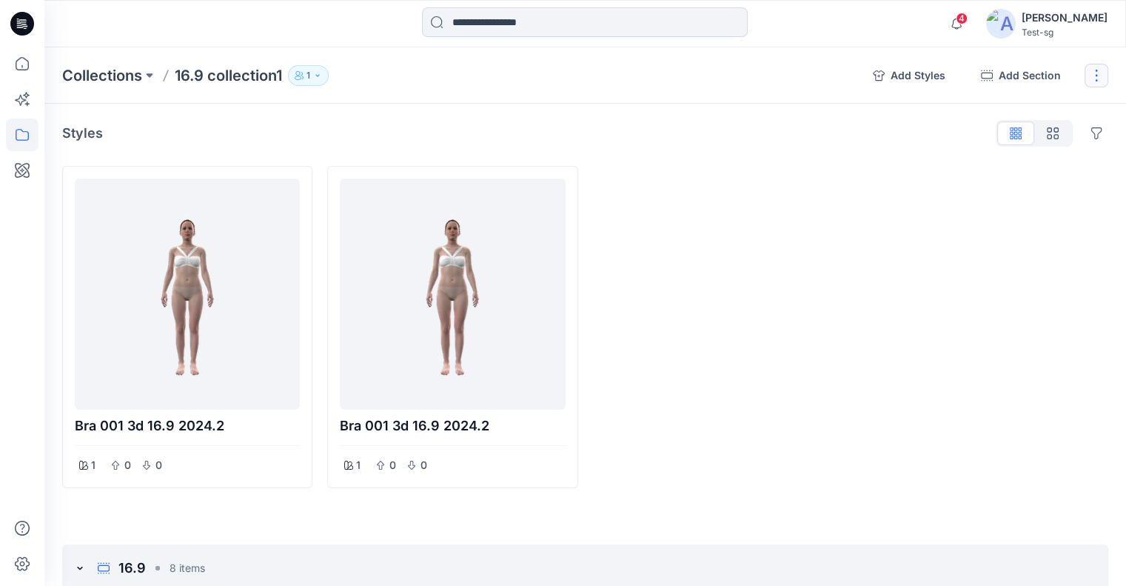
click at [1098, 66] on button "button" at bounding box center [1097, 76] width 24 height 24
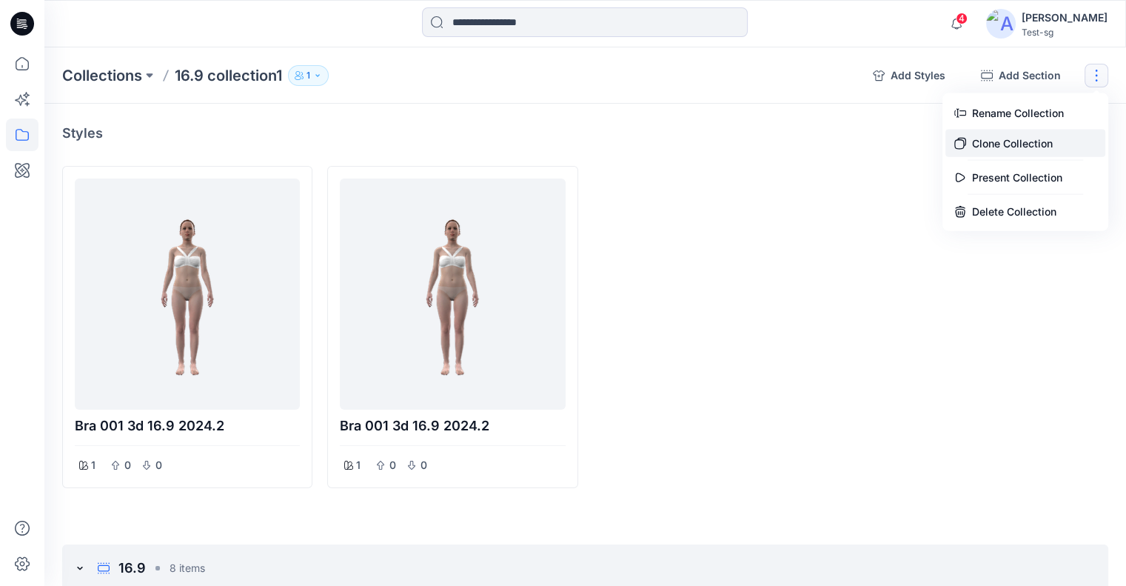
click at [1009, 138] on button "Clone Collection" at bounding box center [1025, 143] width 160 height 27
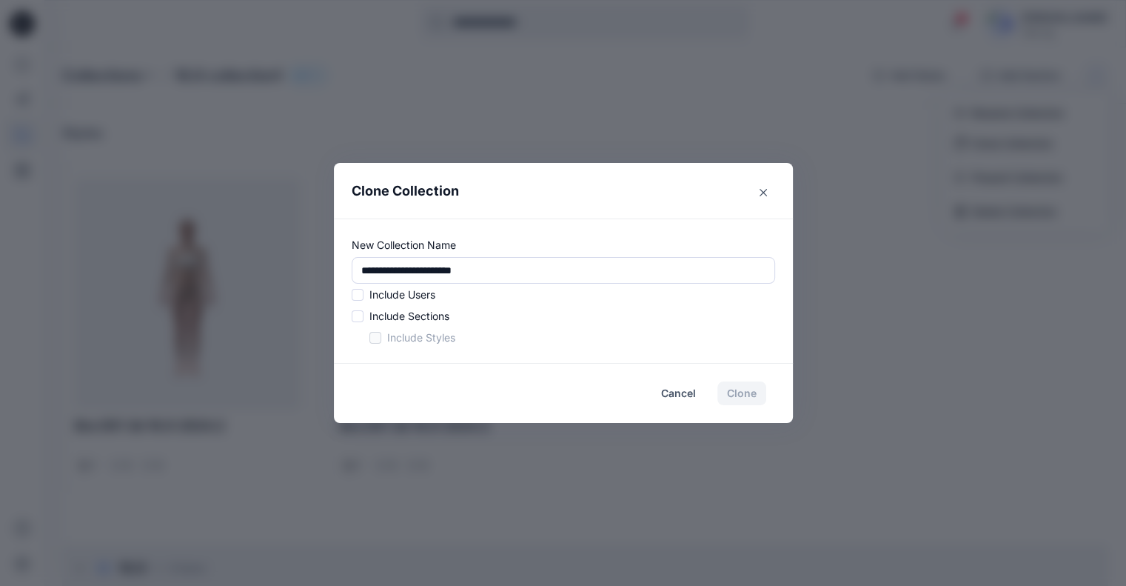
click at [363, 296] on span at bounding box center [358, 295] width 12 height 12
click at [364, 322] on div "Include Sections" at bounding box center [563, 316] width 423 height 16
click at [364, 317] on span at bounding box center [358, 316] width 12 height 12
click at [388, 340] on div "Include Styles" at bounding box center [572, 337] width 406 height 16
click at [381, 335] on span at bounding box center [375, 338] width 12 height 12
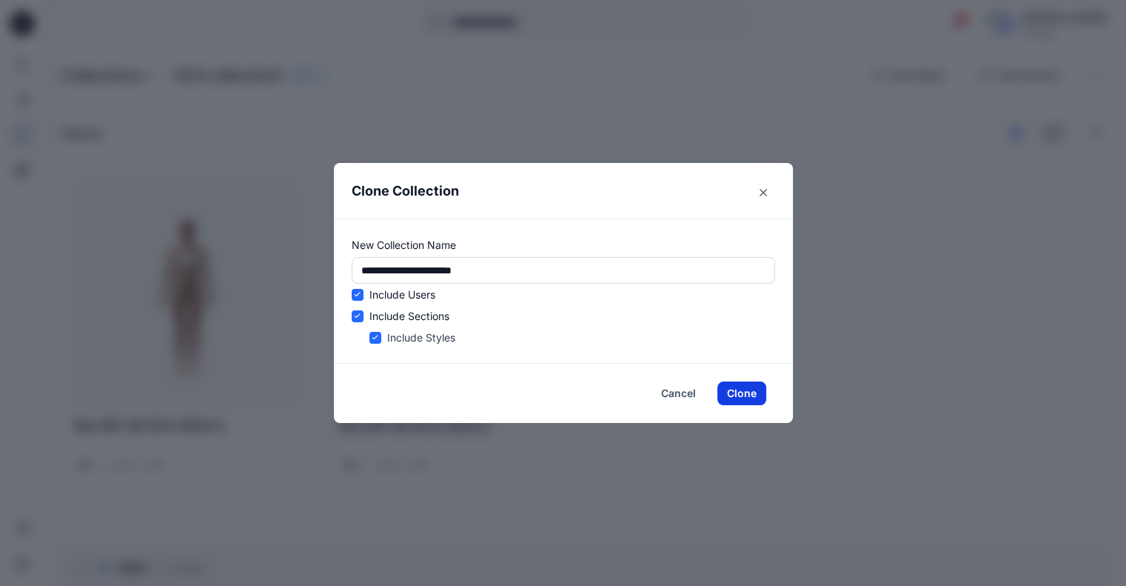
click at [752, 386] on button "Clone" at bounding box center [741, 393] width 49 height 24
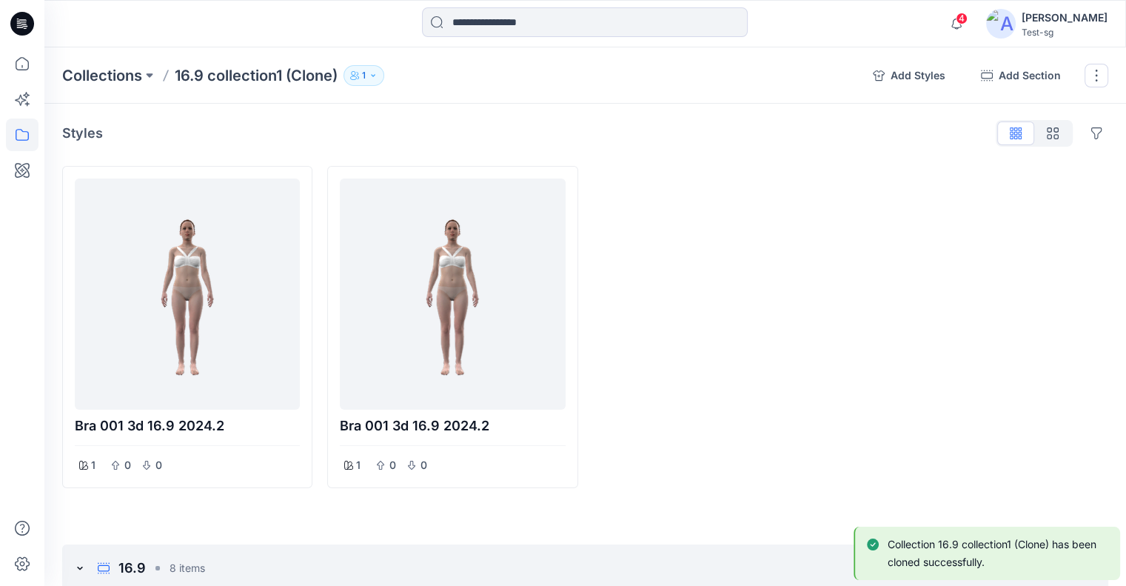
click at [365, 75] on p "1" at bounding box center [364, 75] width 4 height 16
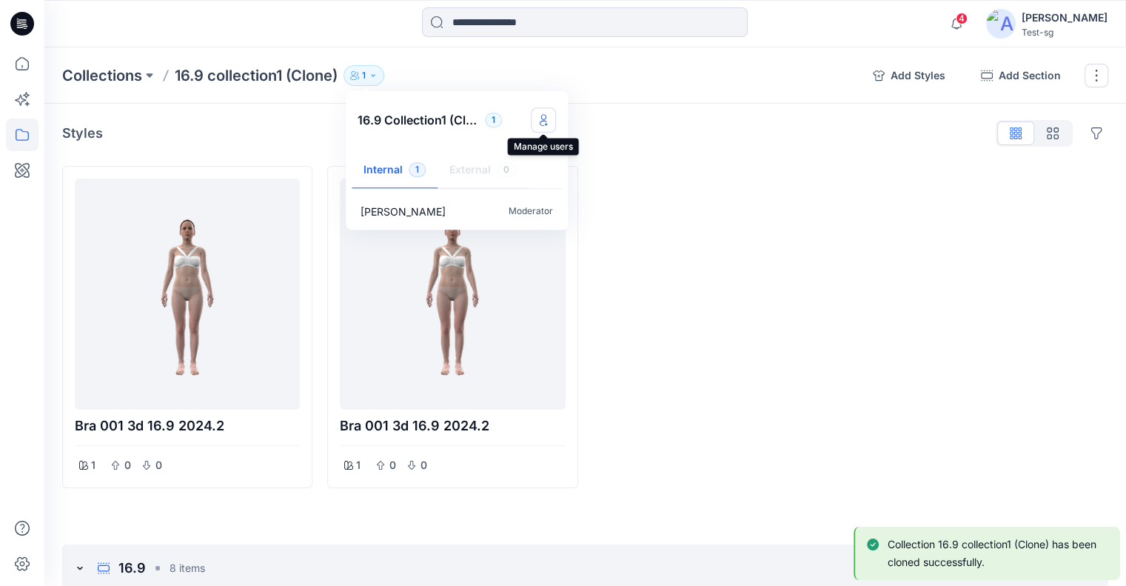
click at [551, 124] on button "Manage users" at bounding box center [543, 119] width 25 height 25
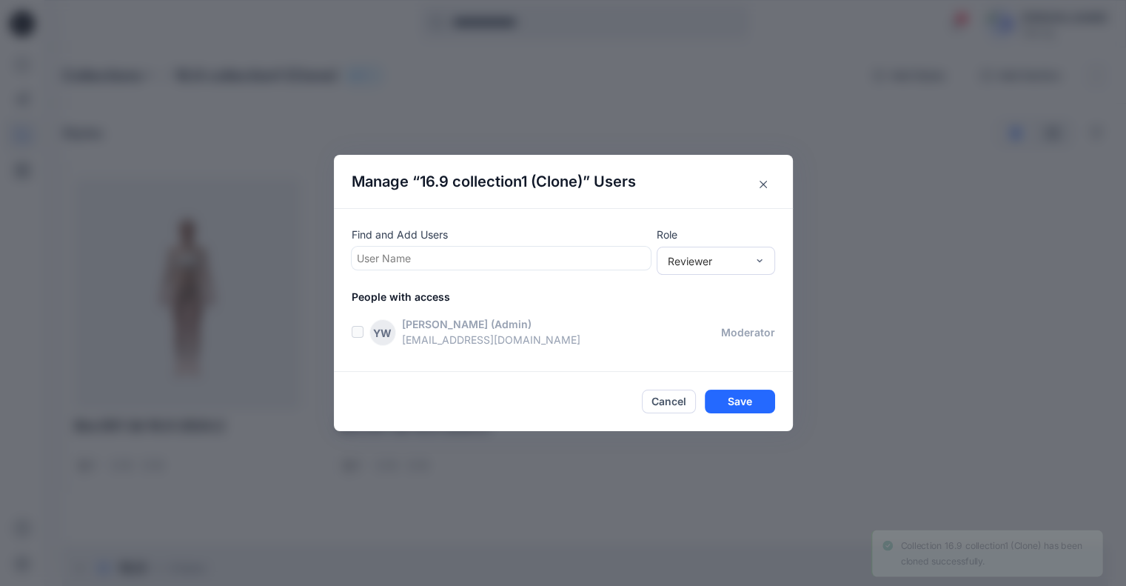
click at [455, 264] on div at bounding box center [501, 258] width 289 height 19
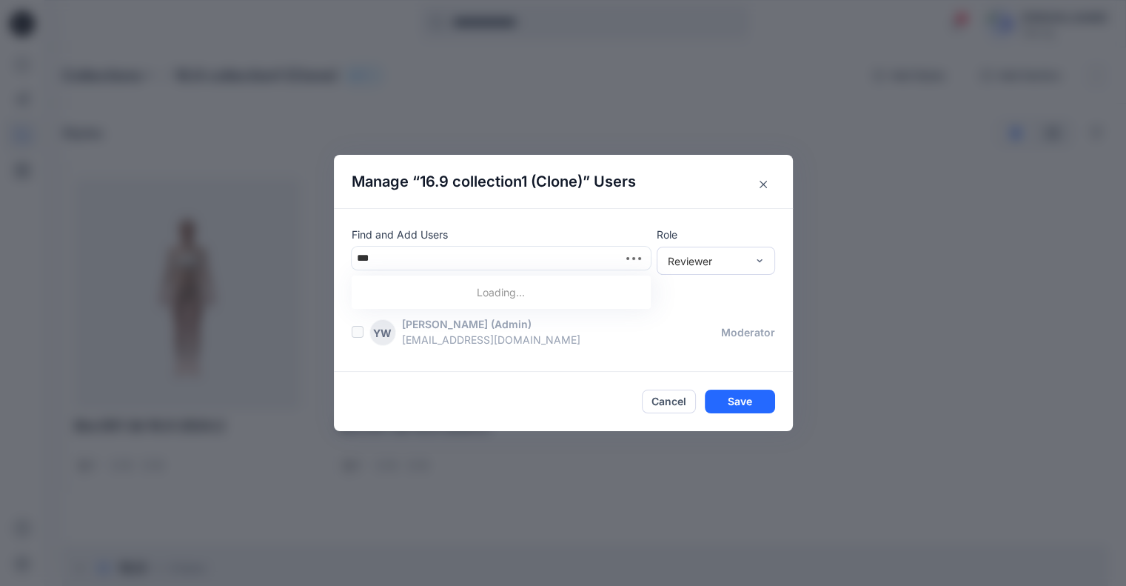
type input "****"
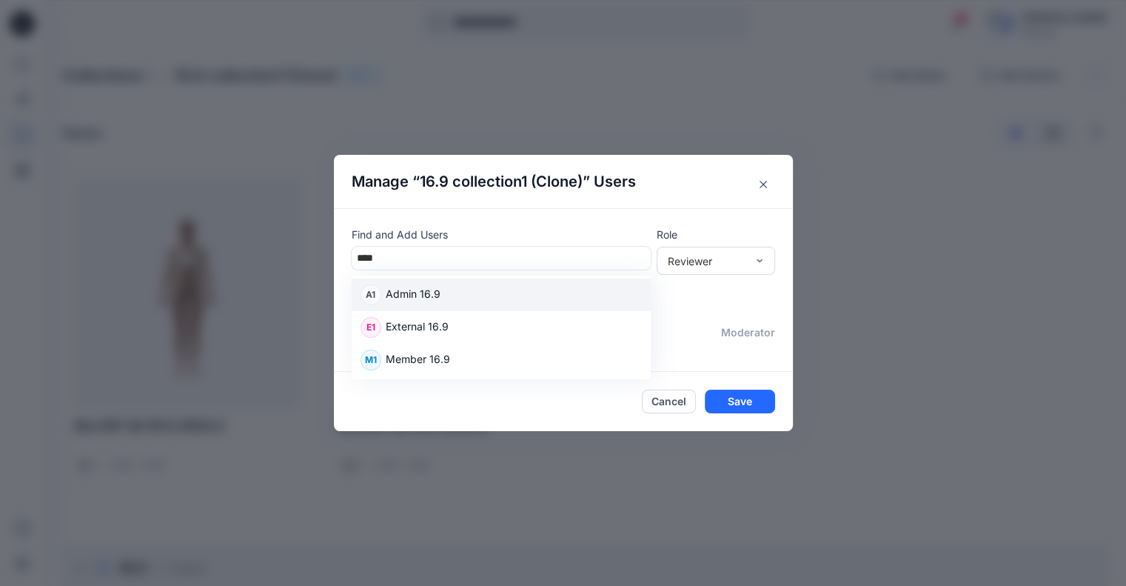
click at [438, 295] on p "Admin 16.9" at bounding box center [413, 295] width 55 height 19
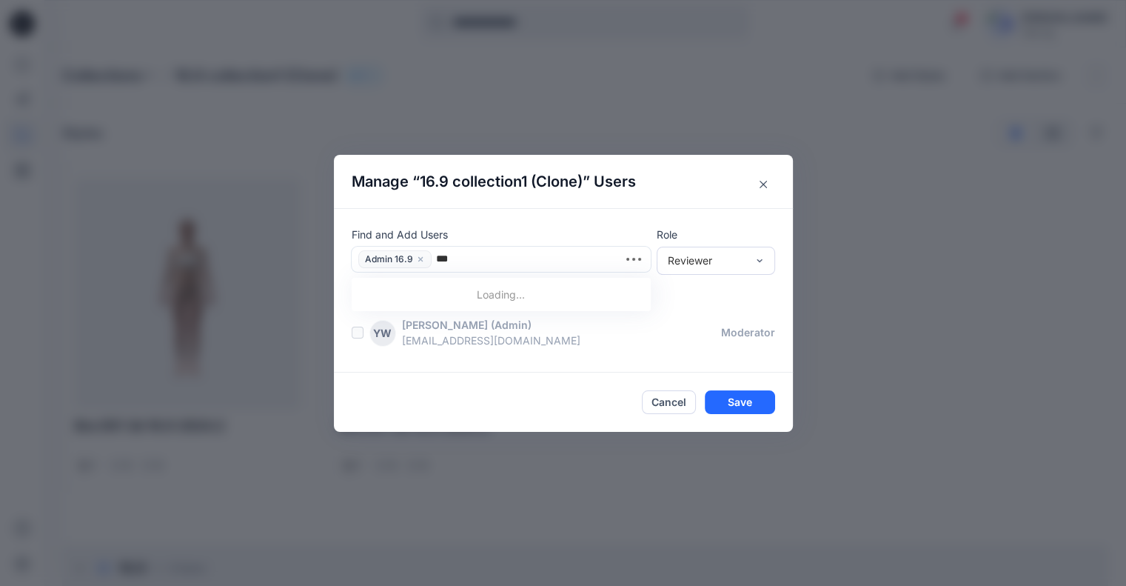
type input "****"
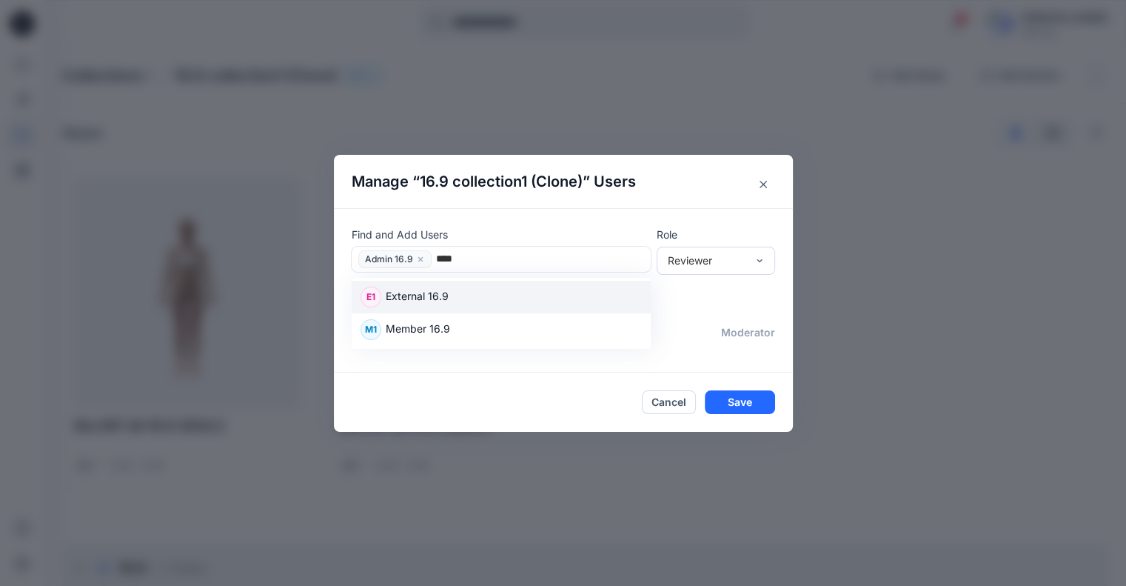
click at [465, 324] on div "M1 Member 16.9" at bounding box center [501, 329] width 281 height 21
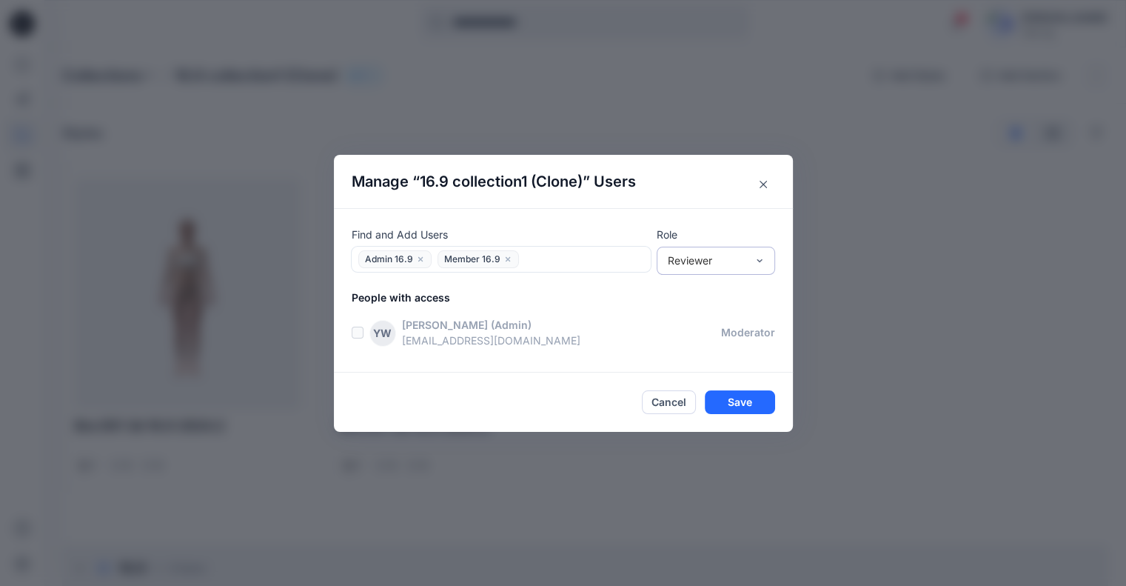
click at [732, 269] on div "Reviewer" at bounding box center [716, 261] width 118 height 28
click at [697, 340] on div "Moderator" at bounding box center [716, 341] width 113 height 26
click at [737, 405] on button "Save" at bounding box center [740, 402] width 70 height 24
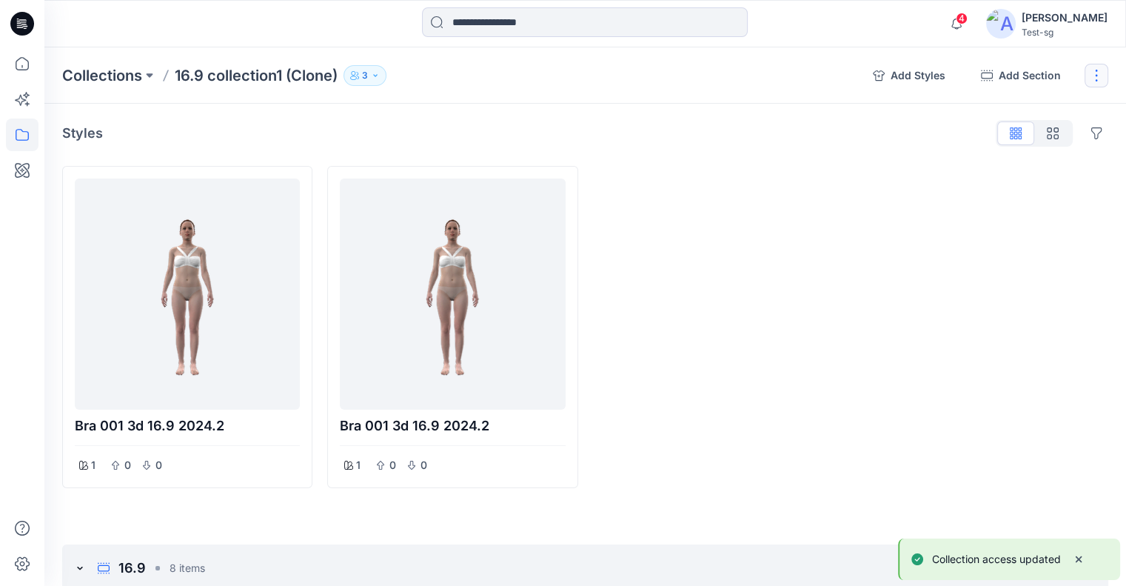
click at [1105, 72] on button "button" at bounding box center [1097, 76] width 24 height 24
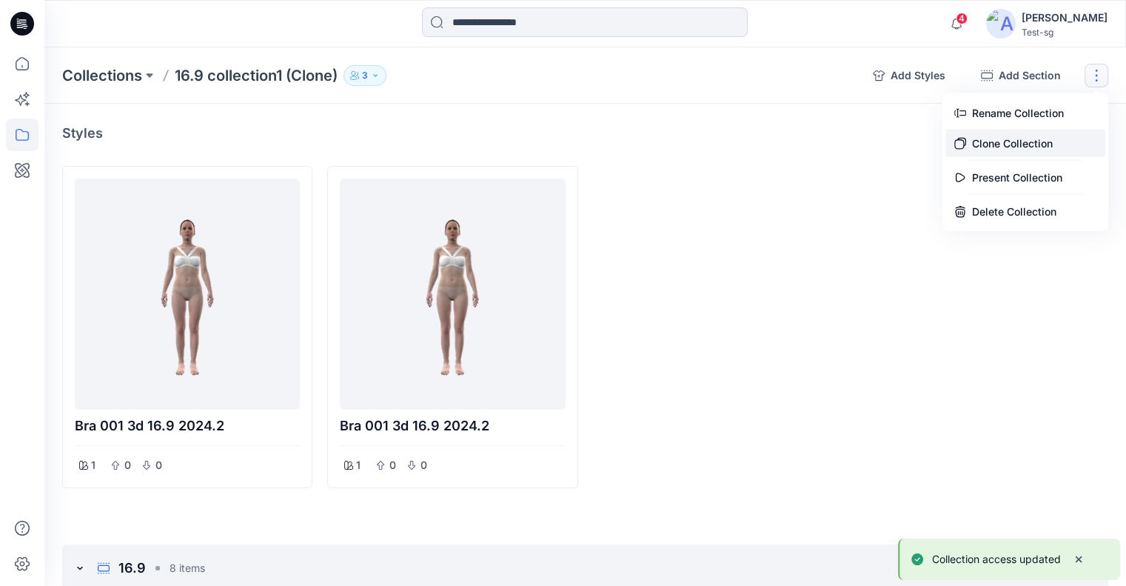
click at [1025, 150] on button "Clone Collection" at bounding box center [1025, 143] width 160 height 27
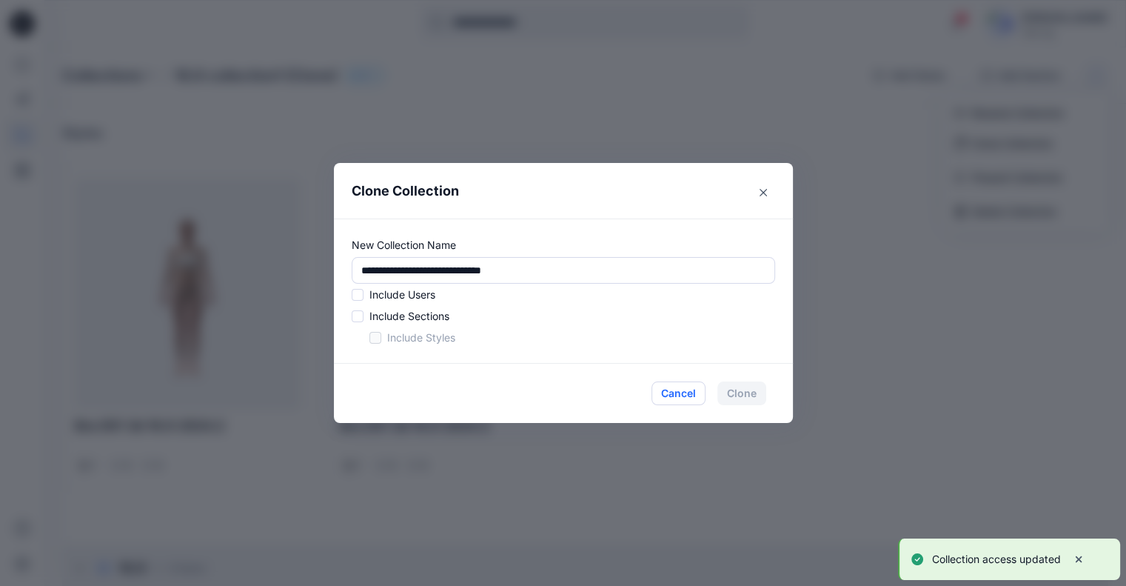
drag, startPoint x: 700, startPoint y: 398, endPoint x: 686, endPoint y: 384, distance: 19.9
click at [700, 397] on button "Cancel" at bounding box center [679, 393] width 54 height 24
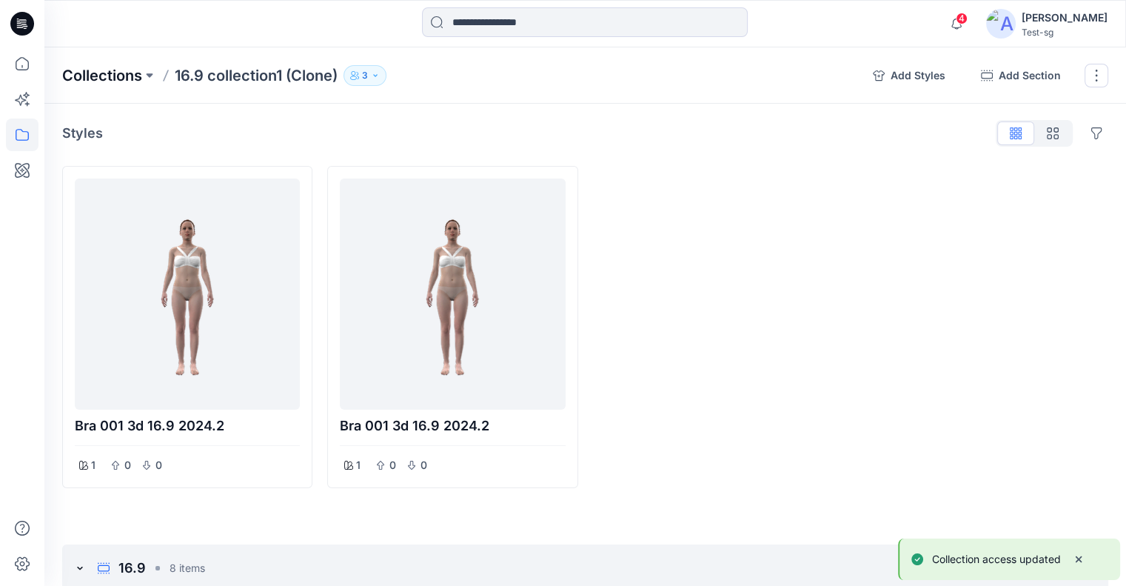
click at [128, 73] on p "Collections" at bounding box center [102, 75] width 80 height 21
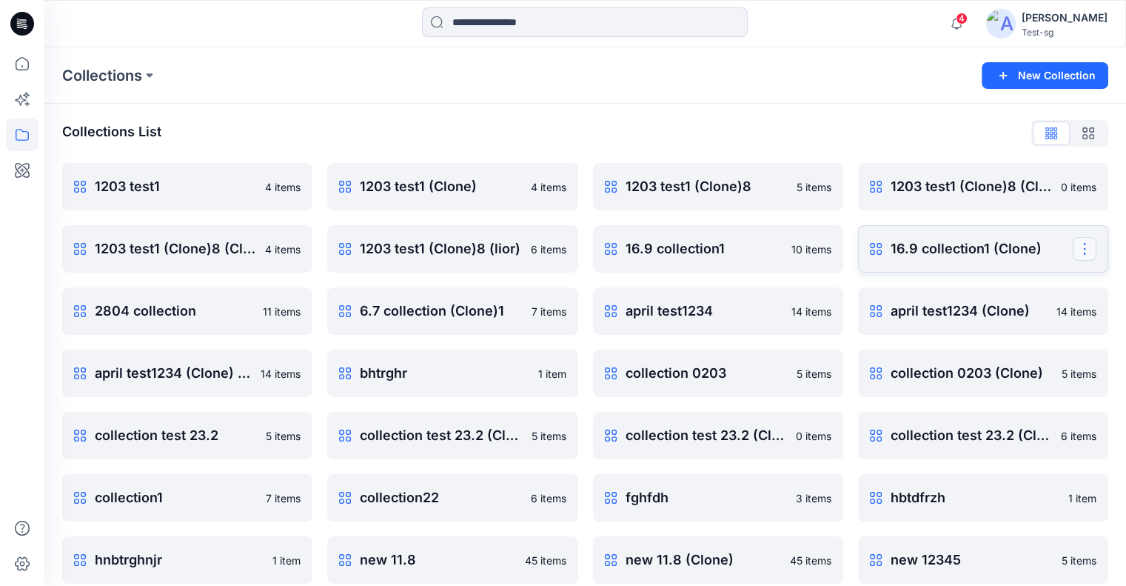
click at [1090, 251] on button "button" at bounding box center [1085, 249] width 24 height 24
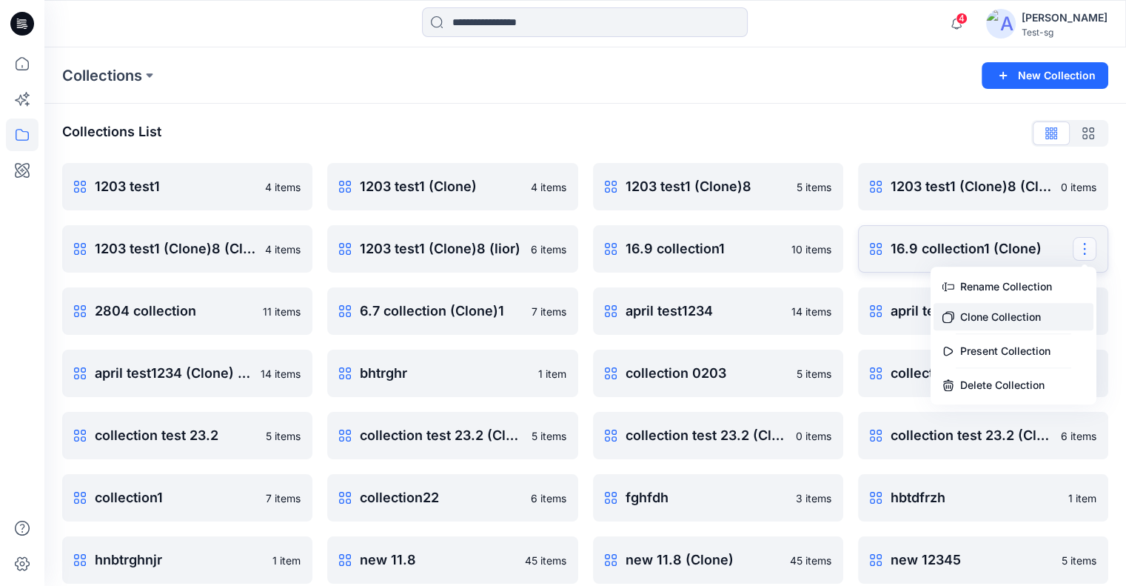
click at [999, 319] on button "Clone Collection" at bounding box center [1014, 316] width 160 height 27
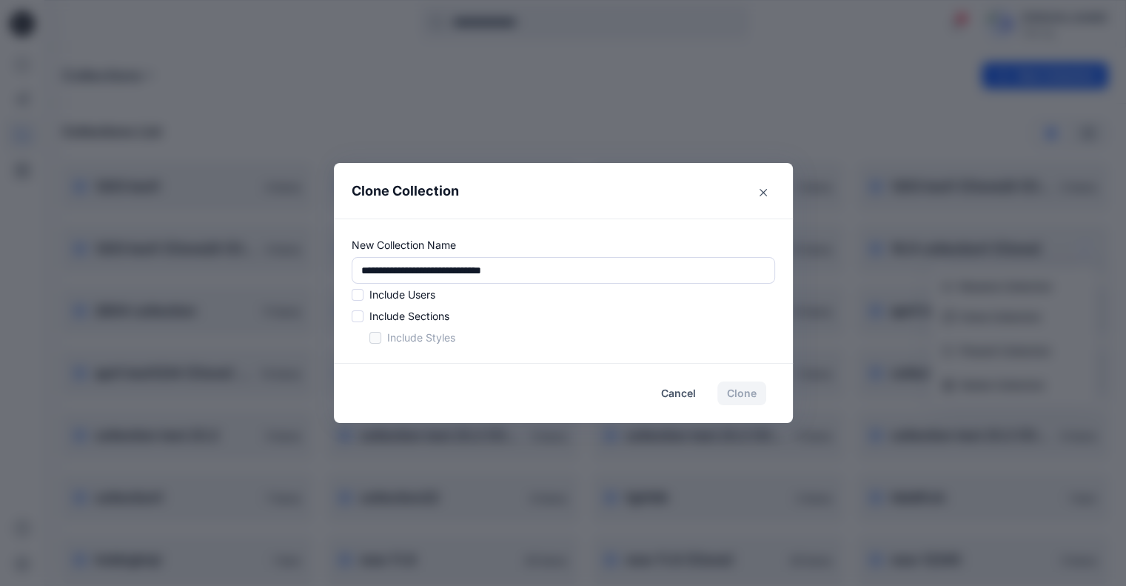
click at [361, 295] on span at bounding box center [358, 295] width 12 height 12
click at [364, 312] on span at bounding box center [358, 316] width 12 height 12
click at [381, 339] on span at bounding box center [375, 338] width 12 height 12
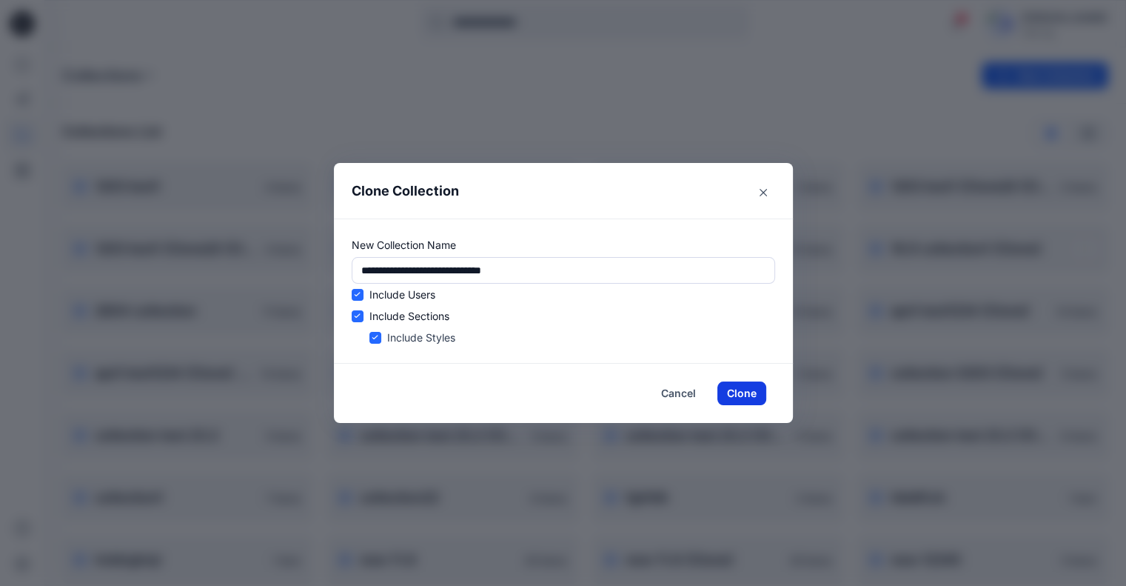
click at [737, 387] on button "Clone" at bounding box center [741, 393] width 49 height 24
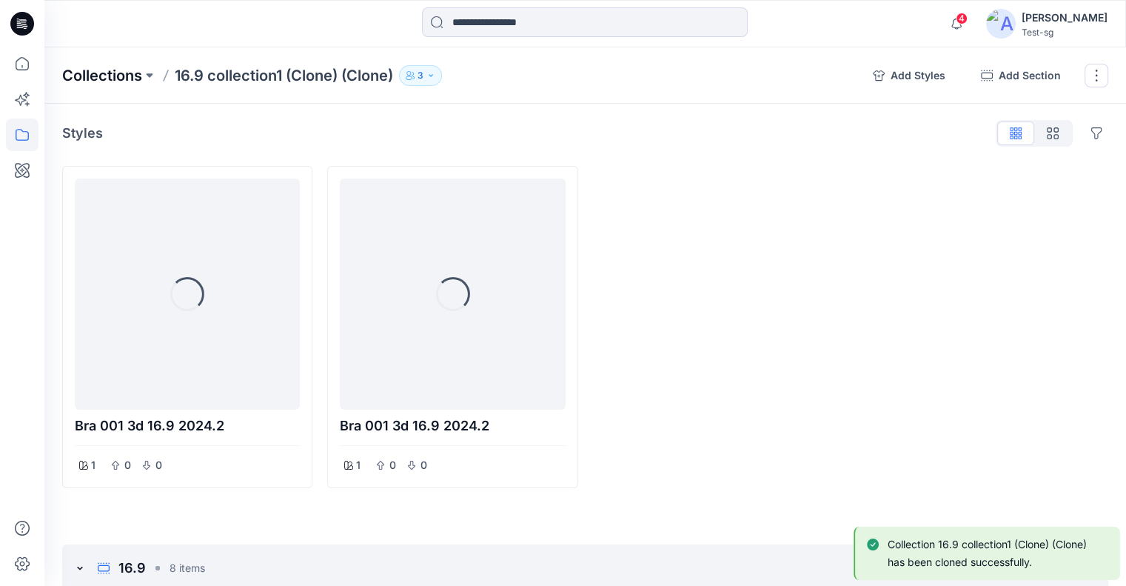
click at [129, 82] on p "Collections" at bounding box center [102, 75] width 80 height 21
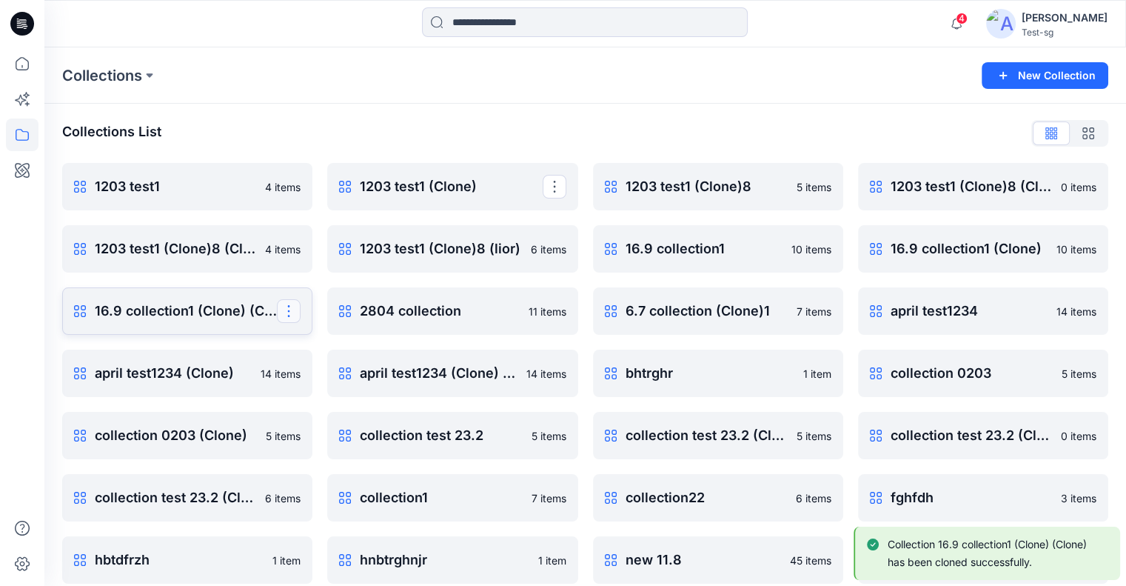
click at [293, 312] on button "button" at bounding box center [289, 311] width 24 height 24
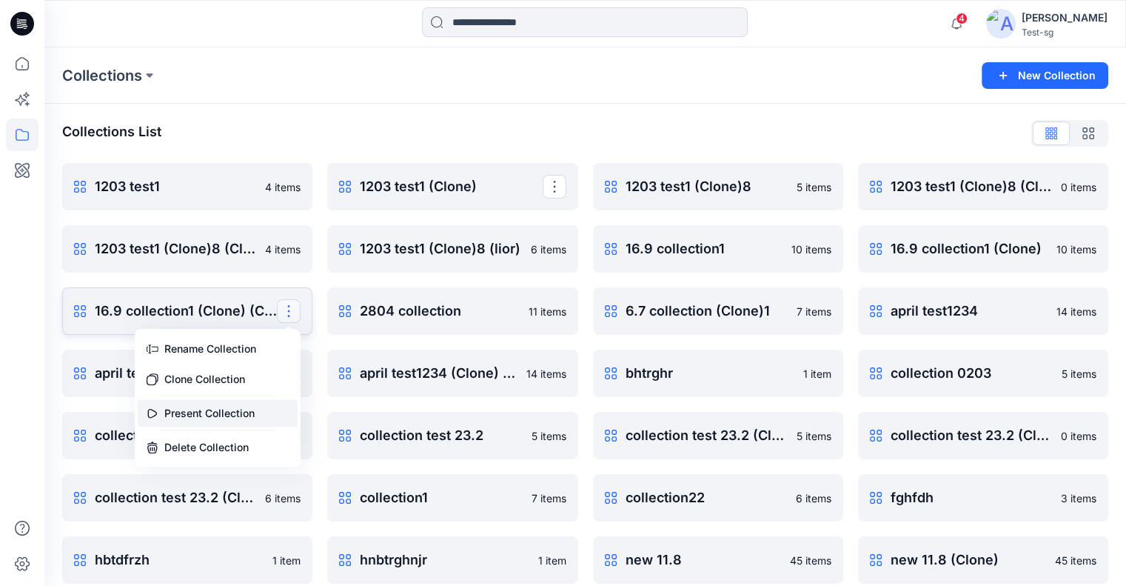
click at [237, 419] on button "Present Collection" at bounding box center [218, 412] width 160 height 27
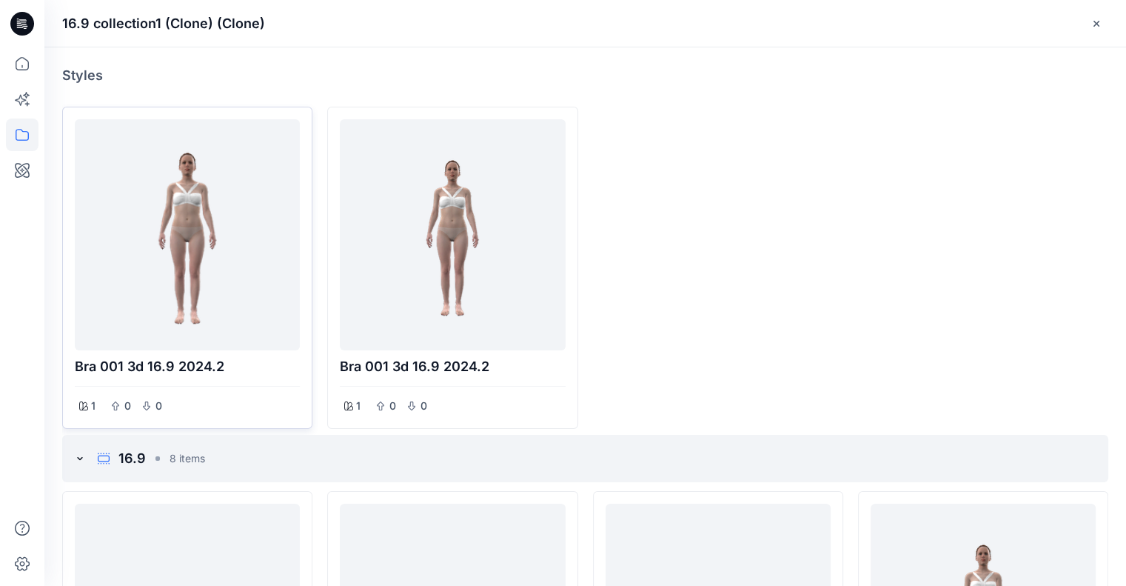
click at [151, 162] on div at bounding box center [187, 234] width 213 height 219
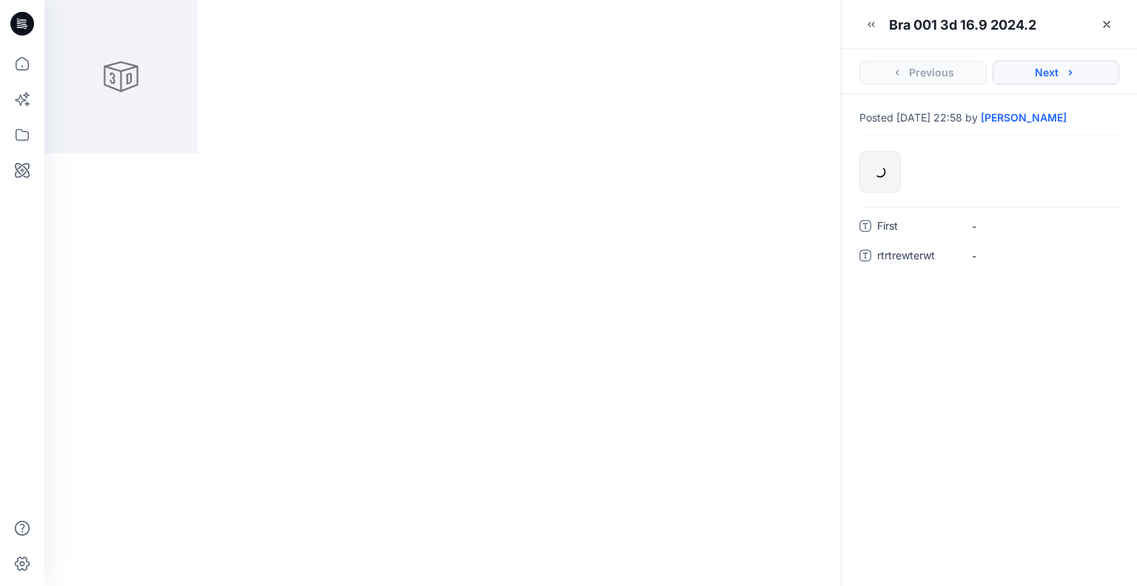
click at [1085, 73] on button "Next" at bounding box center [1056, 73] width 127 height 24
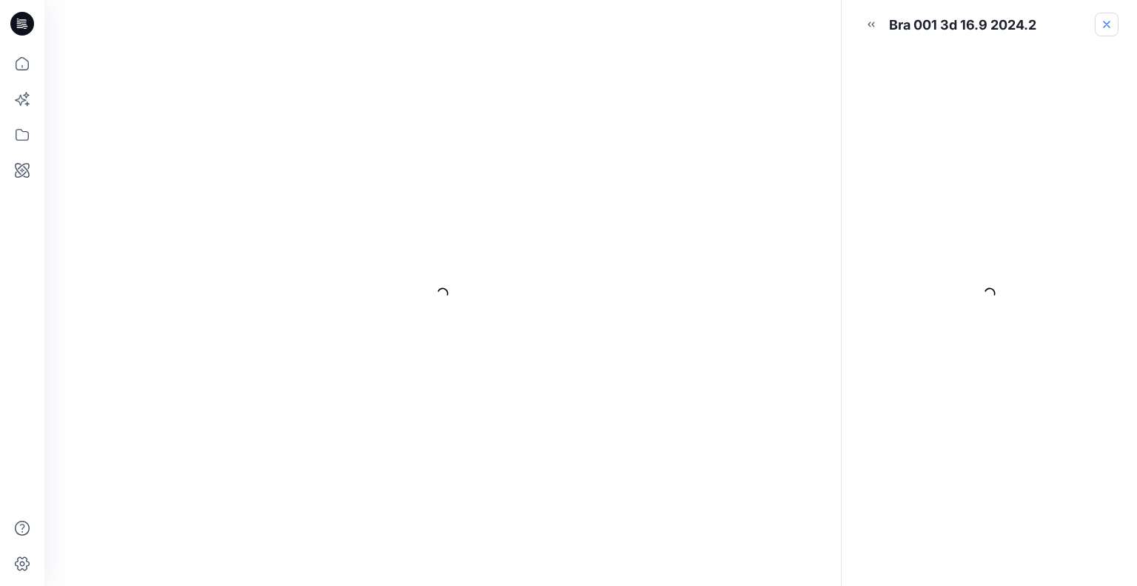
click at [1102, 22] on icon "button" at bounding box center [1107, 25] width 12 height 12
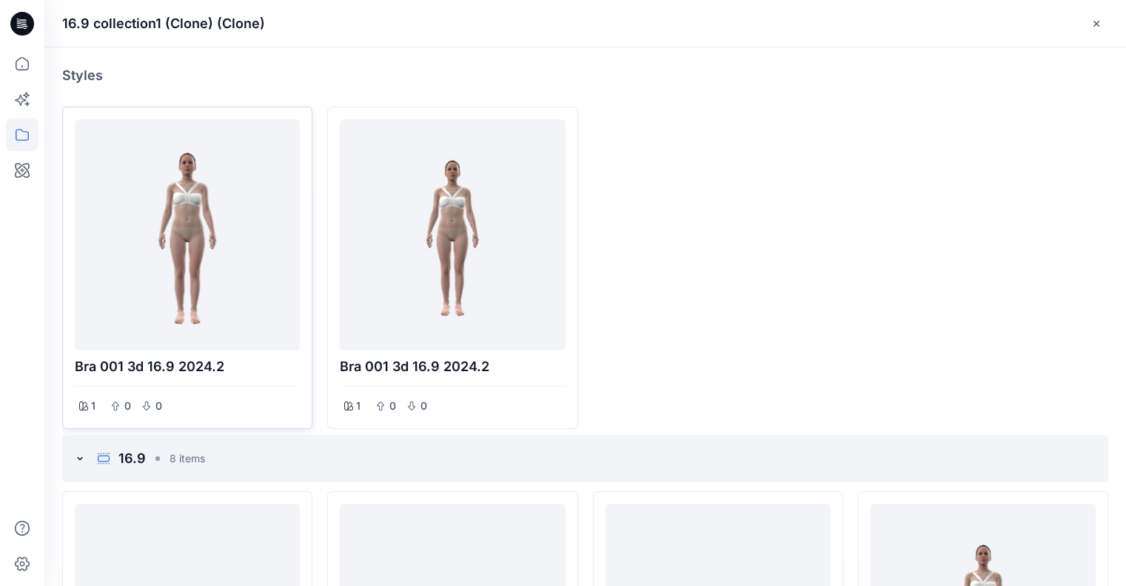
click at [213, 274] on div at bounding box center [187, 234] width 213 height 219
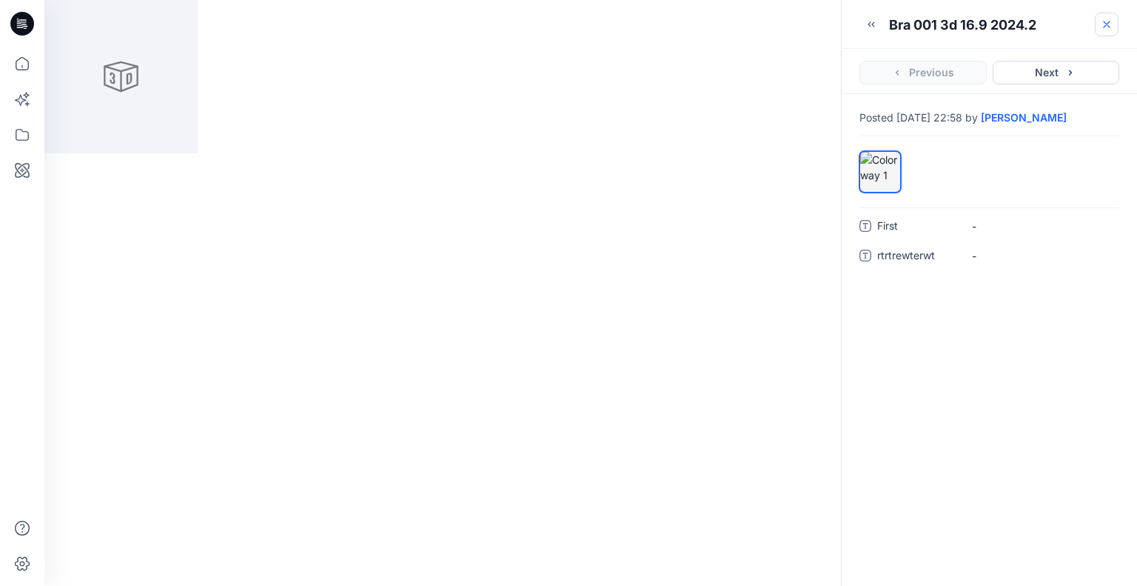
click at [1101, 21] on icon "button" at bounding box center [1107, 25] width 12 height 12
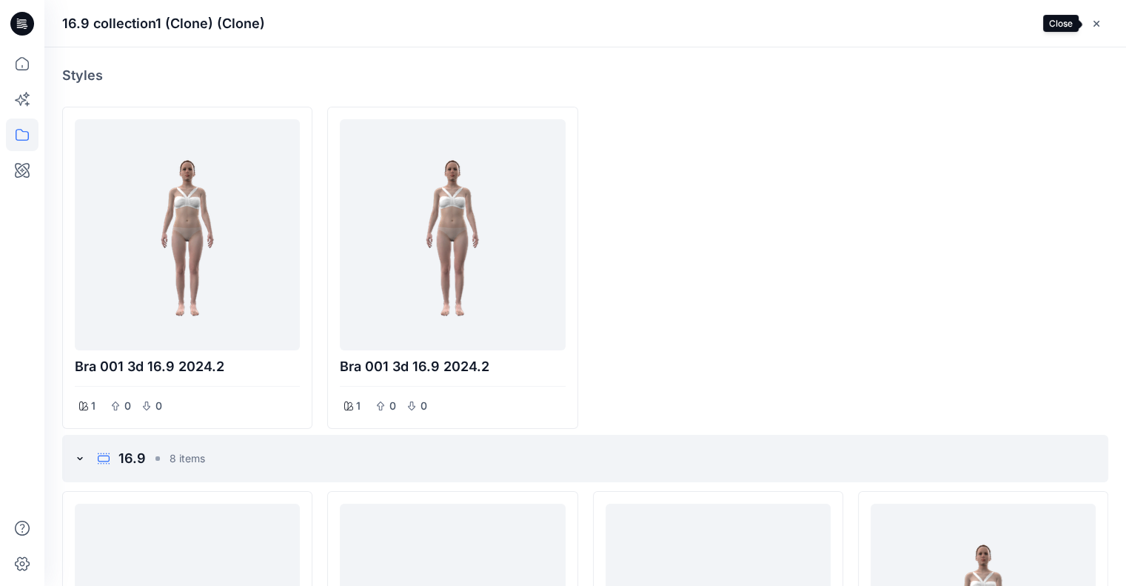
click at [1102, 31] on button "button" at bounding box center [1097, 24] width 24 height 24
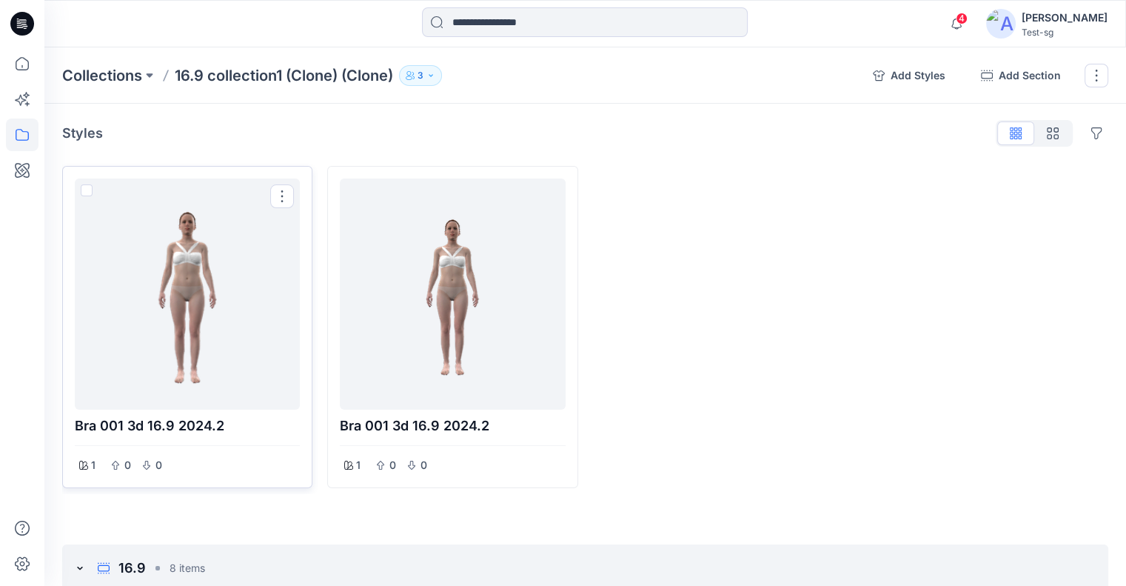
click at [188, 263] on div at bounding box center [187, 293] width 213 height 219
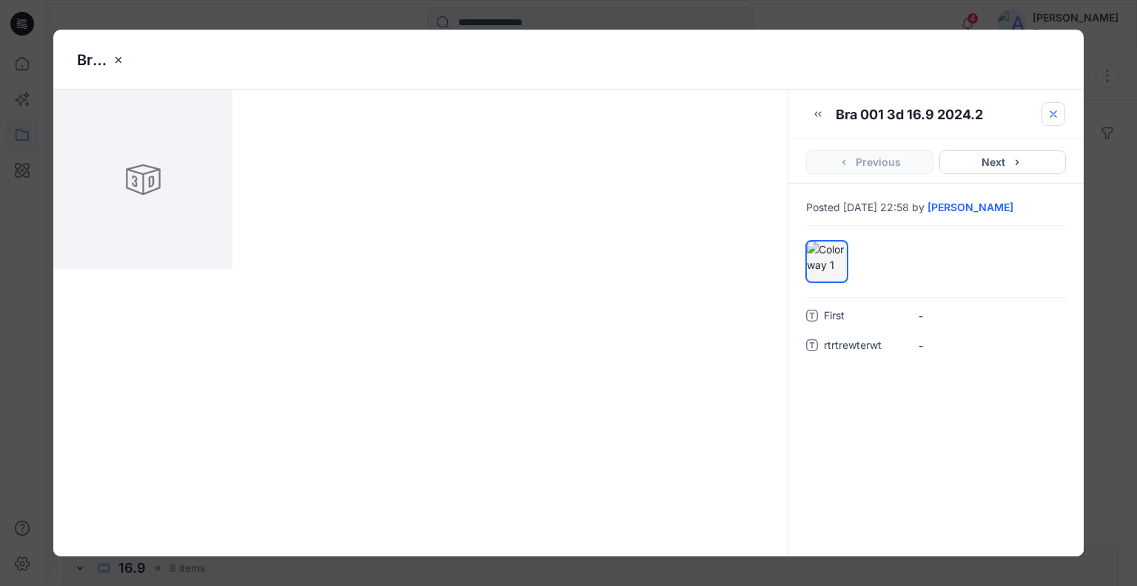
click at [1045, 104] on button "button" at bounding box center [1054, 114] width 24 height 24
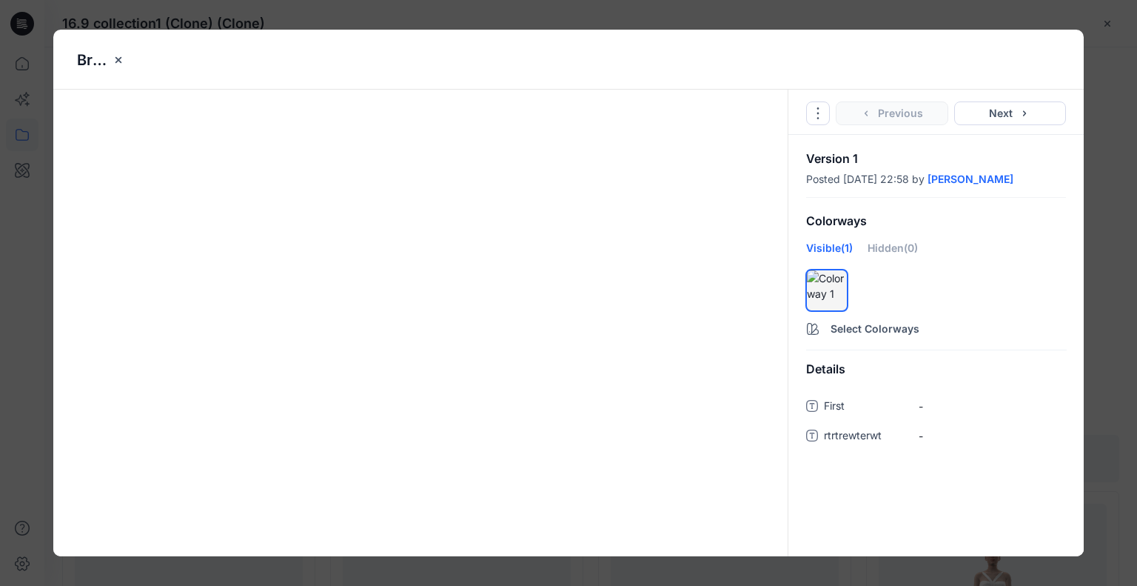
click at [1106, 112] on div "Bra 001 3d 16.9 2024.2 Go to Original Style Duplicate Original Style to... Prev…" at bounding box center [568, 293] width 1137 height 586
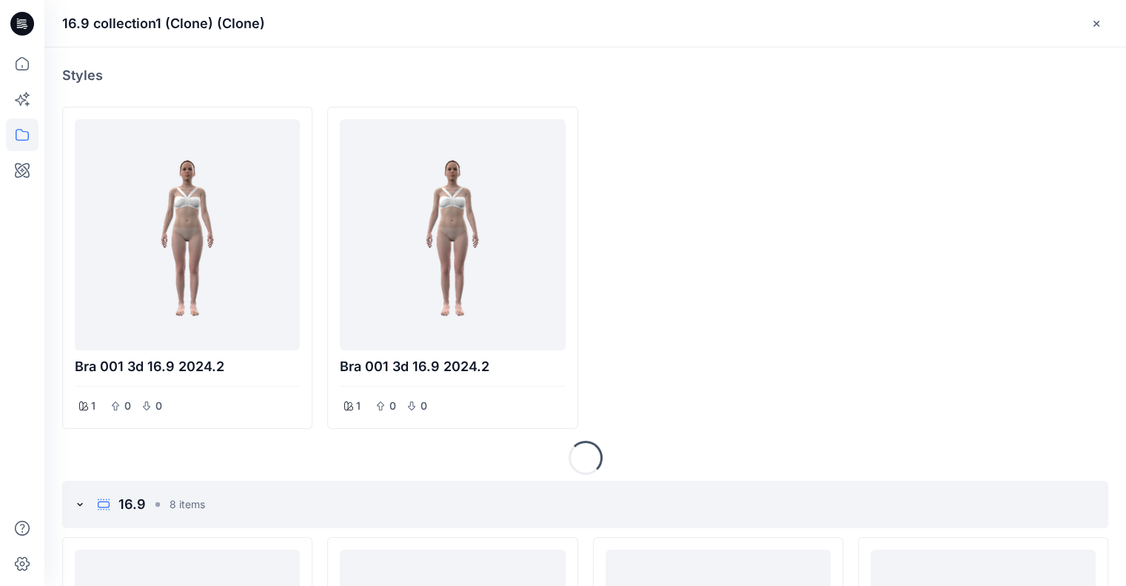
click at [1099, 24] on icon "button" at bounding box center [1097, 24] width 12 height 12
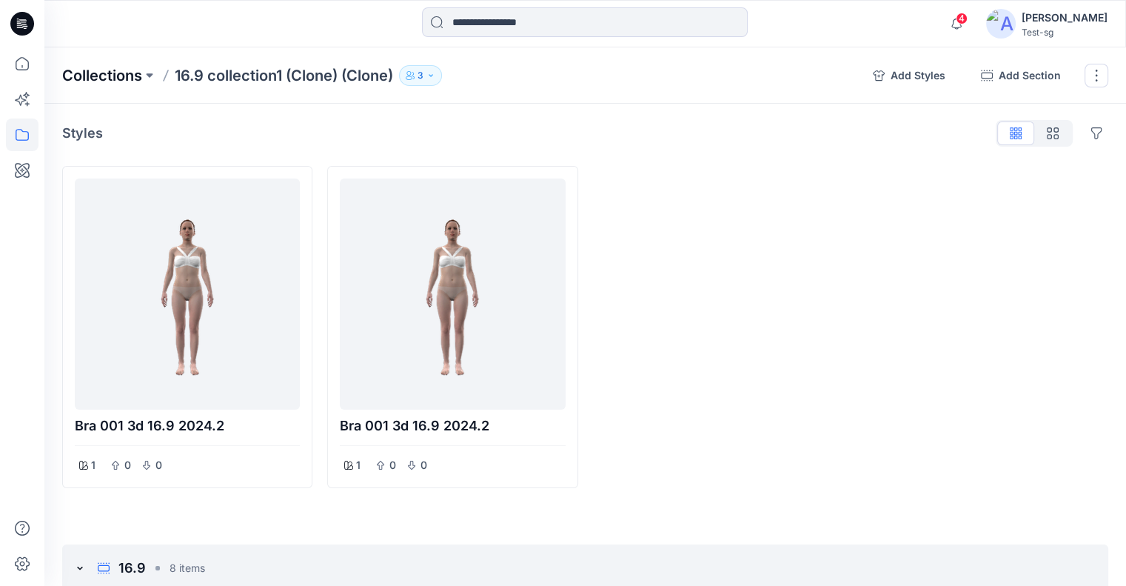
click at [93, 73] on p "Collections" at bounding box center [102, 75] width 80 height 21
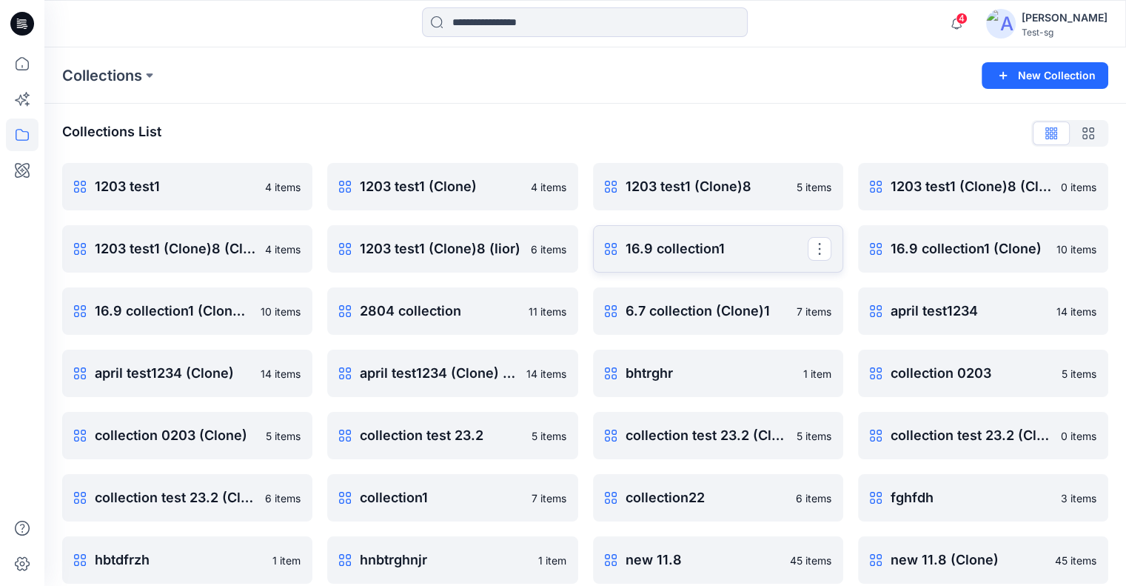
click at [720, 244] on p "16.9 collection1" at bounding box center [717, 248] width 182 height 21
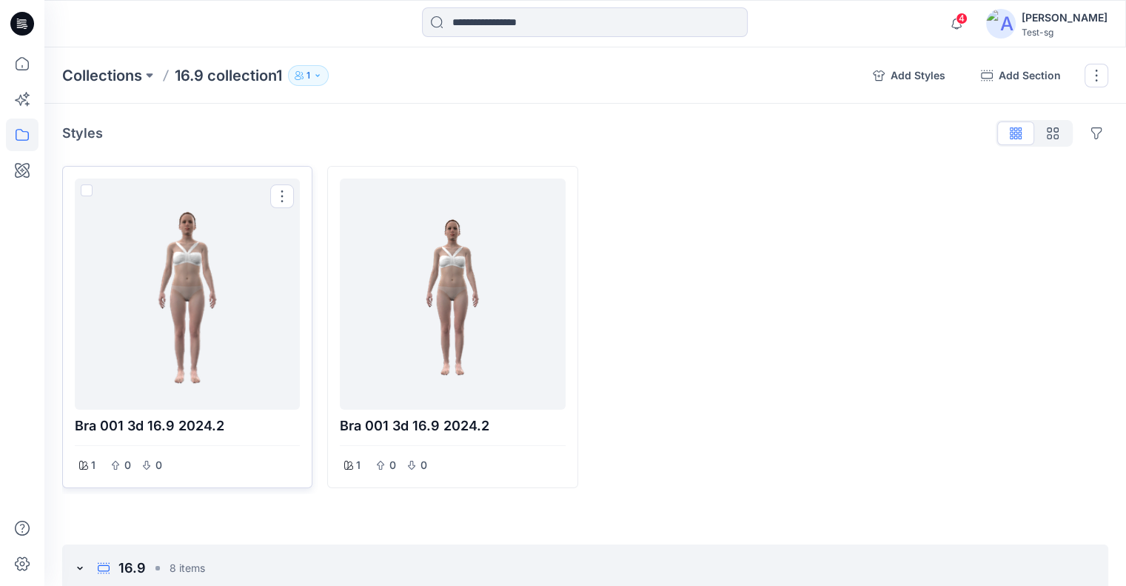
click at [160, 295] on div at bounding box center [187, 293] width 213 height 219
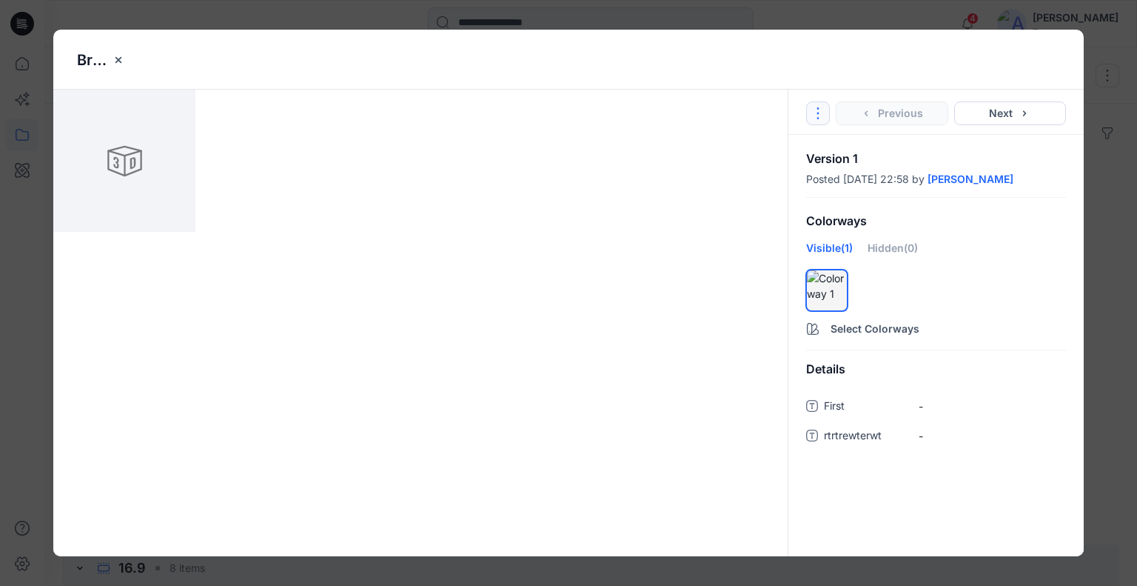
click at [821, 118] on icon "Options" at bounding box center [818, 113] width 12 height 12
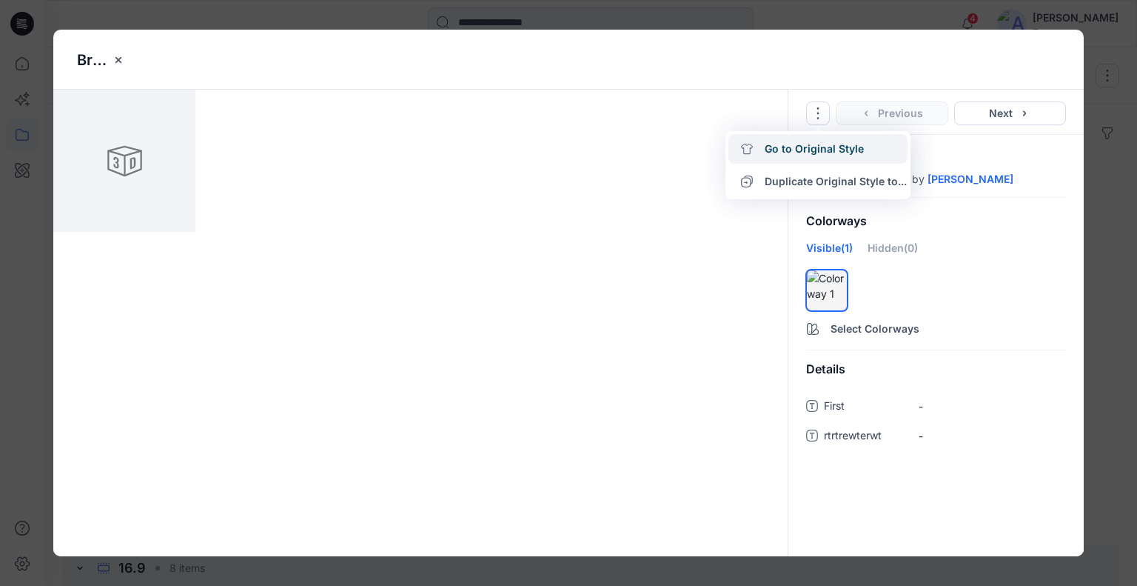
click at [820, 147] on link "Go to Original Style" at bounding box center [818, 149] width 179 height 30
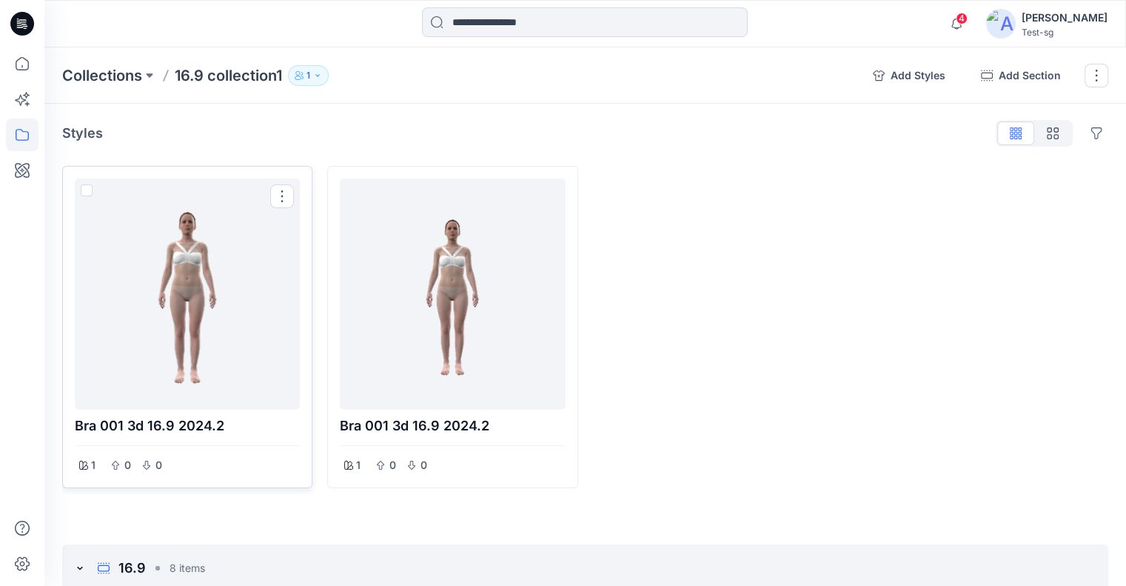
click at [173, 266] on div at bounding box center [187, 293] width 213 height 219
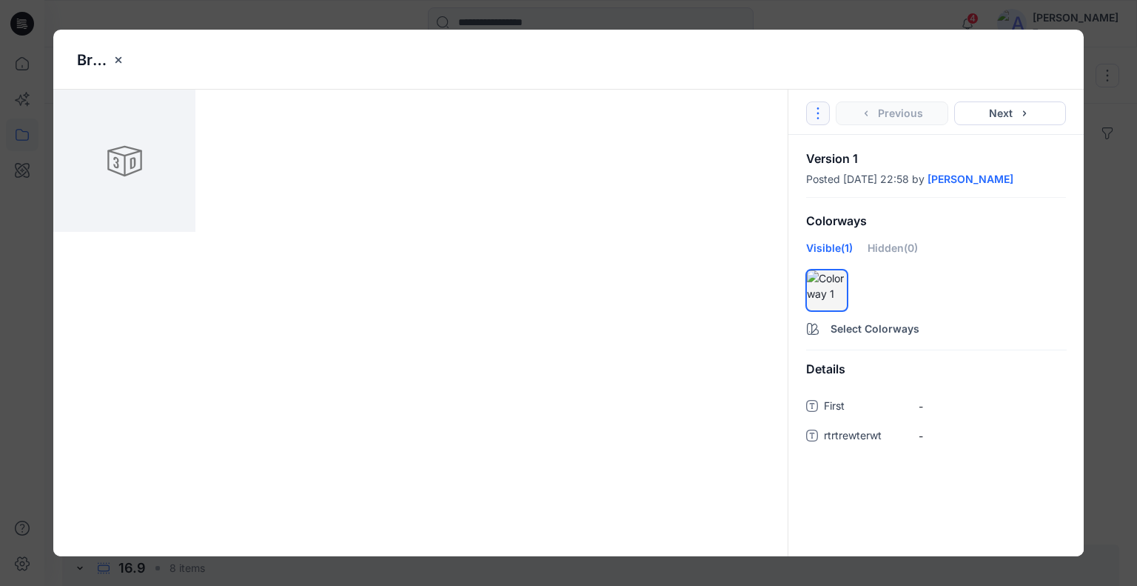
click at [822, 110] on icon "Options" at bounding box center [818, 113] width 12 height 12
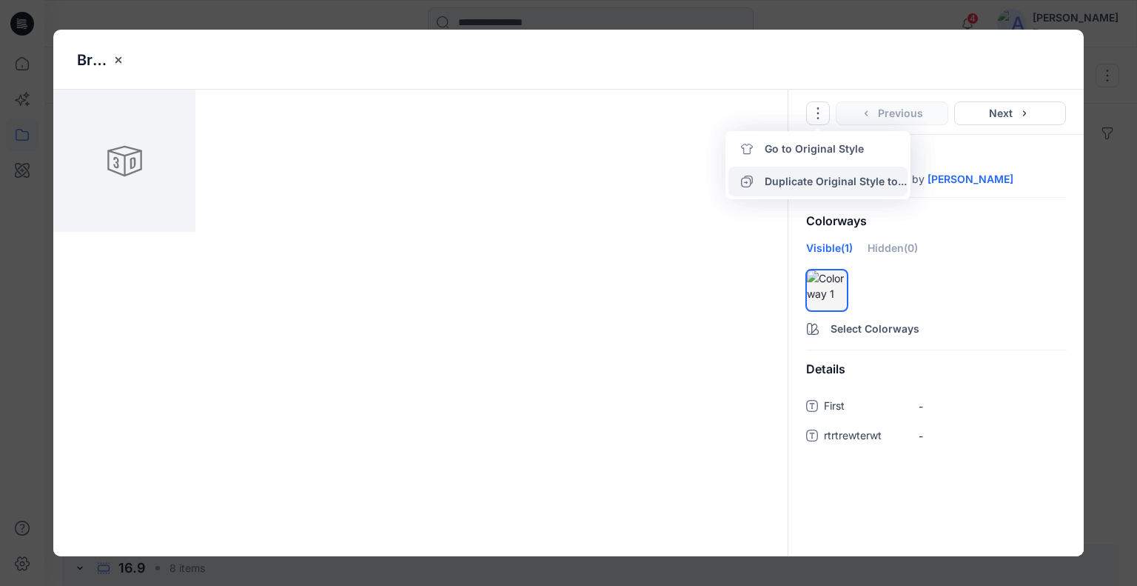
click at [812, 184] on button "Duplicate Original Style to..." at bounding box center [818, 182] width 179 height 30
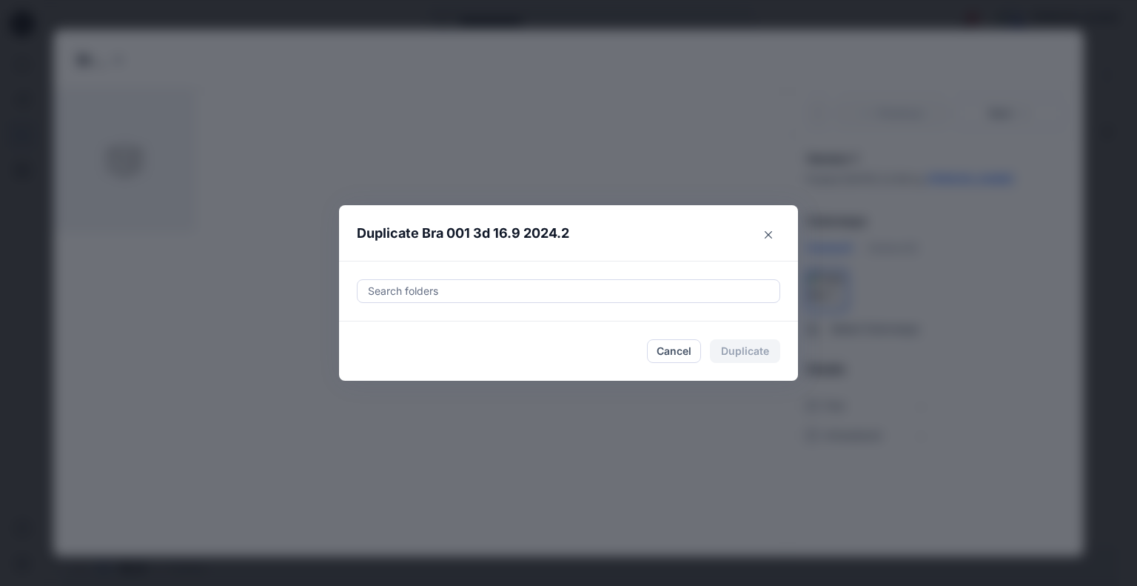
click at [628, 289] on div at bounding box center [568, 291] width 404 height 18
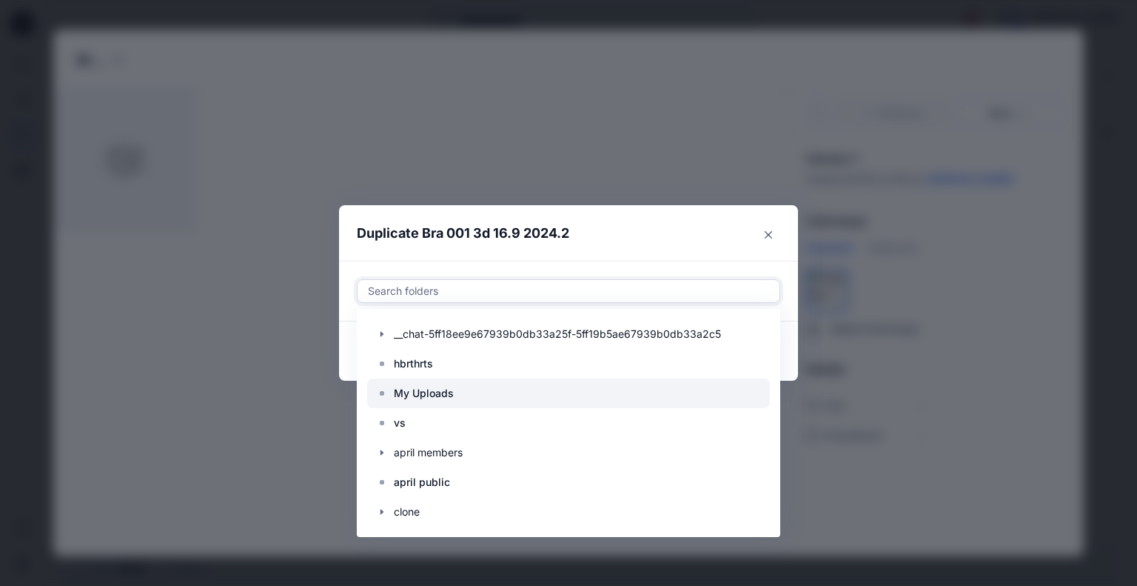
click at [471, 389] on div at bounding box center [568, 393] width 403 height 30
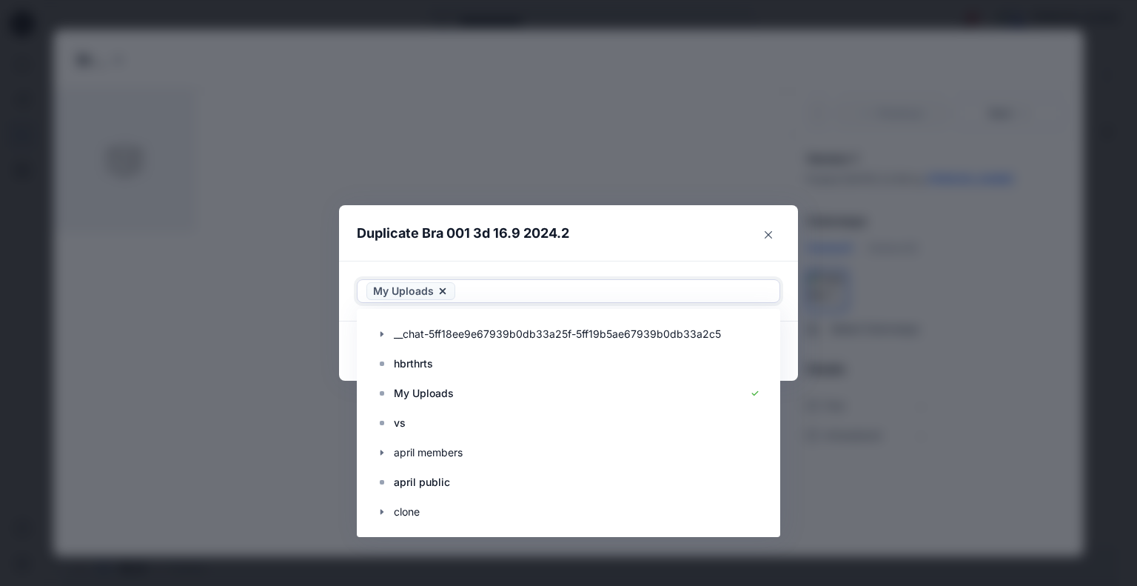
click at [651, 236] on header "Duplicate Bra 001 3d 16.9 2024.2" at bounding box center [553, 233] width 429 height 56
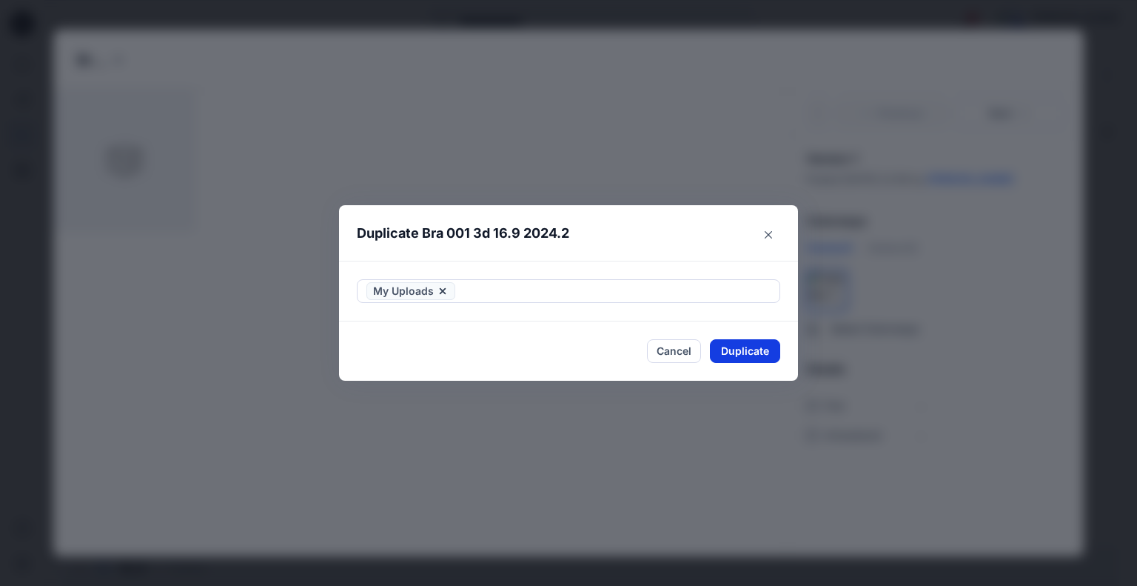
click at [778, 357] on button "Duplicate" at bounding box center [745, 351] width 70 height 24
click at [766, 234] on icon "Close" at bounding box center [768, 233] width 7 height 7
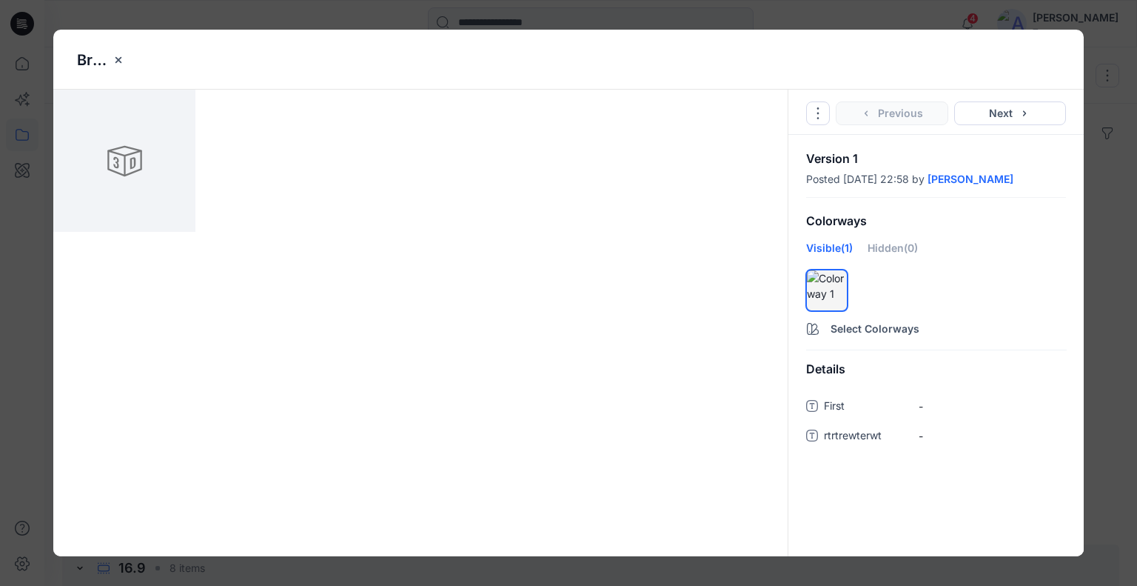
click at [1109, 279] on div "Bra 001 3d 16.9 2024.2 Go to Original Style Duplicate Original Style to... Prev…" at bounding box center [568, 293] width 1137 height 586
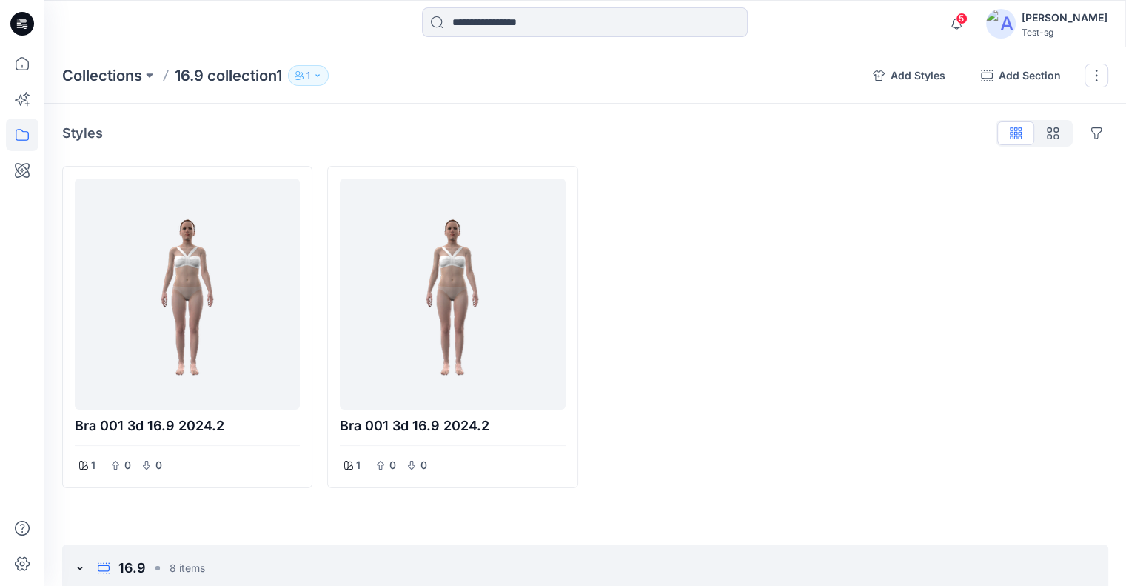
click at [317, 76] on icon "button" at bounding box center [317, 75] width 9 height 9
click at [684, 207] on div at bounding box center [718, 327] width 250 height 322
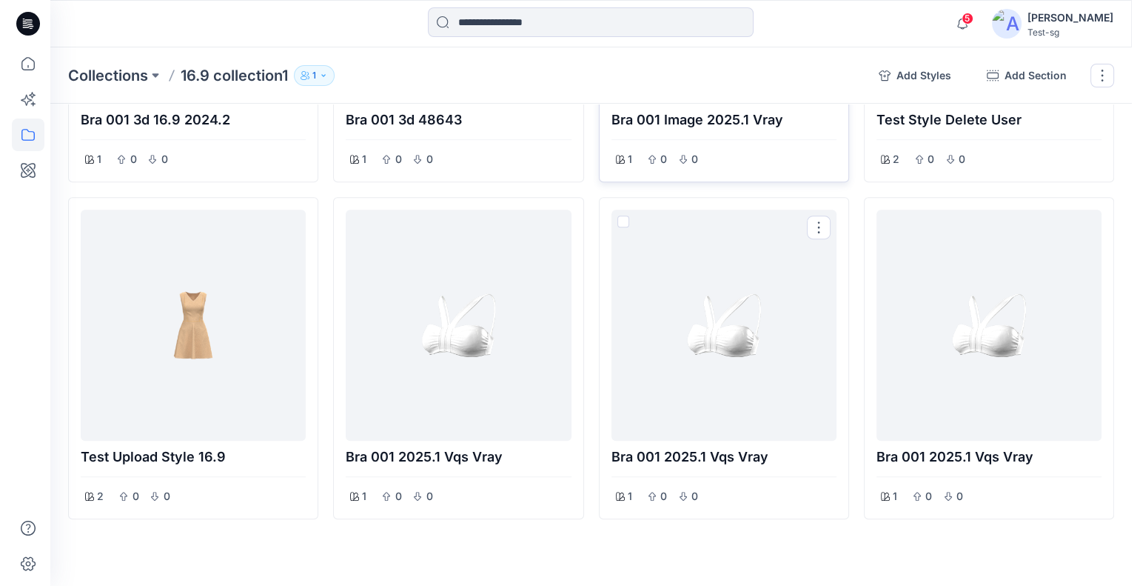
scroll to position [518, 0]
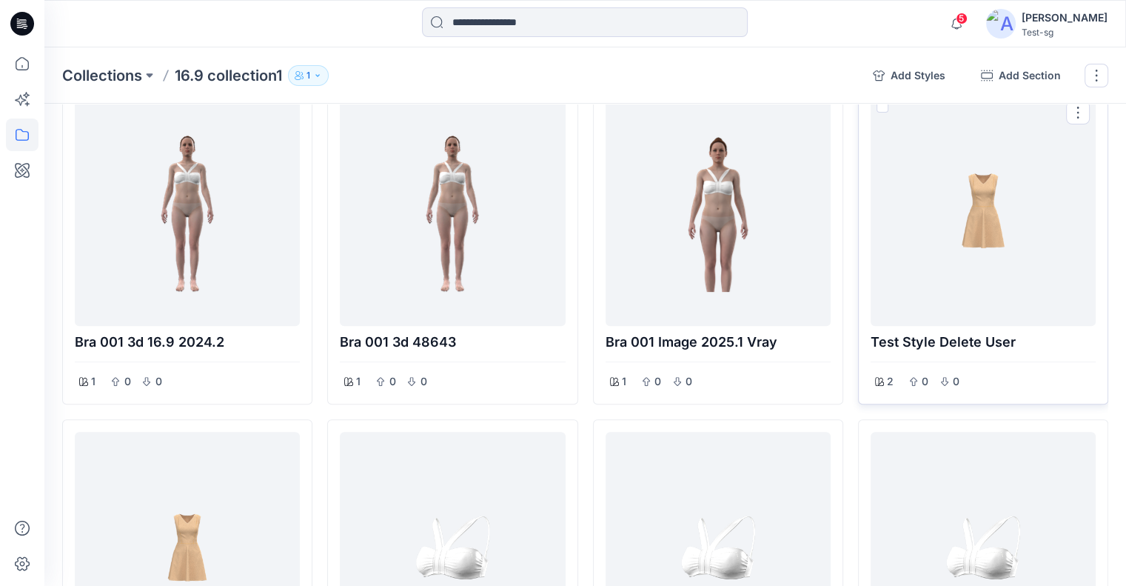
click at [954, 246] on div at bounding box center [983, 210] width 213 height 219
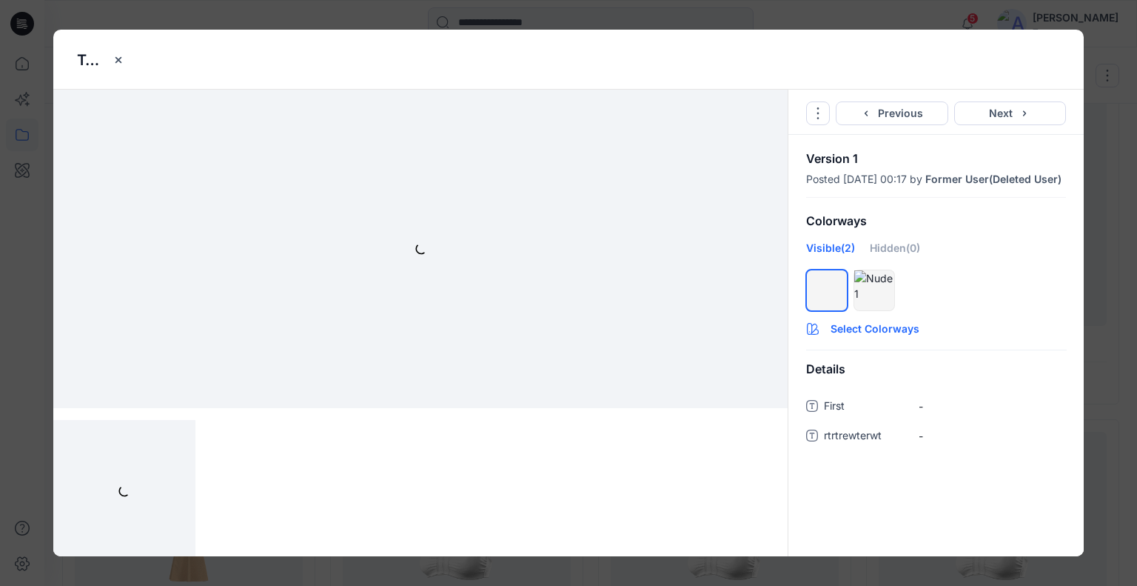
click at [860, 337] on button "Select Colorways" at bounding box center [935, 326] width 295 height 24
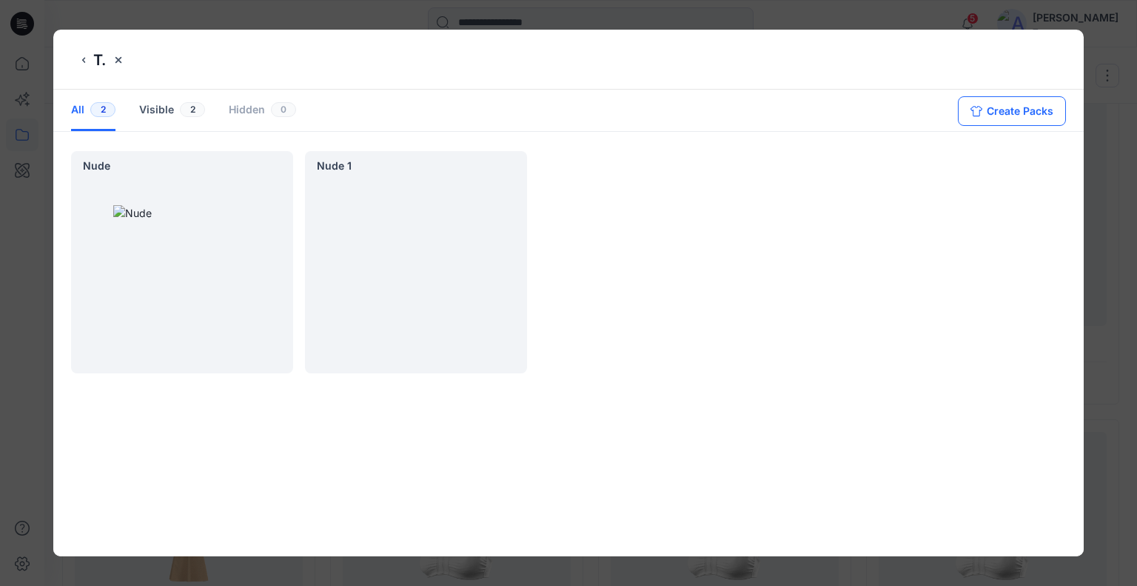
click at [999, 113] on button "Create Packs" at bounding box center [1012, 111] width 108 height 30
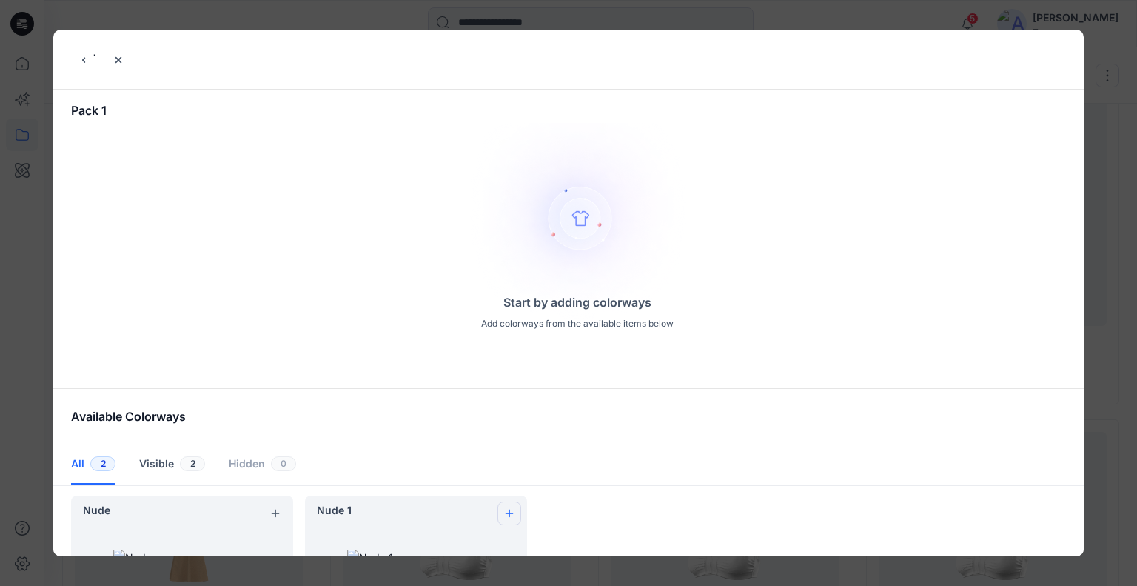
click at [509, 502] on button "add colorway" at bounding box center [510, 513] width 24 height 24
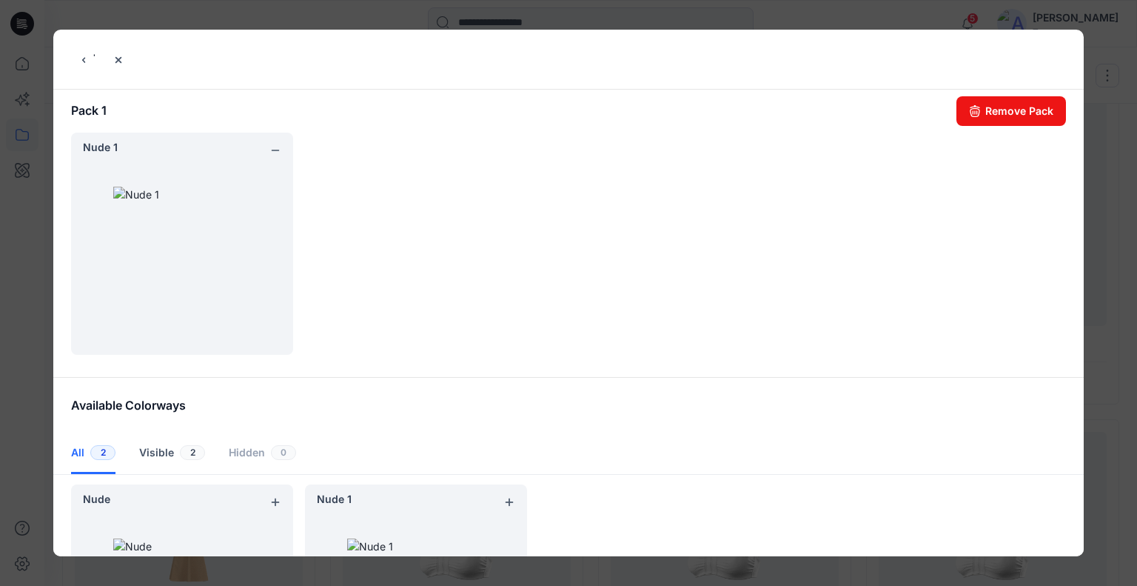
click at [269, 499] on div "Nude" at bounding box center [182, 595] width 222 height 222
click at [277, 504] on icon "add colorway" at bounding box center [275, 502] width 12 height 12
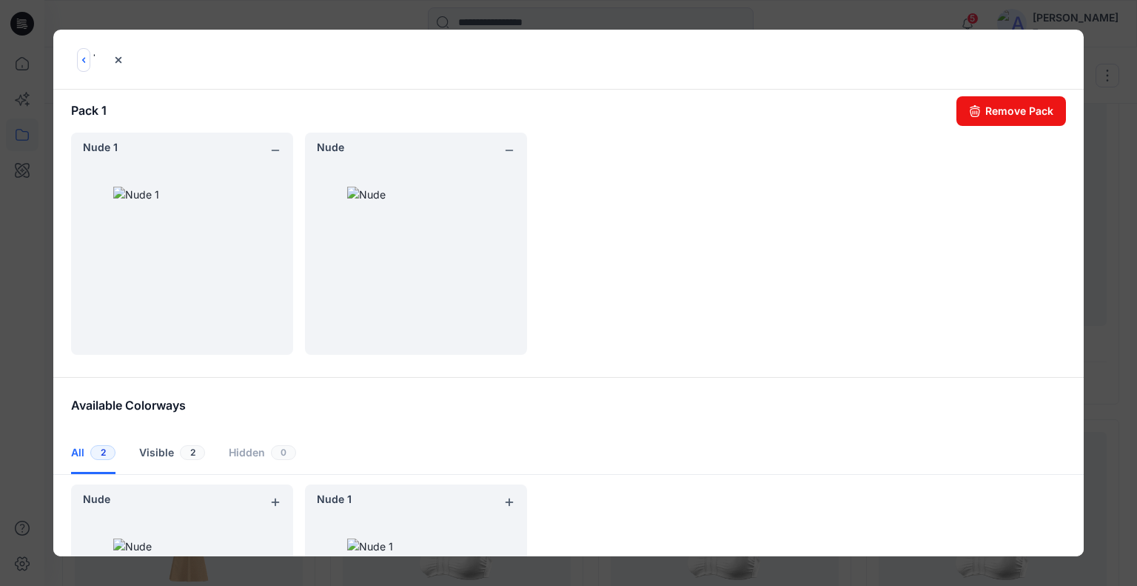
click at [83, 64] on icon "back button" at bounding box center [84, 60] width 12 height 12
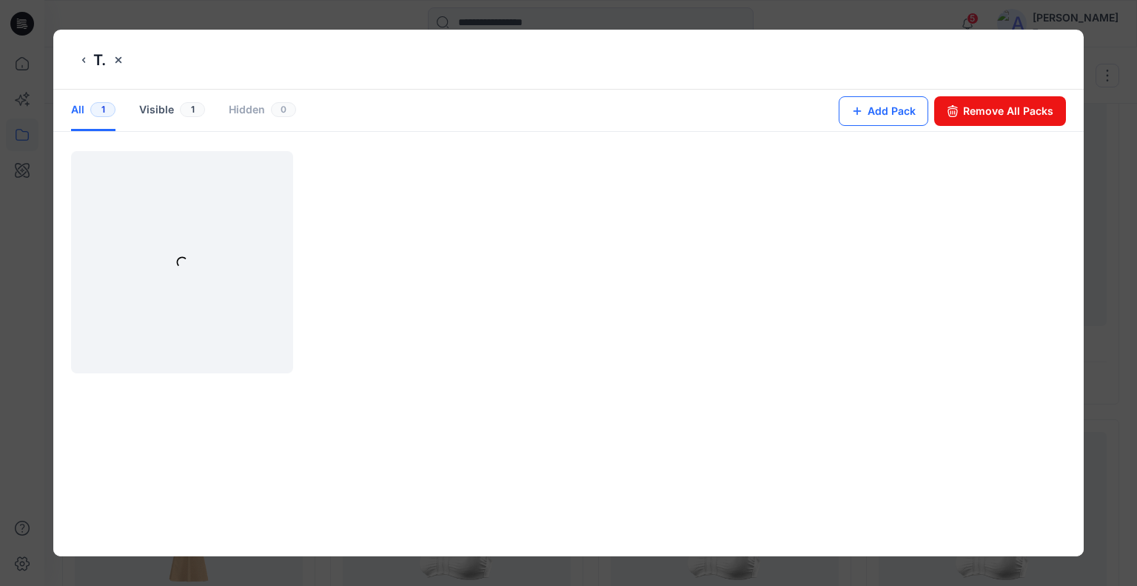
click at [891, 111] on button "Add Pack" at bounding box center [884, 111] width 90 height 30
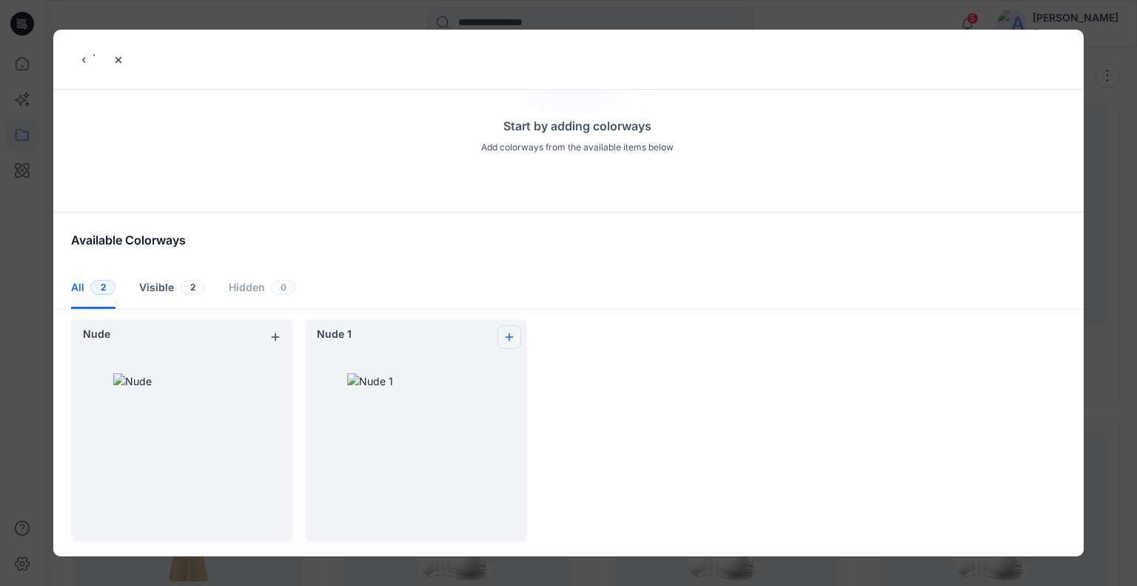
click at [509, 336] on icon "add colorway" at bounding box center [510, 337] width 8 height 8
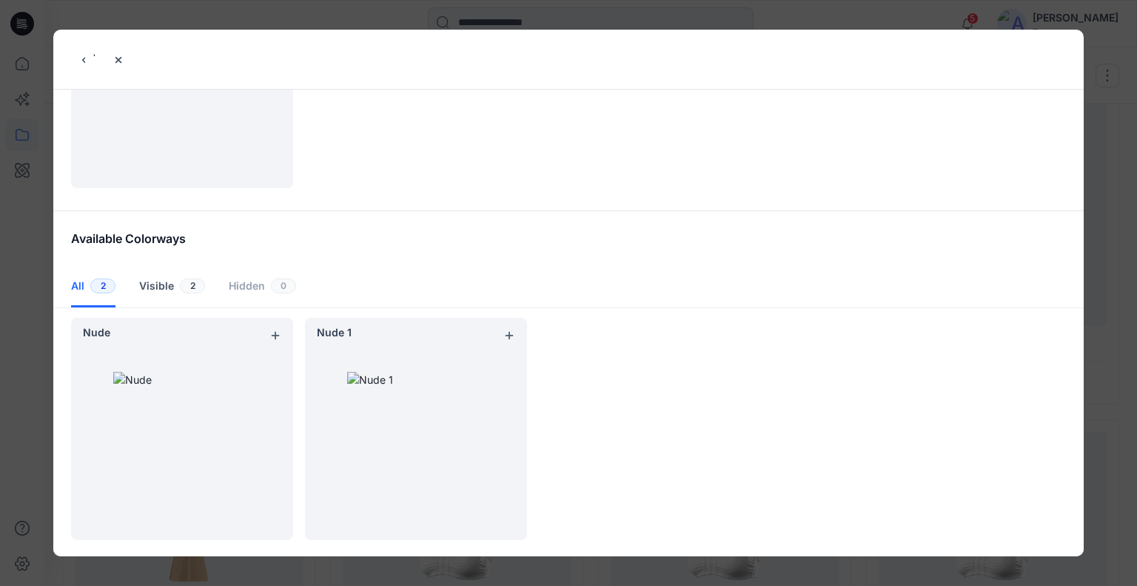
scroll to position [166, 0]
click at [263, 334] on div "Nude" at bounding box center [182, 429] width 222 height 222
click at [273, 335] on icon "add colorway" at bounding box center [276, 336] width 8 height 8
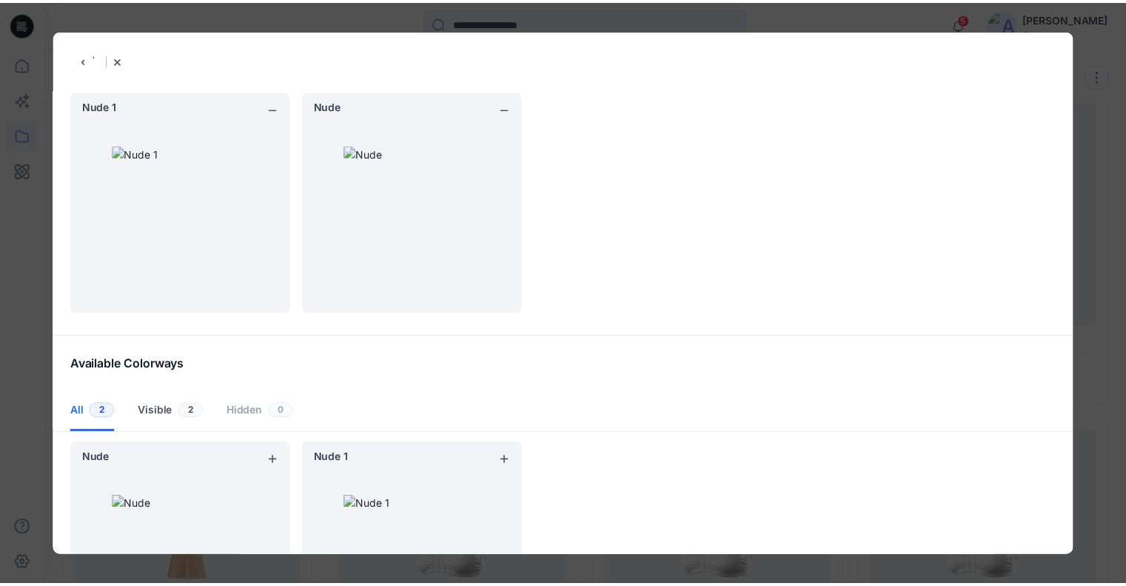
scroll to position [0, 0]
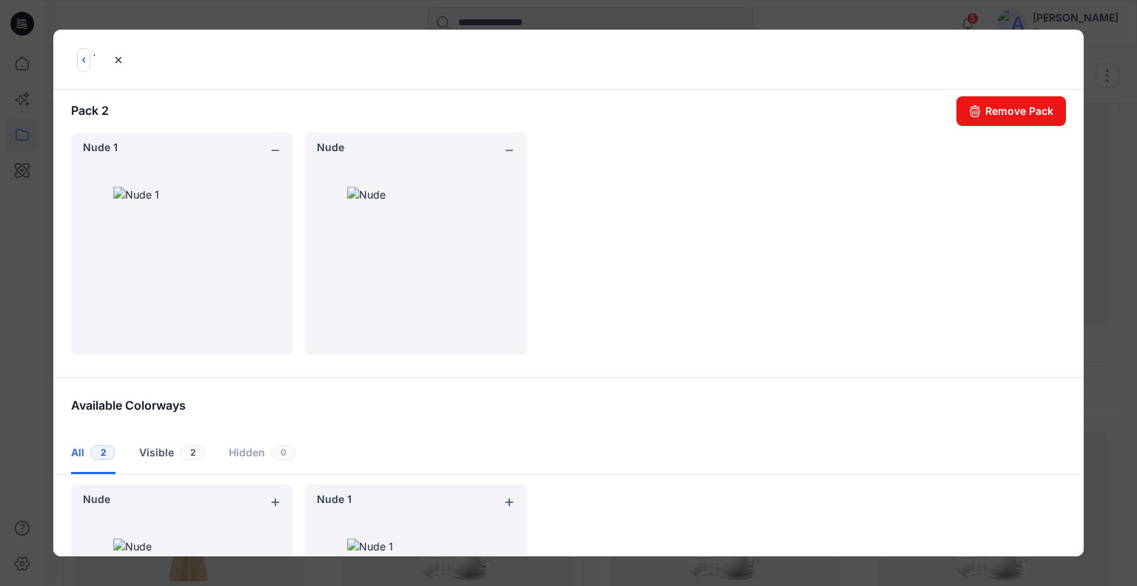
click at [81, 67] on button "back button" at bounding box center [83, 60] width 13 height 24
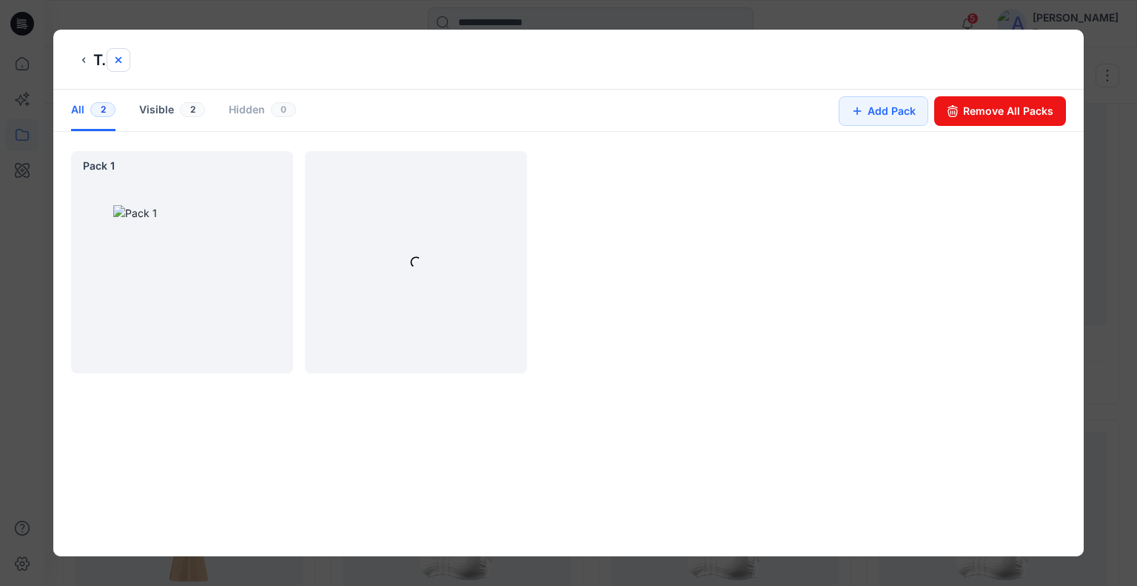
click at [122, 58] on icon "close-btn" at bounding box center [119, 60] width 12 height 12
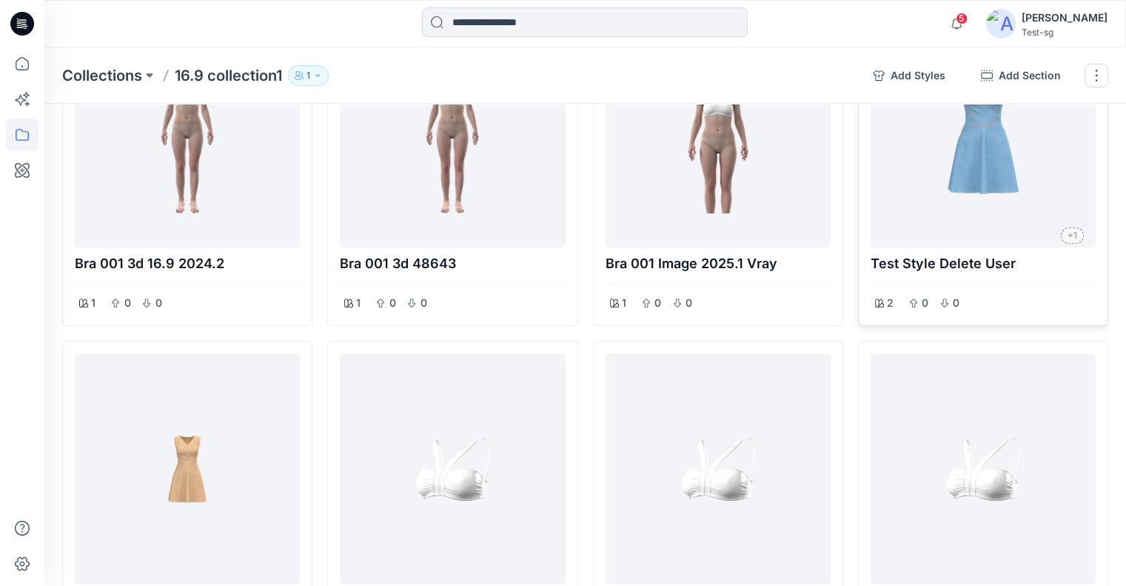
scroll to position [666, 0]
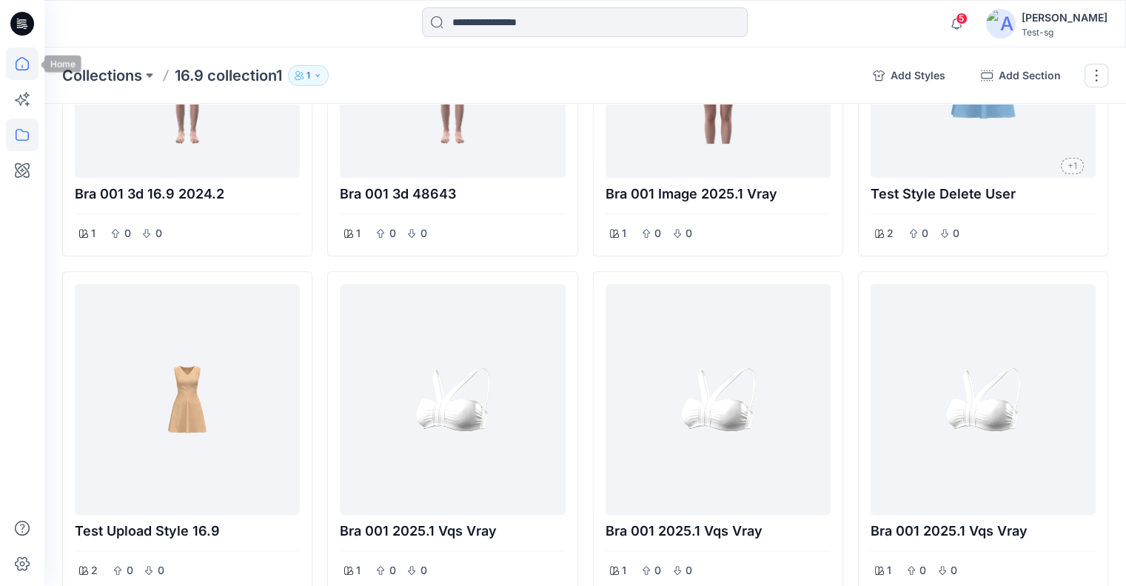
click at [18, 67] on icon at bounding box center [22, 63] width 33 height 33
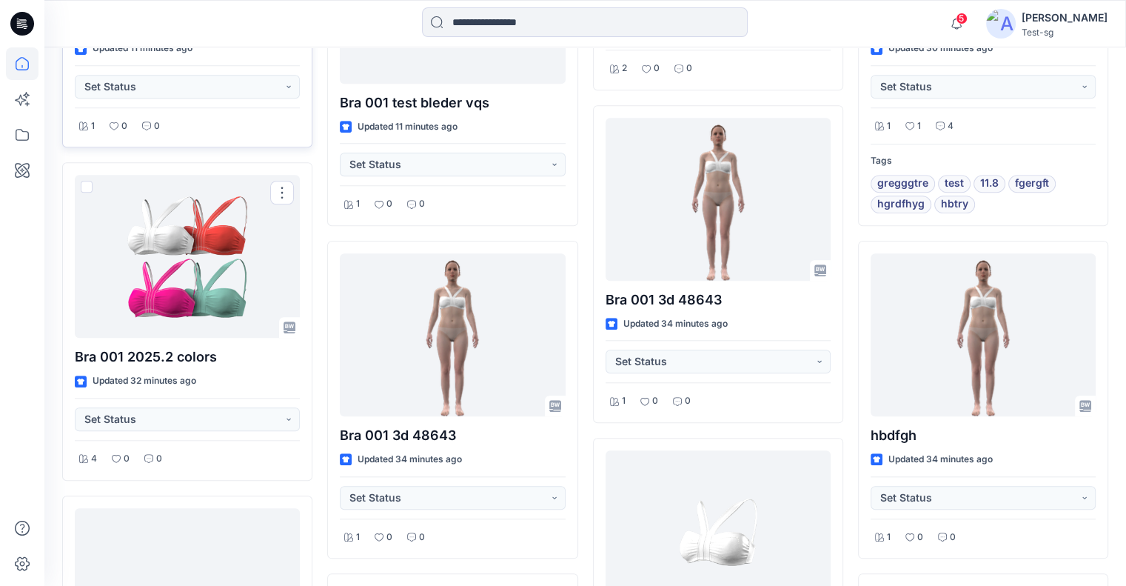
scroll to position [1239, 0]
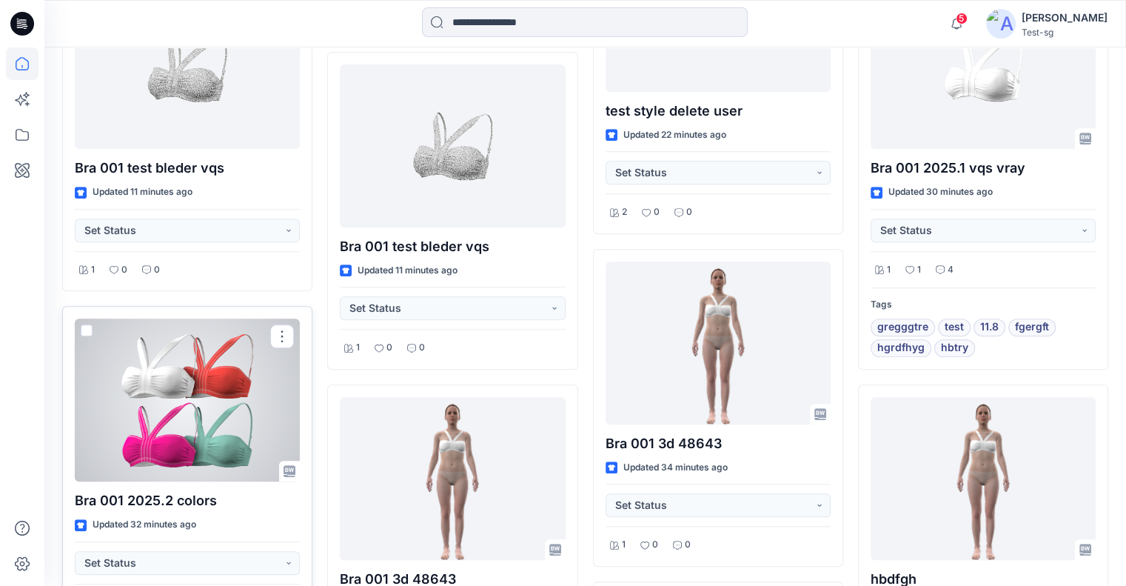
click at [181, 361] on div at bounding box center [187, 399] width 225 height 163
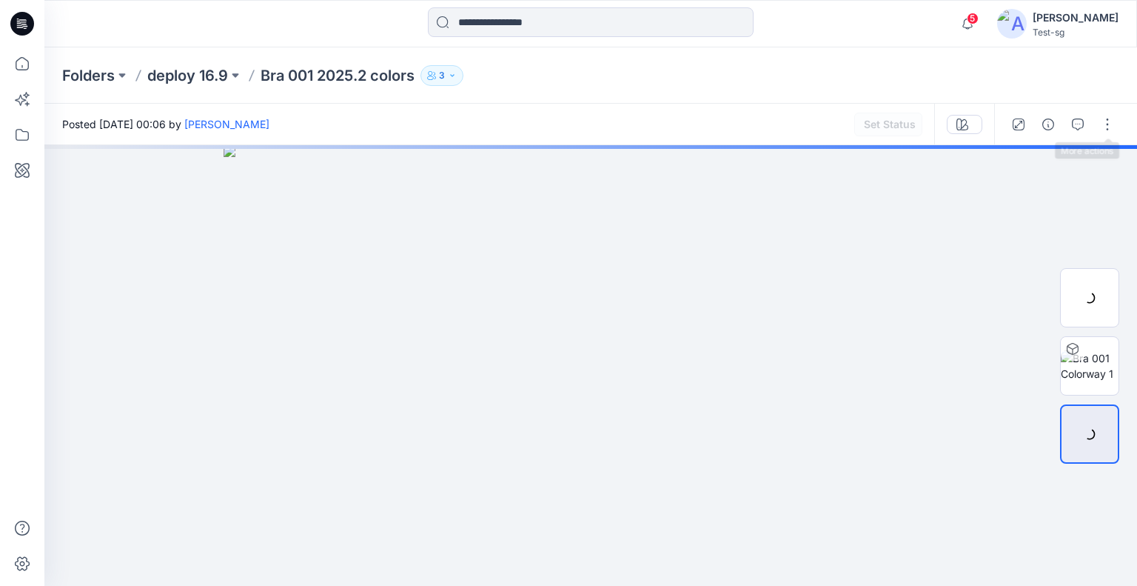
click at [1108, 124] on button "button" at bounding box center [1108, 125] width 24 height 24
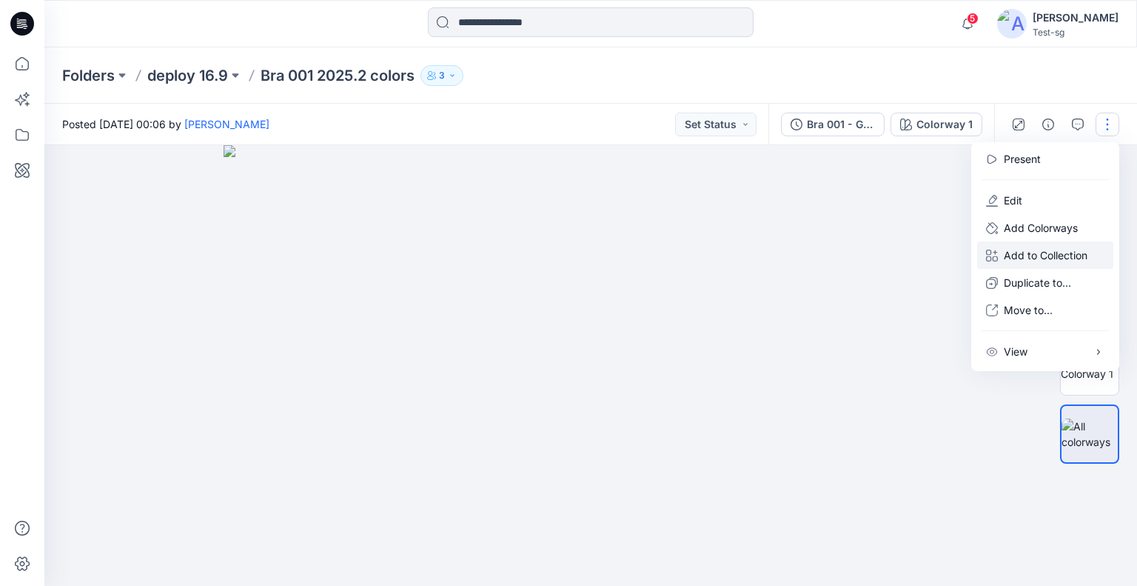
drag, startPoint x: 1039, startPoint y: 254, endPoint x: 1028, endPoint y: 257, distance: 10.8
click at [1039, 254] on p "Add to Collection" at bounding box center [1046, 255] width 84 height 16
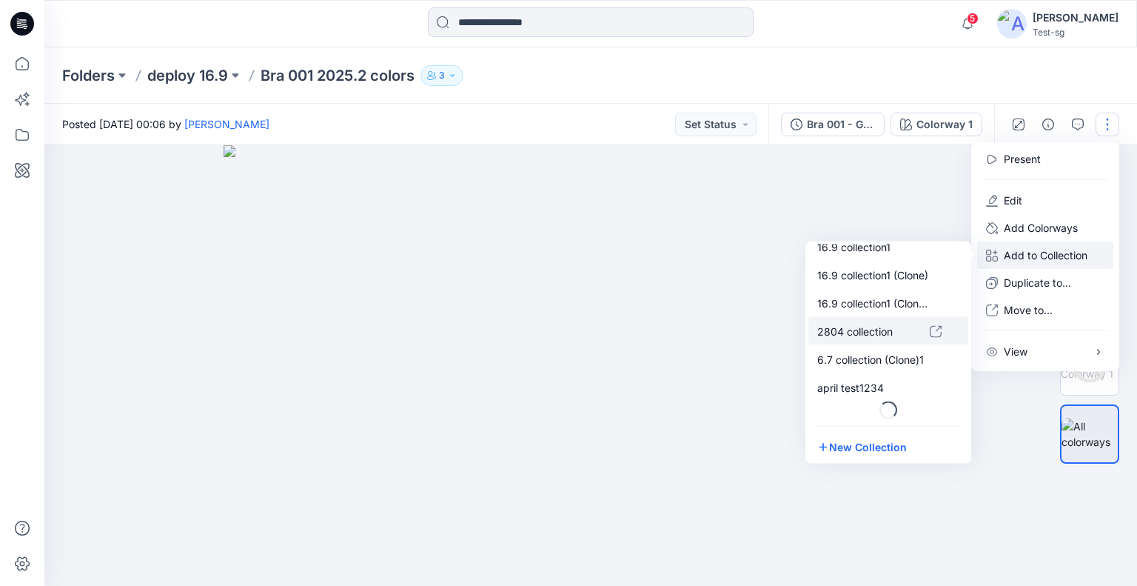
scroll to position [181, 0]
click at [873, 307] on p "16.9 collection1 (Clone) (Clone)" at bounding box center [873, 303] width 113 height 16
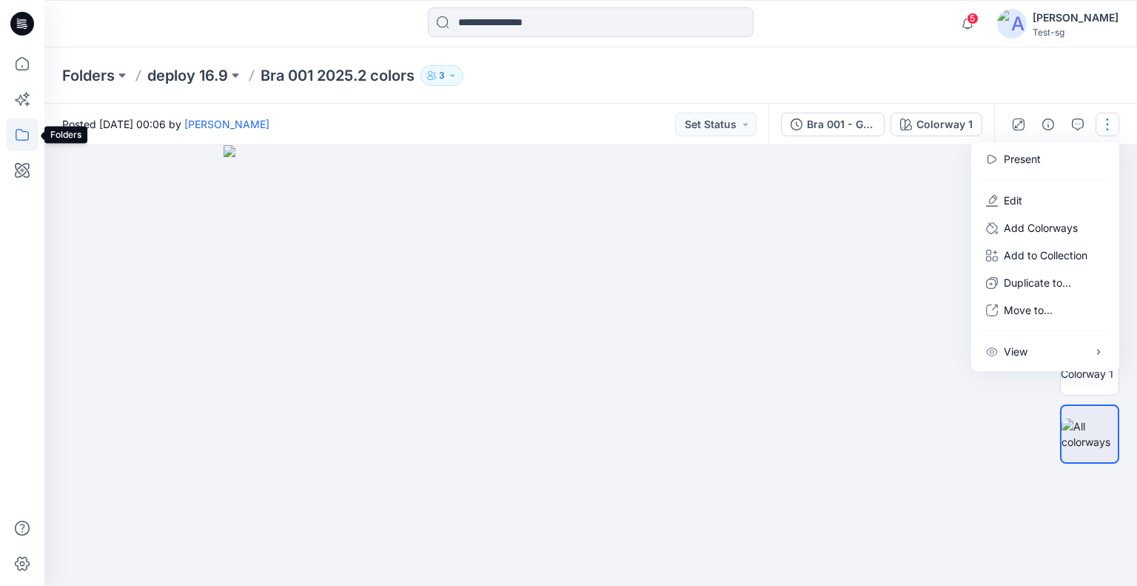
click at [19, 135] on icon at bounding box center [22, 134] width 33 height 33
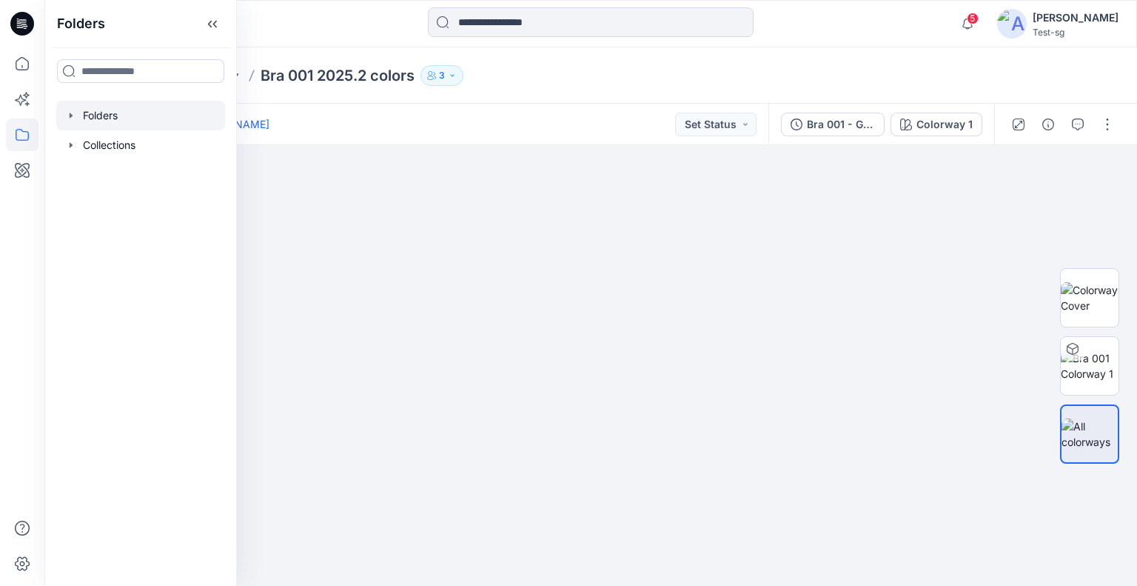
click at [130, 113] on div at bounding box center [140, 116] width 169 height 30
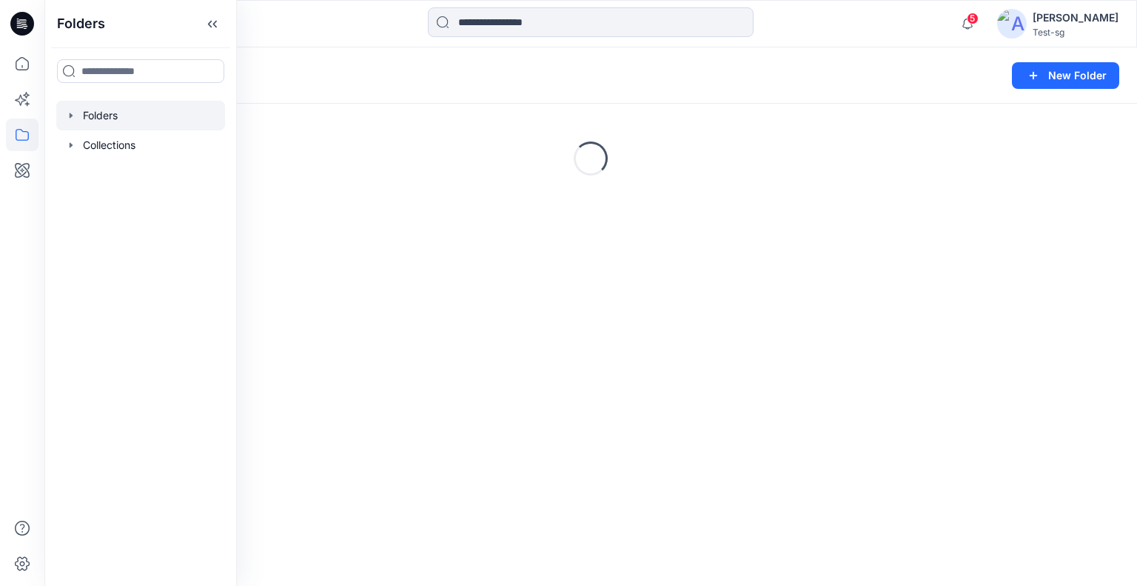
drag, startPoint x: 149, startPoint y: 133, endPoint x: 164, endPoint y: 112, distance: 26.5
click at [149, 133] on div at bounding box center [140, 145] width 169 height 30
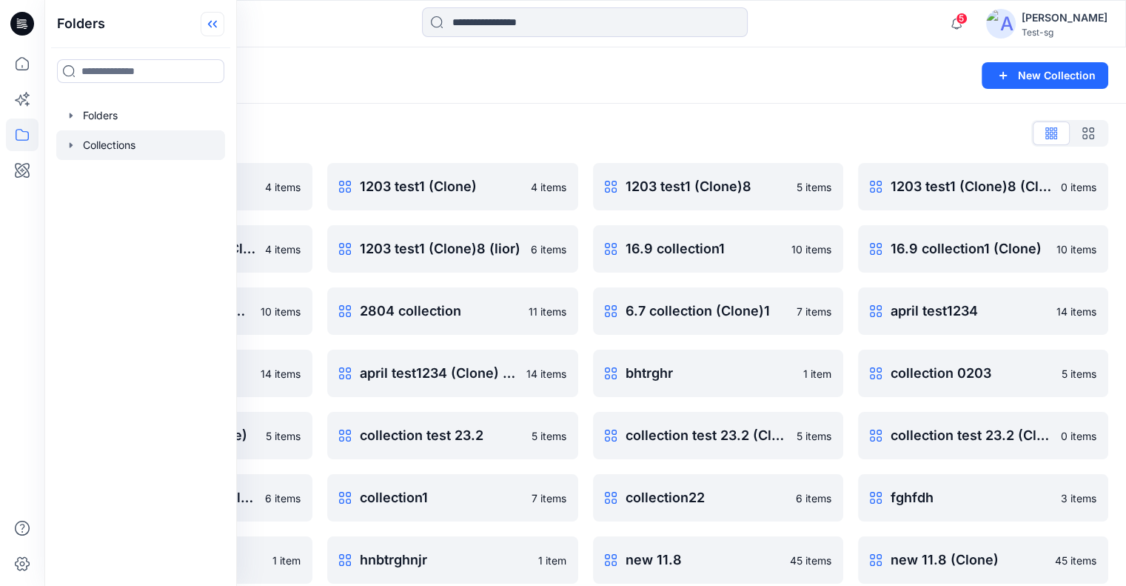
click at [218, 25] on icon at bounding box center [213, 24] width 24 height 24
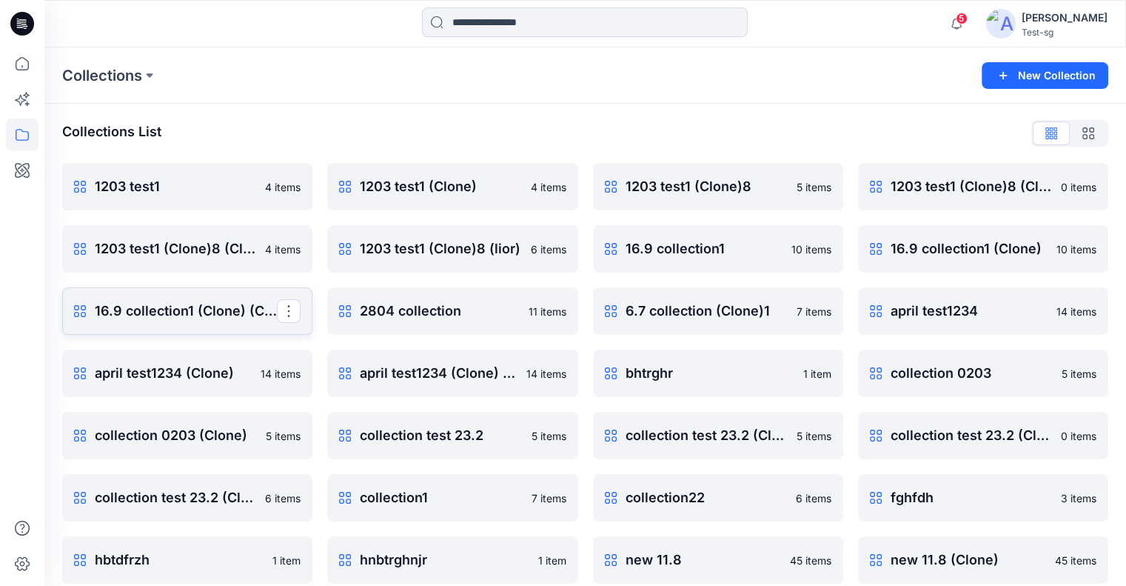
click at [172, 309] on p "16.9 collection1 (Clone) (Clone)" at bounding box center [186, 311] width 182 height 21
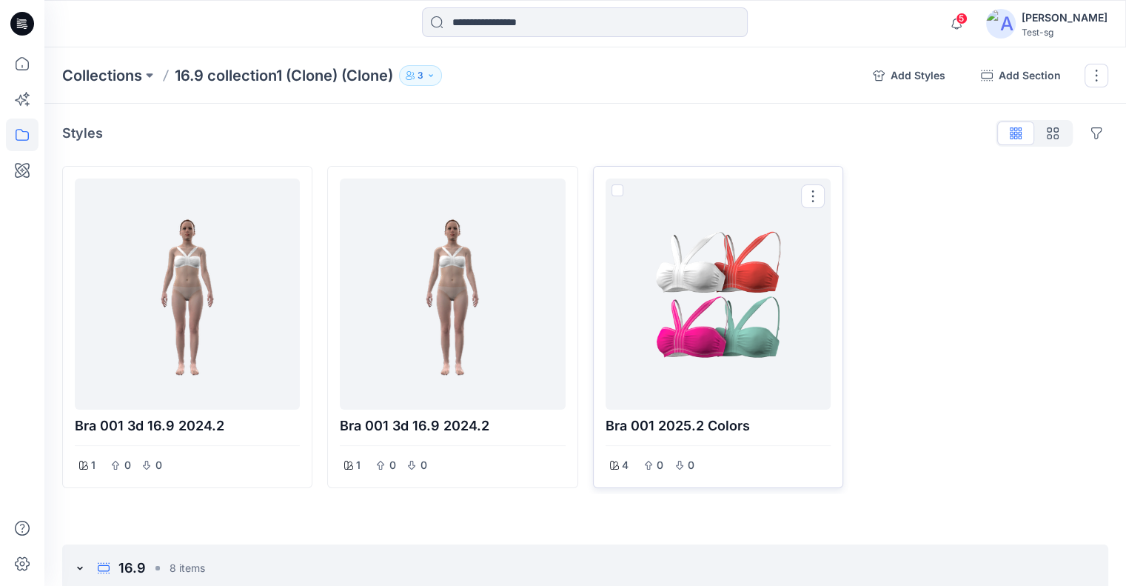
click at [714, 269] on div at bounding box center [718, 293] width 213 height 219
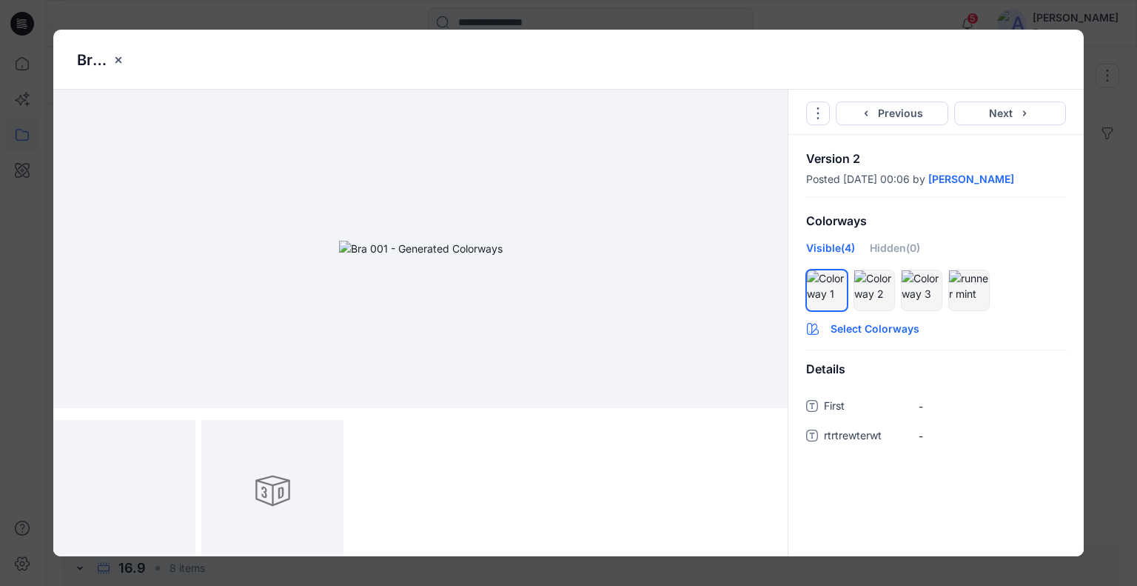
click at [884, 324] on button "Select Colorways" at bounding box center [935, 326] width 295 height 24
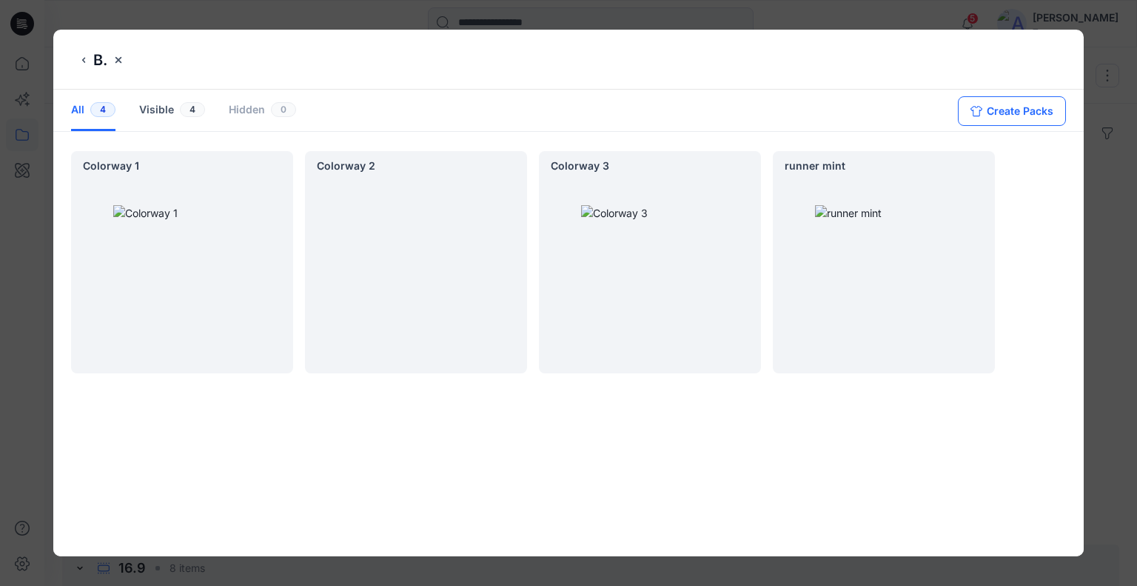
click at [967, 106] on button "Create Packs" at bounding box center [1012, 111] width 108 height 30
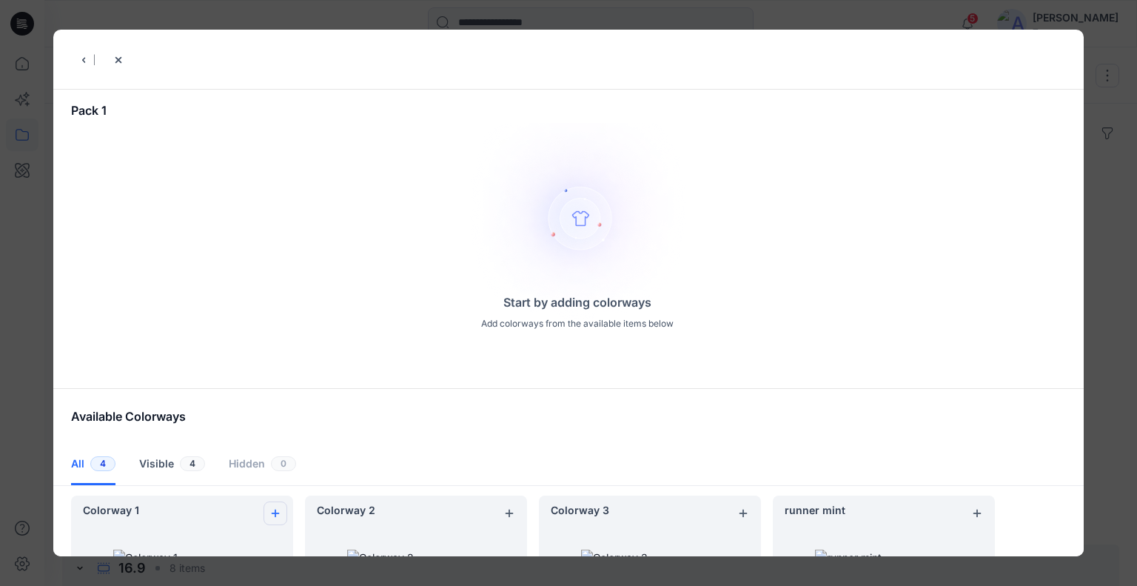
click at [278, 513] on icon "add colorway" at bounding box center [275, 513] width 12 height 12
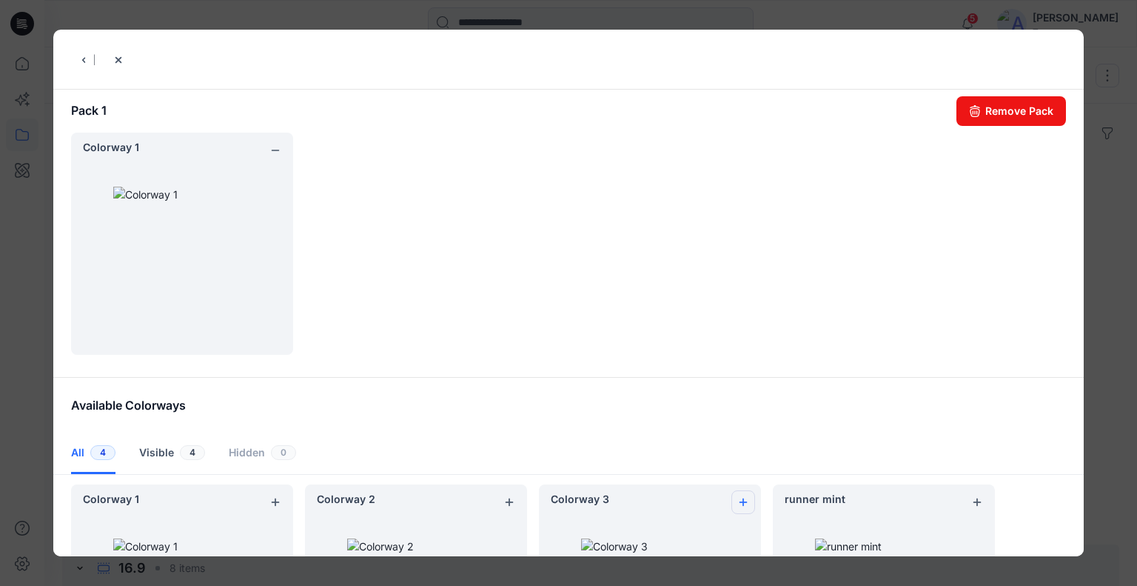
click at [745, 497] on icon "add colorway" at bounding box center [743, 502] width 12 height 12
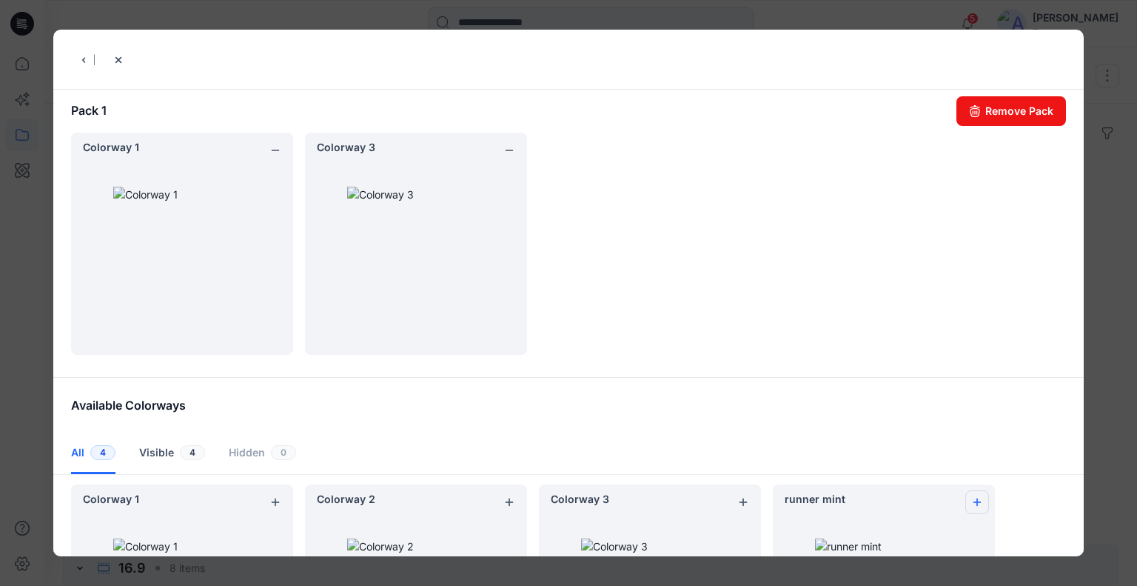
click at [974, 498] on icon "add colorway" at bounding box center [977, 502] width 12 height 12
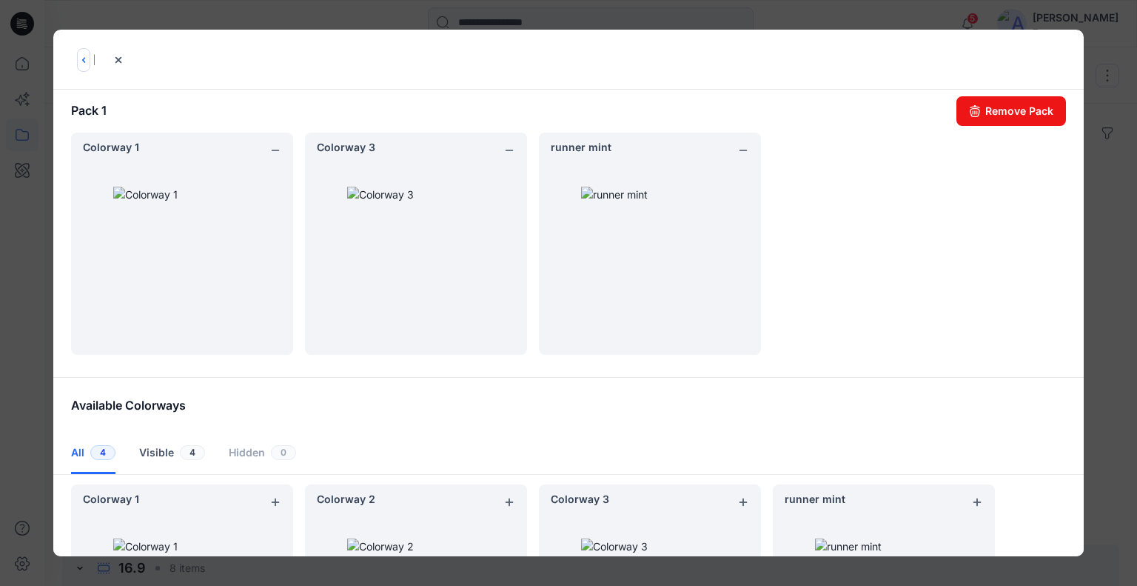
click at [81, 61] on icon "back button" at bounding box center [84, 60] width 12 height 12
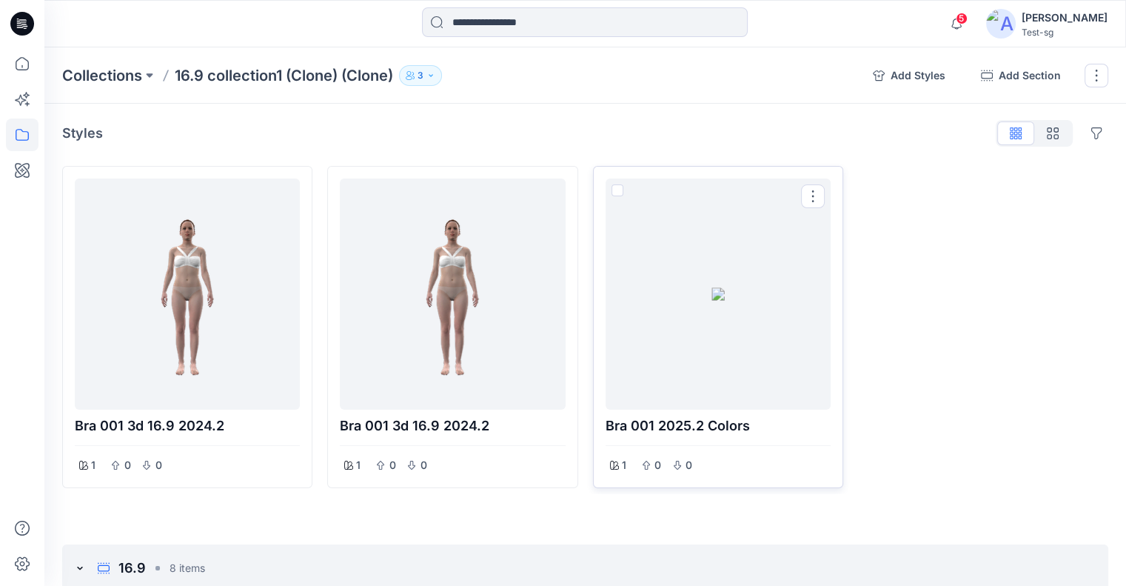
click at [706, 299] on div at bounding box center [718, 293] width 213 height 219
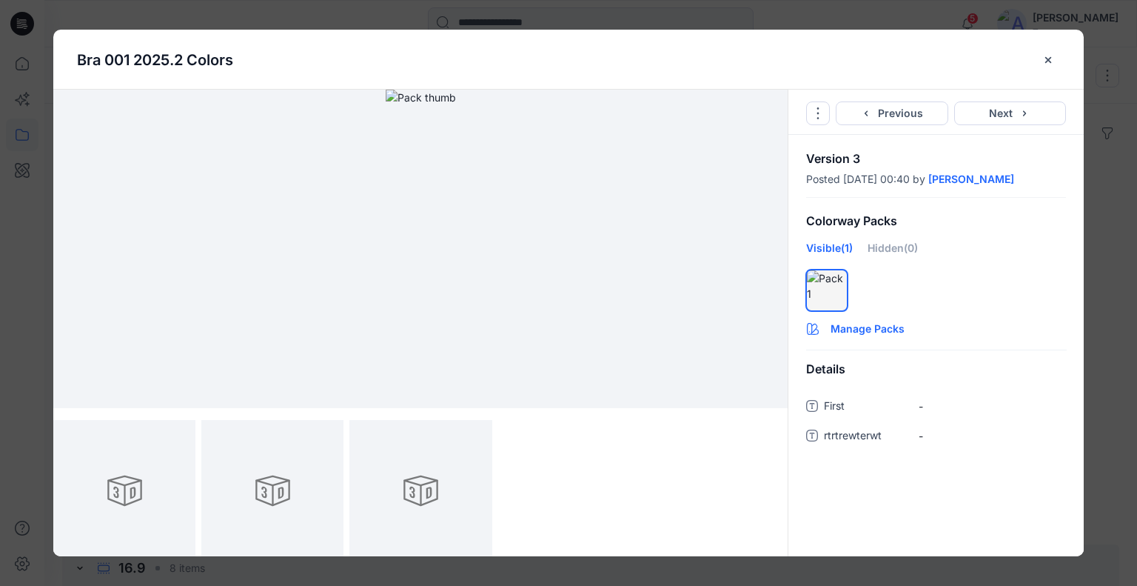
click at [861, 325] on button "Manage Packs" at bounding box center [935, 326] width 295 height 24
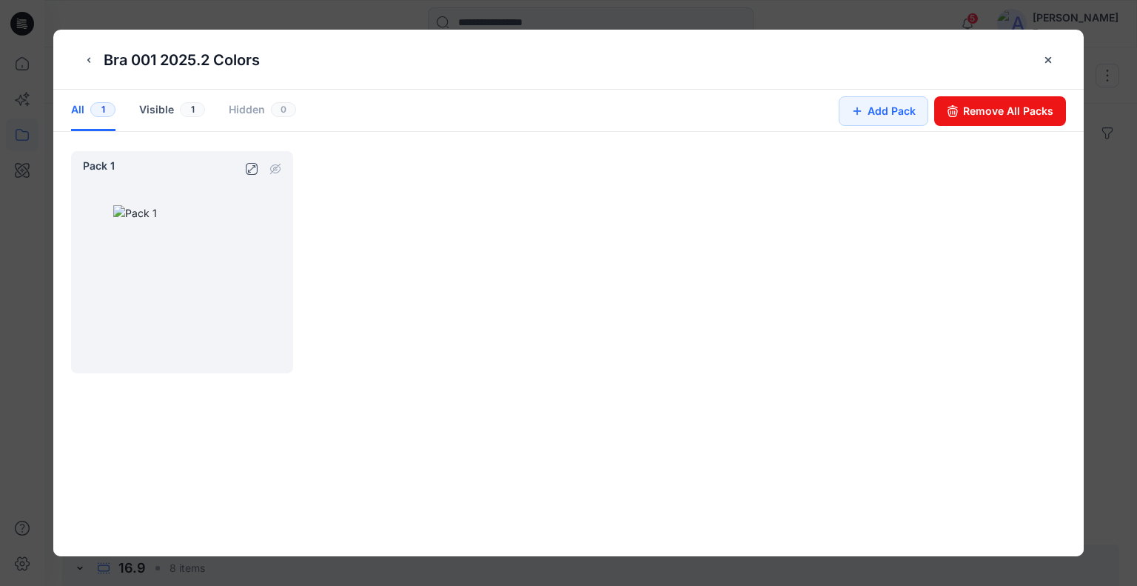
click at [188, 253] on div at bounding box center [182, 274] width 222 height 198
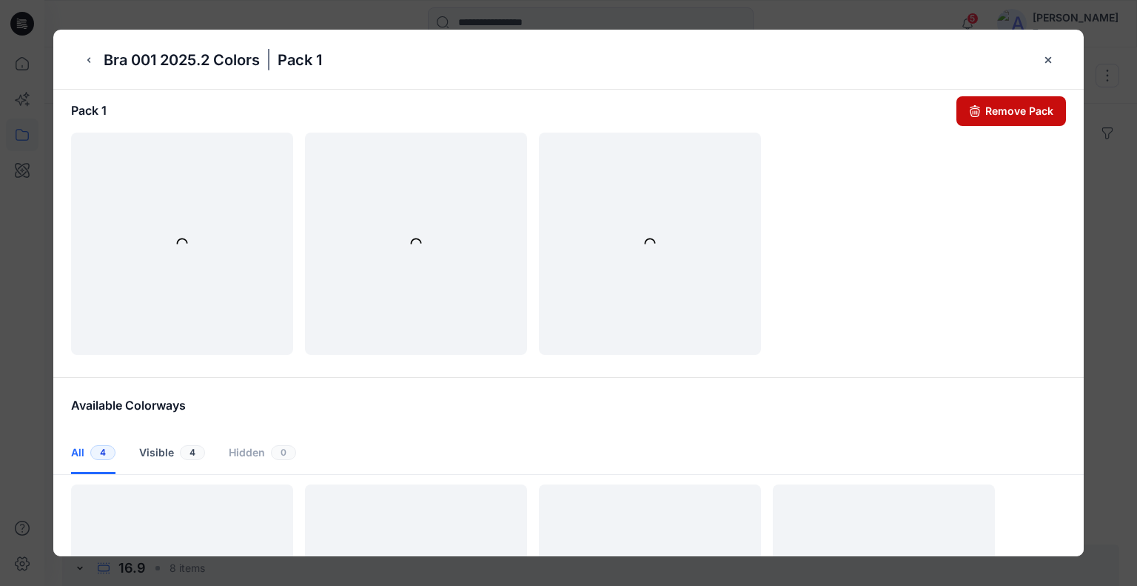
click at [987, 110] on button "Remove Pack" at bounding box center [1012, 111] width 110 height 30
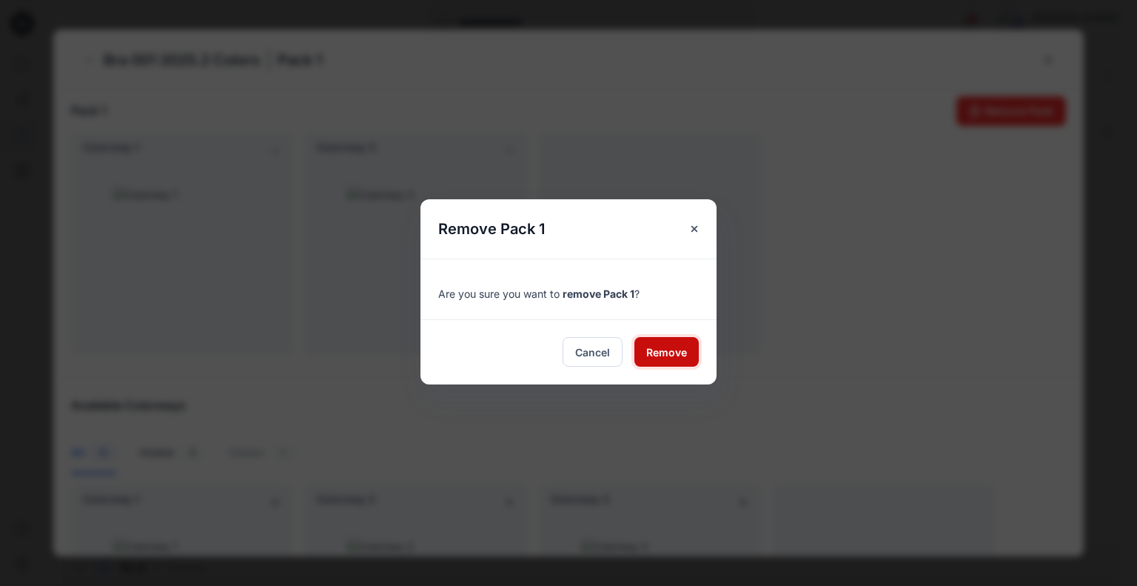
click at [674, 353] on span "Remove" at bounding box center [666, 352] width 41 height 16
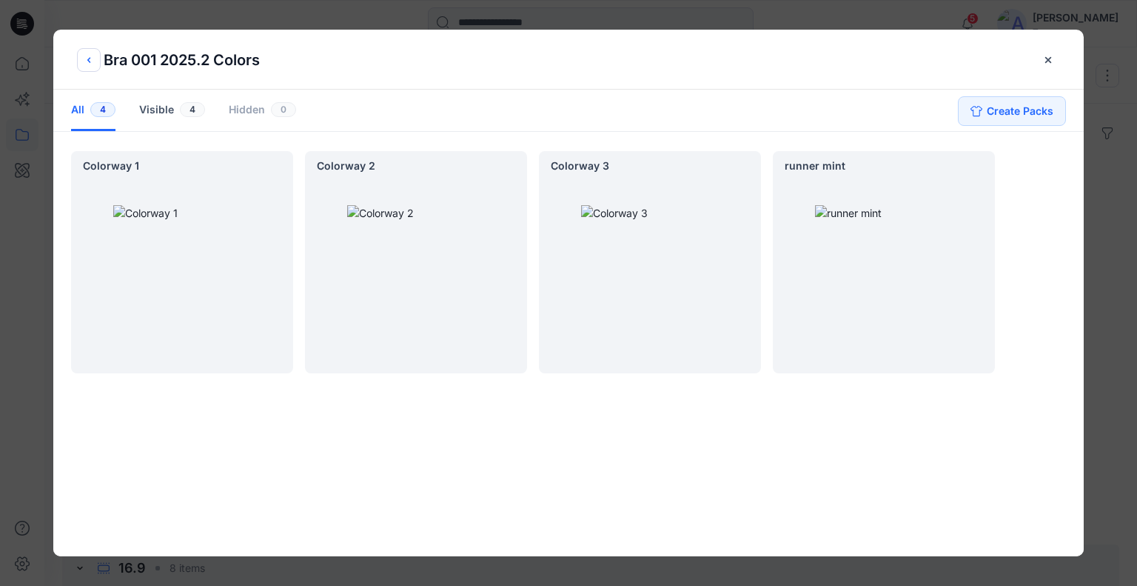
click at [96, 64] on button "back button" at bounding box center [89, 60] width 24 height 24
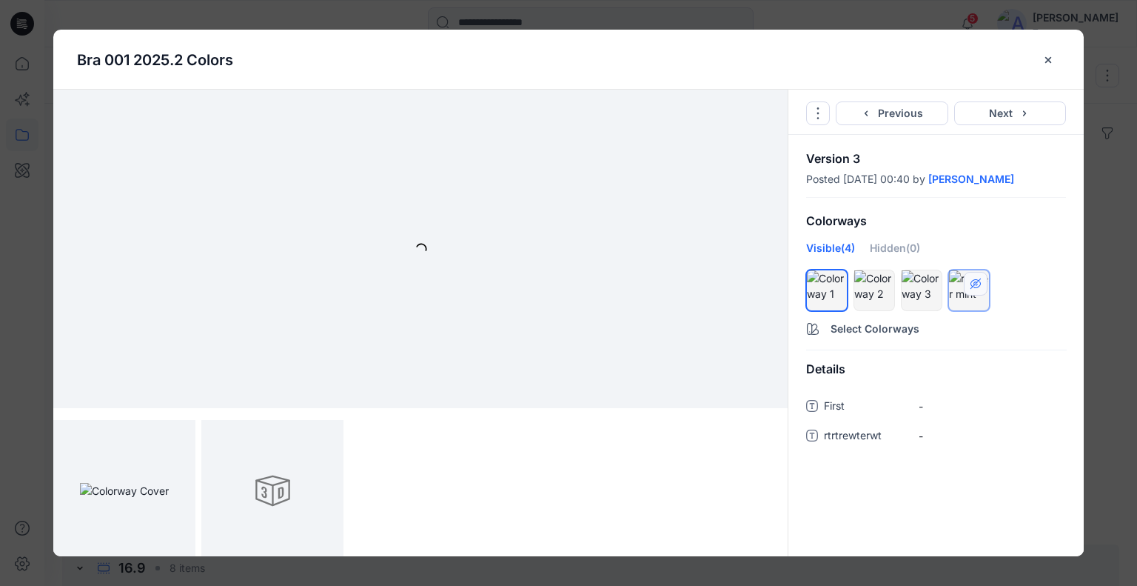
click at [974, 278] on icon "hide/show colorway" at bounding box center [976, 284] width 12 height 12
drag, startPoint x: 927, startPoint y: 279, endPoint x: 885, endPoint y: 280, distance: 41.5
click at [928, 279] on icon "hide/show colorway" at bounding box center [928, 284] width 12 height 12
click at [889, 278] on button "hide/show colorway" at bounding box center [881, 284] width 24 height 24
click at [894, 250] on div "Hidden (3)" at bounding box center [893, 253] width 50 height 27
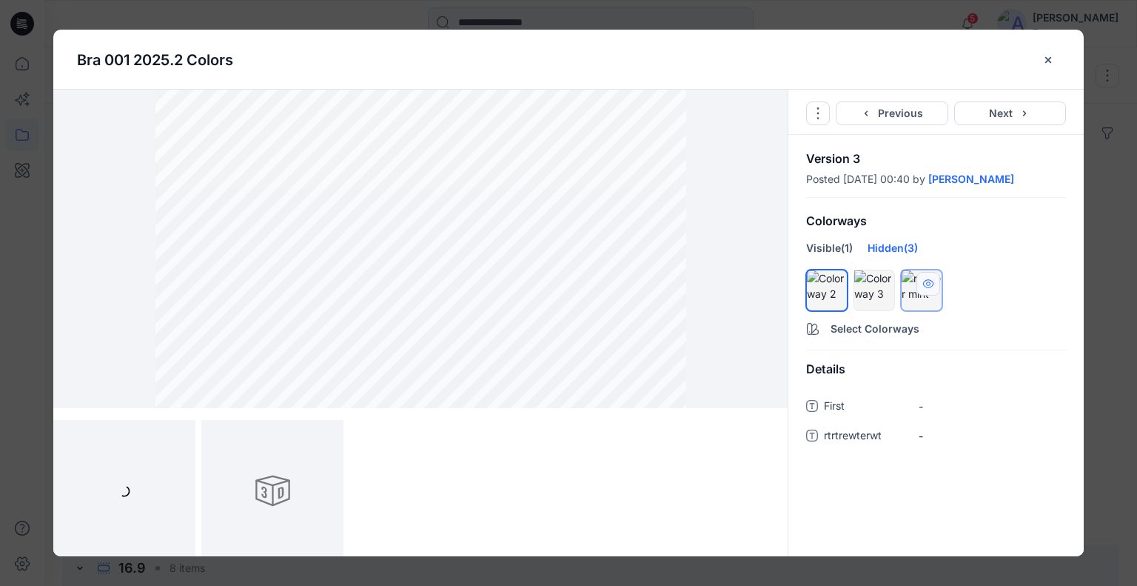
click at [929, 278] on icon "hide/show colorway" at bounding box center [928, 284] width 12 height 12
click at [885, 278] on icon "hide/show colorway" at bounding box center [881, 284] width 12 height 12
click at [837, 279] on icon "hide/show colorway" at bounding box center [834, 284] width 12 height 12
click at [1049, 64] on icon "close-btn" at bounding box center [1048, 60] width 12 height 12
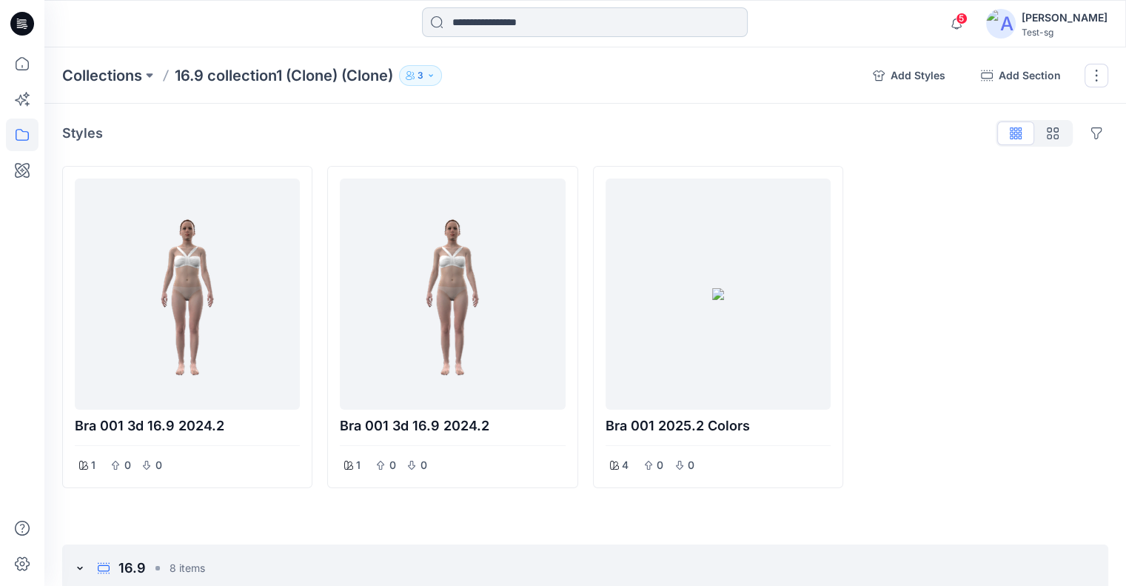
click at [506, 20] on input at bounding box center [585, 22] width 326 height 30
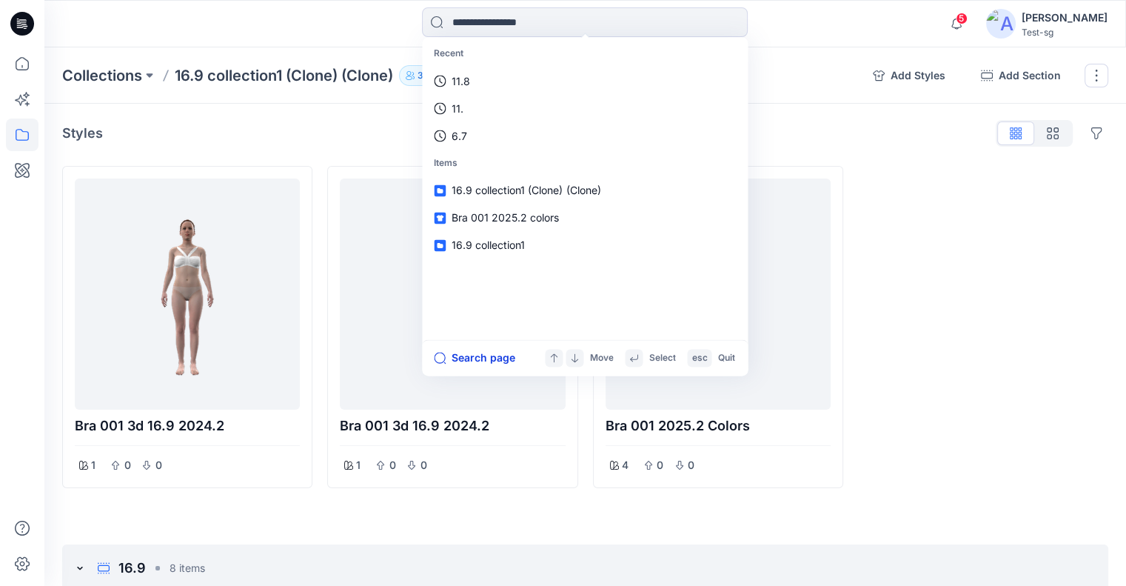
click at [489, 358] on button "Search page" at bounding box center [474, 358] width 81 height 18
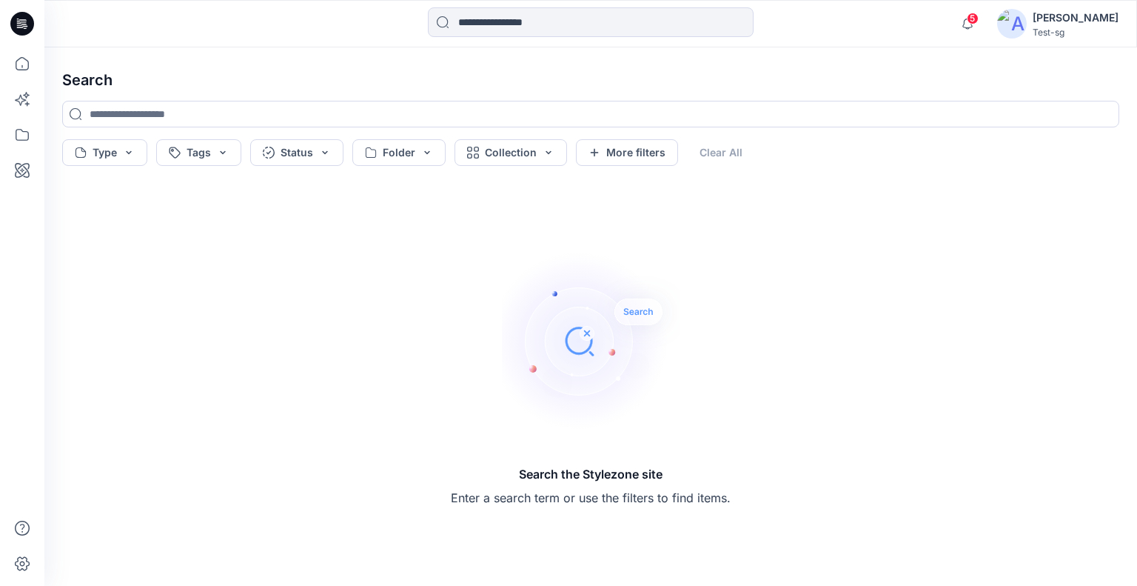
drag, startPoint x: 639, startPoint y: 158, endPoint x: 648, endPoint y: 182, distance: 26.0
click at [639, 157] on button "More filters" at bounding box center [627, 152] width 102 height 27
click at [780, 154] on button "Metadata" at bounding box center [755, 152] width 108 height 27
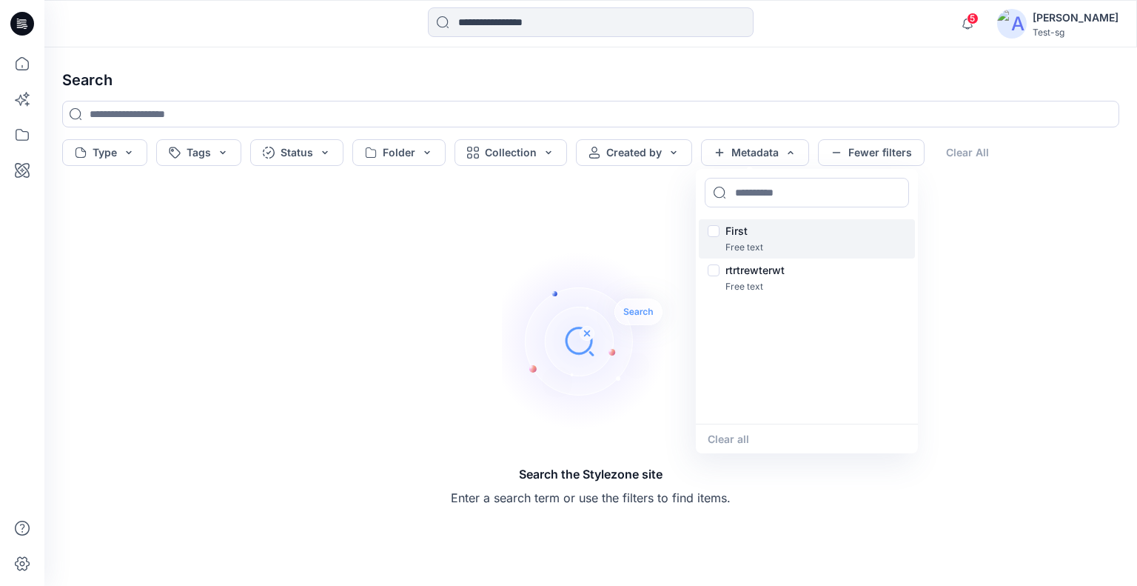
click at [714, 234] on div "First" at bounding box center [807, 231] width 198 height 18
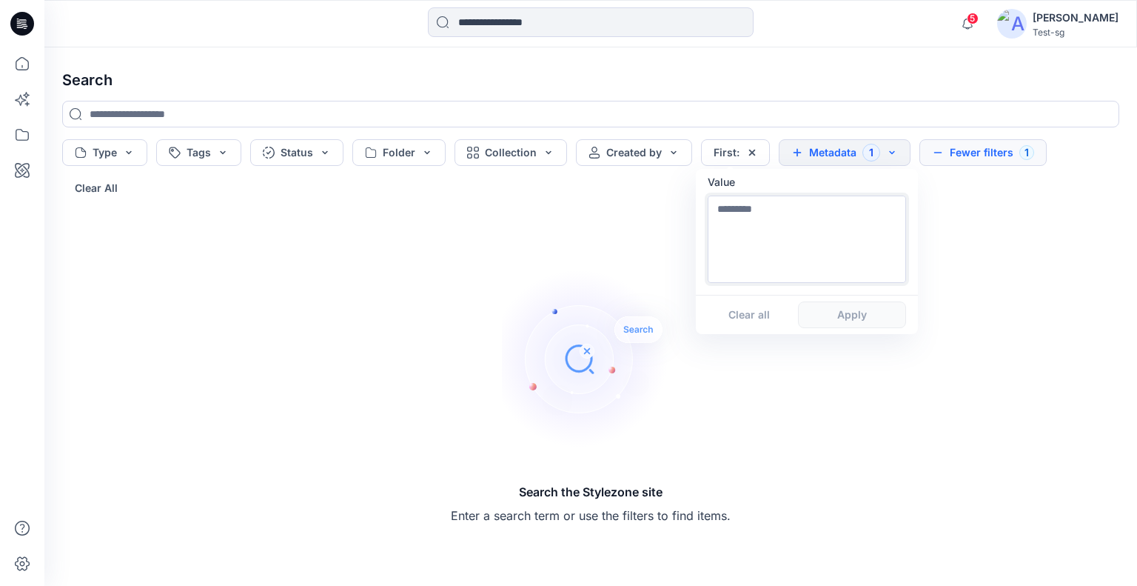
click at [774, 230] on textarea at bounding box center [807, 238] width 198 height 87
type textarea "****"
click at [849, 319] on button "Apply" at bounding box center [852, 314] width 108 height 27
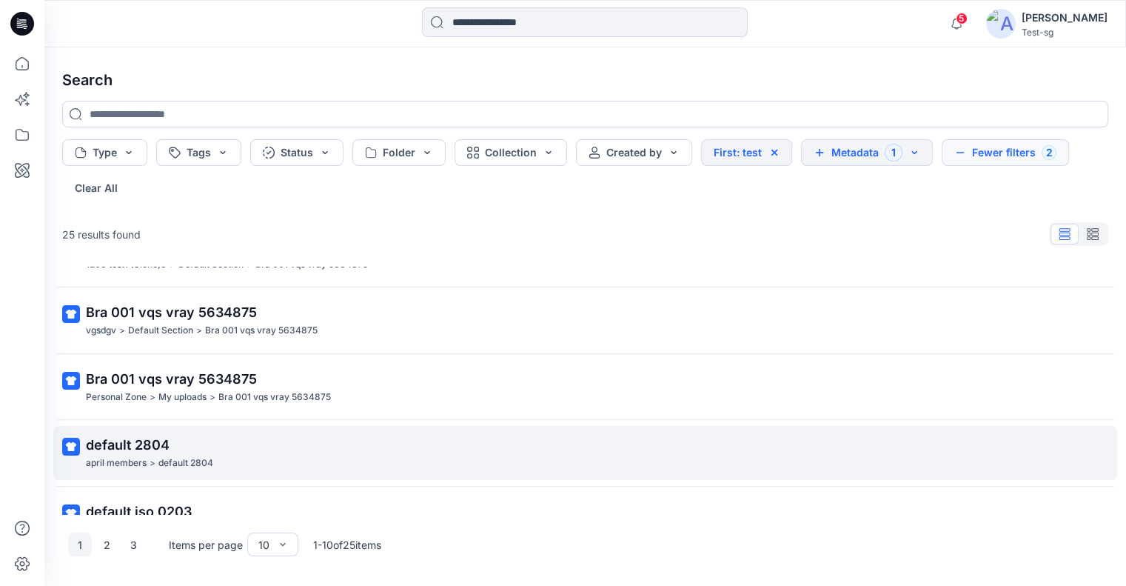
scroll to position [36, 0]
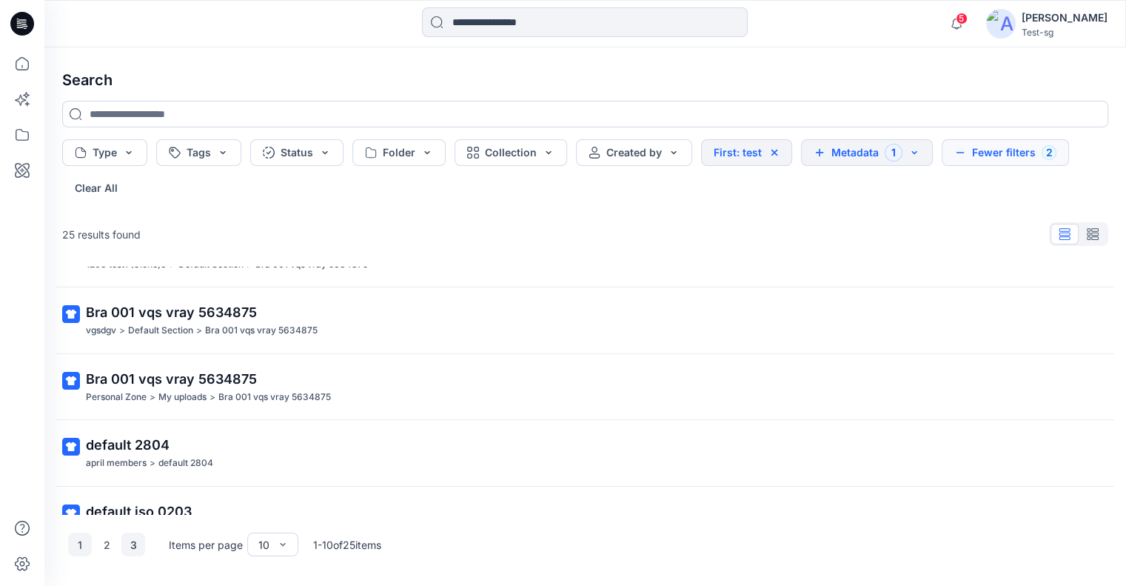
click at [137, 545] on button "3" at bounding box center [133, 544] width 24 height 24
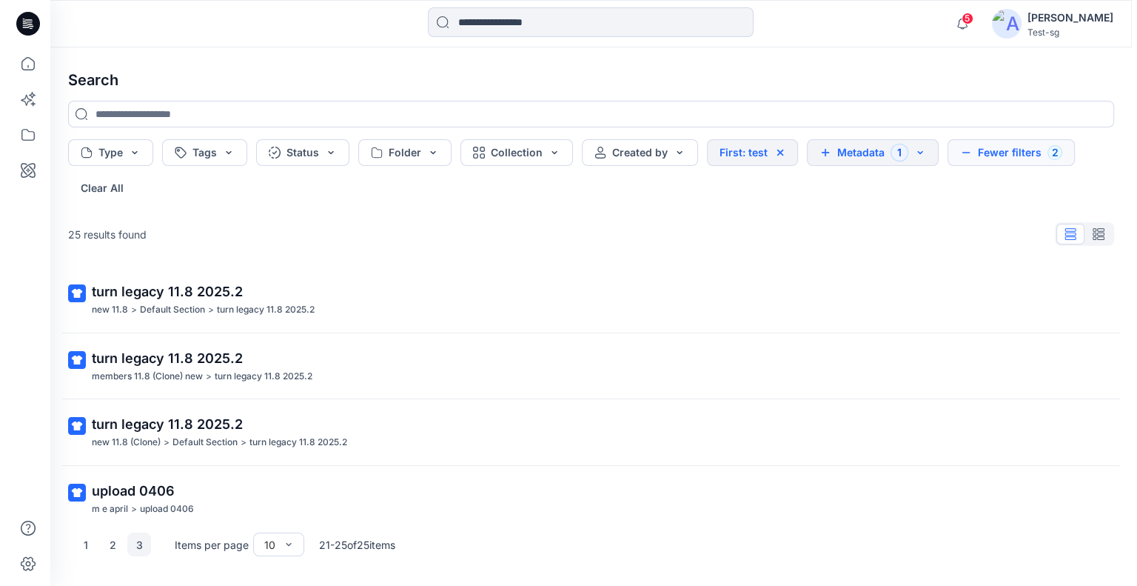
scroll to position [0, 0]
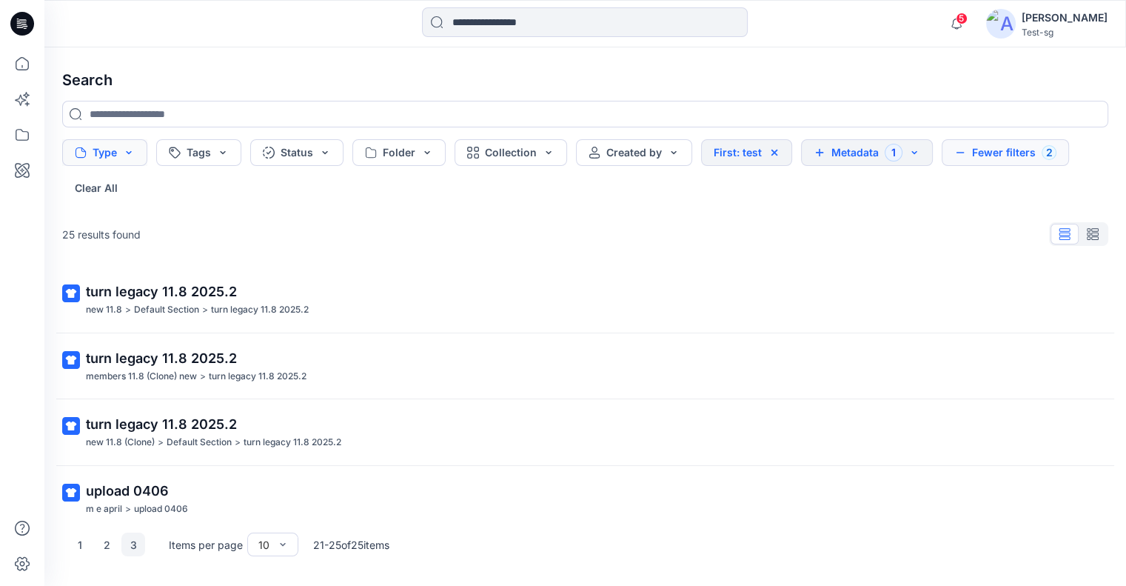
click at [133, 162] on button "Type" at bounding box center [104, 152] width 85 height 27
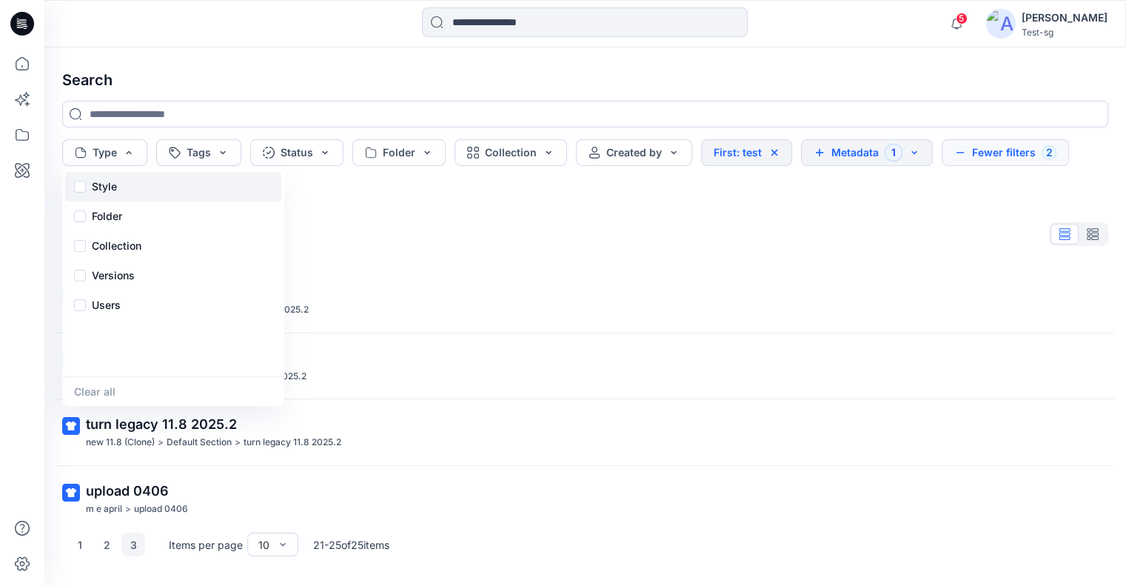
click at [130, 190] on div "Style" at bounding box center [173, 187] width 216 height 30
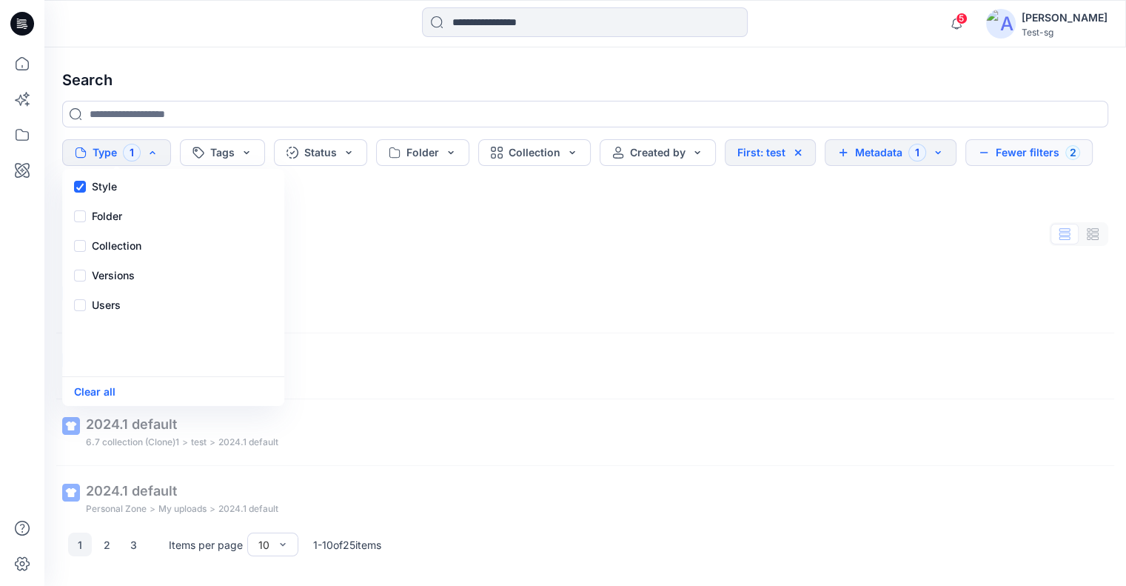
click at [283, 70] on h4 "Search" at bounding box center [585, 79] width 1070 height 41
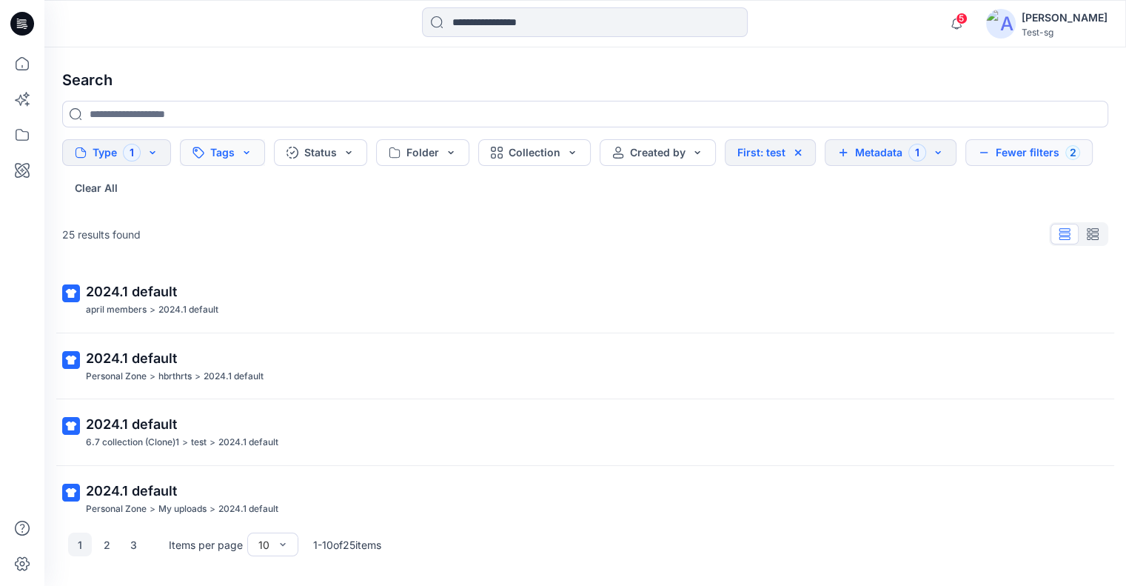
click at [243, 157] on button "Tags" at bounding box center [222, 152] width 85 height 27
click at [243, 158] on button "Tags" at bounding box center [222, 152] width 85 height 27
click at [441, 156] on button "Folder" at bounding box center [422, 152] width 93 height 27
click at [474, 198] on input at bounding box center [486, 193] width 204 height 30
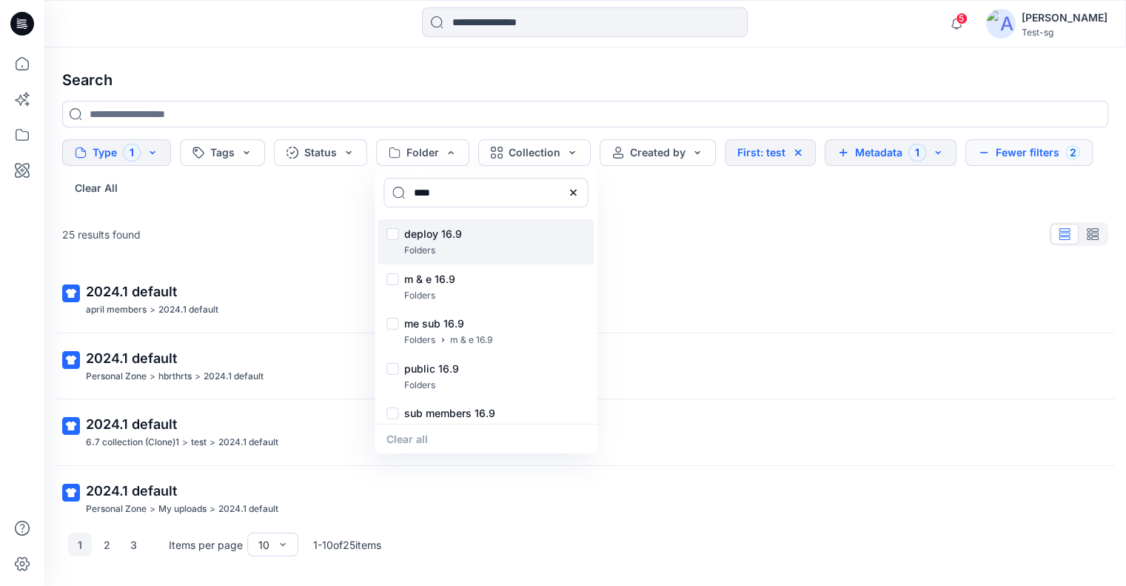
type input "****"
click at [394, 235] on div at bounding box center [392, 236] width 12 height 16
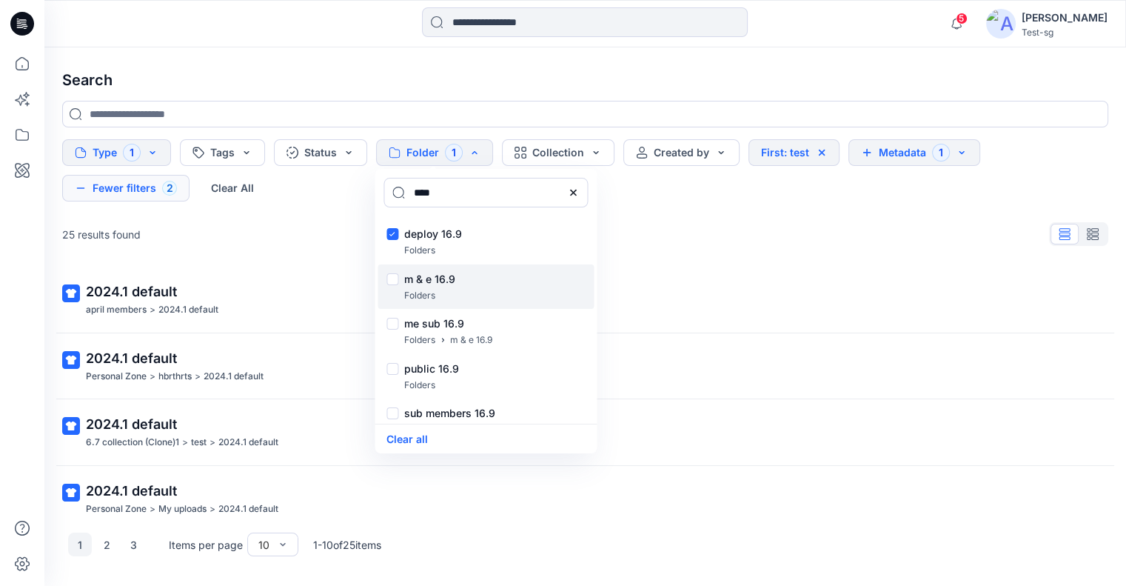
click at [395, 278] on div at bounding box center [392, 281] width 12 height 16
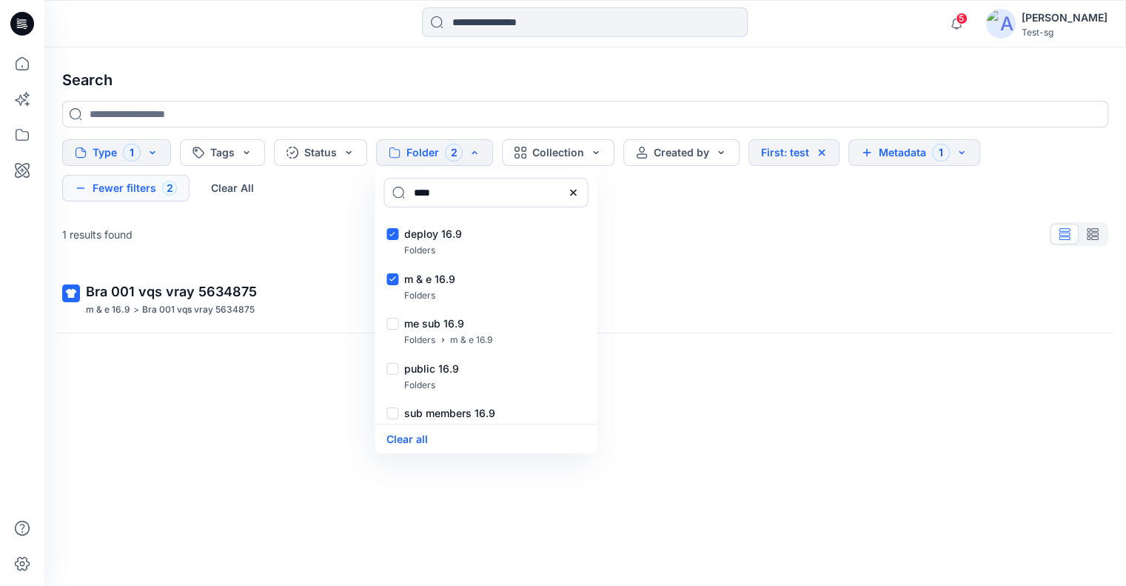
click at [278, 301] on div "Bra 001 vqs vray 5634875 m & e 16.9 > Bra 001 vqs vray 5634875" at bounding box center [584, 299] width 996 height 36
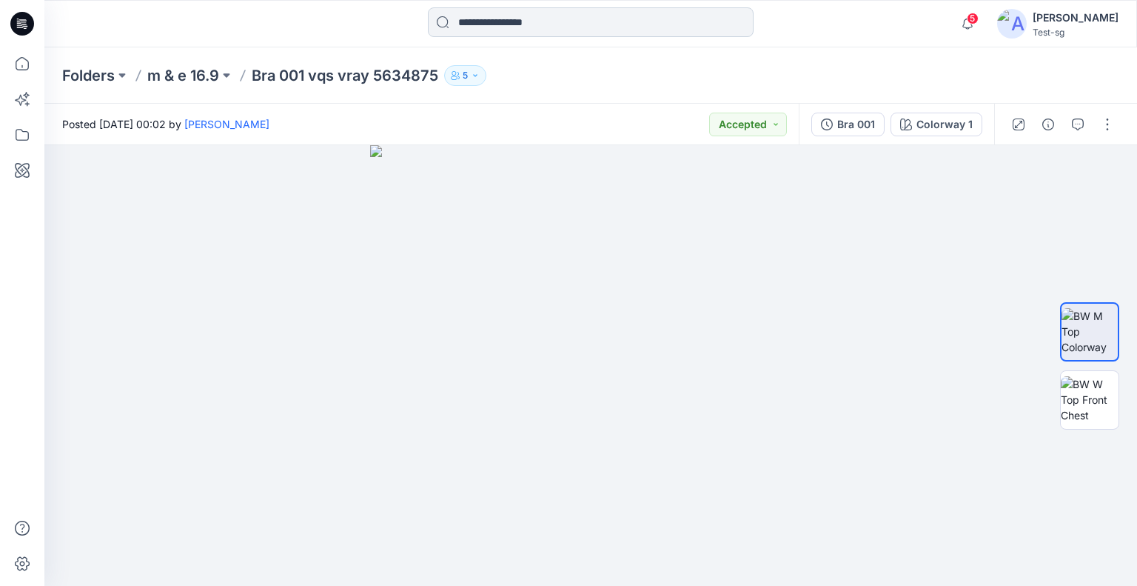
click at [522, 18] on input at bounding box center [591, 22] width 326 height 30
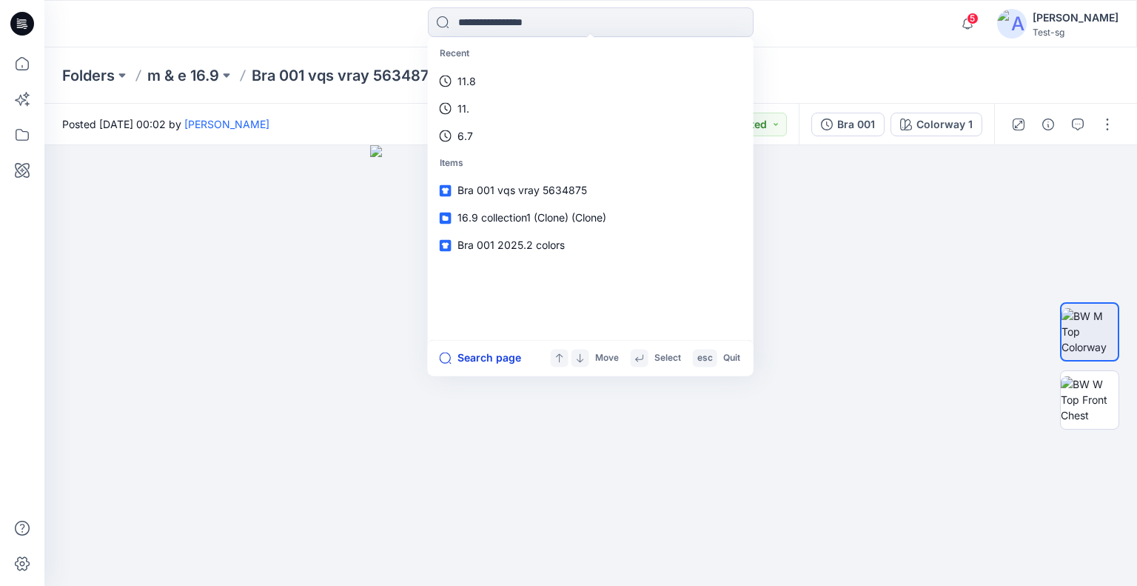
click at [469, 360] on button "Search page" at bounding box center [480, 358] width 81 height 18
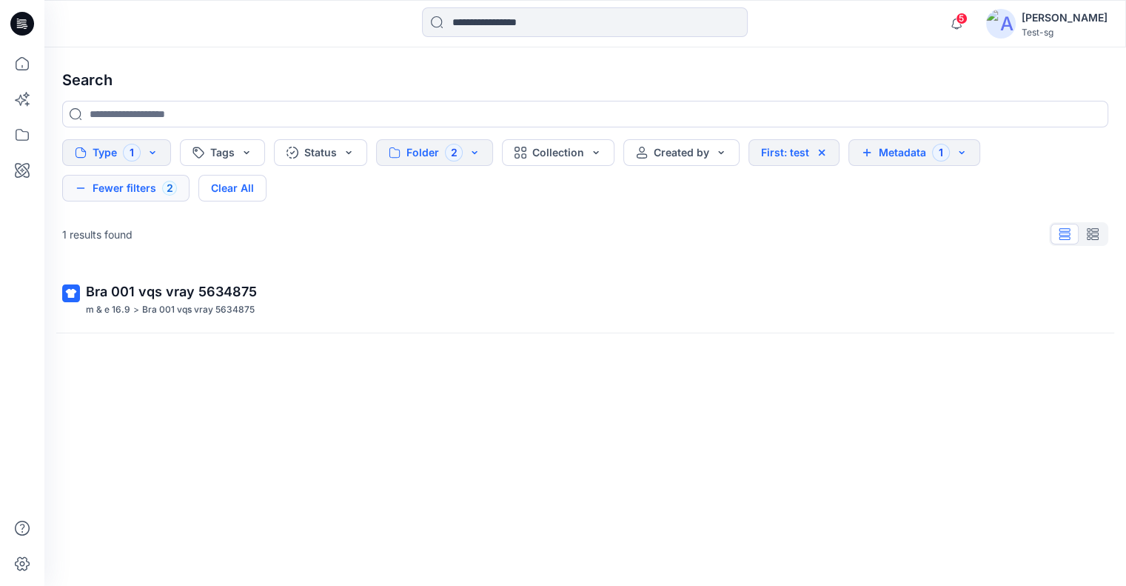
click at [219, 192] on button "Clear All" at bounding box center [232, 188] width 68 height 27
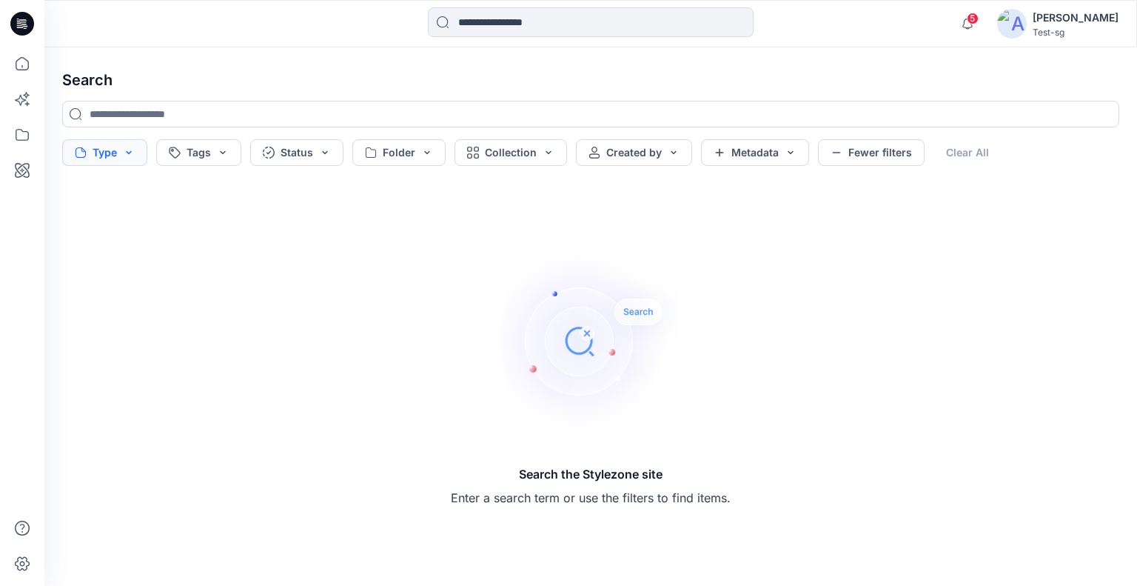
click at [126, 159] on button "Type" at bounding box center [104, 152] width 85 height 27
click at [495, 153] on button "Collection" at bounding box center [511, 152] width 113 height 27
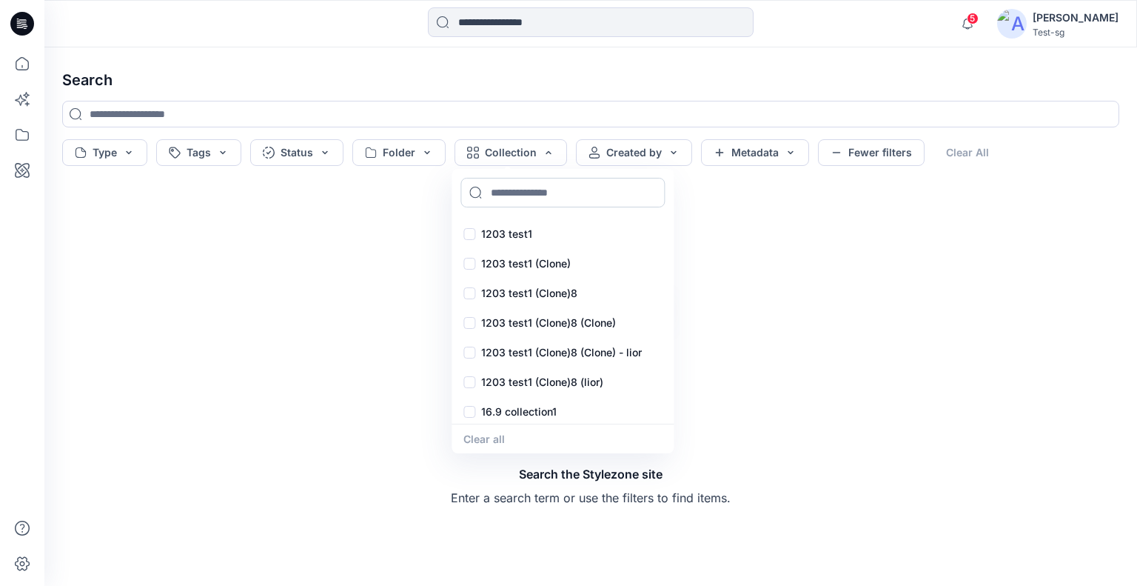
click at [555, 198] on input at bounding box center [562, 193] width 204 height 30
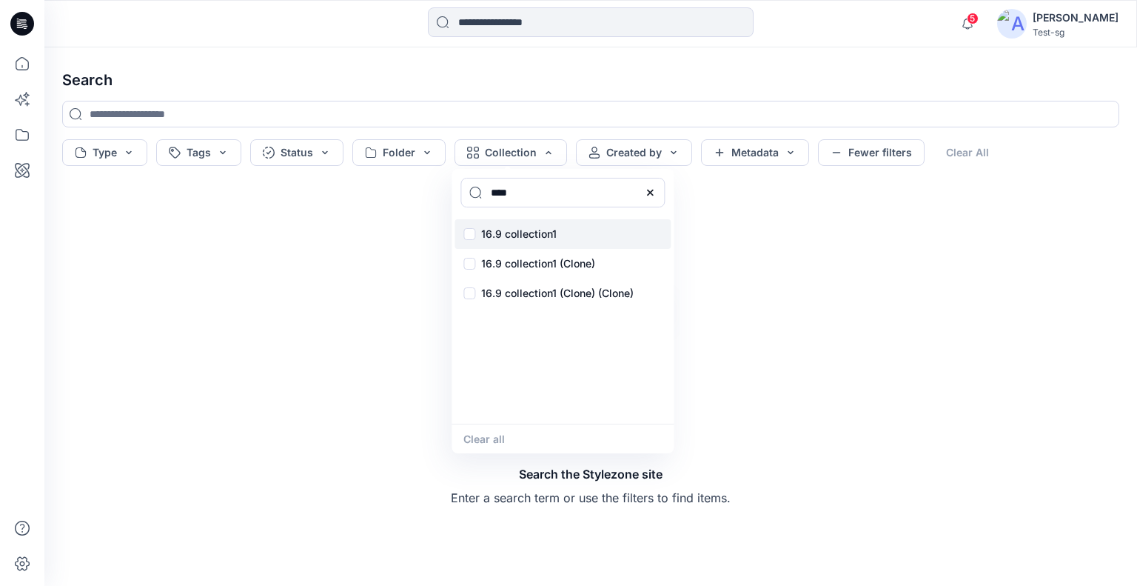
type input "****"
click at [467, 236] on div "16.9 collection1" at bounding box center [563, 234] width 216 height 30
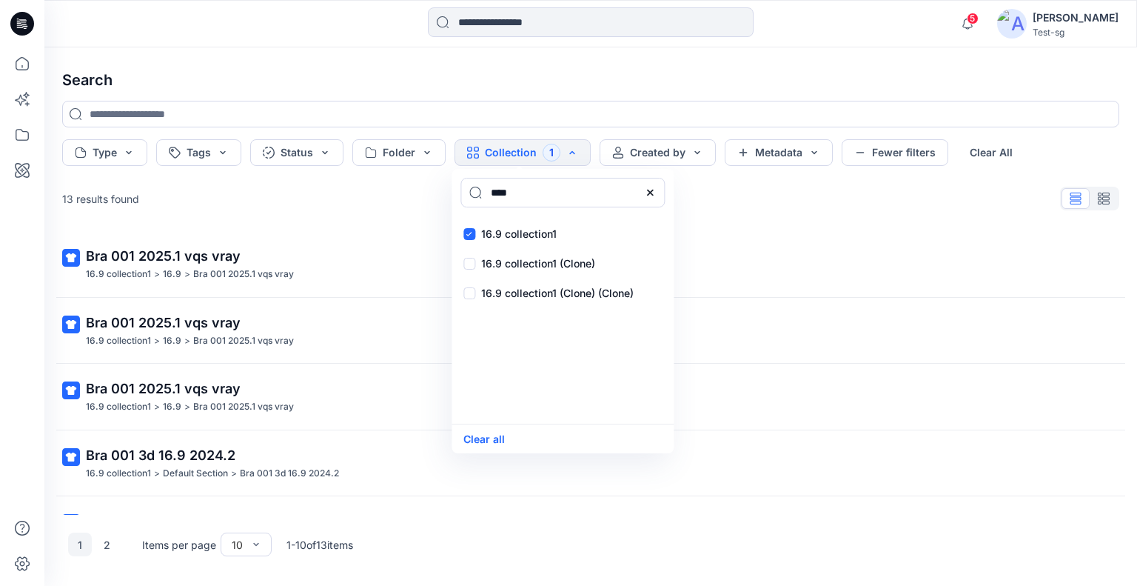
scroll to position [222, 0]
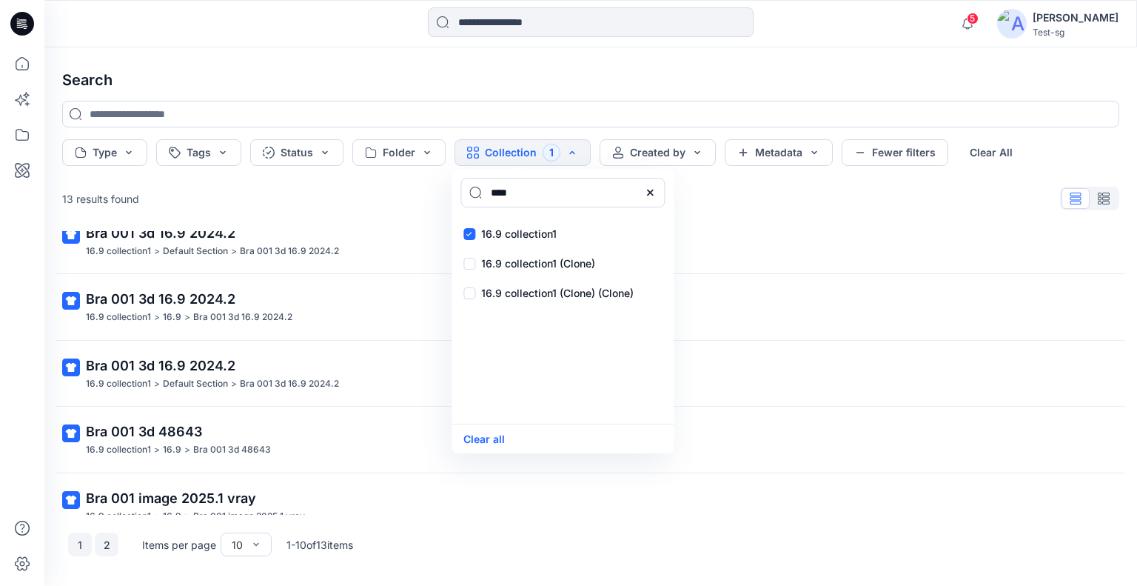
click at [105, 543] on button "2" at bounding box center [107, 544] width 24 height 24
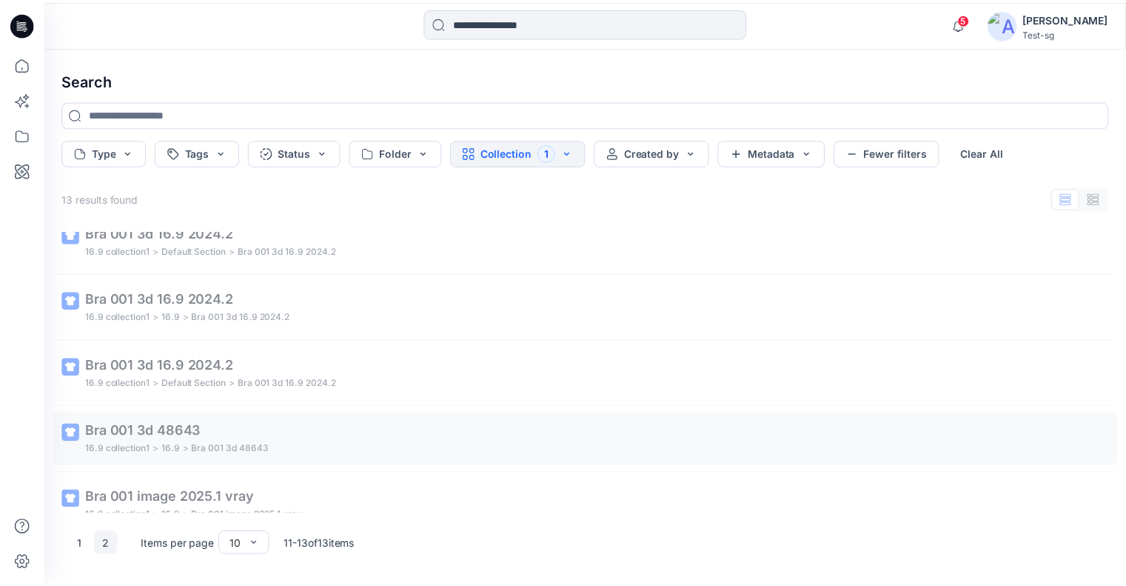
scroll to position [0, 0]
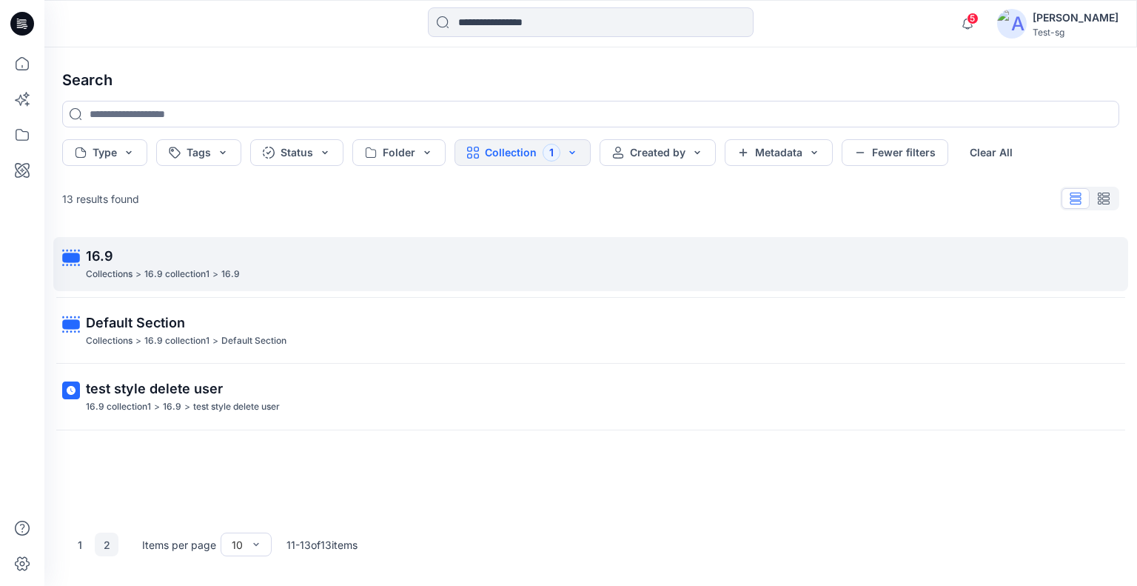
click at [208, 270] on p "16.9 collection1" at bounding box center [176, 275] width 65 height 16
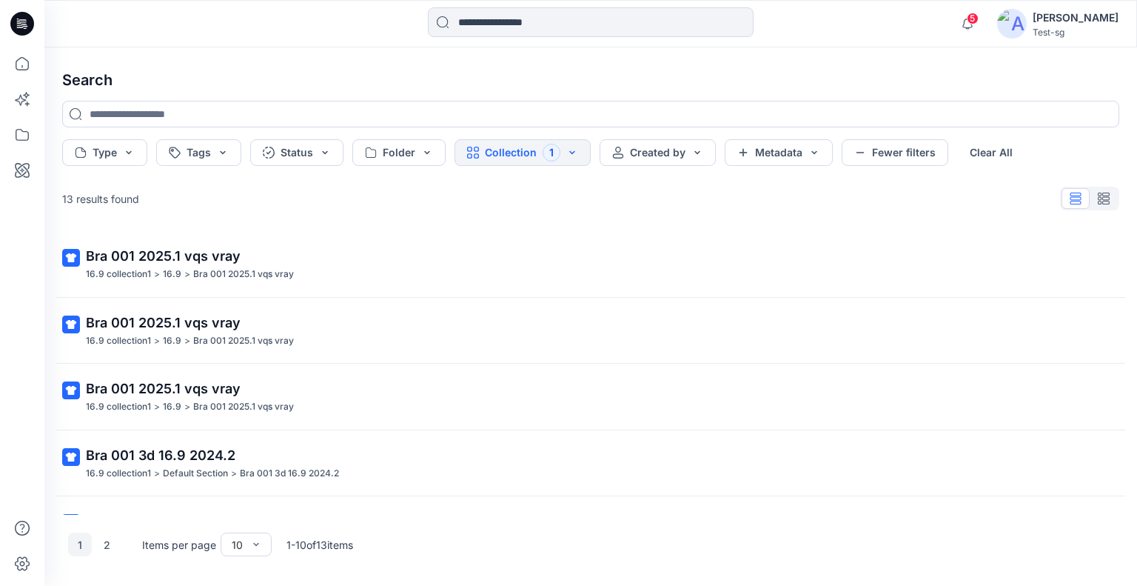
scroll to position [222, 0]
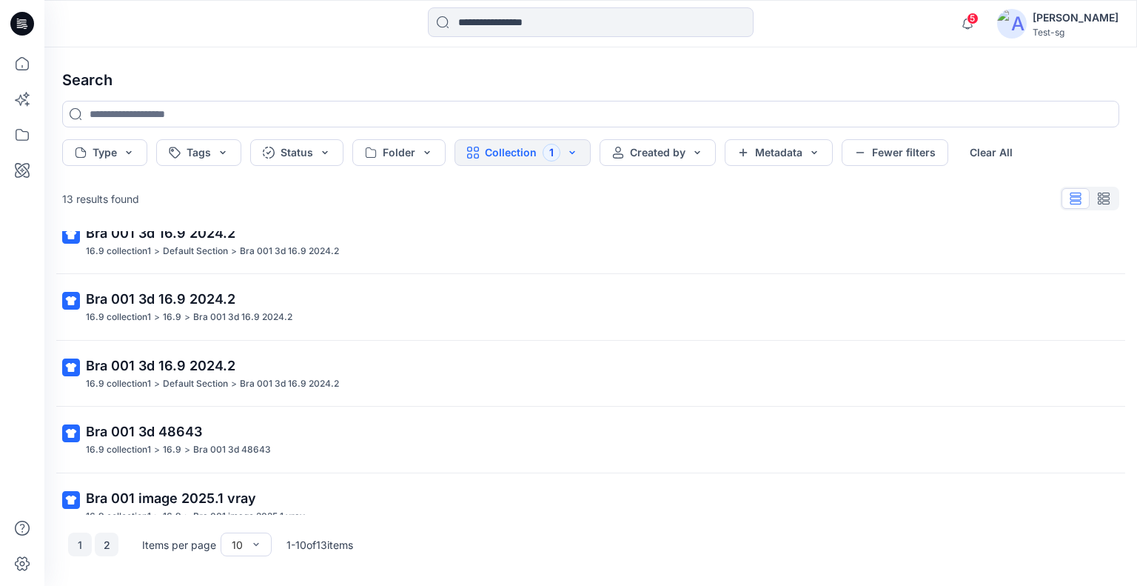
click at [98, 538] on button "2" at bounding box center [107, 544] width 24 height 24
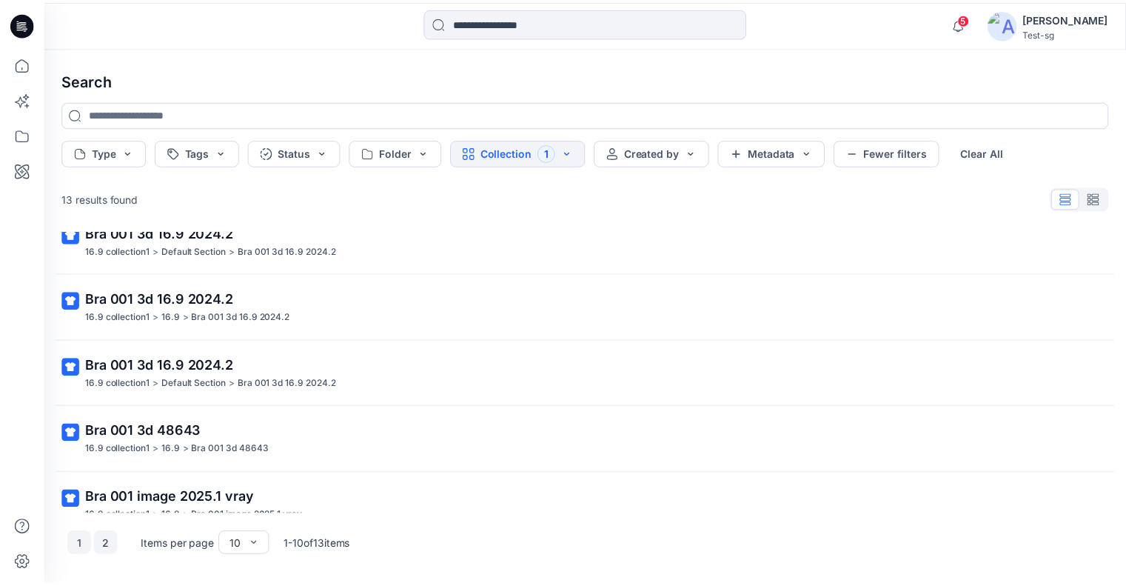
scroll to position [0, 0]
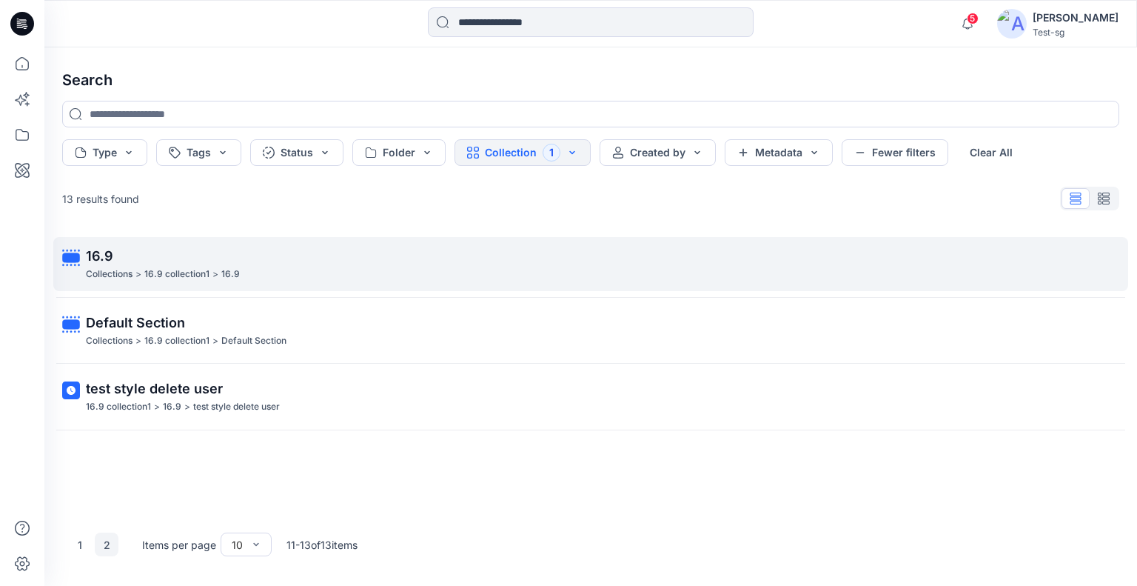
click at [122, 267] on p "Collections" at bounding box center [109, 275] width 47 height 16
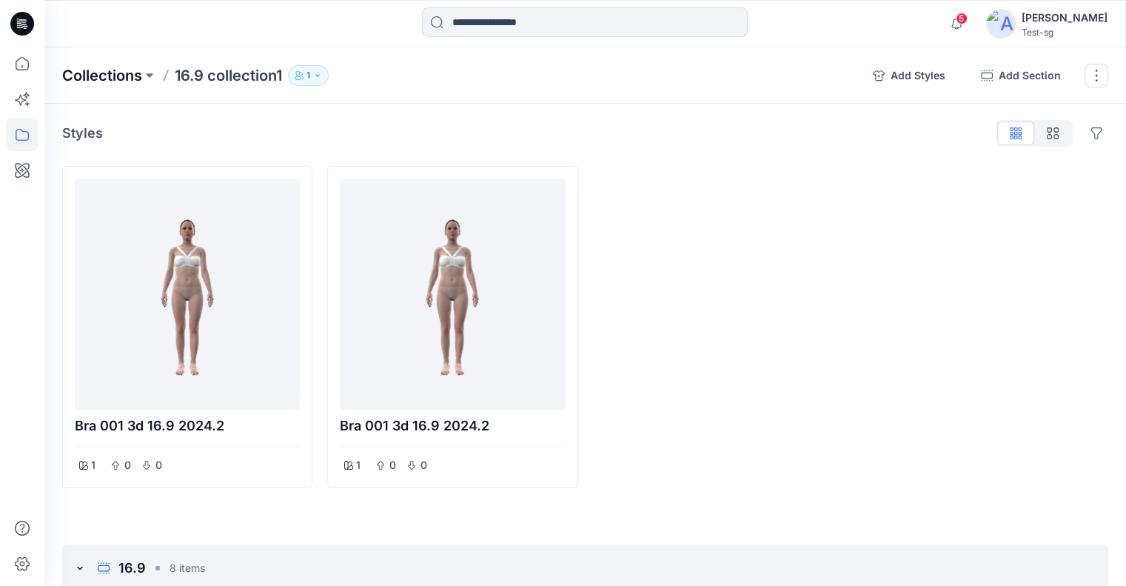
click at [117, 70] on p "Collections" at bounding box center [102, 75] width 80 height 21
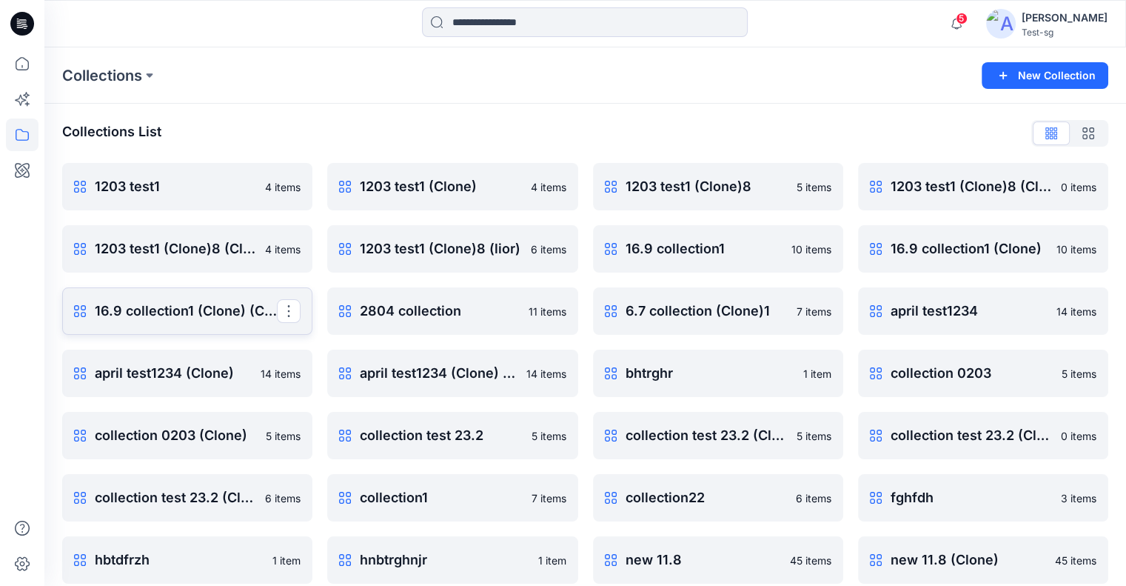
click at [192, 308] on p "16.9 collection1 (Clone) (Clone)" at bounding box center [186, 311] width 182 height 21
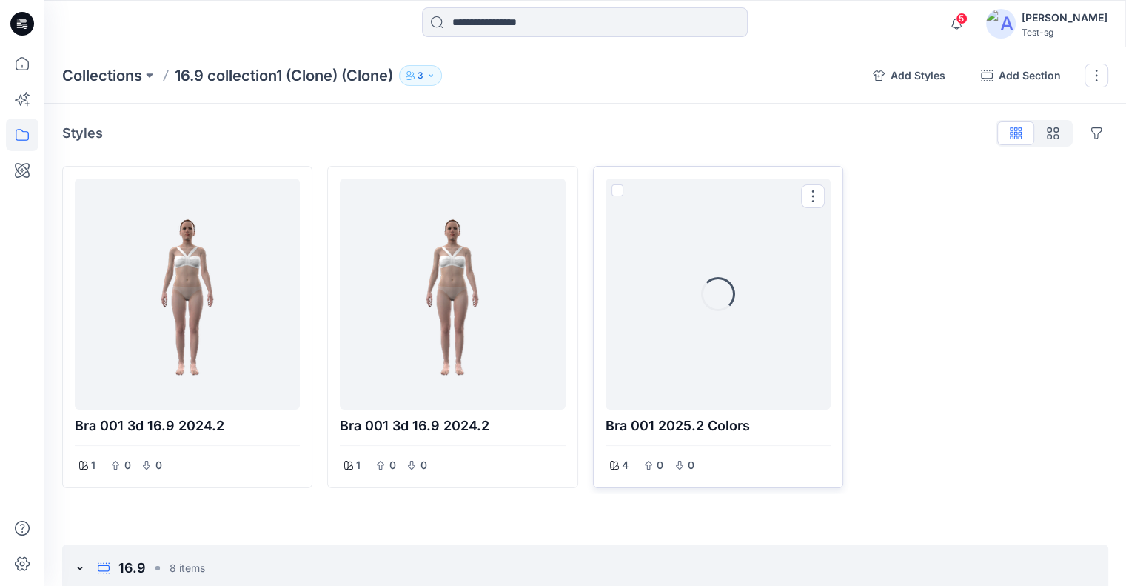
click at [693, 347] on div "Loading..." at bounding box center [718, 293] width 225 height 231
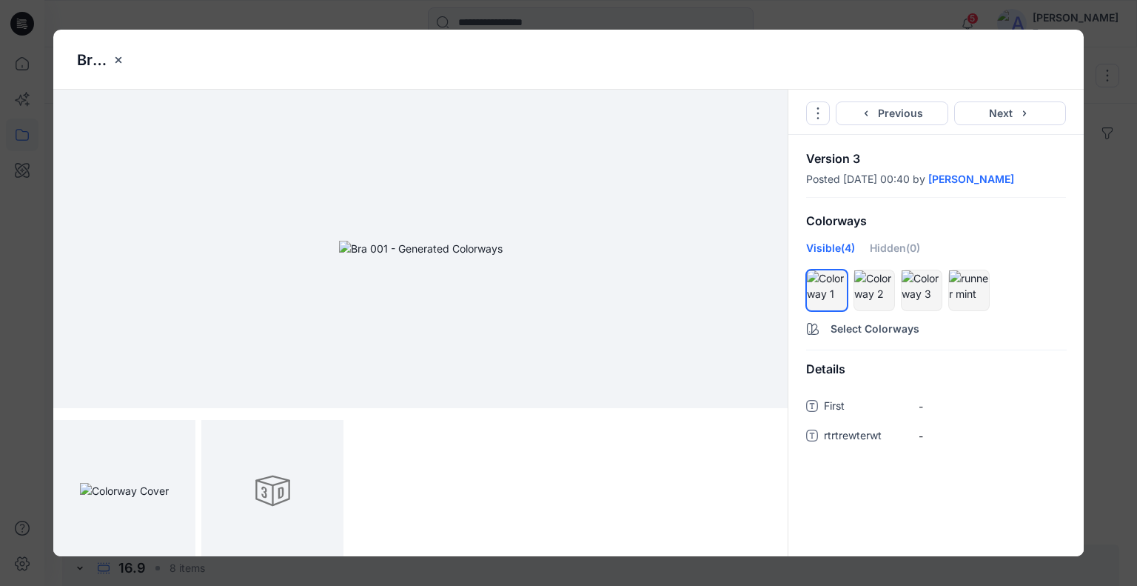
click at [1097, 213] on div "Bra 001 2025.2 colors Go to Original Style Duplicate Original Style to... Previ…" at bounding box center [568, 293] width 1137 height 586
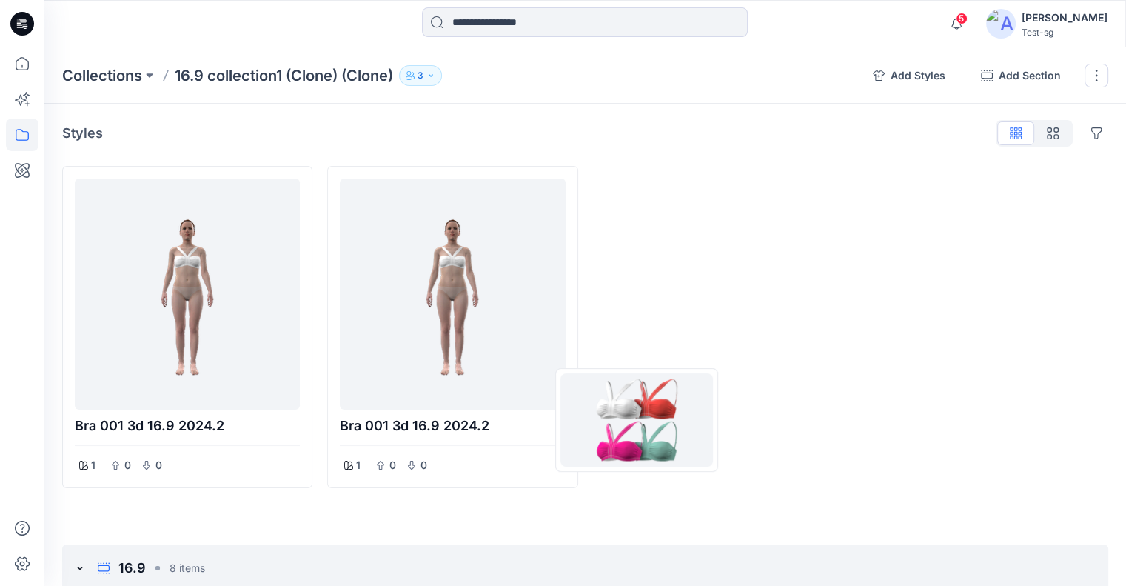
drag, startPoint x: 746, startPoint y: 423, endPoint x: 691, endPoint y: 412, distance: 56.6
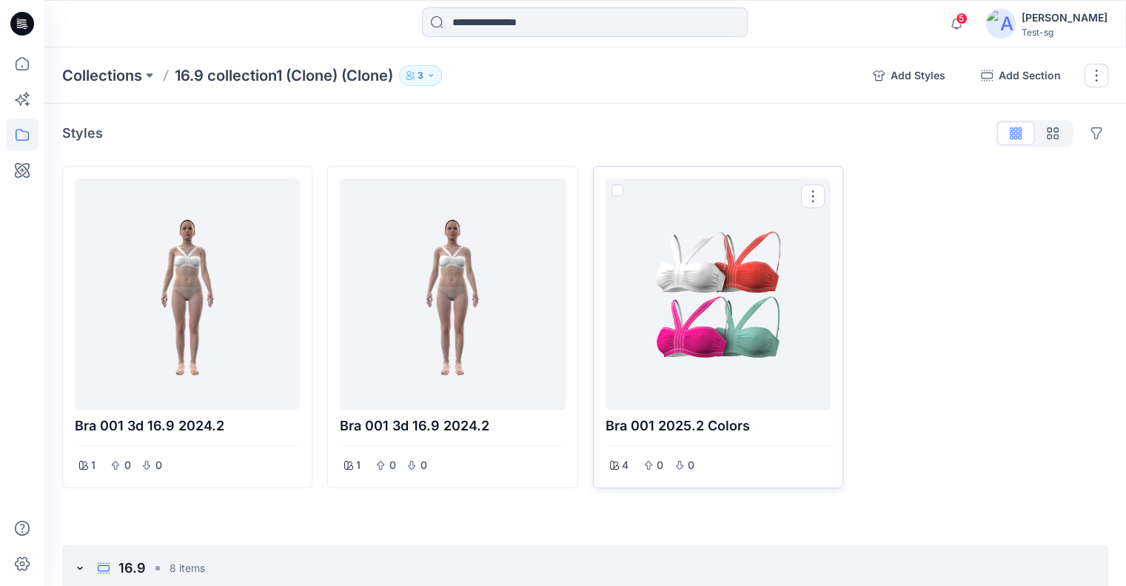
click at [734, 278] on div at bounding box center [718, 293] width 213 height 219
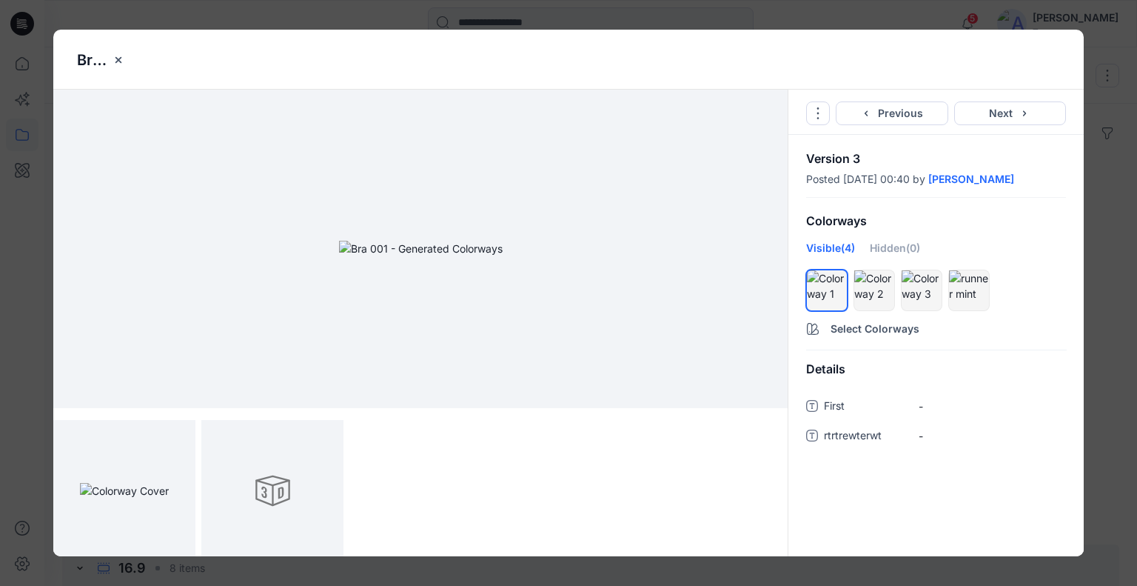
drag, startPoint x: 820, startPoint y: 120, endPoint x: 820, endPoint y: 130, distance: 9.7
click at [820, 120] on button "Options" at bounding box center [818, 113] width 24 height 24
click at [817, 144] on link "Go to Original Style" at bounding box center [818, 149] width 179 height 30
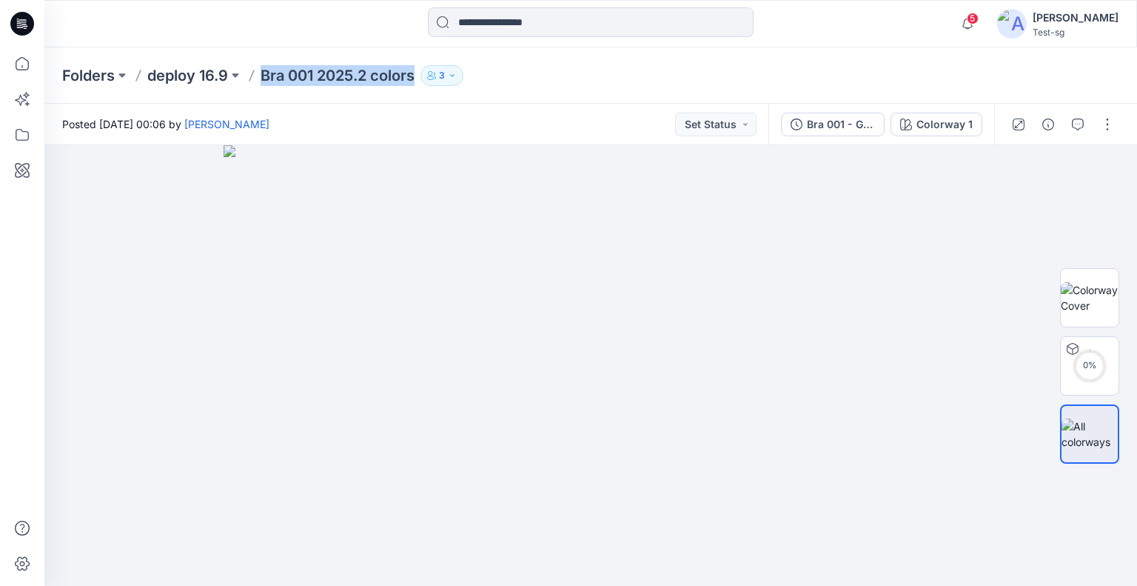
drag, startPoint x: 376, startPoint y: 75, endPoint x: 259, endPoint y: 70, distance: 117.1
click at [259, 70] on div "Folders deploy 16.9 Bra 001 2025.2 colors 3" at bounding box center [533, 75] width 942 height 21
copy p "Bra 001 2025.2 colors"
click at [456, 69] on button "3" at bounding box center [442, 75] width 43 height 21
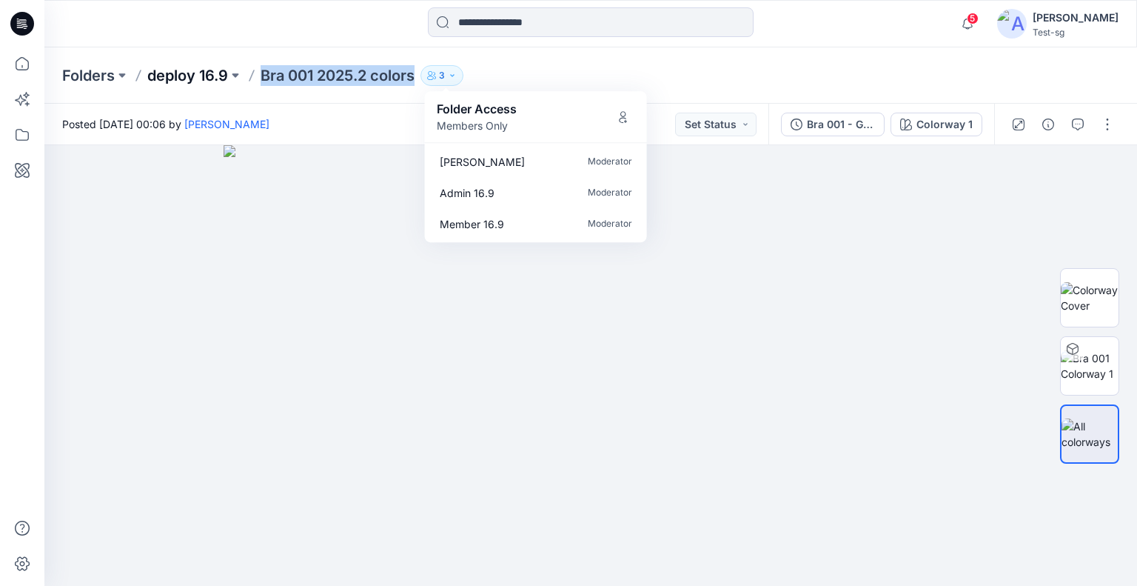
drag, startPoint x: 181, startPoint y: 70, endPoint x: 234, endPoint y: 100, distance: 61.0
click at [181, 70] on p "deploy 16.9" at bounding box center [187, 75] width 81 height 21
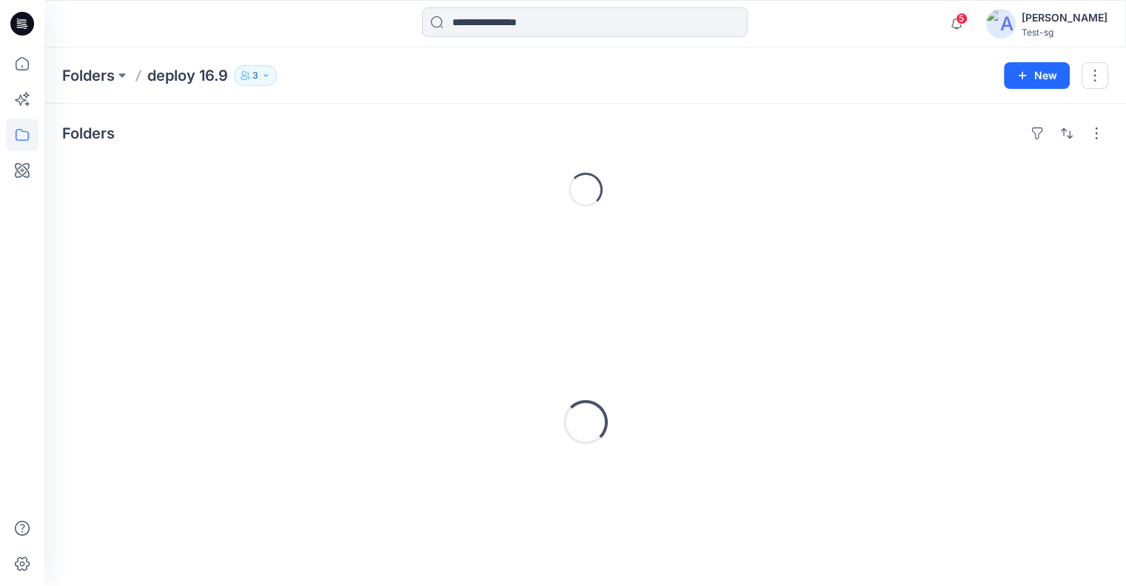
click at [89, 76] on p "Folders" at bounding box center [88, 75] width 53 height 21
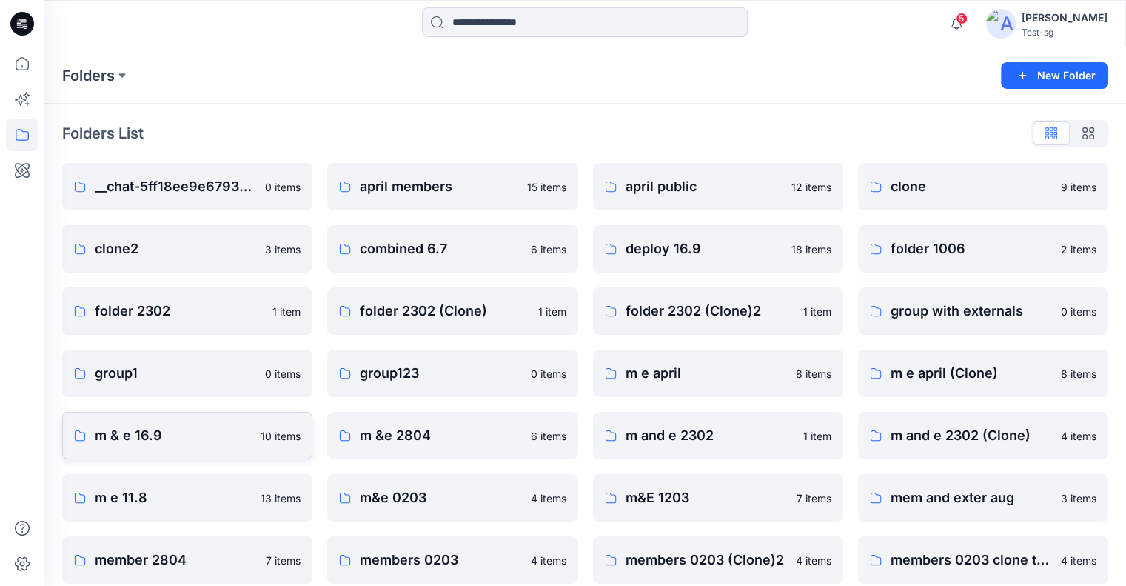
click at [191, 435] on p "m & e 16.9" at bounding box center [173, 435] width 157 height 21
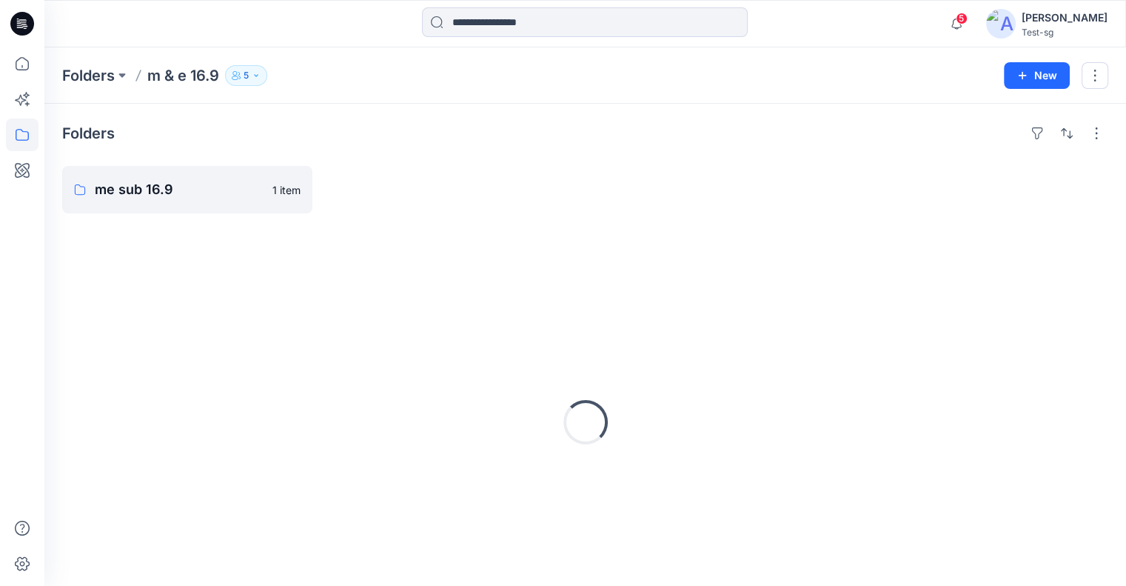
click at [246, 67] on p "5" at bounding box center [246, 75] width 5 height 16
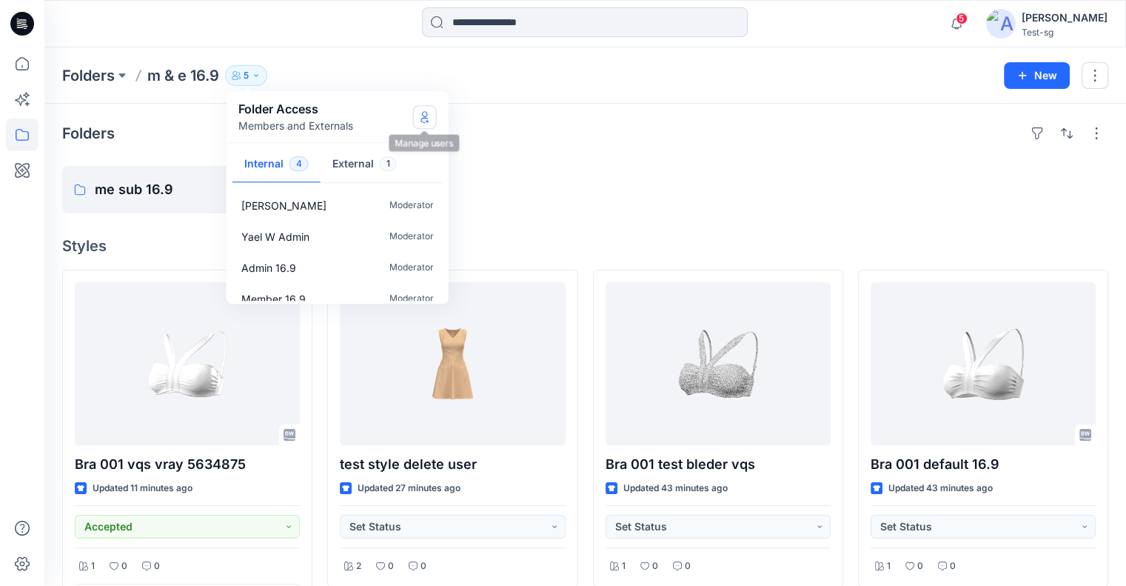
click at [426, 126] on button "Manage Users" at bounding box center [425, 117] width 24 height 24
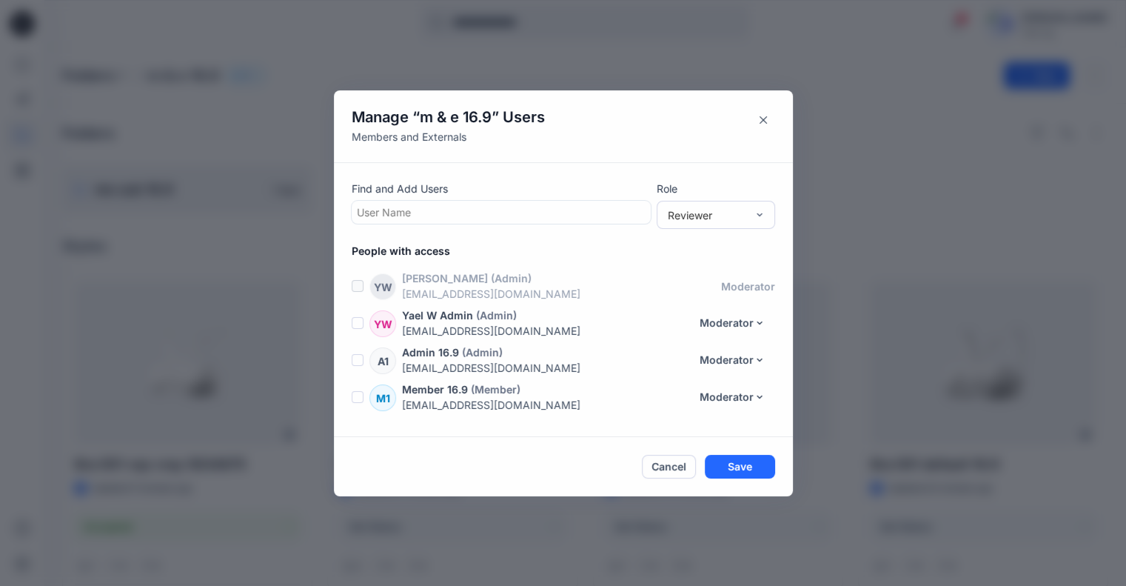
scroll to position [31, 0]
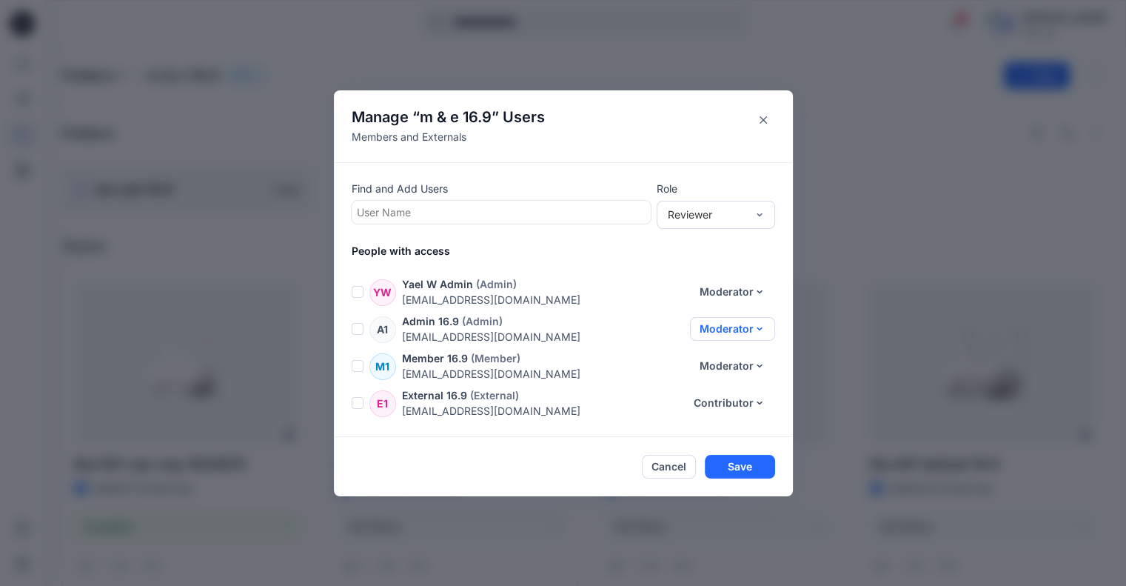
click at [737, 328] on button "Moderator" at bounding box center [732, 329] width 85 height 24
click at [730, 365] on button "Reviewer" at bounding box center [720, 362] width 98 height 27
click at [737, 369] on button "Moderator" at bounding box center [732, 366] width 85 height 24
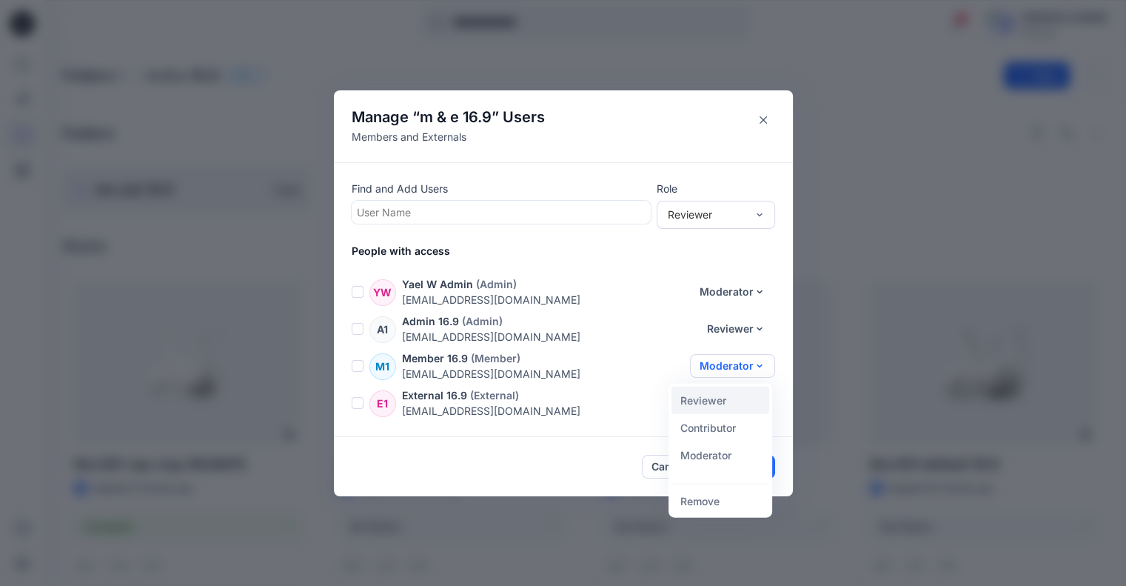
click at [729, 399] on button "Reviewer" at bounding box center [720, 399] width 98 height 27
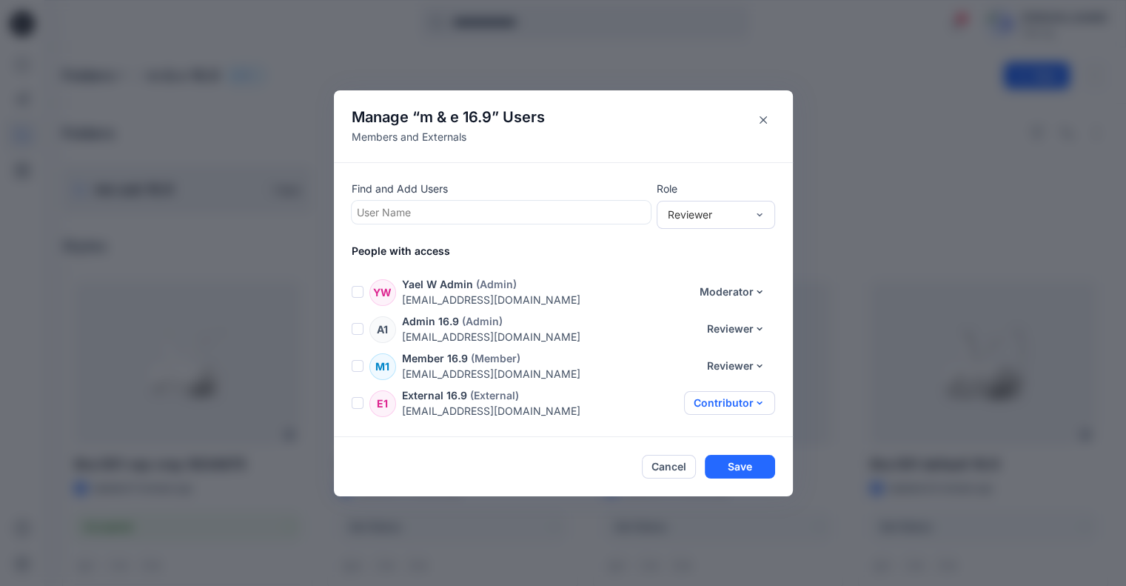
click at [728, 406] on button "Contributor" at bounding box center [729, 403] width 91 height 24
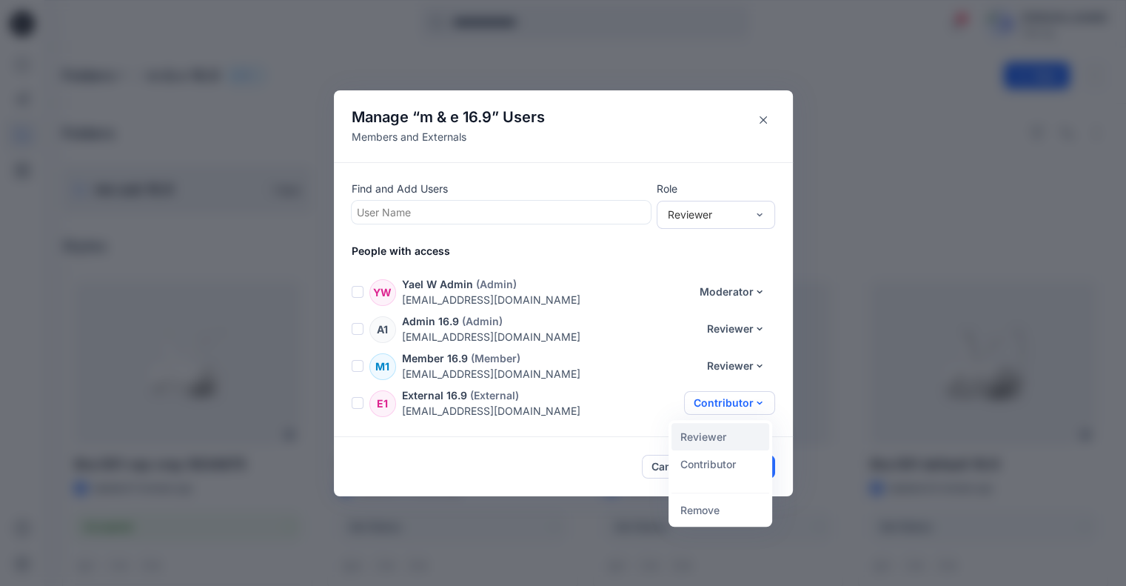
click at [712, 435] on button "Reviewer" at bounding box center [720, 436] width 98 height 27
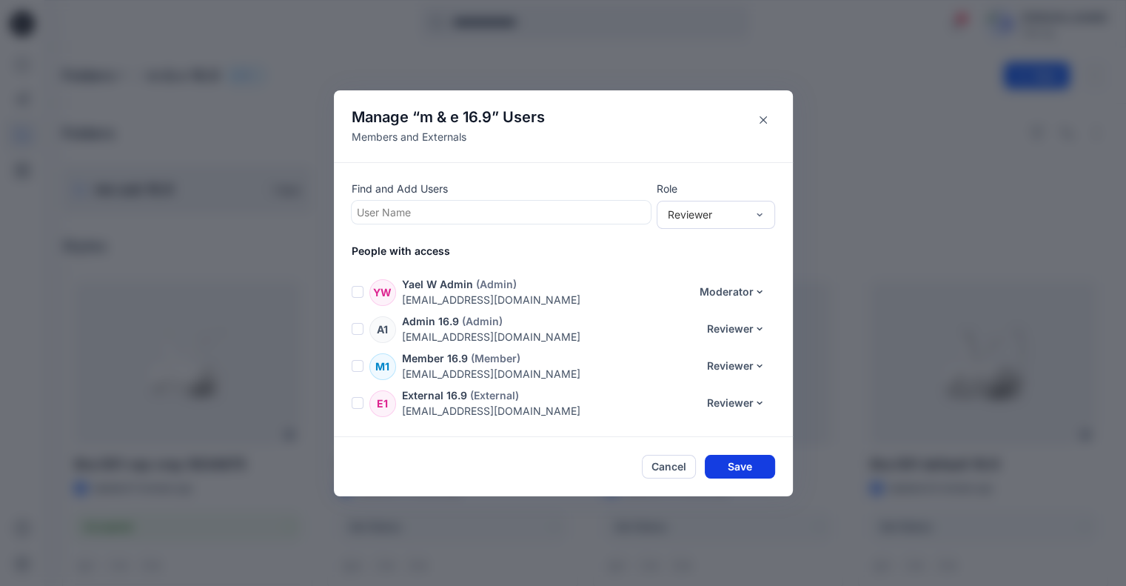
click at [735, 464] on button "Save" at bounding box center [740, 467] width 70 height 24
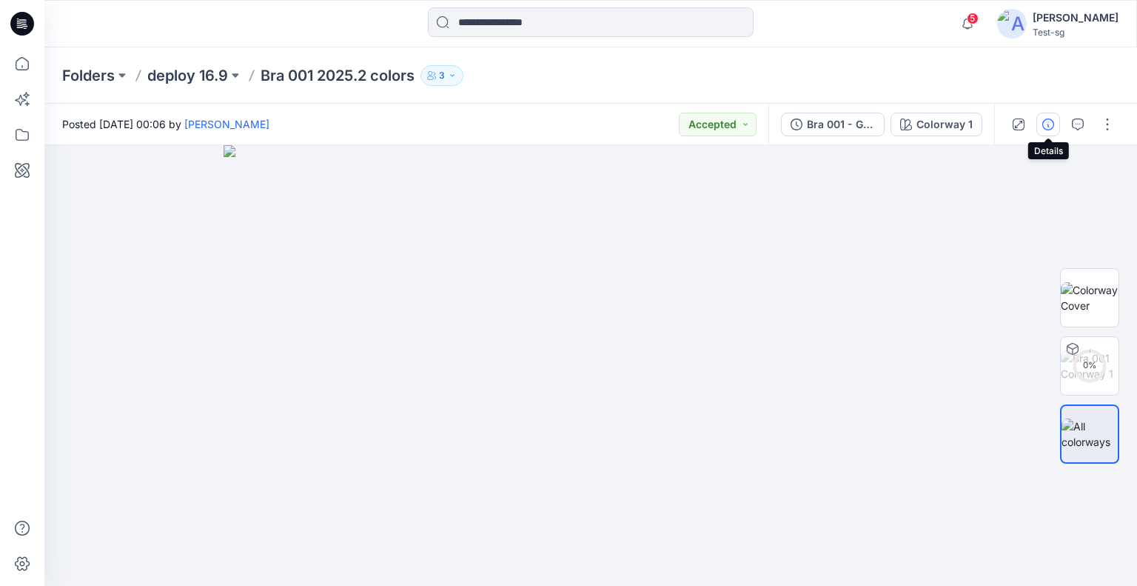
click at [1047, 127] on icon "button" at bounding box center [1048, 124] width 12 height 12
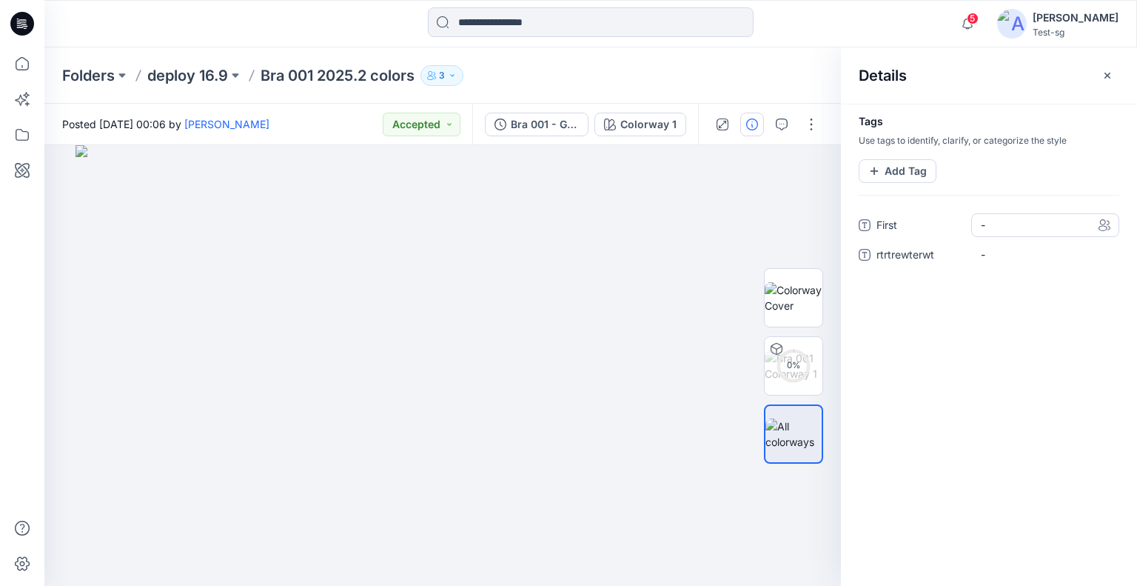
click at [994, 223] on span "-" at bounding box center [1045, 225] width 129 height 16
type textarea "*"
type textarea "****"
click at [965, 329] on div "Tags Use tags to identify, clarify, or categorize the style Add Tag First **** …" at bounding box center [989, 345] width 296 height 482
click at [24, 49] on icon at bounding box center [22, 63] width 33 height 33
